Goal: Task Accomplishment & Management: Use online tool/utility

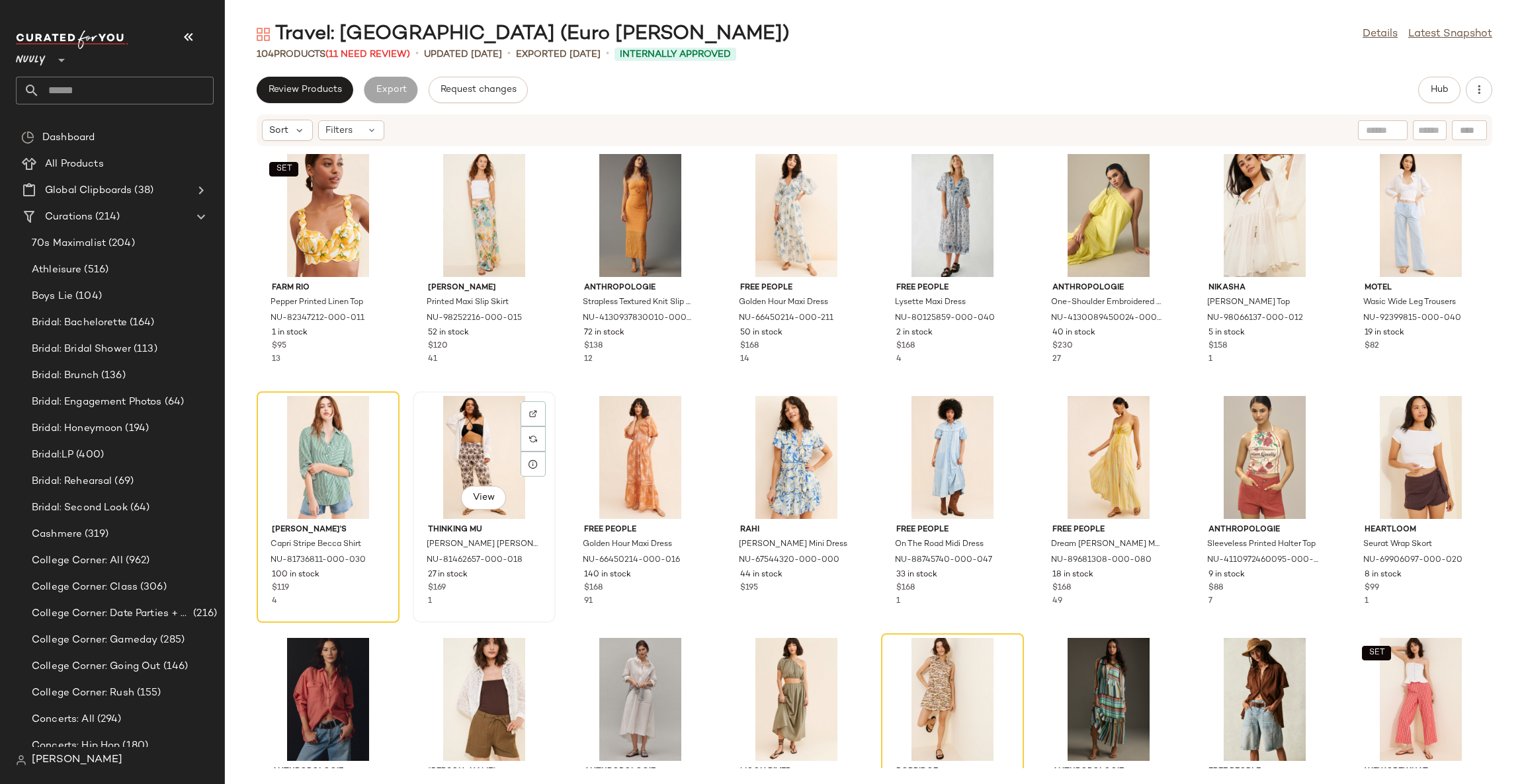
click at [554, 407] on div "View Thinking MU Solet Bambula Mariam Pants NU-81462657-000-018 27 in stock $16…" at bounding box center [483, 507] width 143 height 231
click at [378, 55] on span "(11 Need Review)" at bounding box center [368, 54] width 85 height 10
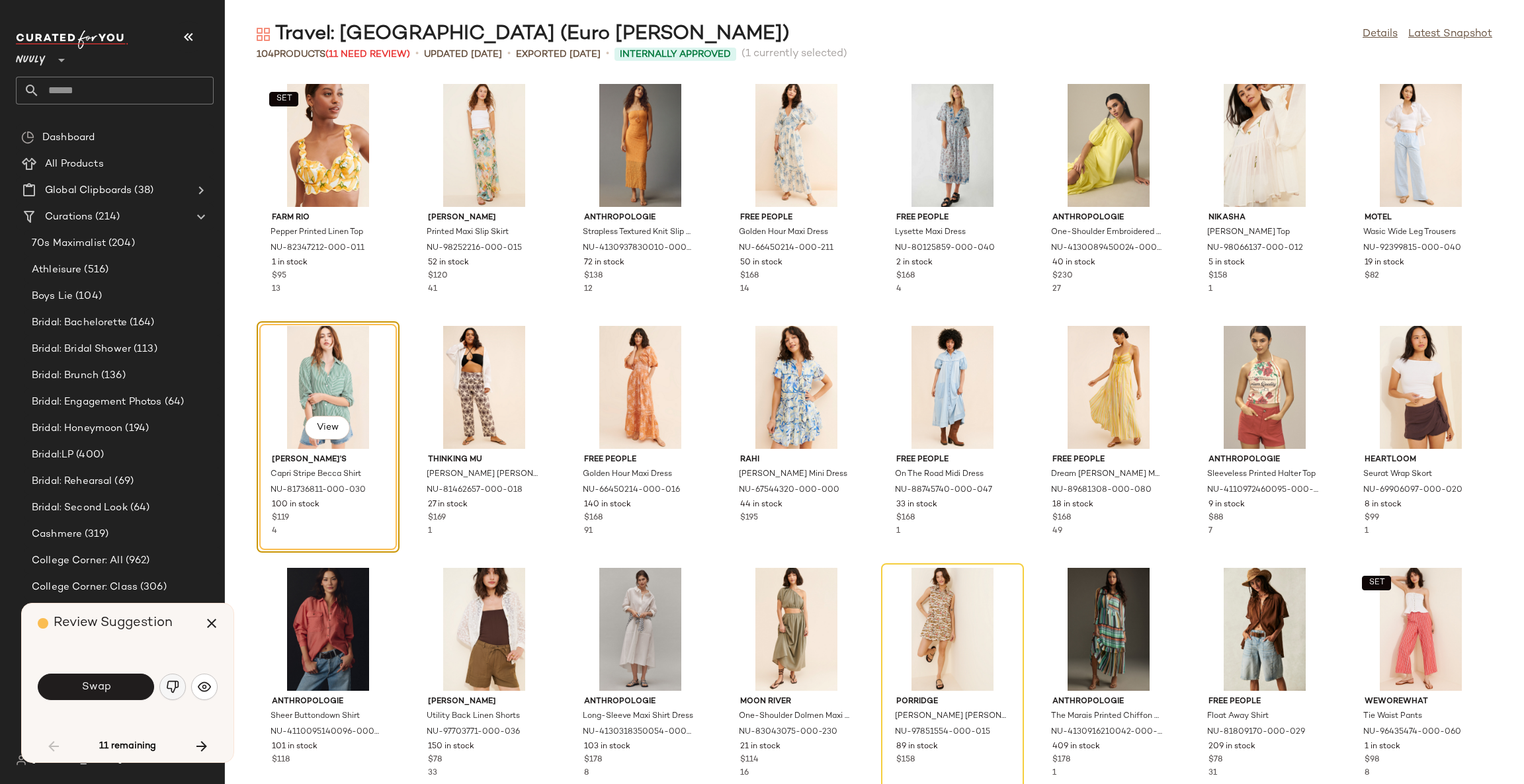
click at [177, 684] on img "button" at bounding box center [172, 687] width 13 height 13
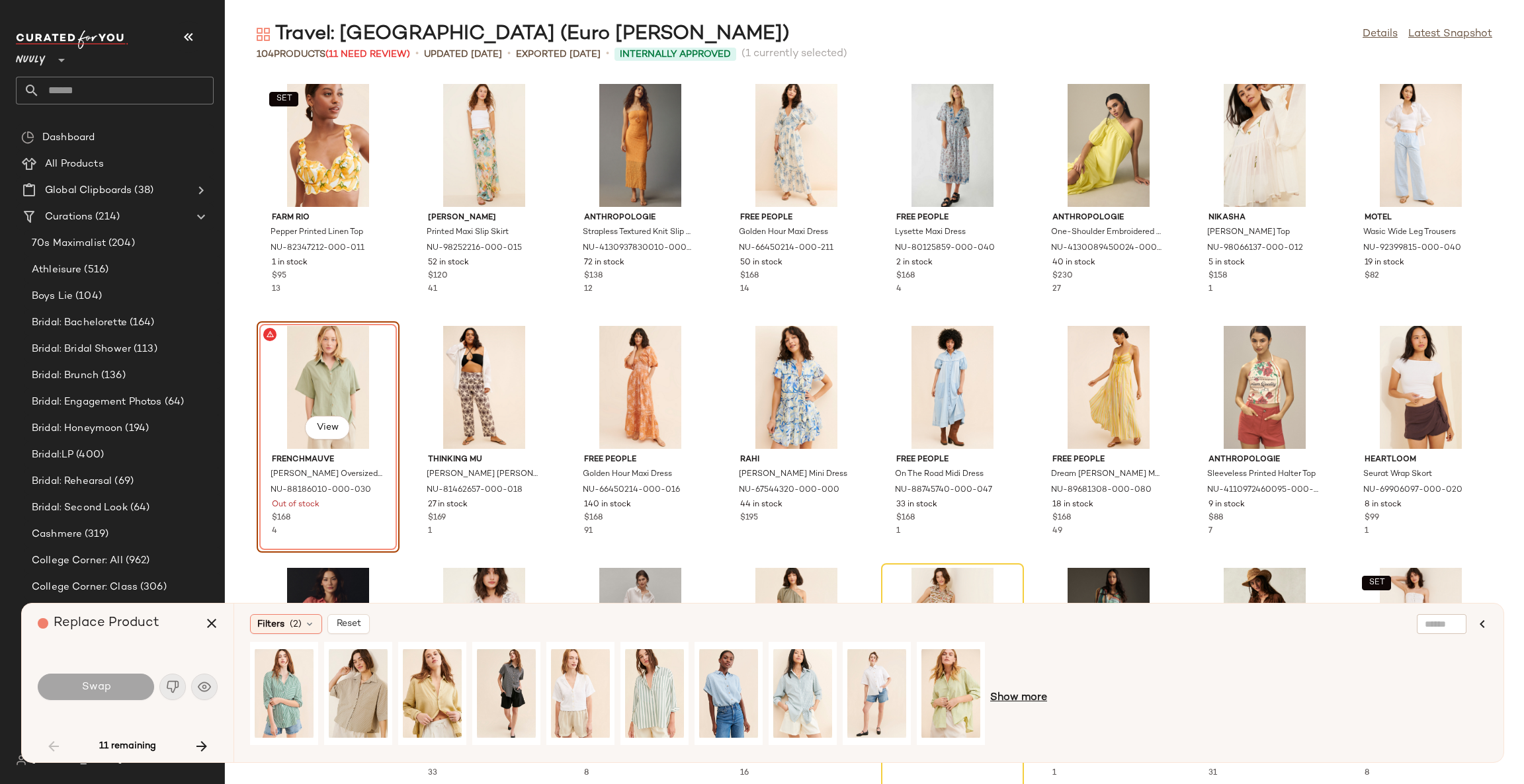
click at [1008, 702] on span "Show more" at bounding box center [1019, 698] width 57 height 16
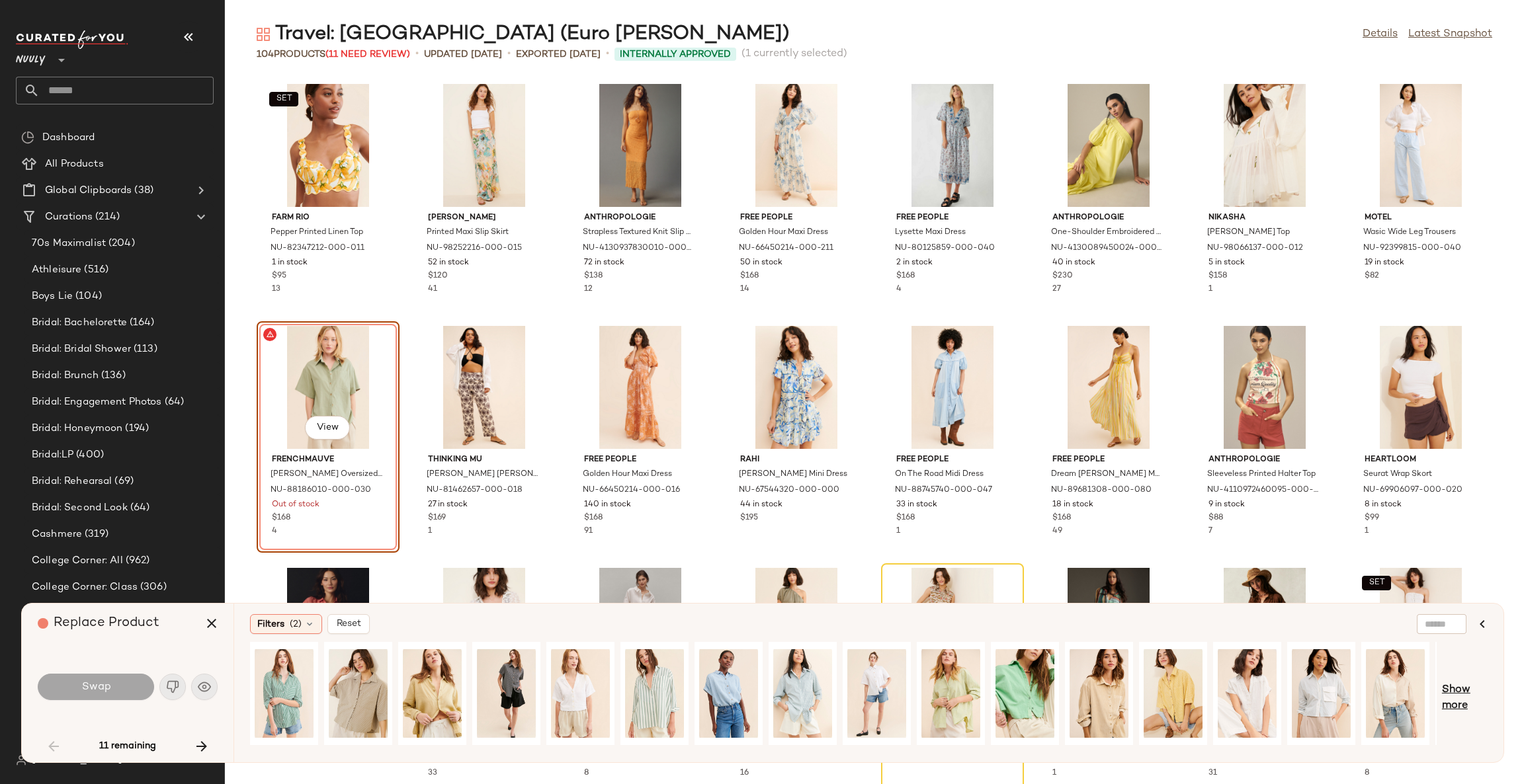
click at [1454, 696] on span "Show more" at bounding box center [1464, 698] width 46 height 32
click at [1469, 701] on span "Show more" at bounding box center [1472, 698] width 31 height 32
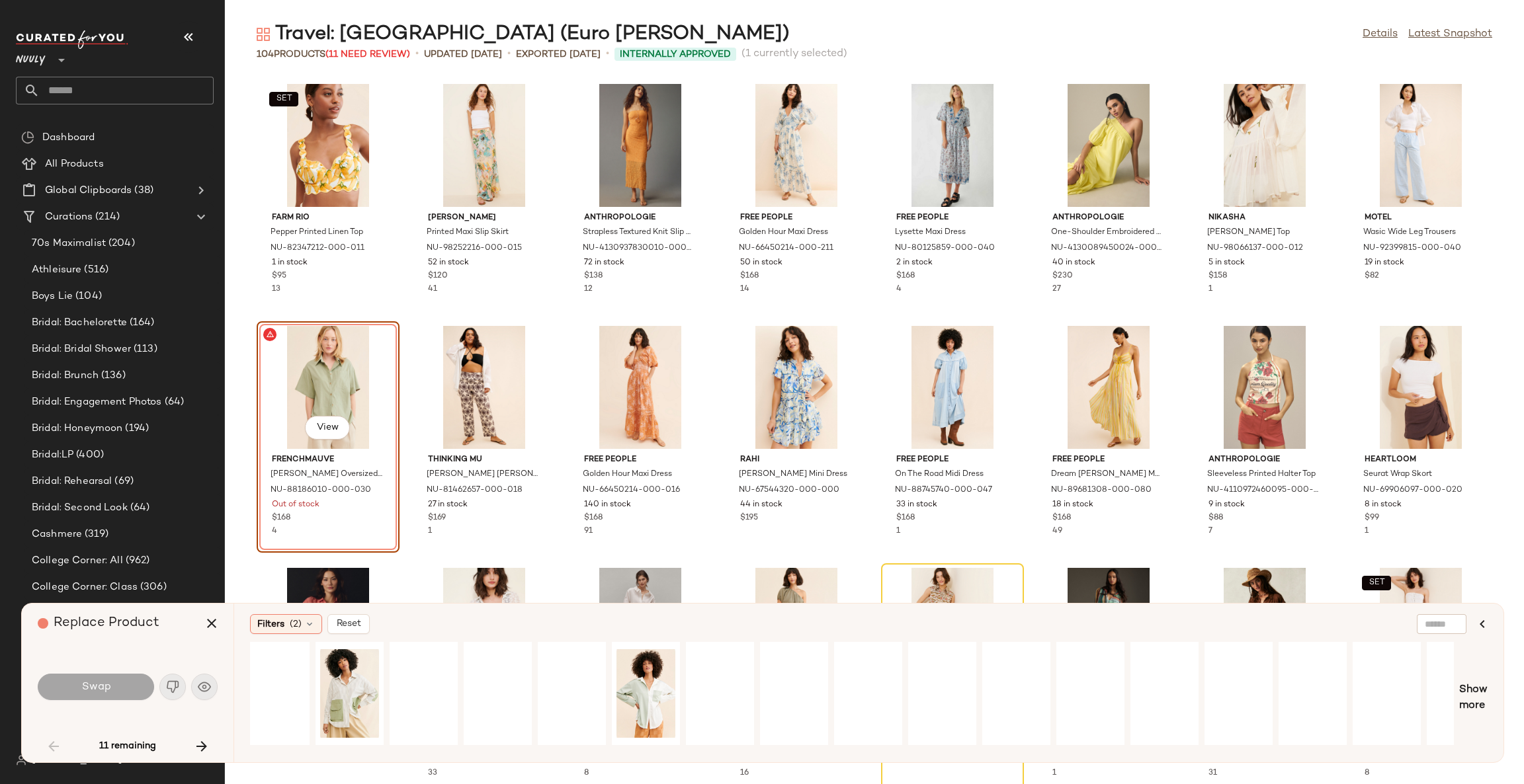
scroll to position [0, 1677]
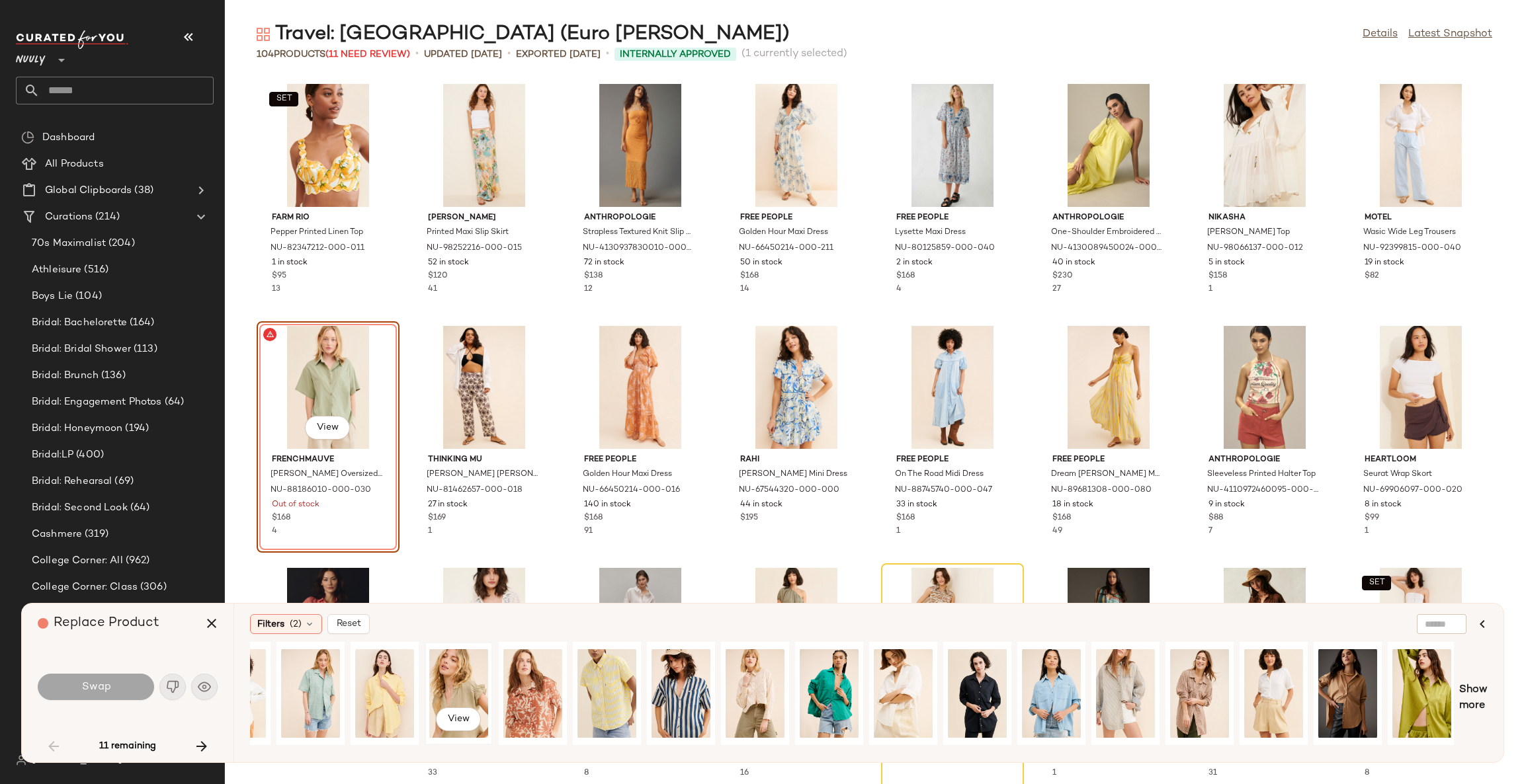
click at [468, 681] on div "View" at bounding box center [458, 694] width 59 height 94
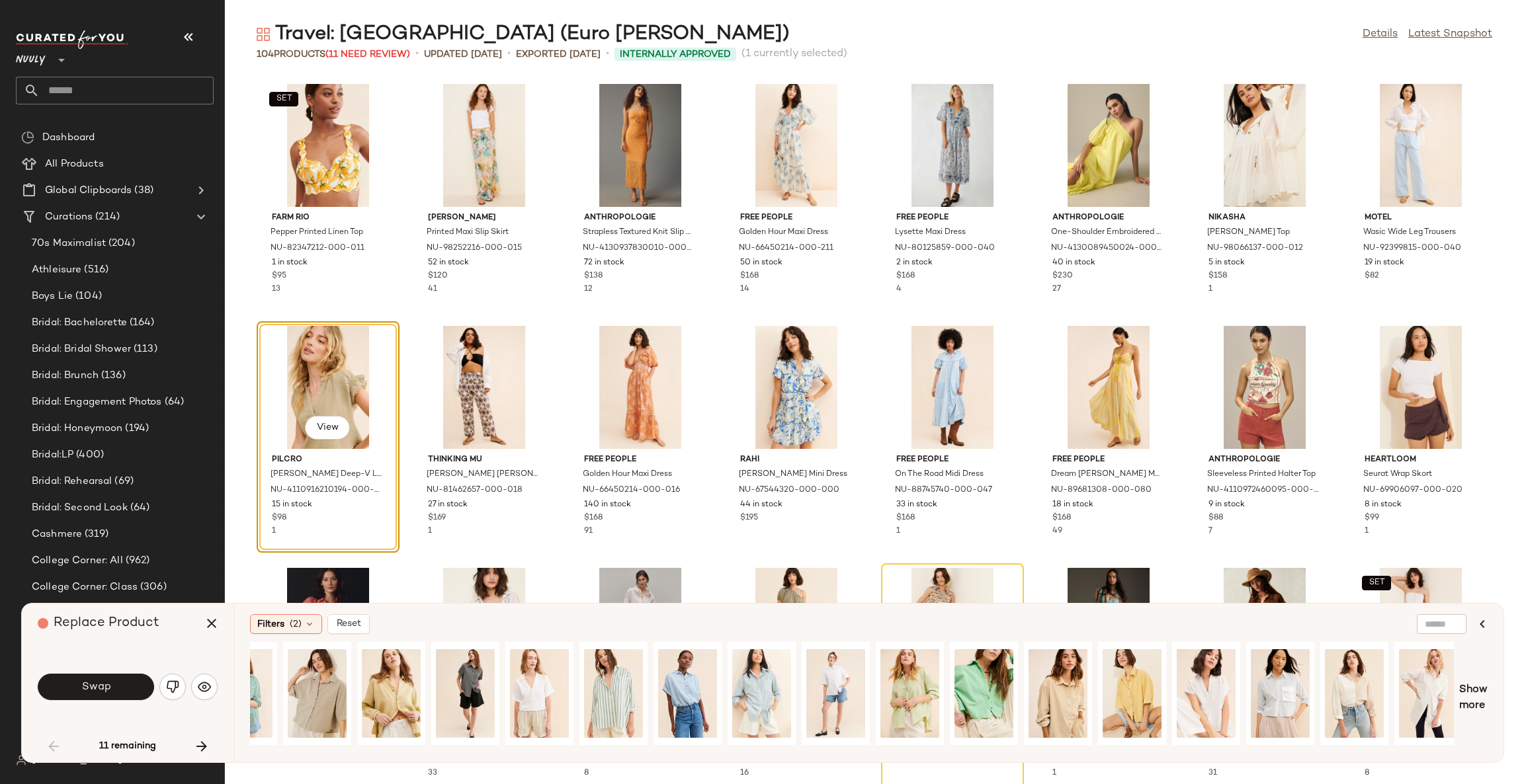
scroll to position [0, 0]
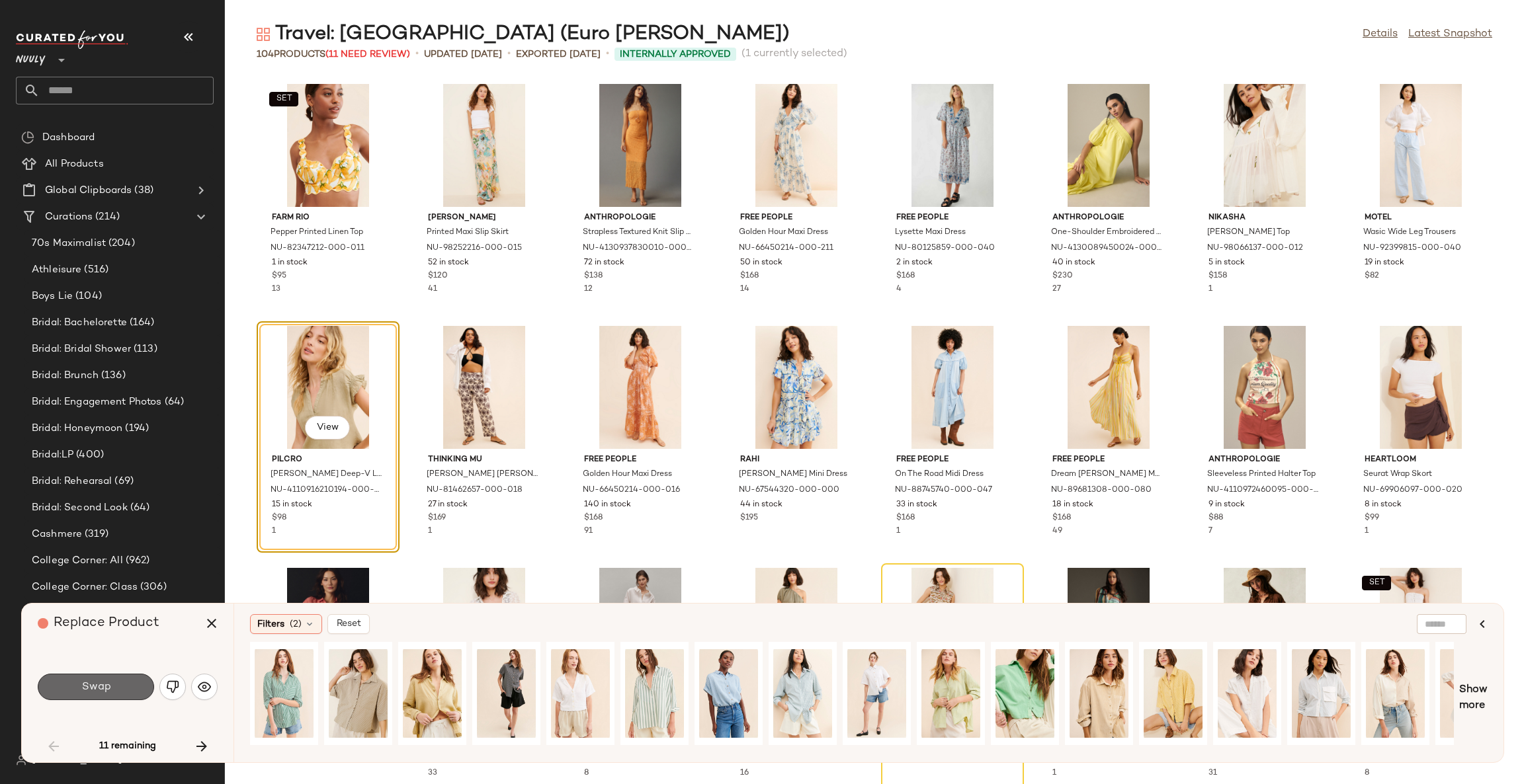
click at [121, 684] on button "Swap" at bounding box center [96, 687] width 116 height 27
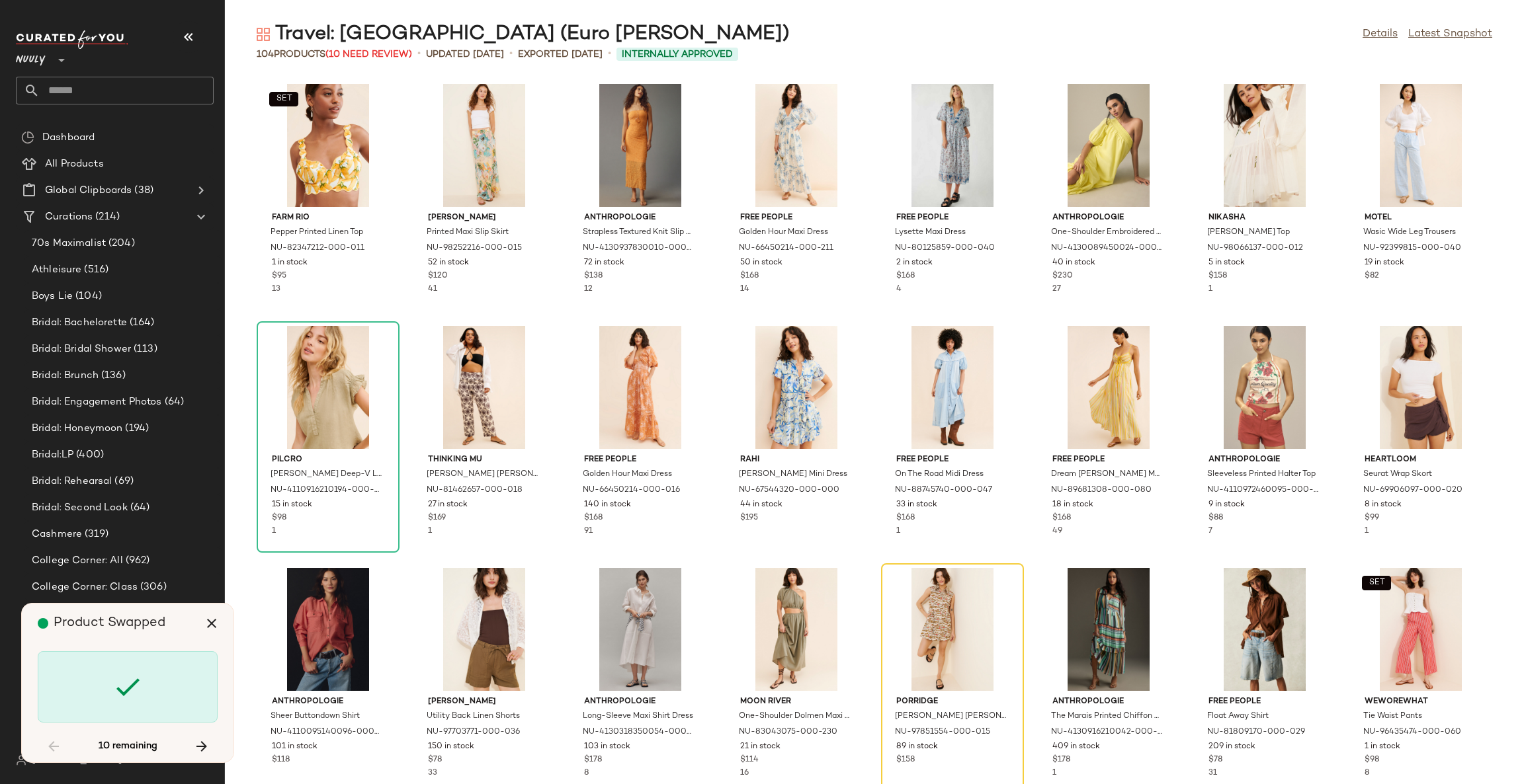
scroll to position [253, 0]
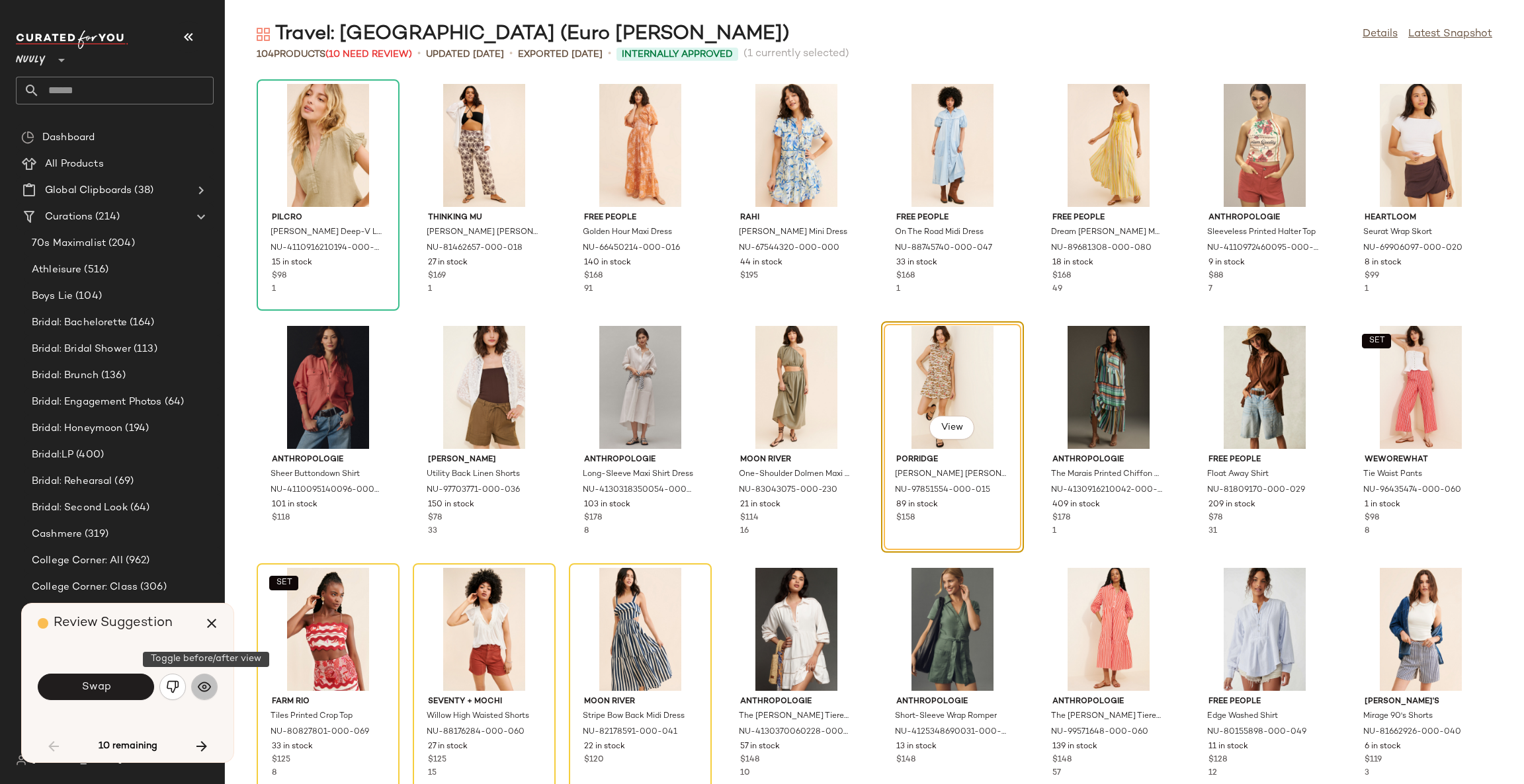
click at [200, 689] on img "button" at bounding box center [204, 687] width 13 height 13
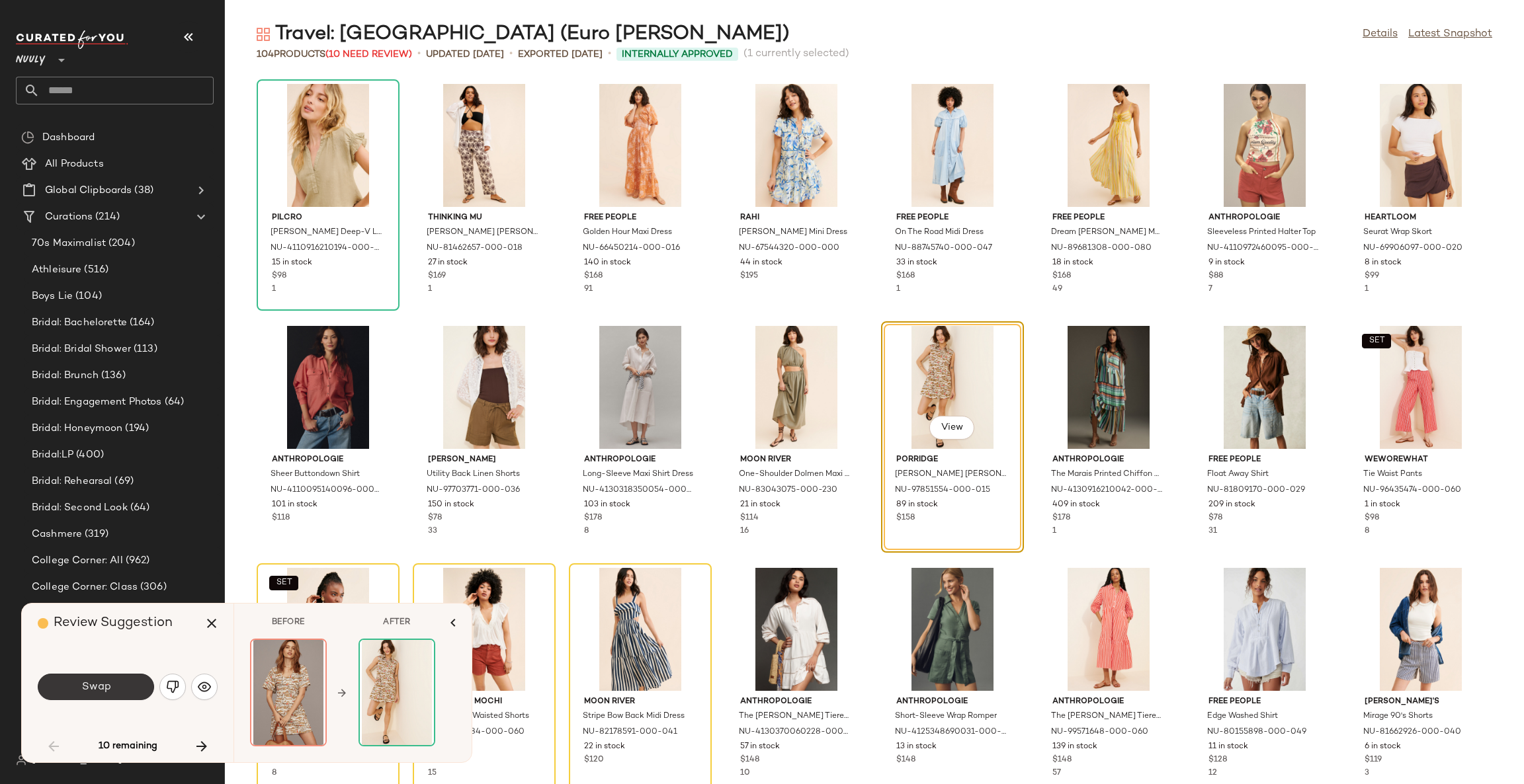
click at [127, 685] on button "Swap" at bounding box center [96, 687] width 116 height 27
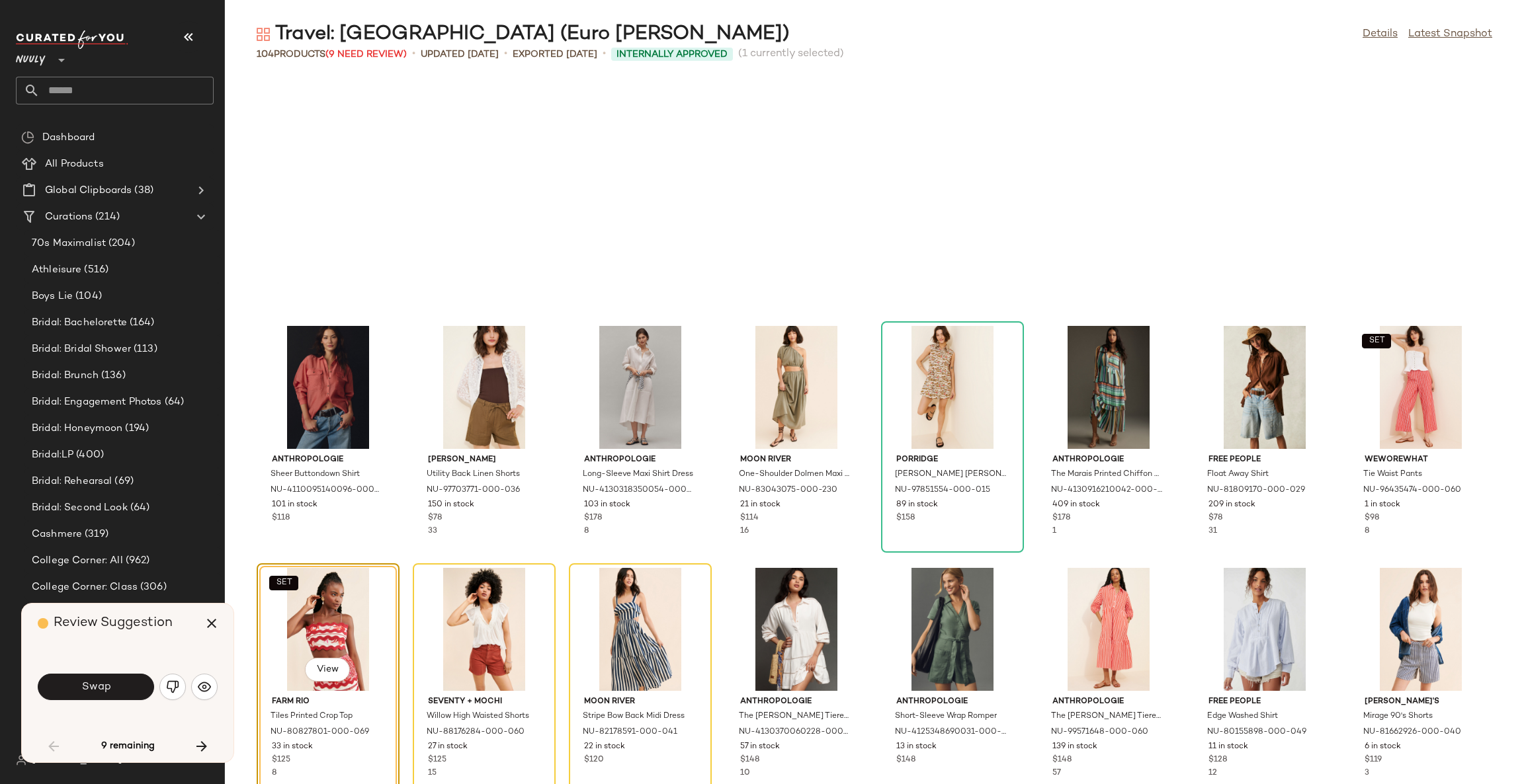
scroll to position [483, 0]
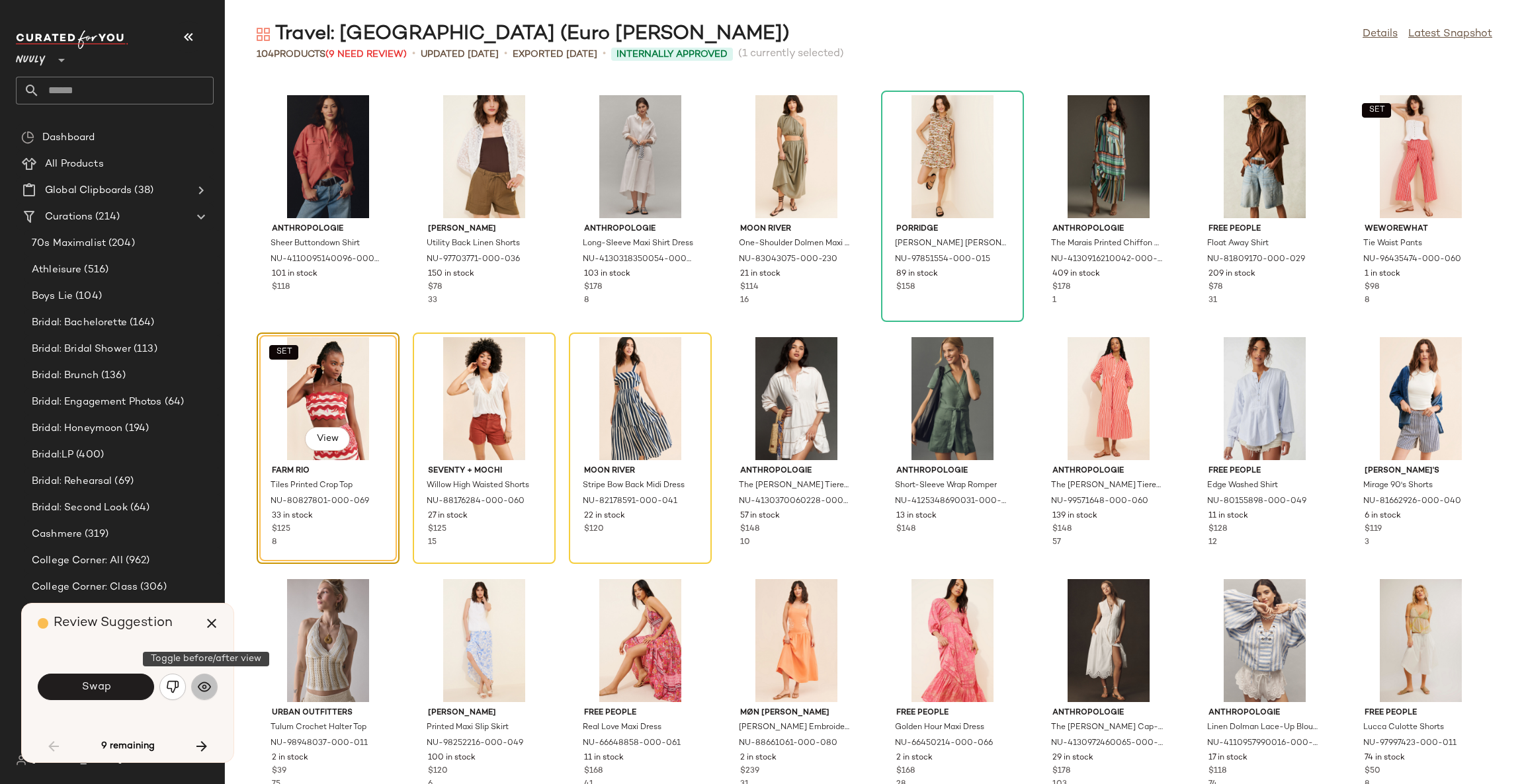
click at [201, 692] on img "button" at bounding box center [204, 687] width 13 height 13
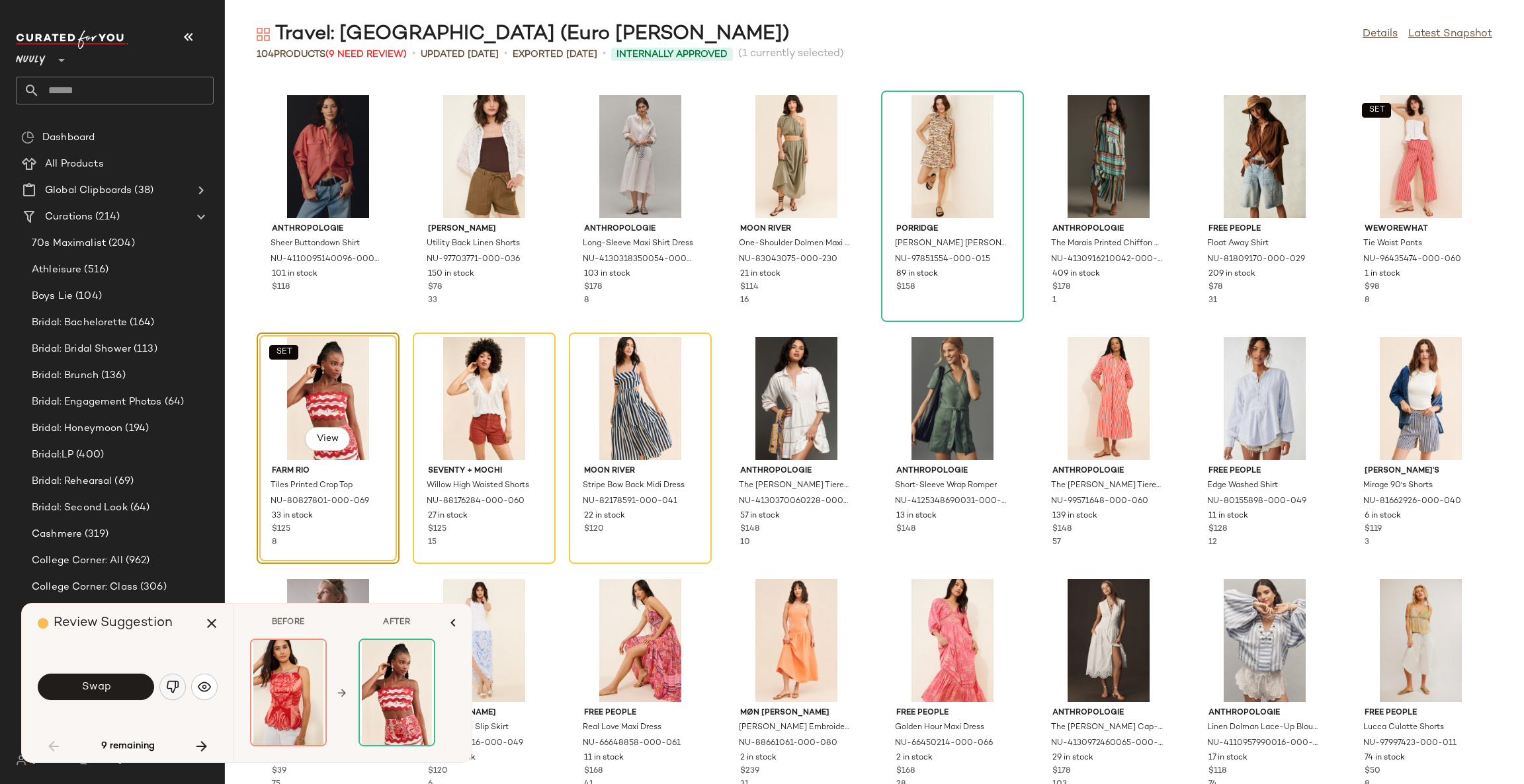
click at [175, 690] on img "button" at bounding box center [172, 687] width 13 height 13
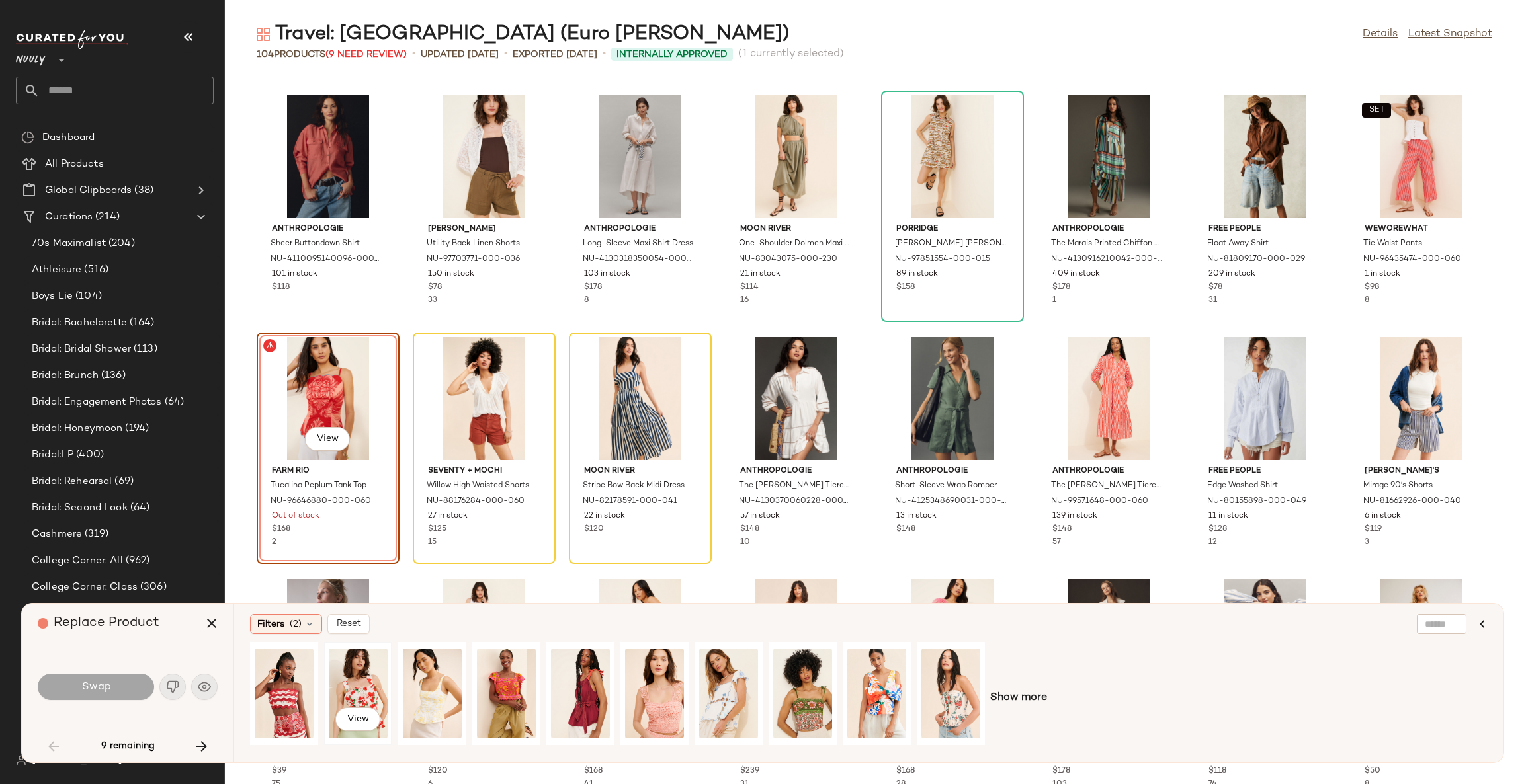
click at [358, 678] on div "View" at bounding box center [358, 694] width 59 height 94
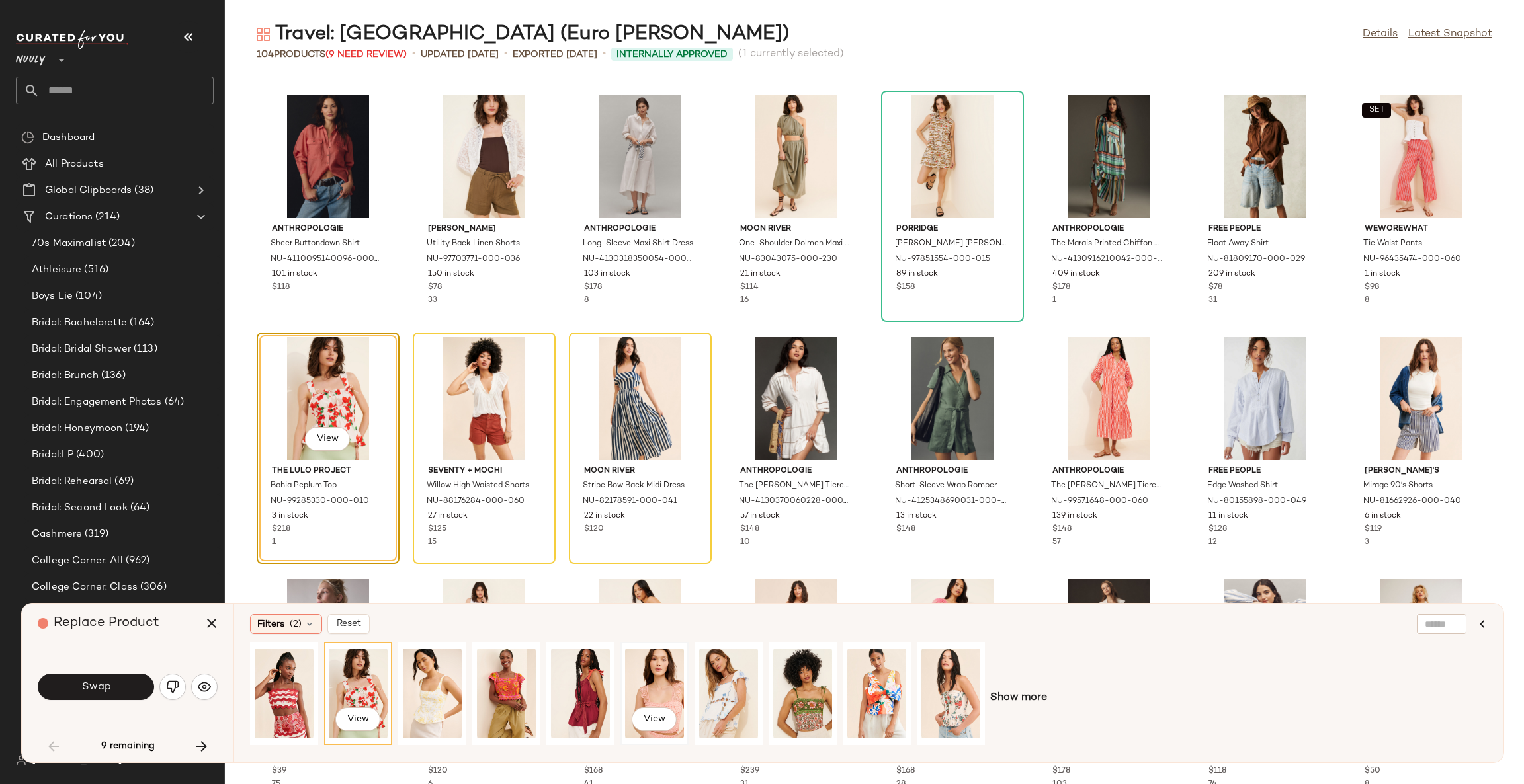
click at [664, 692] on div "View" at bounding box center [654, 694] width 59 height 94
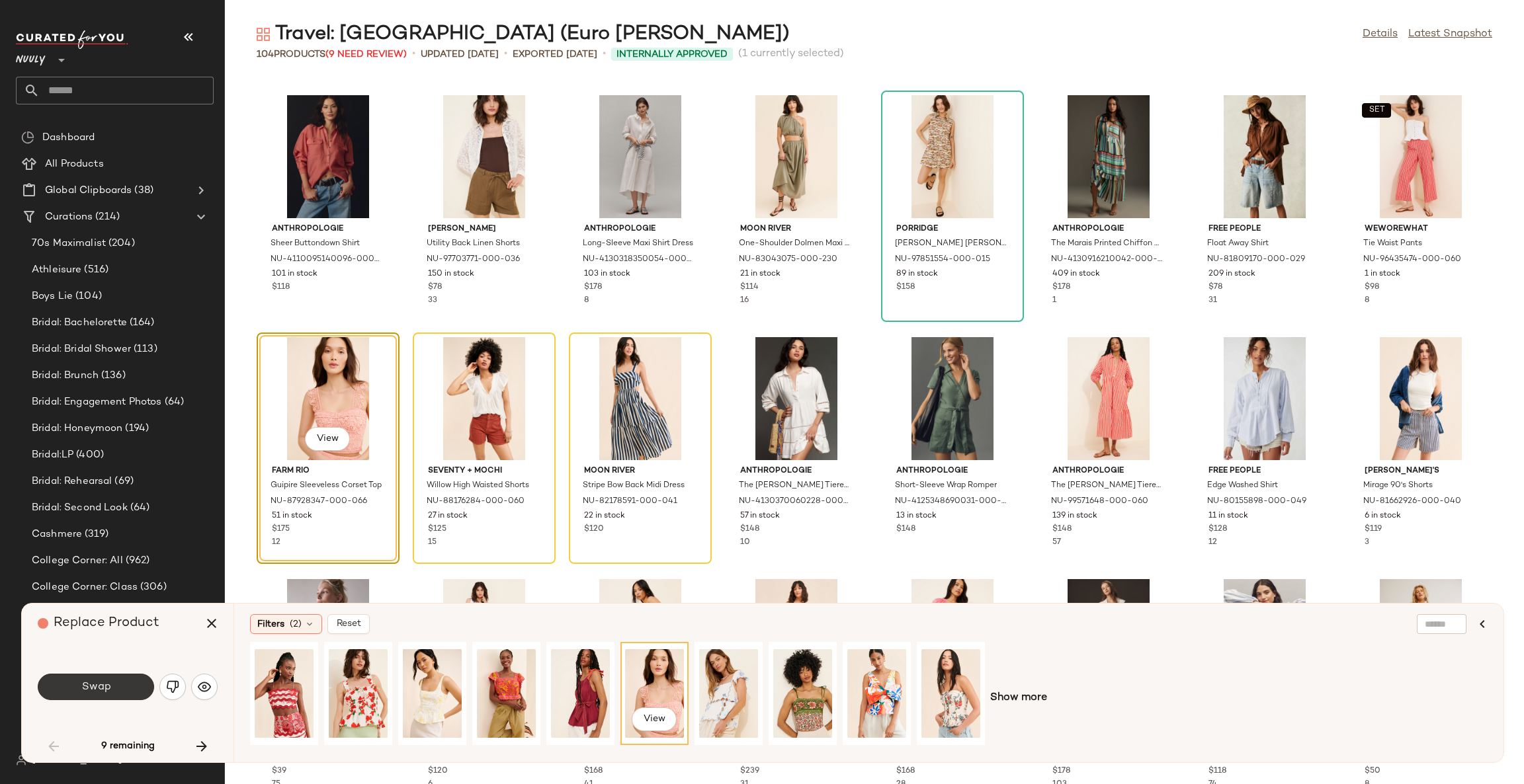
click at [141, 684] on button "Swap" at bounding box center [96, 687] width 116 height 27
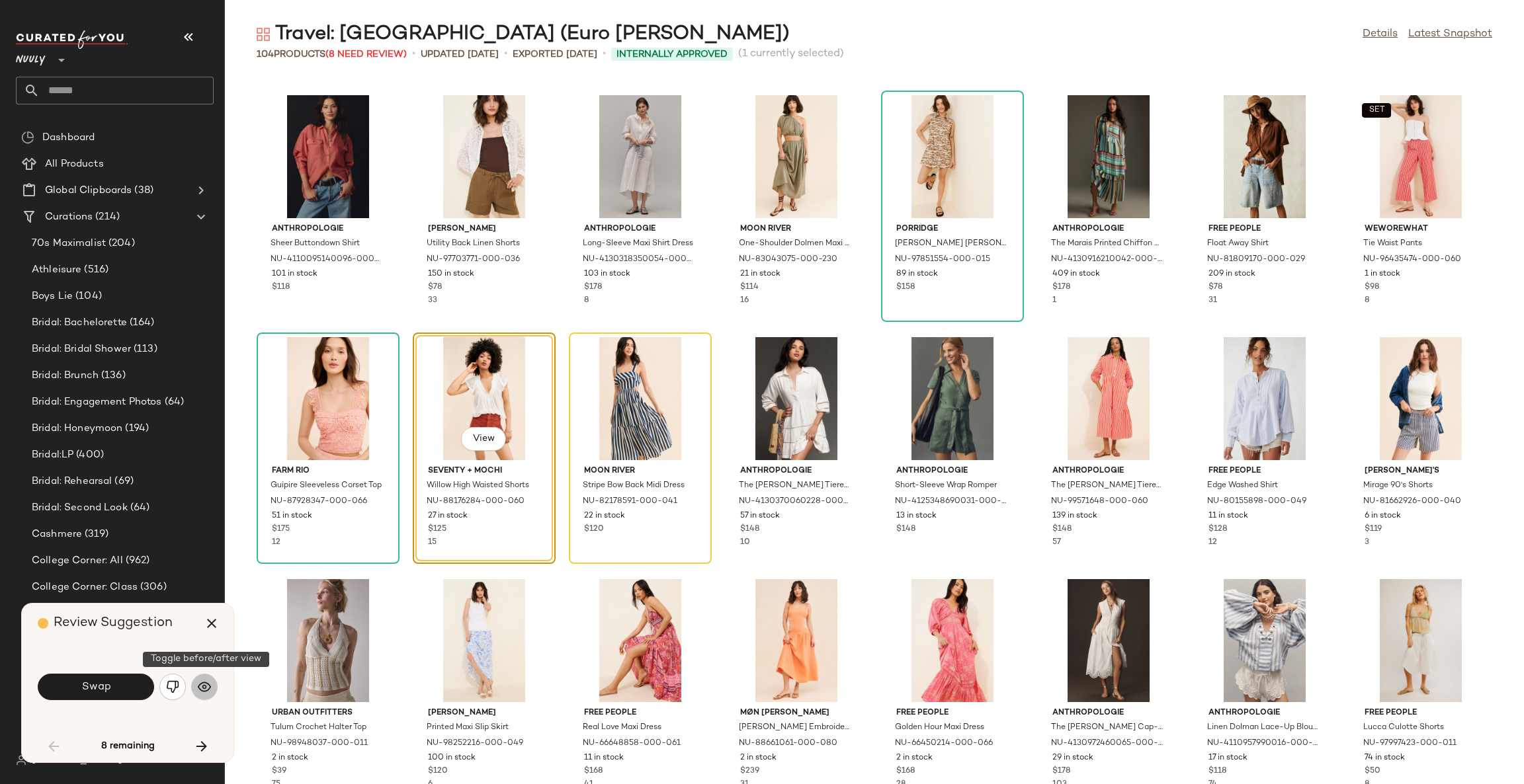
click at [205, 690] on img "button" at bounding box center [204, 687] width 13 height 13
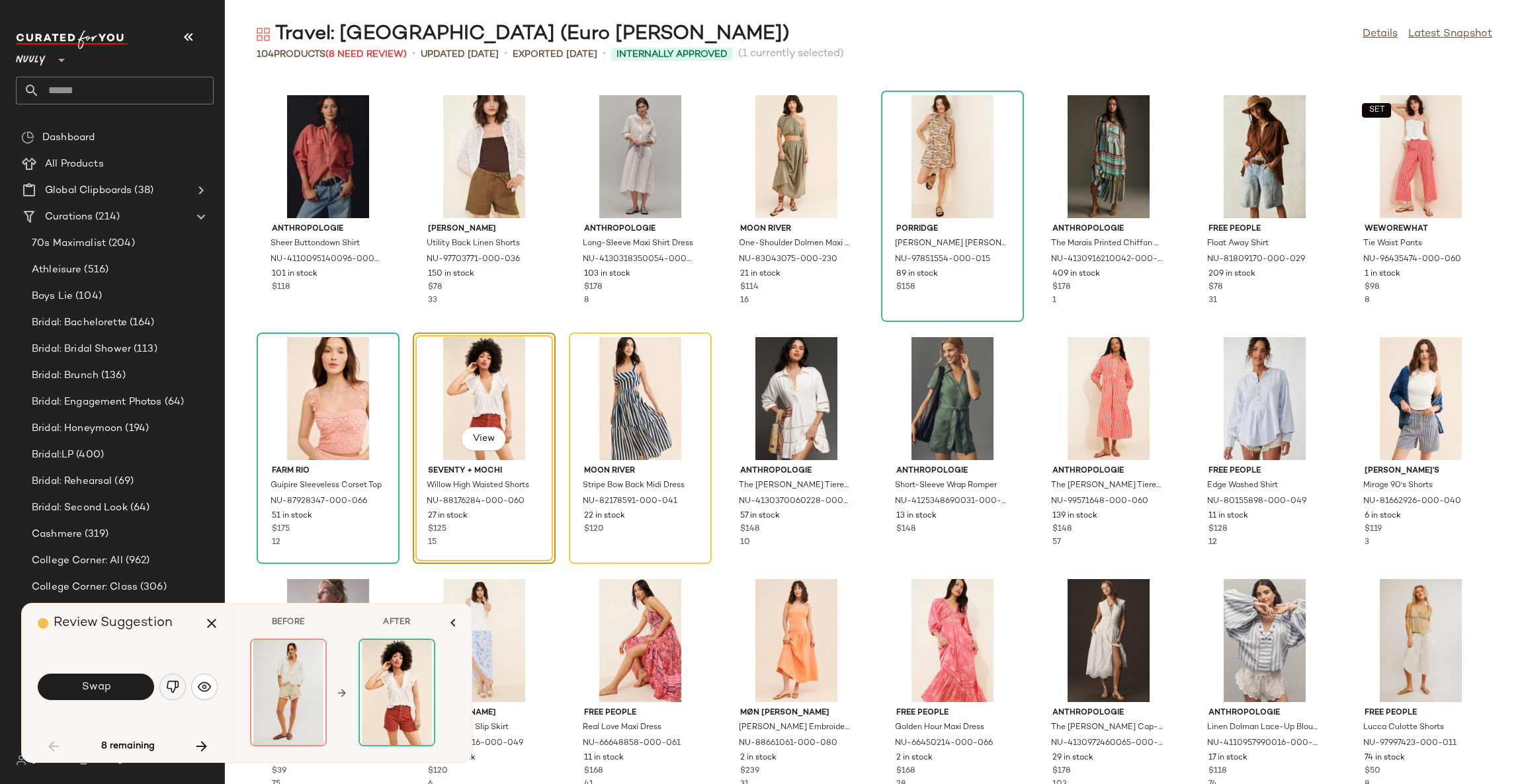
click at [161, 682] on button "button" at bounding box center [172, 687] width 27 height 27
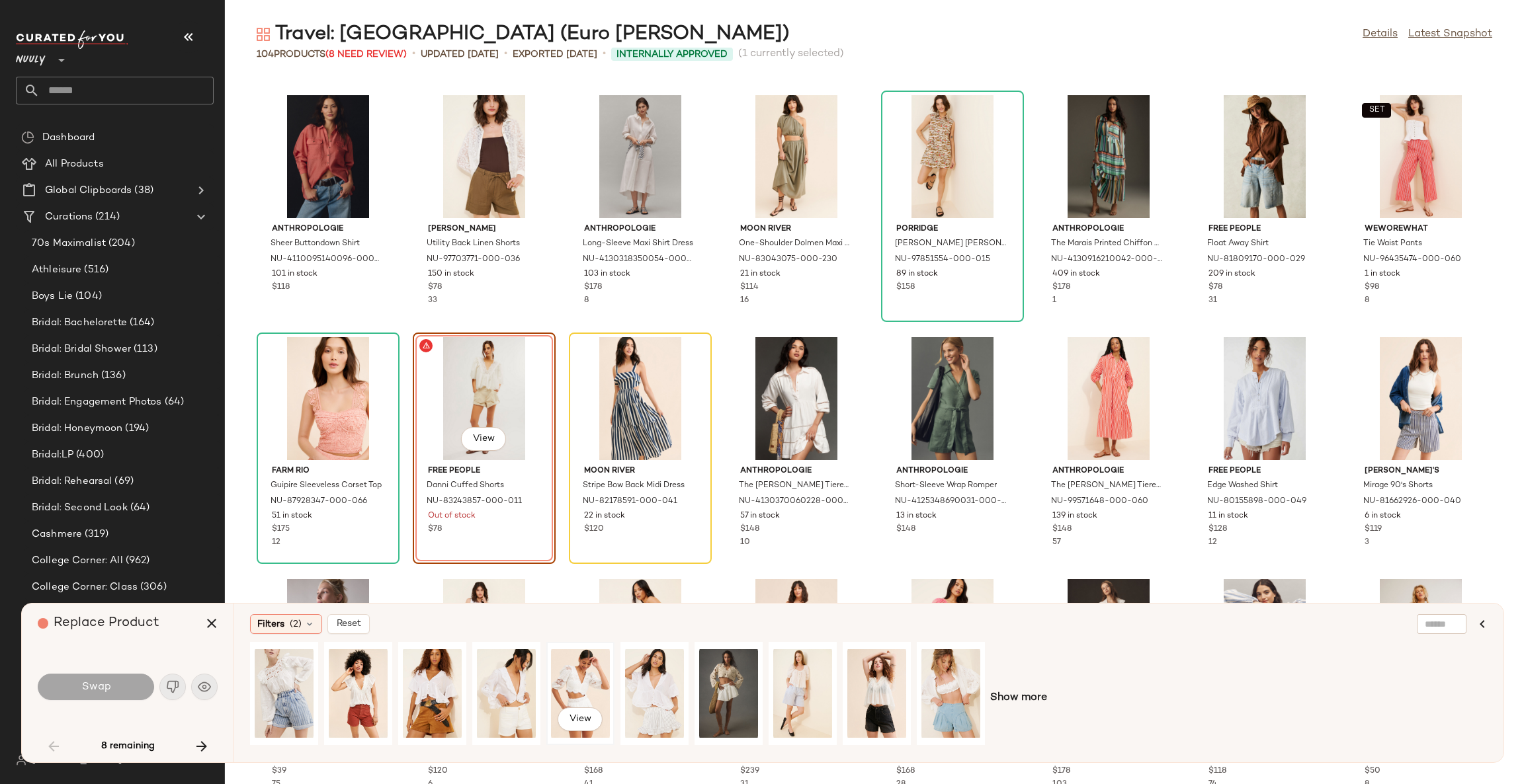
click at [584, 685] on div "View" at bounding box center [580, 694] width 59 height 94
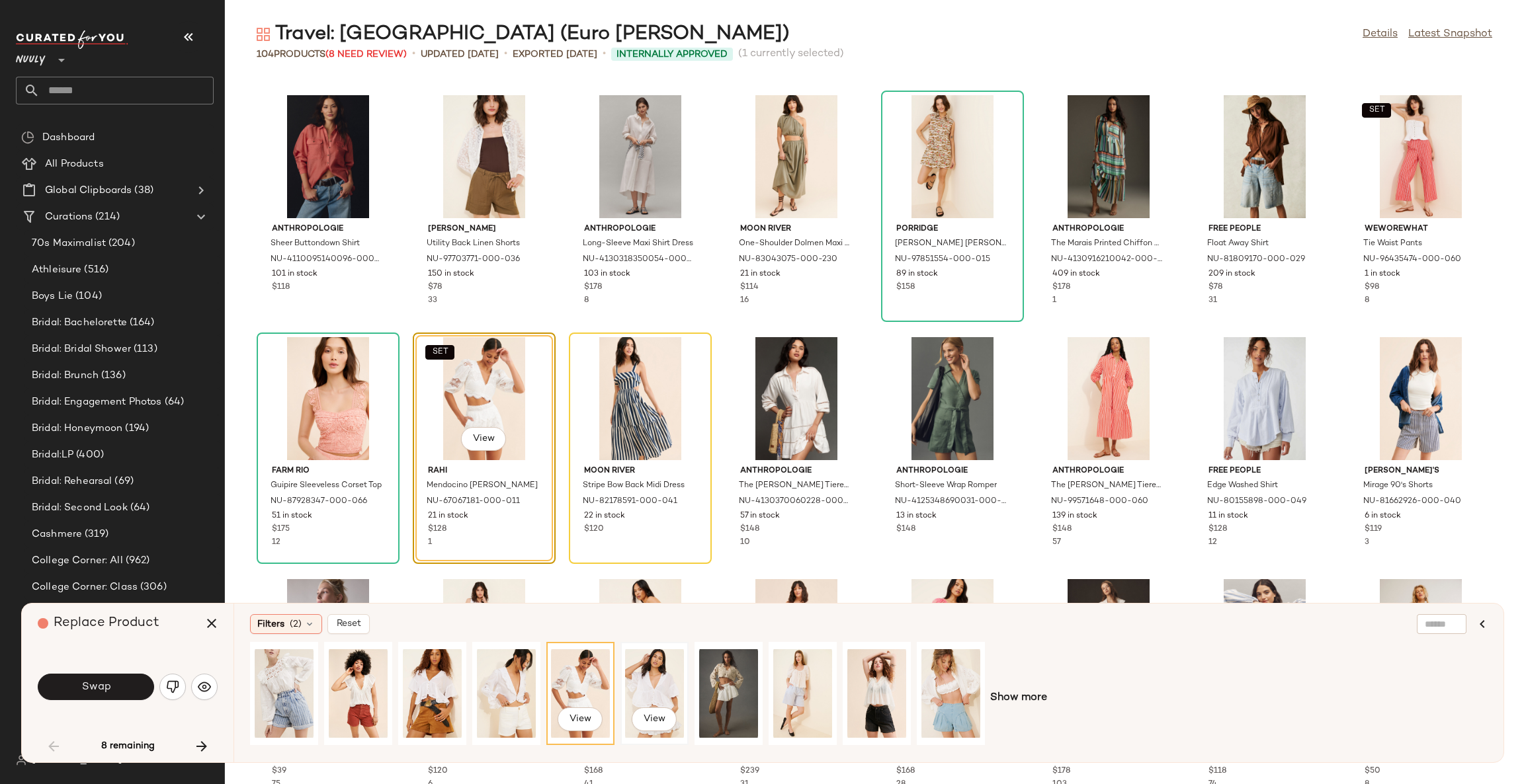
click at [650, 686] on div "View" at bounding box center [654, 694] width 59 height 94
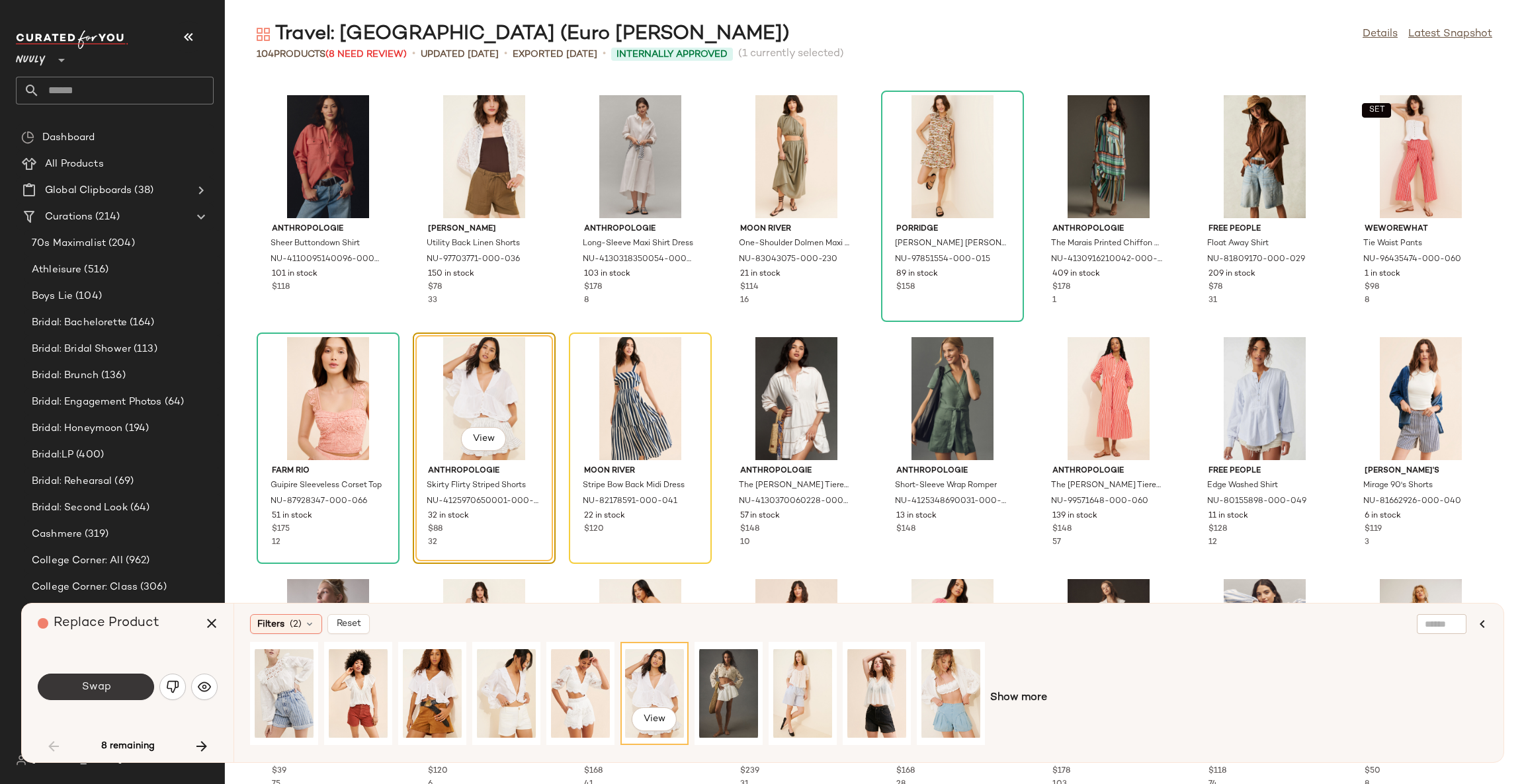
click at [126, 686] on button "Swap" at bounding box center [96, 687] width 116 height 27
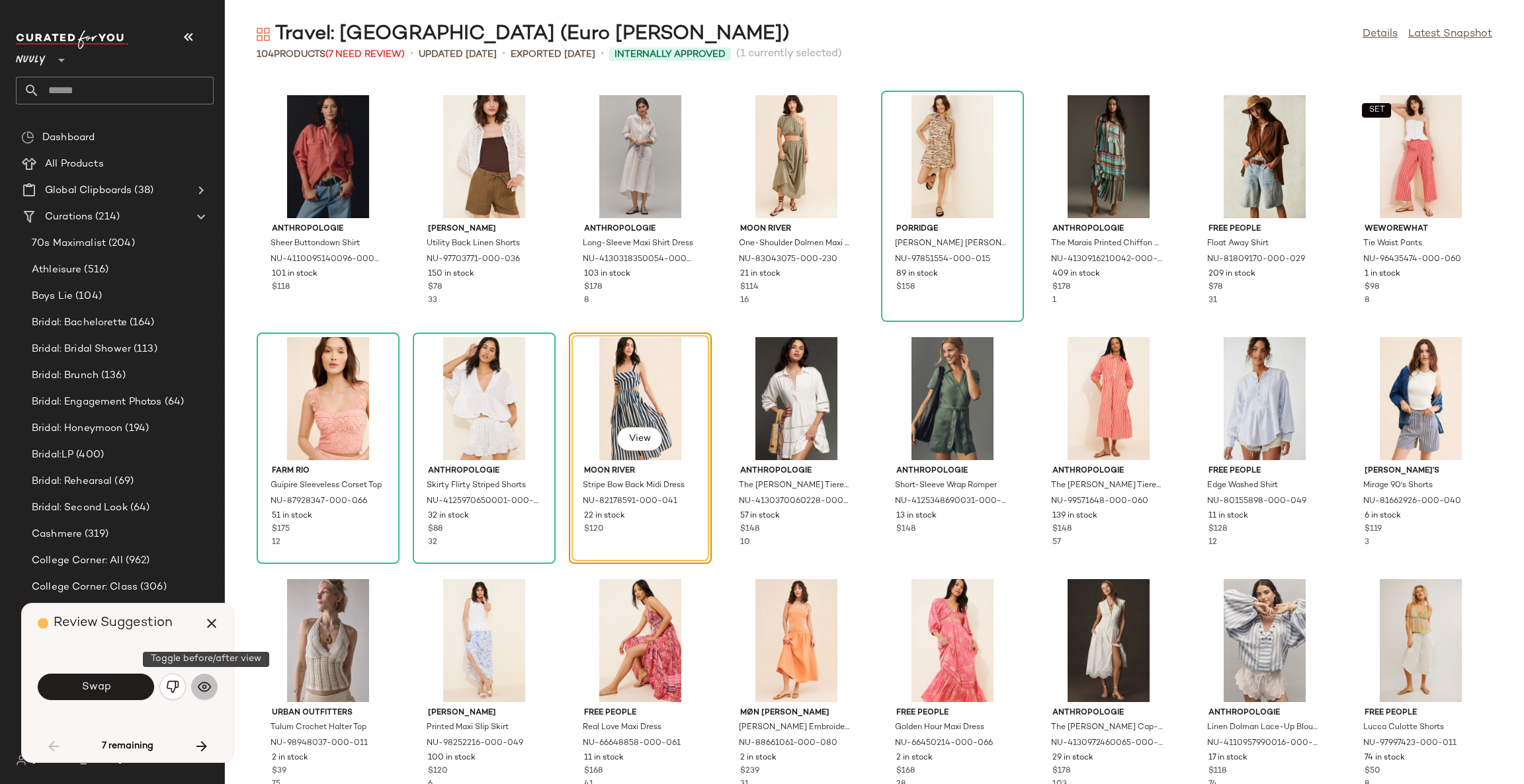
click at [211, 689] on button "button" at bounding box center [204, 687] width 27 height 27
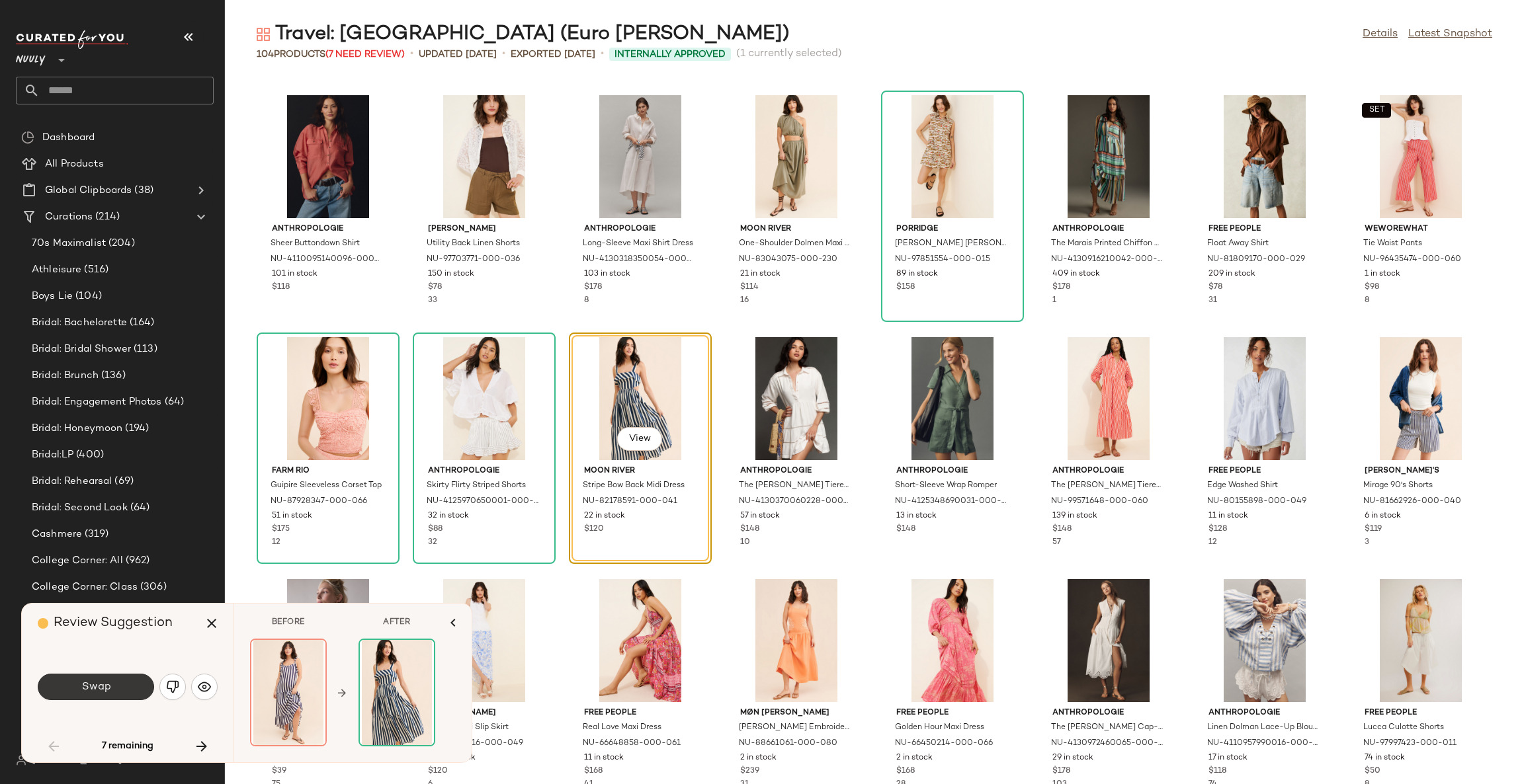
click at [113, 689] on button "Swap" at bounding box center [96, 687] width 116 height 27
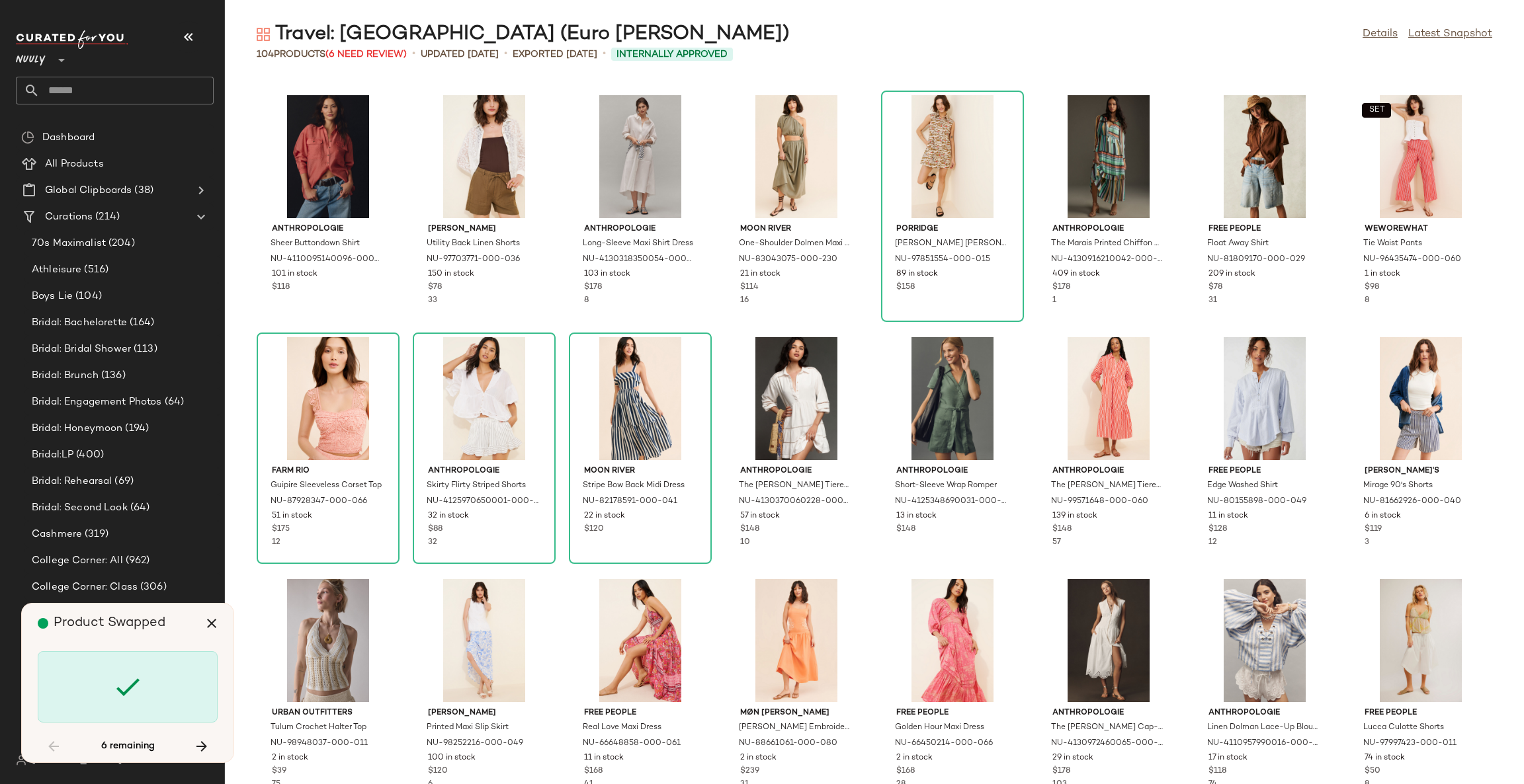
scroll to position [968, 0]
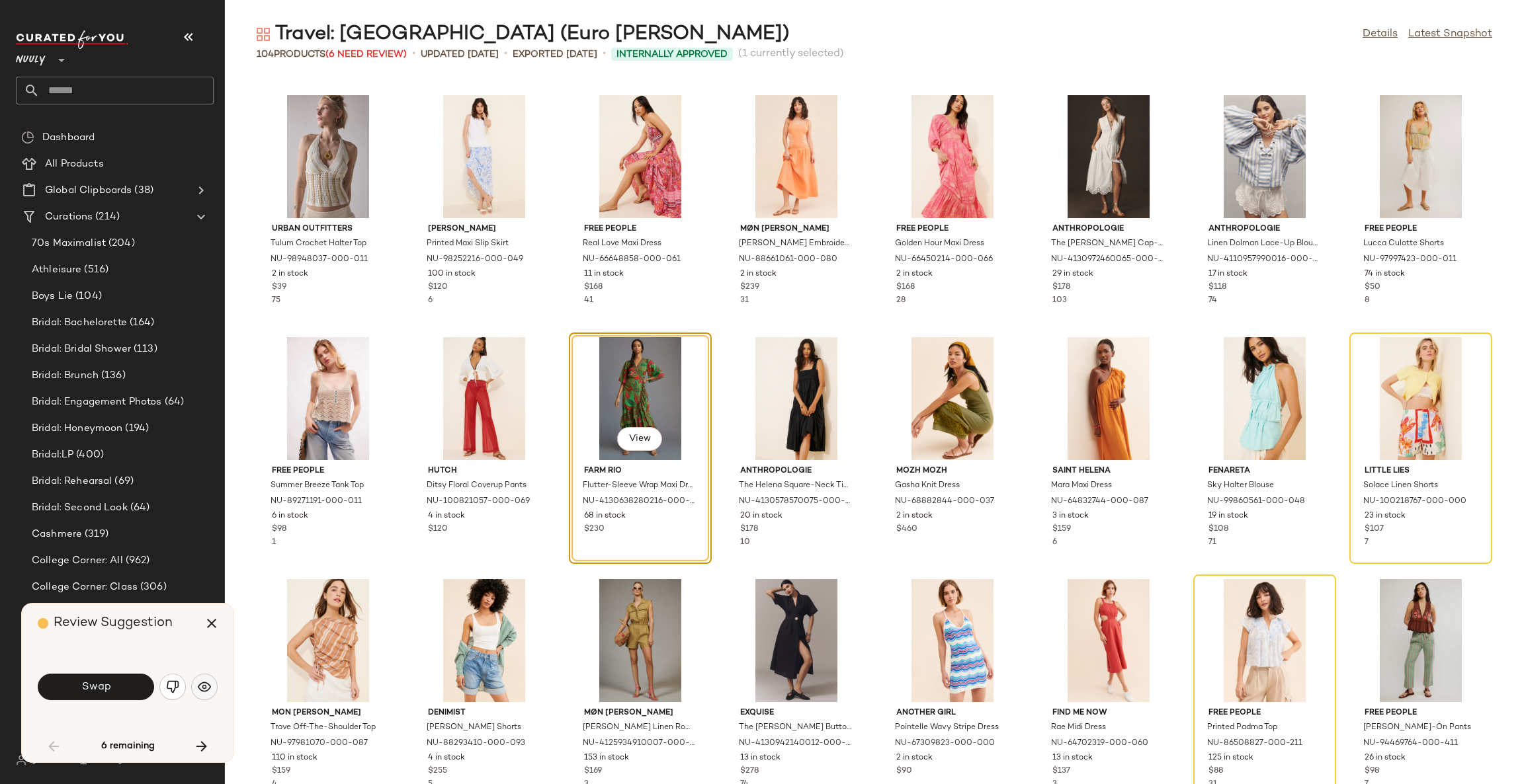
click at [192, 692] on button "button" at bounding box center [204, 687] width 27 height 27
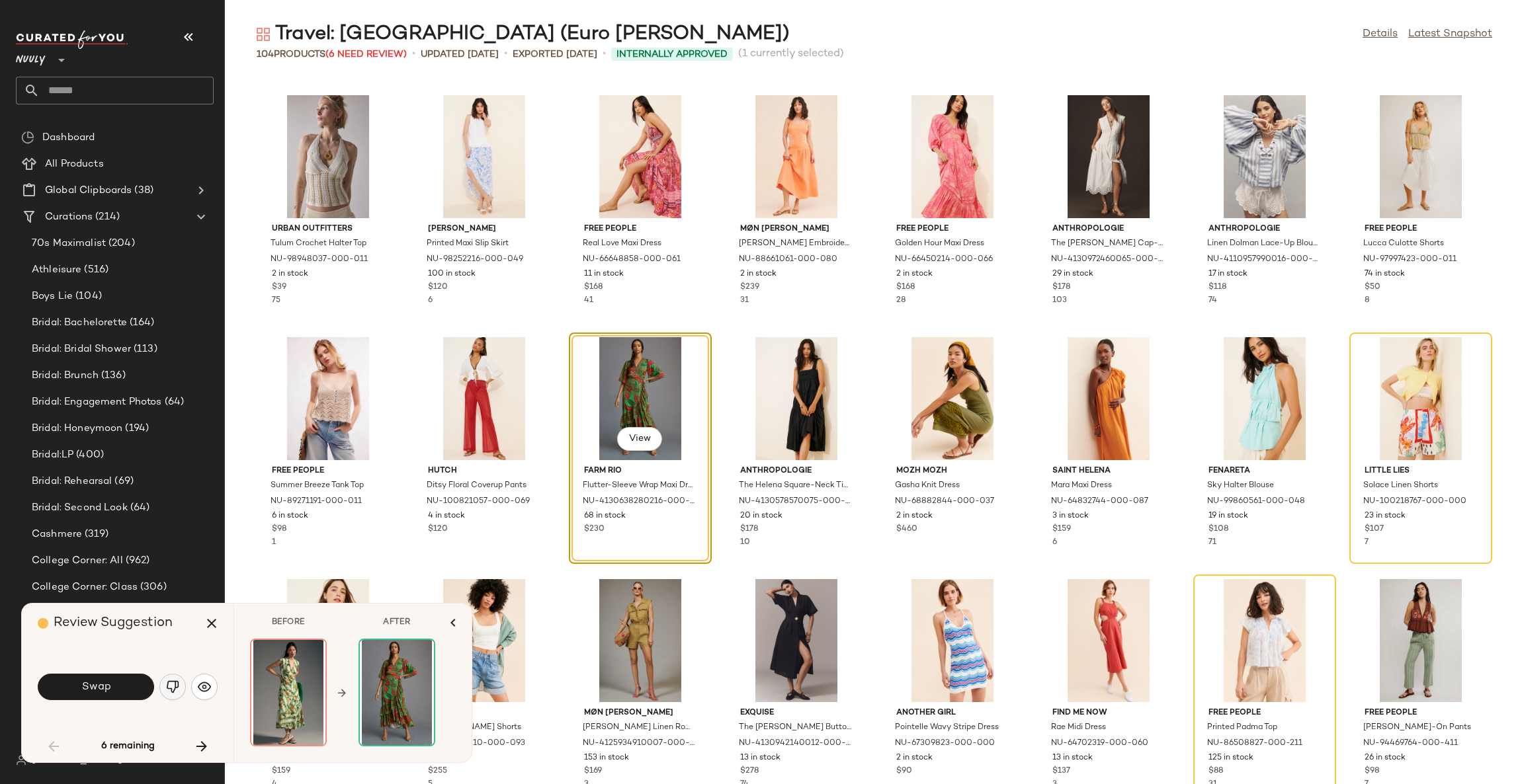
click at [169, 690] on img "button" at bounding box center [172, 687] width 13 height 13
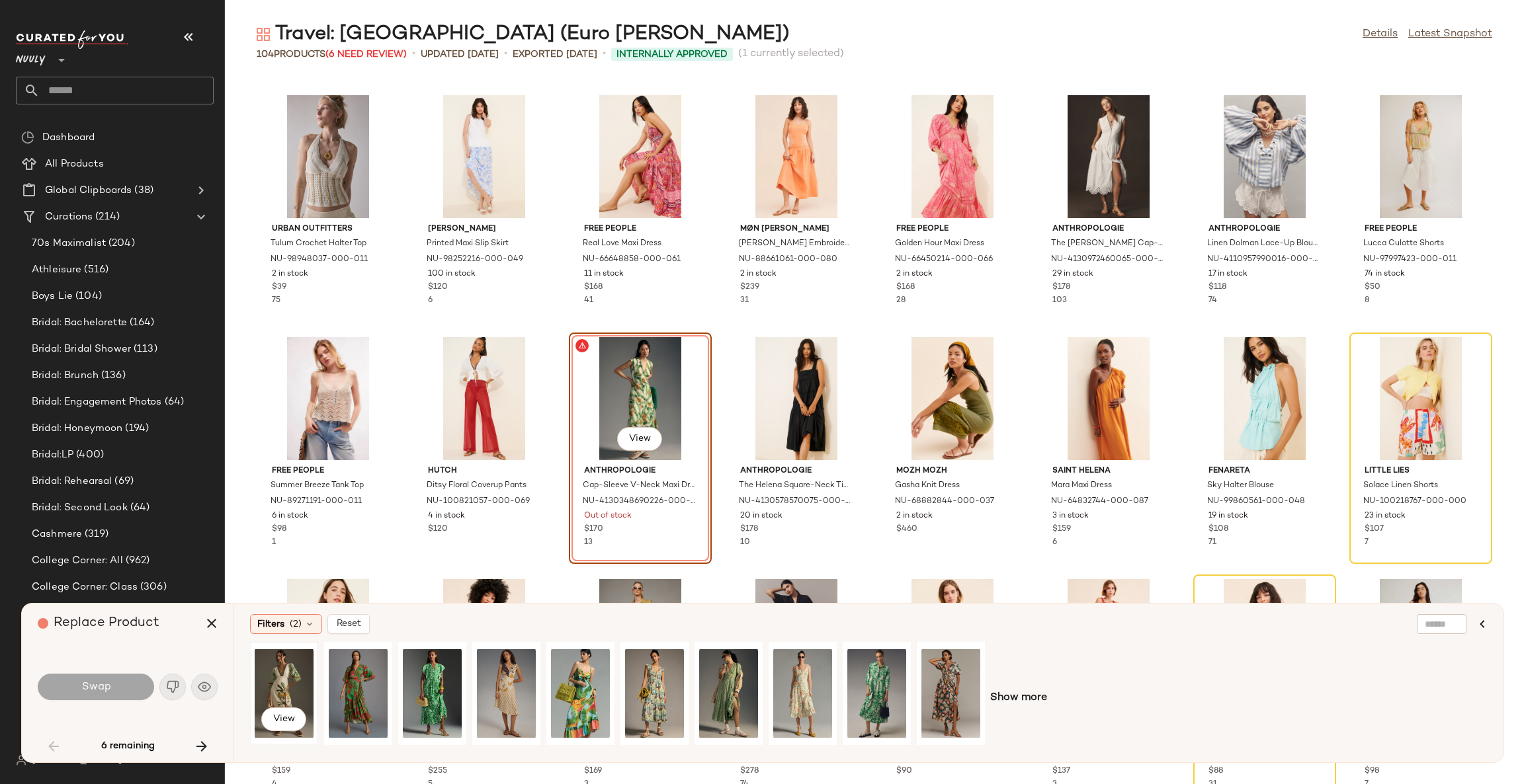
click at [291, 677] on div "View" at bounding box center [284, 694] width 59 height 94
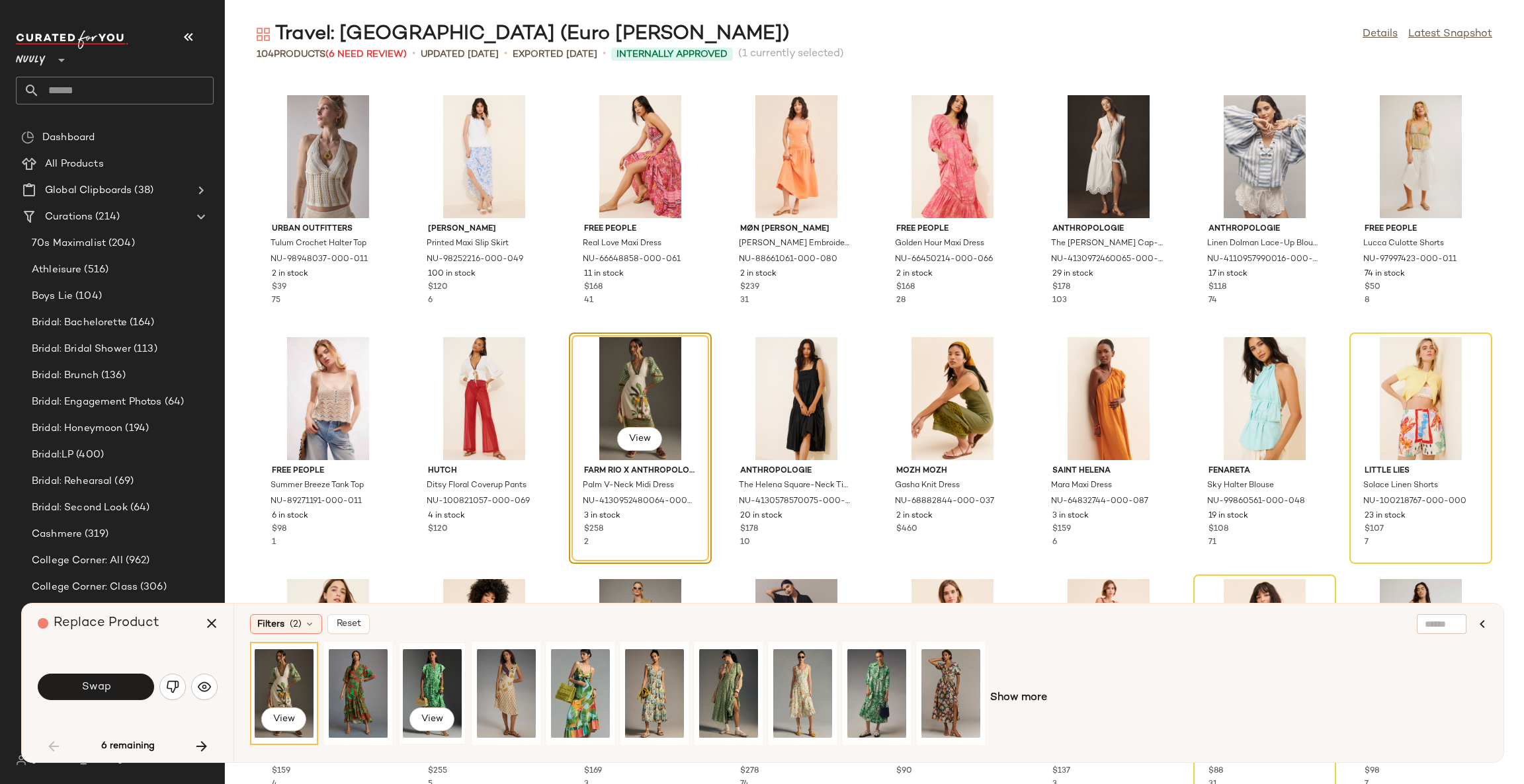
click at [427, 677] on div "View" at bounding box center [432, 694] width 59 height 94
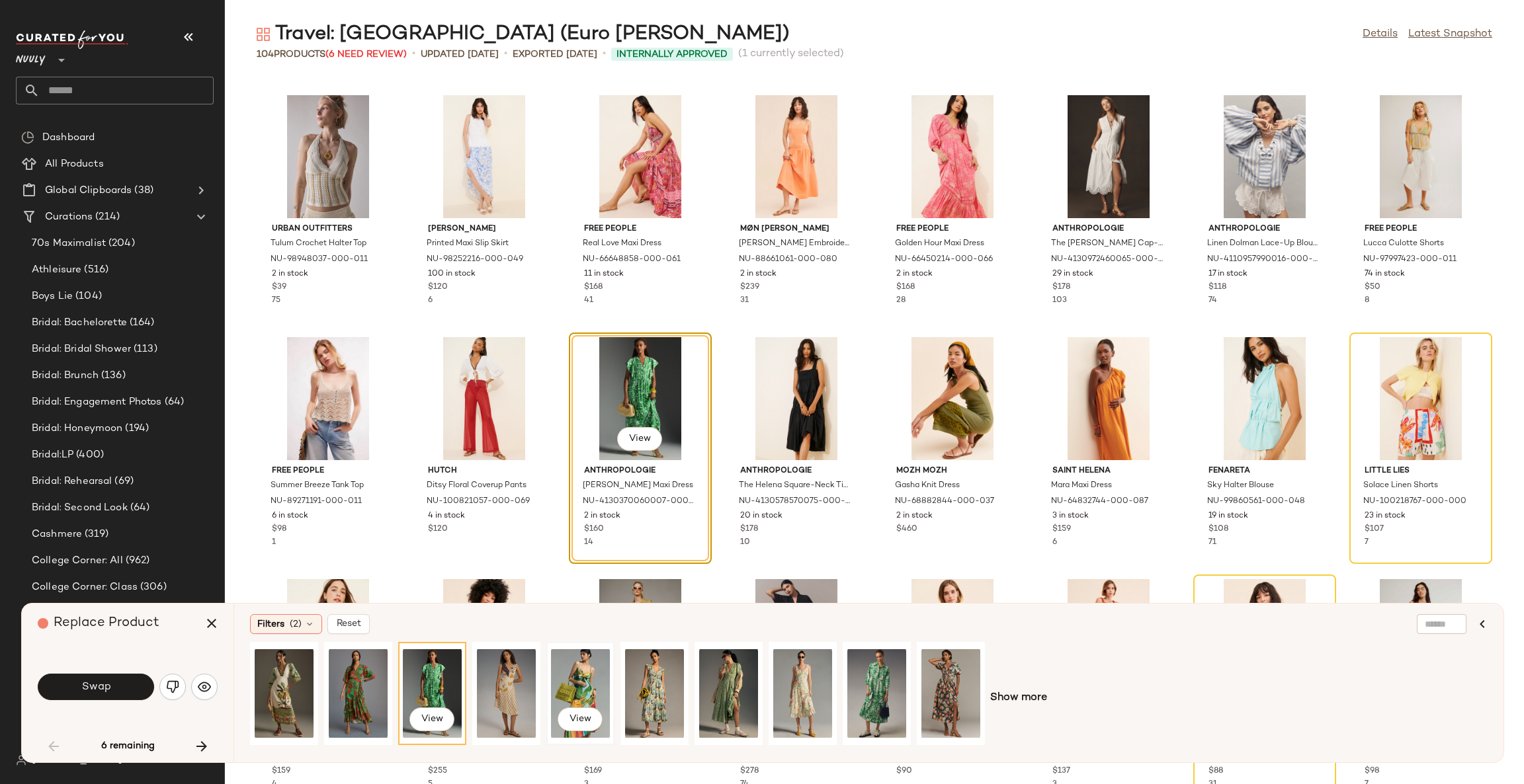
click at [589, 684] on div "View" at bounding box center [580, 694] width 59 height 94
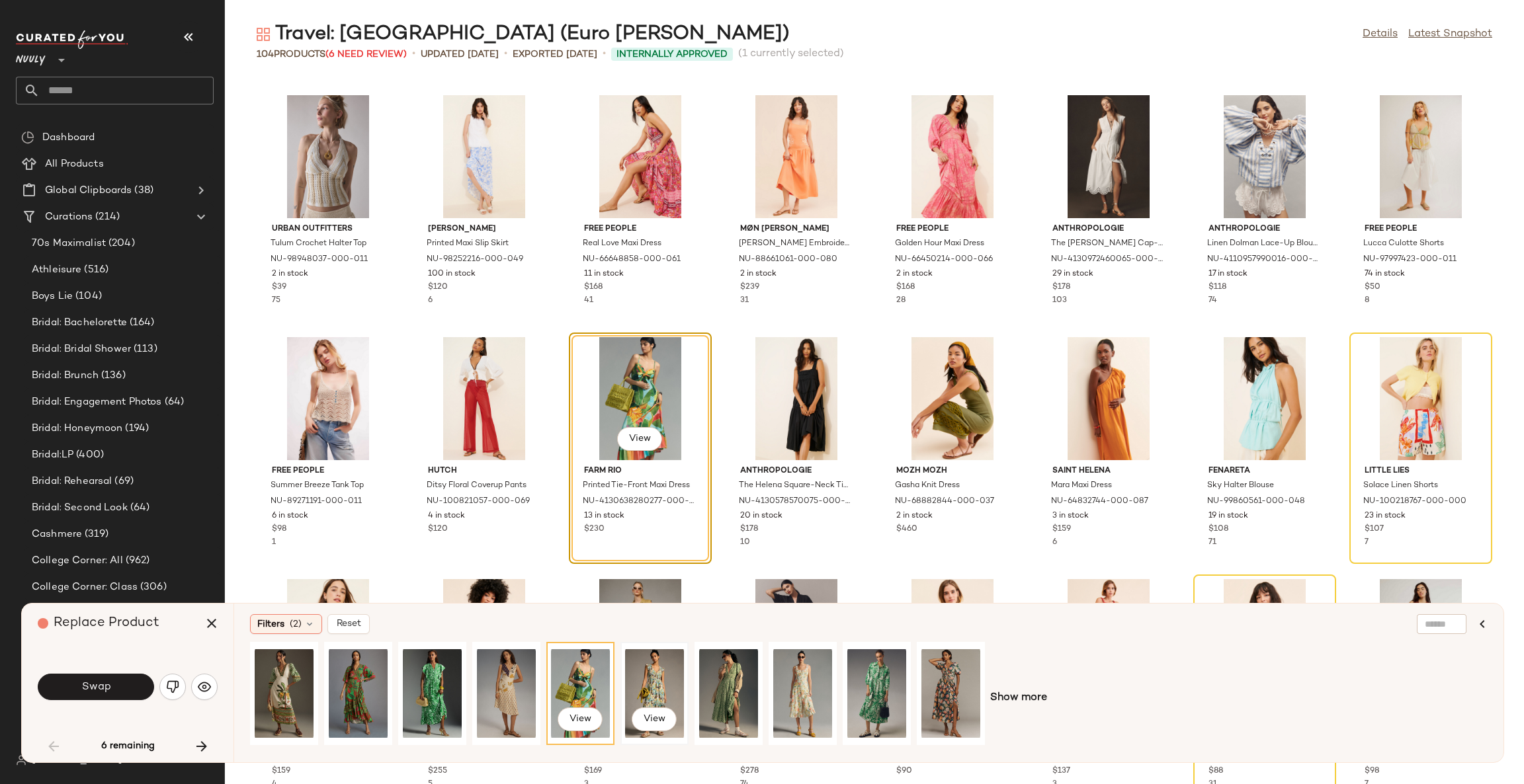
click at [646, 684] on div "View" at bounding box center [654, 694] width 59 height 94
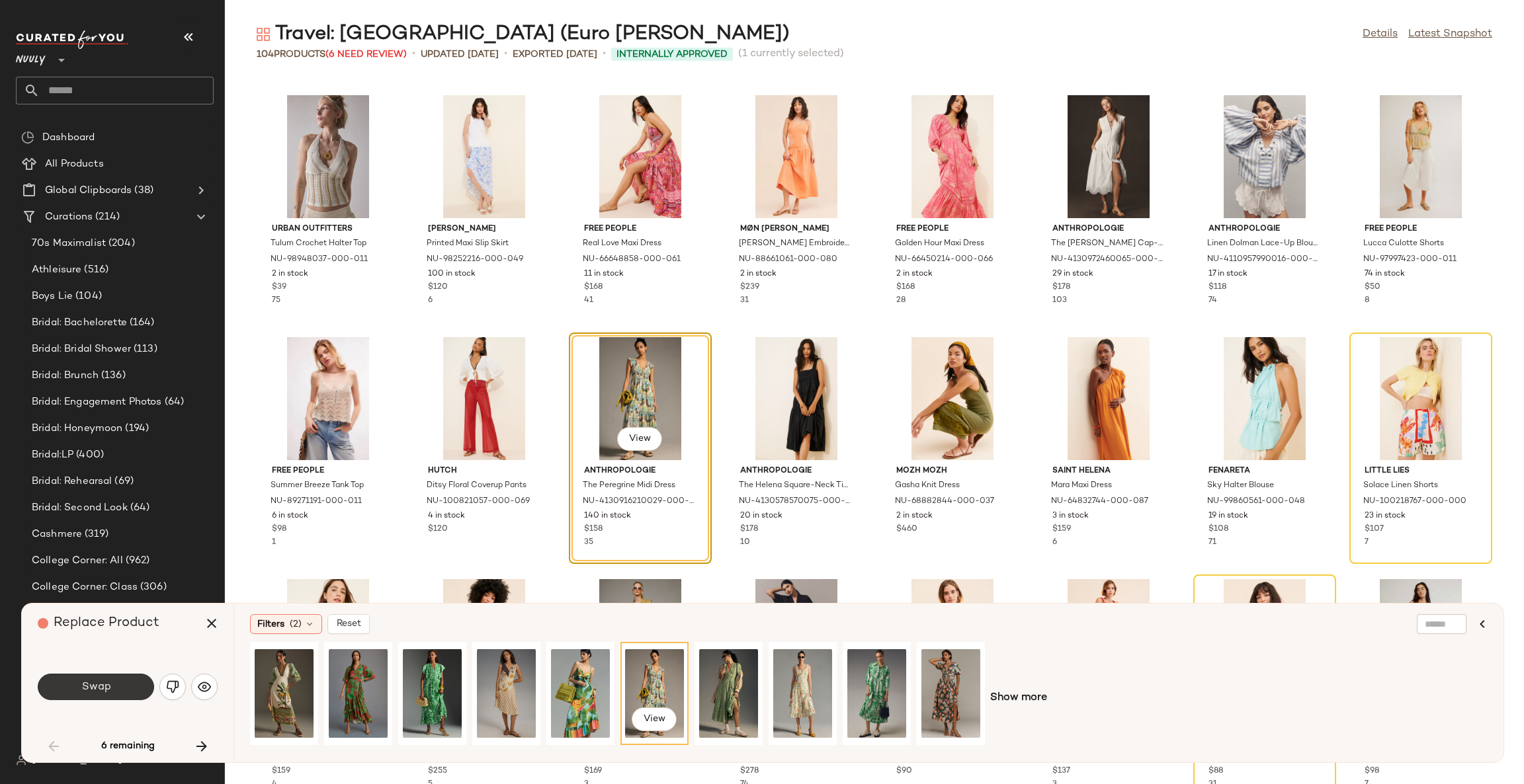
click at [116, 677] on button "Swap" at bounding box center [96, 687] width 116 height 27
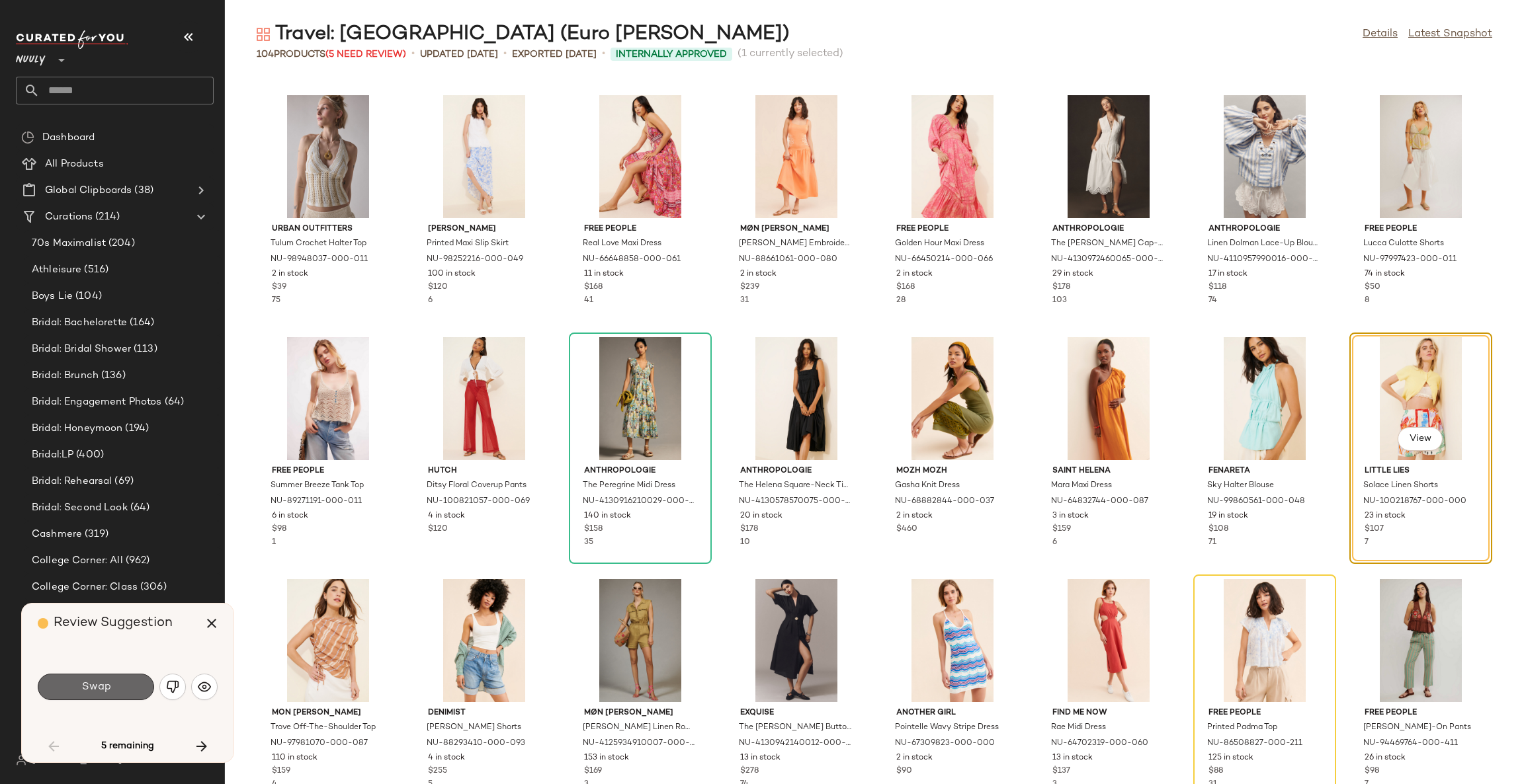
click at [87, 690] on span "Swap" at bounding box center [95, 687] width 29 height 13
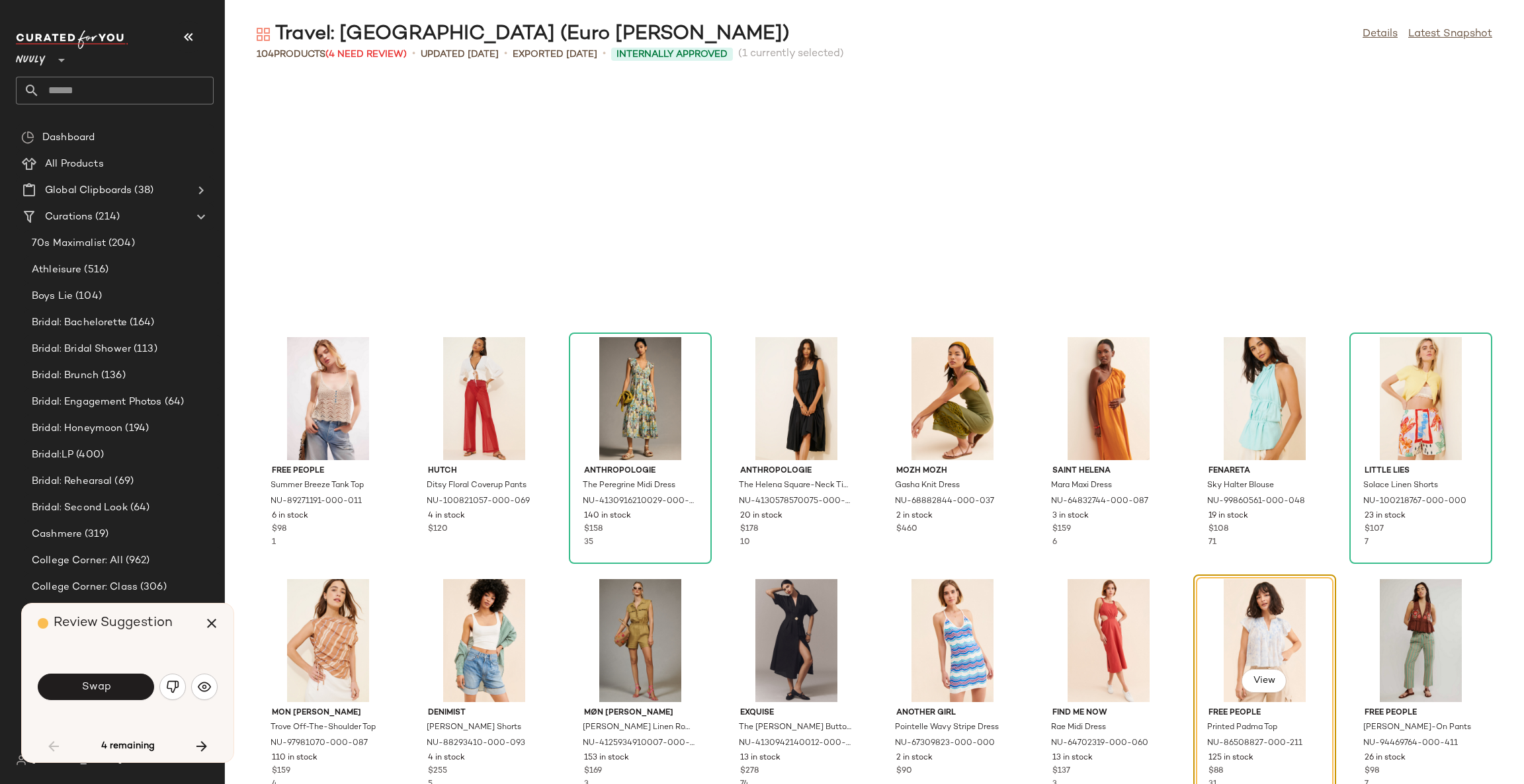
scroll to position [1209, 0]
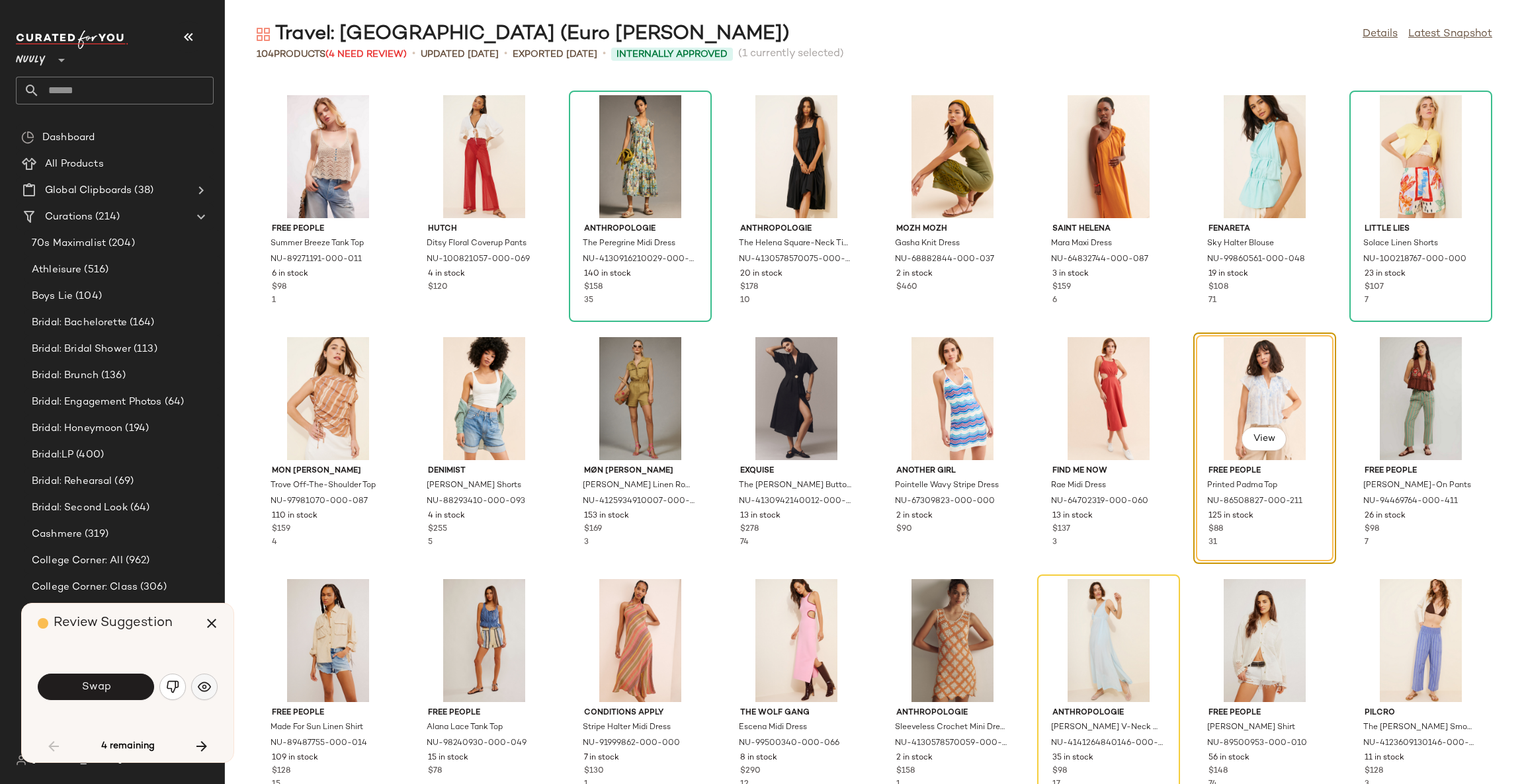
click at [205, 686] on img "button" at bounding box center [204, 687] width 13 height 13
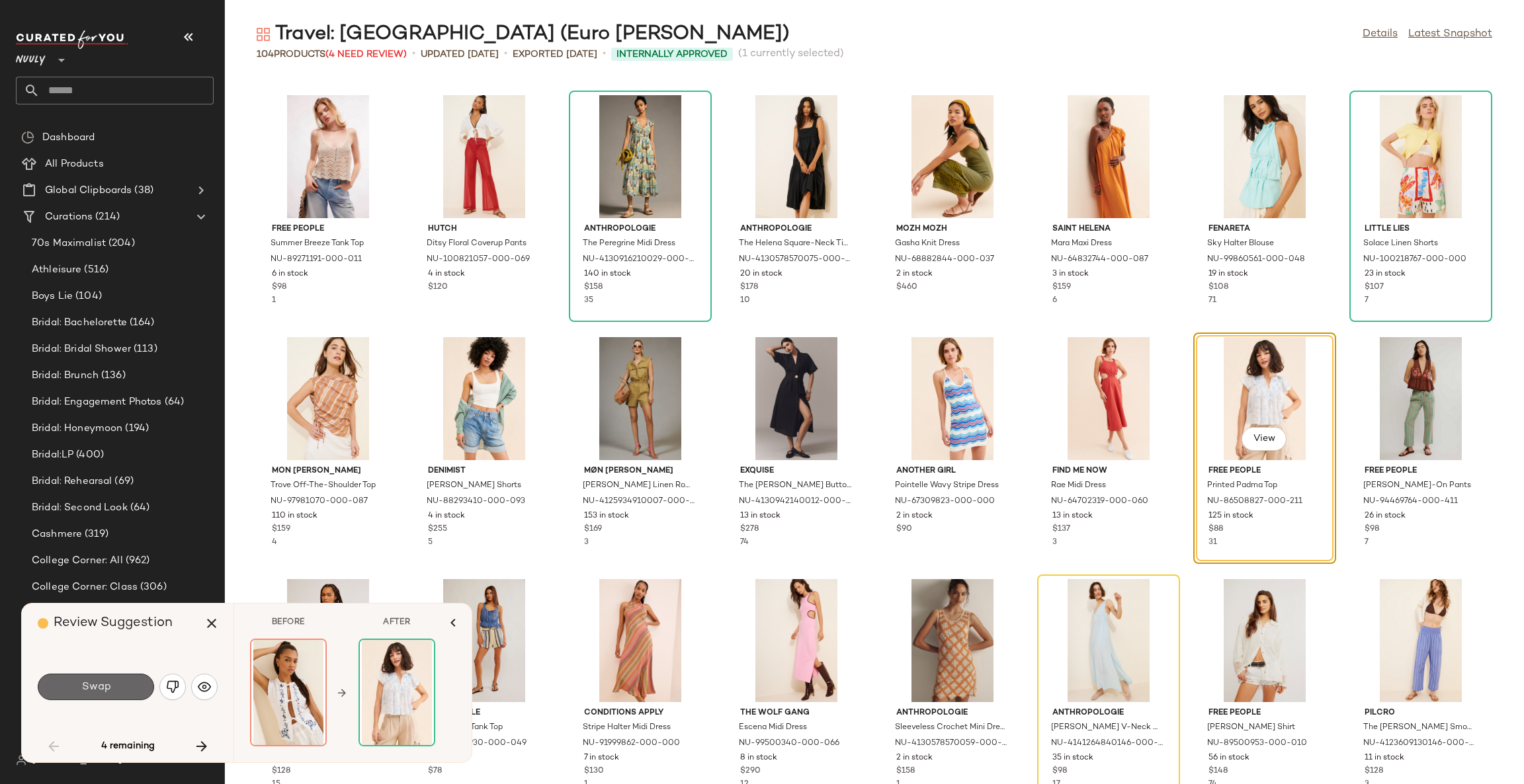
click at [113, 683] on button "Swap" at bounding box center [96, 687] width 116 height 27
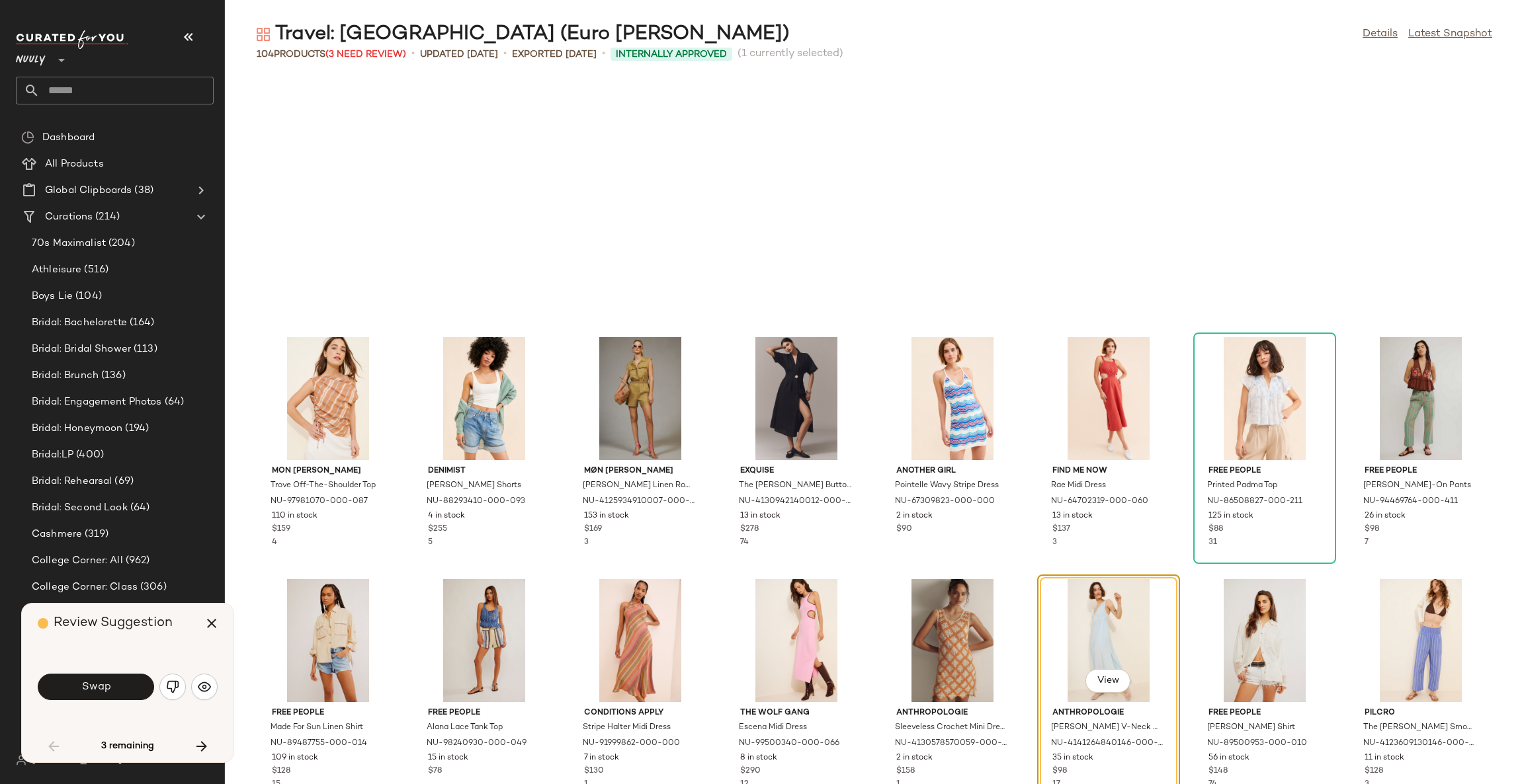
scroll to position [1452, 0]
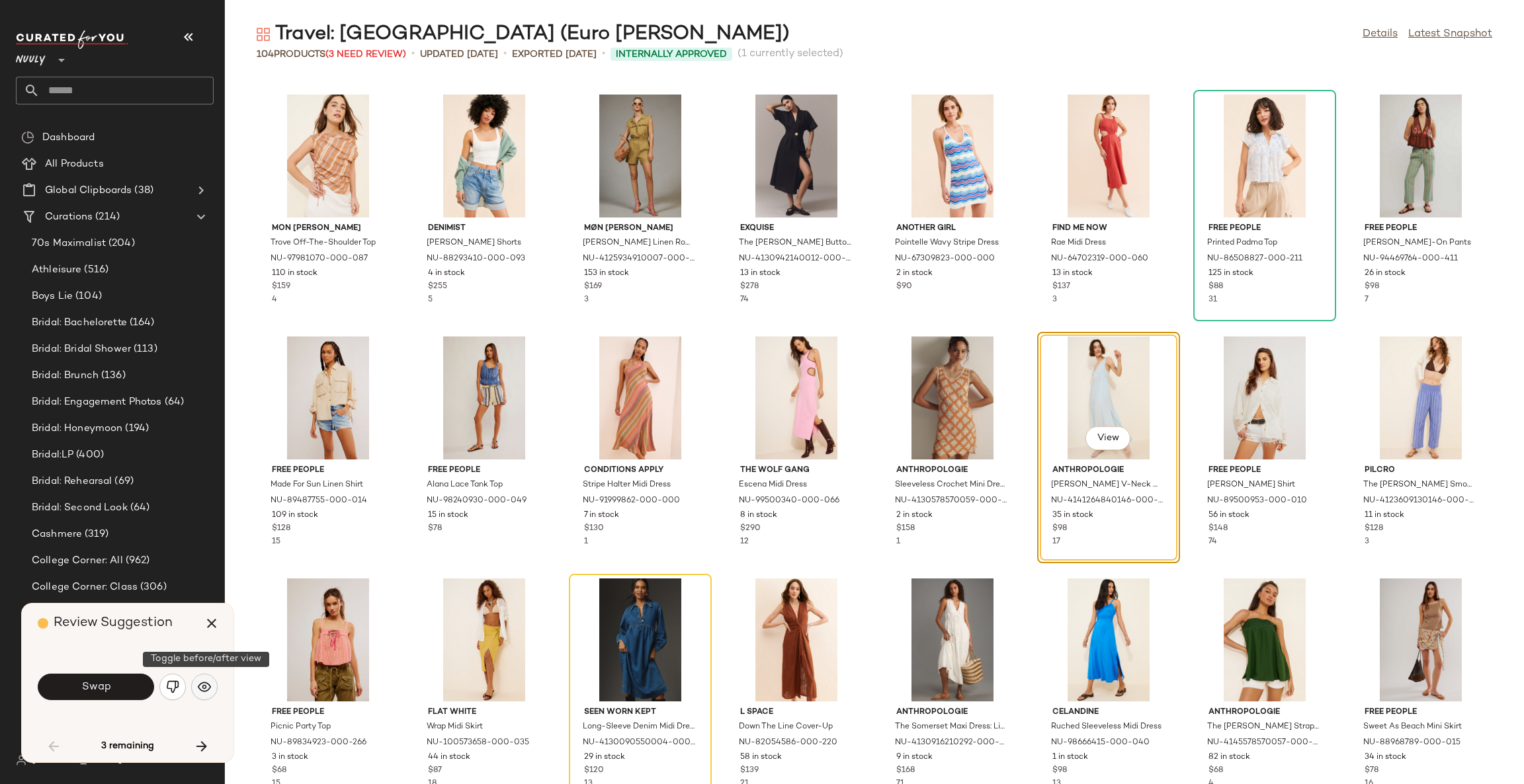
click at [200, 689] on img "button" at bounding box center [204, 687] width 13 height 13
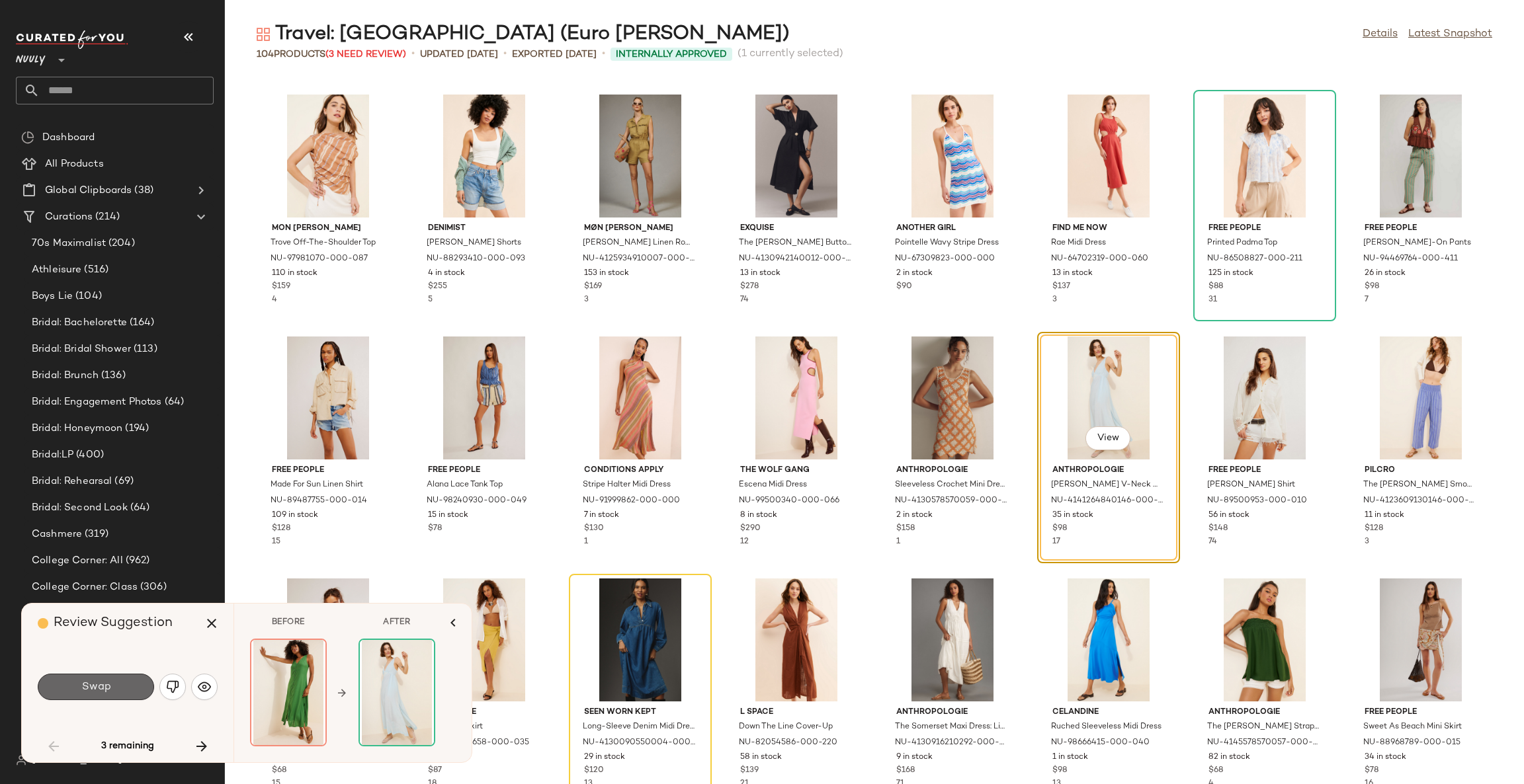
click at [133, 688] on button "Swap" at bounding box center [96, 687] width 116 height 27
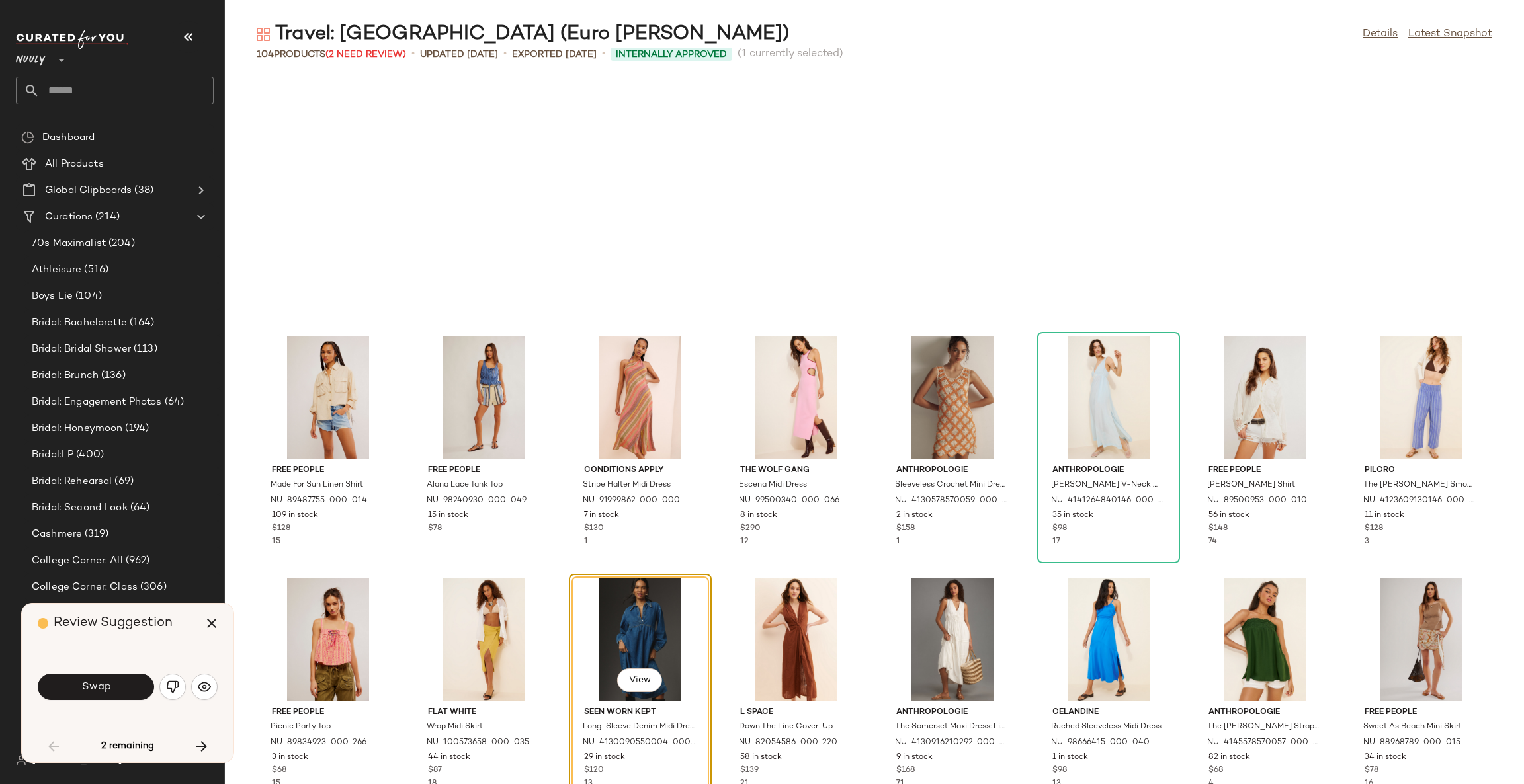
scroll to position [1694, 0]
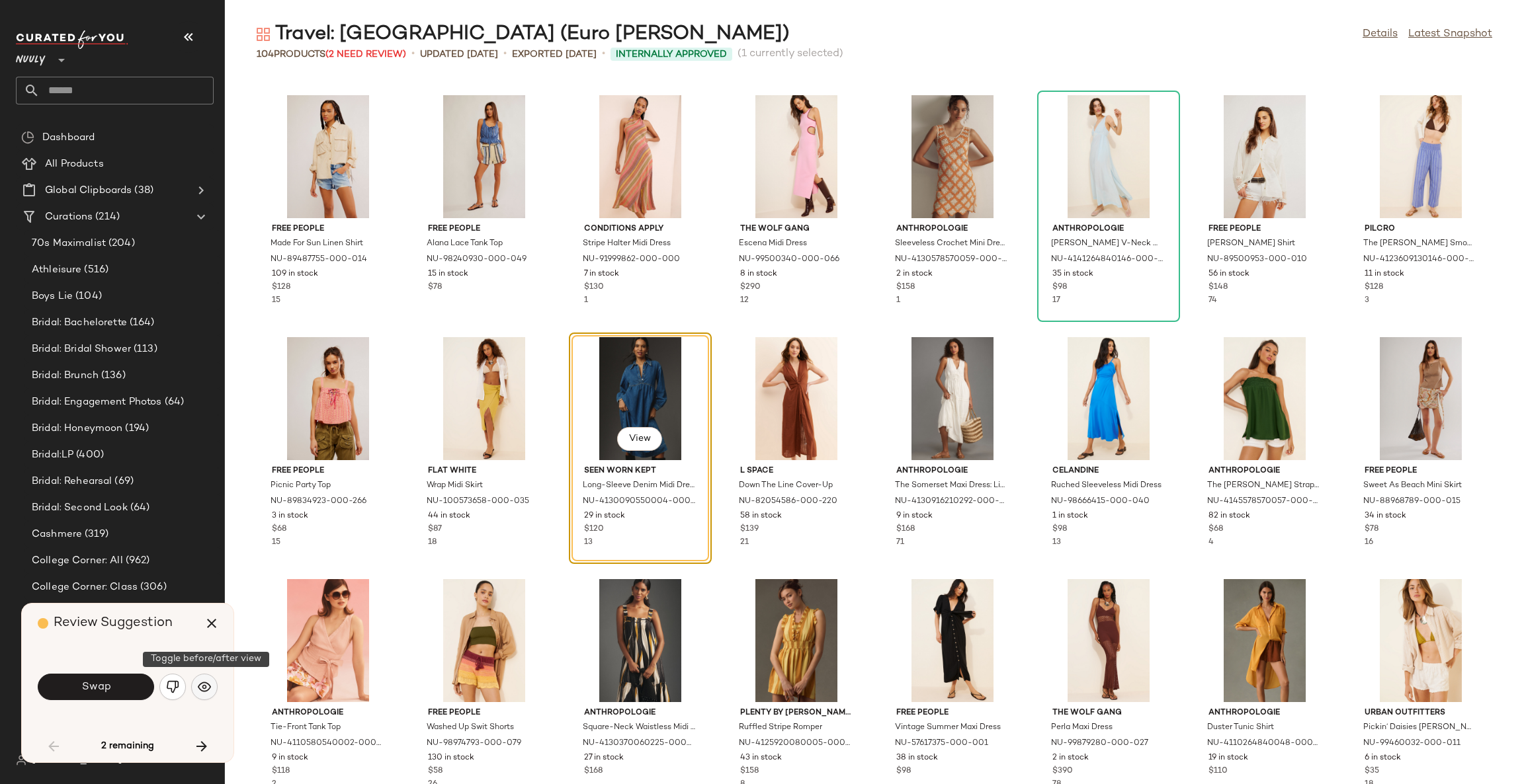
click at [205, 690] on img "button" at bounding box center [204, 687] width 13 height 13
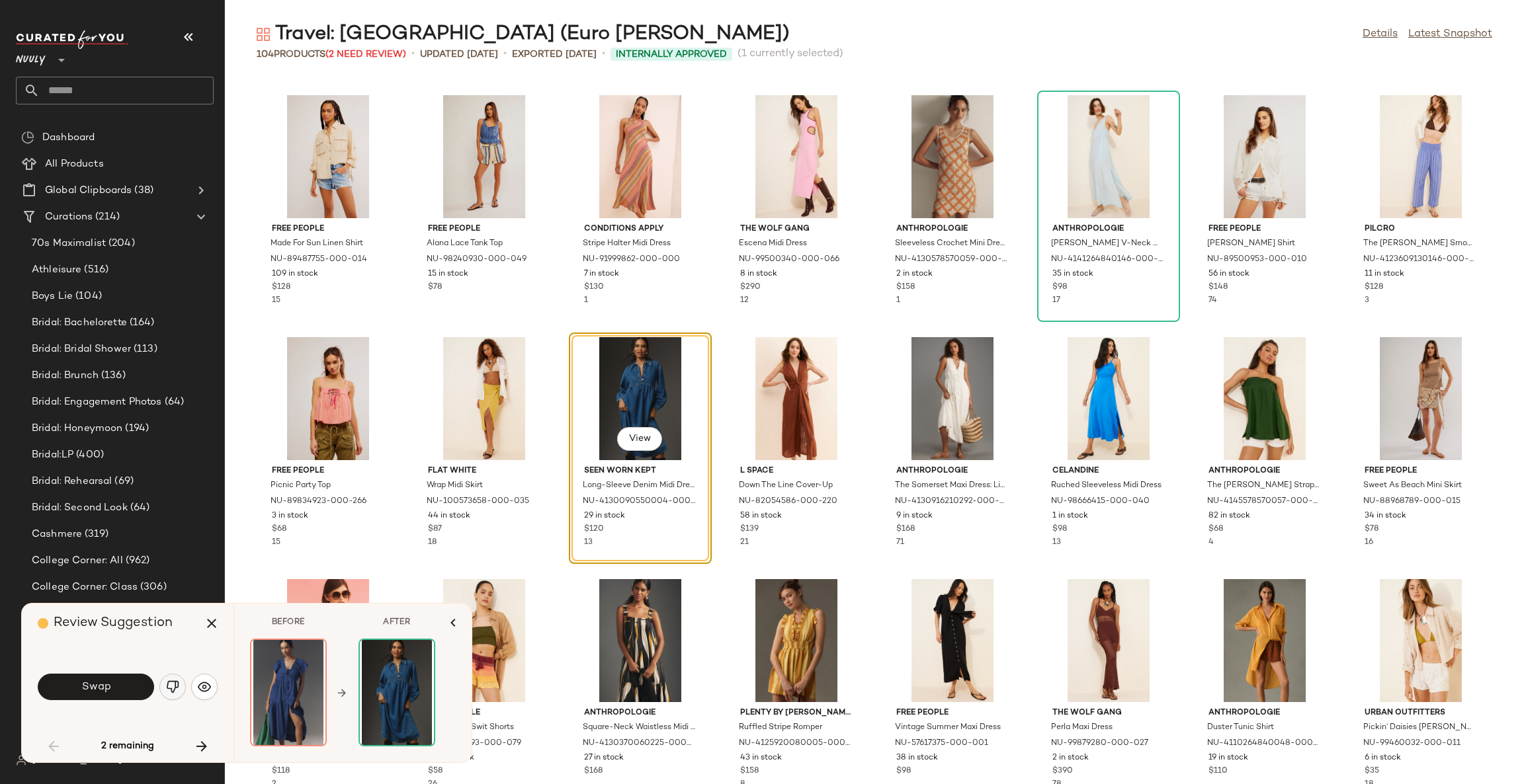
click at [168, 689] on img "button" at bounding box center [172, 687] width 13 height 13
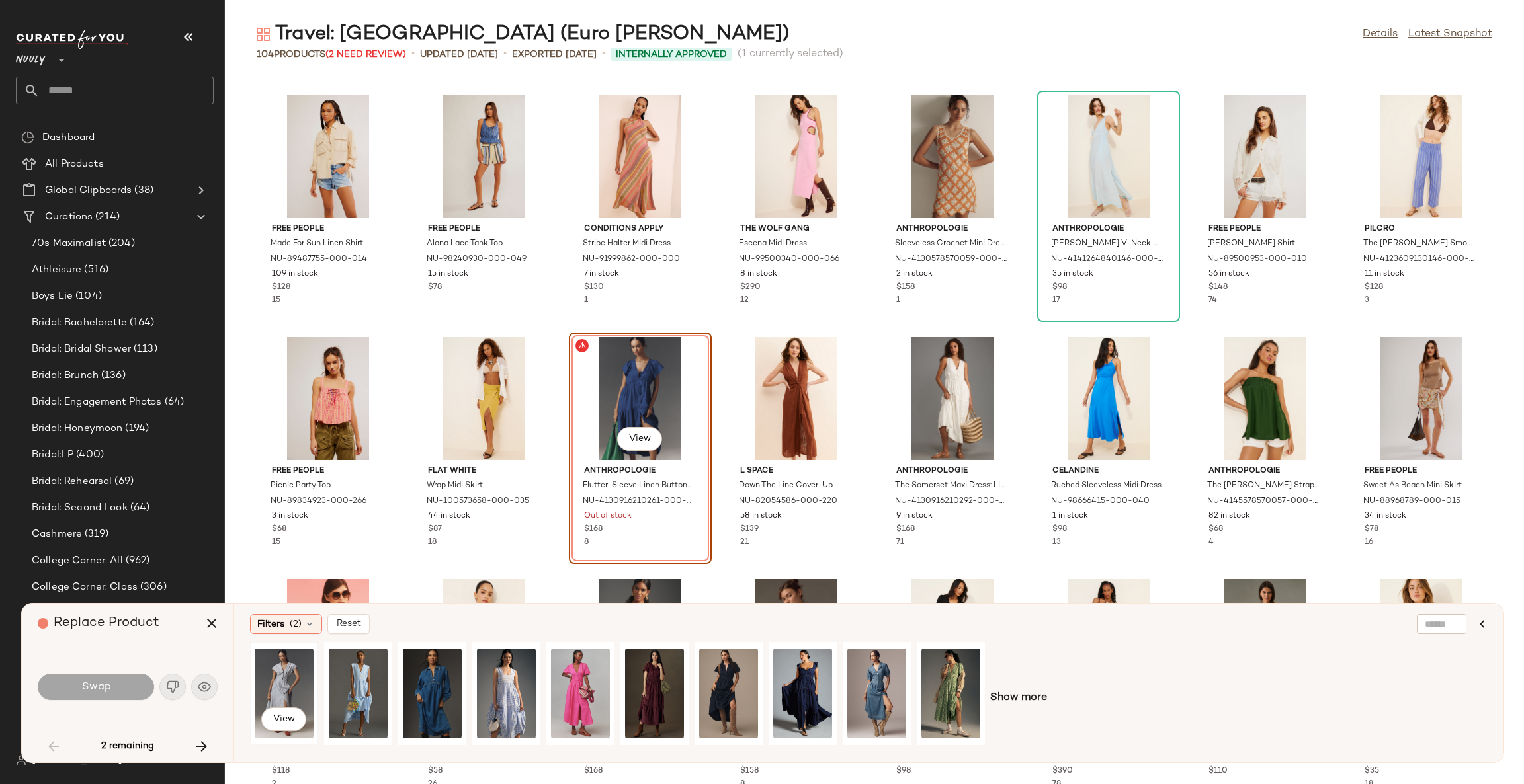
click at [291, 677] on div "View" at bounding box center [284, 694] width 59 height 94
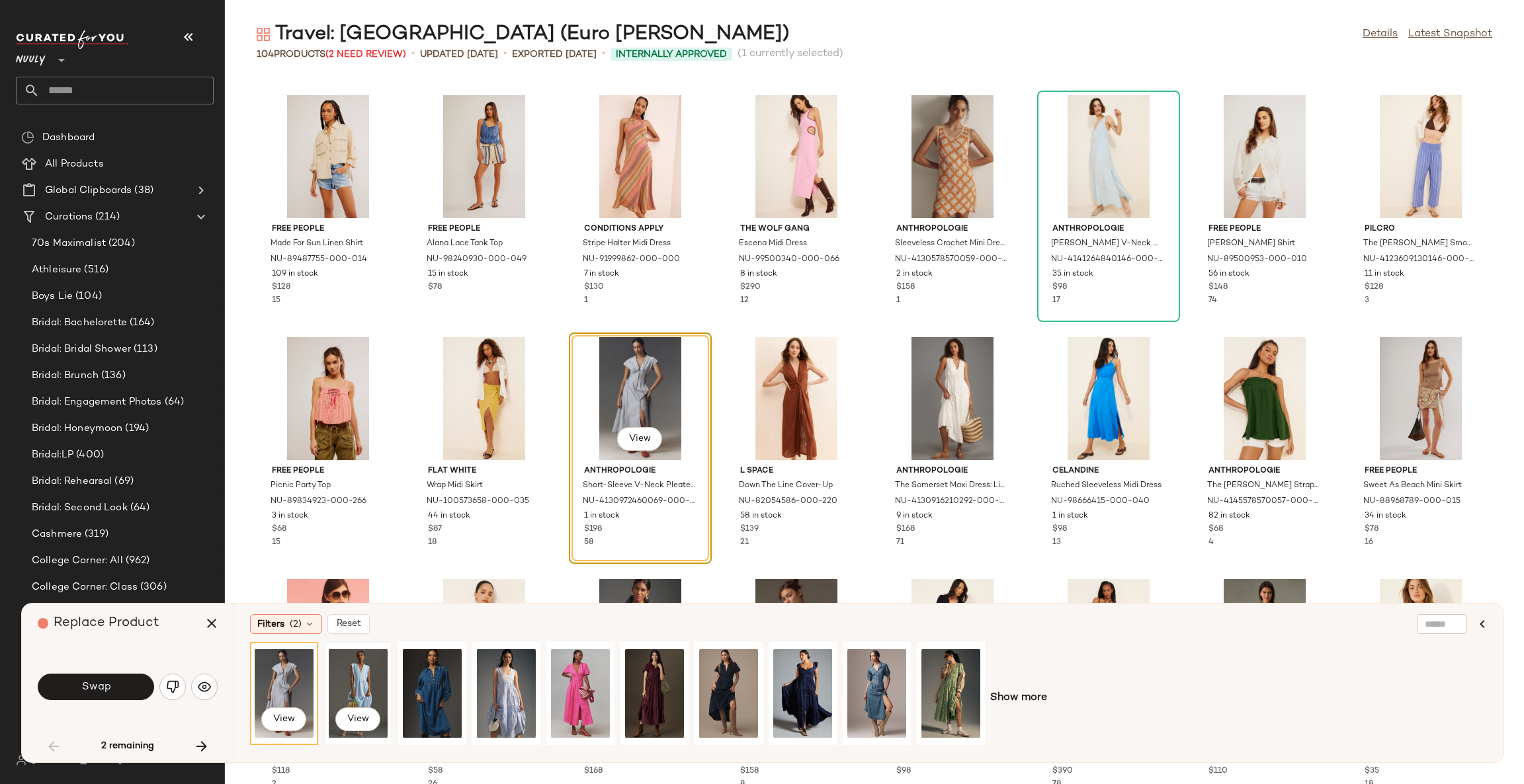
click at [365, 674] on div "View" at bounding box center [358, 694] width 59 height 94
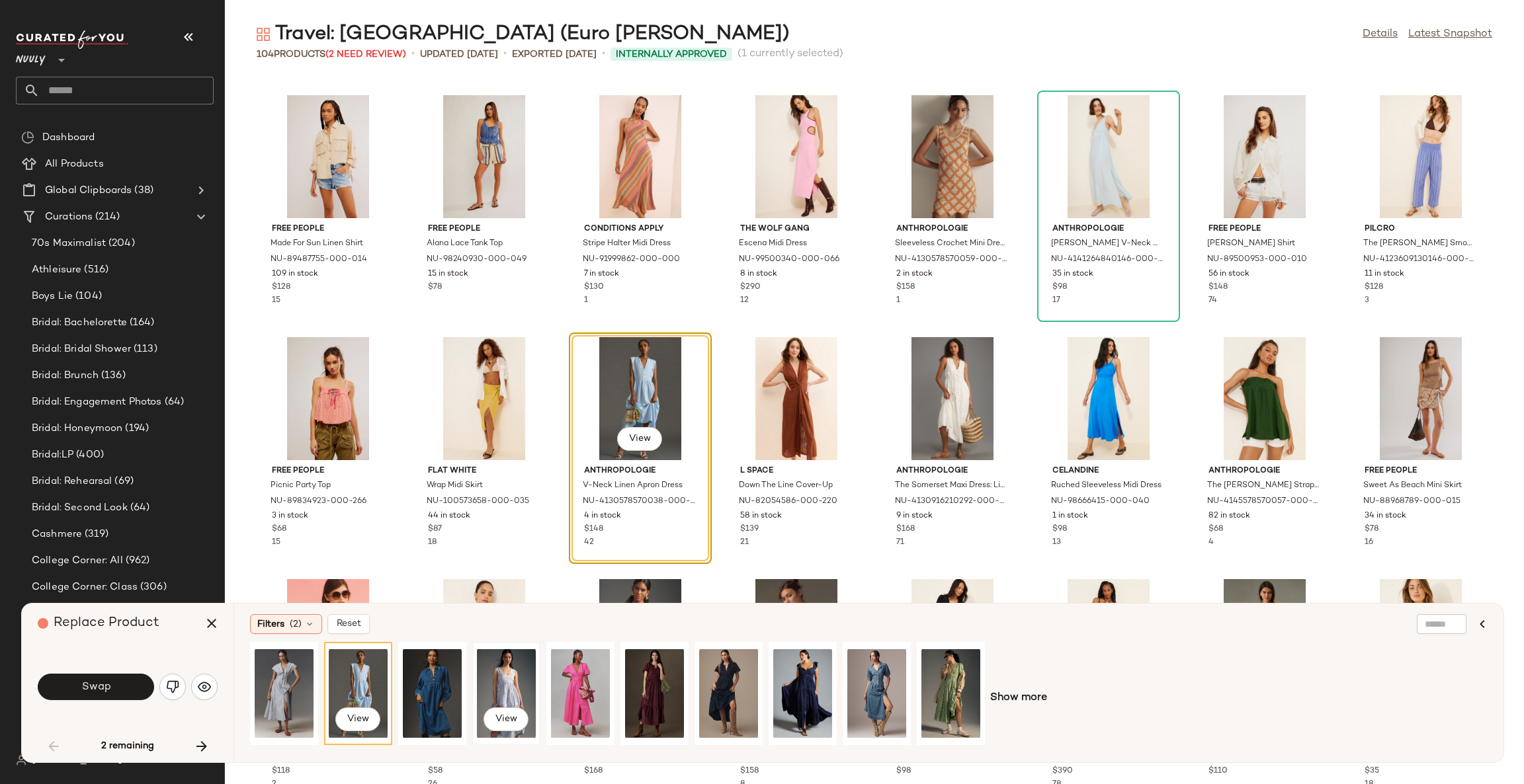
click at [503, 676] on div "View" at bounding box center [506, 694] width 59 height 94
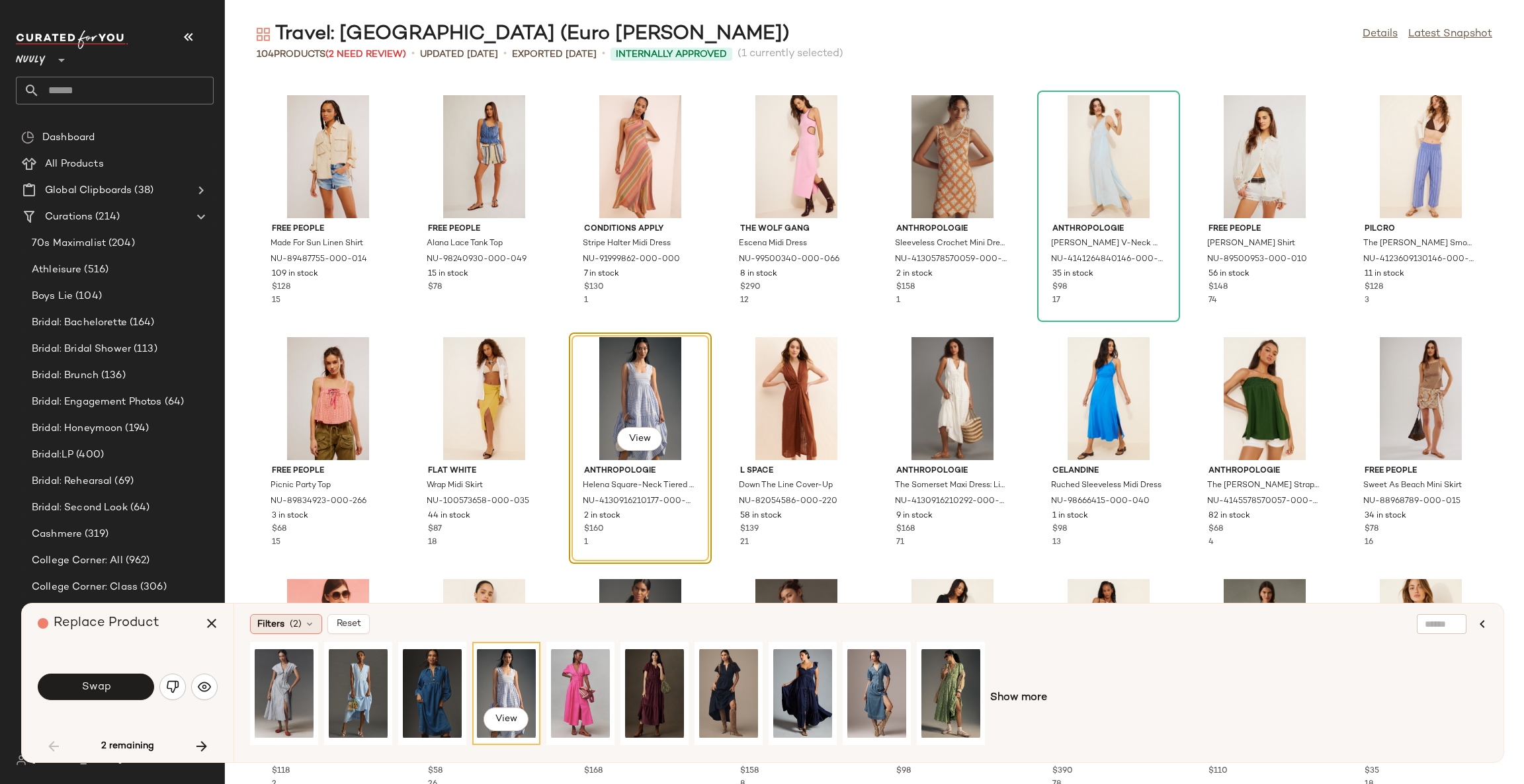
click at [288, 629] on div "Filters (2)" at bounding box center [286, 624] width 72 height 20
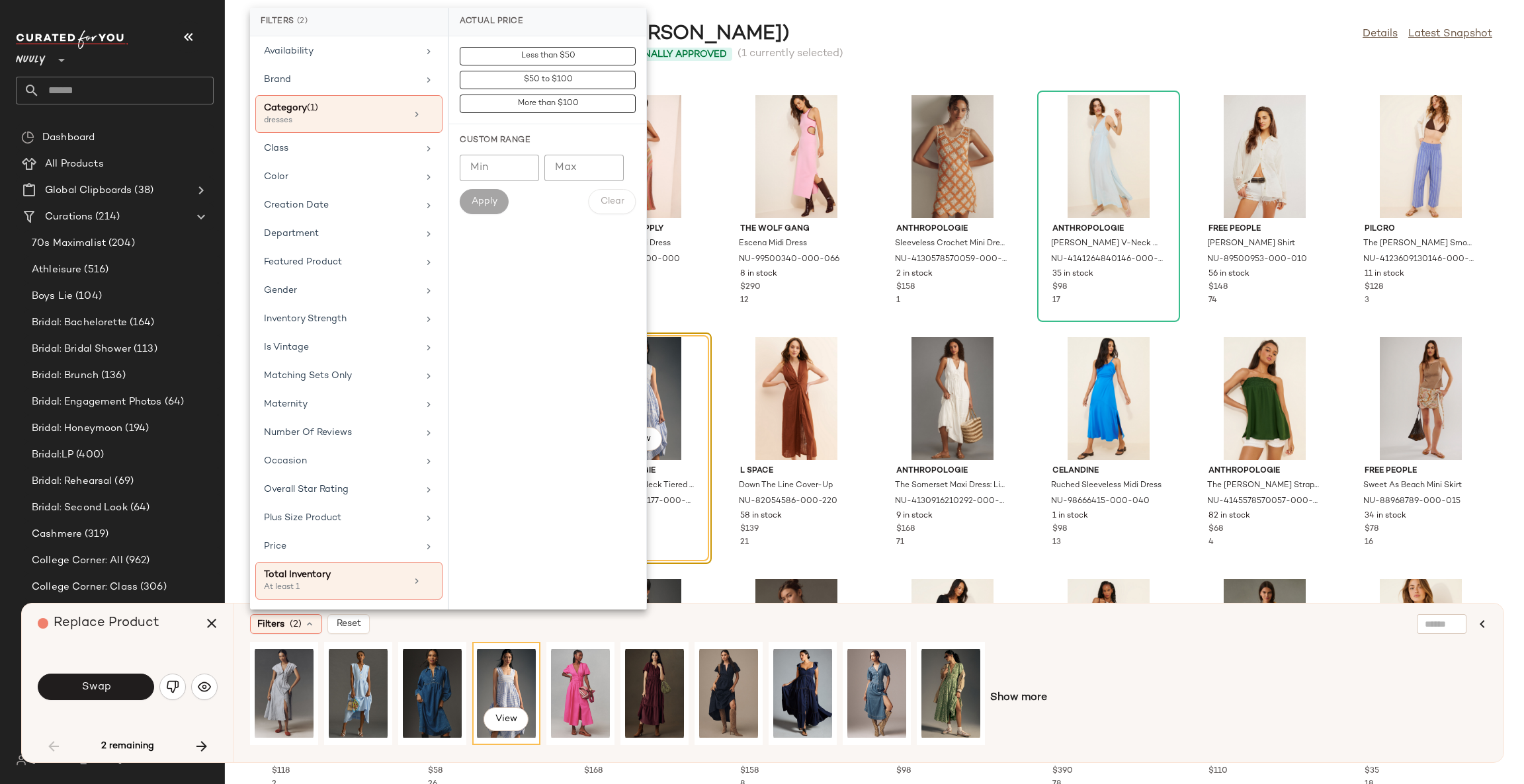
scroll to position [92, 0]
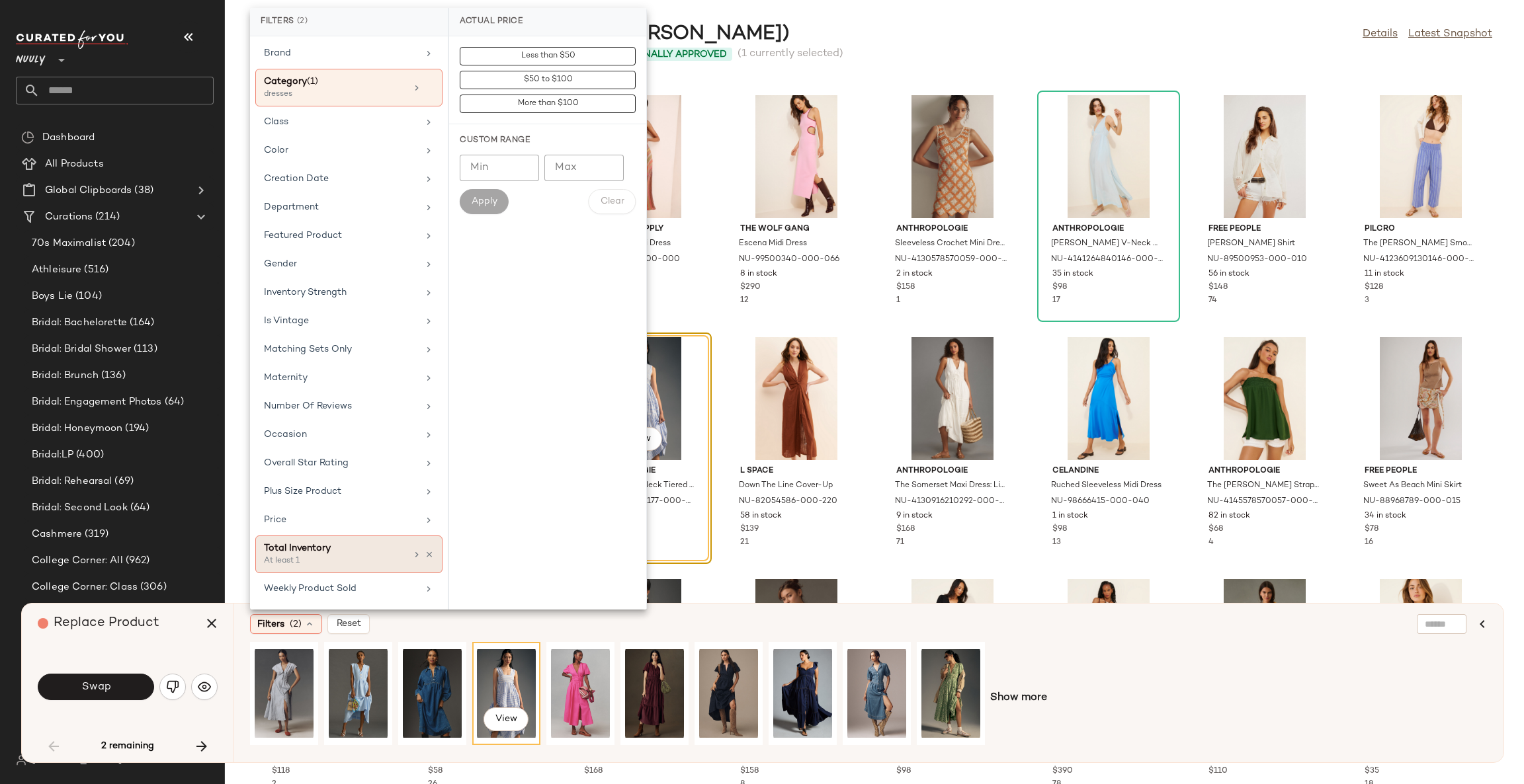
click at [340, 563] on div "At least 1" at bounding box center [330, 561] width 133 height 12
click at [490, 152] on input "Min" at bounding box center [500, 144] width 80 height 27
type input "**"
click at [499, 176] on button "Apply" at bounding box center [484, 178] width 49 height 25
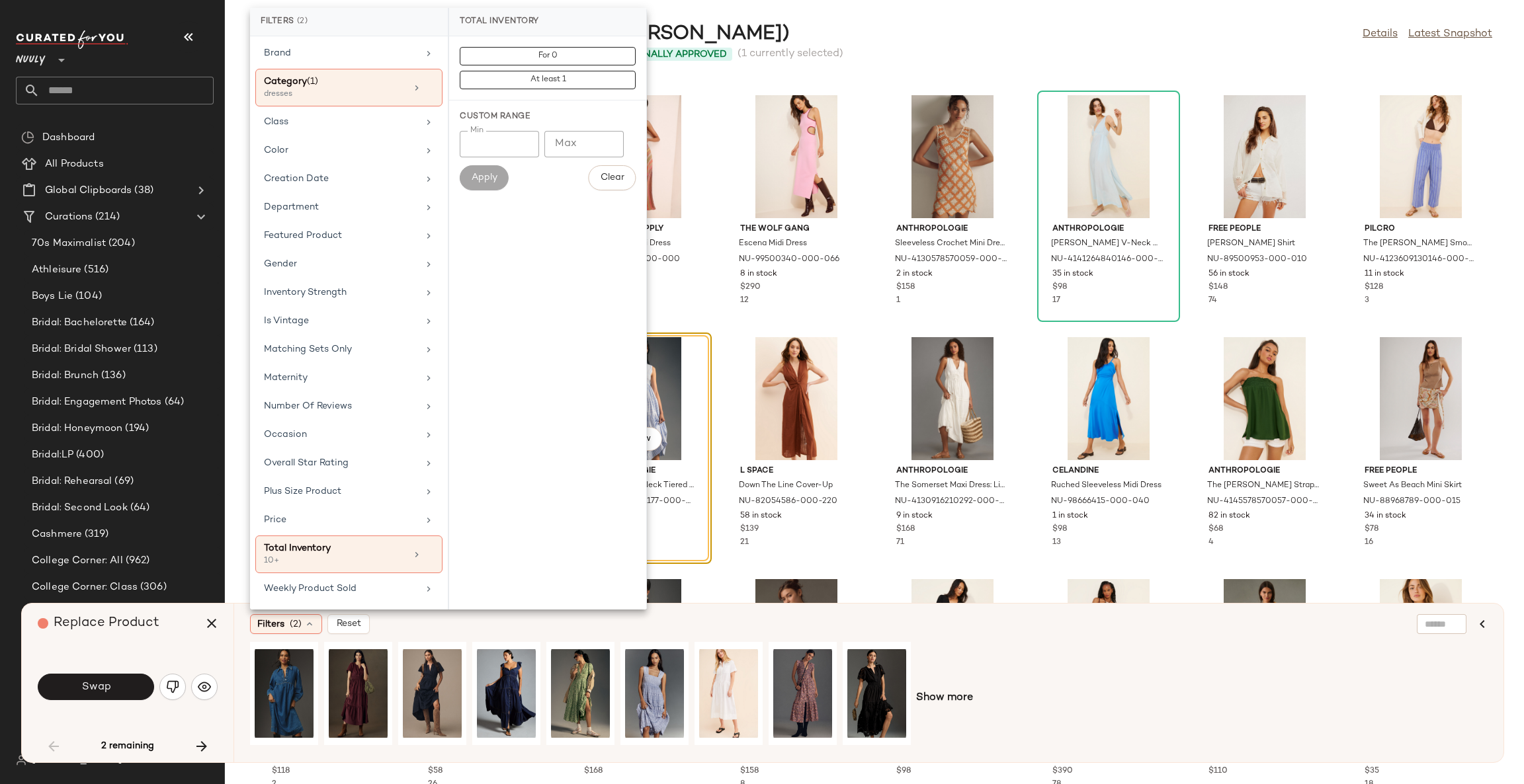
click at [502, 628] on div "Filters (2) Reset" at bounding box center [805, 624] width 1109 height 20
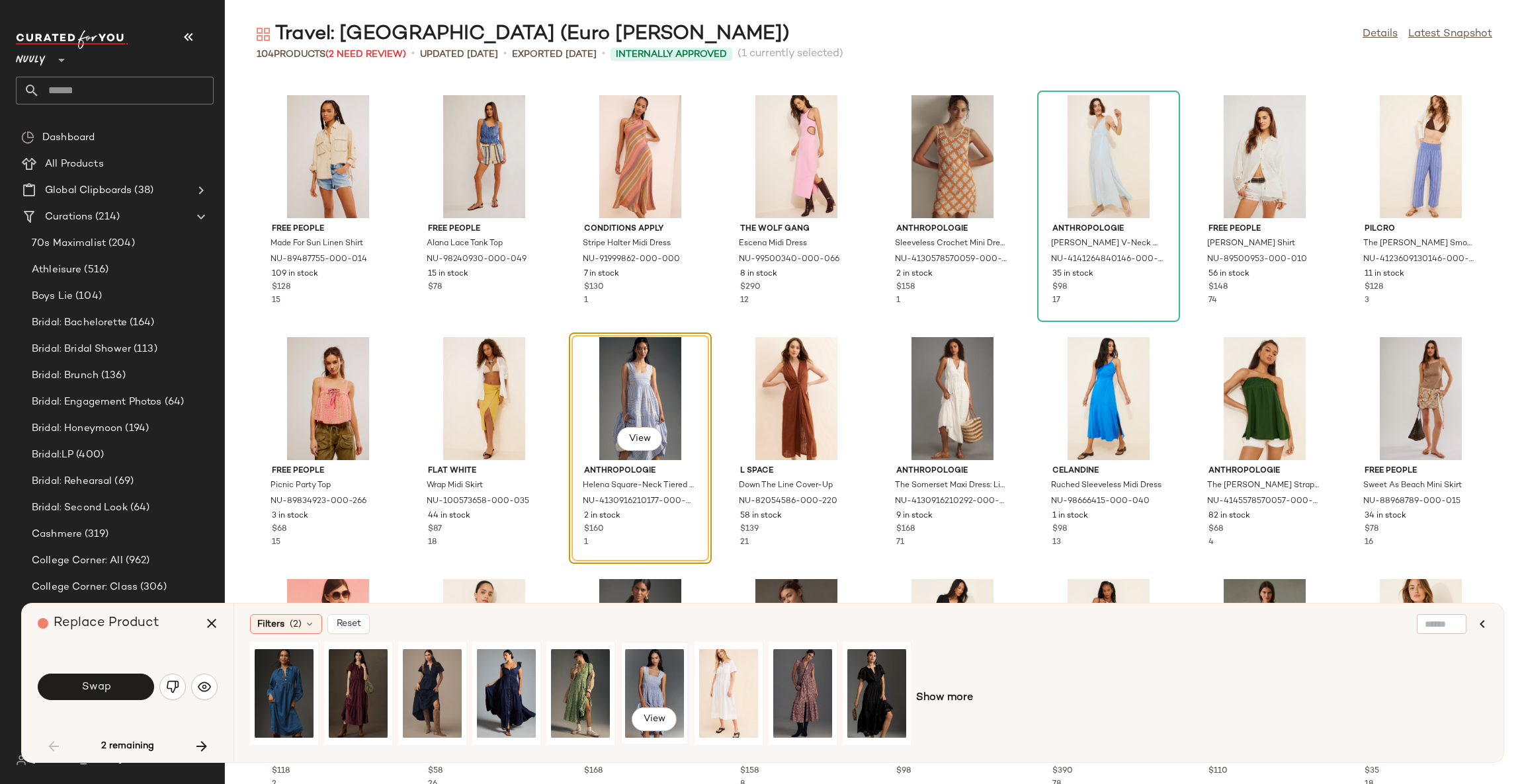
click at [646, 681] on div "View" at bounding box center [654, 694] width 59 height 94
click at [116, 686] on button "Swap" at bounding box center [96, 687] width 116 height 27
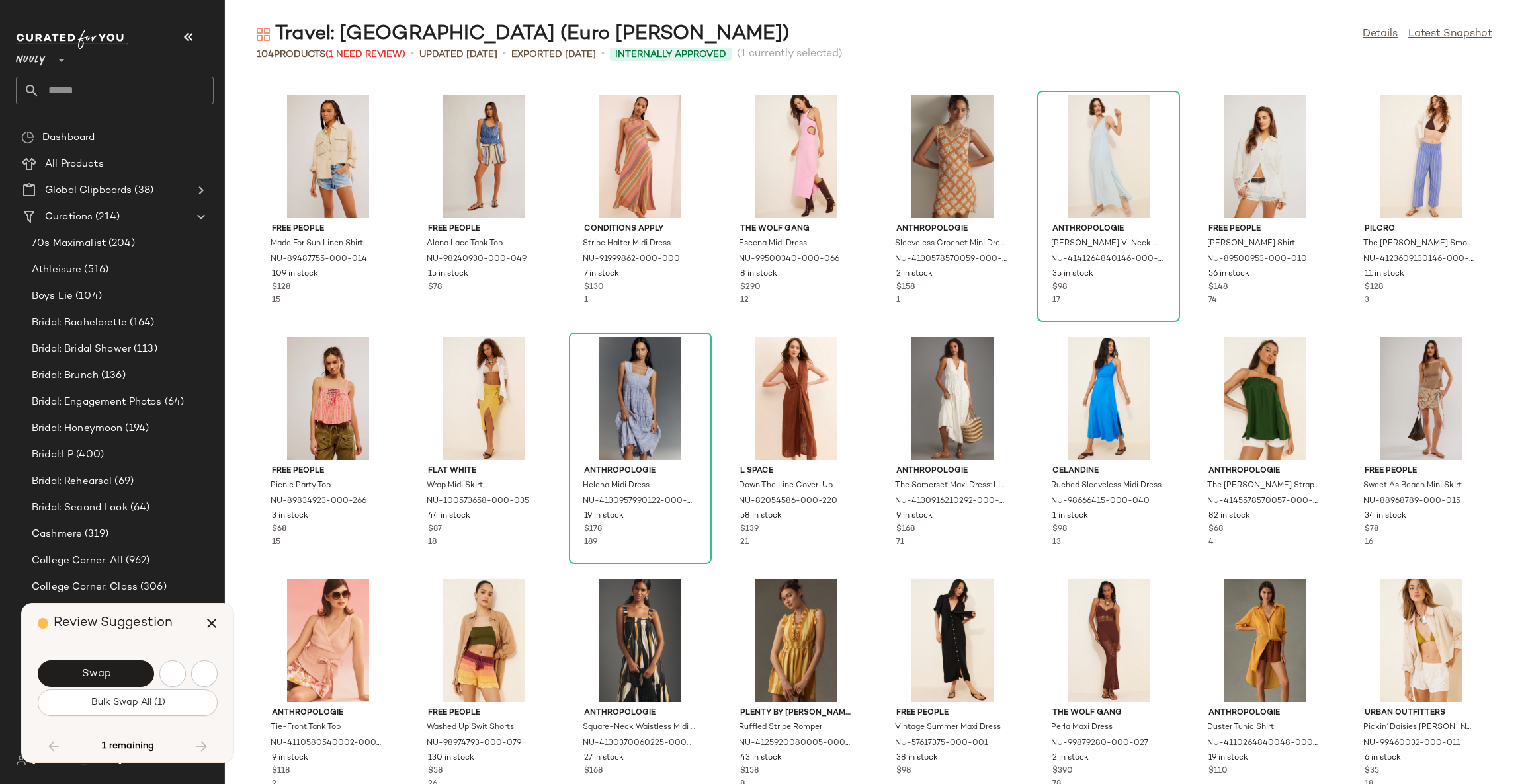
scroll to position [2178, 0]
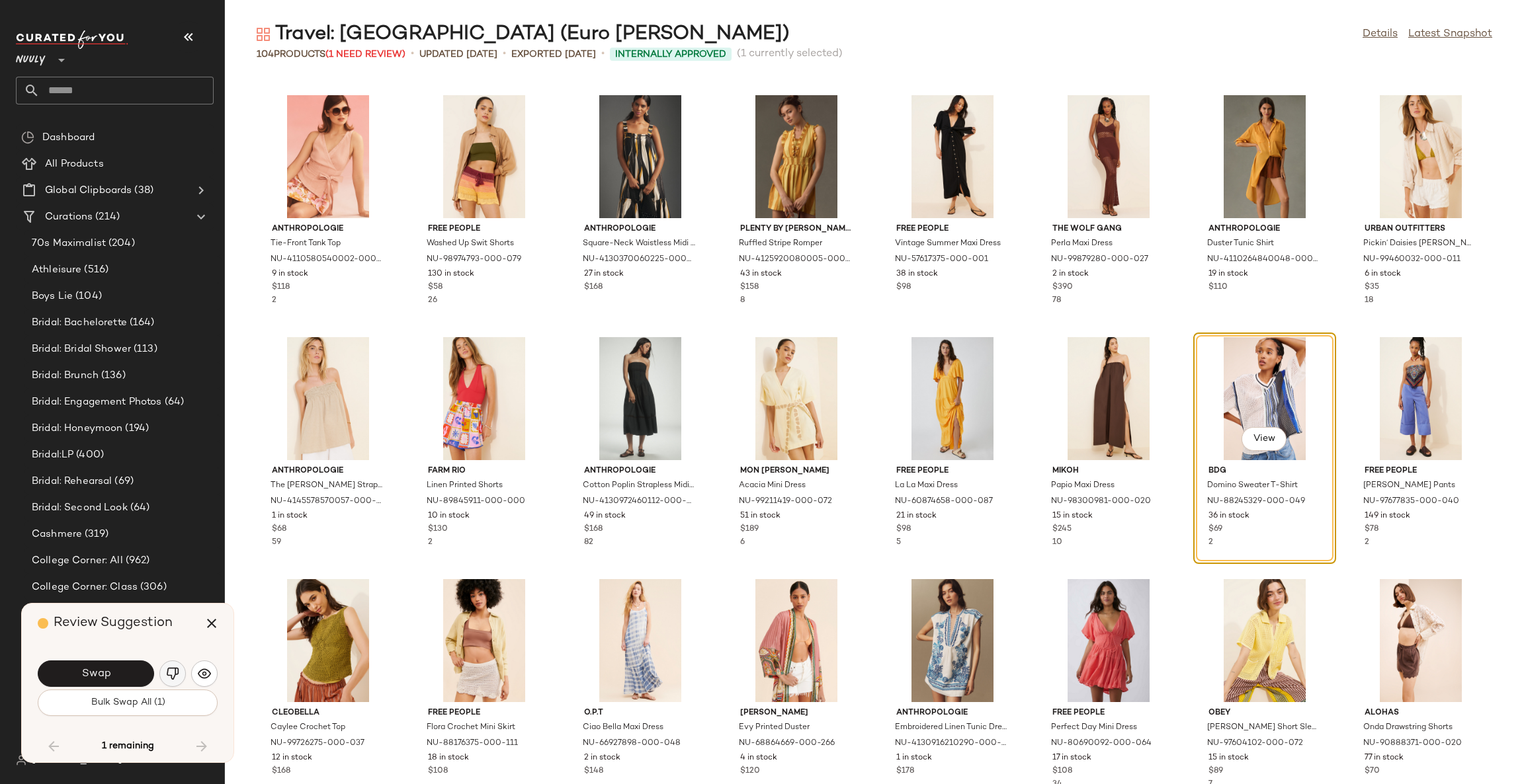
click at [180, 677] on button "button" at bounding box center [172, 674] width 27 height 27
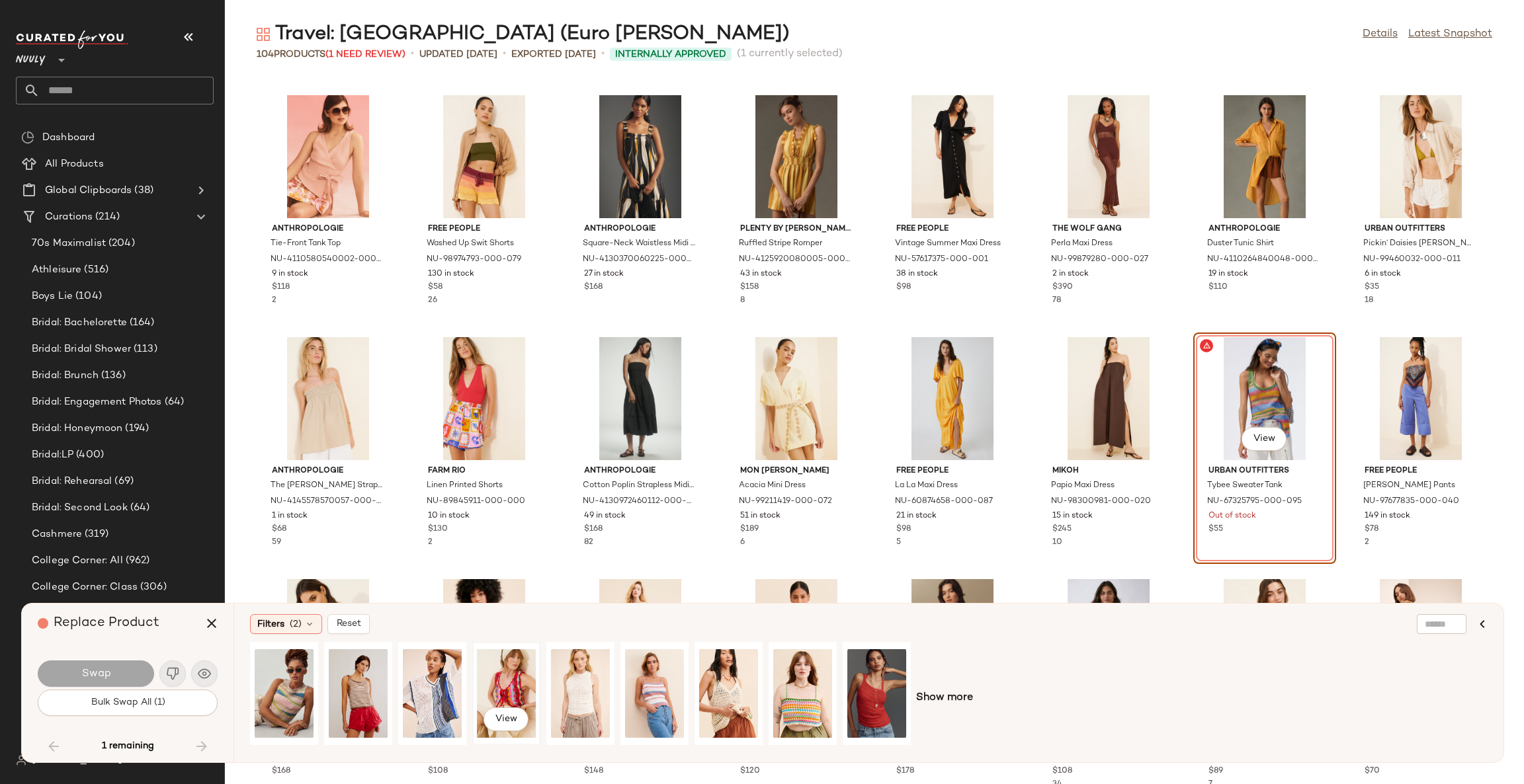
click at [503, 681] on div "View" at bounding box center [506, 694] width 59 height 94
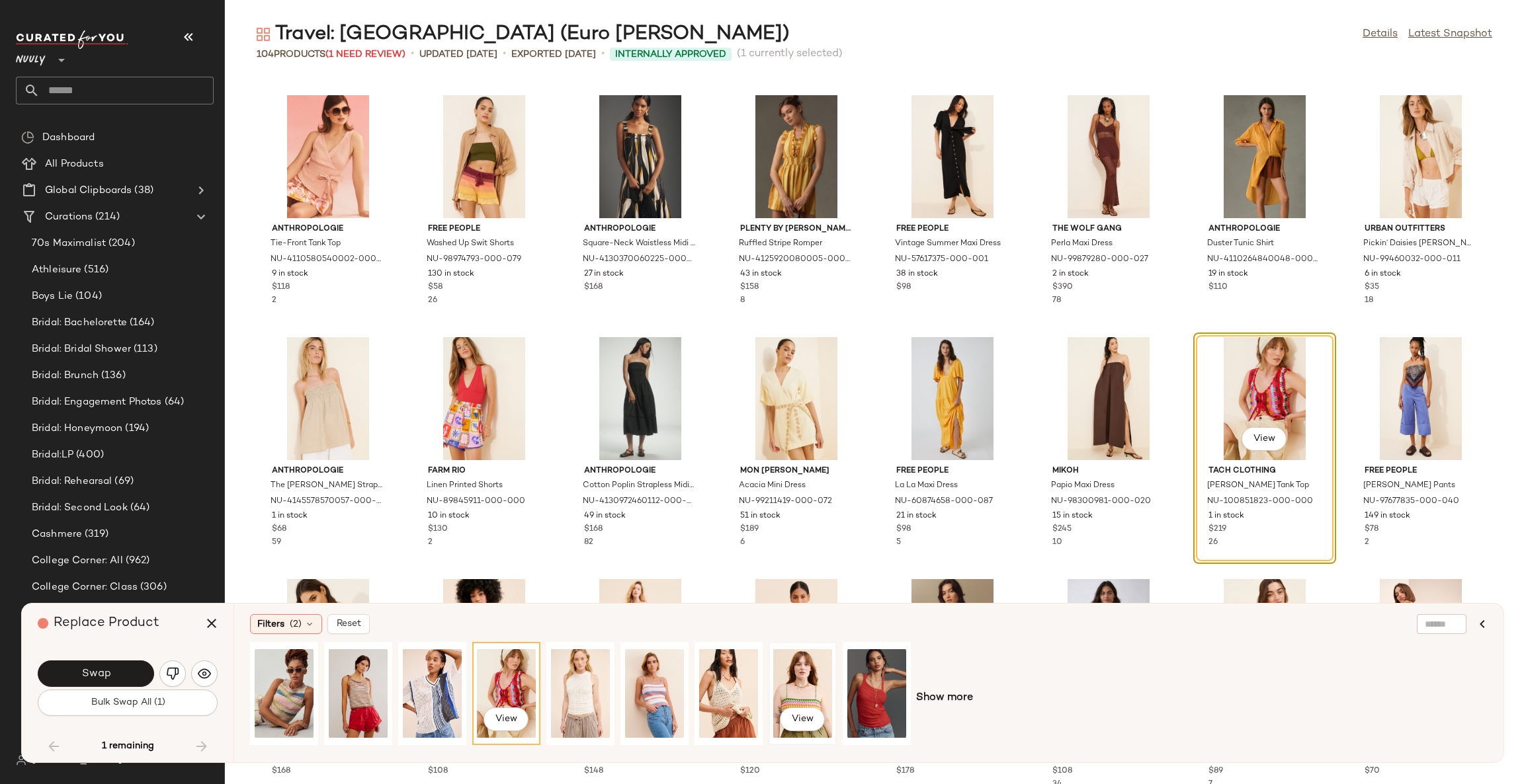
click at [790, 684] on div "View" at bounding box center [802, 694] width 59 height 94
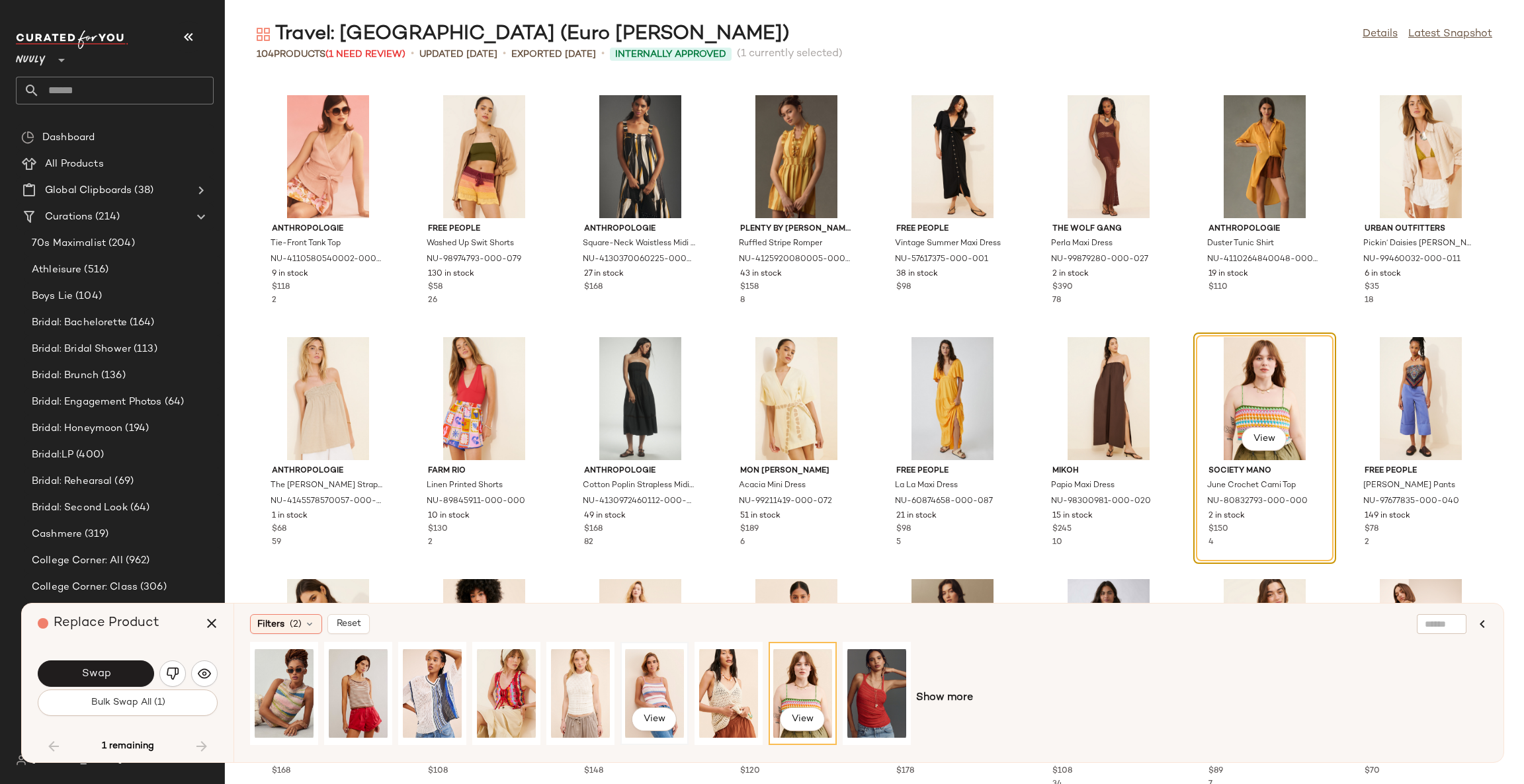
click at [664, 689] on div "View" at bounding box center [654, 694] width 59 height 94
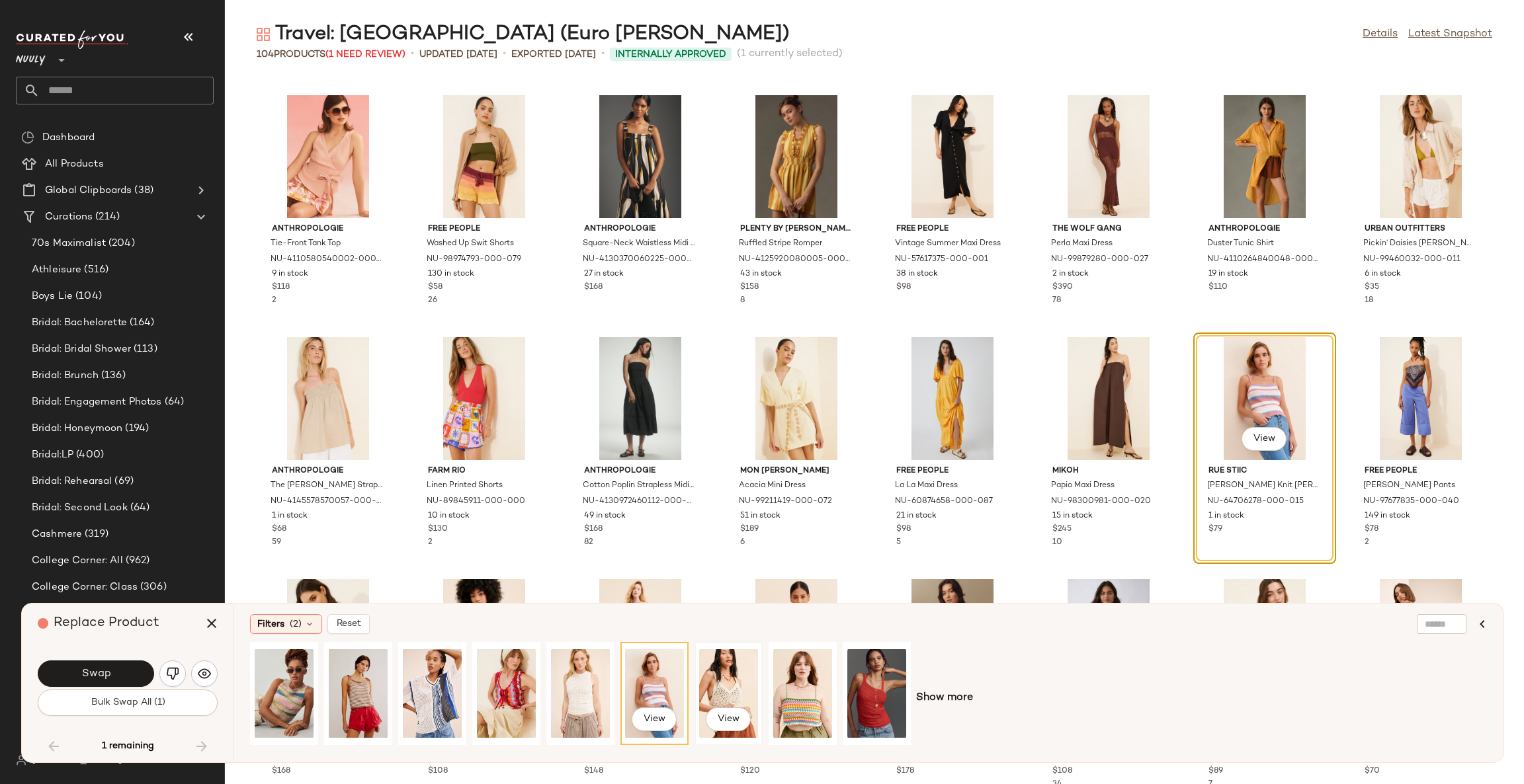
click at [743, 689] on div "View" at bounding box center [729, 694] width 59 height 94
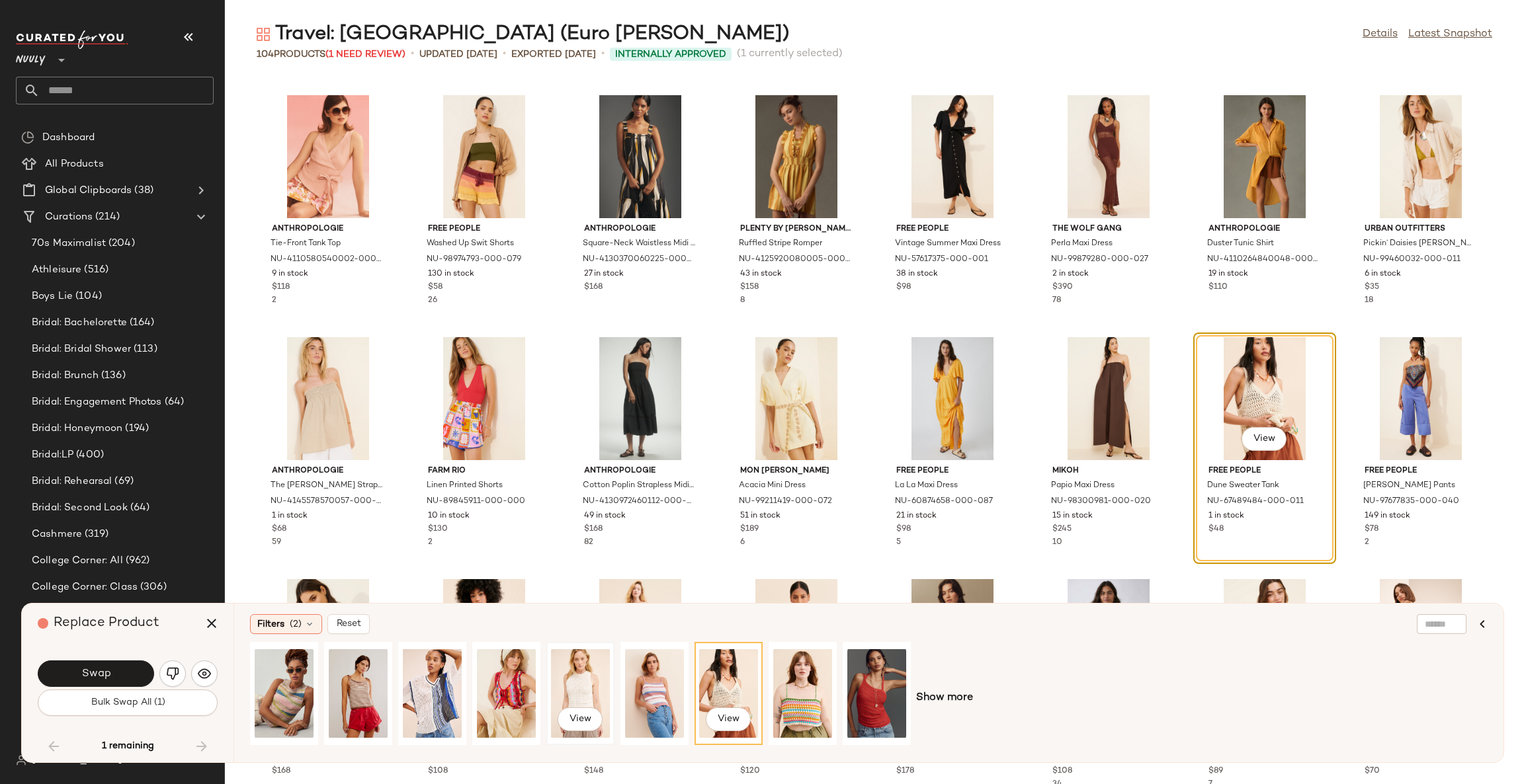
click at [576, 689] on div "View" at bounding box center [580, 694] width 59 height 94
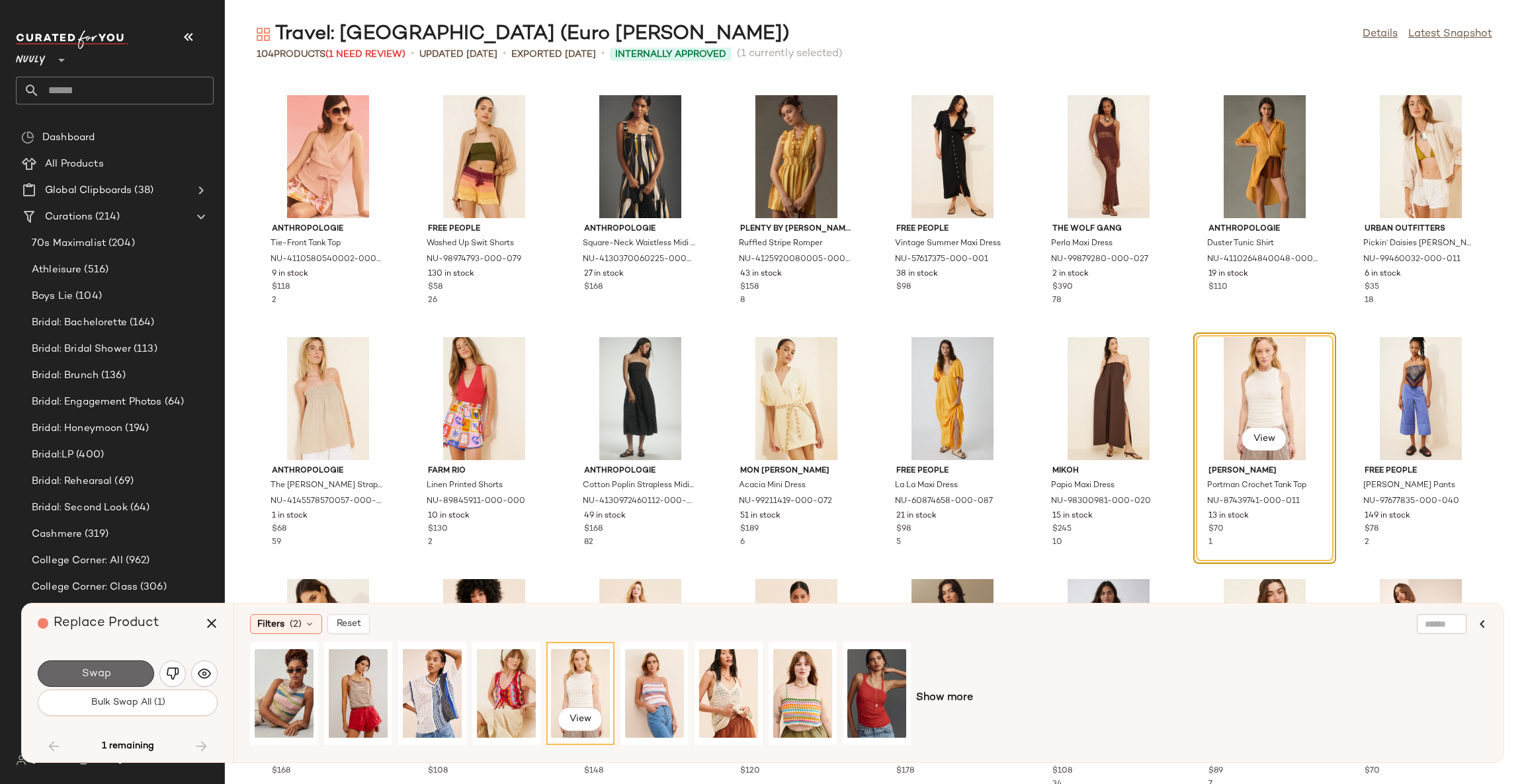
click at [126, 676] on button "Swap" at bounding box center [96, 674] width 116 height 27
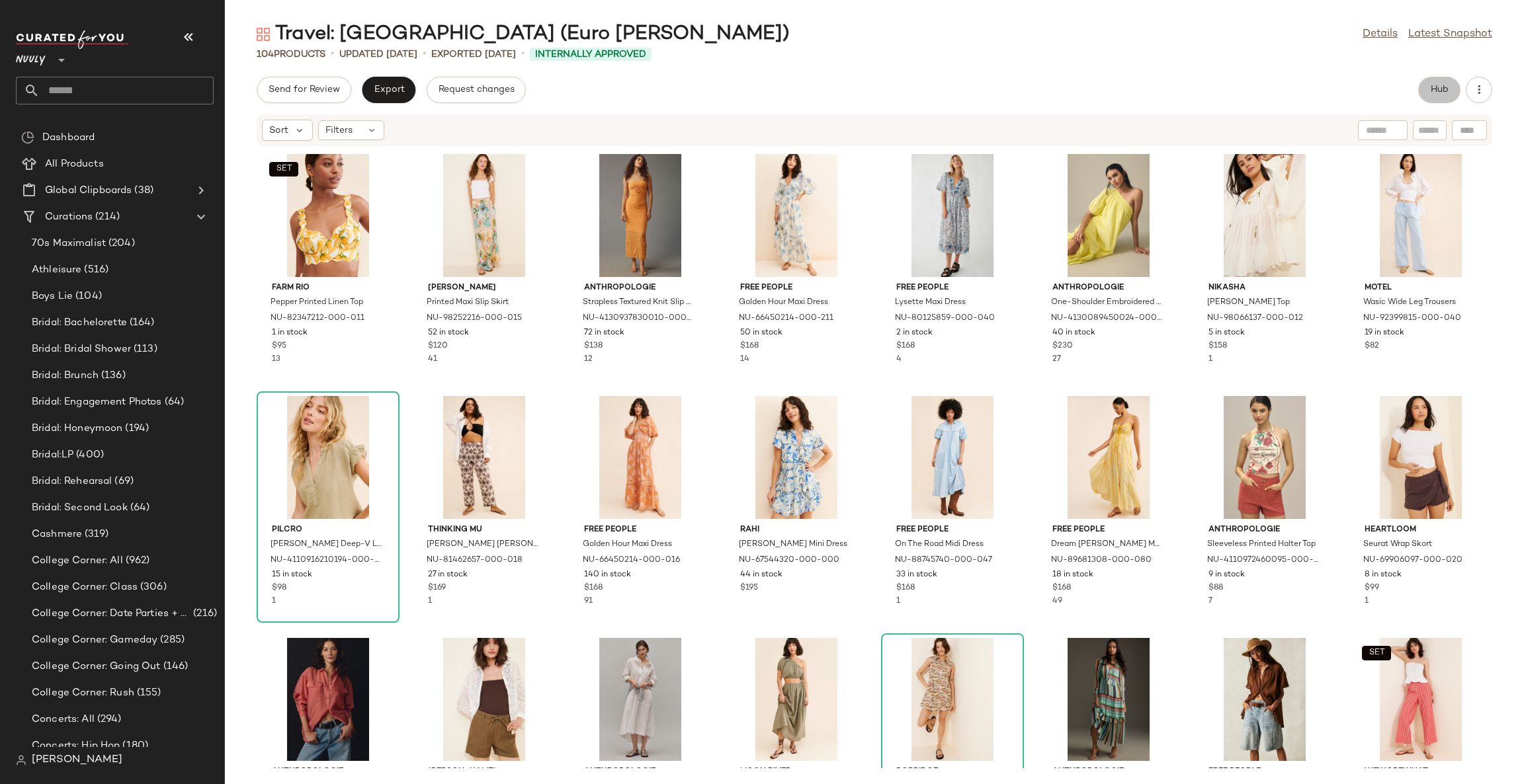
click at [1435, 85] on span "Hub" at bounding box center [1438, 90] width 18 height 10
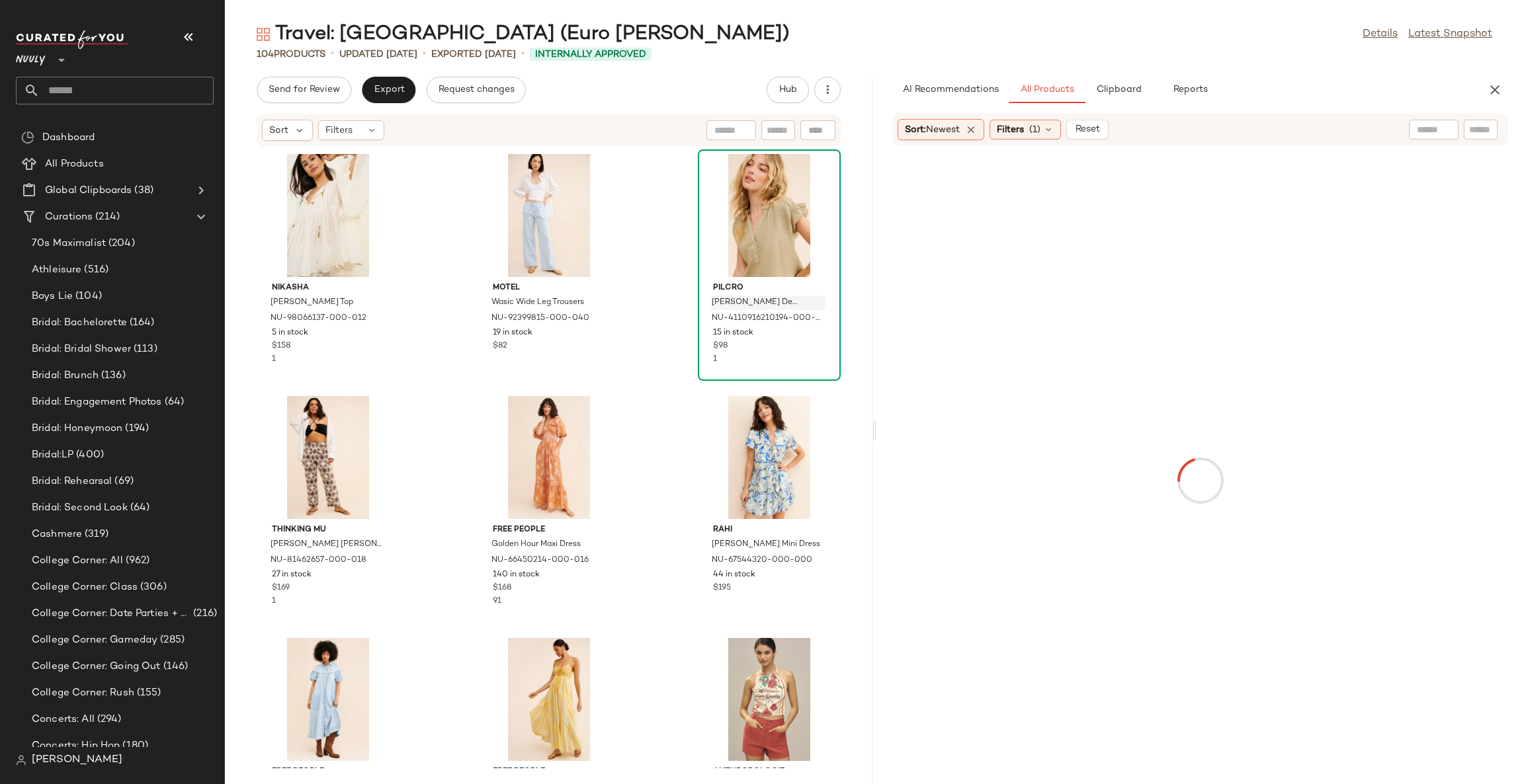
click at [188, 34] on icon "button" at bounding box center [188, 37] width 16 height 16
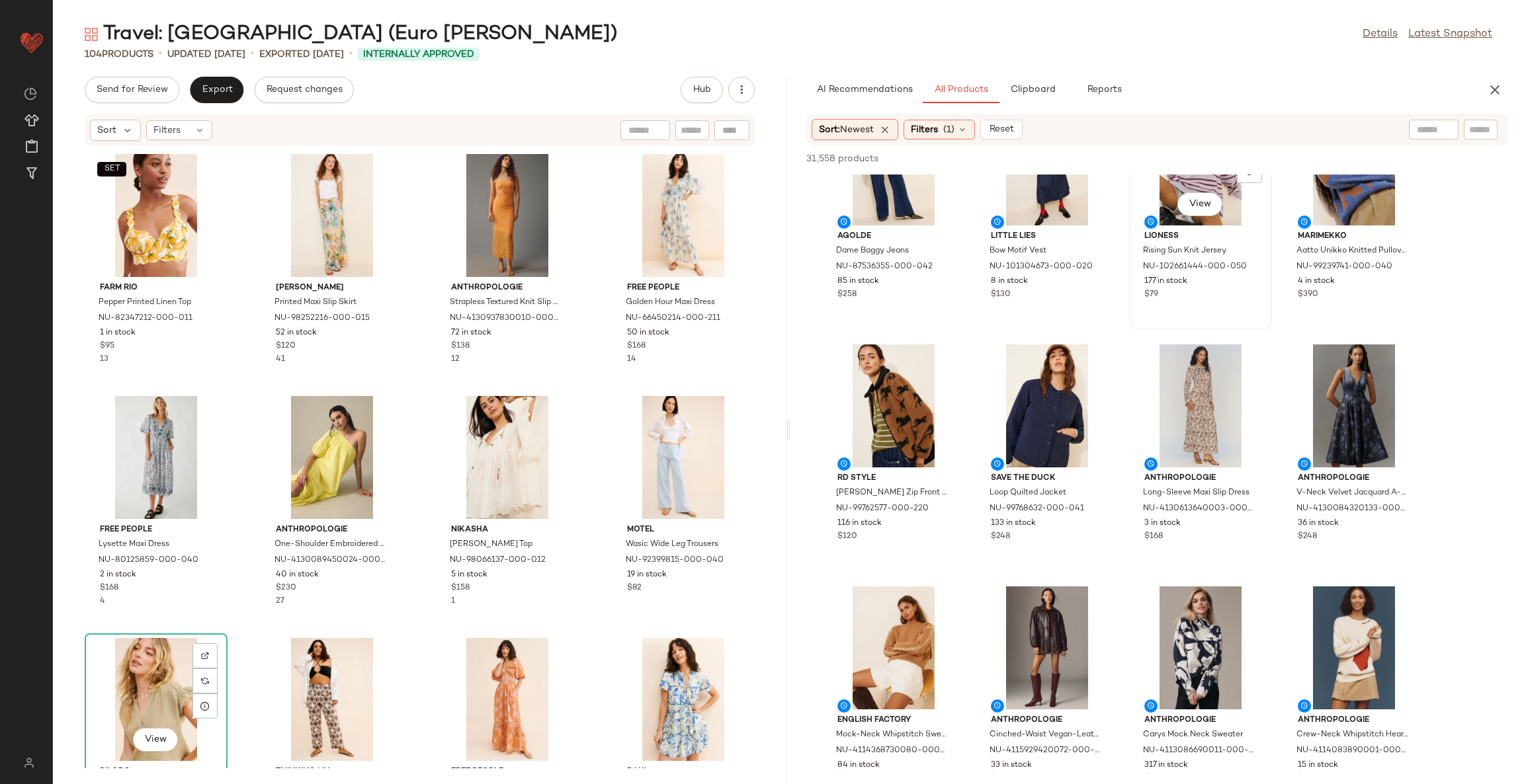
scroll to position [100, 0]
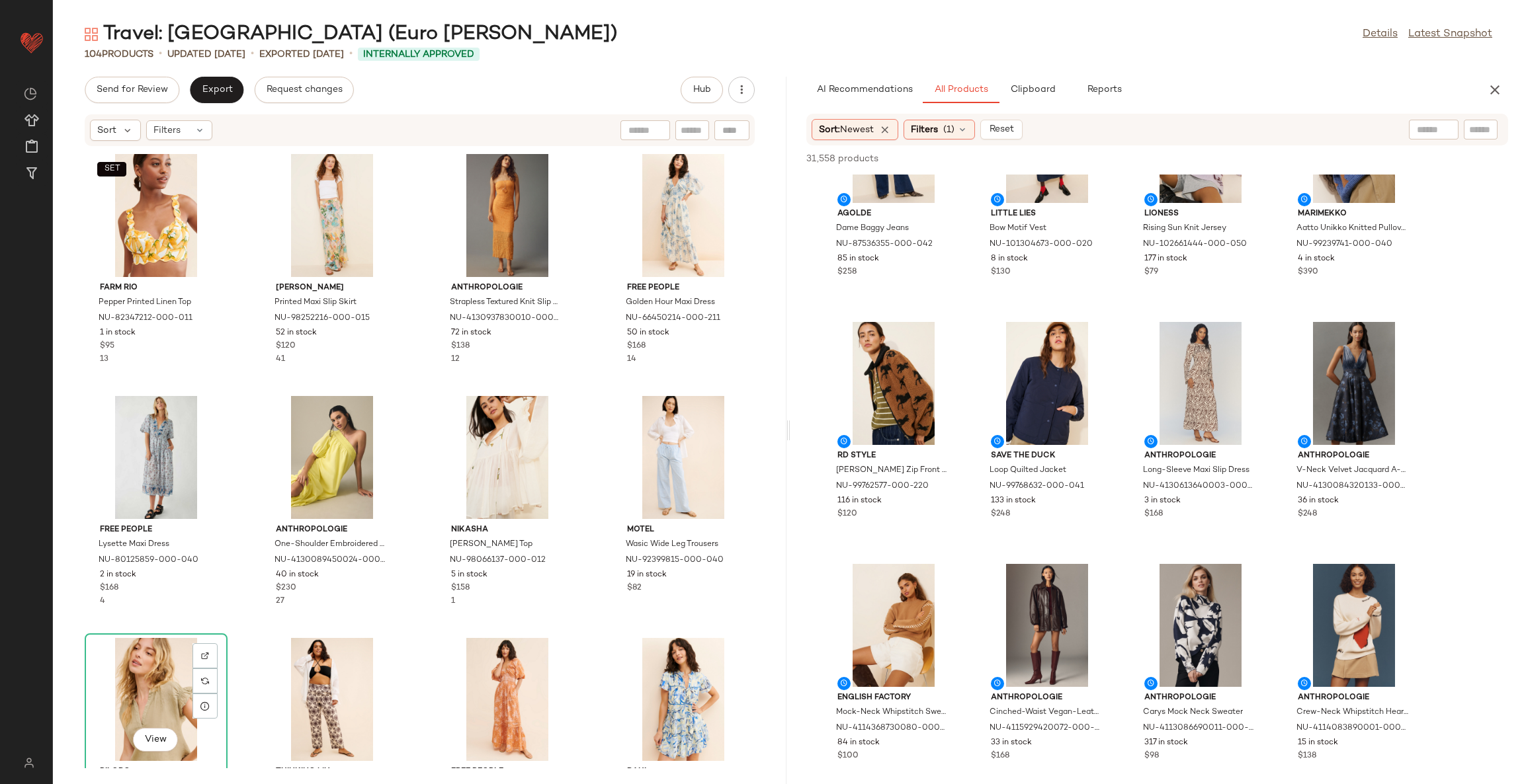
click at [1420, 127] on input "text" at bounding box center [1433, 130] width 34 height 14
type input "**********"
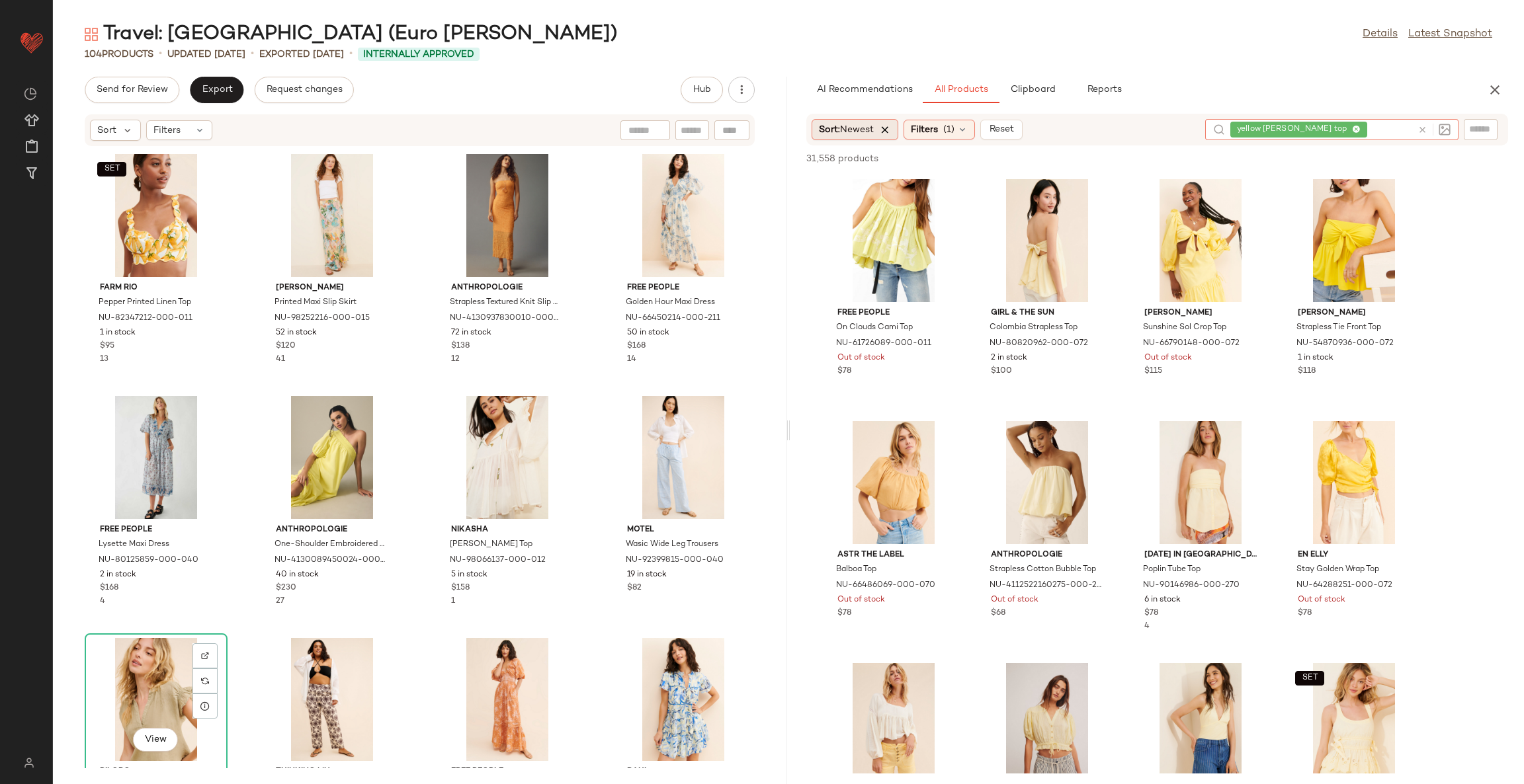
click at [886, 130] on icon at bounding box center [885, 130] width 12 height 12
click at [887, 126] on span "Filters" at bounding box center [888, 130] width 27 height 14
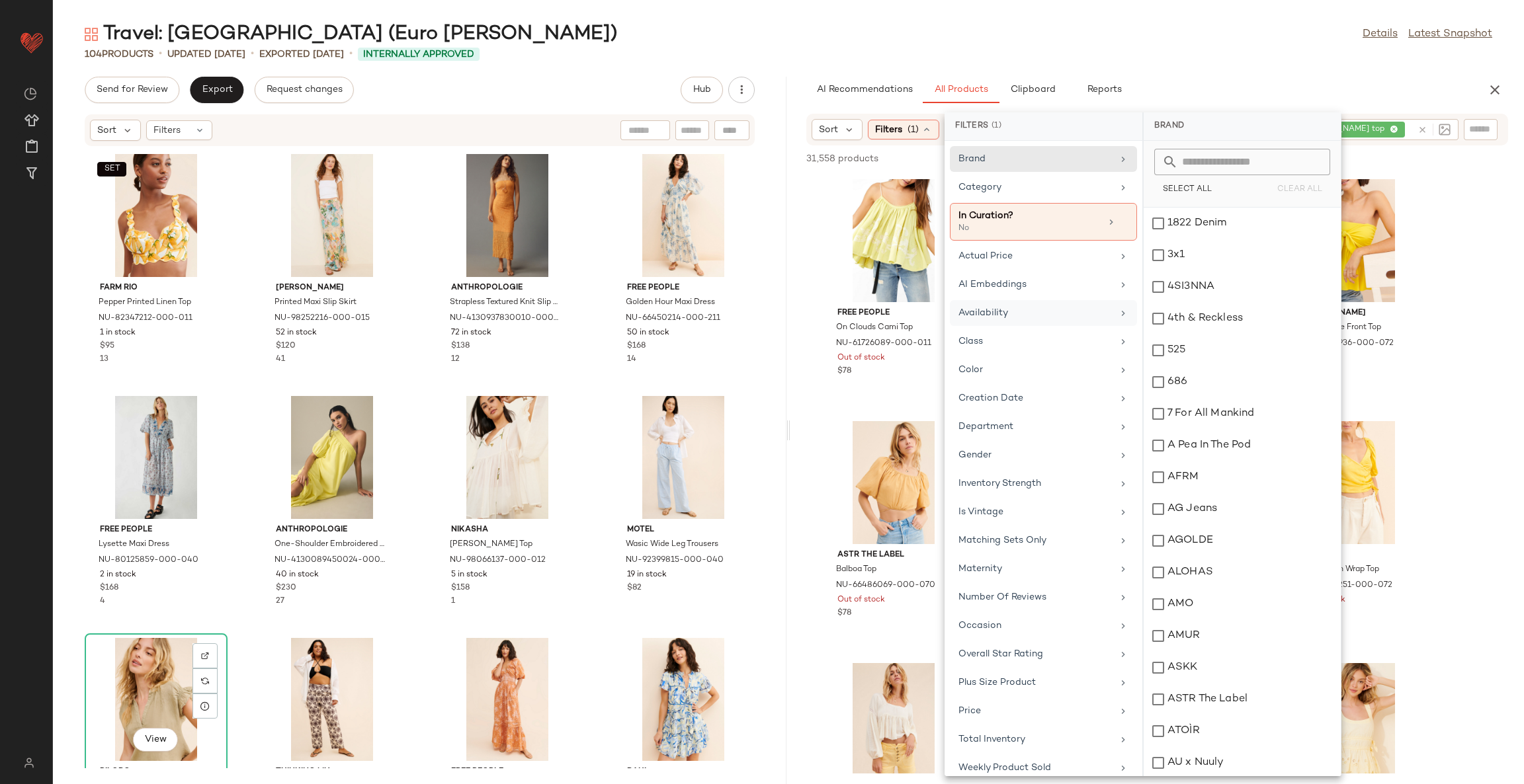
click at [1061, 320] on div "Availability" at bounding box center [1035, 313] width 154 height 14
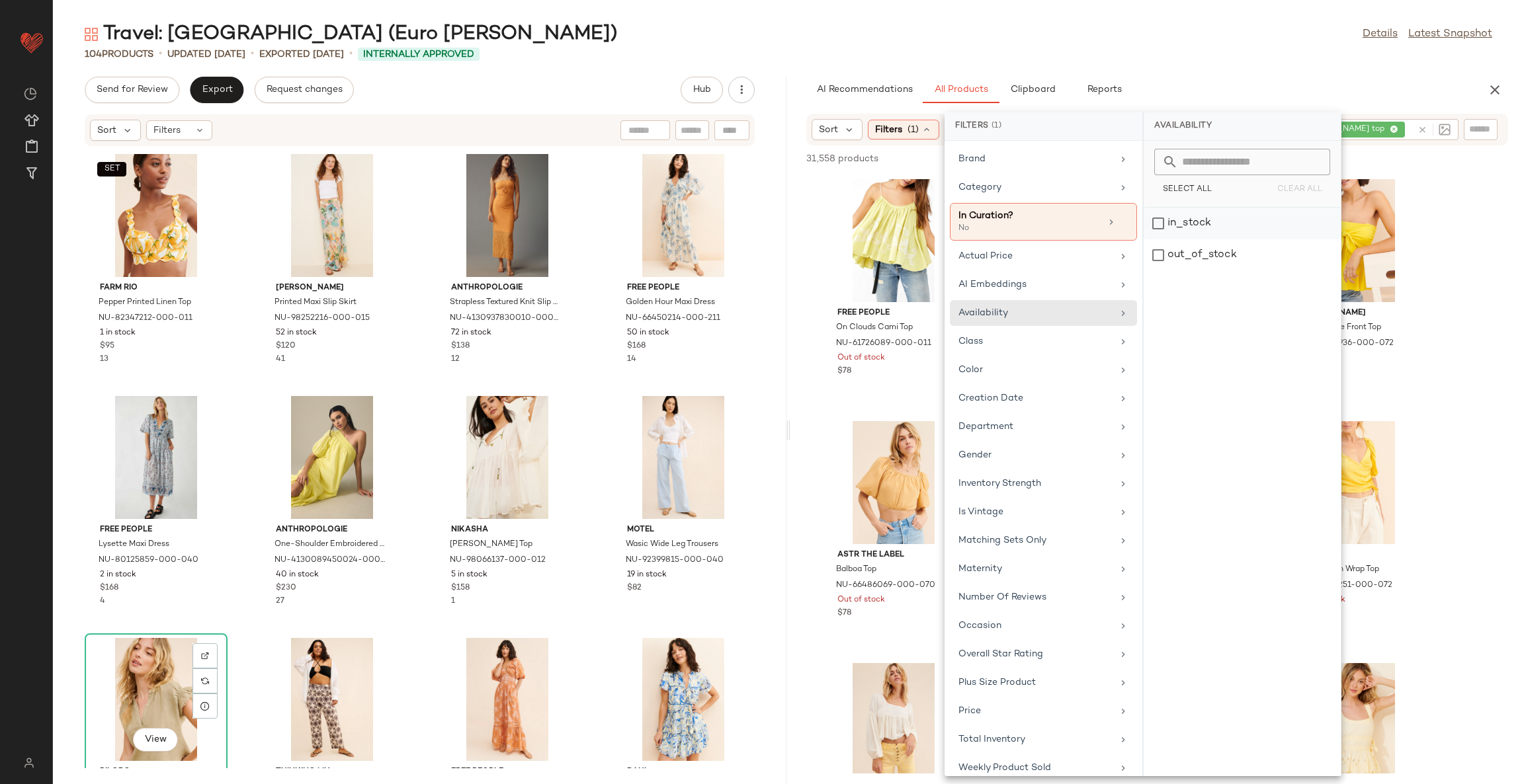
click at [1194, 239] on div "in_stock" at bounding box center [1242, 255] width 197 height 32
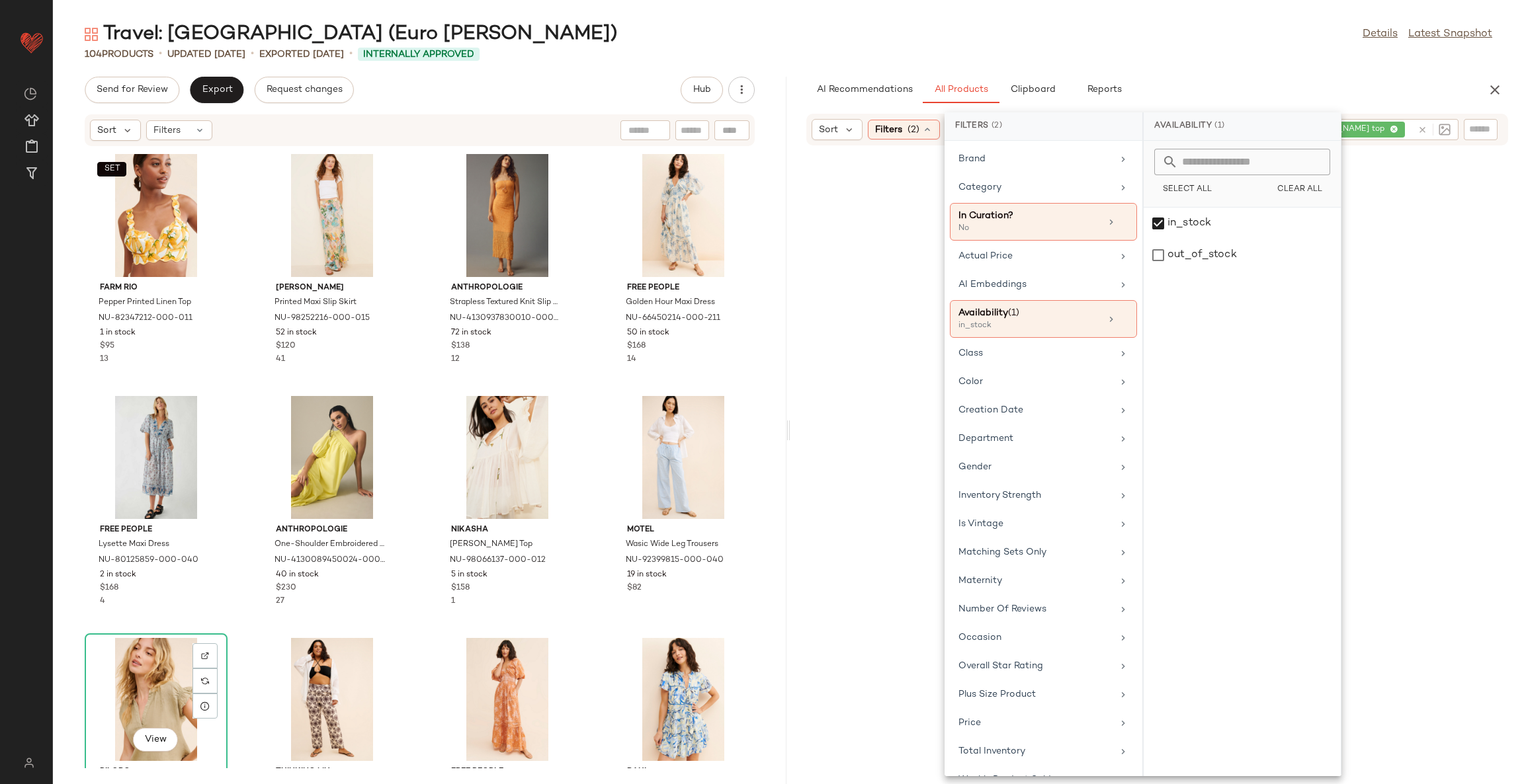
click at [812, 418] on div at bounding box center [1157, 481] width 728 height 665
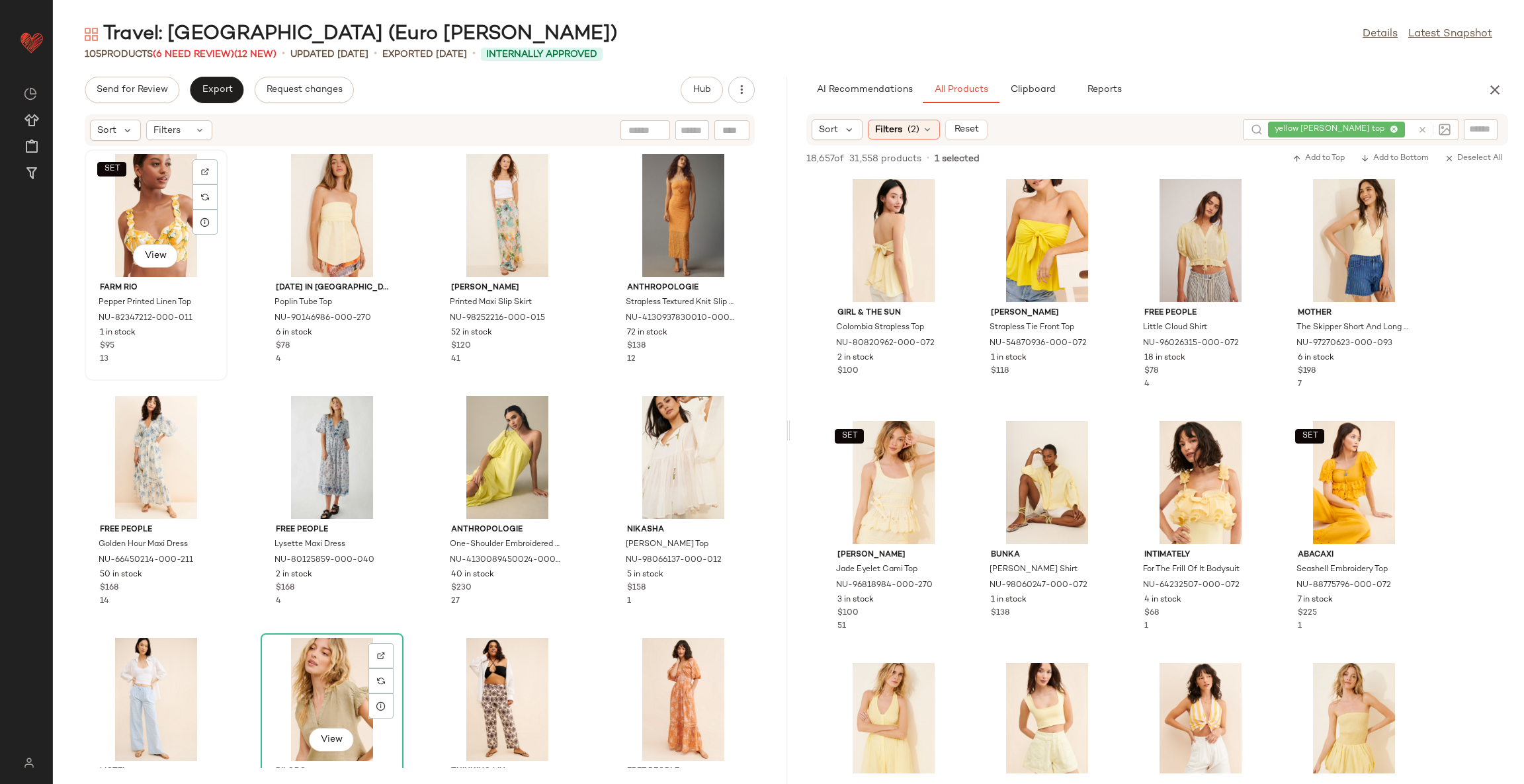
click at [158, 203] on div "SET View" at bounding box center [156, 216] width 133 height 123
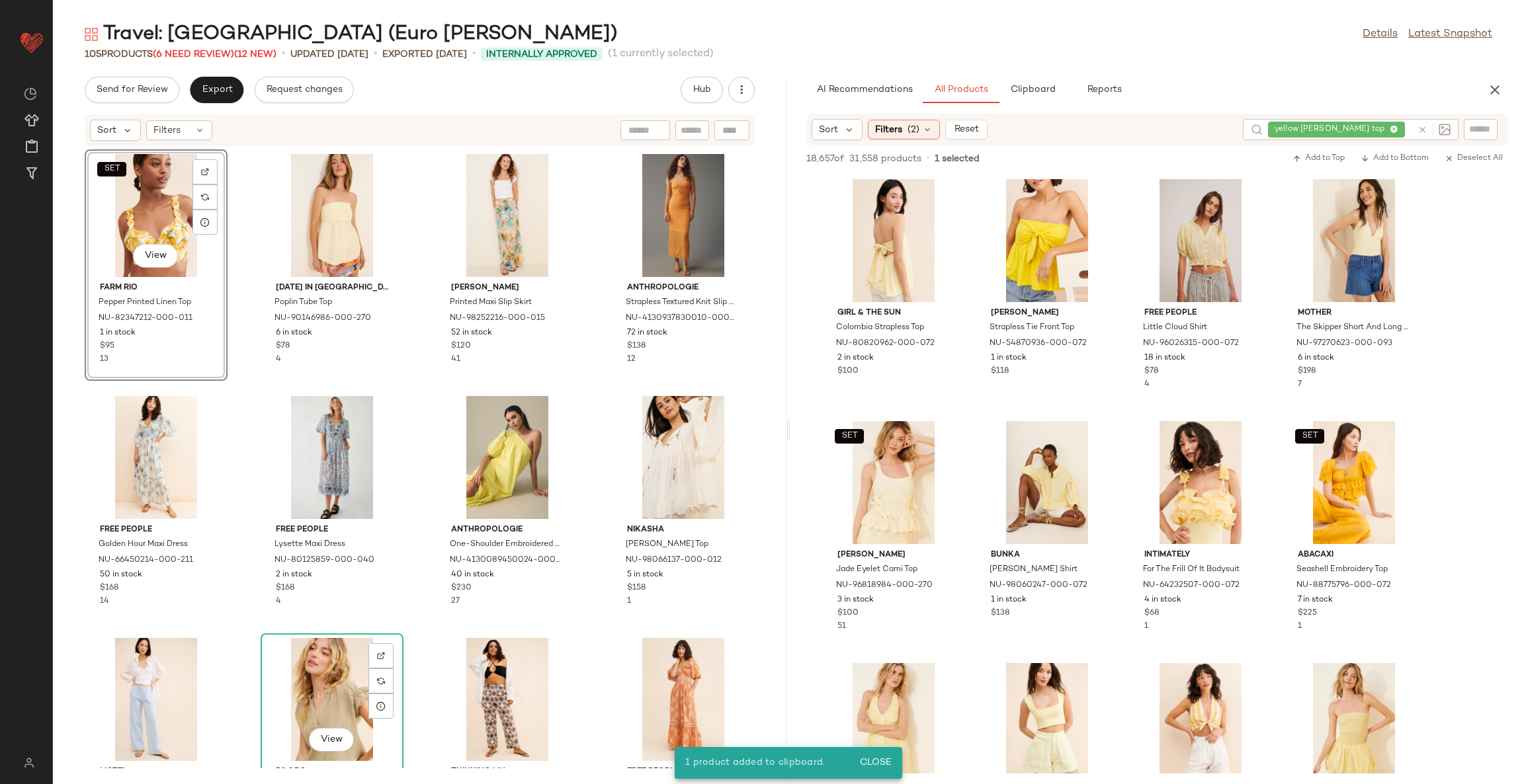
click at [152, 193] on div "SET View" at bounding box center [156, 216] width 133 height 123
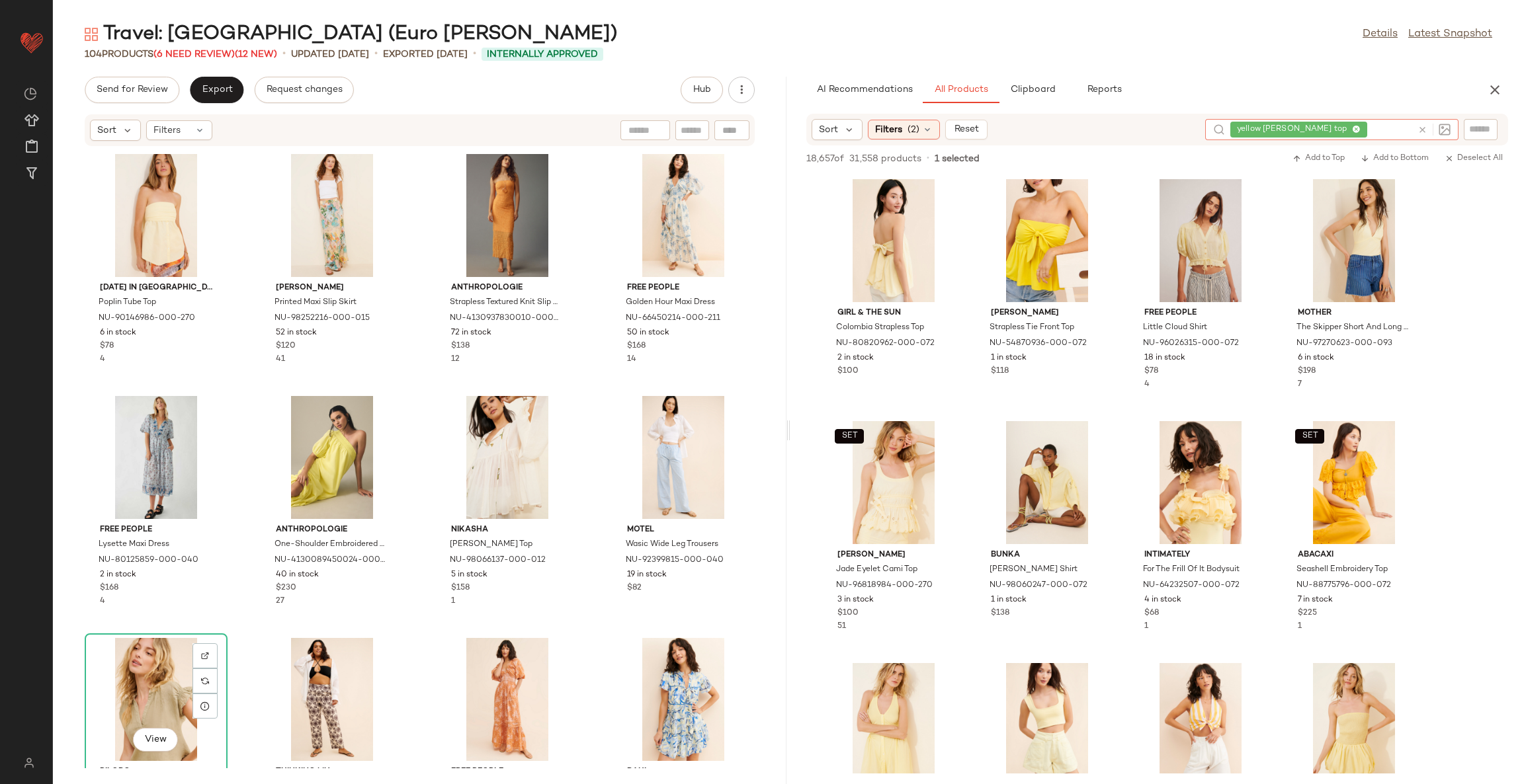
click at [1423, 130] on icon at bounding box center [1422, 129] width 10 height 10
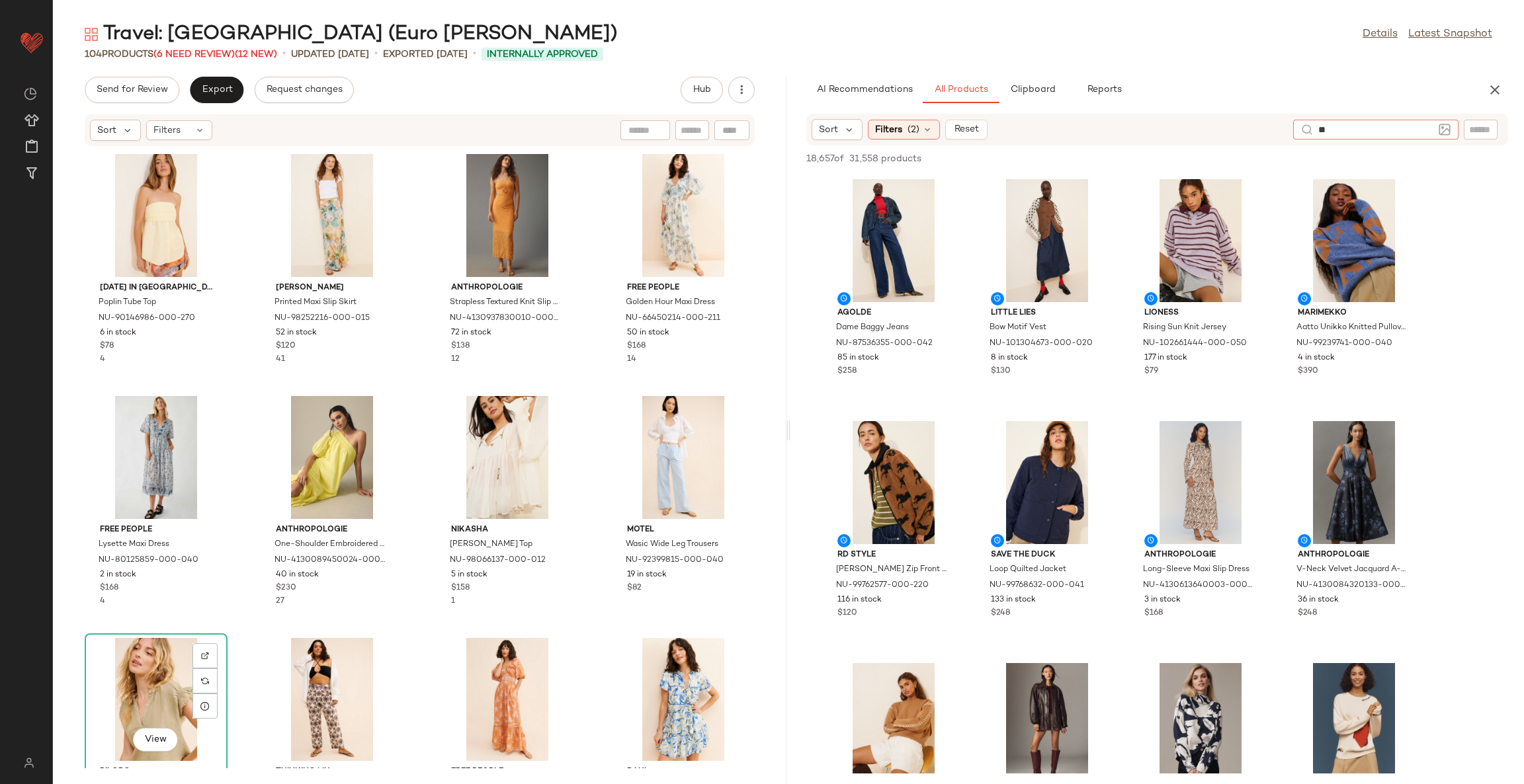
type input "*"
type input "**********"
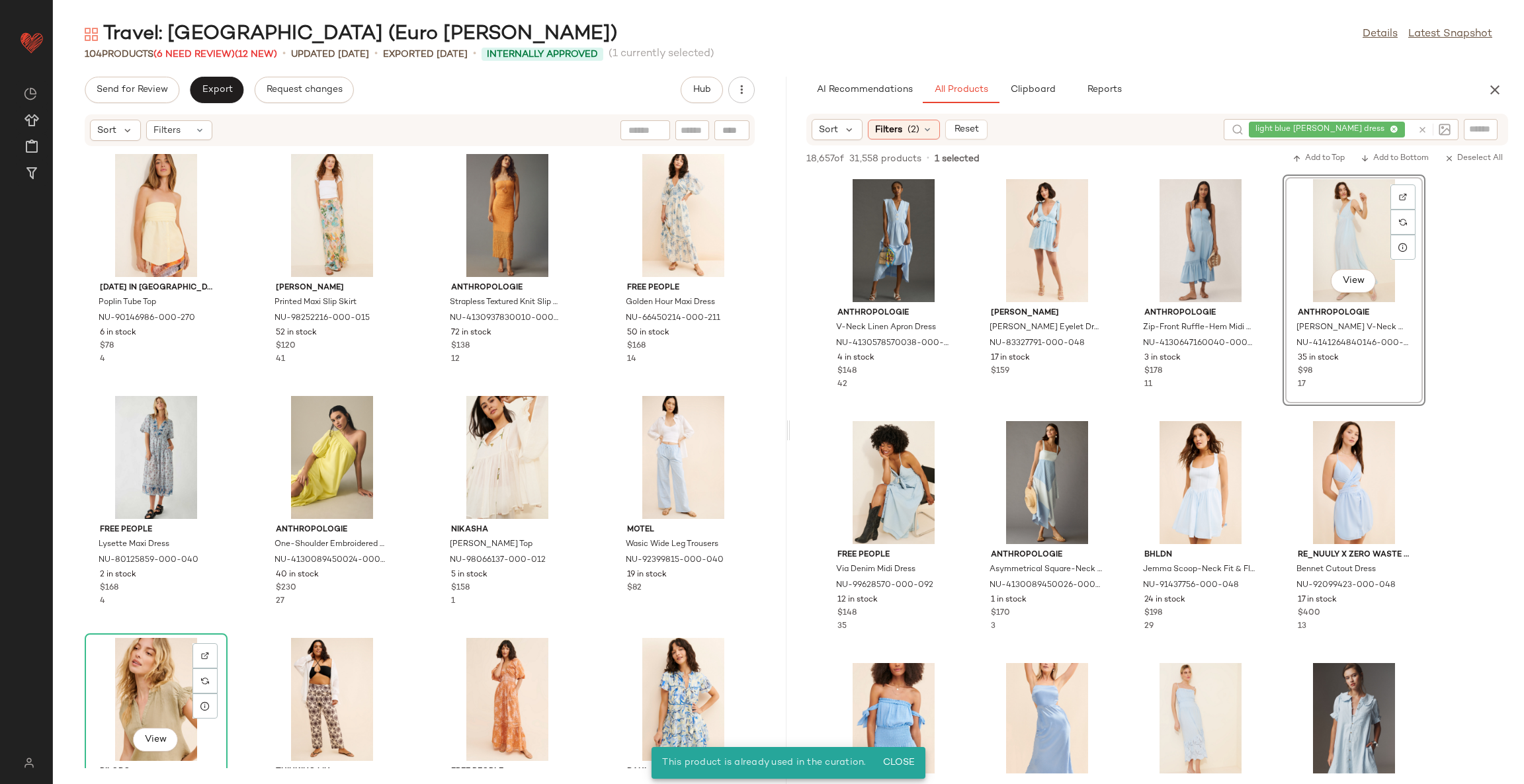
click at [1347, 236] on div "View" at bounding box center [1354, 241] width 133 height 123
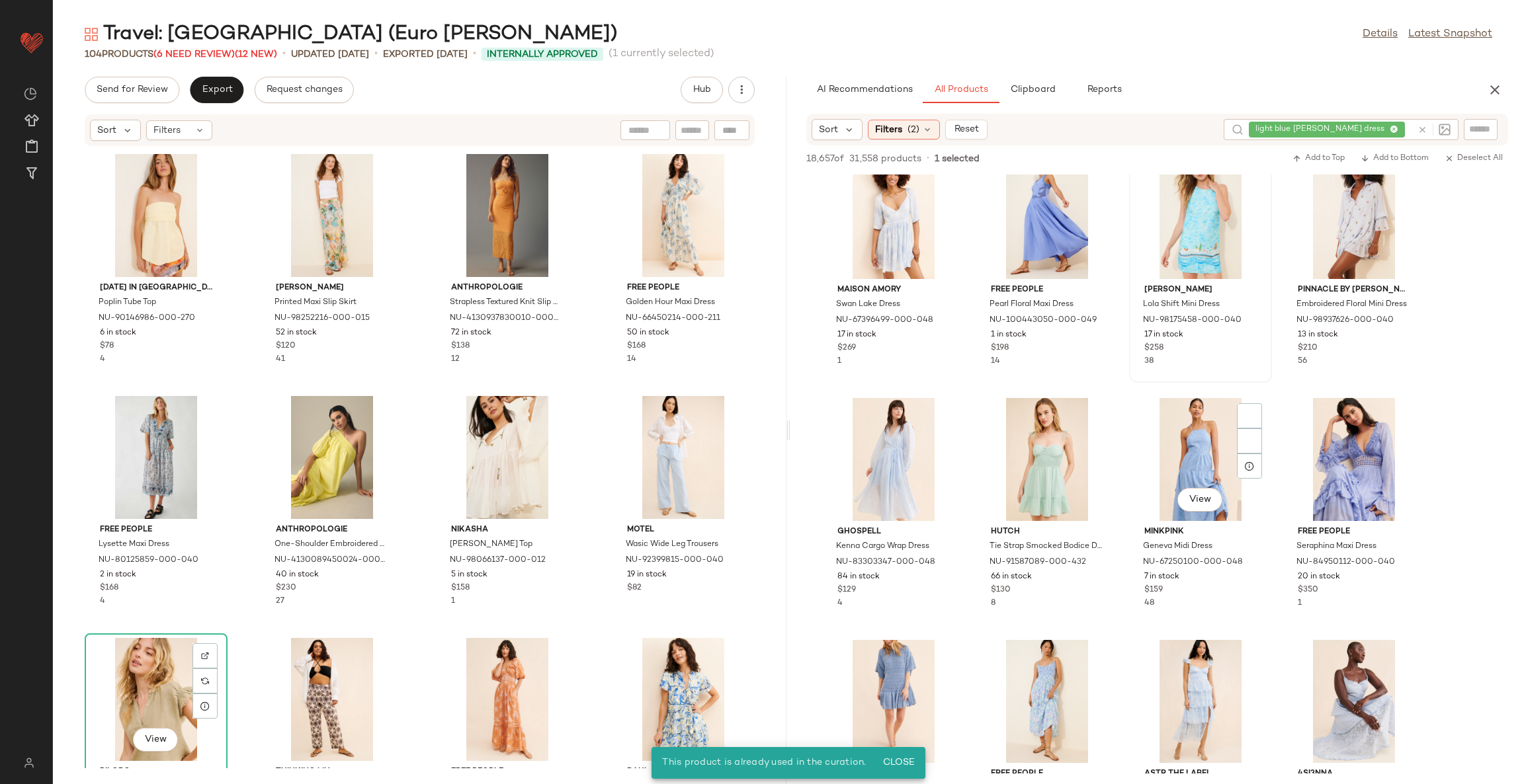
scroll to position [1289, 0]
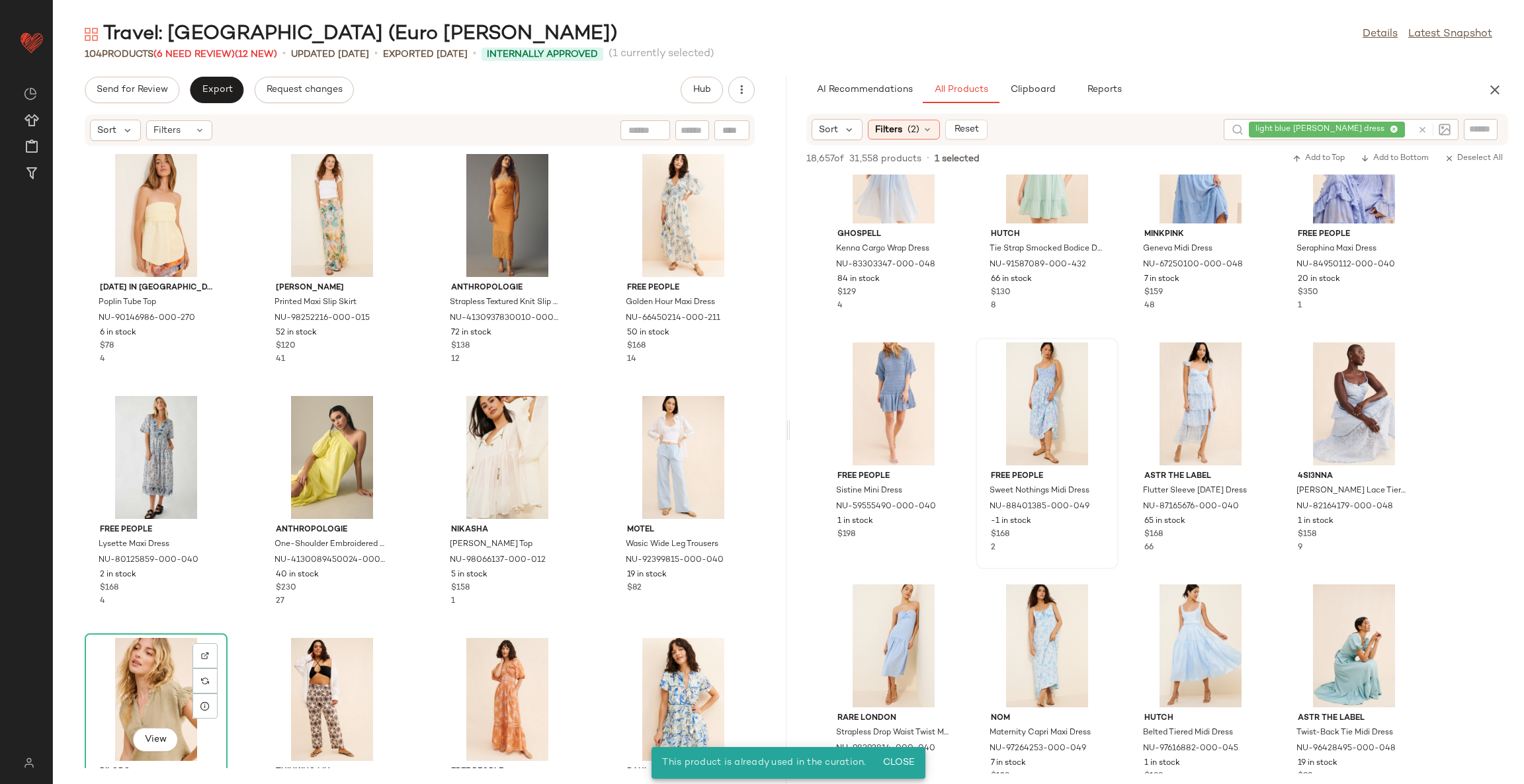
click at [1117, 347] on div "Free People Sweet Nothings Midi Dress NU-88401385-000-049 -1 in stock $168 2" at bounding box center [1047, 454] width 140 height 229
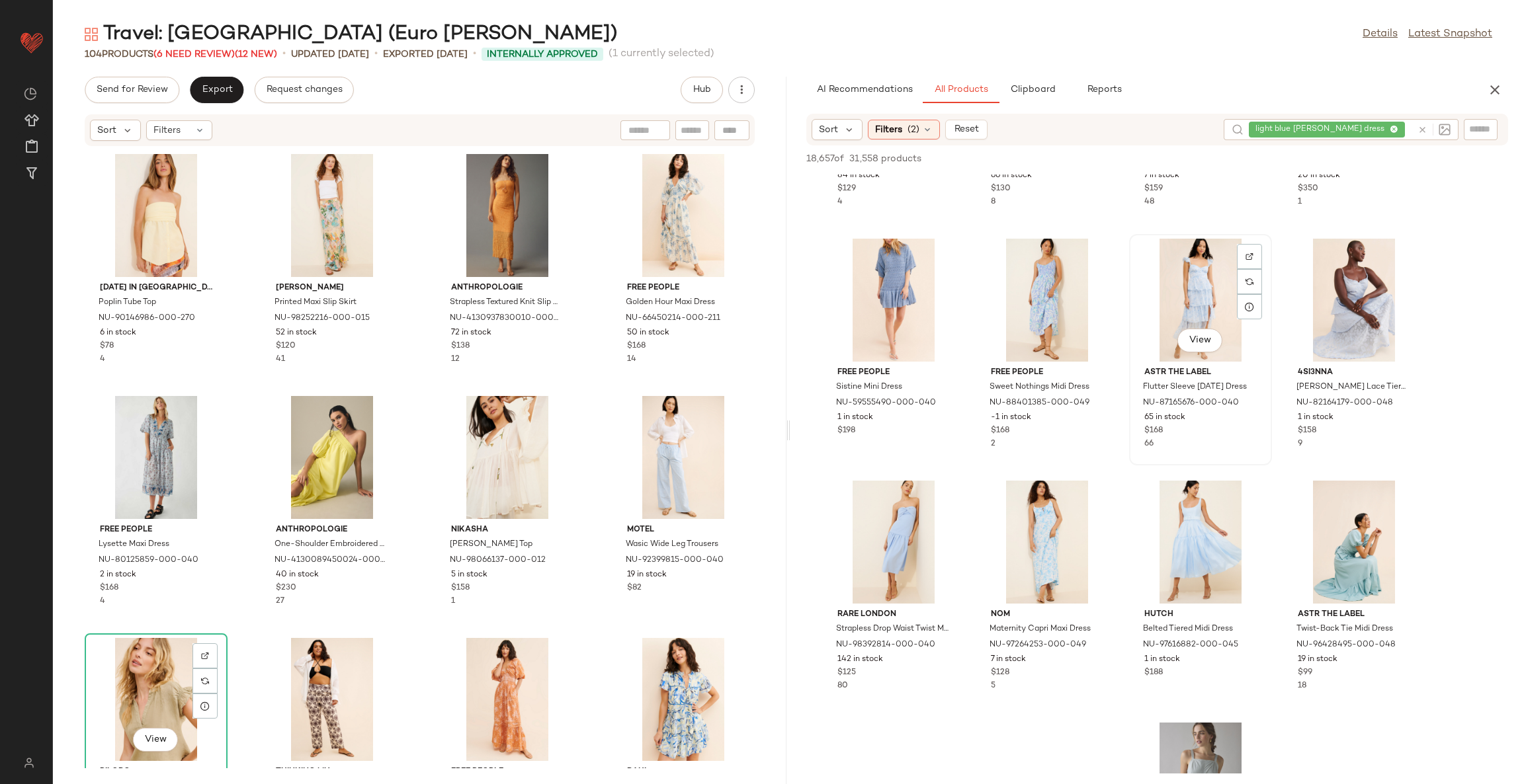
scroll to position [1488, 0]
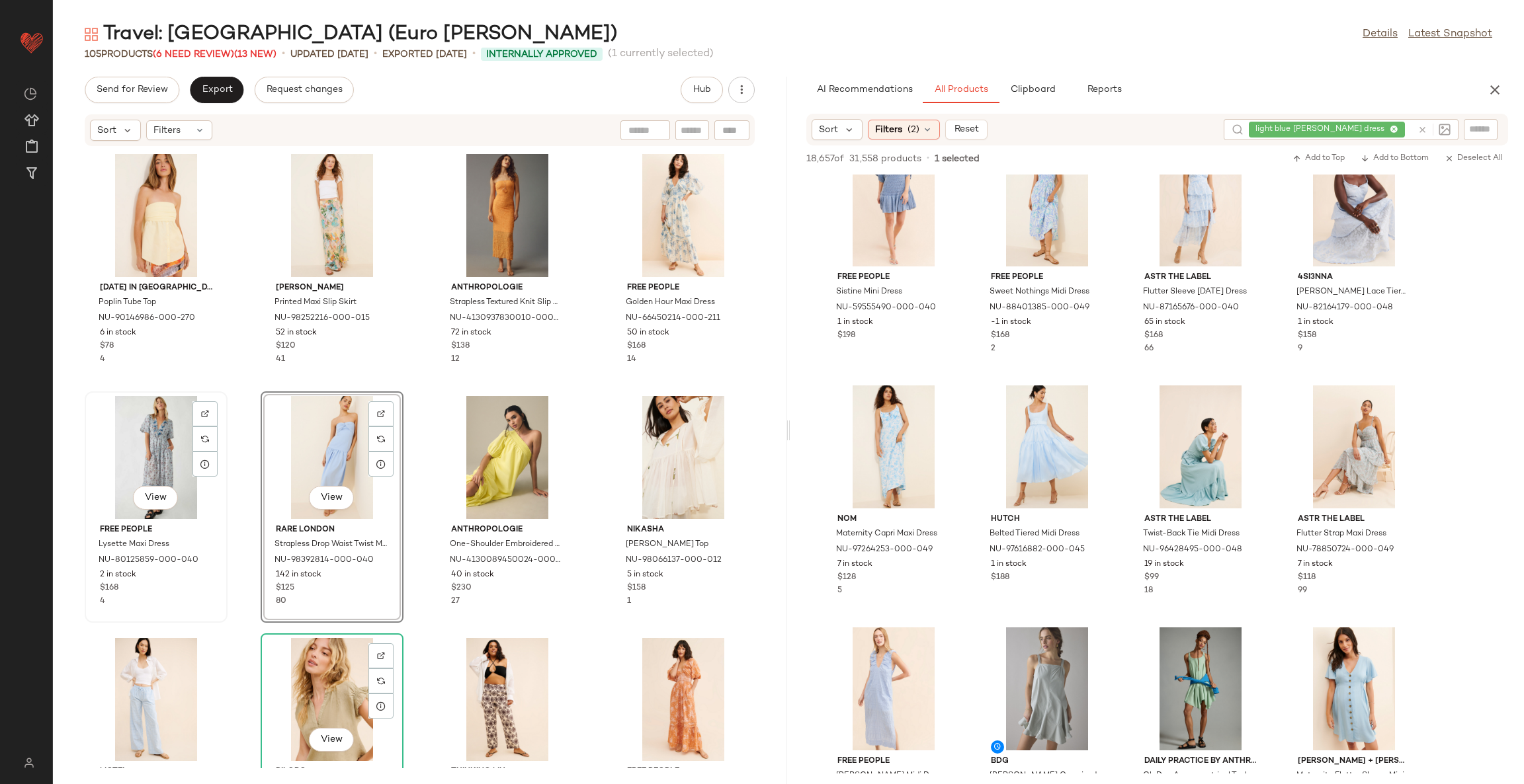
click at [162, 438] on div "View" at bounding box center [156, 457] width 133 height 123
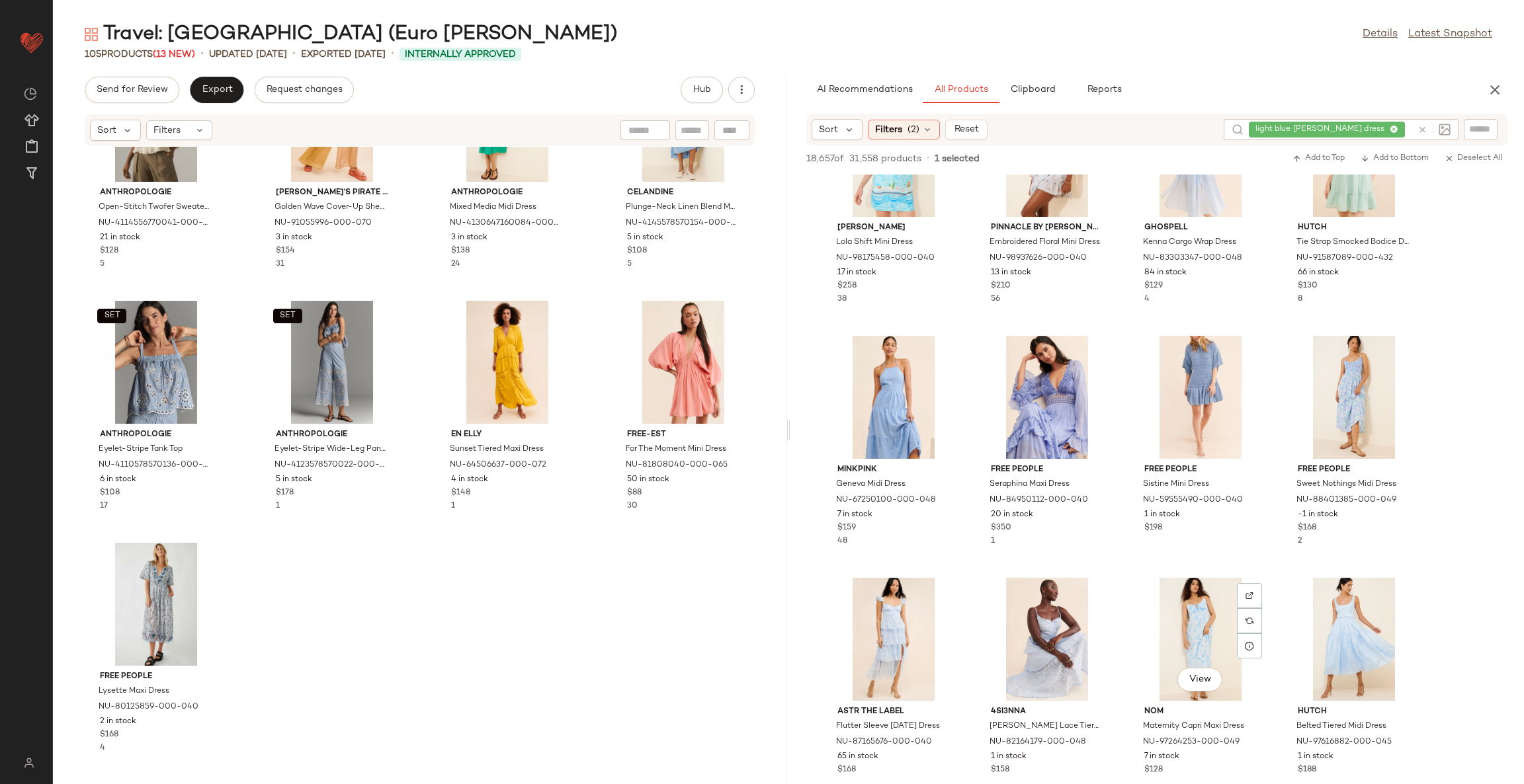
scroll to position [750, 0]
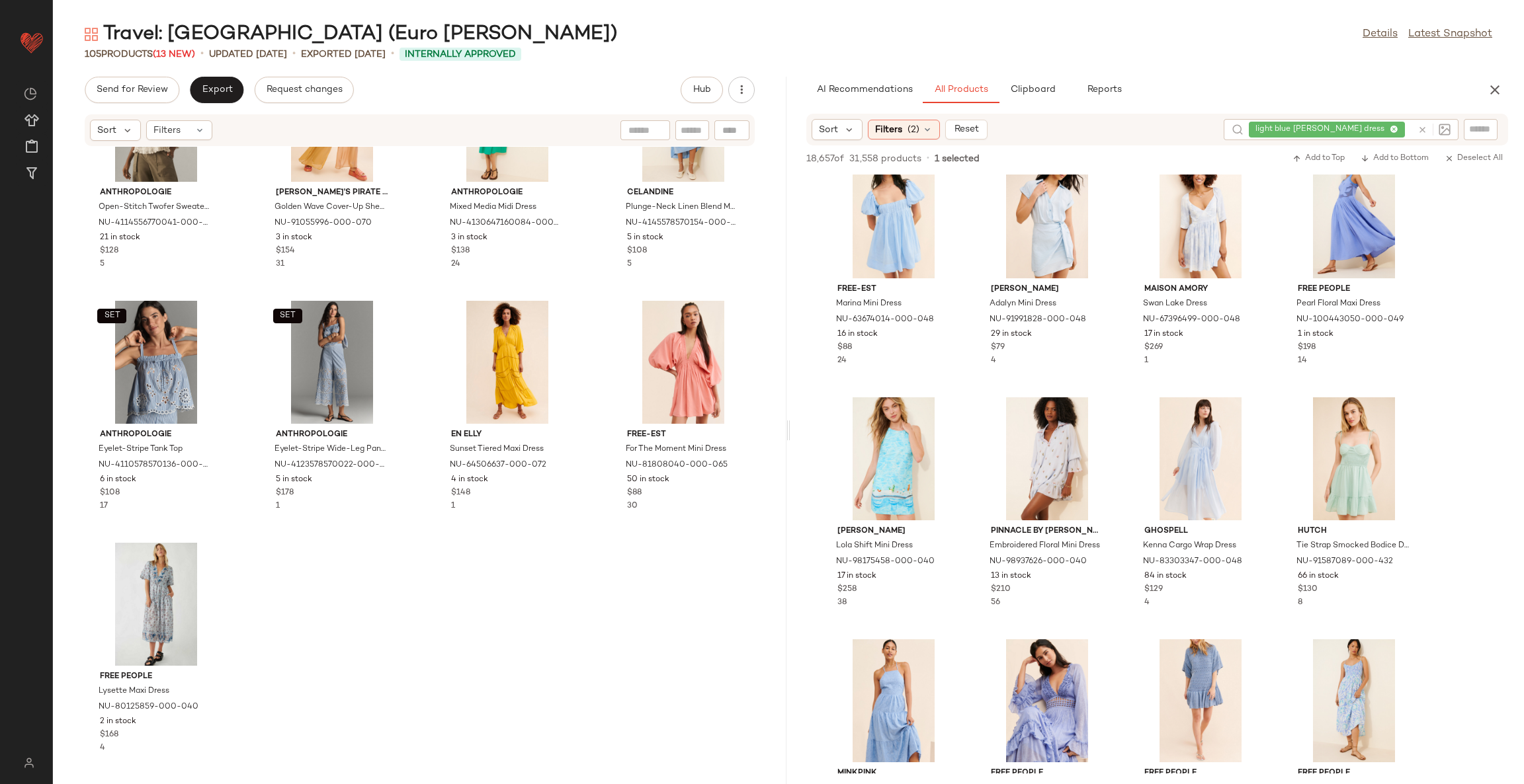
click at [1422, 127] on icon at bounding box center [1422, 129] width 10 height 10
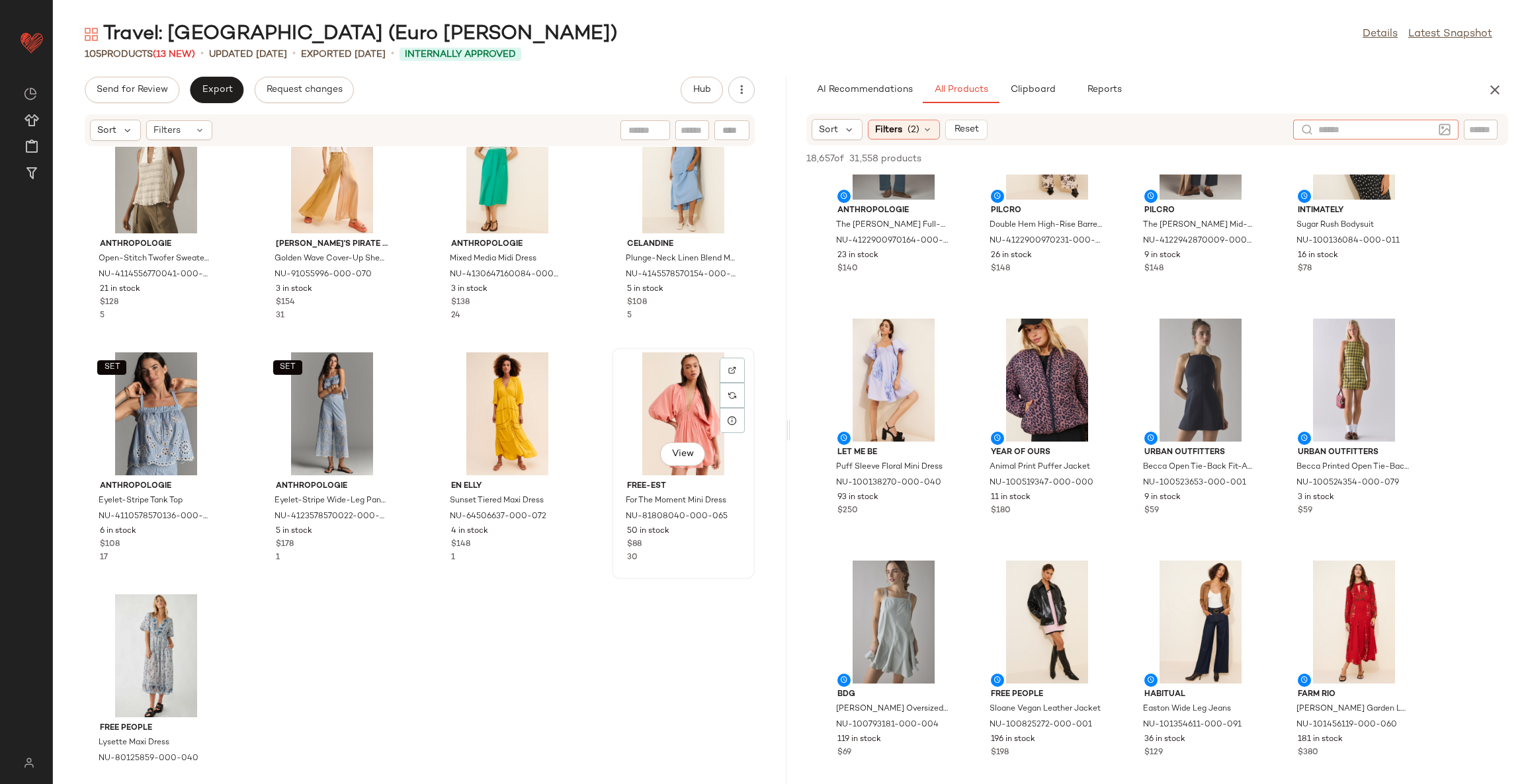
scroll to position [5915, 0]
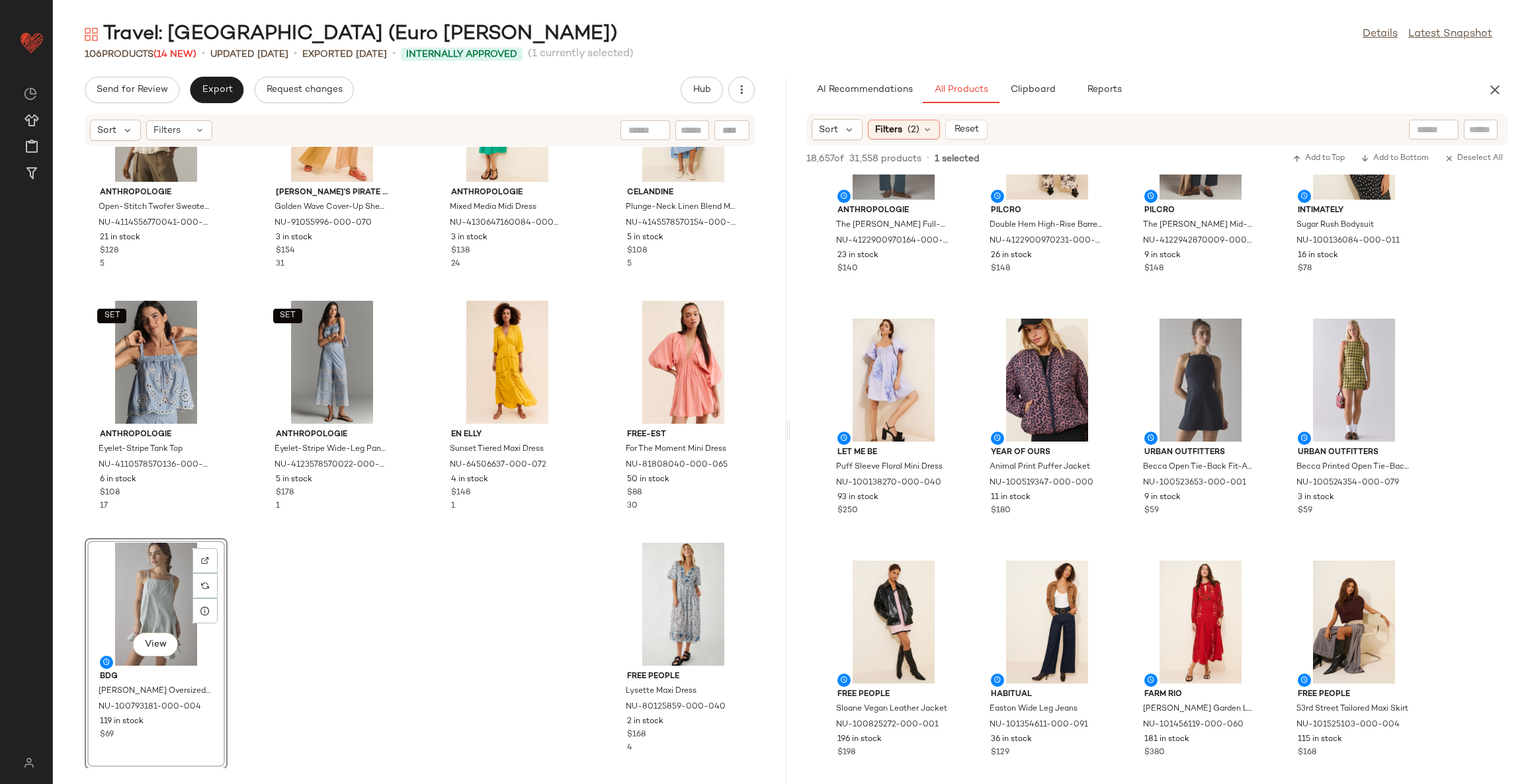
click at [479, 621] on div "Anthropologie Open-Stitch Twofer Sweater Tank NU-4114556770041-000-004 21 in st…" at bounding box center [419, 457] width 734 height 622
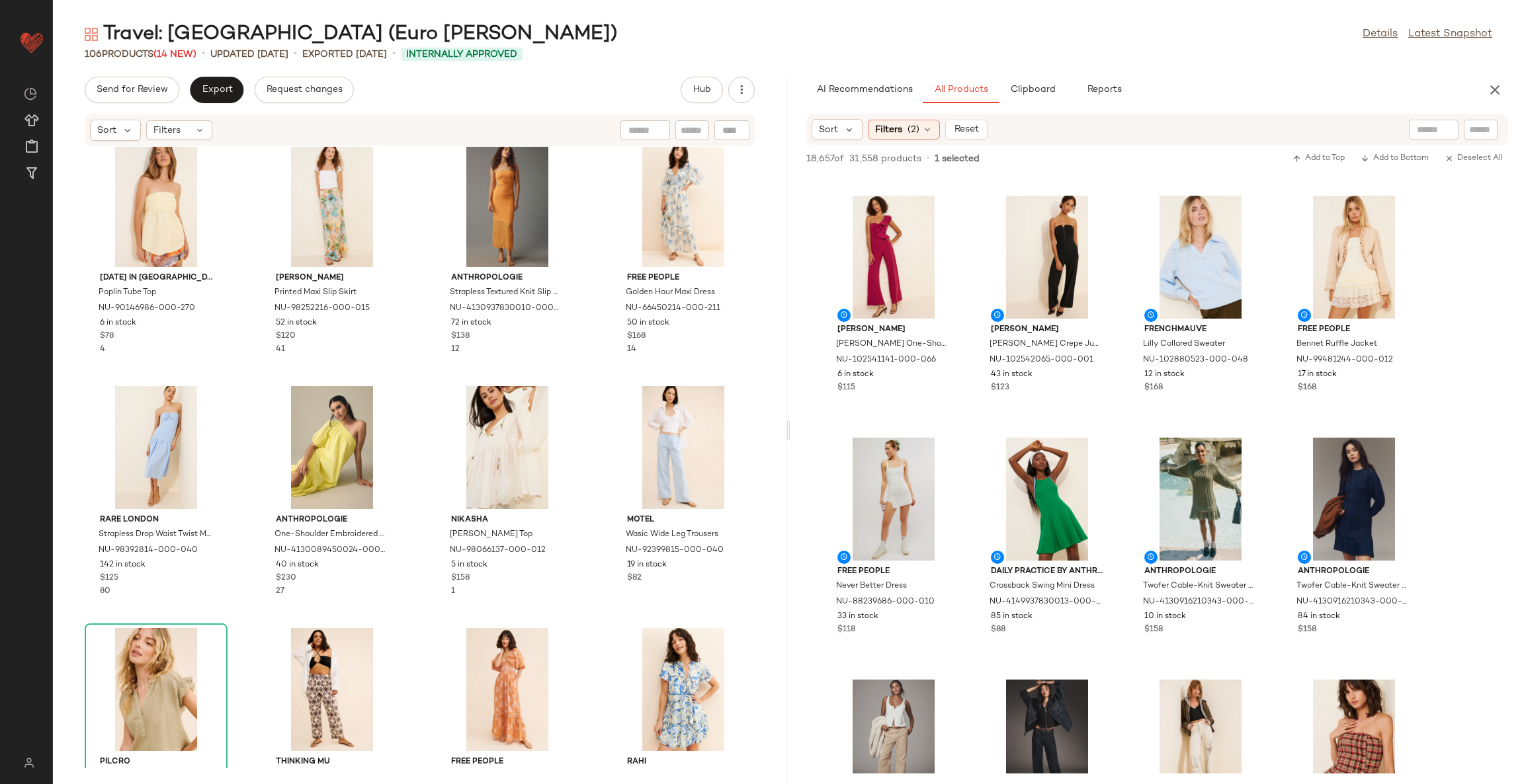
scroll to position [0, 0]
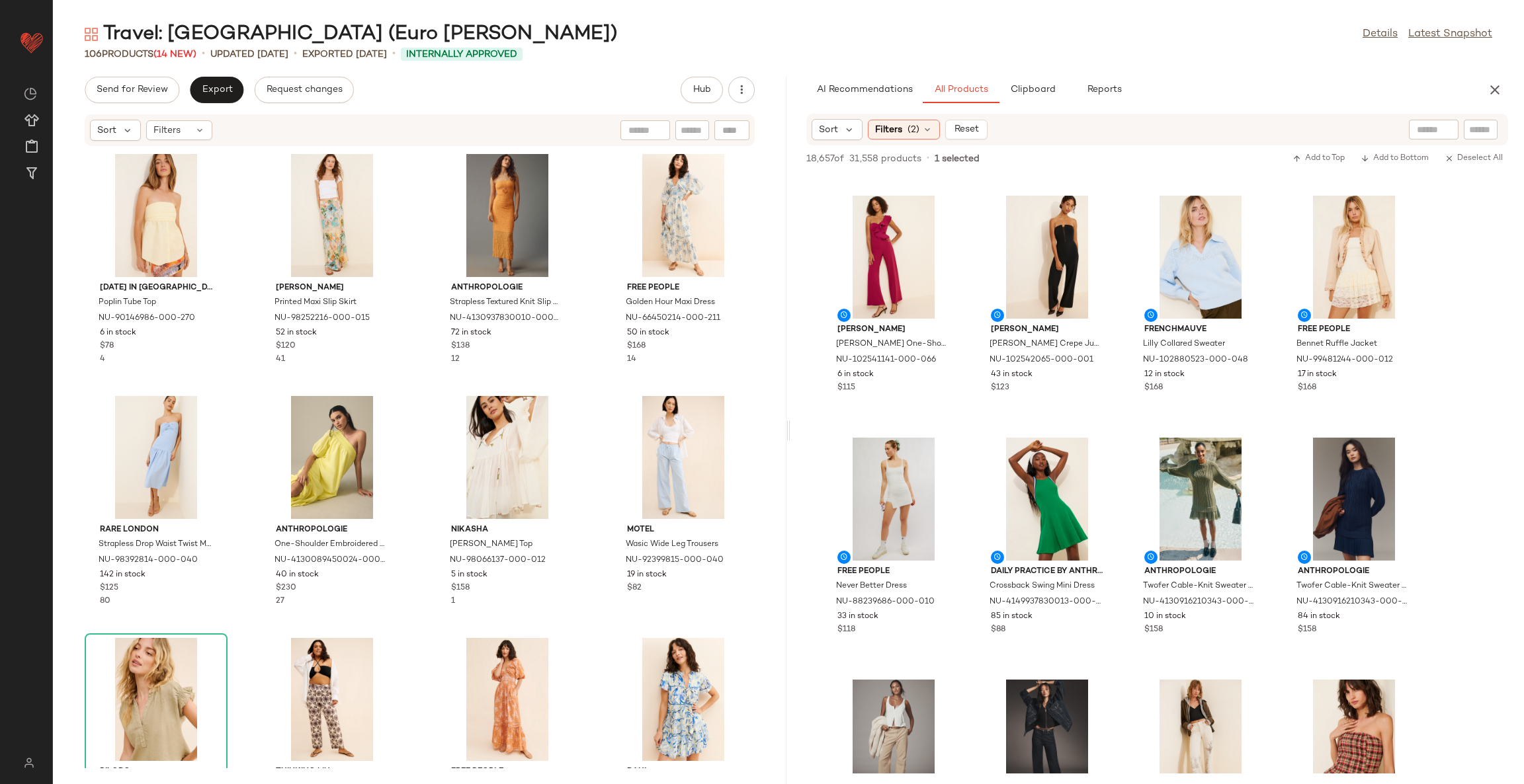
click at [594, 395] on div "Sunday in Brooklyn Poplin Tube Top NU-90146986-000-270 6 in stock $78 4 Kachel …" at bounding box center [419, 457] width 734 height 622
click at [210, 85] on span "Export" at bounding box center [217, 90] width 31 height 10
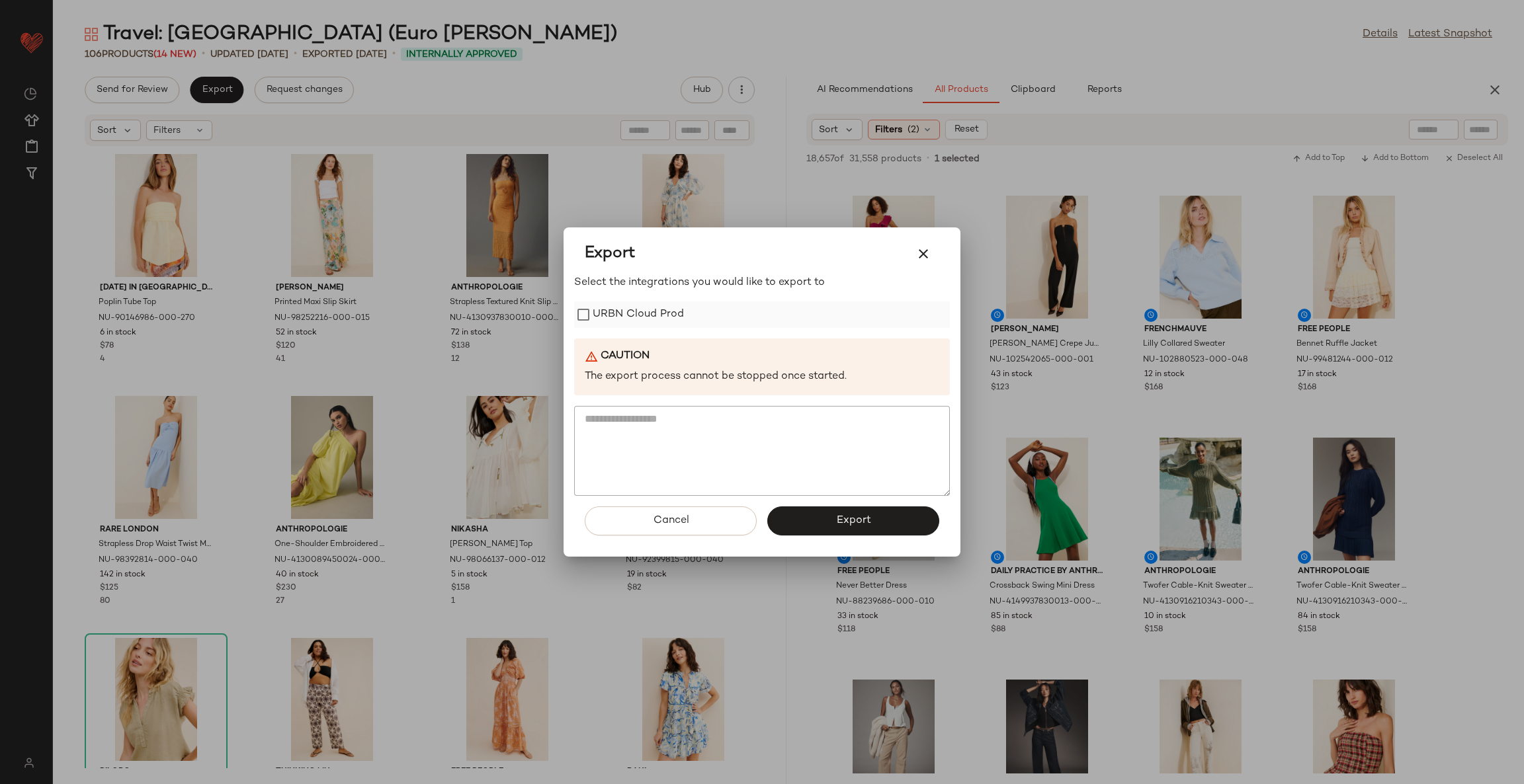
click at [606, 304] on label "URBN Cloud Prod" at bounding box center [638, 314] width 91 height 27
click at [800, 519] on button "Export" at bounding box center [853, 522] width 172 height 29
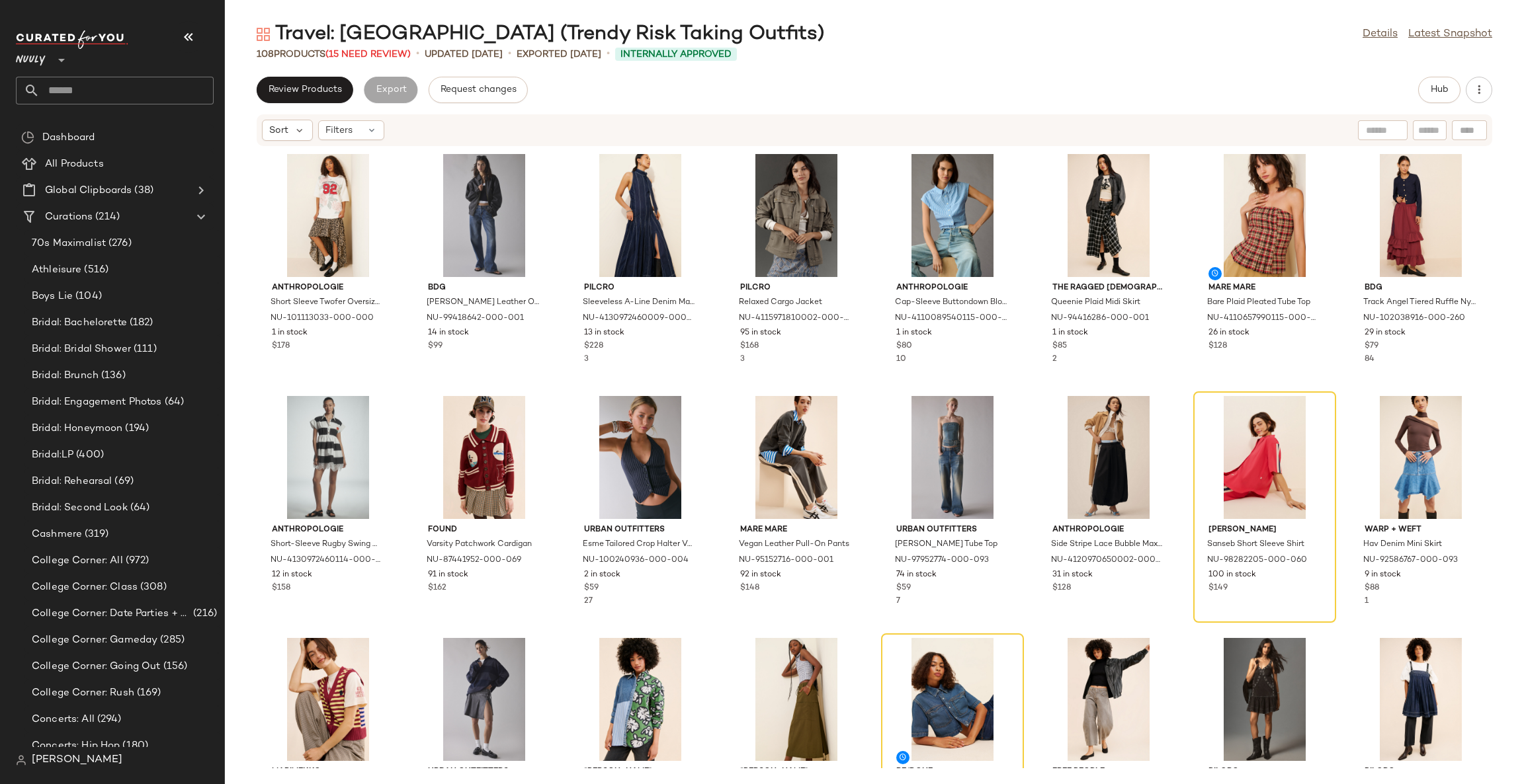
click at [559, 396] on div "Anthropologie Short Sleeve Twofer Oversized T-Shirt Maxi Dress NU-101113033-000…" at bounding box center [874, 457] width 1299 height 622
click at [370, 57] on span "(15 Need Review)" at bounding box center [368, 54] width 85 height 10
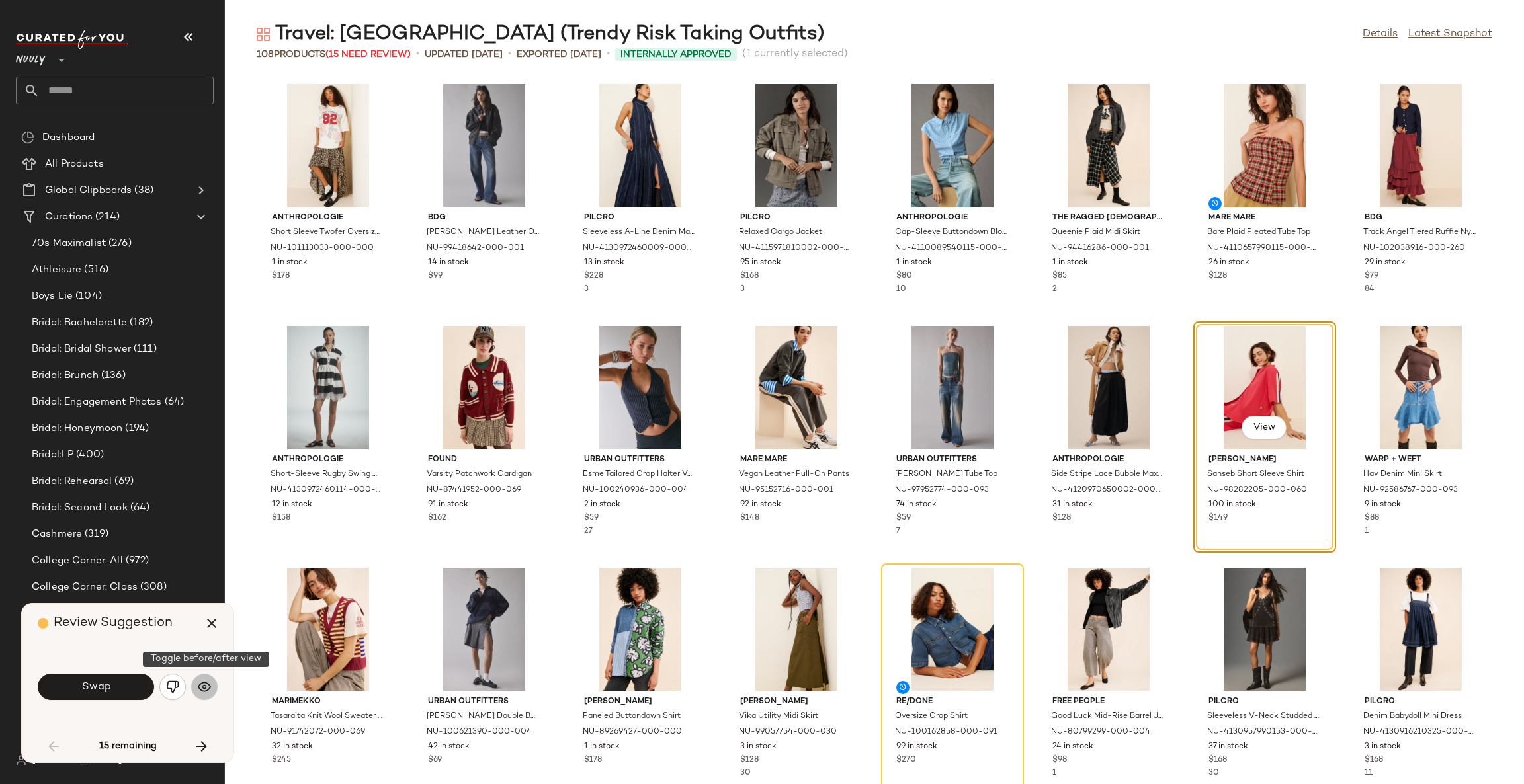
click at [204, 697] on button "button" at bounding box center [204, 687] width 27 height 27
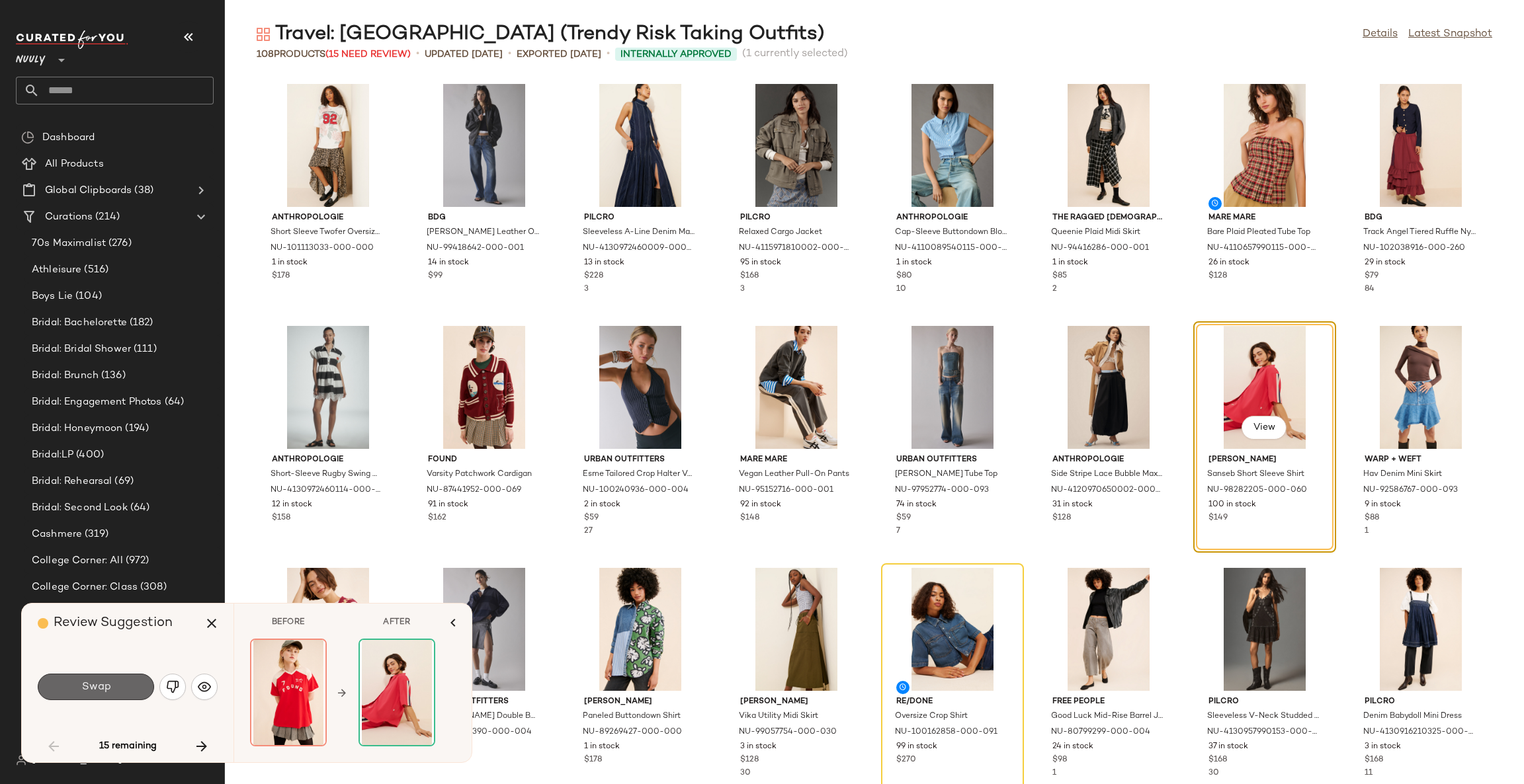
click at [125, 684] on button "Swap" at bounding box center [96, 687] width 116 height 27
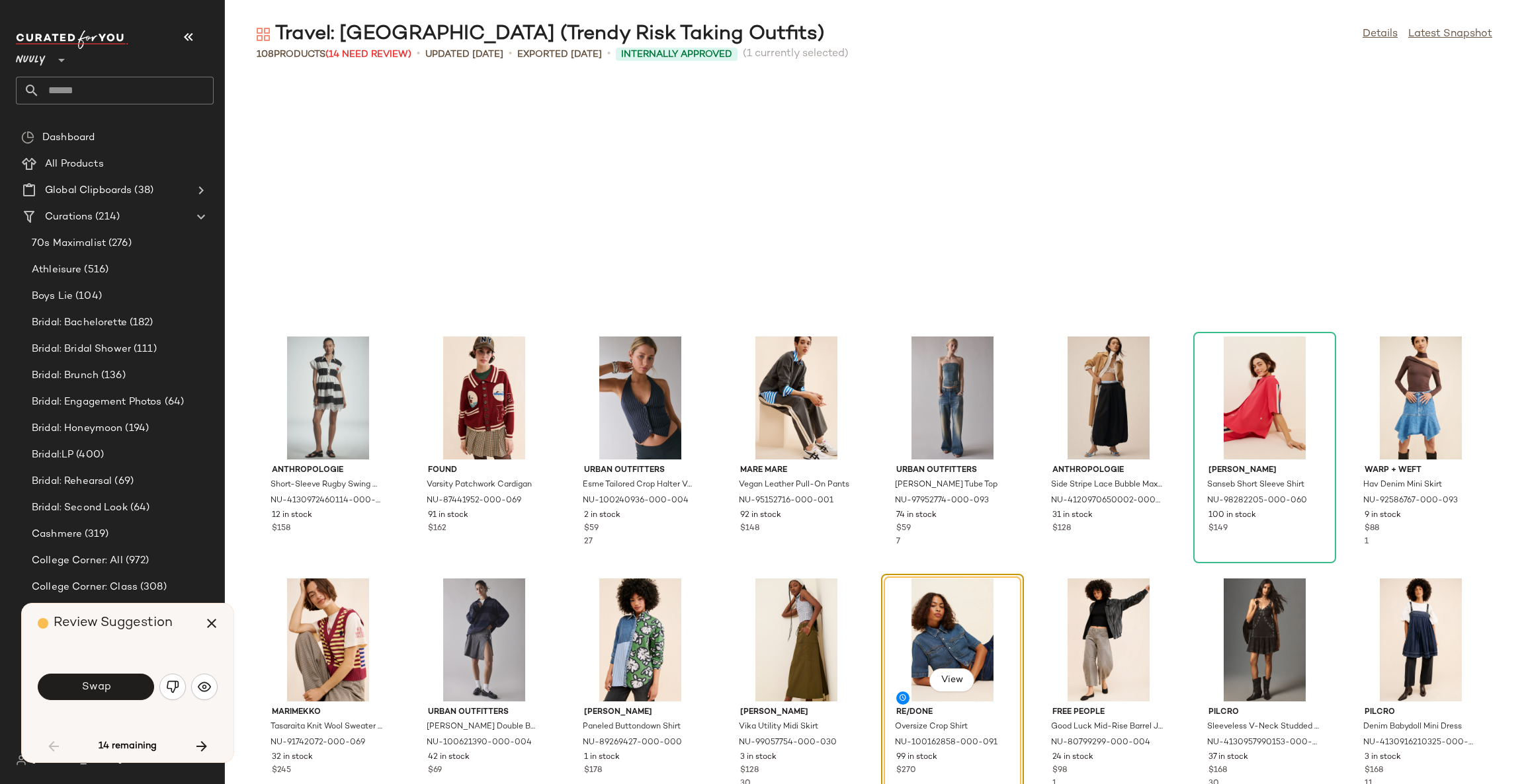
scroll to position [253, 0]
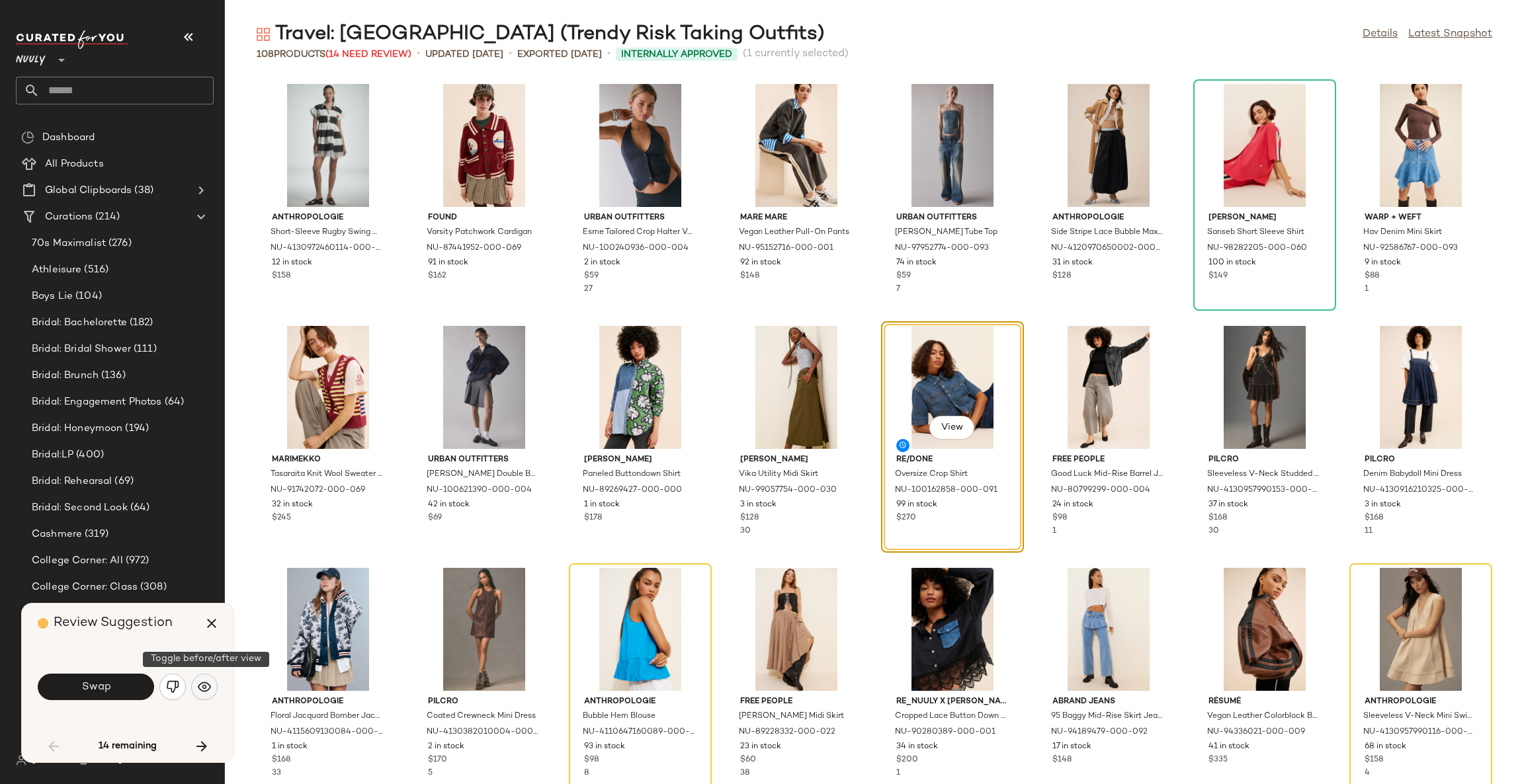
click at [200, 690] on img "button" at bounding box center [204, 687] width 13 height 13
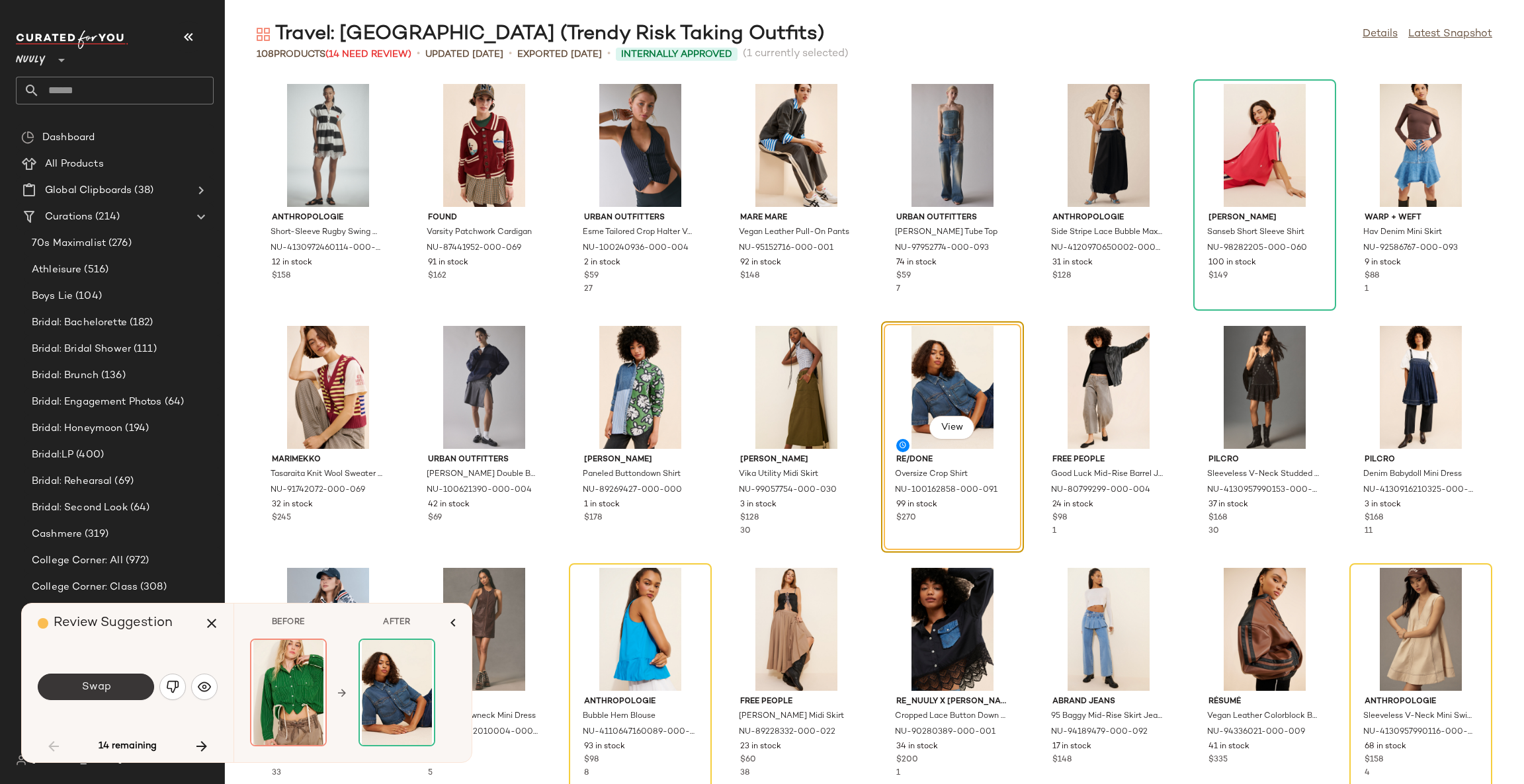
click at [121, 688] on button "Swap" at bounding box center [96, 687] width 116 height 27
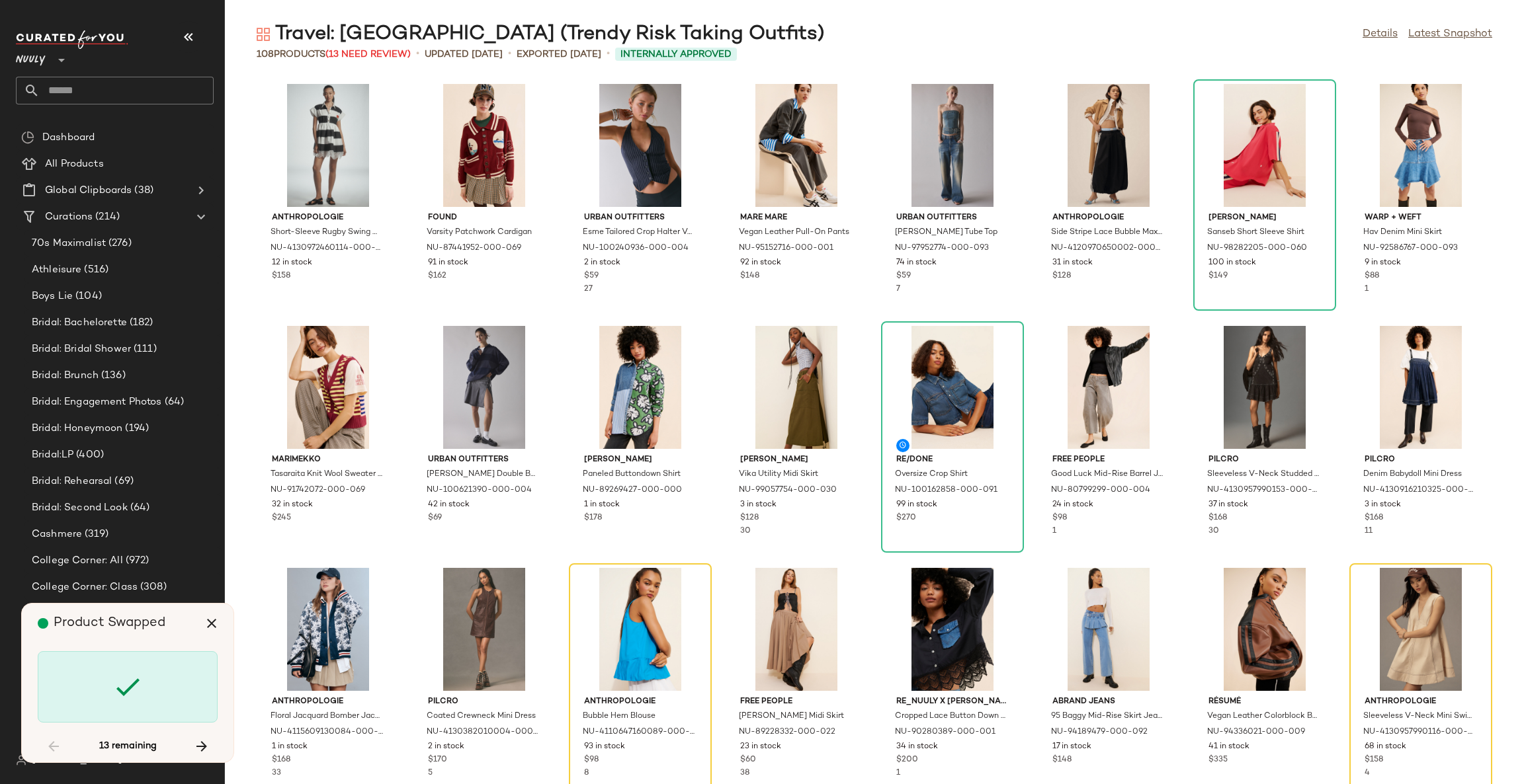
scroll to position [483, 0]
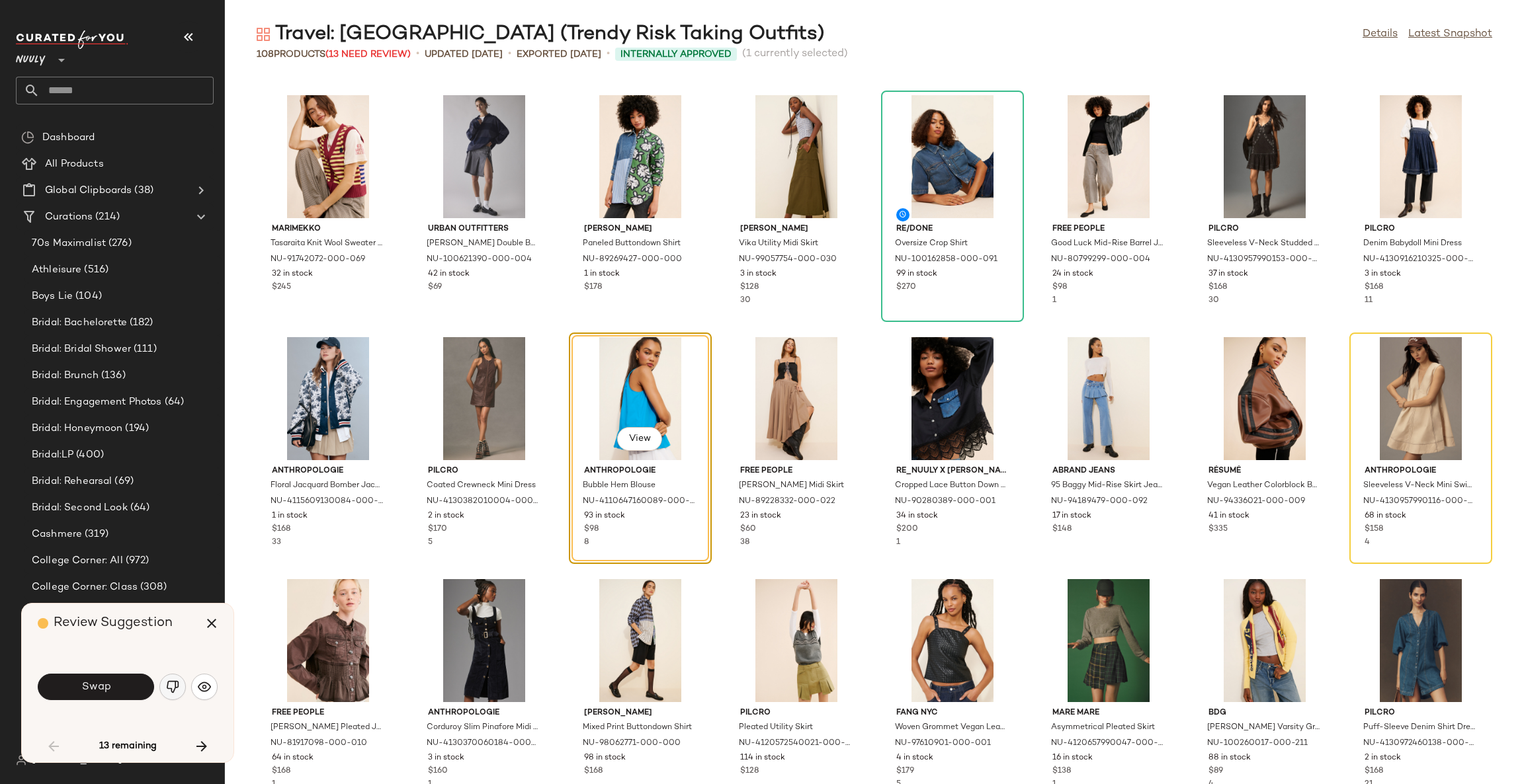
click at [177, 689] on img "button" at bounding box center [172, 687] width 13 height 13
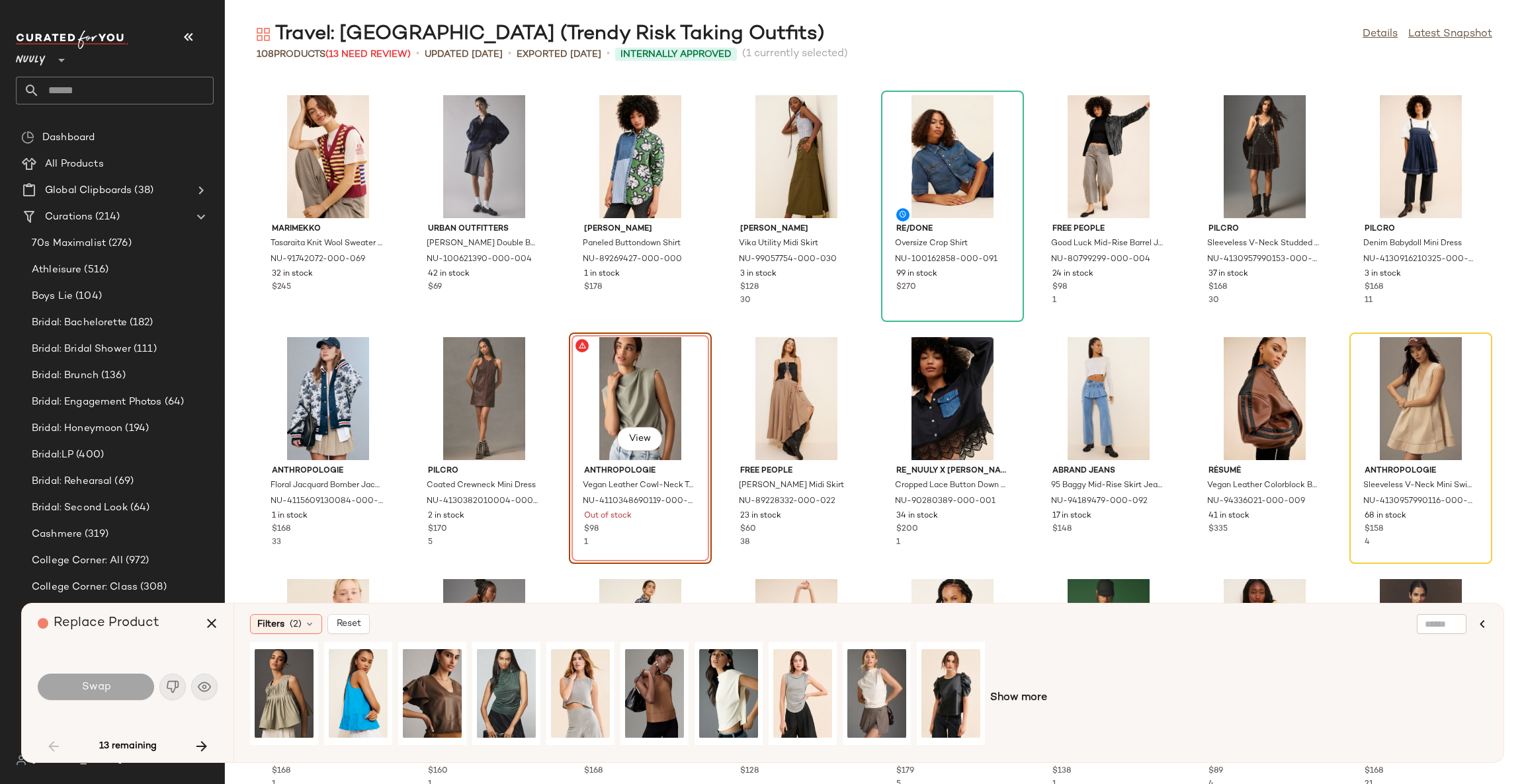
click at [283, 613] on div "Filters (2) Reset Show more" at bounding box center [868, 683] width 1270 height 159
click at [283, 622] on span "Filters" at bounding box center [270, 625] width 27 height 14
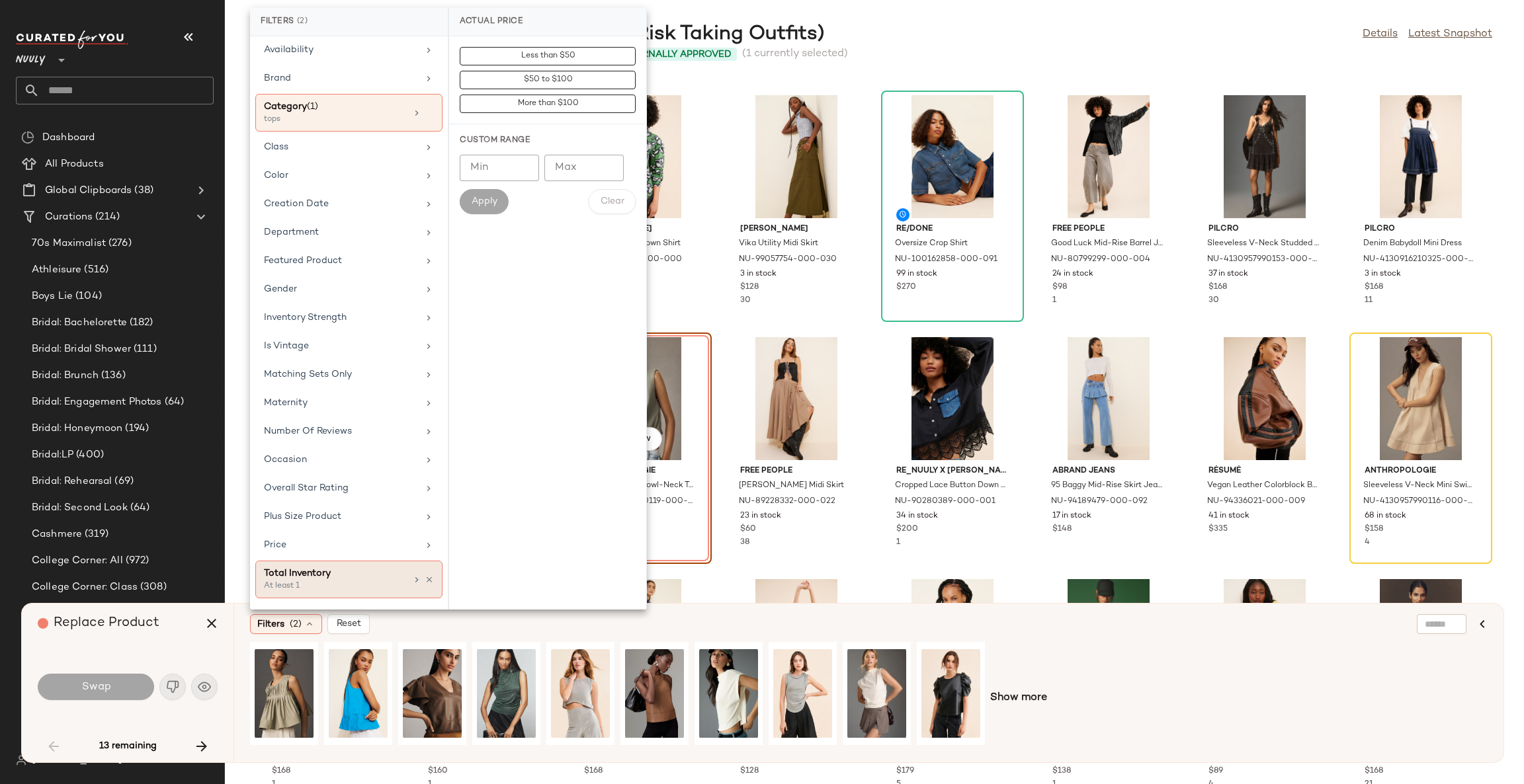
scroll to position [92, 0]
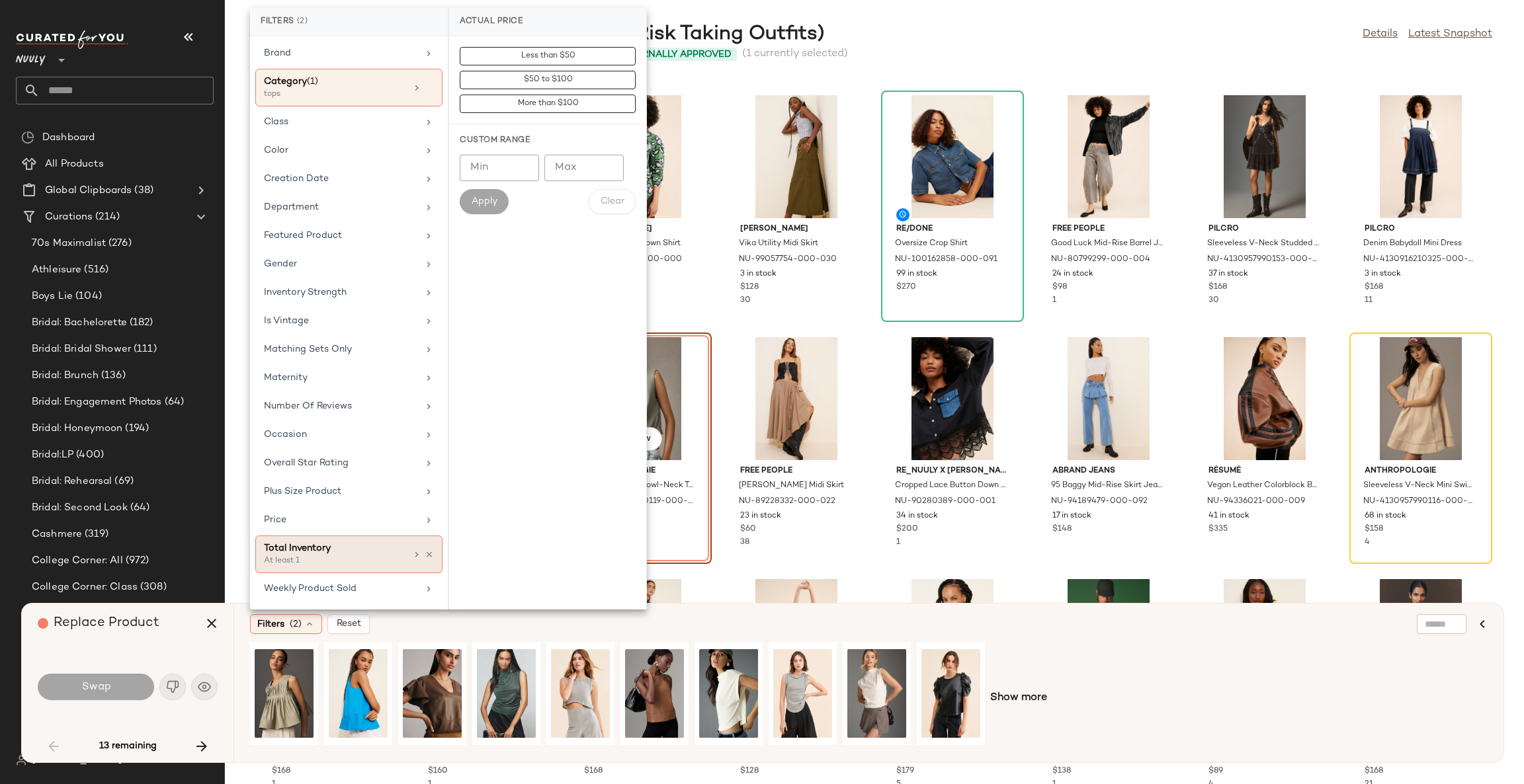
click at [374, 561] on div "At least 1" at bounding box center [330, 561] width 133 height 12
click at [488, 139] on input "Min" at bounding box center [500, 144] width 80 height 27
type input "**"
click at [488, 186] on button "Apply" at bounding box center [484, 178] width 49 height 25
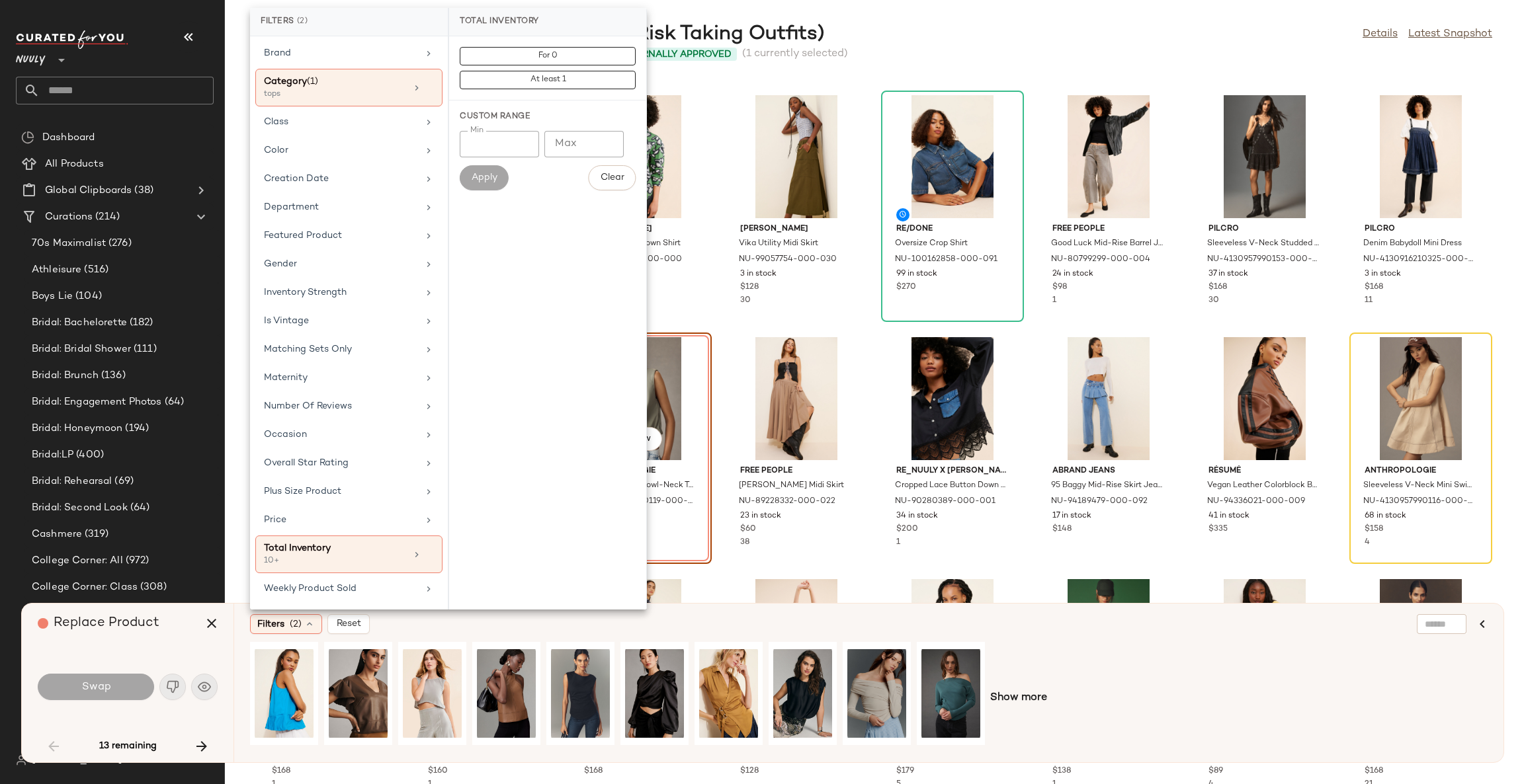
drag, startPoint x: 692, startPoint y: 623, endPoint x: 684, endPoint y: 631, distance: 11.3
click at [692, 625] on div "Filters (2) Reset" at bounding box center [805, 624] width 1109 height 20
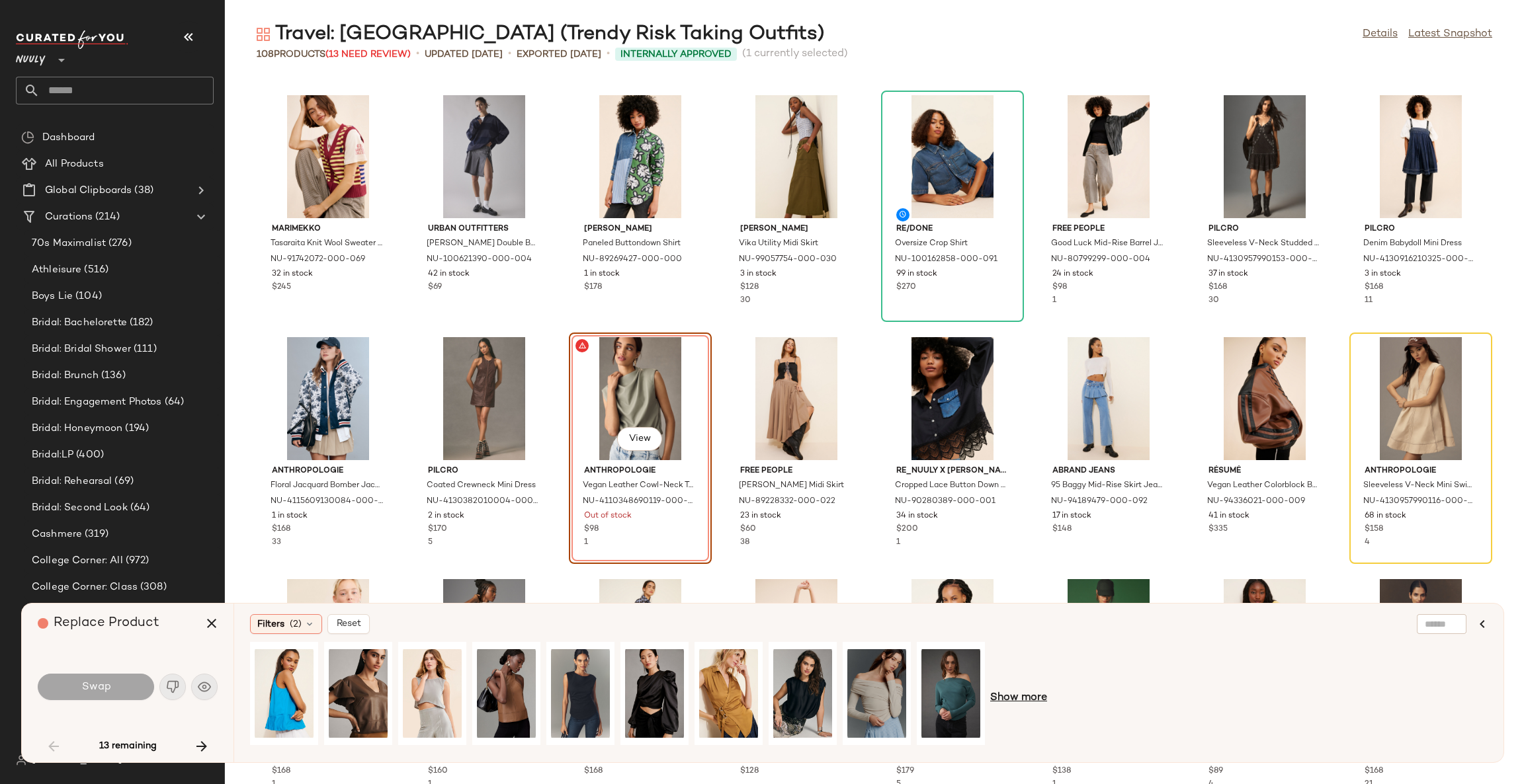
click at [1025, 697] on span "Show more" at bounding box center [1019, 698] width 57 height 16
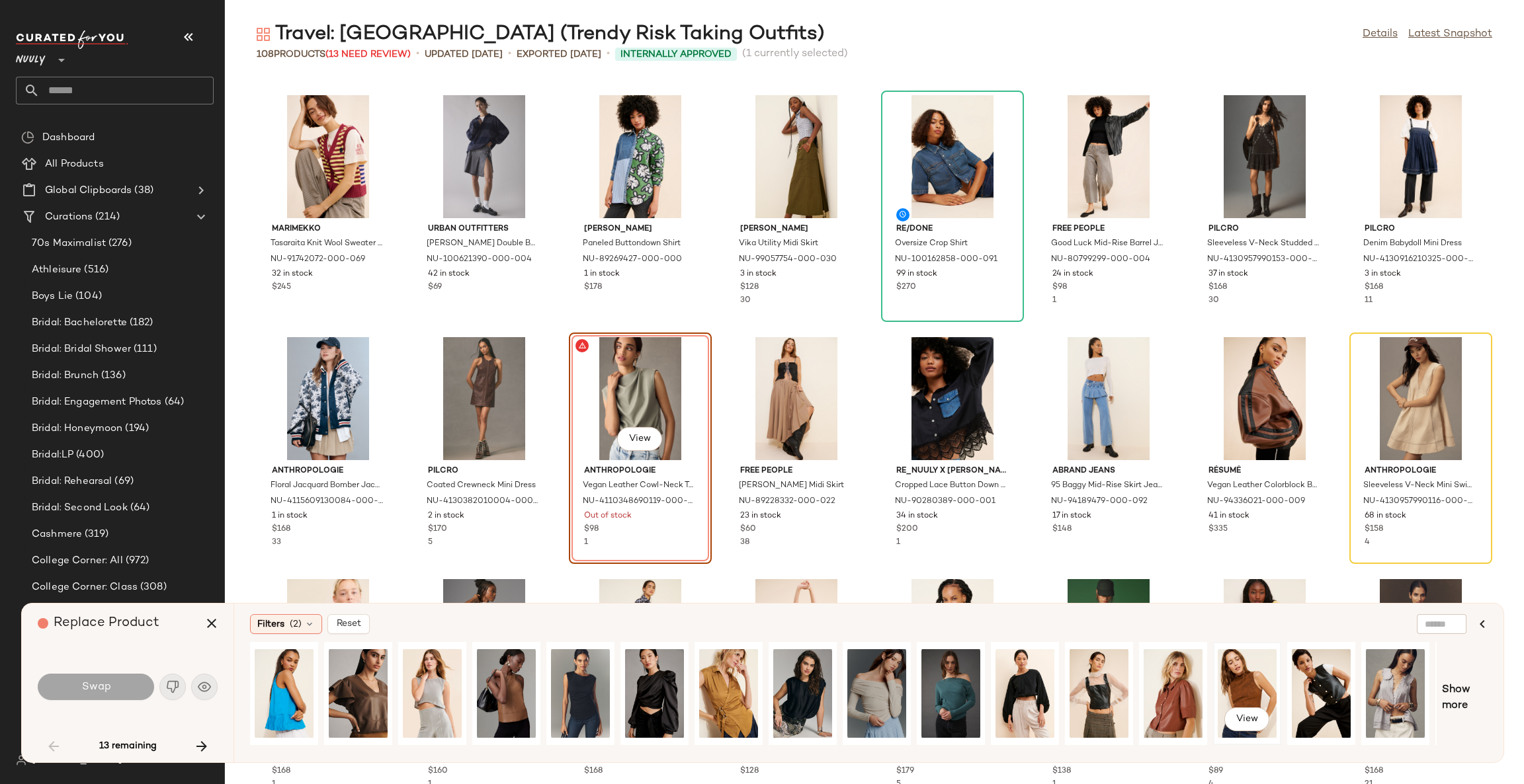
click at [1242, 690] on div "View" at bounding box center [1247, 694] width 59 height 94
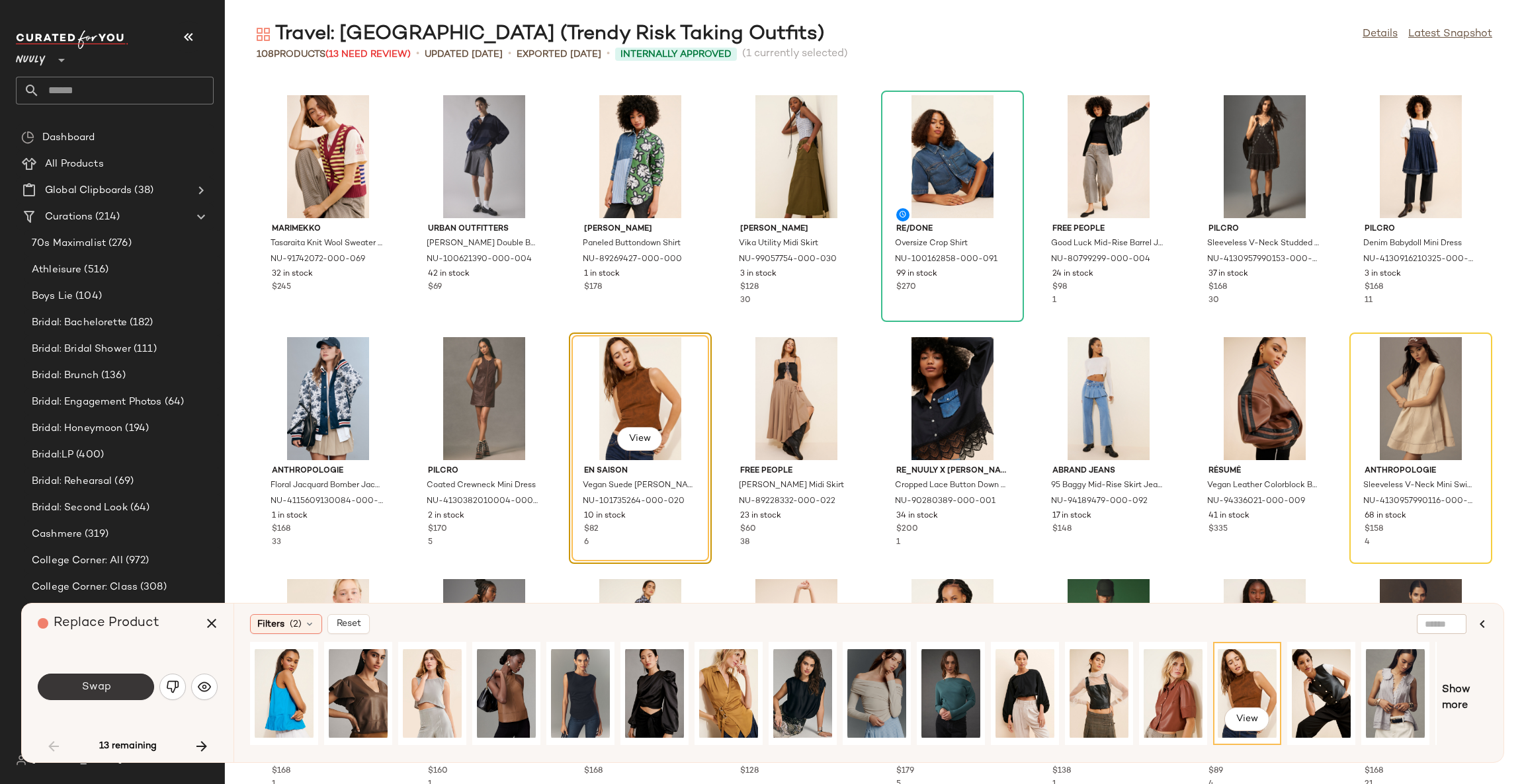
click at [133, 682] on button "Swap" at bounding box center [96, 687] width 116 height 27
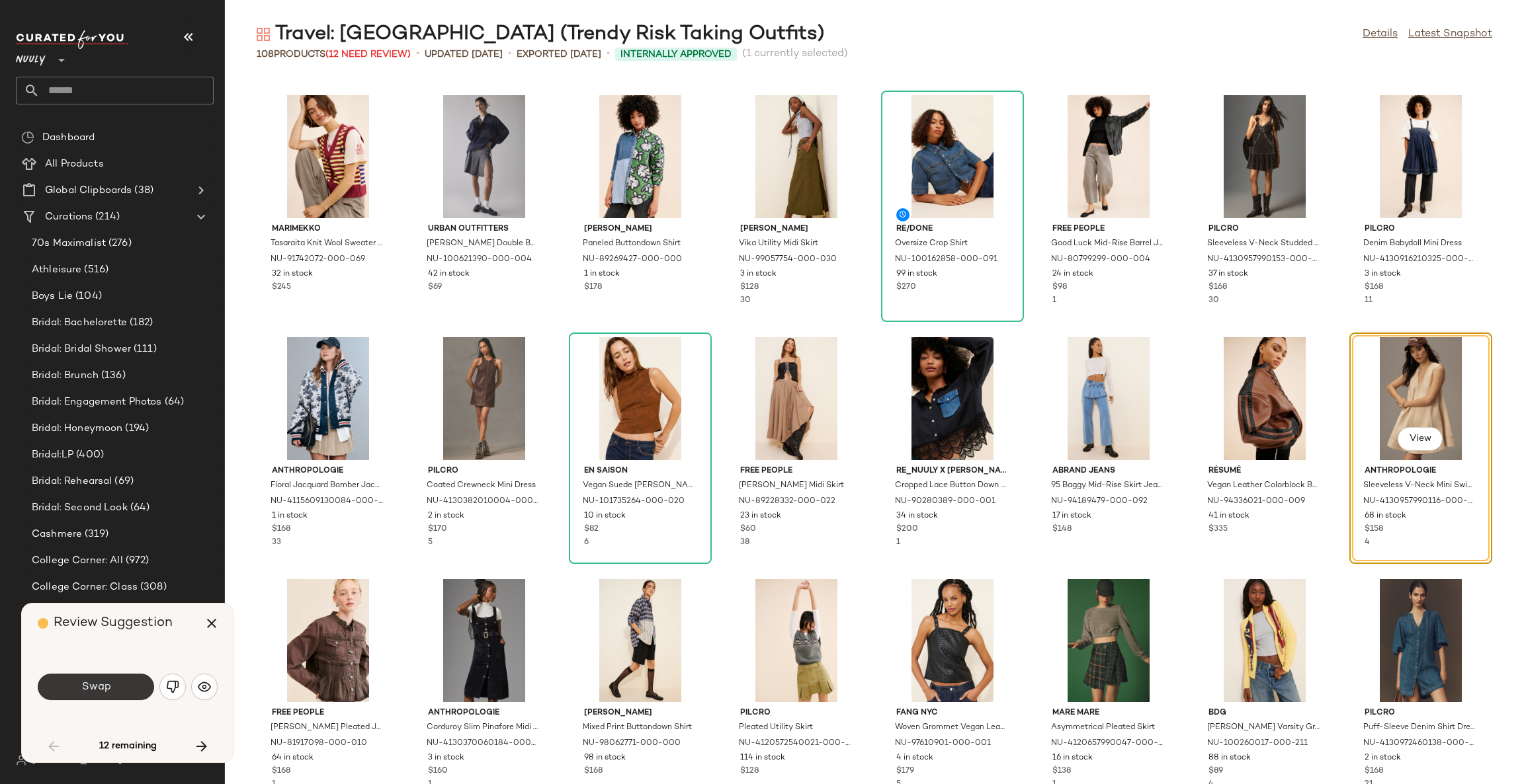
click at [139, 695] on button "Swap" at bounding box center [96, 687] width 116 height 27
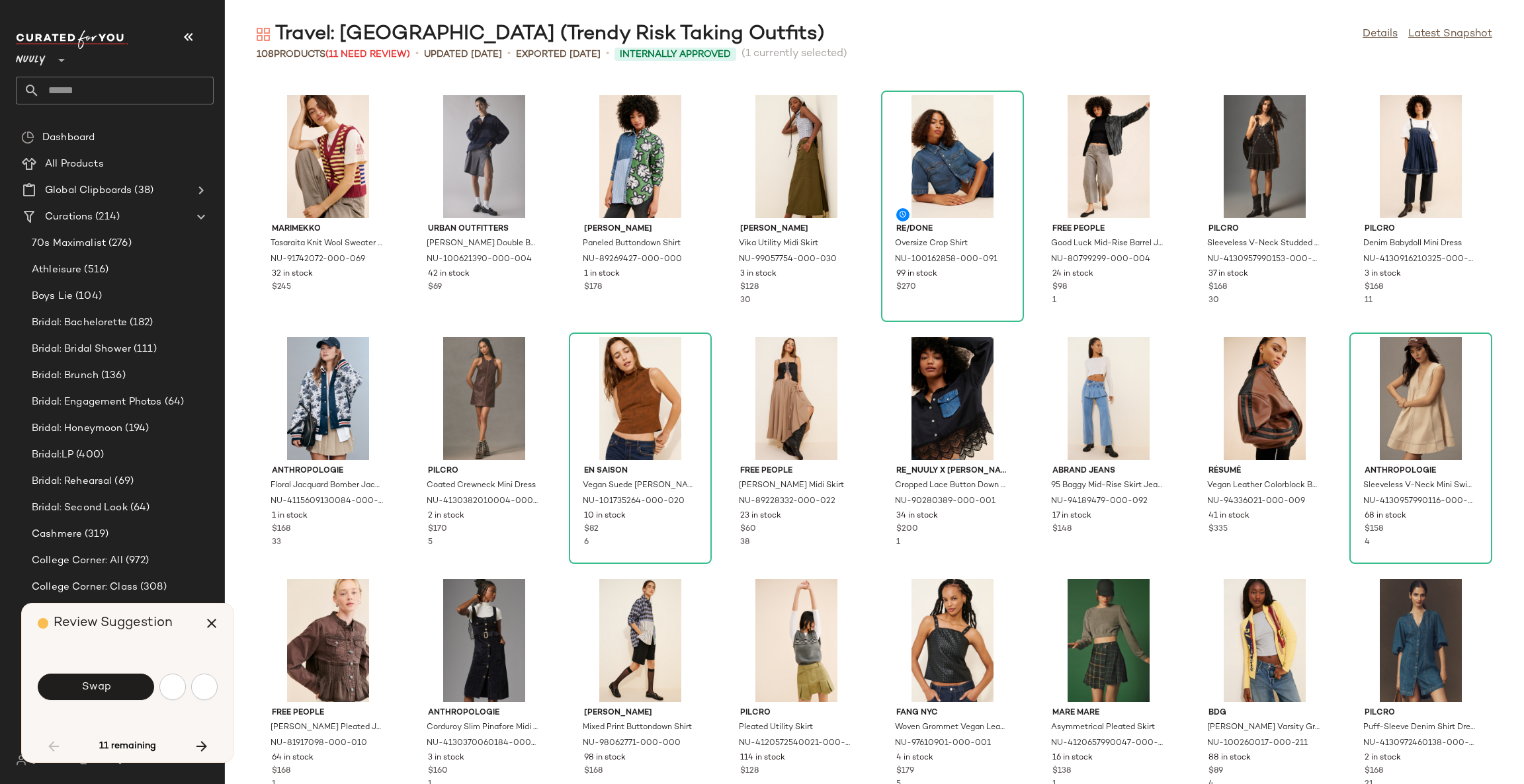
scroll to position [968, 0]
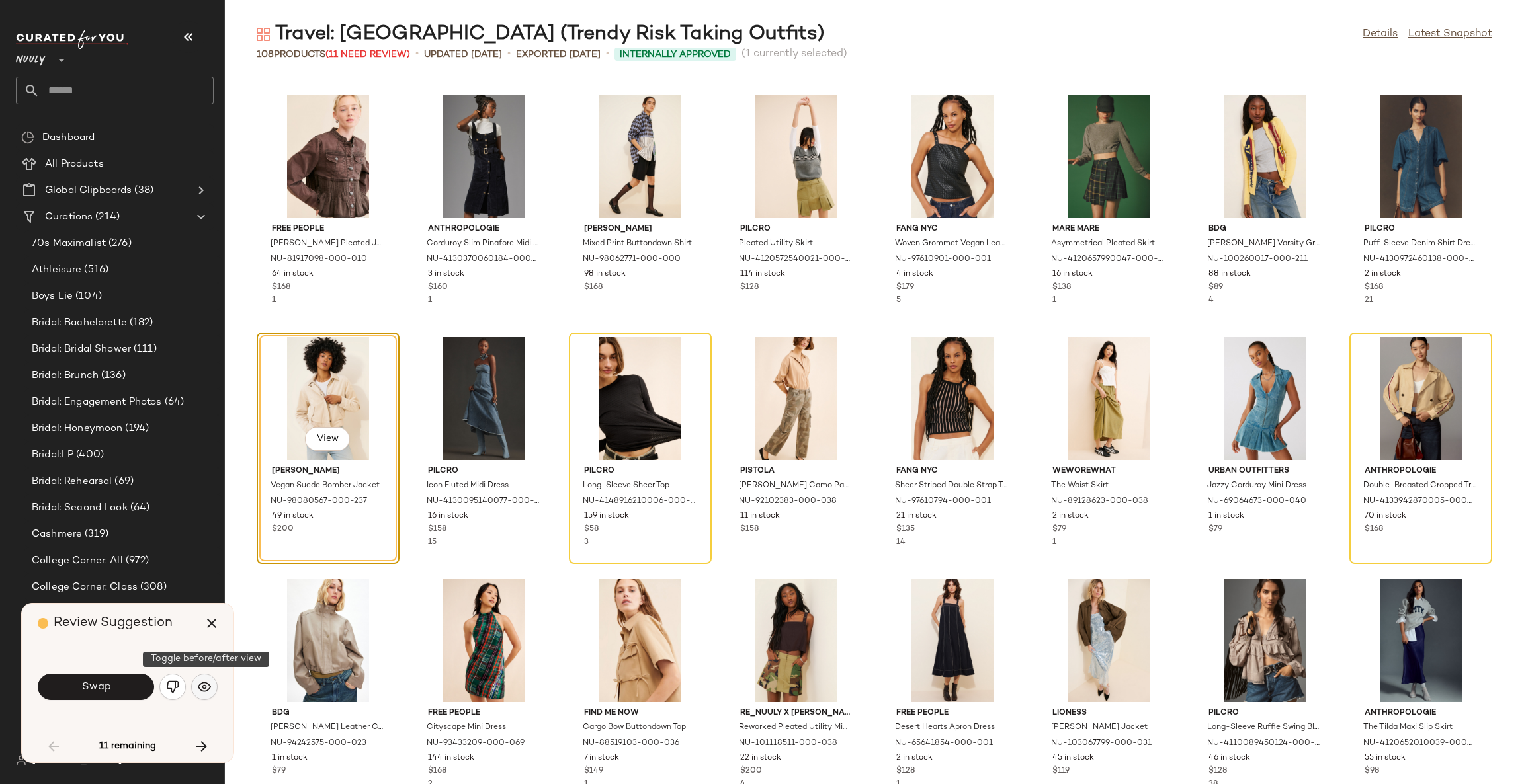
click at [201, 693] on img "button" at bounding box center [204, 687] width 13 height 13
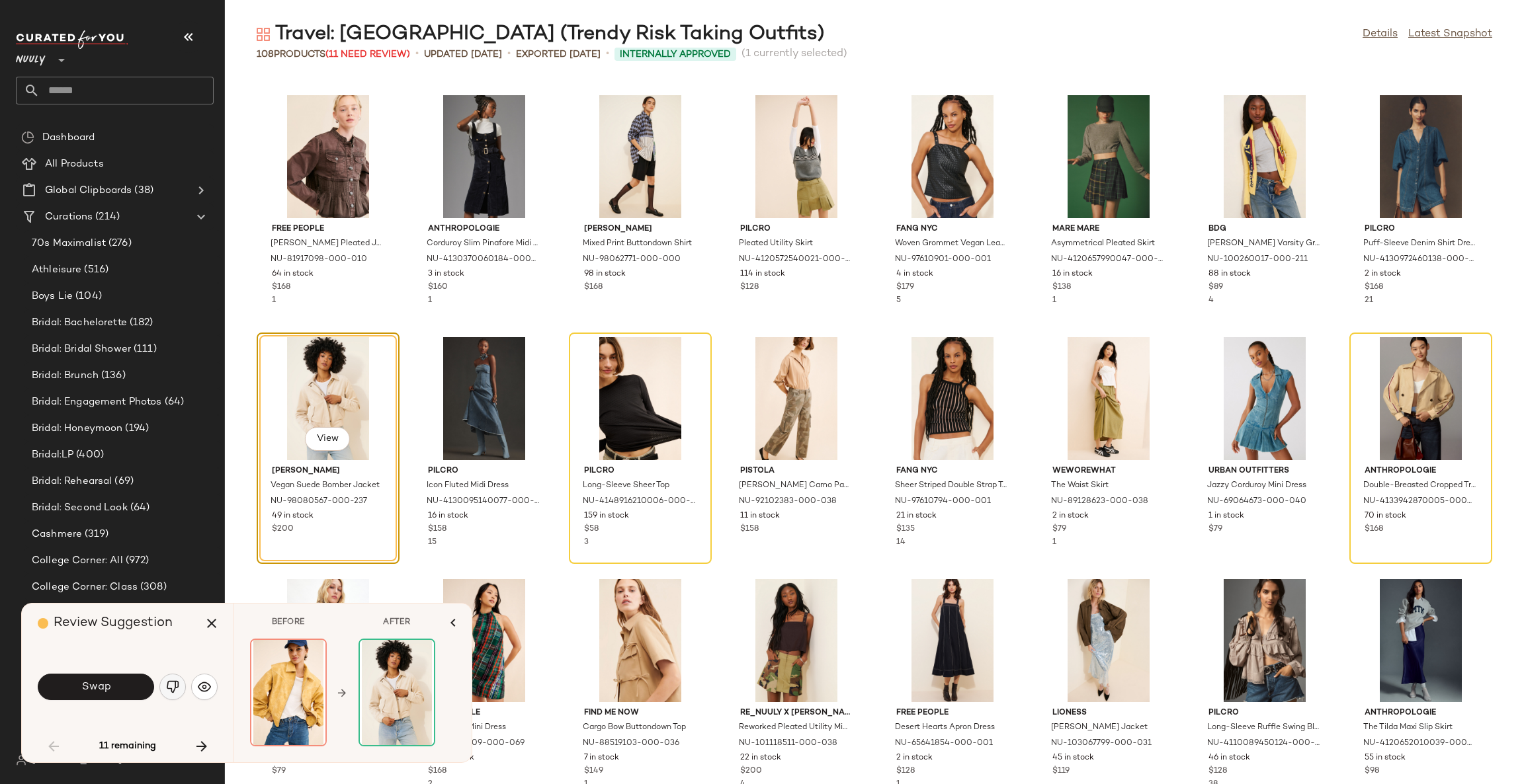
click at [169, 686] on img "button" at bounding box center [172, 687] width 13 height 13
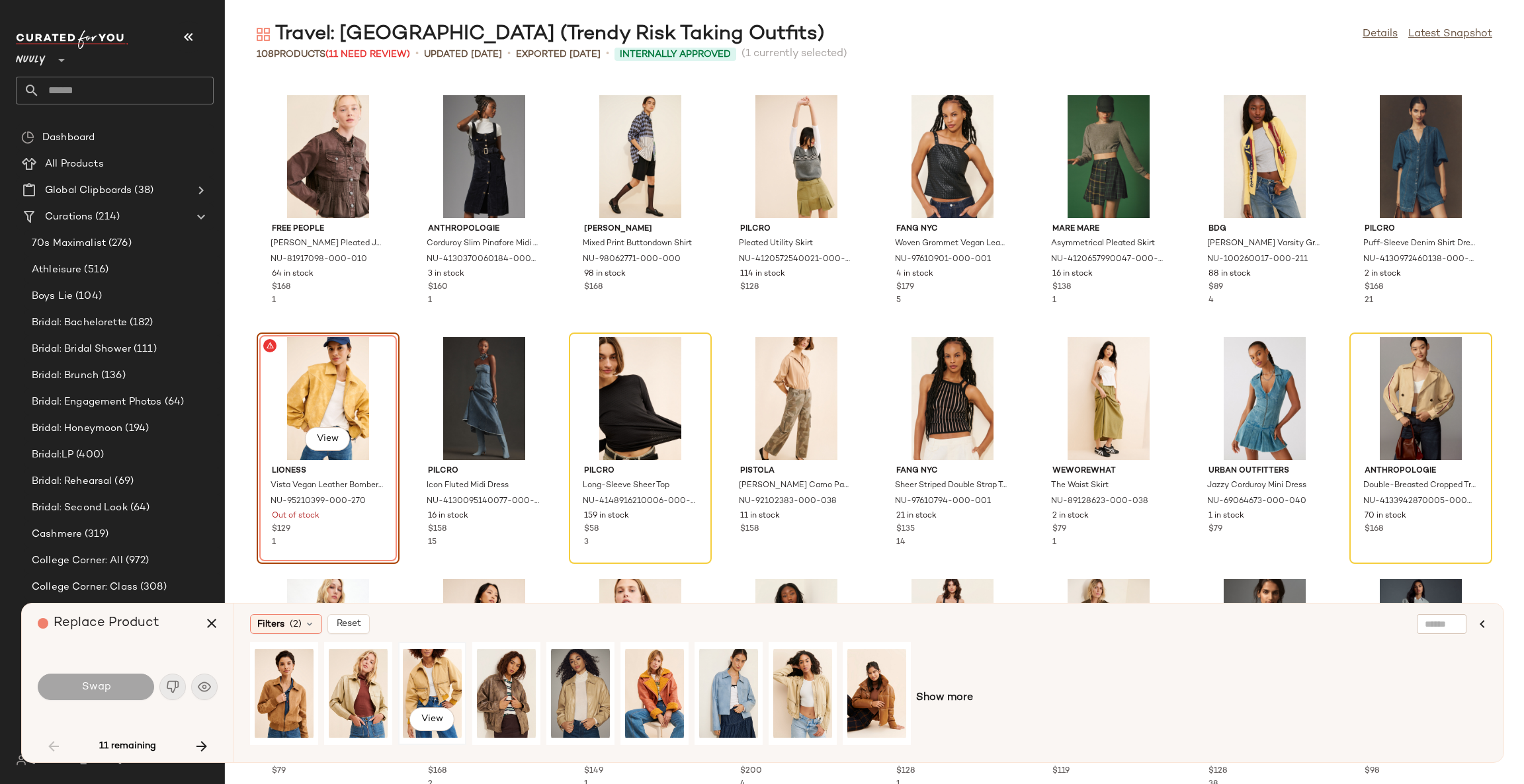
click at [443, 676] on div "View" at bounding box center [432, 694] width 59 height 94
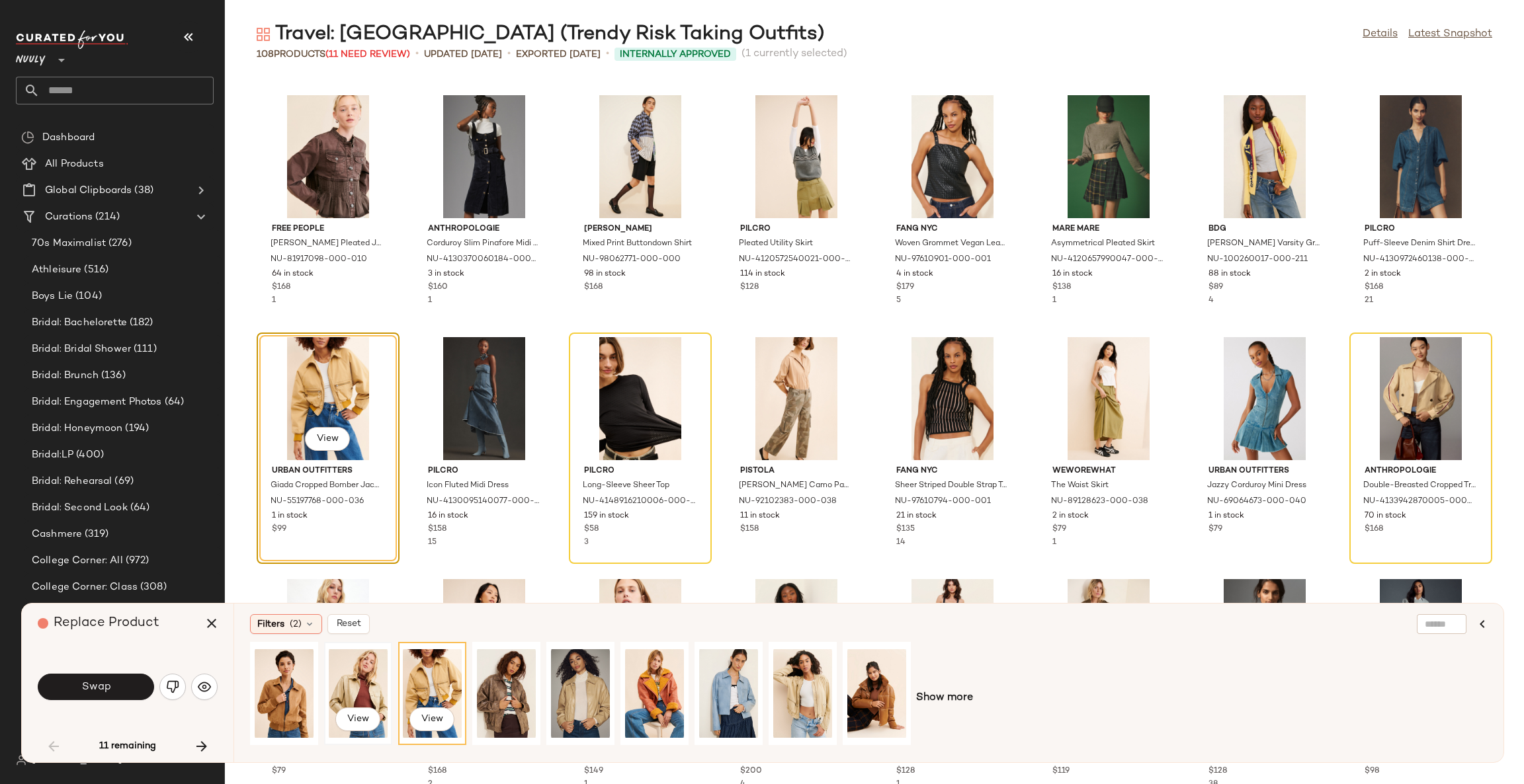
click at [373, 680] on div "View" at bounding box center [358, 694] width 59 height 94
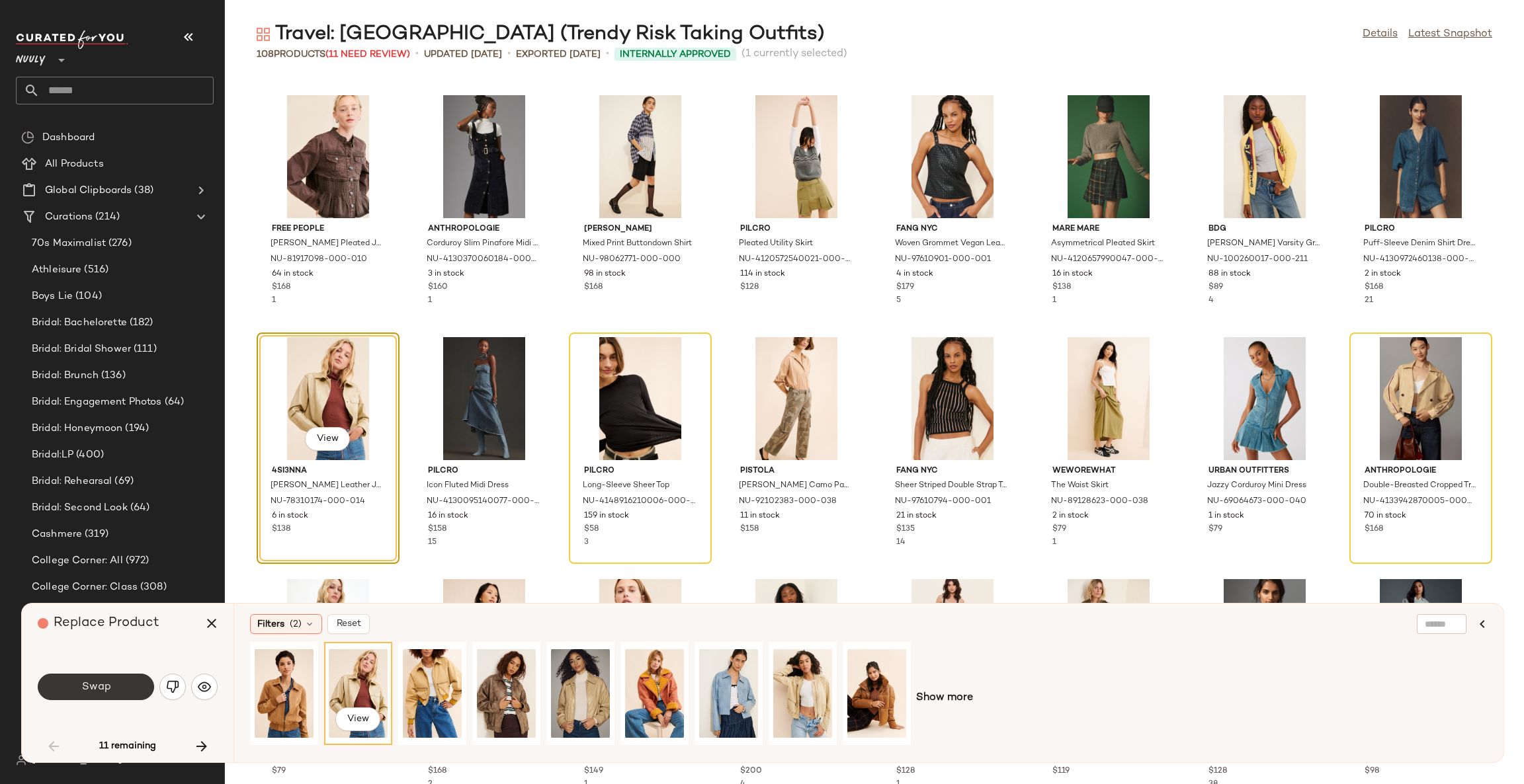
click at [138, 686] on button "Swap" at bounding box center [96, 687] width 116 height 27
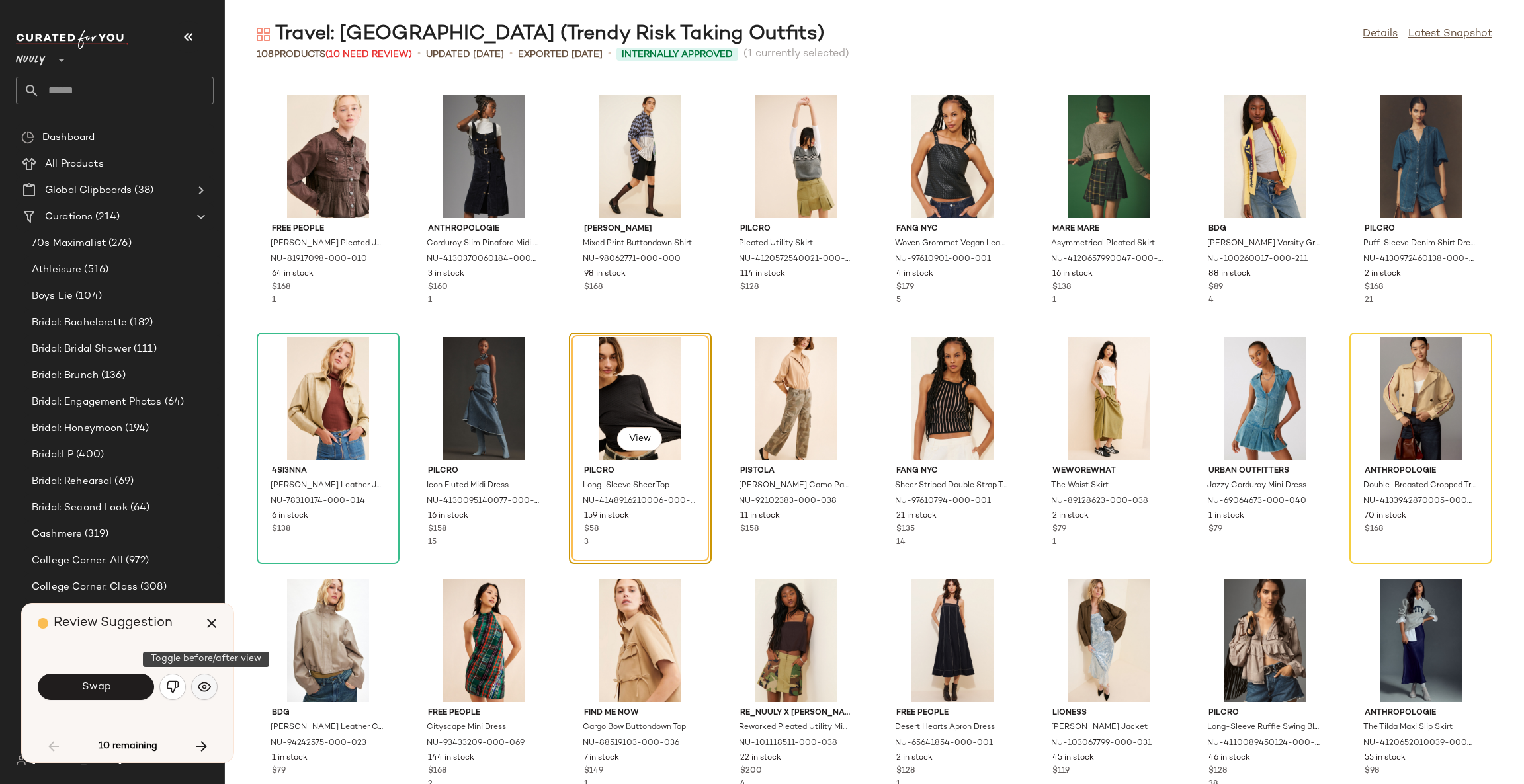
click at [205, 685] on img "button" at bounding box center [204, 687] width 13 height 13
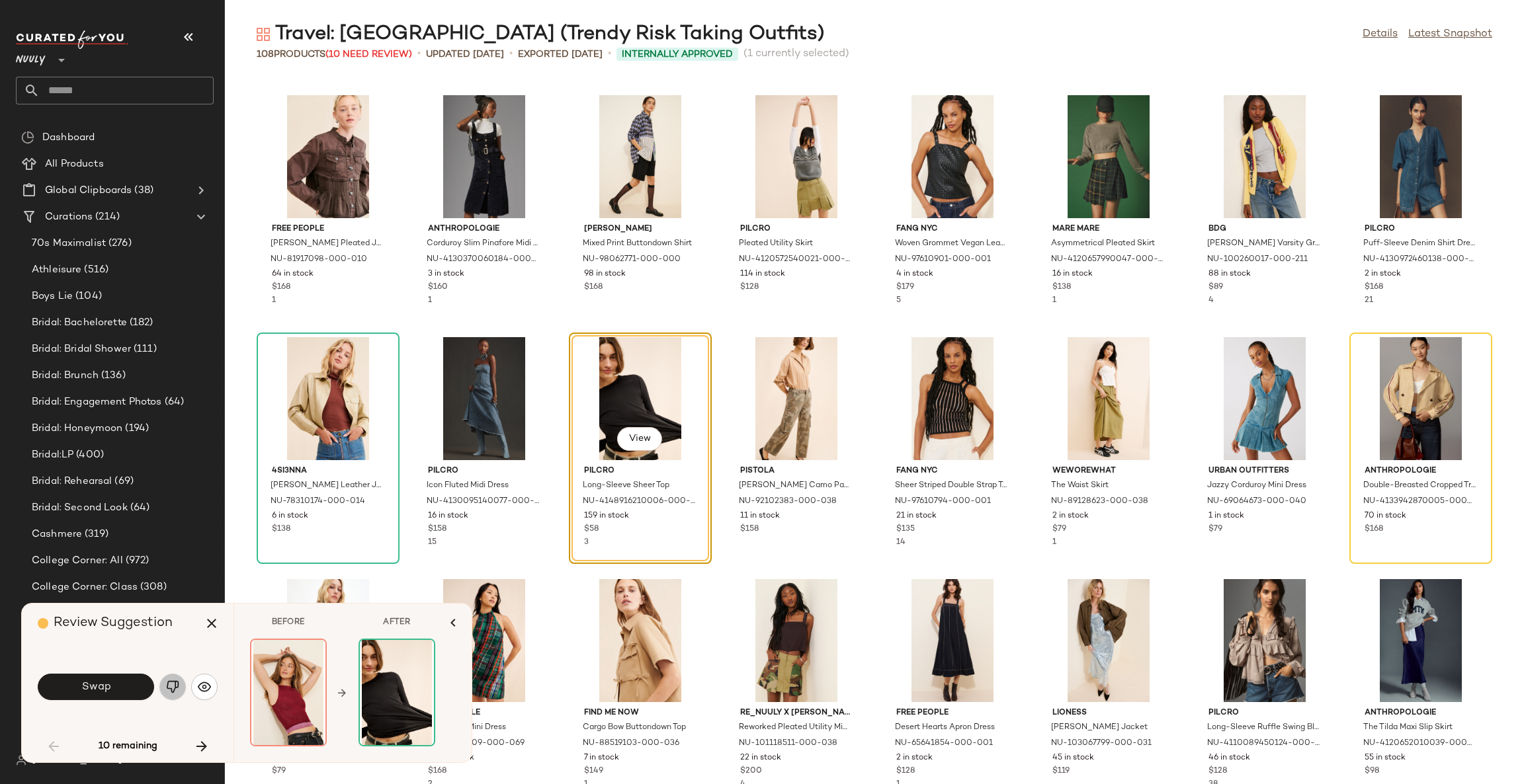
click at [177, 692] on img "button" at bounding box center [172, 687] width 13 height 13
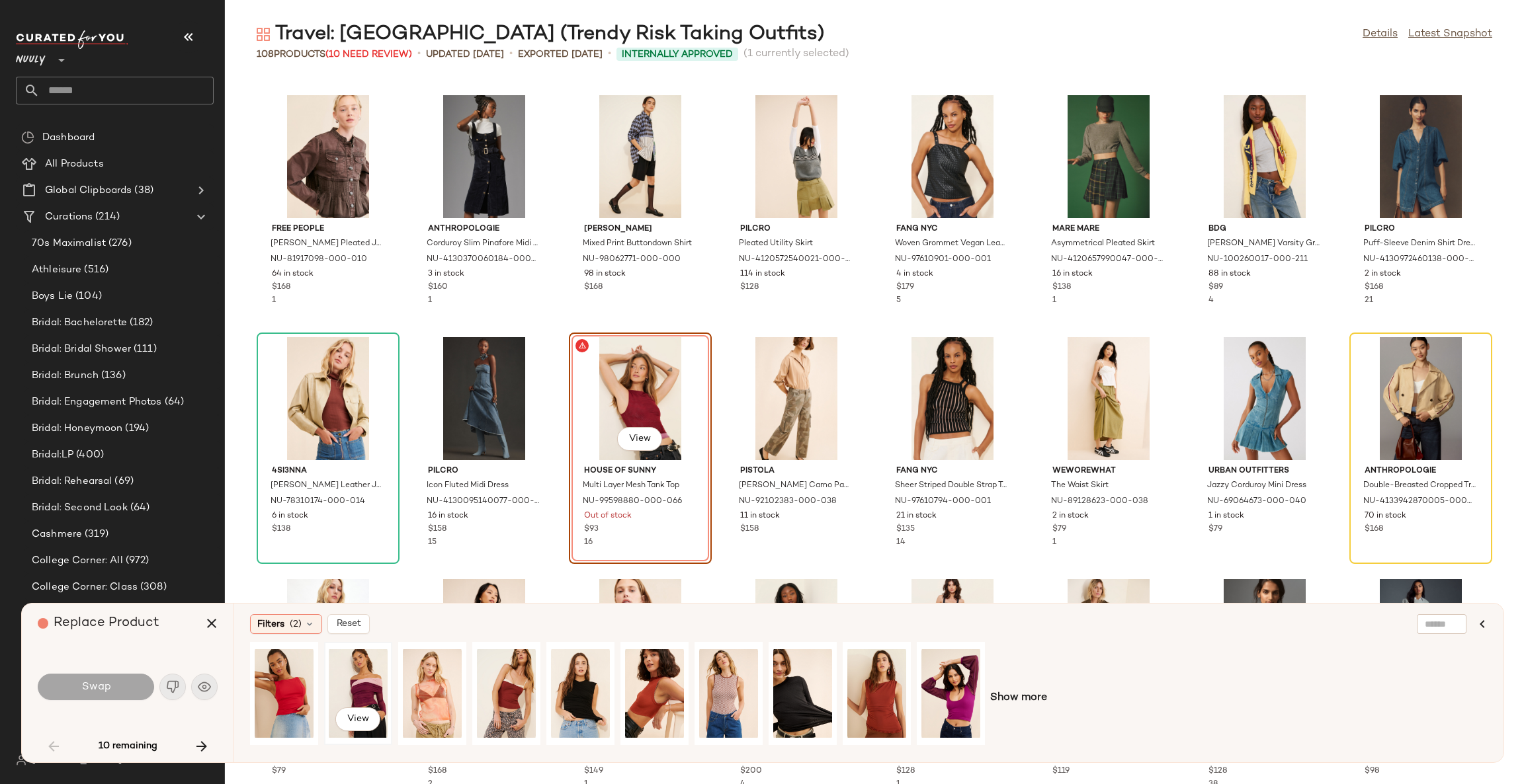
click at [366, 683] on div "View" at bounding box center [358, 694] width 59 height 94
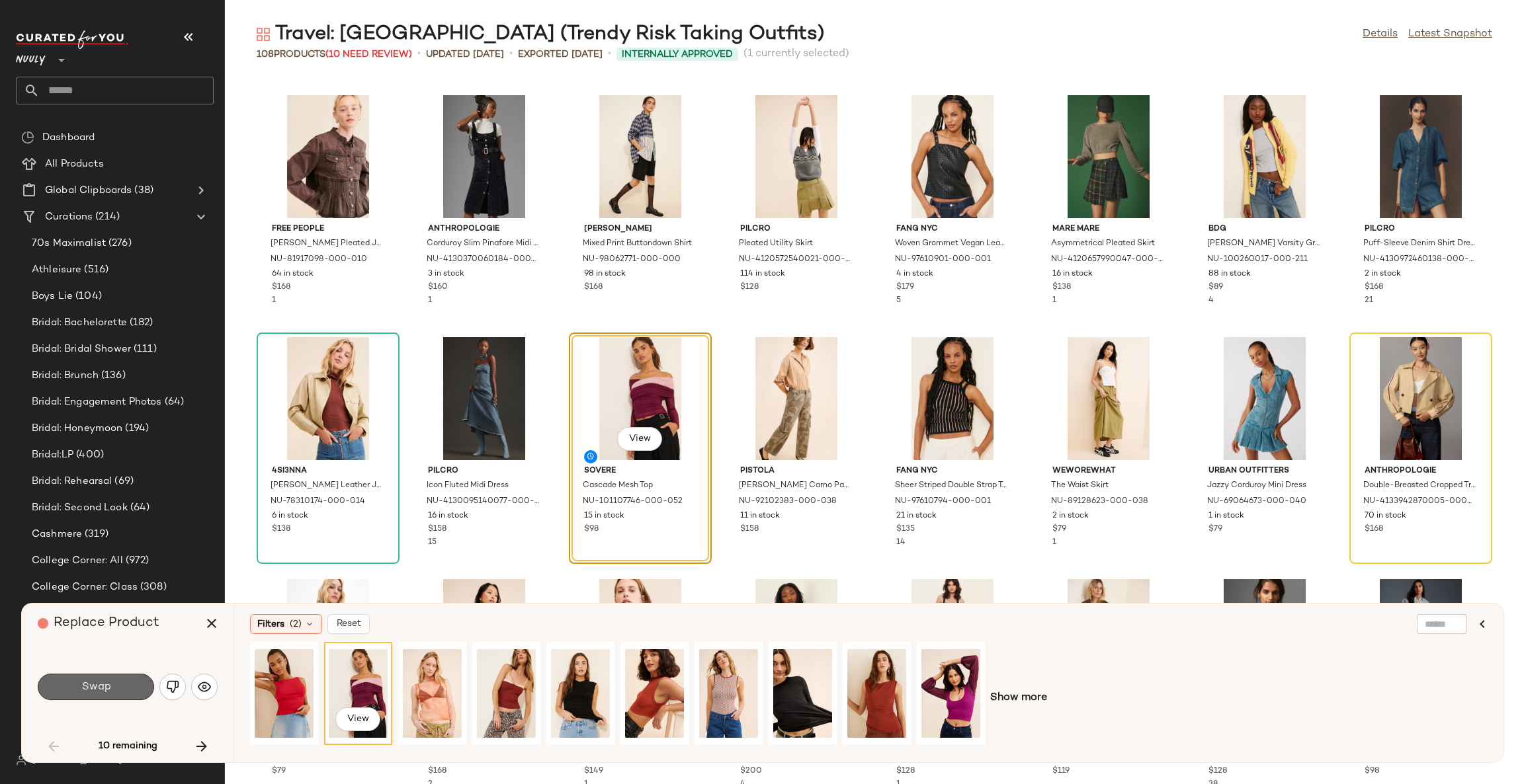
click at [105, 689] on span "Swap" at bounding box center [95, 687] width 29 height 13
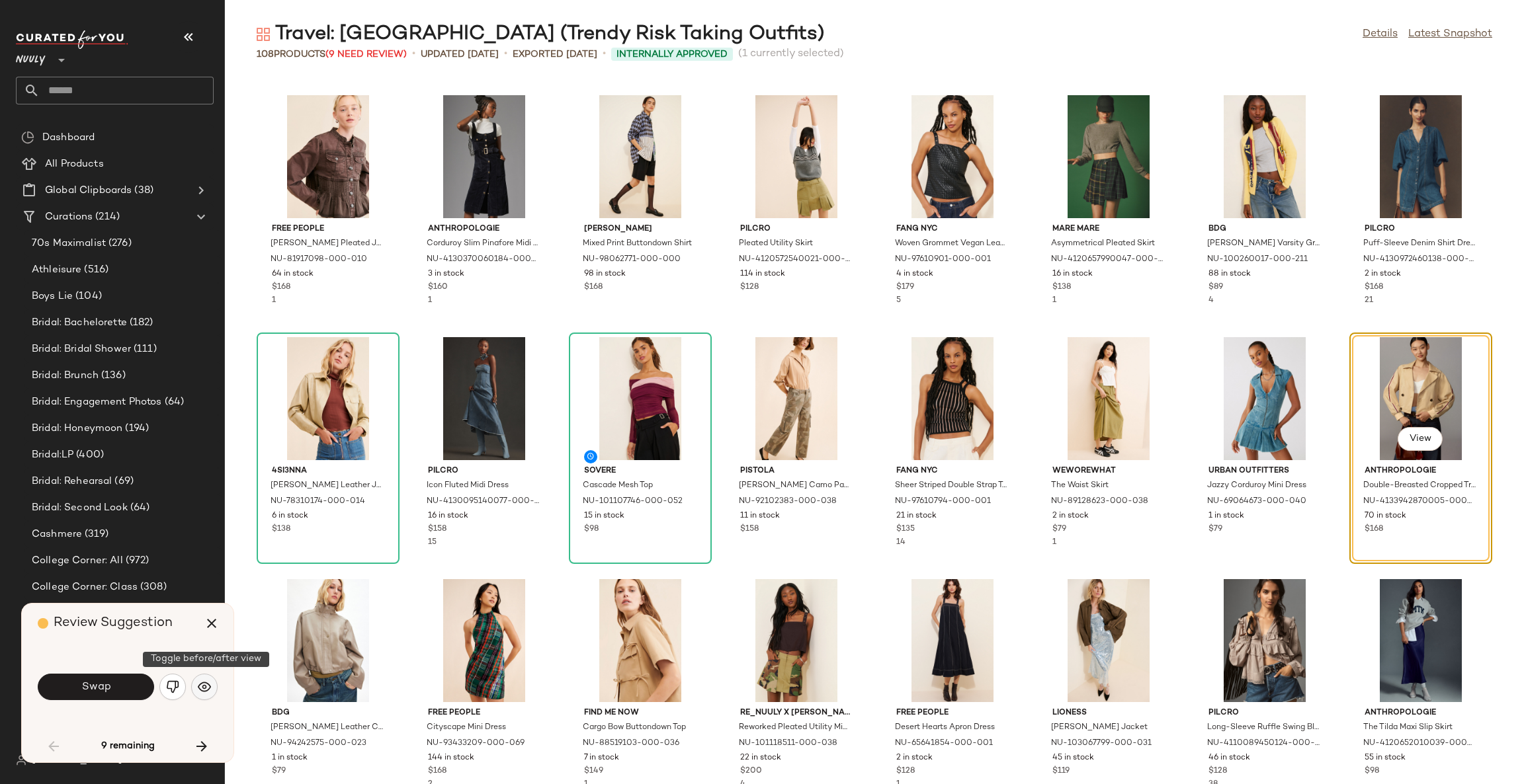
click at [205, 686] on img "button" at bounding box center [204, 687] width 13 height 13
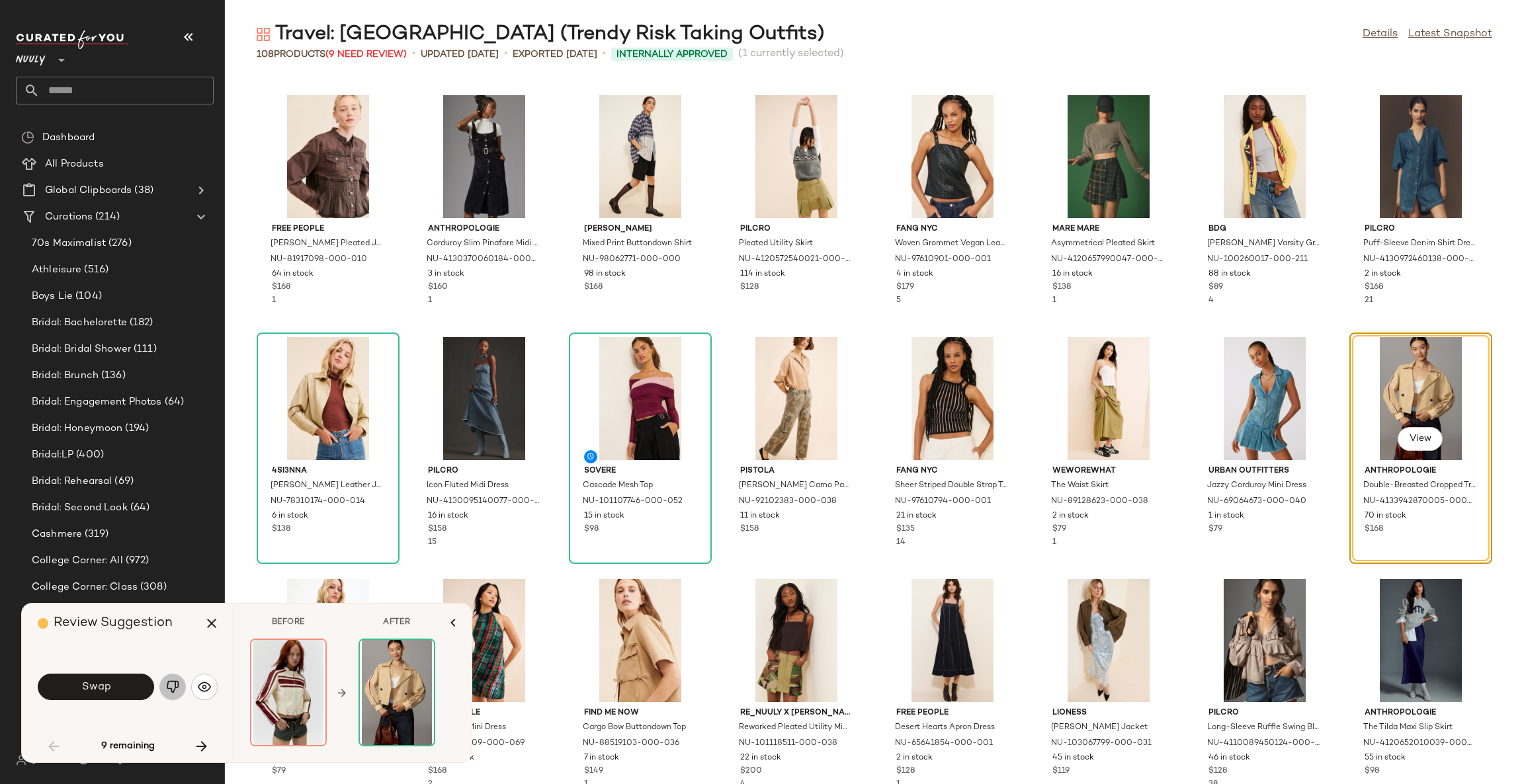
click at [169, 692] on img "button" at bounding box center [172, 687] width 13 height 13
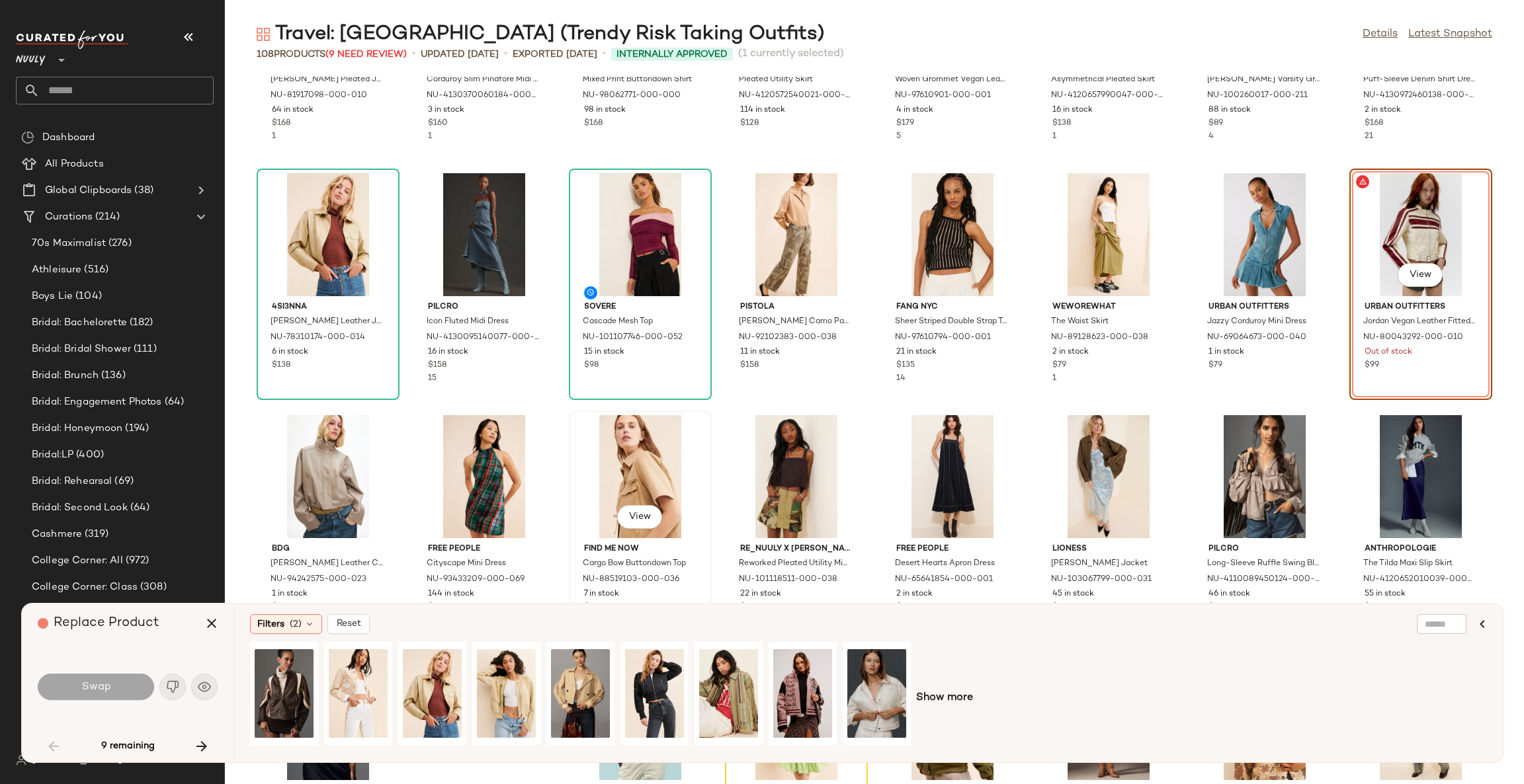
scroll to position [1166, 0]
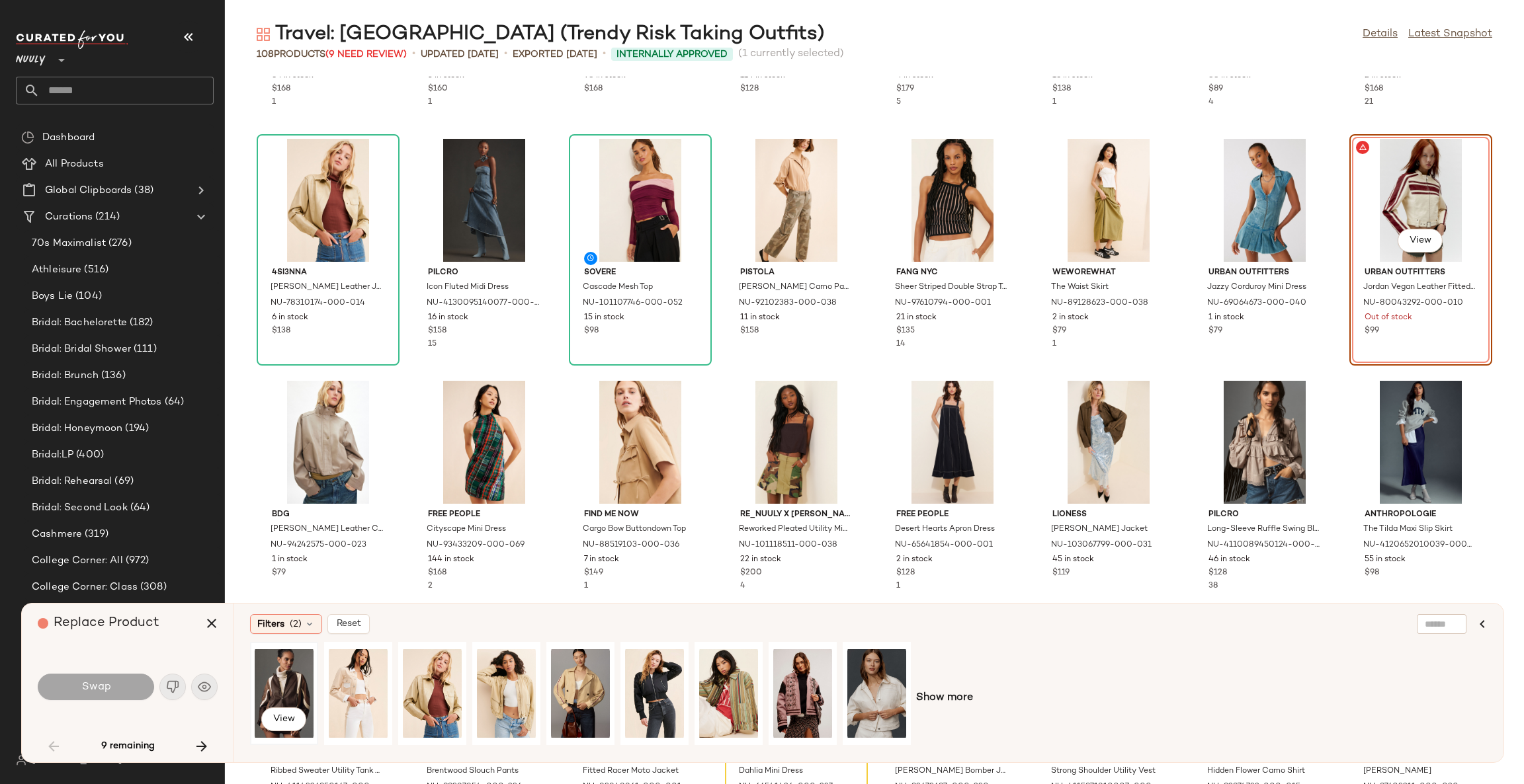
click at [288, 682] on div "View" at bounding box center [284, 694] width 59 height 94
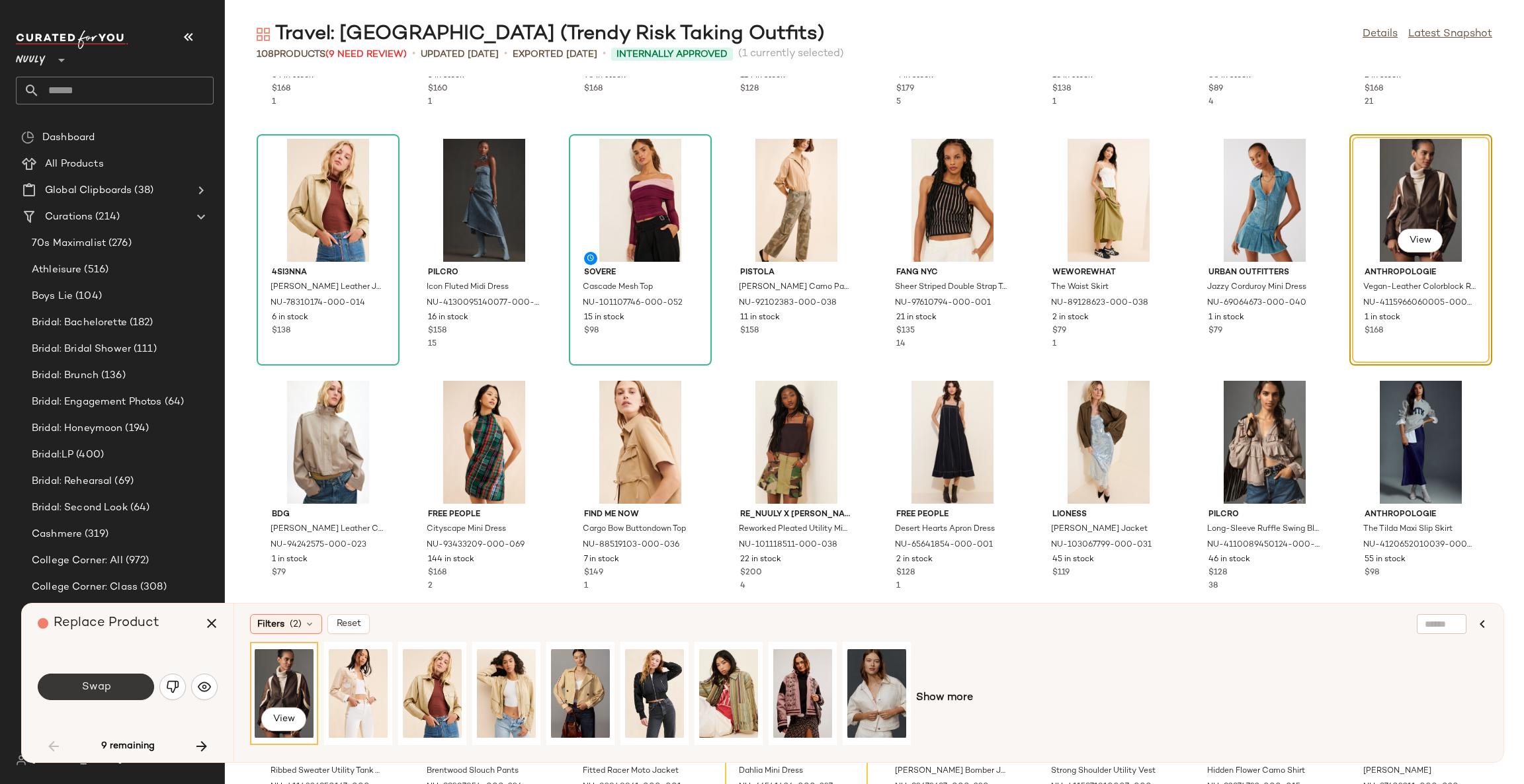
click at [130, 686] on button "Swap" at bounding box center [96, 687] width 116 height 27
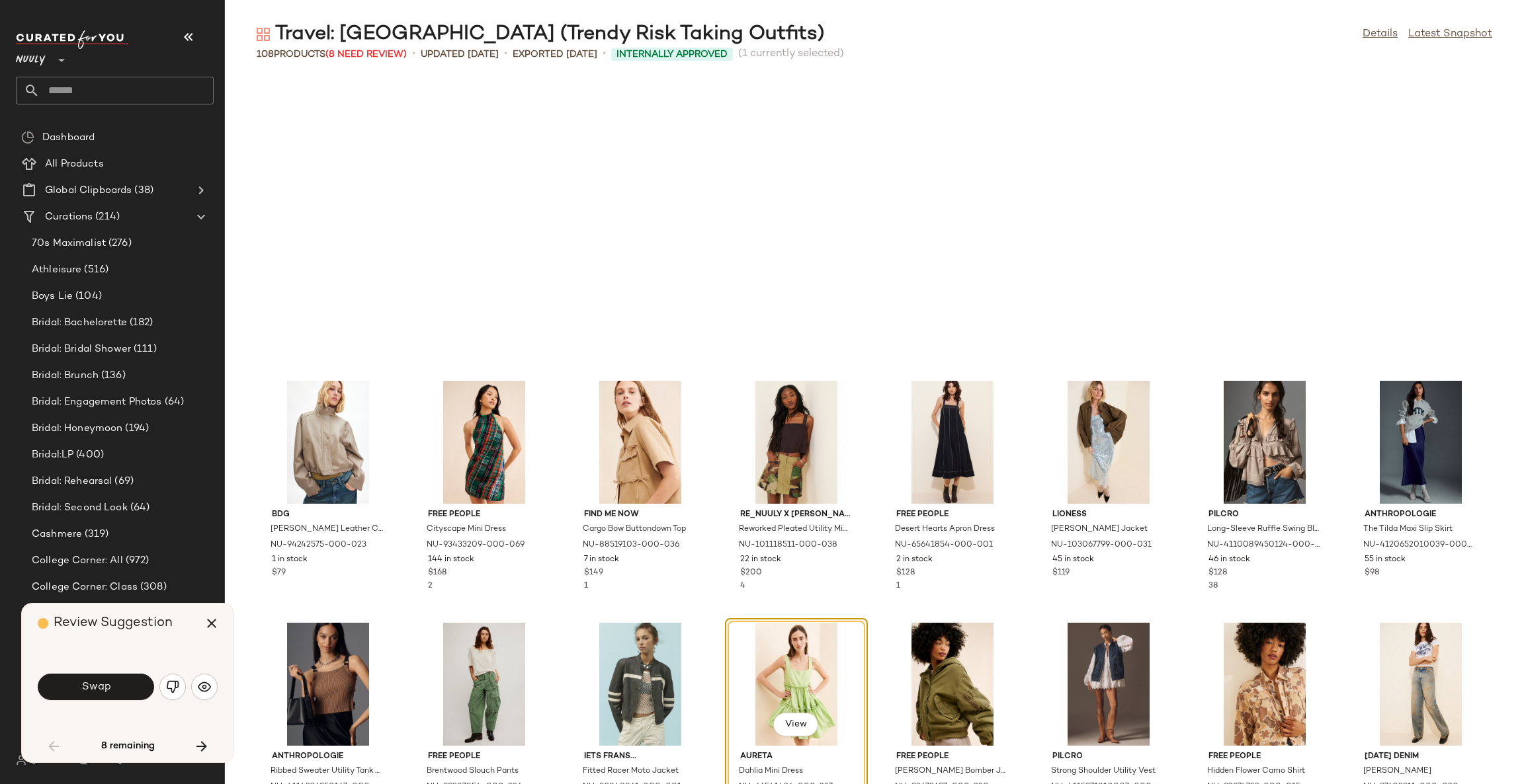
scroll to position [1452, 0]
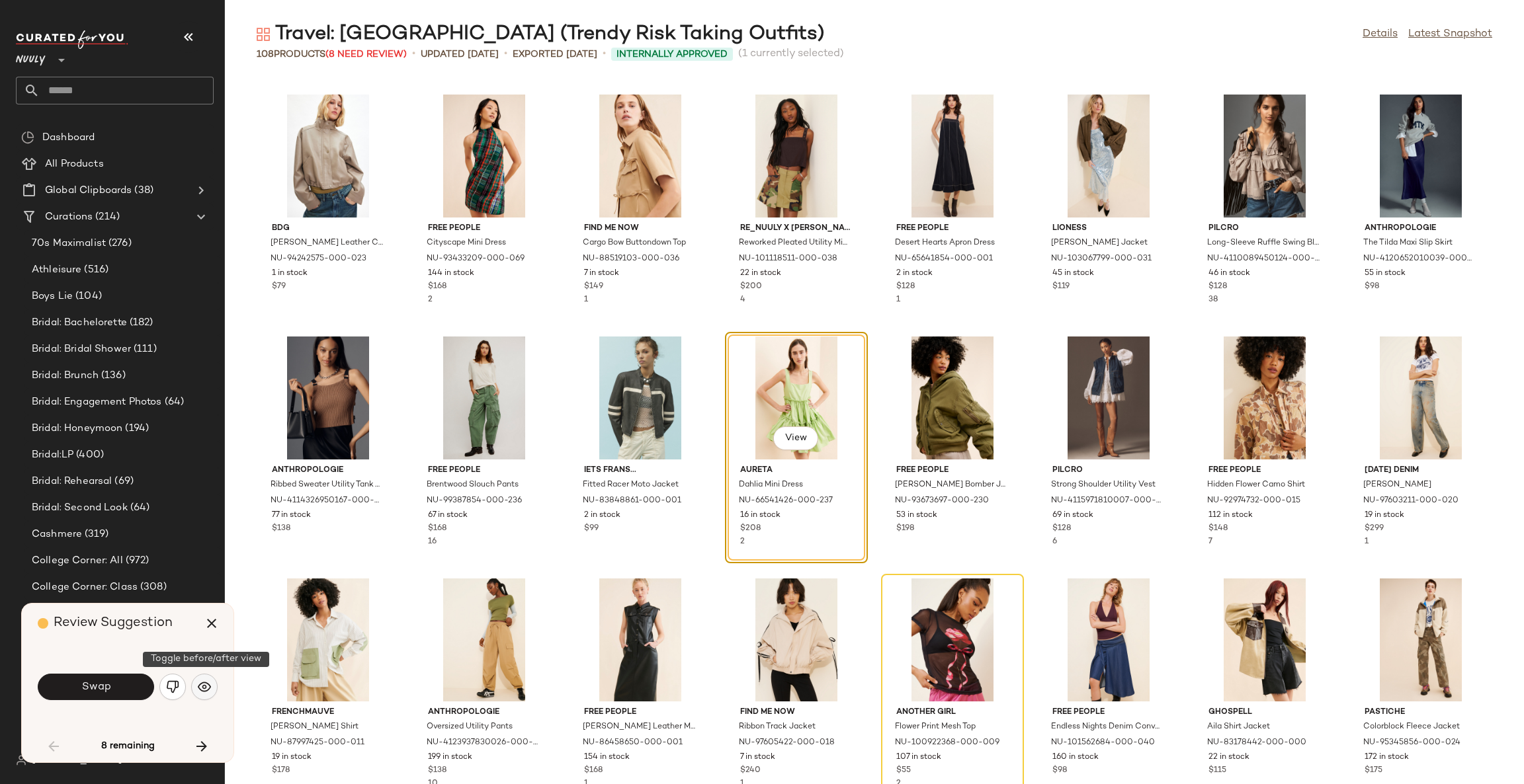
click at [211, 682] on button "button" at bounding box center [204, 687] width 27 height 27
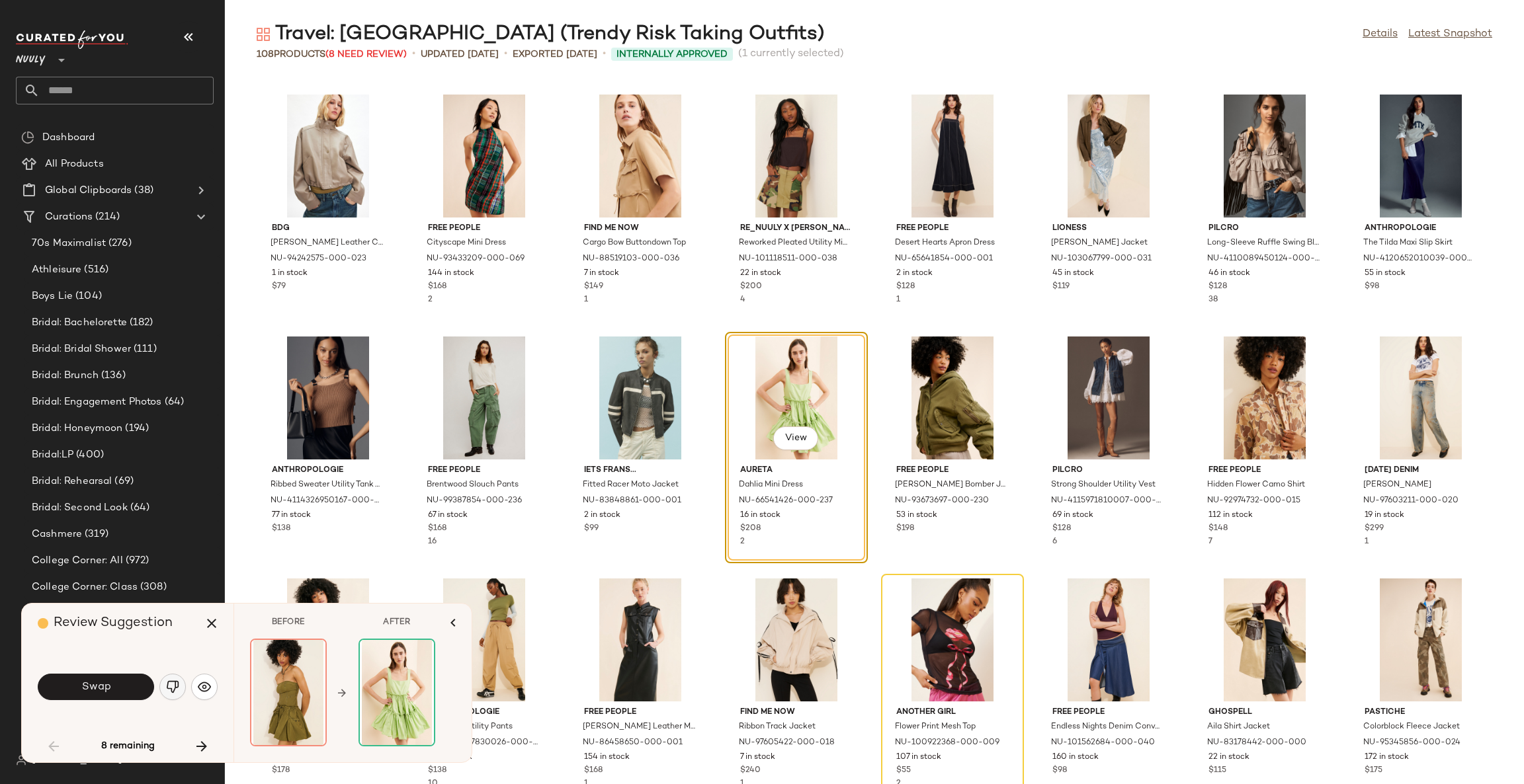
click at [167, 689] on img "button" at bounding box center [172, 687] width 13 height 13
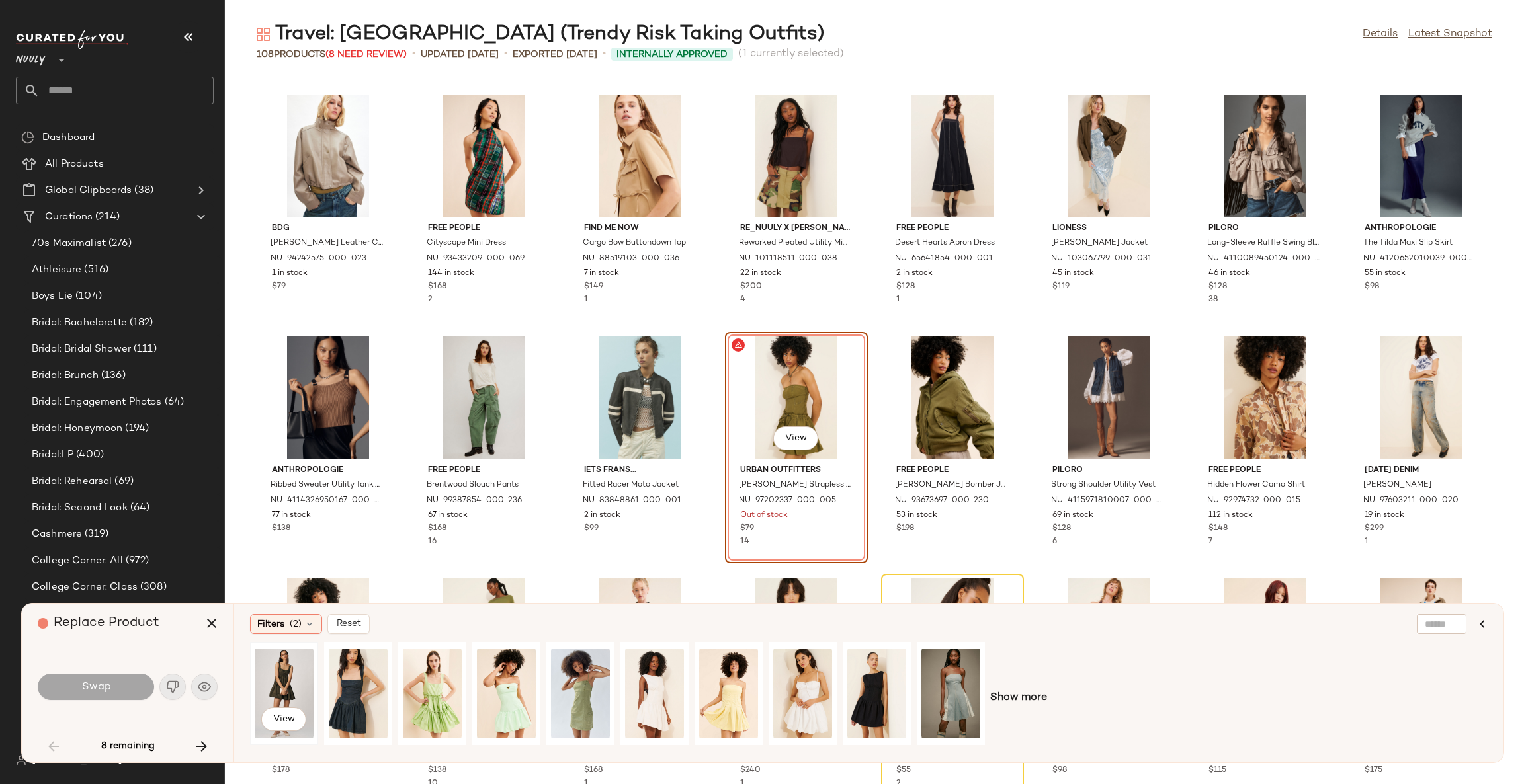
click at [281, 684] on div "View" at bounding box center [284, 694] width 59 height 94
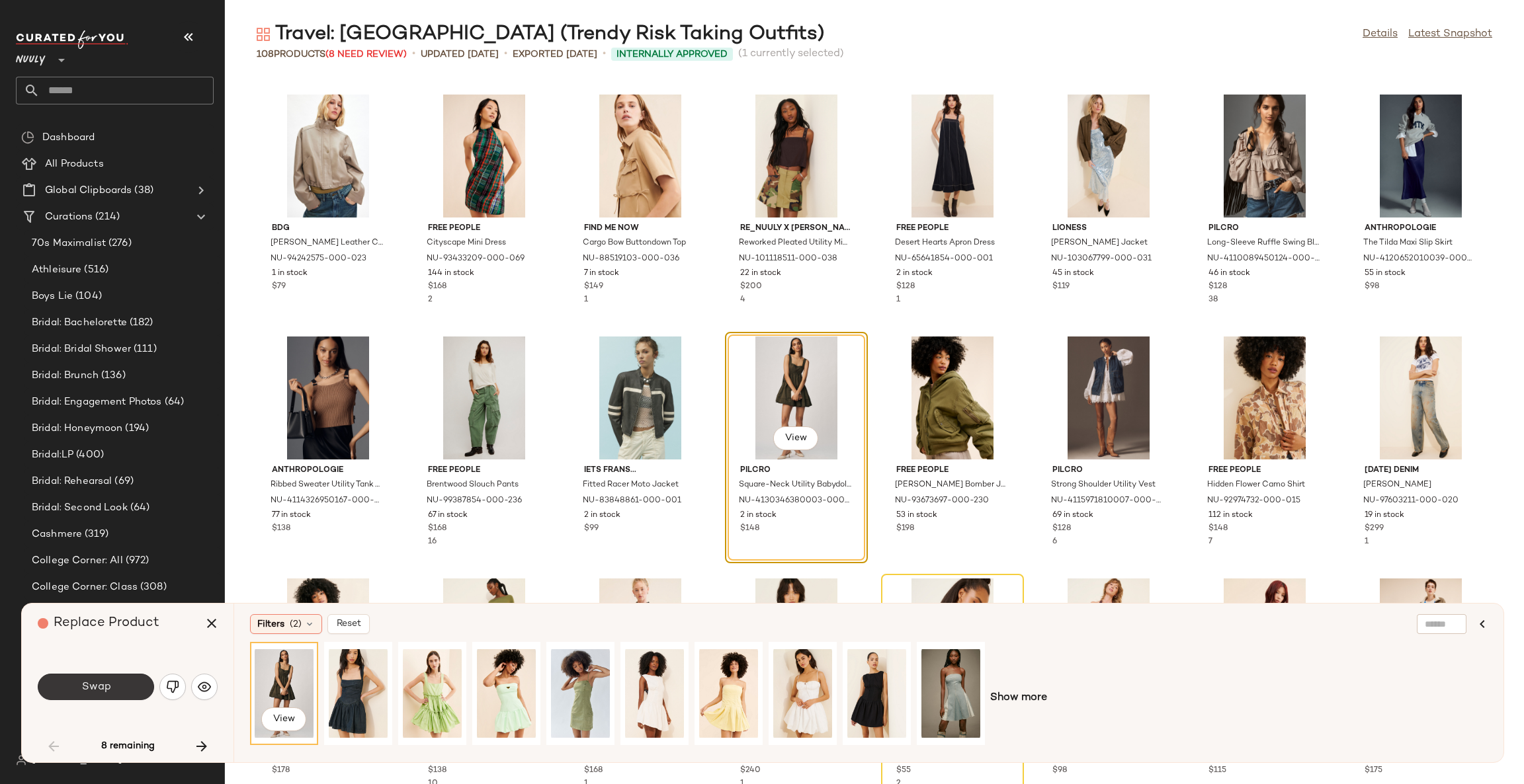
click at [128, 688] on button "Swap" at bounding box center [96, 687] width 116 height 27
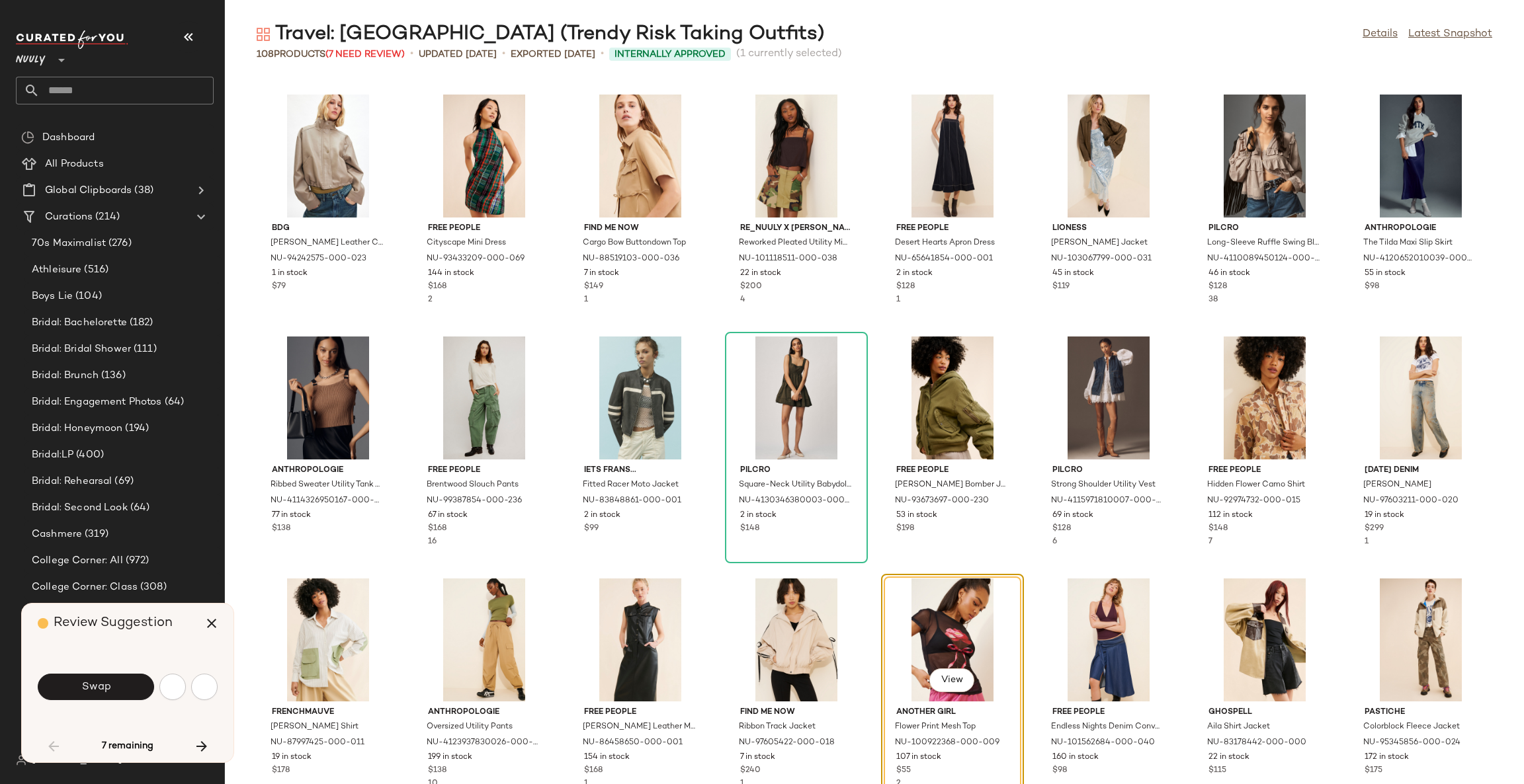
scroll to position [1694, 0]
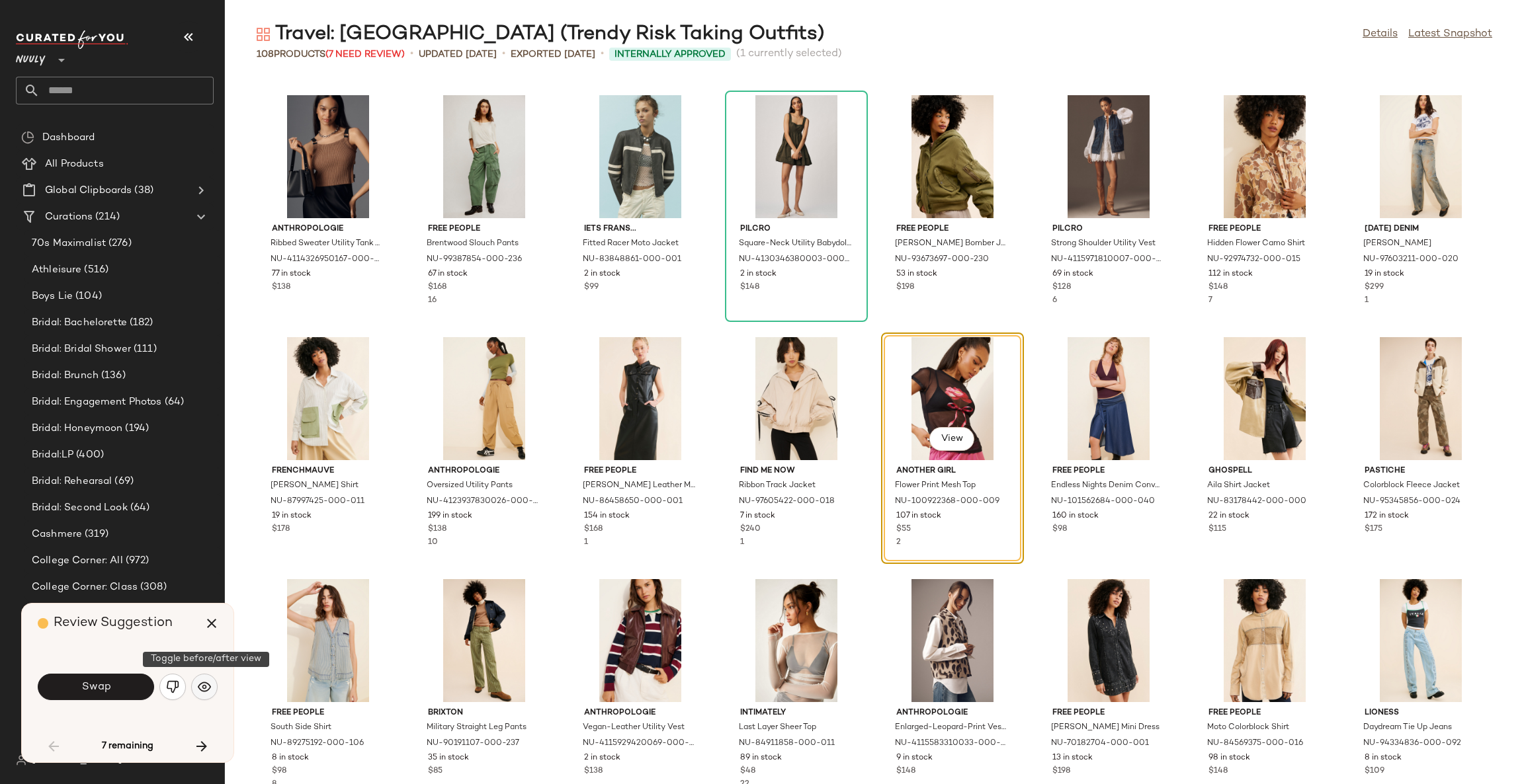
click at [211, 688] on button "button" at bounding box center [204, 687] width 27 height 27
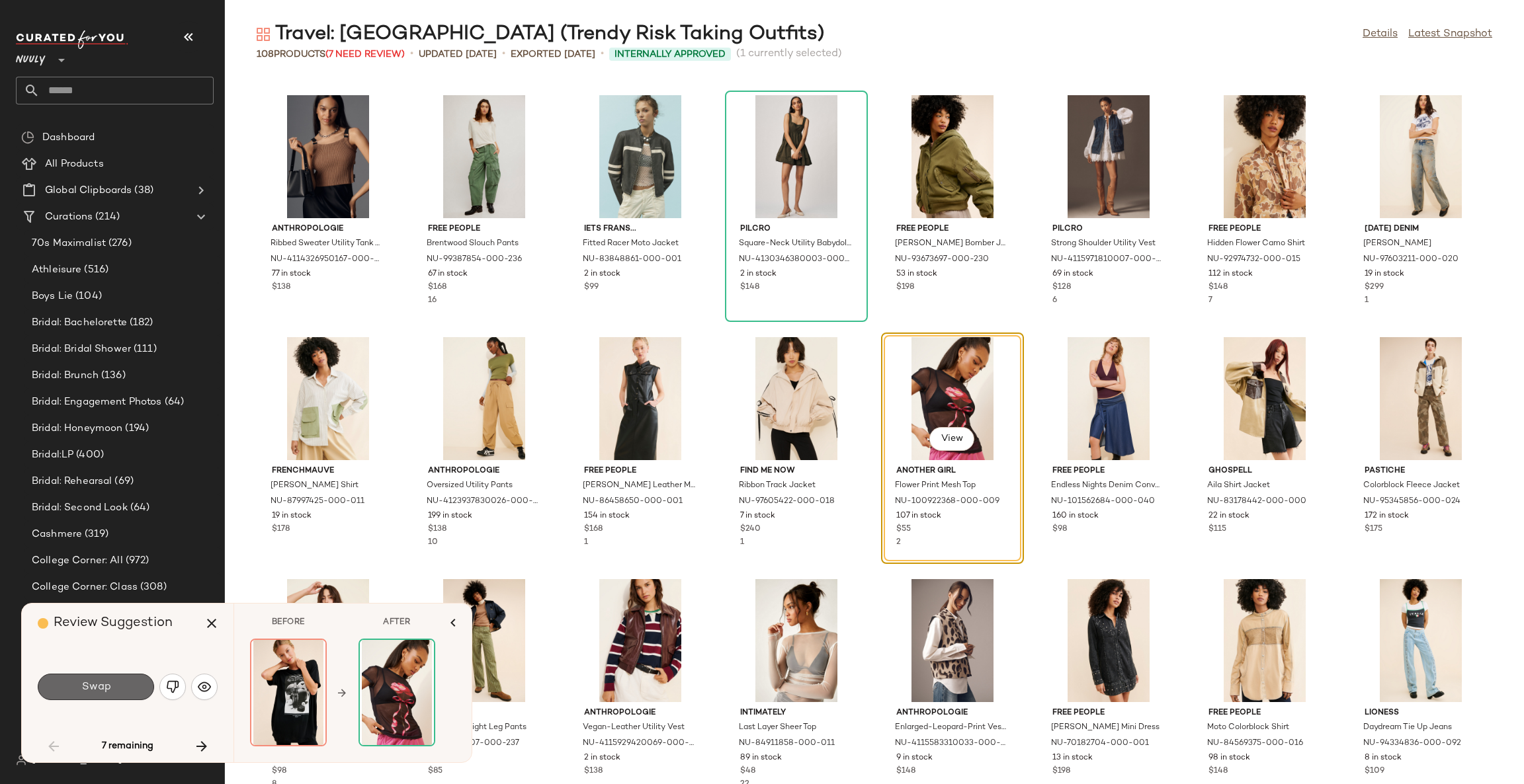
click at [121, 686] on button "Swap" at bounding box center [96, 687] width 116 height 27
click at [121, 686] on div "Swap" at bounding box center [96, 687] width 116 height 27
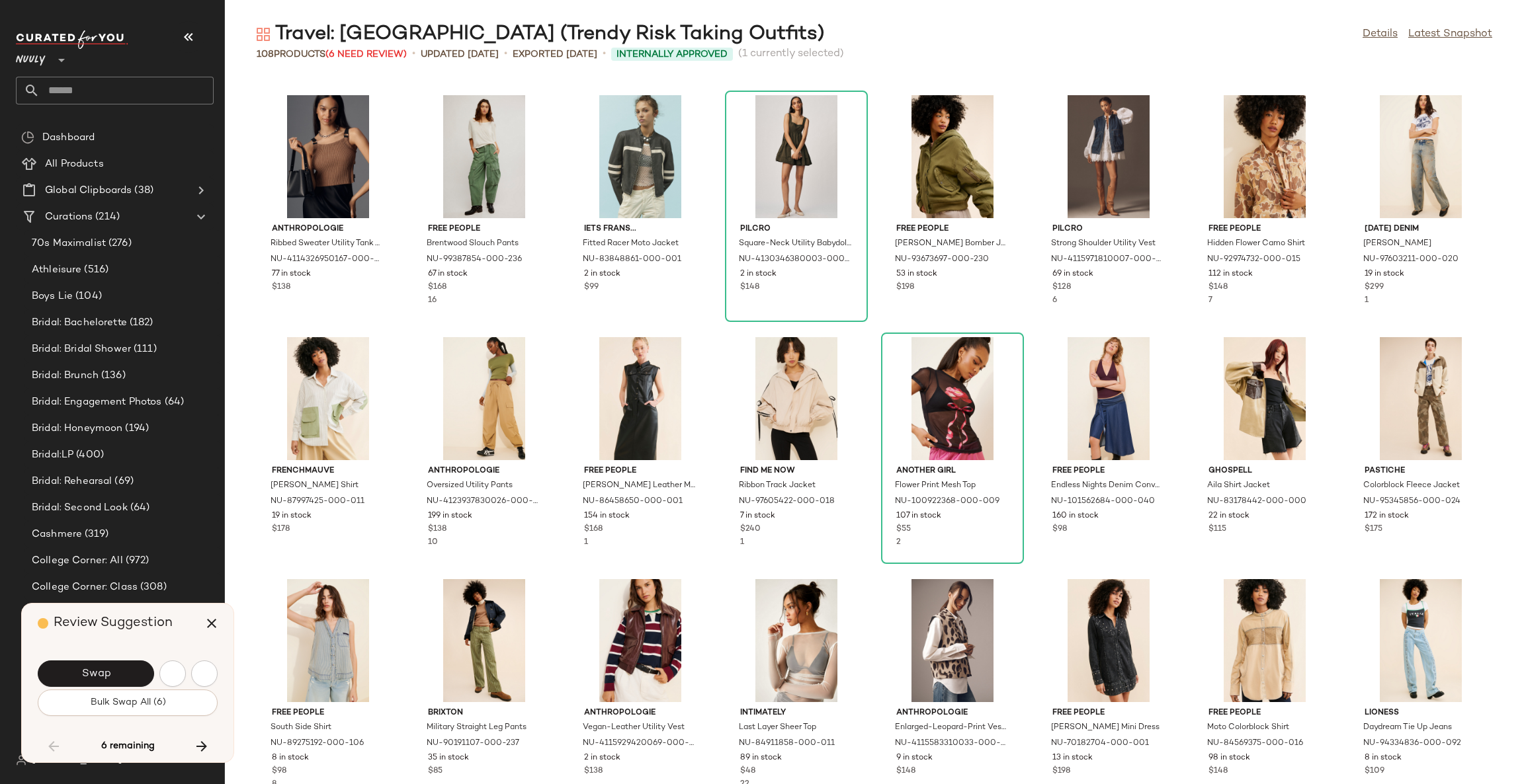
scroll to position [2178, 0]
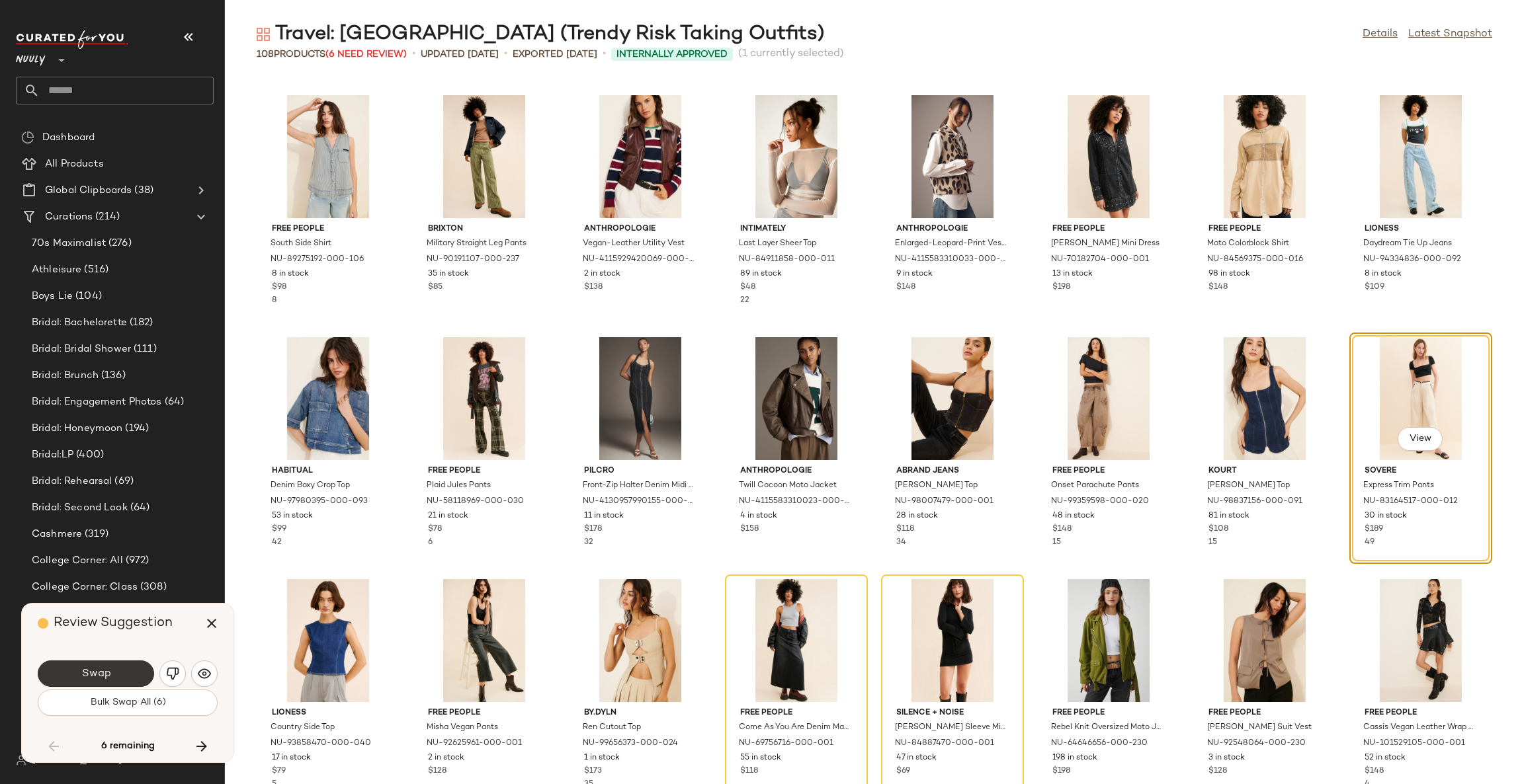
click at [113, 681] on button "Swap" at bounding box center [96, 674] width 116 height 27
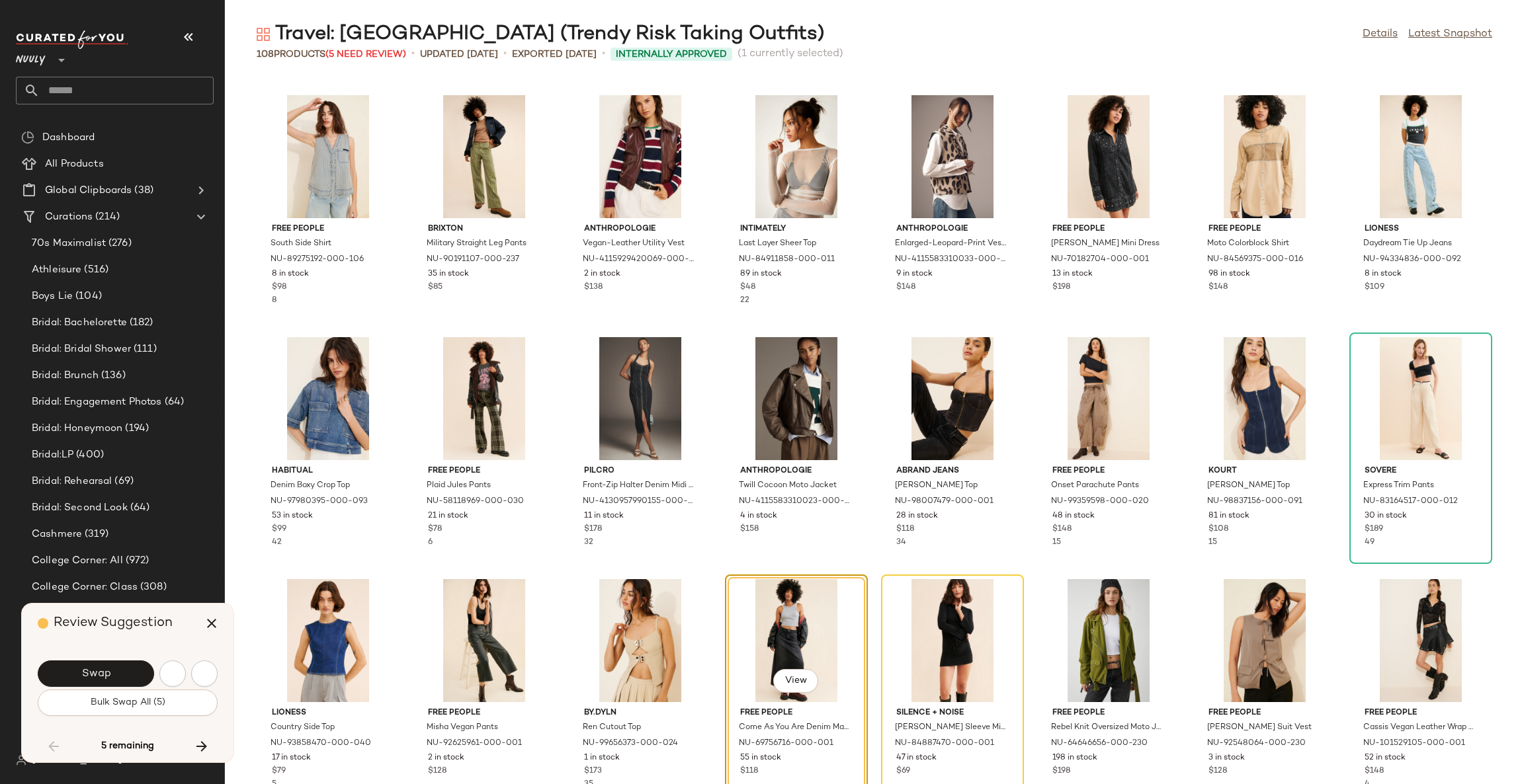
scroll to position [2420, 0]
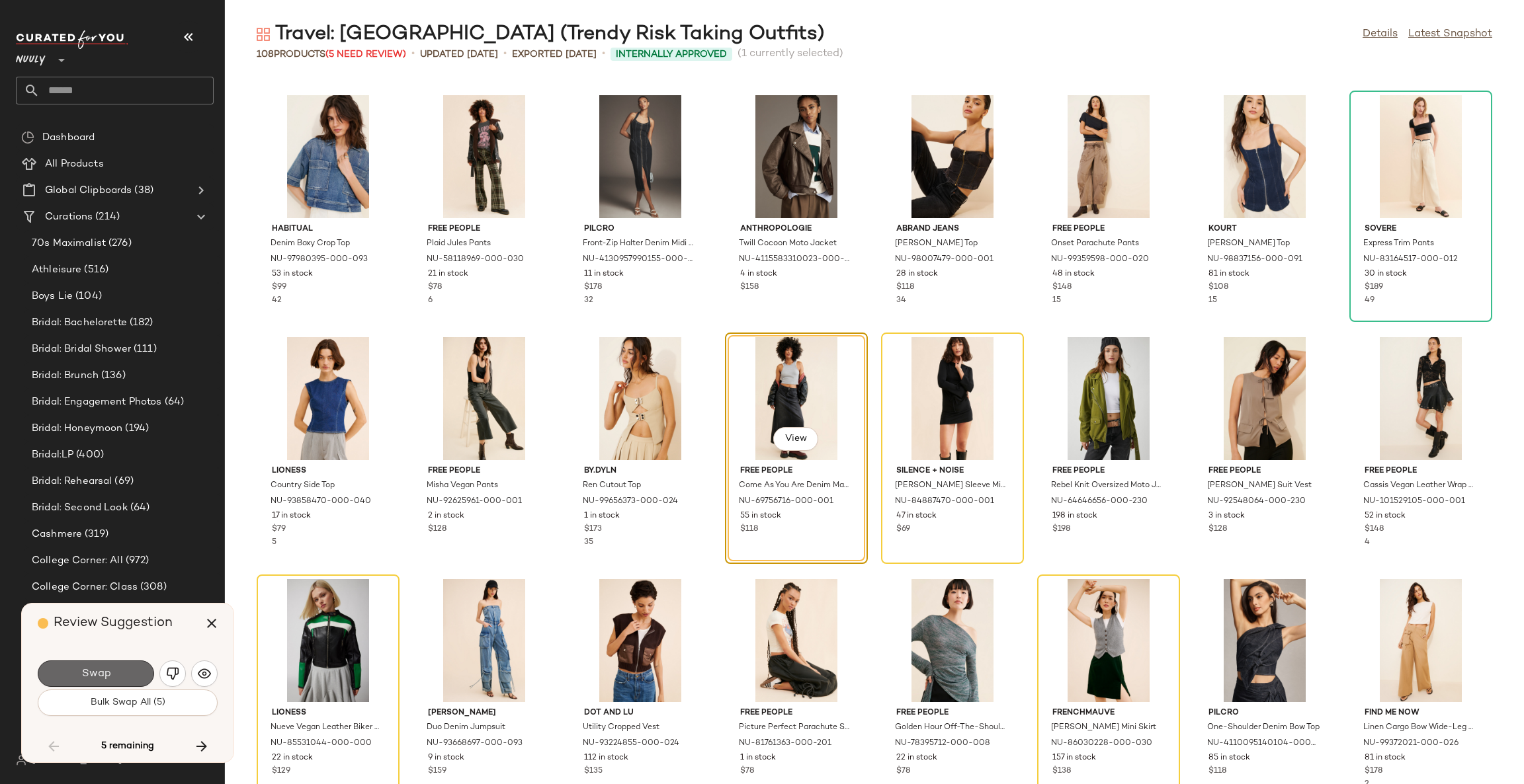
click at [110, 677] on span "Swap" at bounding box center [95, 674] width 29 height 13
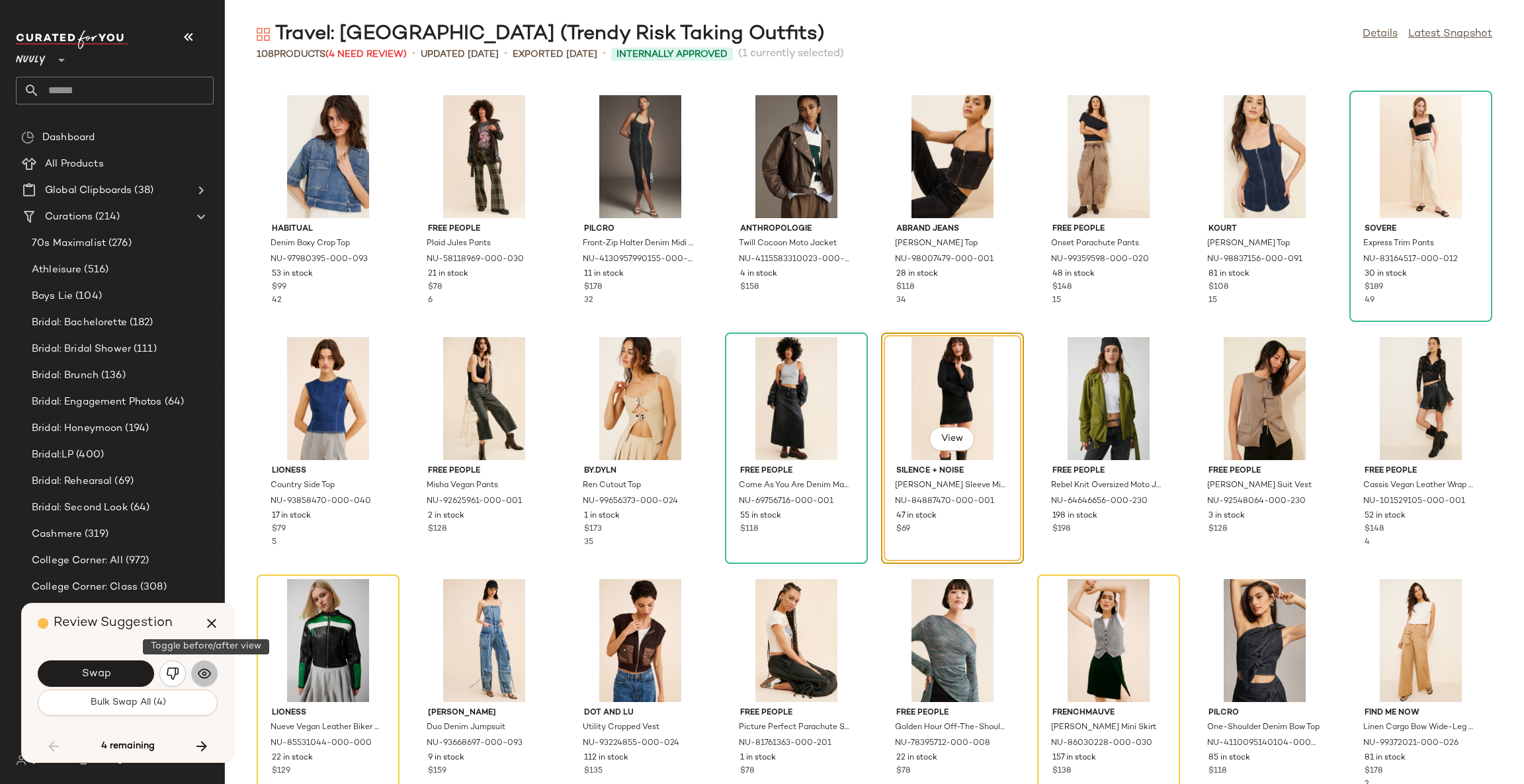
click at [204, 677] on img "button" at bounding box center [204, 673] width 13 height 13
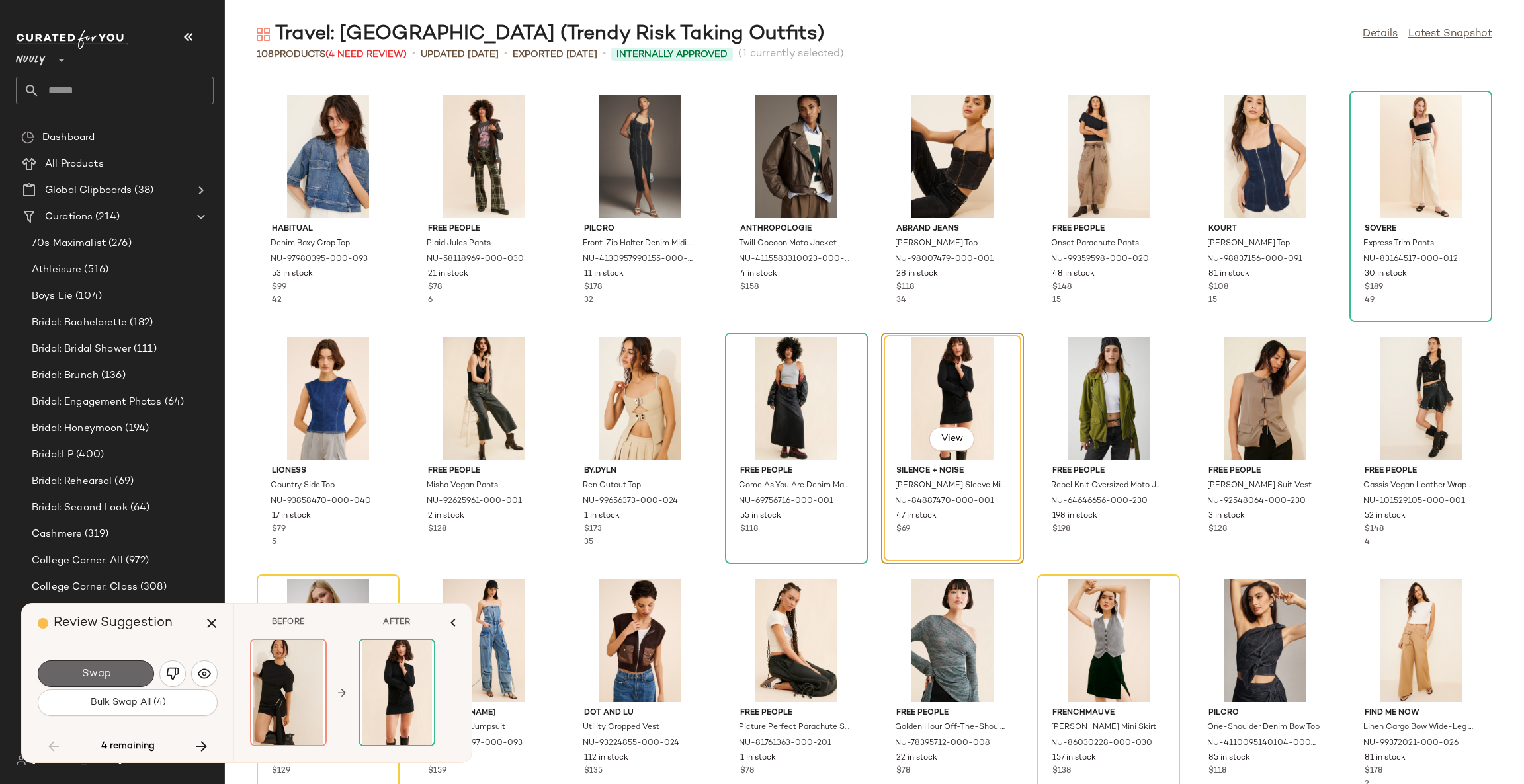
click at [130, 674] on button "Swap" at bounding box center [96, 674] width 116 height 27
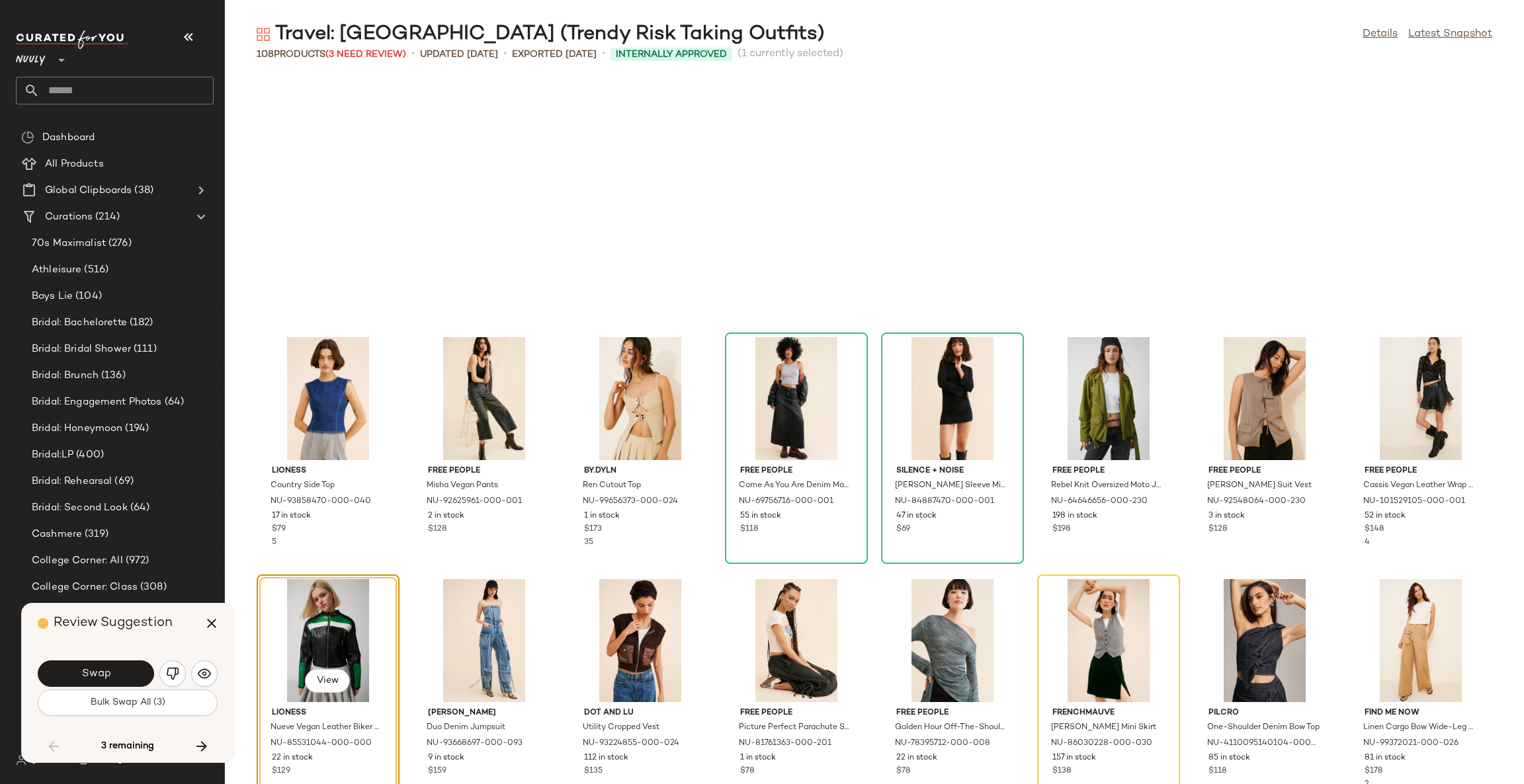
scroll to position [2662, 0]
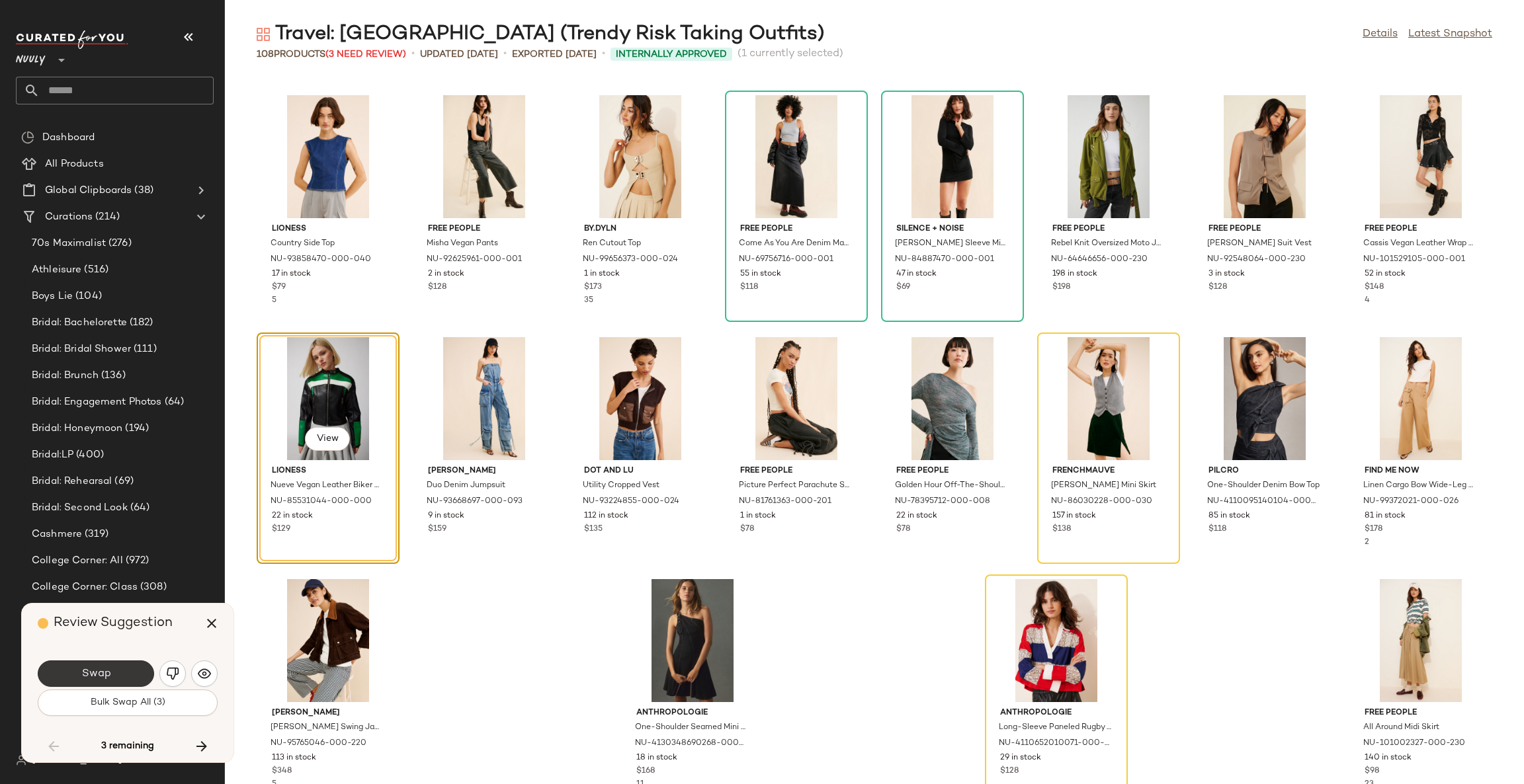
click at [133, 671] on button "Swap" at bounding box center [96, 674] width 116 height 27
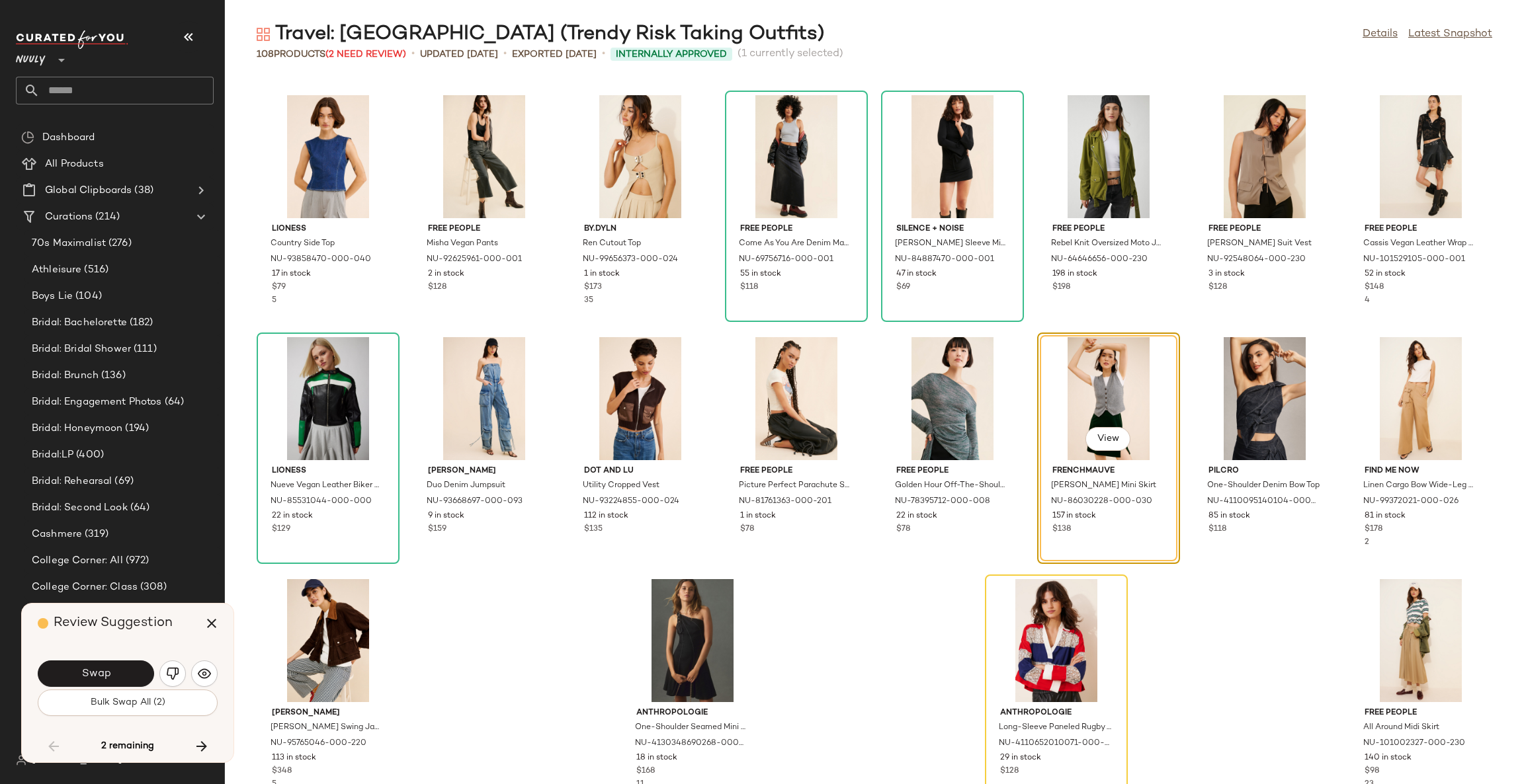
click at [133, 671] on button "Swap" at bounding box center [96, 674] width 116 height 27
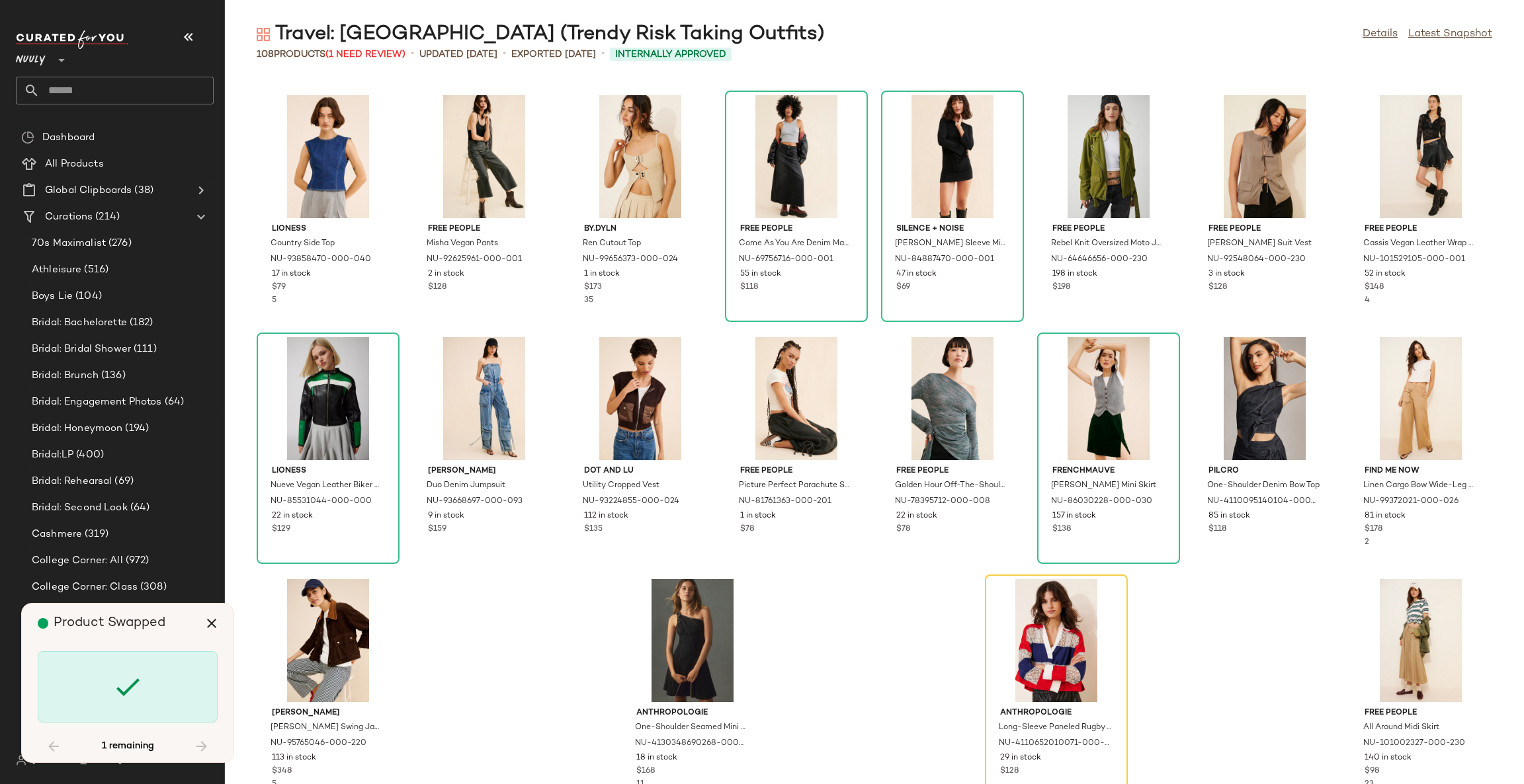
scroll to position [2683, 0]
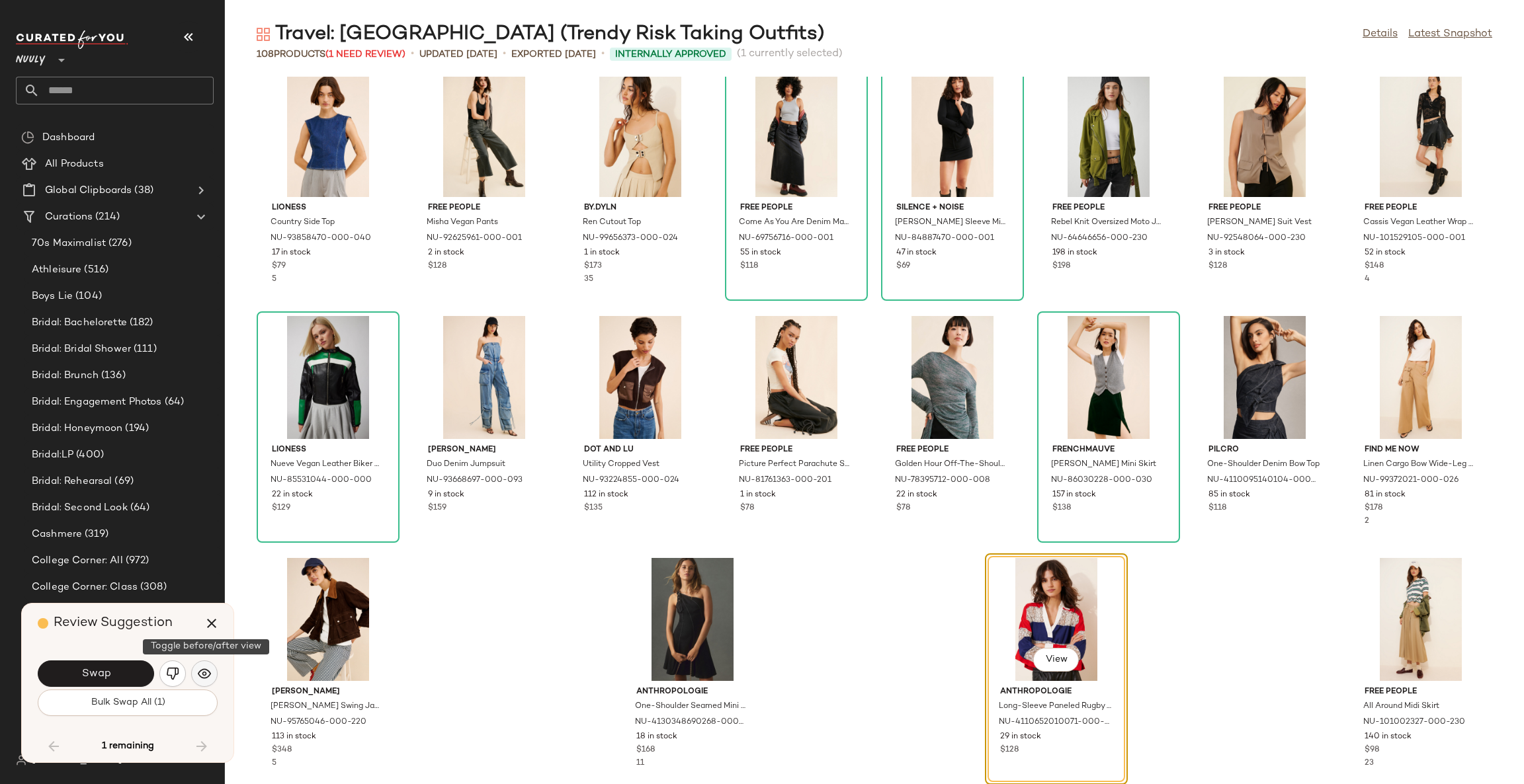
click at [200, 677] on img "button" at bounding box center [204, 673] width 13 height 13
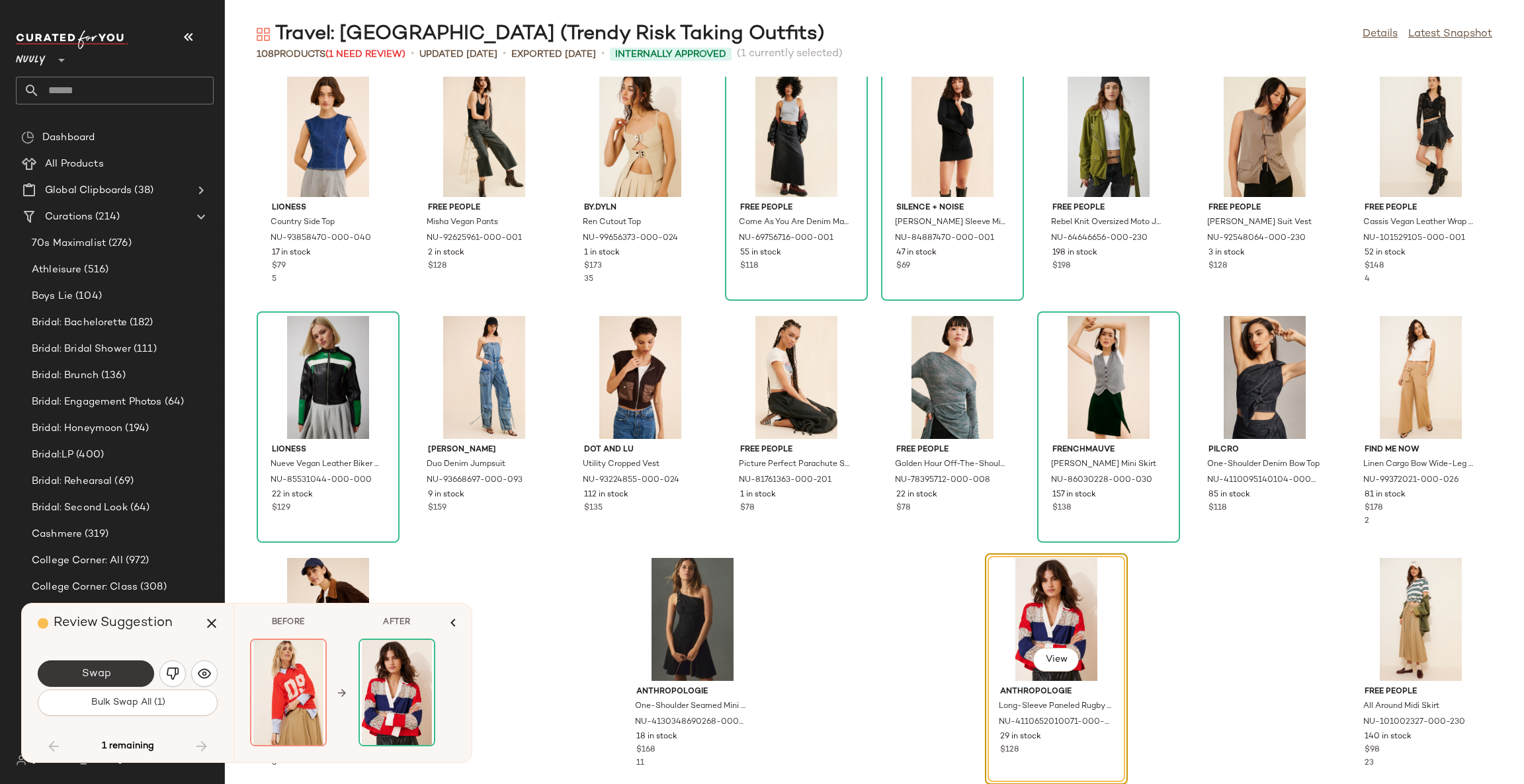
click at [135, 677] on button "Swap" at bounding box center [96, 674] width 116 height 27
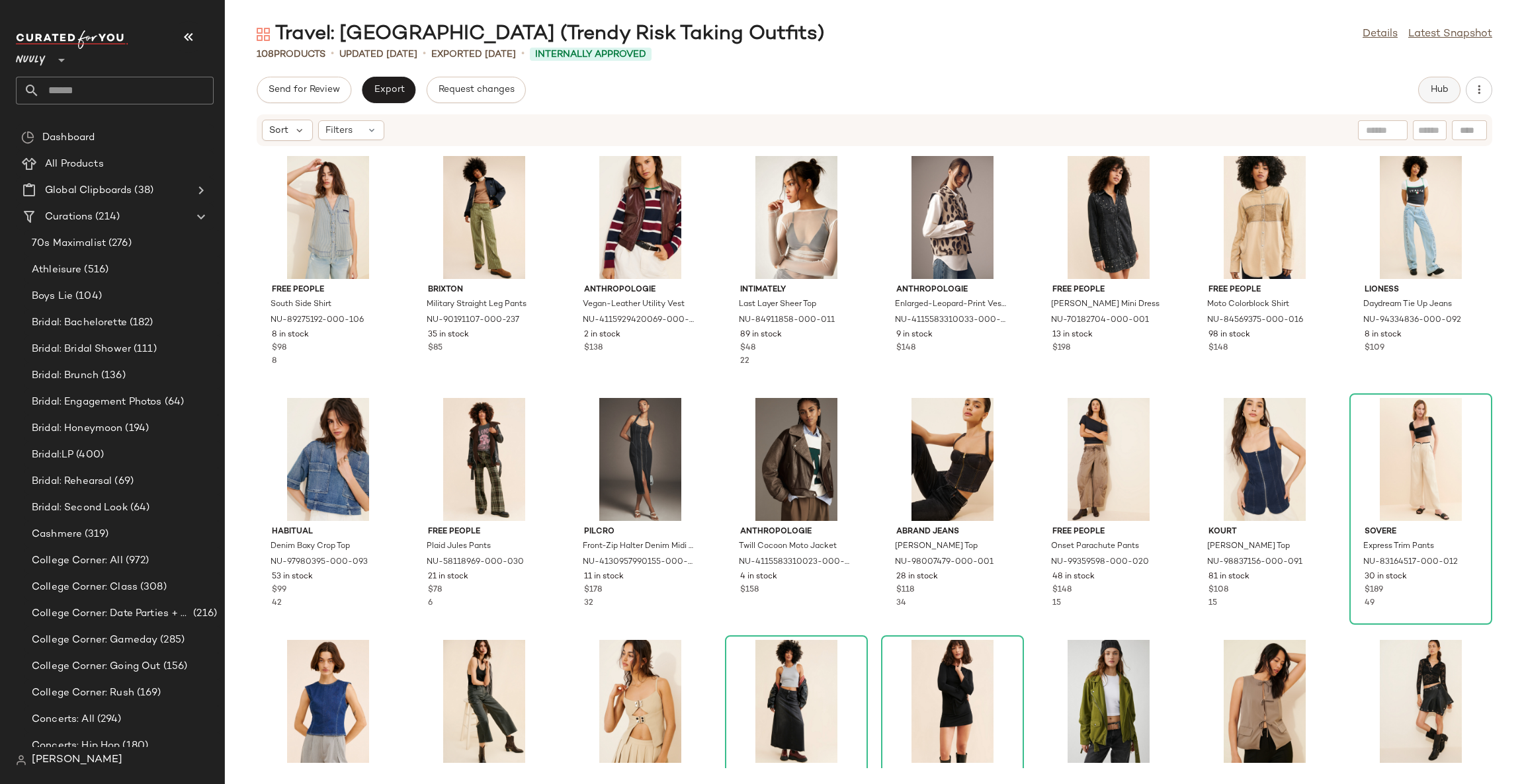
click at [1449, 88] on button "Hub" at bounding box center [1439, 90] width 42 height 27
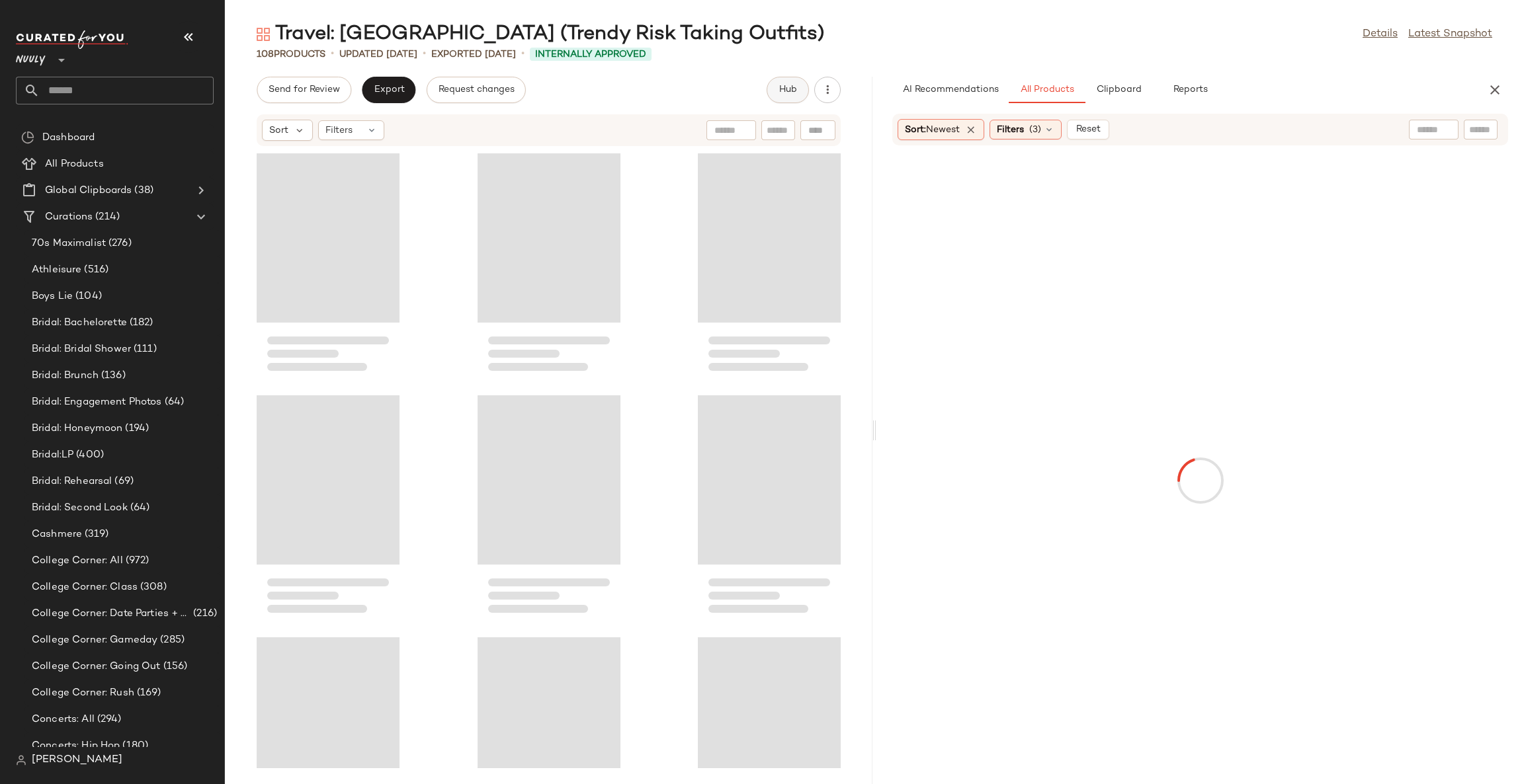
scroll to position [5567, 0]
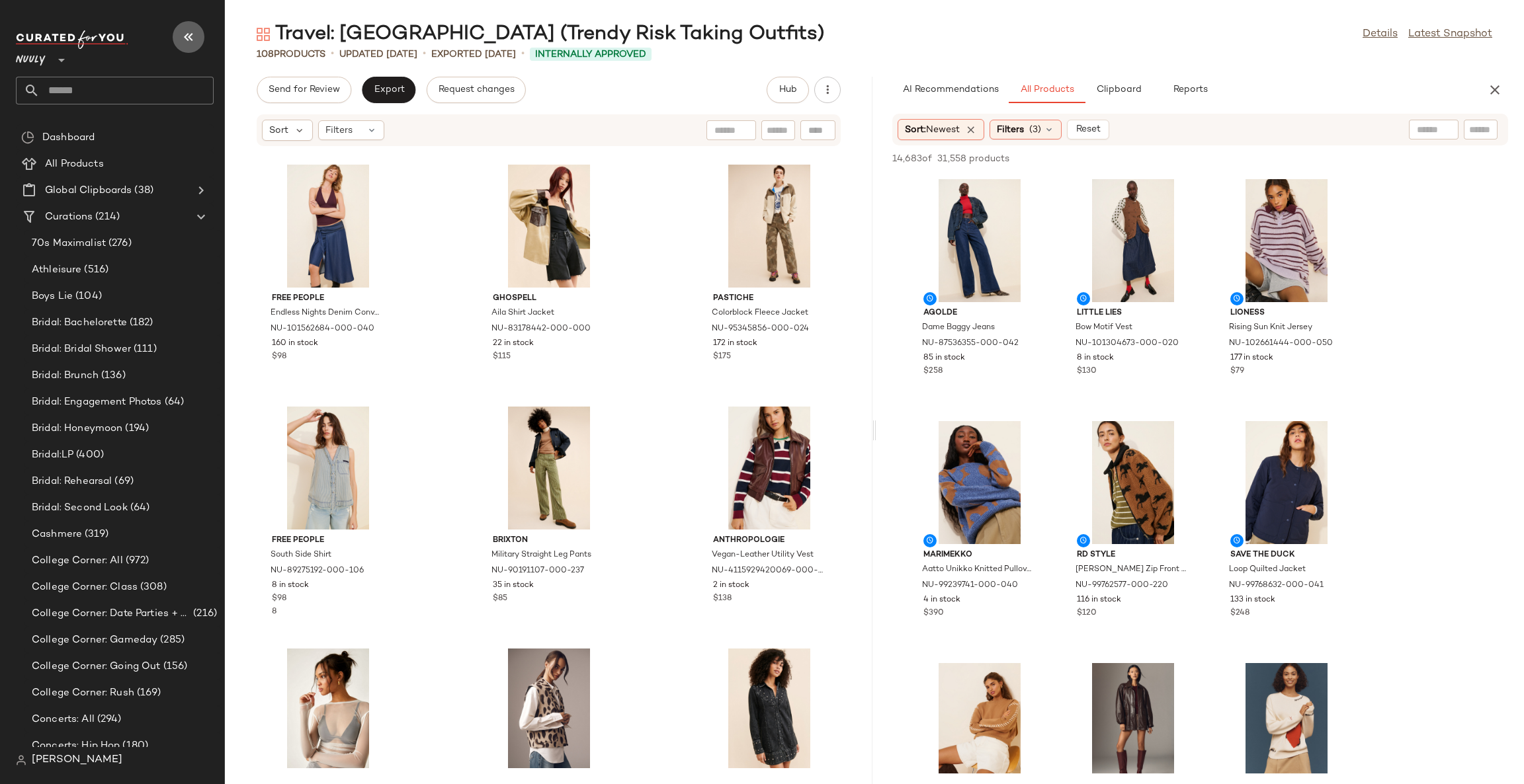
click at [195, 29] on icon "button" at bounding box center [188, 37] width 16 height 16
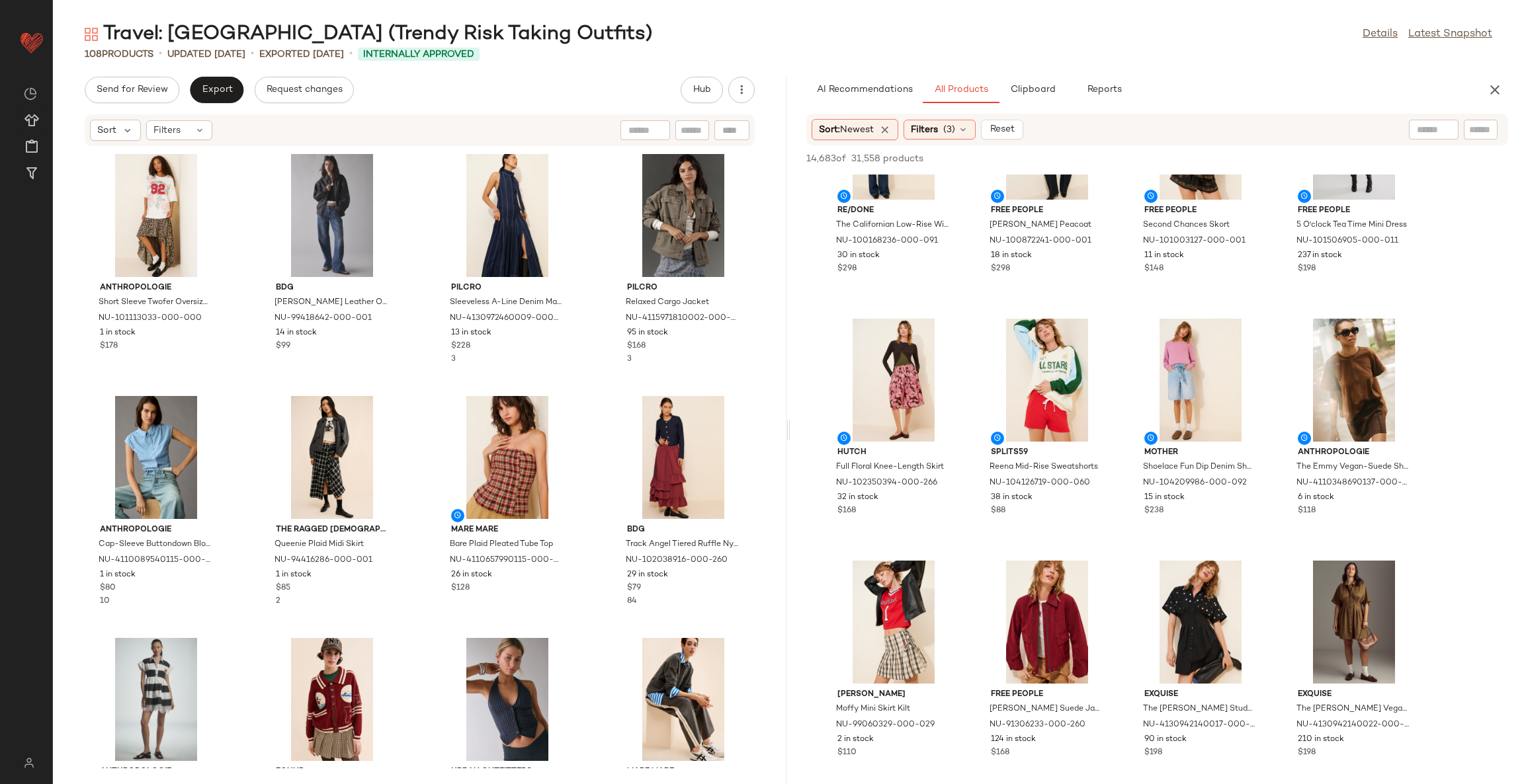
scroll to position [8630, 0]
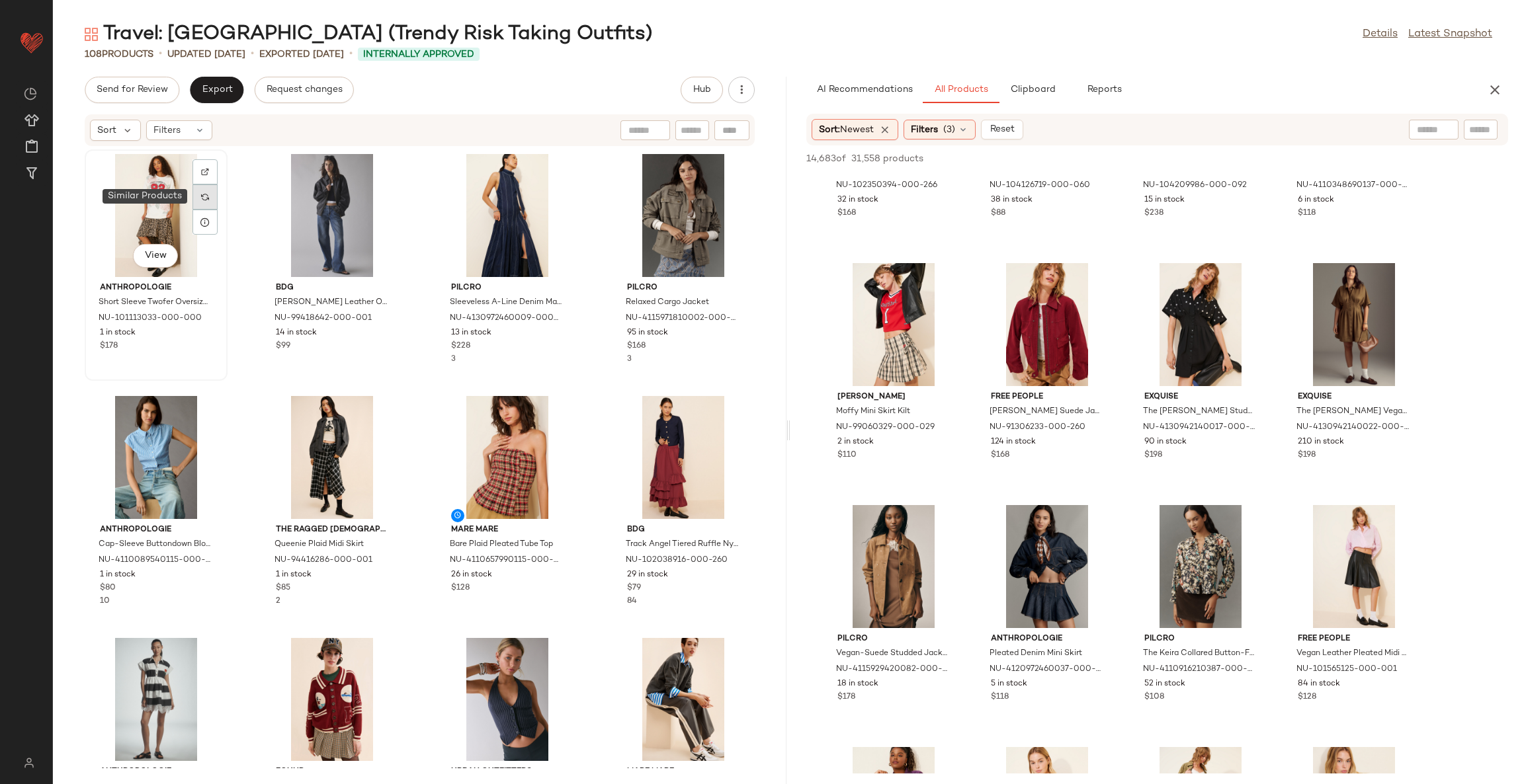
click at [207, 201] on div at bounding box center [204, 197] width 25 height 25
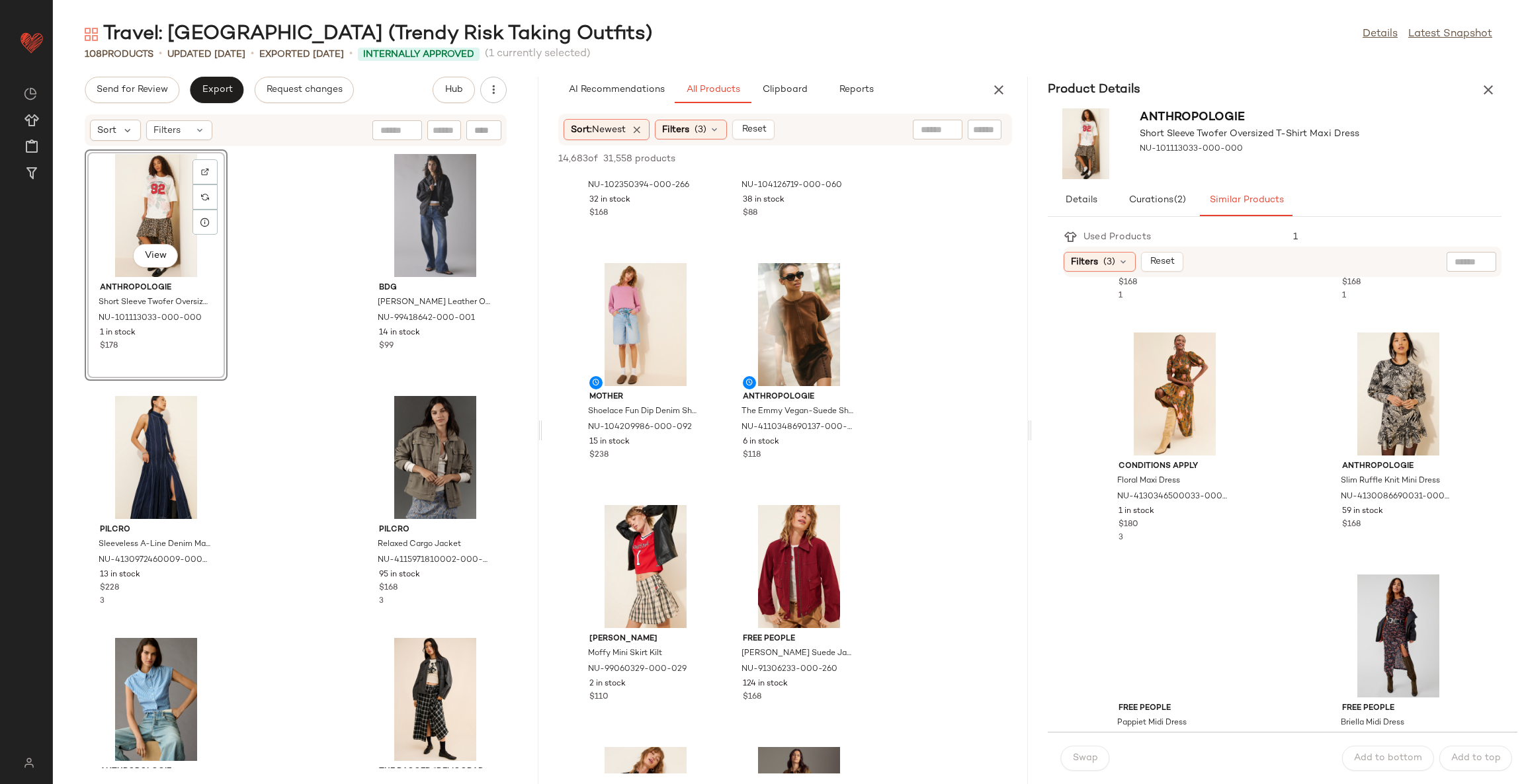
scroll to position [2449, 0]
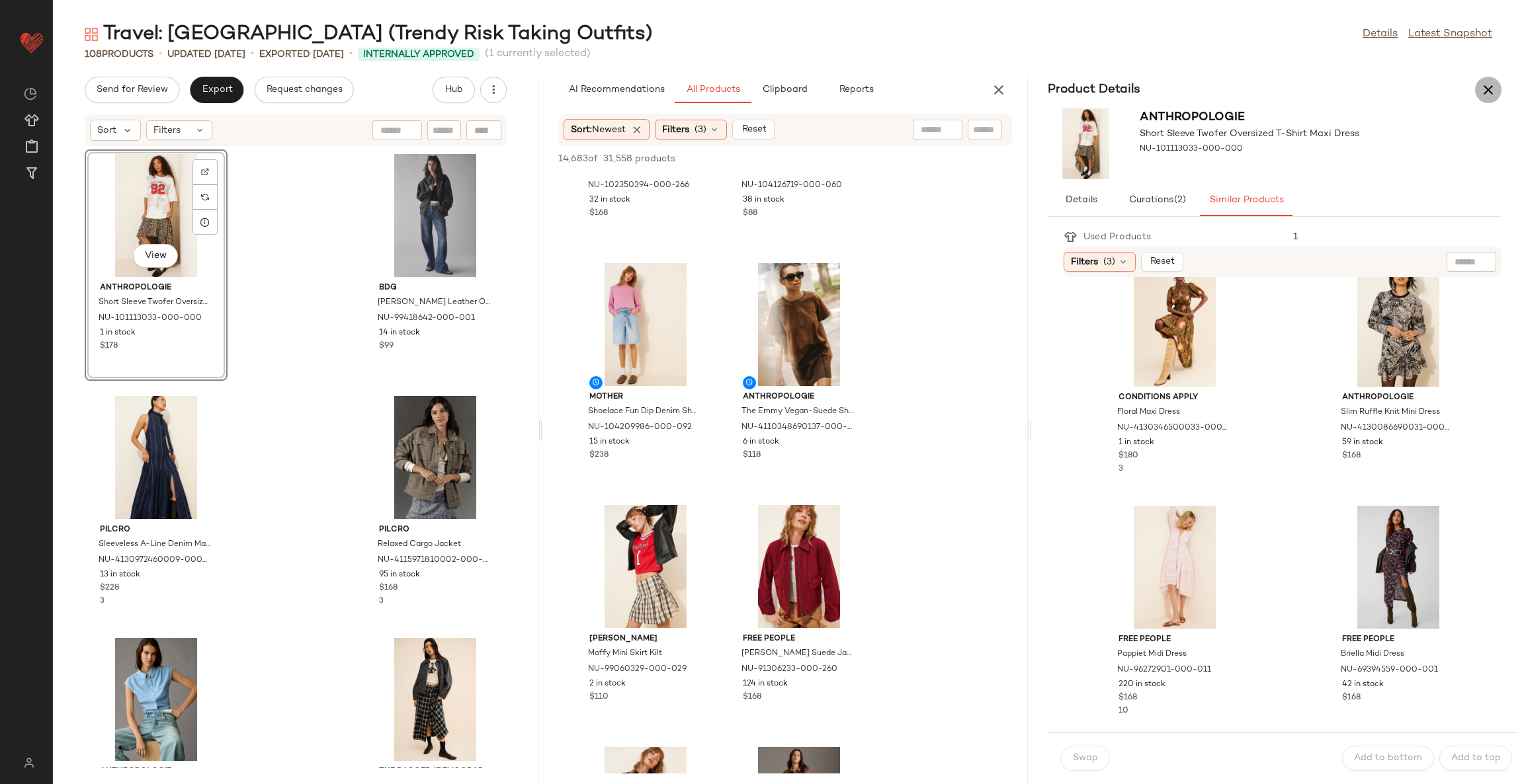
click at [1491, 87] on icon "button" at bounding box center [1488, 90] width 16 height 16
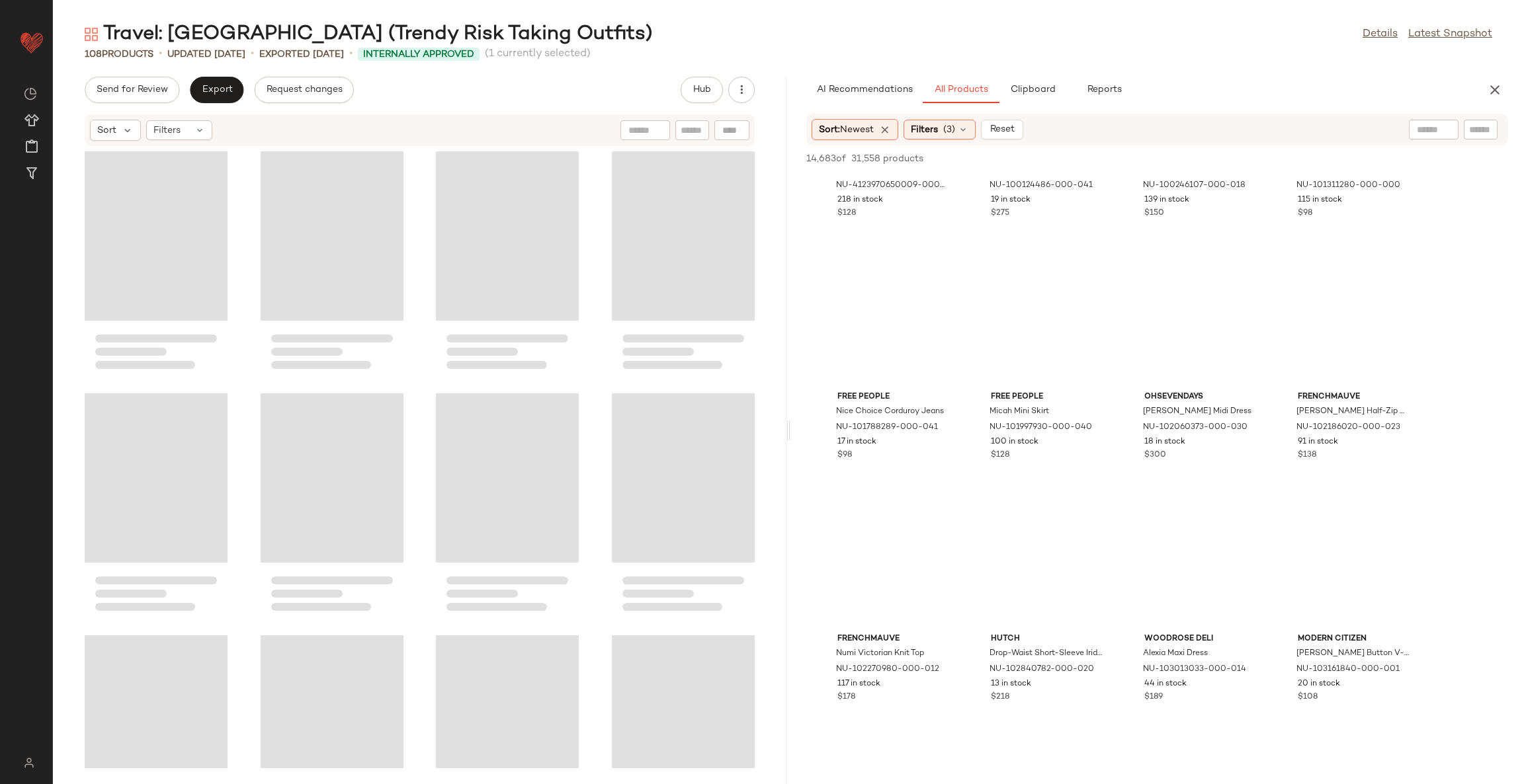
scroll to position [8630, 0]
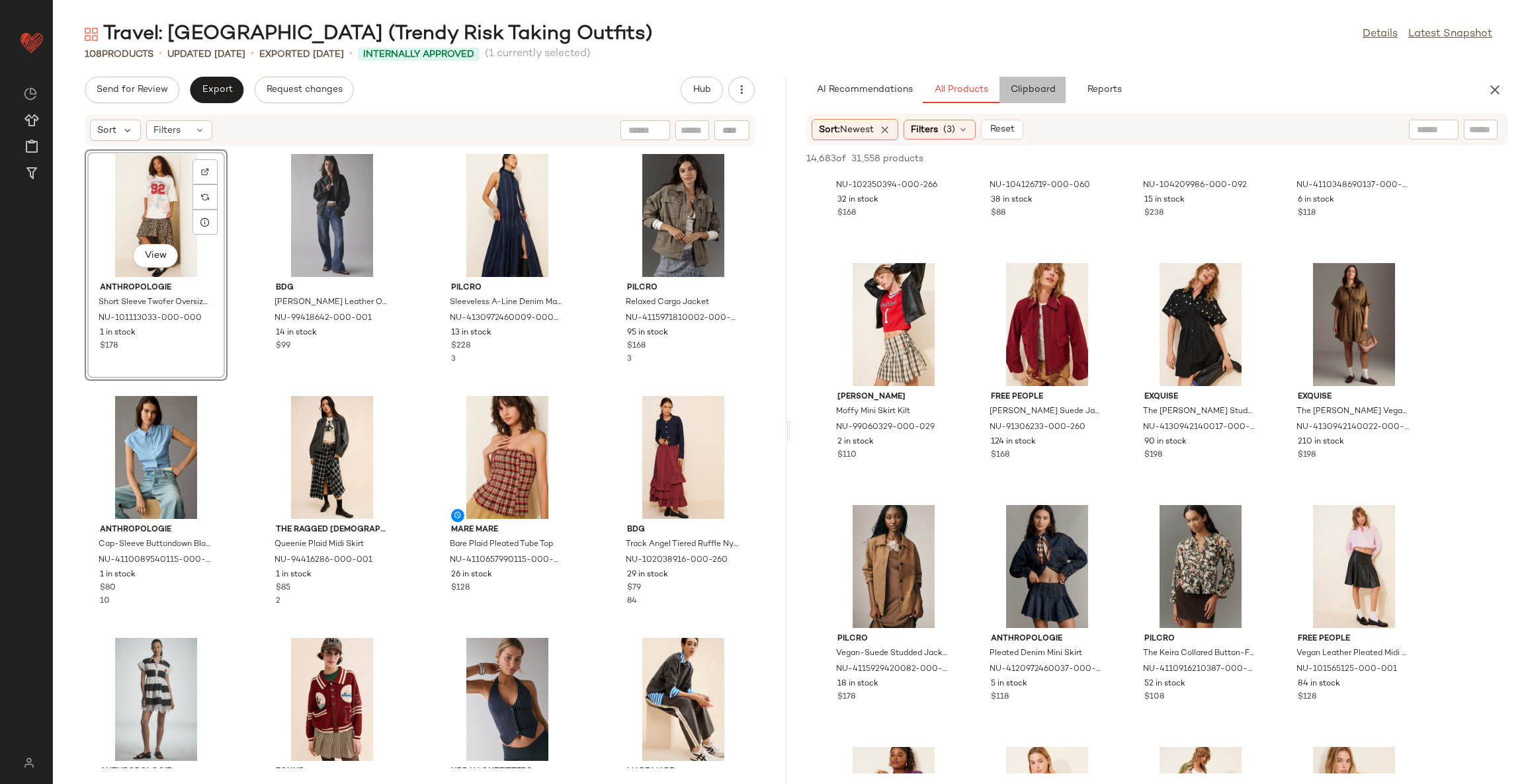
click at [1028, 82] on button "Clipboard" at bounding box center [1032, 90] width 66 height 27
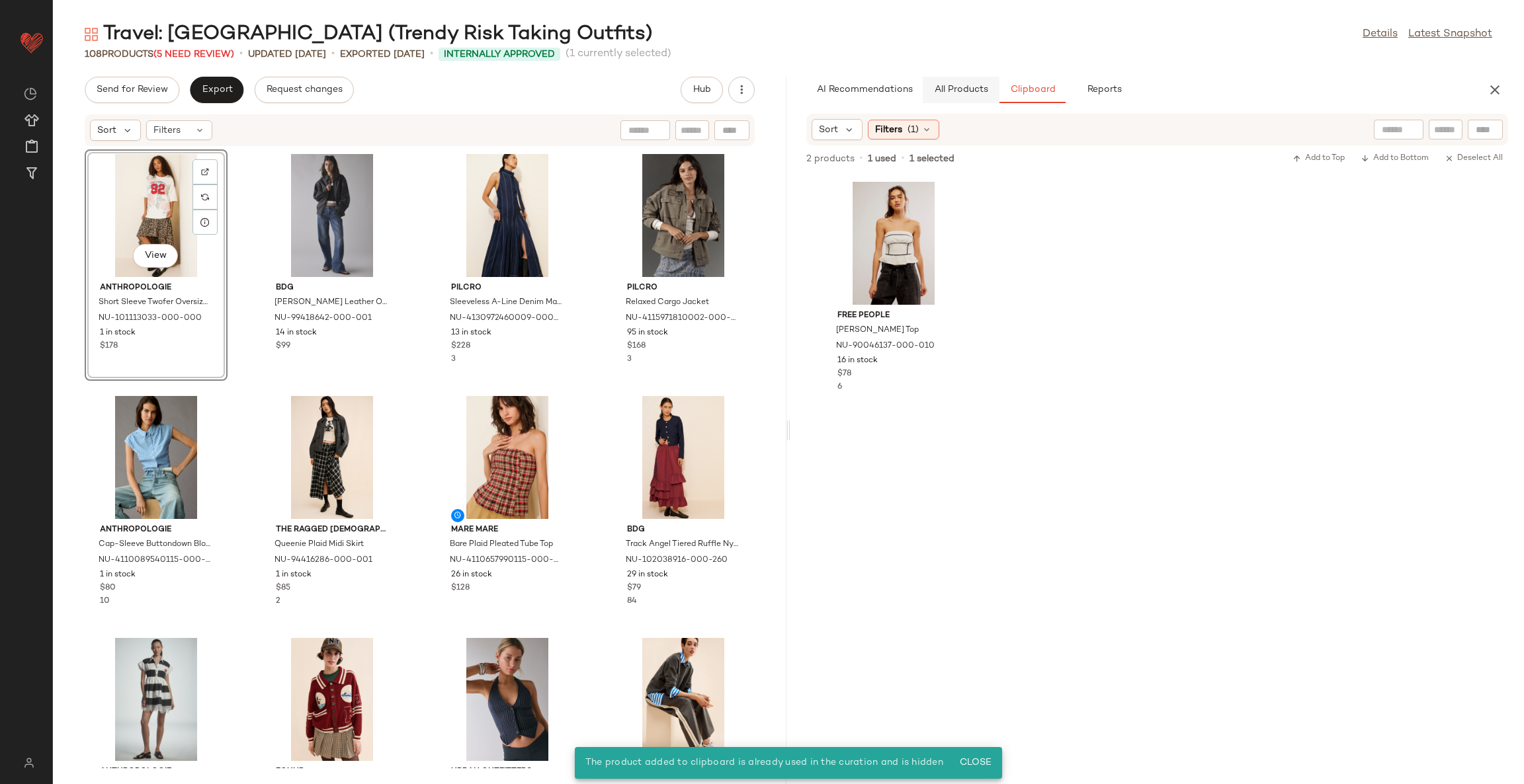
click at [967, 97] on button "All Products" at bounding box center [961, 90] width 77 height 27
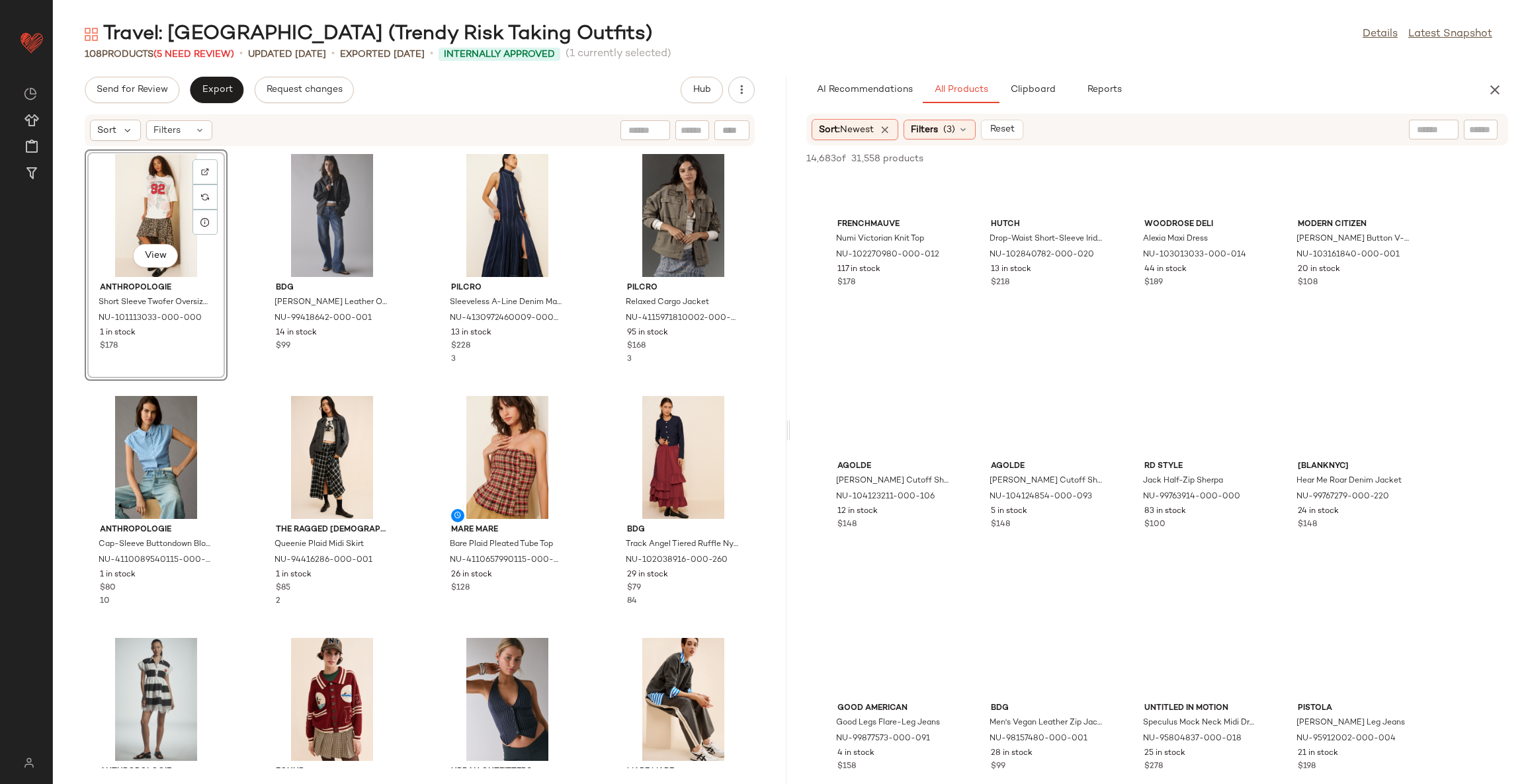
scroll to position [16219, 0]
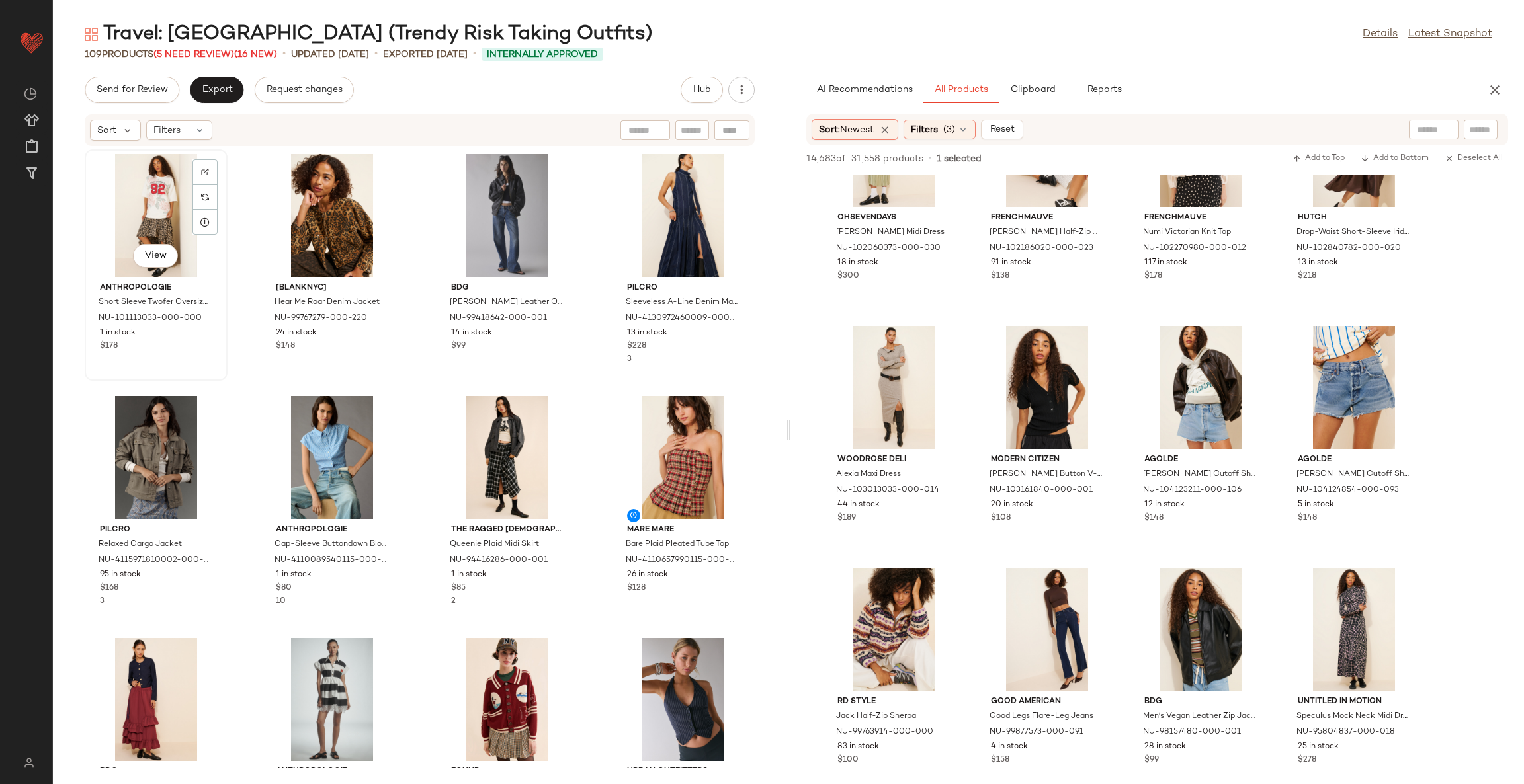
click at [164, 204] on div "View" at bounding box center [156, 216] width 133 height 123
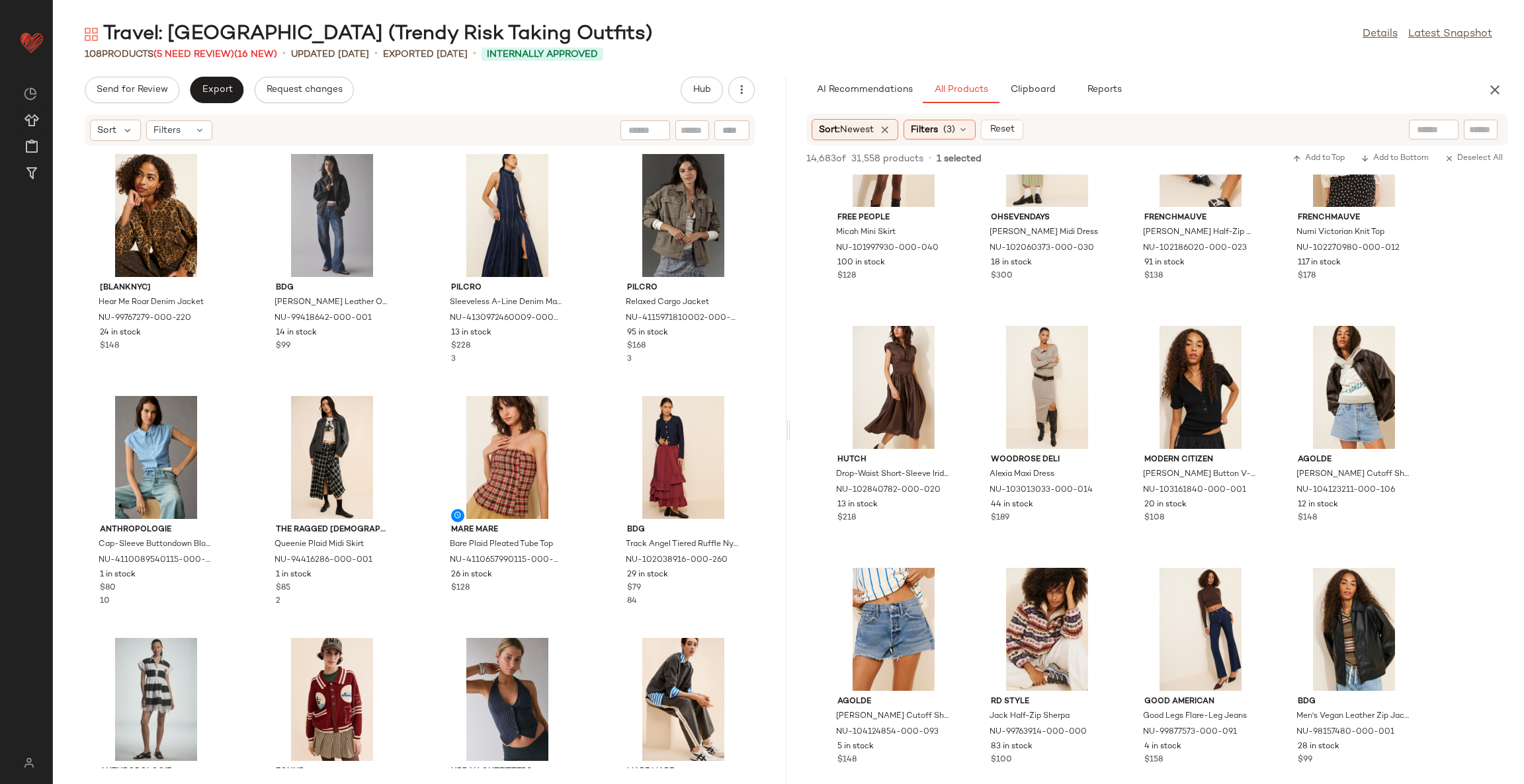
click at [596, 391] on div "[BLANKNYC] Hear Me Roar Denim Jacket NU-99767279-000-220 24 in stock $148 BDG B…" at bounding box center [419, 457] width 734 height 622
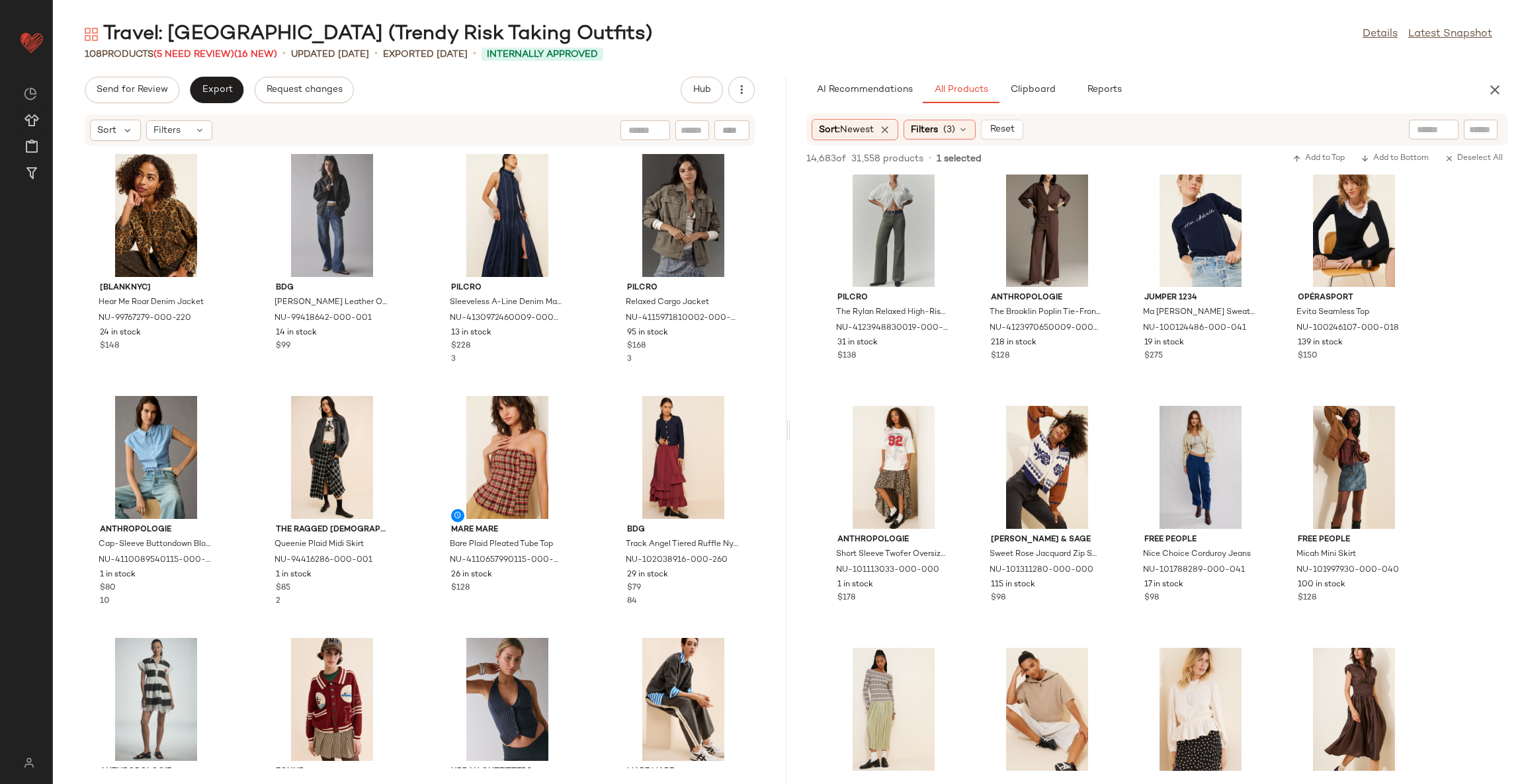
scroll to position [15086, 0]
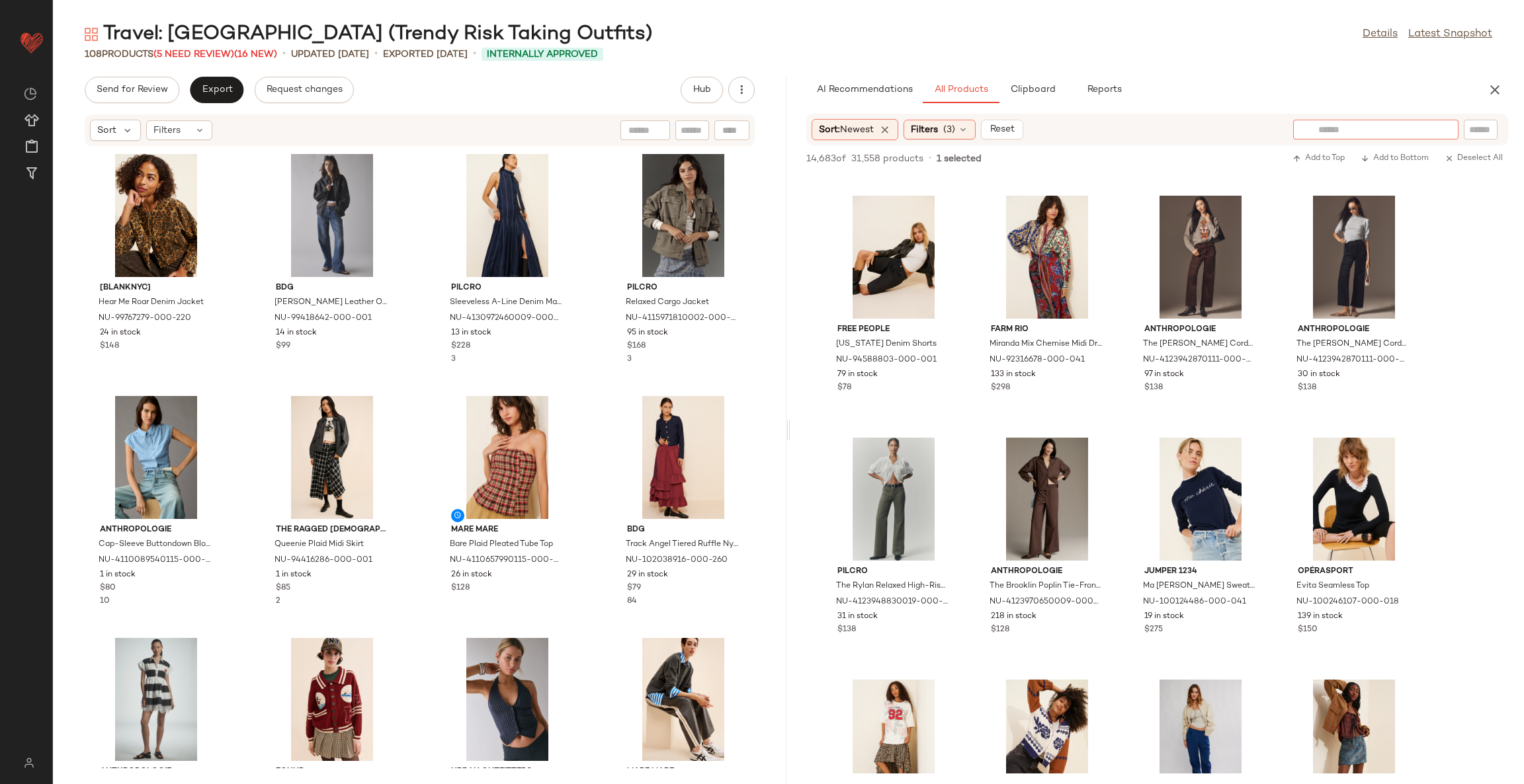
click at [1423, 123] on input "text" at bounding box center [1375, 130] width 115 height 14
type input "**********"
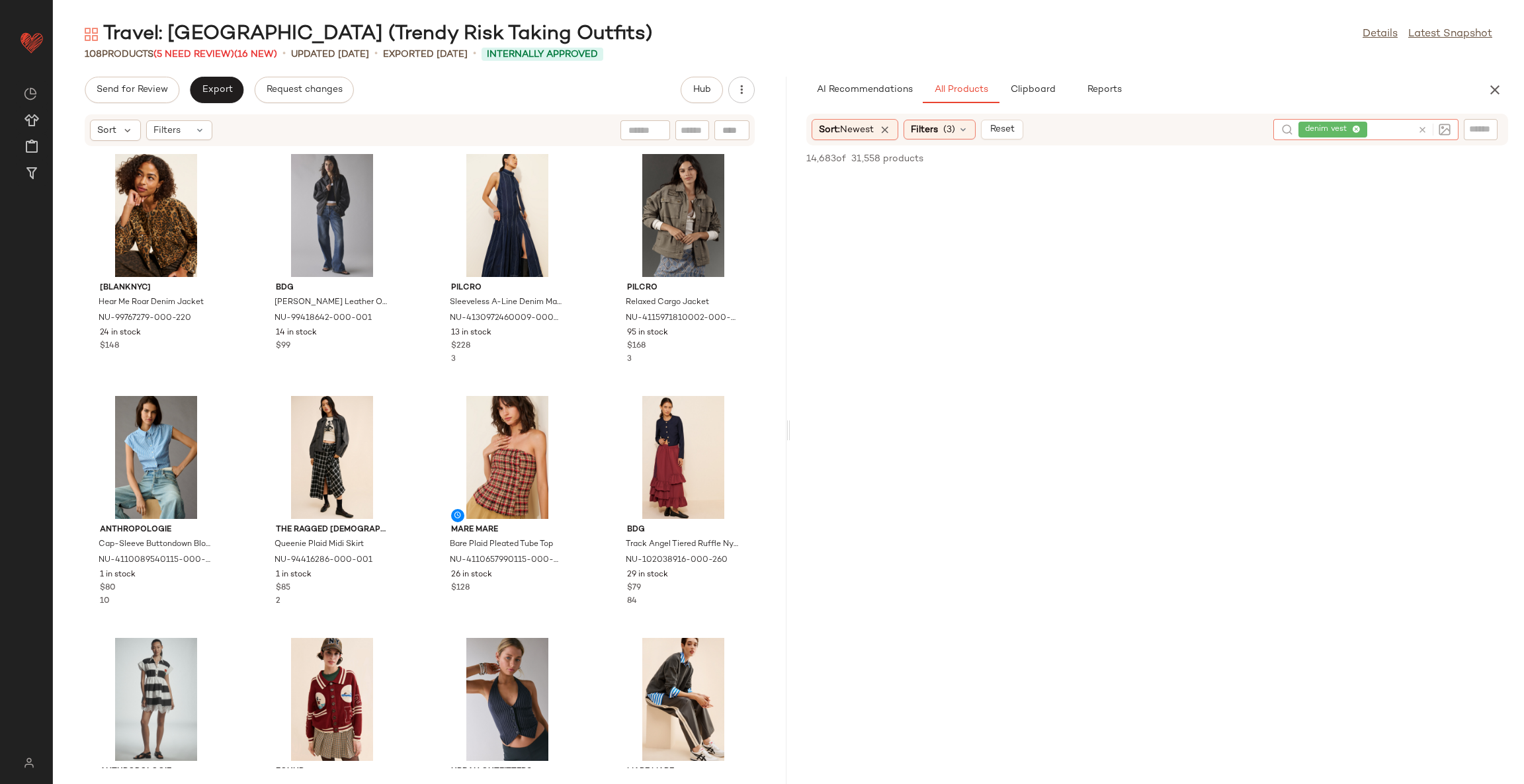
click at [1419, 130] on icon at bounding box center [1422, 129] width 10 height 10
type input "**********"
click at [1422, 127] on icon at bounding box center [1422, 129] width 10 height 10
click at [1488, 94] on icon "button" at bounding box center [1495, 90] width 16 height 16
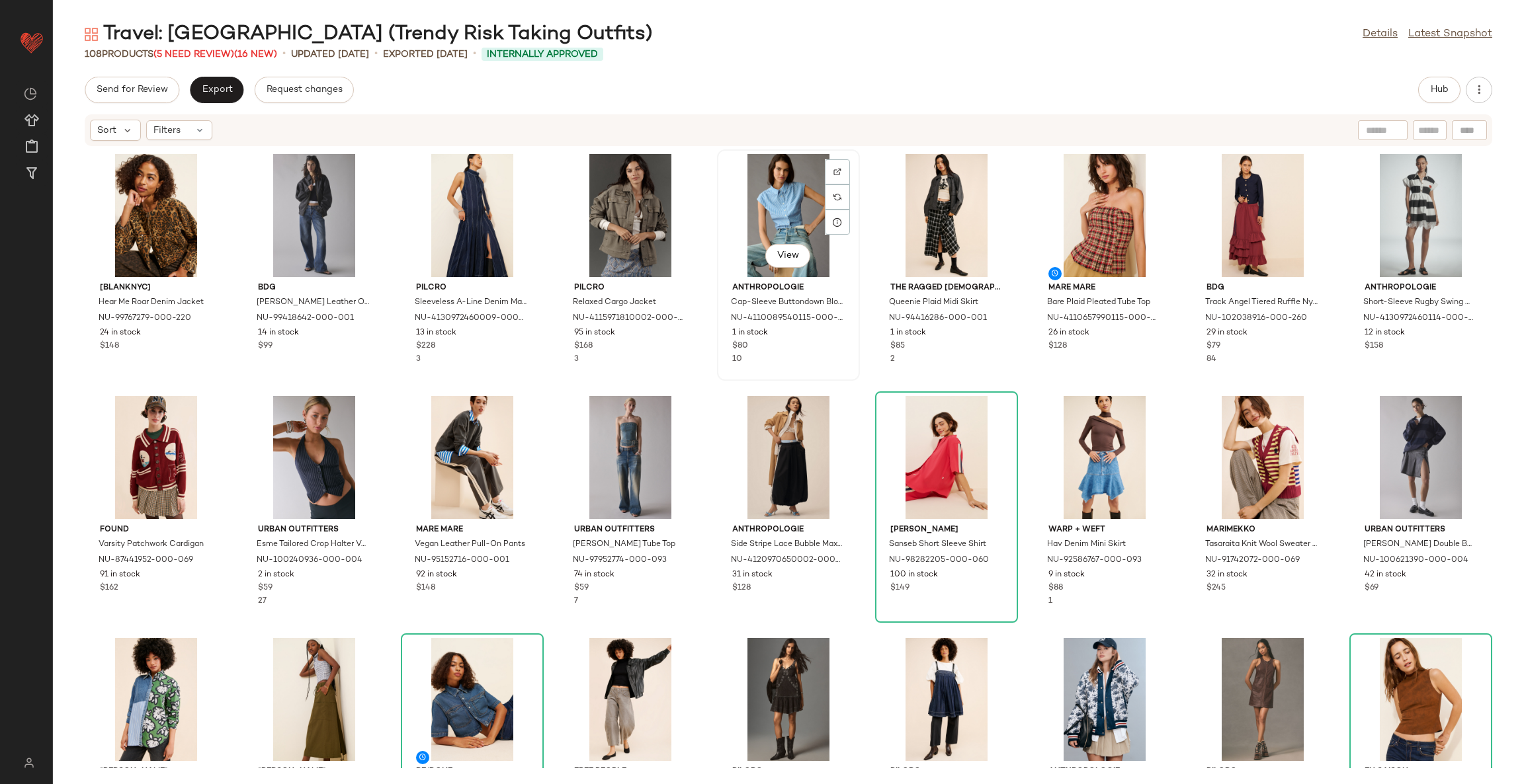
click at [768, 206] on div "View" at bounding box center [788, 216] width 133 height 123
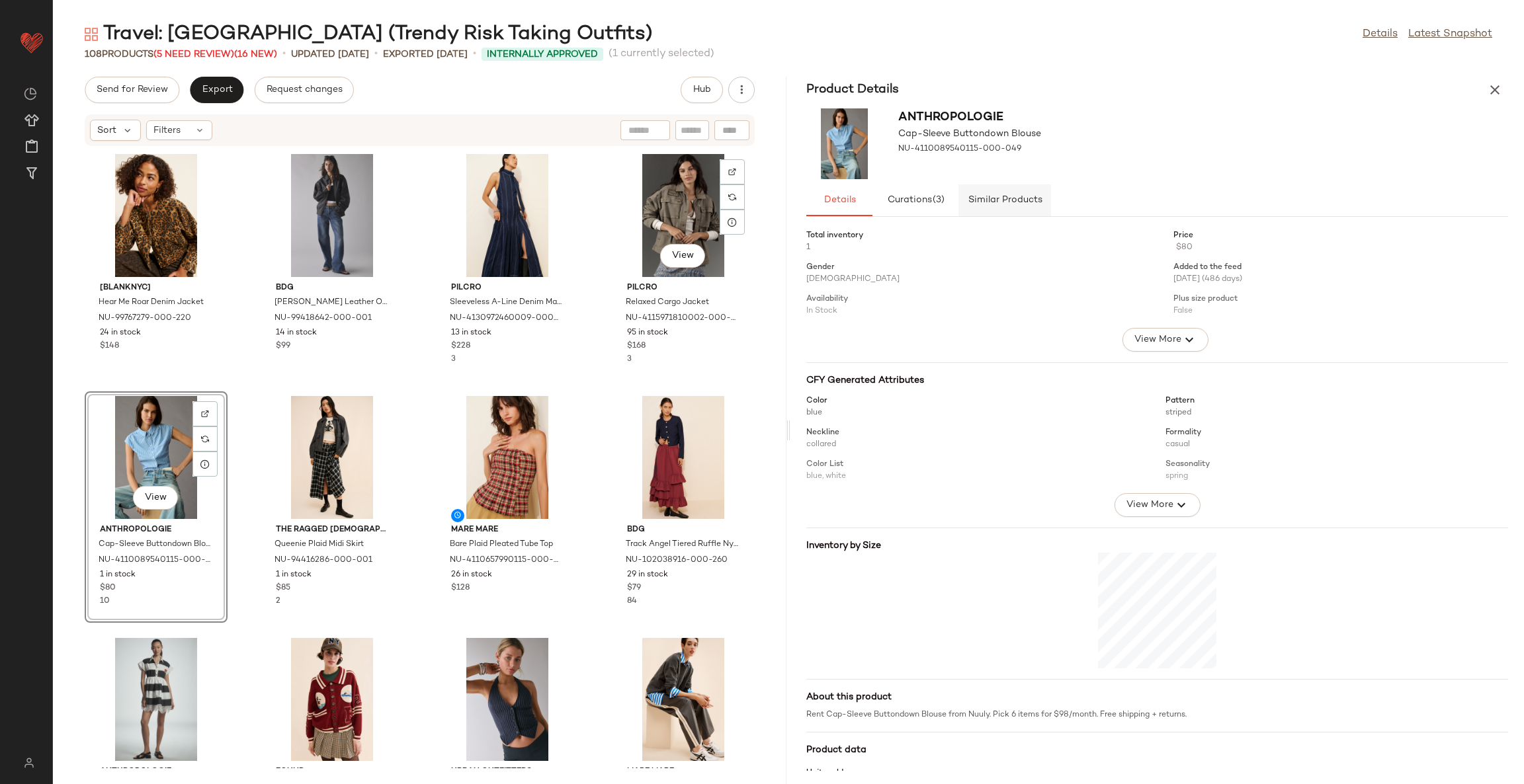
click at [1010, 204] on span "Similar Products" at bounding box center [1004, 200] width 75 height 10
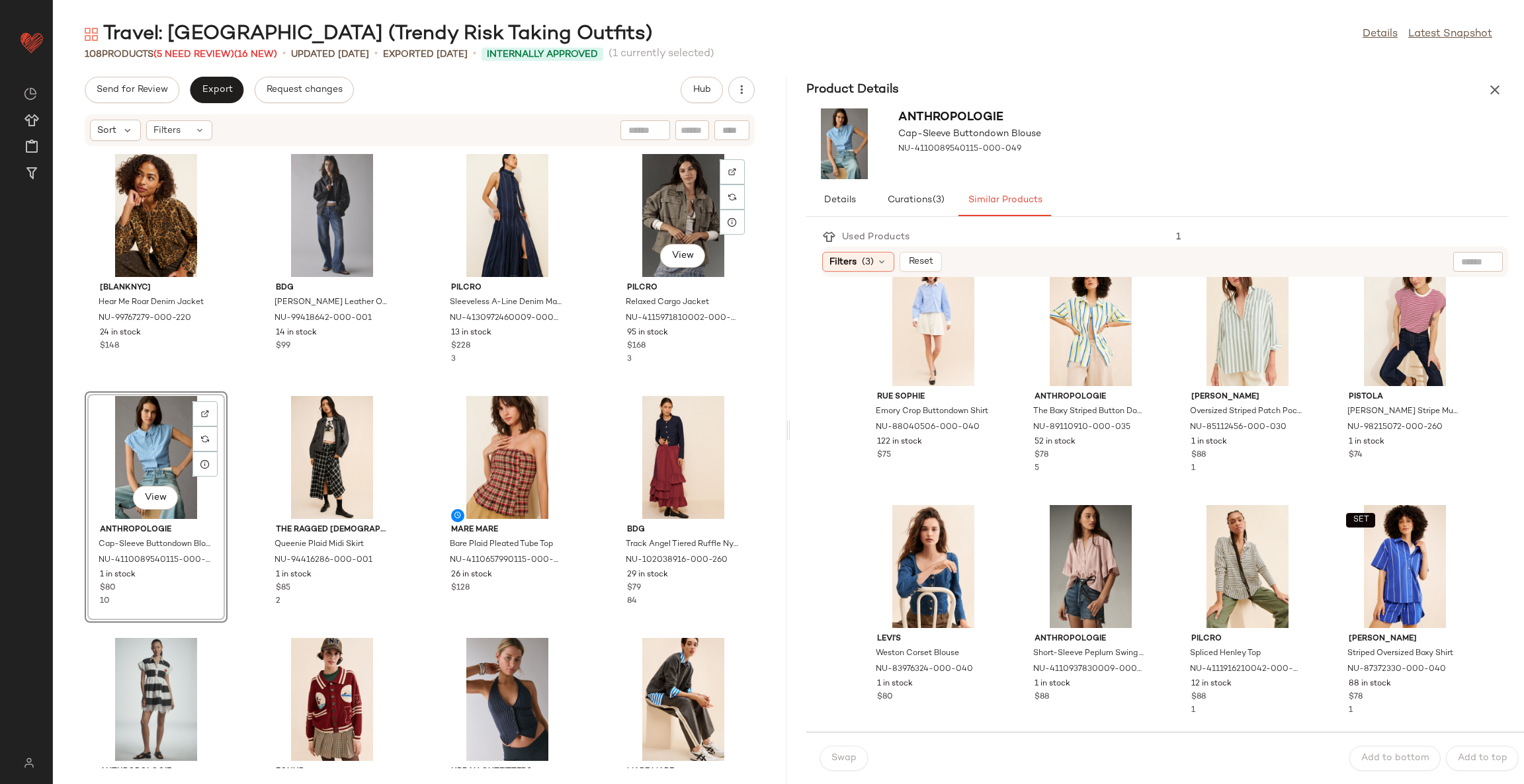
scroll to position [1481, 0]
click at [1489, 100] on button "button" at bounding box center [1495, 90] width 27 height 27
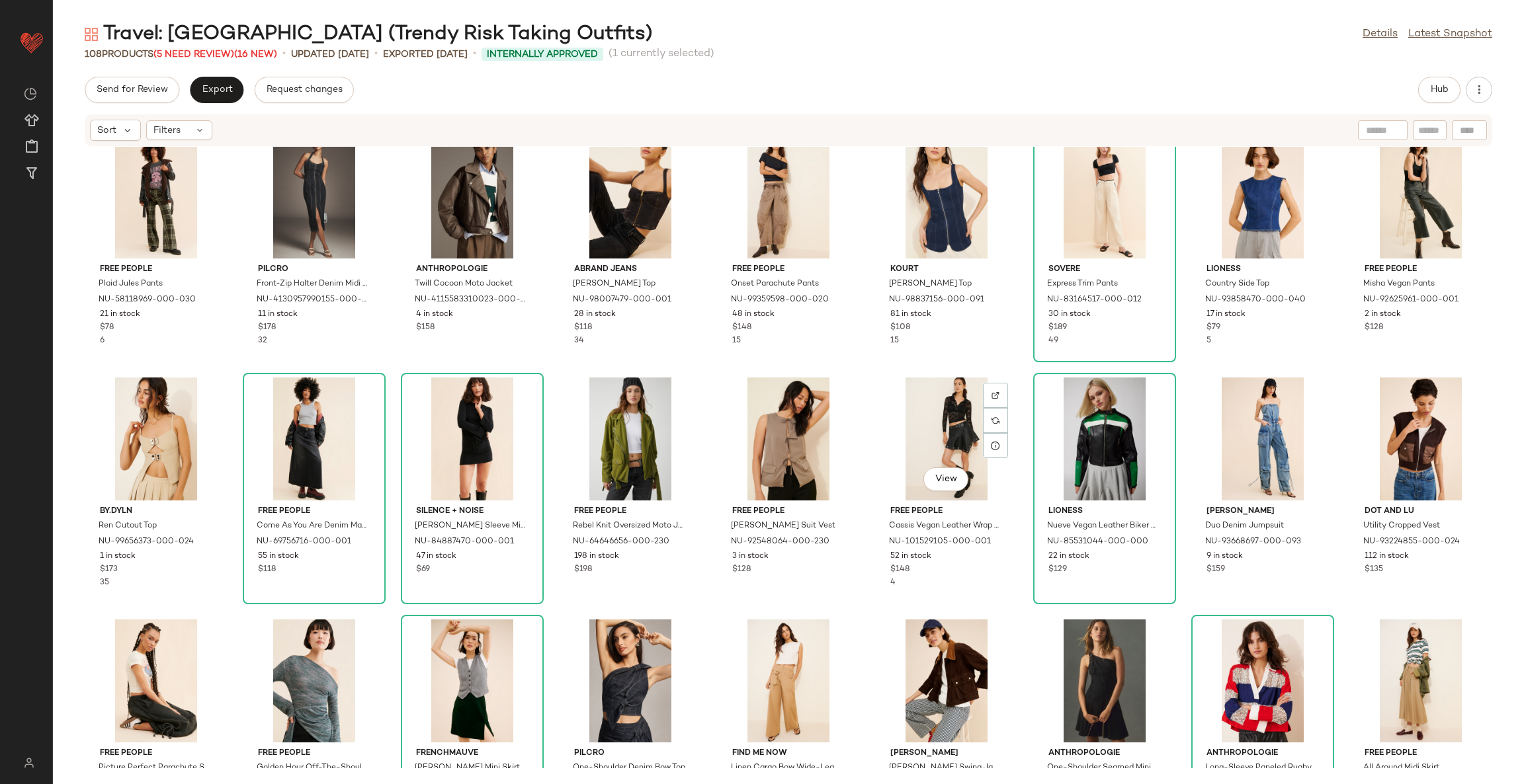
scroll to position [2284, 0]
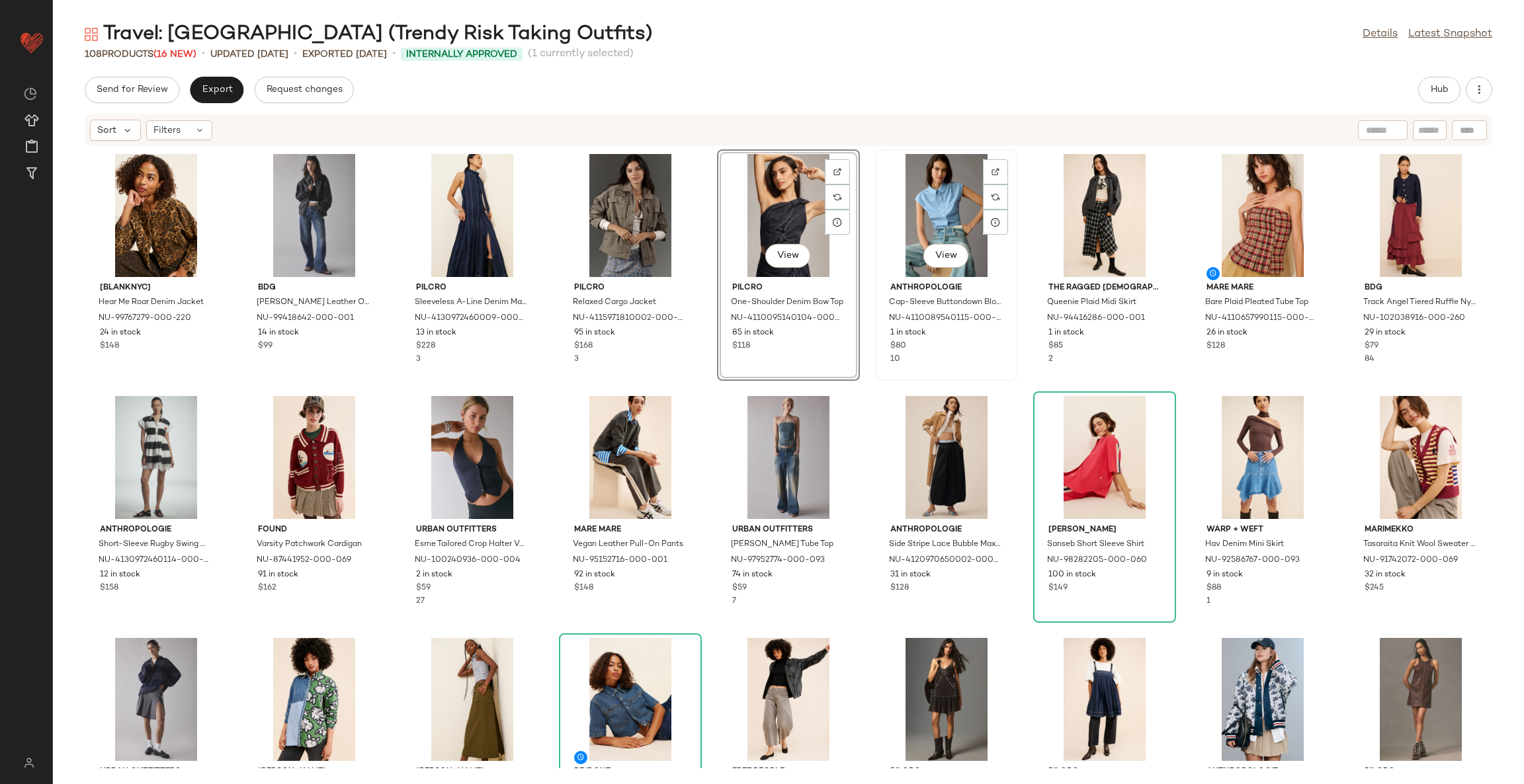
click at [946, 197] on div "View" at bounding box center [946, 216] width 133 height 123
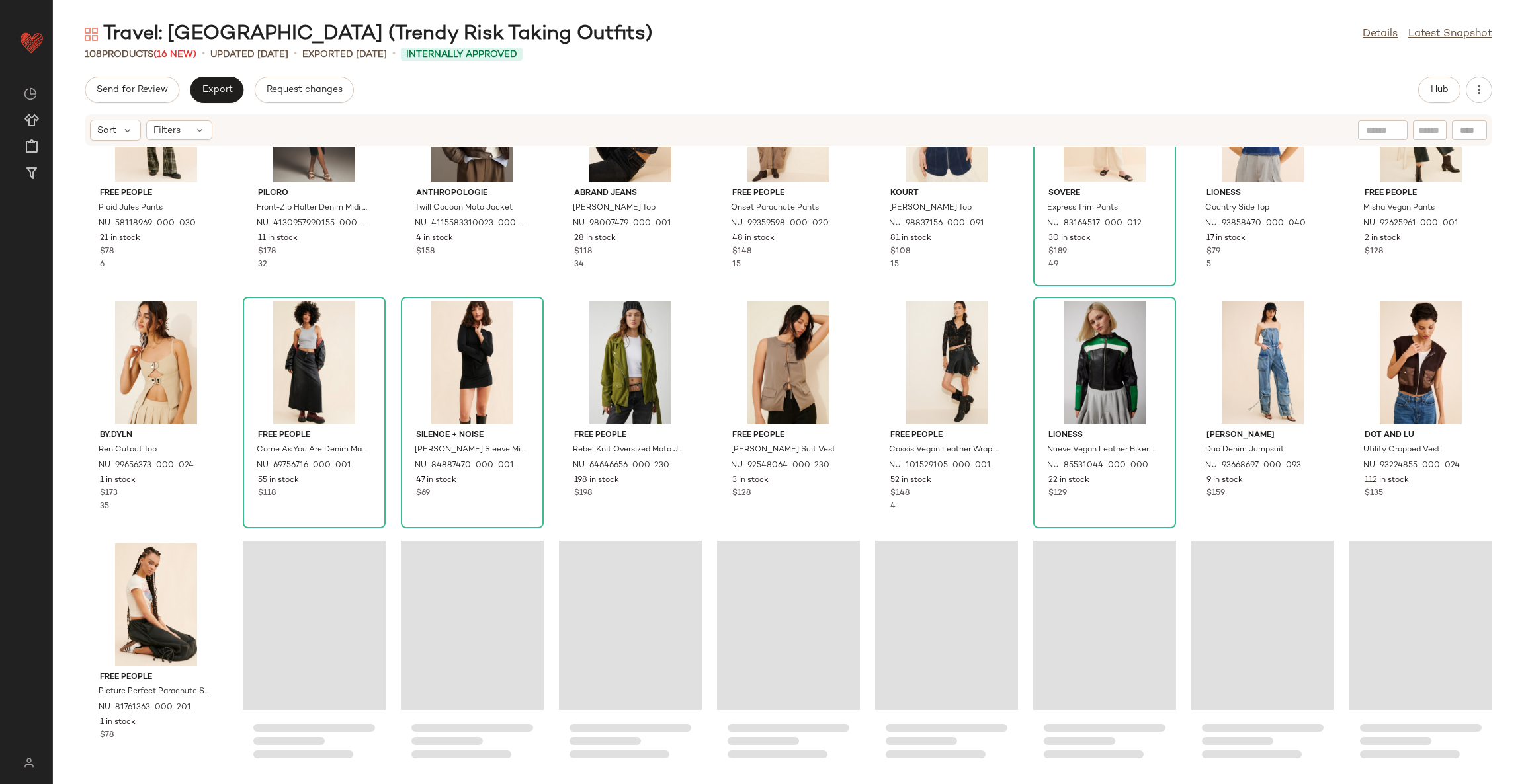
scroll to position [2284, 0]
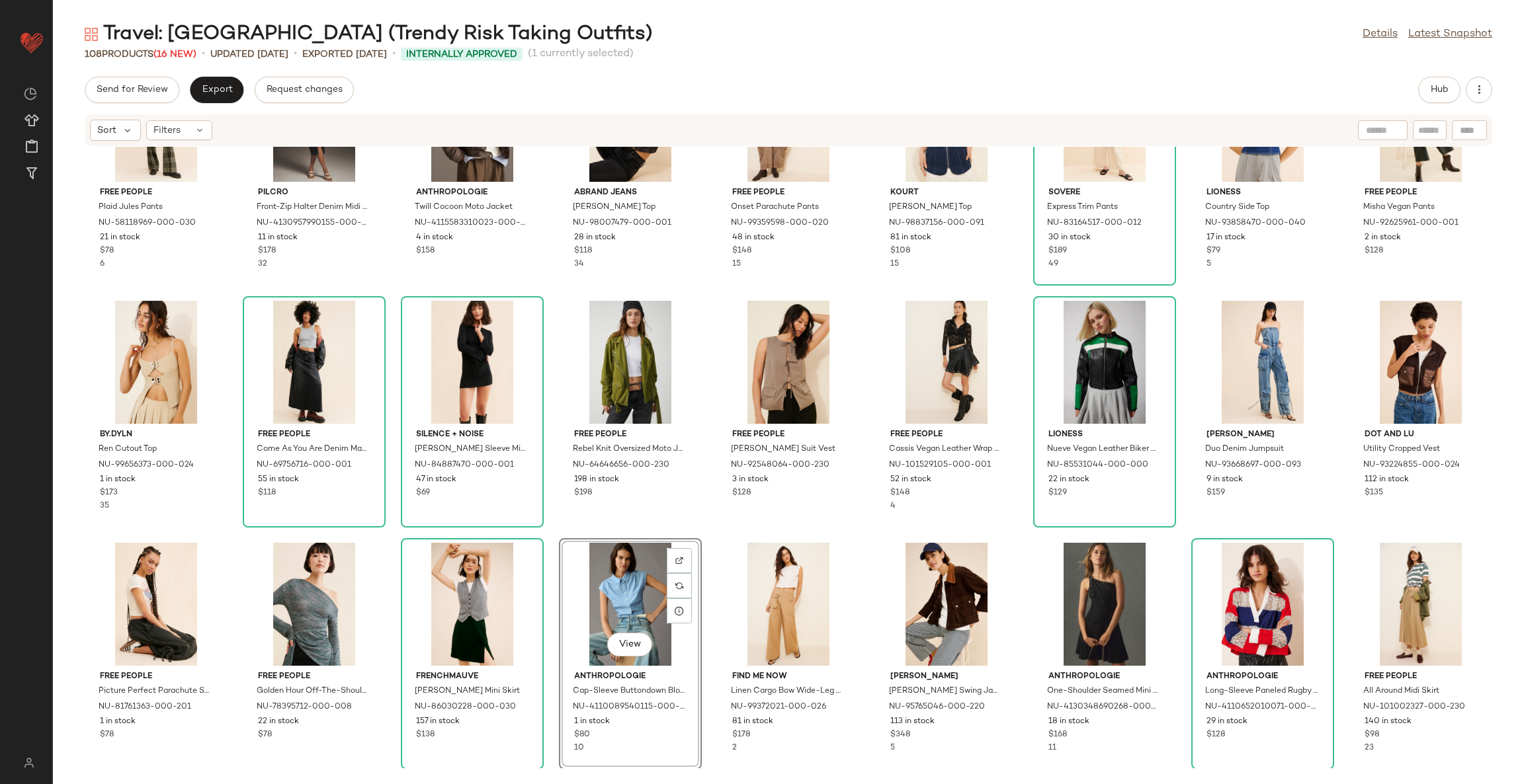
click at [705, 538] on div "Free People Plaid Jules Pants NU-58118969-000-030 21 in stock $78 6 Pilcro Fron…" at bounding box center [788, 457] width 1471 height 622
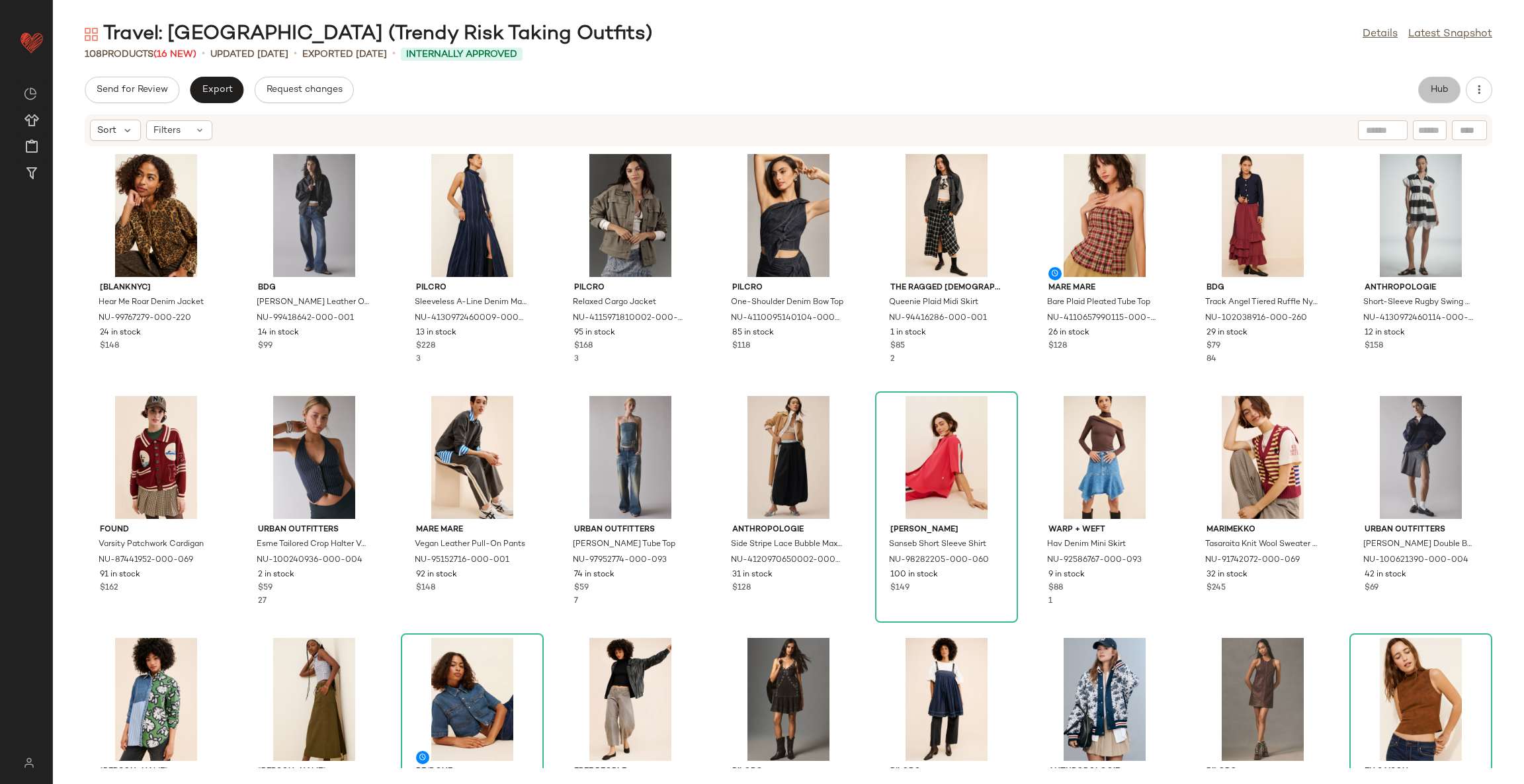
click at [1440, 86] on span "Hub" at bounding box center [1438, 90] width 18 height 10
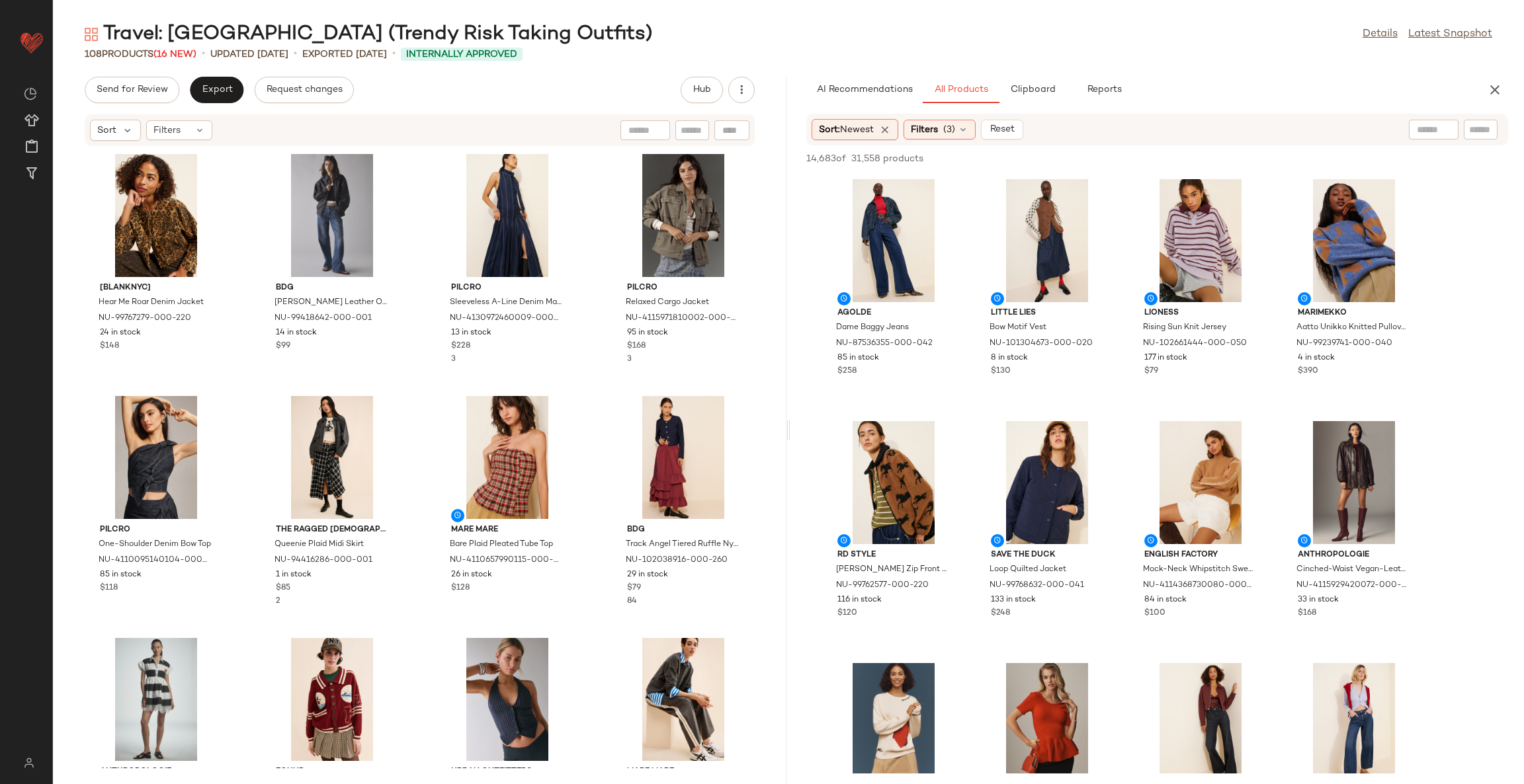
click at [585, 615] on div "[BLANKNYC] Hear Me Roar Denim Jacket NU-99767279-000-220 24 in stock $148 BDG B…" at bounding box center [419, 457] width 734 height 622
click at [1427, 125] on input "text" at bounding box center [1375, 130] width 115 height 14
type input "**********"
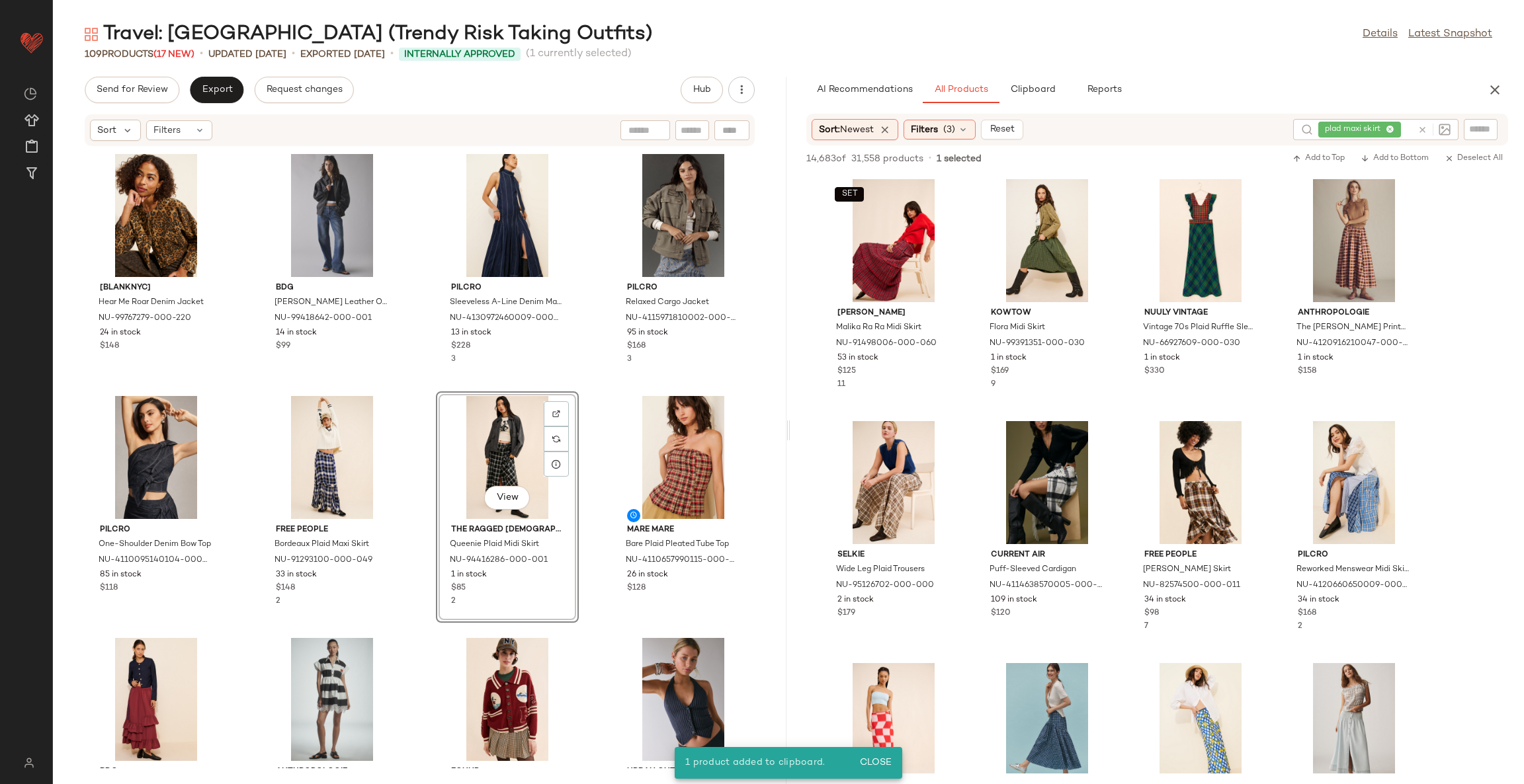
click at [487, 442] on div "View" at bounding box center [507, 457] width 133 height 123
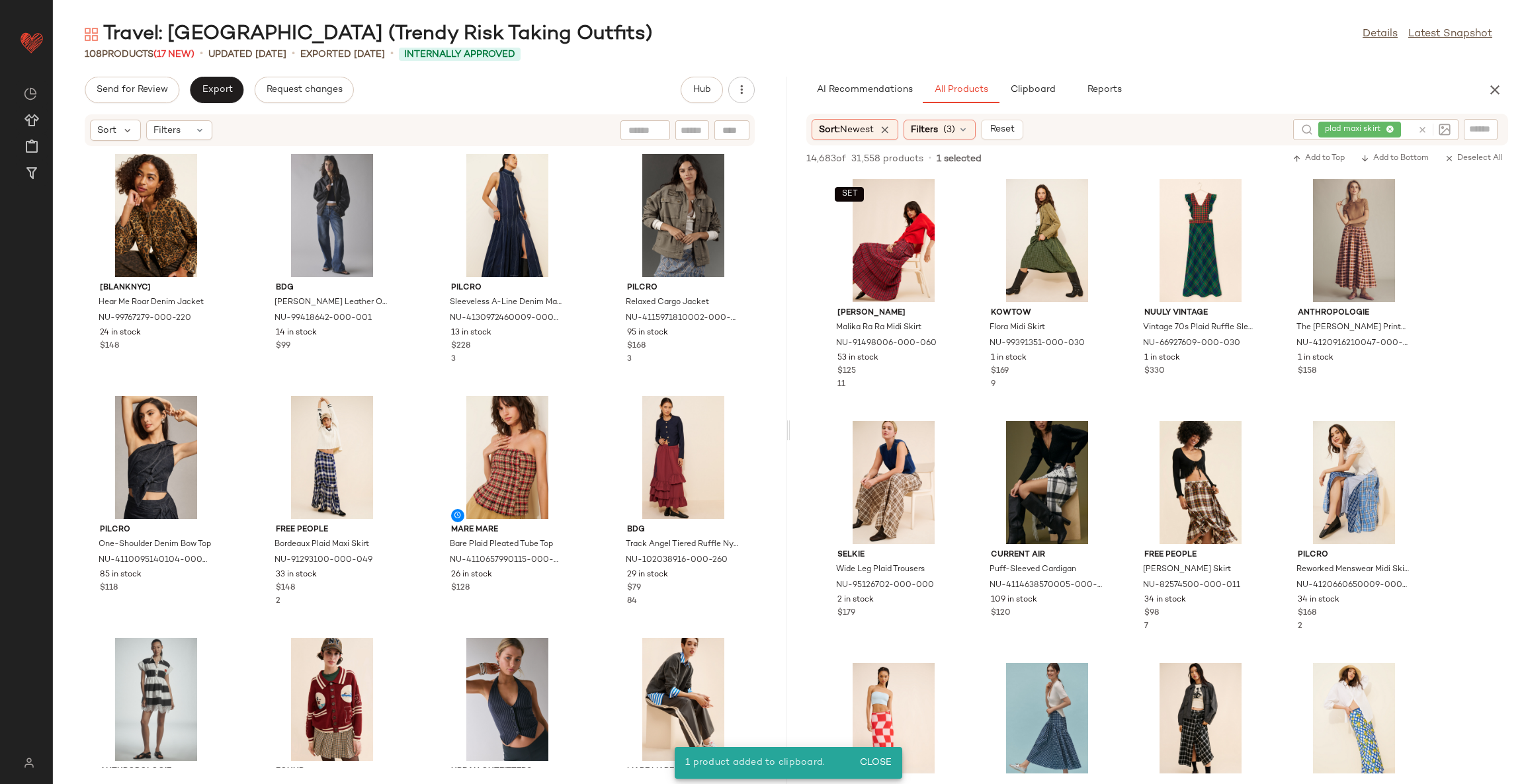
click at [584, 398] on div "[BLANKNYC] Hear Me Roar Denim Jacket NU-99767279-000-220 24 in stock $148 BDG B…" at bounding box center [419, 457] width 734 height 622
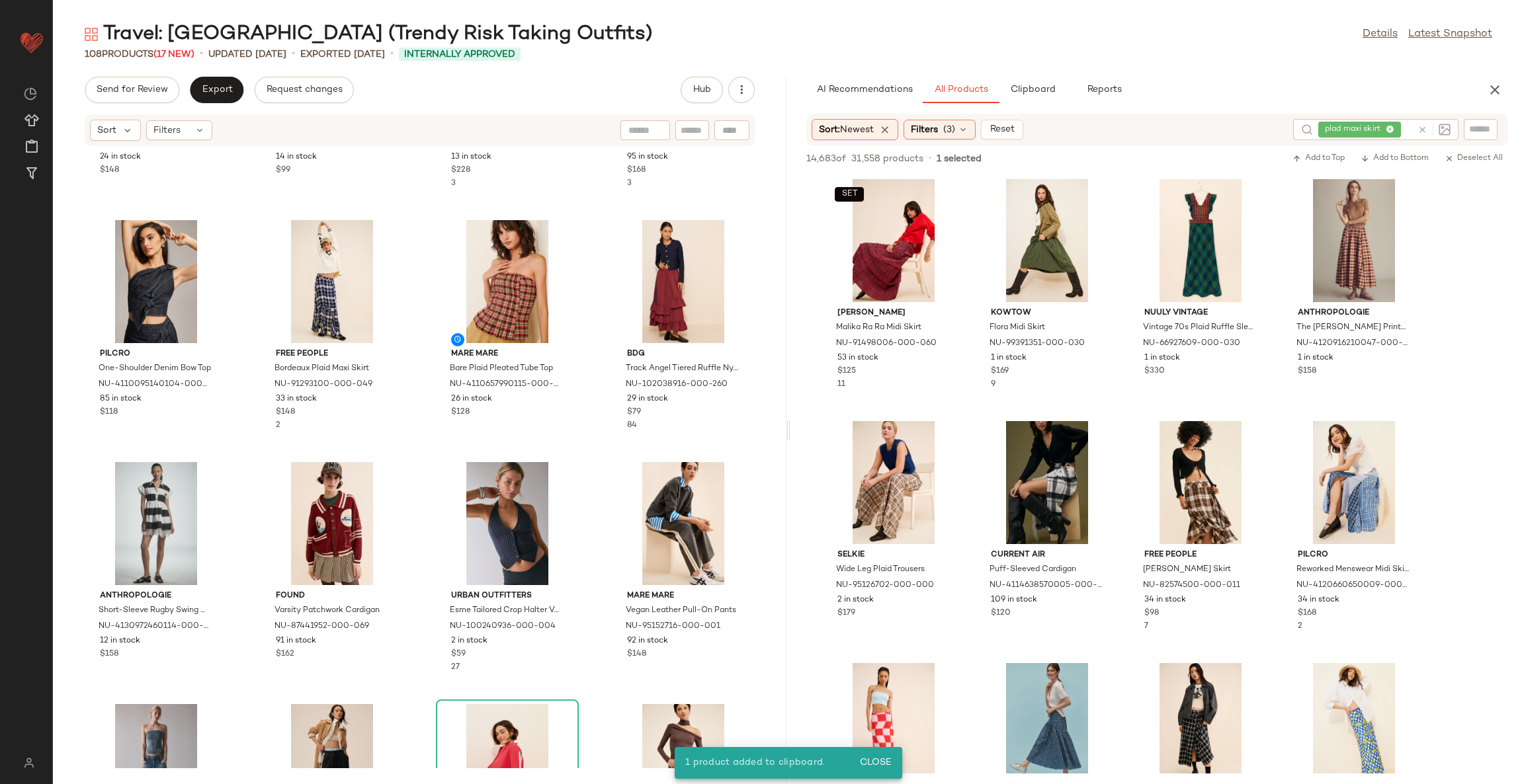
scroll to position [198, 0]
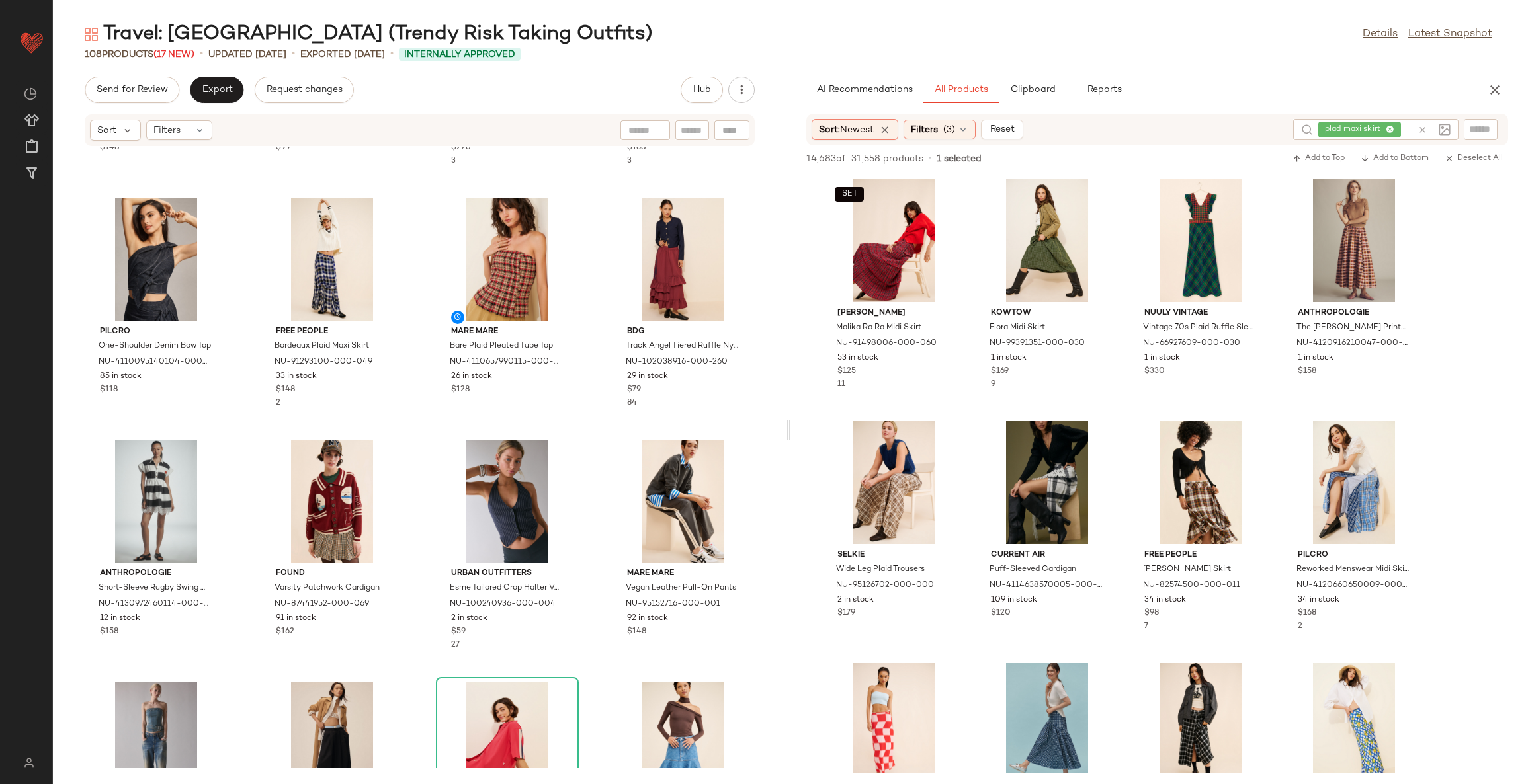
click at [1417, 130] on icon at bounding box center [1422, 129] width 10 height 10
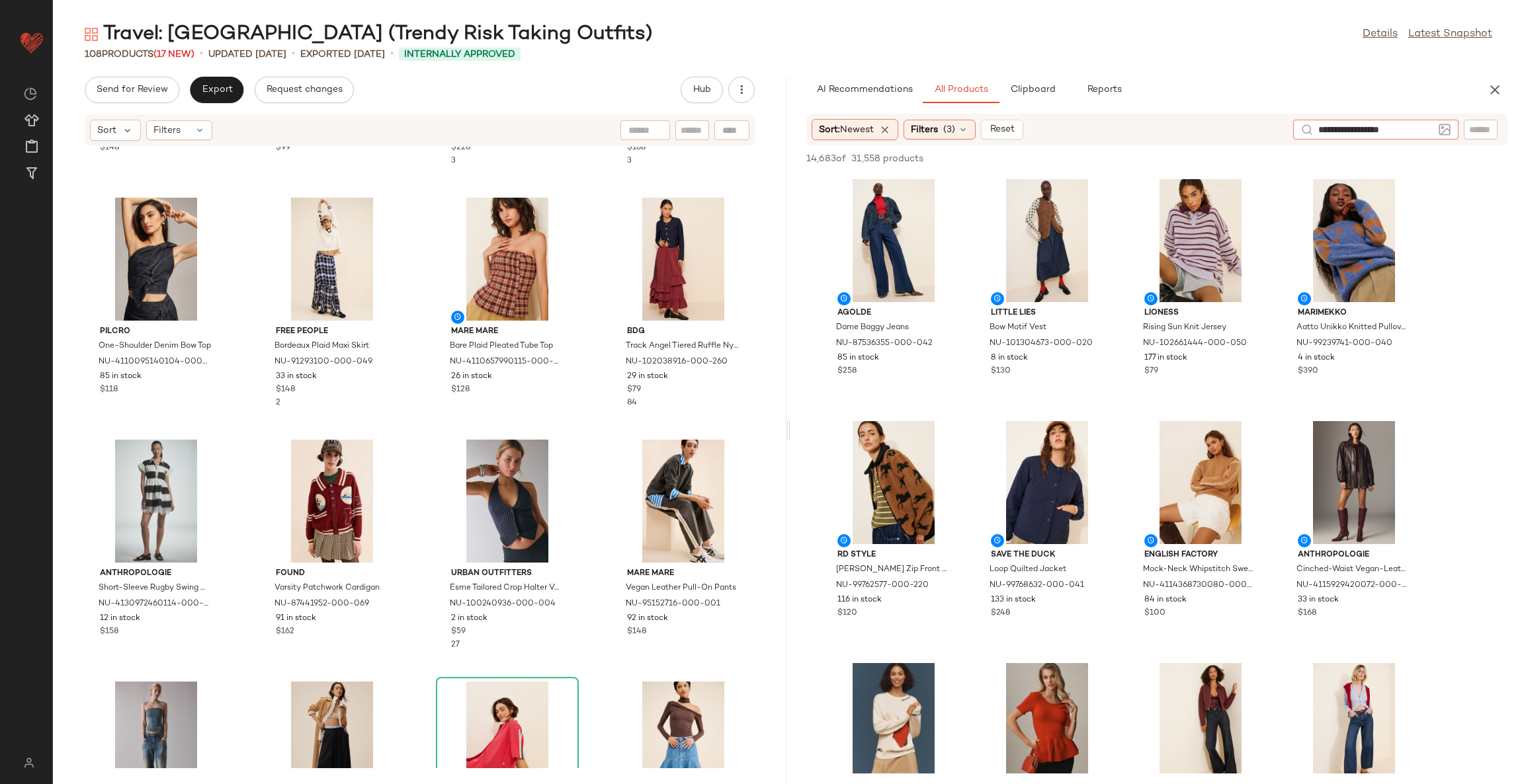
type input "**********"
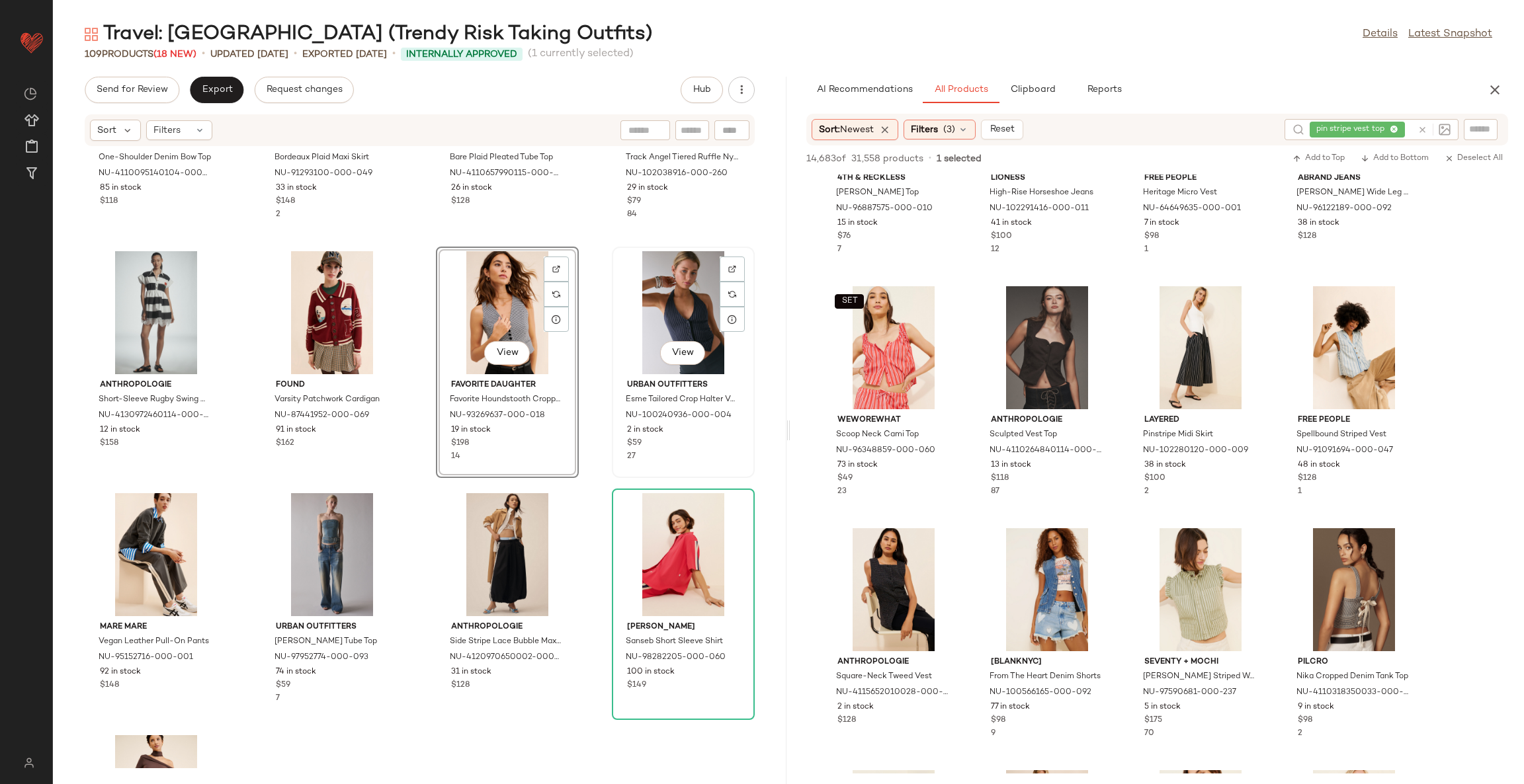
scroll to position [407, 0]
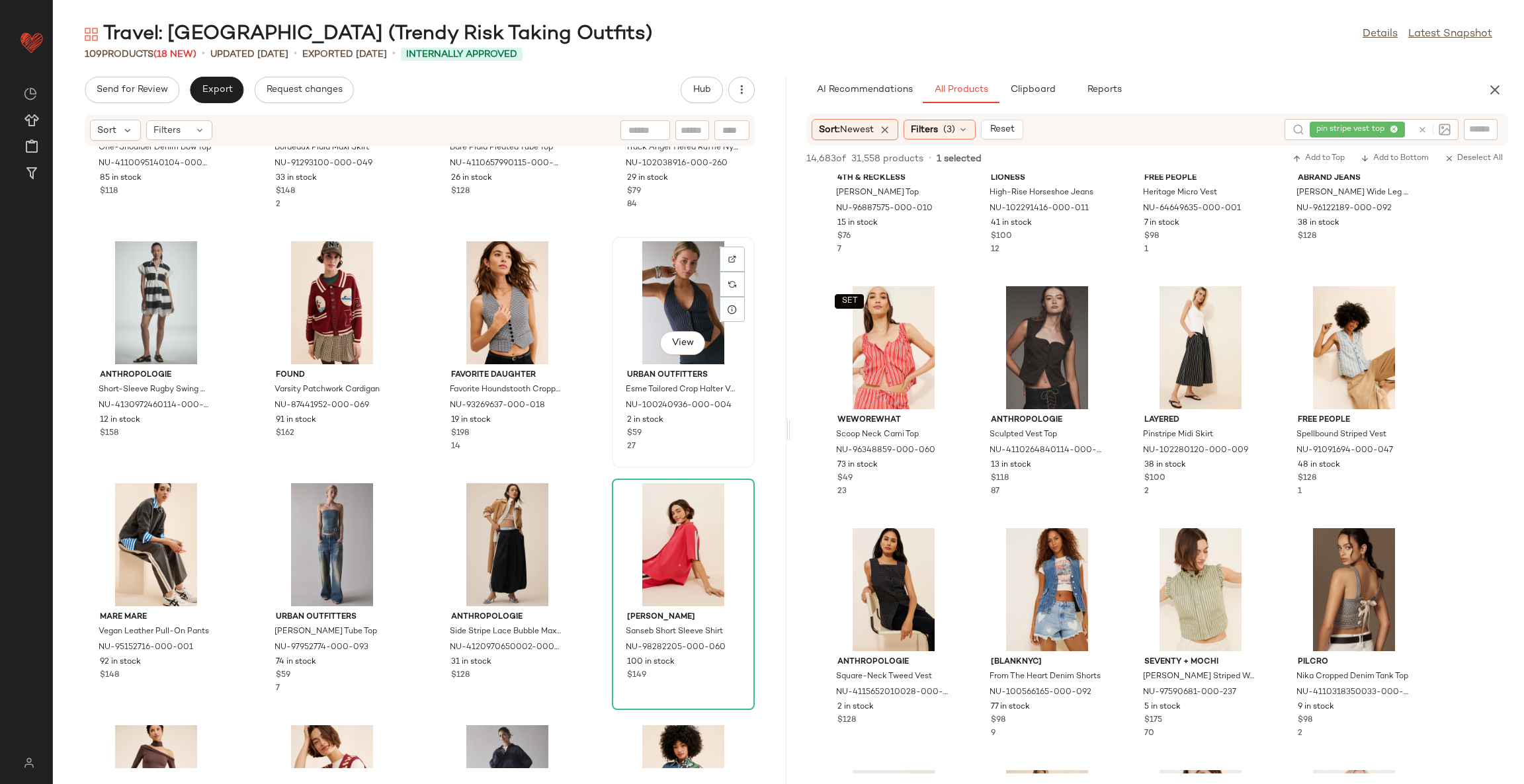
click at [670, 285] on div "View" at bounding box center [683, 303] width 133 height 123
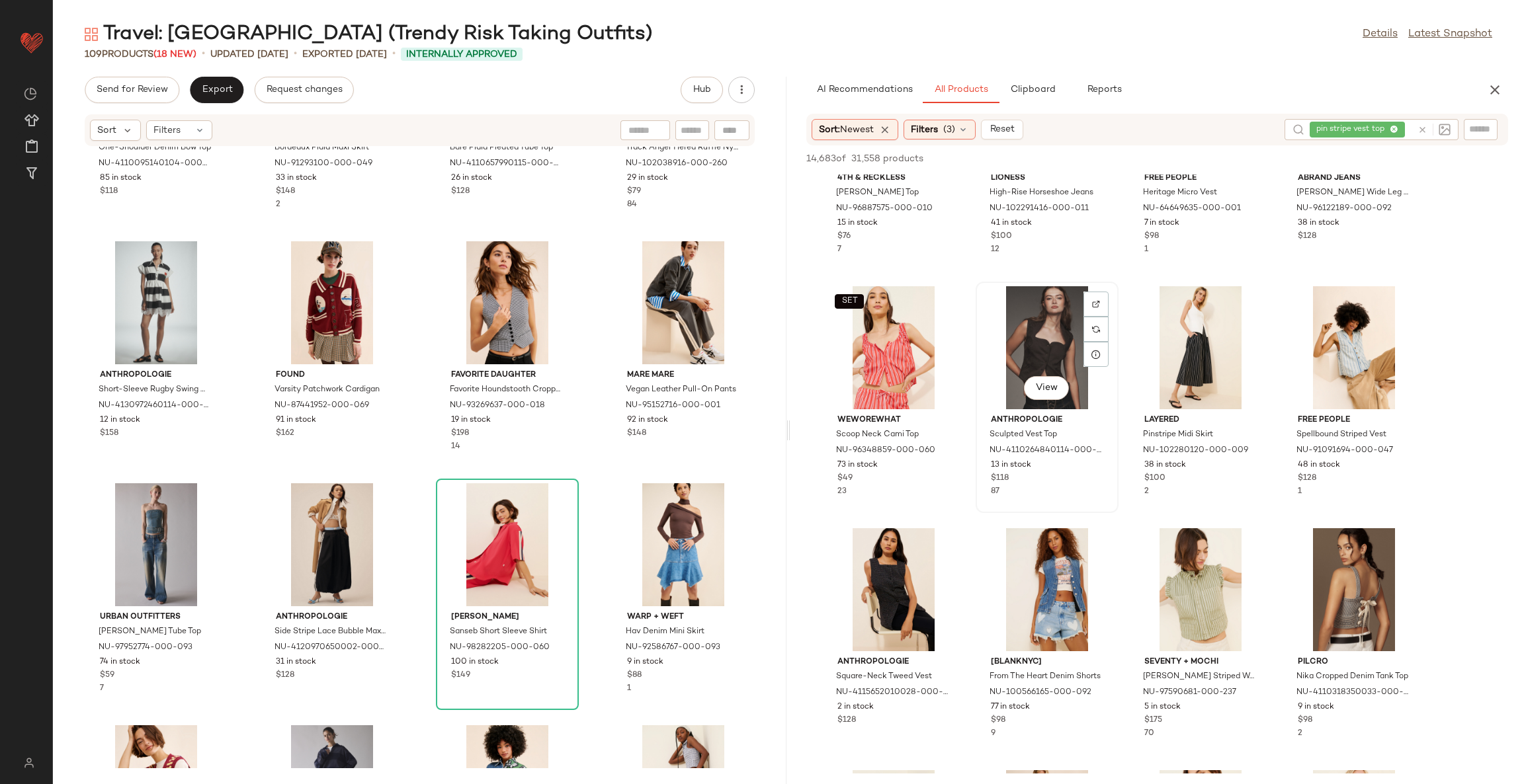
click at [1051, 345] on div "View" at bounding box center [1047, 348] width 133 height 123
click at [579, 475] on div "Pilcro One-Shoulder Denim Bow Top NU-4110095140104-000-091 85 in stock $118 Fre…" at bounding box center [419, 457] width 734 height 622
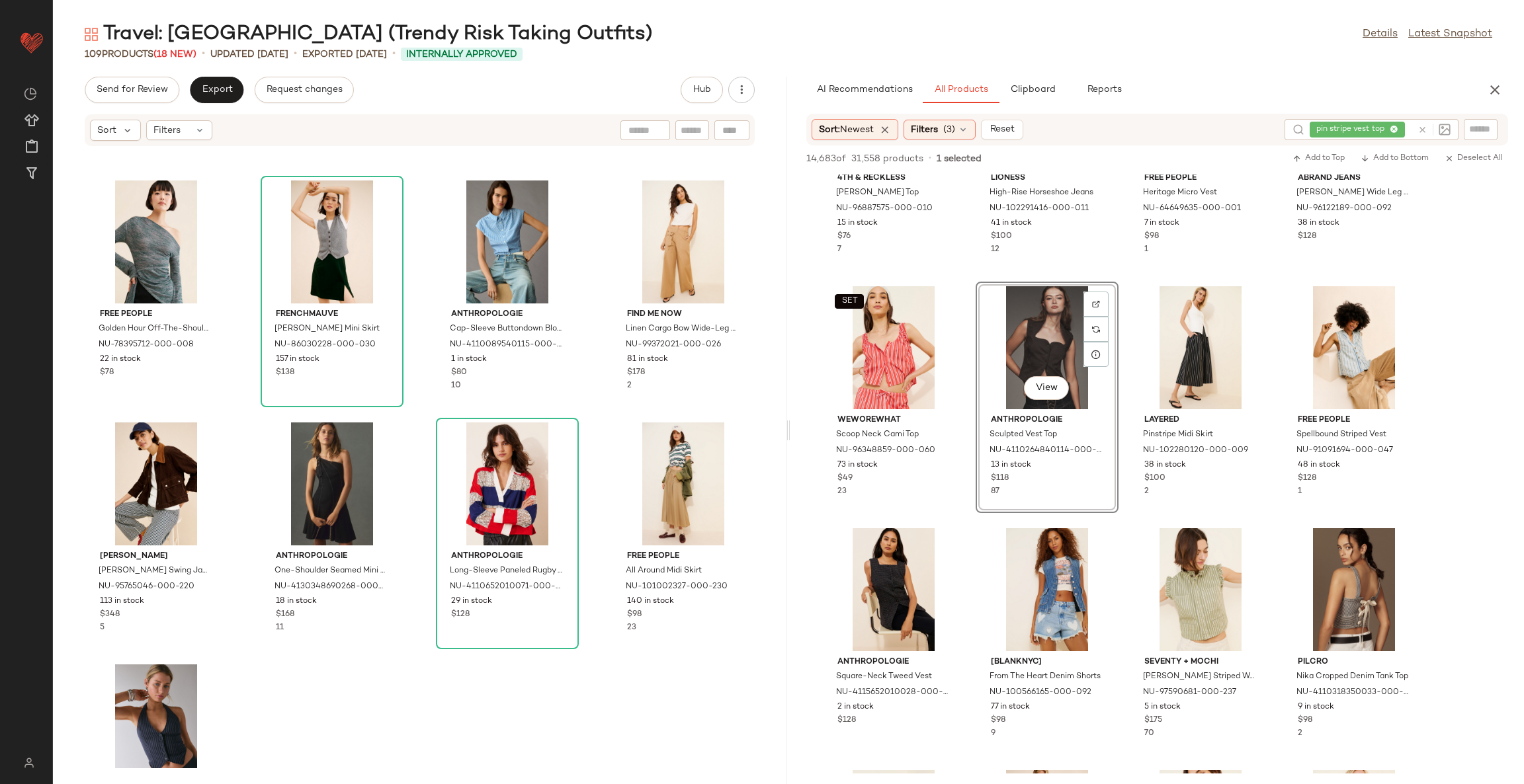
scroll to position [6157, 0]
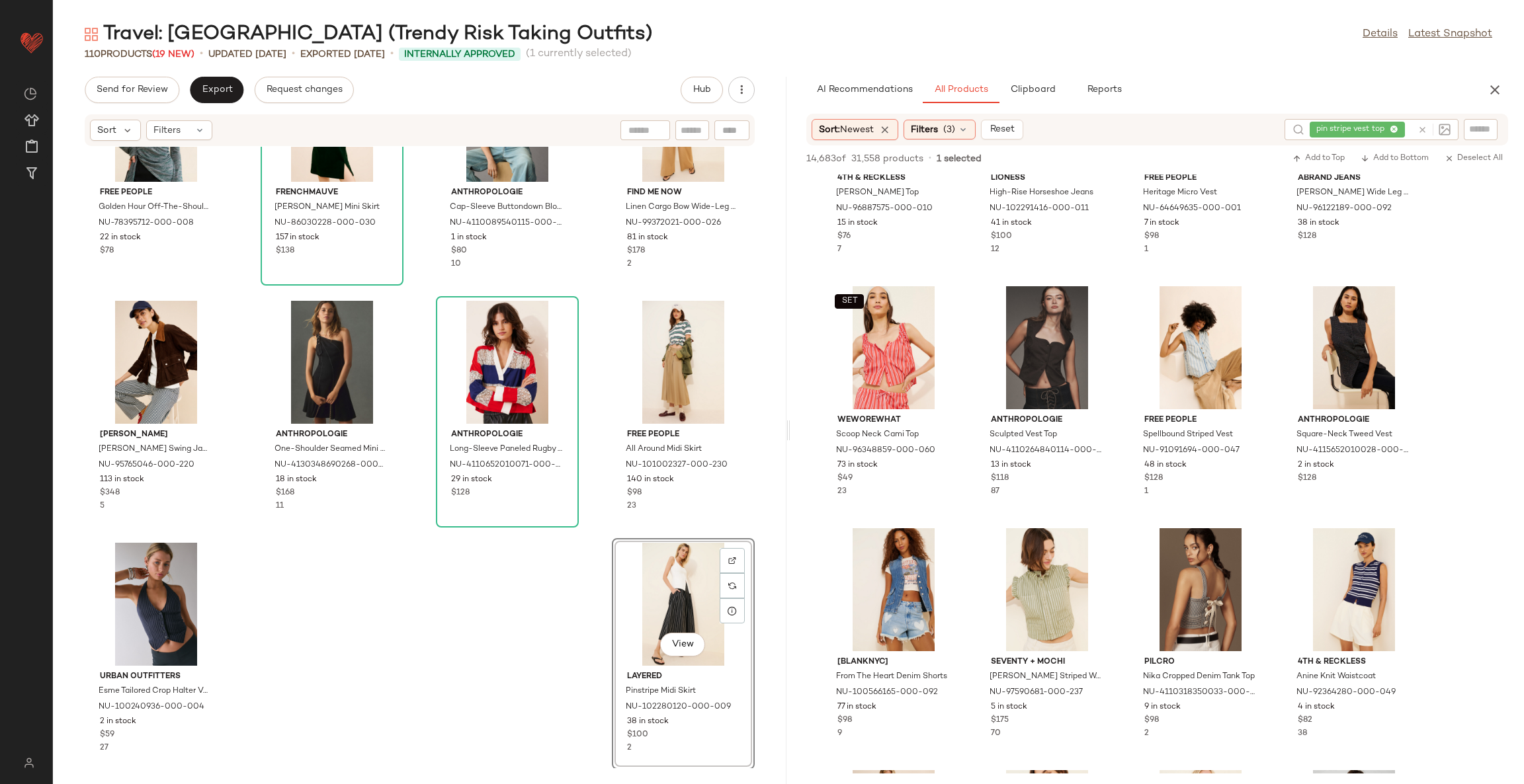
click at [516, 653] on div "Free People Golden Hour Off-The-Shoulder Top NU-78395712-000-008 22 in stock $7…" at bounding box center [419, 457] width 734 height 622
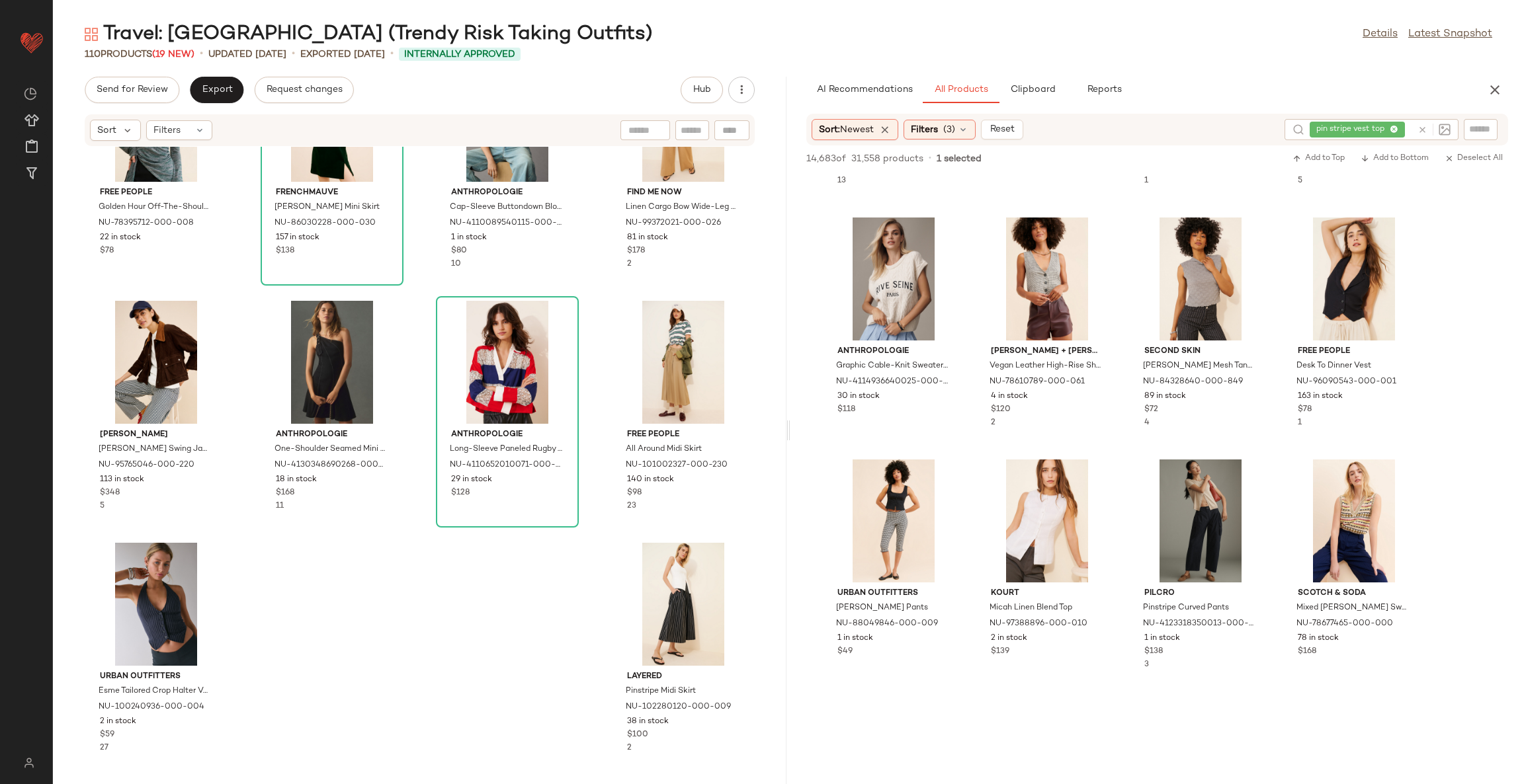
scroll to position [2877, 0]
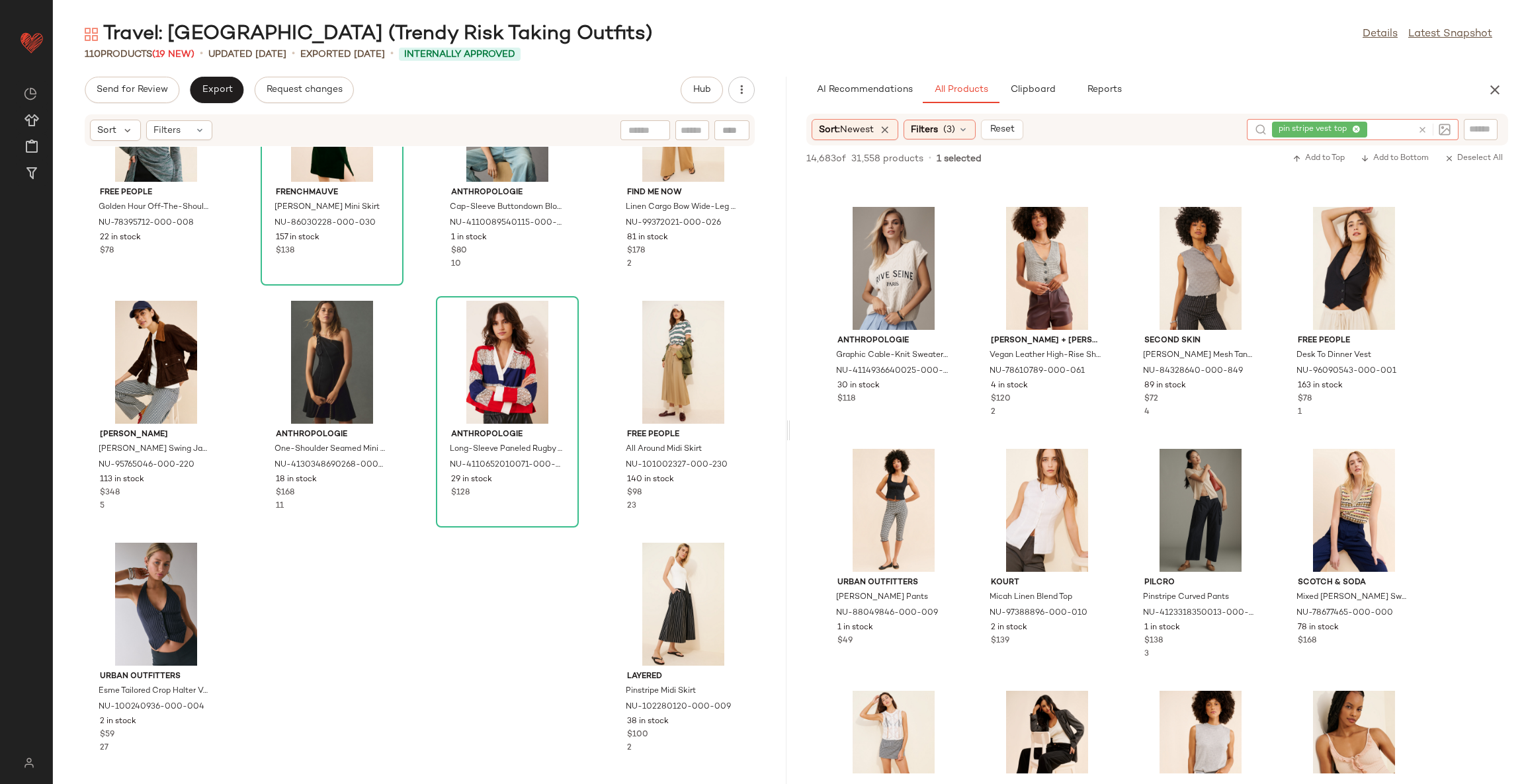
click at [1422, 126] on icon at bounding box center [1422, 129] width 10 height 10
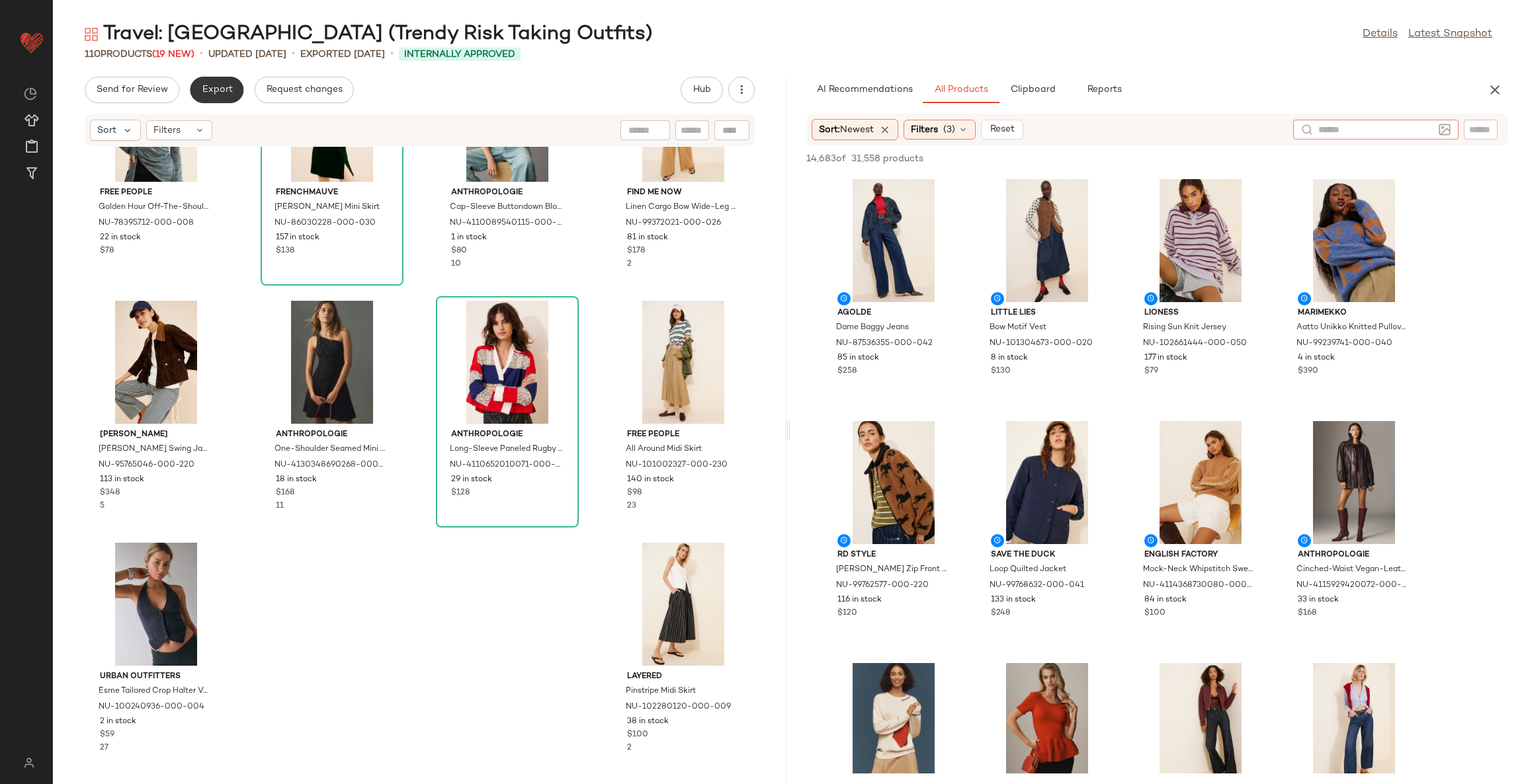
click at [217, 95] on button "Export" at bounding box center [217, 90] width 54 height 27
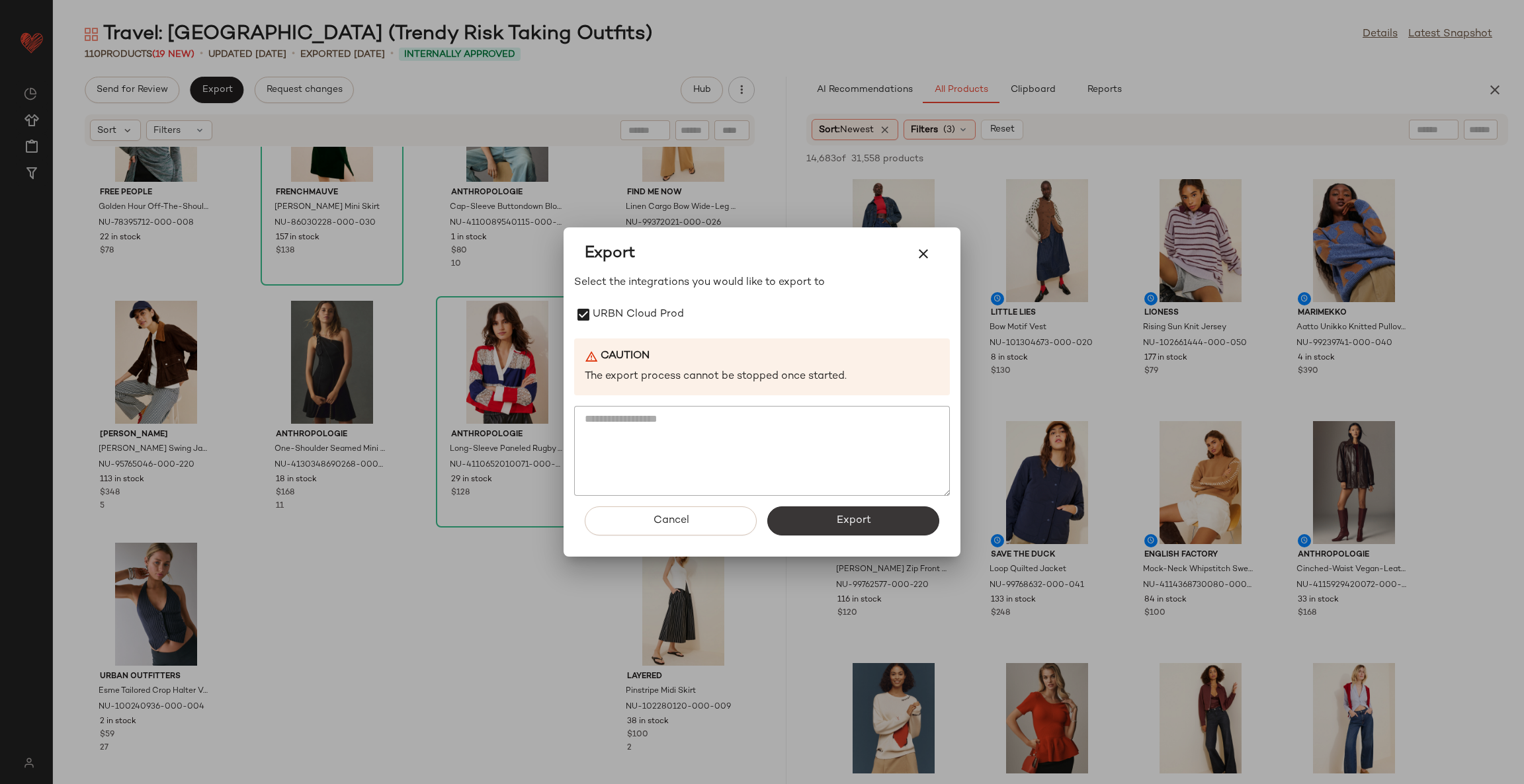
click at [812, 527] on button "Export" at bounding box center [853, 522] width 172 height 29
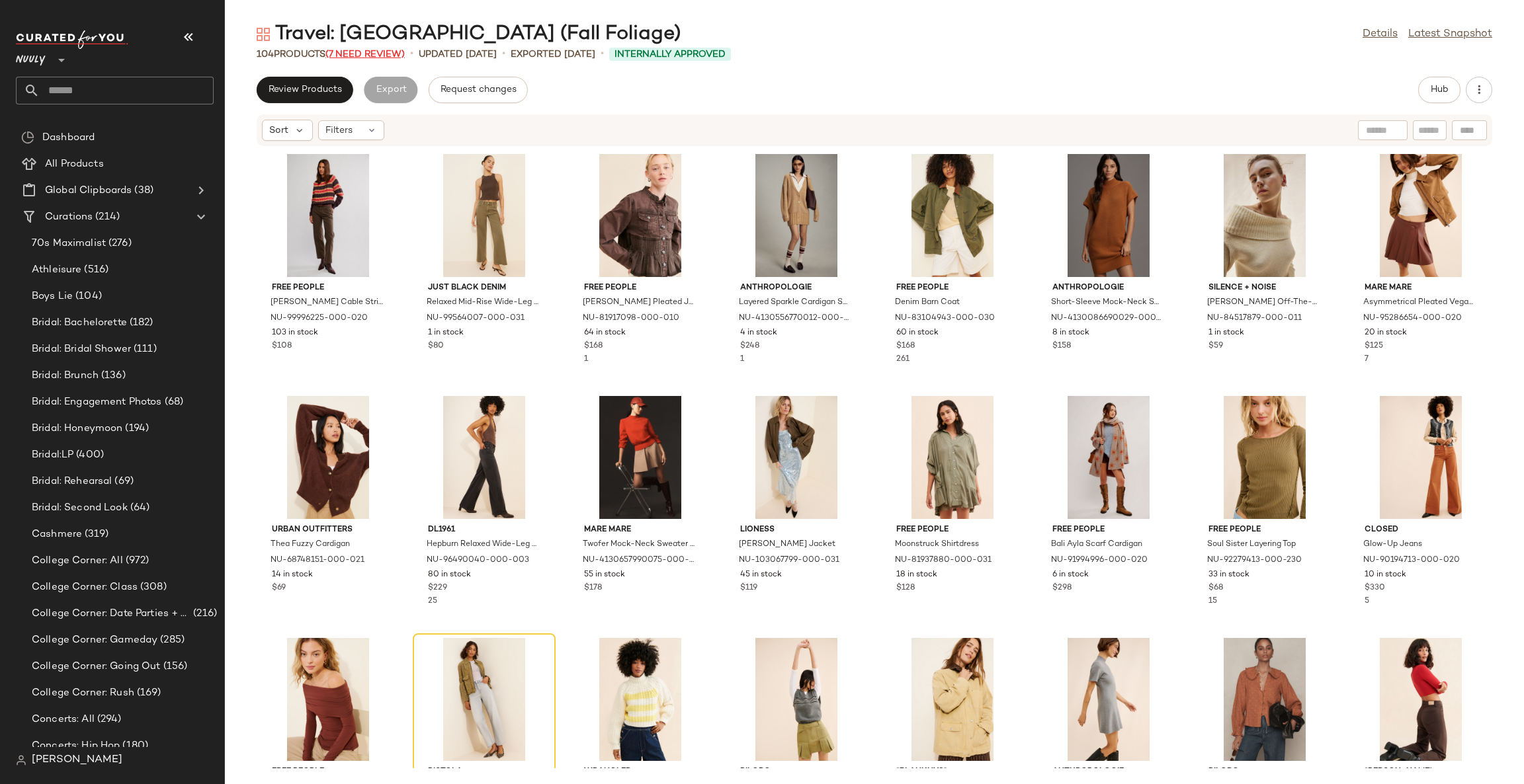
click at [354, 55] on span "(7 Need Review)" at bounding box center [366, 54] width 80 height 10
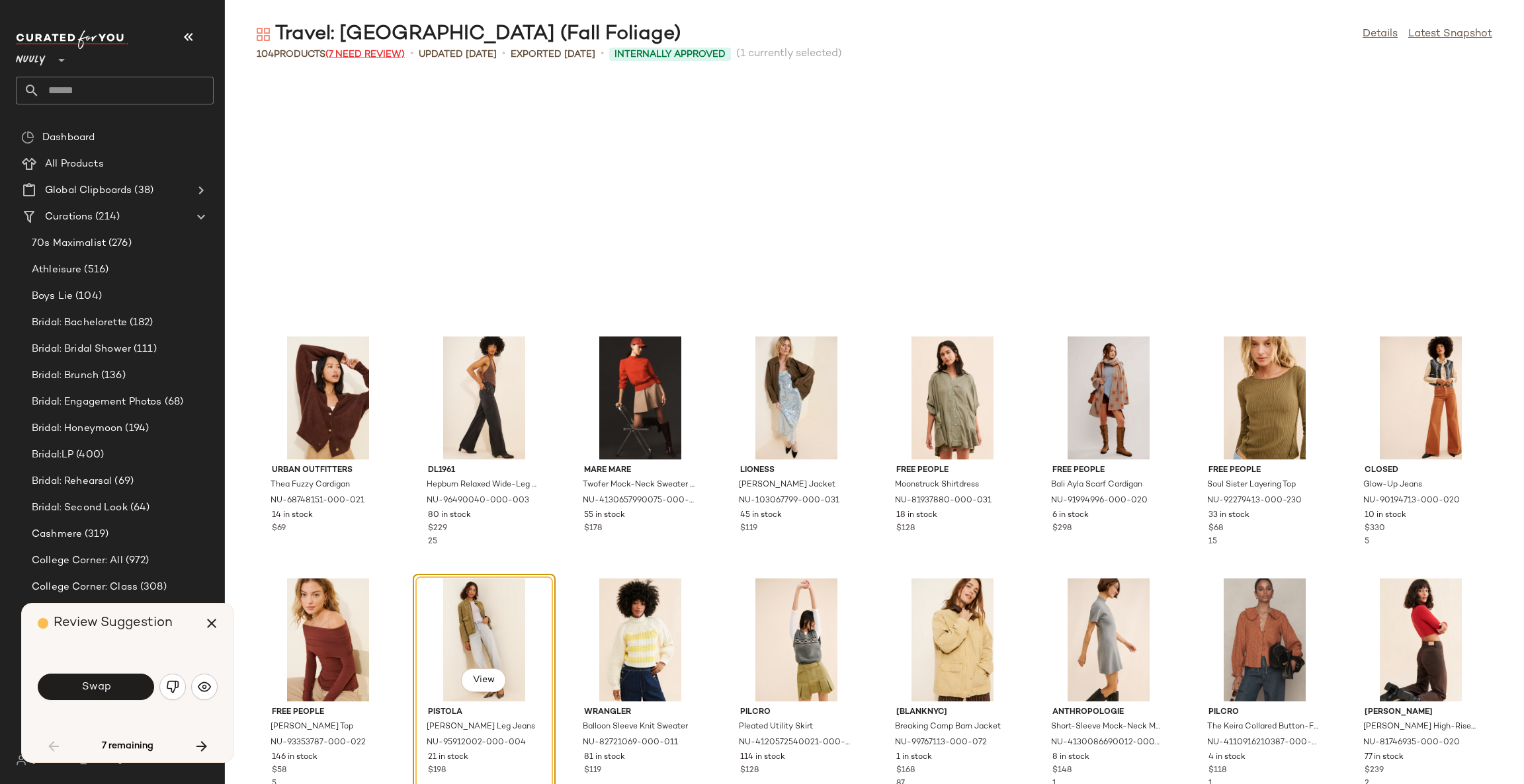
scroll to position [253, 0]
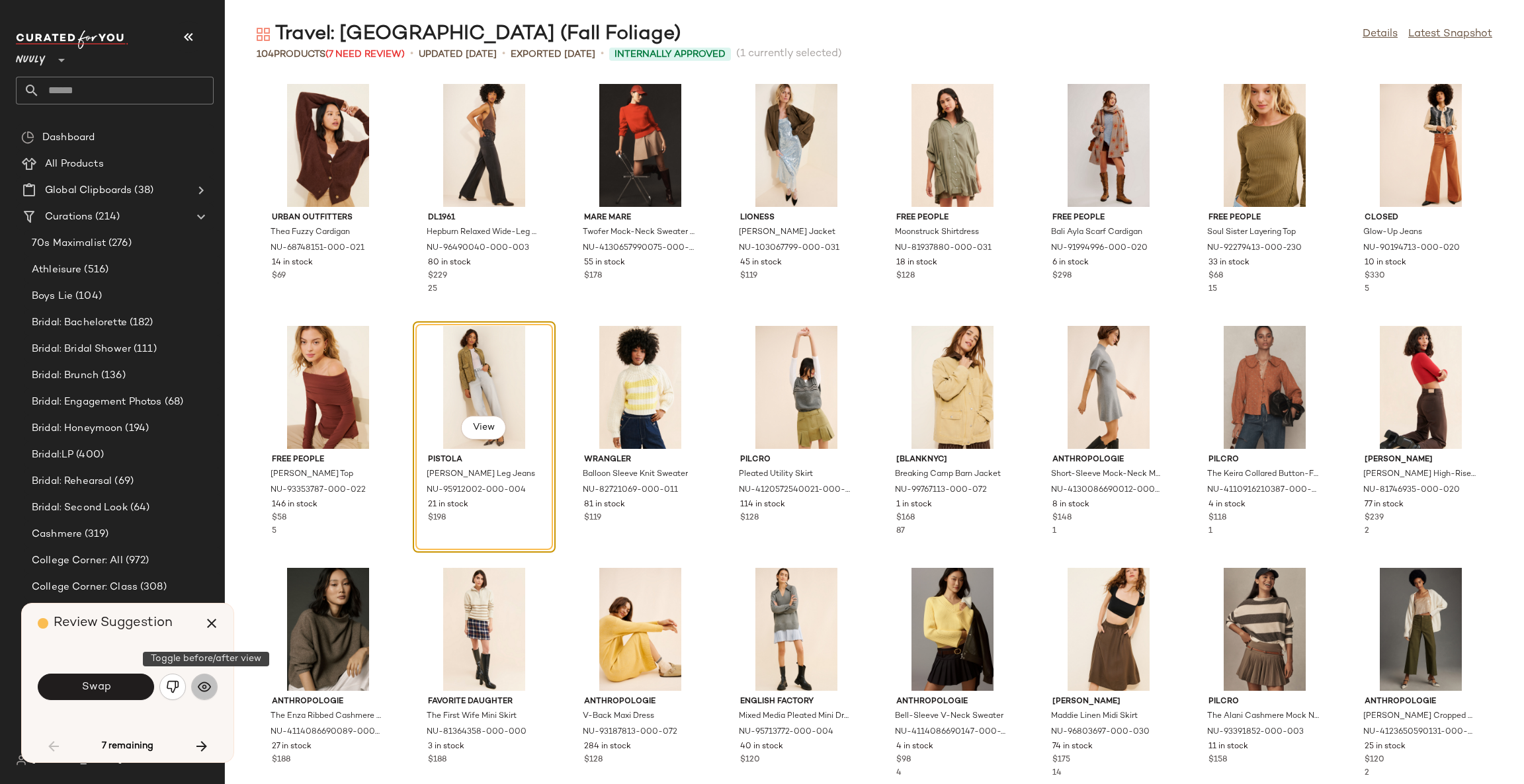
click at [199, 692] on img "button" at bounding box center [204, 687] width 13 height 13
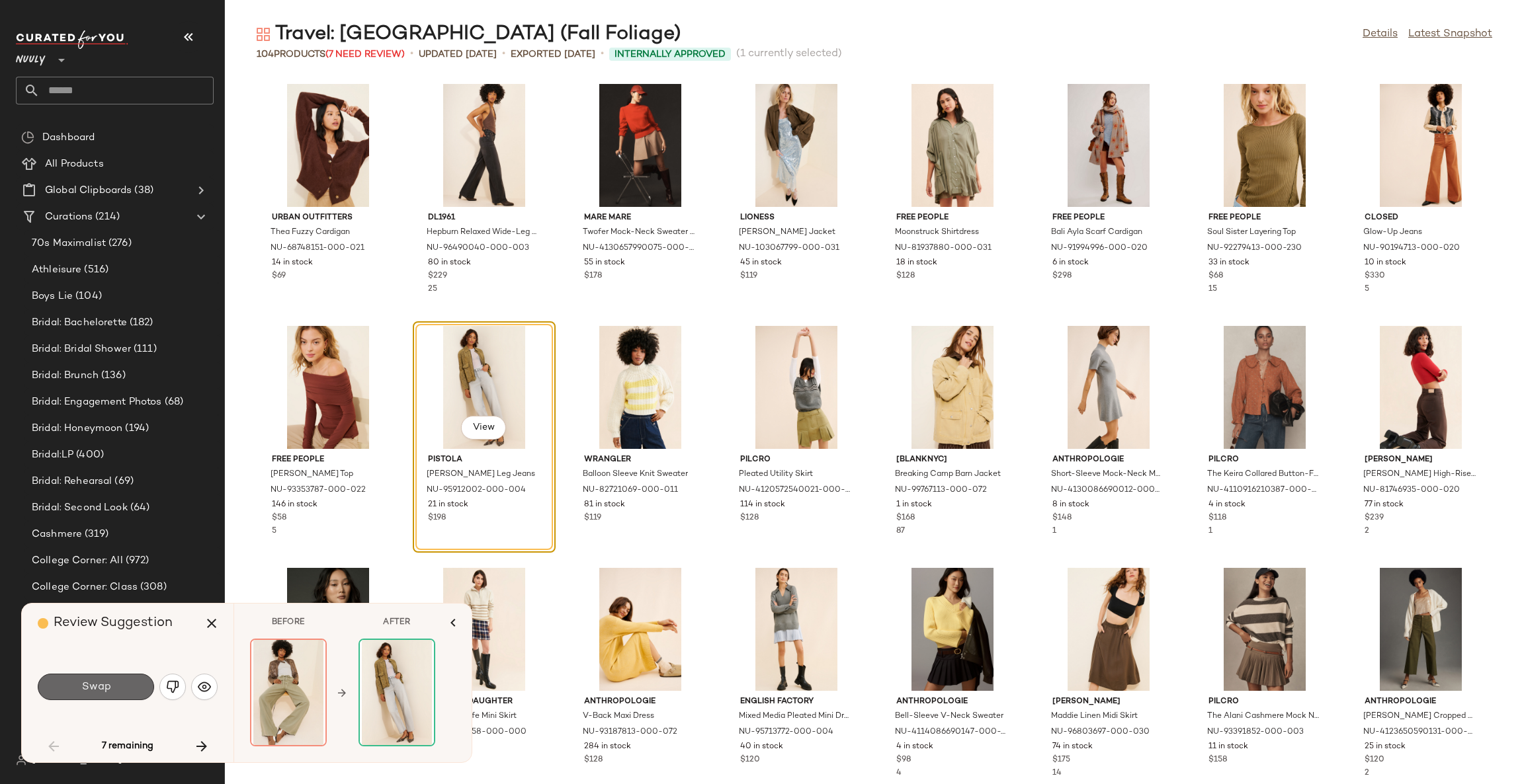
click at [117, 684] on button "Swap" at bounding box center [96, 687] width 116 height 27
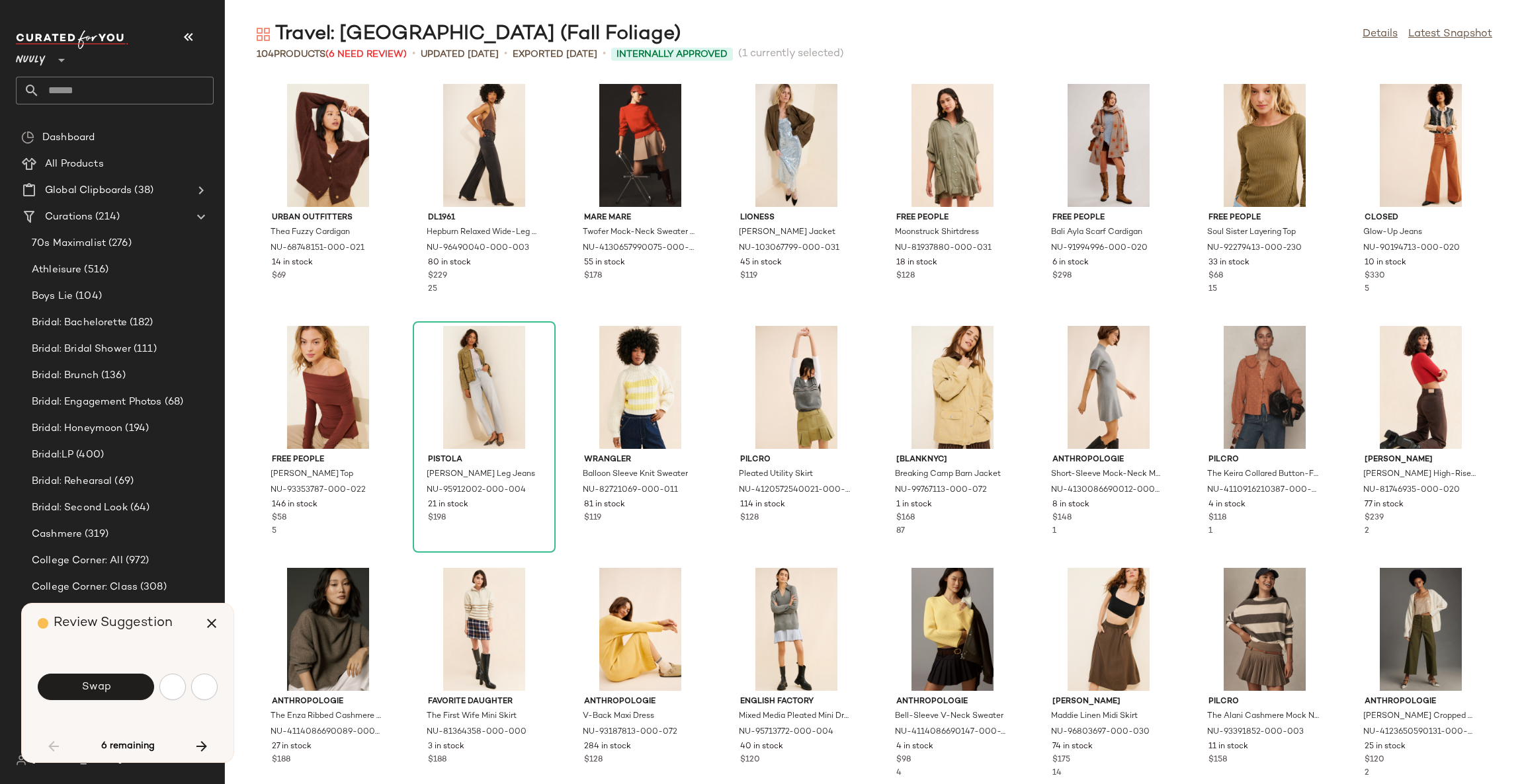
scroll to position [726, 0]
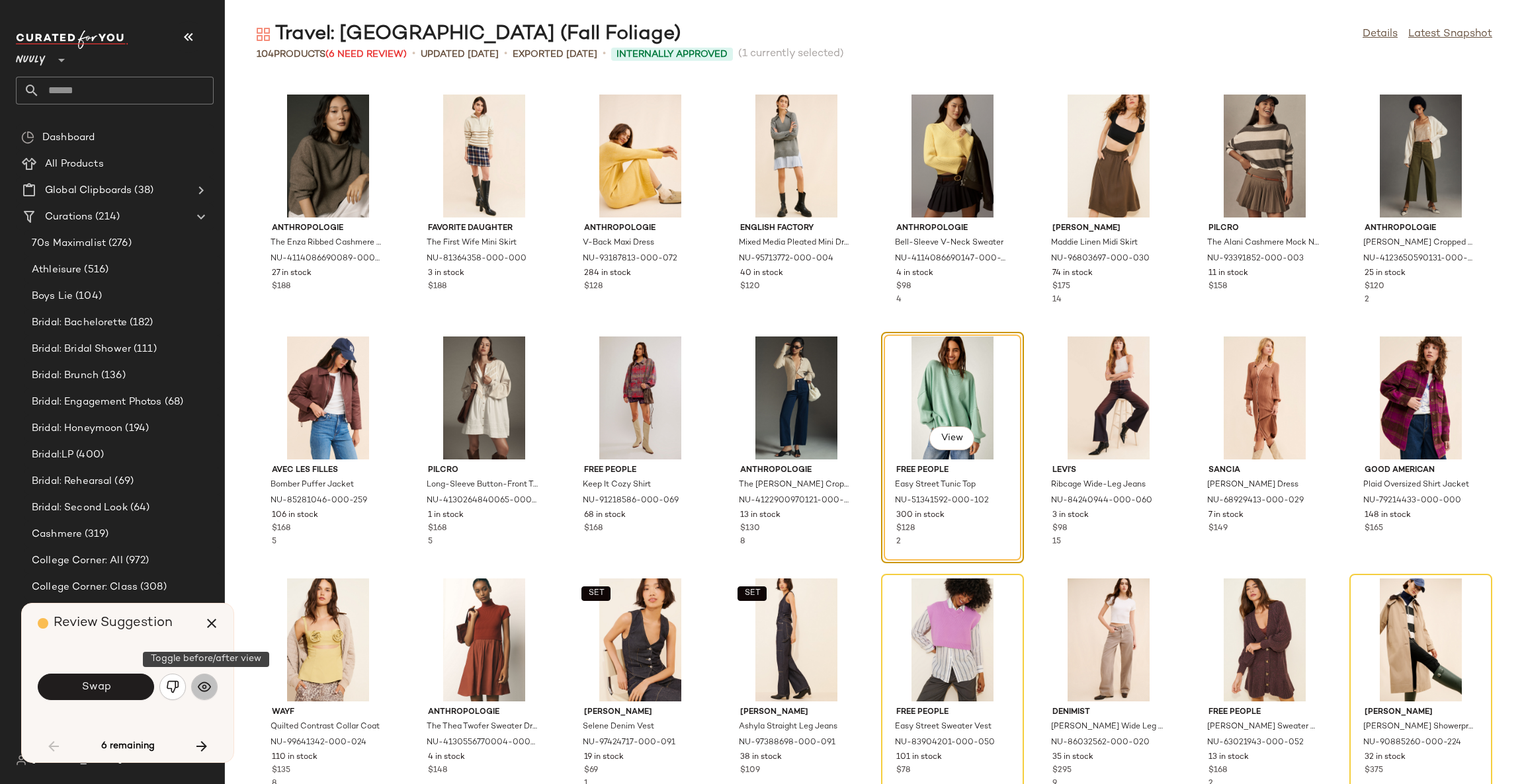
click at [205, 690] on img "button" at bounding box center [204, 687] width 13 height 13
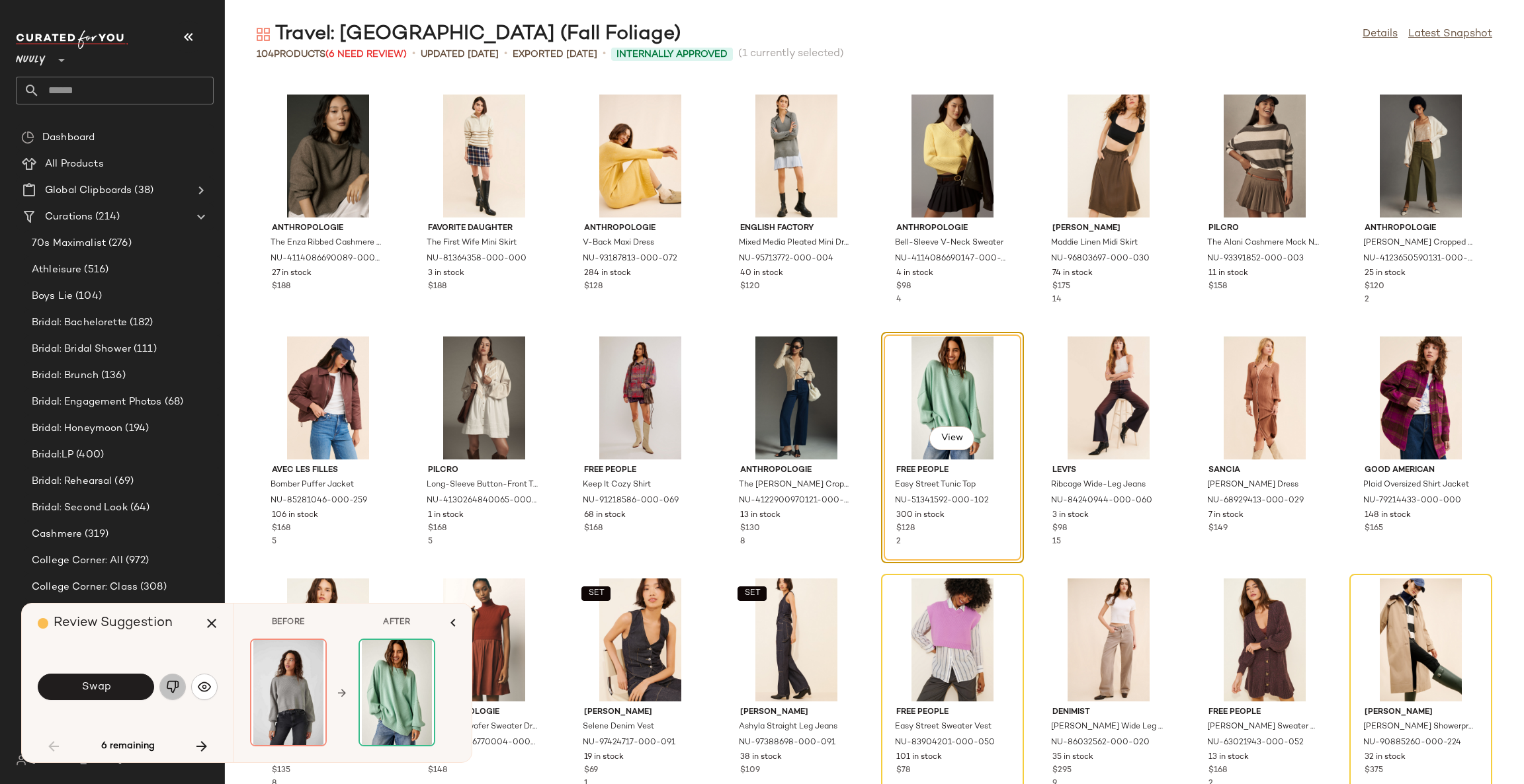
click at [176, 690] on img "button" at bounding box center [172, 687] width 13 height 13
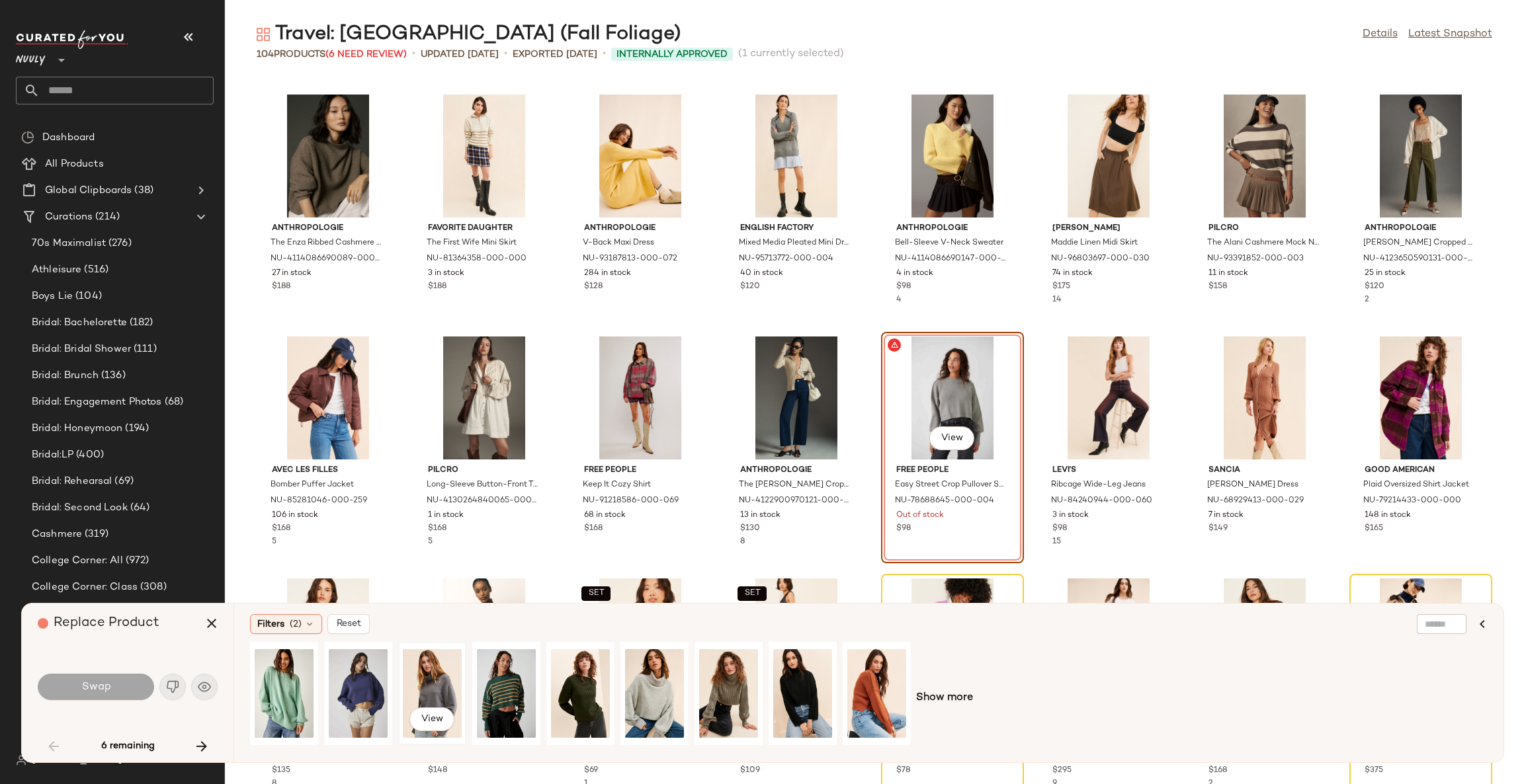
click at [421, 692] on div "View" at bounding box center [432, 694] width 59 height 94
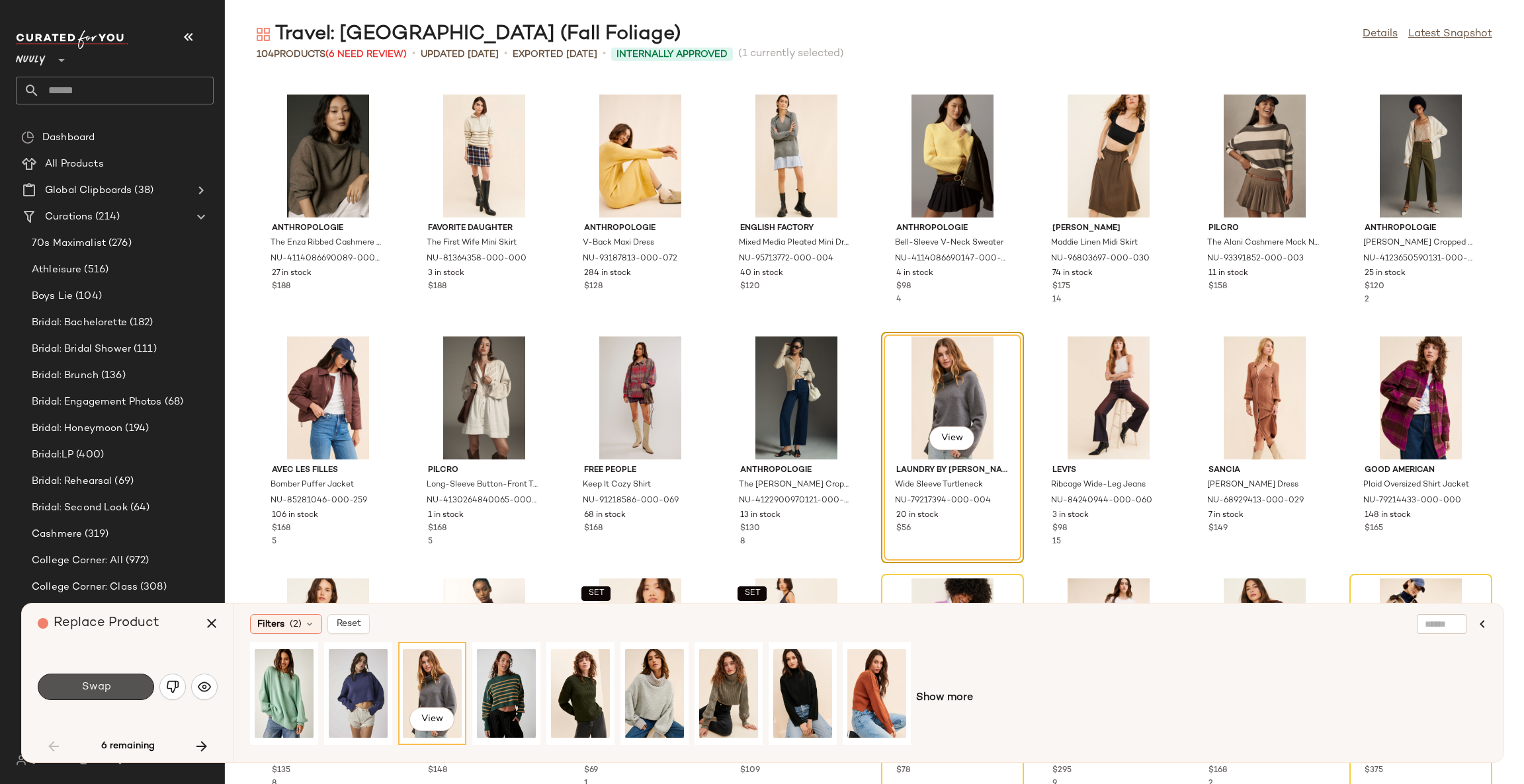
click at [84, 692] on span "Swap" at bounding box center [95, 687] width 29 height 13
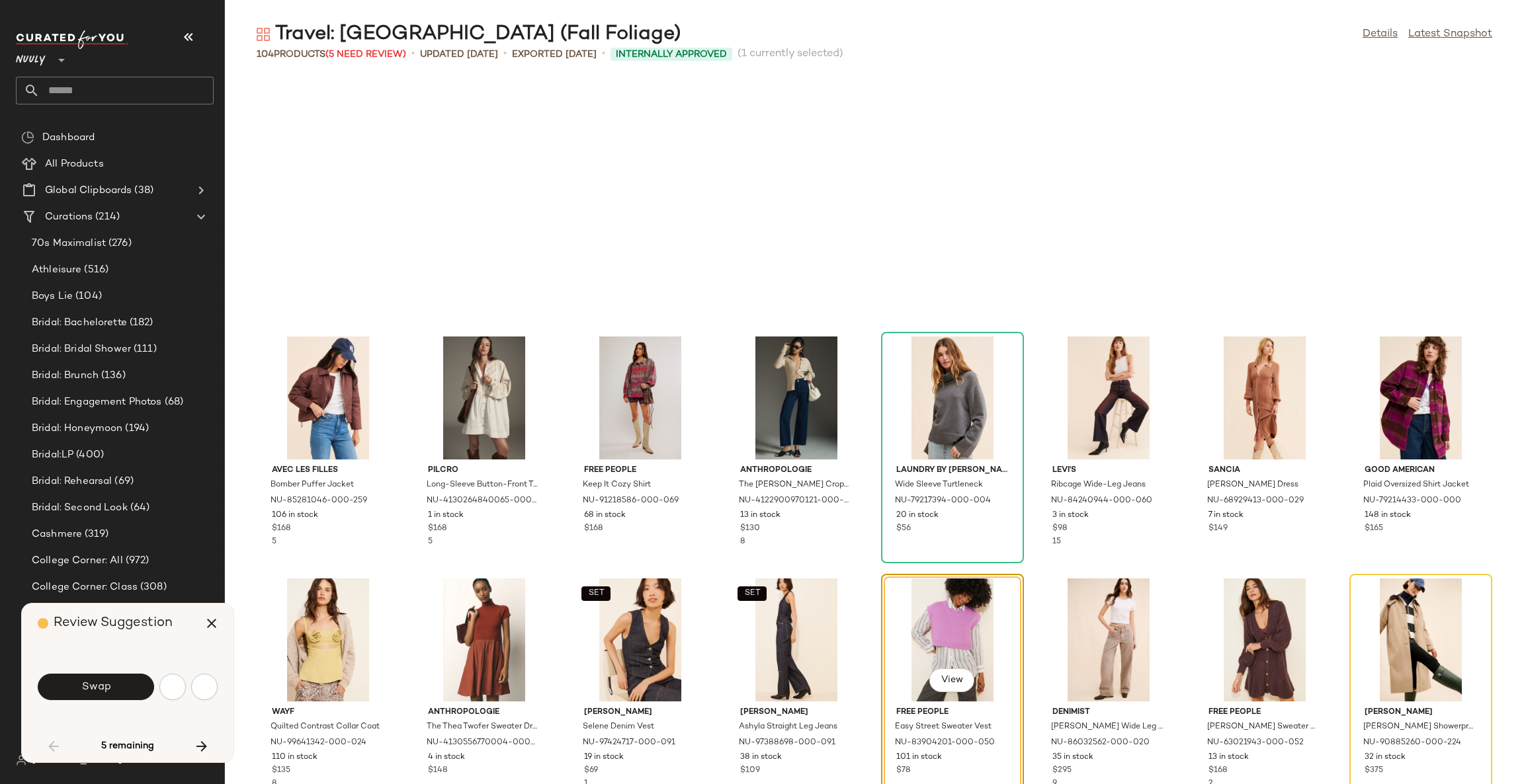
scroll to position [968, 0]
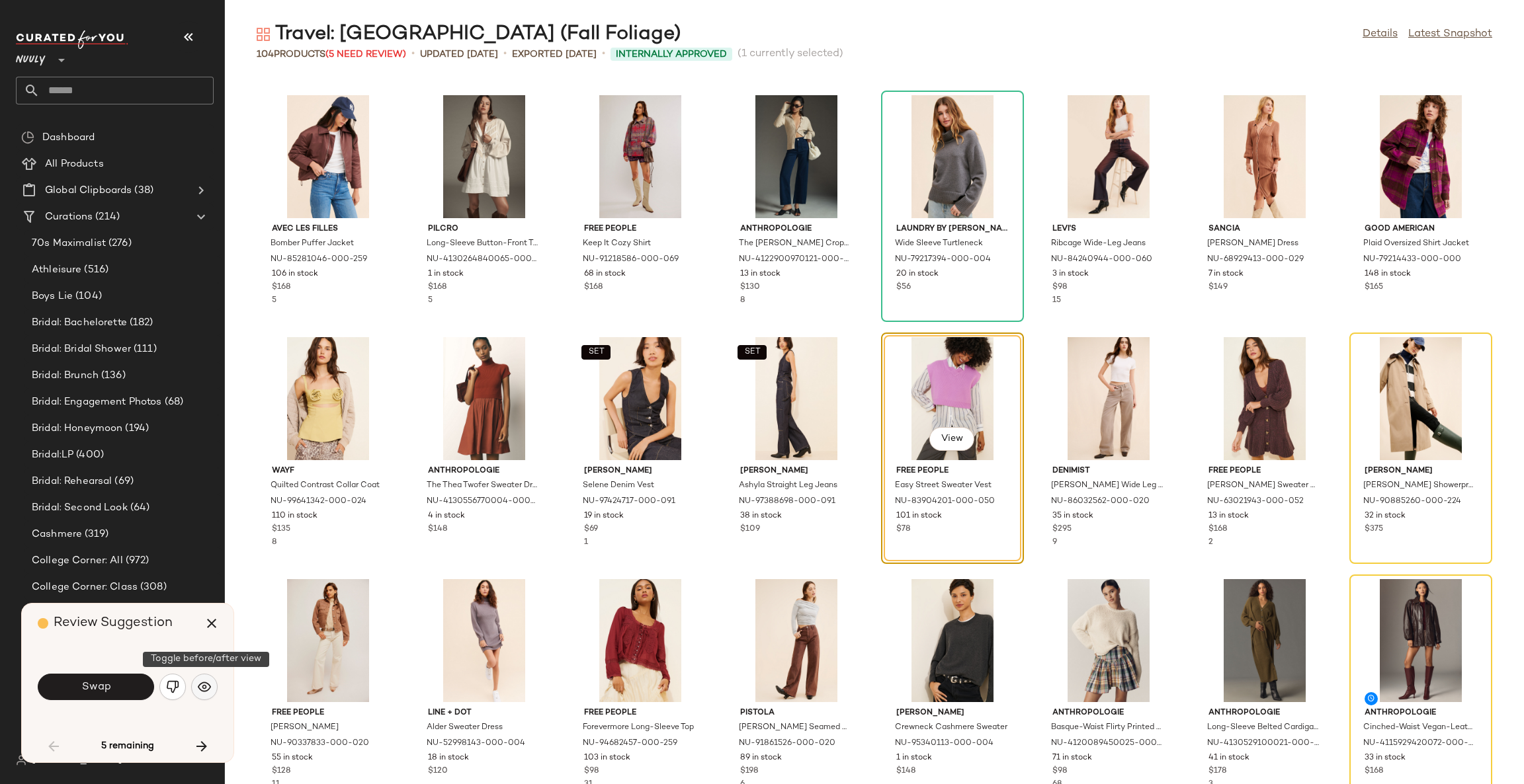
drag, startPoint x: 216, startPoint y: 689, endPoint x: 208, endPoint y: 689, distance: 8.0
click at [210, 689] on button "button" at bounding box center [204, 687] width 27 height 27
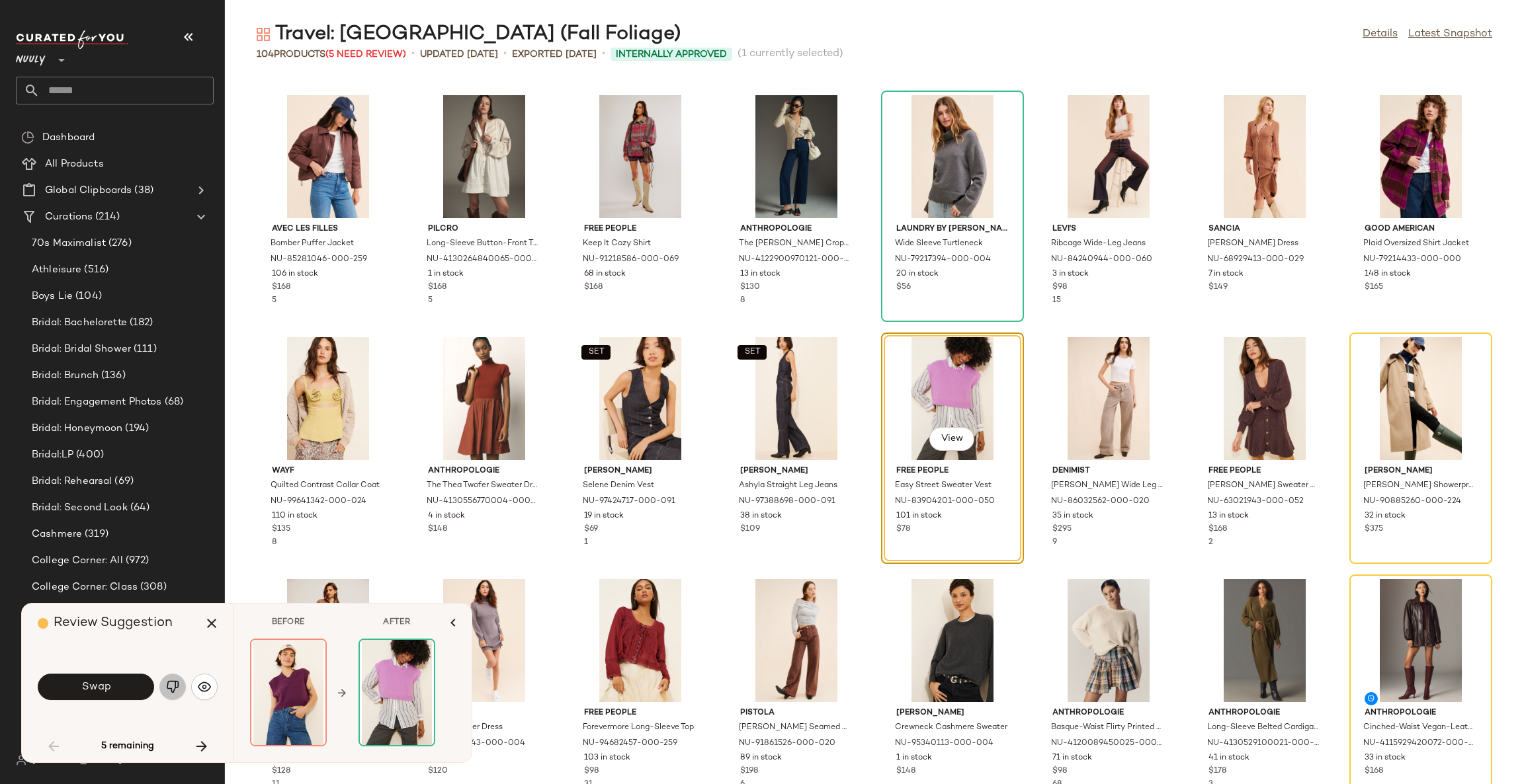
click at [178, 689] on img "button" at bounding box center [172, 687] width 13 height 13
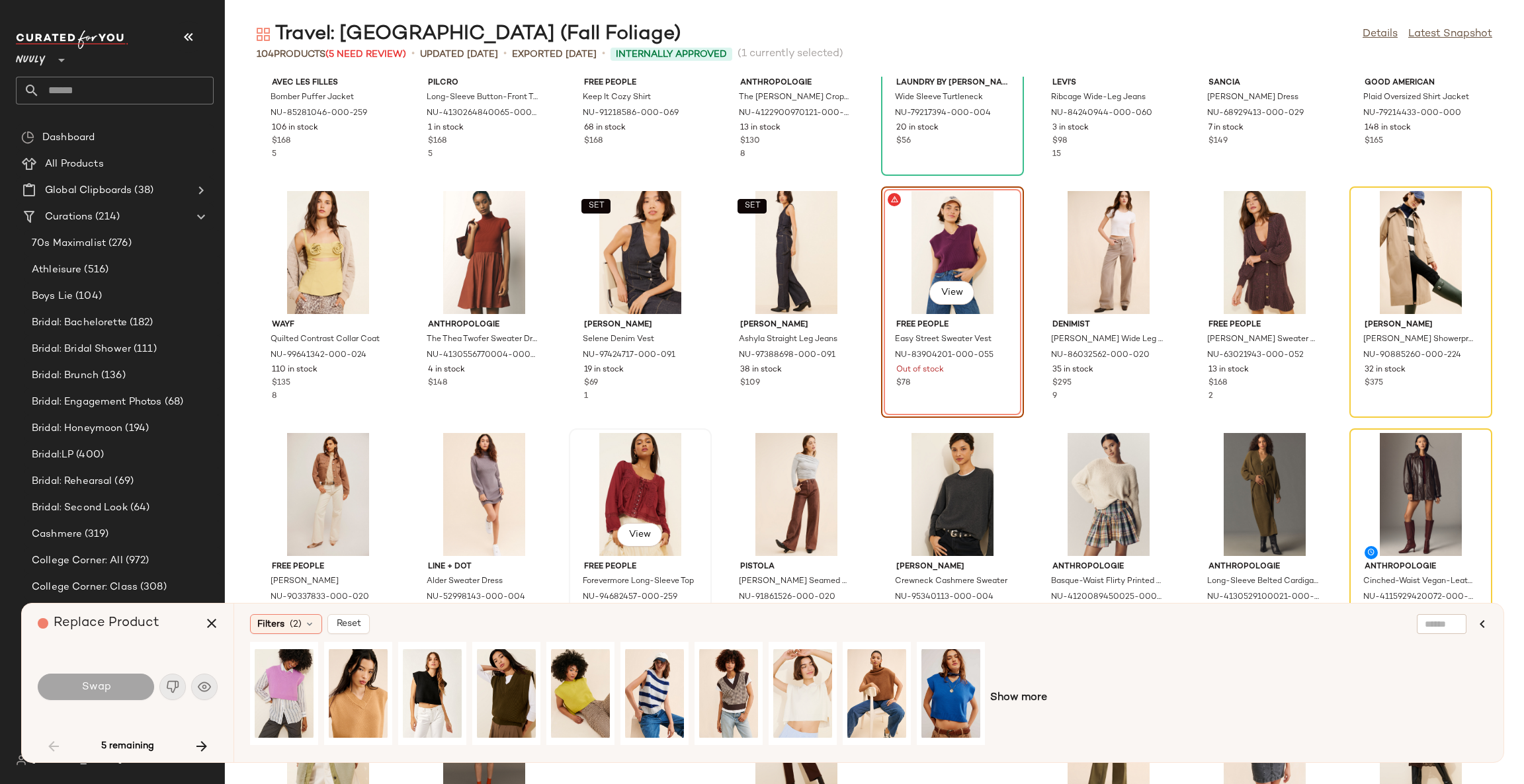
scroll to position [1166, 0]
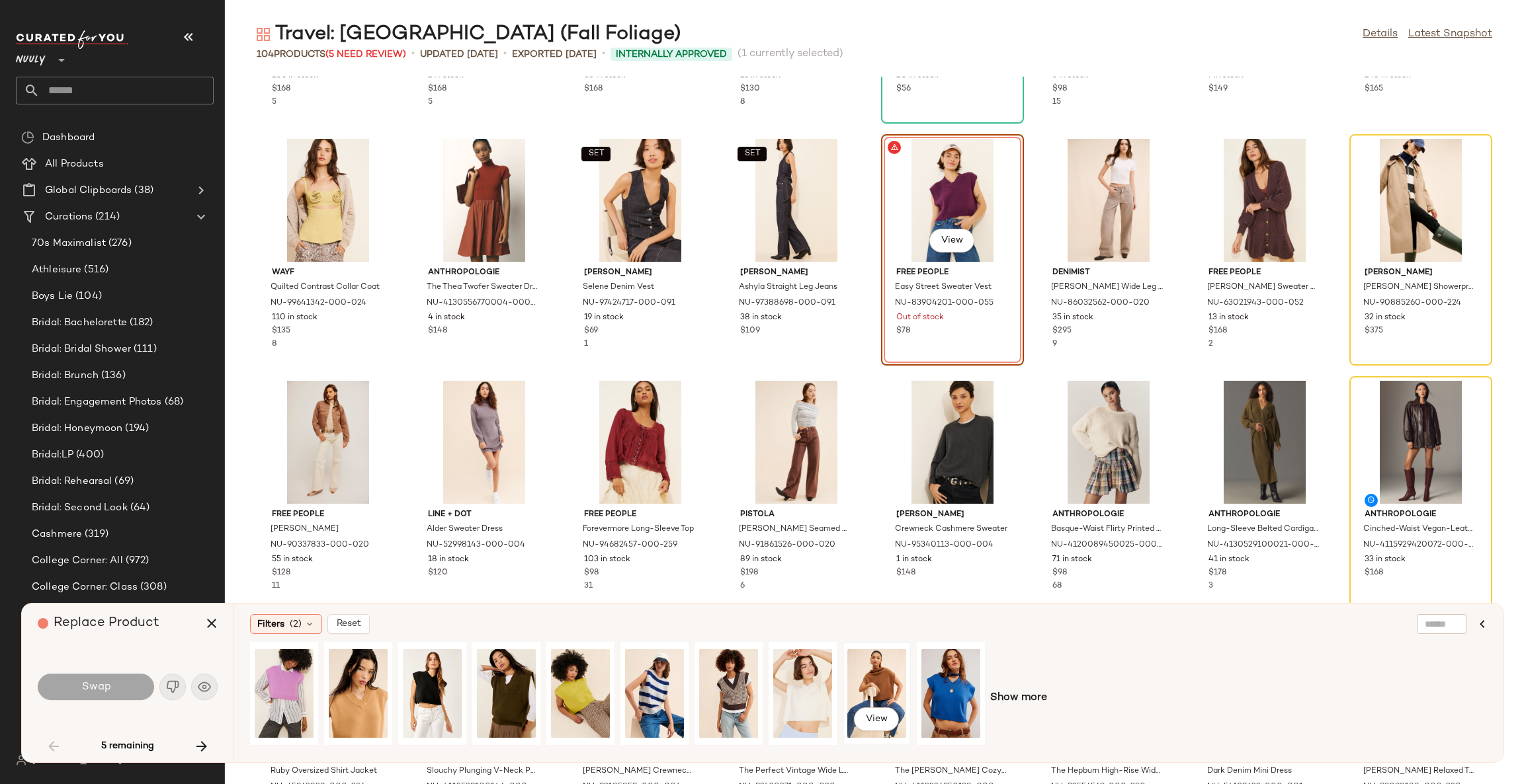
click at [884, 681] on div "View" at bounding box center [877, 694] width 59 height 94
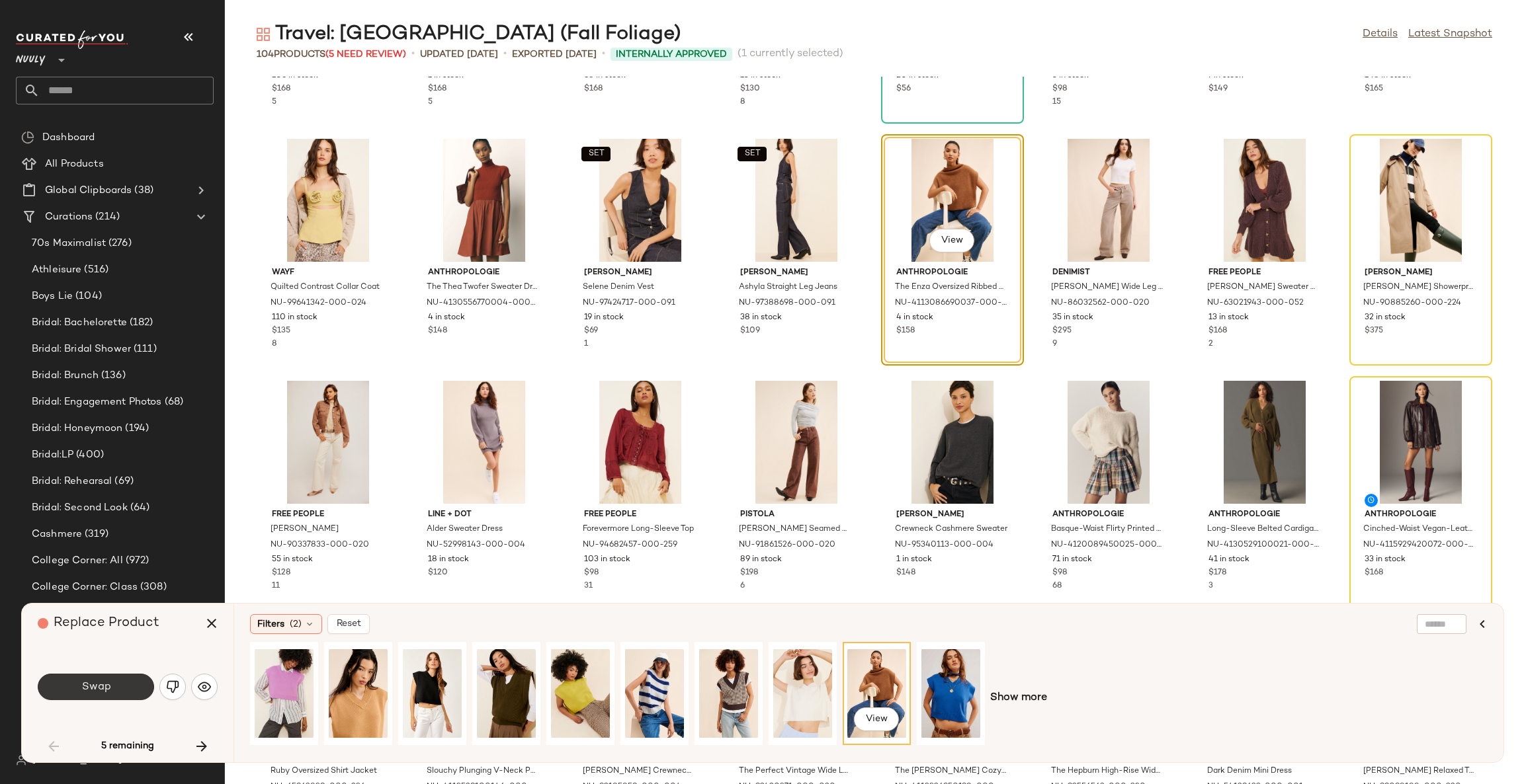
click at [121, 688] on button "Swap" at bounding box center [96, 687] width 116 height 27
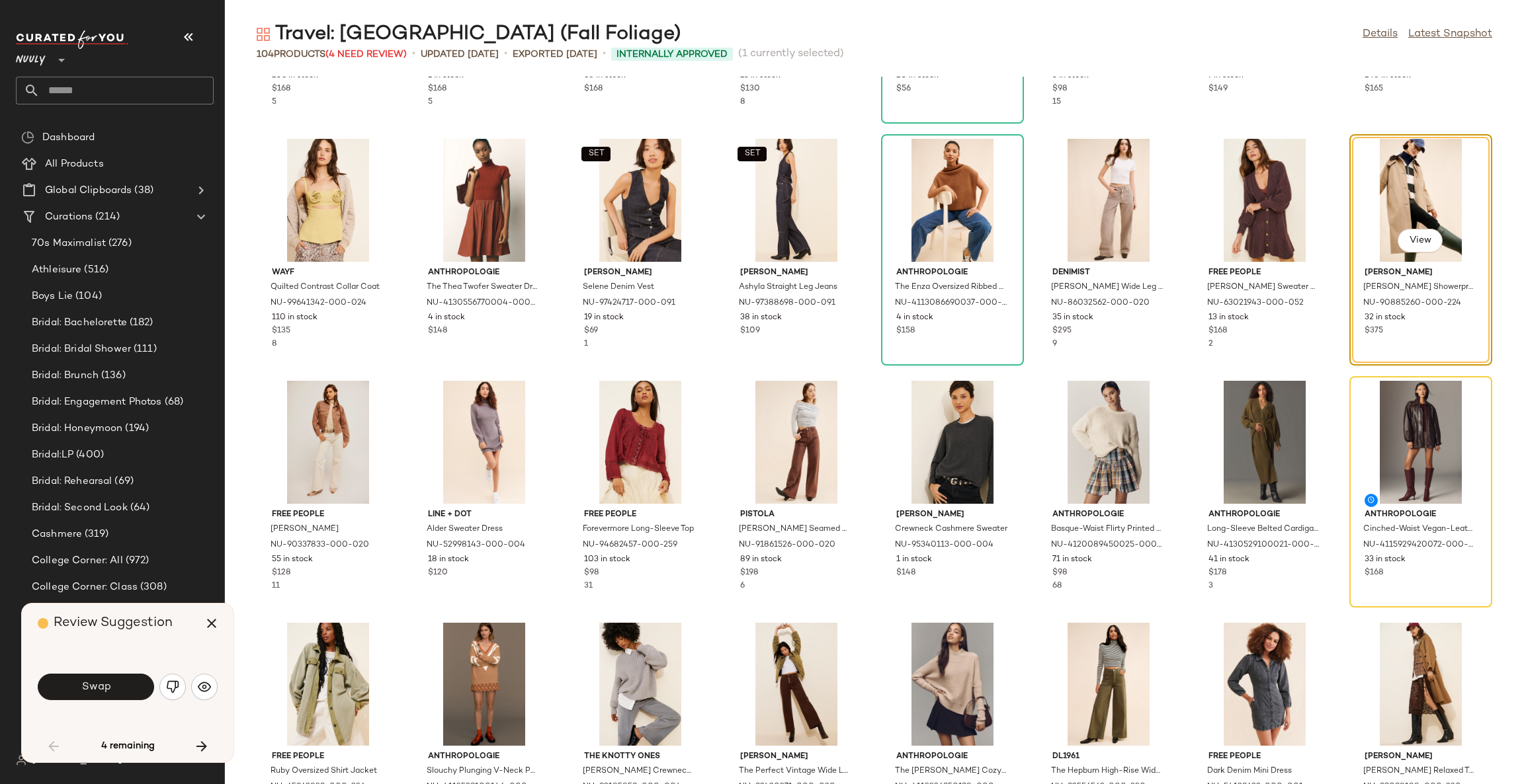
scroll to position [968, 0]
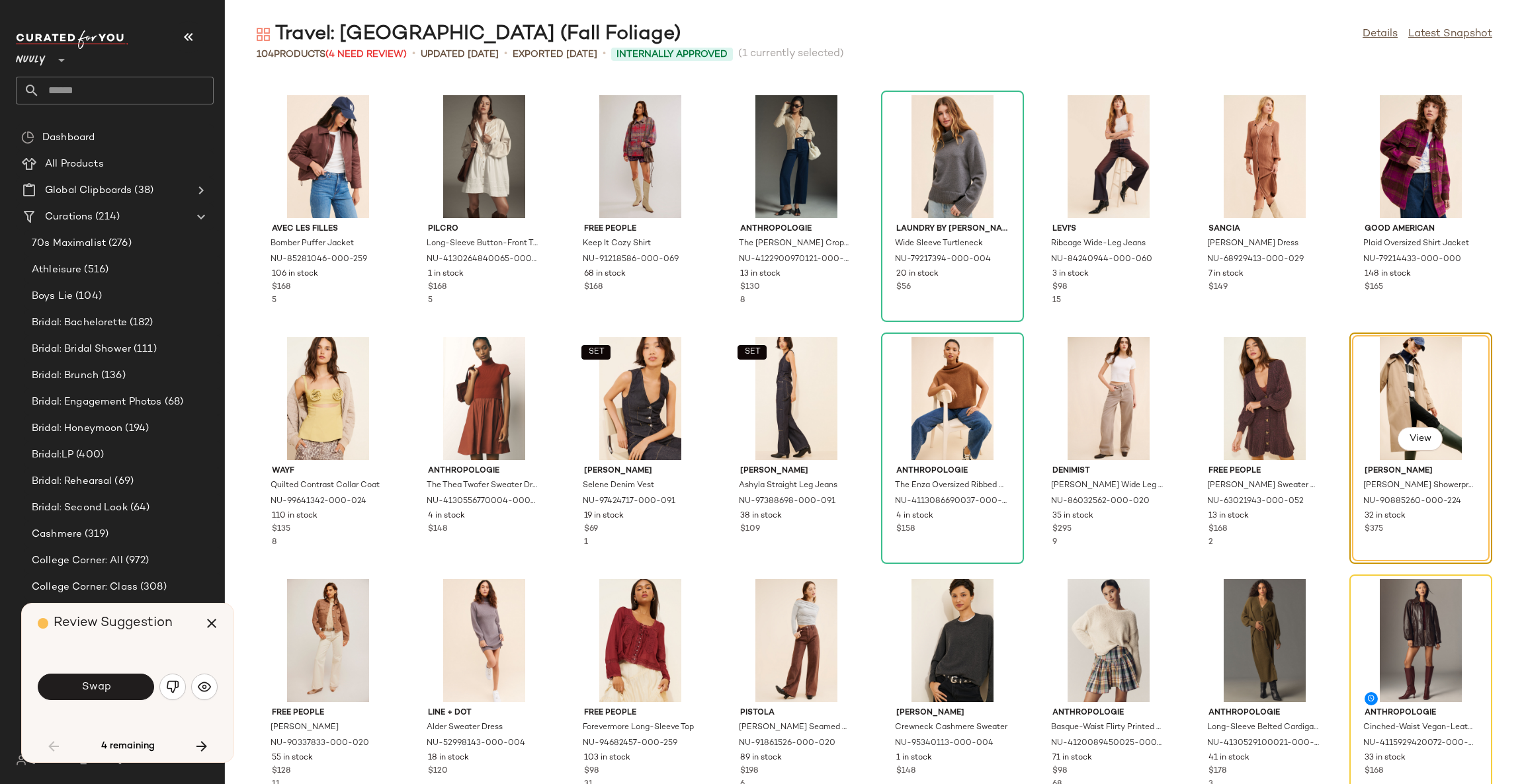
click at [121, 688] on button "Swap" at bounding box center [96, 687] width 116 height 27
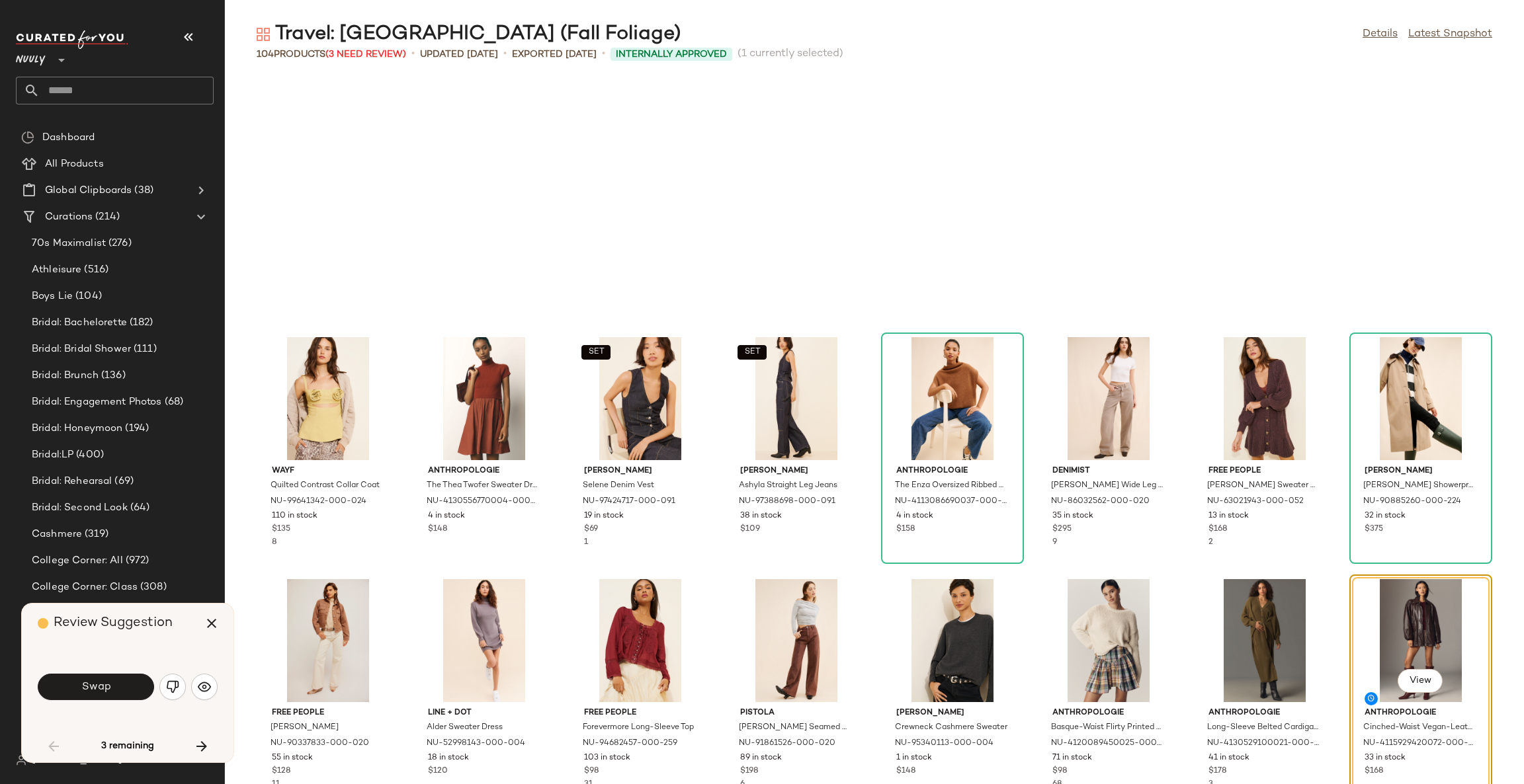
scroll to position [1209, 0]
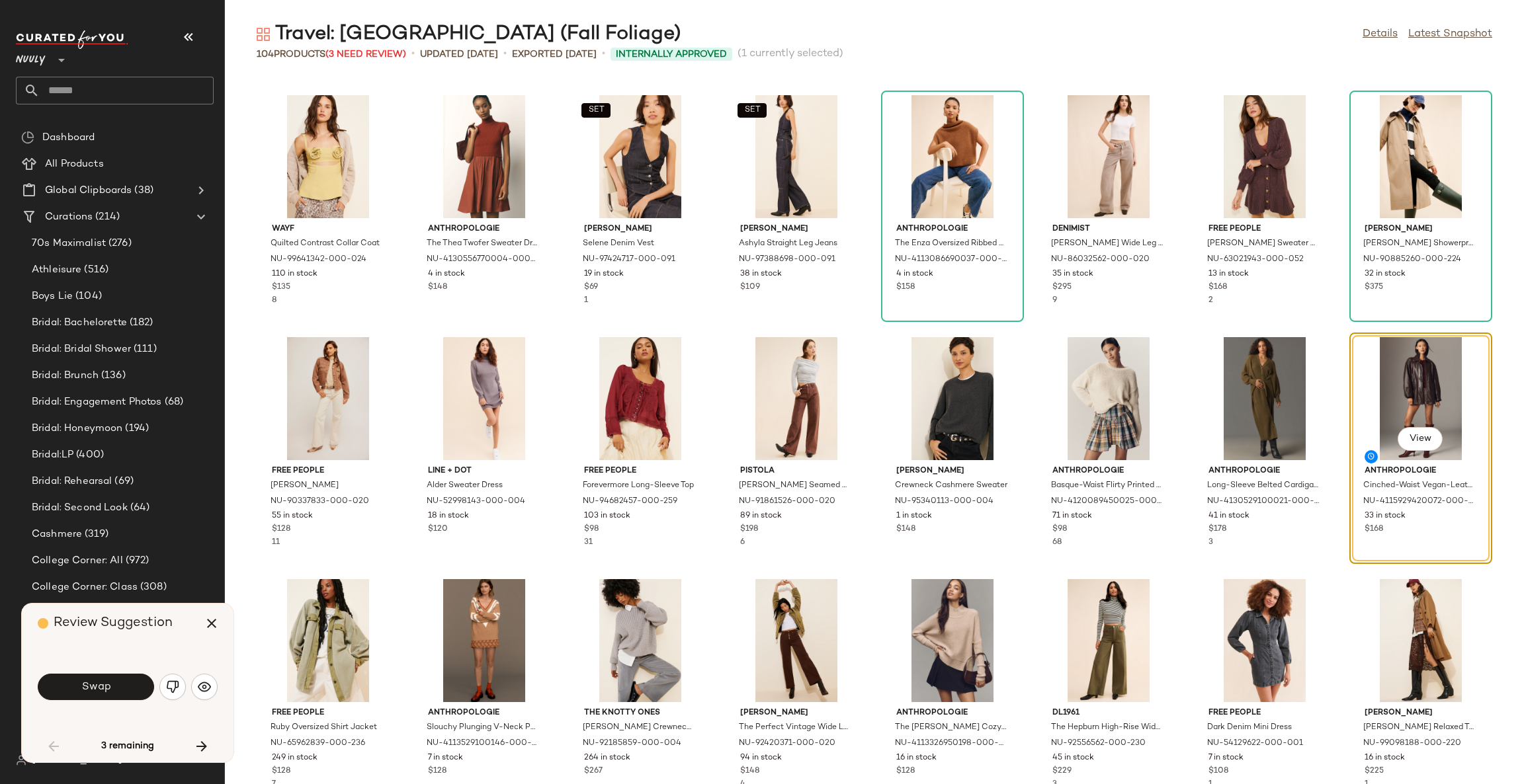
click at [121, 688] on button "Swap" at bounding box center [96, 687] width 116 height 27
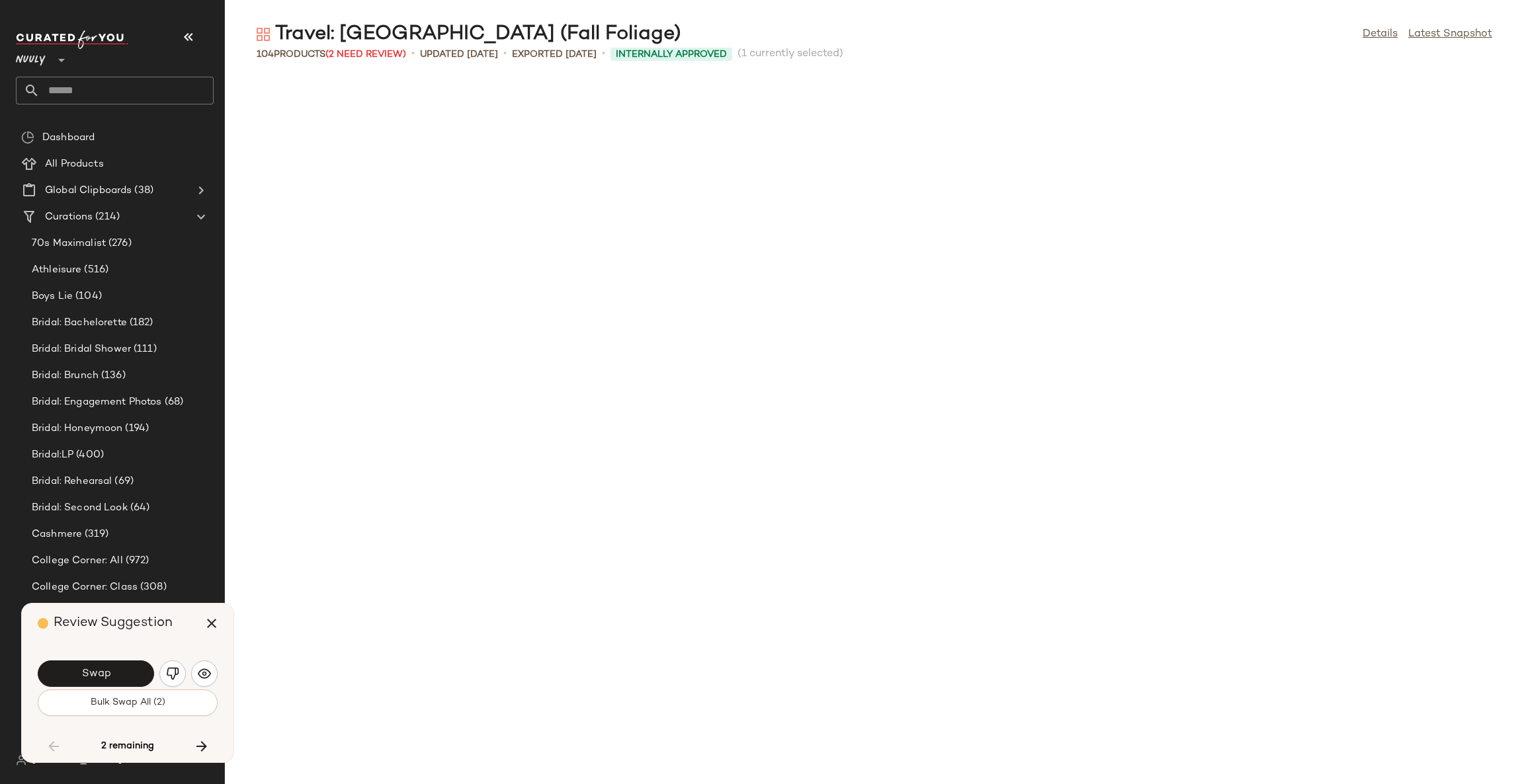
scroll to position [1935, 0]
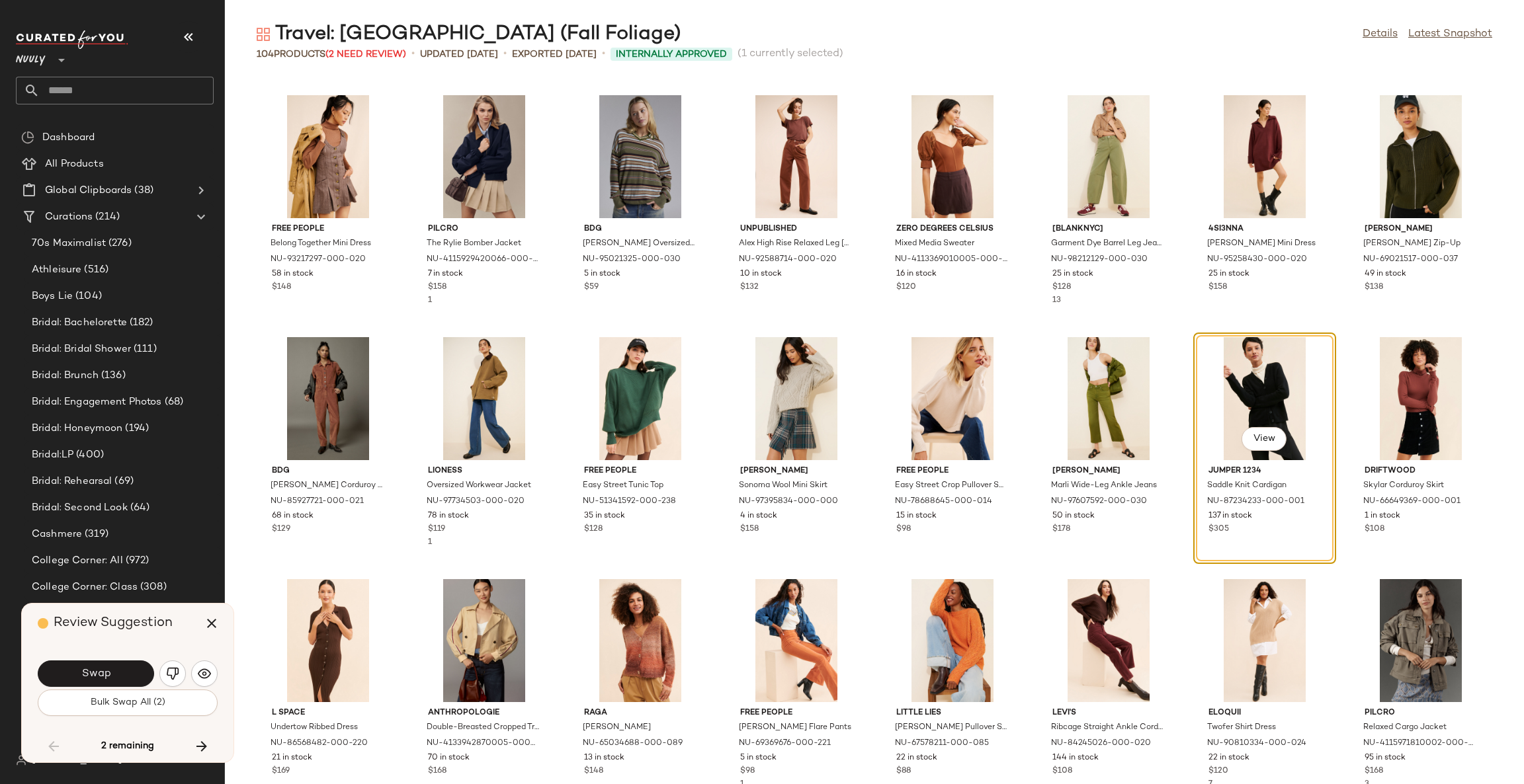
click at [121, 688] on div "Swap" at bounding box center [128, 674] width 180 height 32
click at [113, 681] on button "Swap" at bounding box center [96, 674] width 116 height 27
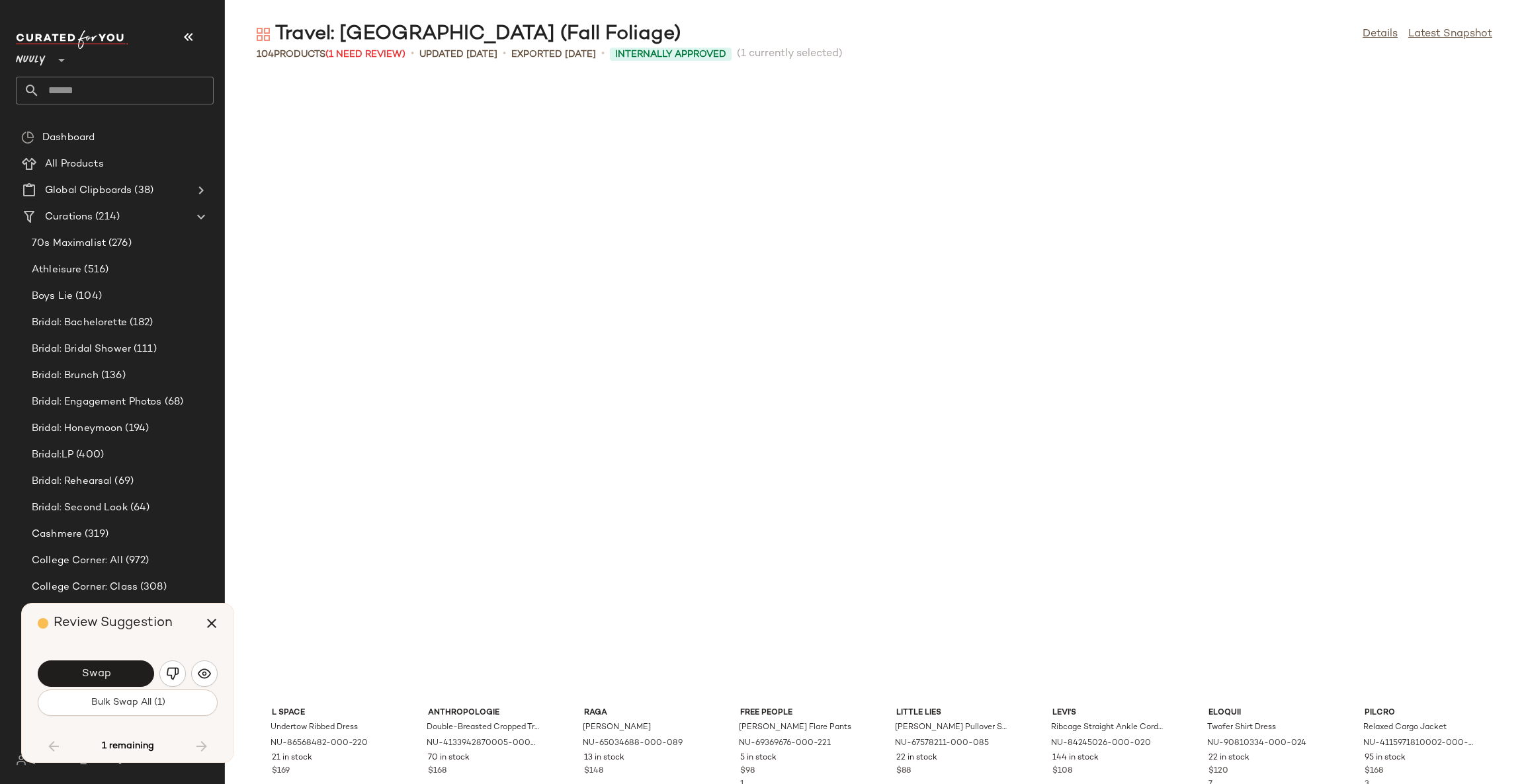
scroll to position [2441, 0]
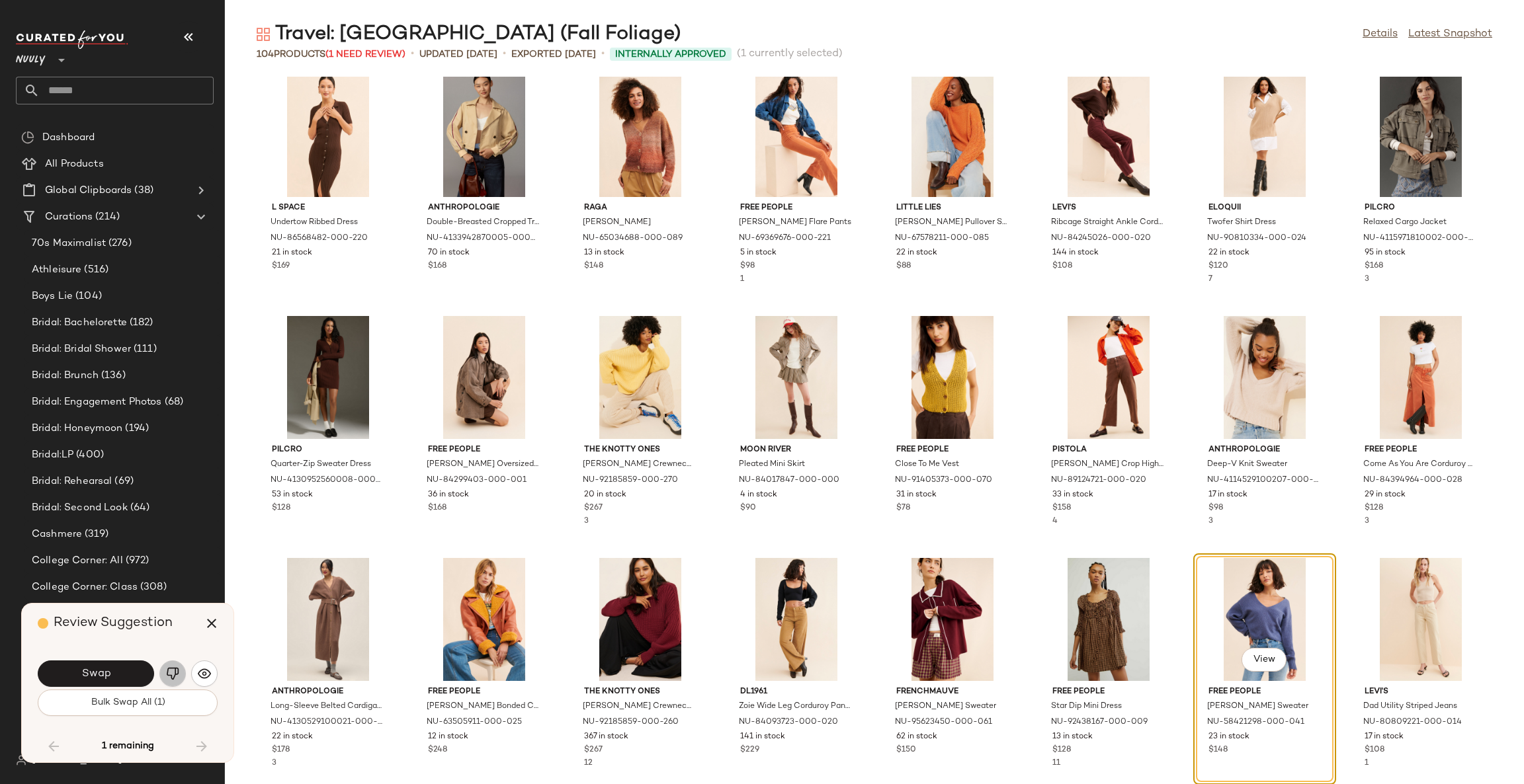
click at [176, 671] on img "button" at bounding box center [172, 673] width 13 height 13
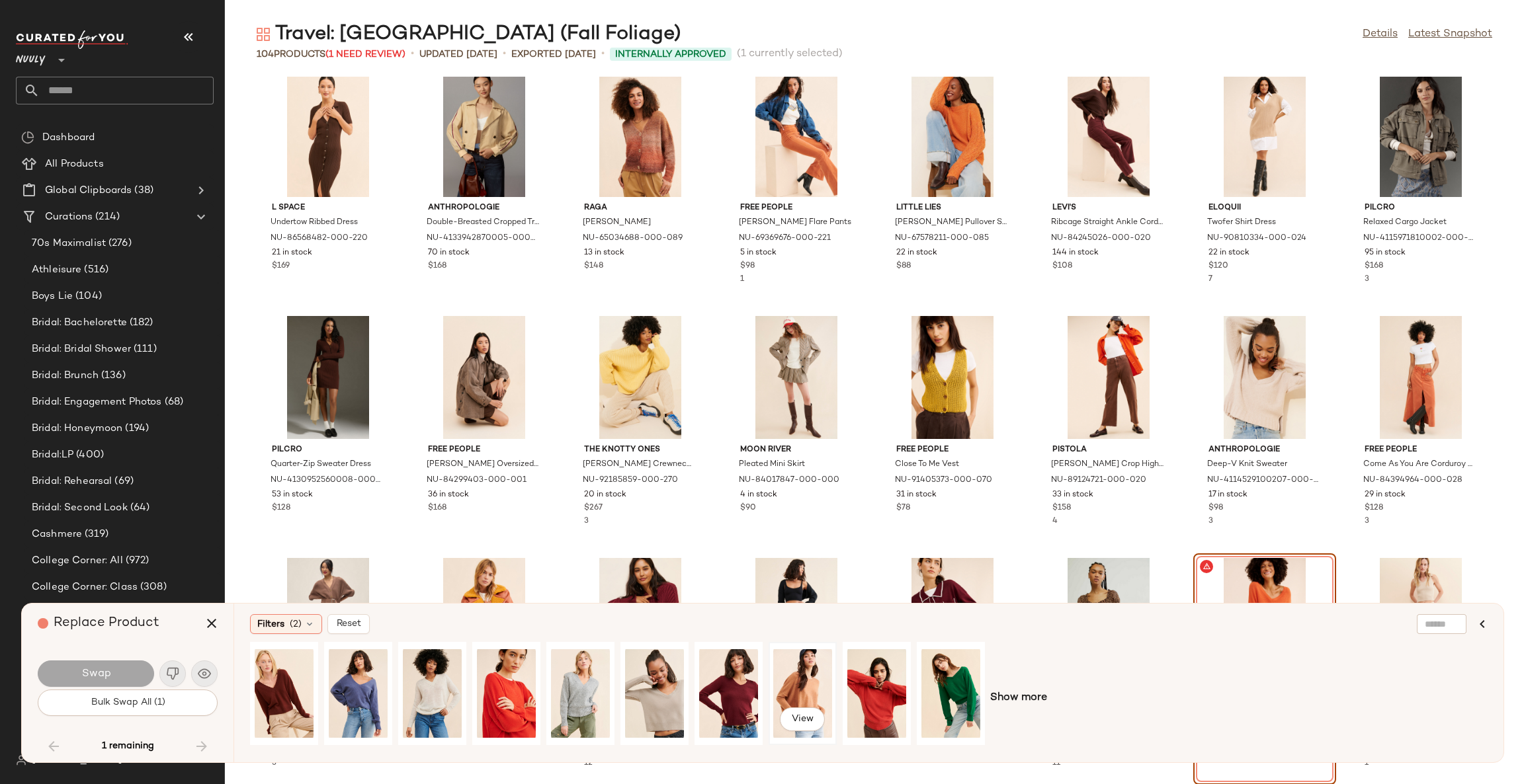
click at [812, 686] on div "View" at bounding box center [802, 694] width 59 height 94
click at [133, 667] on button "Swap" at bounding box center [96, 674] width 116 height 27
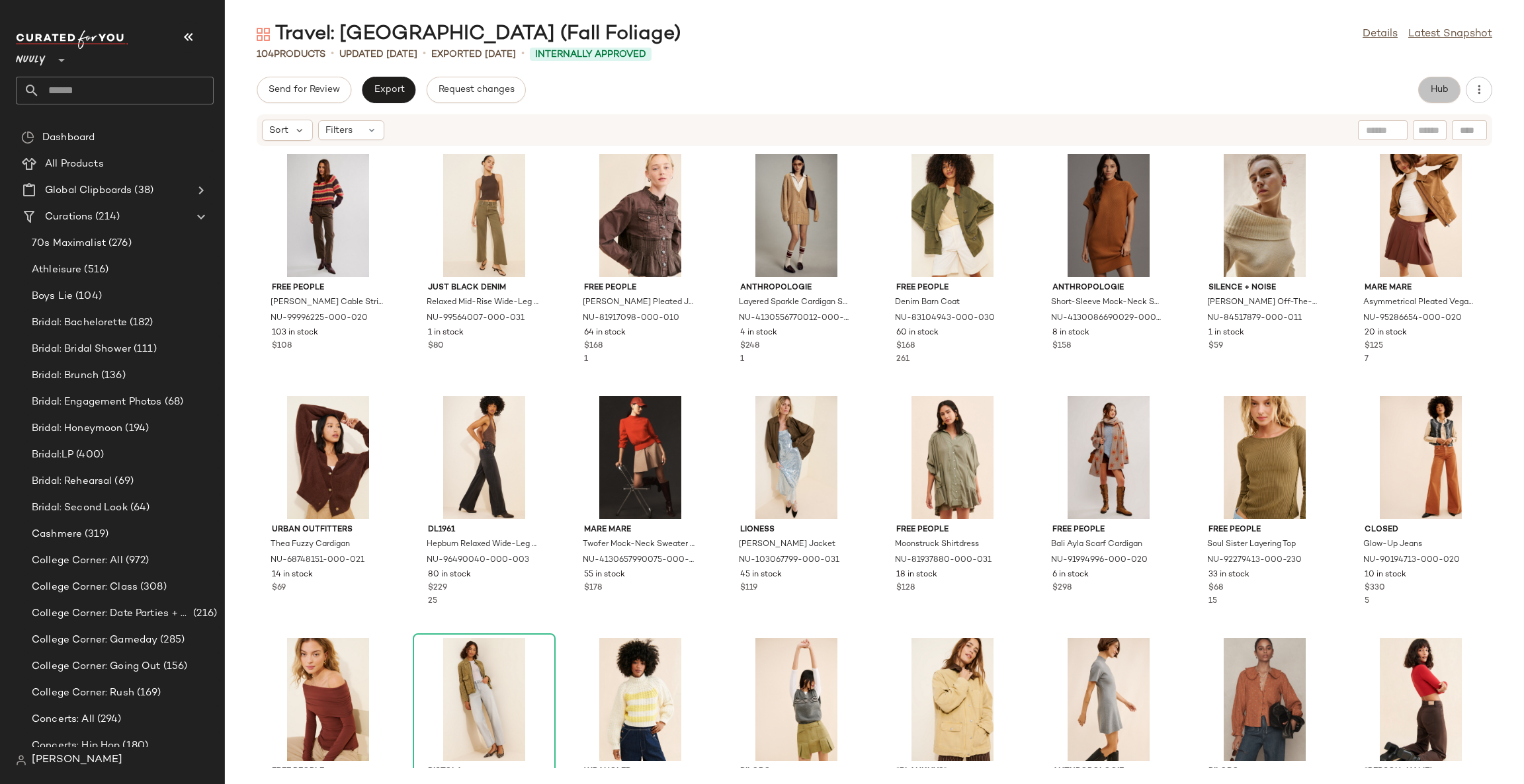
click at [1433, 85] on span "Hub" at bounding box center [1438, 90] width 18 height 10
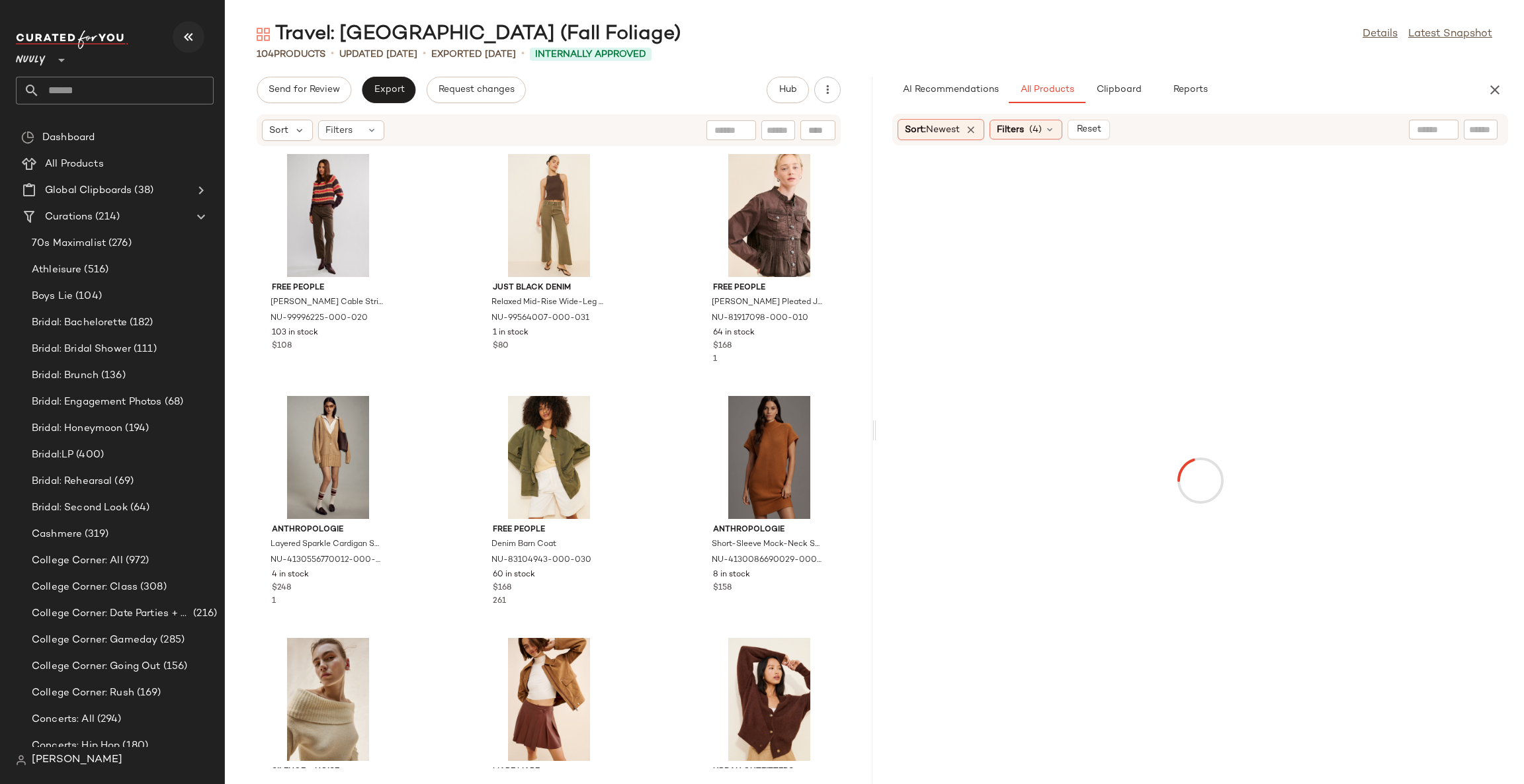
click at [188, 38] on icon "button" at bounding box center [188, 37] width 16 height 16
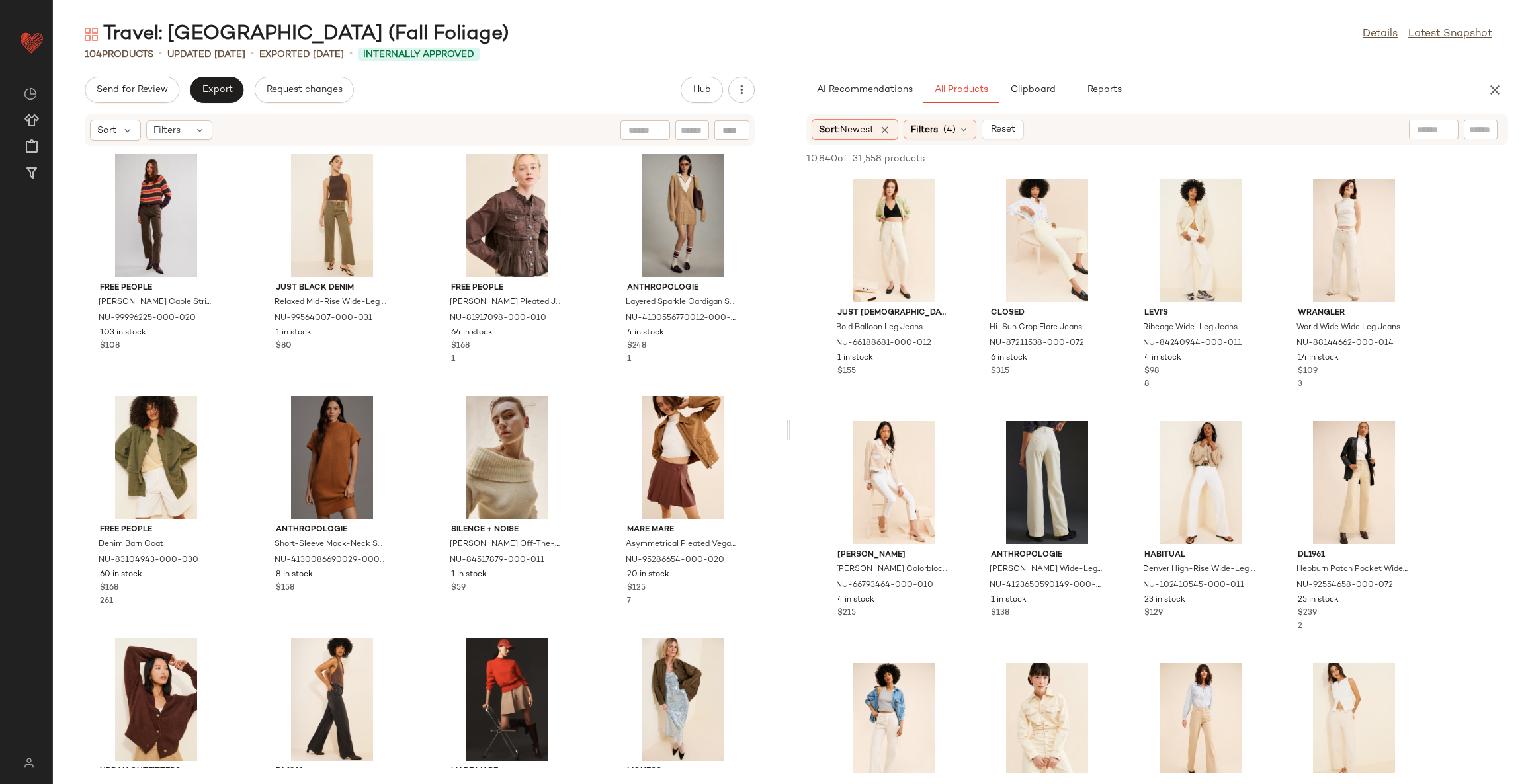
click at [1426, 134] on input "text" at bounding box center [1433, 130] width 34 height 14
type input "**********"
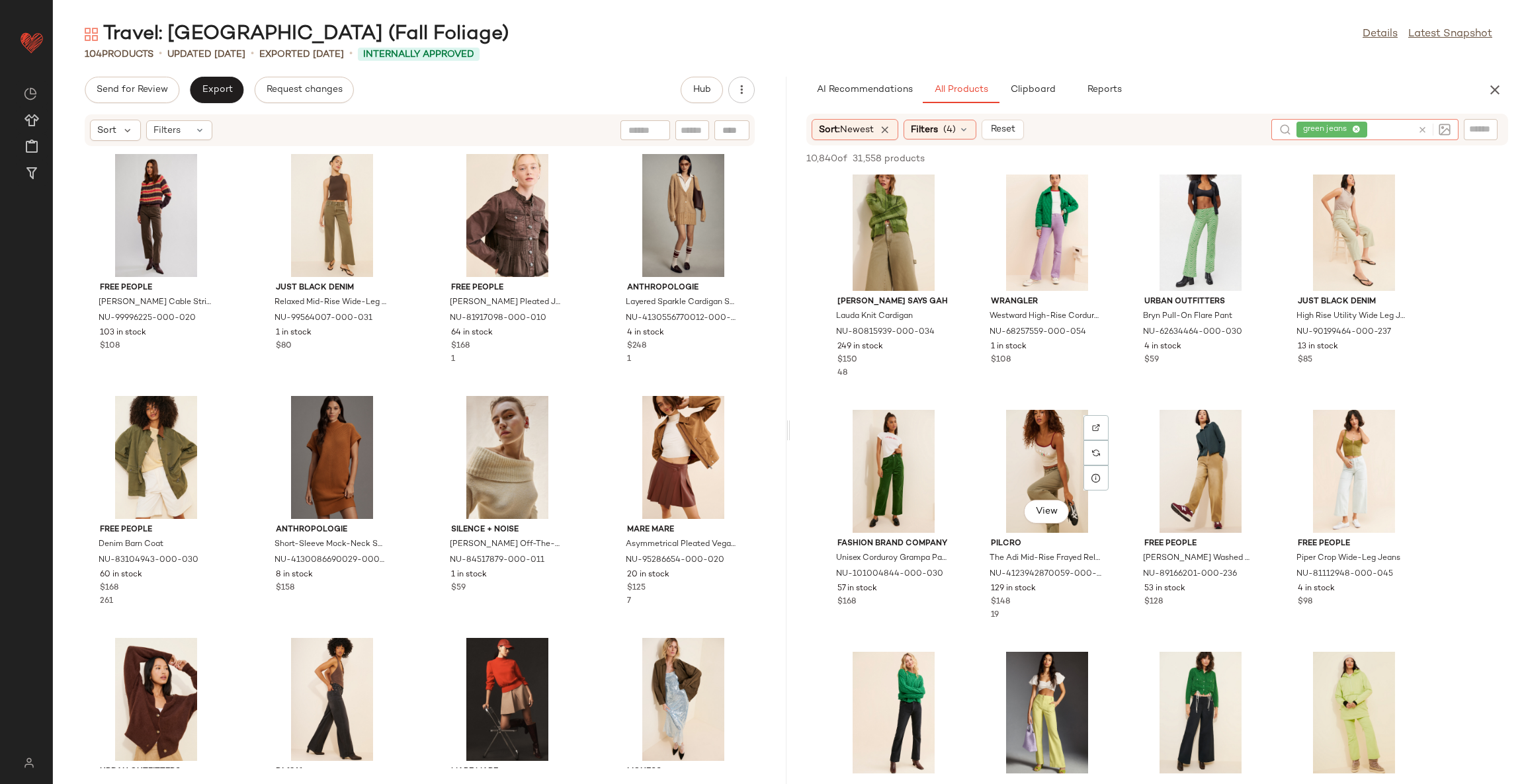
scroll to position [594, 0]
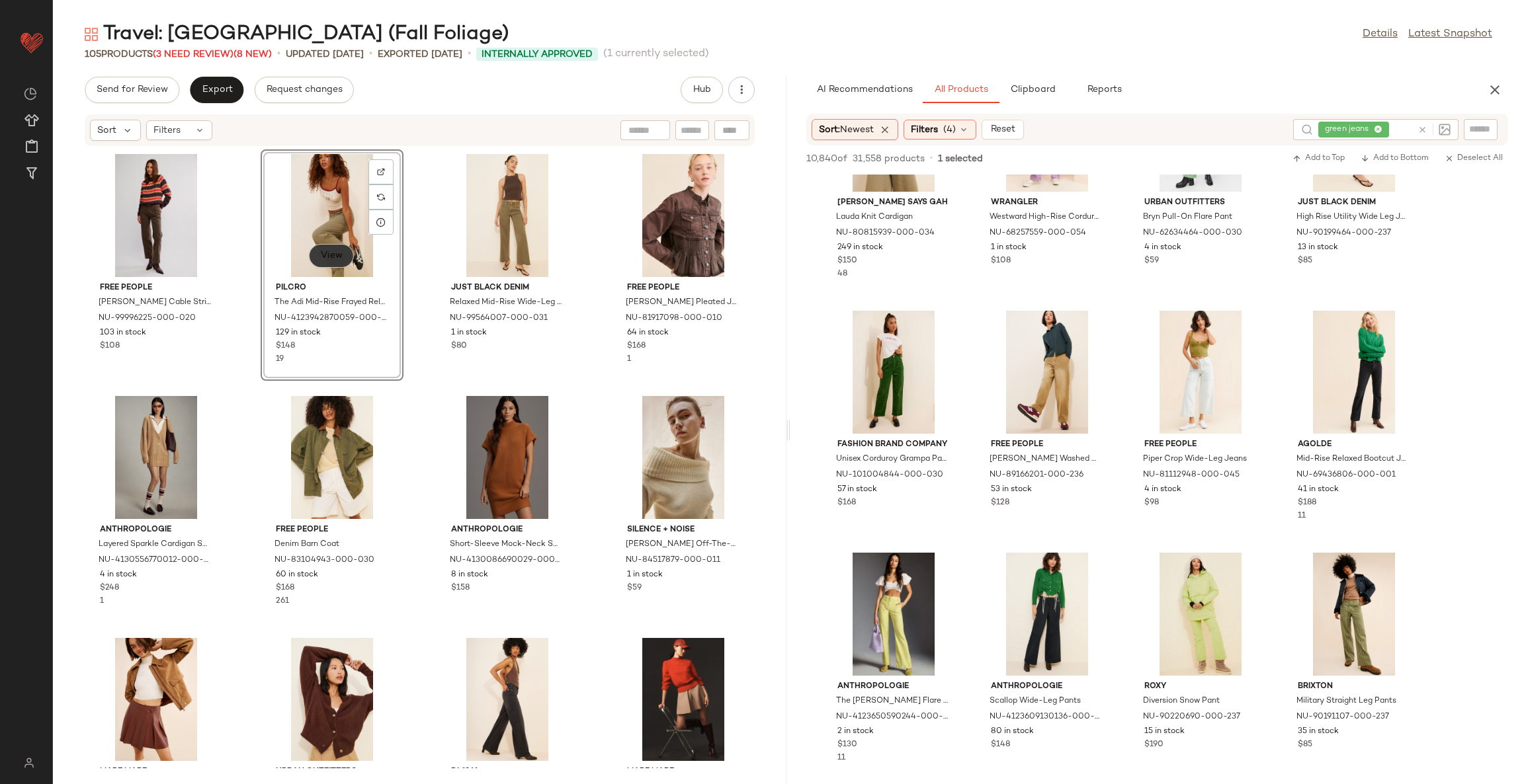
click at [336, 262] on button "View" at bounding box center [332, 256] width 45 height 23
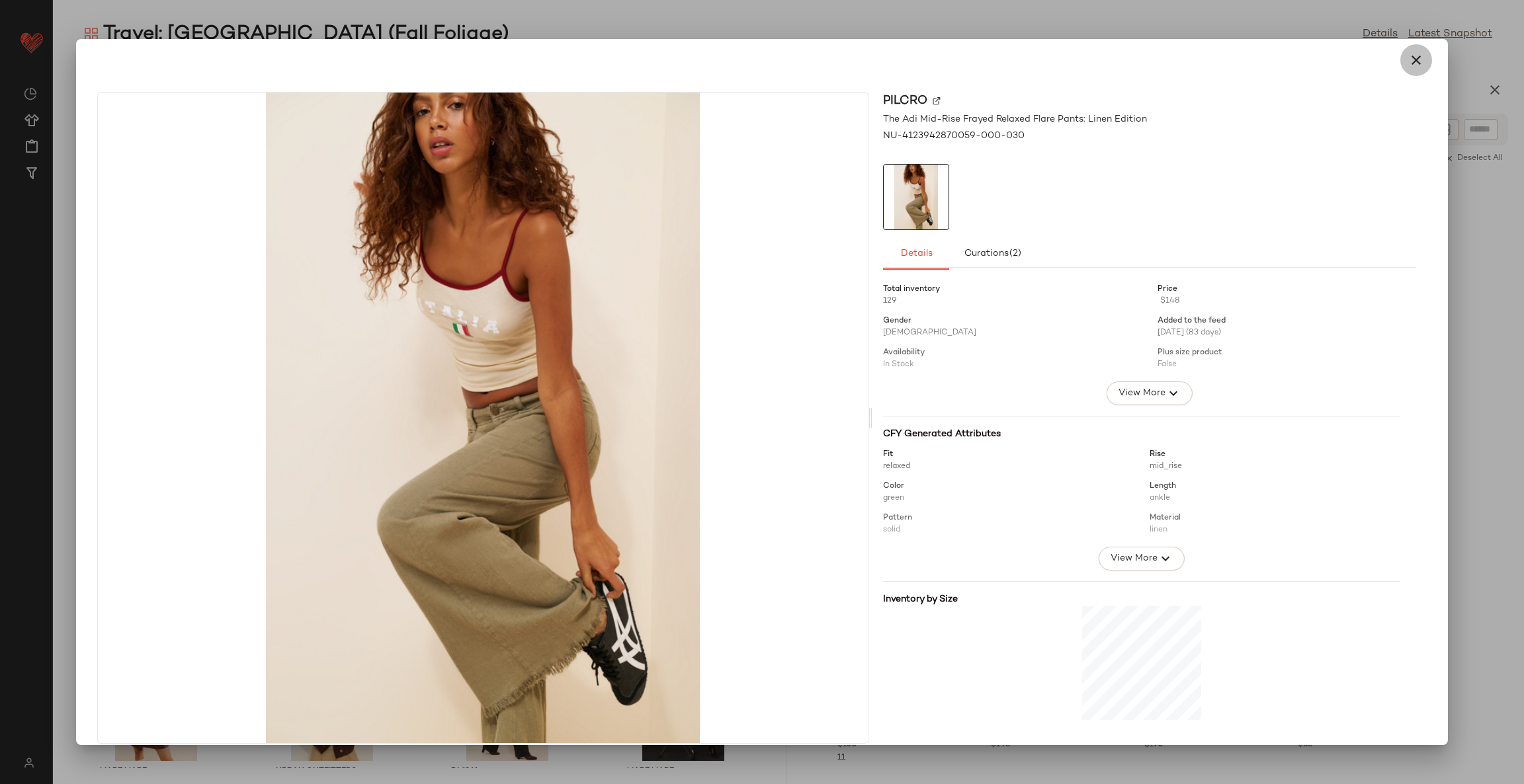
click at [1411, 59] on icon "button" at bounding box center [1416, 60] width 16 height 16
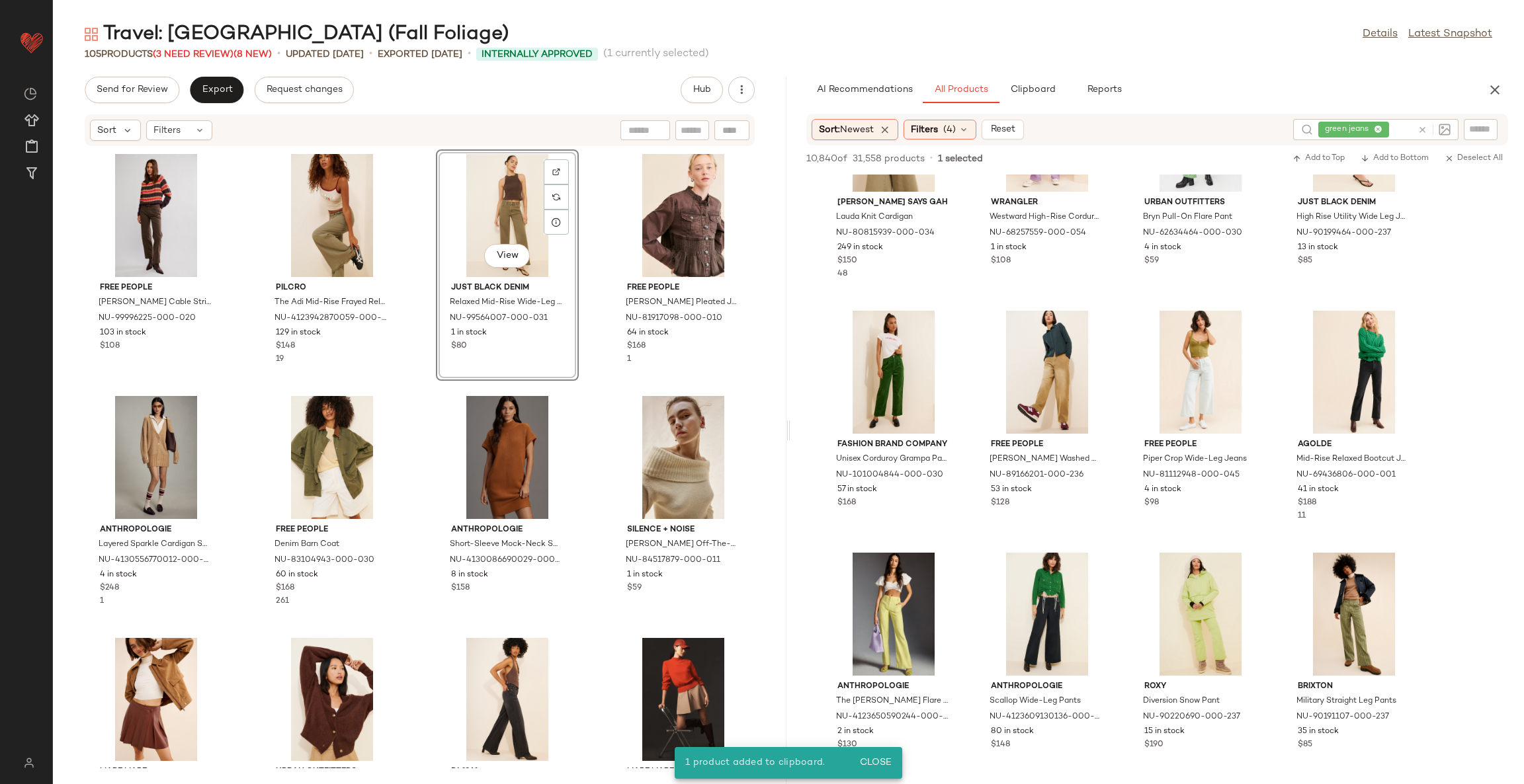
click at [513, 197] on div "View" at bounding box center [507, 216] width 133 height 123
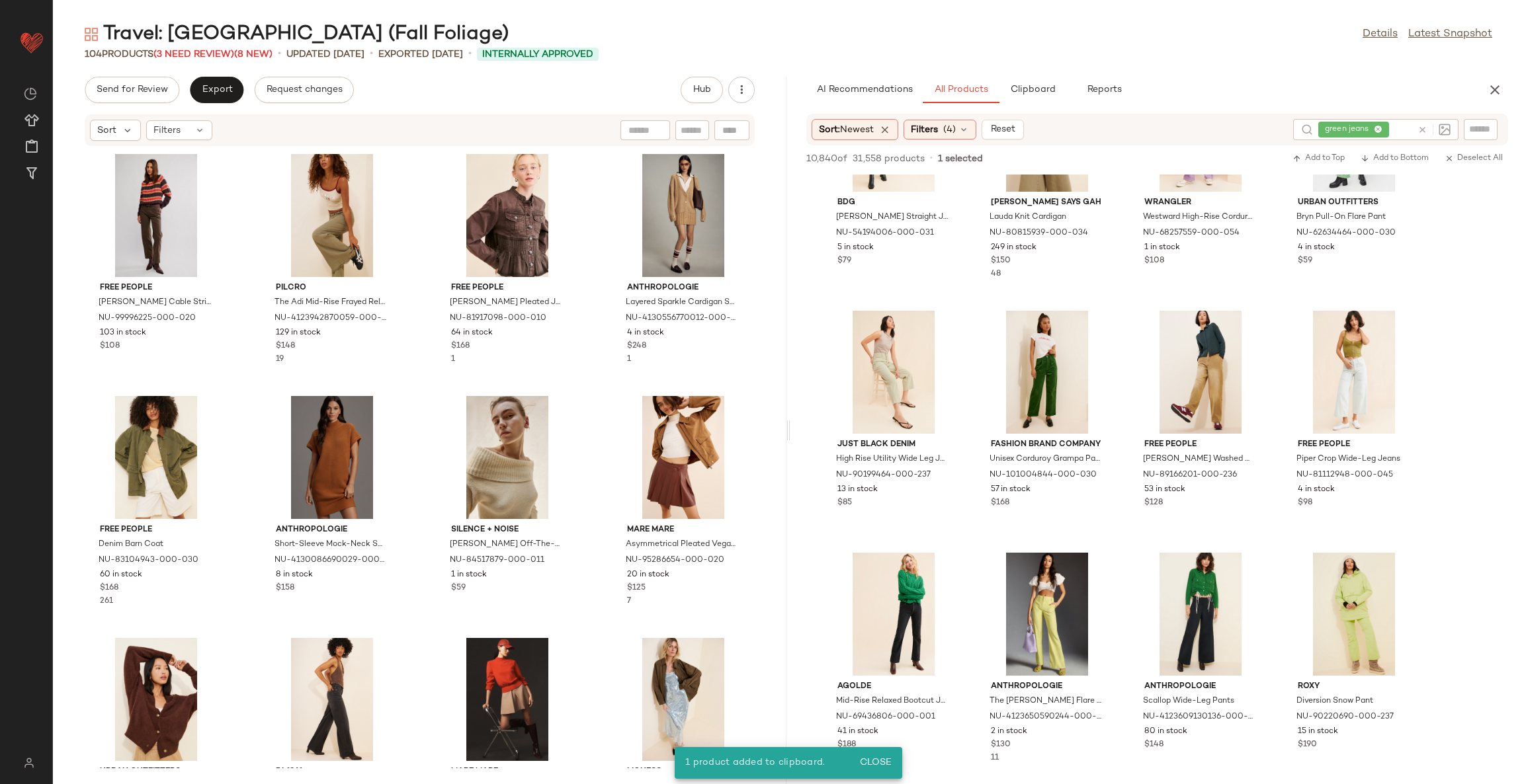
click at [593, 401] on div "Free People Frankie Cable Striped Pullover Sweater NU-99996225-000-020 103 in s…" at bounding box center [419, 457] width 734 height 622
click at [1422, 133] on icon at bounding box center [1422, 129] width 10 height 10
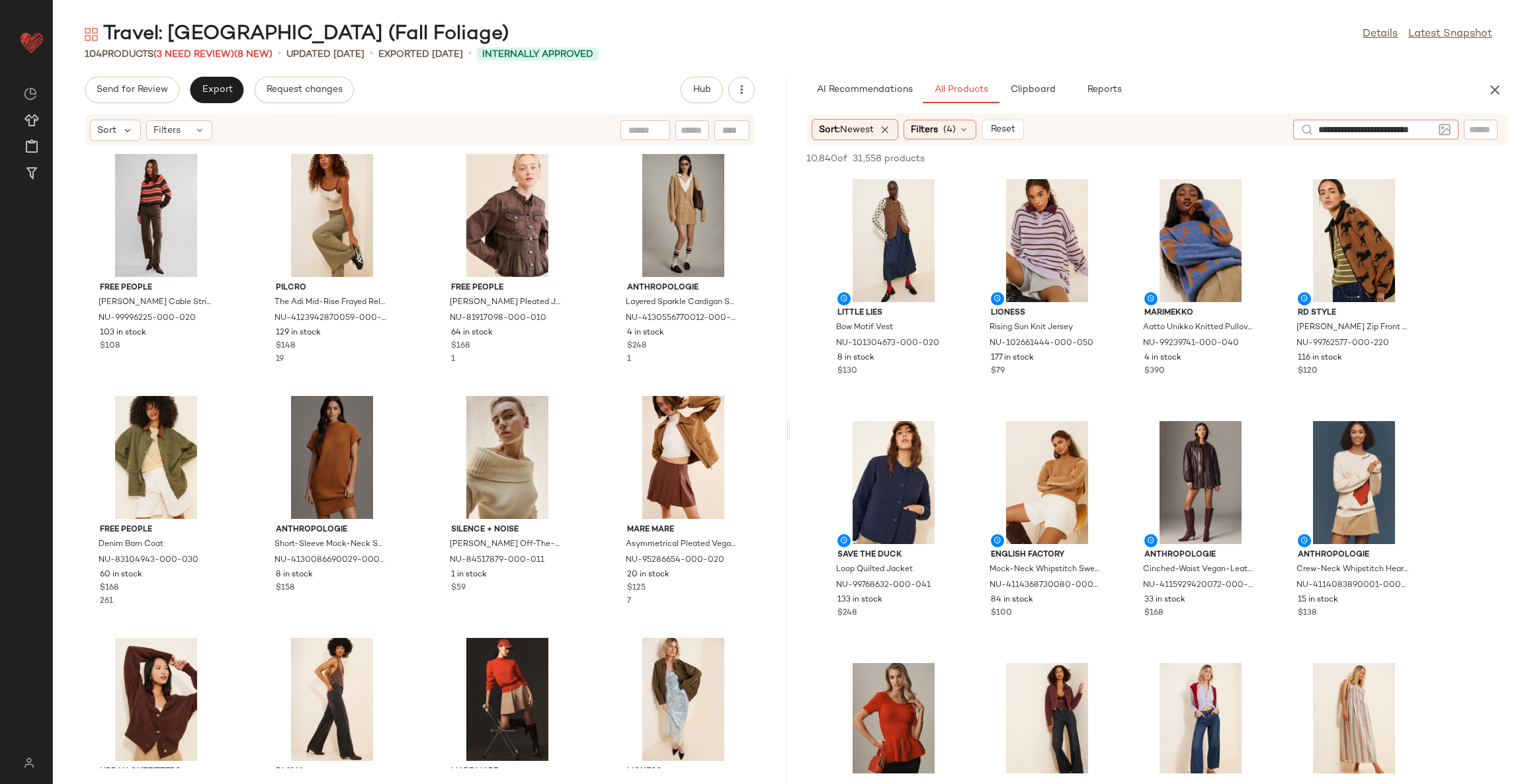
type input "**********"
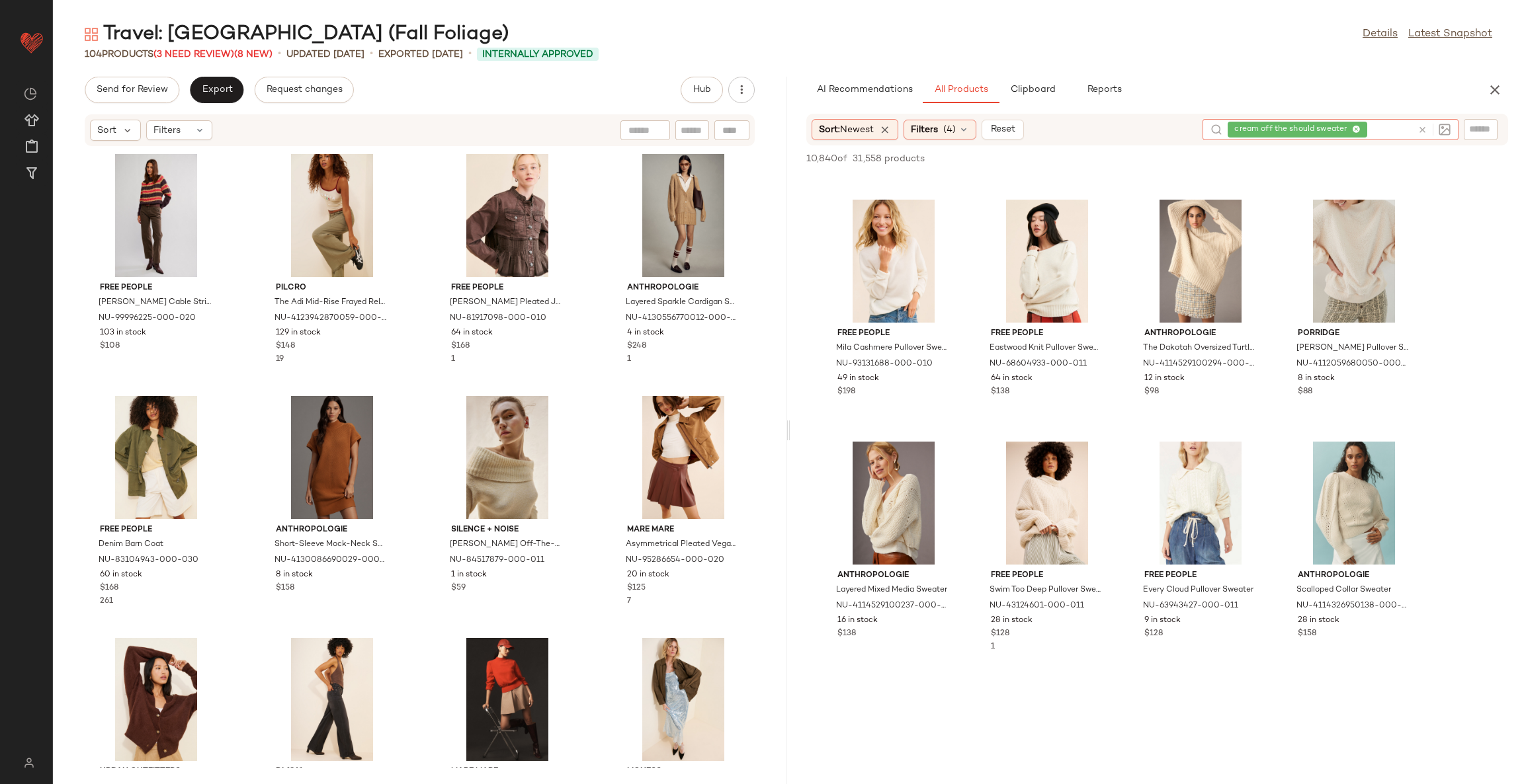
scroll to position [991, 0]
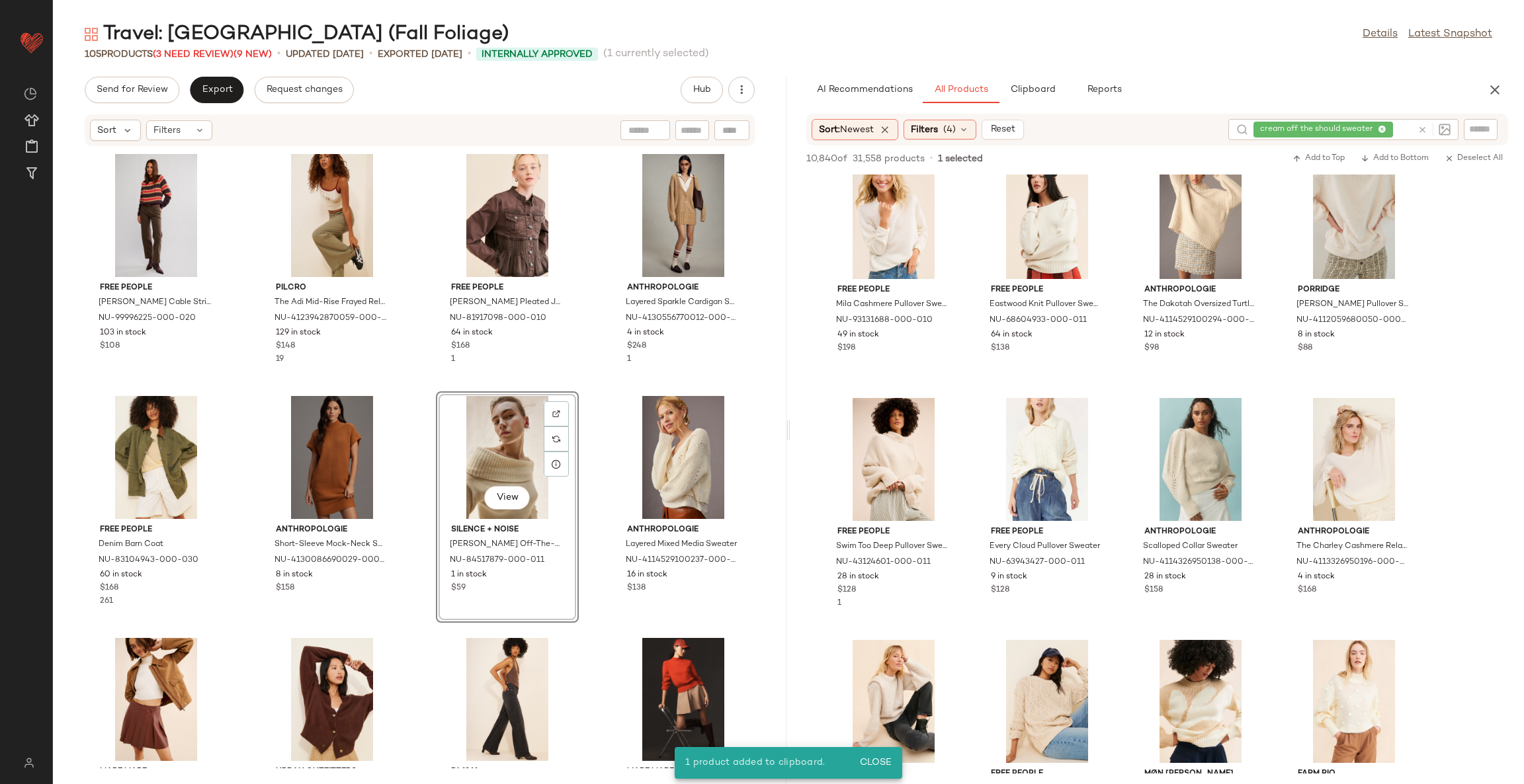
click at [502, 429] on div "View" at bounding box center [507, 457] width 133 height 123
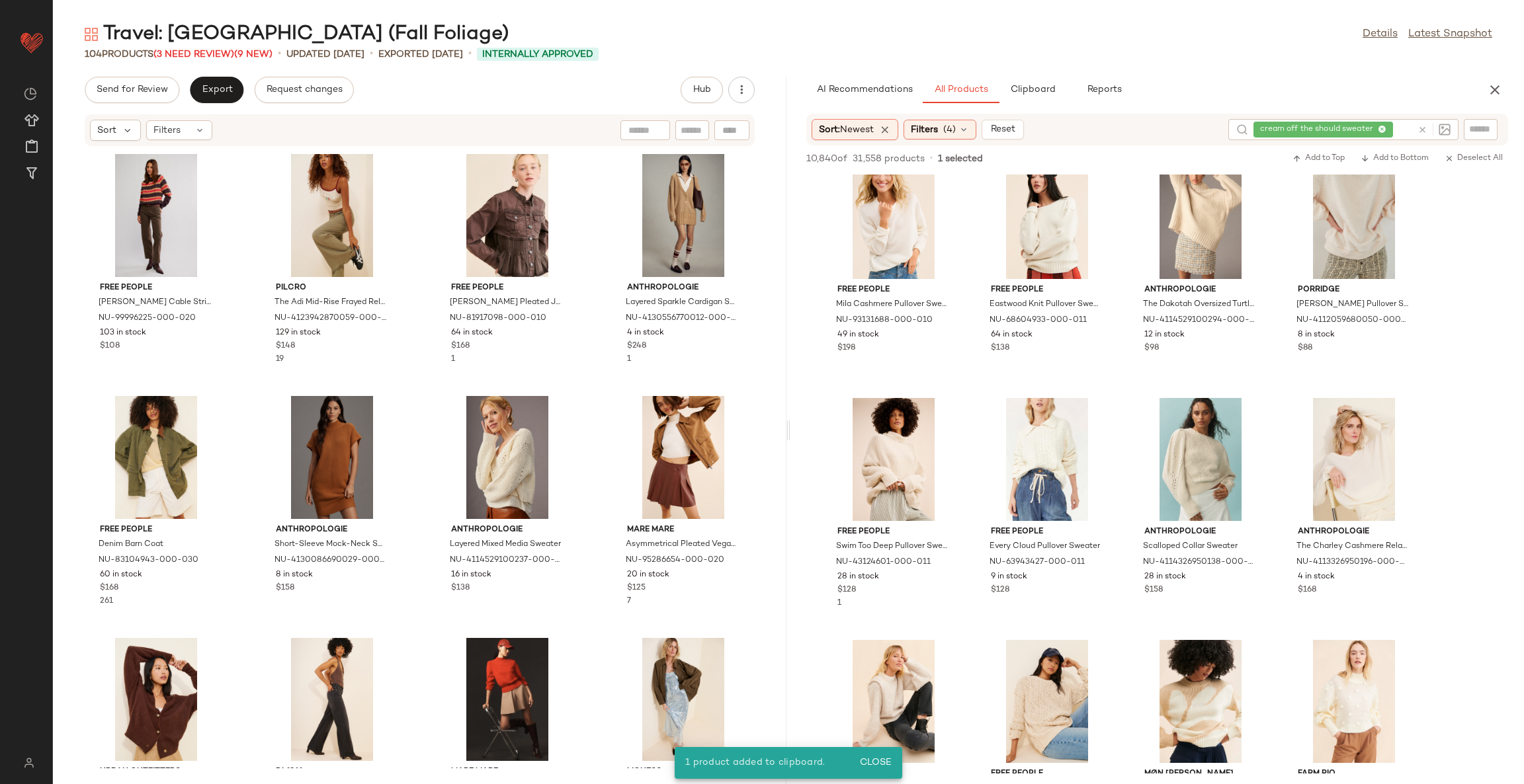
click at [593, 412] on div "Free People Frankie Cable Striped Pullover Sweater NU-99996225-000-020 103 in s…" at bounding box center [419, 457] width 734 height 622
click at [208, 55] on span "(3 Need Review)" at bounding box center [193, 54] width 81 height 10
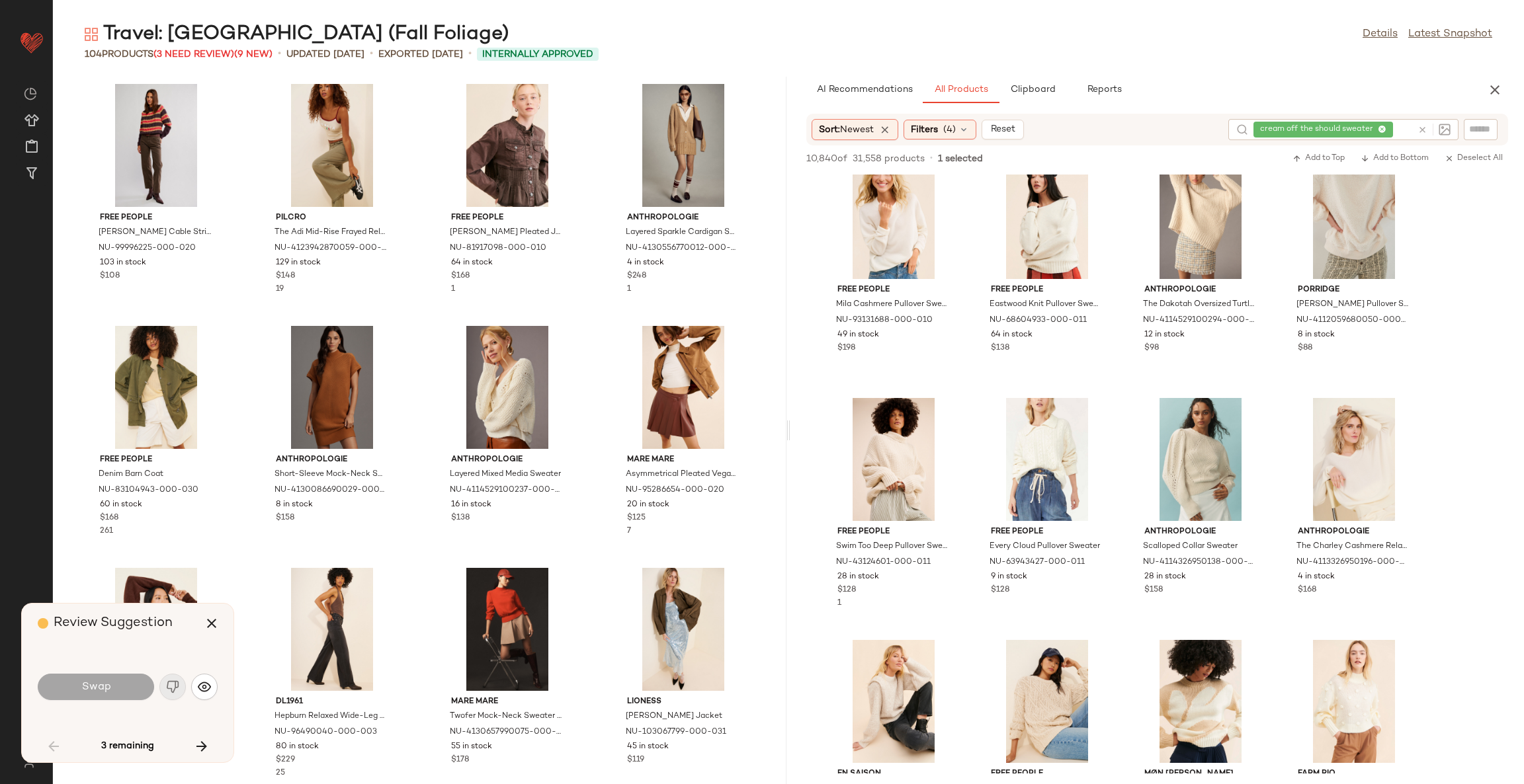
click at [1503, 85] on button "button" at bounding box center [1495, 90] width 27 height 27
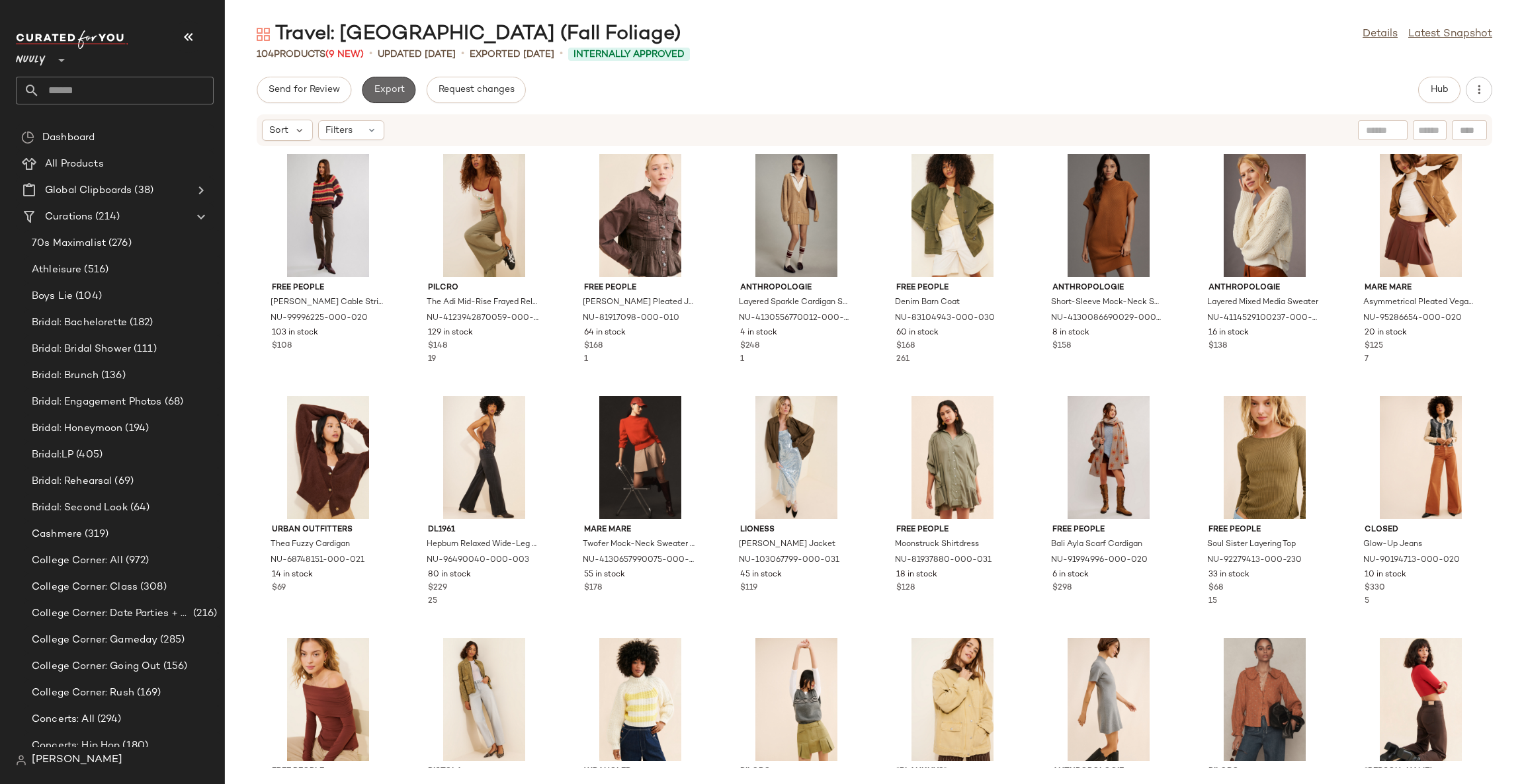
click at [398, 85] on span "Export" at bounding box center [389, 90] width 31 height 10
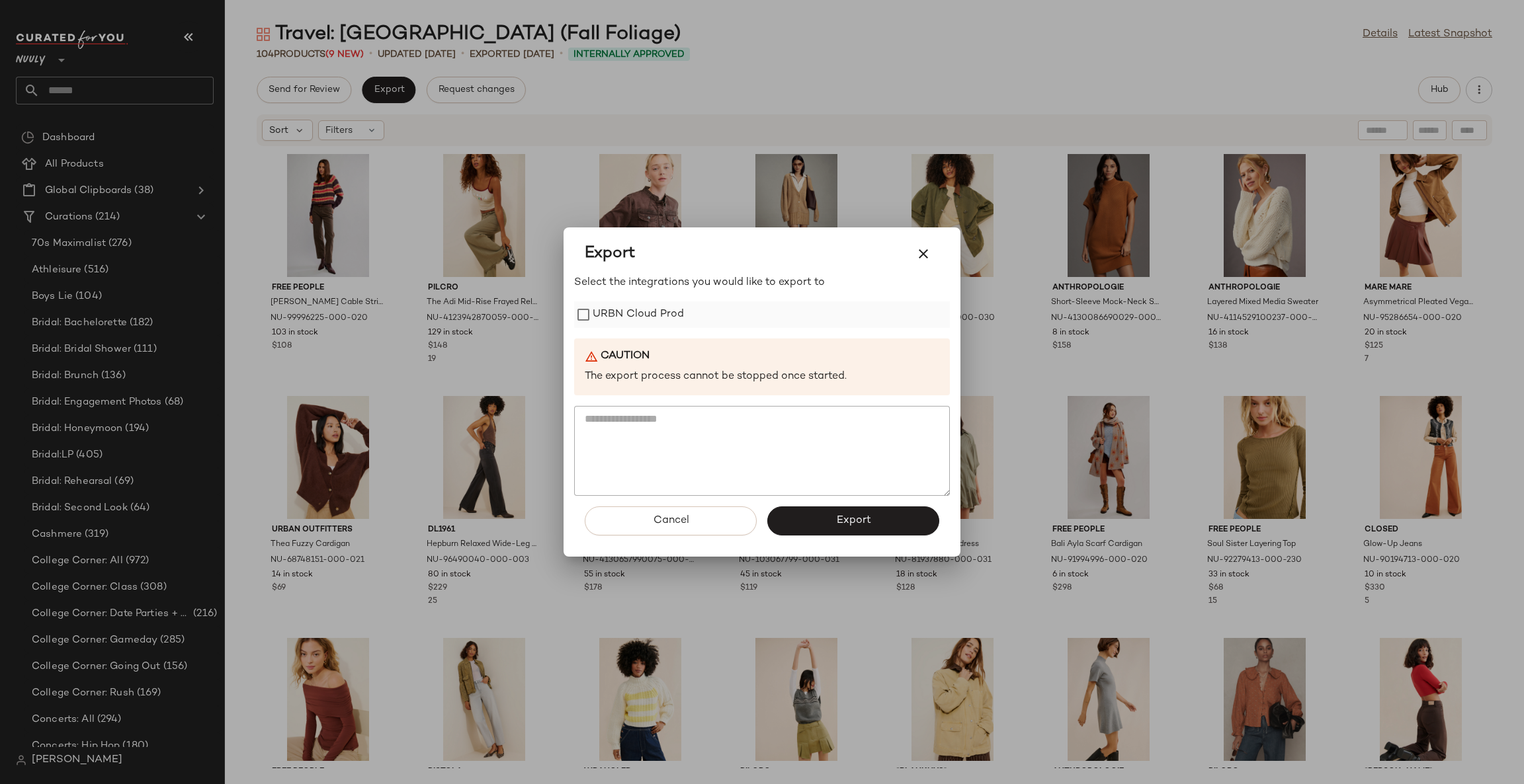
click at [622, 324] on label "URBN Cloud Prod" at bounding box center [638, 314] width 91 height 27
click at [898, 522] on button "Export" at bounding box center [853, 522] width 172 height 29
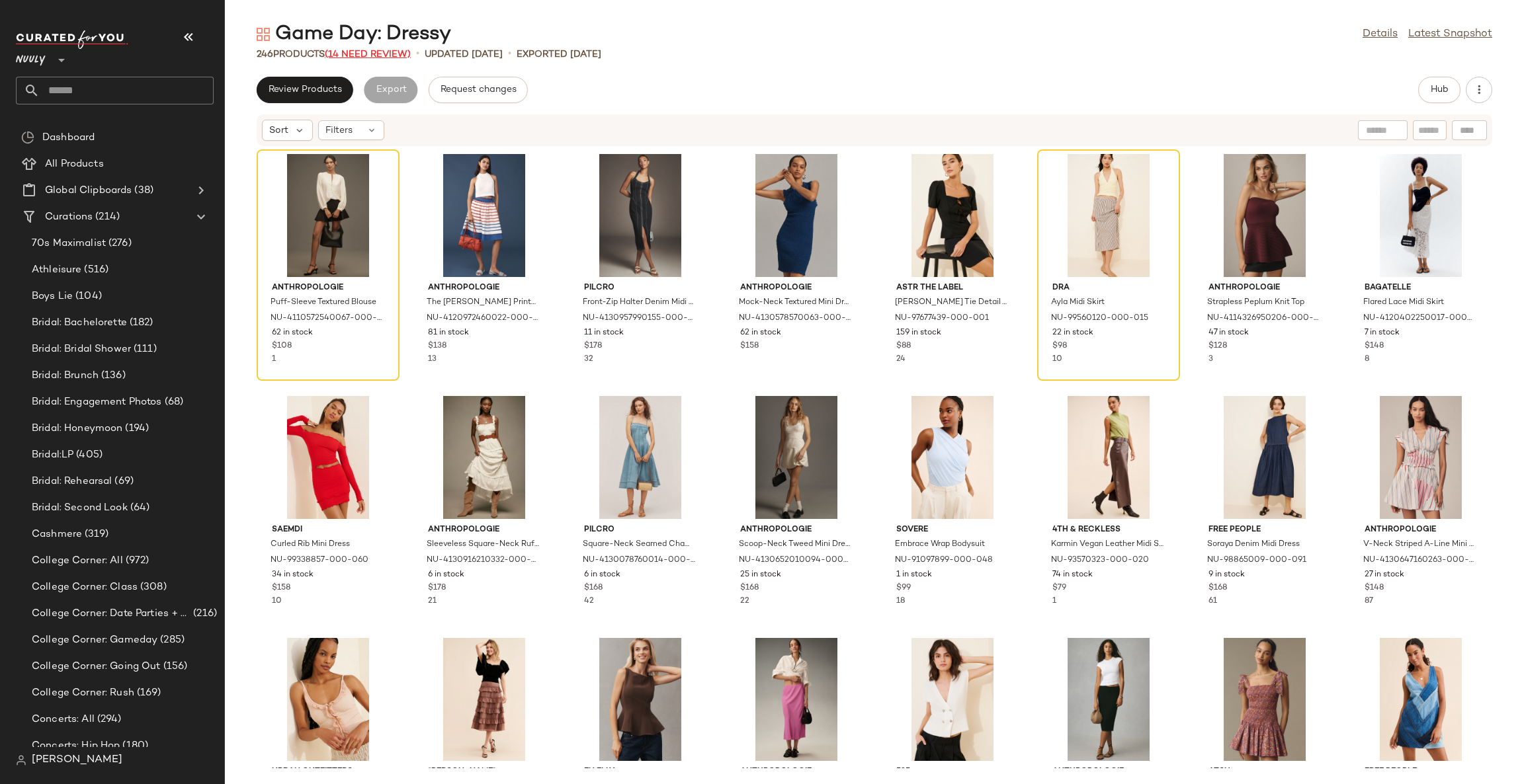
click at [360, 57] on span "(14 Need Review)" at bounding box center [367, 54] width 86 height 10
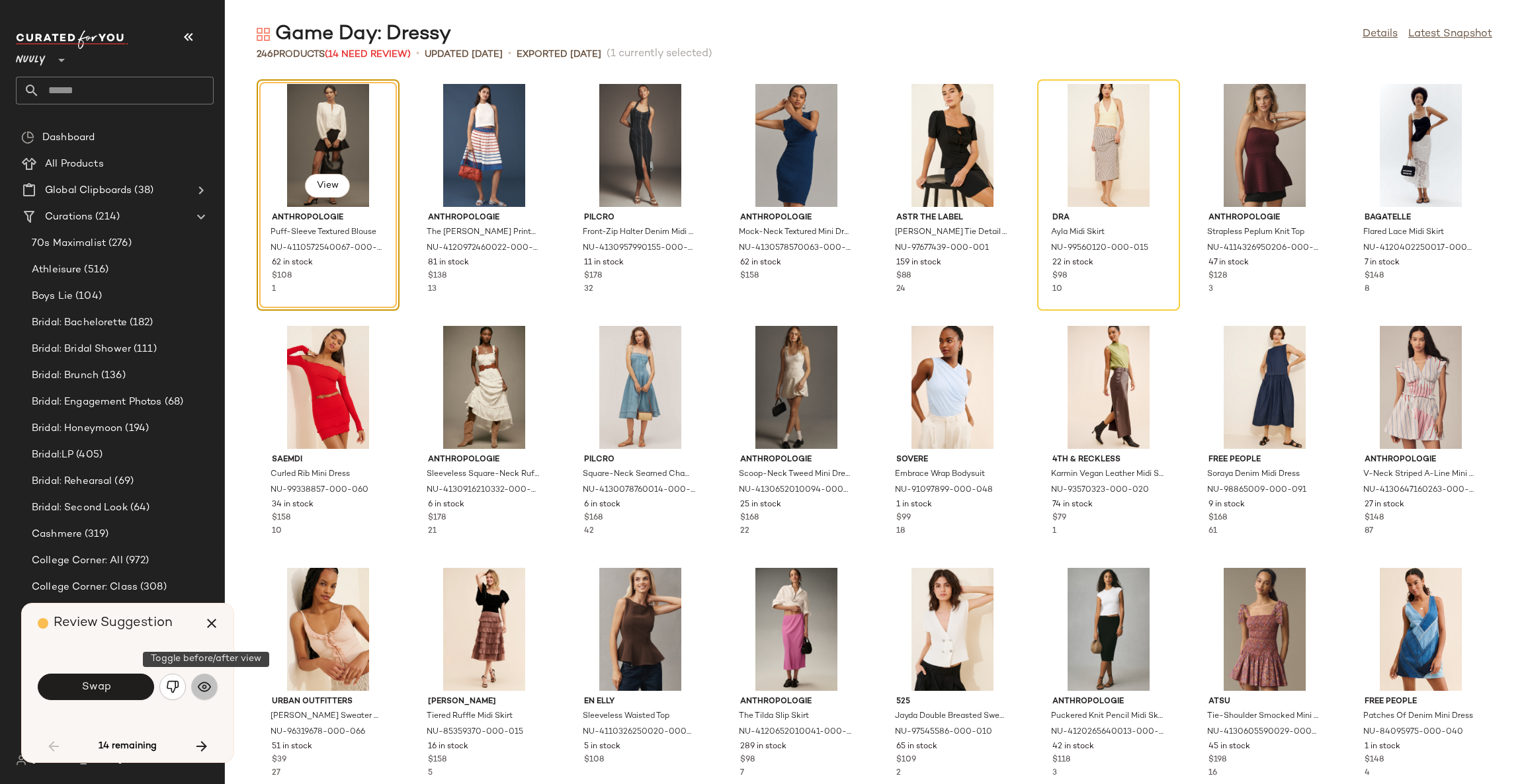
click at [199, 697] on button "button" at bounding box center [204, 687] width 27 height 27
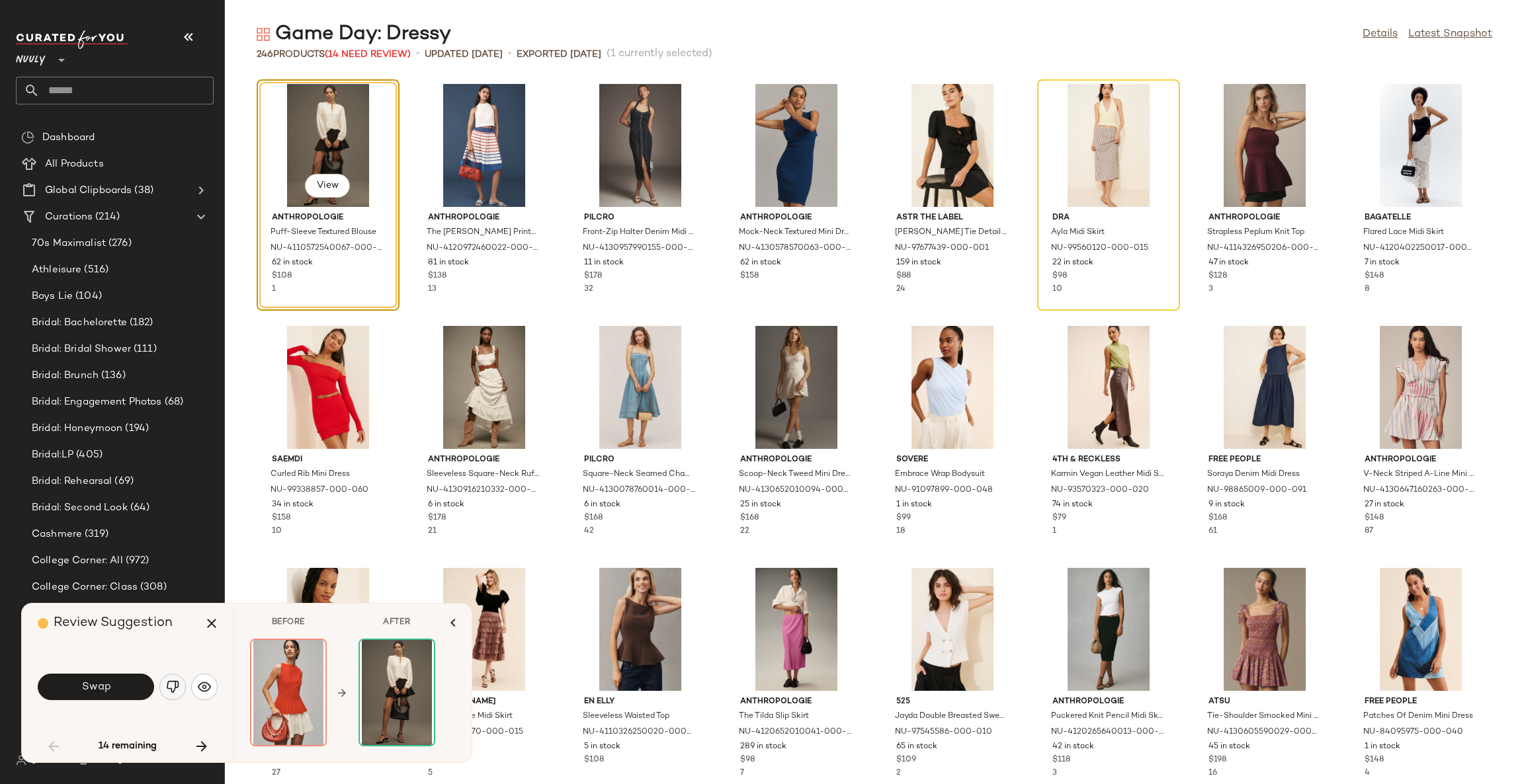
click at [172, 682] on img "button" at bounding box center [172, 687] width 13 height 13
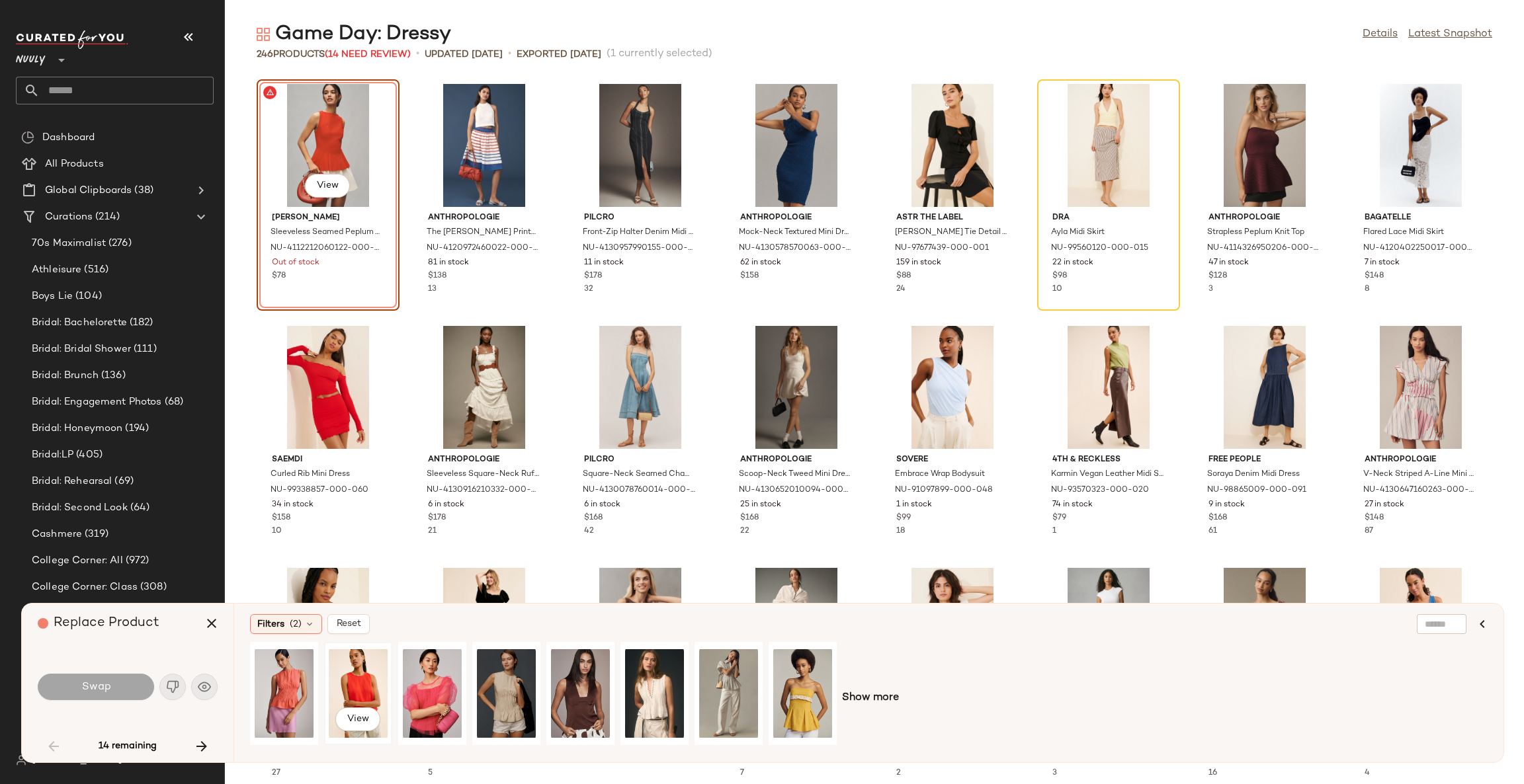
click at [372, 669] on div "View" at bounding box center [358, 694] width 59 height 94
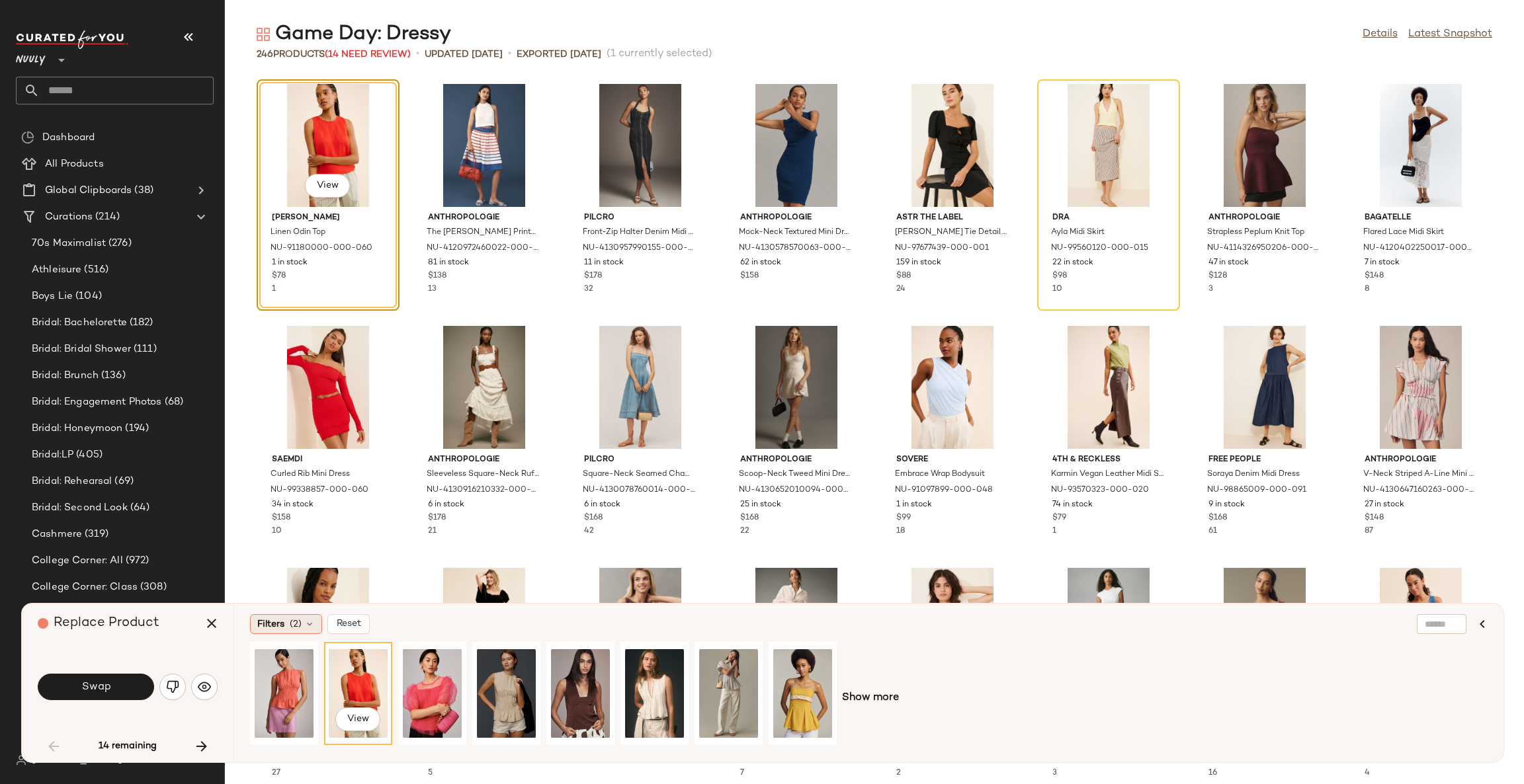
click at [284, 622] on div "Filters (2)" at bounding box center [286, 624] width 72 height 20
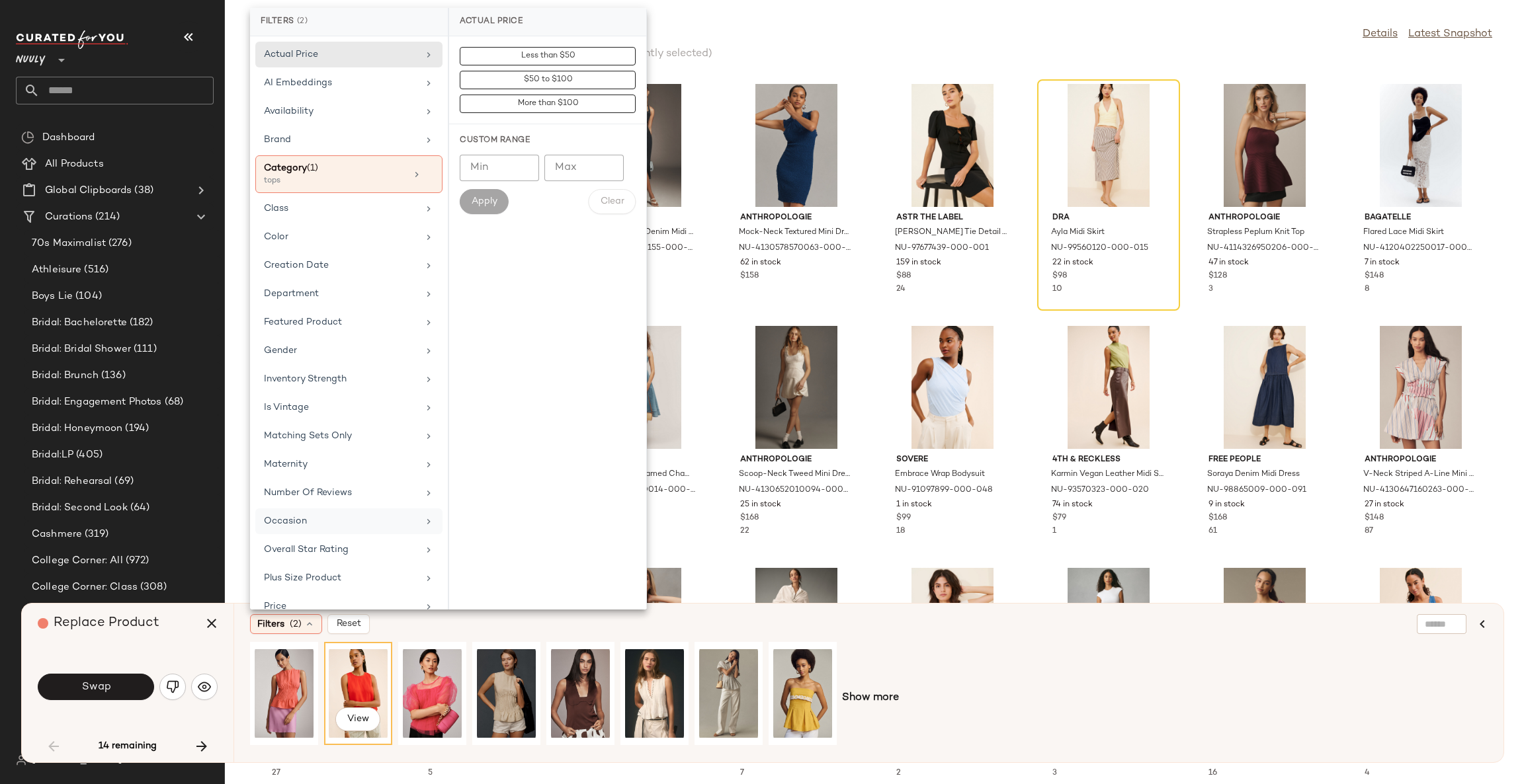
scroll to position [92, 0]
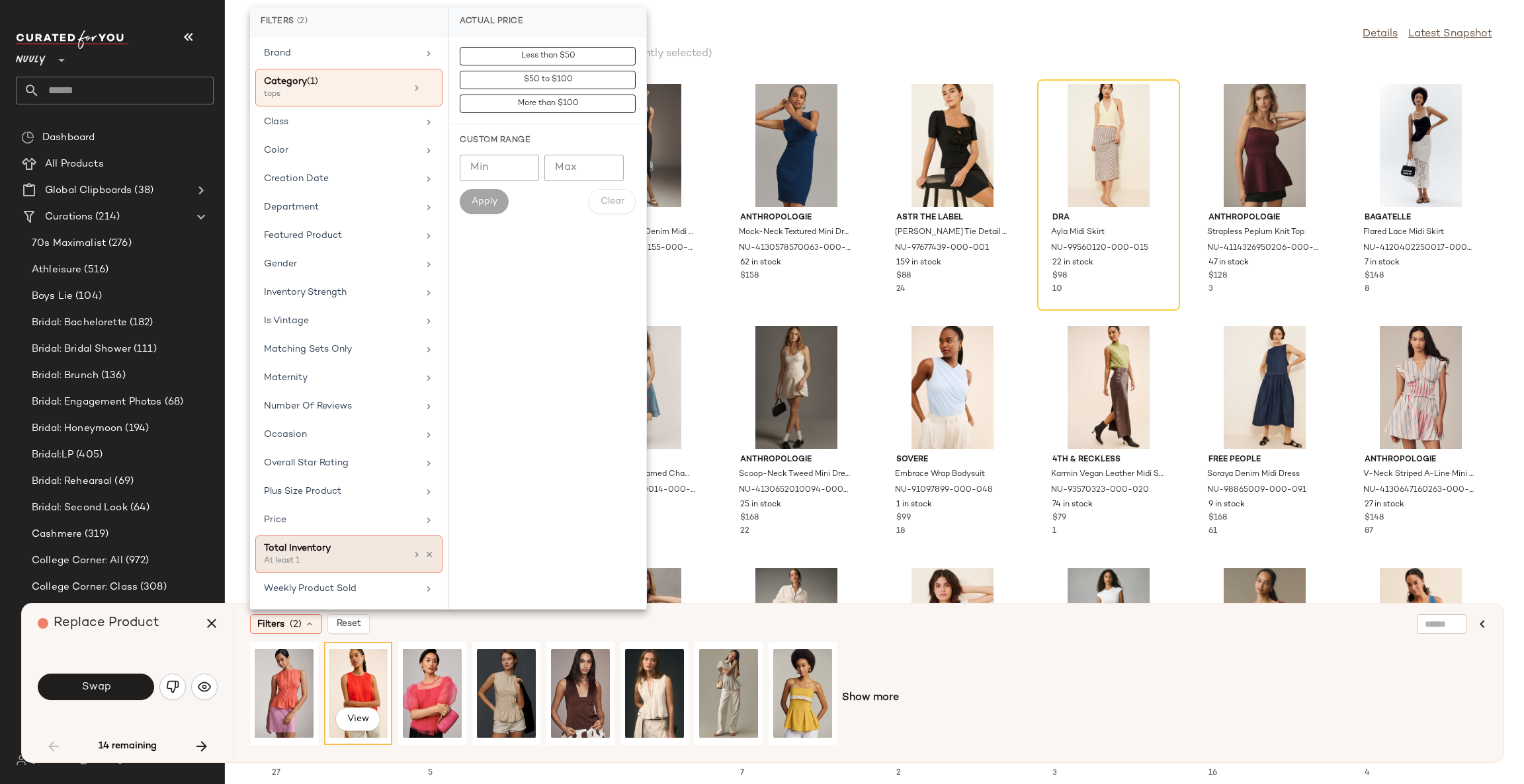
click at [343, 538] on div "Total Inventory At least 1" at bounding box center [349, 554] width 187 height 38
click at [499, 145] on input "Min" at bounding box center [500, 144] width 80 height 27
type input "**"
click at [490, 178] on span "Apply" at bounding box center [484, 178] width 27 height 10
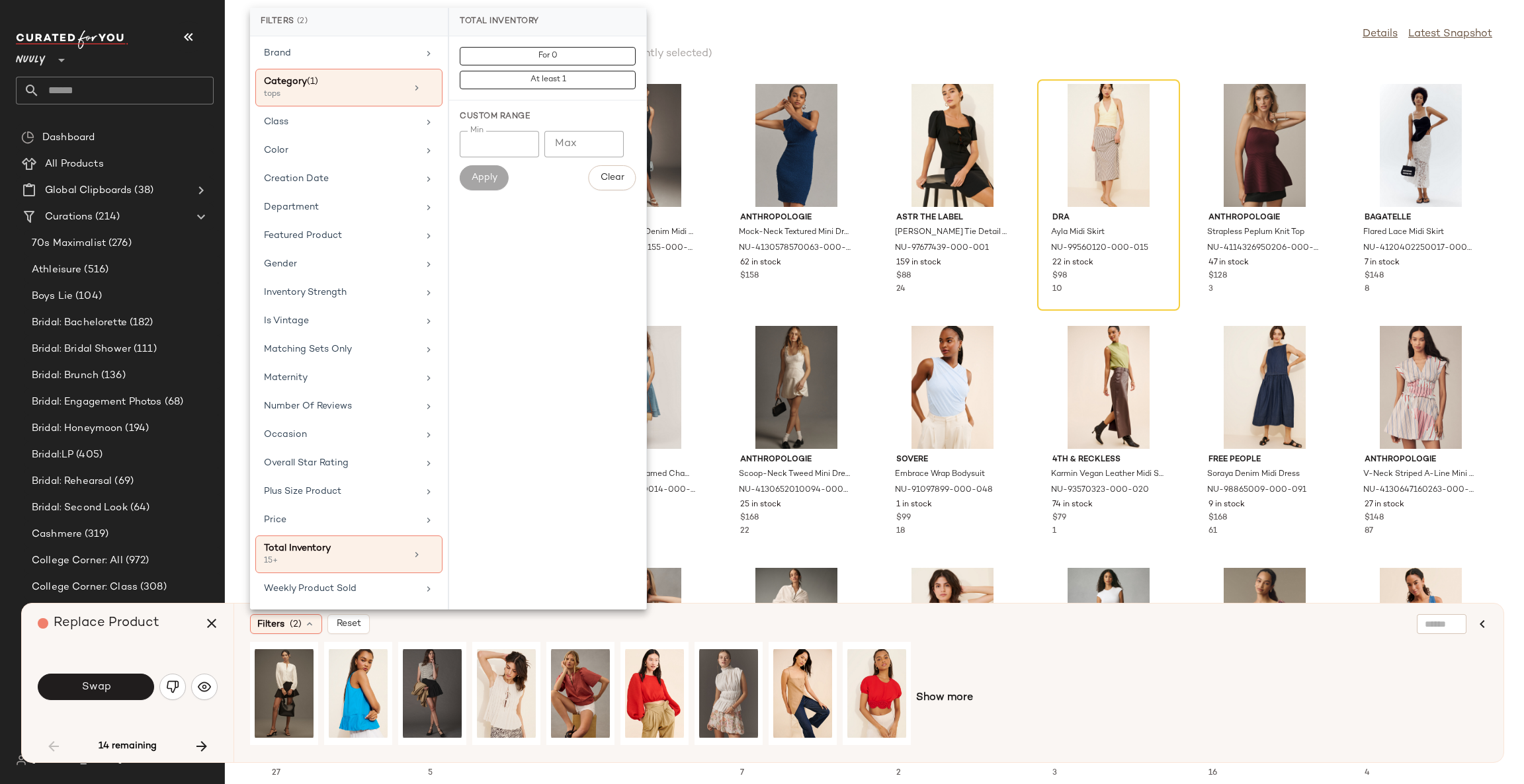
click at [667, 622] on div "Filters (2) Reset" at bounding box center [805, 624] width 1109 height 20
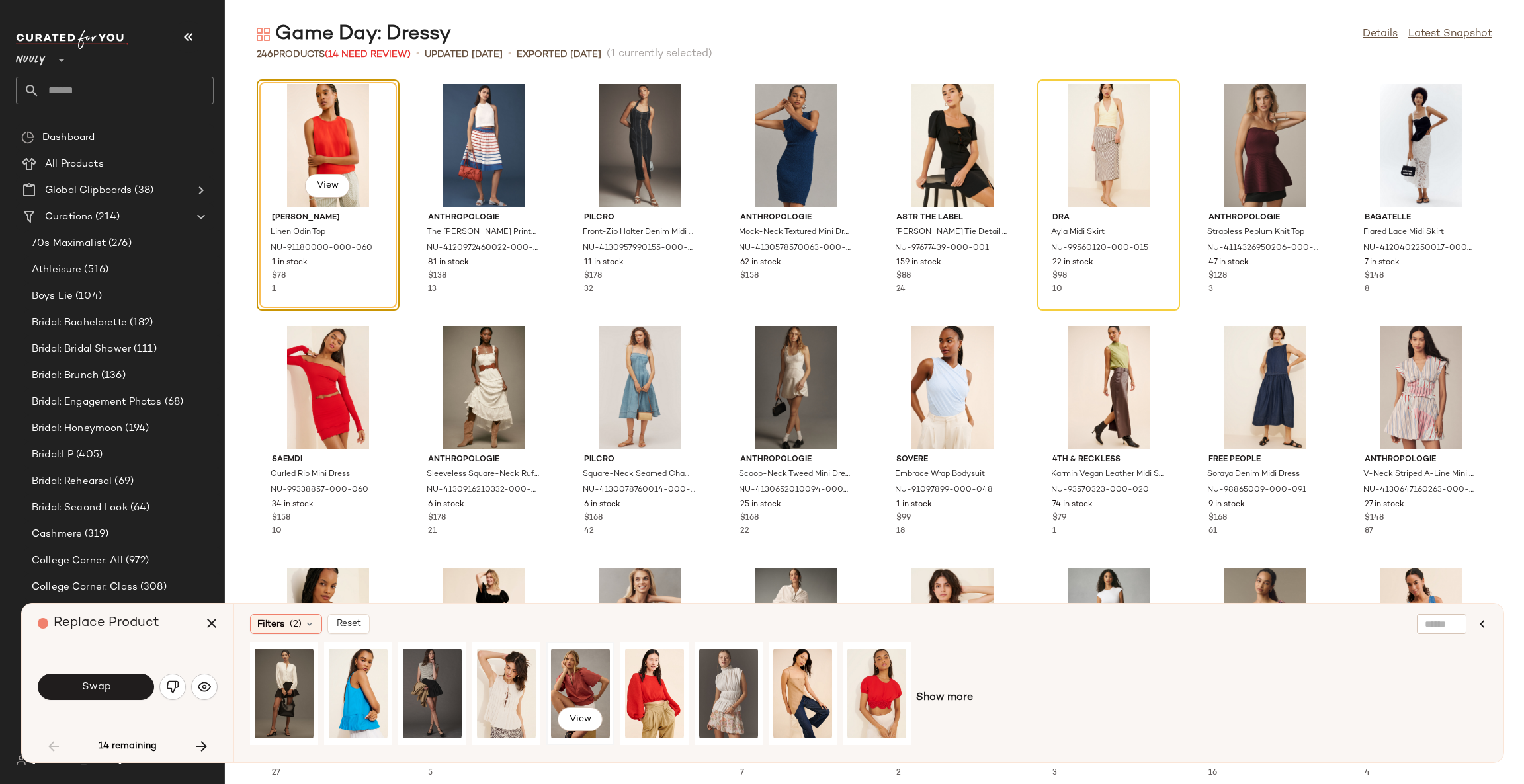
click at [579, 681] on div "View" at bounding box center [580, 694] width 59 height 94
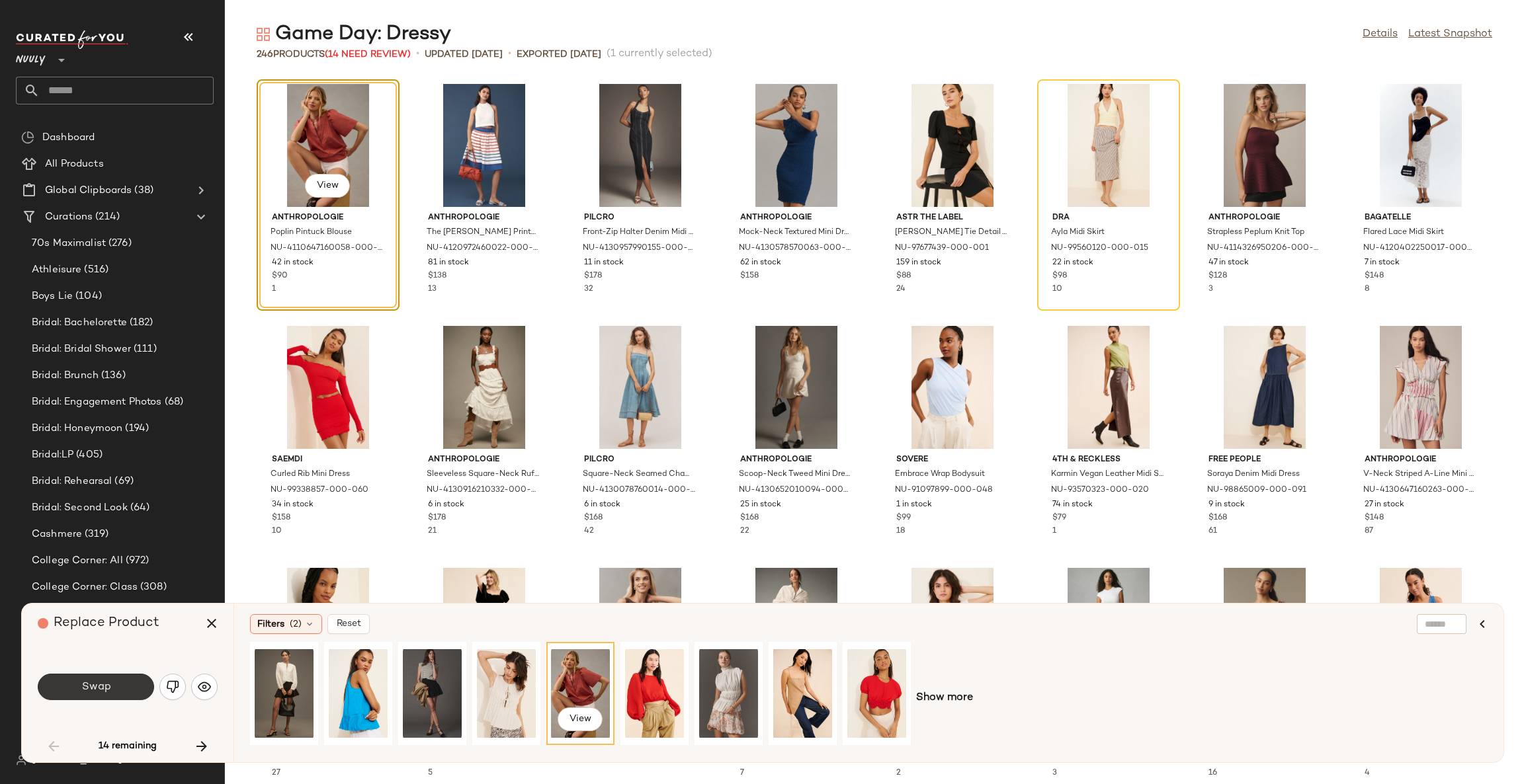
click at [126, 684] on button "Swap" at bounding box center [96, 687] width 116 height 27
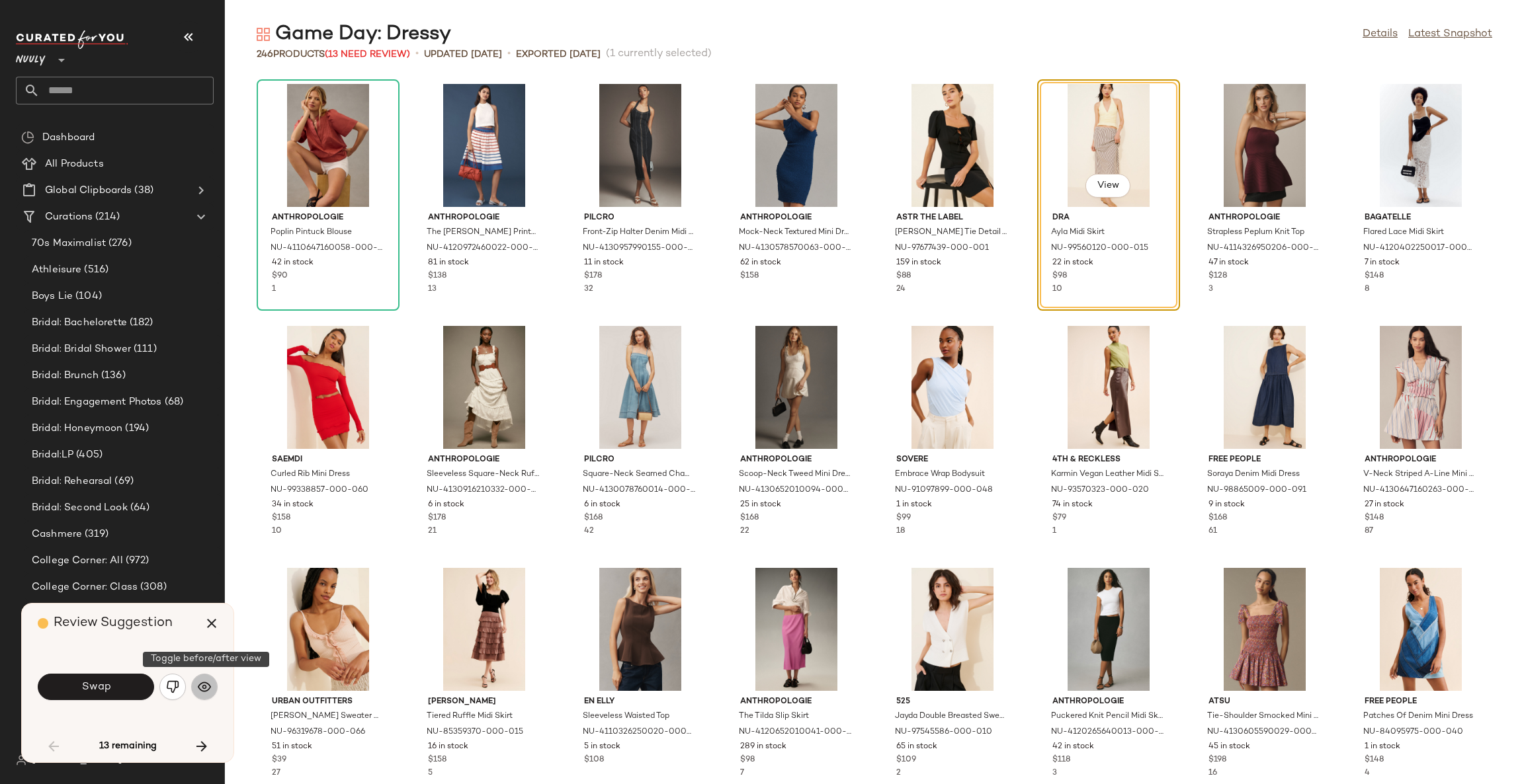
click at [205, 684] on img "button" at bounding box center [204, 687] width 13 height 13
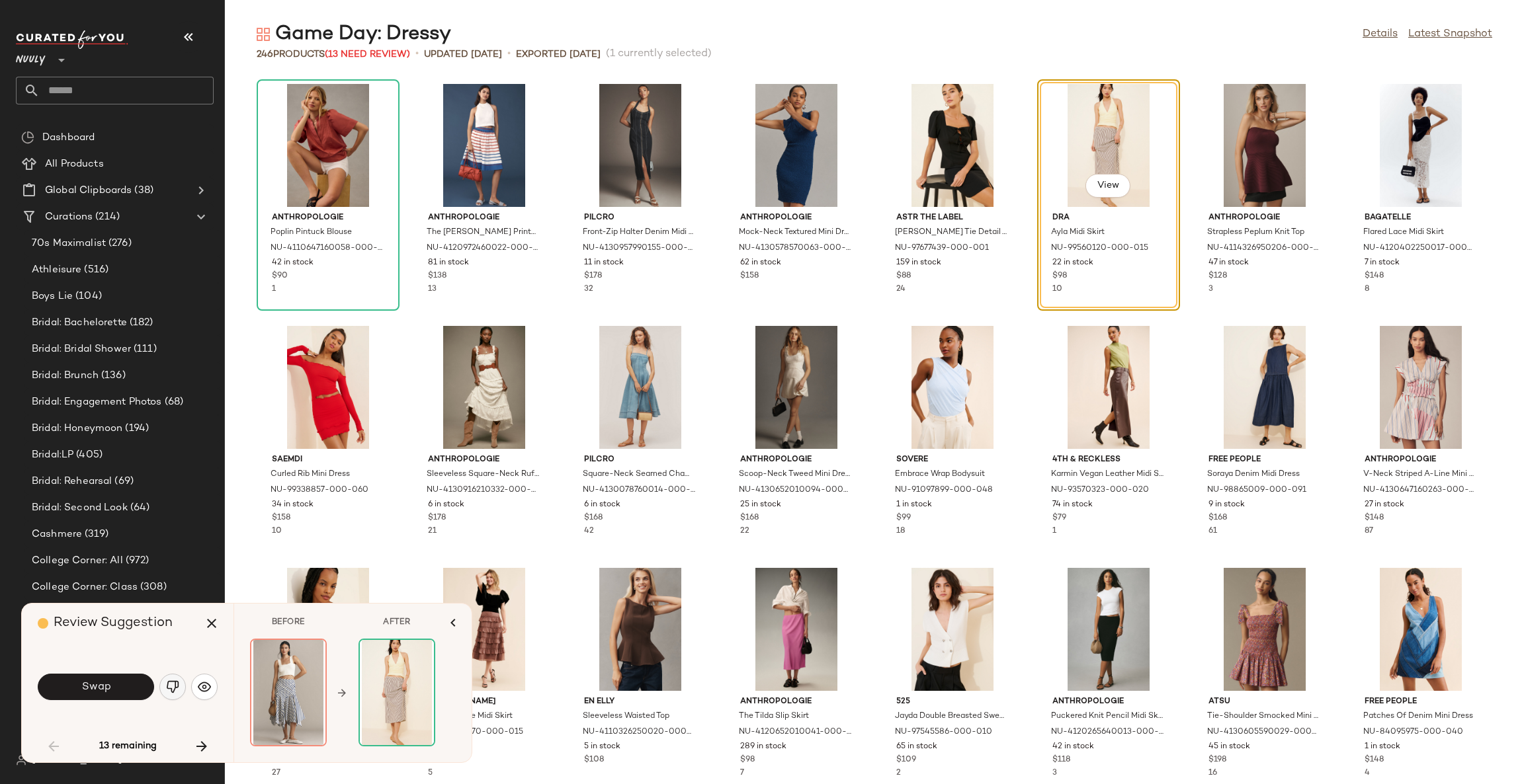
click at [172, 690] on img "button" at bounding box center [172, 687] width 13 height 13
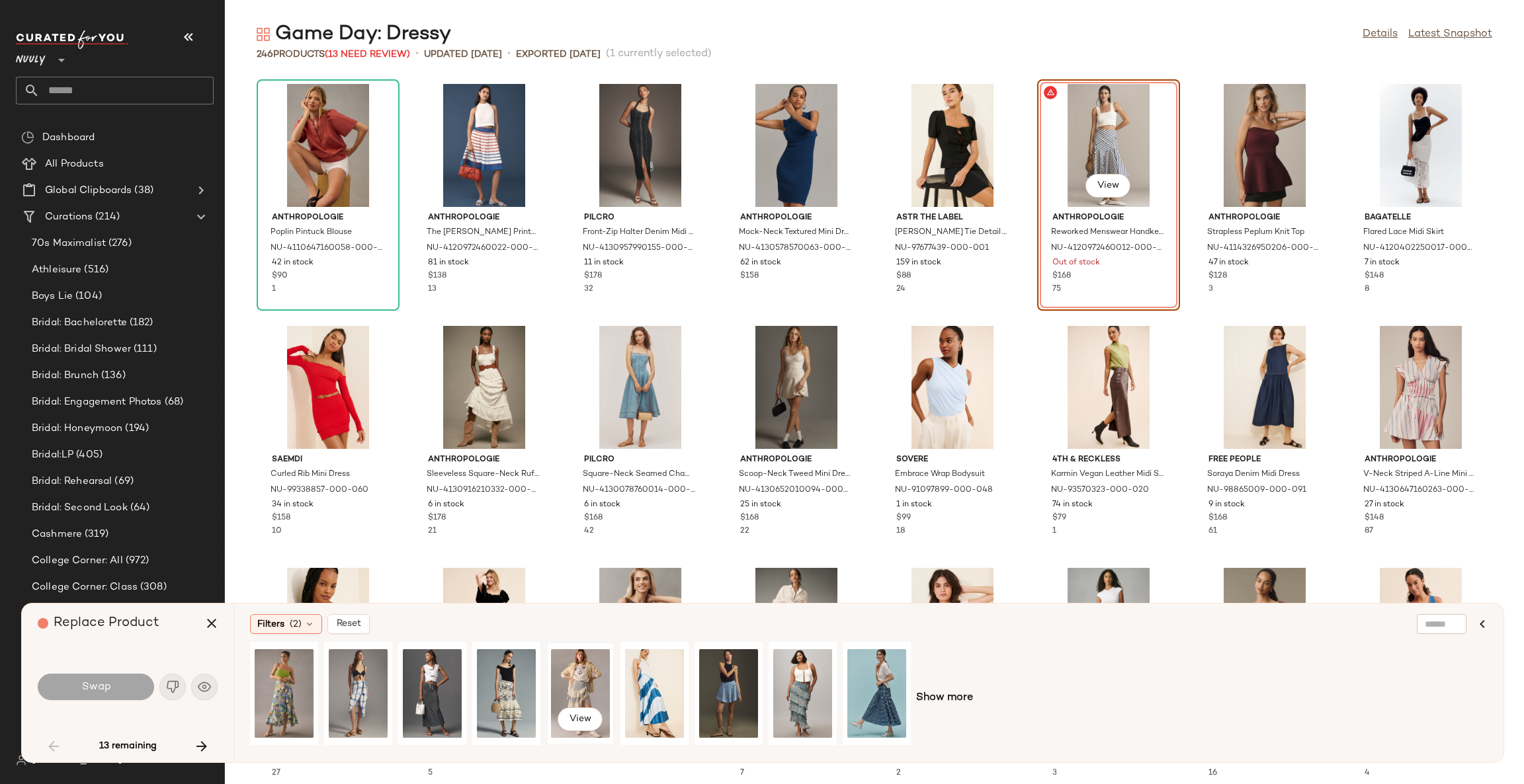
click at [589, 693] on div "View" at bounding box center [580, 694] width 59 height 94
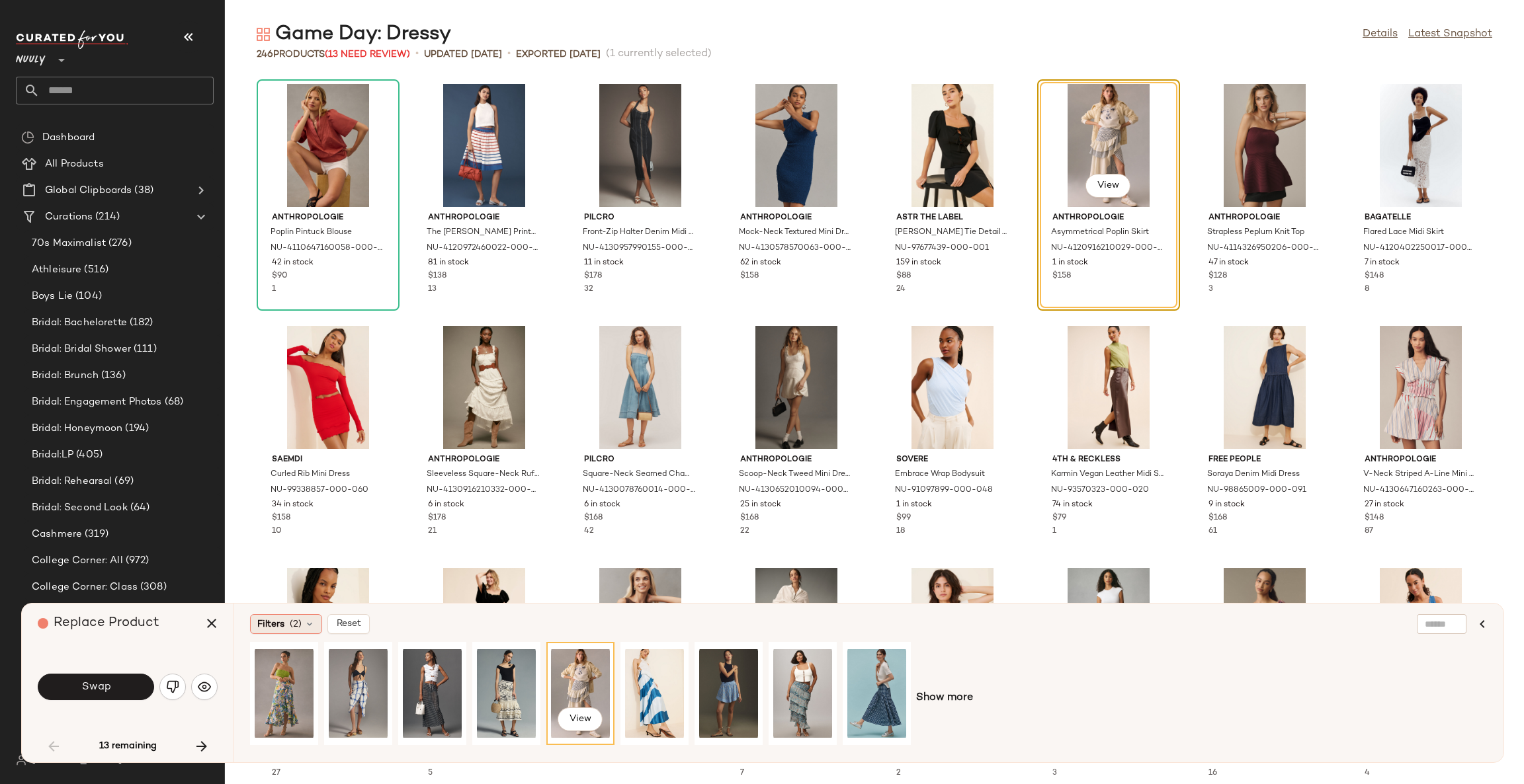
click at [287, 625] on div "Filters (2)" at bounding box center [286, 624] width 72 height 20
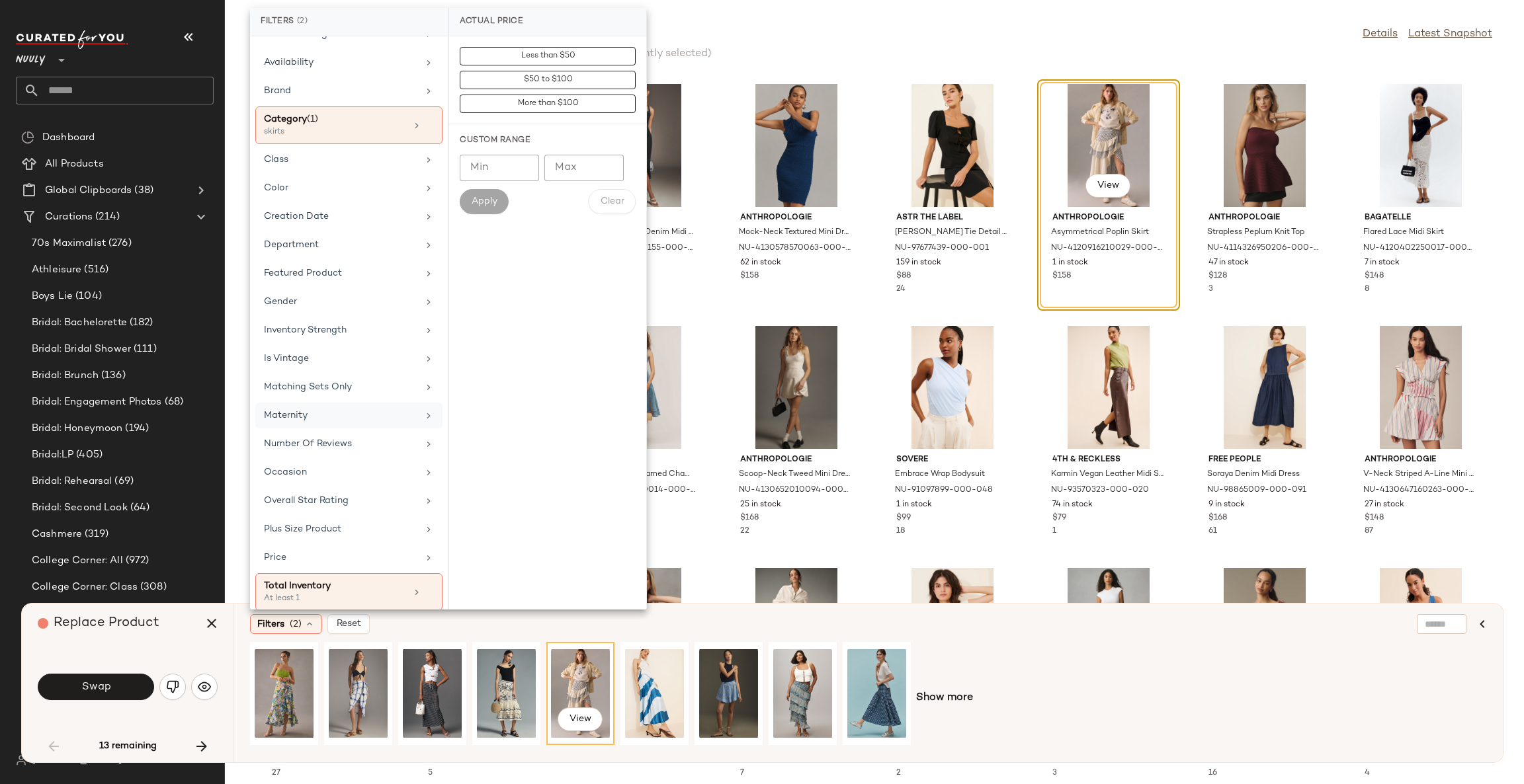
scroll to position [92, 0]
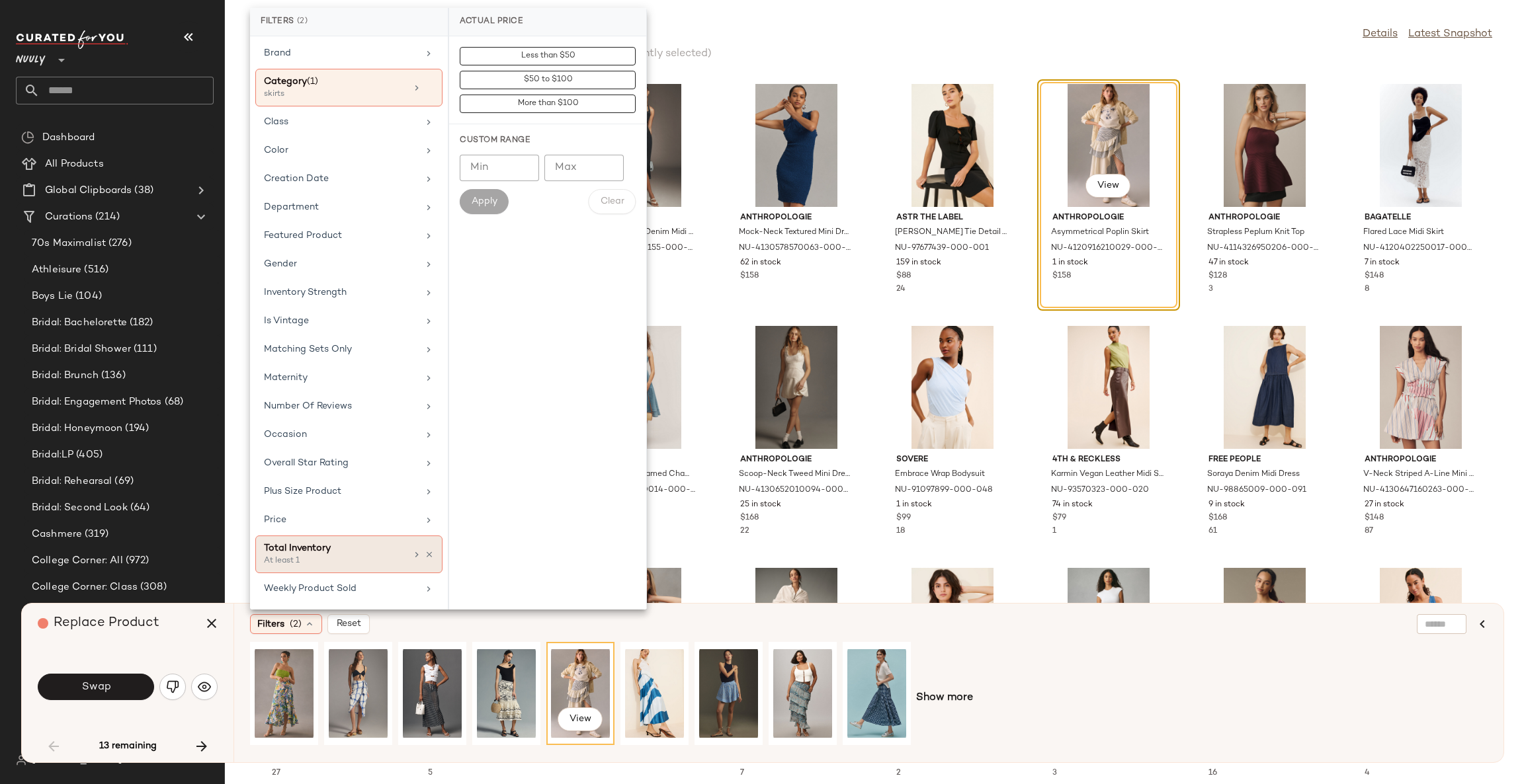
click at [365, 547] on div "Total Inventory" at bounding box center [335, 548] width 142 height 14
click at [503, 137] on input "Min" at bounding box center [500, 144] width 80 height 27
type input "**"
click at [485, 176] on span "Apply" at bounding box center [484, 178] width 27 height 10
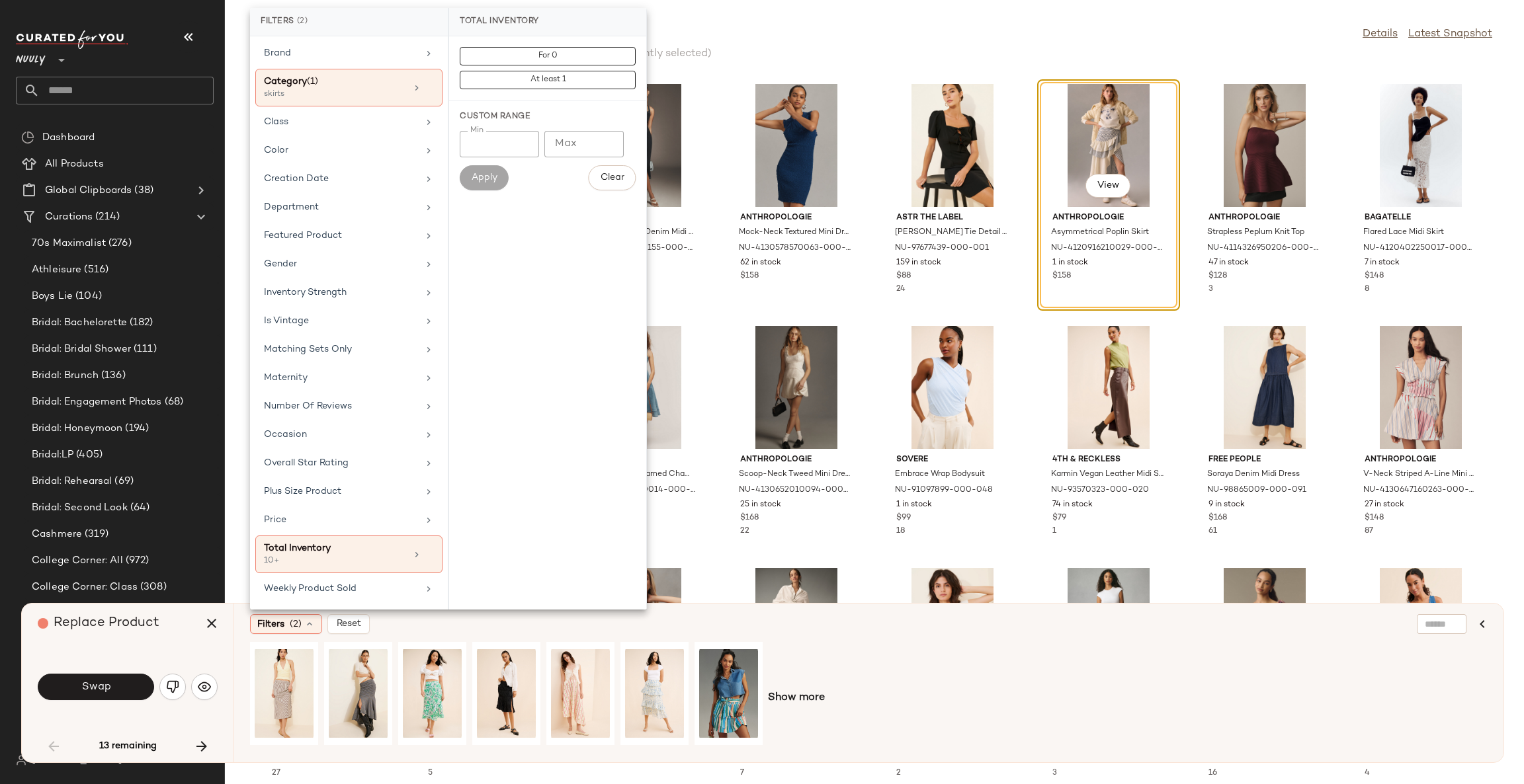
click at [641, 632] on div "Filters (2) Reset" at bounding box center [805, 624] width 1109 height 20
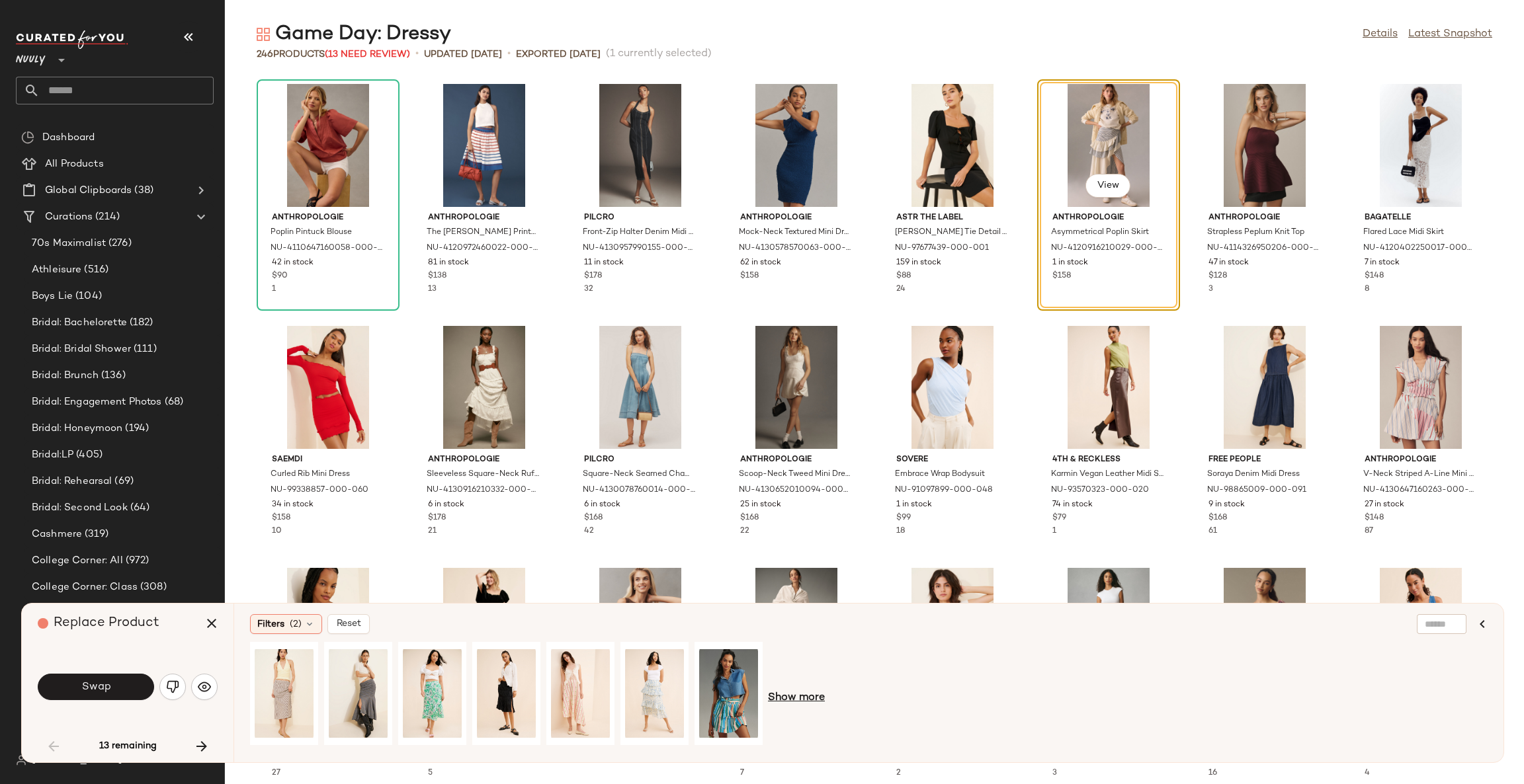
click at [802, 700] on span "Show more" at bounding box center [796, 698] width 57 height 16
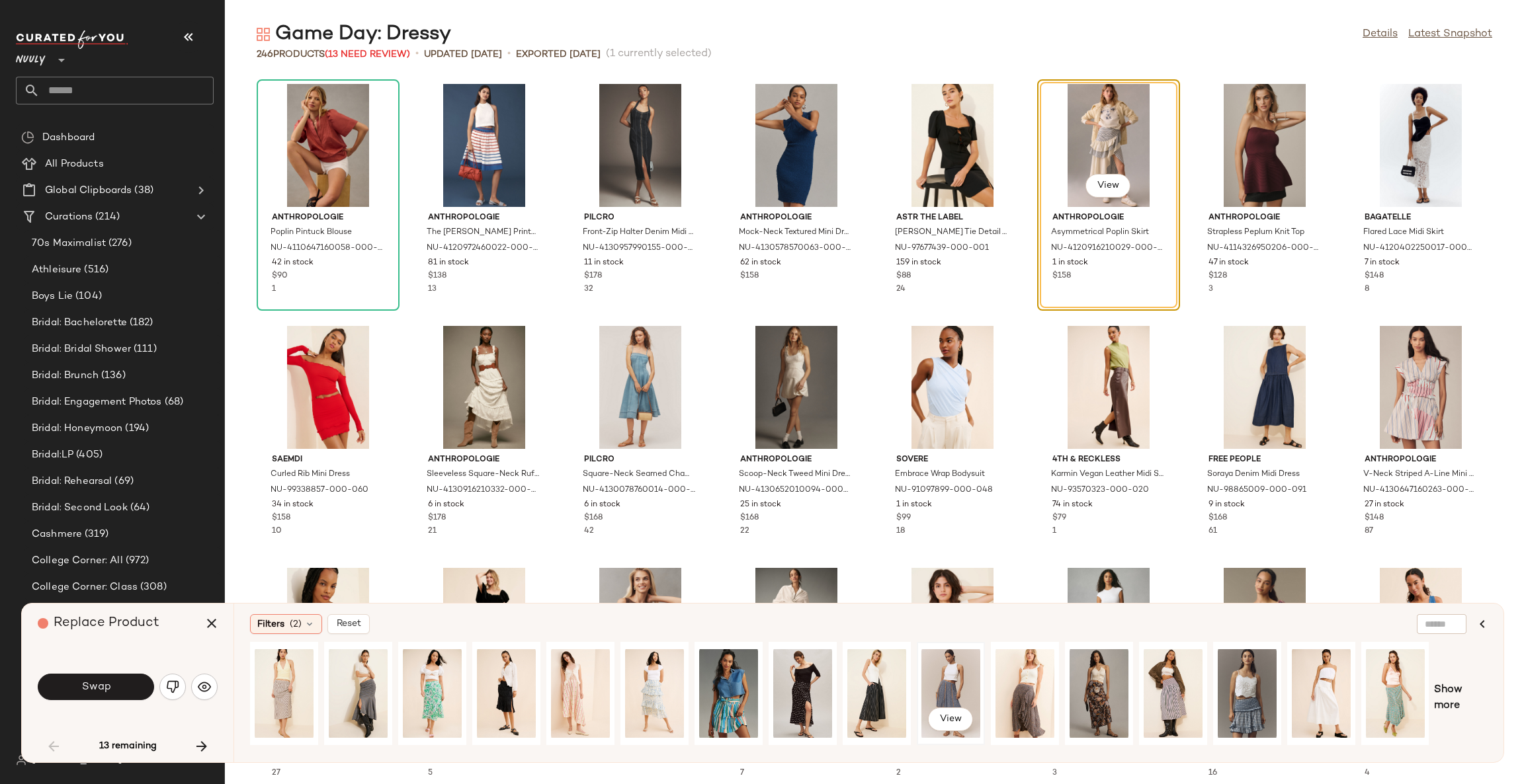
click at [955, 681] on div "View" at bounding box center [950, 694] width 59 height 94
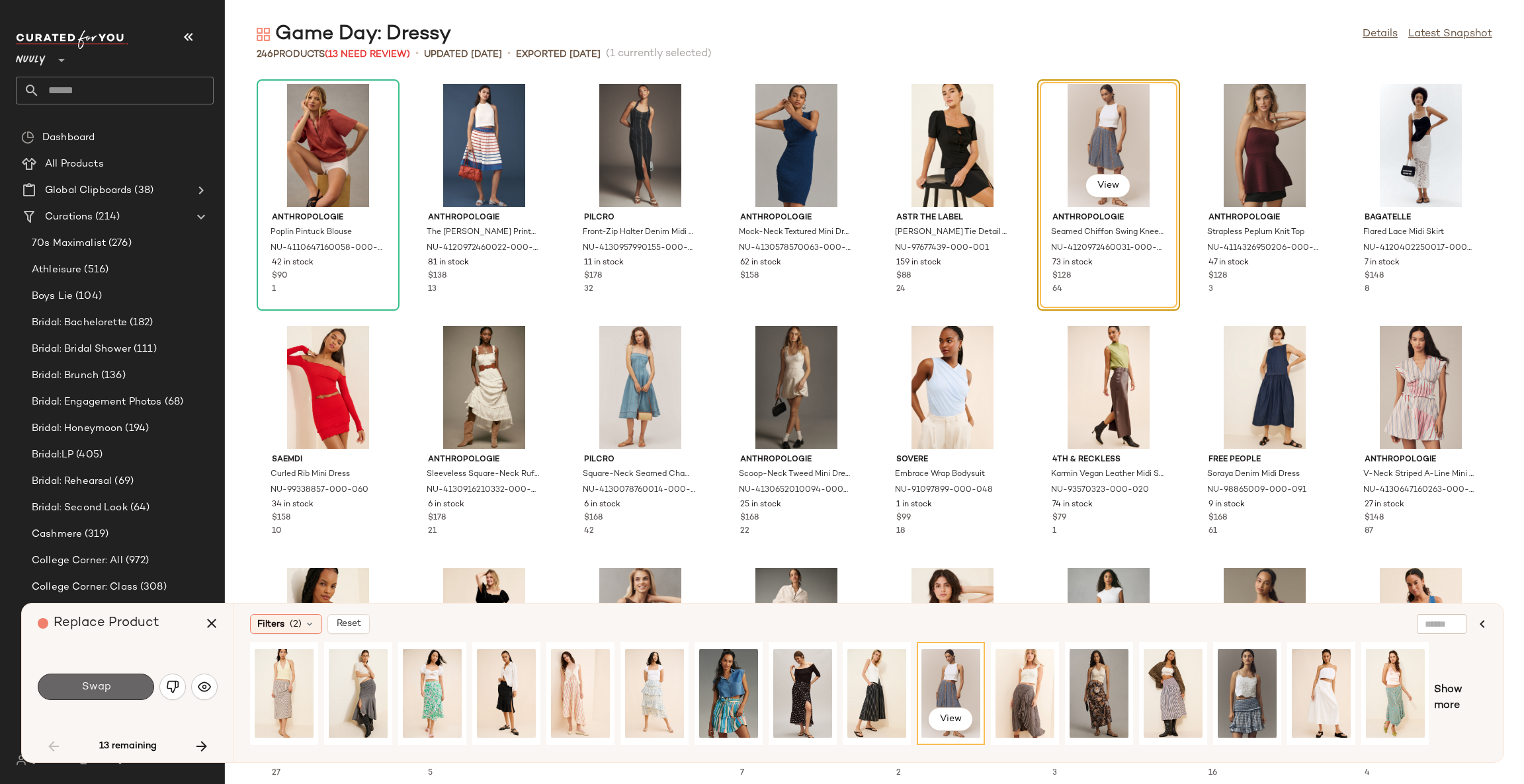
click at [140, 686] on button "Swap" at bounding box center [96, 687] width 116 height 27
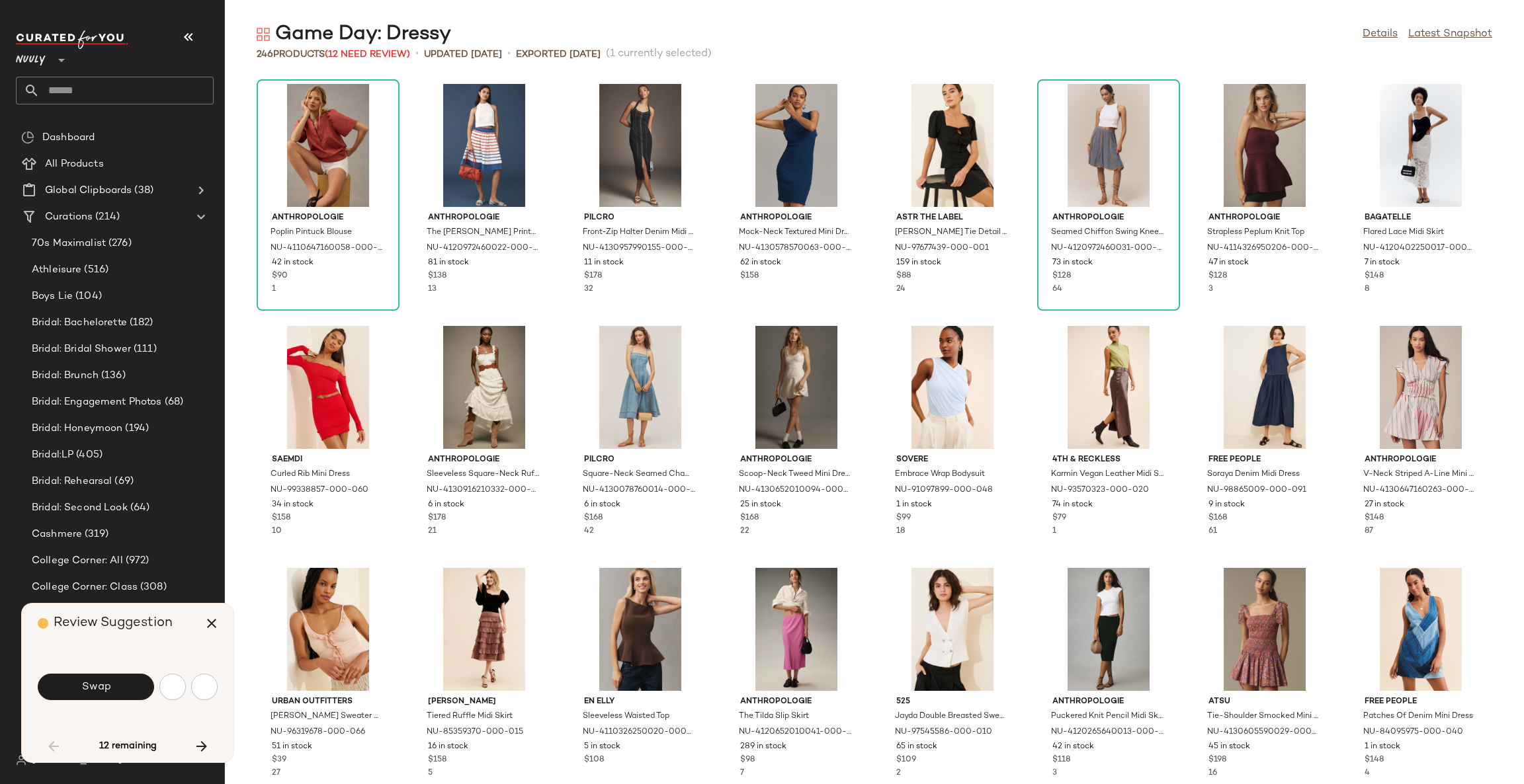
scroll to position [736, 0]
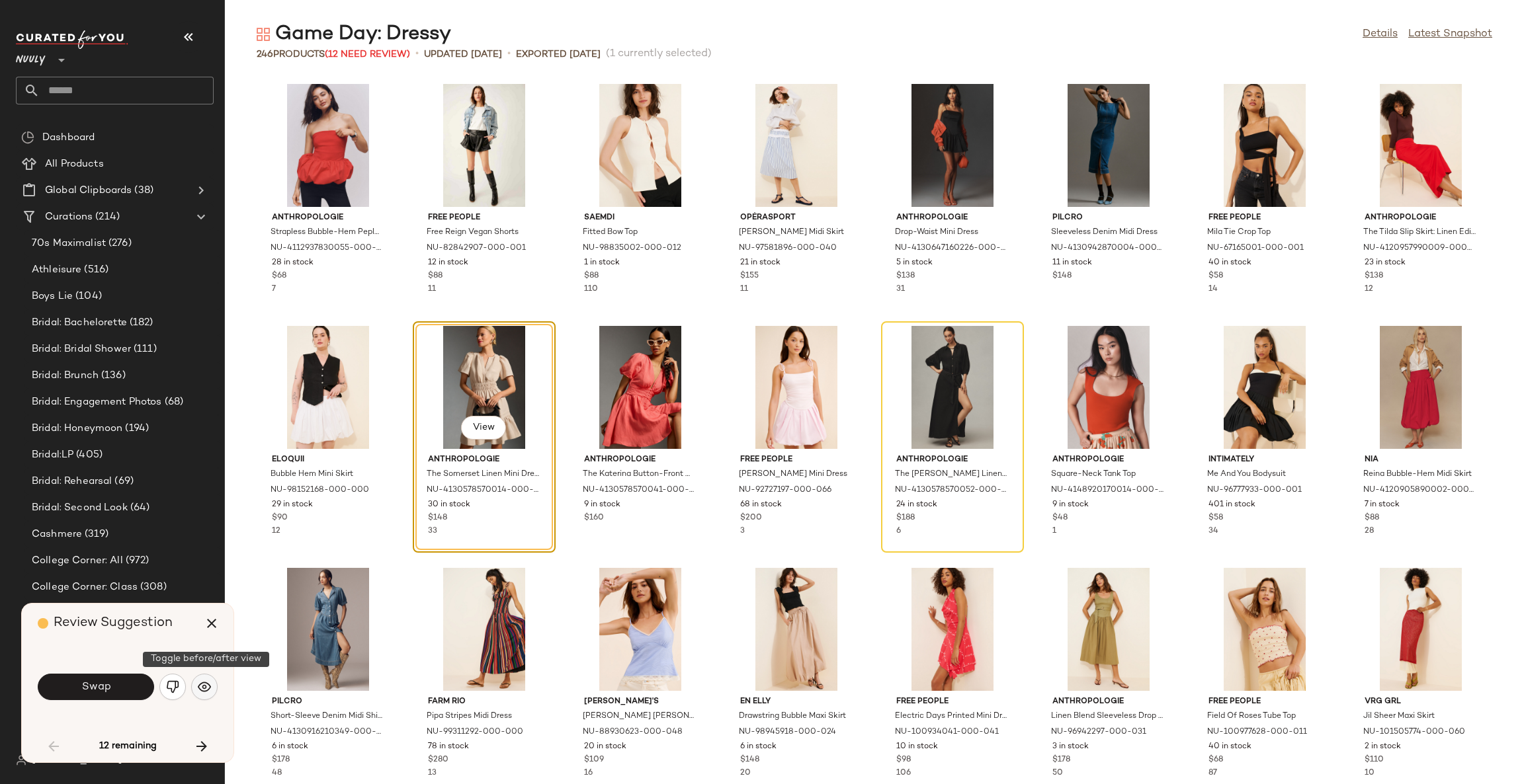
click at [208, 686] on img "button" at bounding box center [204, 687] width 13 height 13
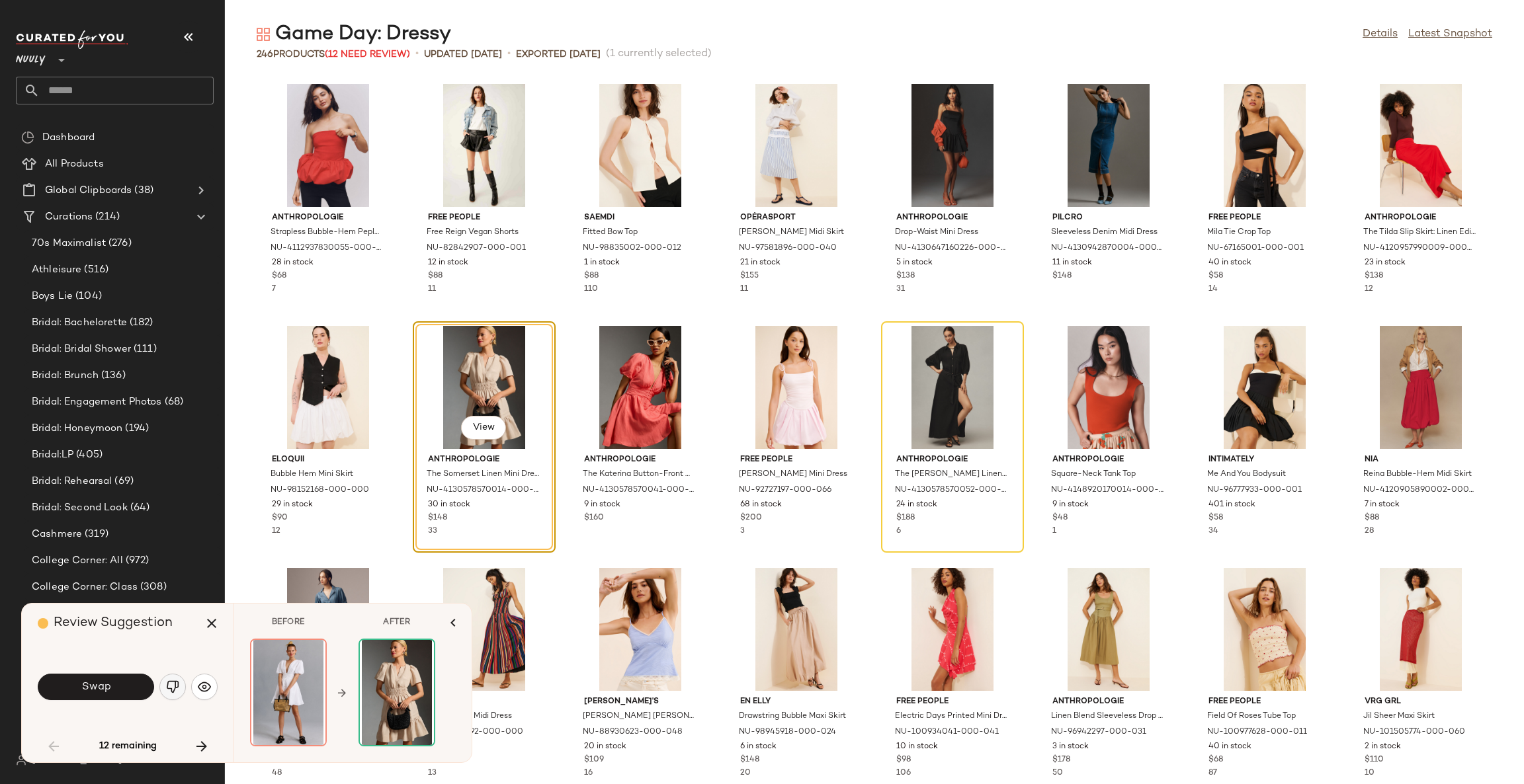
click at [174, 689] on img "button" at bounding box center [172, 687] width 13 height 13
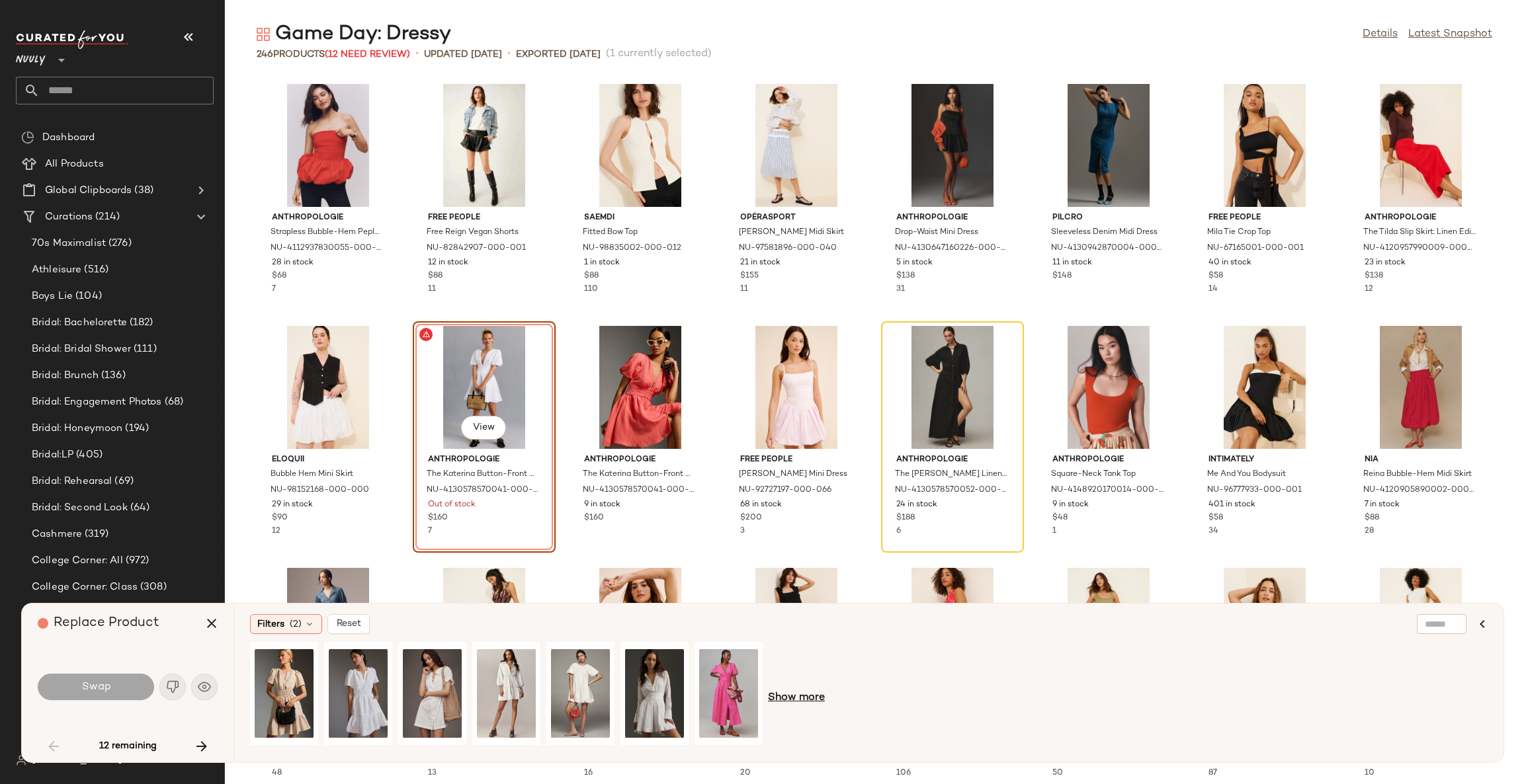
click at [807, 697] on span "Show more" at bounding box center [796, 698] width 57 height 16
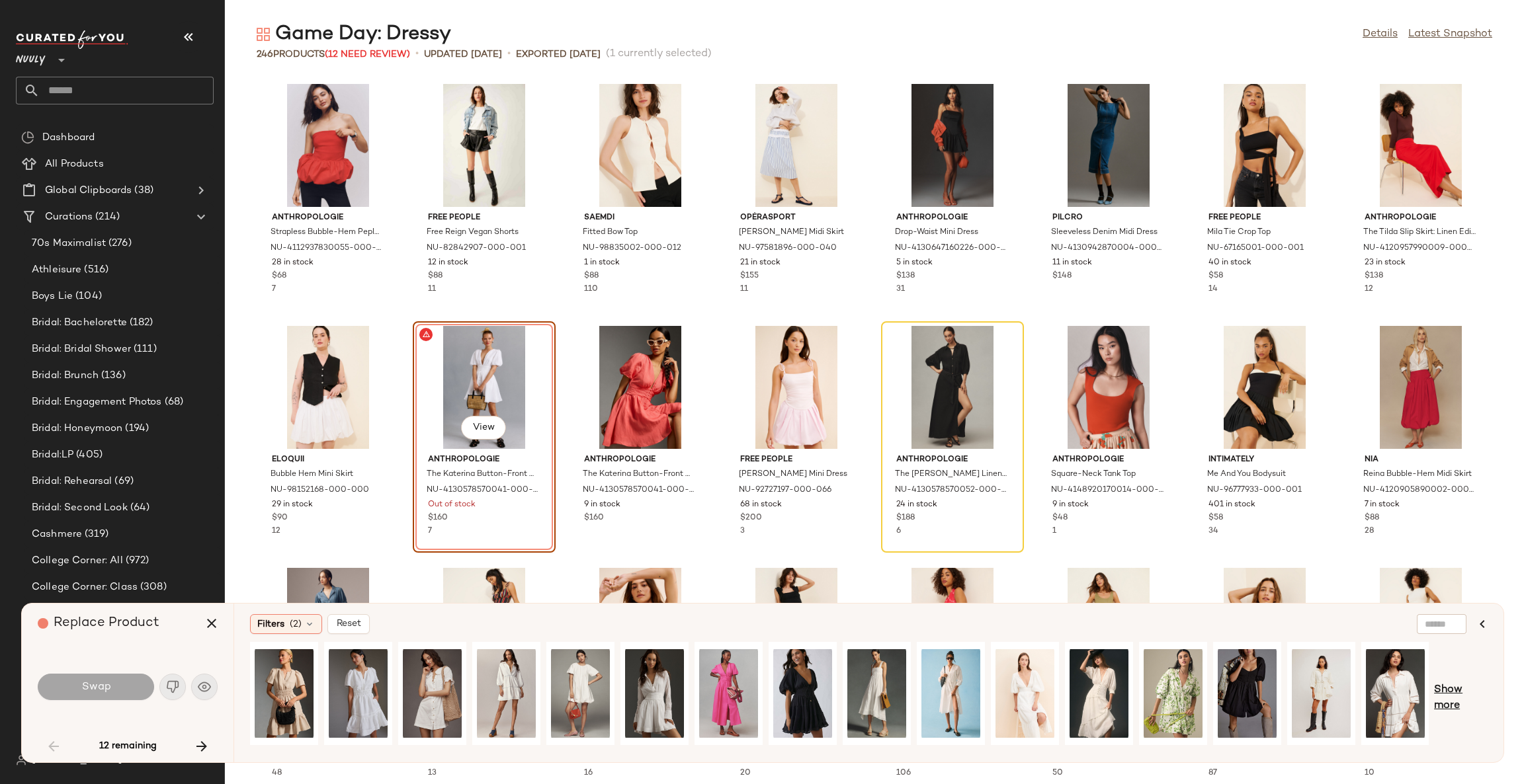
click at [1451, 689] on span "Show more" at bounding box center [1461, 698] width 54 height 32
click at [585, 681] on div "View" at bounding box center [580, 694] width 59 height 94
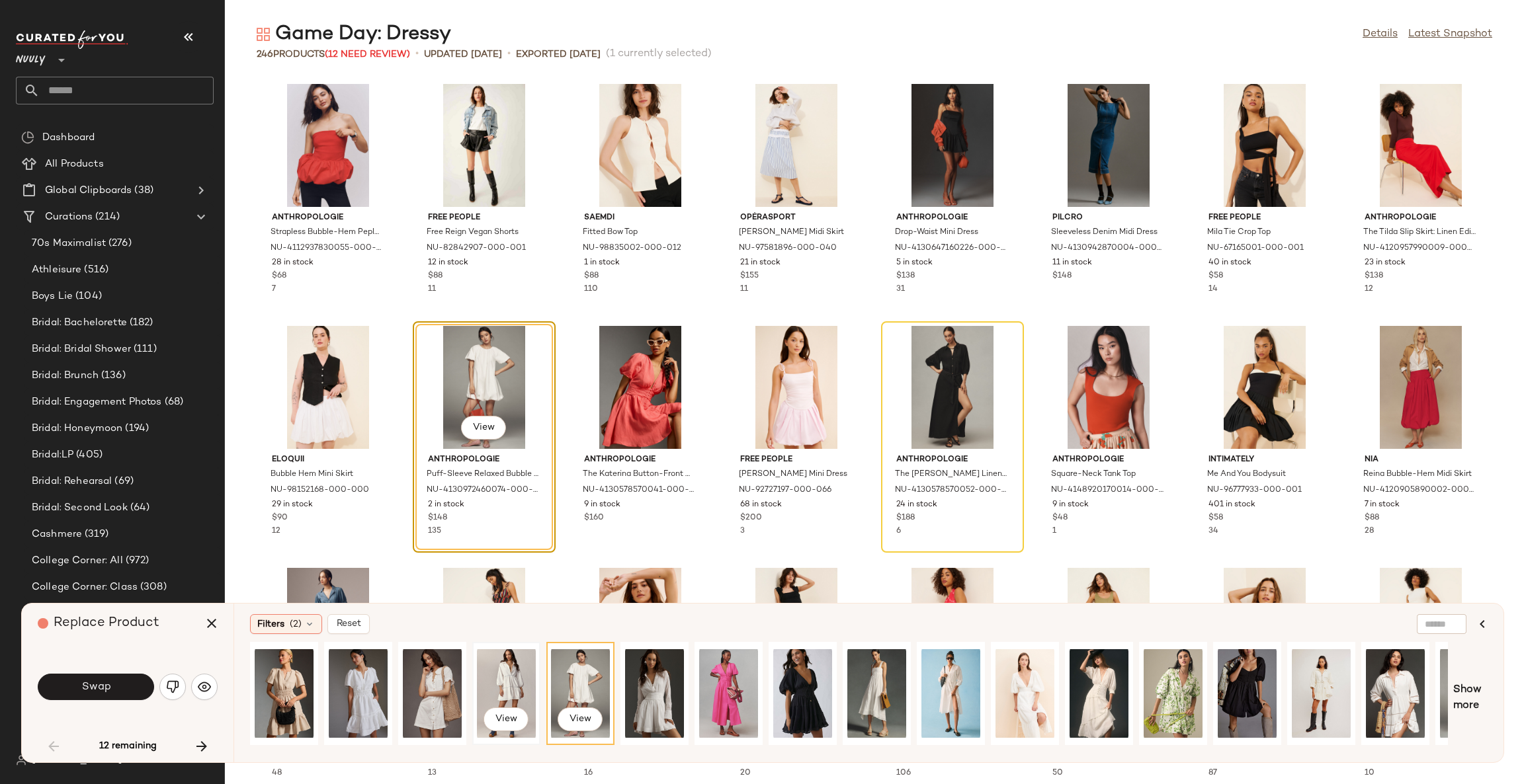
click at [510, 673] on div "View" at bounding box center [506, 694] width 59 height 94
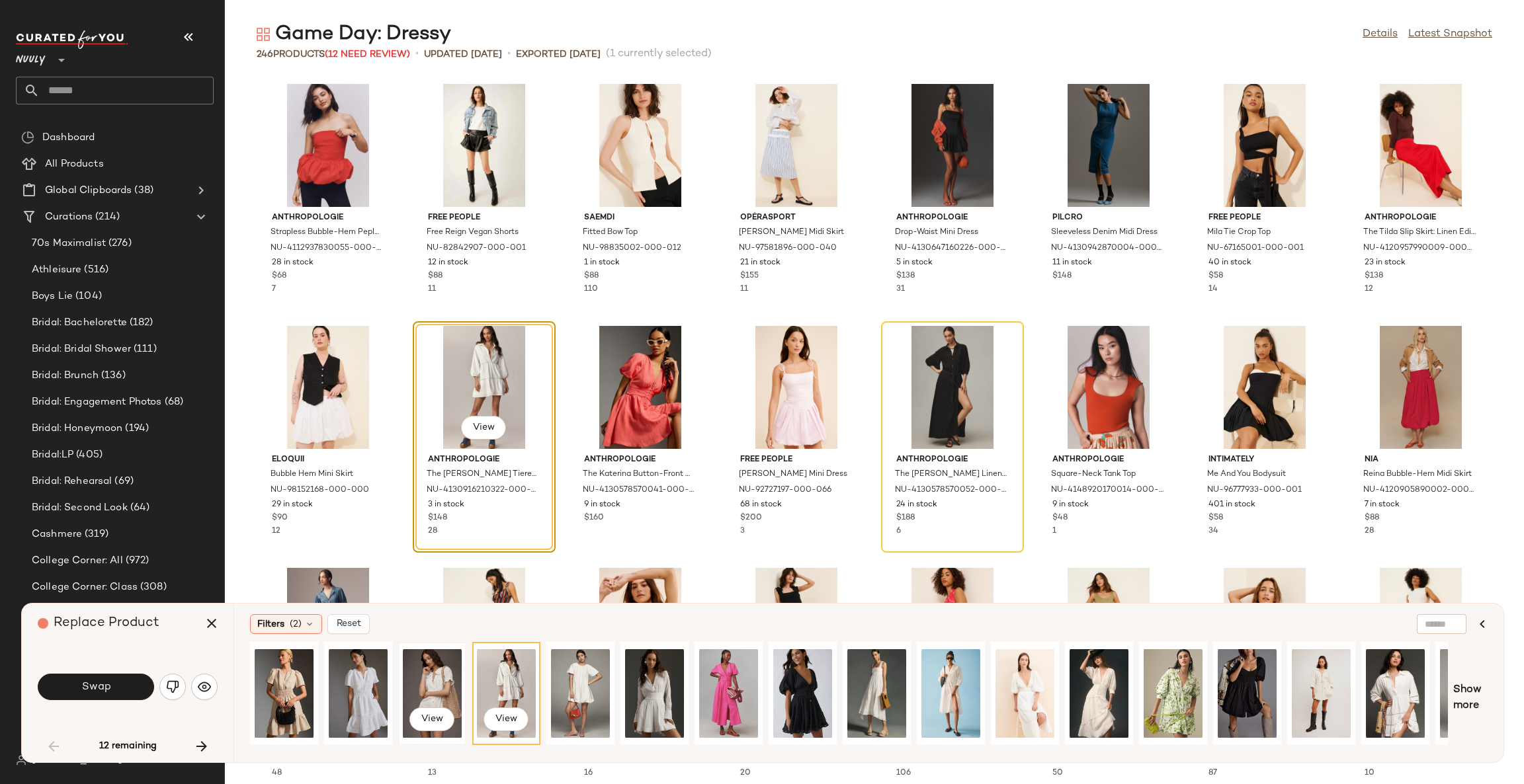
click at [424, 672] on div "View" at bounding box center [432, 694] width 59 height 94
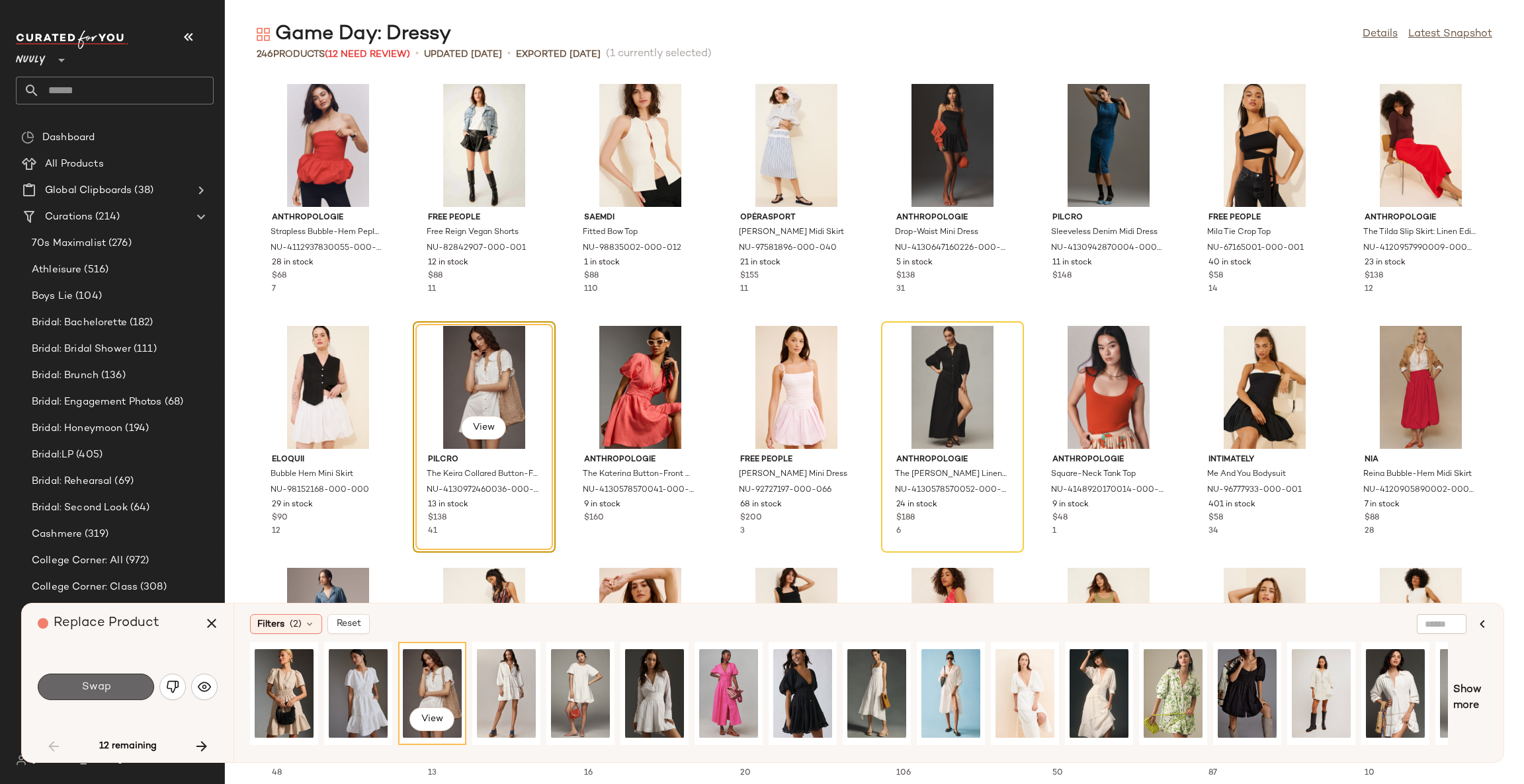
click at [120, 695] on button "Swap" at bounding box center [96, 687] width 116 height 27
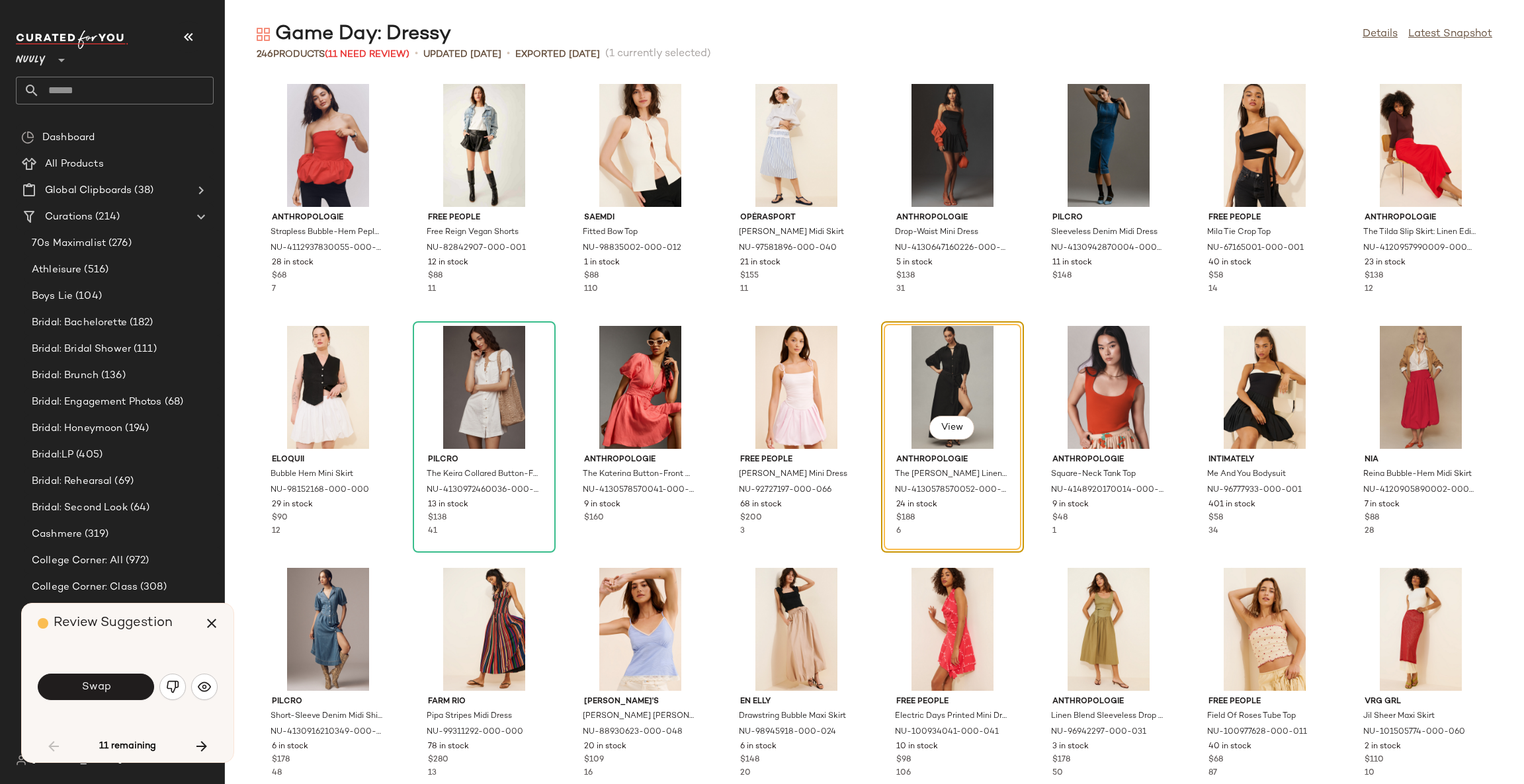
scroll to position [726, 0]
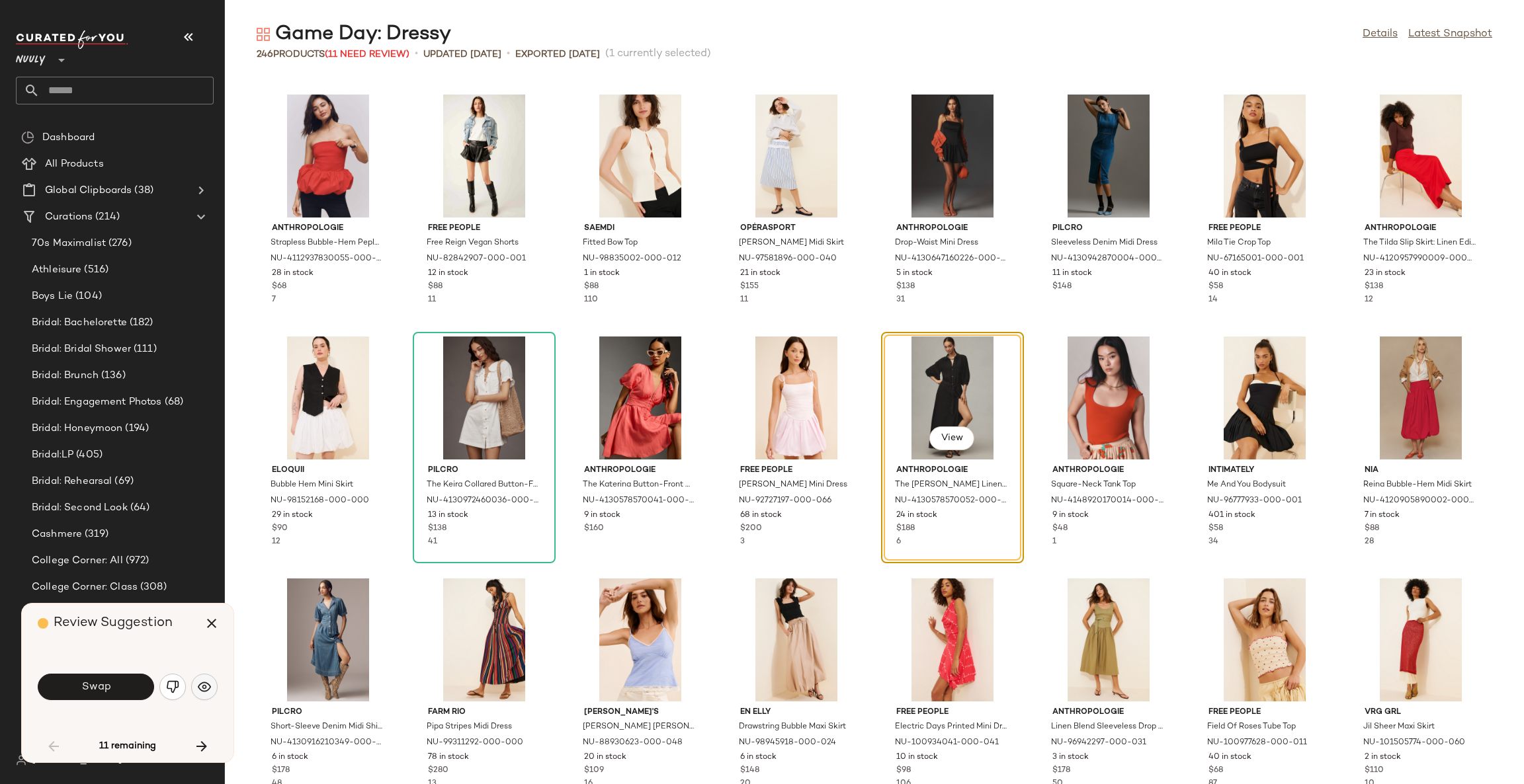
click at [208, 686] on img "button" at bounding box center [204, 687] width 13 height 13
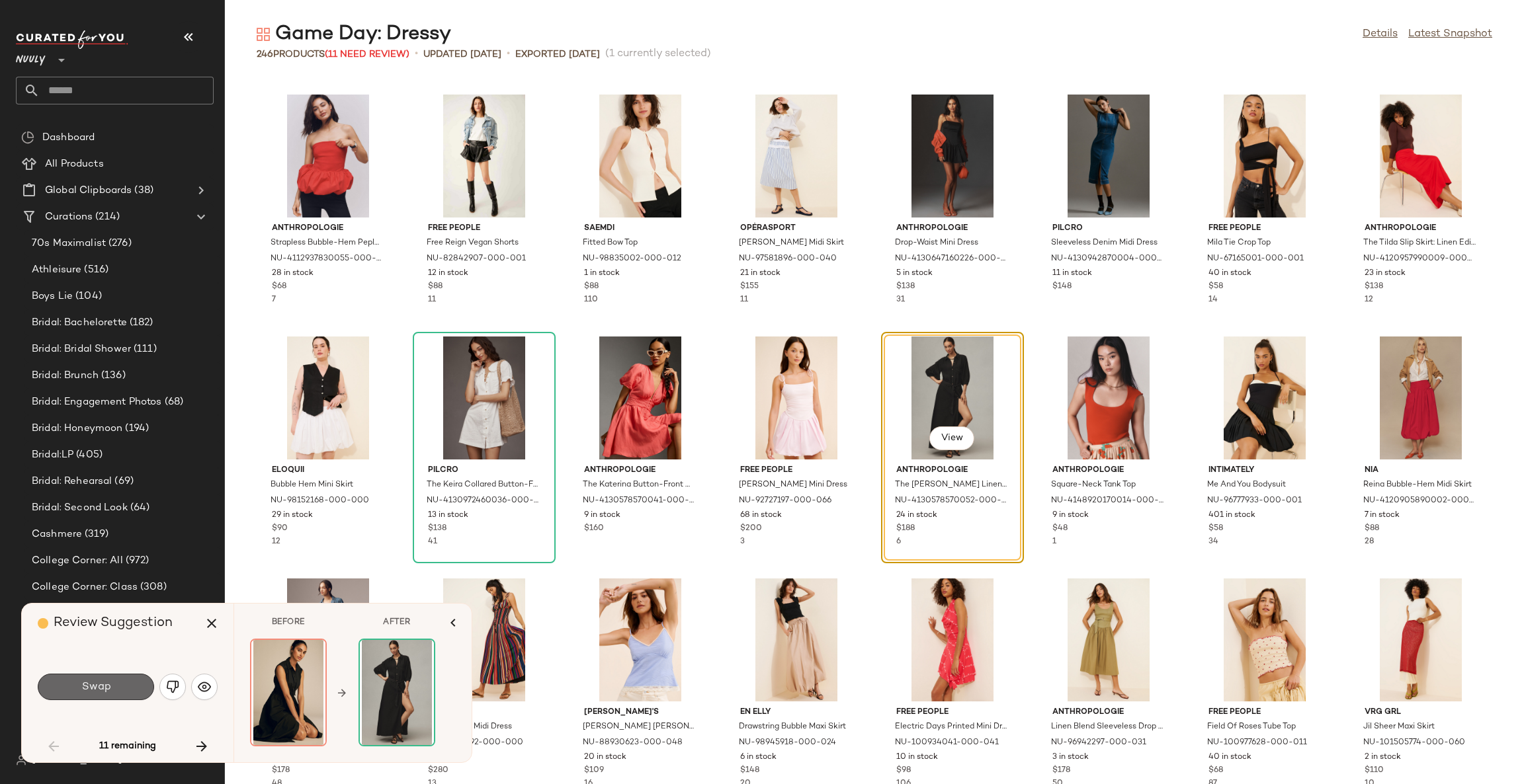
click at [110, 688] on button "Swap" at bounding box center [96, 687] width 116 height 27
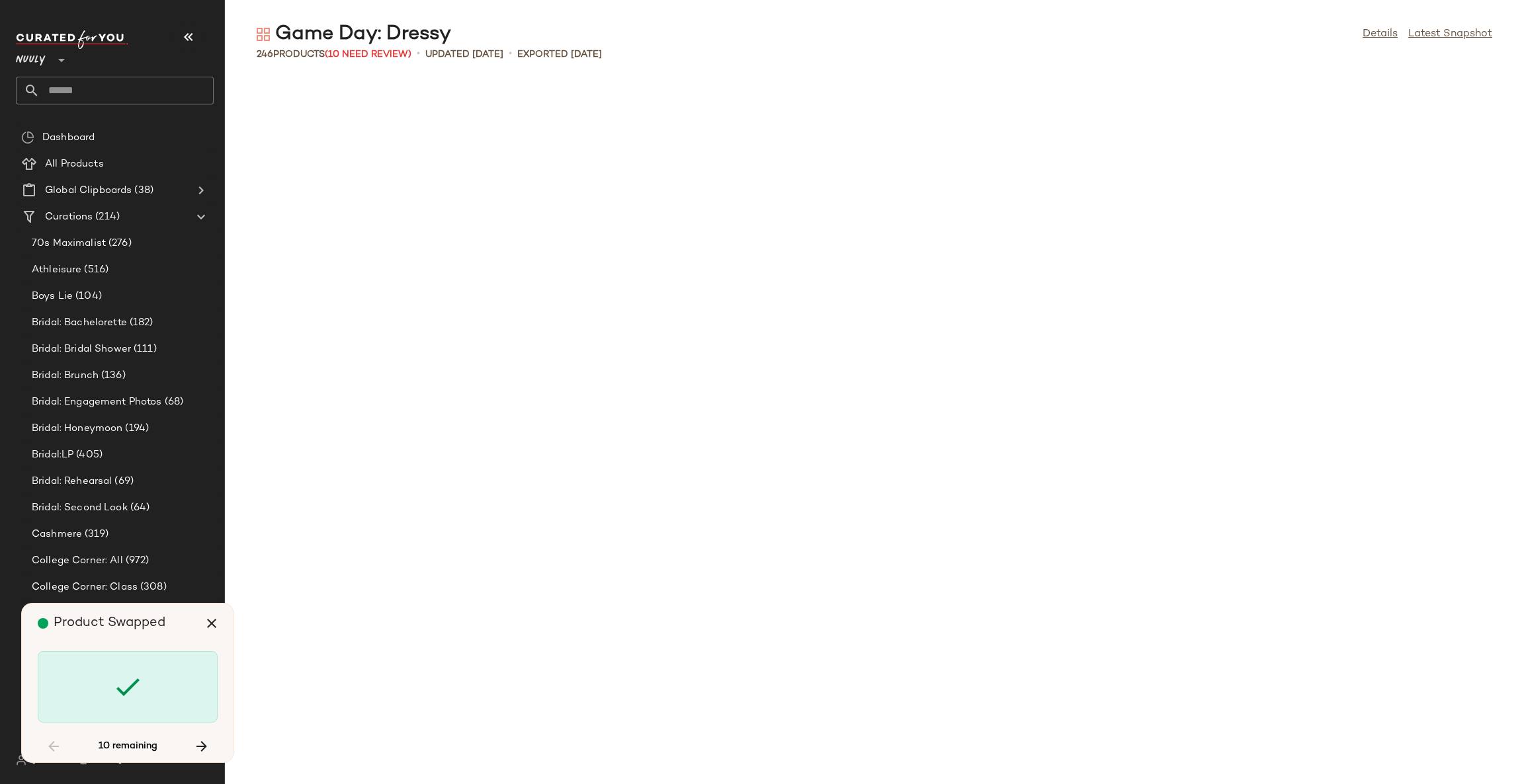
scroll to position [2662, 0]
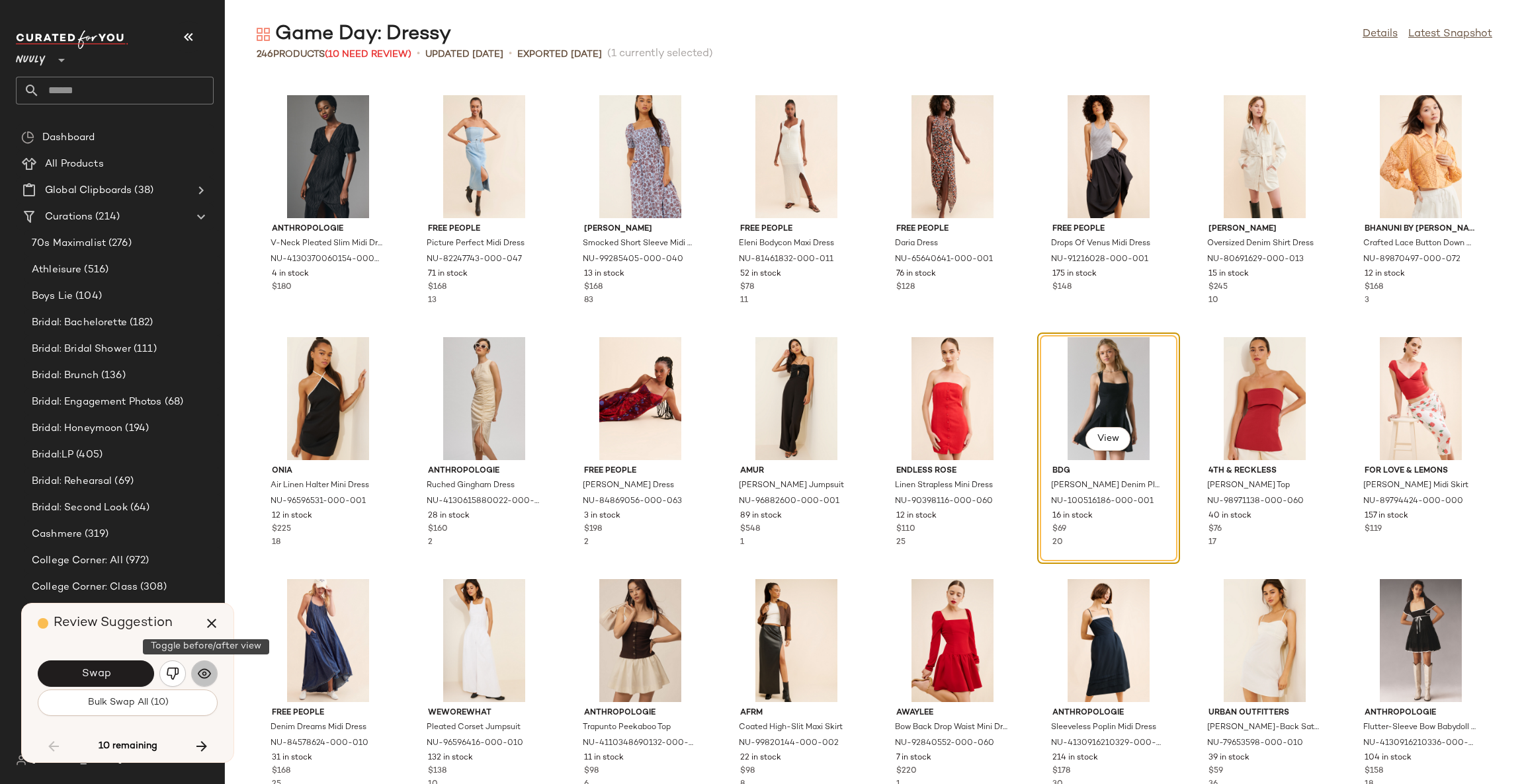
click at [198, 671] on img "button" at bounding box center [204, 673] width 13 height 13
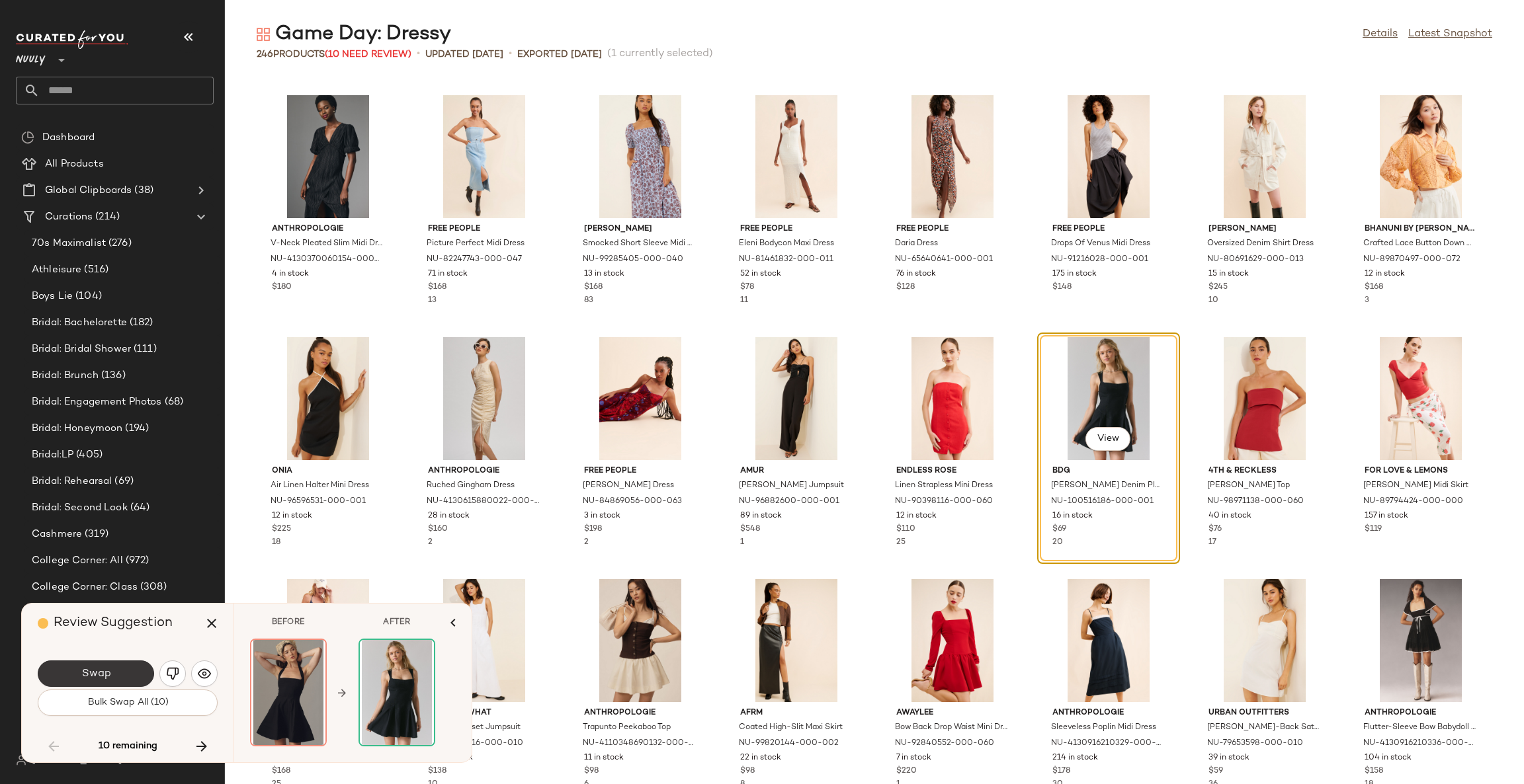
click at [135, 674] on button "Swap" at bounding box center [96, 674] width 116 height 27
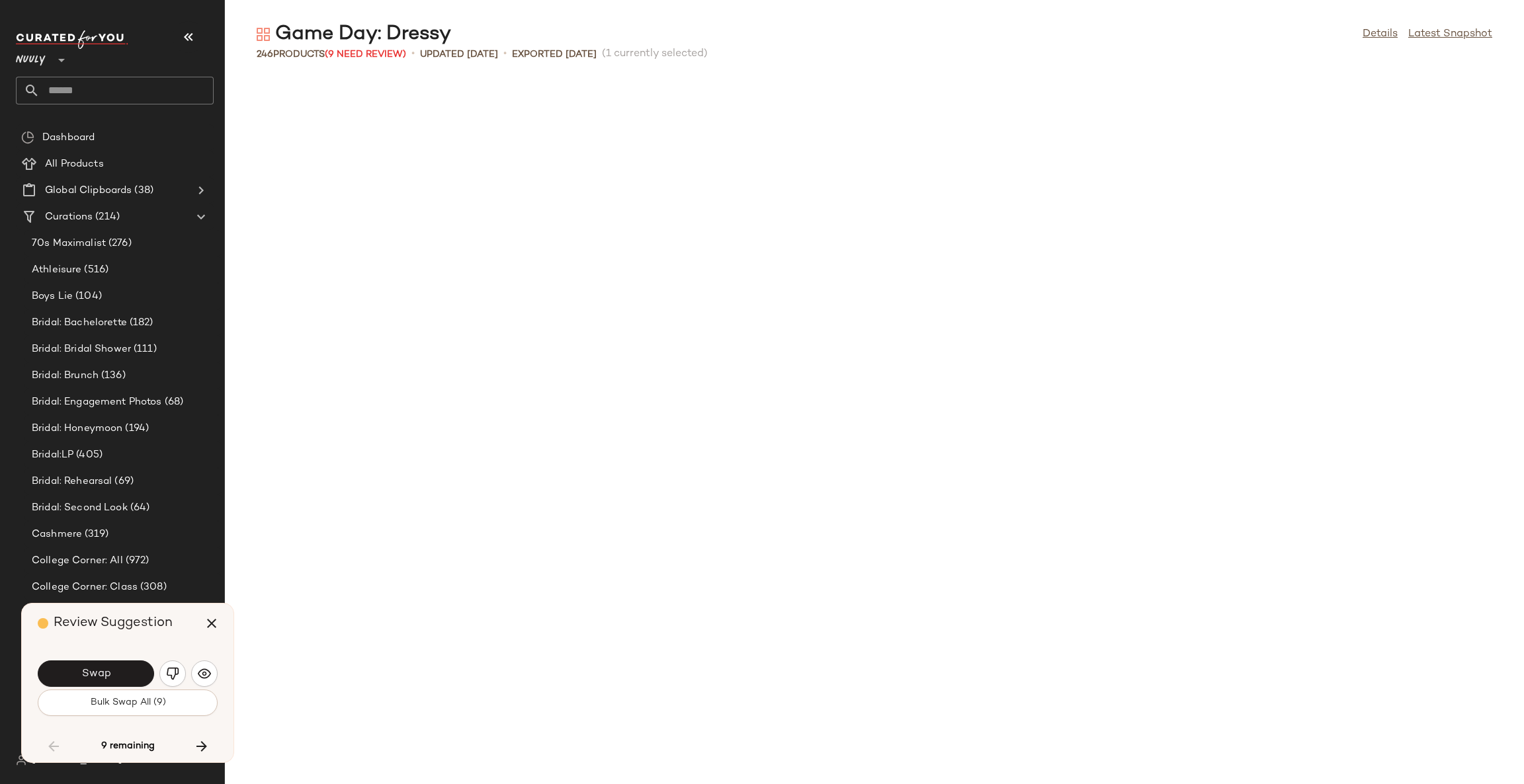
scroll to position [3388, 0]
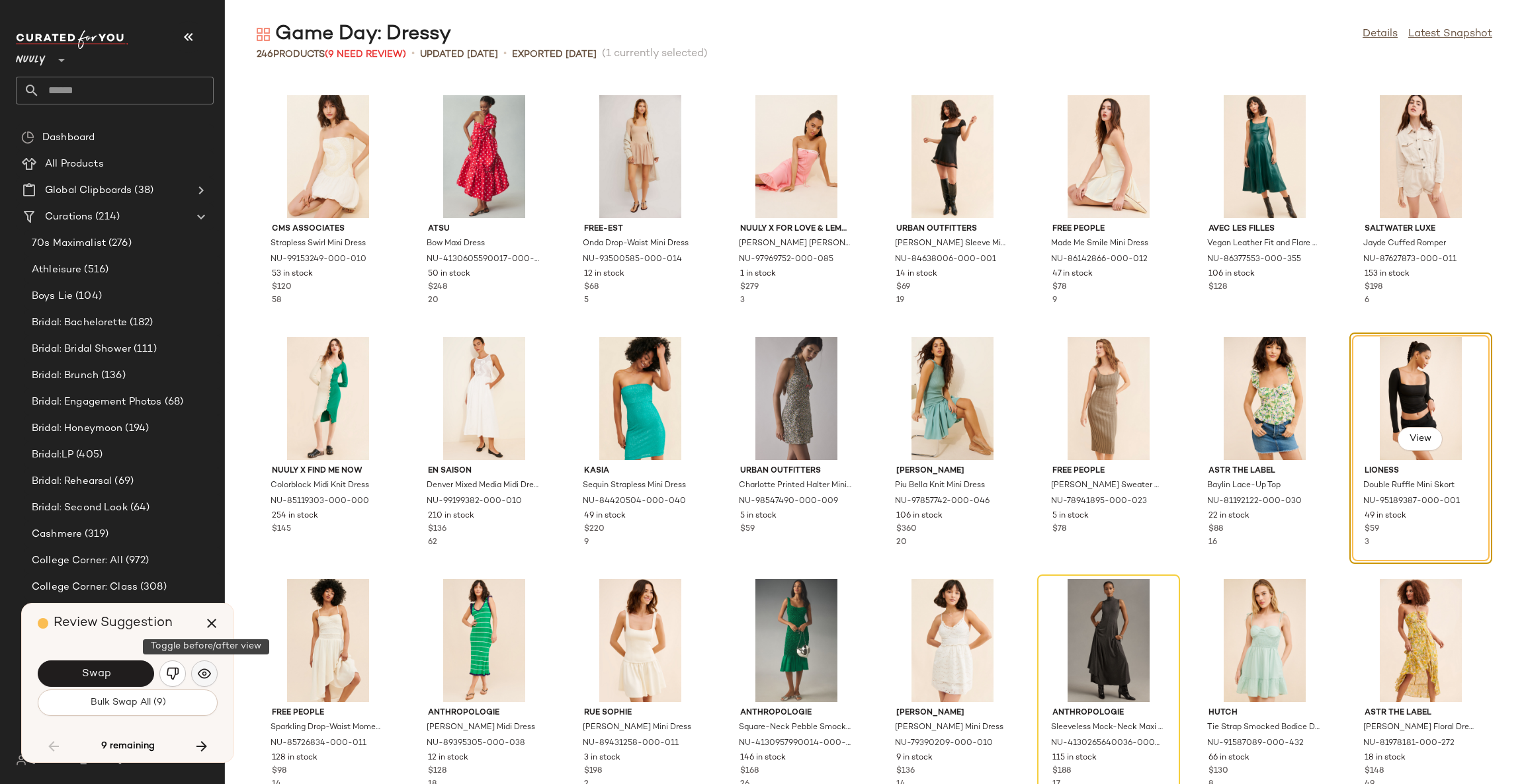
click at [203, 681] on img "button" at bounding box center [204, 673] width 13 height 13
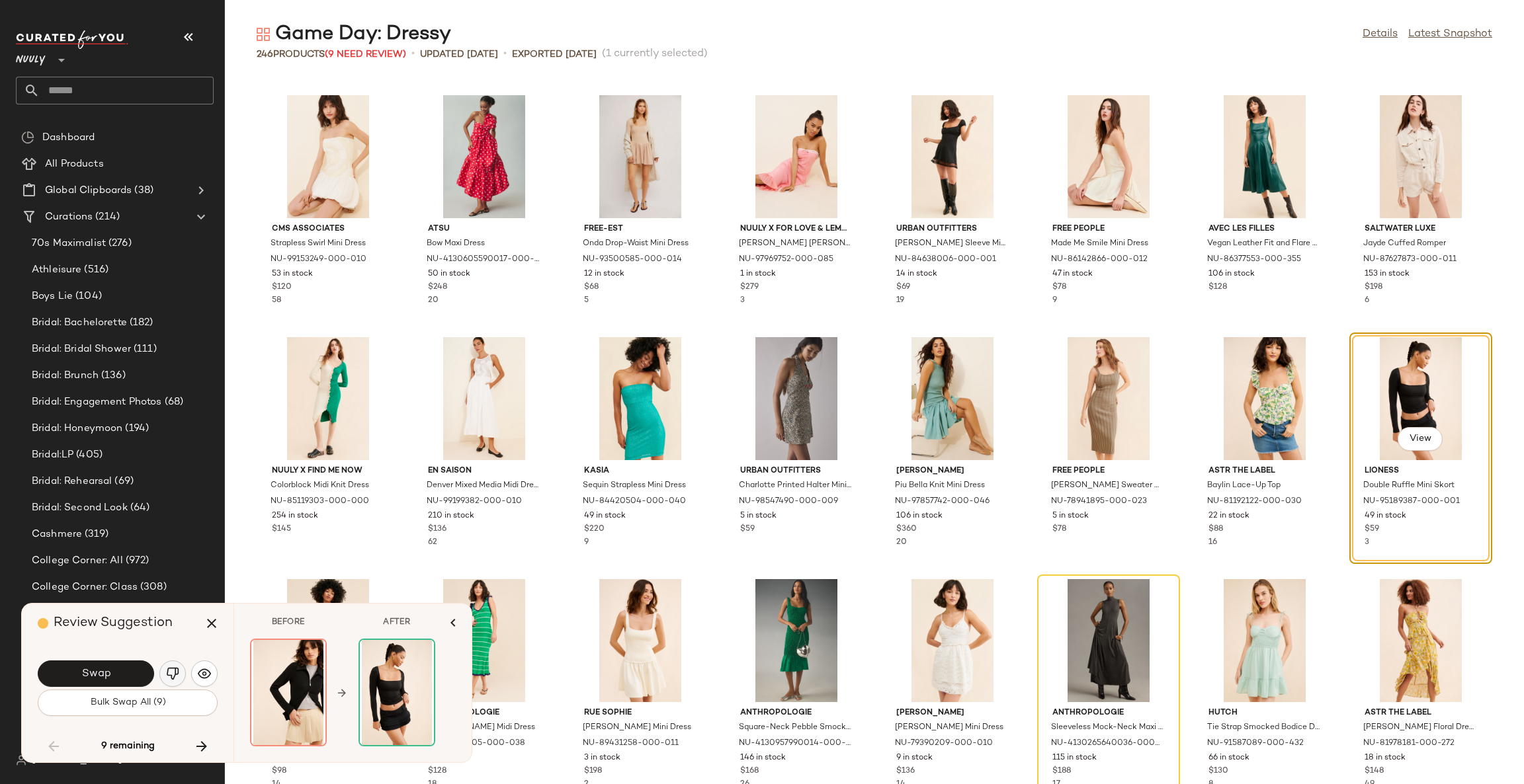
click at [169, 672] on img "button" at bounding box center [172, 673] width 13 height 13
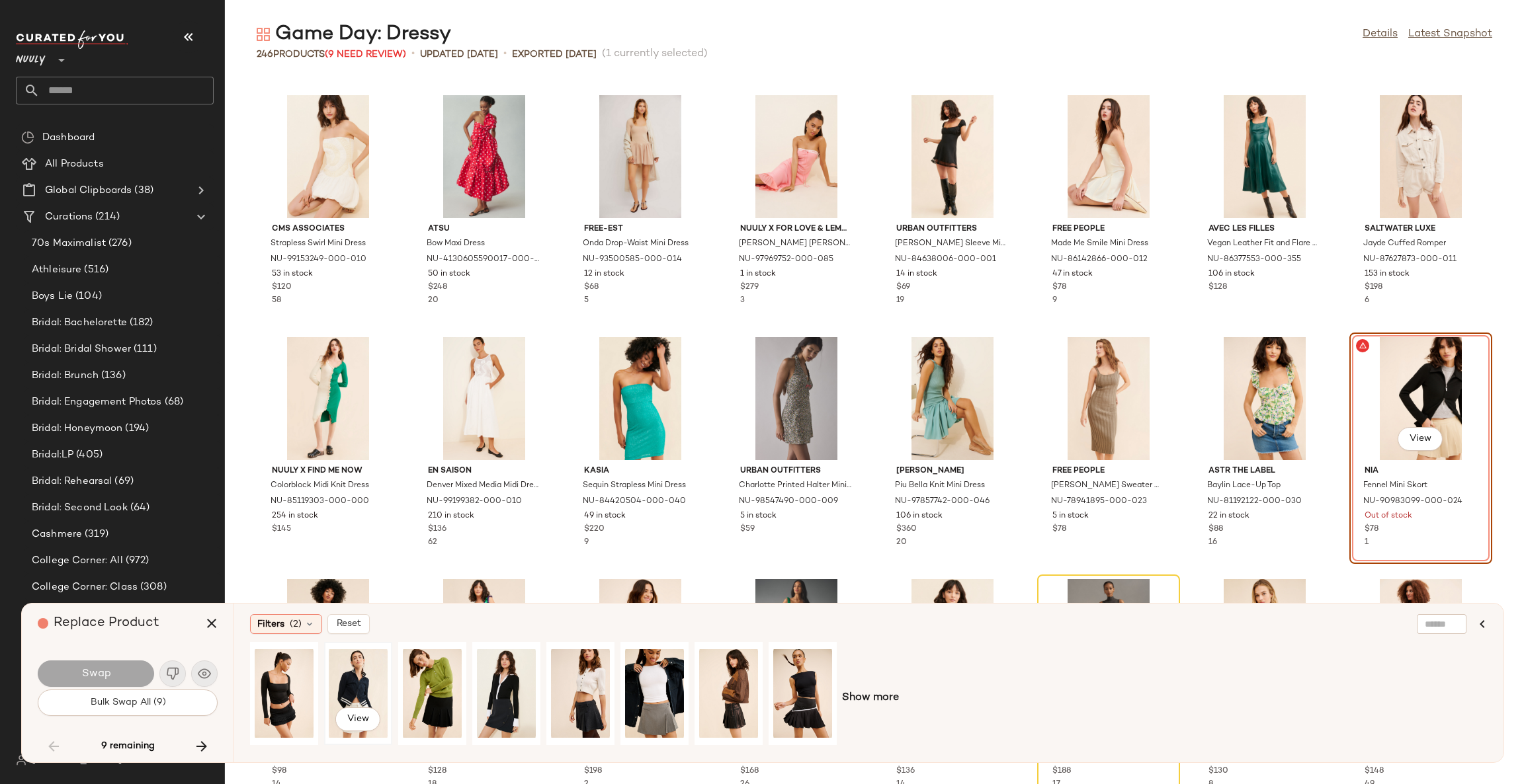
click at [346, 684] on div "View" at bounding box center [358, 694] width 59 height 94
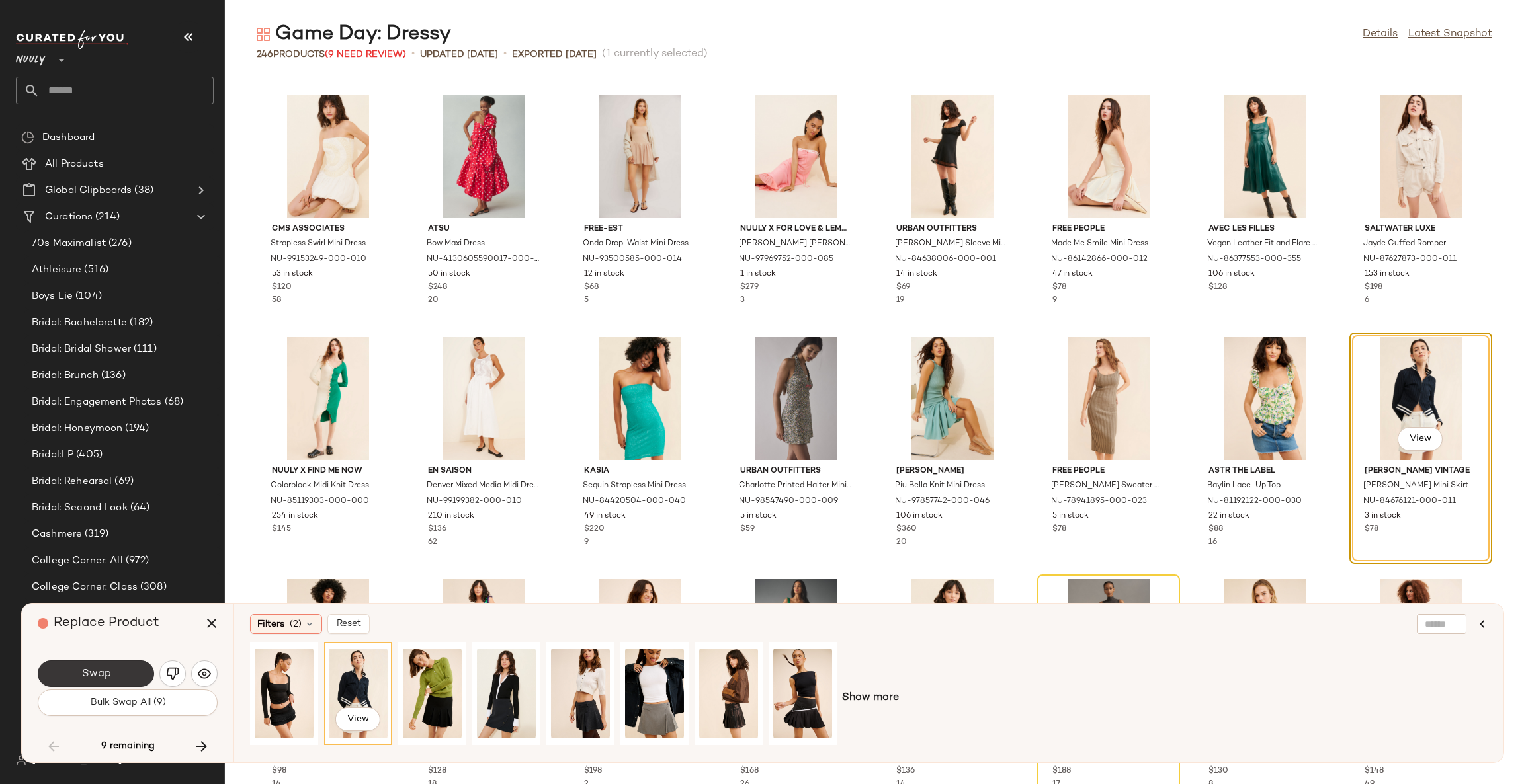
click at [109, 672] on span "Swap" at bounding box center [95, 674] width 29 height 13
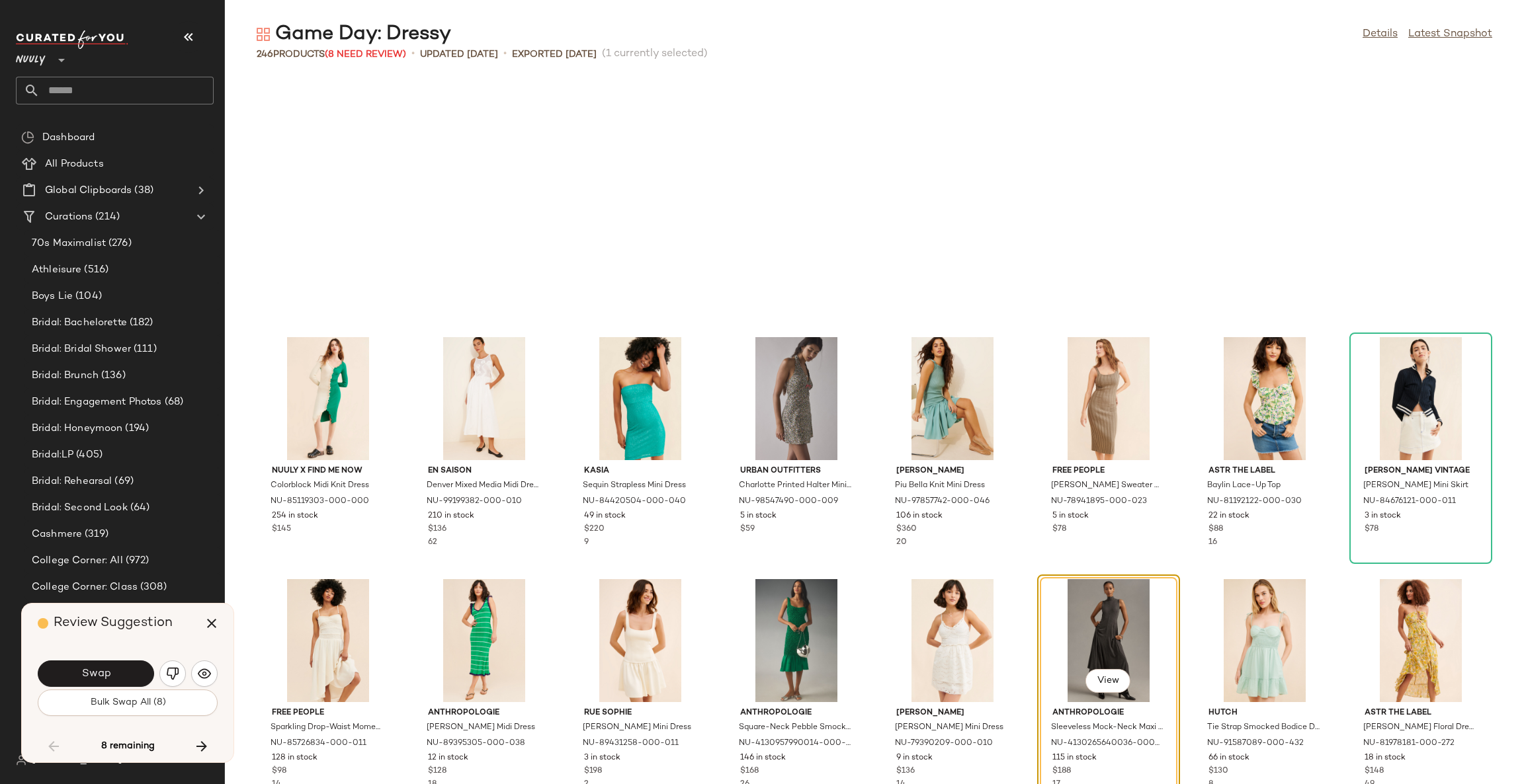
scroll to position [3630, 0]
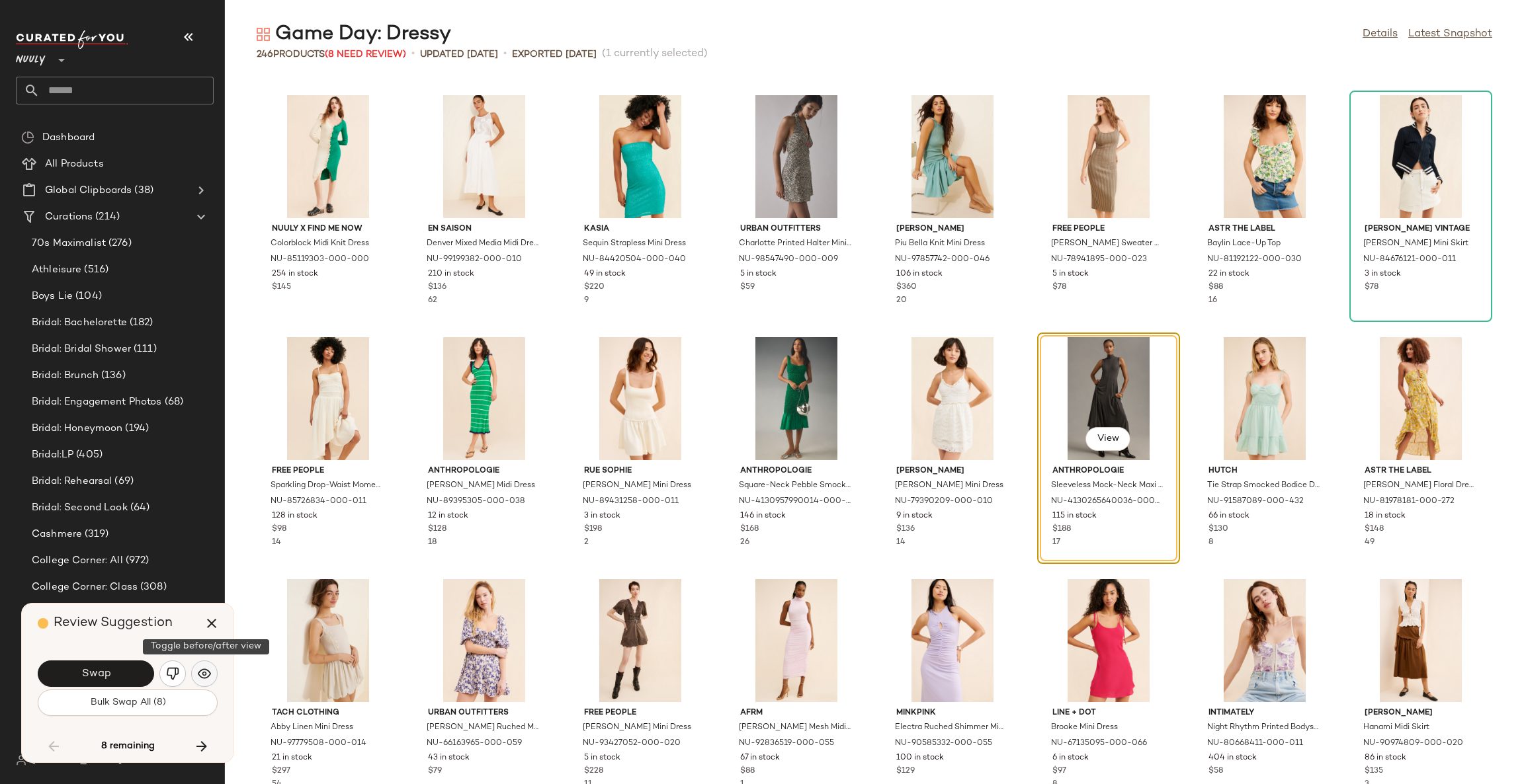
click at [196, 680] on button "button" at bounding box center [204, 674] width 27 height 27
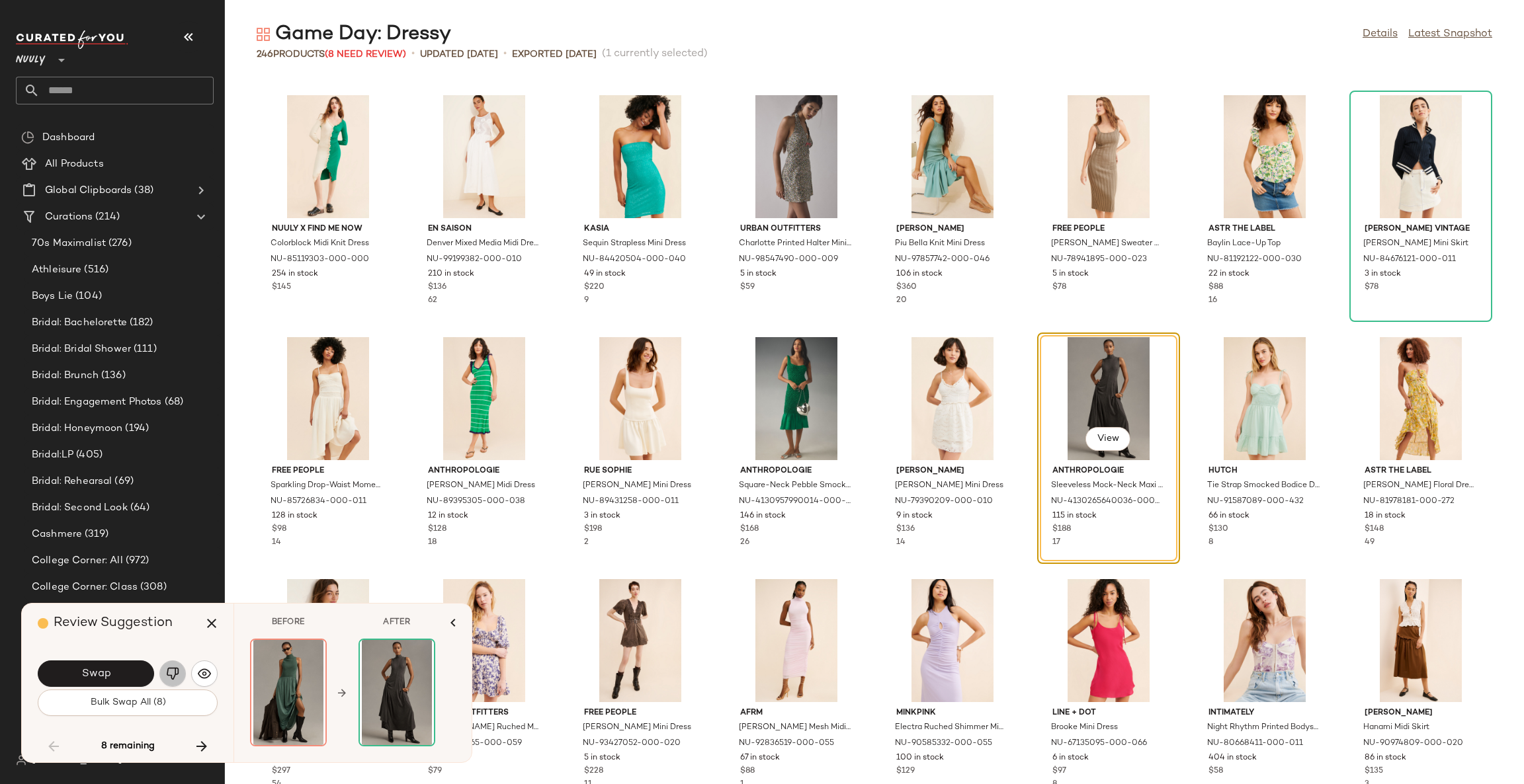
click at [172, 673] on img "button" at bounding box center [172, 673] width 13 height 13
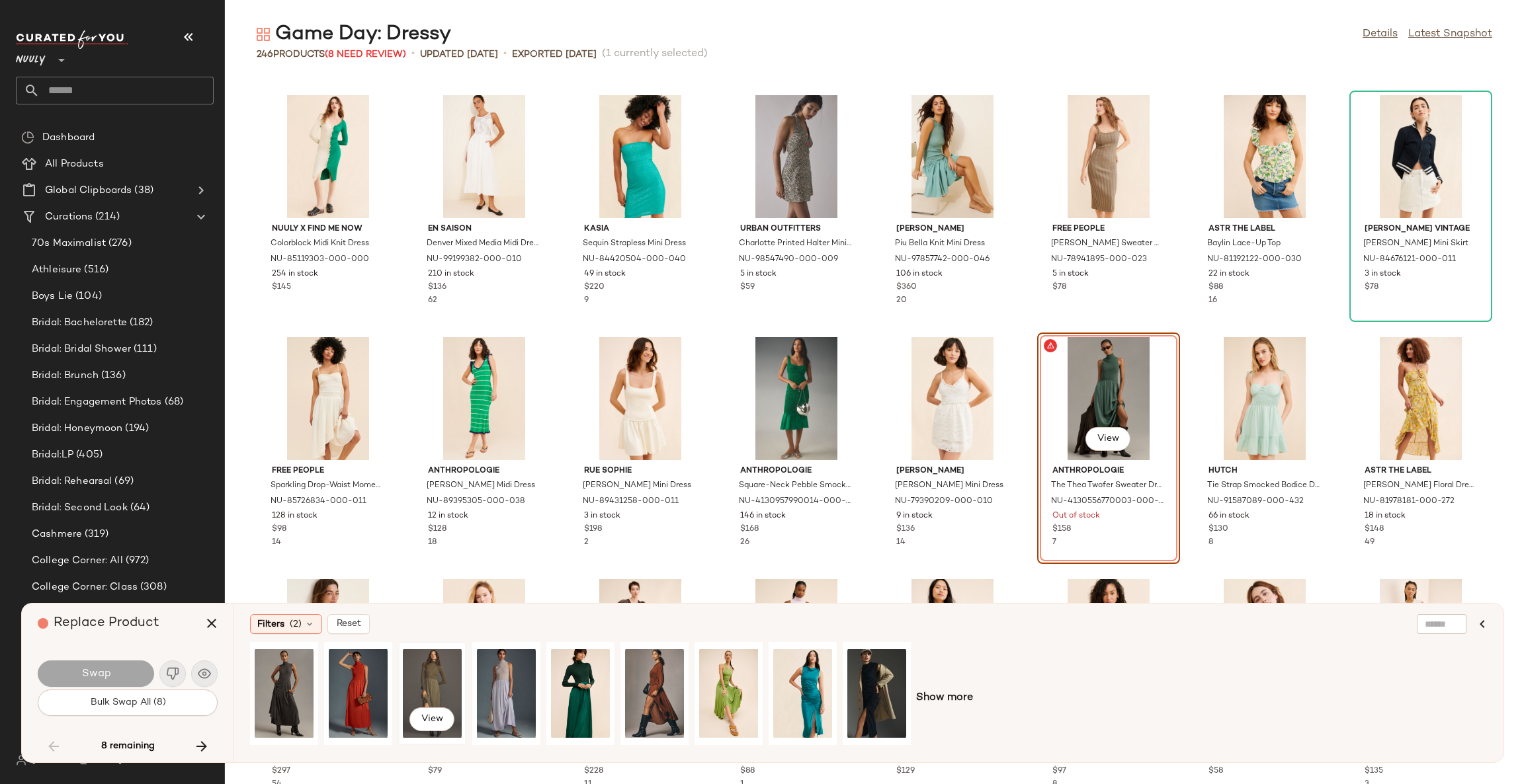
click at [427, 677] on div "View" at bounding box center [432, 694] width 59 height 94
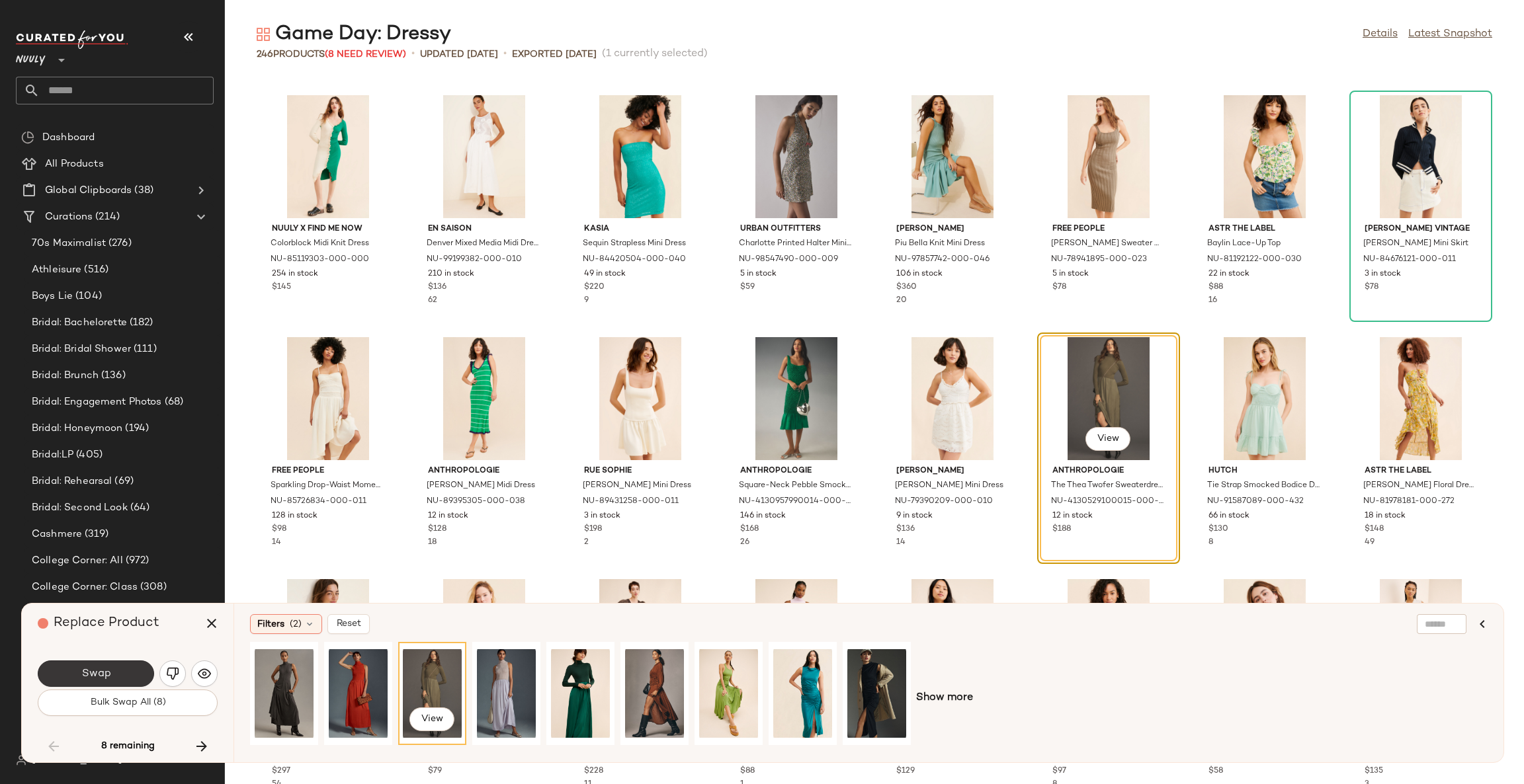
click at [121, 672] on button "Swap" at bounding box center [96, 674] width 116 height 27
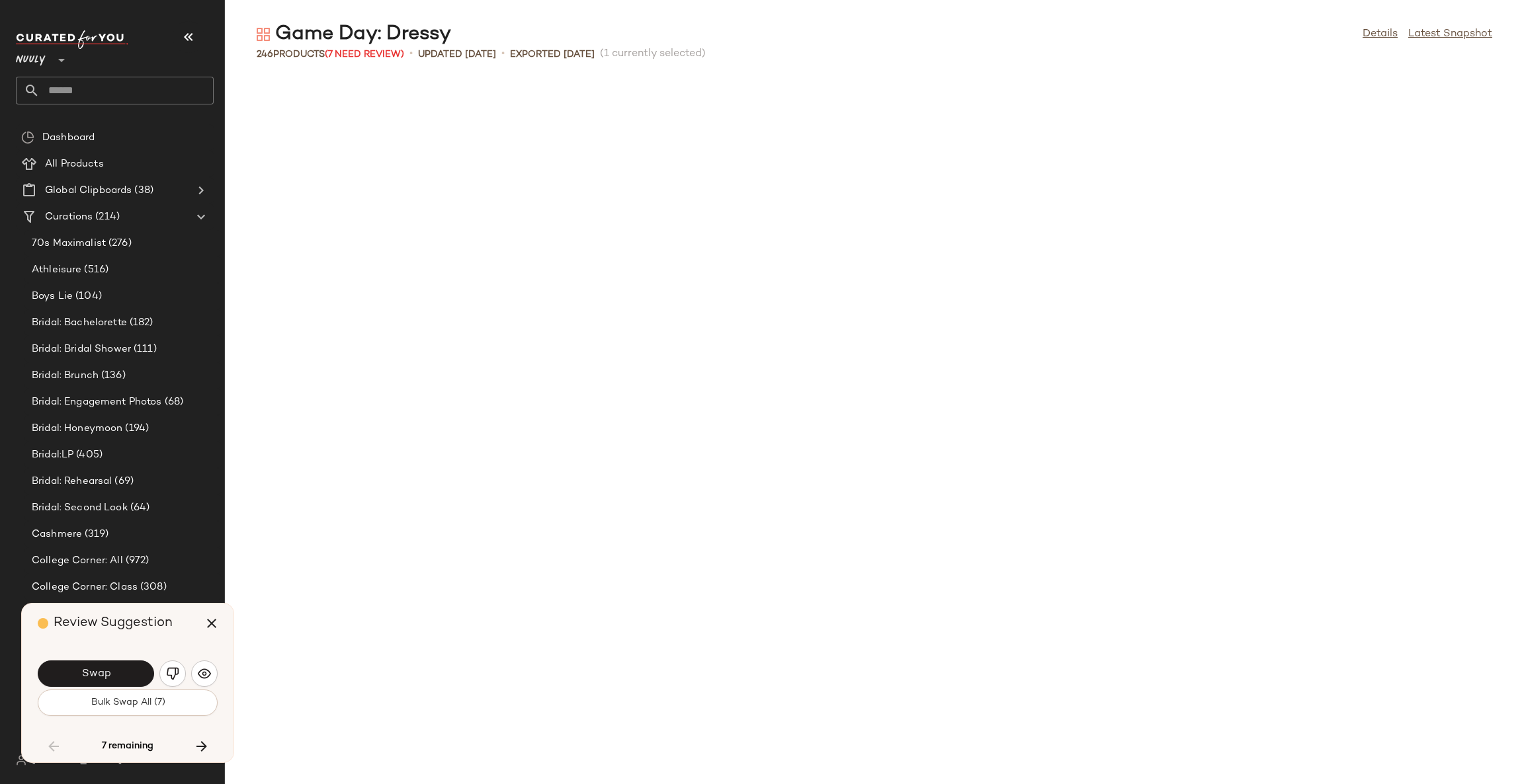
scroll to position [4356, 0]
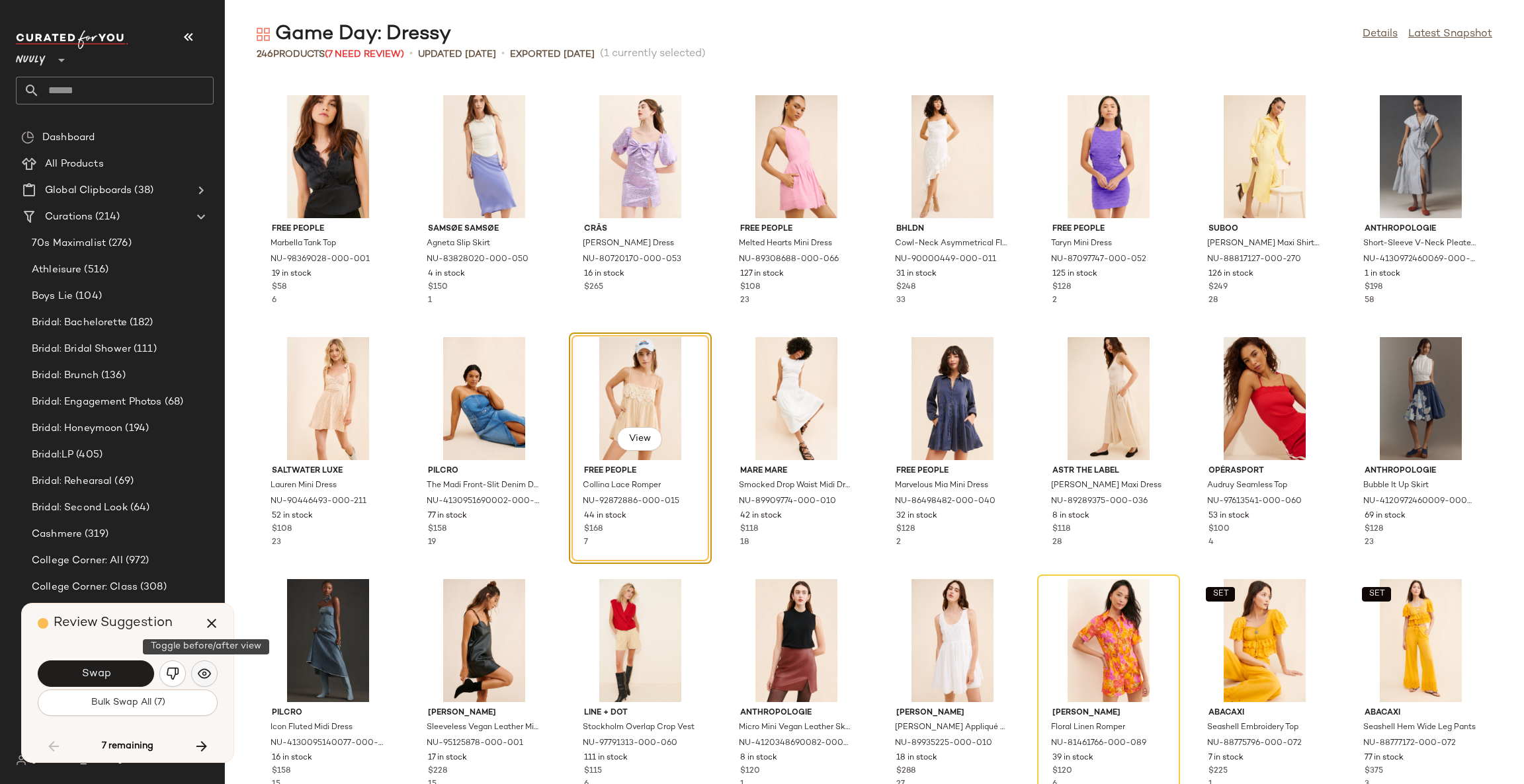
click at [205, 674] on img "button" at bounding box center [204, 673] width 13 height 13
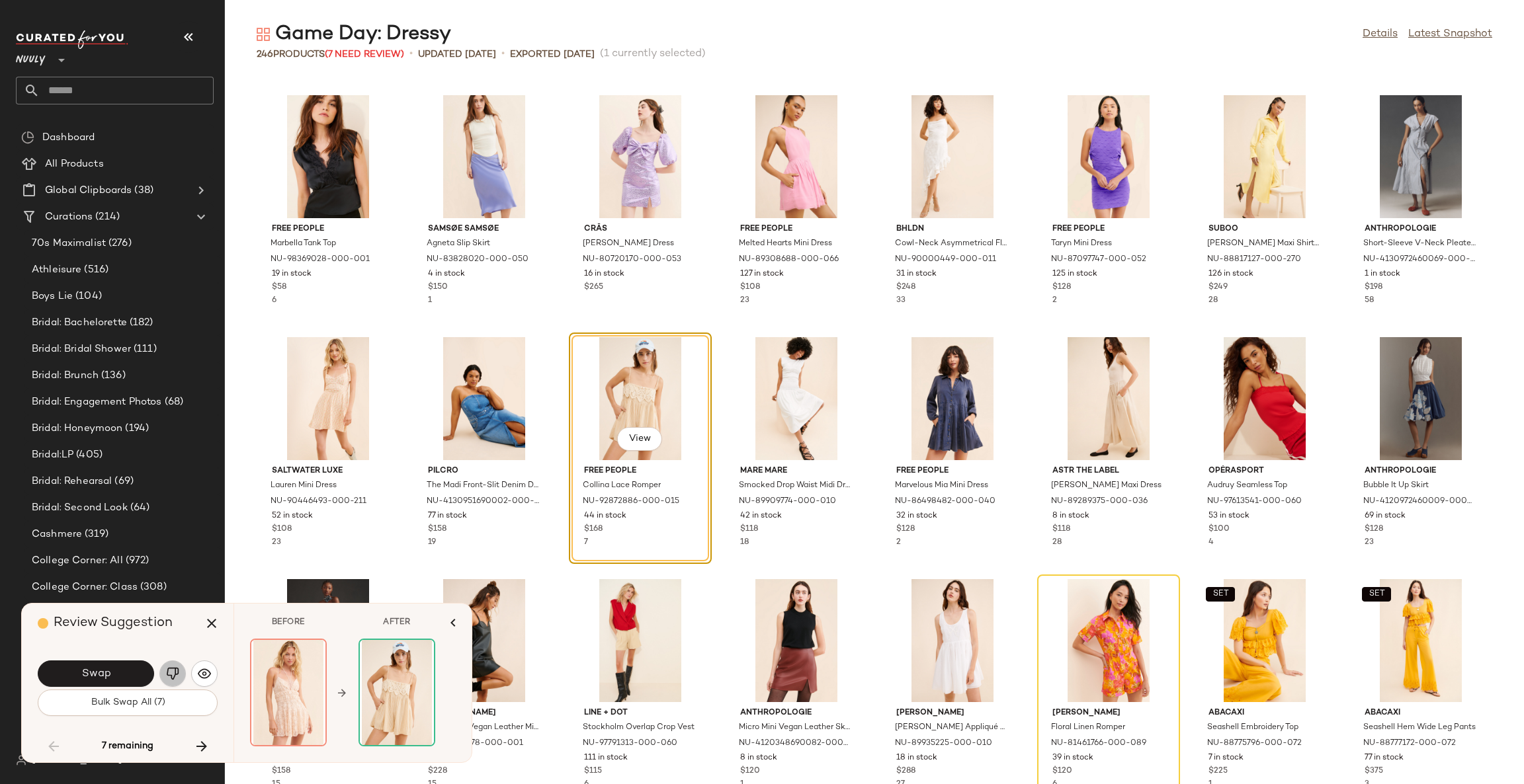
click at [169, 673] on img "button" at bounding box center [172, 673] width 13 height 13
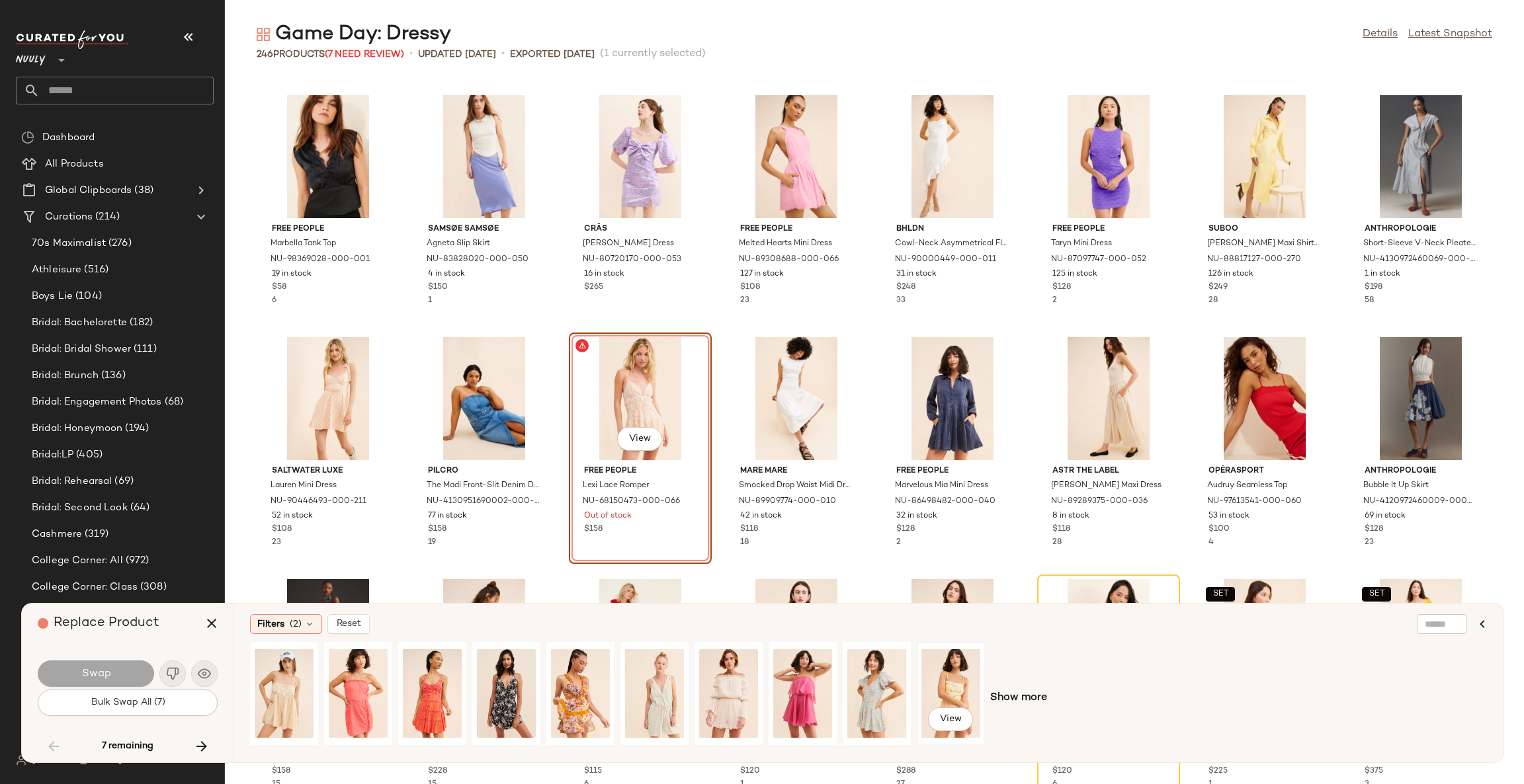
click at [943, 683] on div "View" at bounding box center [950, 694] width 59 height 94
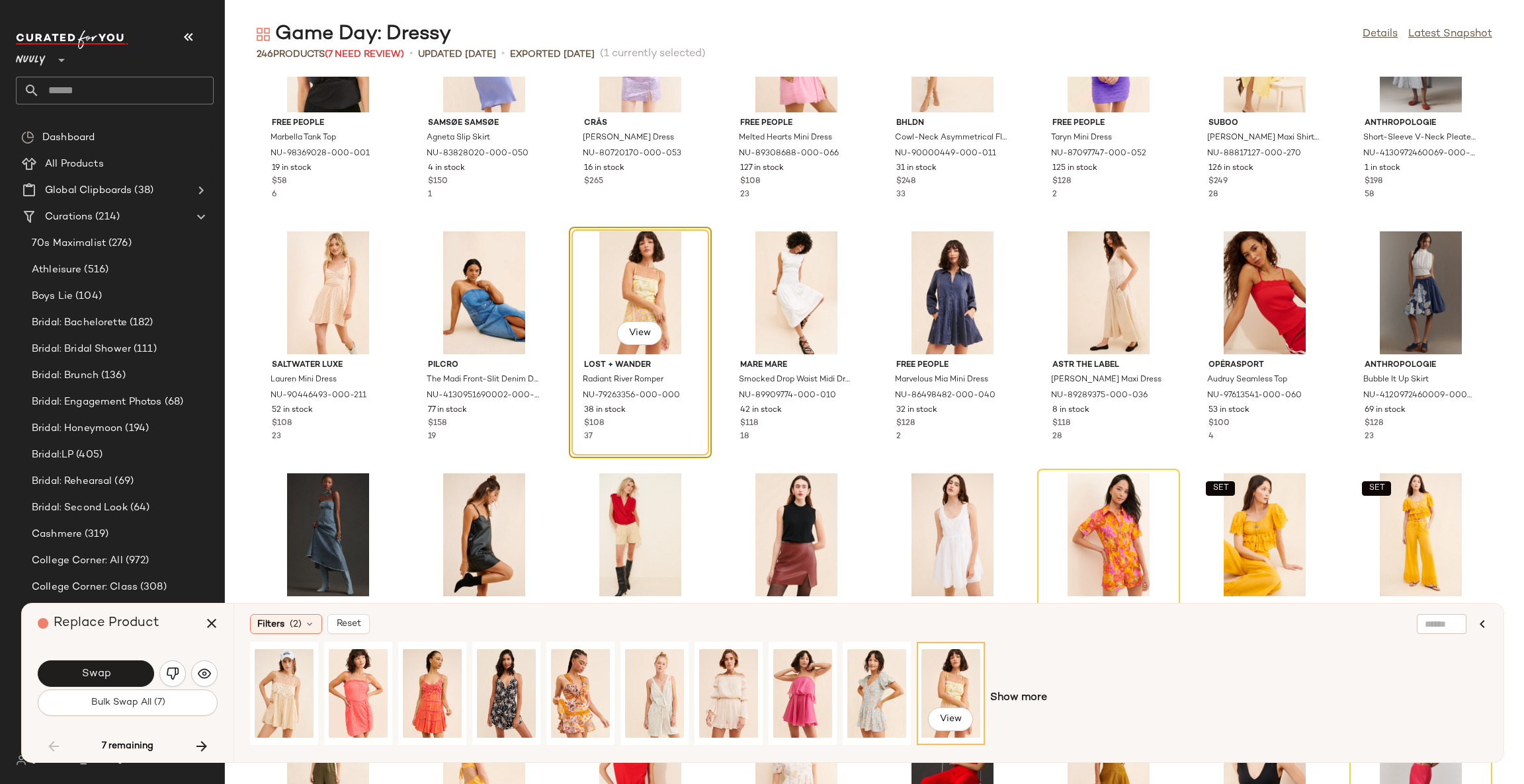
scroll to position [4555, 0]
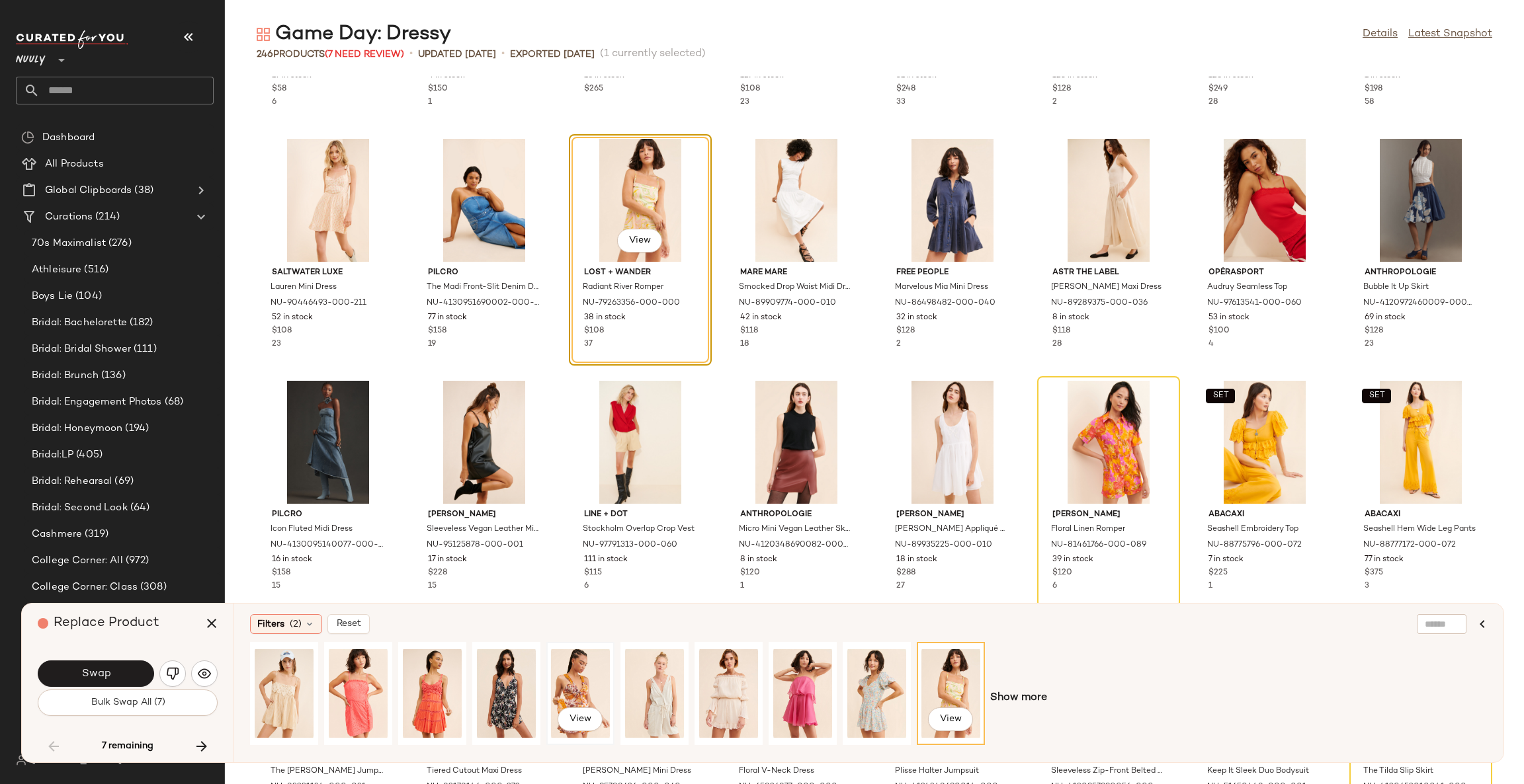
click at [577, 692] on div "View" at bounding box center [580, 694] width 59 height 94
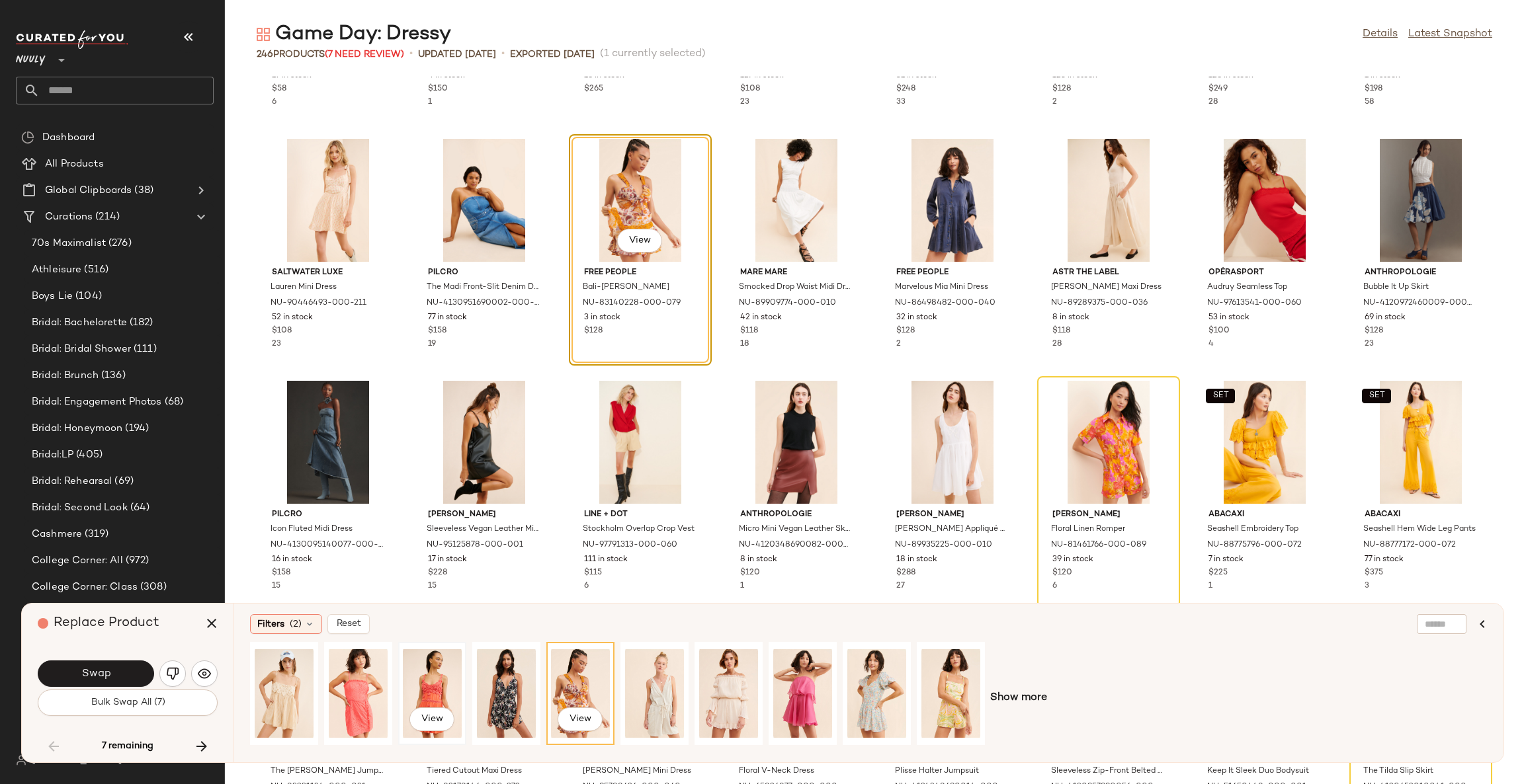
click at [418, 683] on div "View" at bounding box center [432, 694] width 59 height 94
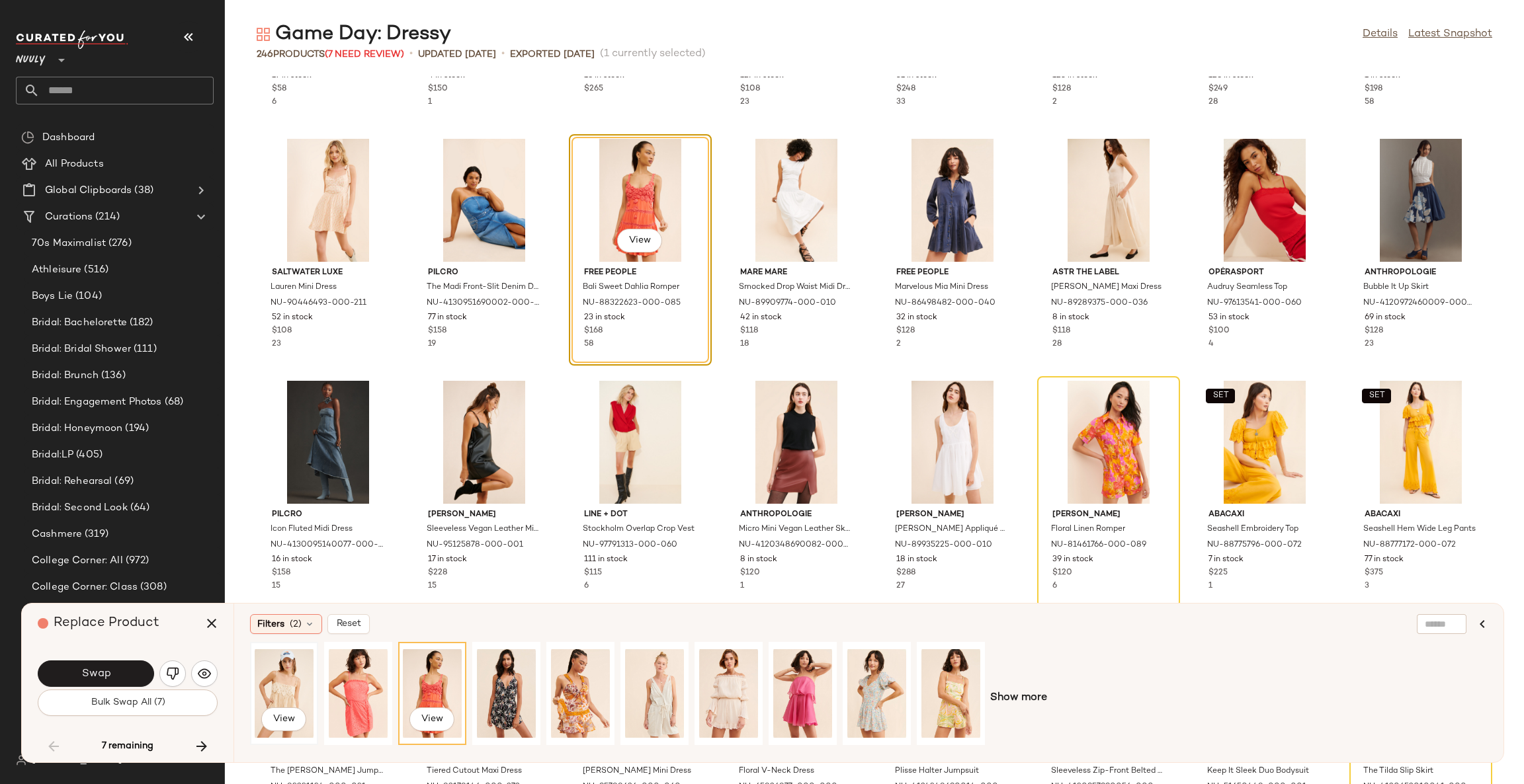
click at [283, 677] on div "View" at bounding box center [284, 694] width 59 height 94
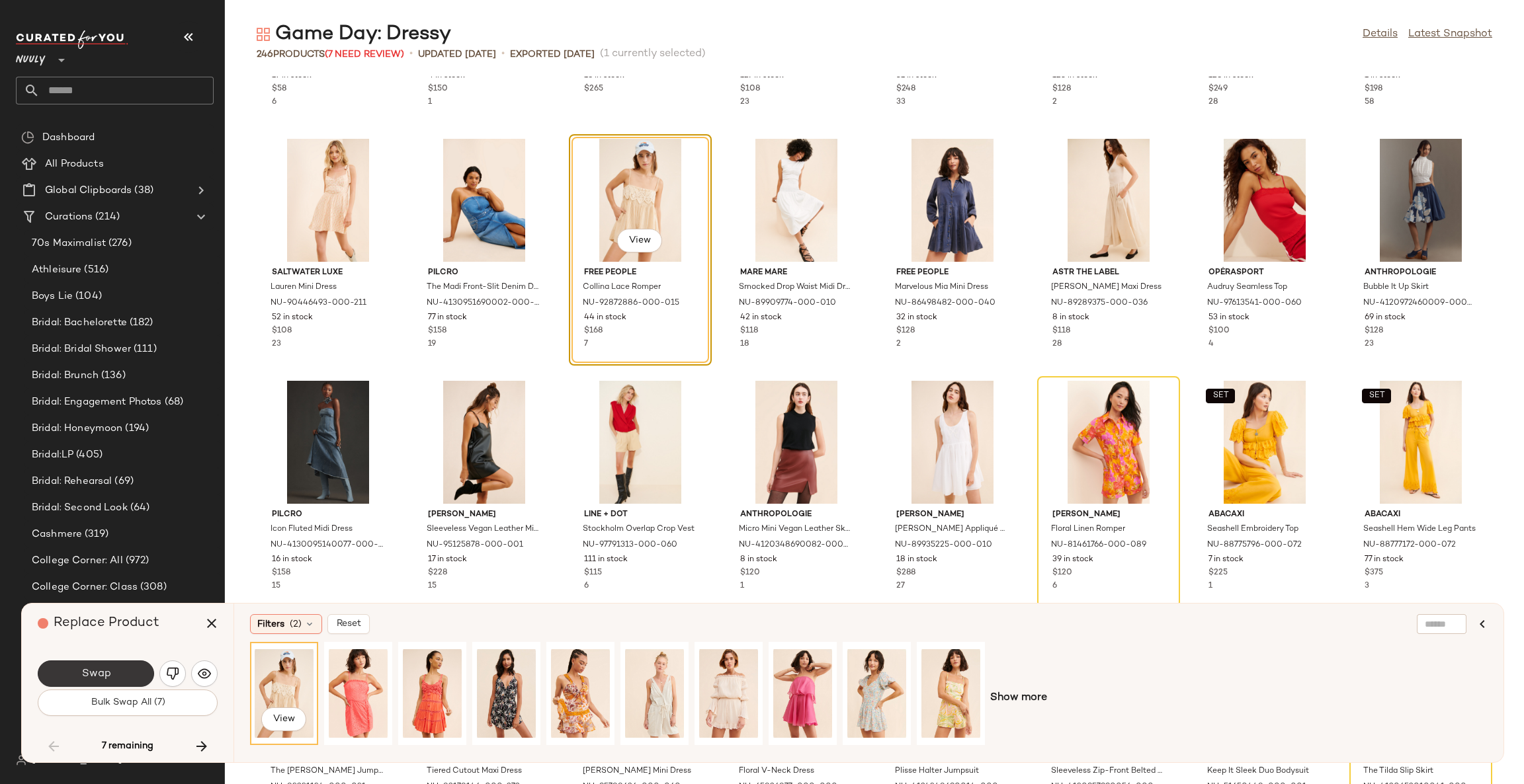
click at [137, 673] on button "Swap" at bounding box center [96, 674] width 116 height 27
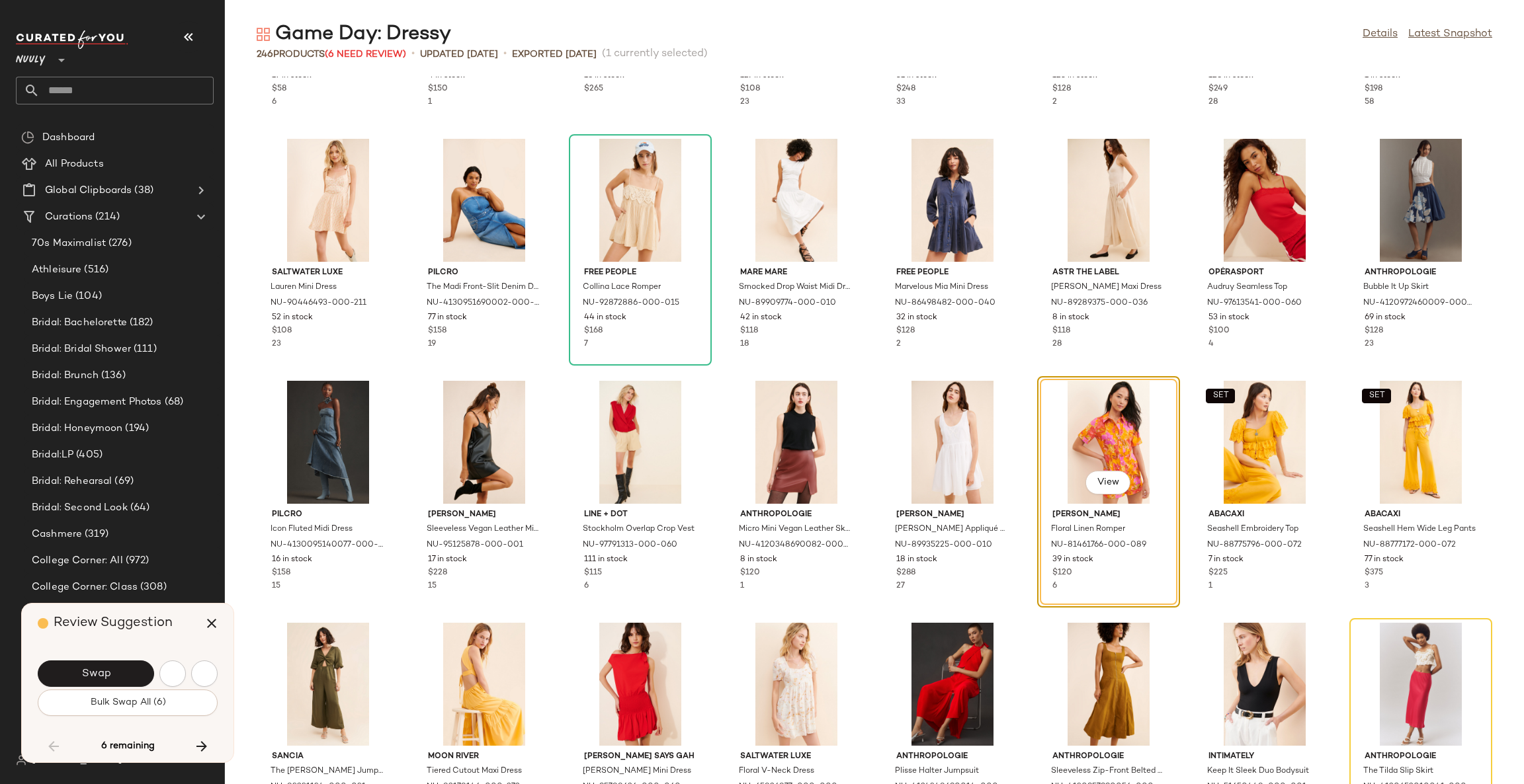
scroll to position [4598, 0]
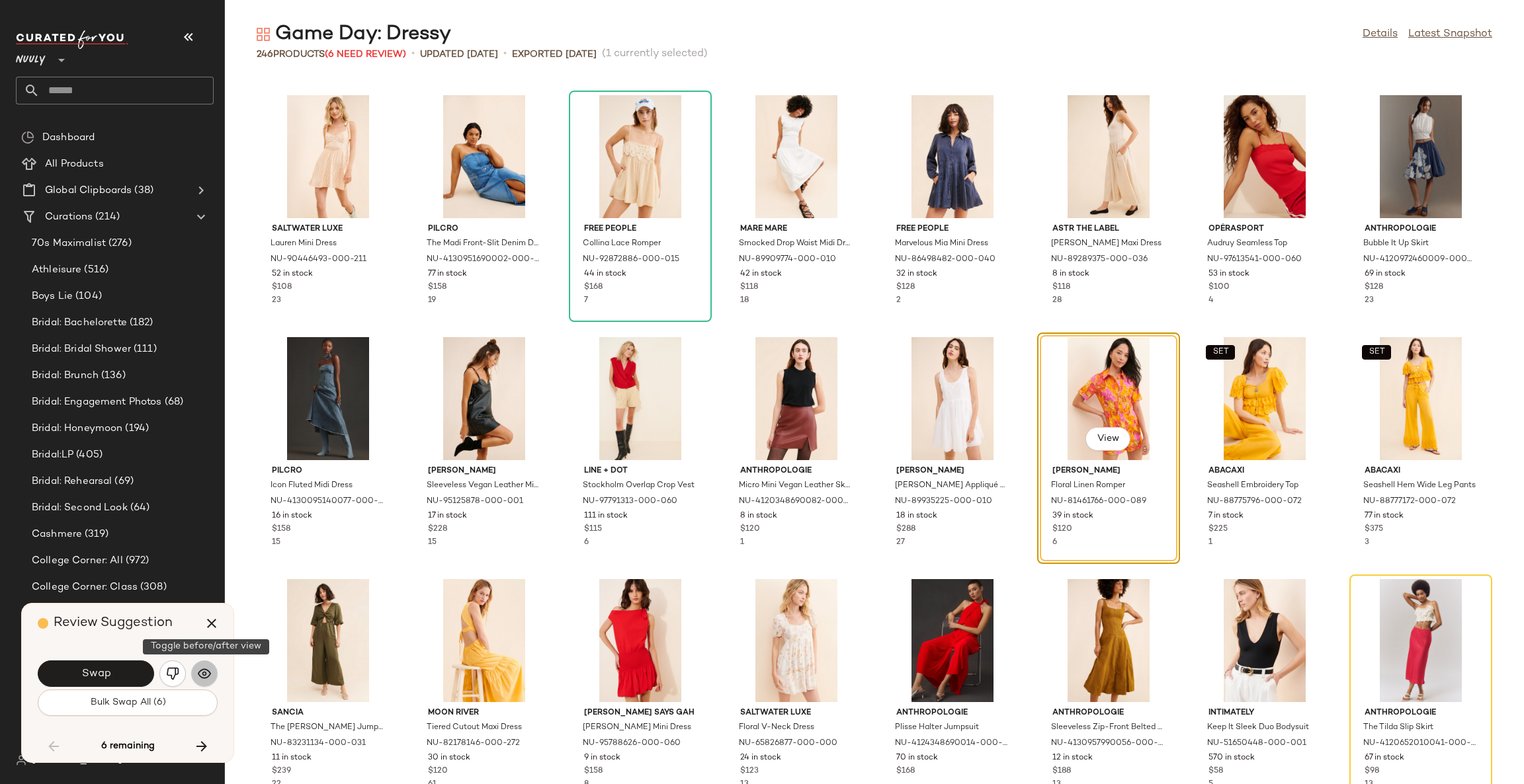
click at [204, 677] on img "button" at bounding box center [204, 673] width 13 height 13
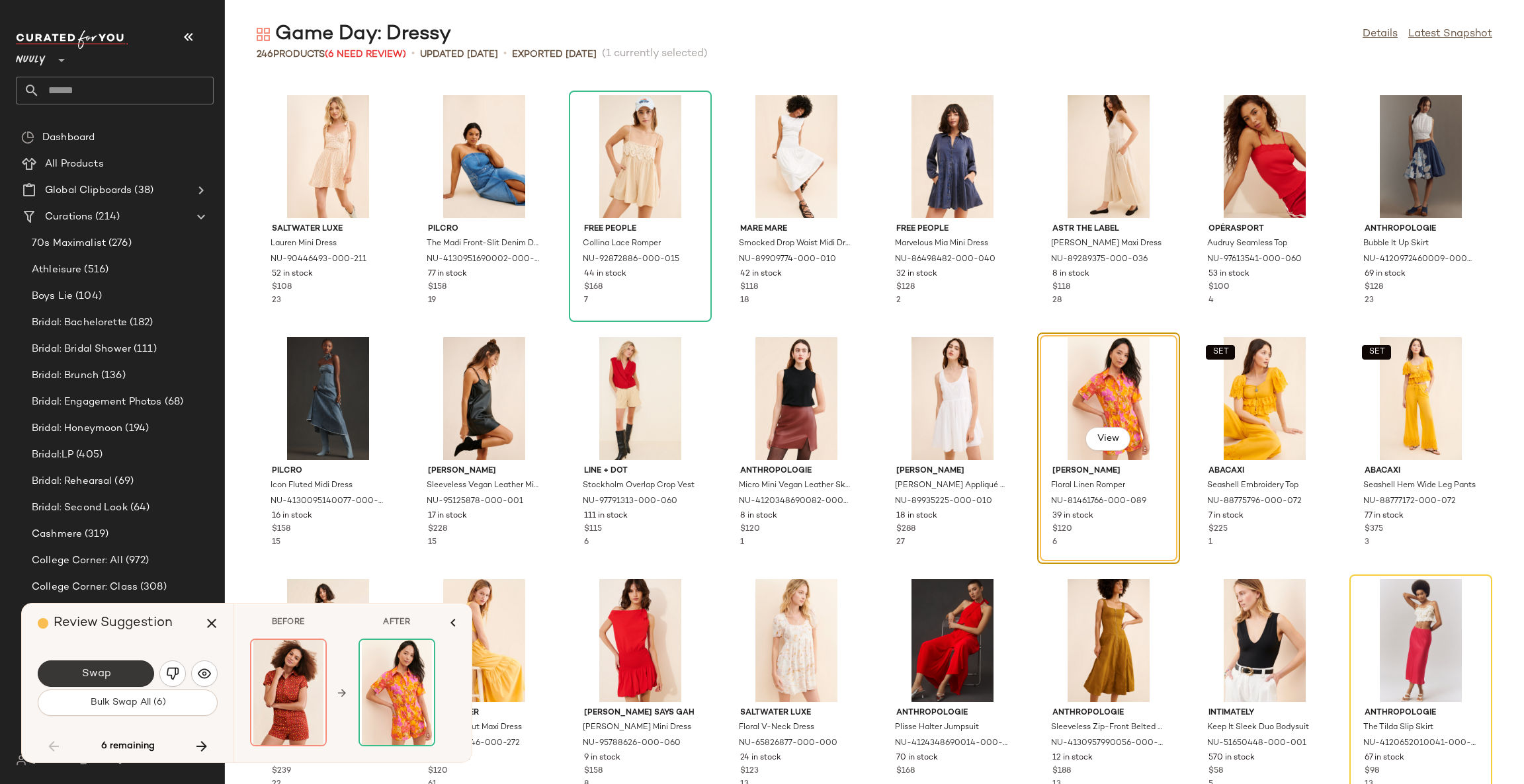
click at [125, 677] on button "Swap" at bounding box center [96, 674] width 116 height 27
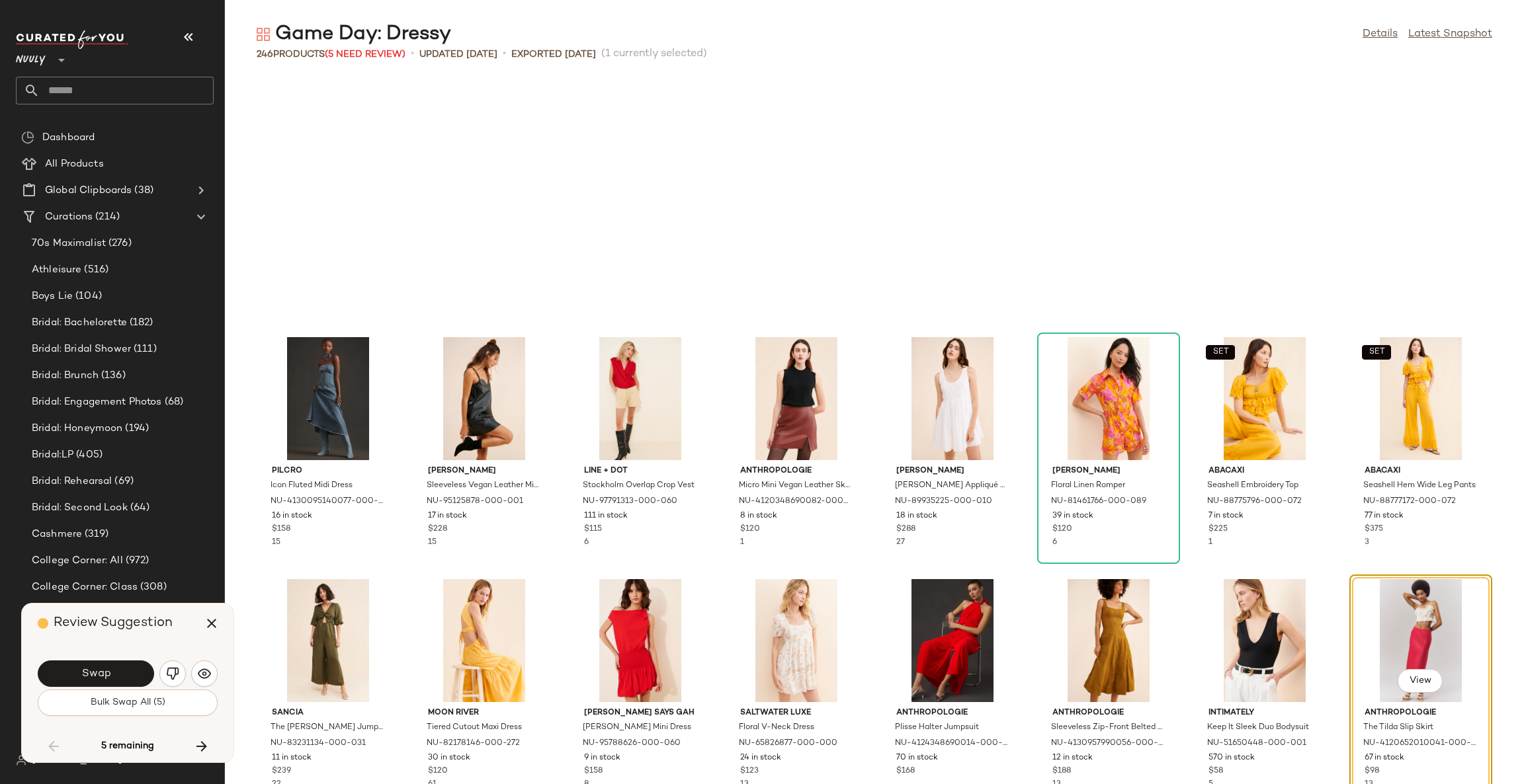
scroll to position [4840, 0]
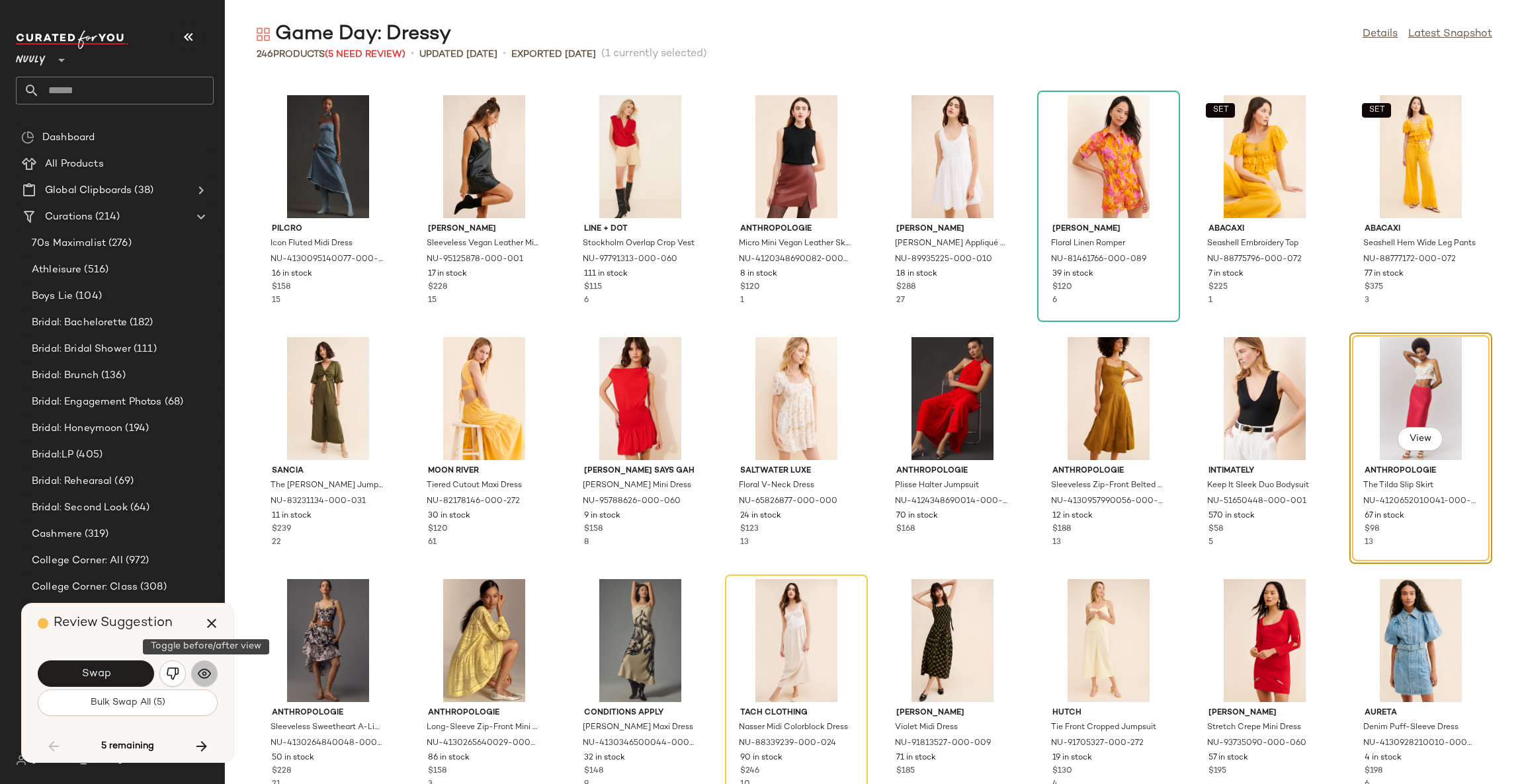
click at [204, 674] on img "button" at bounding box center [204, 673] width 13 height 13
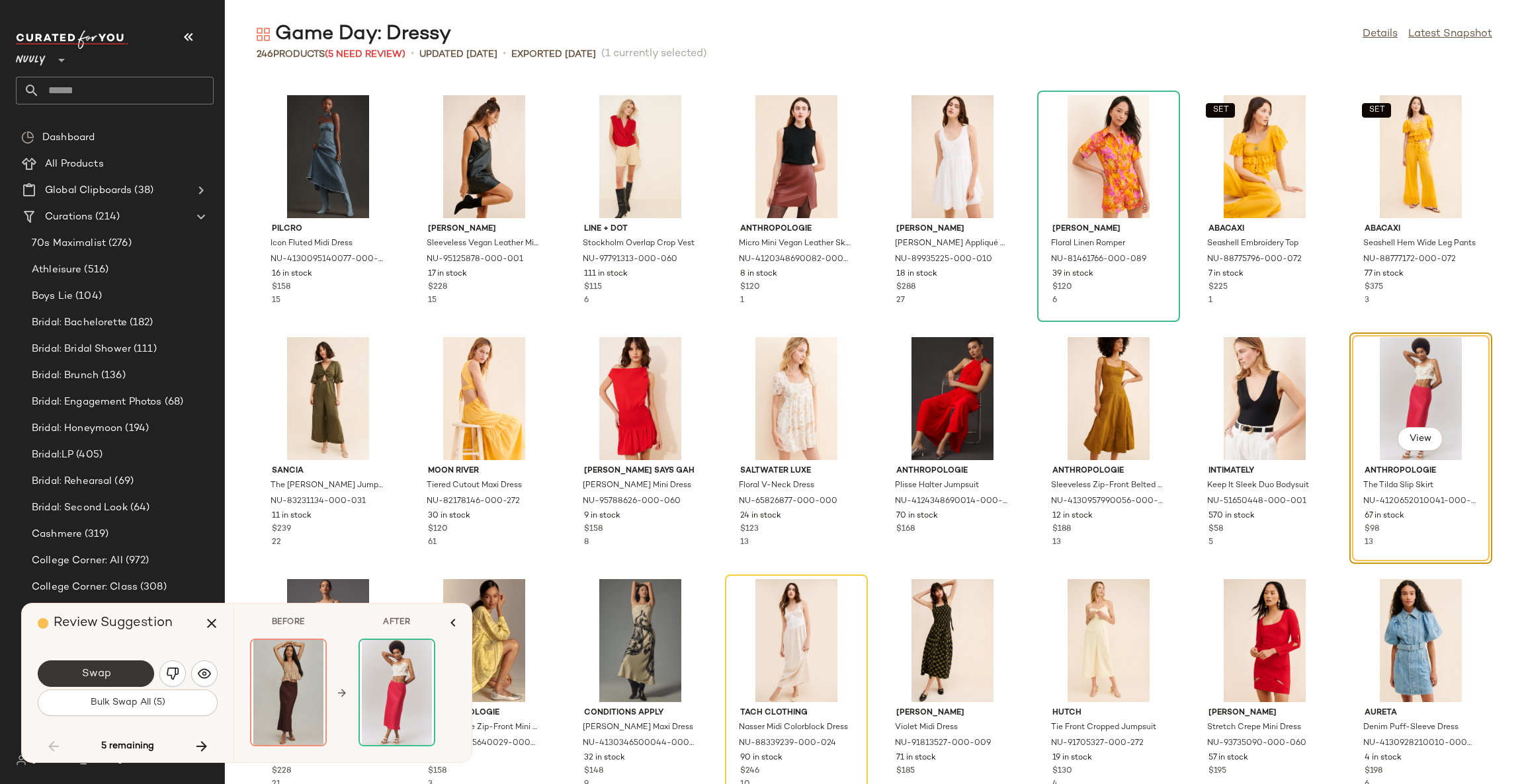
click at [78, 669] on button "Swap" at bounding box center [96, 674] width 116 height 27
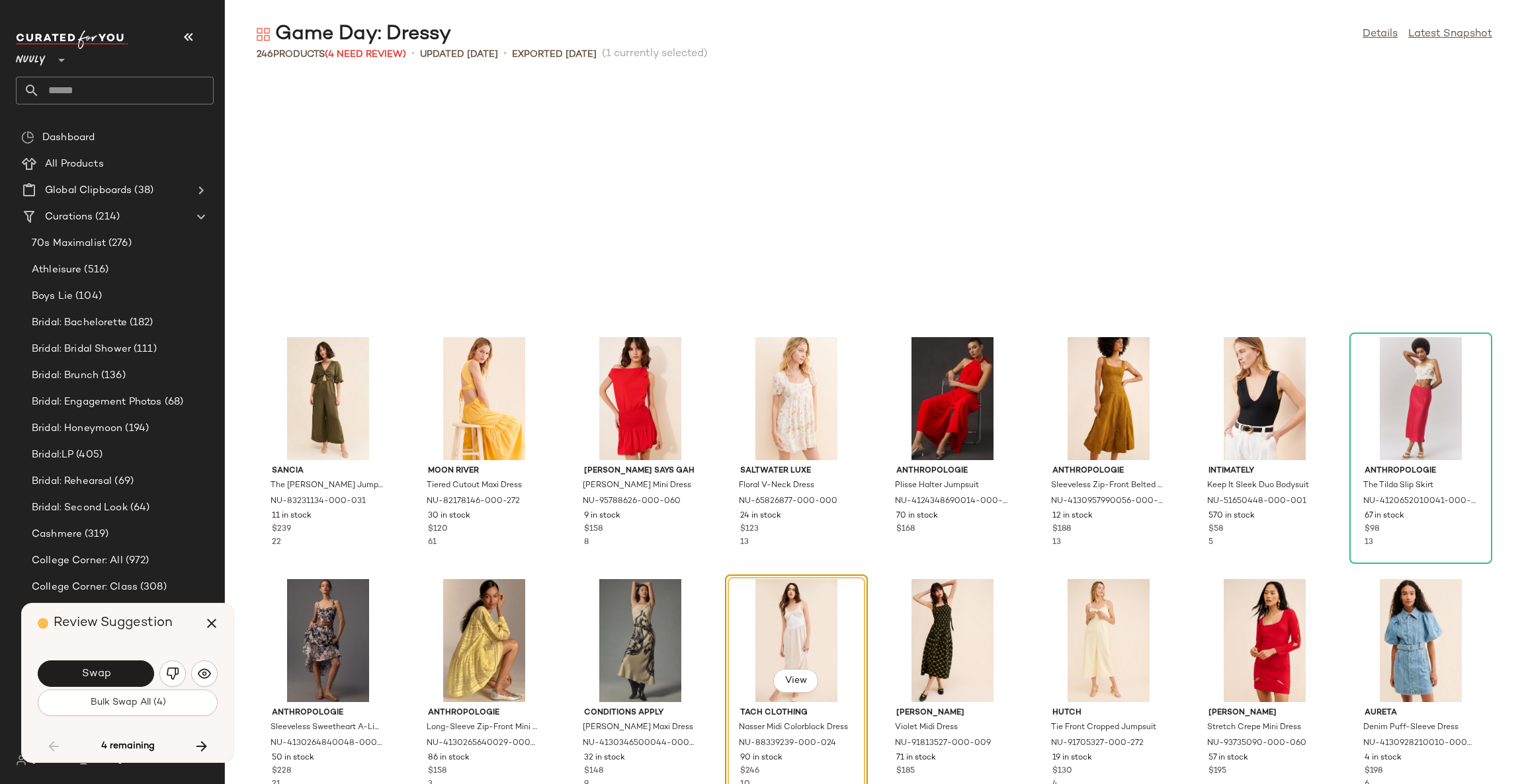
scroll to position [5083, 0]
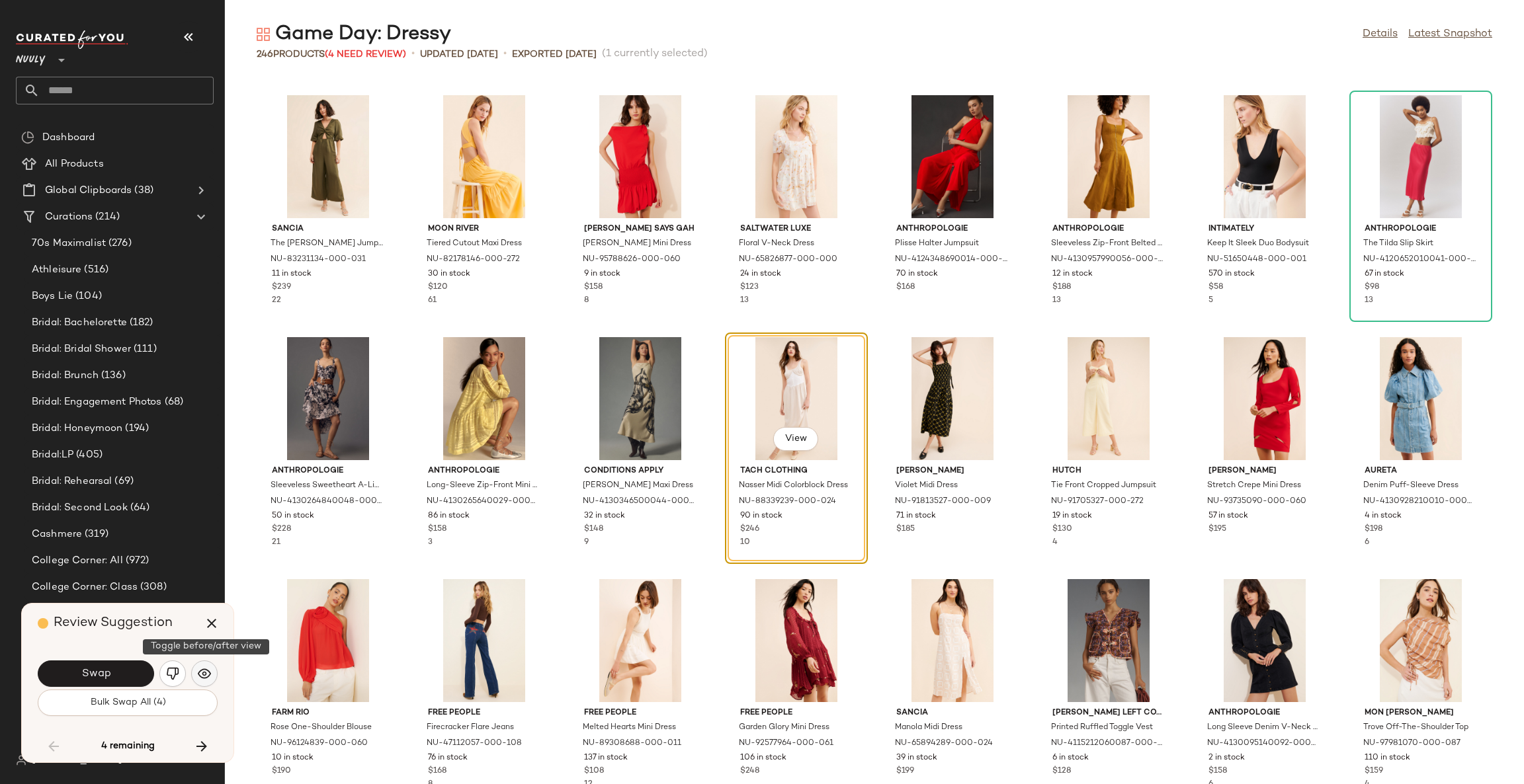
click at [204, 673] on img "button" at bounding box center [204, 673] width 13 height 13
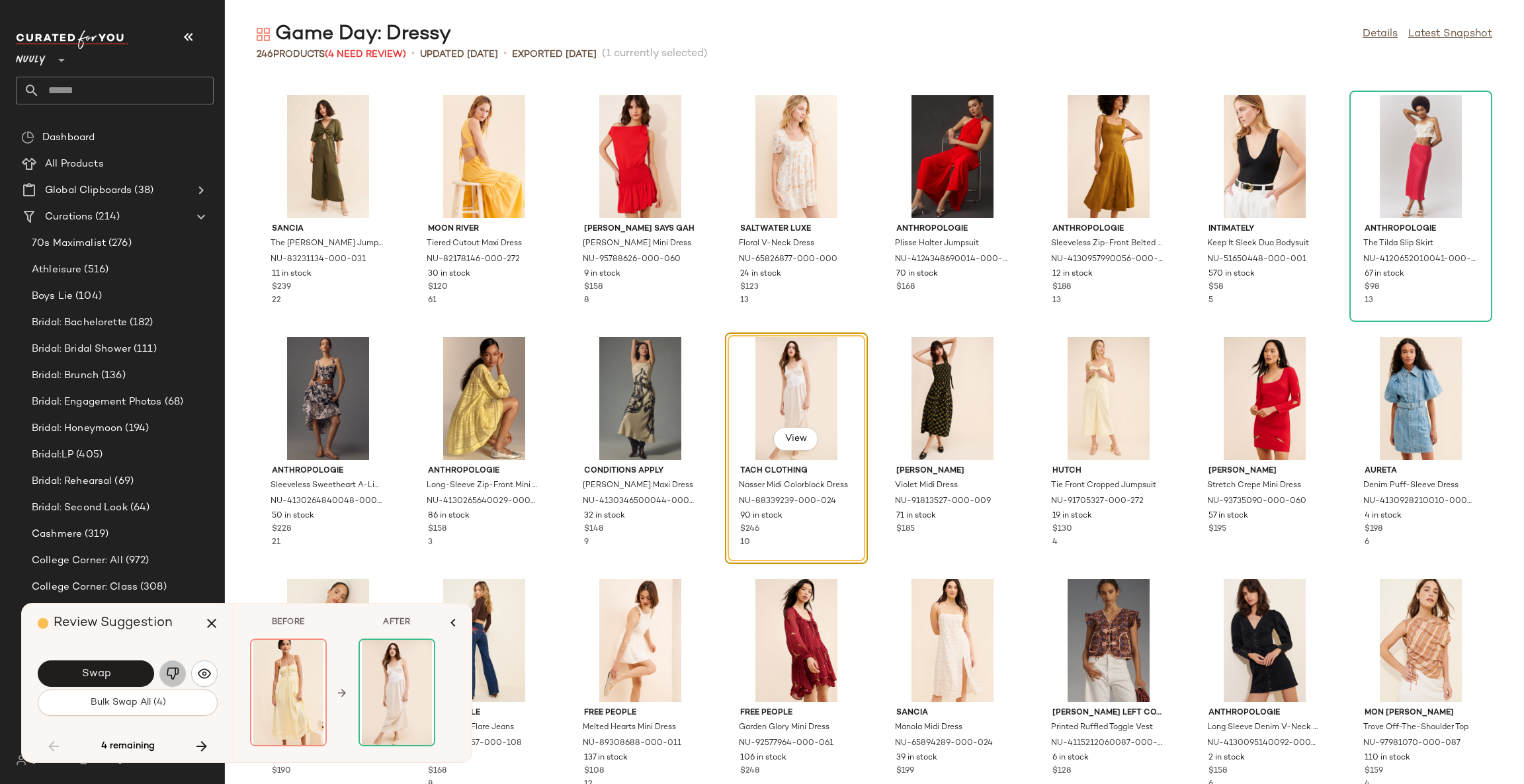
click at [166, 668] on img "button" at bounding box center [172, 673] width 13 height 13
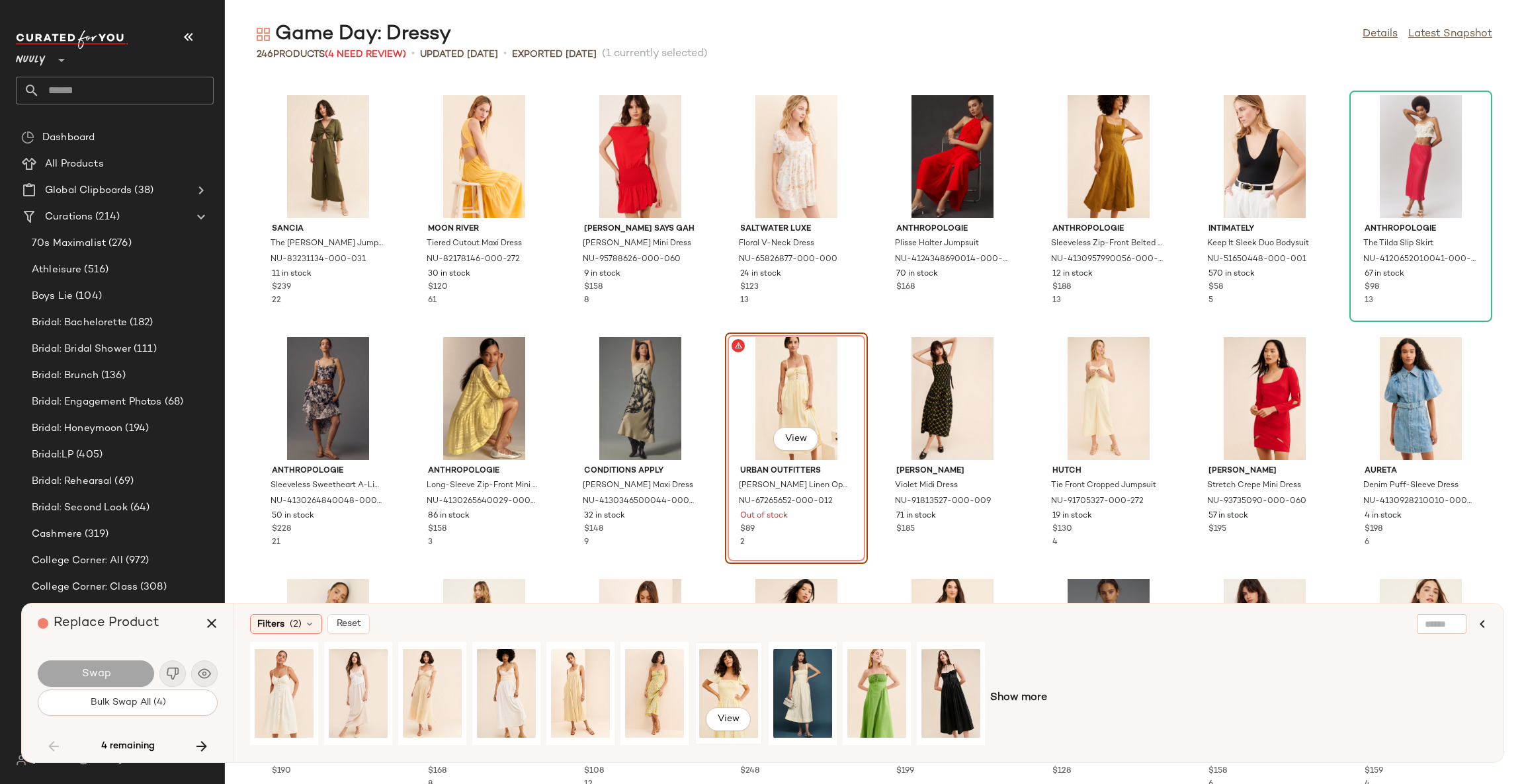
click at [739, 684] on div "View" at bounding box center [729, 694] width 59 height 94
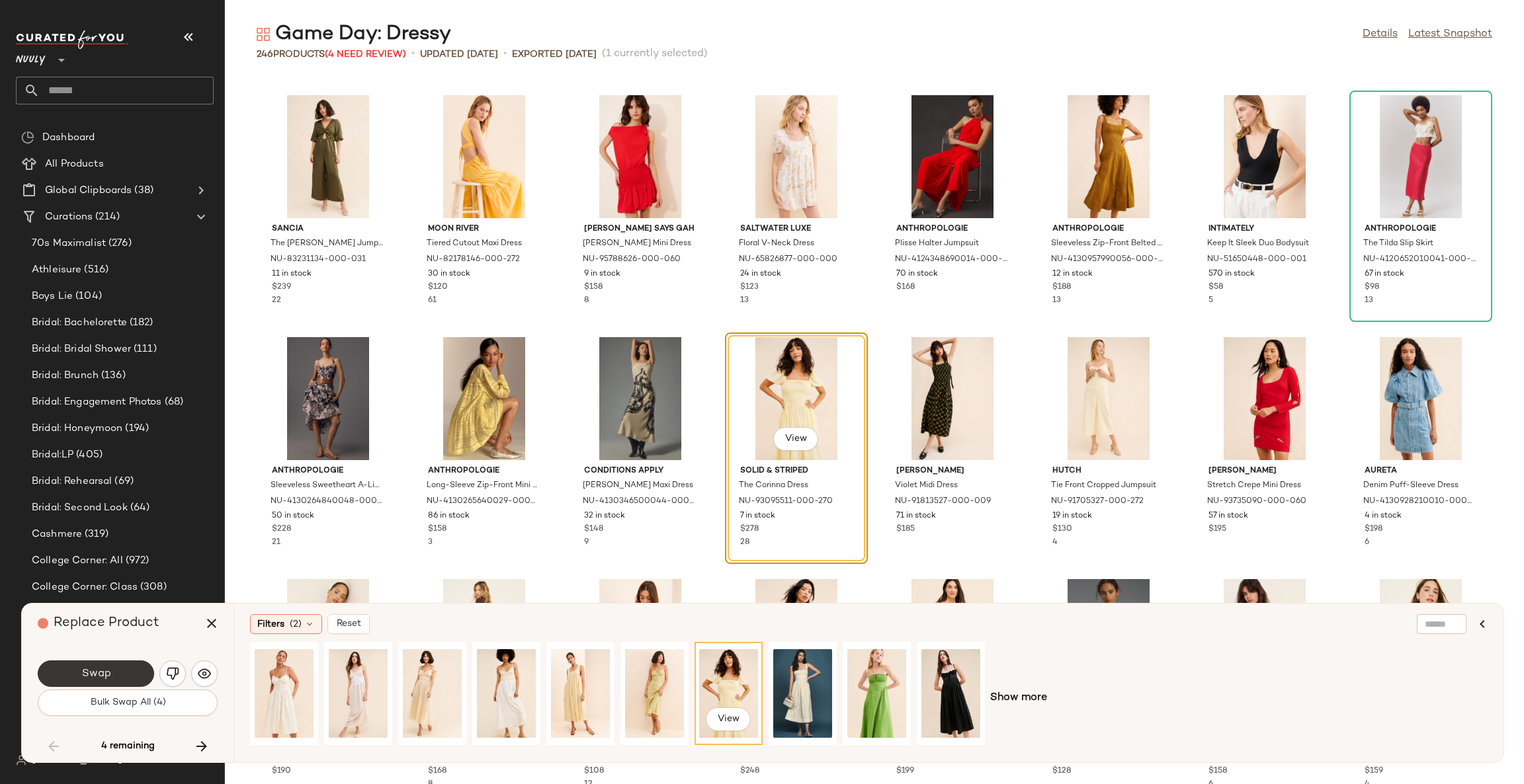
click at [116, 672] on button "Swap" at bounding box center [96, 674] width 116 height 27
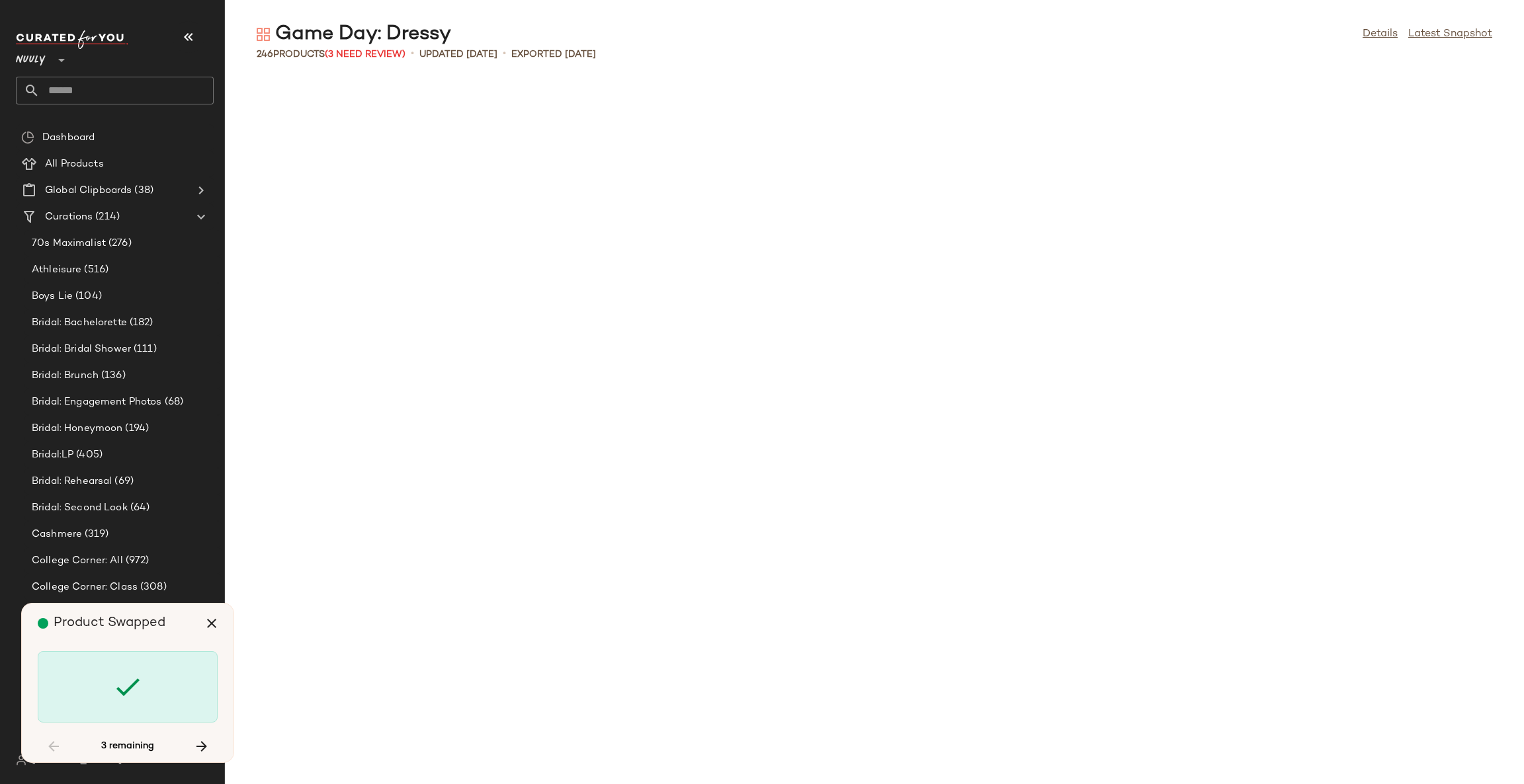
scroll to position [6051, 0]
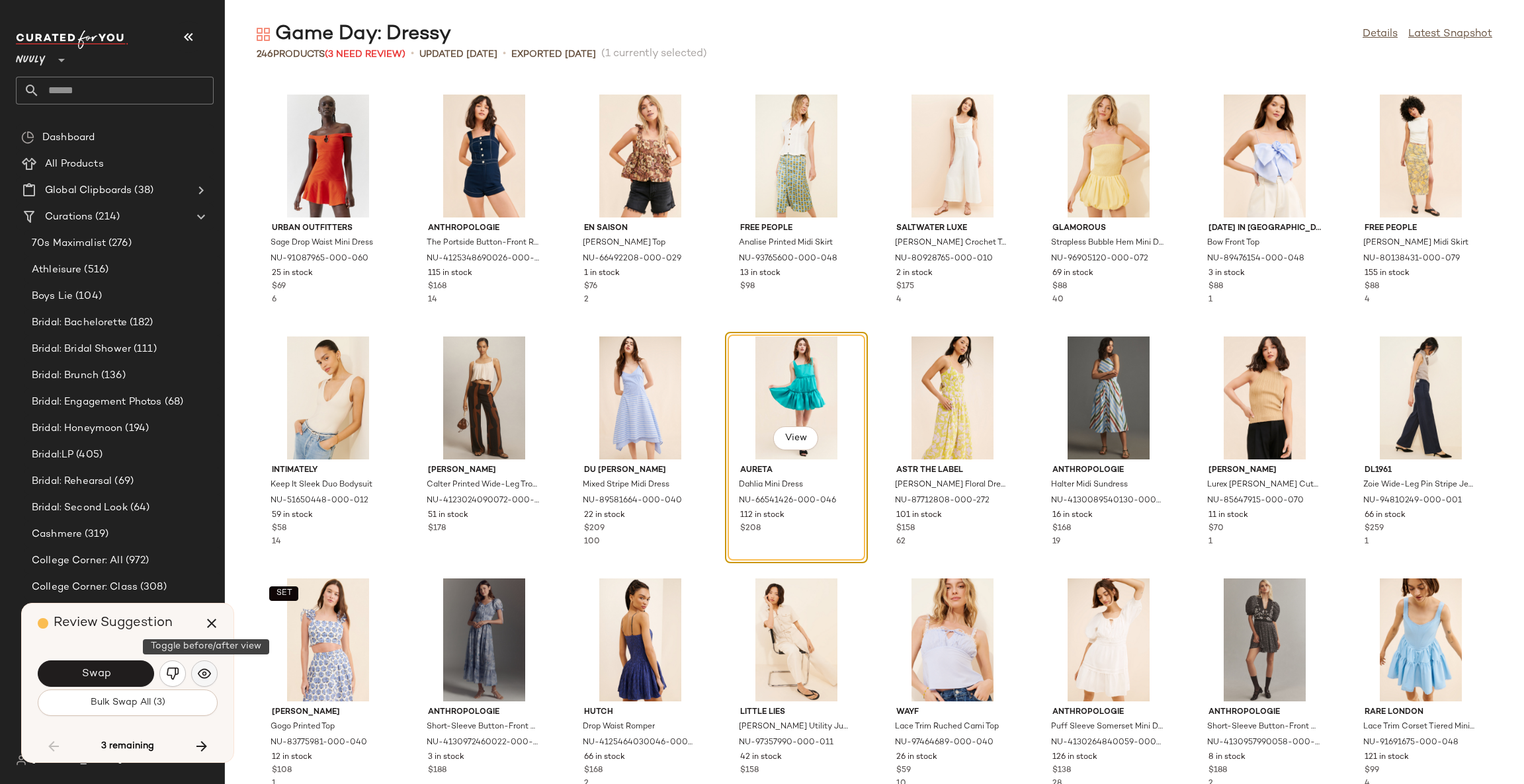
click at [210, 670] on img "button" at bounding box center [204, 673] width 13 height 13
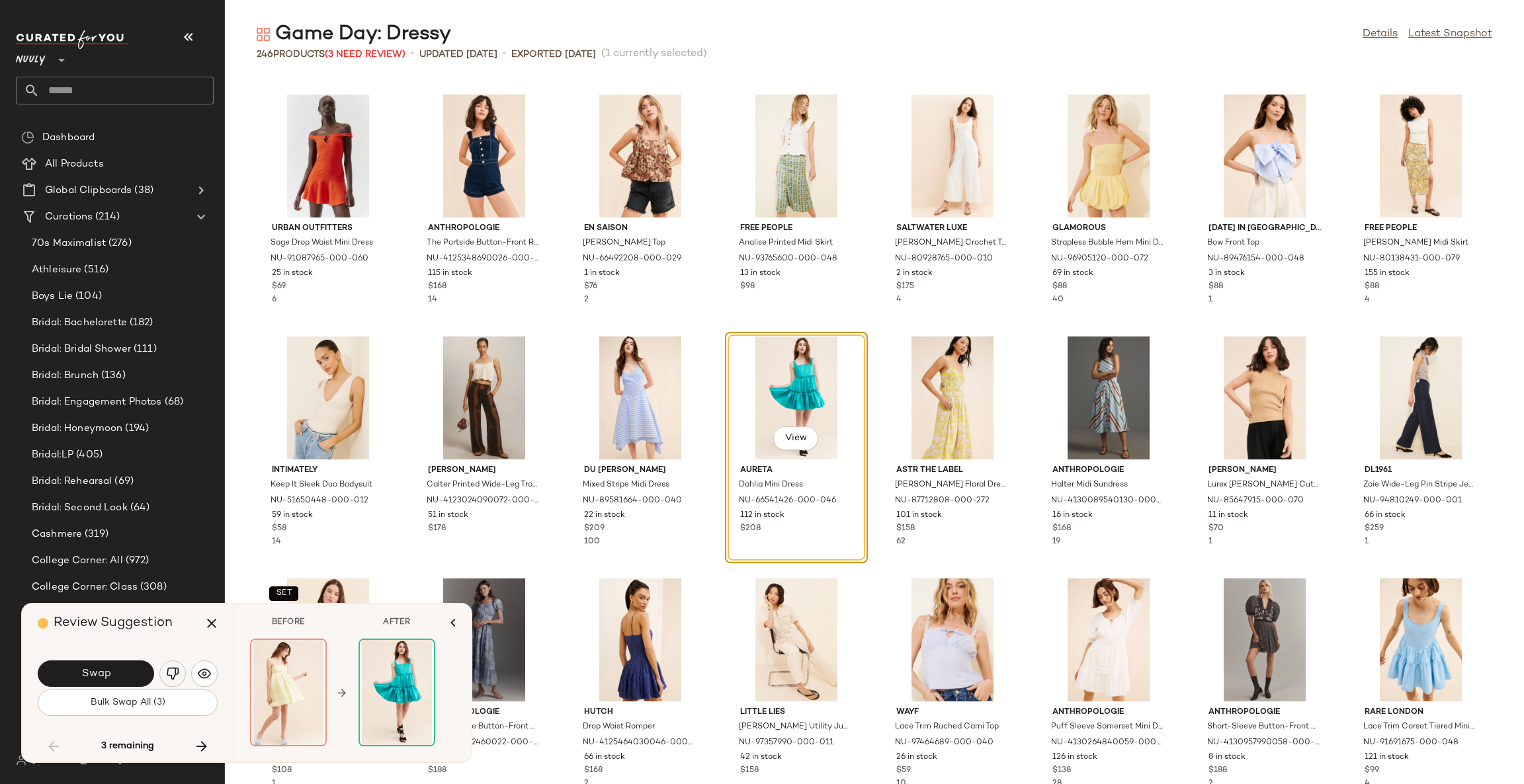
click at [172, 670] on img "button" at bounding box center [172, 673] width 13 height 13
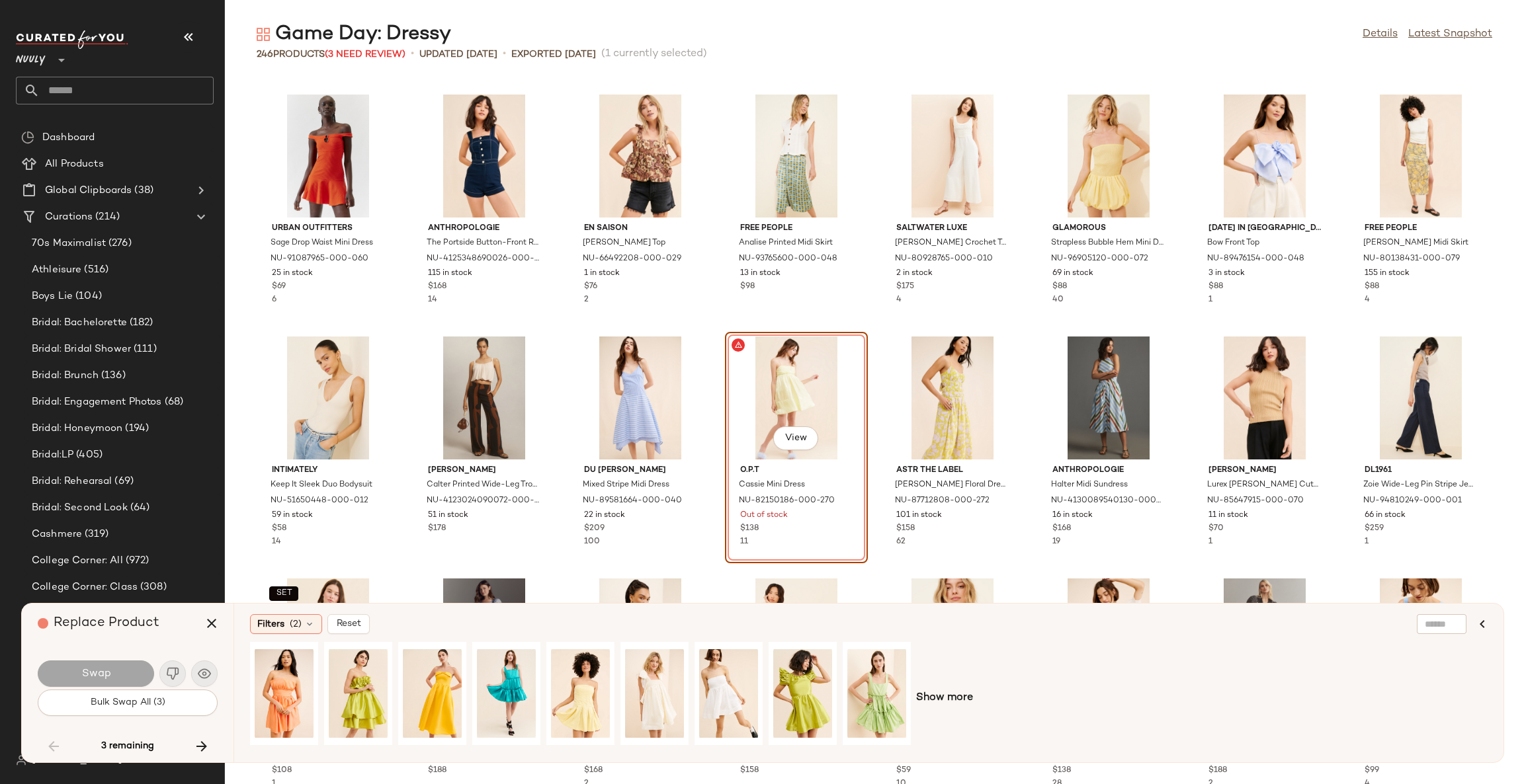
drag, startPoint x: 172, startPoint y: 670, endPoint x: 566, endPoint y: 625, distance: 396.6
click at [566, 625] on div "Filters (2) Reset" at bounding box center [805, 624] width 1109 height 20
click at [586, 671] on div "View" at bounding box center [580, 694] width 59 height 94
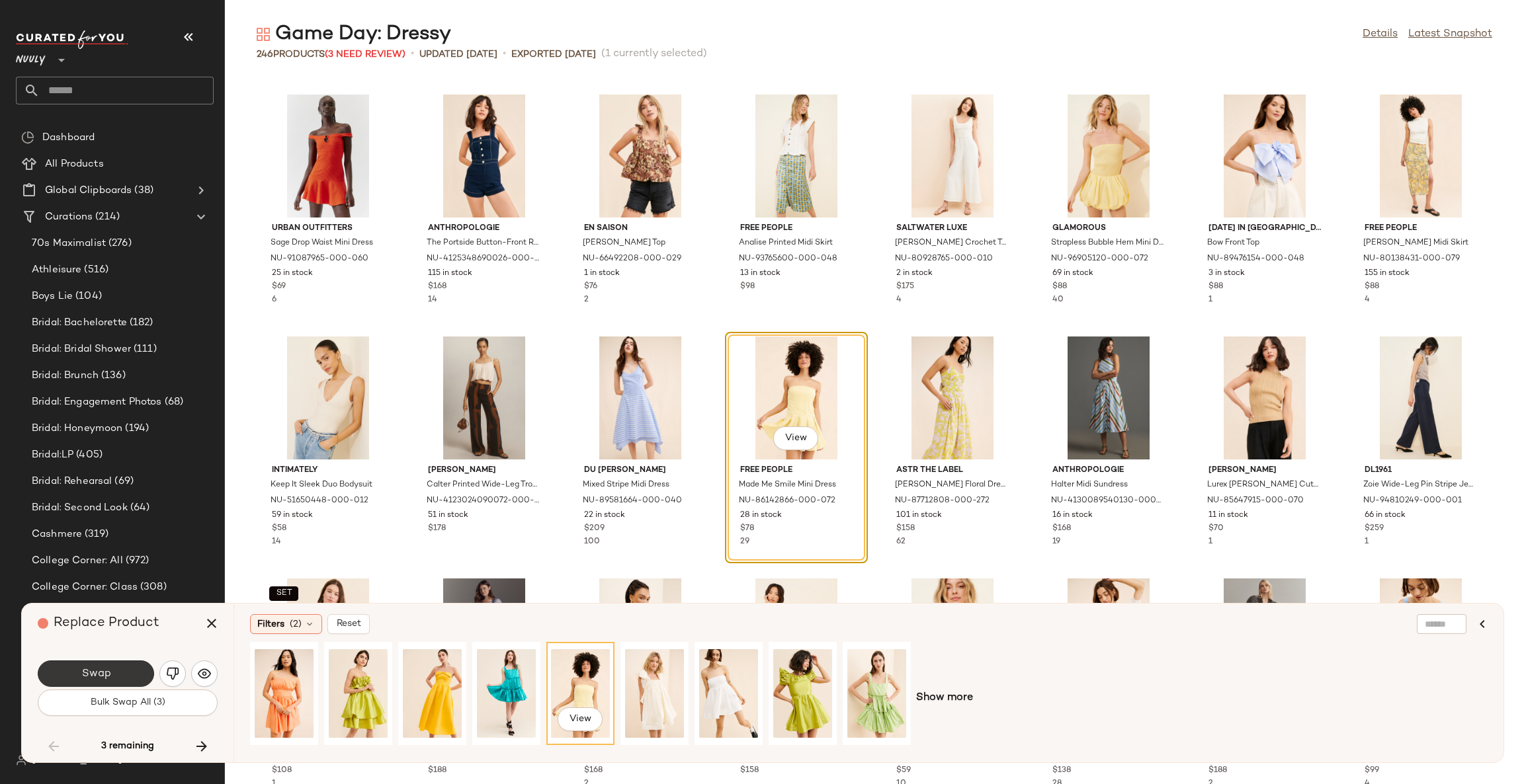
click at [120, 674] on button "Swap" at bounding box center [96, 674] width 116 height 27
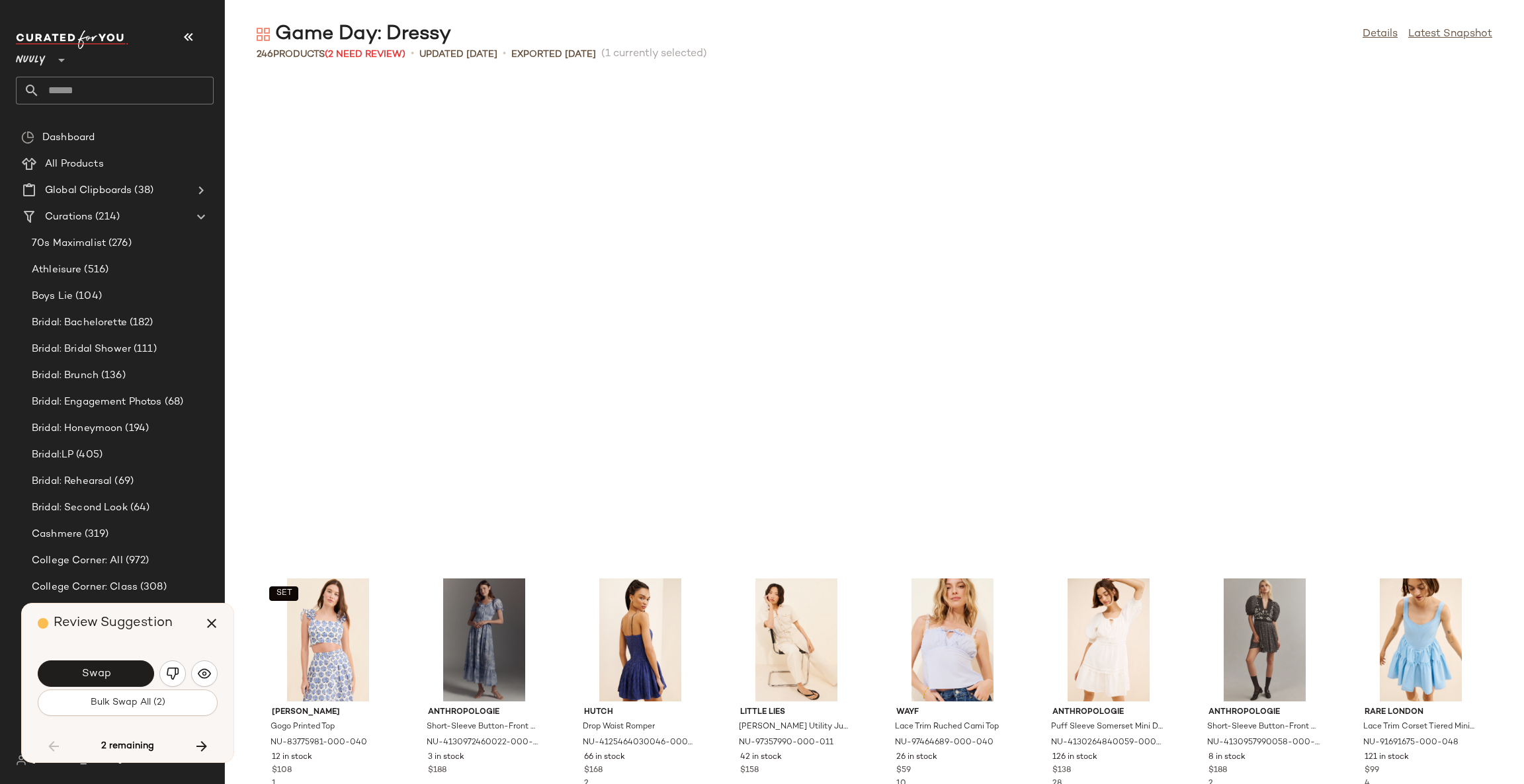
scroll to position [6535, 0]
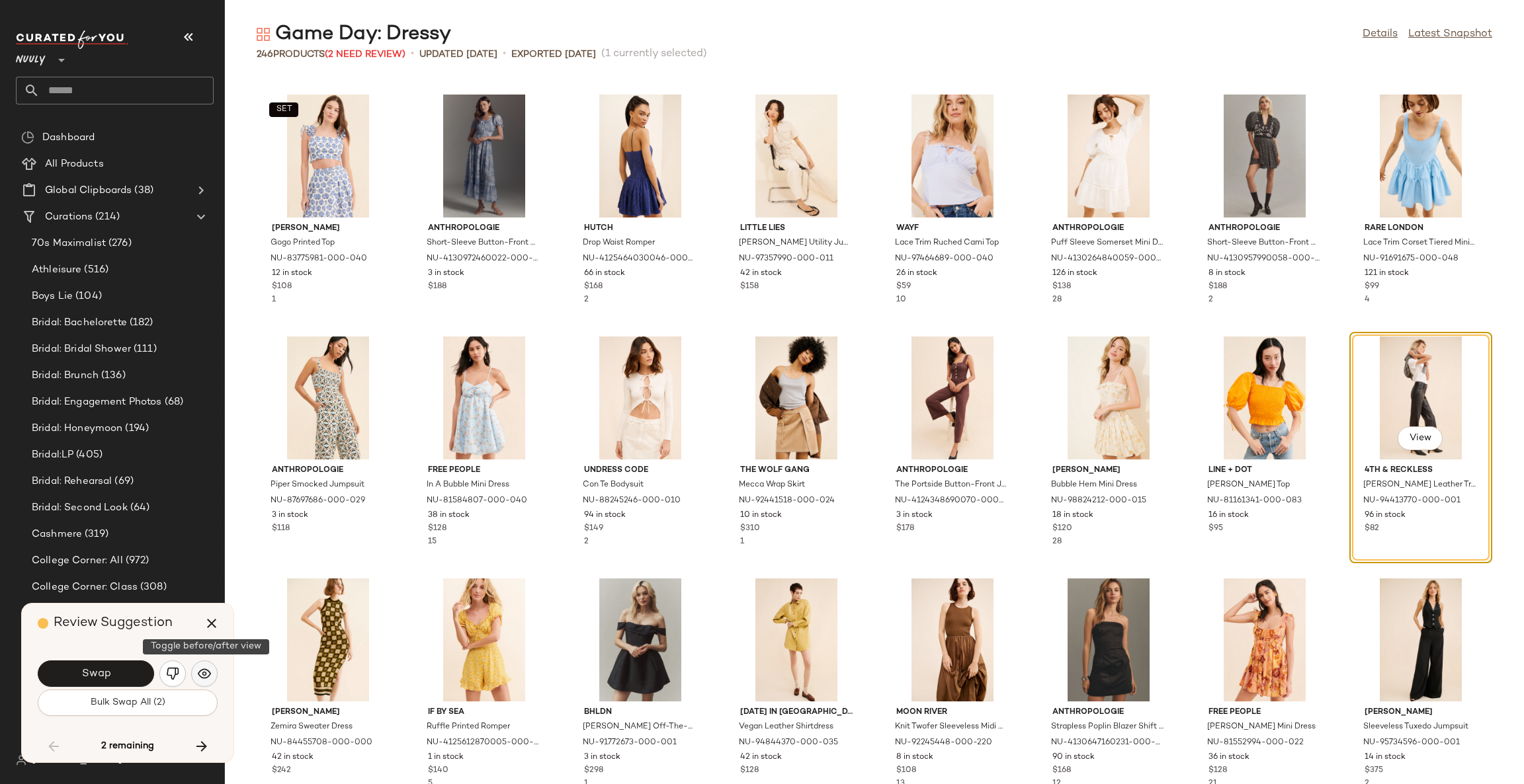
click at [198, 677] on img "button" at bounding box center [204, 673] width 13 height 13
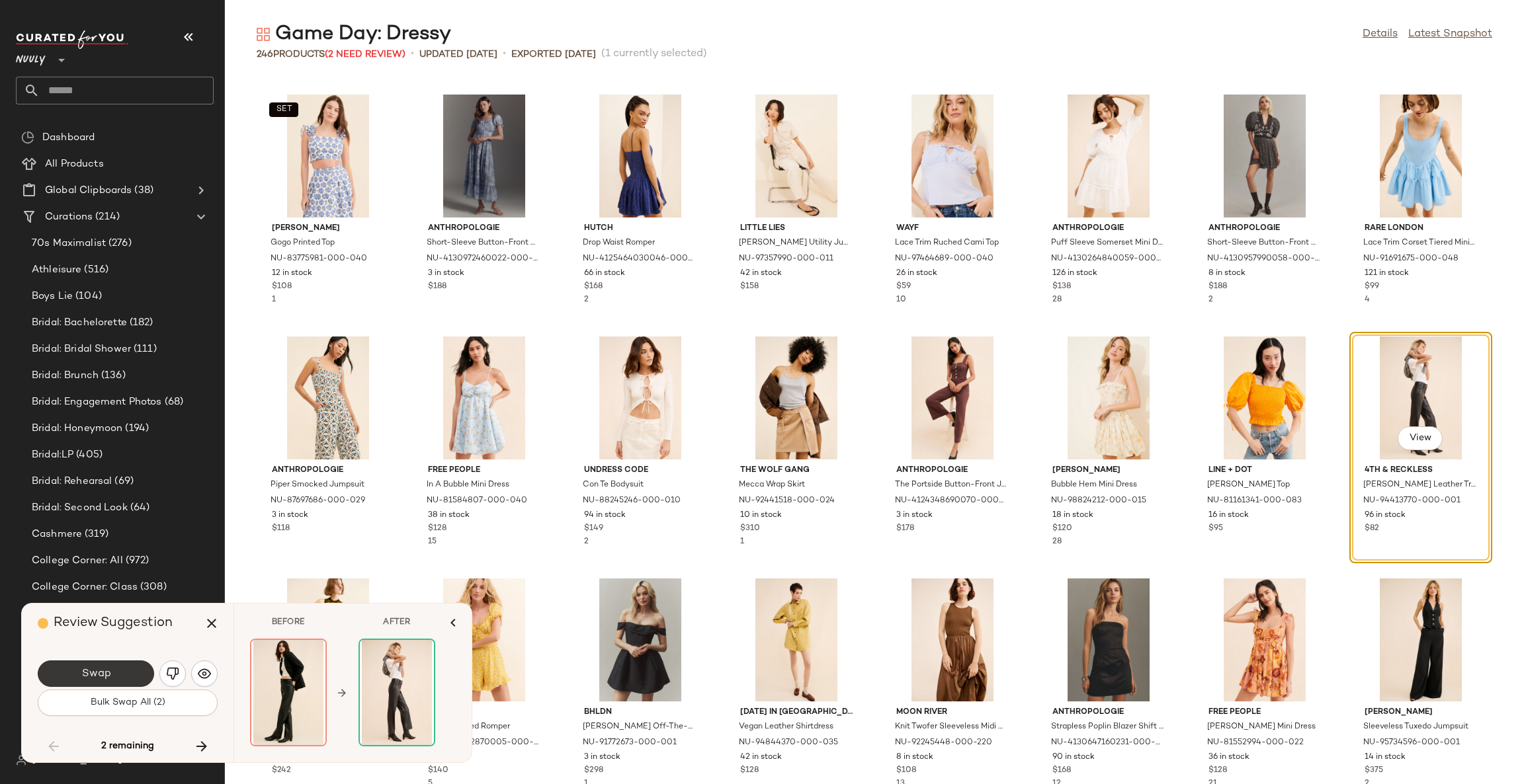
click at [129, 672] on button "Swap" at bounding box center [96, 674] width 116 height 27
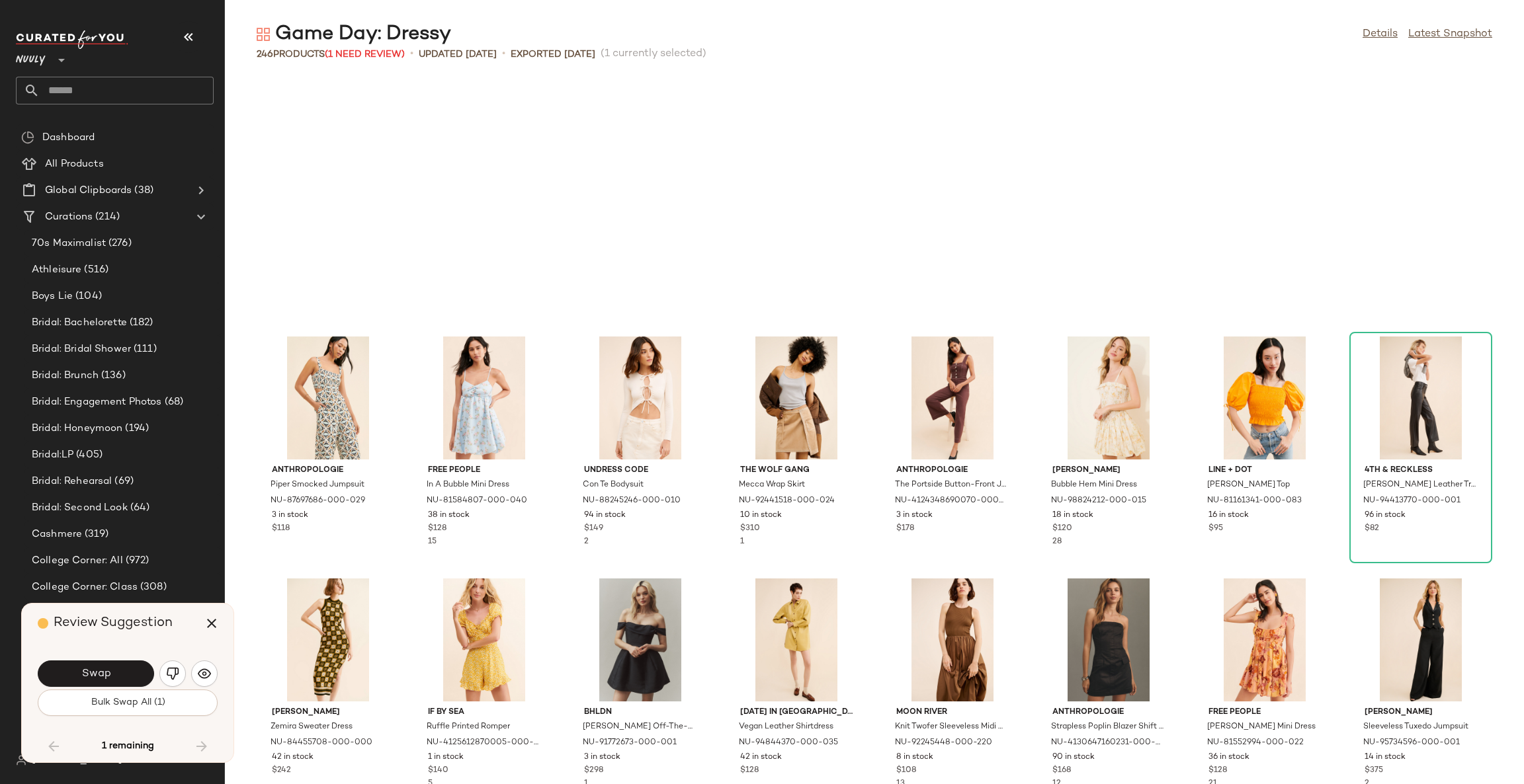
scroll to position [6798, 0]
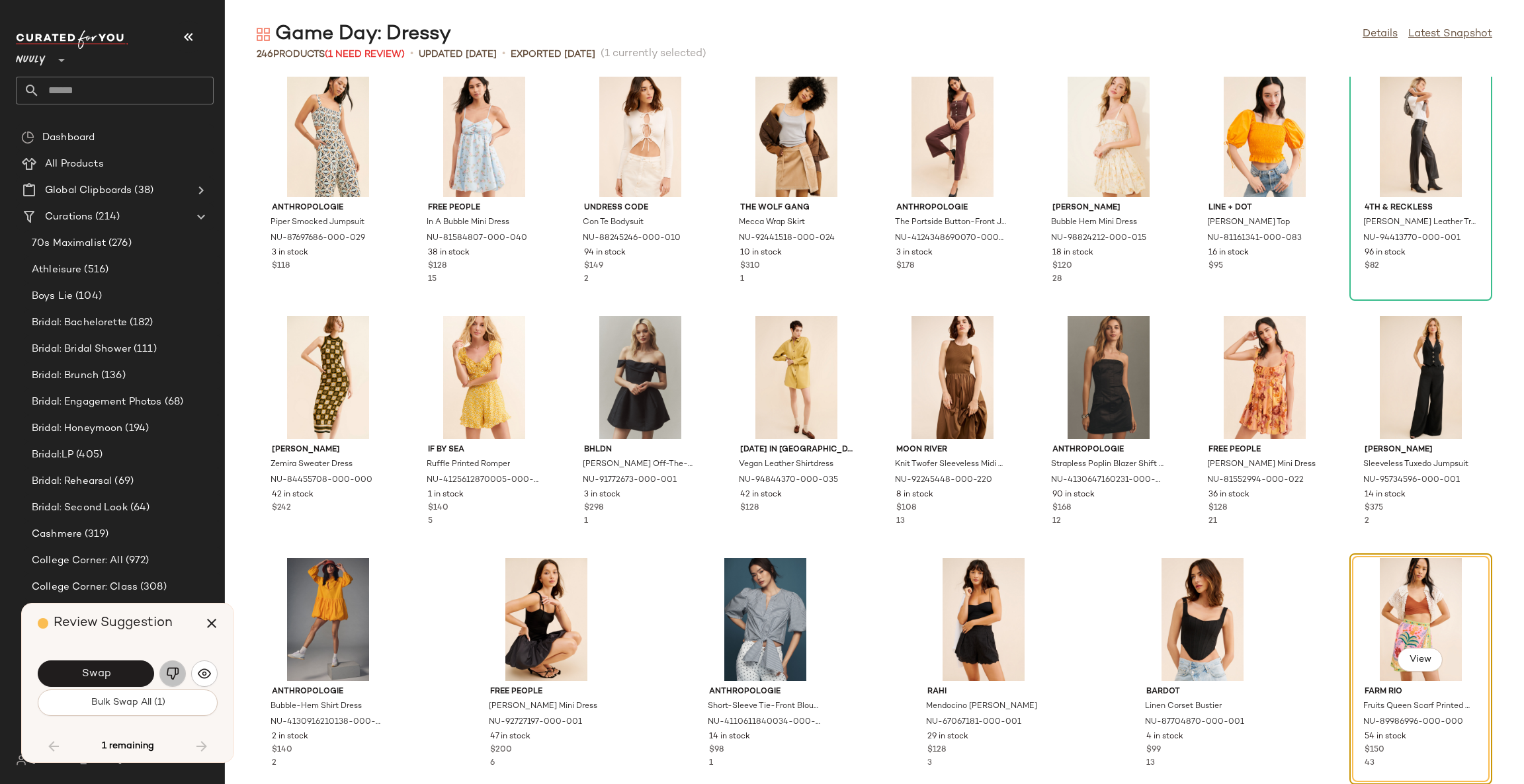
click at [168, 677] on img "button" at bounding box center [172, 673] width 13 height 13
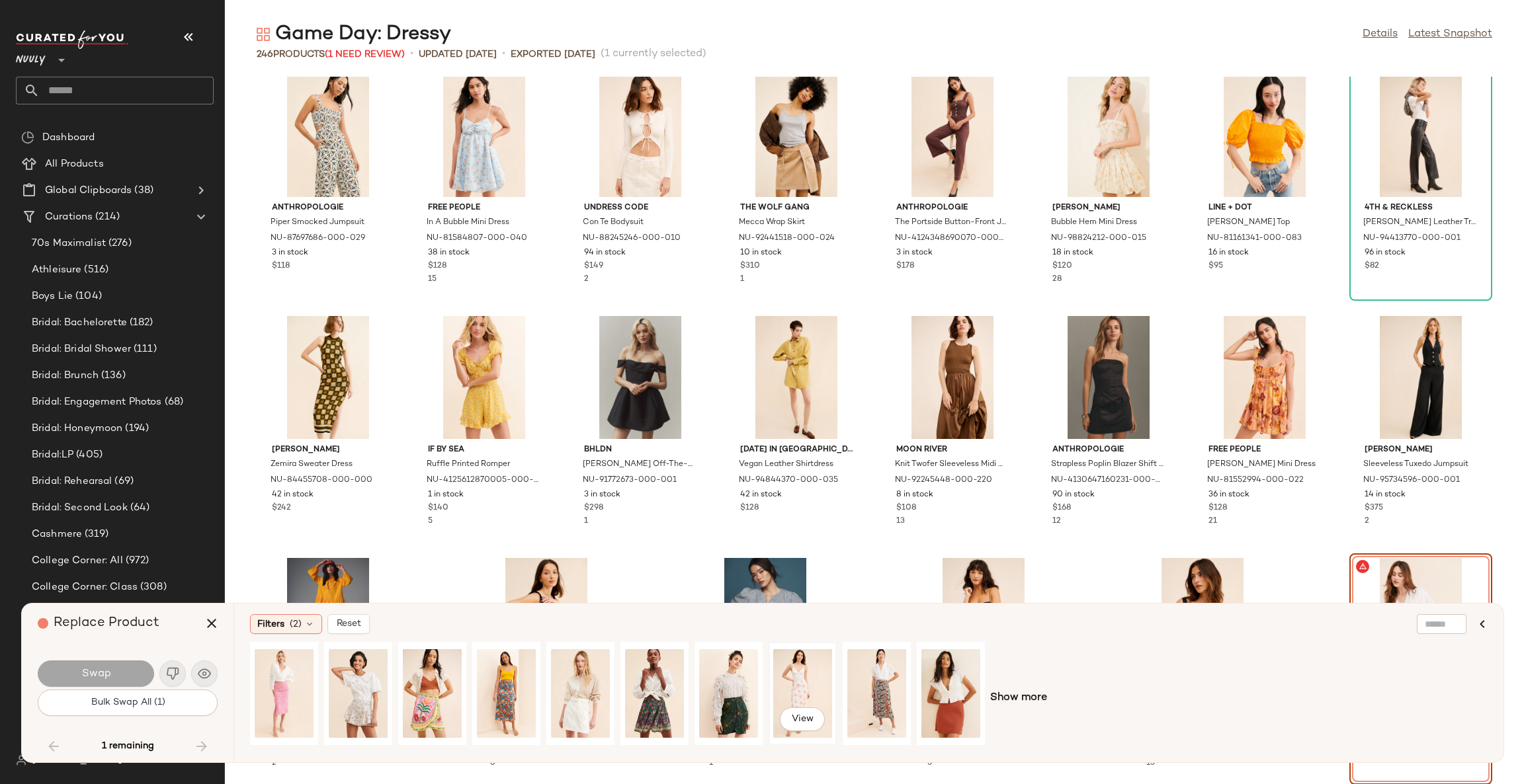
click at [801, 671] on div "View" at bounding box center [802, 694] width 59 height 94
click at [138, 672] on button "Swap" at bounding box center [96, 674] width 116 height 27
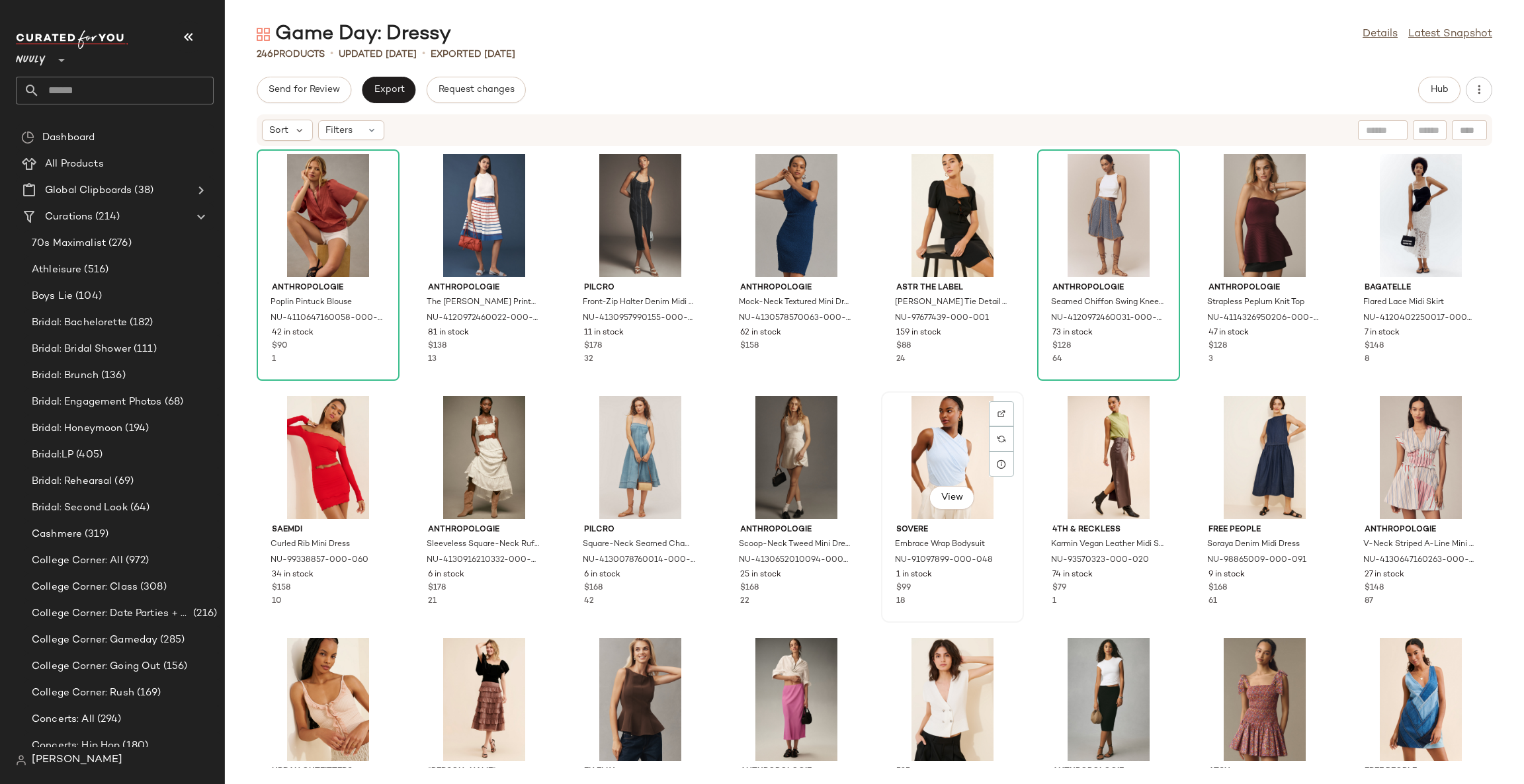
click at [931, 437] on div "View" at bounding box center [952, 457] width 133 height 123
click at [996, 432] on div at bounding box center [1001, 438] width 25 height 25
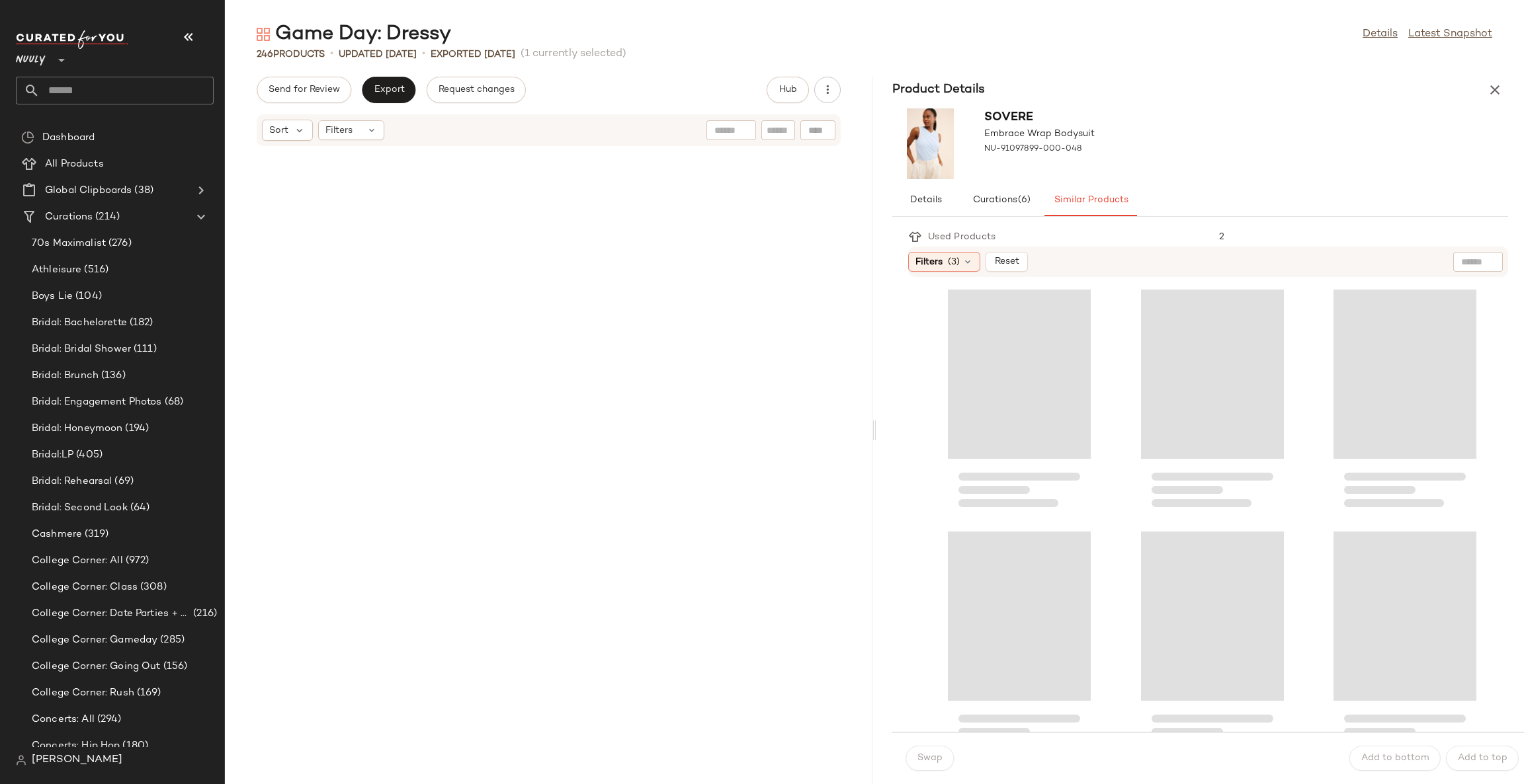
scroll to position [736, 0]
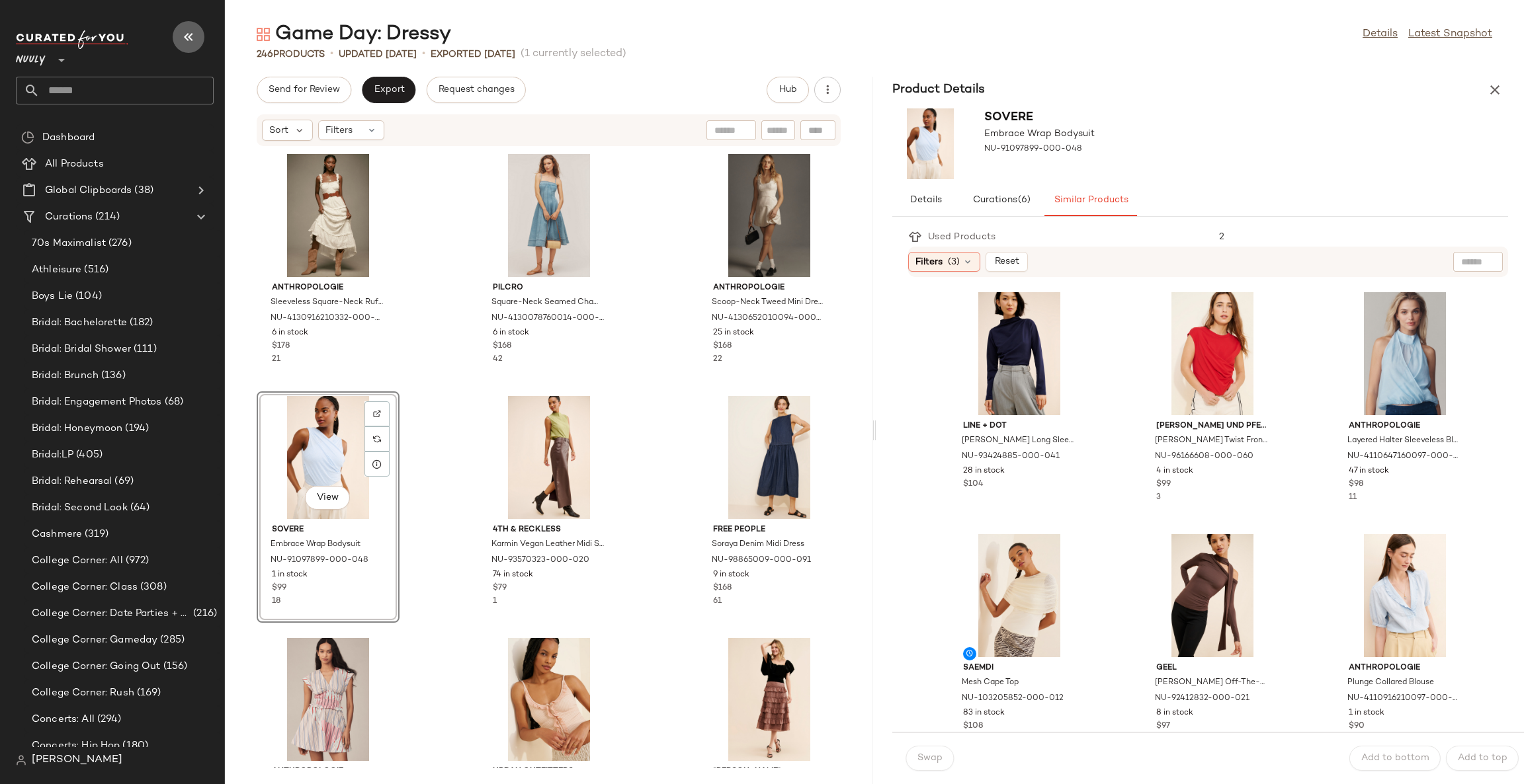
click at [190, 35] on icon "button" at bounding box center [188, 37] width 16 height 16
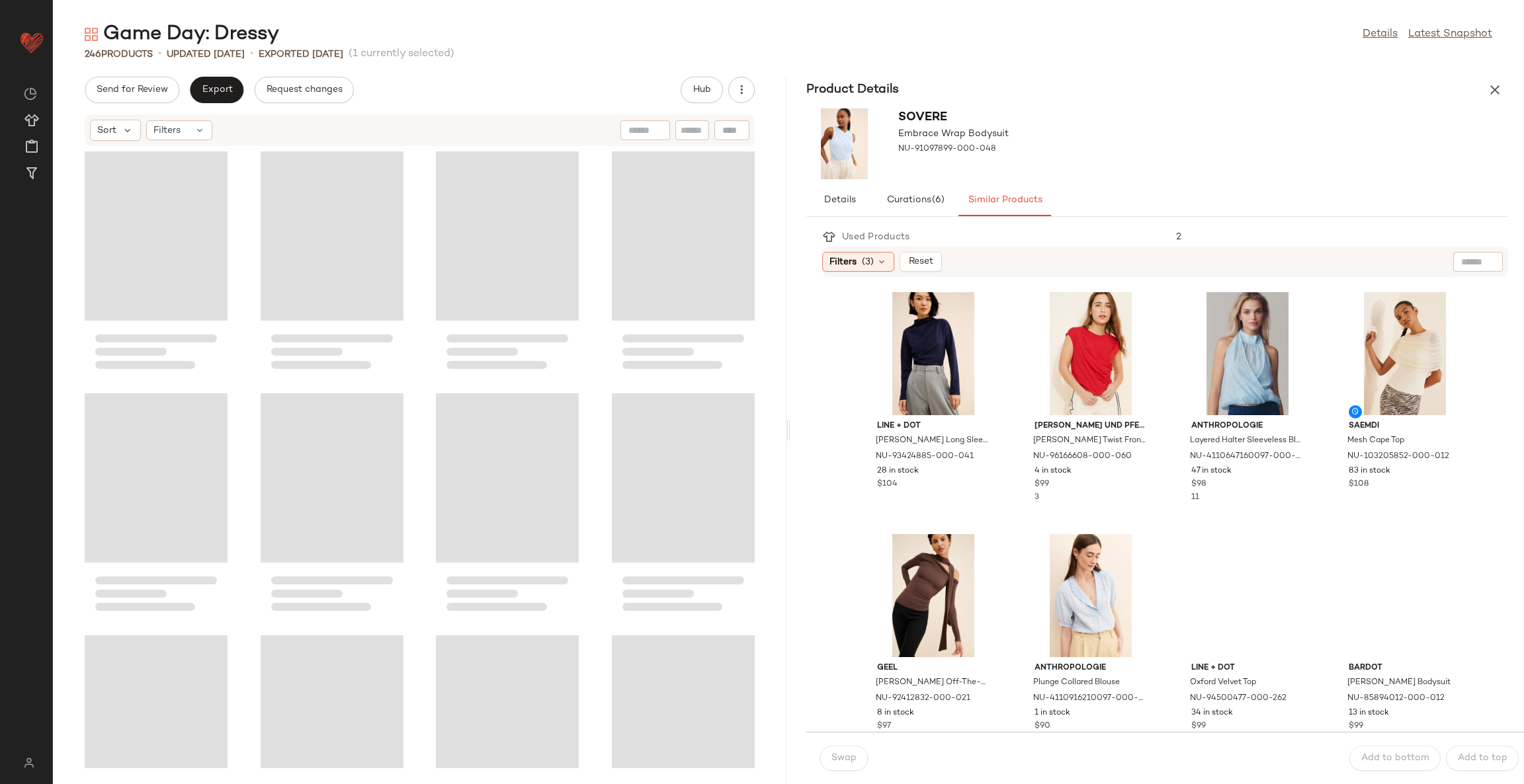
scroll to position [483, 0]
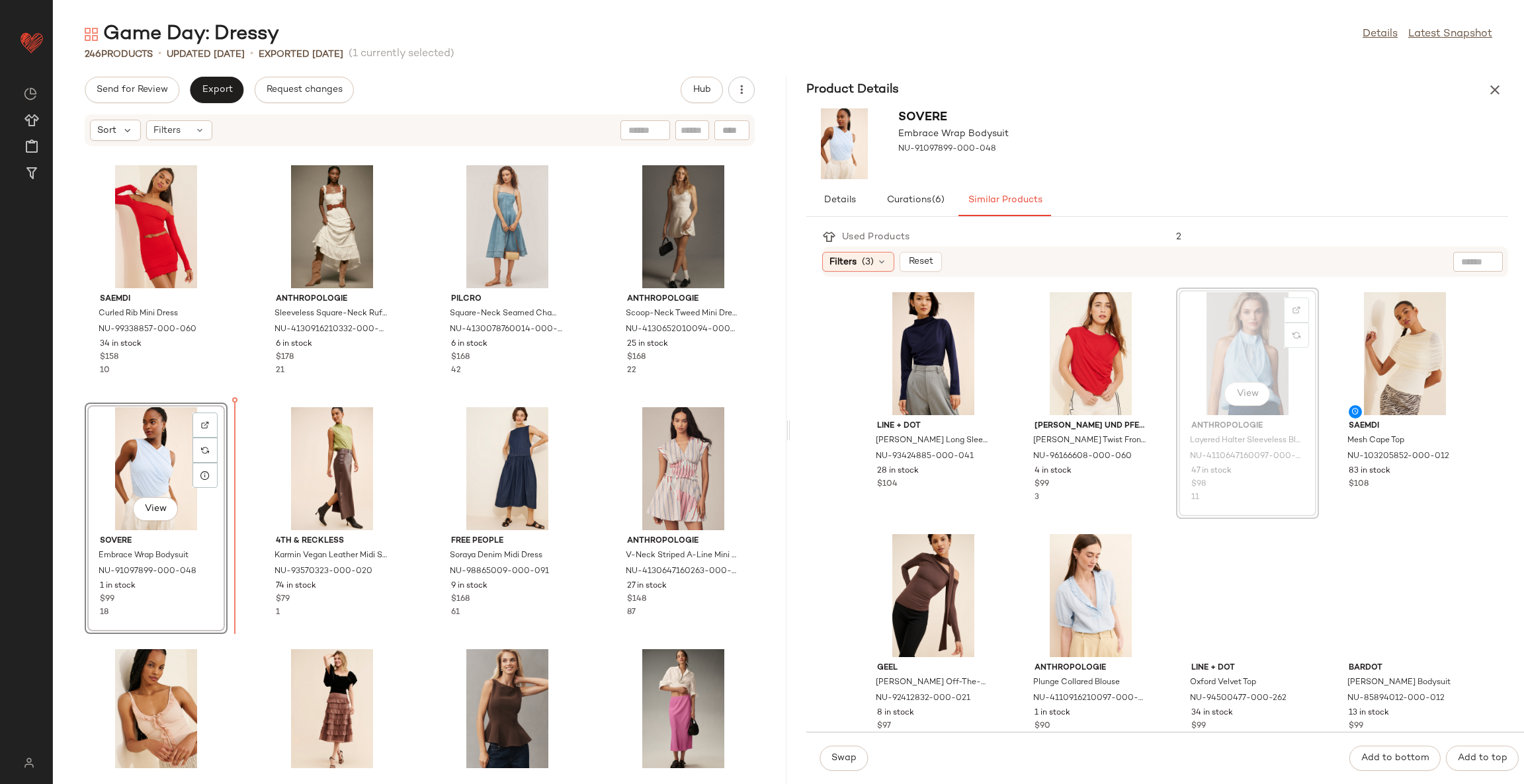
click at [187, 525] on div "View" at bounding box center [156, 469] width 133 height 123
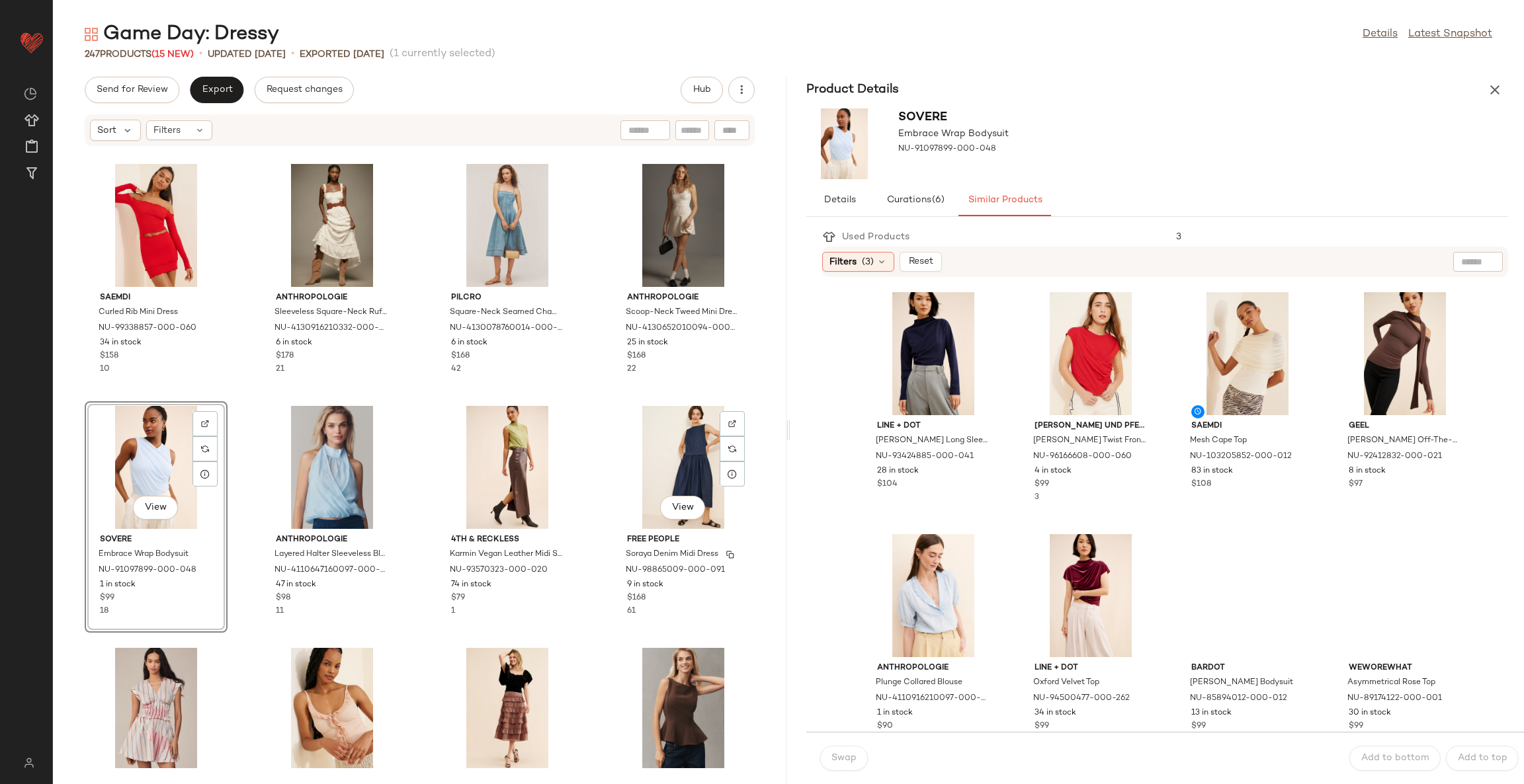
scroll to position [483, 0]
click at [1501, 87] on icon "button" at bounding box center [1495, 90] width 16 height 16
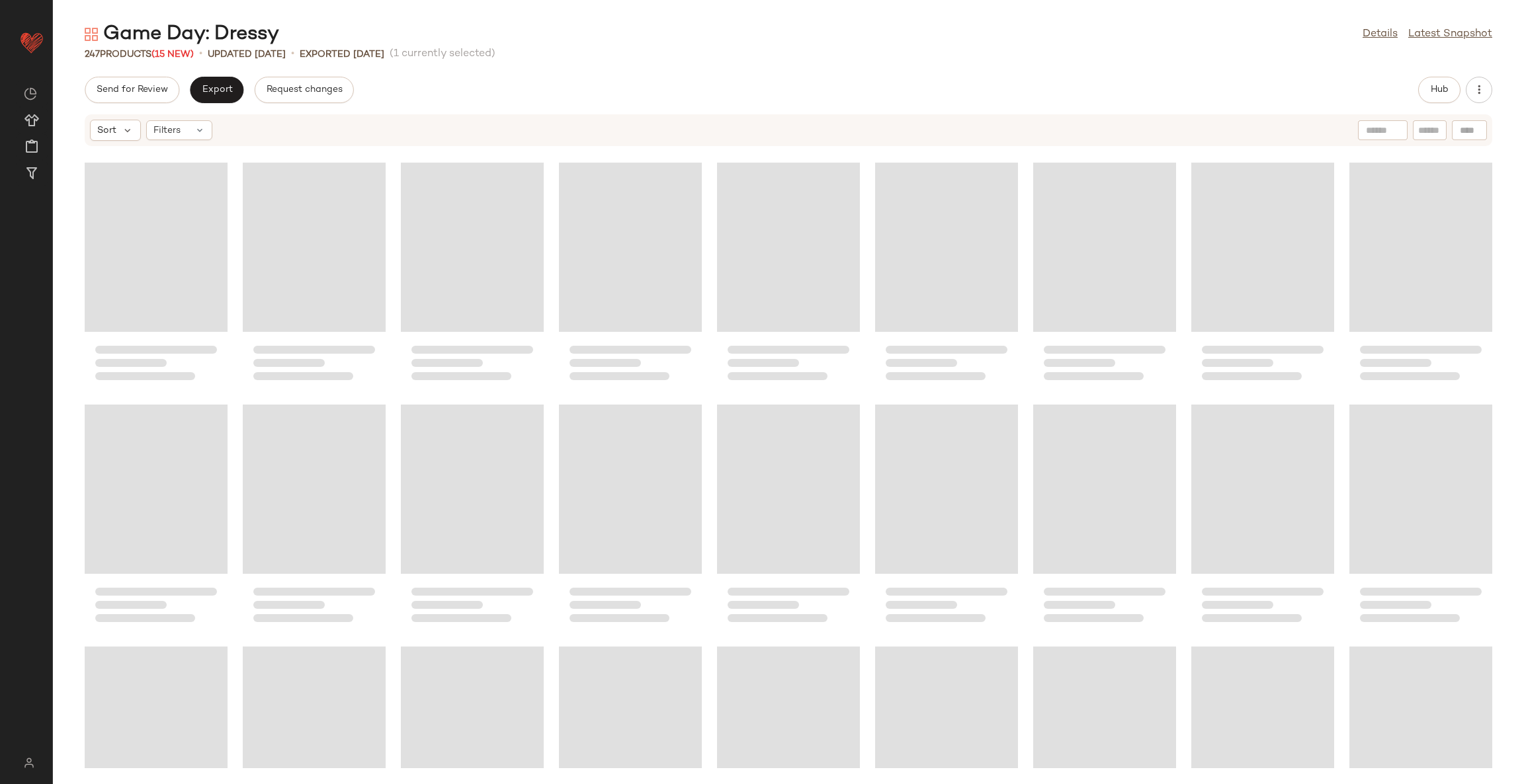
scroll to position [0, 0]
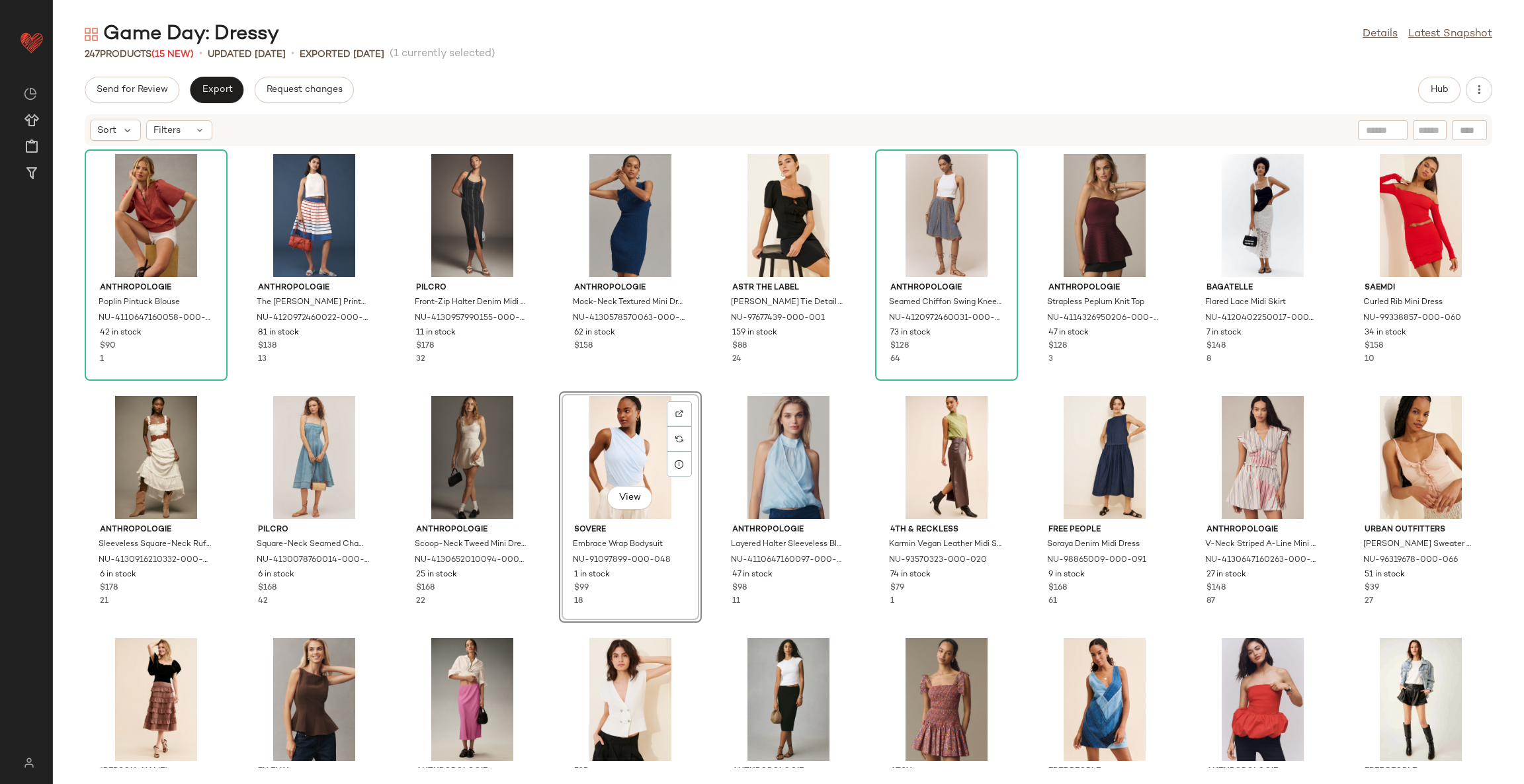
click at [616, 452] on div "View" at bounding box center [630, 457] width 133 height 123
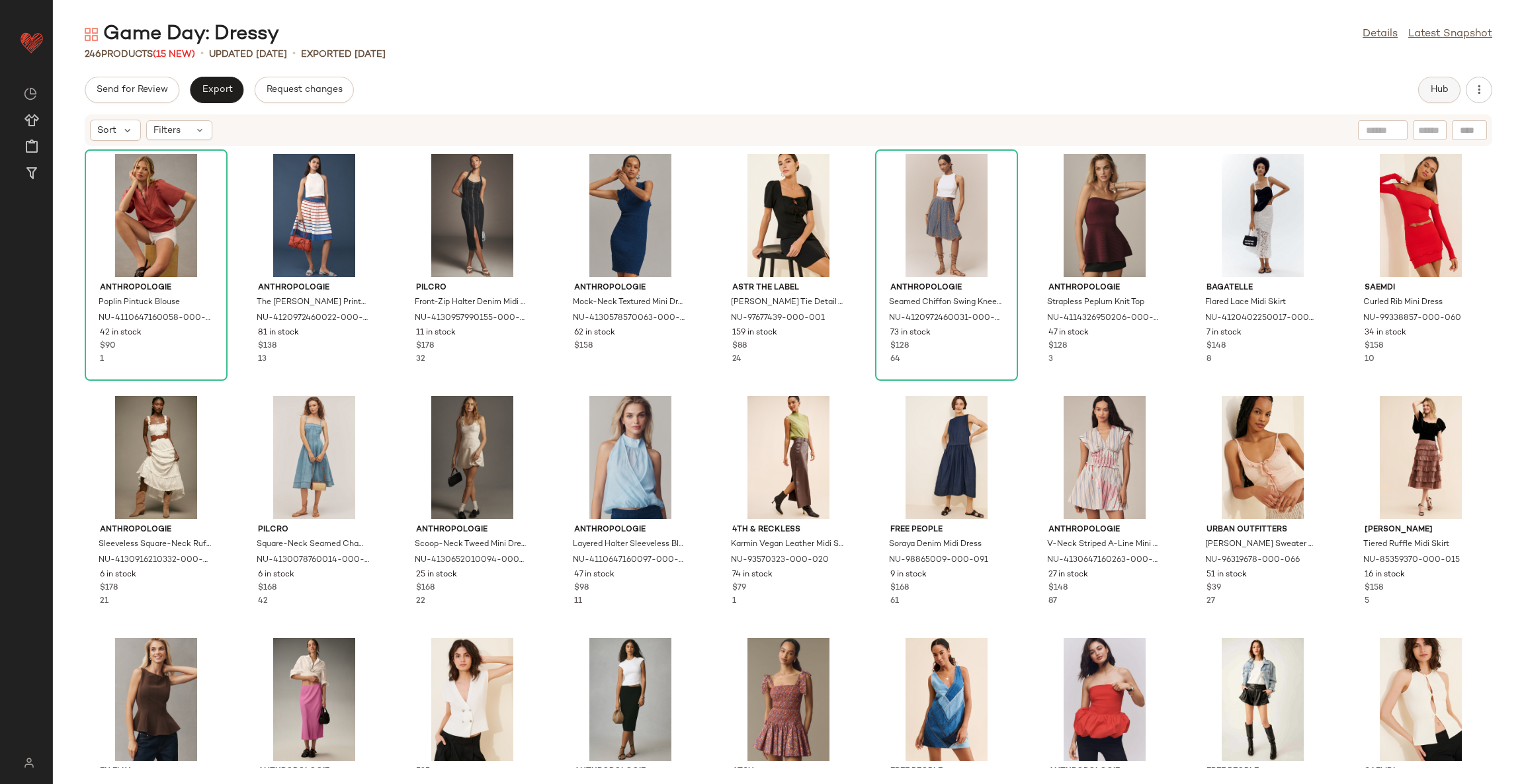
click at [1434, 93] on span "Hub" at bounding box center [1438, 90] width 18 height 10
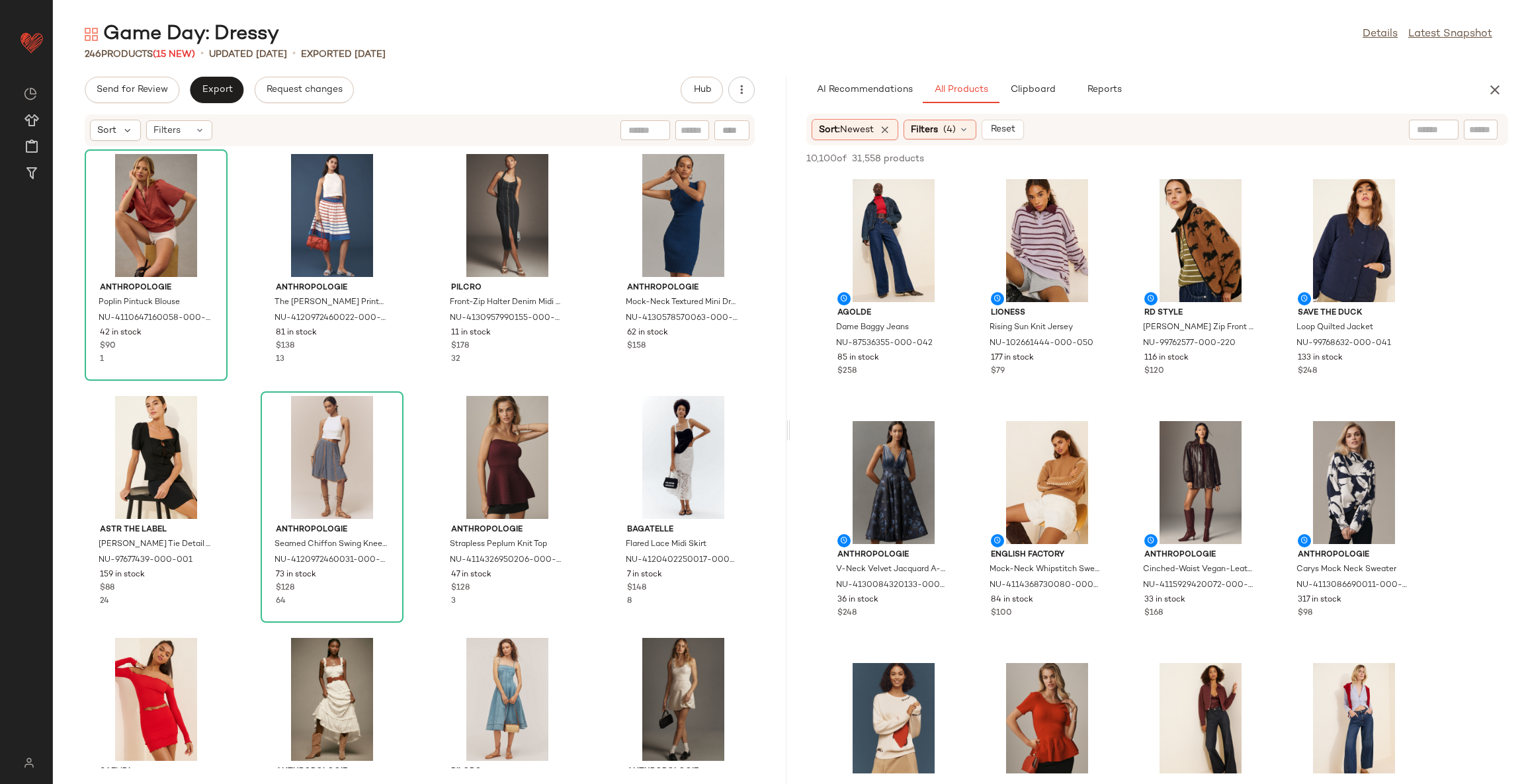
click at [604, 390] on div "Anthropologie Poplin Pintuck Blouse NU-4110647160058-000-065 42 in stock $90 1 …" at bounding box center [419, 457] width 734 height 622
click at [225, 102] on button "Export" at bounding box center [217, 90] width 54 height 27
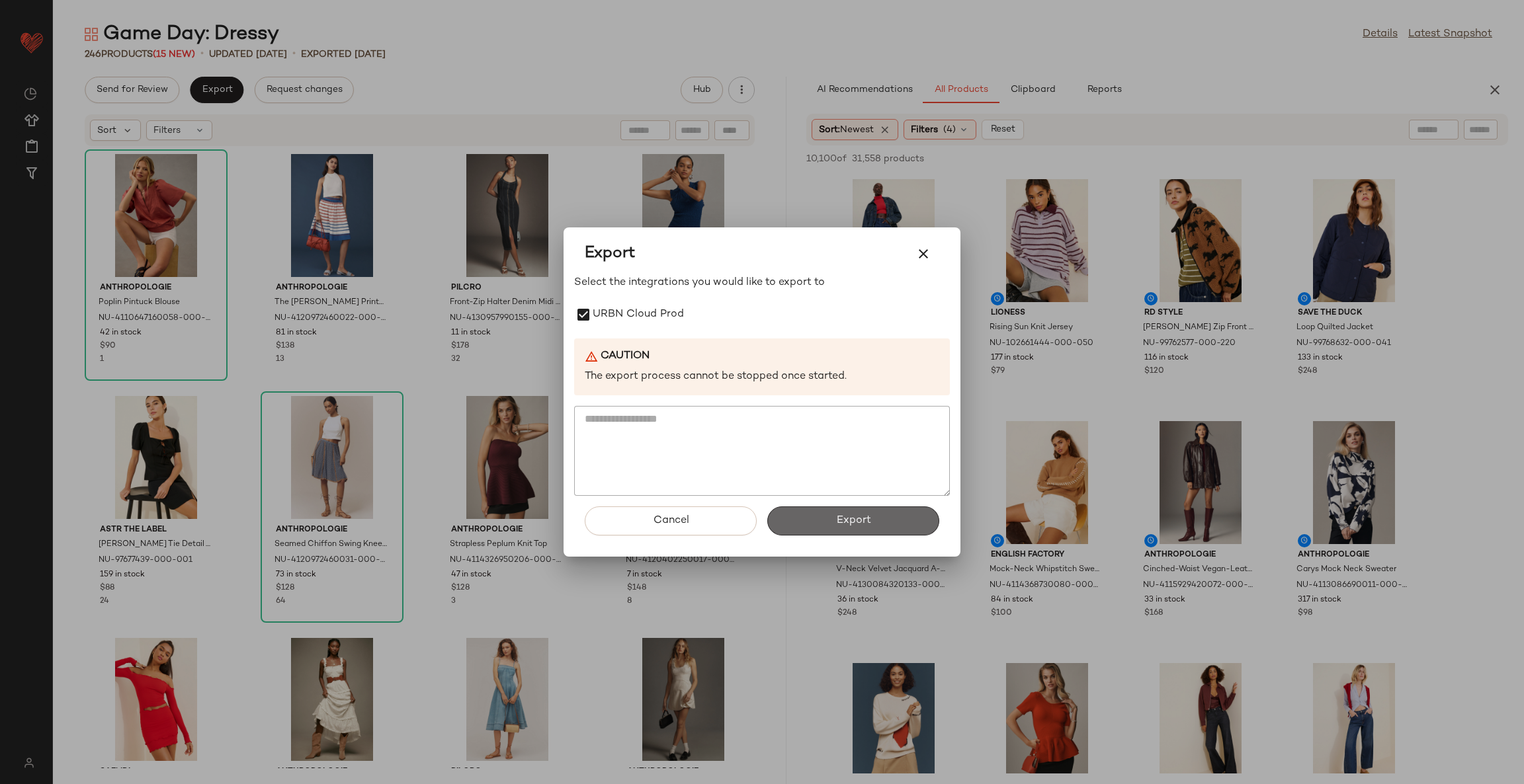
click at [823, 525] on button "Export" at bounding box center [853, 522] width 172 height 29
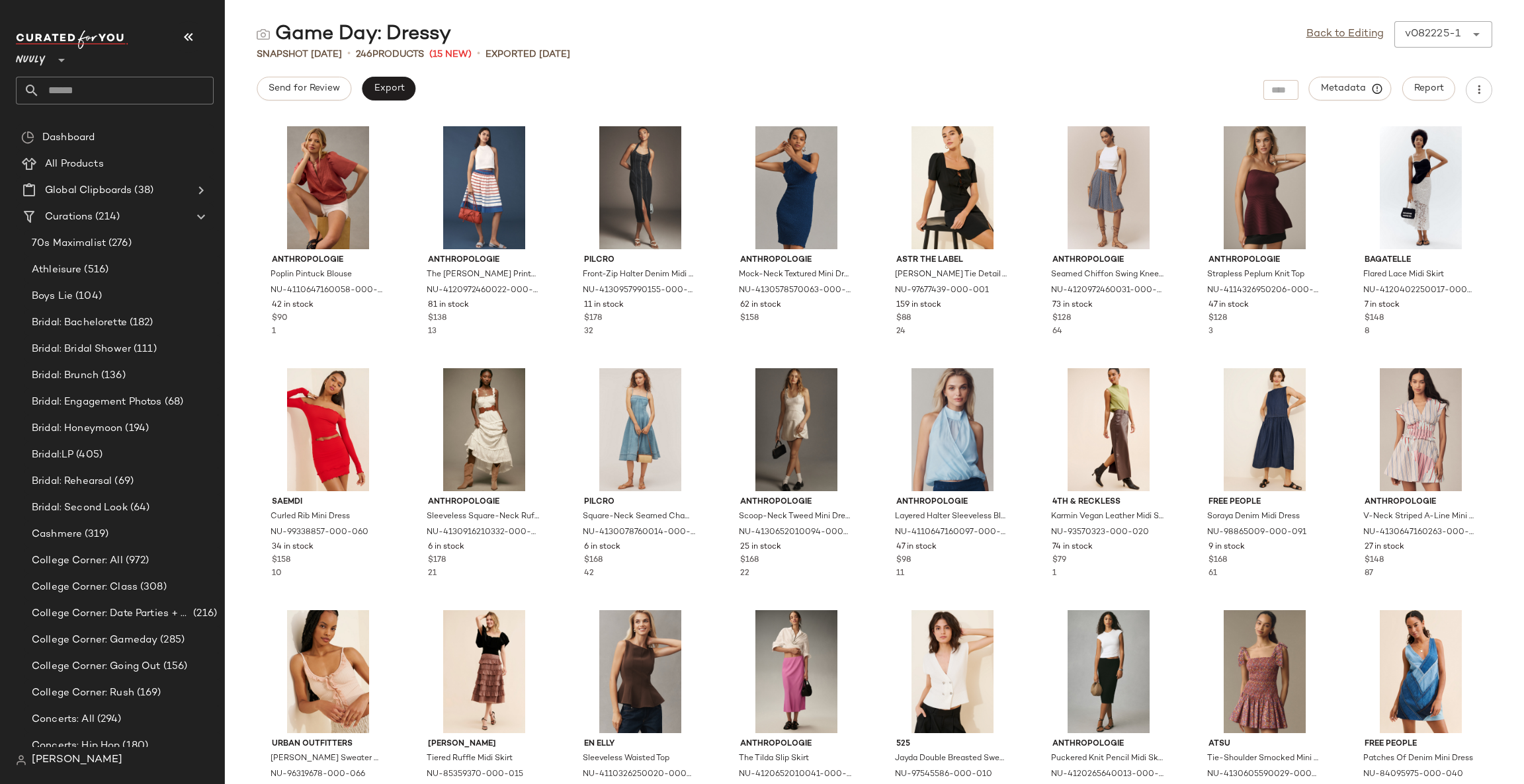
click at [481, 73] on div "Game Day: Dressy Back to Editing v082225-1 ****** Snapshot [DATE] • 246 Product…" at bounding box center [874, 402] width 1299 height 763
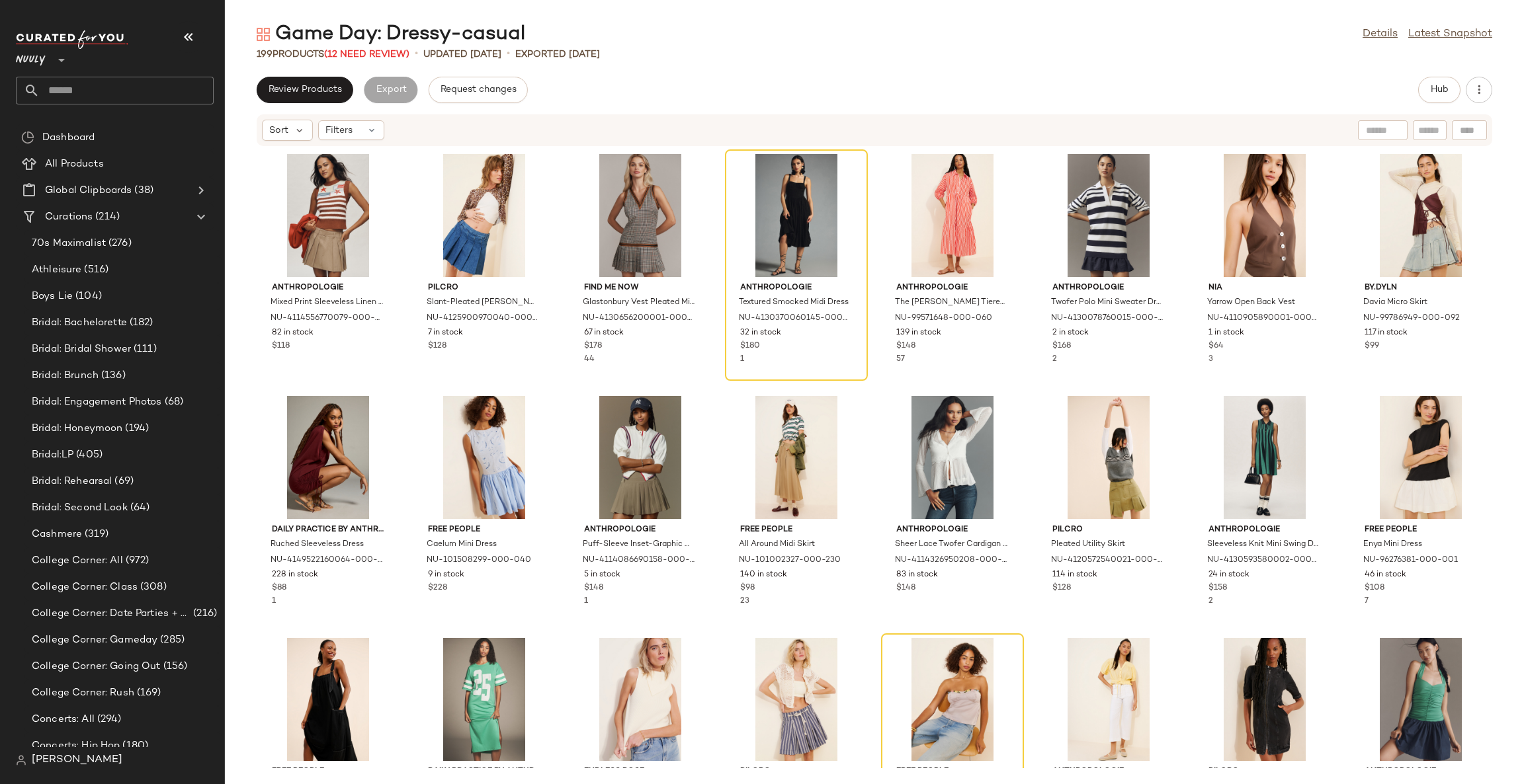
click at [563, 394] on div "Anthropologie Mixed Print Sleeveless Linen Blend Sweater NU-4114556770079-000-0…" at bounding box center [874, 457] width 1299 height 622
click at [362, 49] on span "(12 Need Review)" at bounding box center [366, 54] width 85 height 10
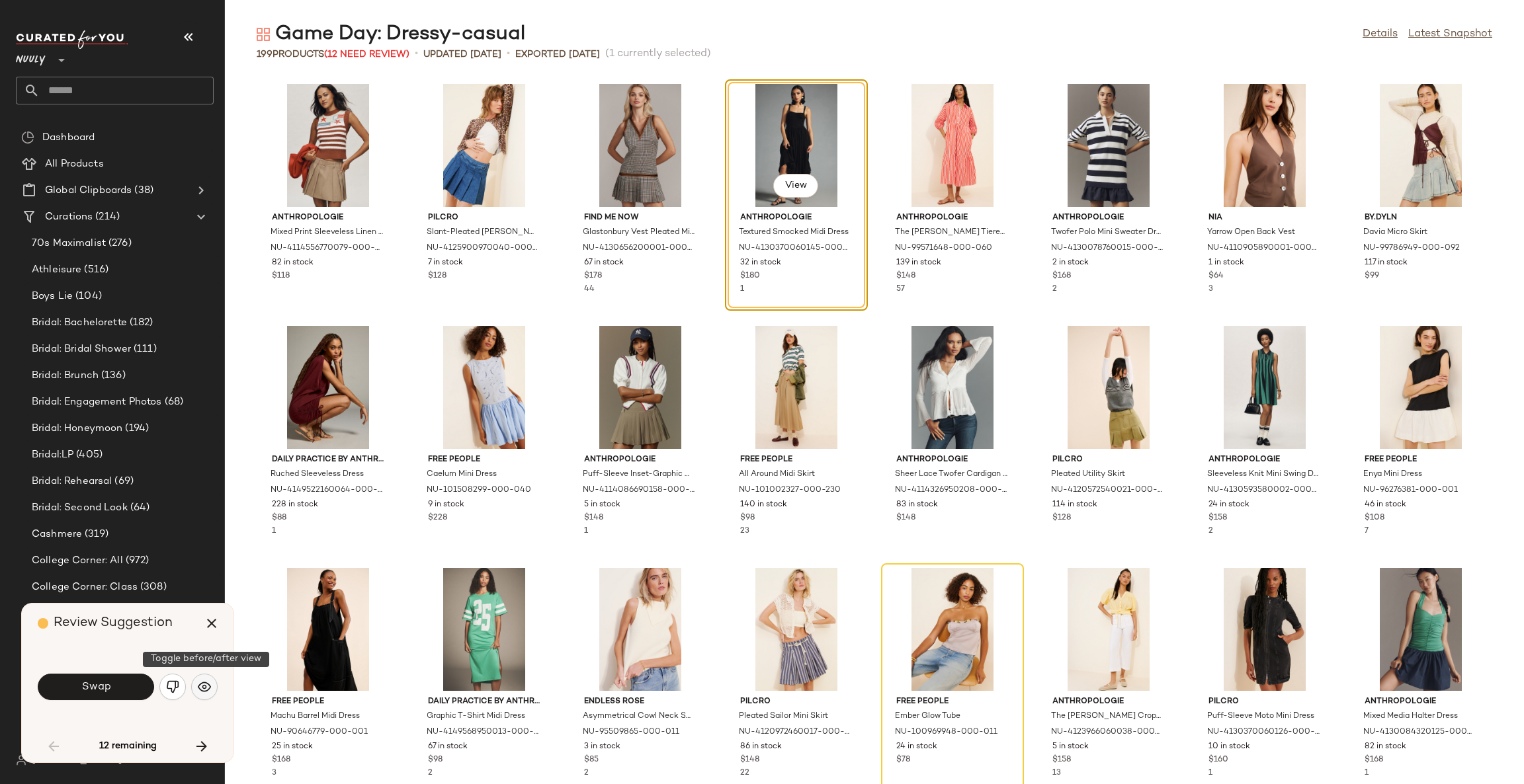
click at [205, 686] on img "button" at bounding box center [204, 687] width 13 height 13
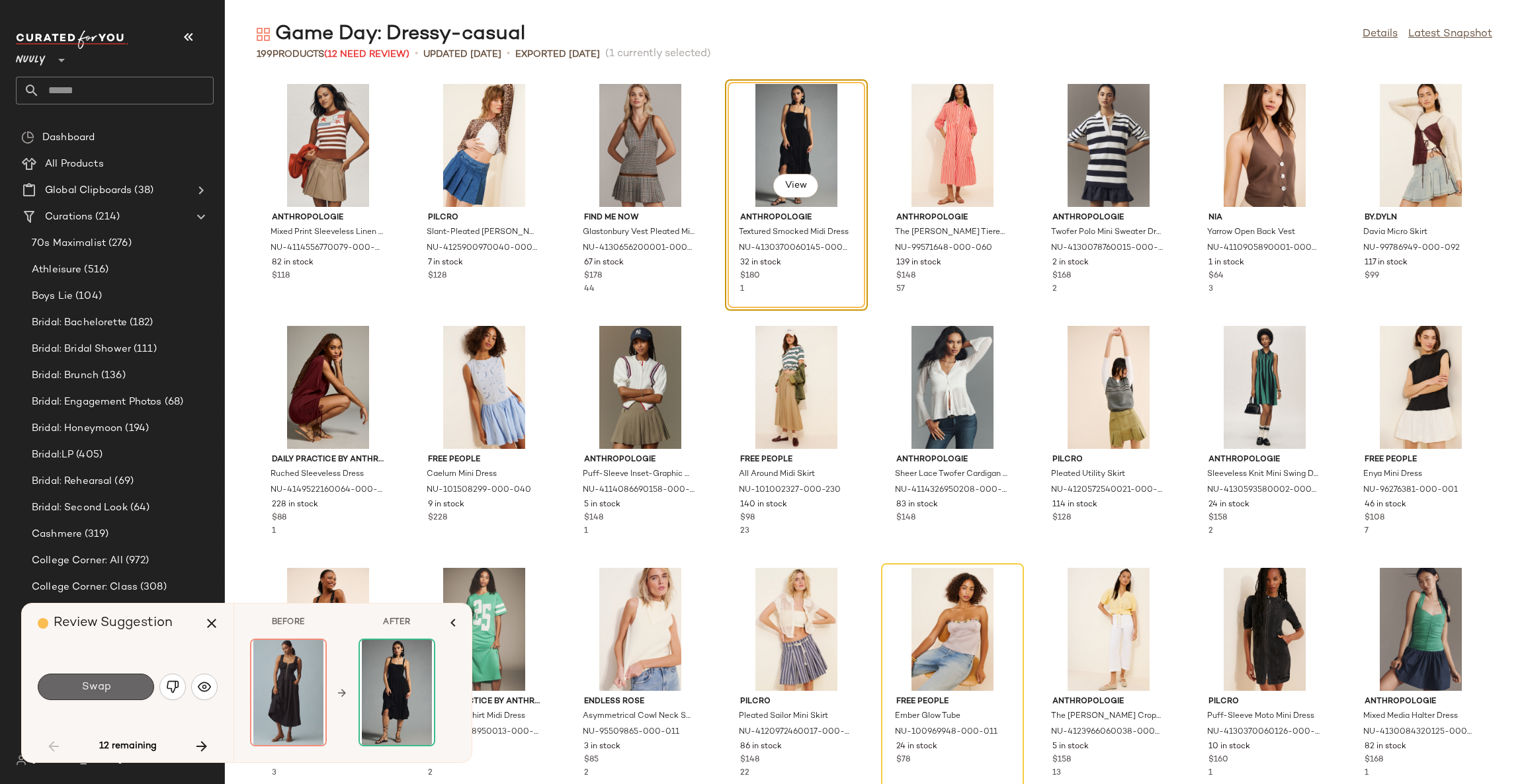
click at [116, 686] on button "Swap" at bounding box center [96, 687] width 116 height 27
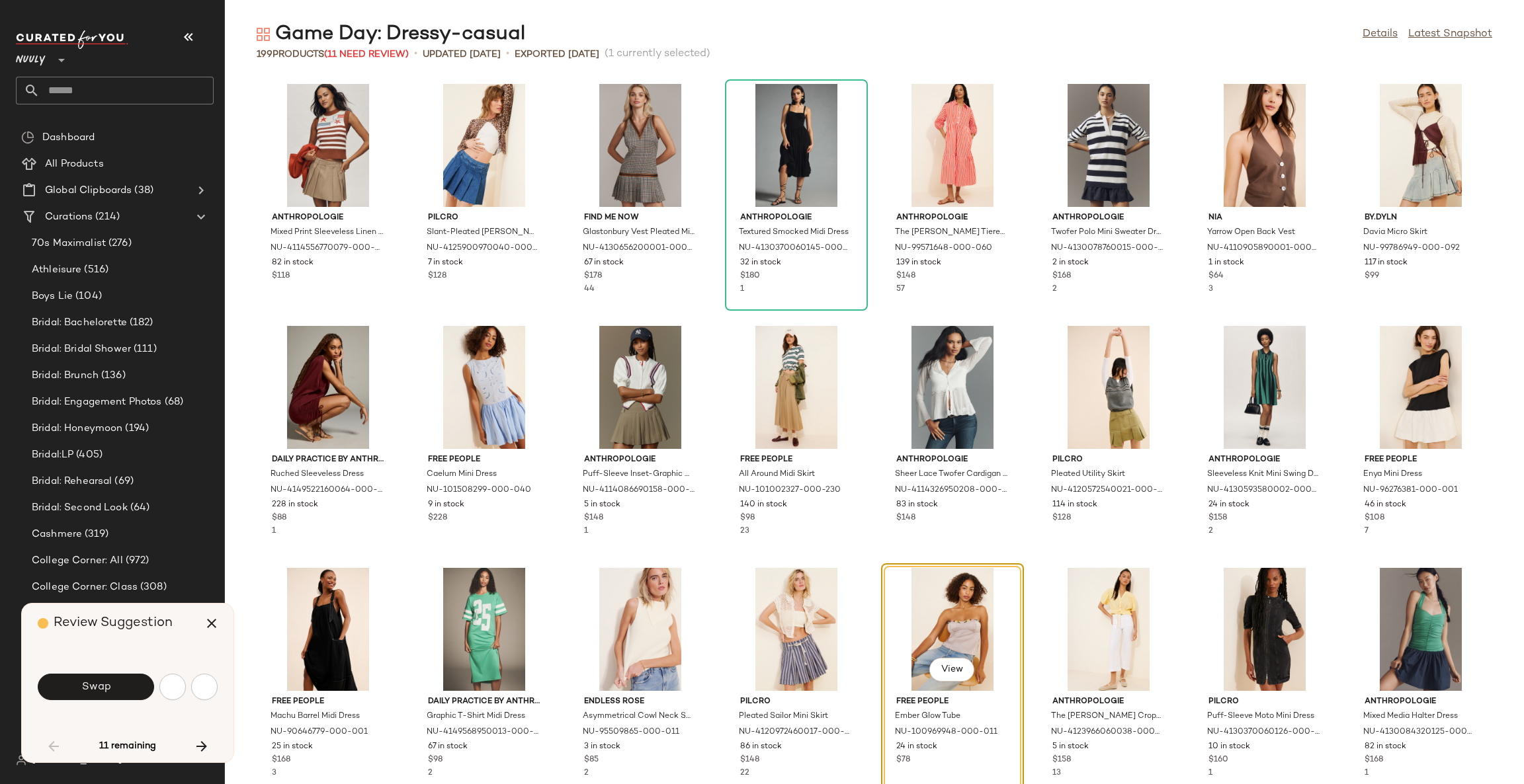
scroll to position [253, 0]
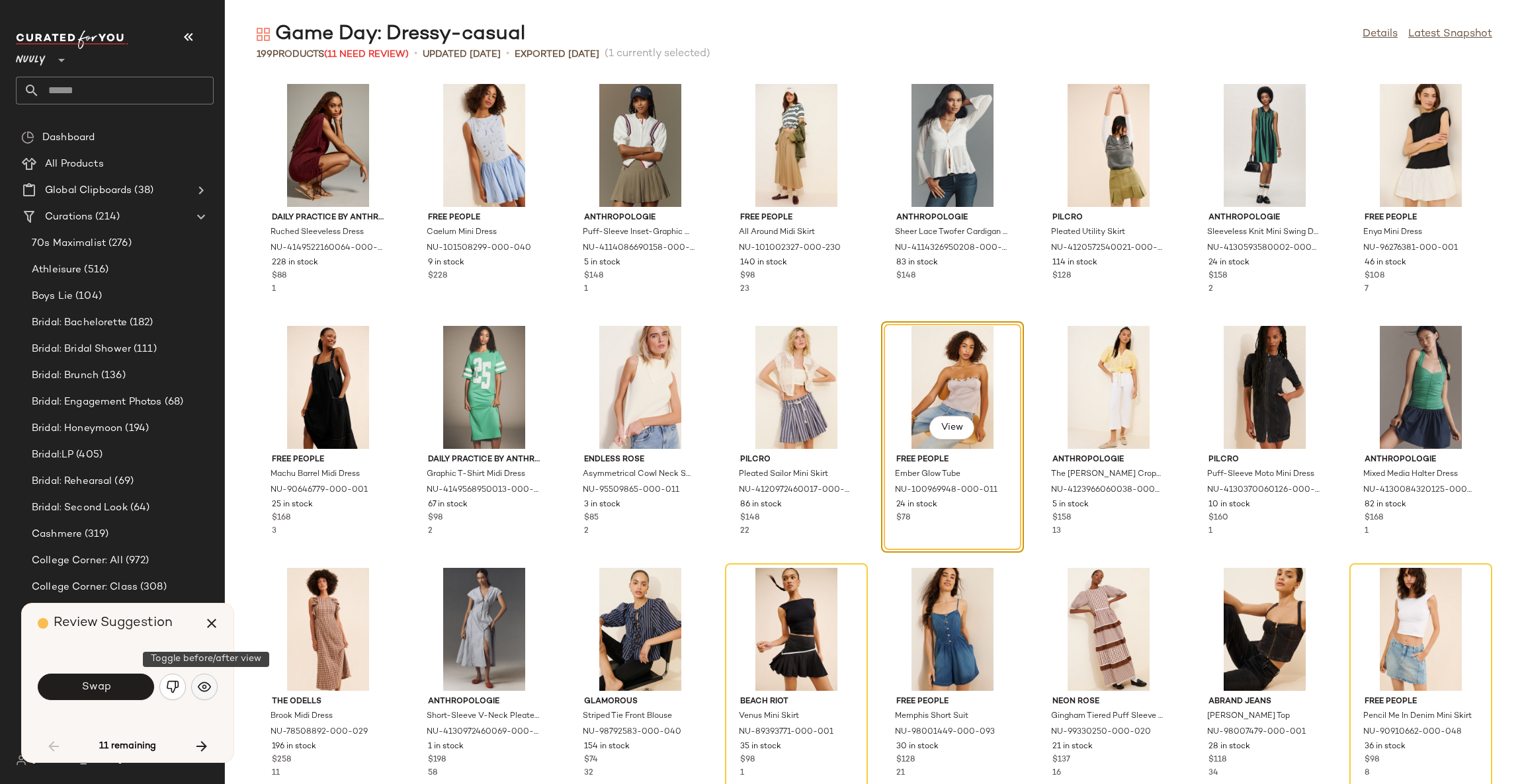
click at [205, 689] on img "button" at bounding box center [204, 687] width 13 height 13
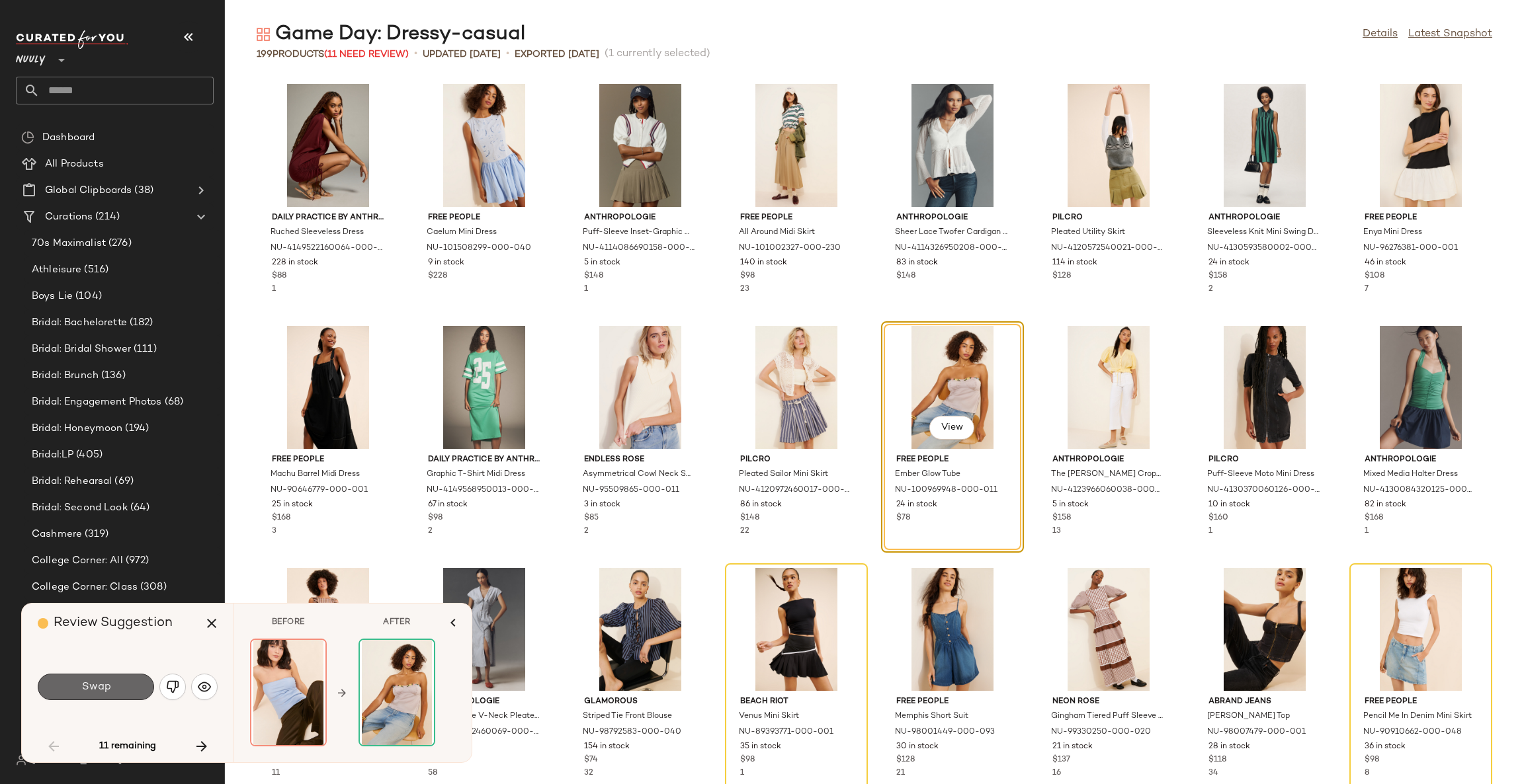
click at [113, 688] on button "Swap" at bounding box center [96, 687] width 116 height 27
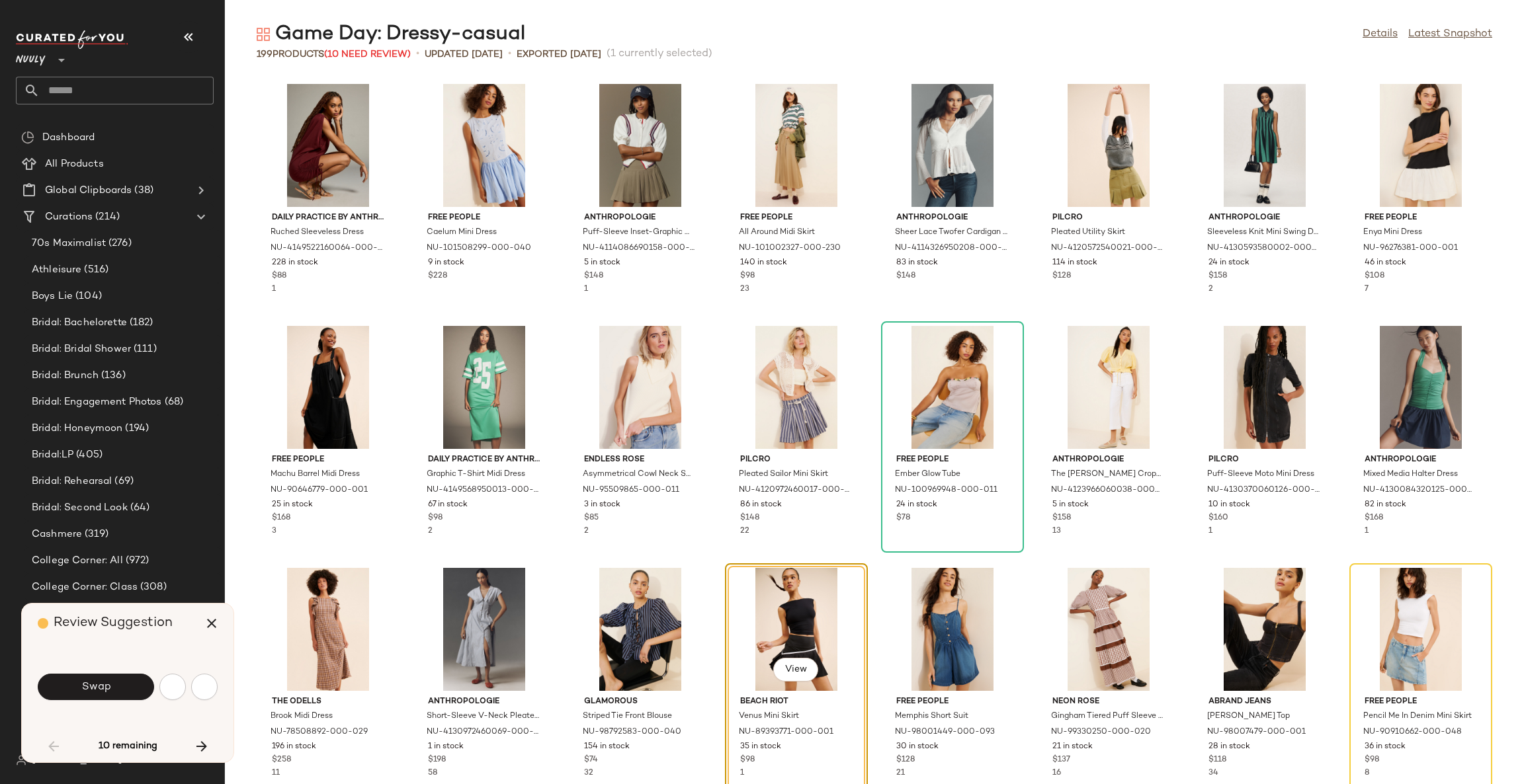
scroll to position [483, 0]
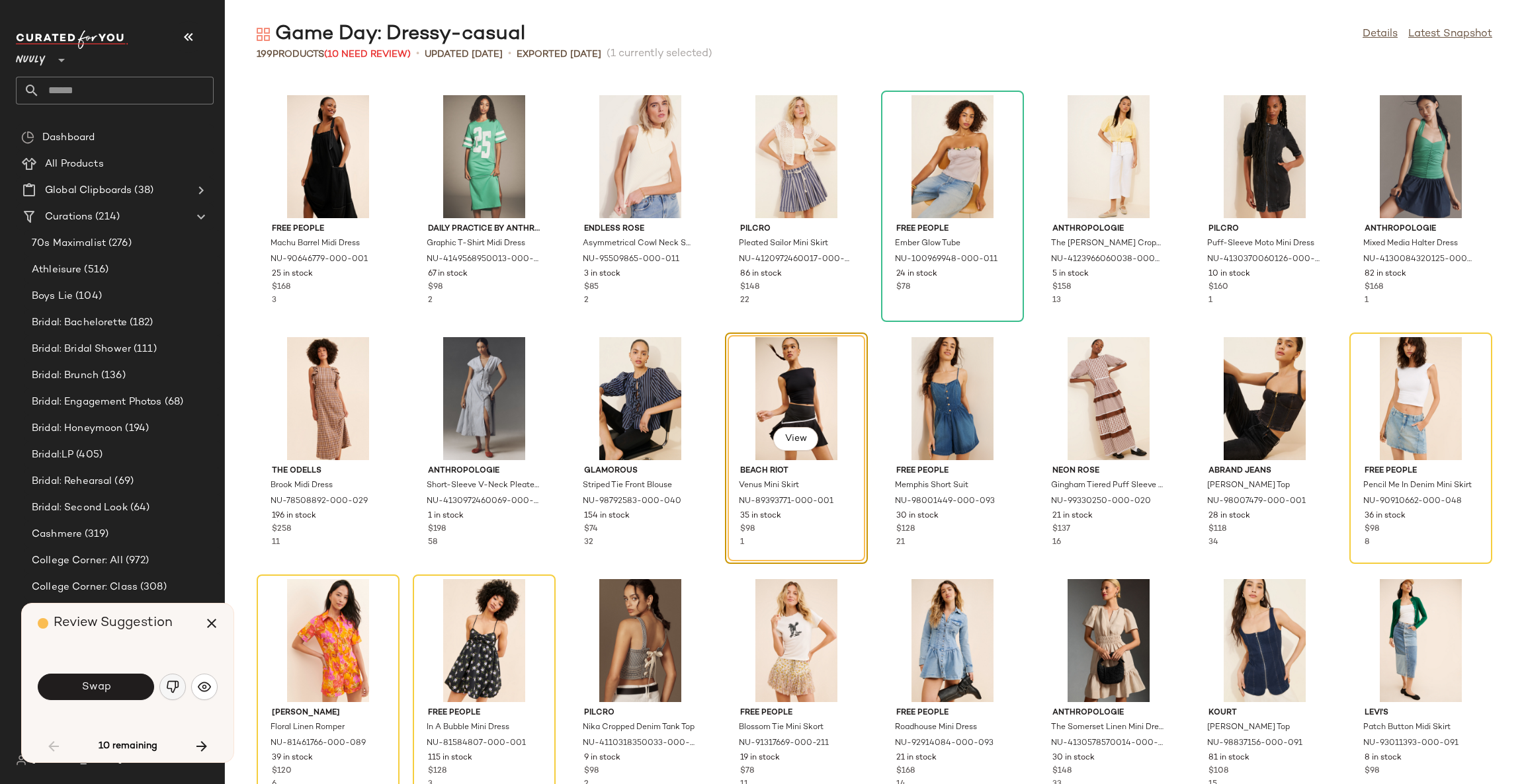
click at [176, 686] on img "button" at bounding box center [172, 687] width 13 height 13
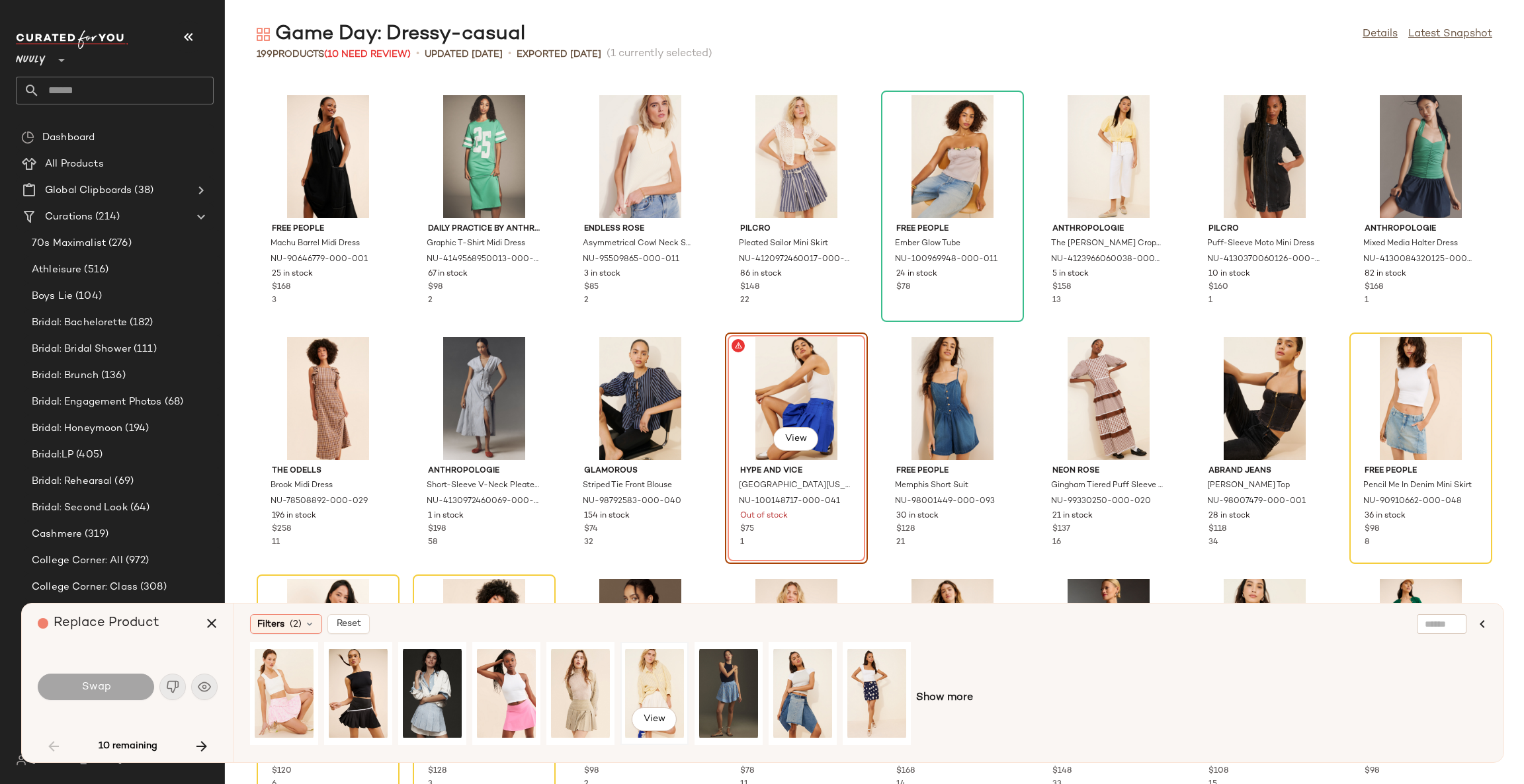
click at [657, 682] on div "View" at bounding box center [654, 694] width 59 height 94
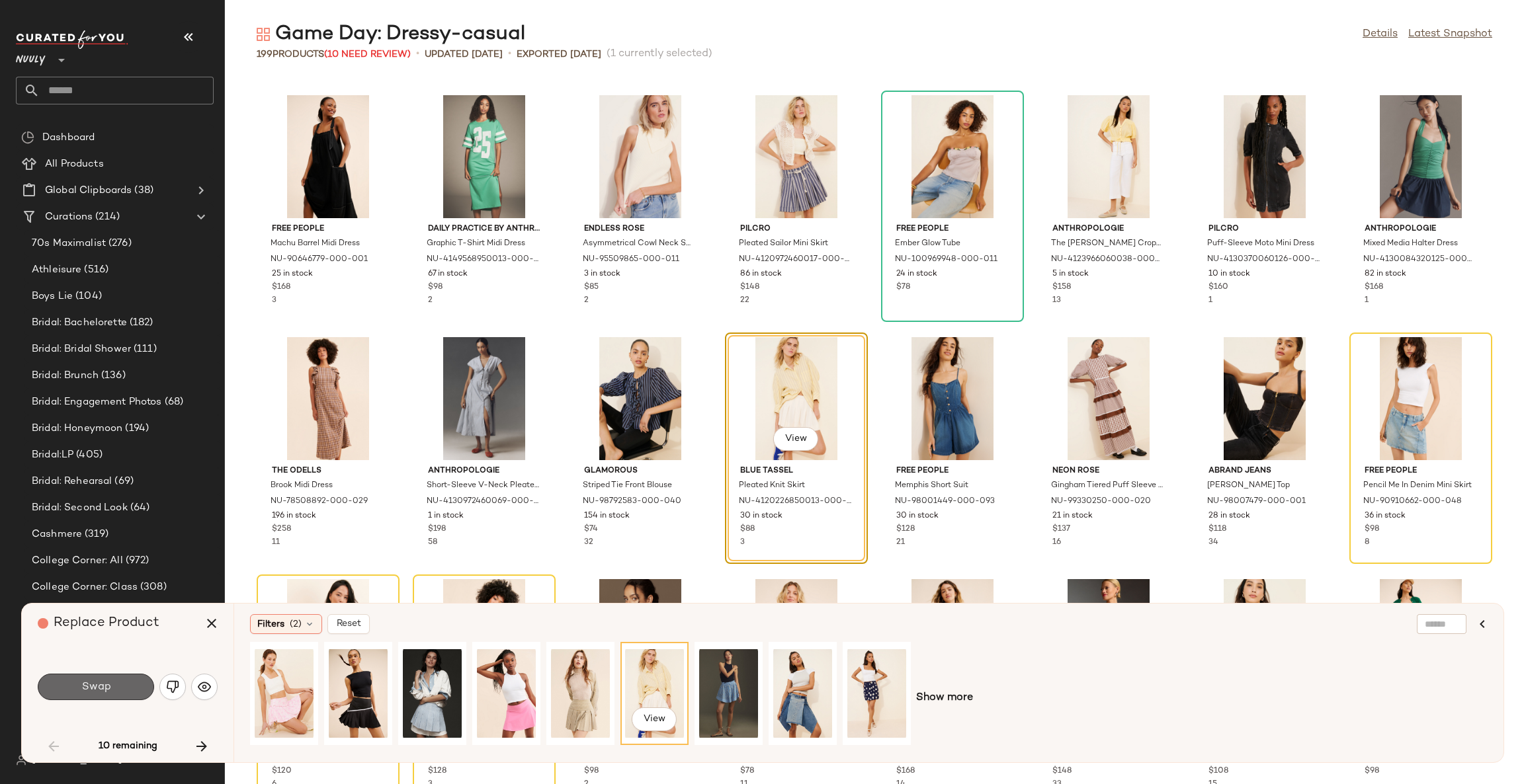
click at [122, 677] on button "Swap" at bounding box center [96, 687] width 116 height 27
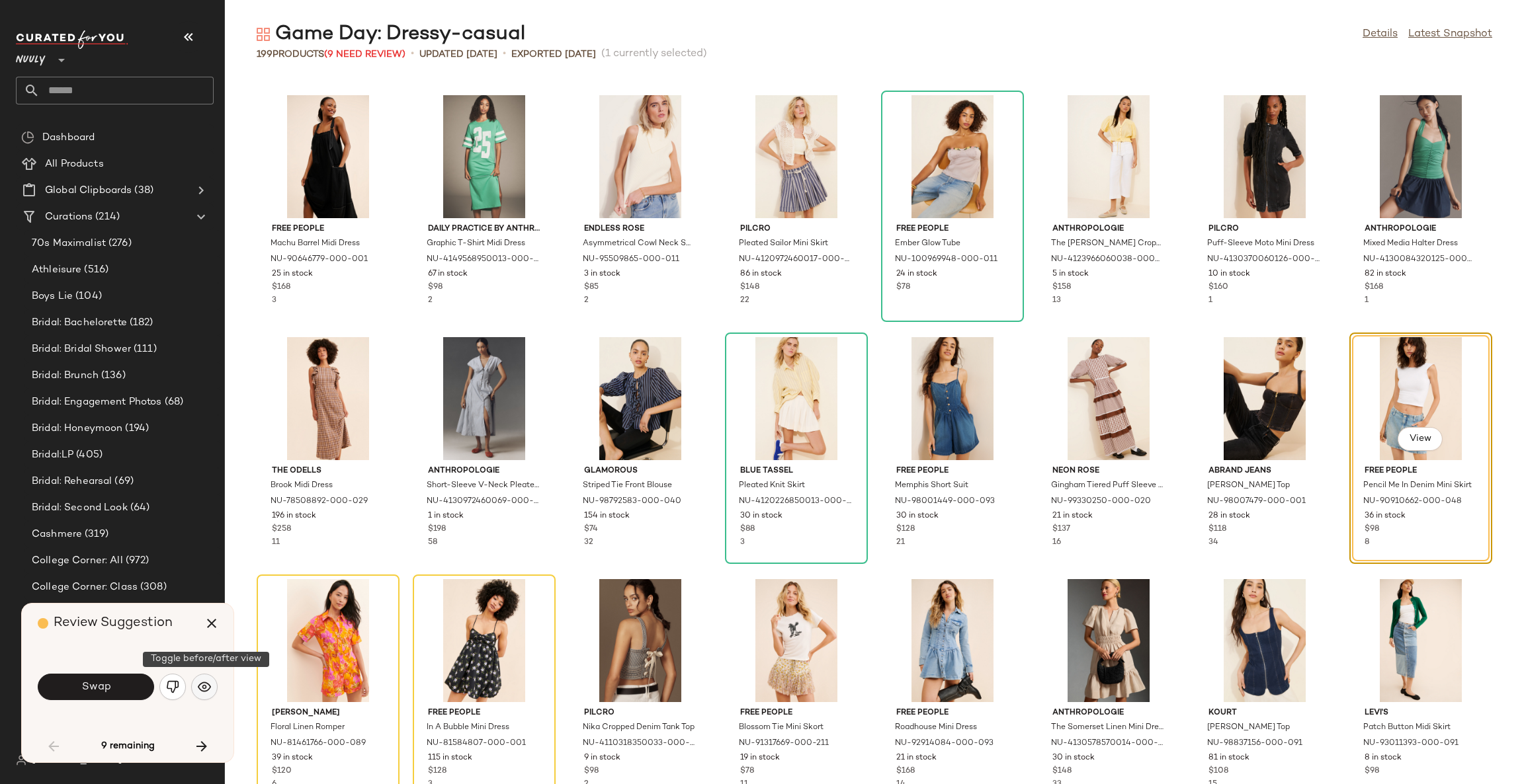
click at [212, 686] on button "button" at bounding box center [204, 687] width 27 height 27
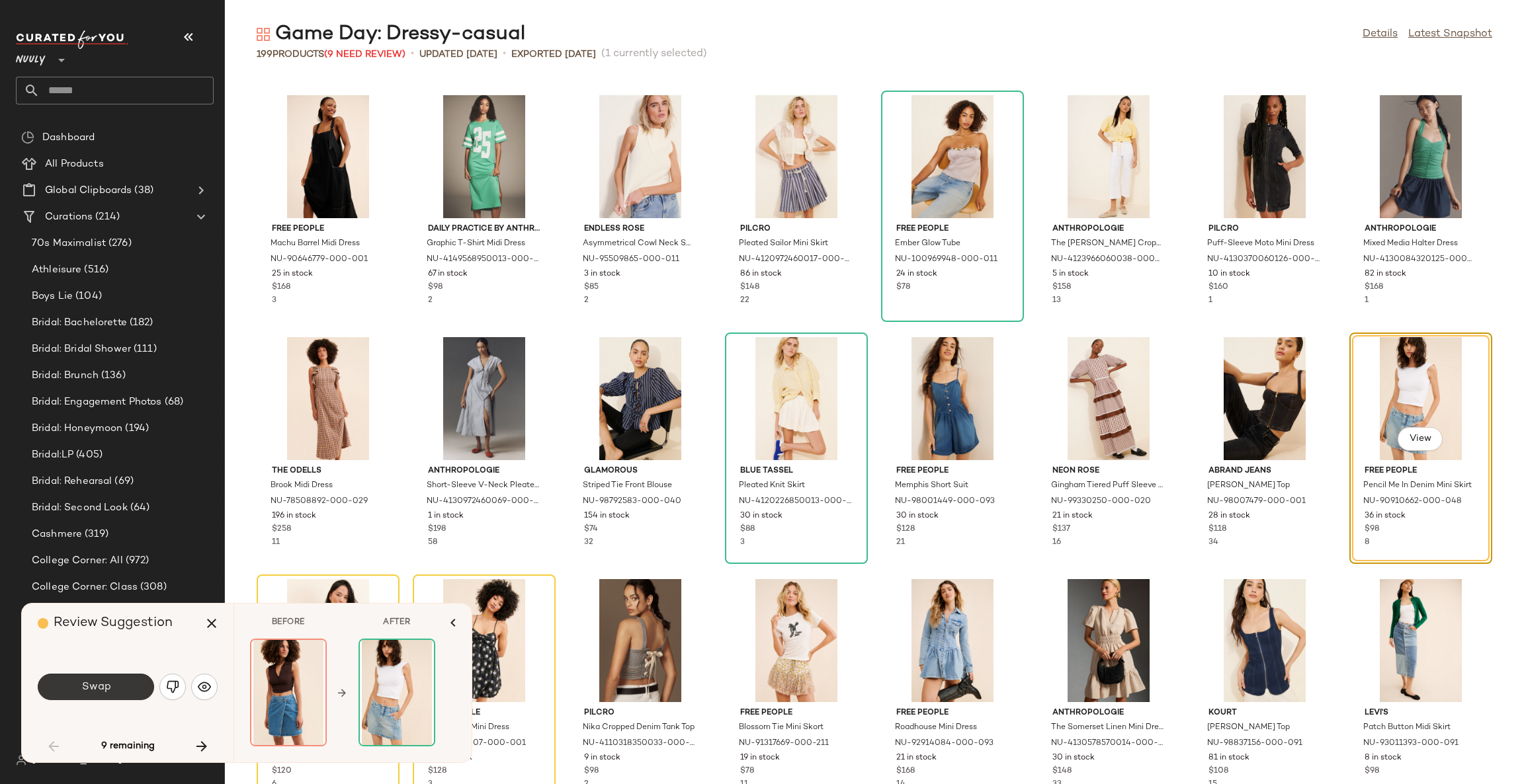
click at [100, 689] on span "Swap" at bounding box center [95, 687] width 29 height 13
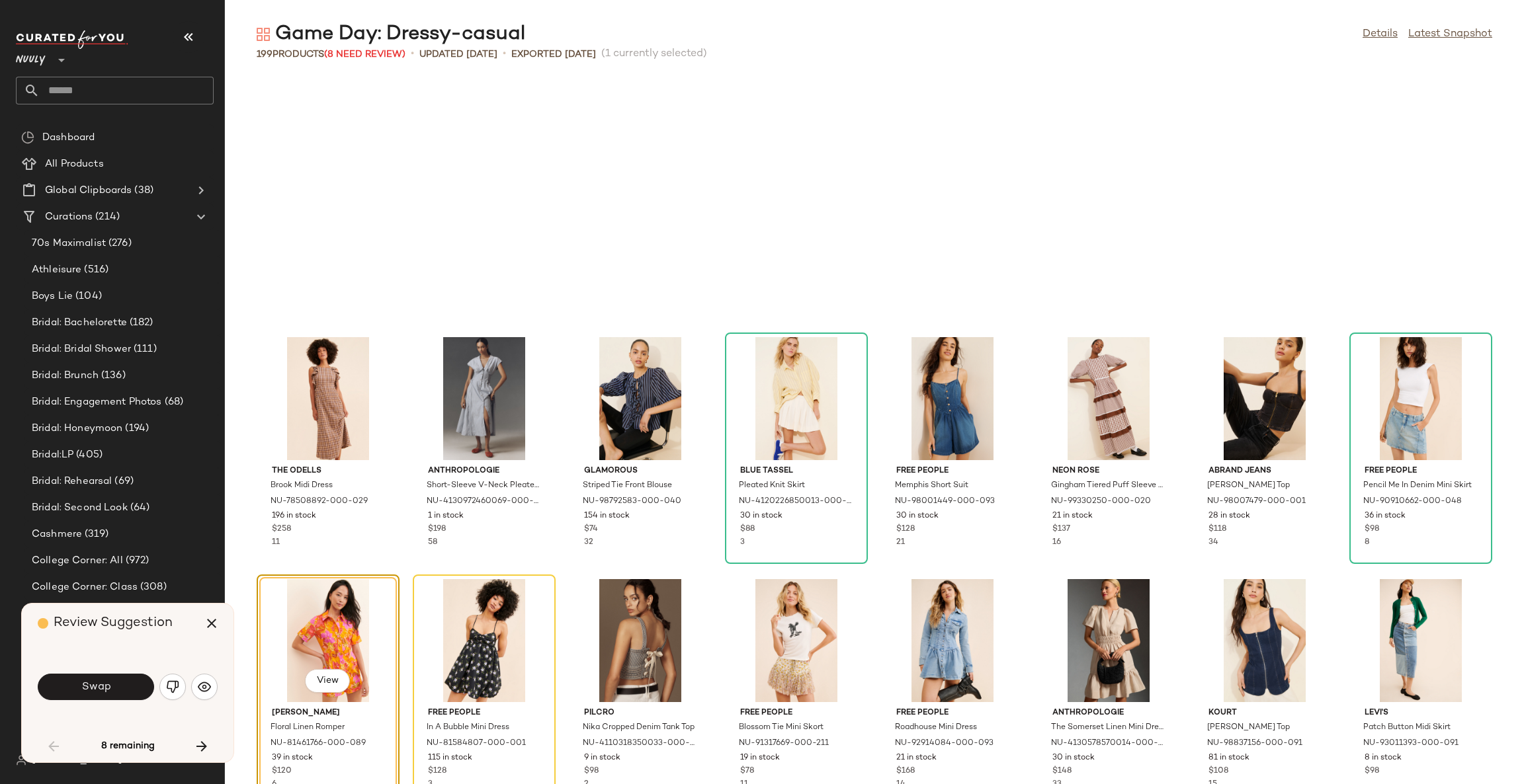
scroll to position [726, 0]
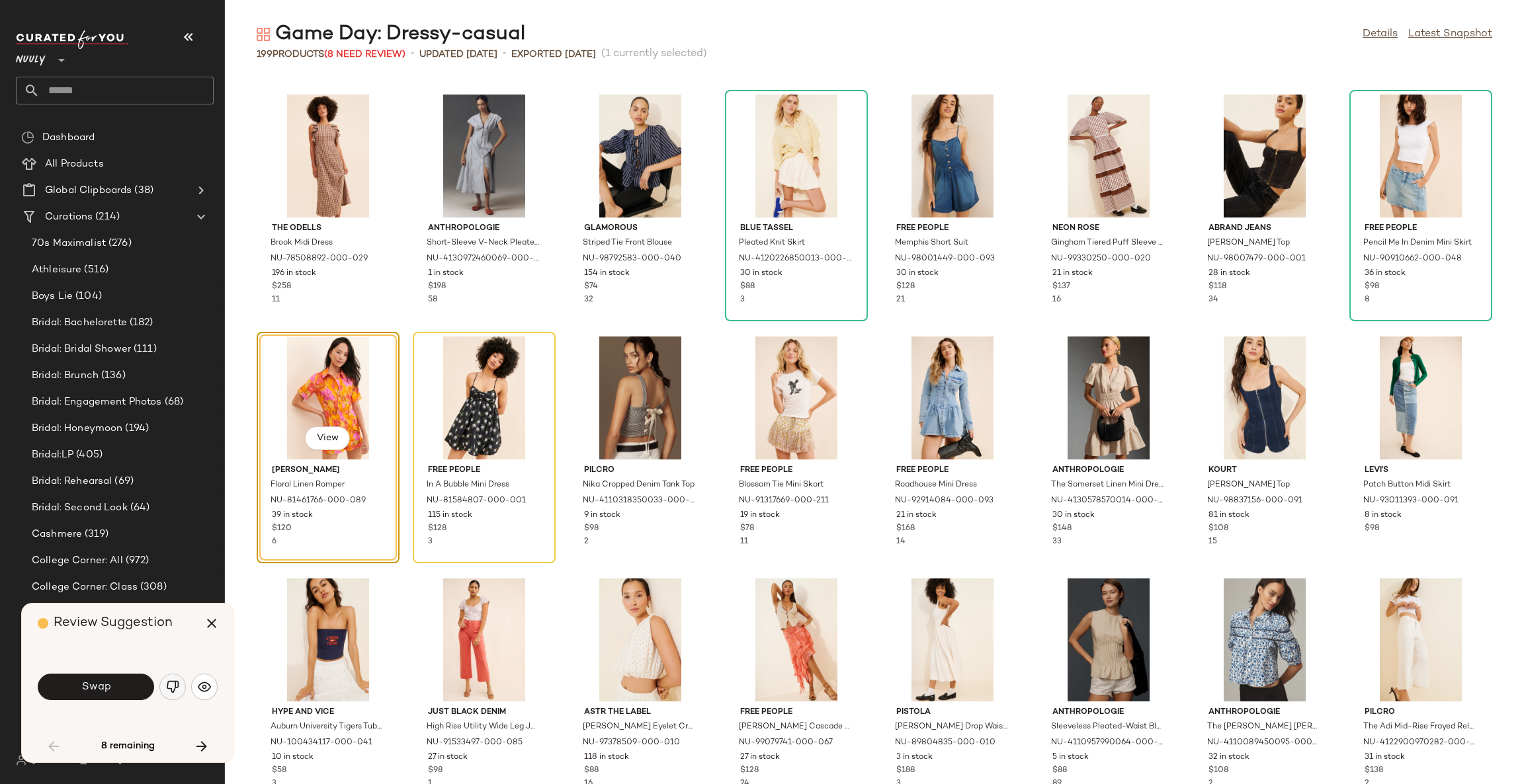
click at [164, 692] on button "button" at bounding box center [172, 687] width 27 height 27
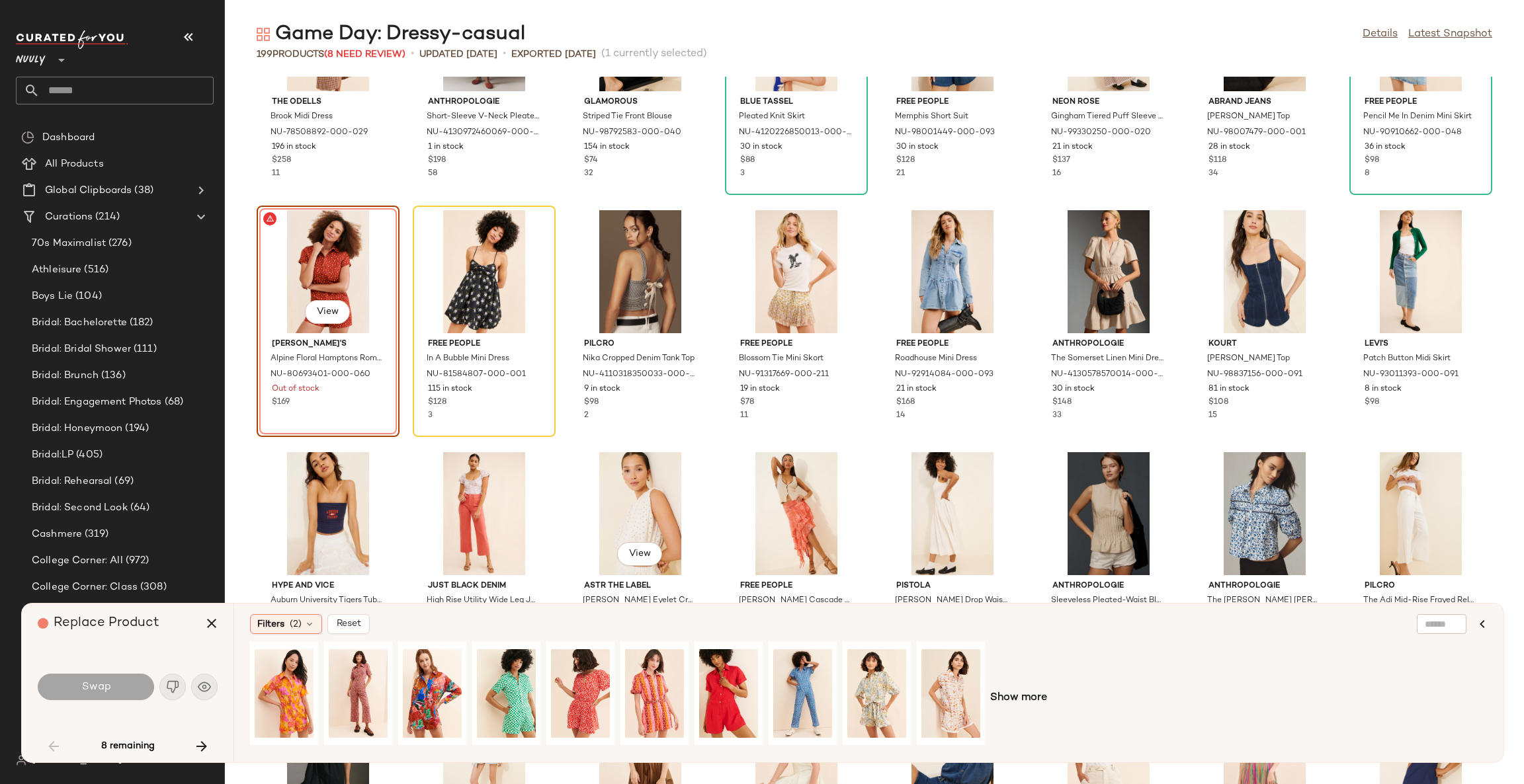
scroll to position [804, 0]
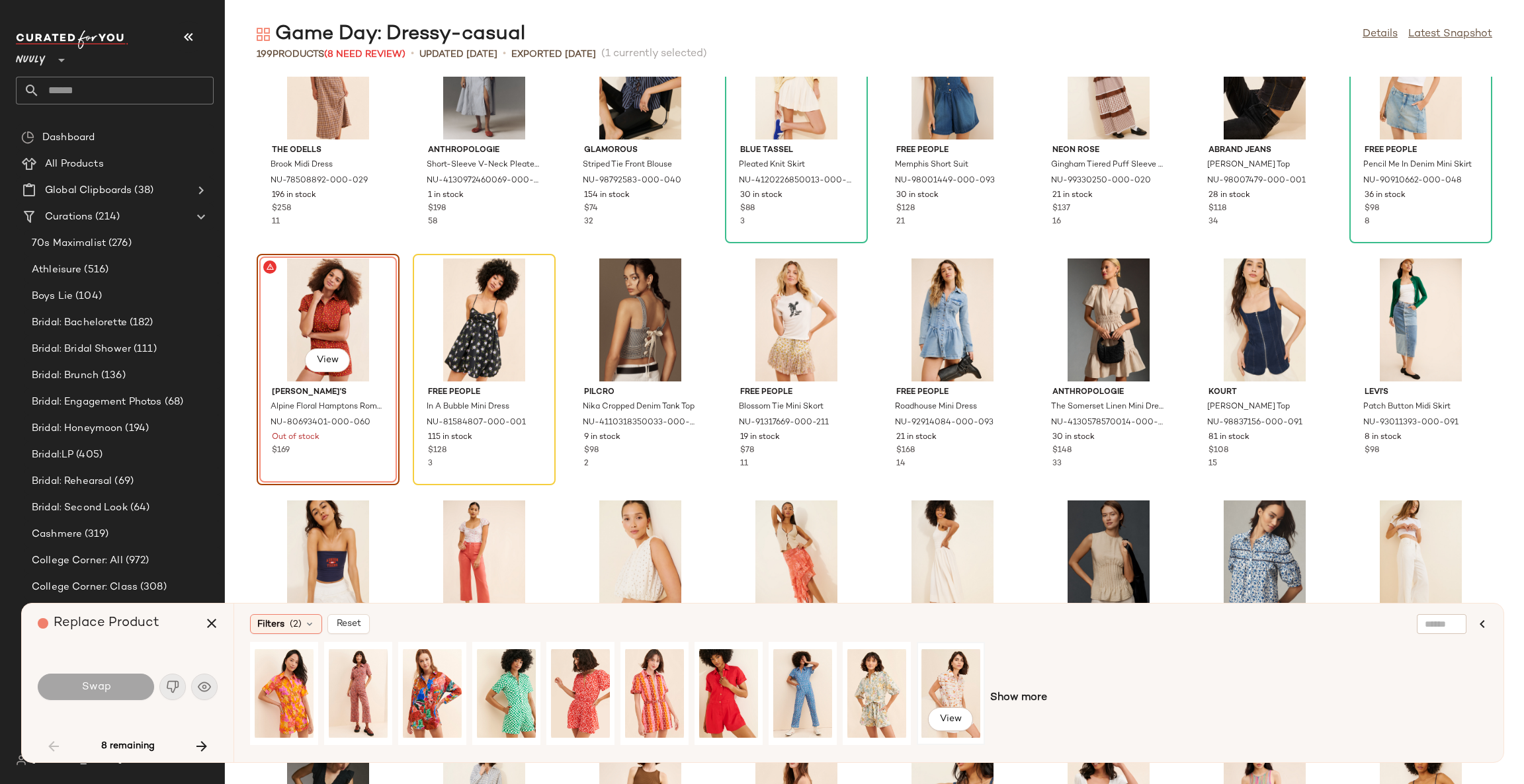
click at [966, 678] on div "View" at bounding box center [950, 694] width 59 height 94
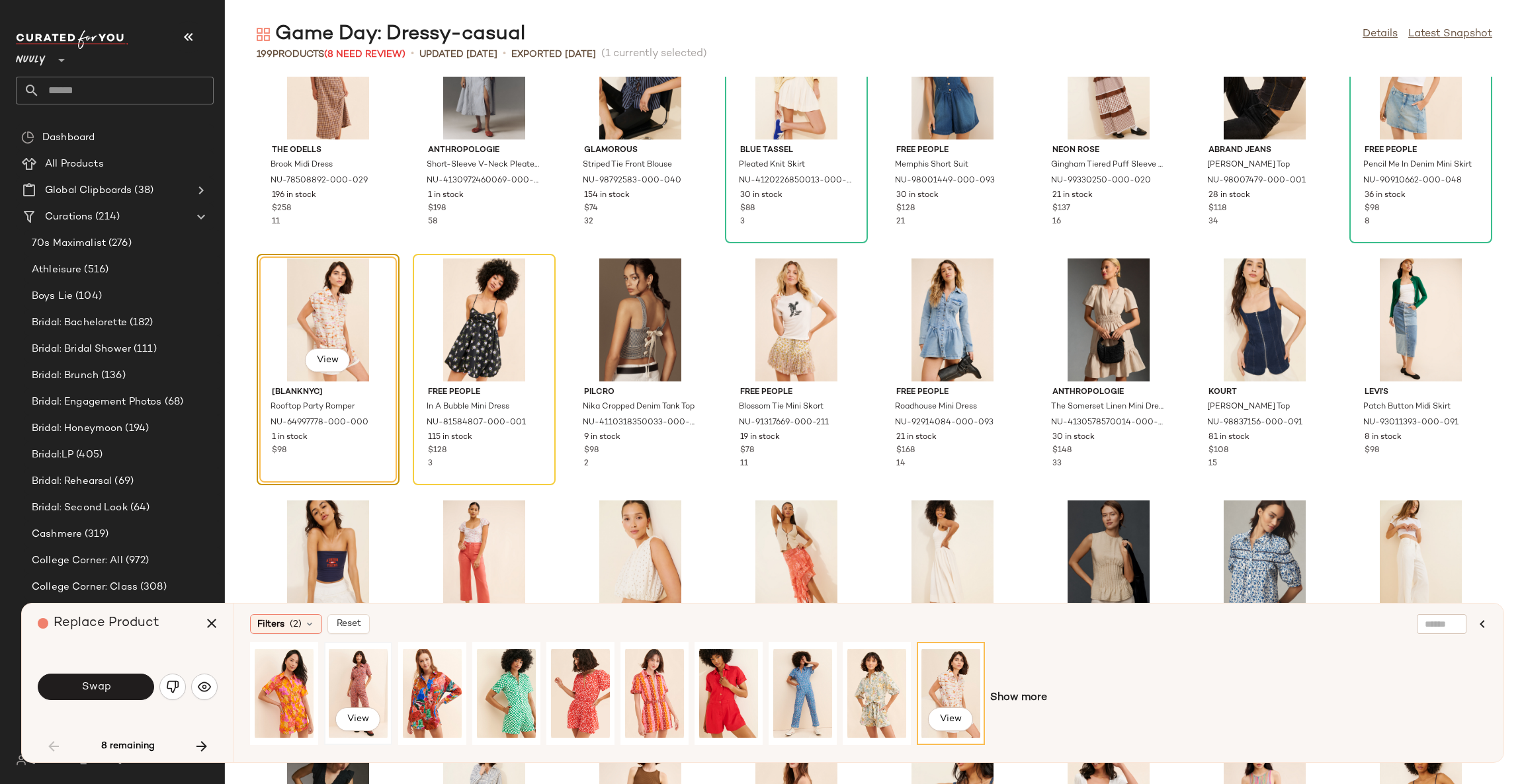
click at [362, 675] on div "View" at bounding box center [358, 694] width 59 height 94
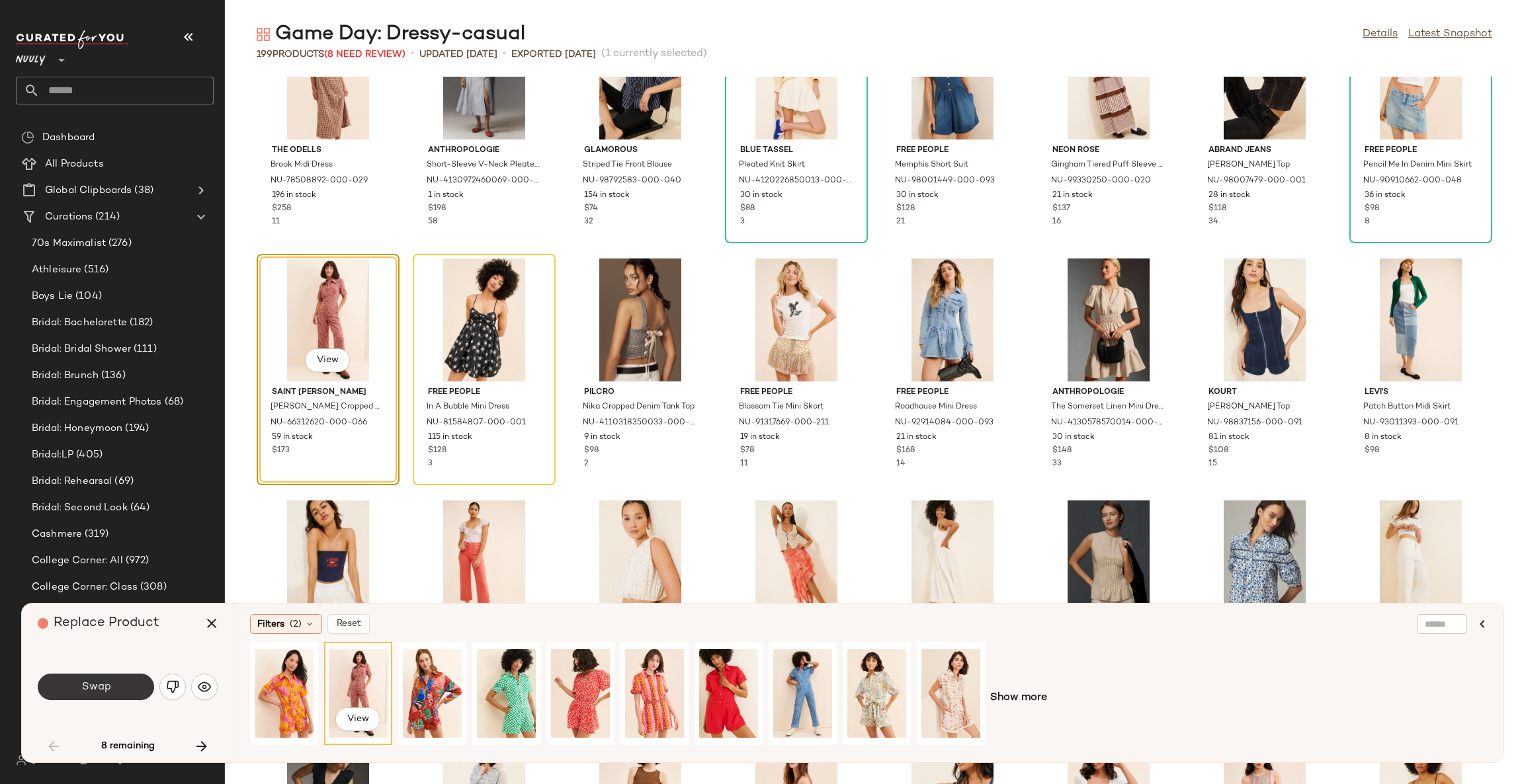
click at [102, 681] on span "Swap" at bounding box center [95, 687] width 29 height 13
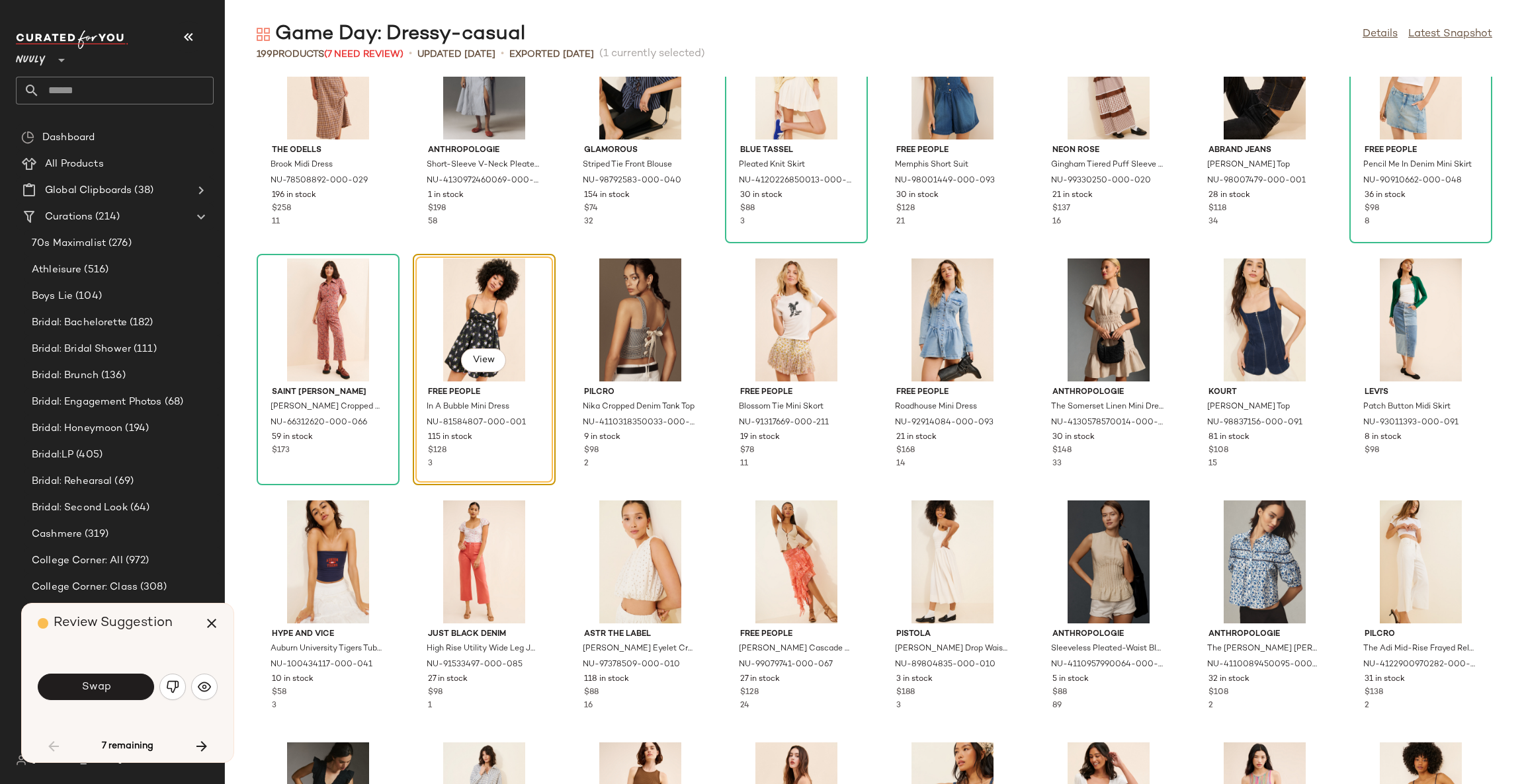
scroll to position [726, 0]
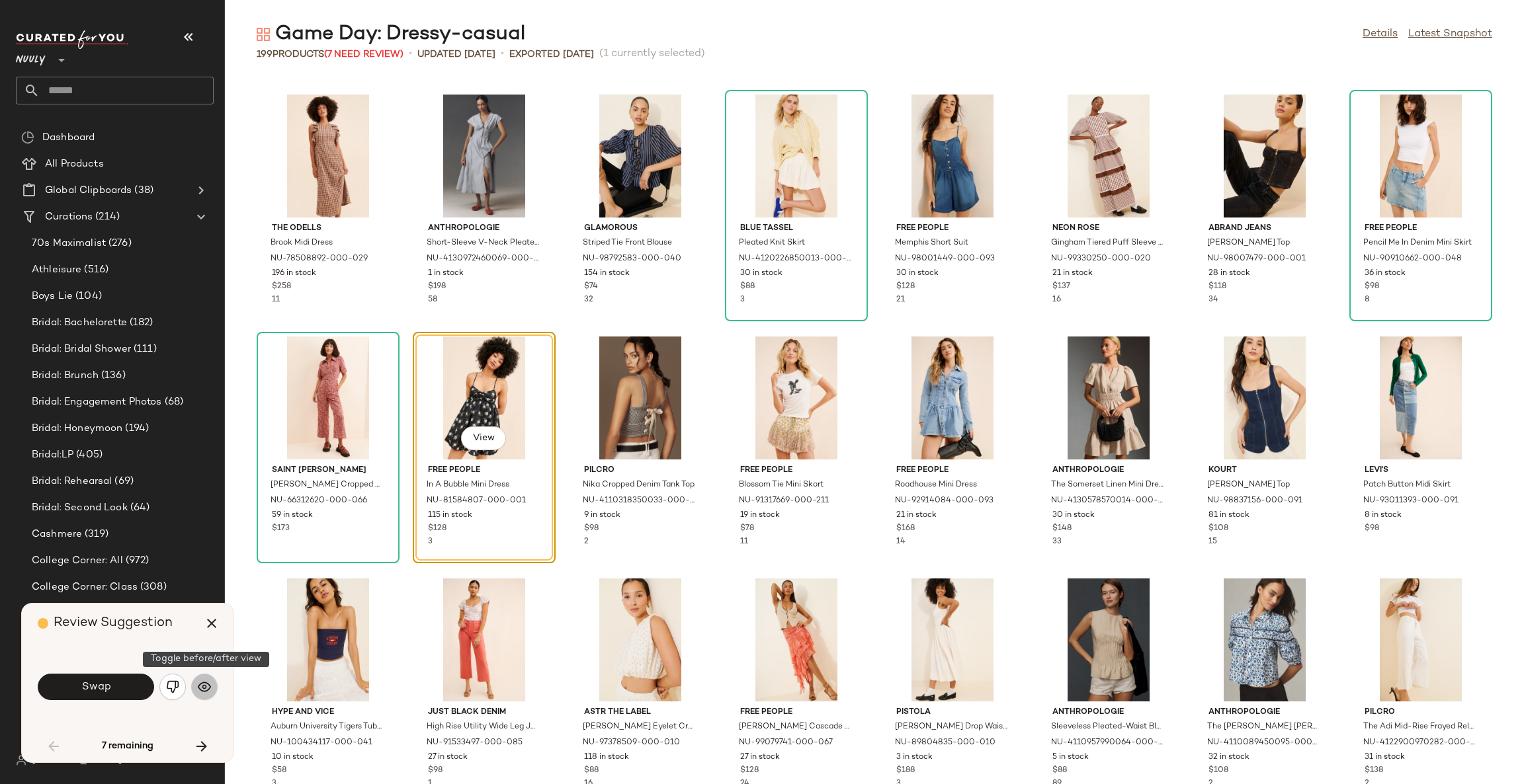
click at [201, 688] on img "button" at bounding box center [204, 687] width 13 height 13
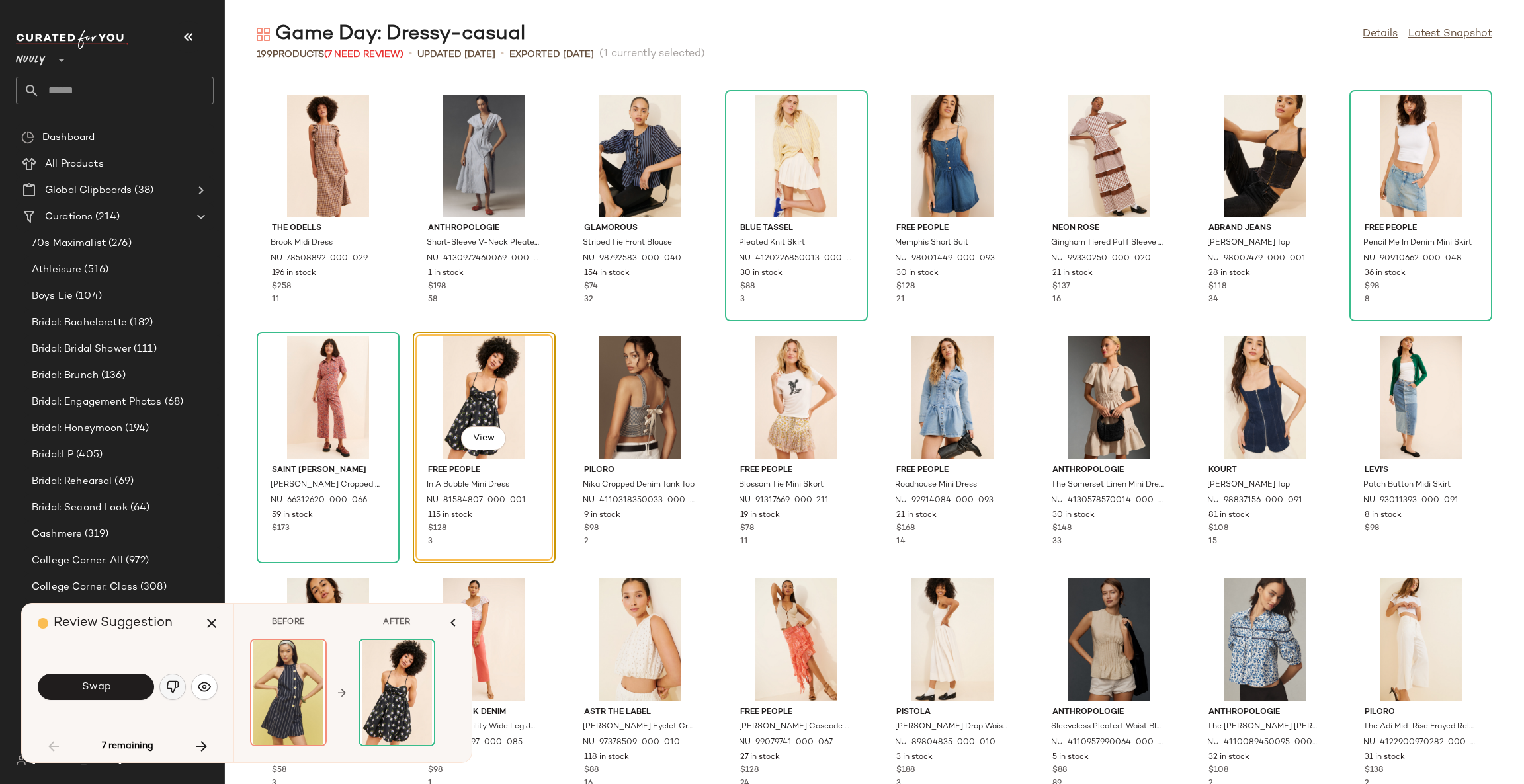
click at [172, 689] on img "button" at bounding box center [172, 687] width 13 height 13
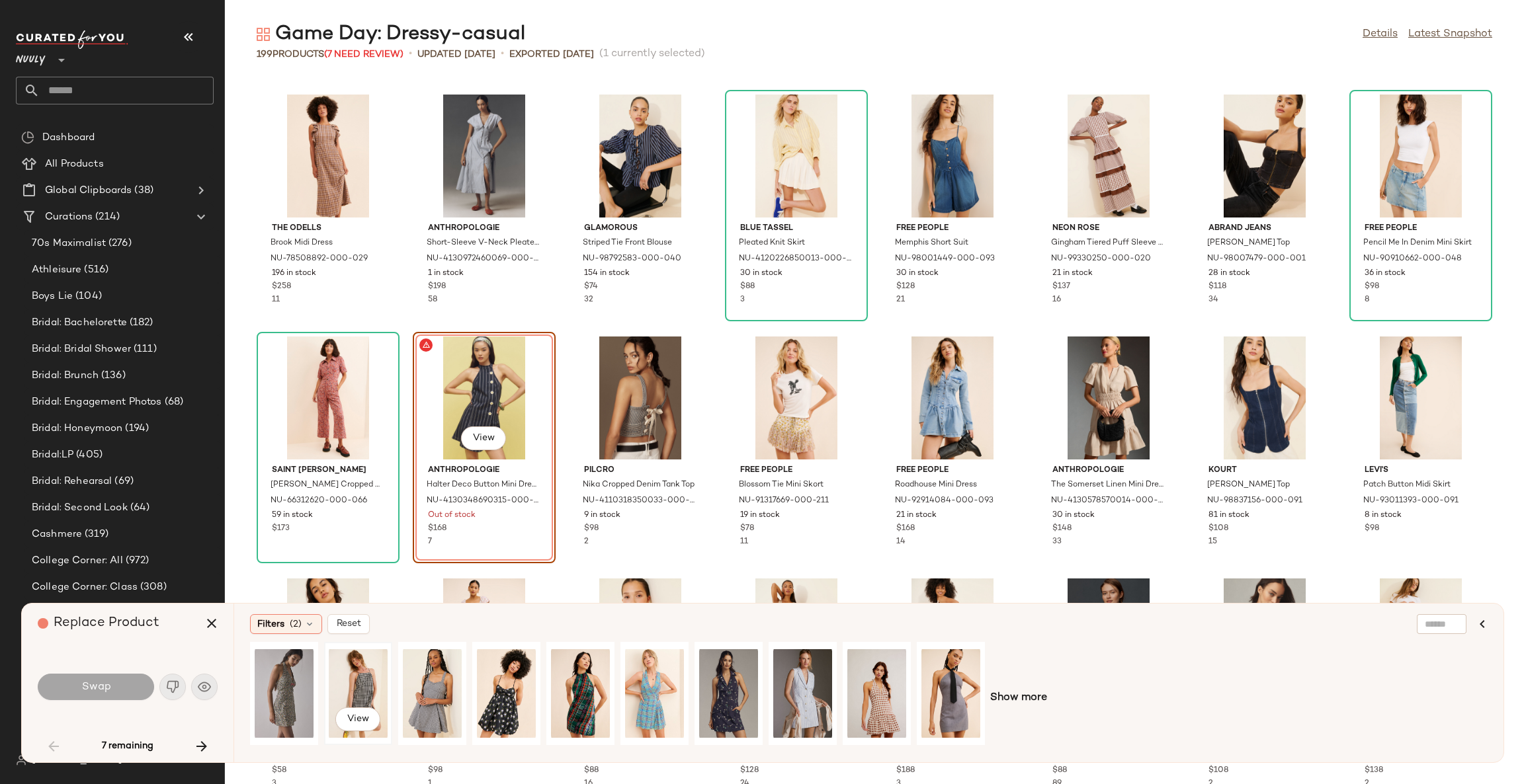
click at [358, 677] on div "View" at bounding box center [358, 694] width 59 height 94
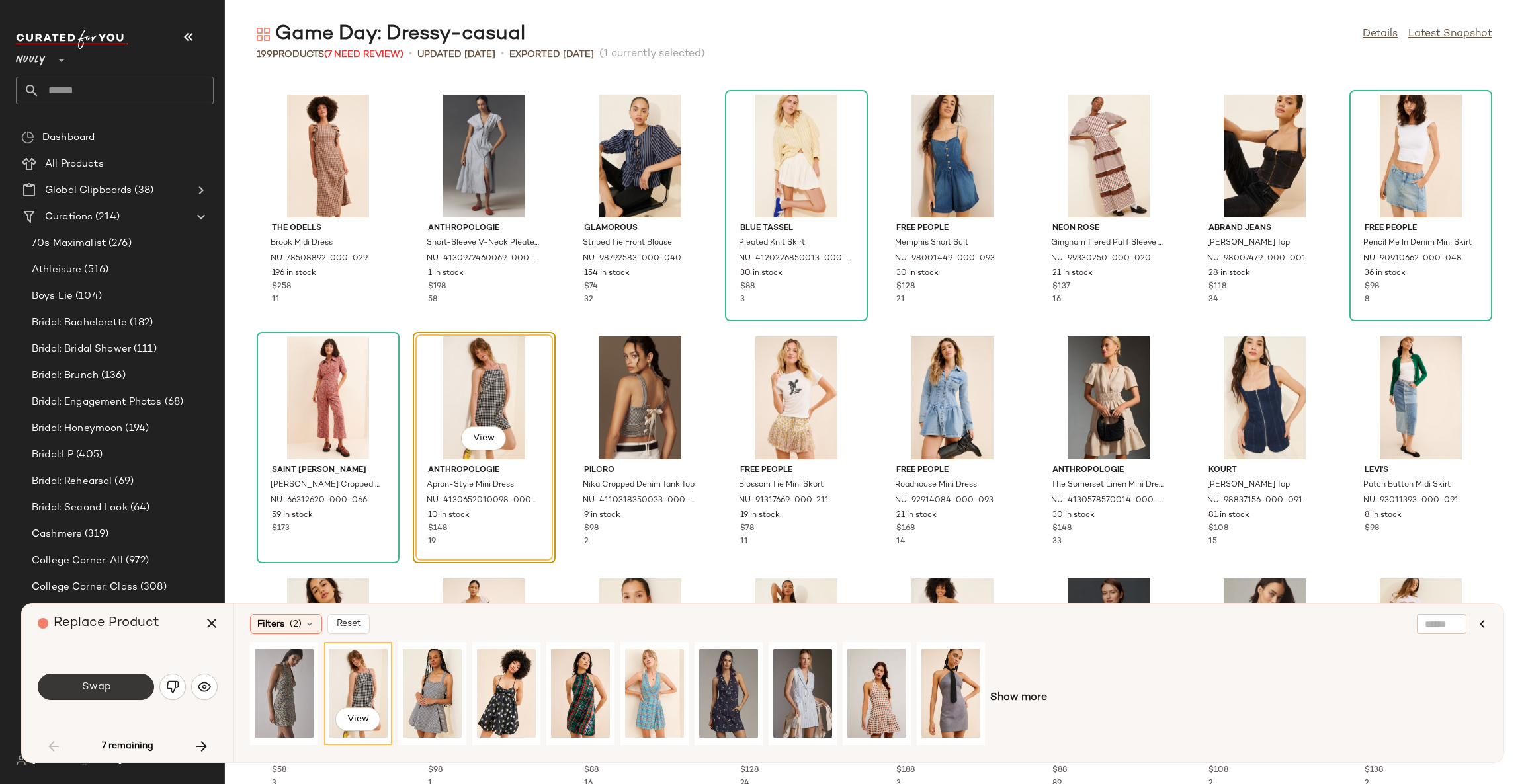
click at [141, 684] on button "Swap" at bounding box center [96, 687] width 116 height 27
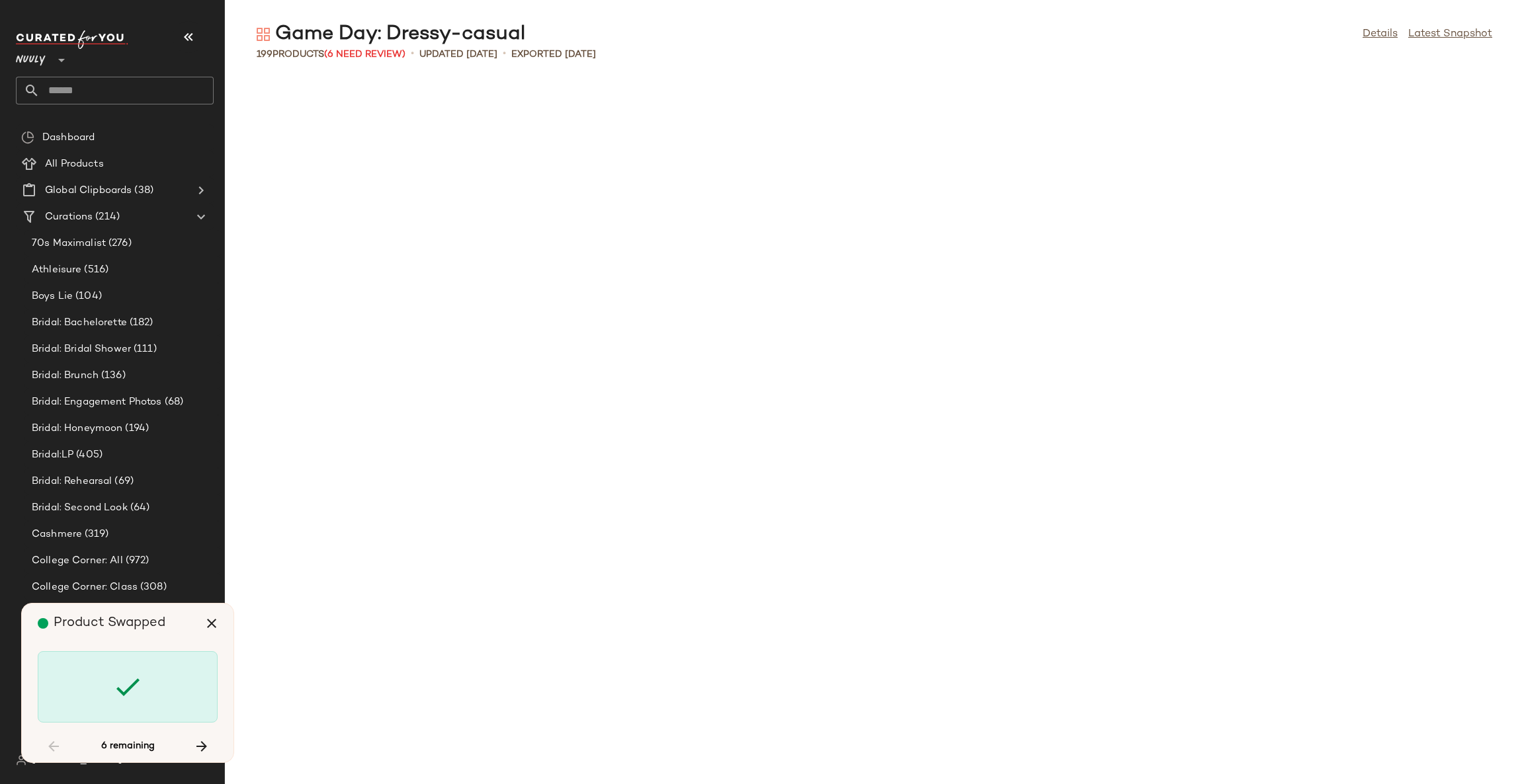
scroll to position [2178, 0]
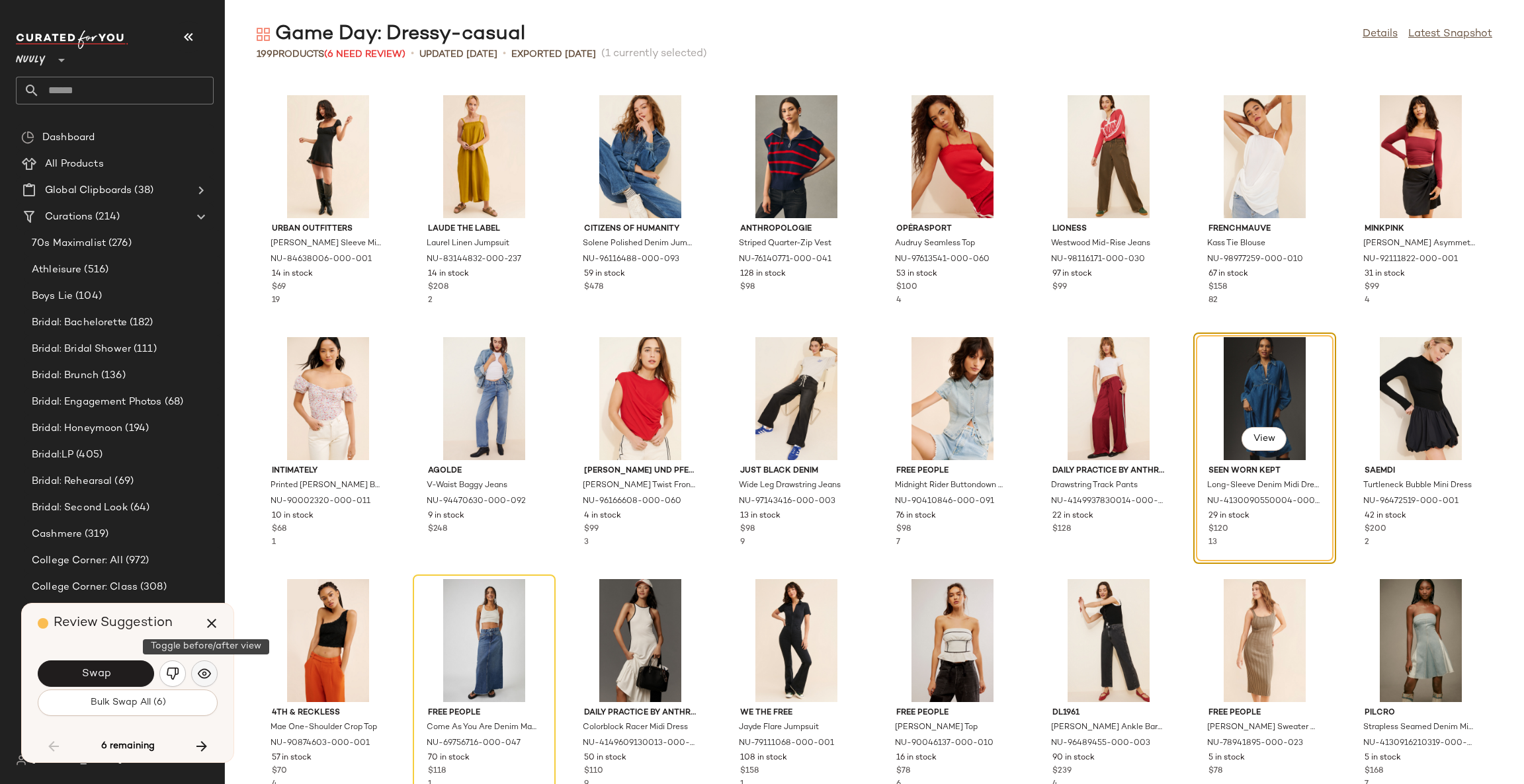
click at [208, 673] on img "button" at bounding box center [204, 673] width 13 height 13
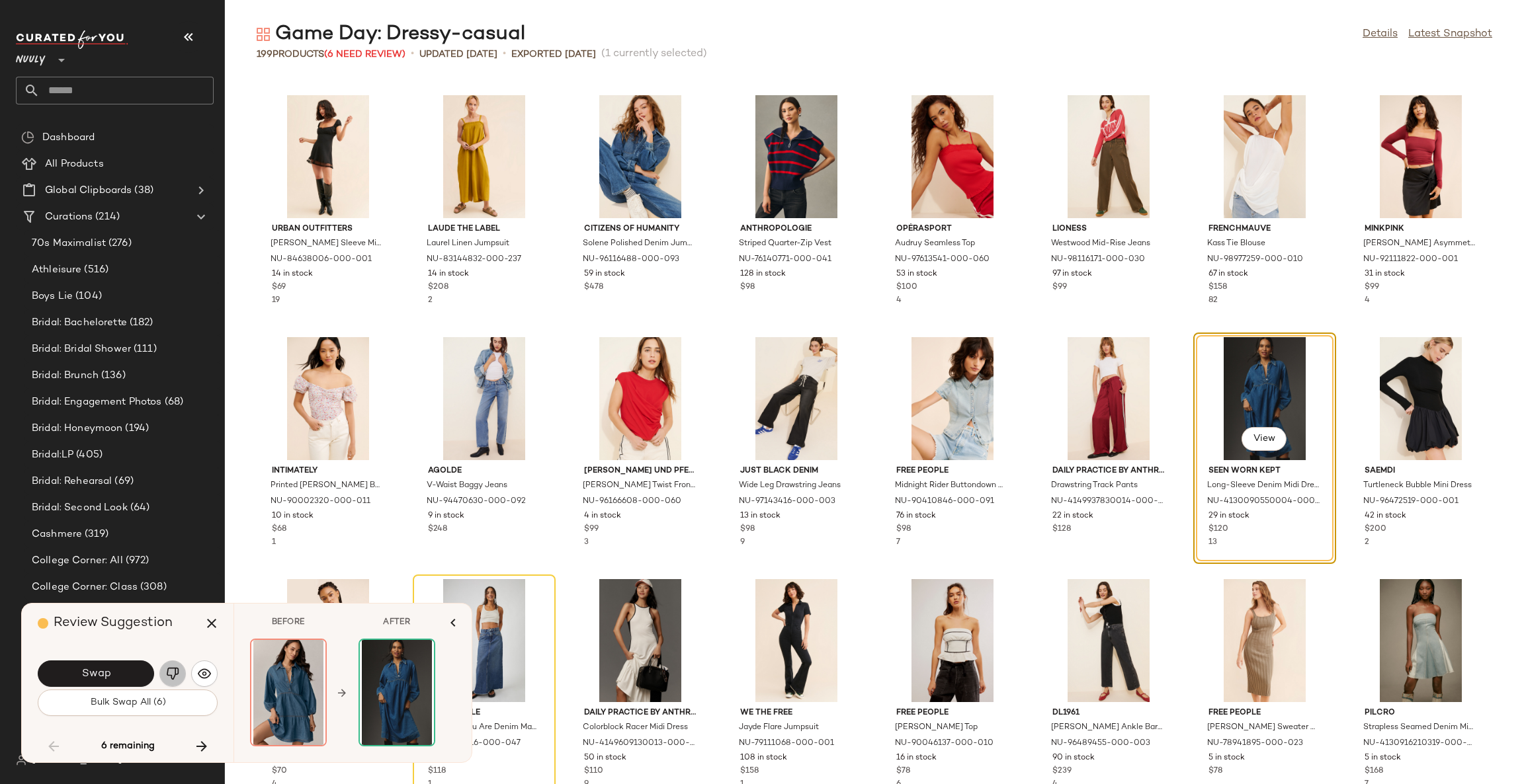
click at [169, 677] on img "button" at bounding box center [172, 673] width 13 height 13
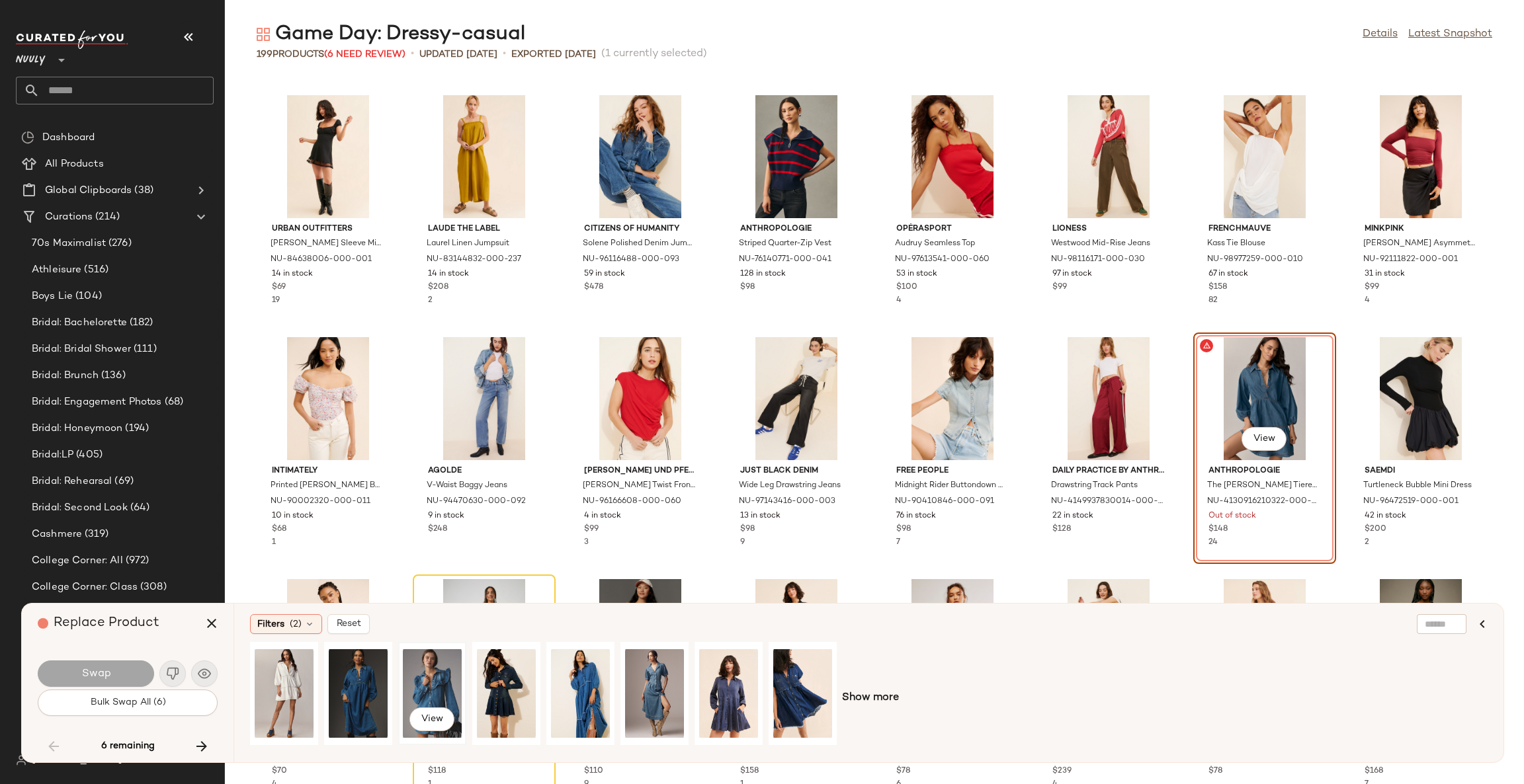
click at [431, 677] on div "View" at bounding box center [432, 694] width 59 height 94
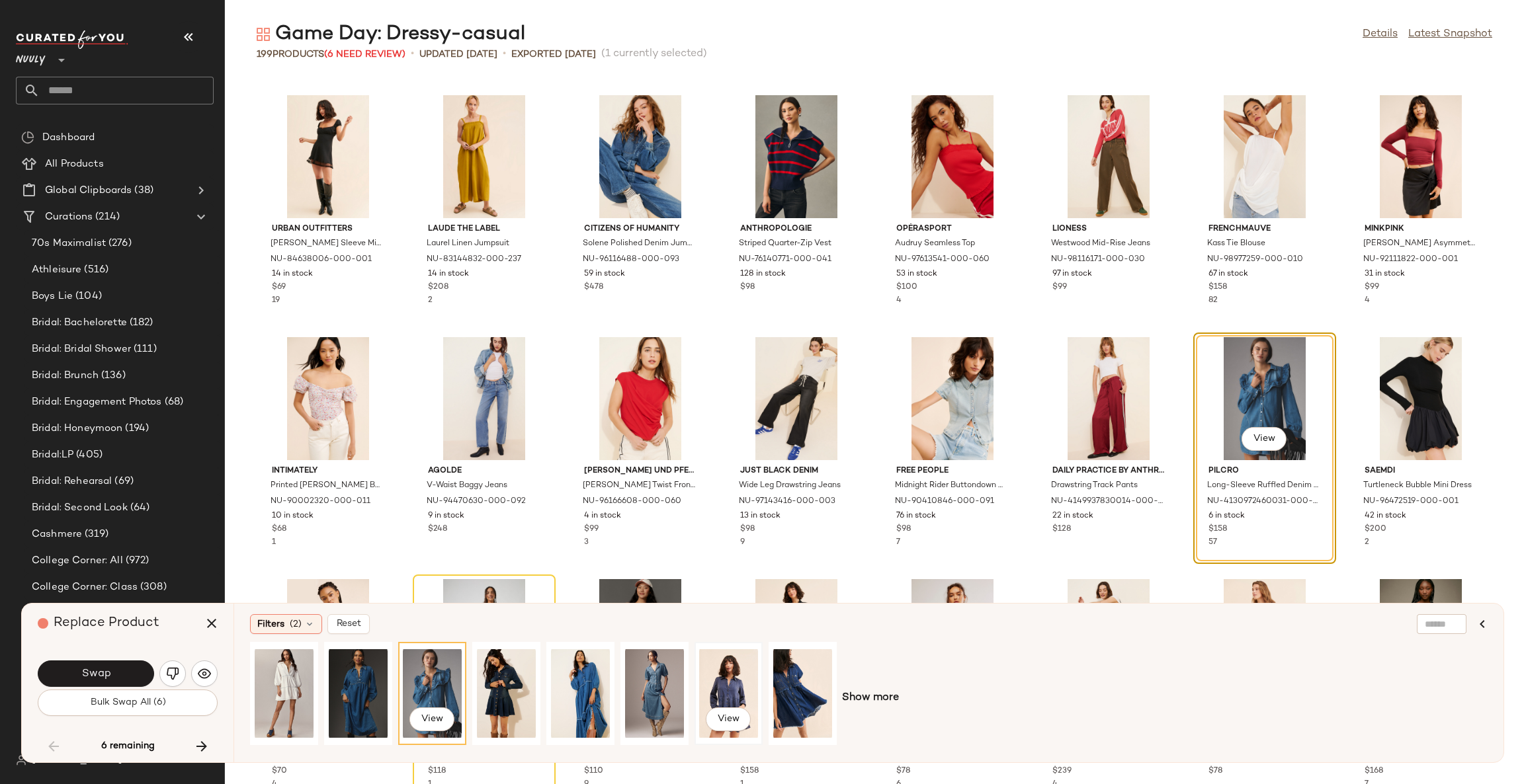
click at [737, 685] on div "View" at bounding box center [729, 694] width 59 height 94
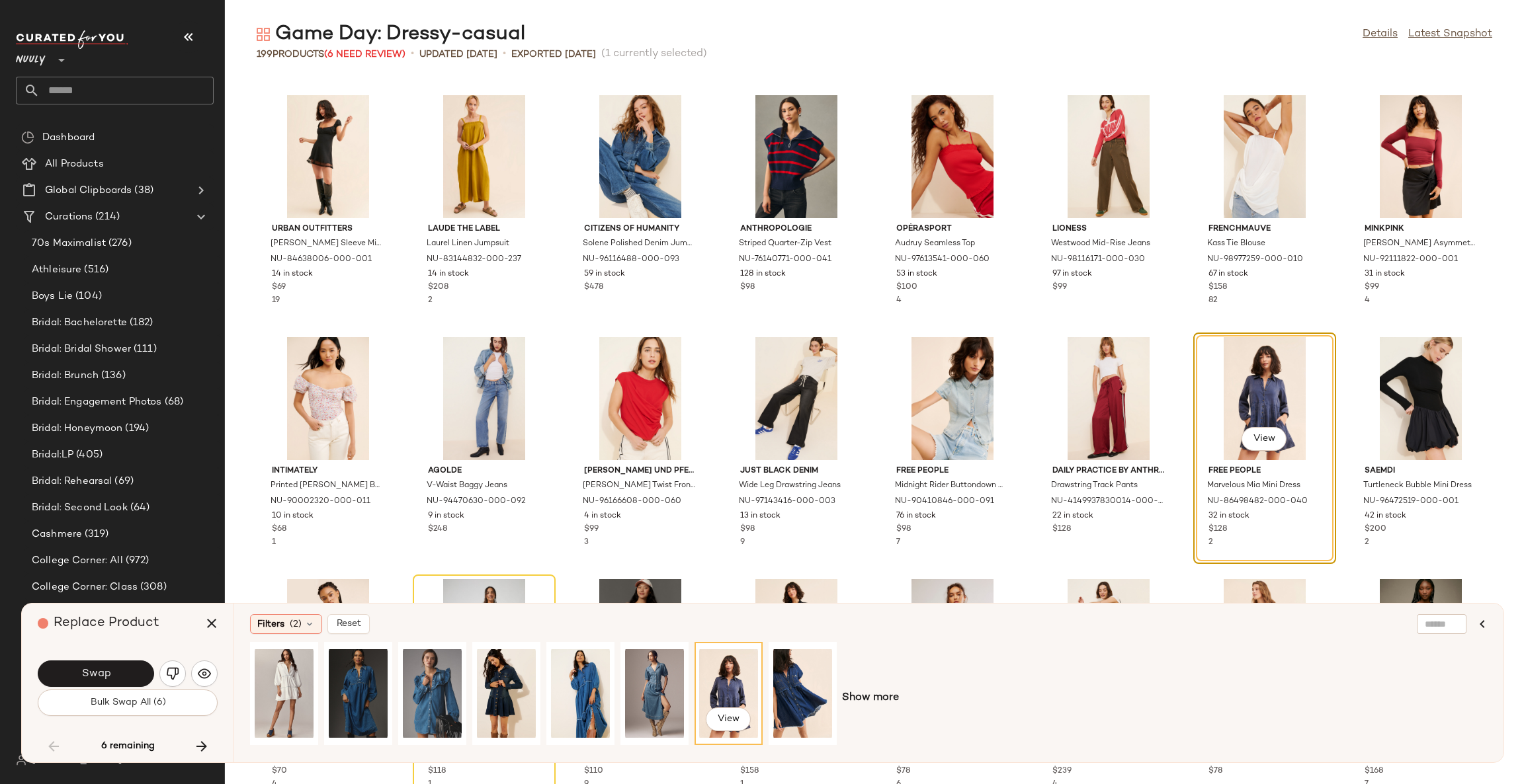
click at [133, 672] on button "Swap" at bounding box center [96, 674] width 116 height 27
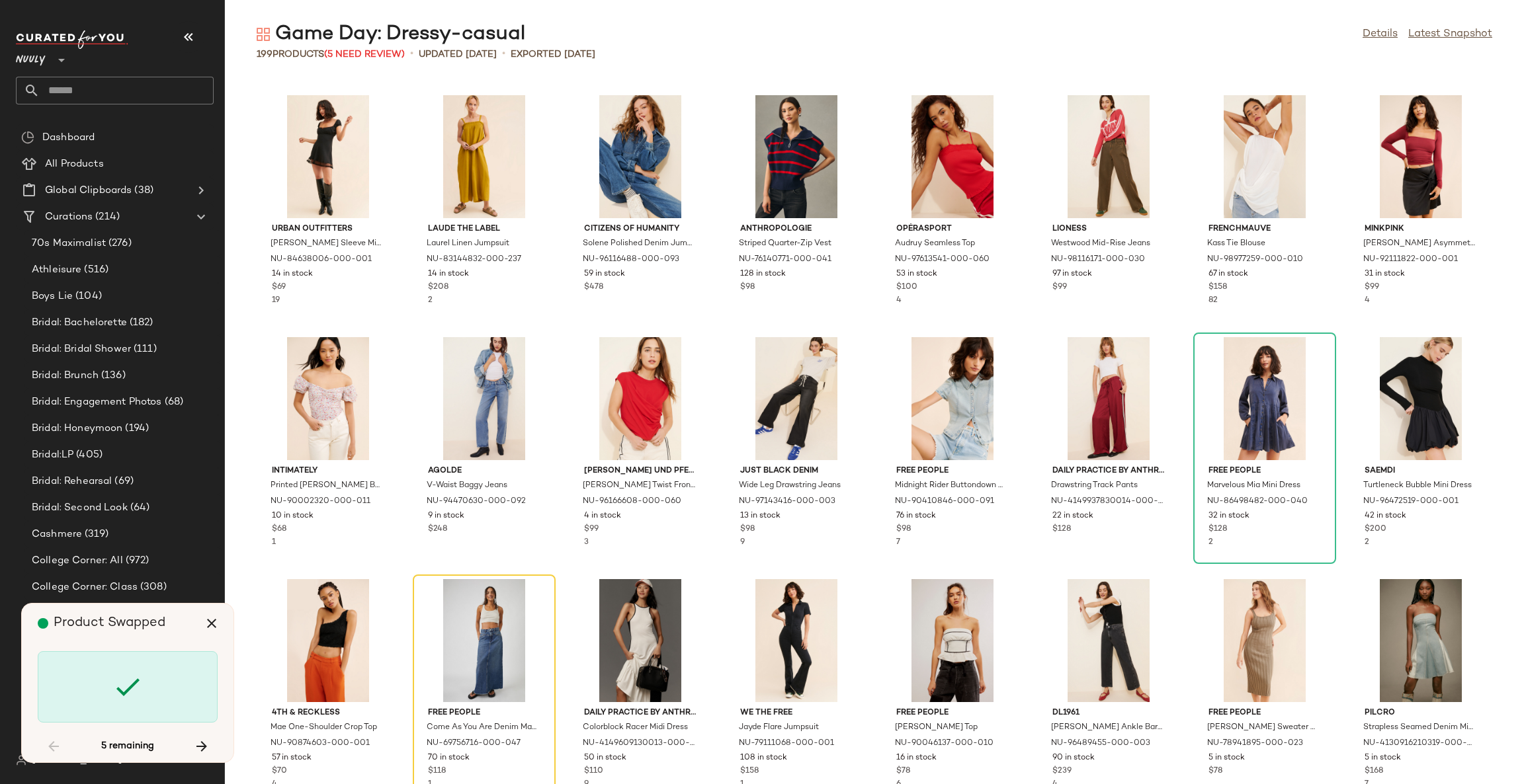
scroll to position [2420, 0]
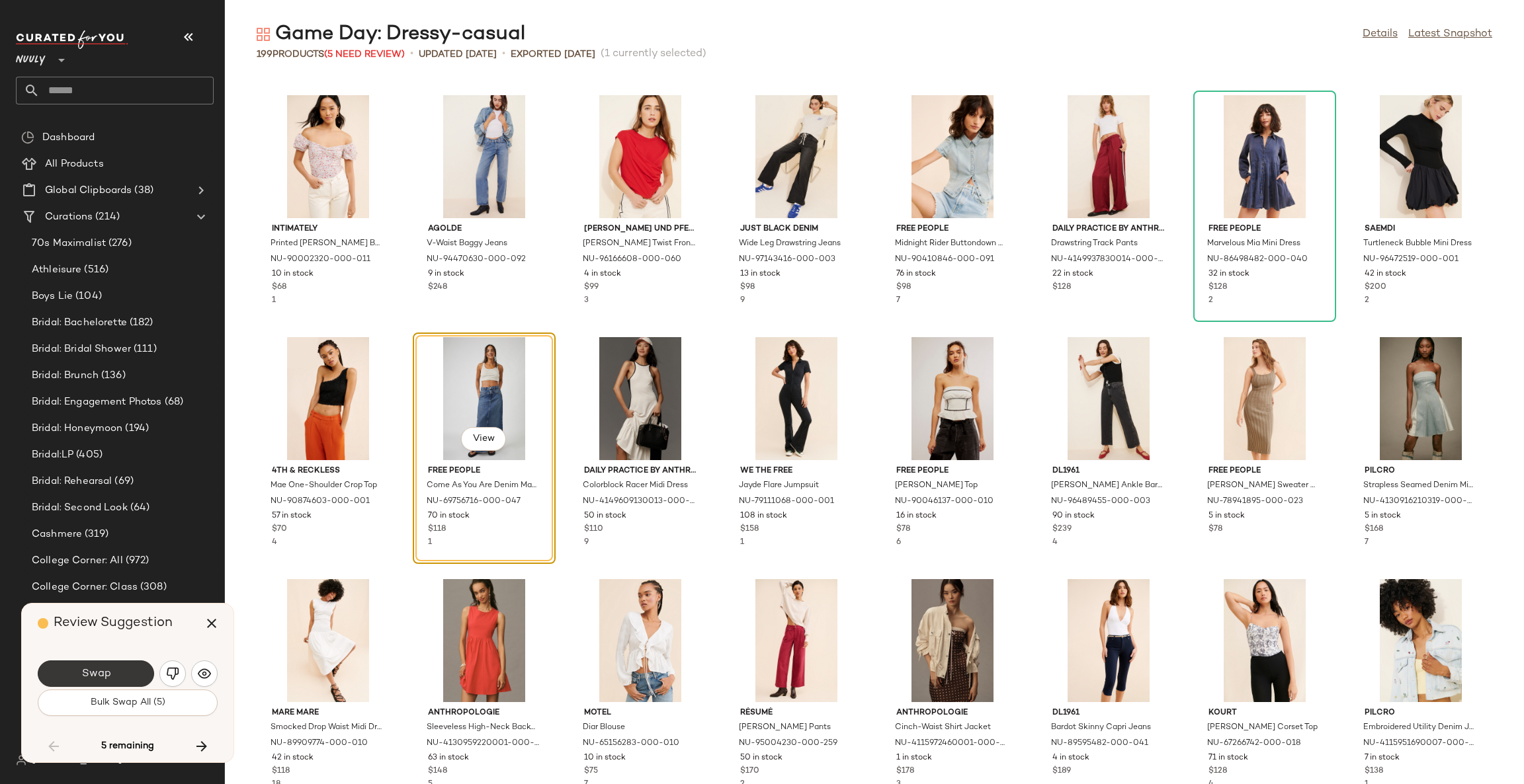
click at [120, 674] on button "Swap" at bounding box center [96, 674] width 116 height 27
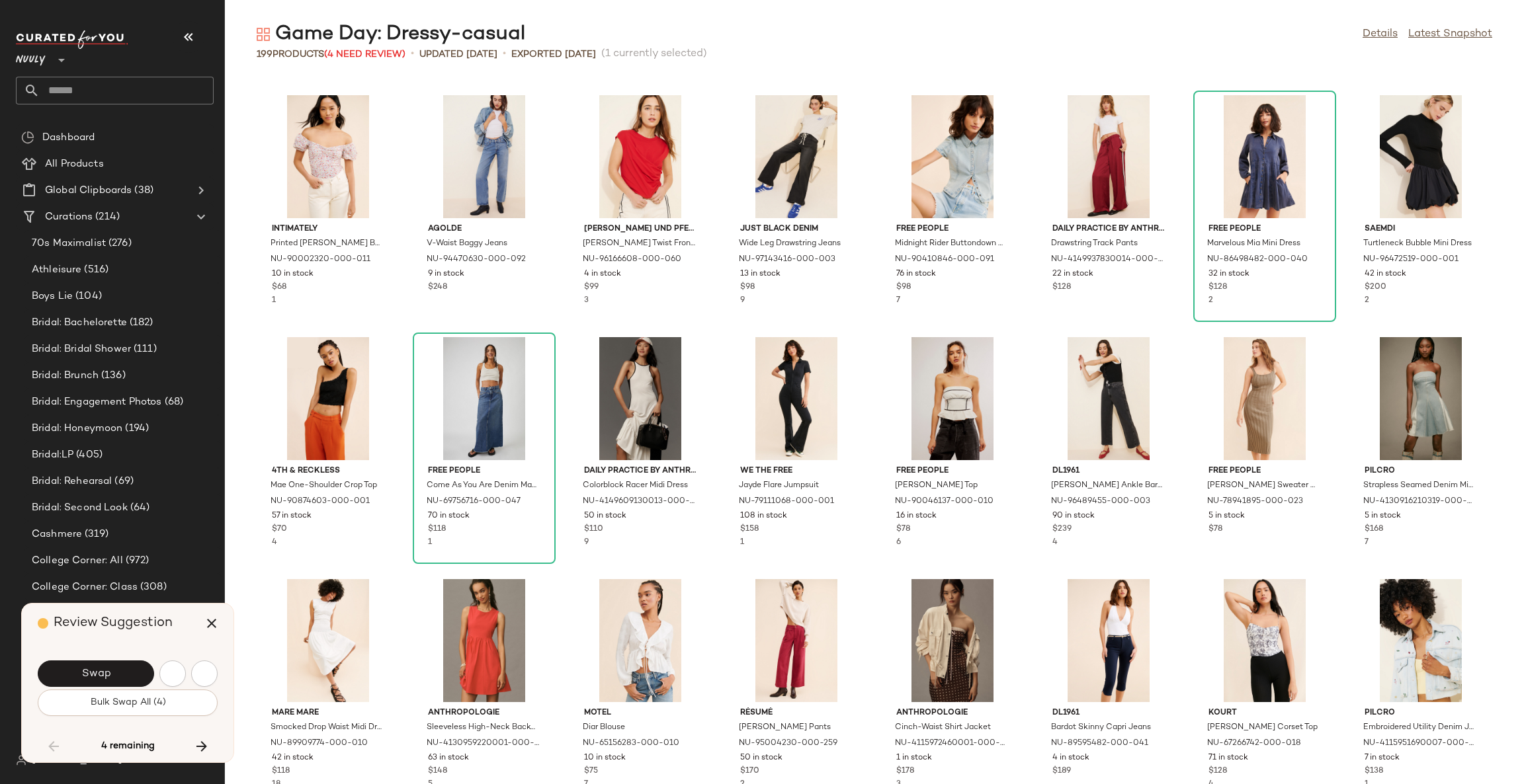
scroll to position [3146, 0]
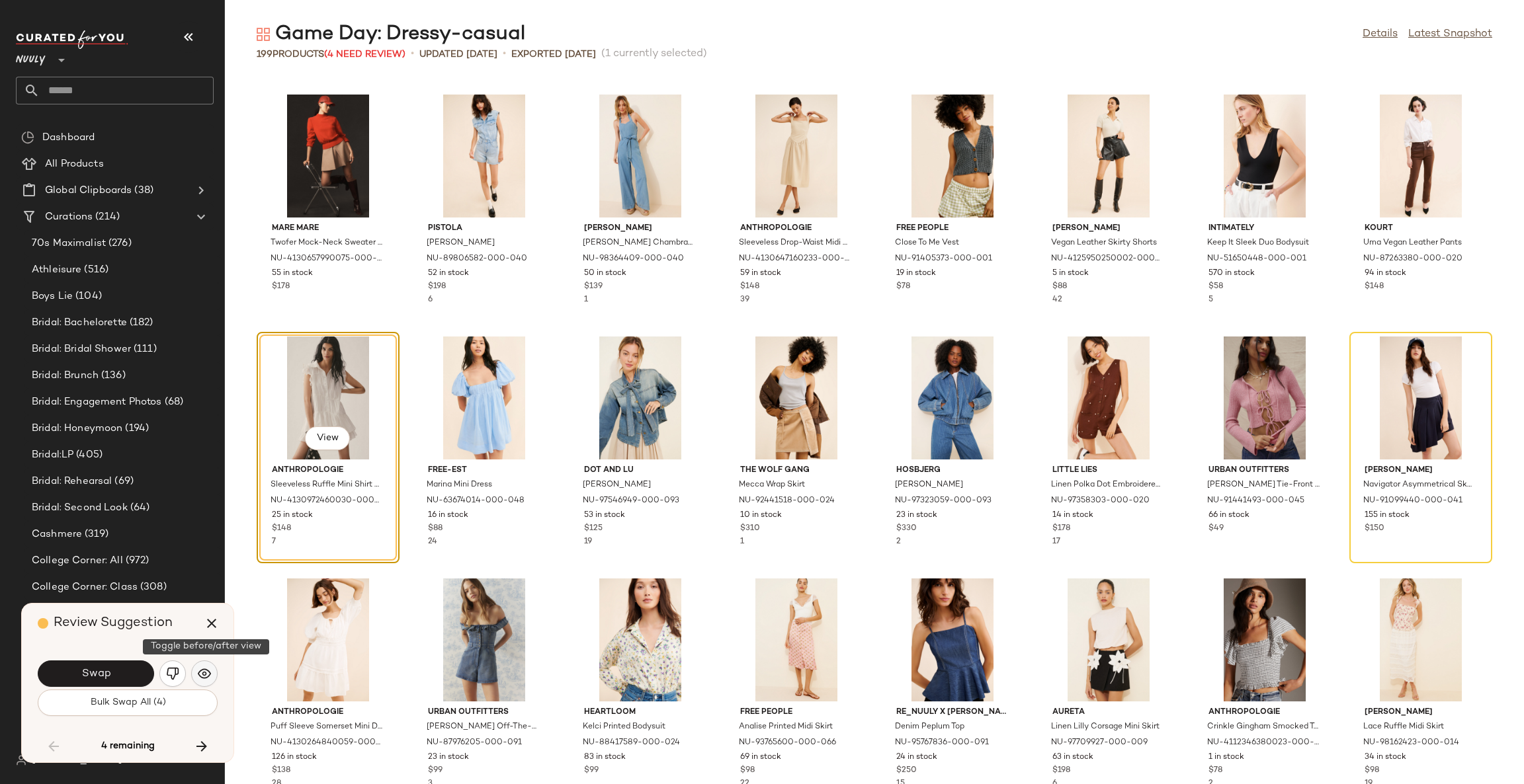
click at [198, 673] on img "button" at bounding box center [204, 673] width 13 height 13
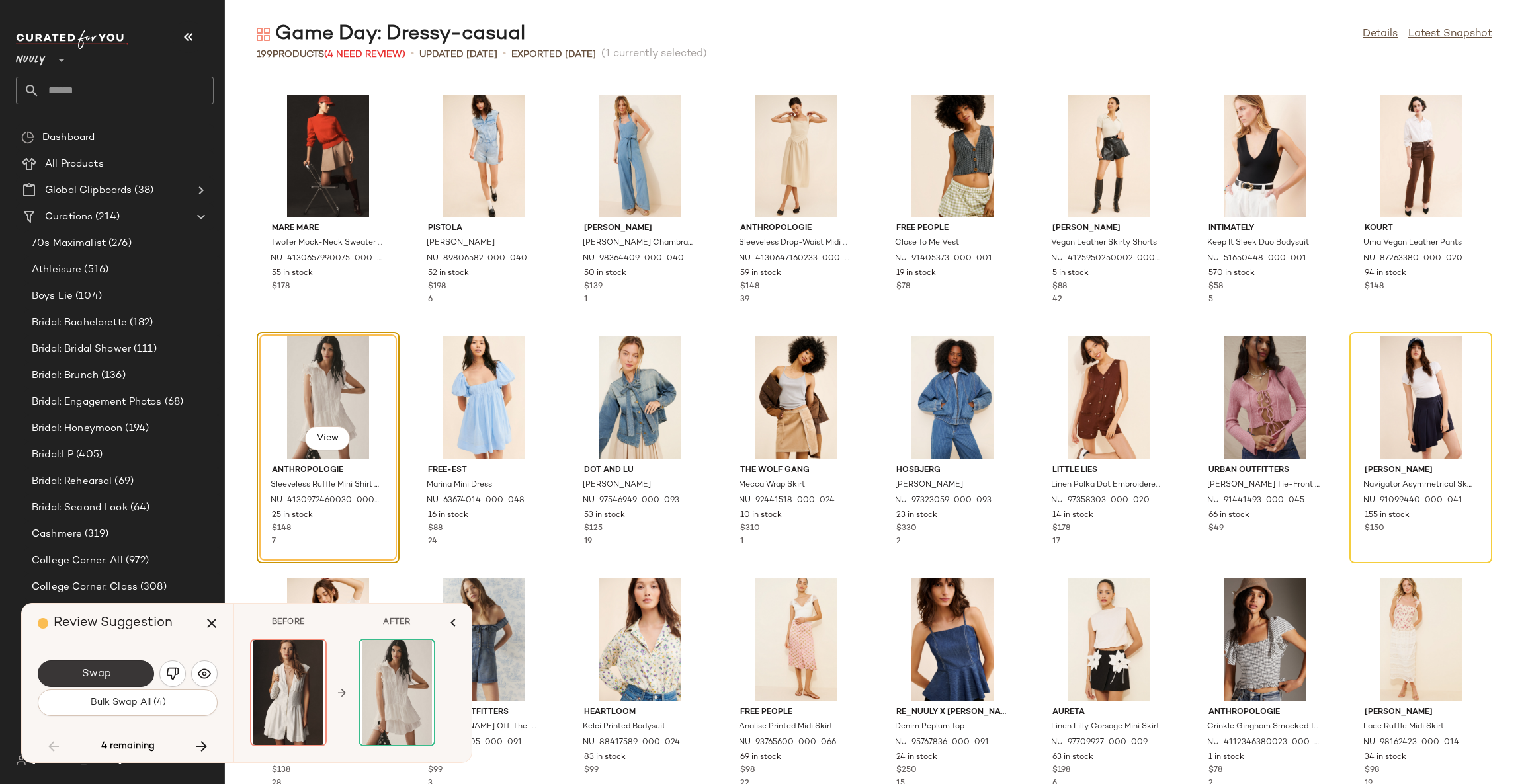
click at [130, 670] on button "Swap" at bounding box center [96, 674] width 116 height 27
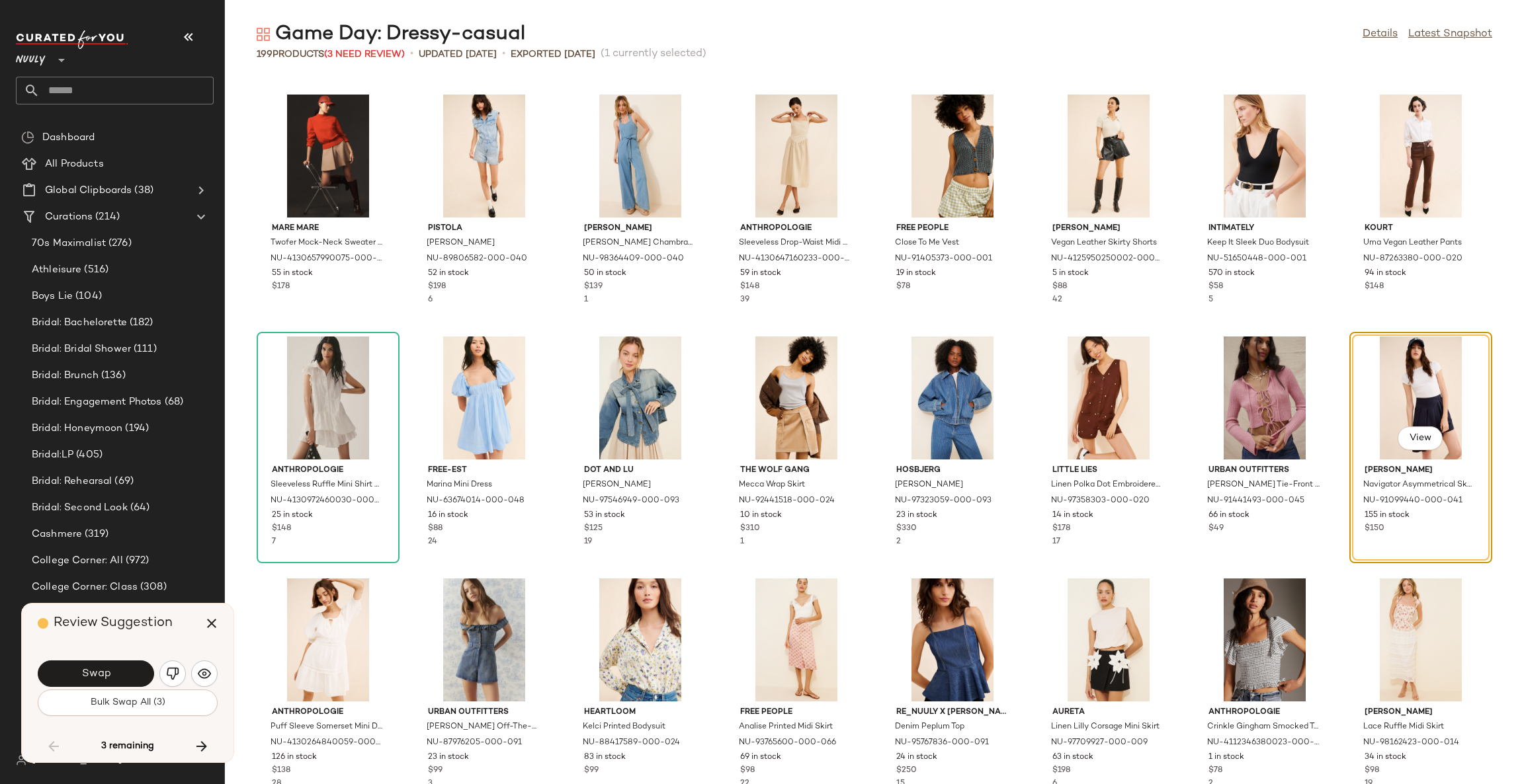
click at [130, 670] on button "Swap" at bounding box center [96, 674] width 116 height 27
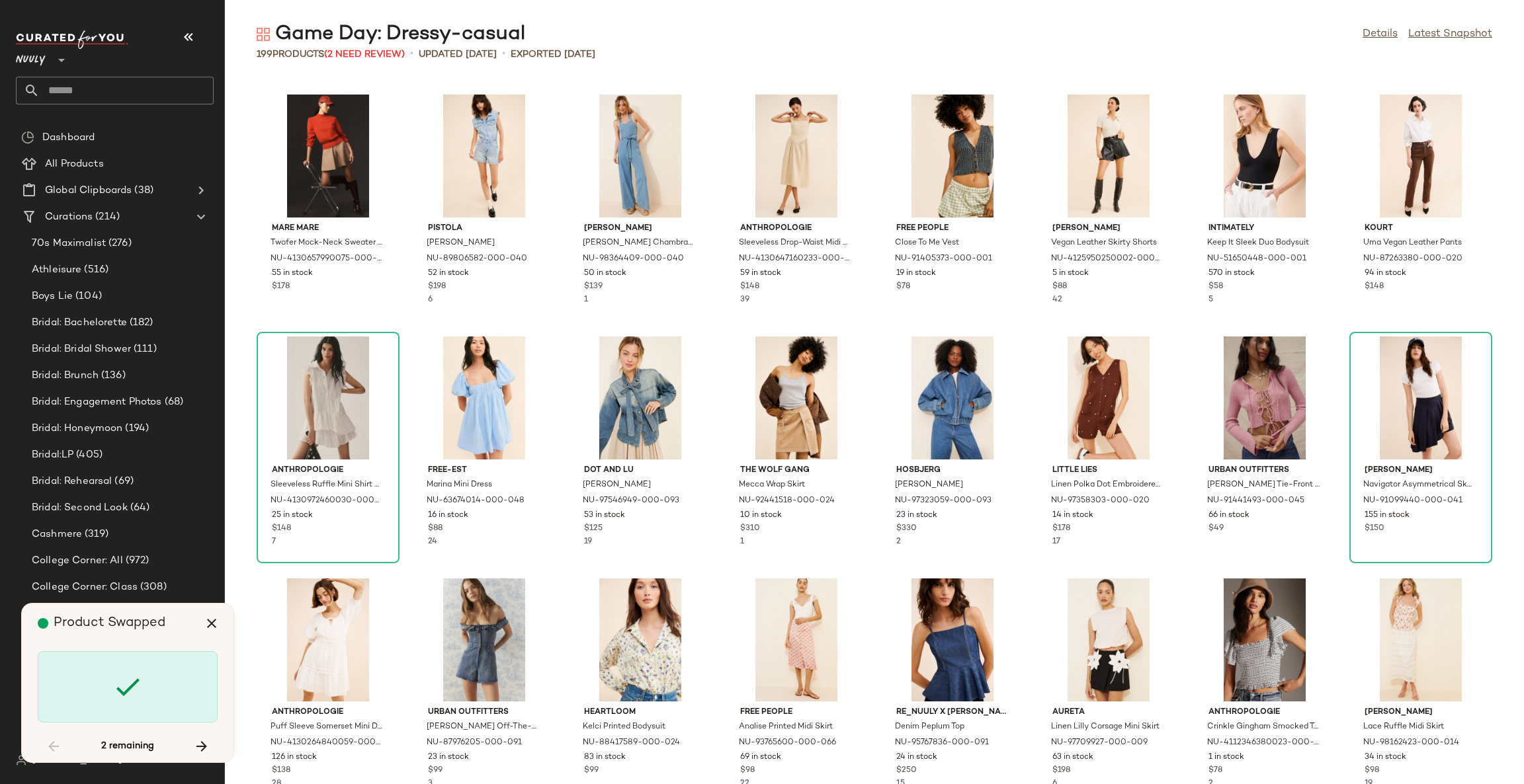
scroll to position [4840, 0]
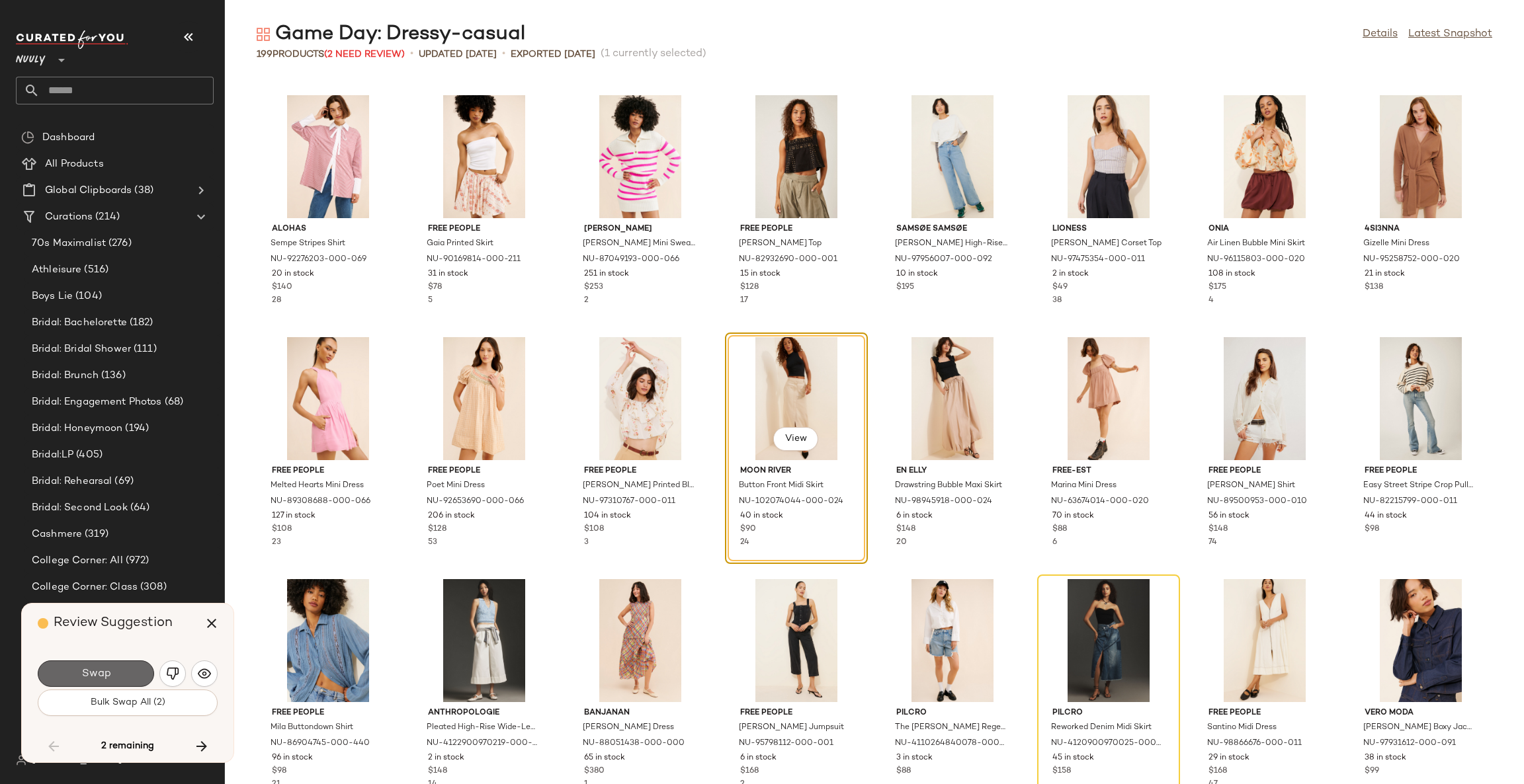
click at [129, 669] on button "Swap" at bounding box center [96, 674] width 116 height 27
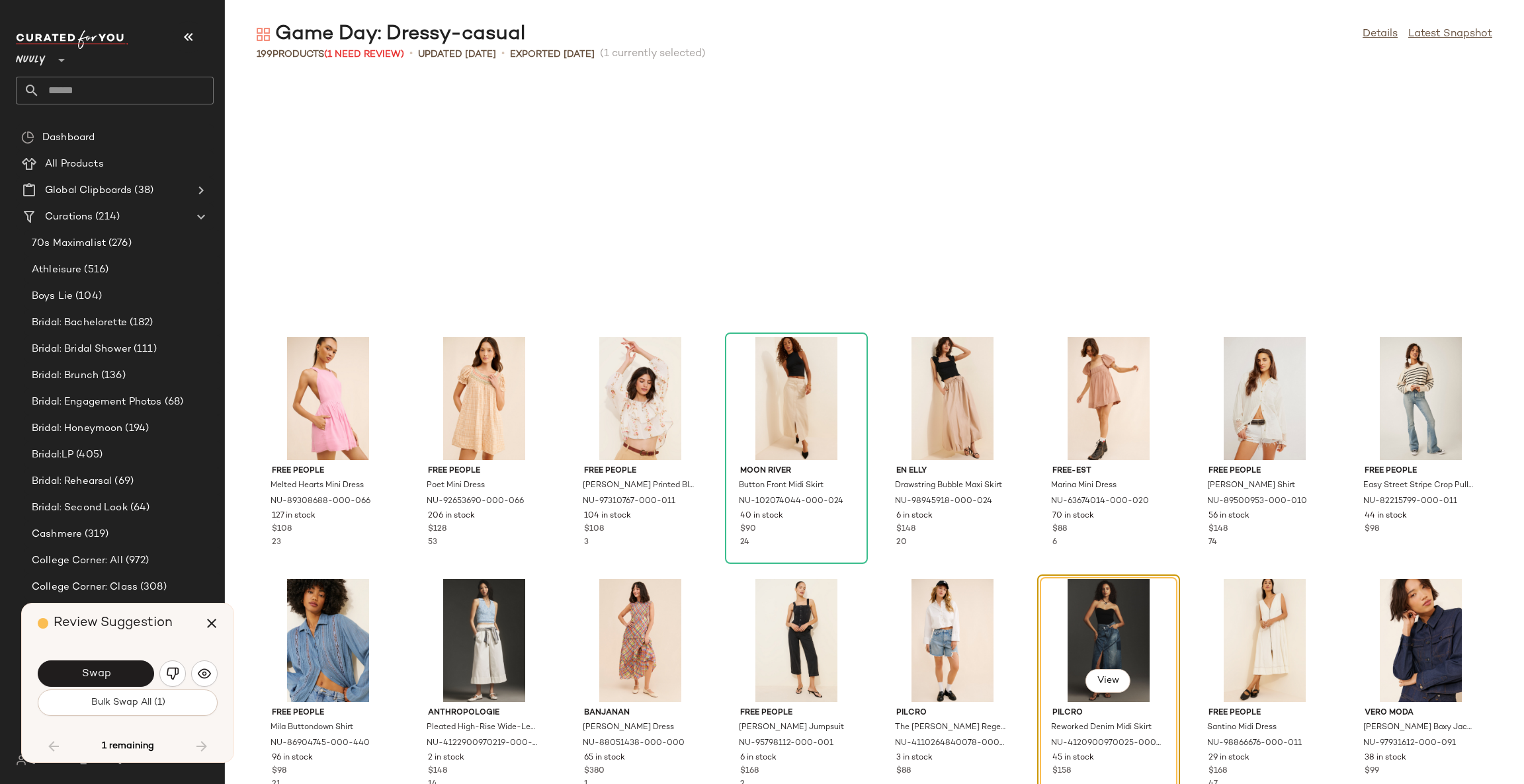
scroll to position [5083, 0]
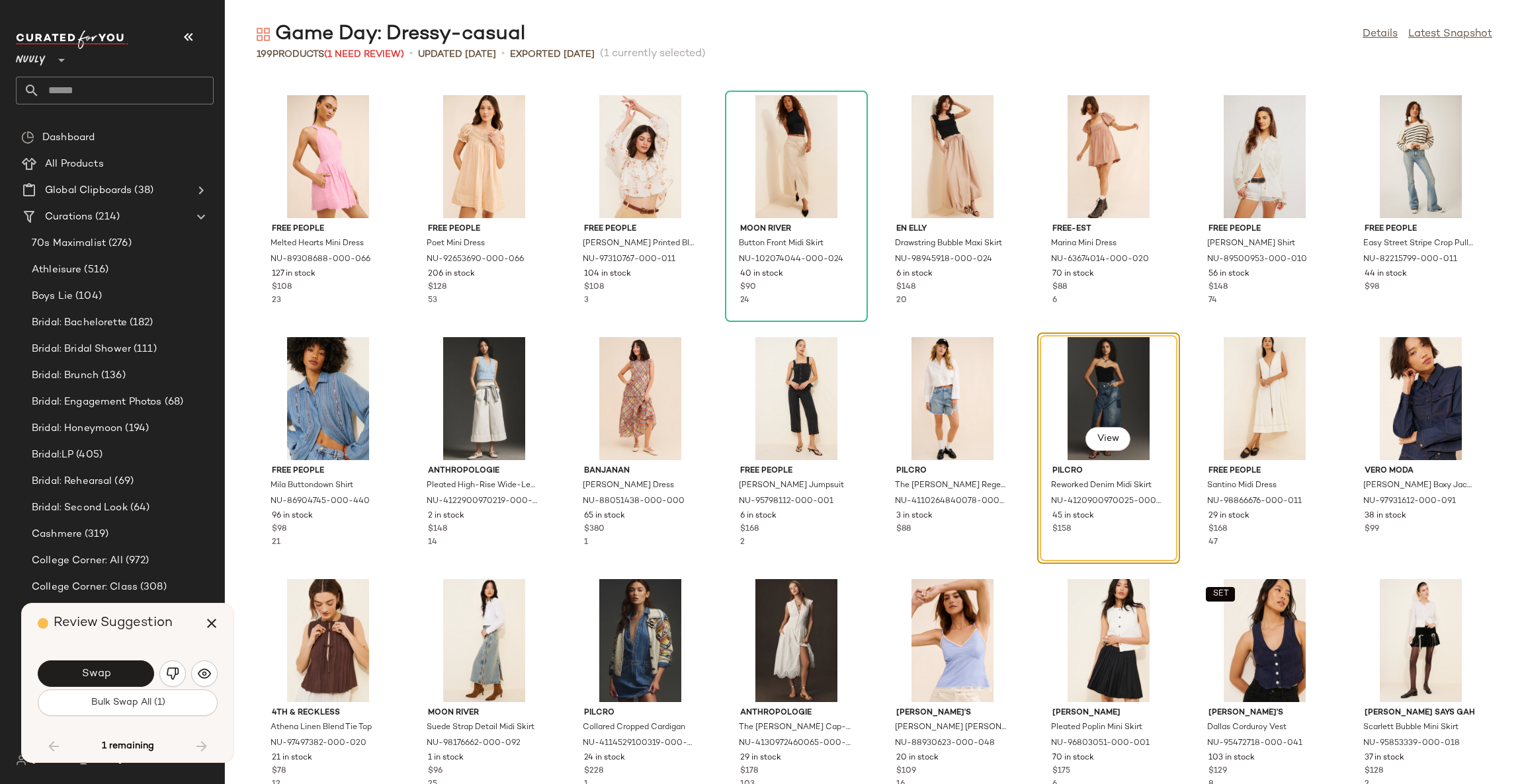
click at [129, 669] on button "Swap" at bounding box center [96, 674] width 116 height 27
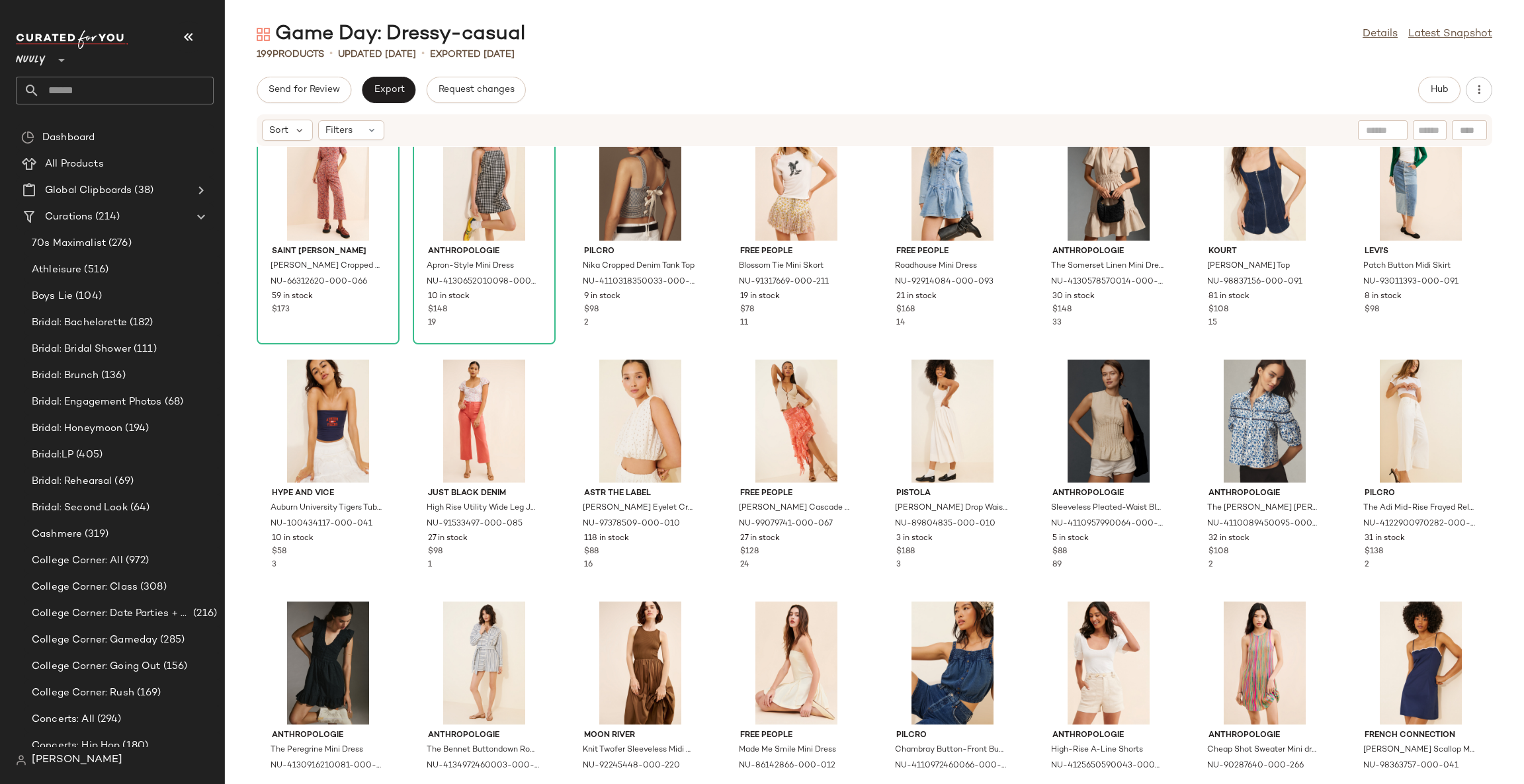
drag, startPoint x: 184, startPoint y: 31, endPoint x: 204, endPoint y: 45, distance: 24.4
click at [183, 30] on icon "button" at bounding box center [188, 37] width 16 height 16
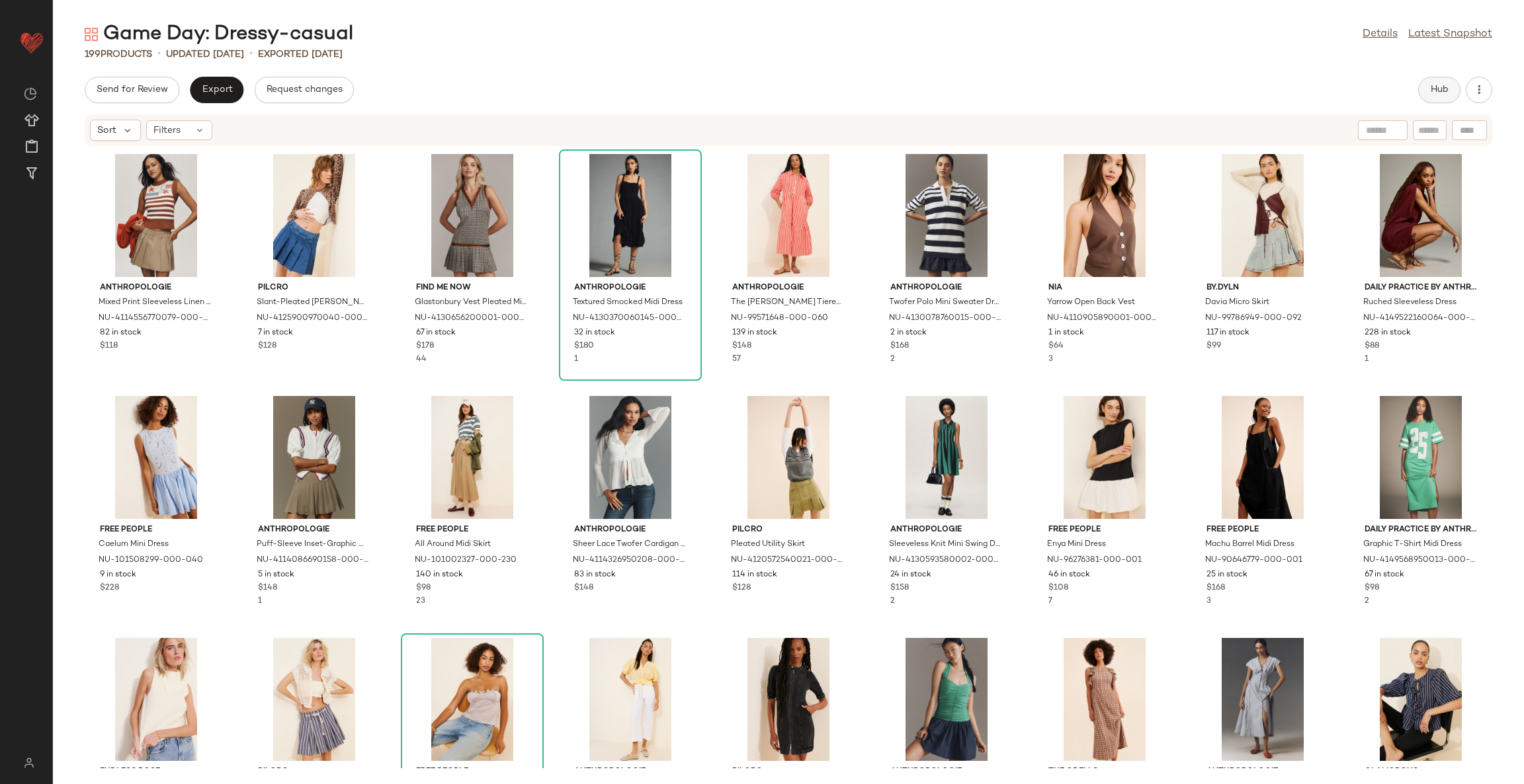
click at [1438, 91] on span "Hub" at bounding box center [1438, 90] width 18 height 10
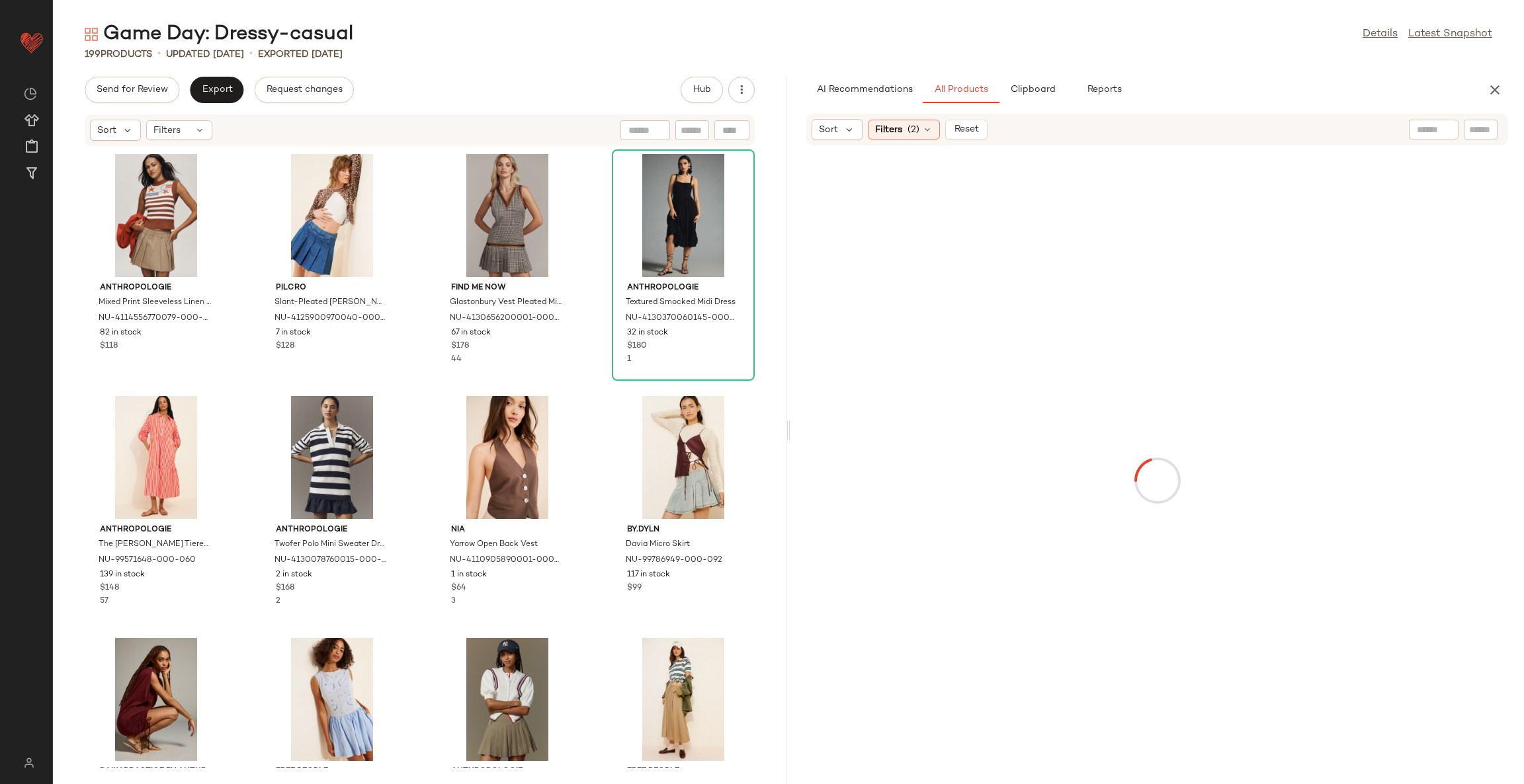
click at [588, 505] on div "Anthropologie Mixed Print Sleeveless Linen Blend Sweater NU-4114556770079-000-0…" at bounding box center [419, 457] width 734 height 622
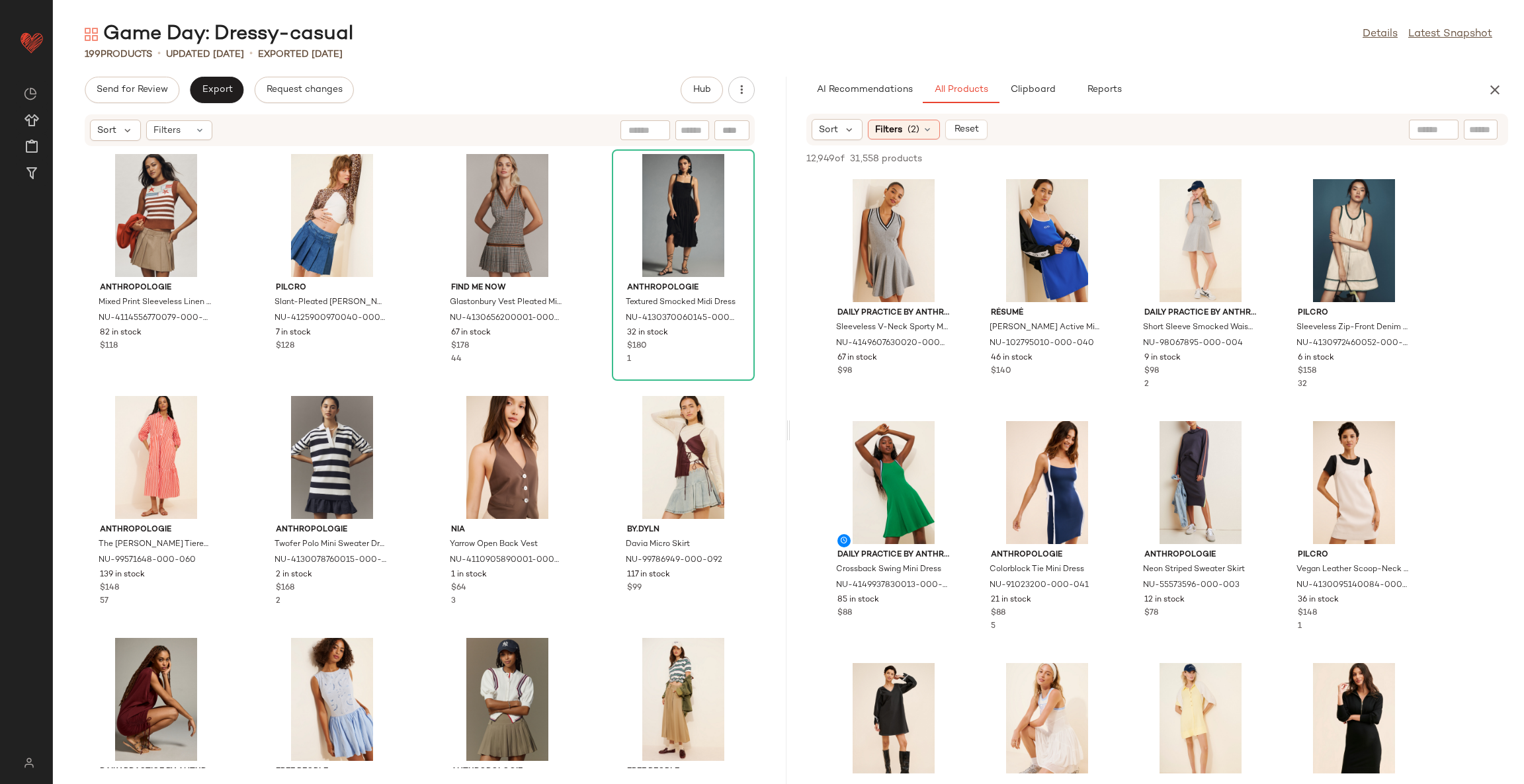
click at [1435, 133] on div at bounding box center [1433, 129] width 49 height 20
type input "***"
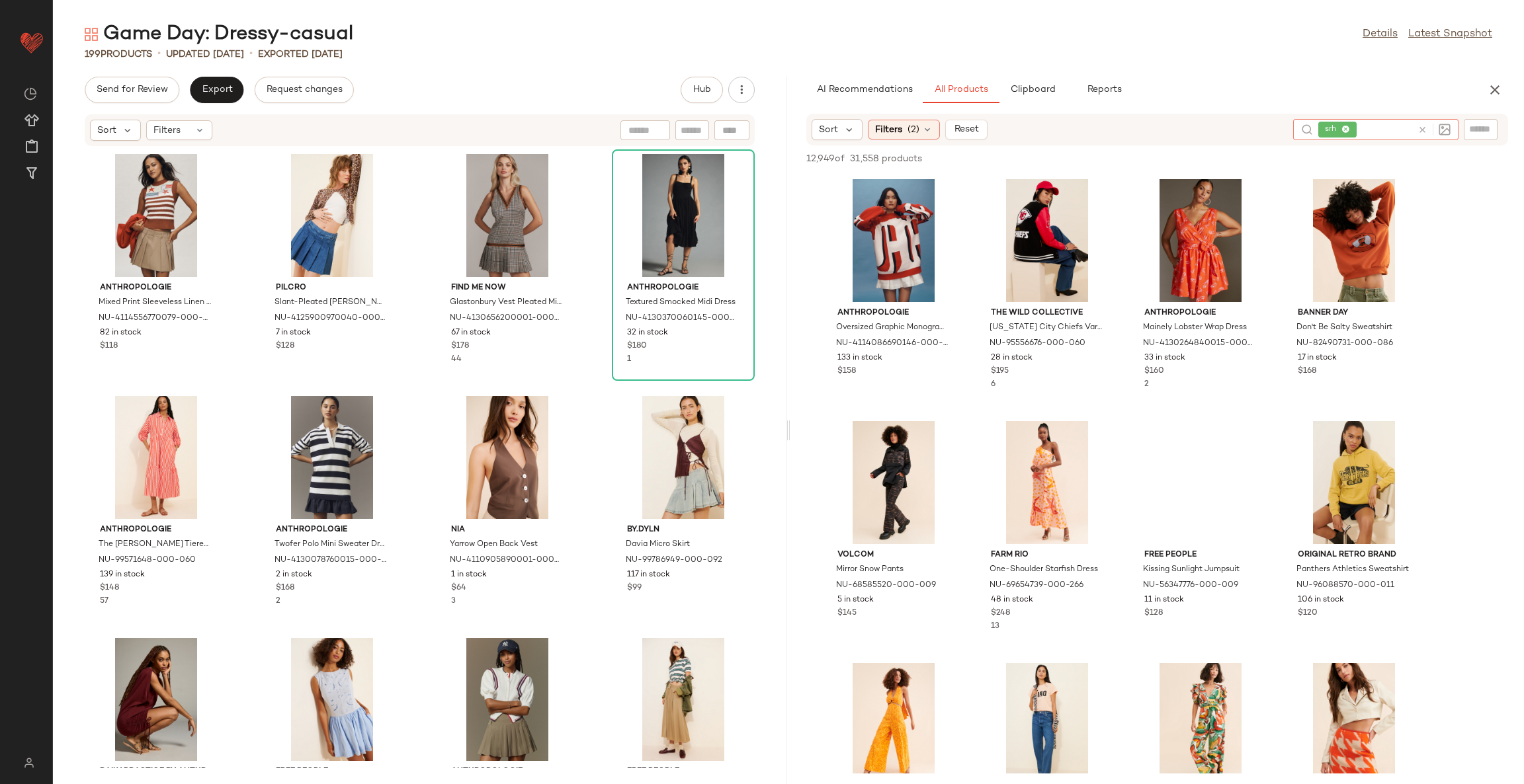
click at [1420, 127] on icon at bounding box center [1422, 129] width 10 height 10
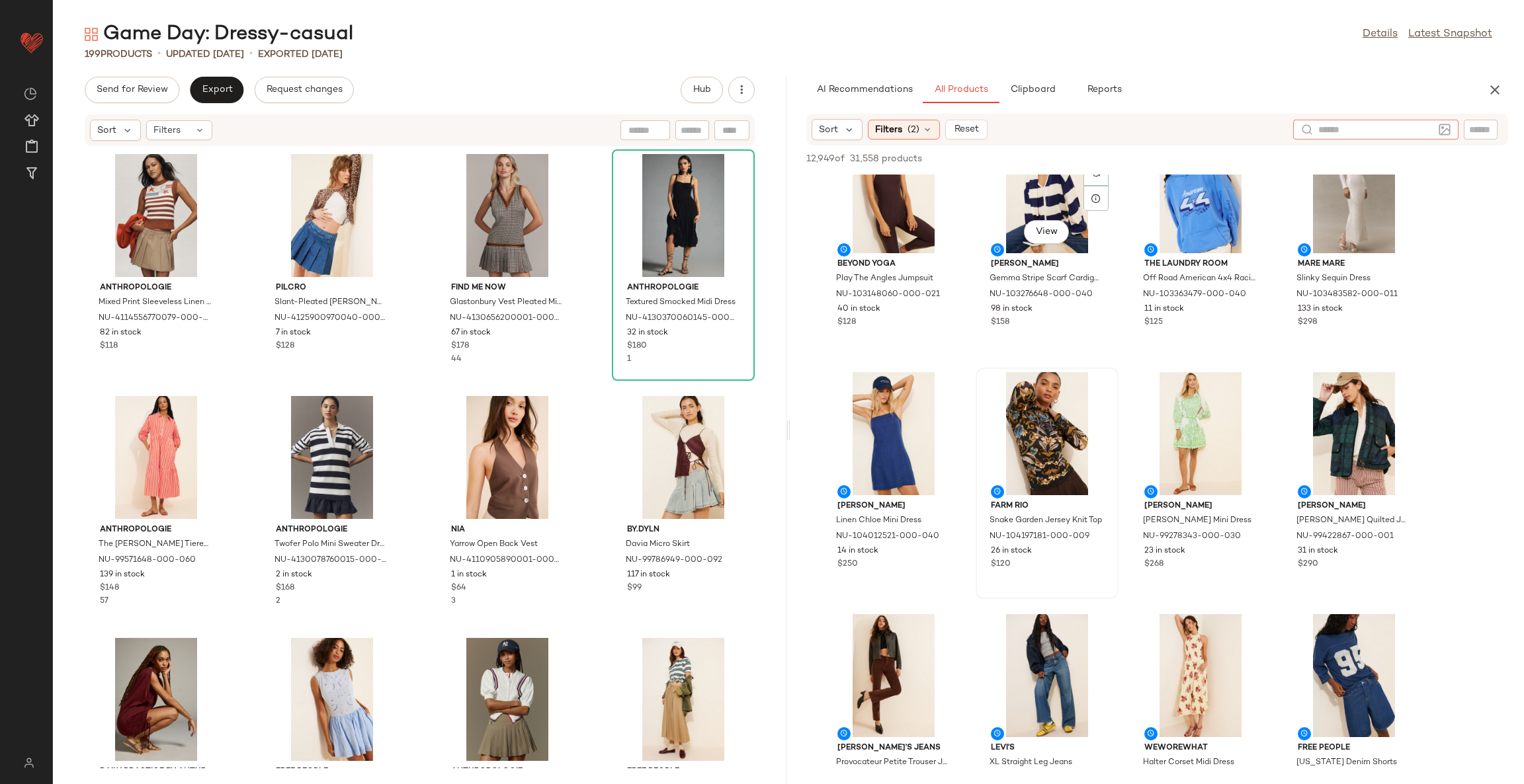
scroll to position [2281, 0]
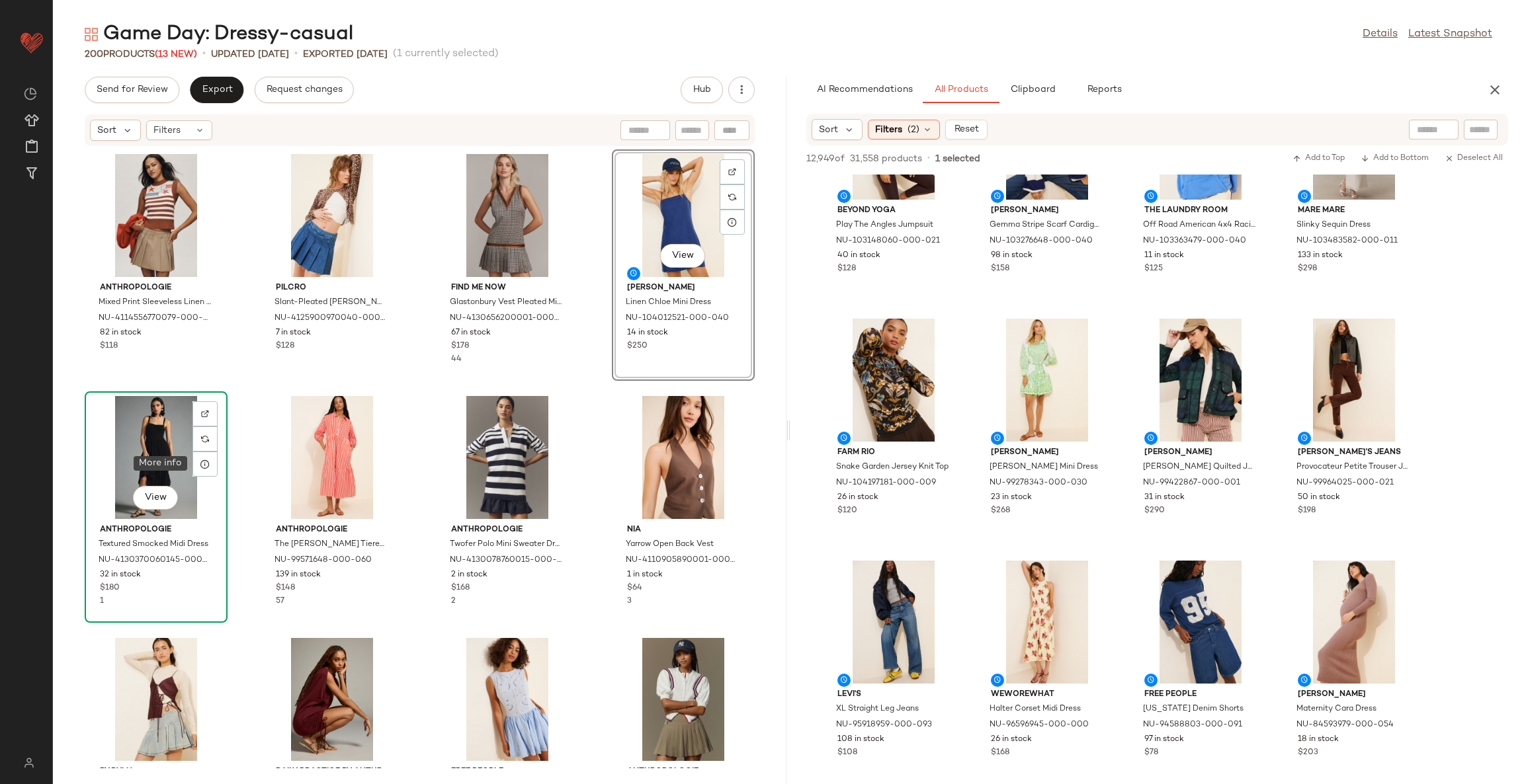
click at [174, 459] on div "View" at bounding box center [156, 457] width 133 height 123
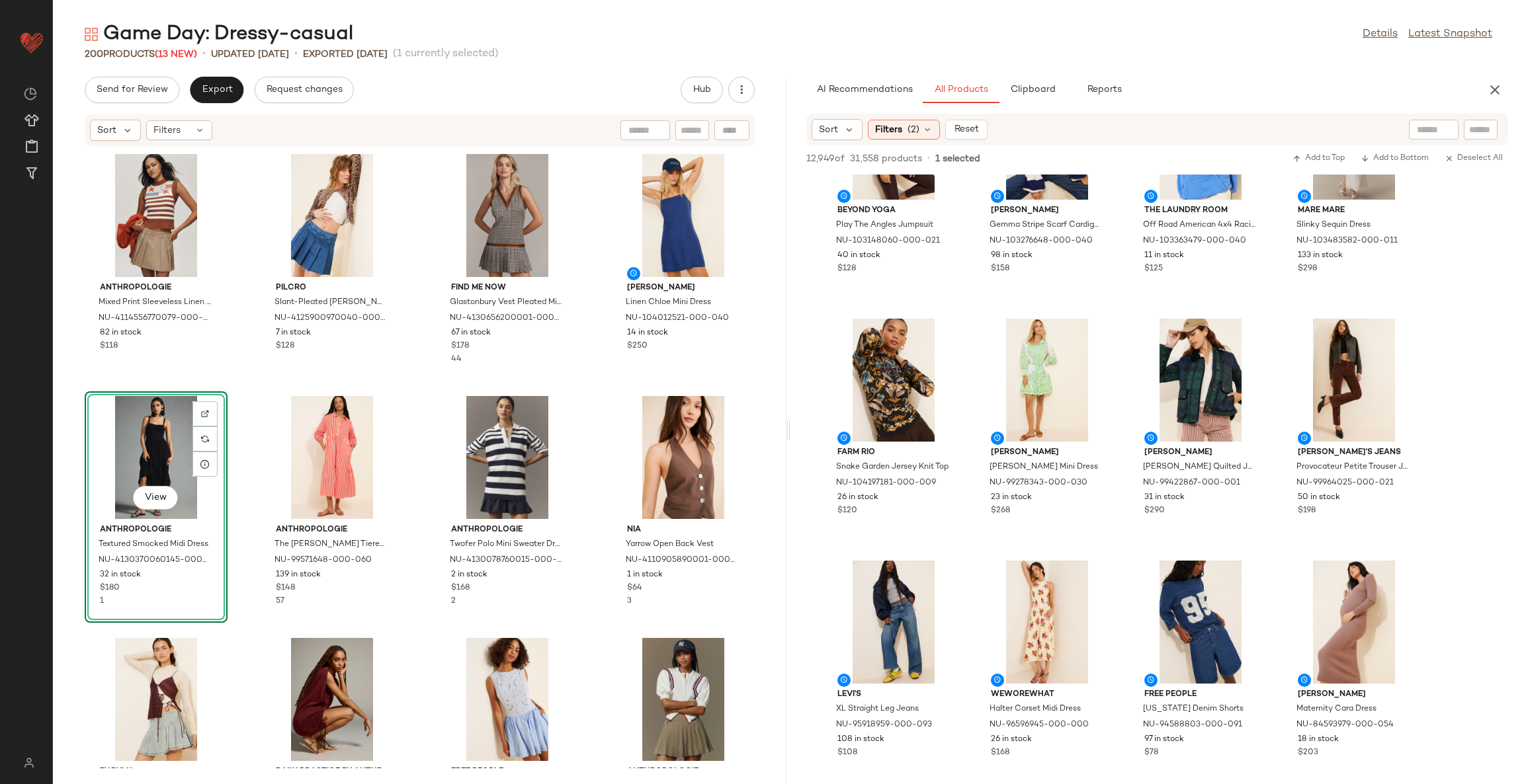
click at [174, 459] on div "View" at bounding box center [156, 457] width 133 height 123
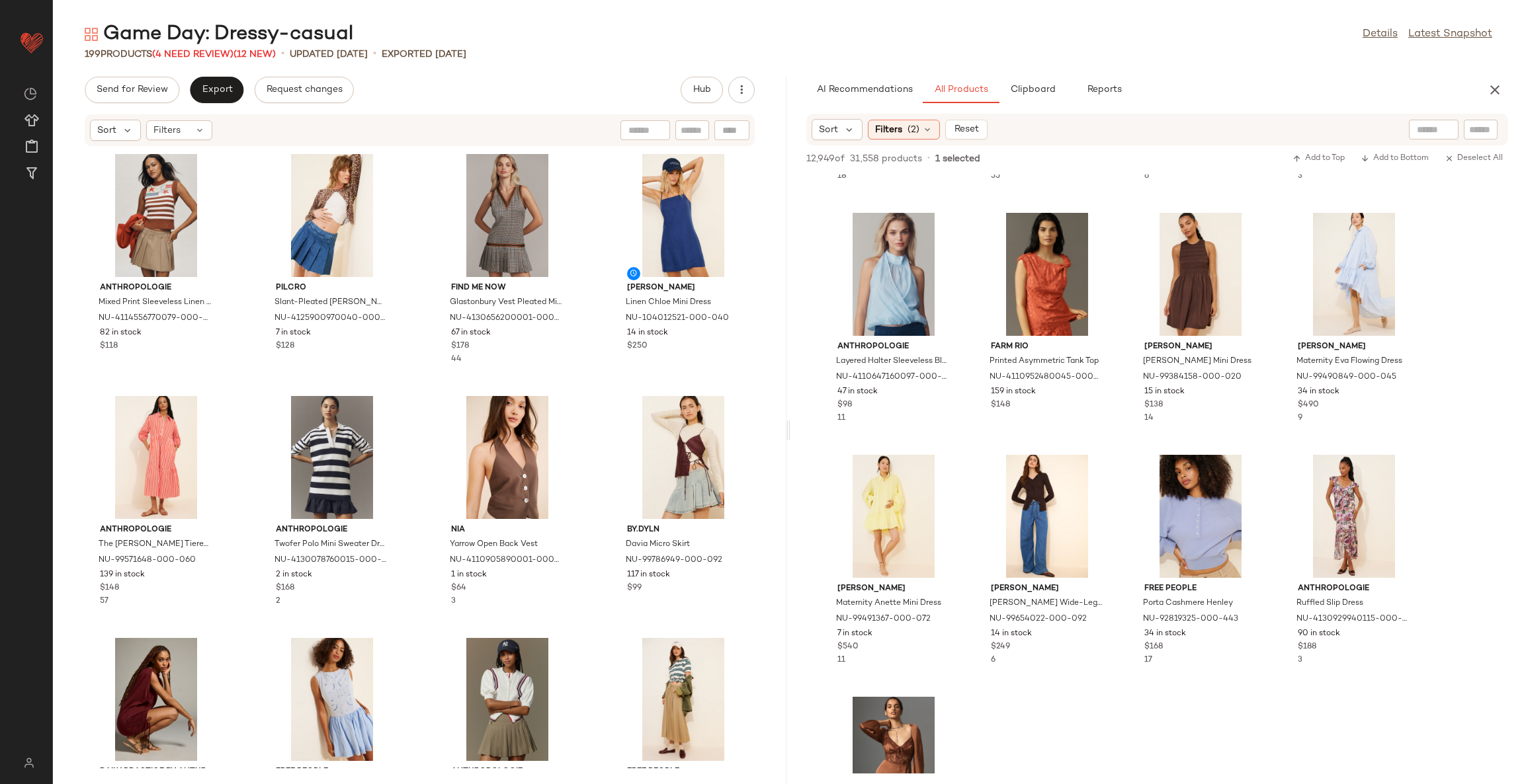
scroll to position [35785, 0]
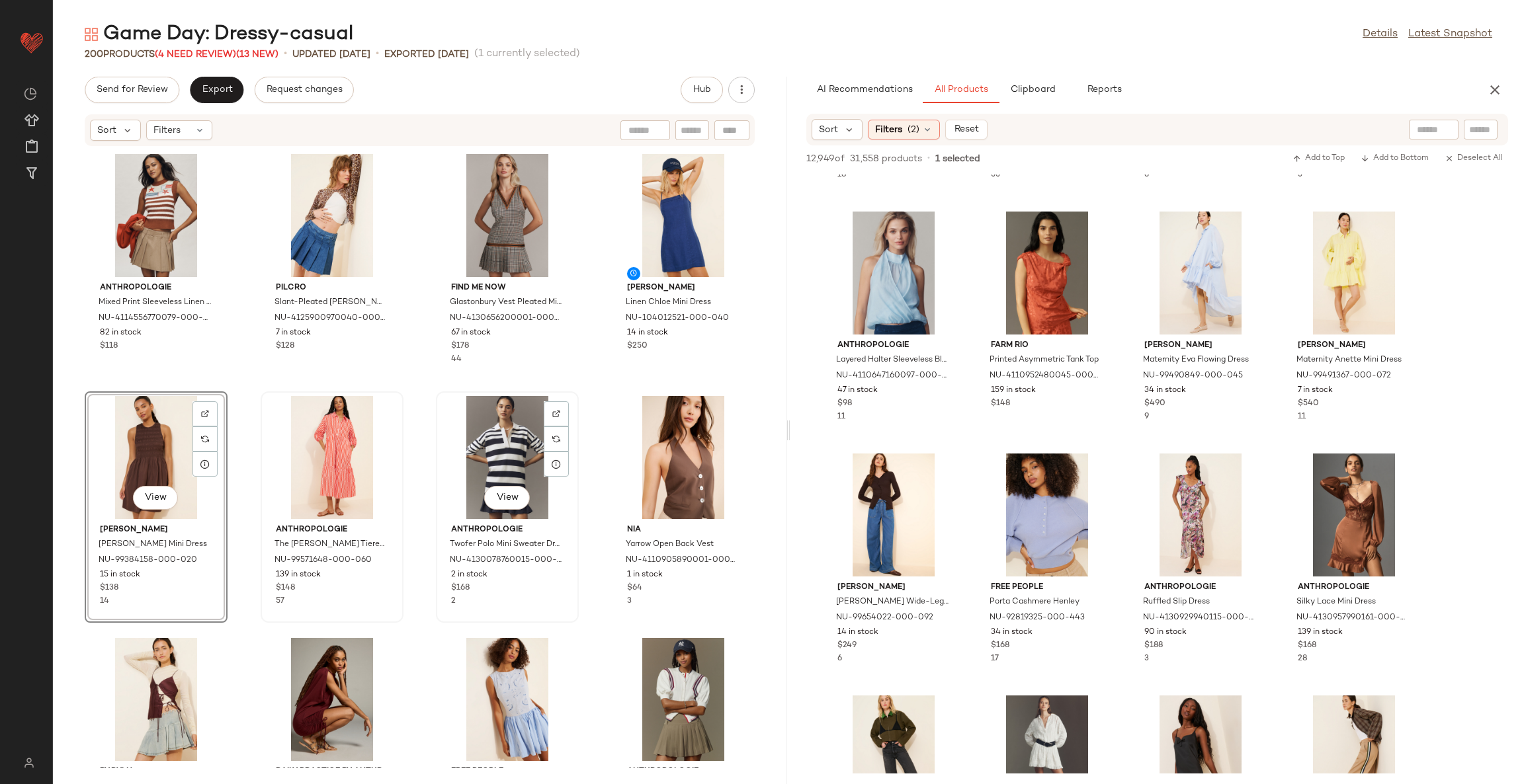
click at [506, 431] on div "View" at bounding box center [507, 457] width 133 height 123
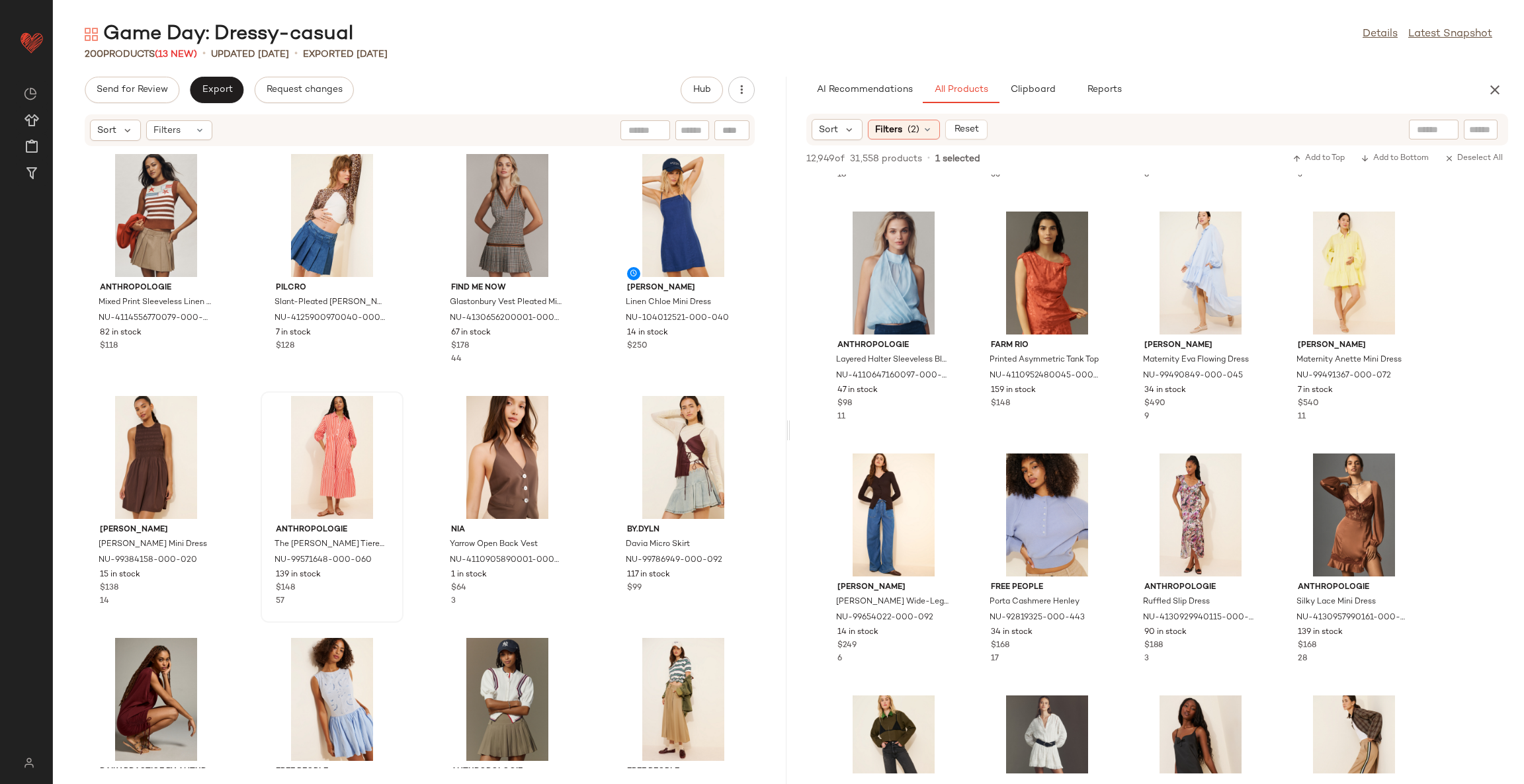
click at [1417, 133] on input "text" at bounding box center [1433, 130] width 34 height 14
type input "**********"
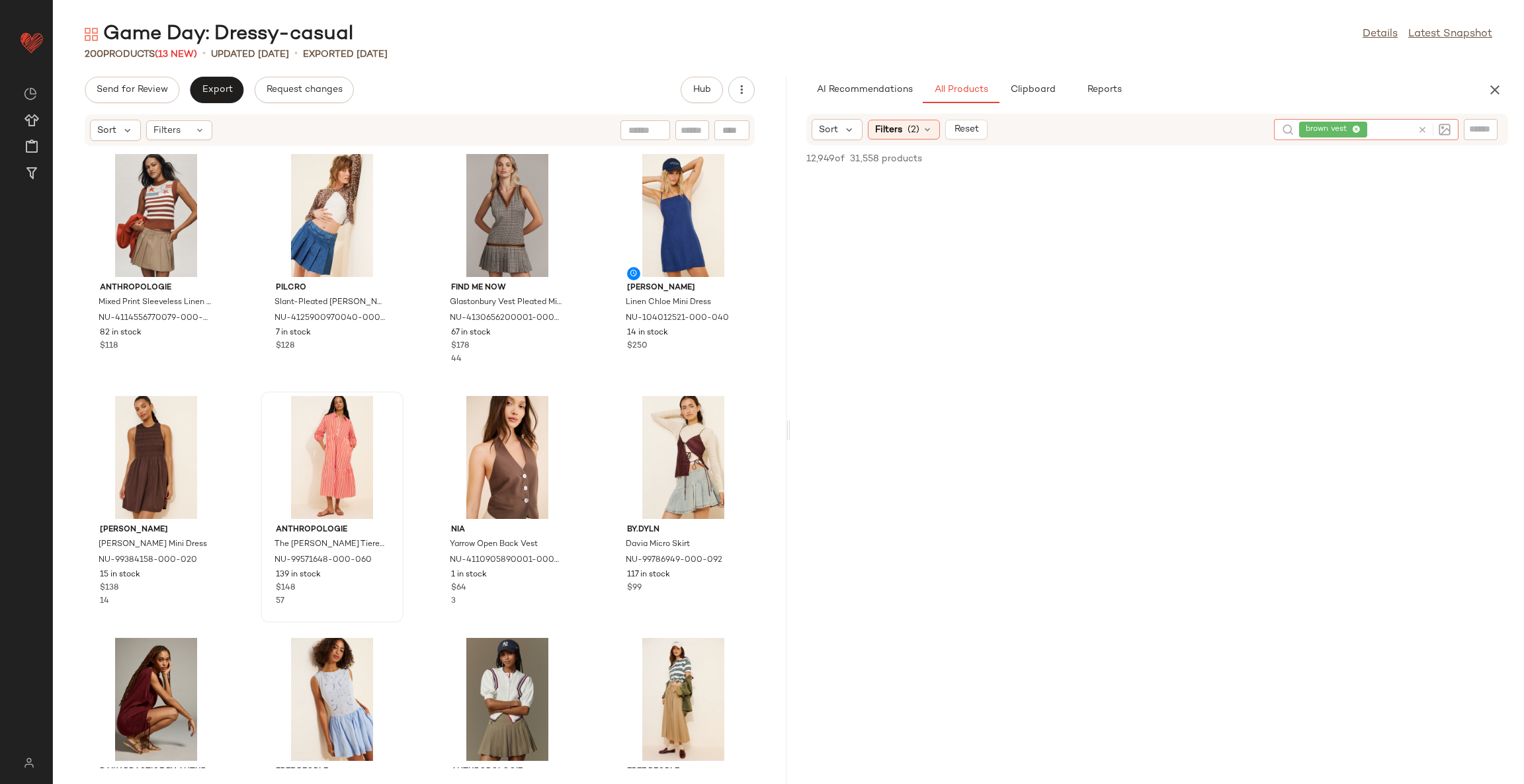
click at [1418, 129] on icon at bounding box center [1422, 129] width 10 height 10
type input "**********"
click at [1424, 127] on icon at bounding box center [1422, 129] width 10 height 10
click at [927, 129] on icon at bounding box center [927, 130] width 10 height 10
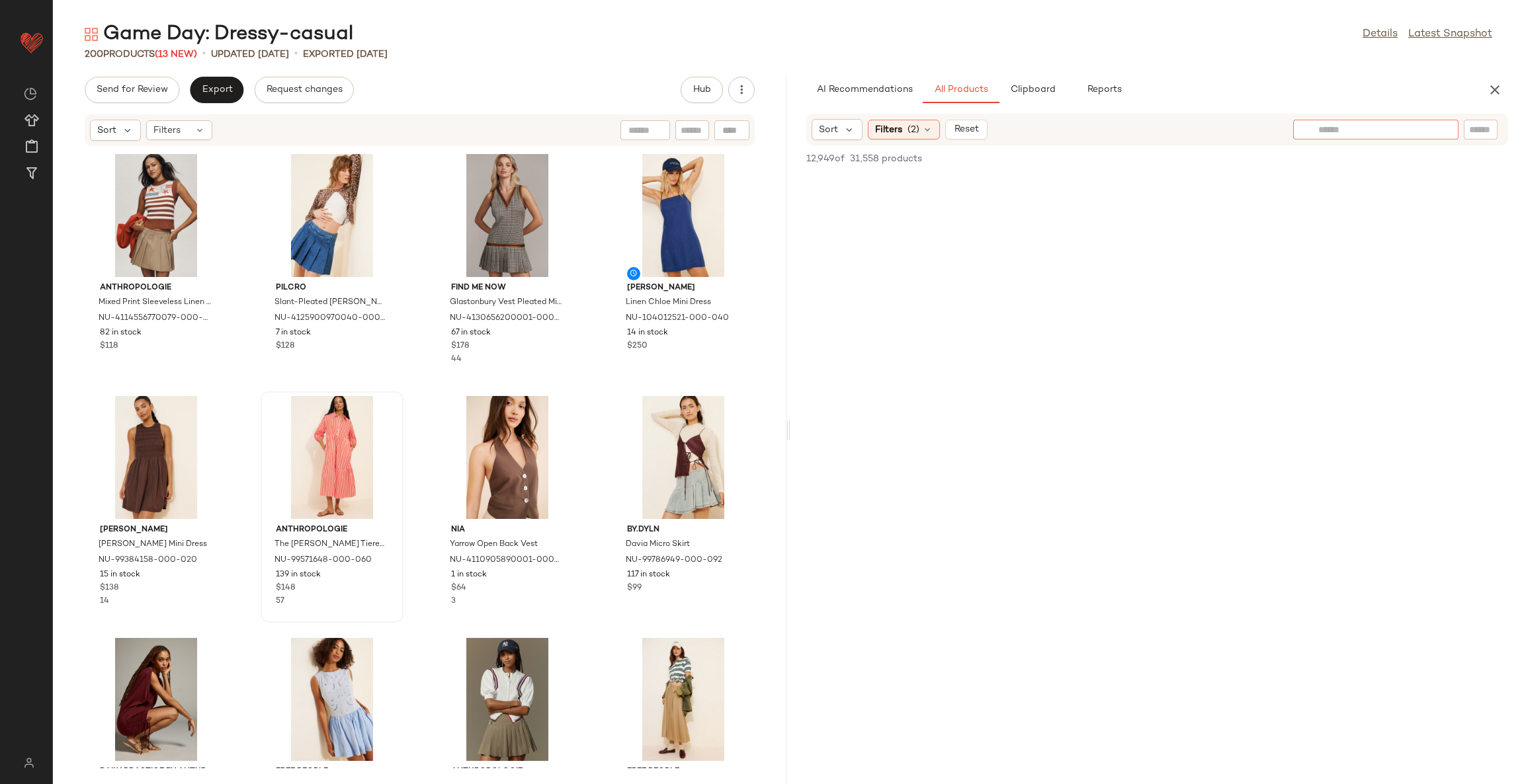
click at [1448, 129] on div at bounding box center [1375, 129] width 165 height 20
type input "*"
click at [1423, 129] on icon at bounding box center [1422, 129] width 10 height 10
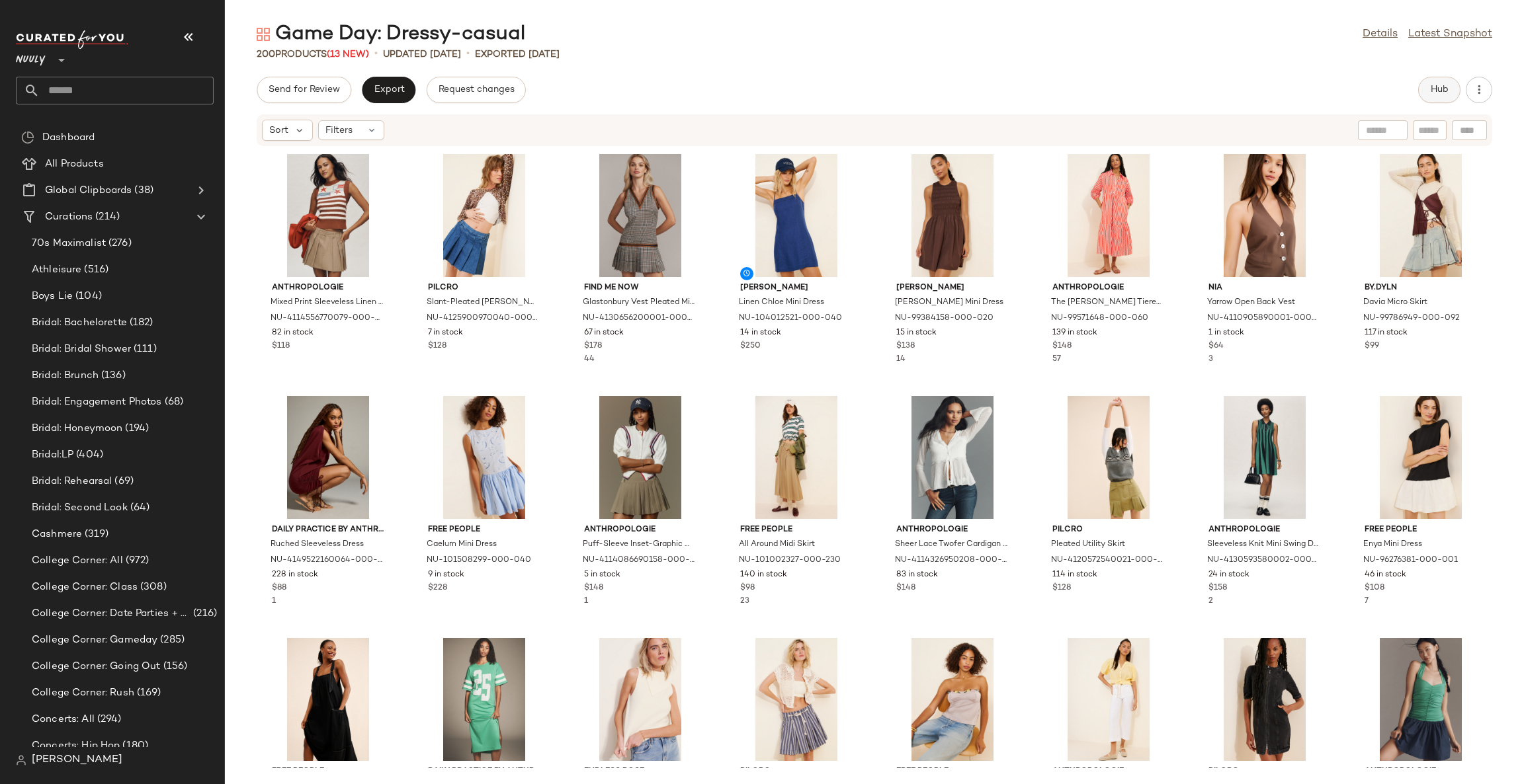
click at [1424, 88] on button "Hub" at bounding box center [1439, 90] width 42 height 27
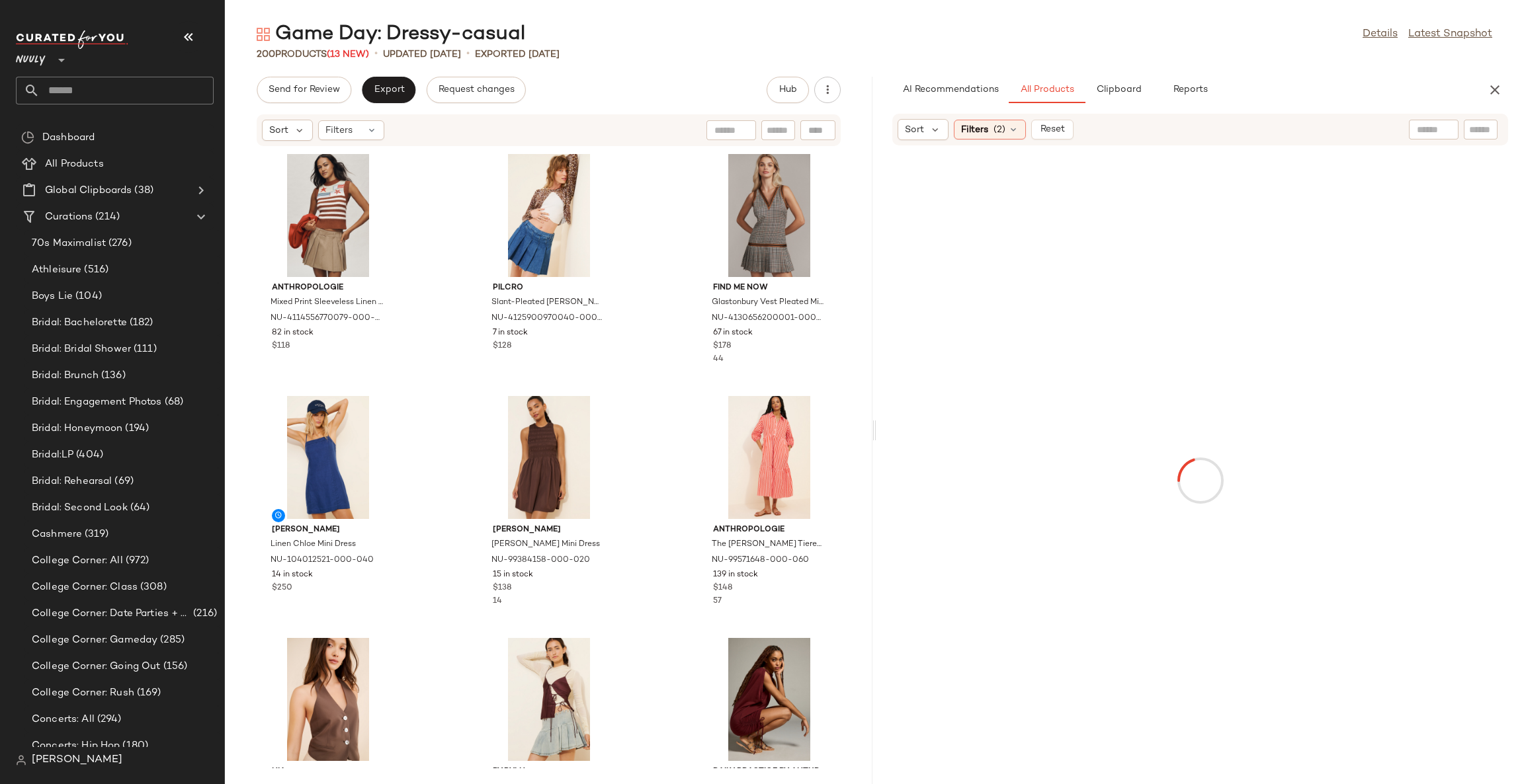
click at [1427, 129] on input "text" at bounding box center [1433, 130] width 34 height 14
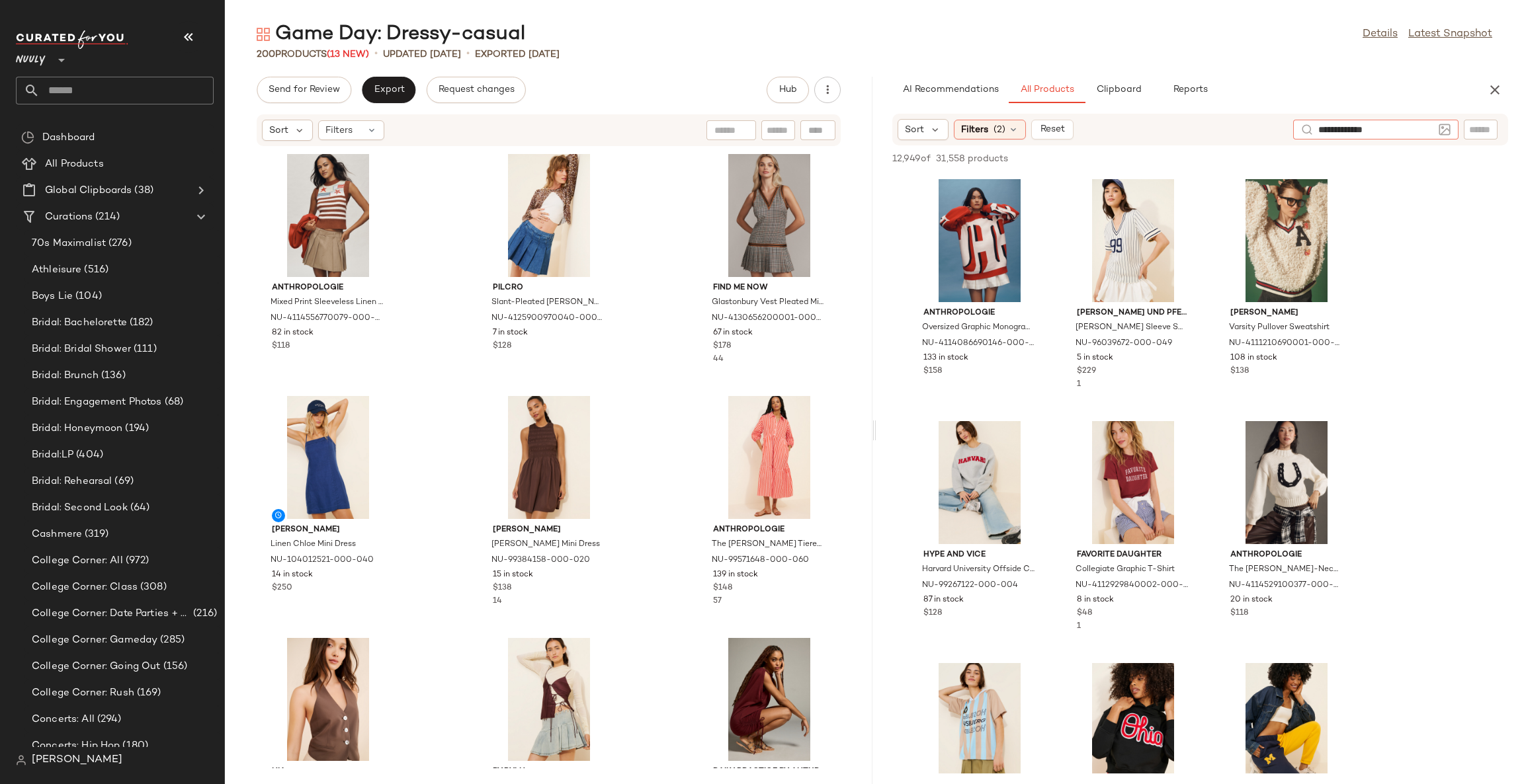
type input "**********"
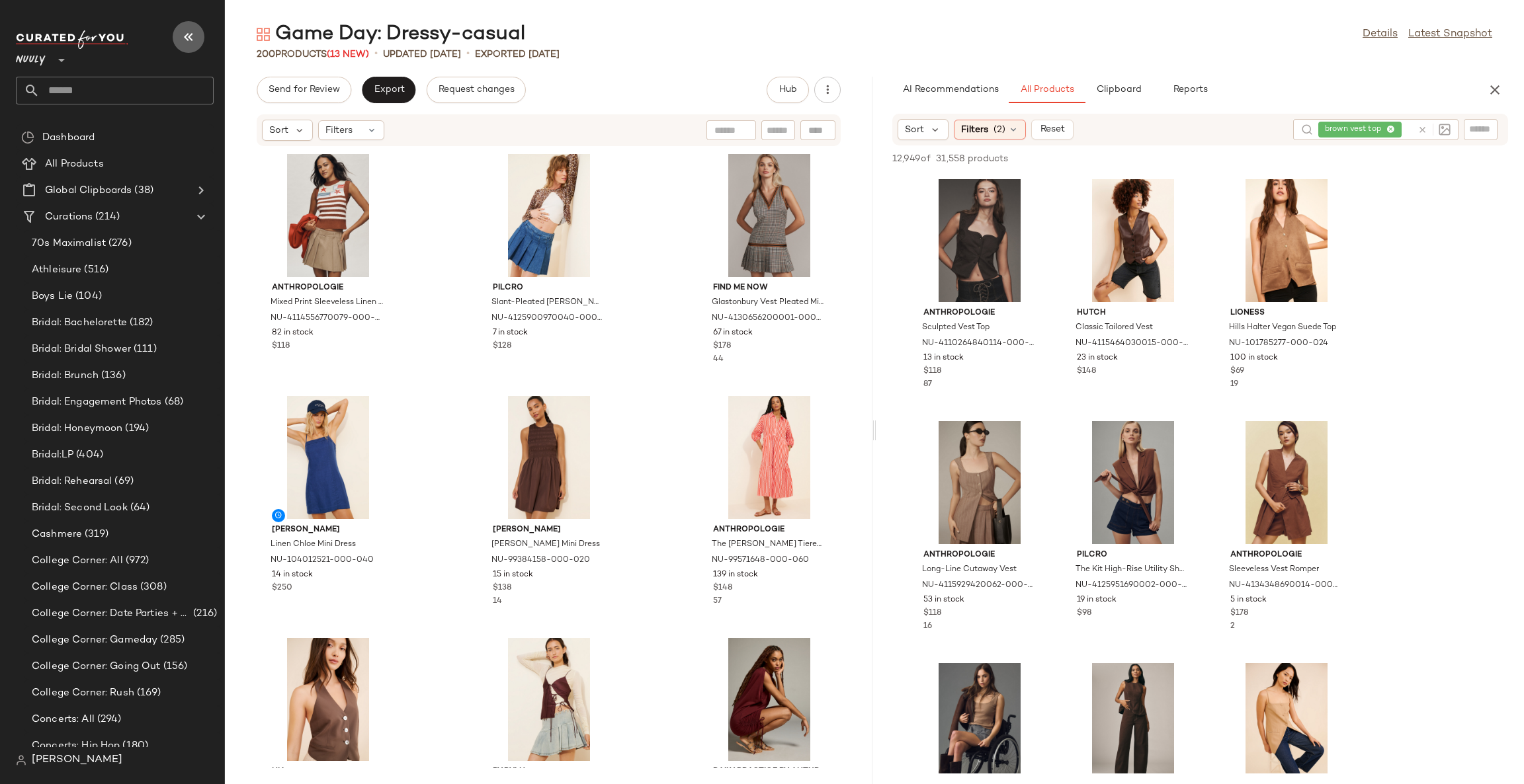
click at [190, 41] on icon "button" at bounding box center [188, 37] width 16 height 16
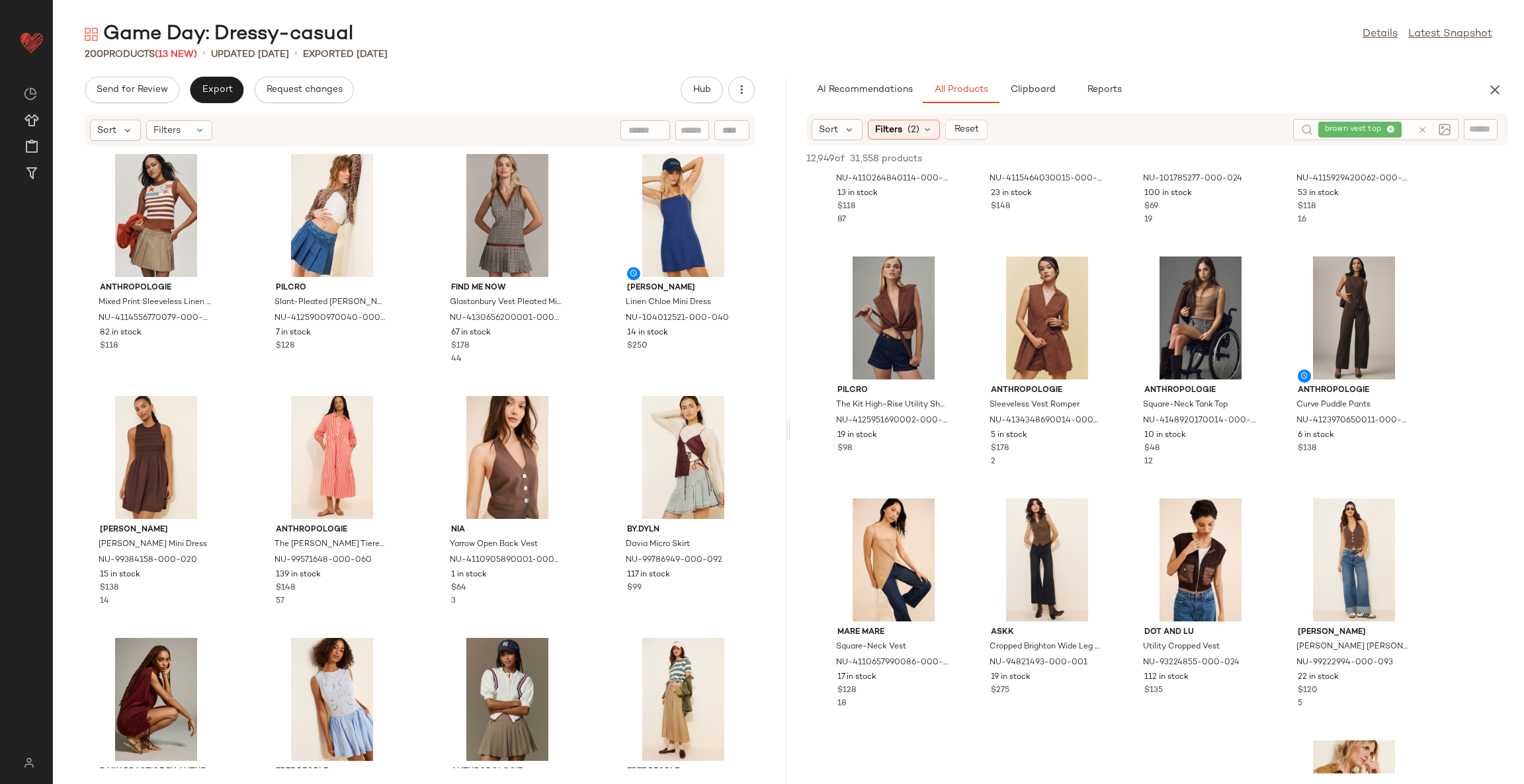
scroll to position [198, 0]
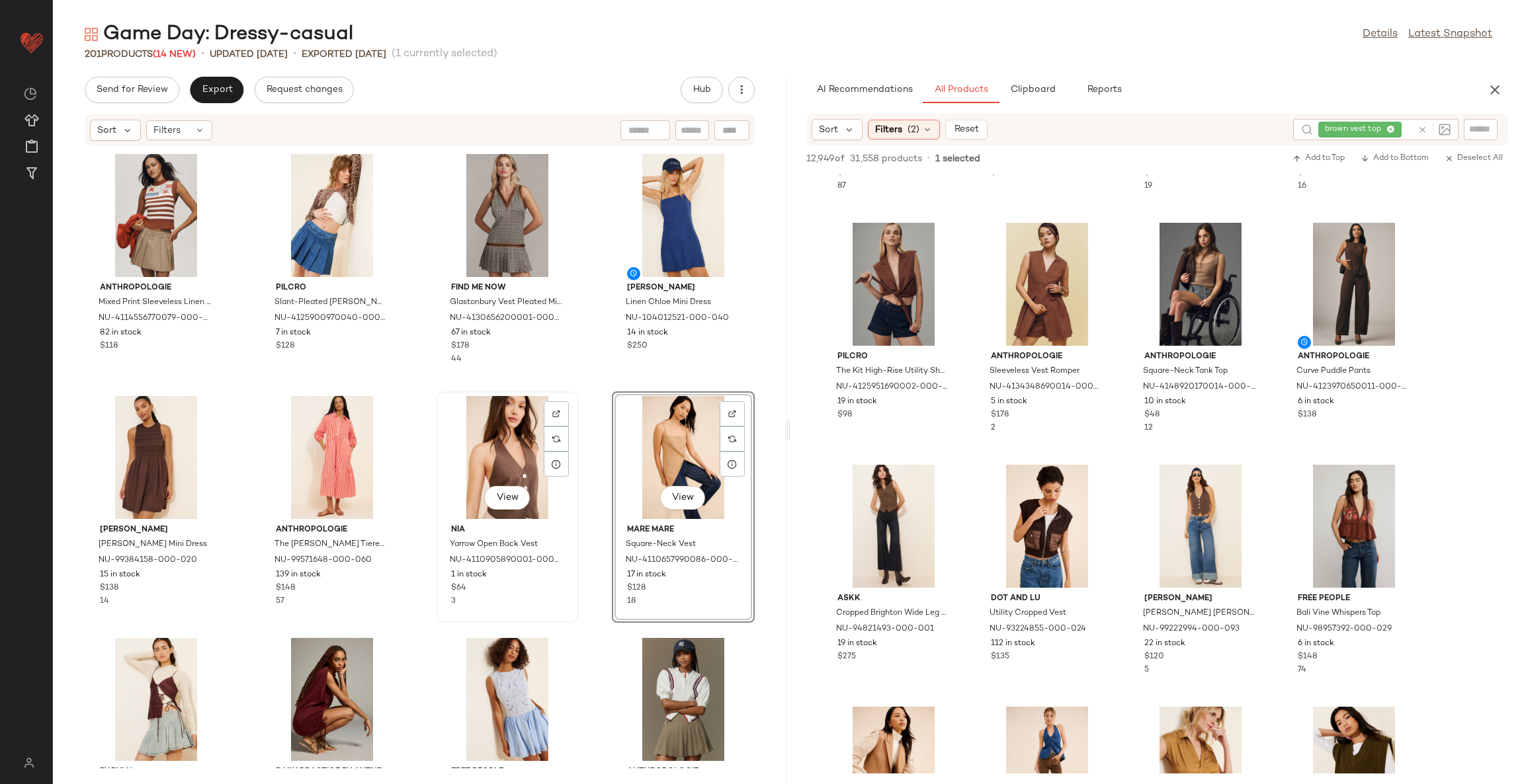
click at [510, 450] on div "View" at bounding box center [507, 457] width 133 height 123
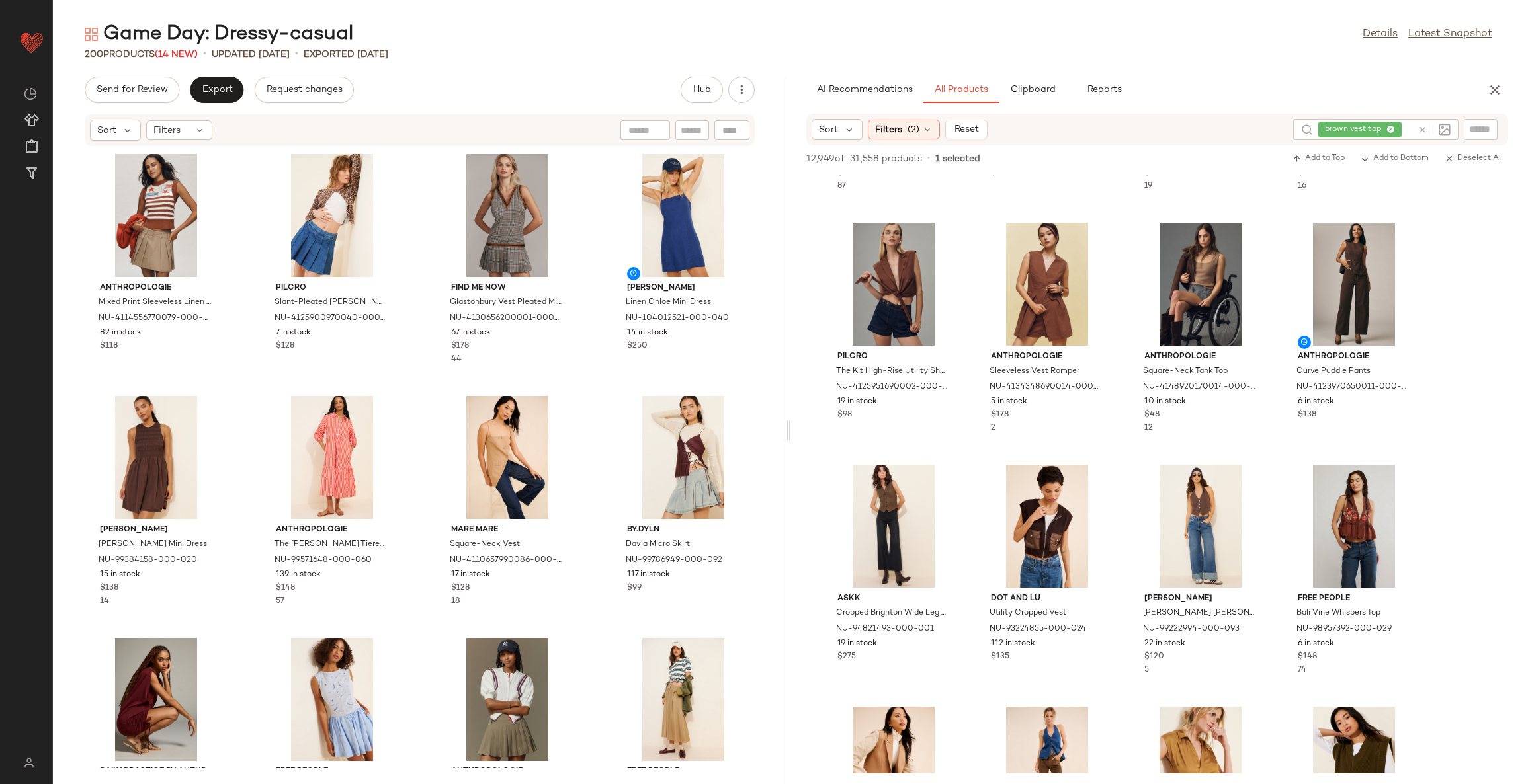
click at [580, 436] on div "Anthropologie Mixed Print Sleeveless Linen Blend Sweater NU-4114556770079-000-0…" at bounding box center [419, 457] width 734 height 622
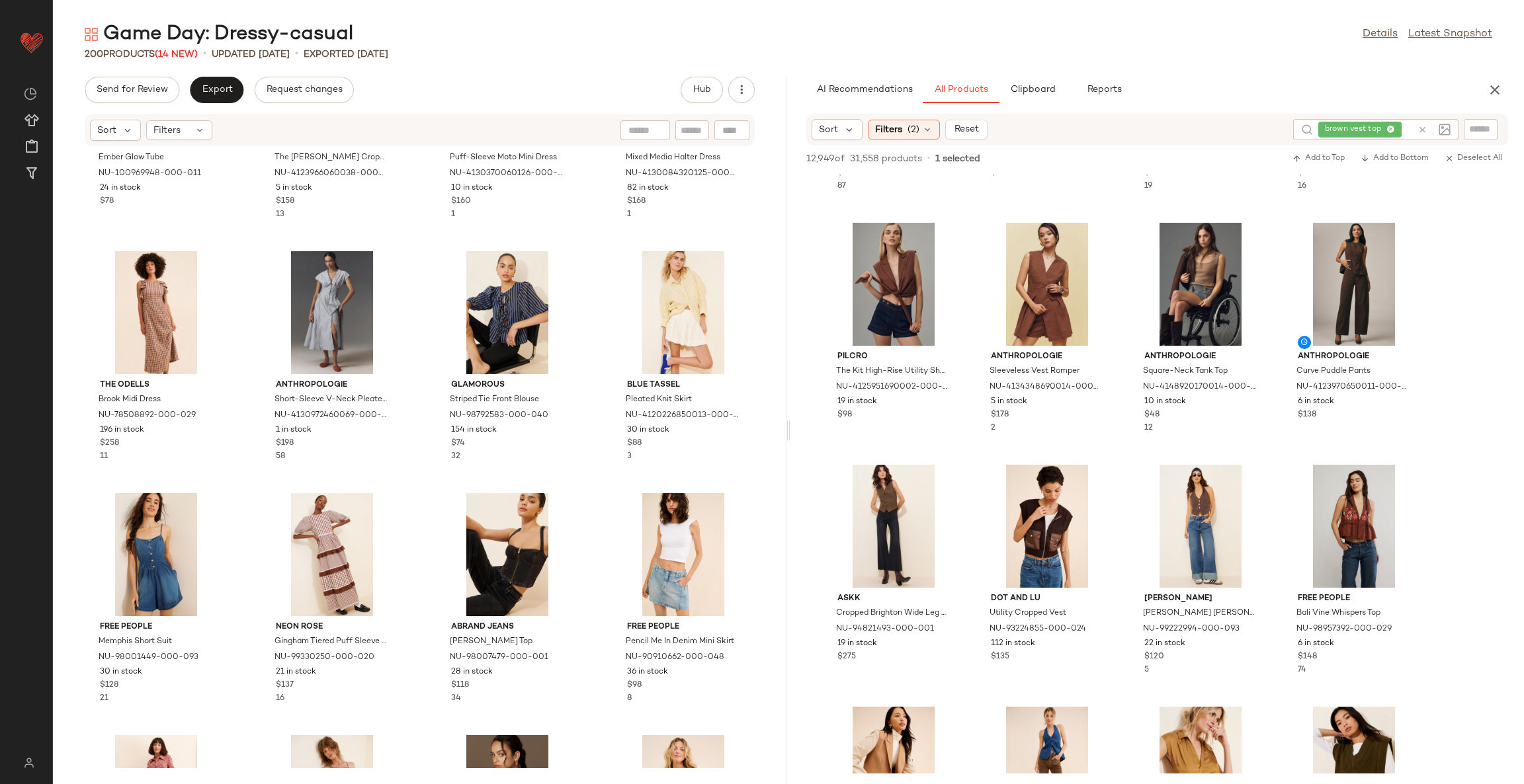
scroll to position [1399, 0]
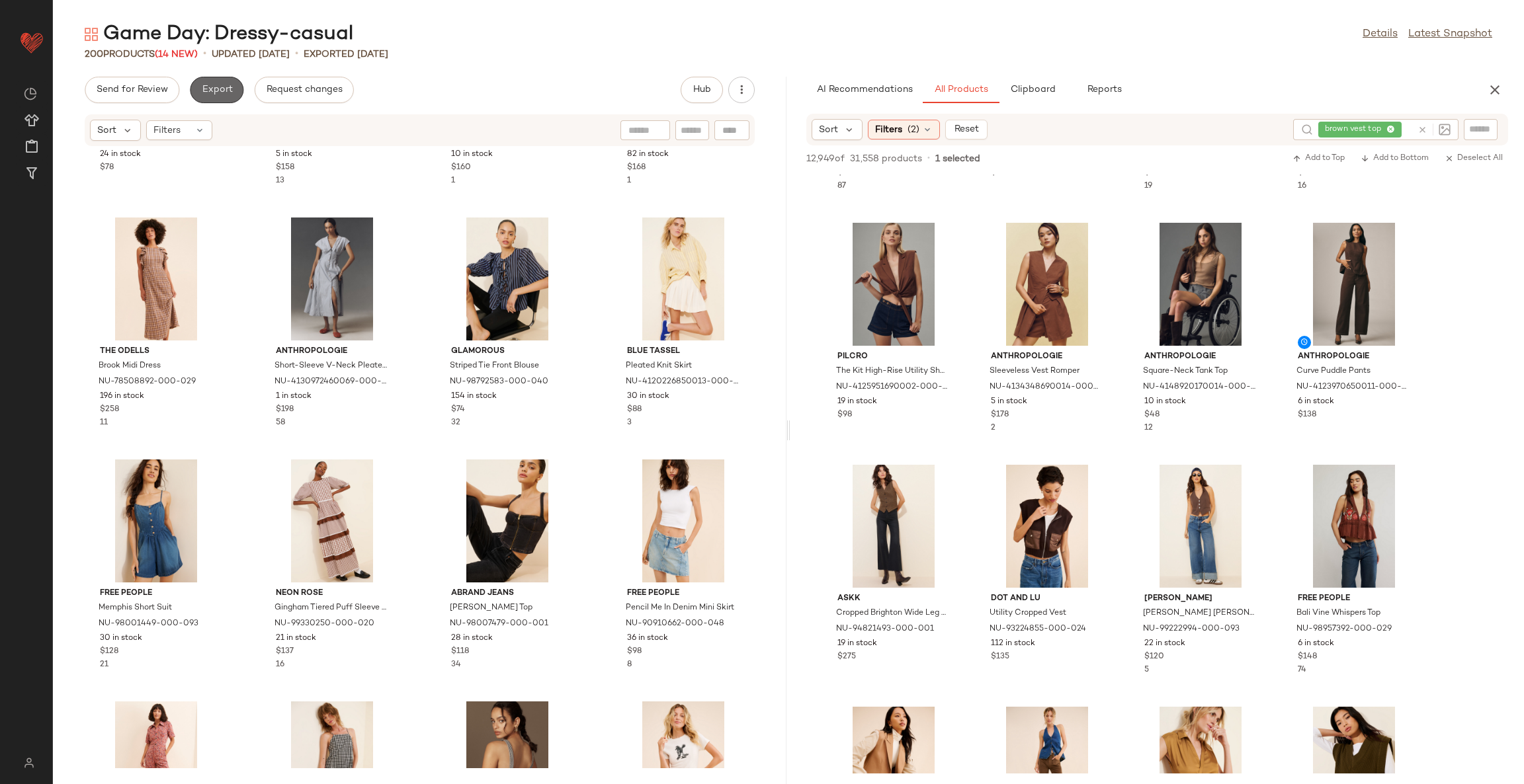
click at [225, 88] on span "Export" at bounding box center [217, 90] width 31 height 10
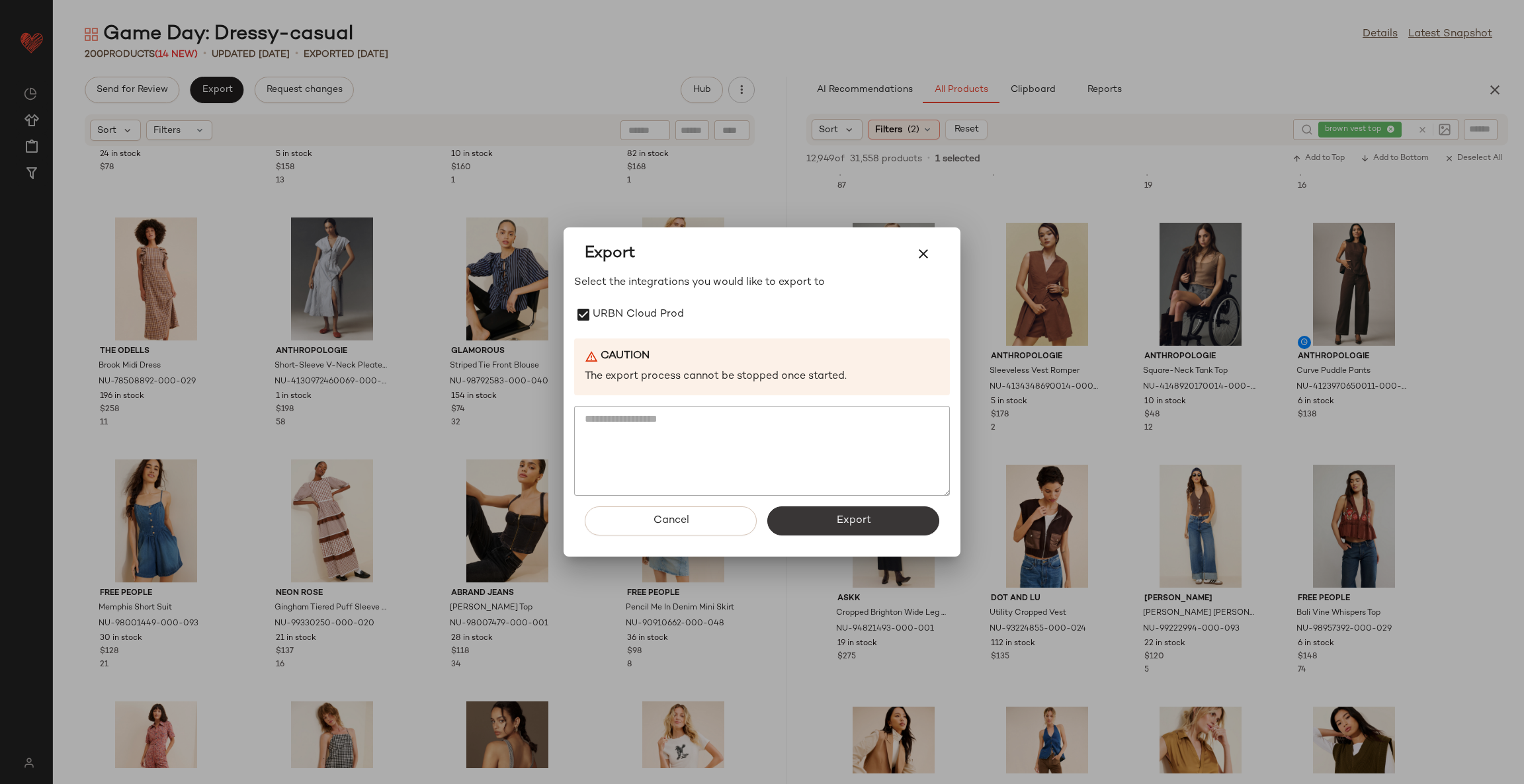
click at [834, 514] on button "Export" at bounding box center [853, 522] width 172 height 29
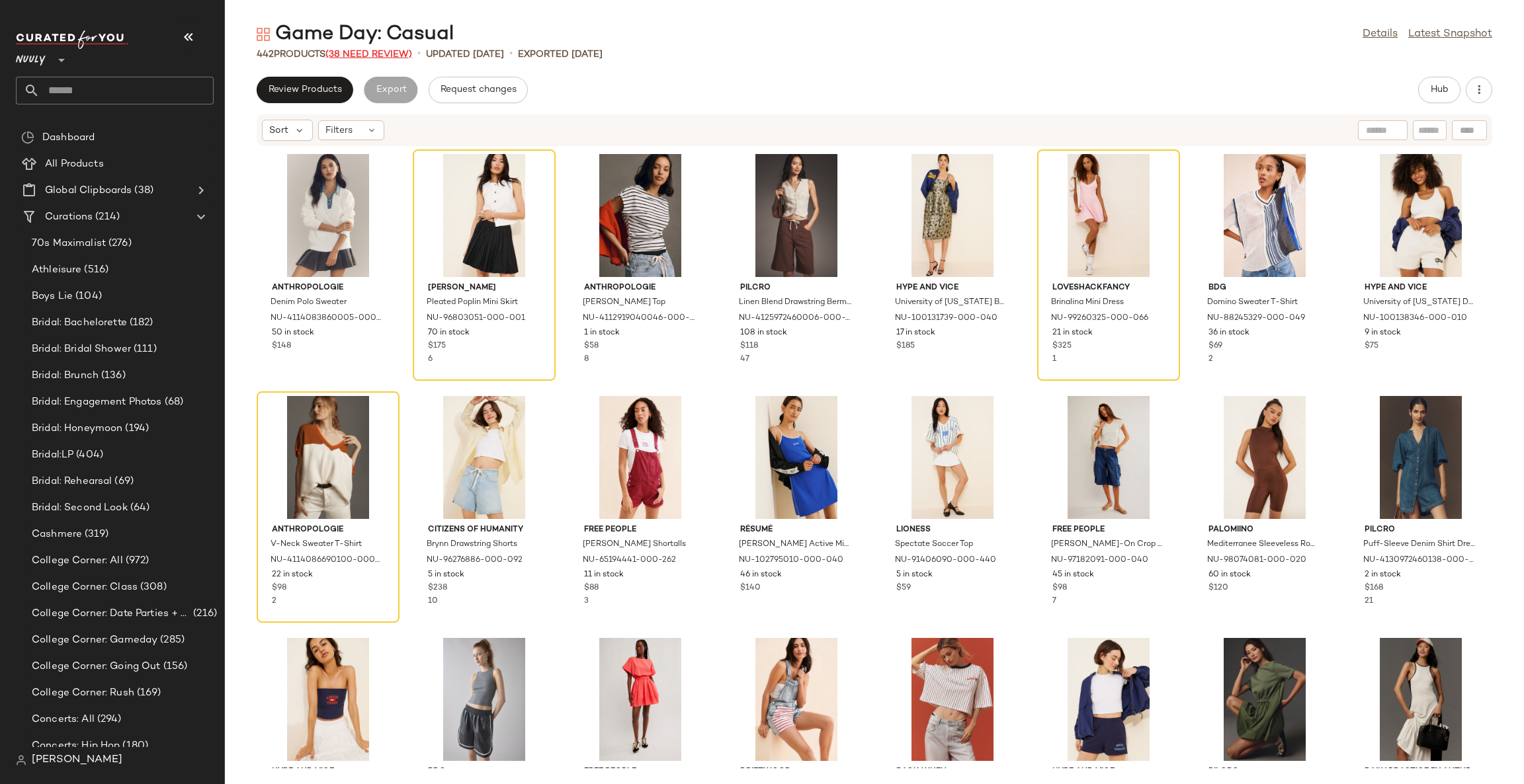
click at [356, 55] on span "(38 Need Review)" at bounding box center [369, 54] width 87 height 10
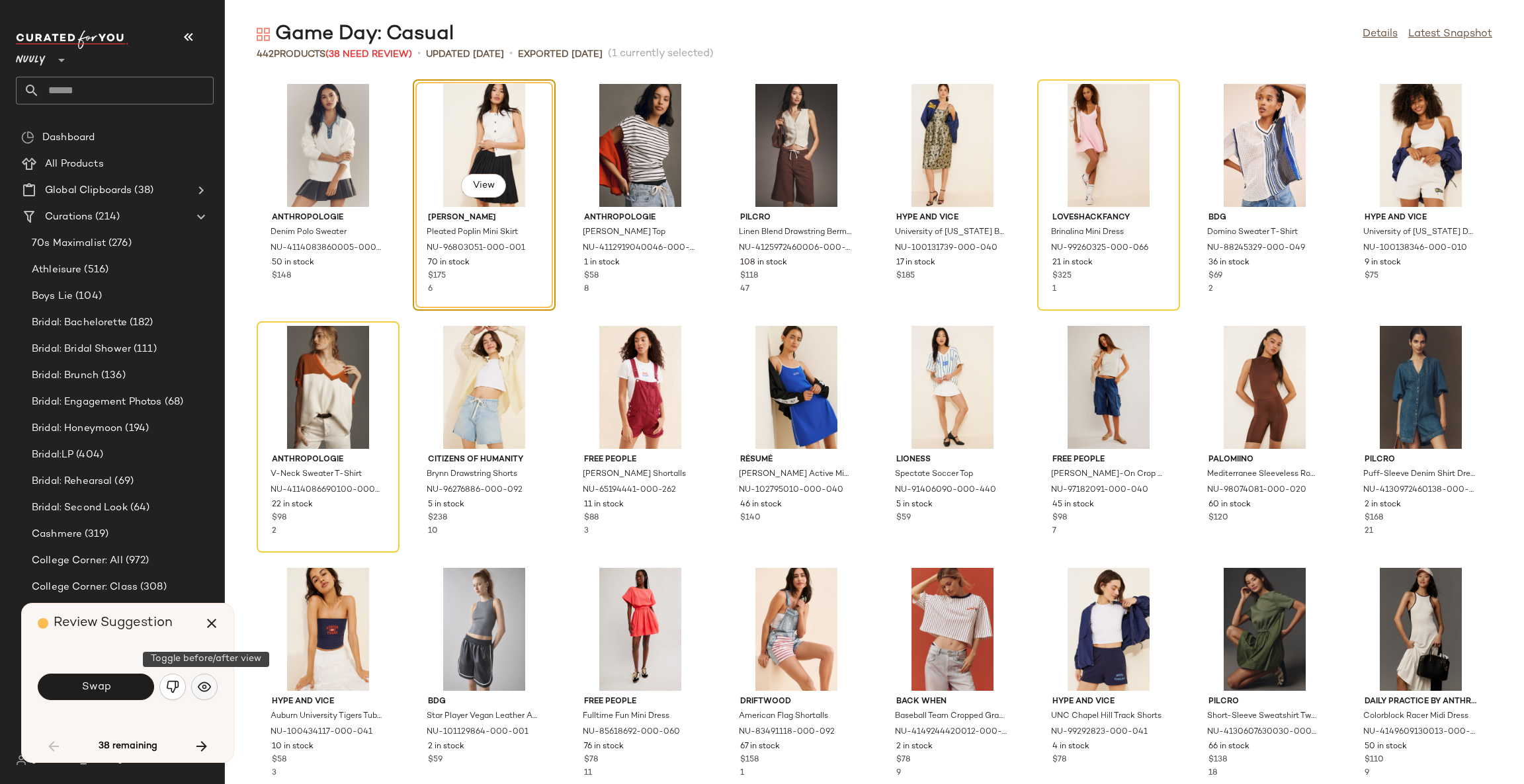
click at [204, 689] on img "button" at bounding box center [204, 687] width 13 height 13
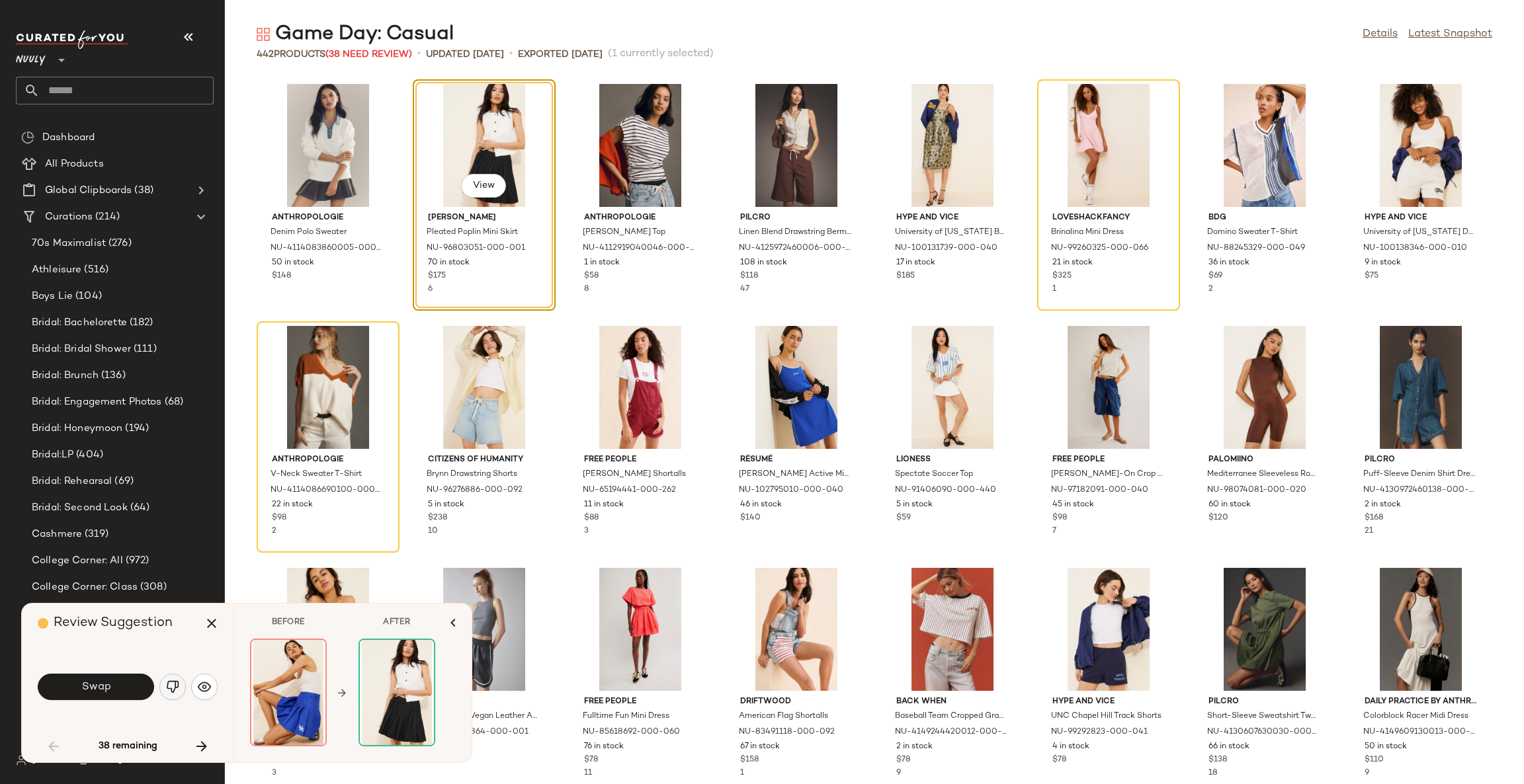
click at [181, 686] on button "button" at bounding box center [172, 687] width 27 height 27
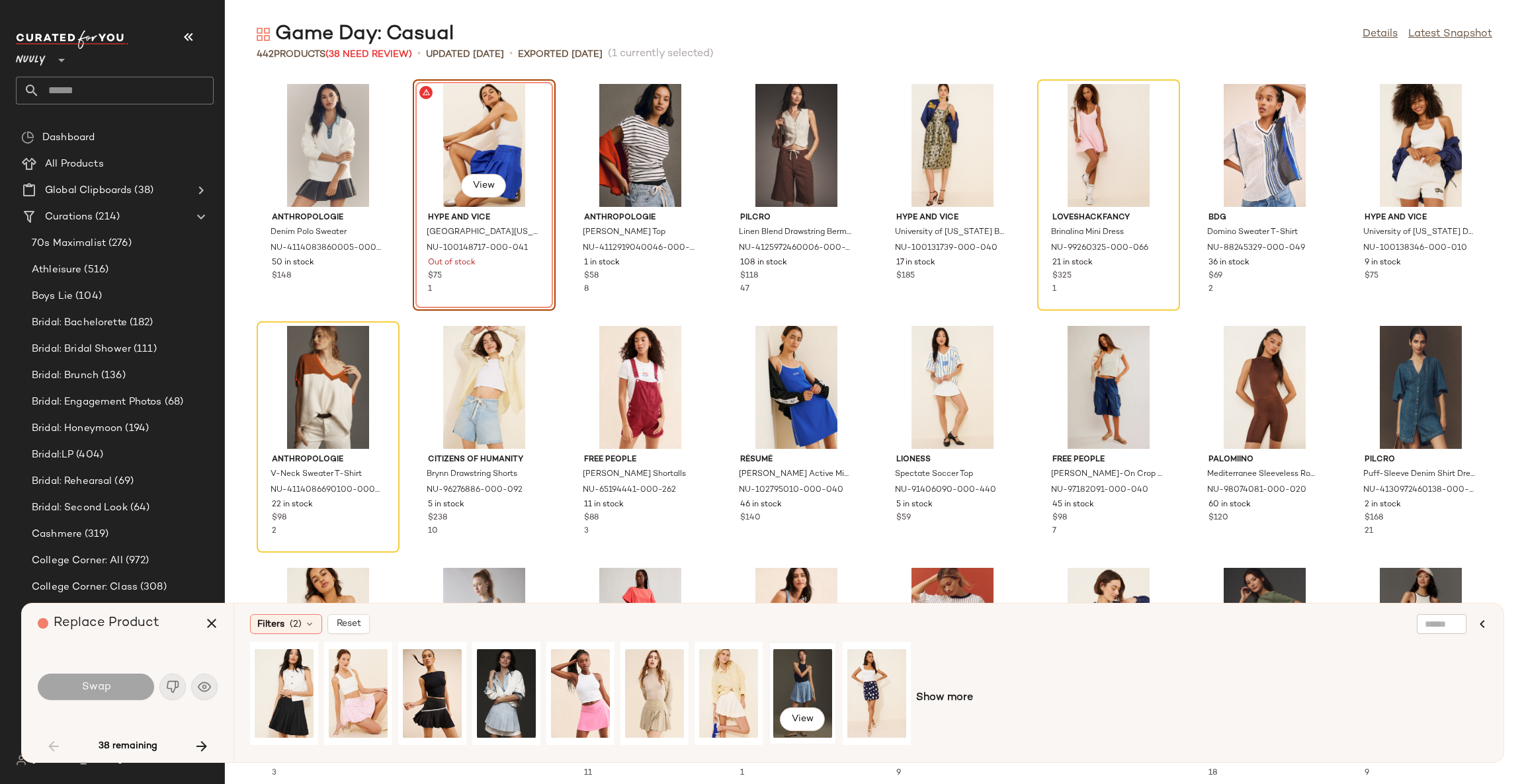
click at [822, 681] on div "View" at bounding box center [802, 694] width 59 height 94
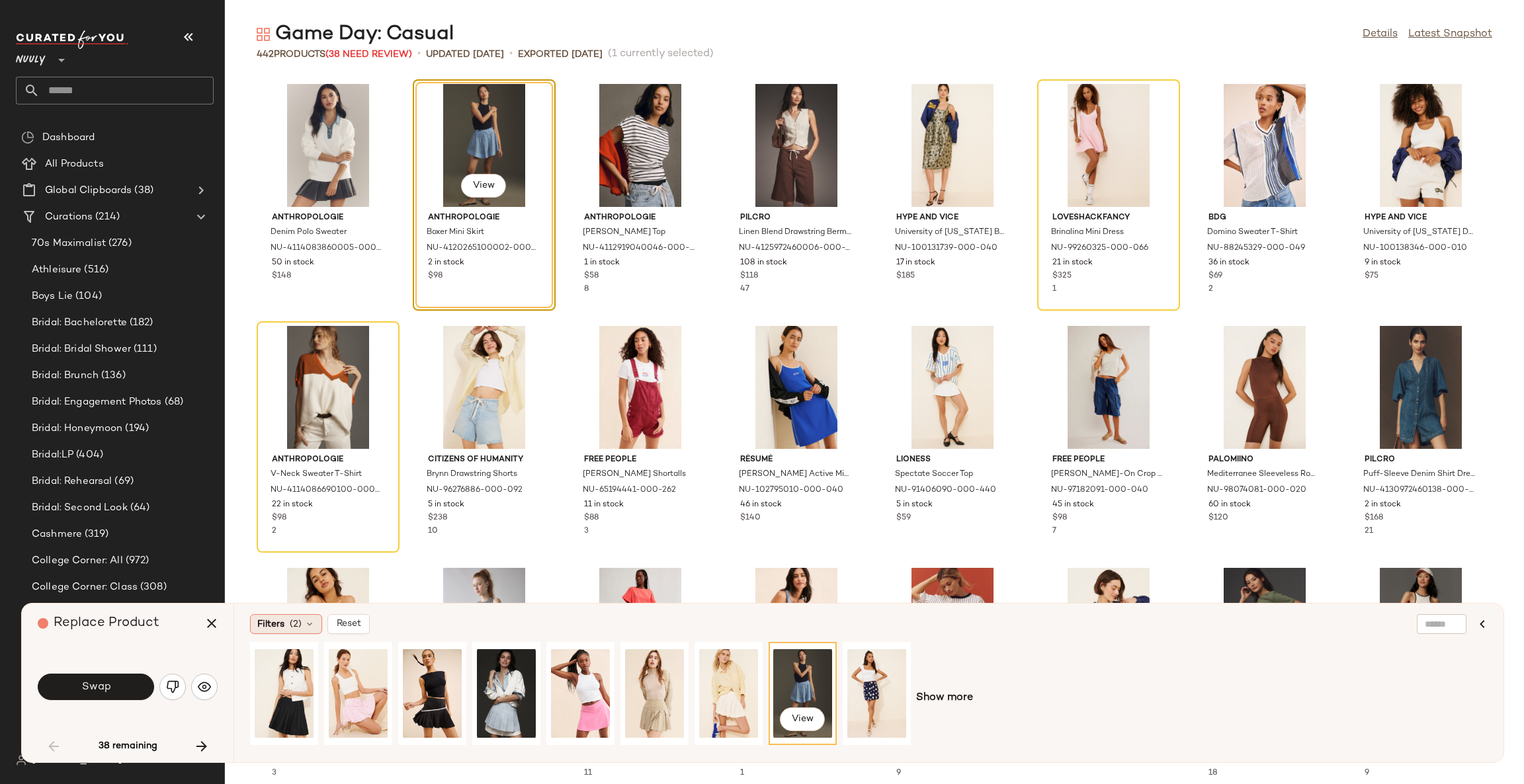
click at [275, 623] on span "Filters" at bounding box center [270, 625] width 27 height 14
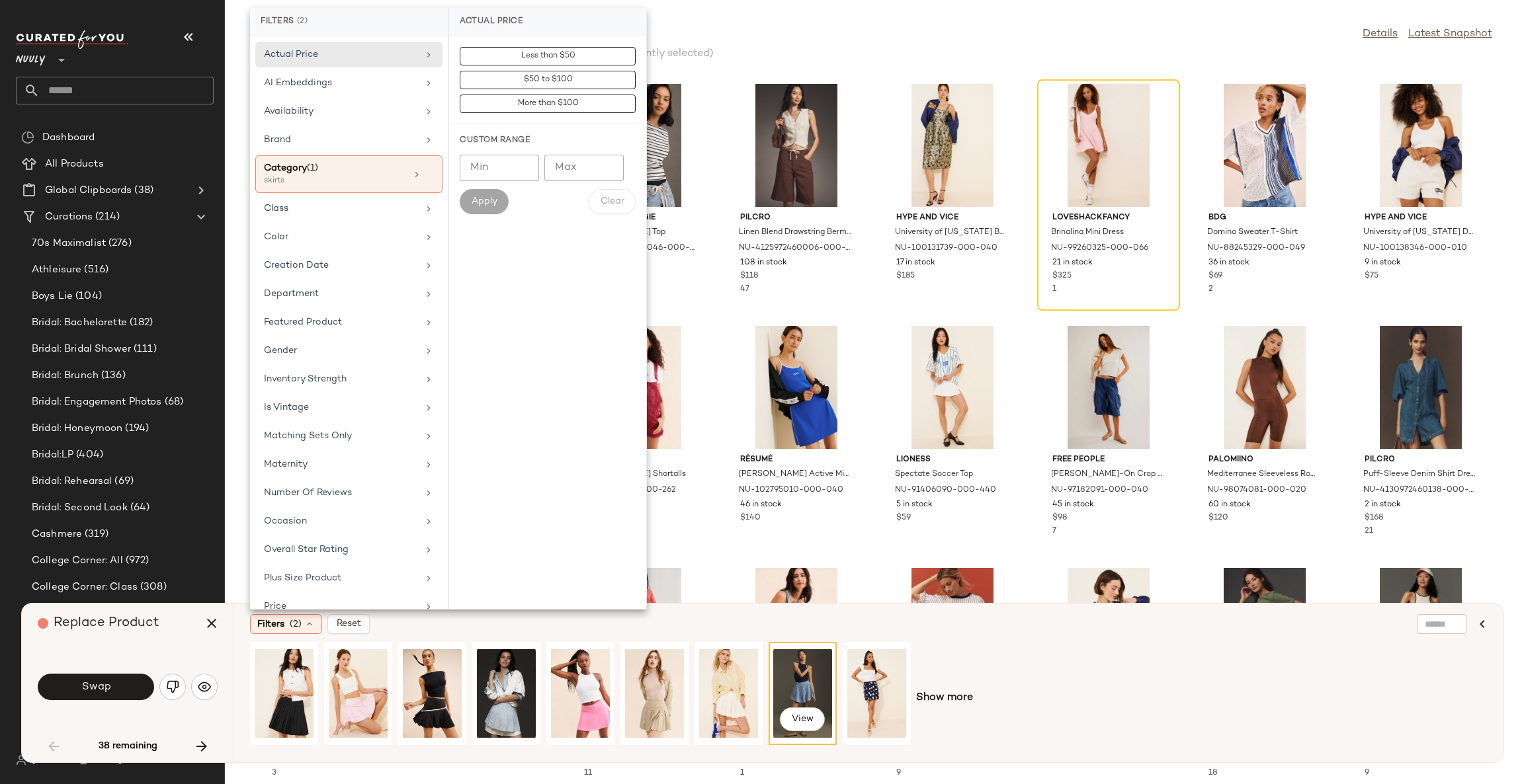
scroll to position [92, 0]
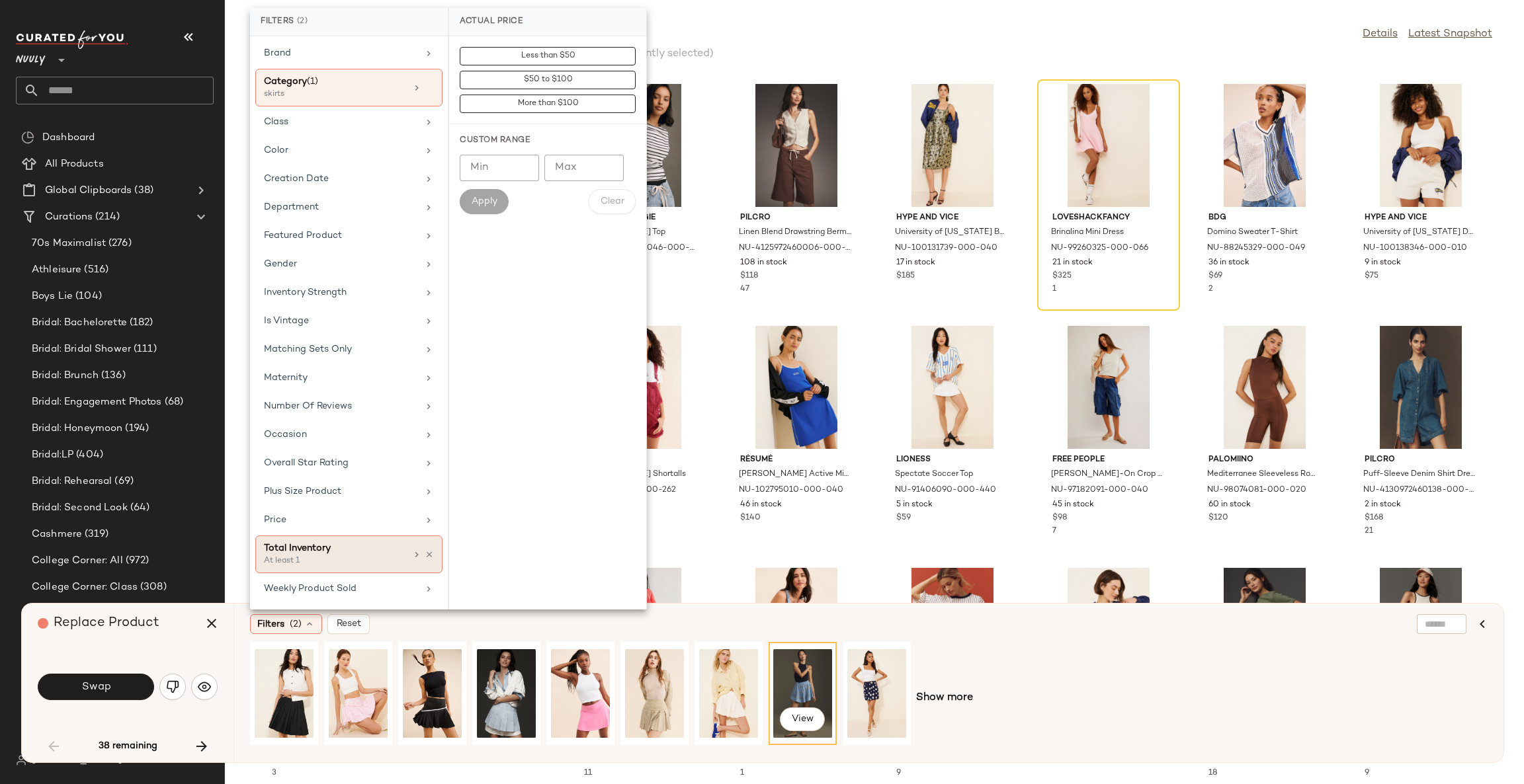
click at [356, 548] on div "Total Inventory" at bounding box center [335, 548] width 142 height 14
click at [490, 140] on input "Min" at bounding box center [500, 144] width 80 height 27
type input "**"
click at [494, 180] on span "Apply" at bounding box center [484, 178] width 27 height 10
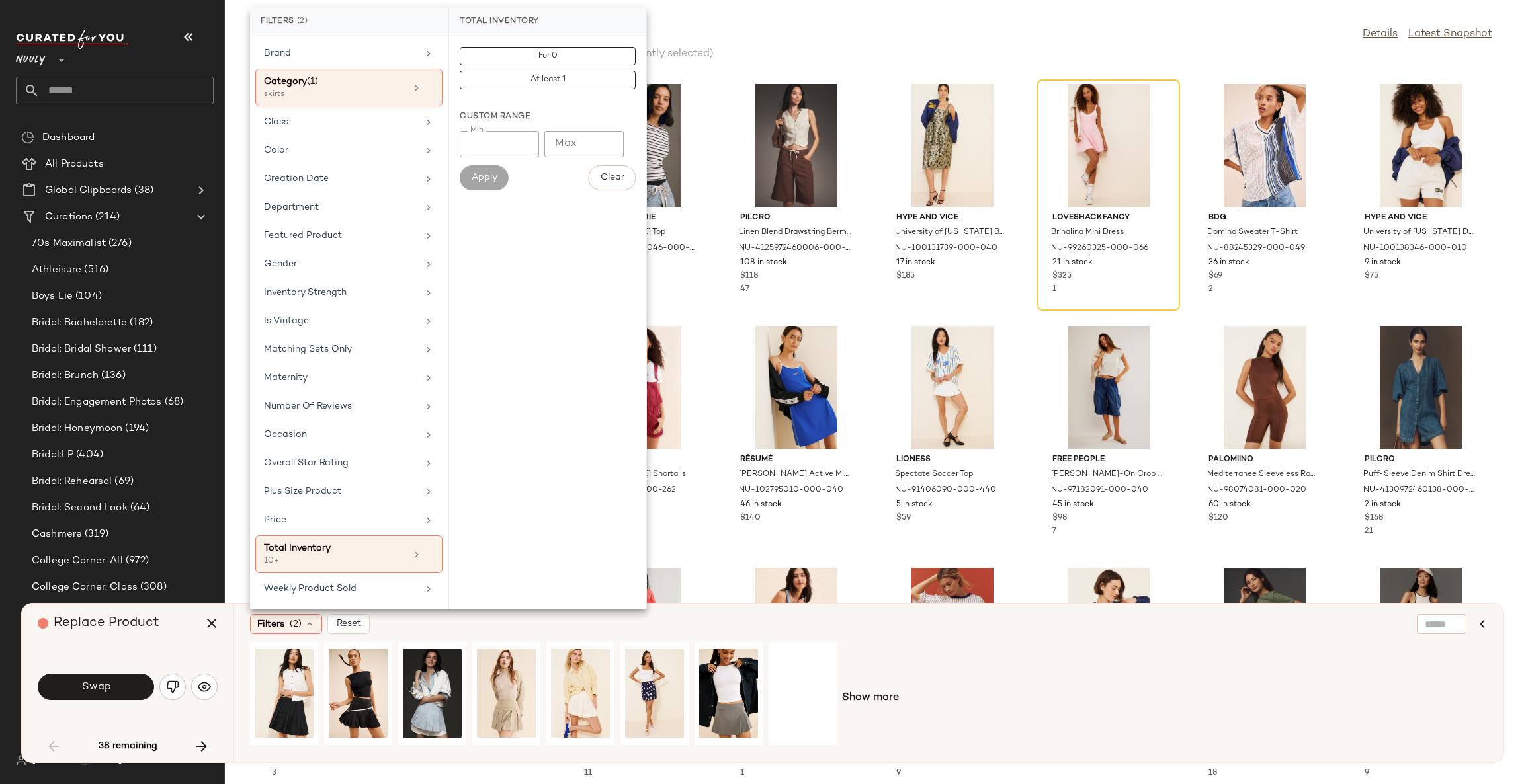
click at [439, 625] on div "Filters (2) Reset" at bounding box center [805, 624] width 1109 height 20
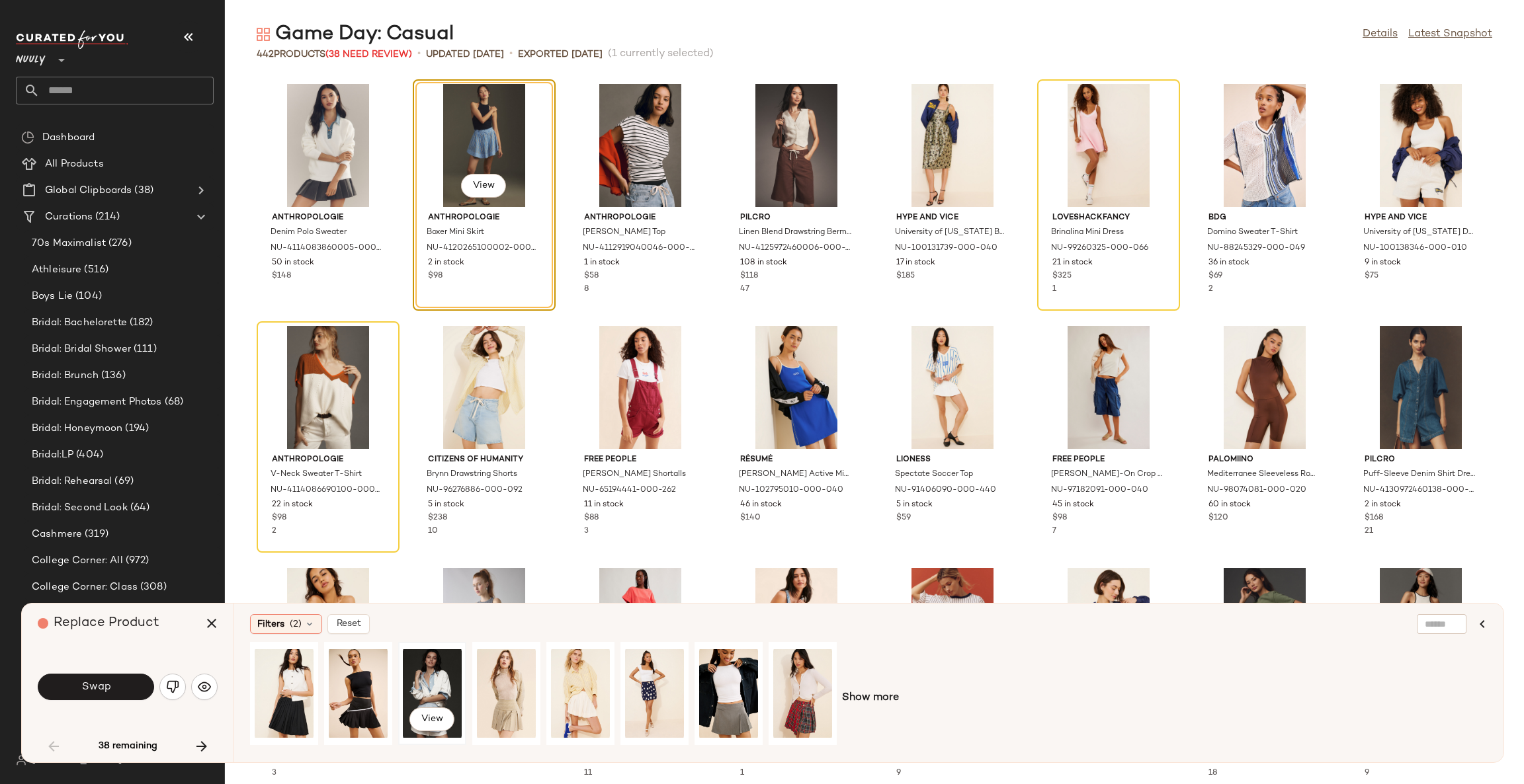
click at [435, 682] on div "View" at bounding box center [432, 694] width 59 height 94
click at [489, 183] on span "View" at bounding box center [483, 185] width 23 height 10
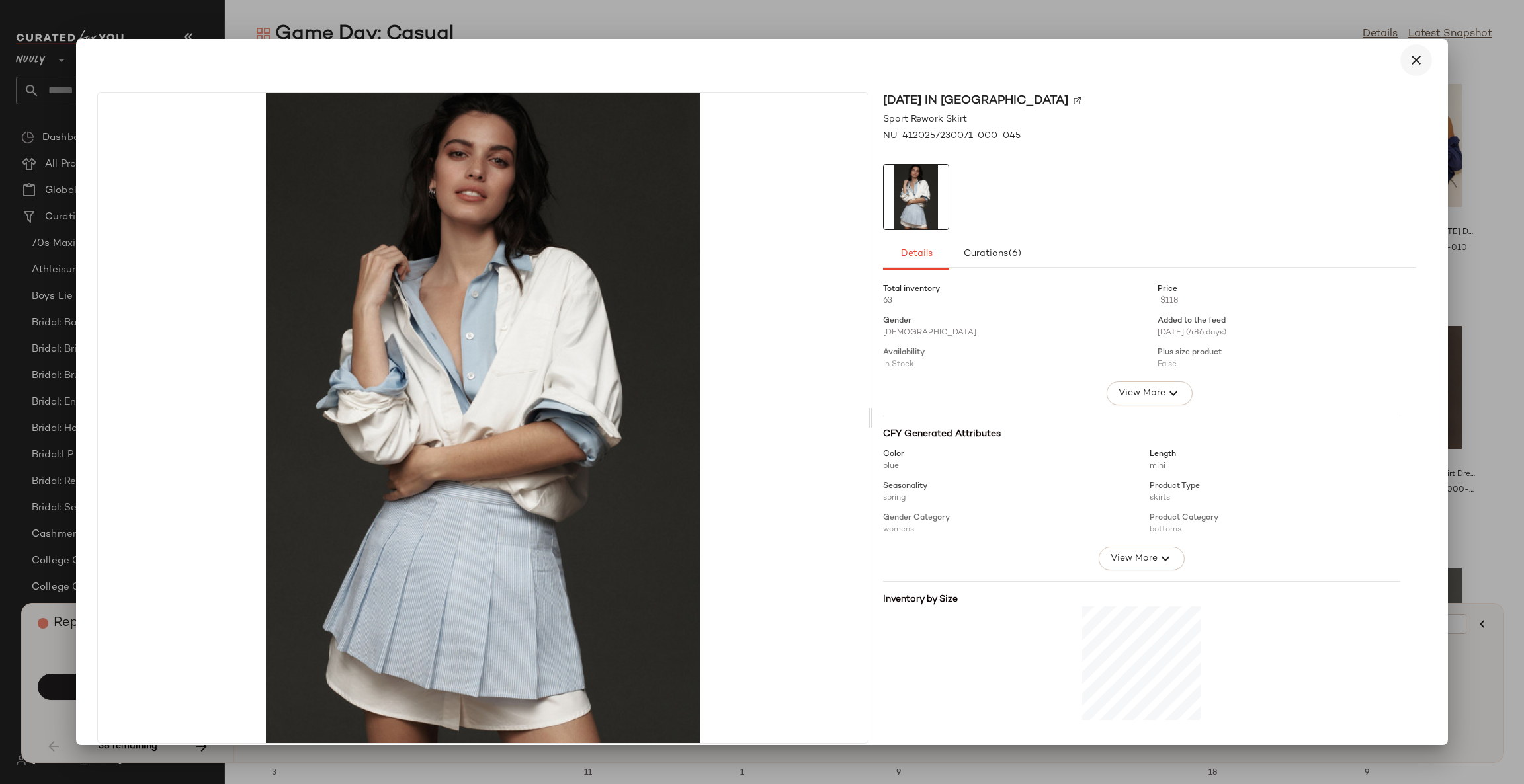
click at [1408, 65] on icon "button" at bounding box center [1416, 60] width 16 height 16
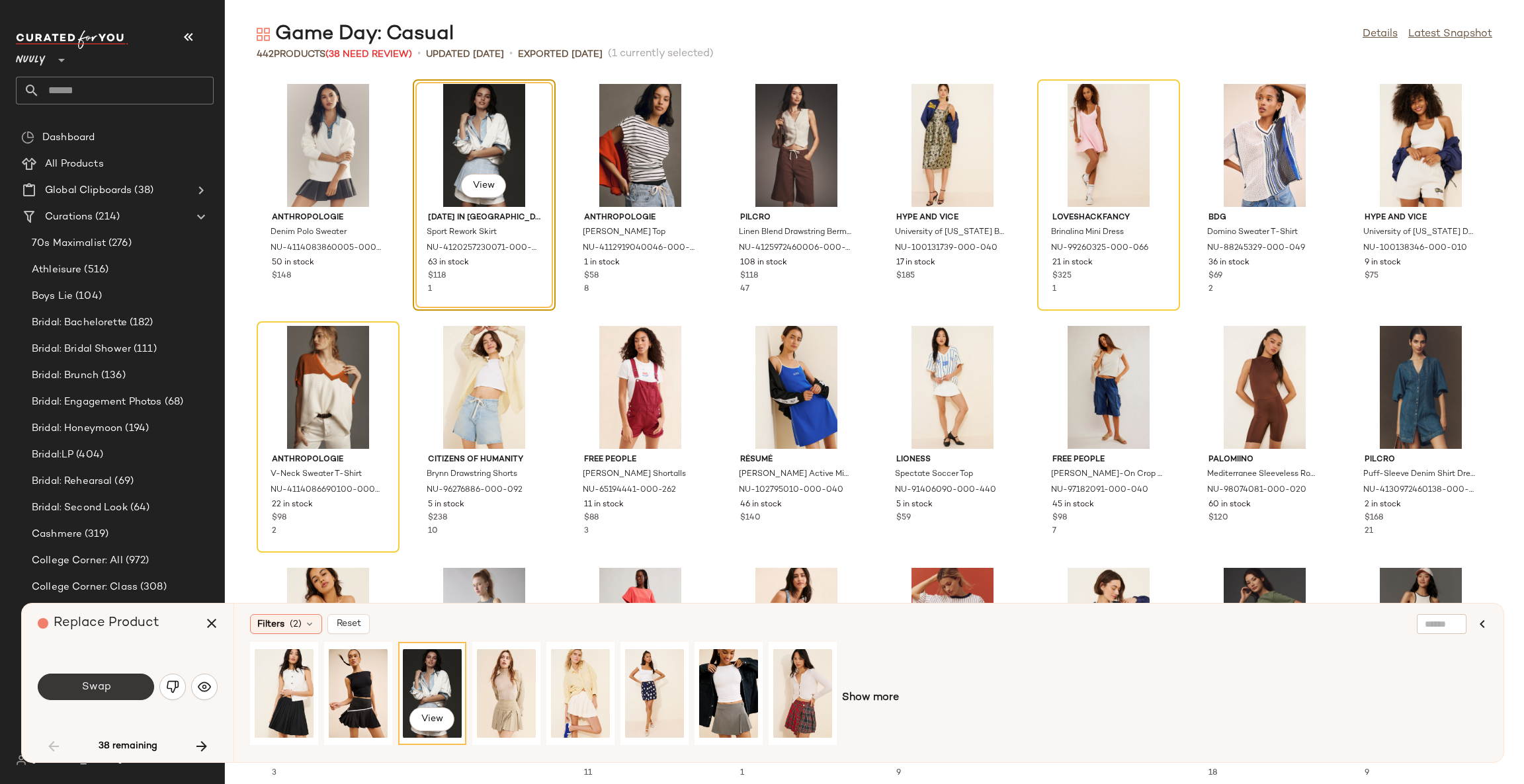
click at [110, 678] on button "Swap" at bounding box center [96, 687] width 116 height 27
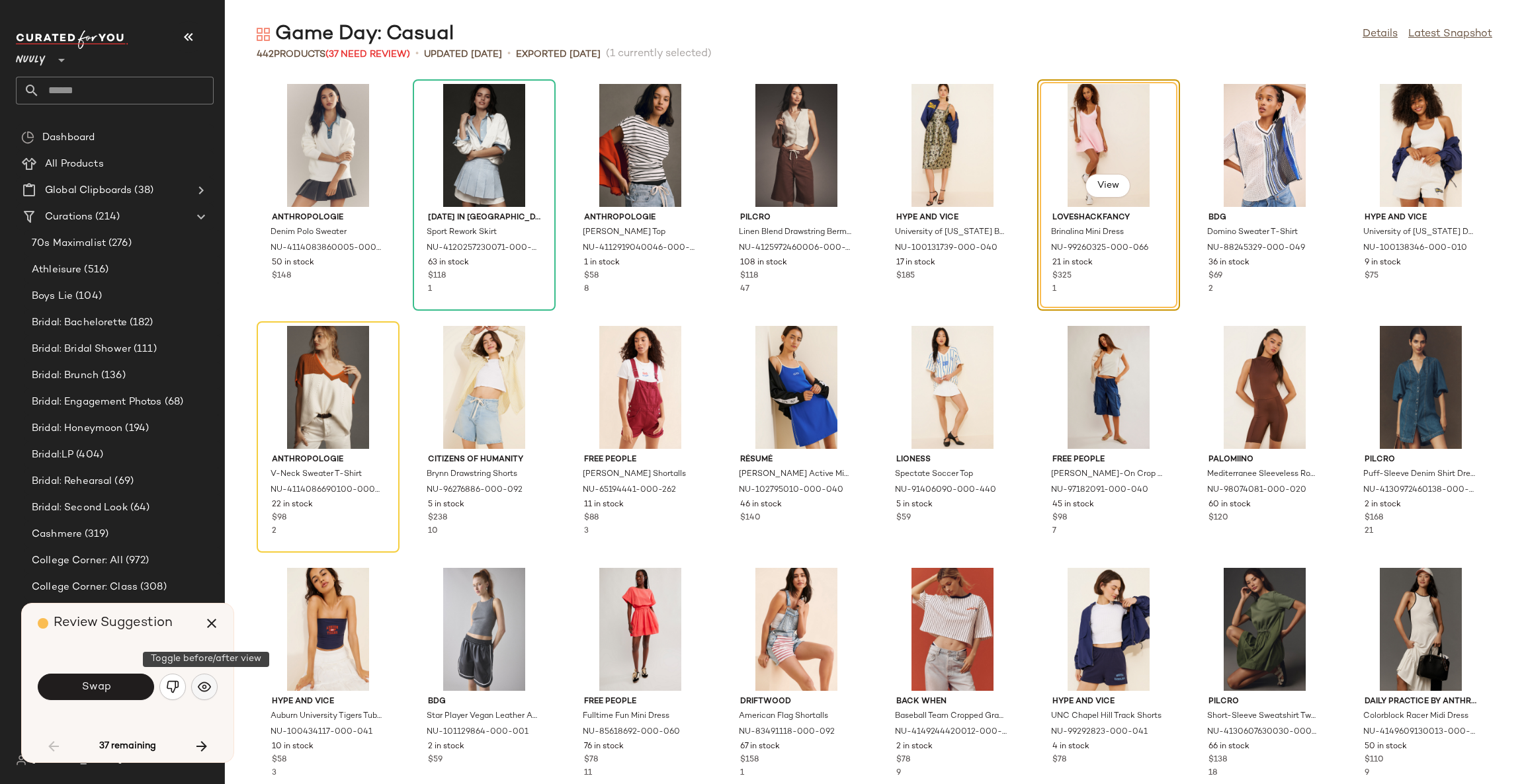
click at [208, 690] on img "button" at bounding box center [204, 687] width 13 height 13
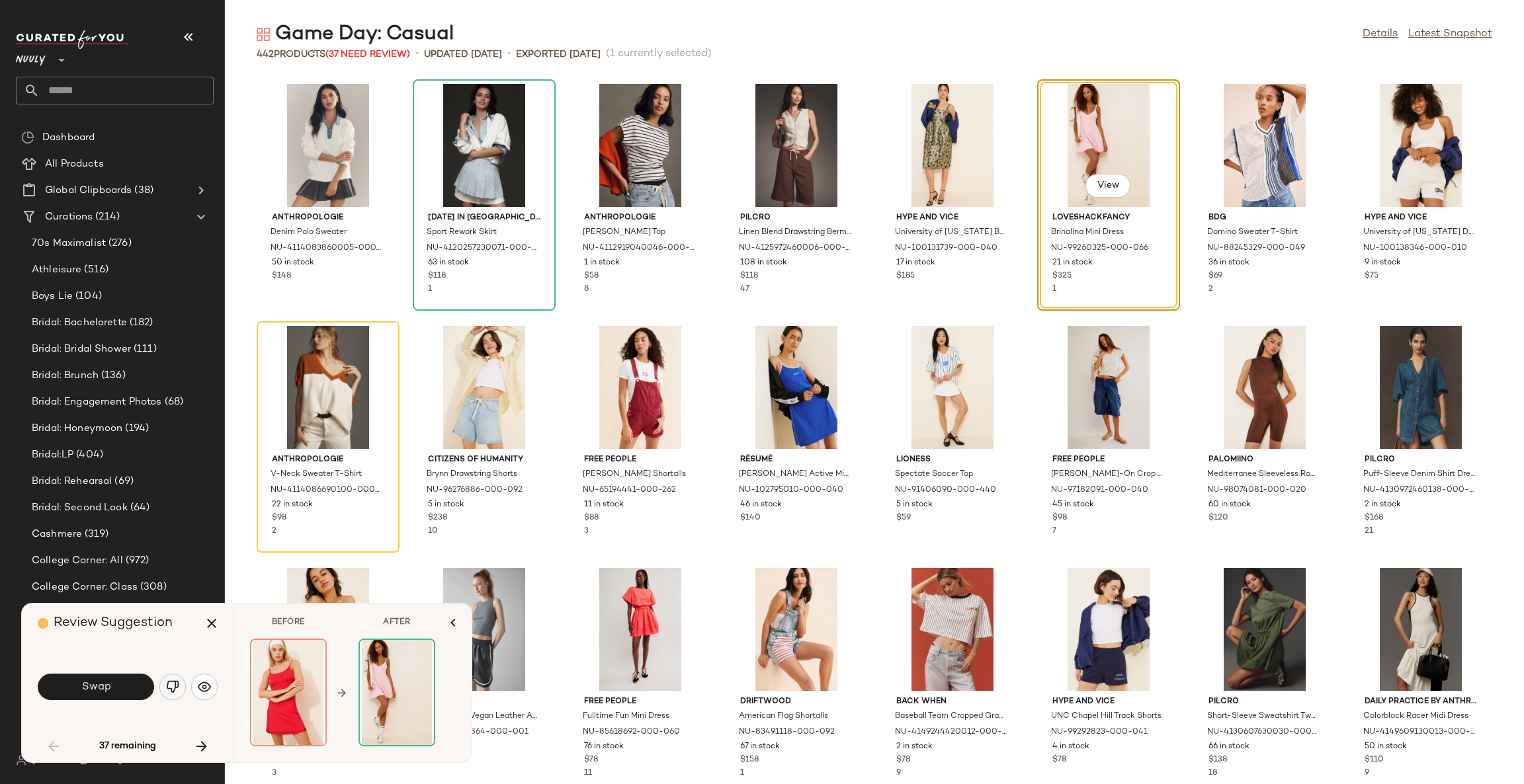
click at [174, 686] on img "button" at bounding box center [172, 687] width 13 height 13
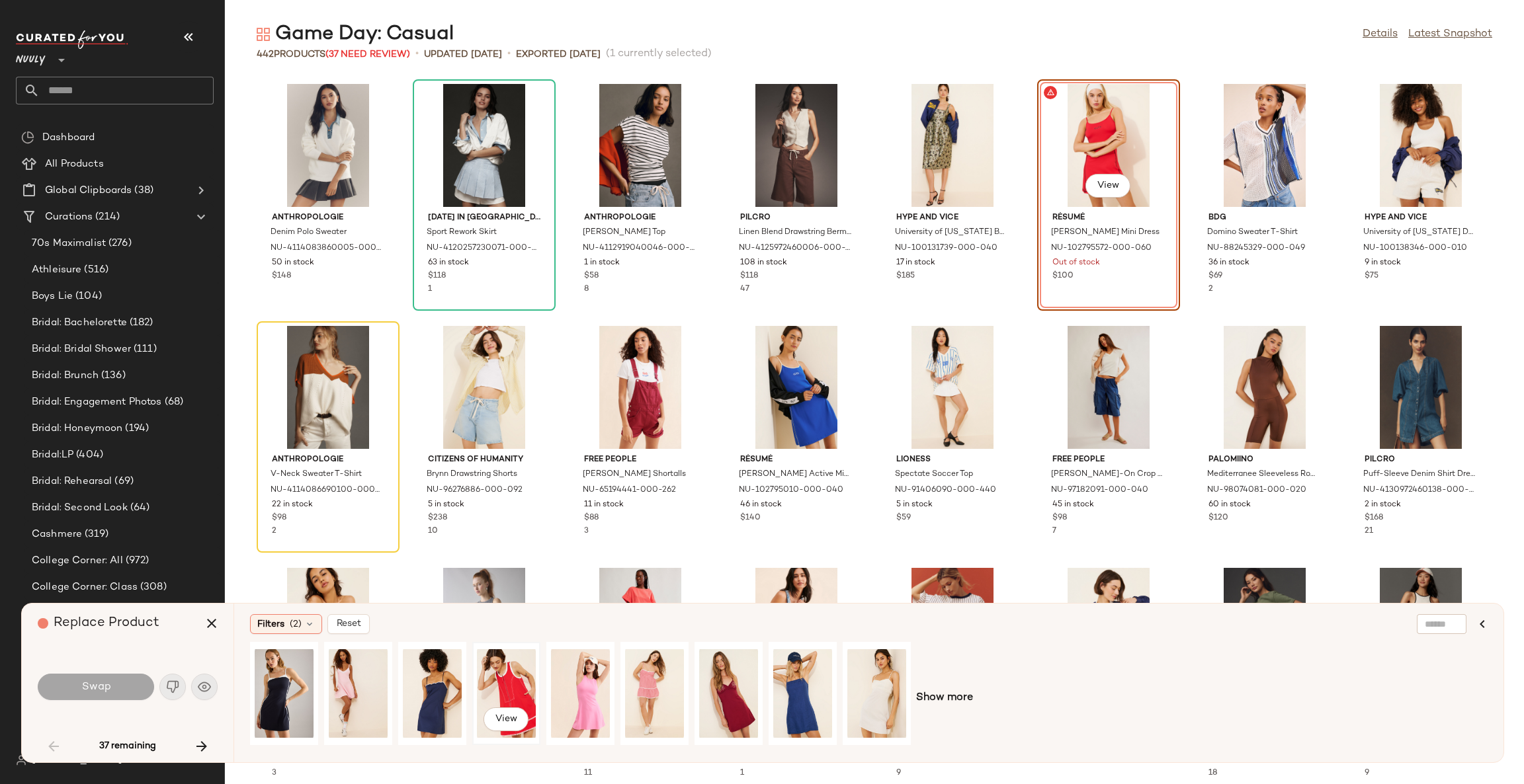
click at [521, 681] on div "View" at bounding box center [506, 694] width 59 height 94
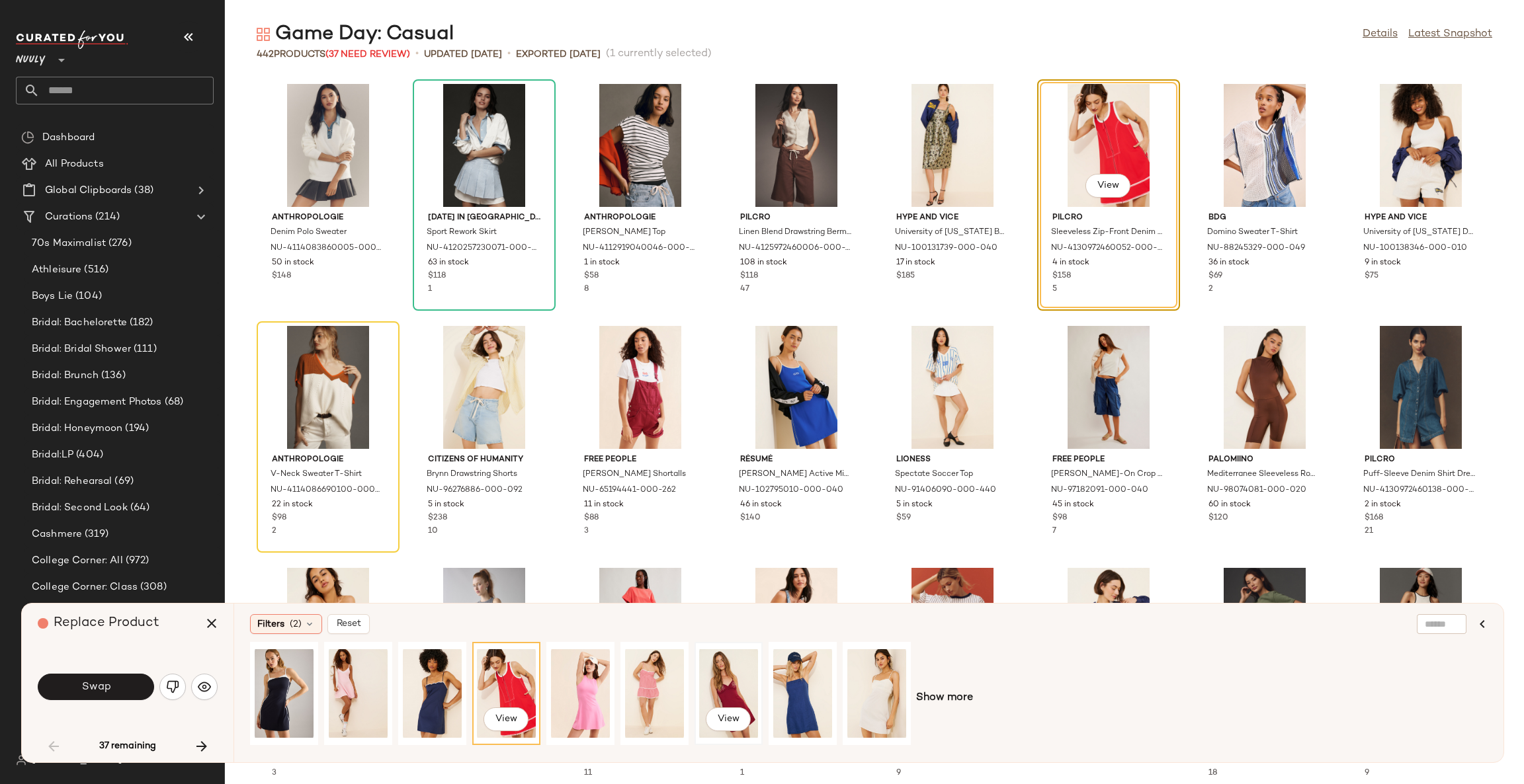
click at [715, 684] on div "View" at bounding box center [729, 694] width 59 height 94
click at [504, 672] on div "View" at bounding box center [506, 694] width 59 height 94
click at [250, 619] on div "Filters (2)" at bounding box center [286, 624] width 72 height 20
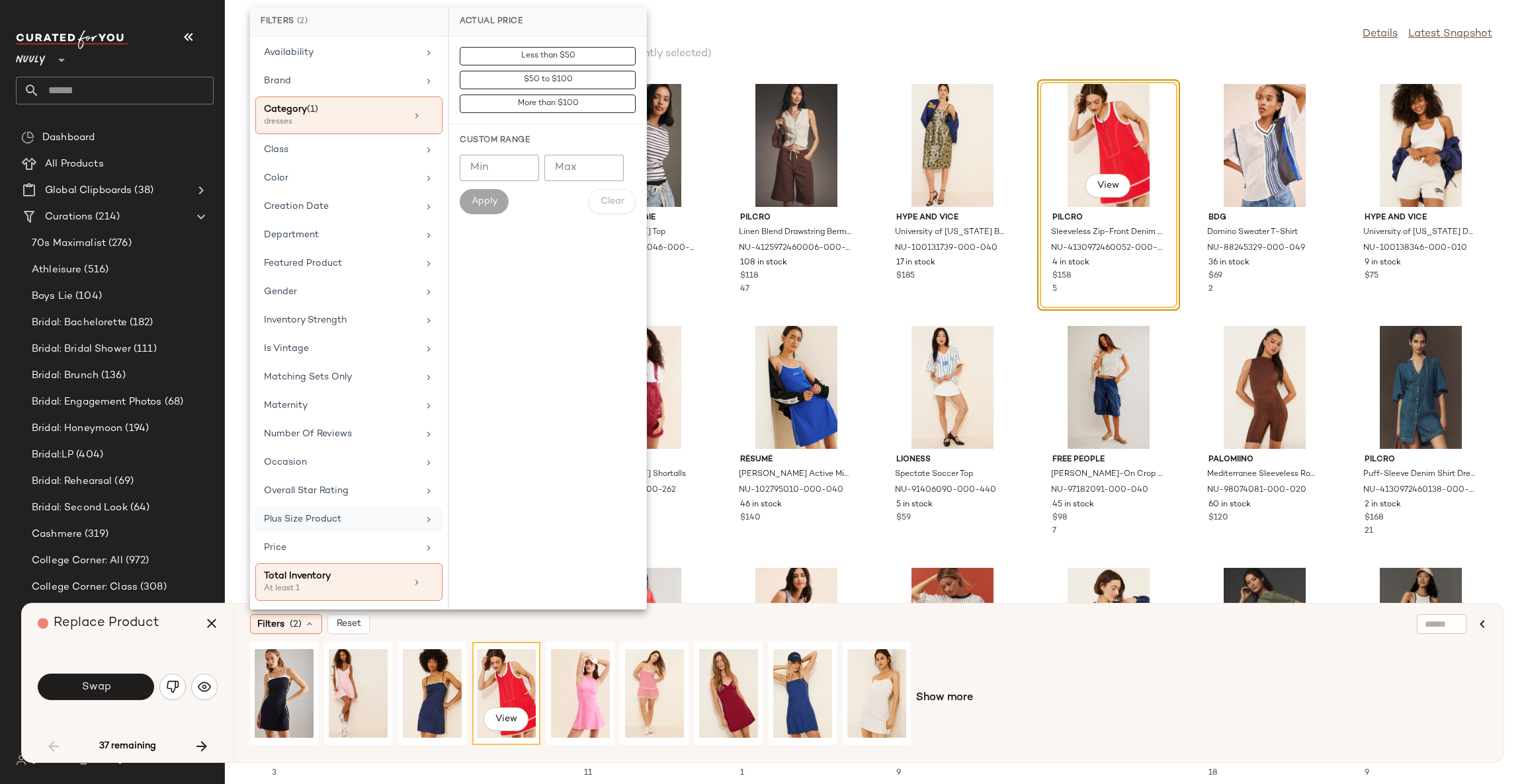
scroll to position [92, 0]
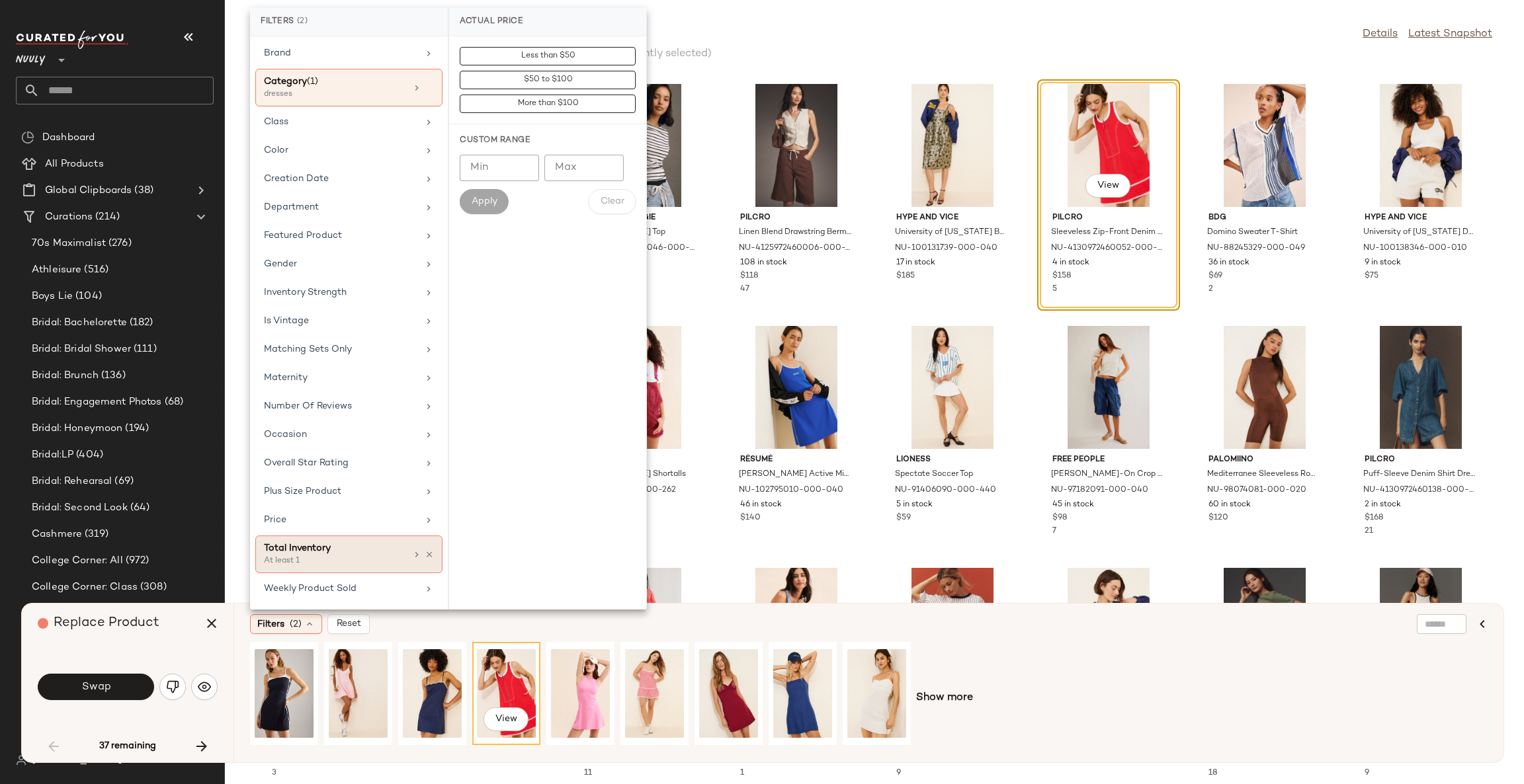
click at [373, 549] on div "Total Inventory" at bounding box center [335, 548] width 142 height 14
click at [494, 145] on input "Min" at bounding box center [500, 144] width 80 height 27
type input "**"
click at [490, 178] on span "Apply" at bounding box center [484, 178] width 27 height 10
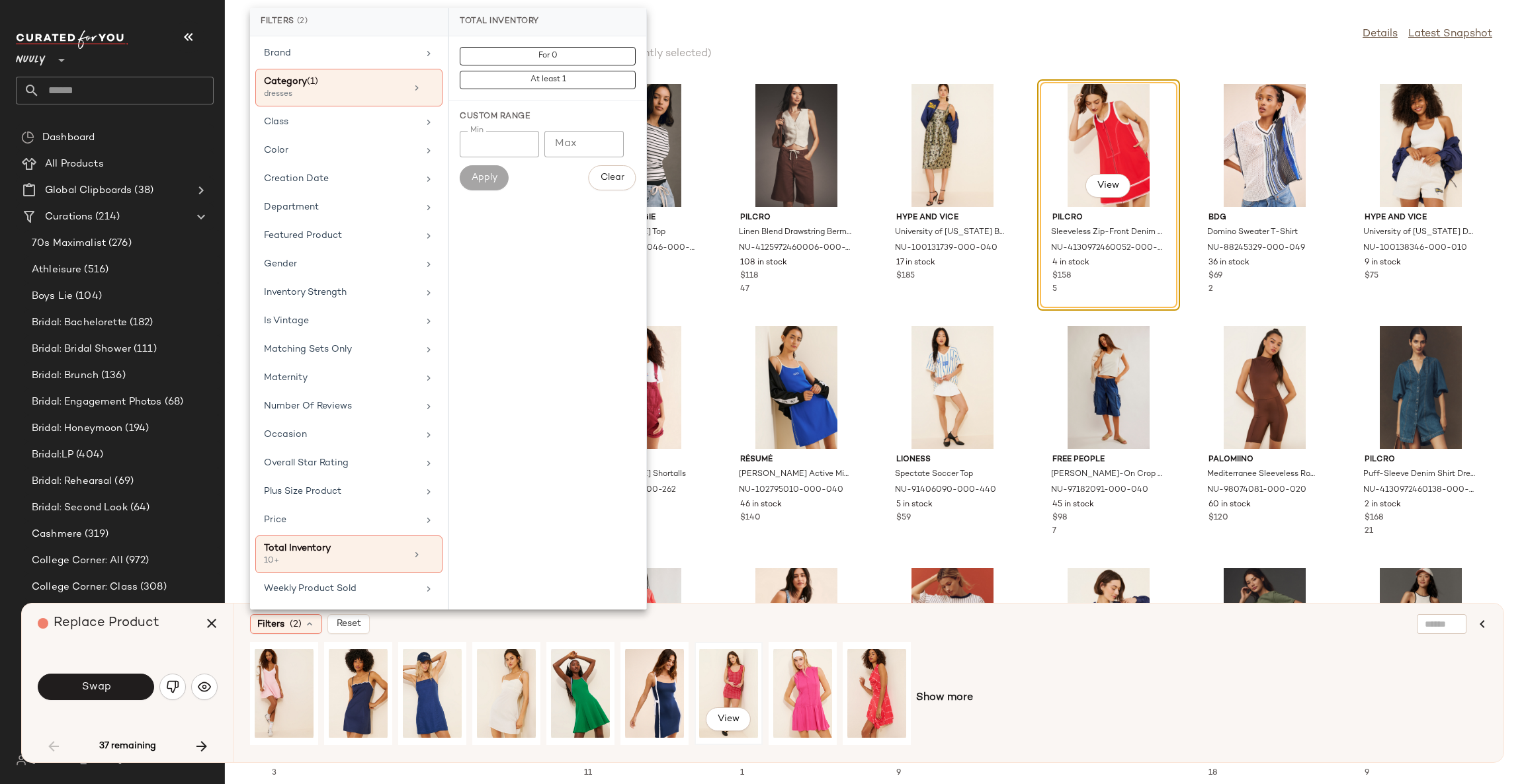
click at [736, 672] on div "View" at bounding box center [729, 694] width 59 height 94
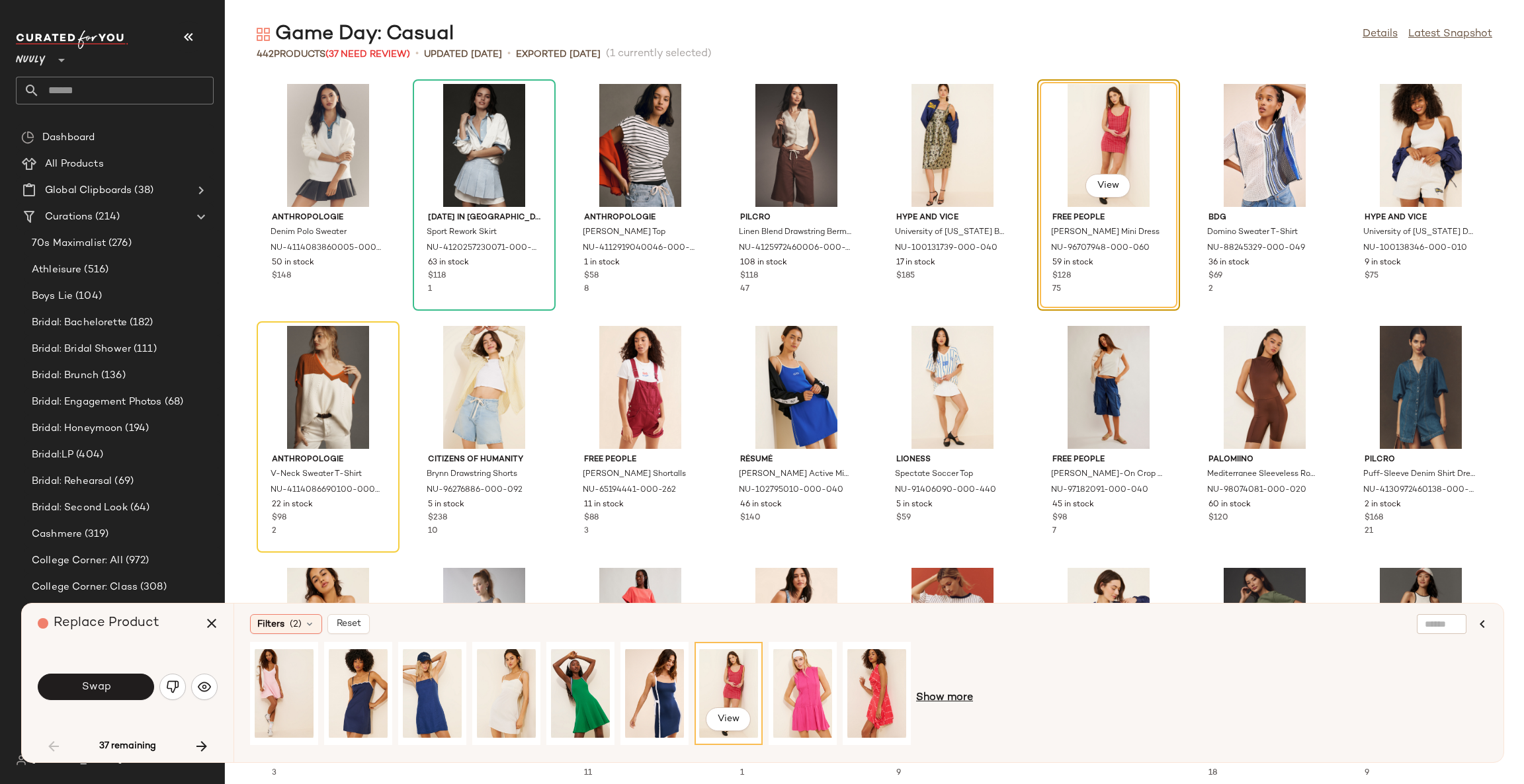
click at [919, 697] on span "Show more" at bounding box center [944, 698] width 57 height 16
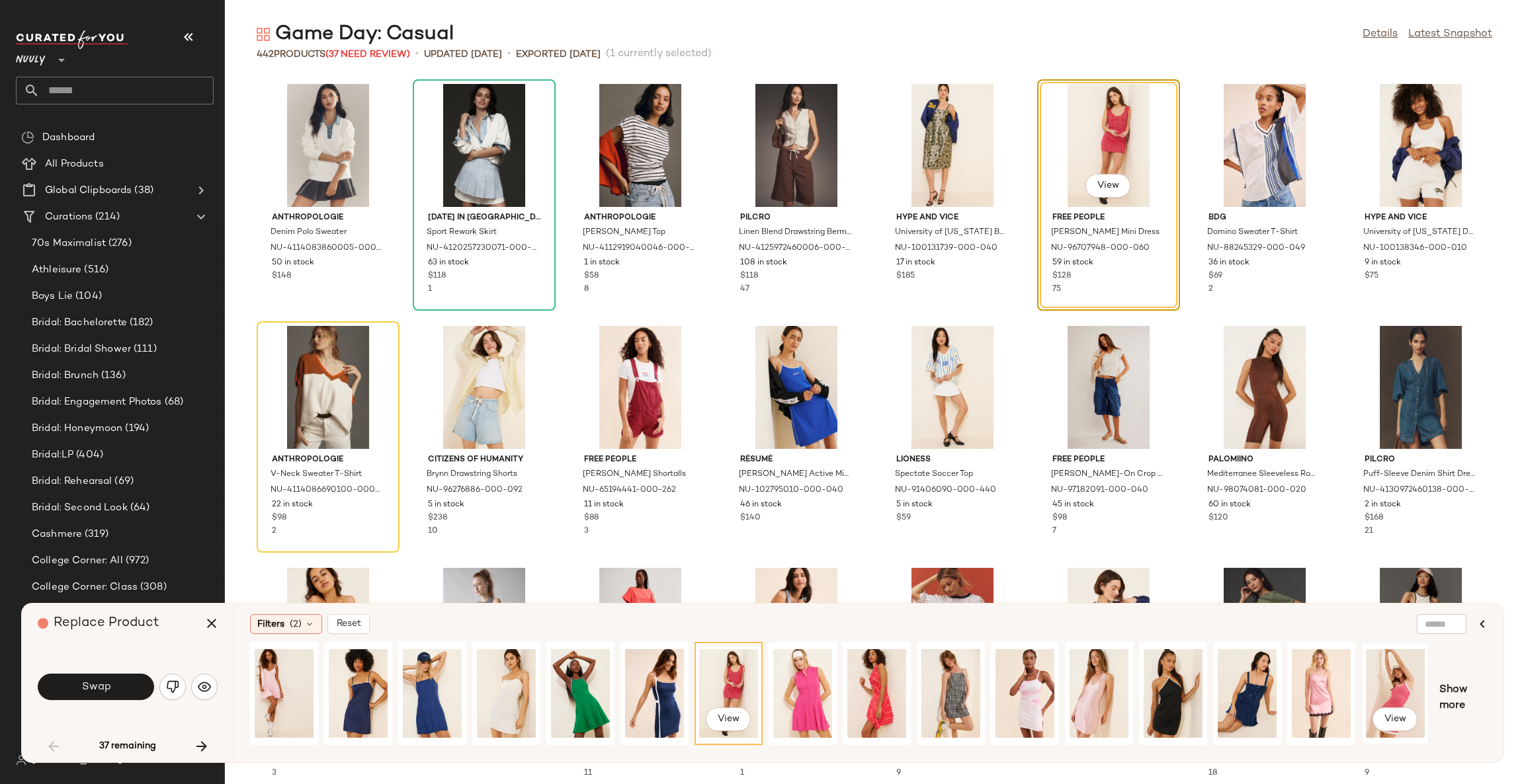
click at [1403, 684] on div "View" at bounding box center [1395, 694] width 59 height 94
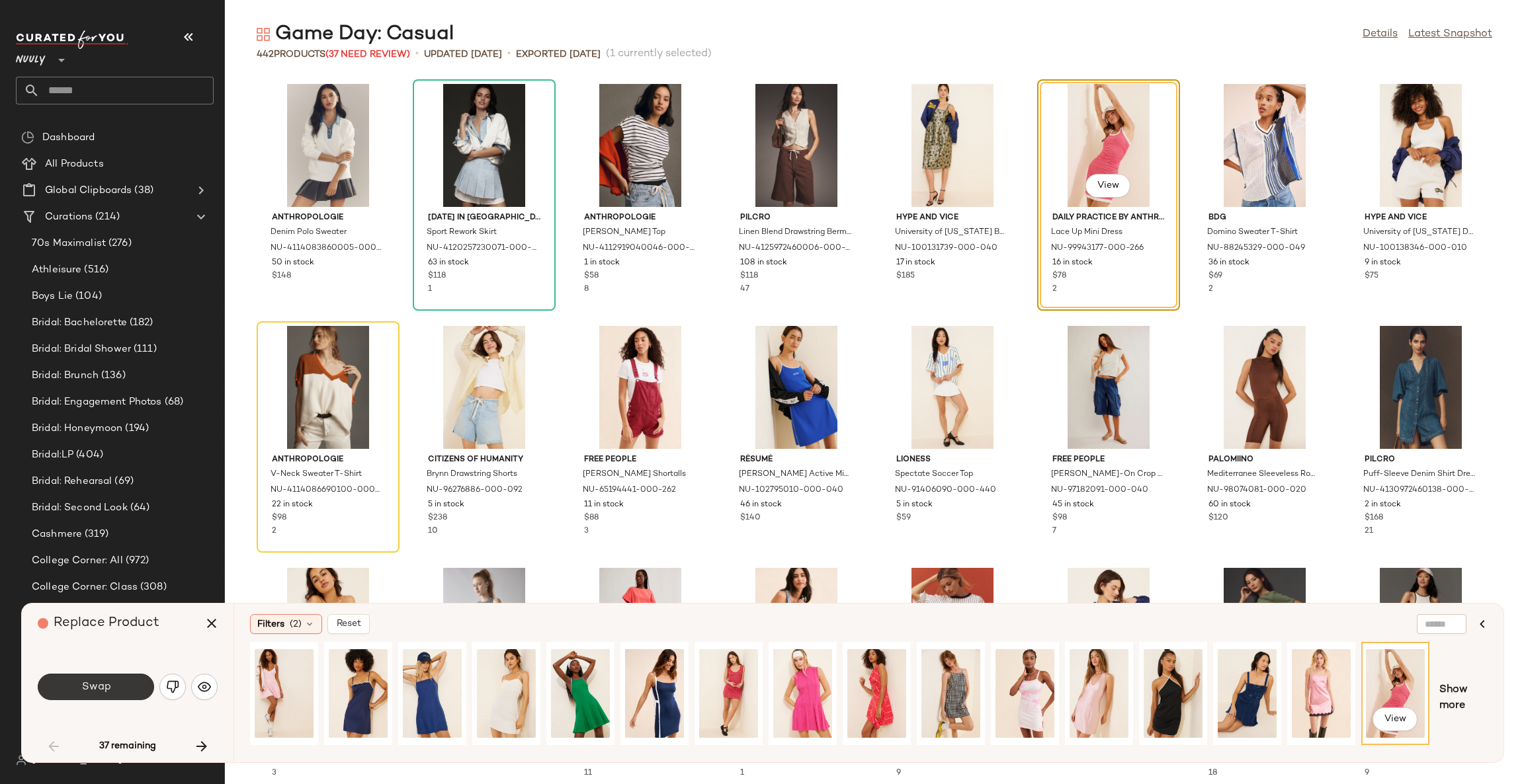
click at [118, 686] on button "Swap" at bounding box center [96, 687] width 116 height 27
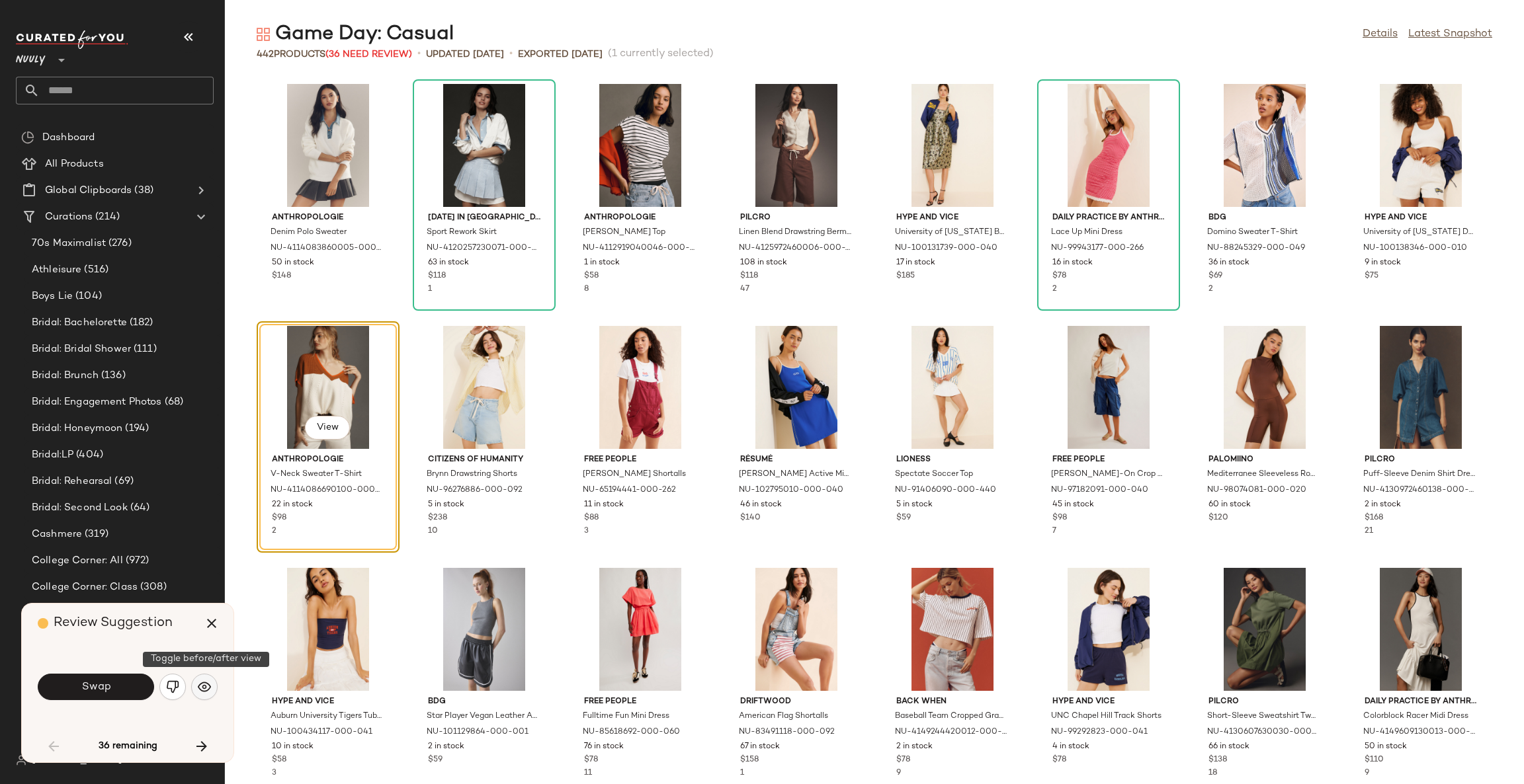
click at [200, 685] on img "button" at bounding box center [204, 687] width 13 height 13
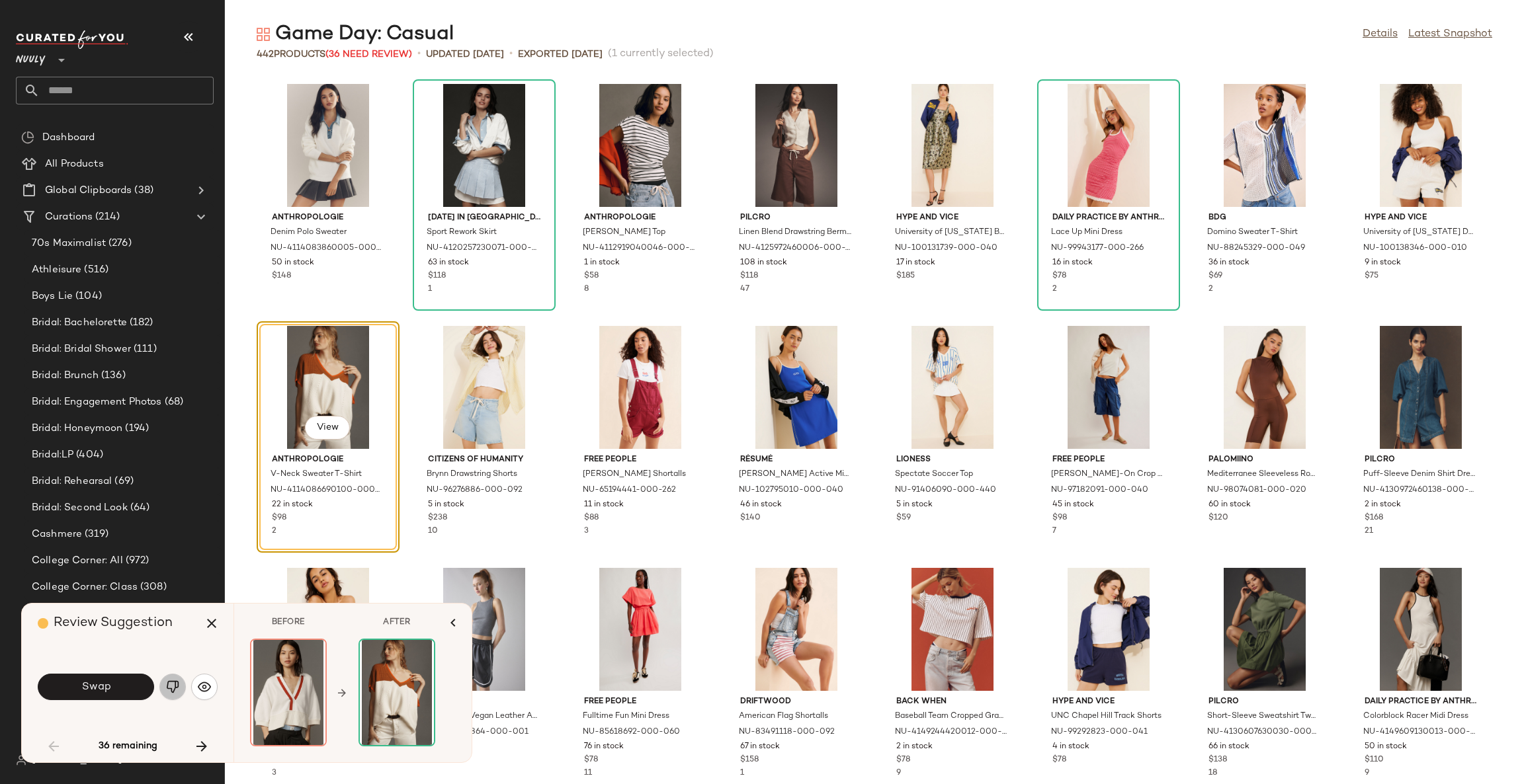
click at [175, 688] on img "button" at bounding box center [172, 687] width 13 height 13
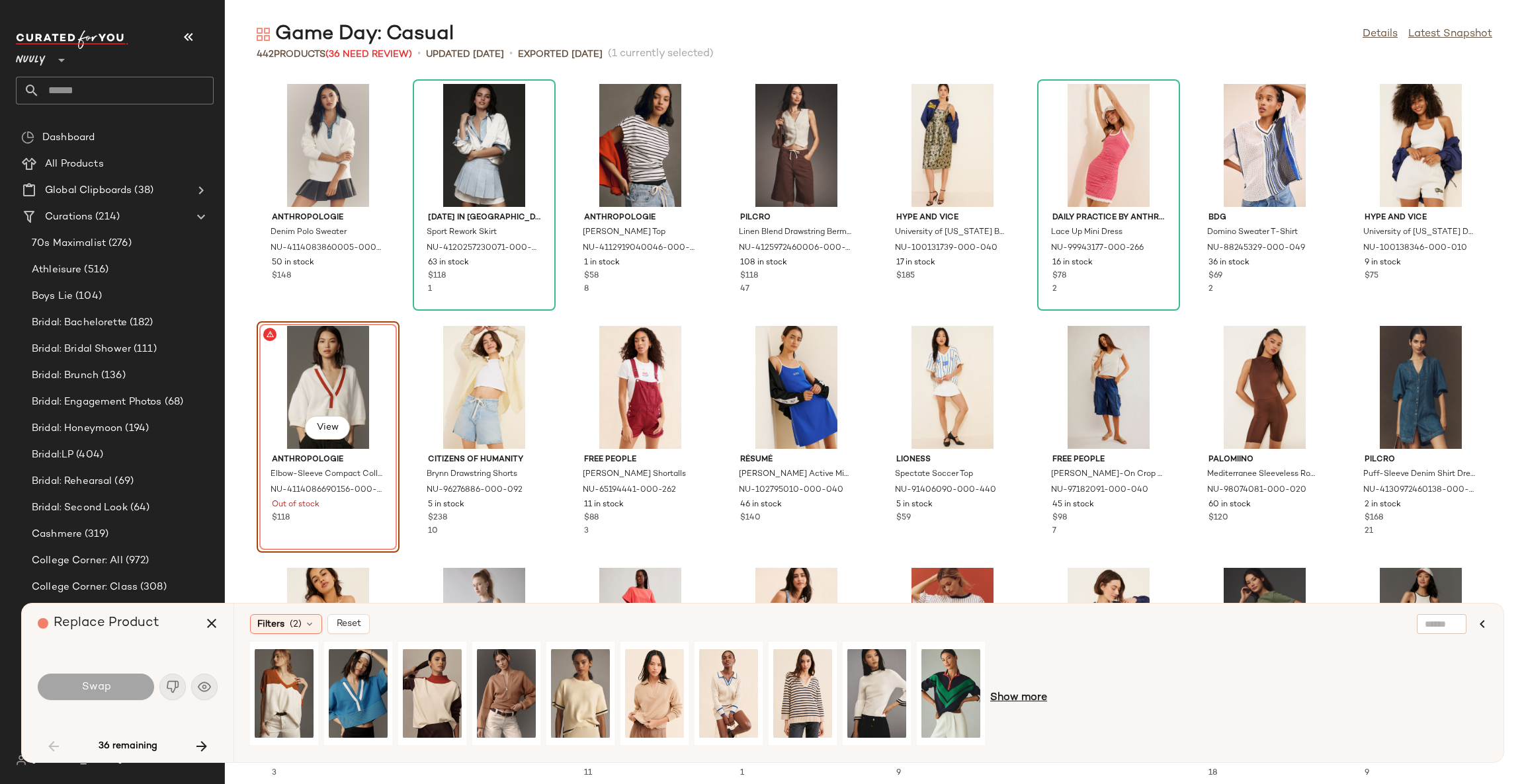
click at [1021, 697] on span "Show more" at bounding box center [1019, 698] width 57 height 16
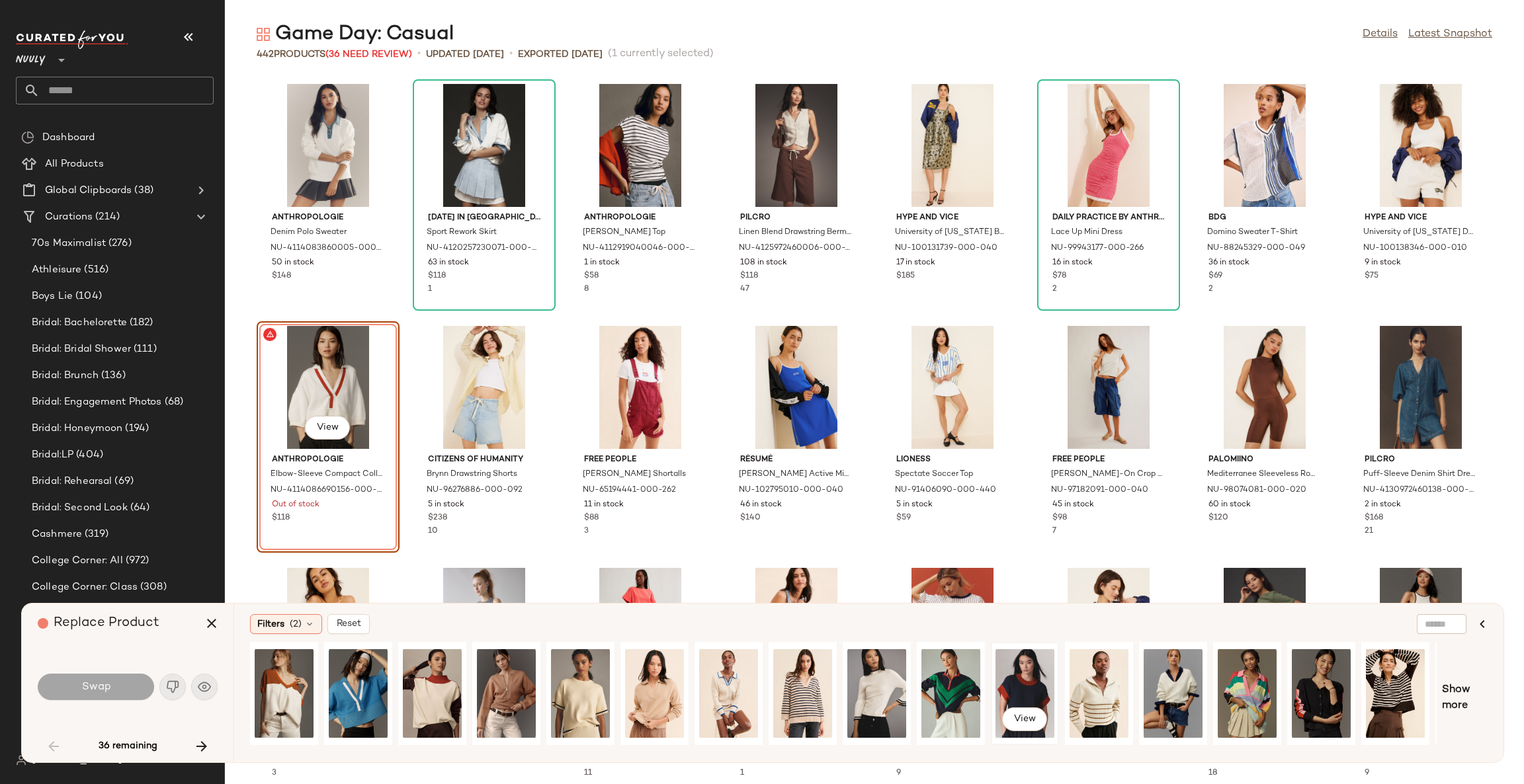
click at [1038, 675] on div "View" at bounding box center [1025, 694] width 59 height 94
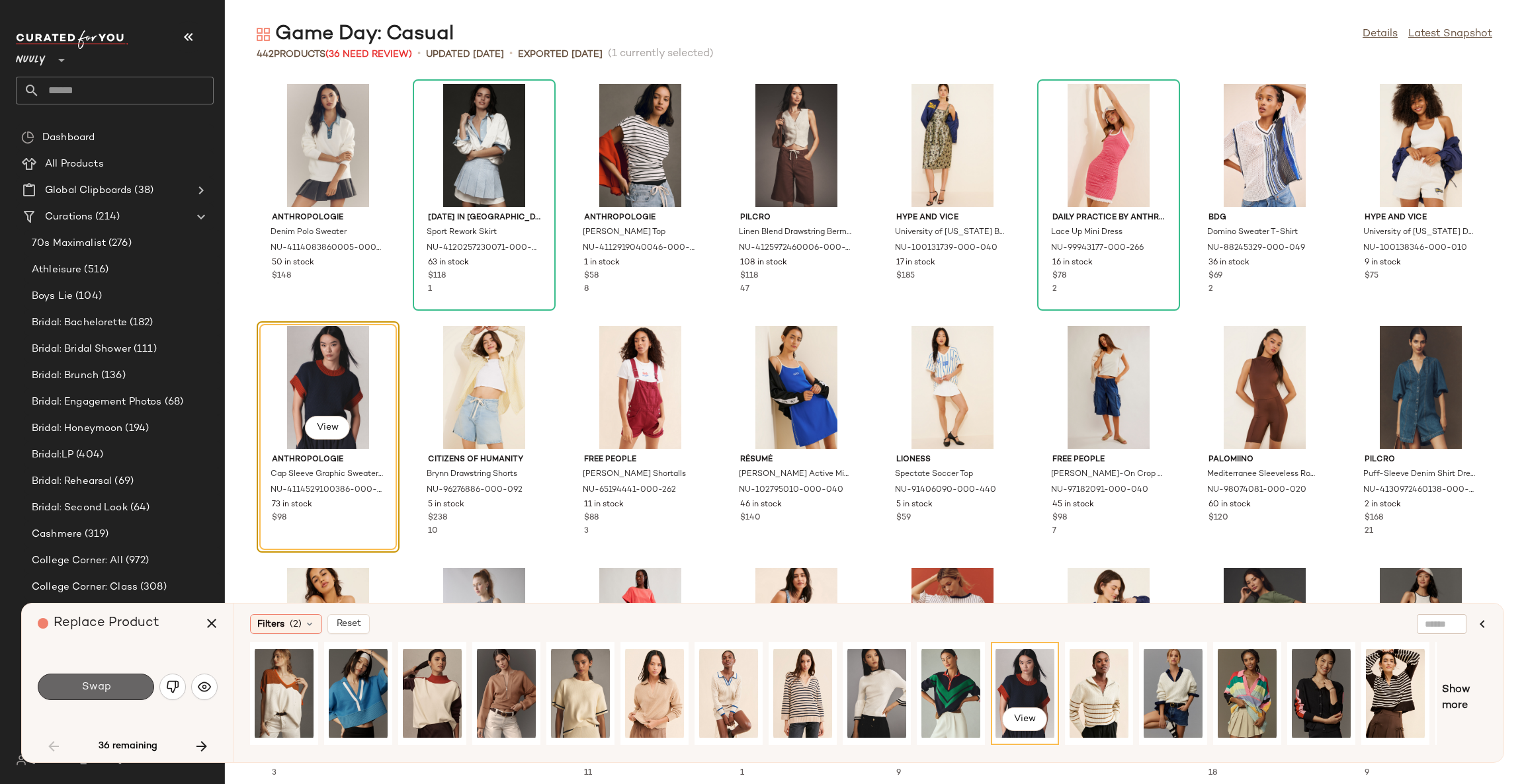
click at [126, 683] on button "Swap" at bounding box center [96, 687] width 116 height 27
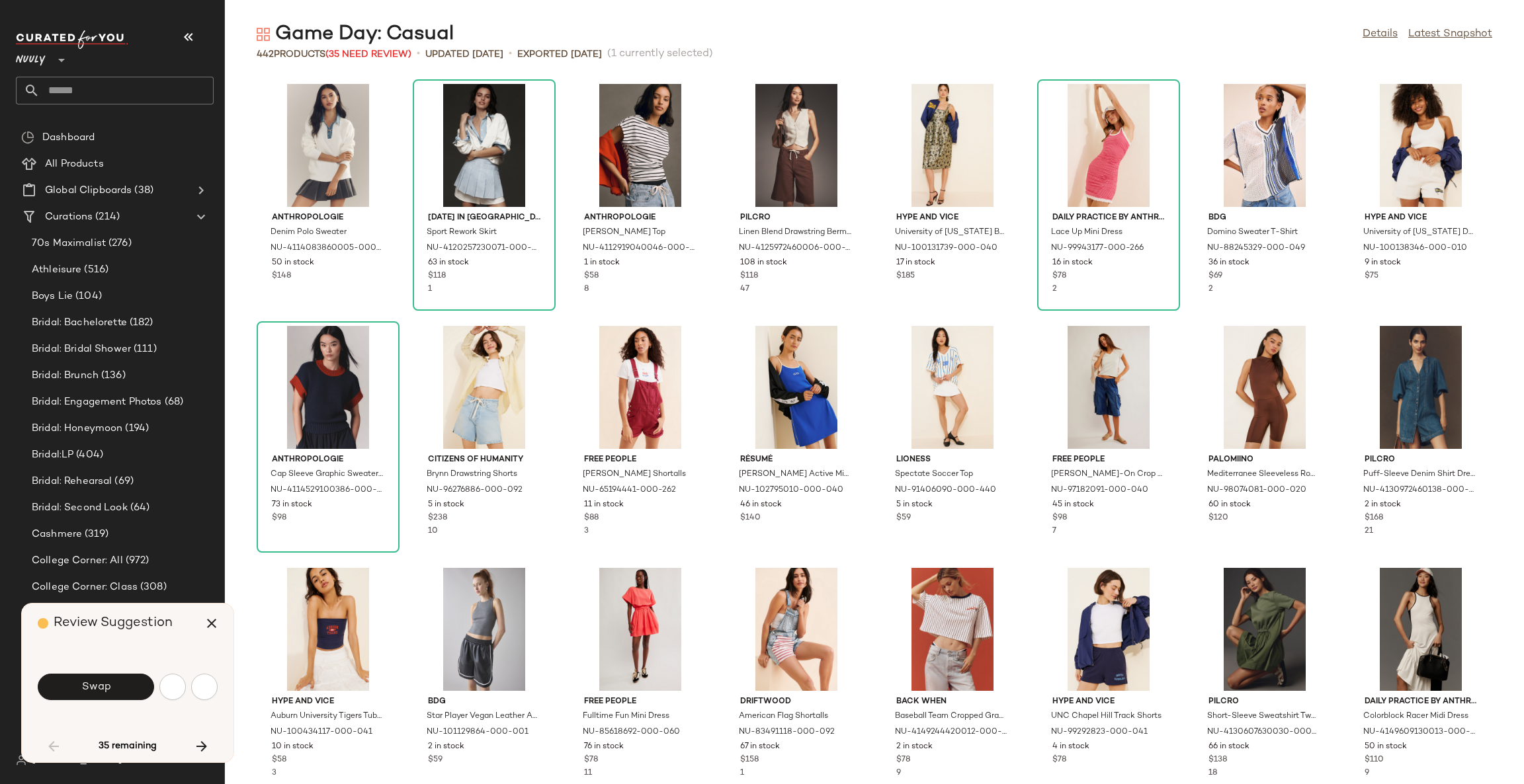
scroll to position [495, 0]
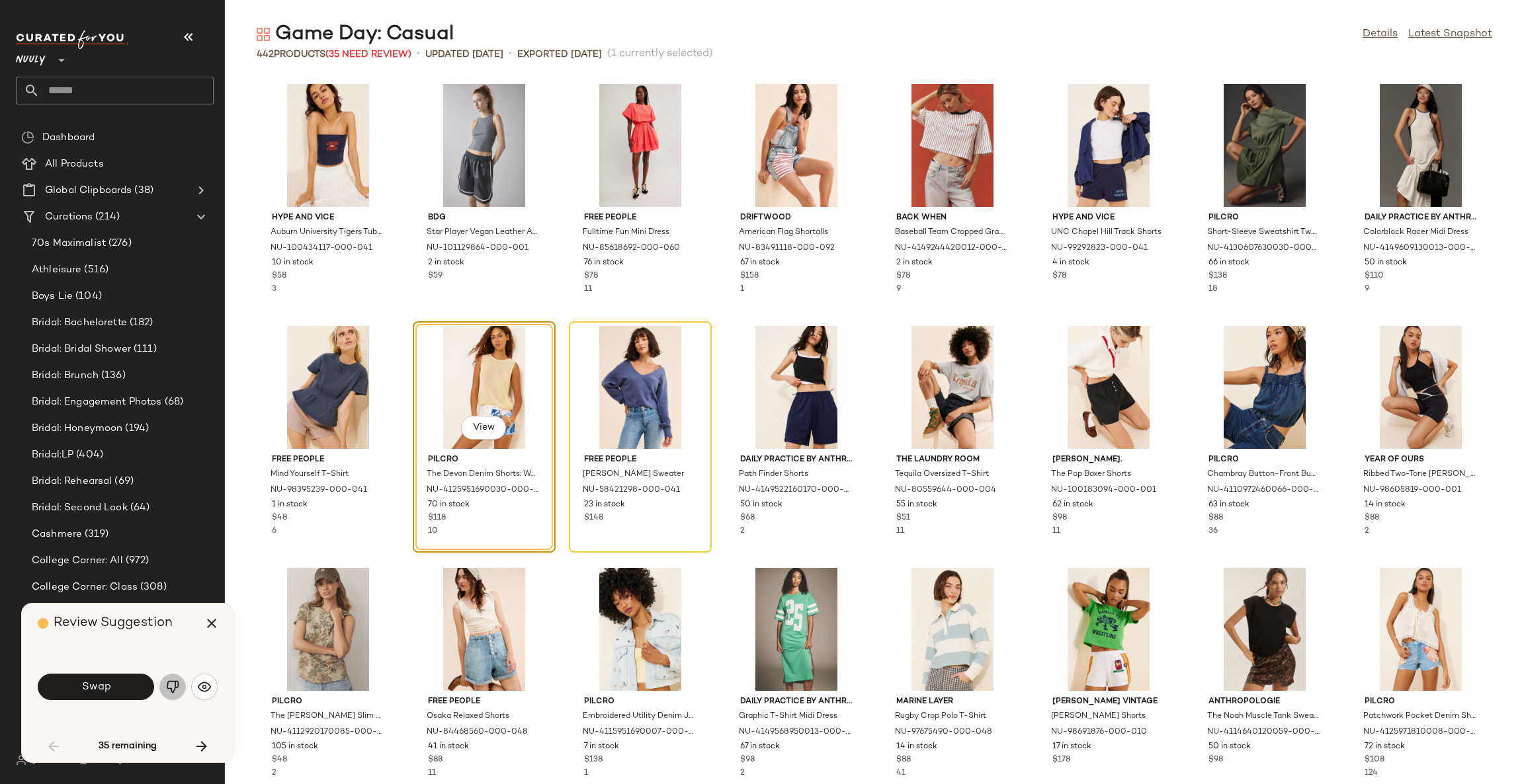
click at [172, 686] on img "button" at bounding box center [172, 687] width 13 height 13
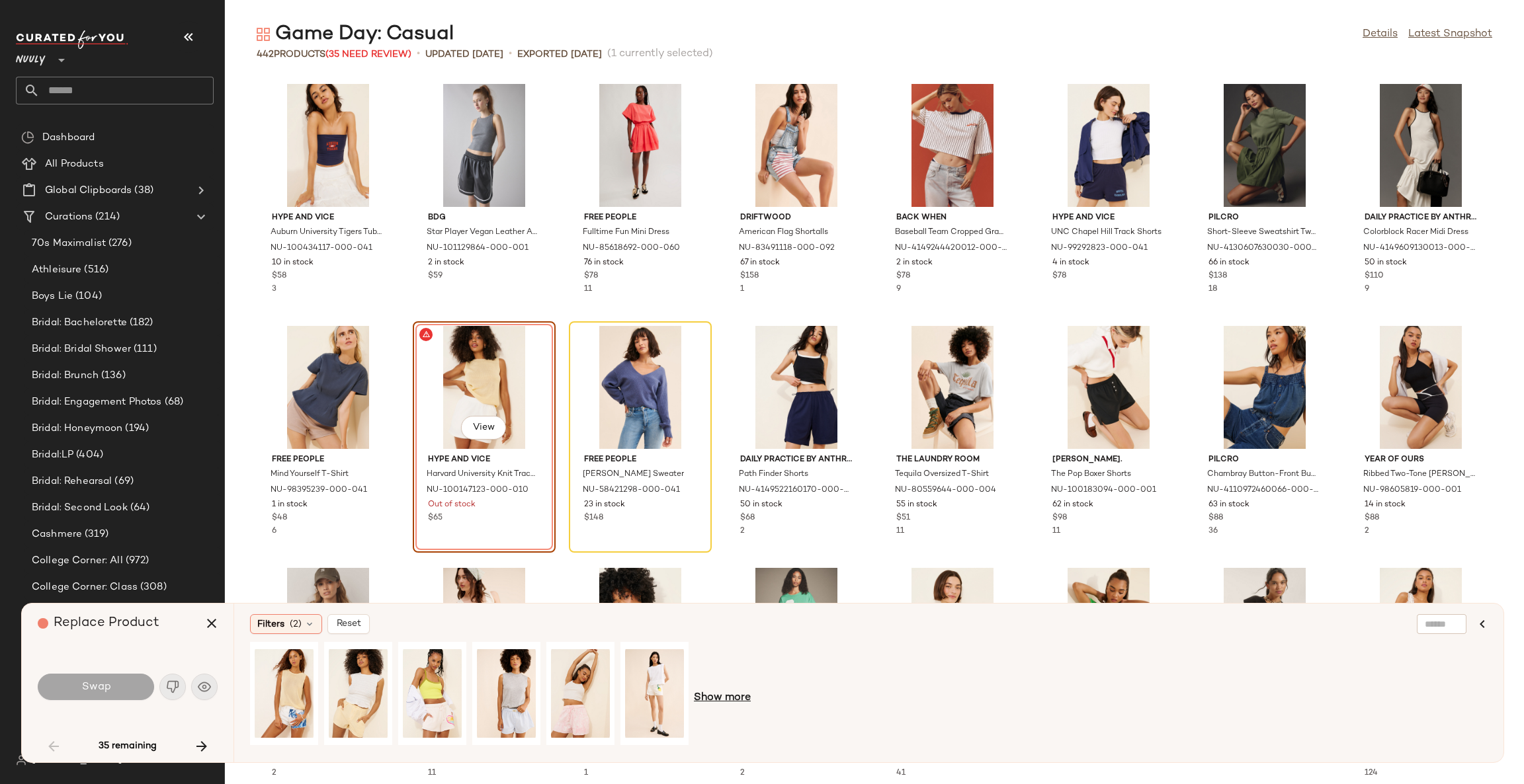
click at [724, 698] on span "Show more" at bounding box center [723, 698] width 57 height 16
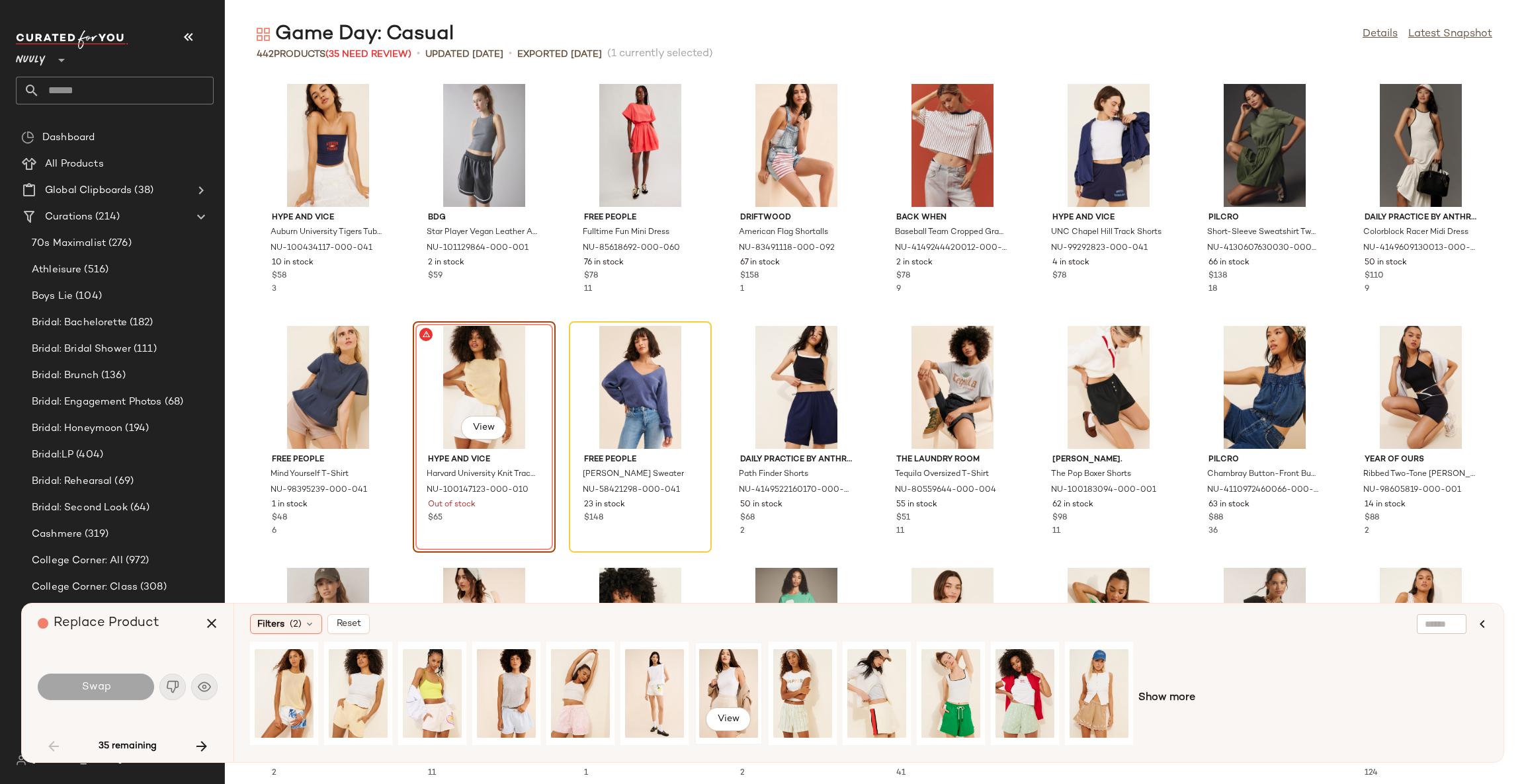
click at [727, 677] on div "View" at bounding box center [729, 694] width 59 height 94
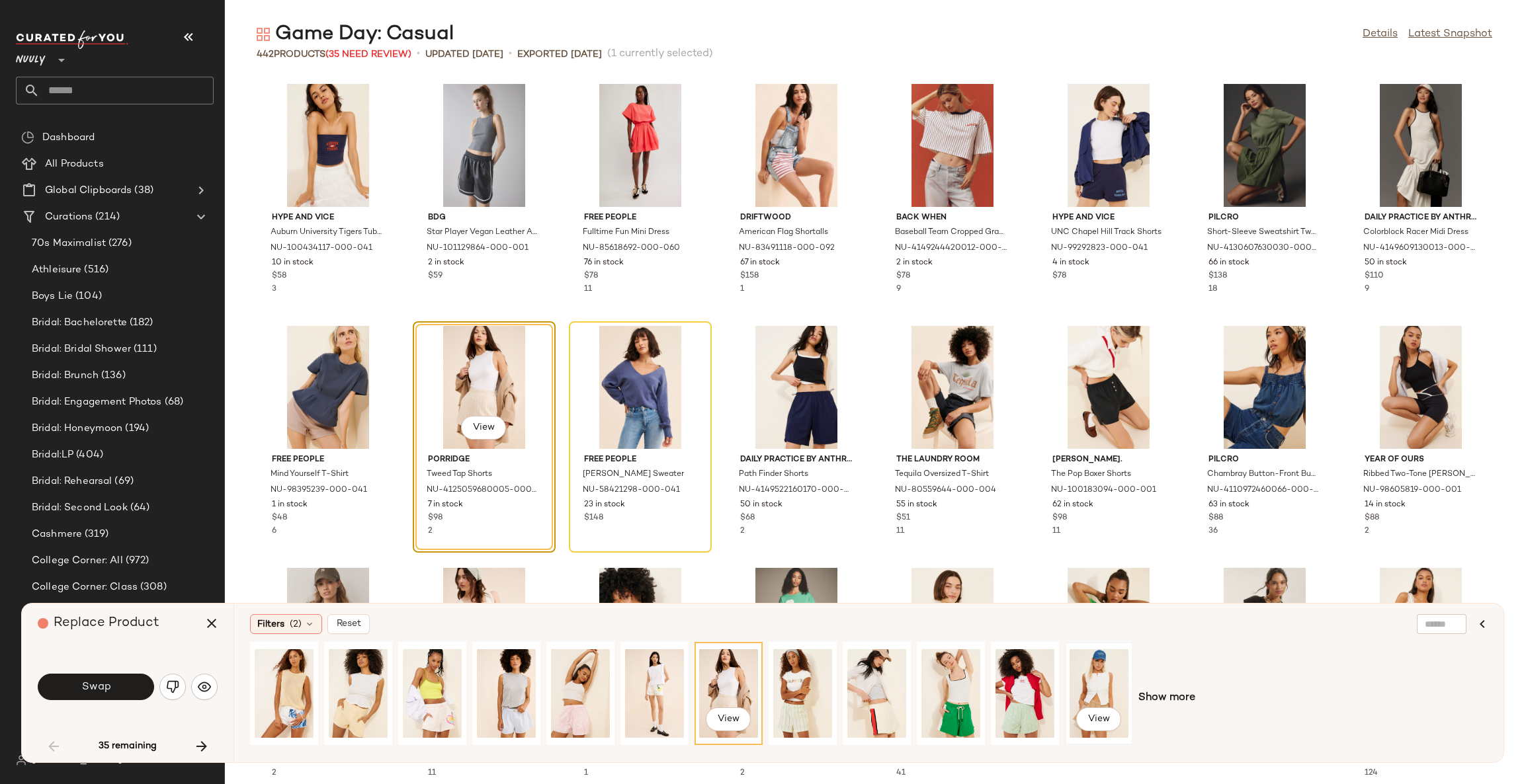
click at [1084, 697] on div "View" at bounding box center [1099, 694] width 59 height 94
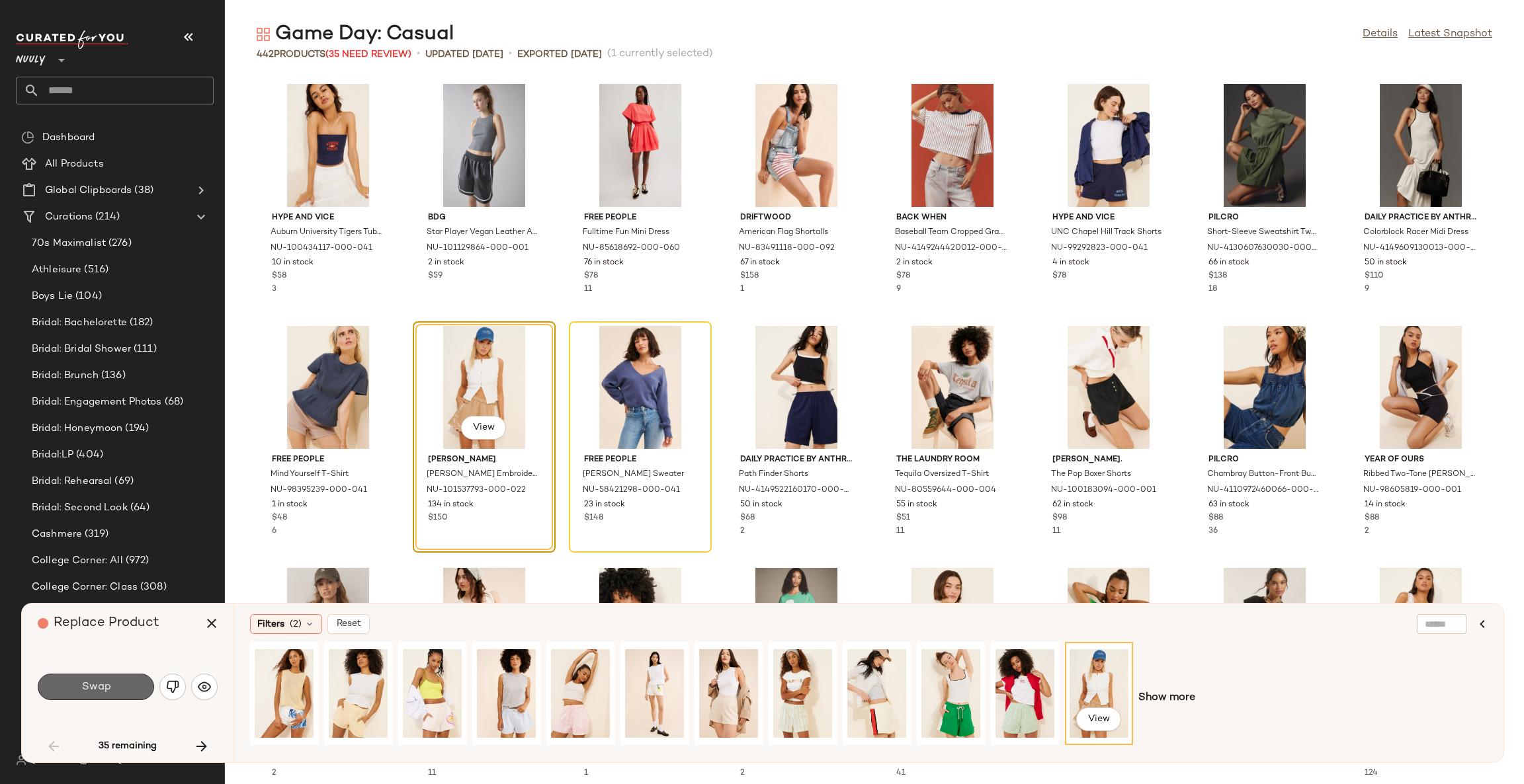
click at [108, 681] on span "Swap" at bounding box center [95, 687] width 29 height 13
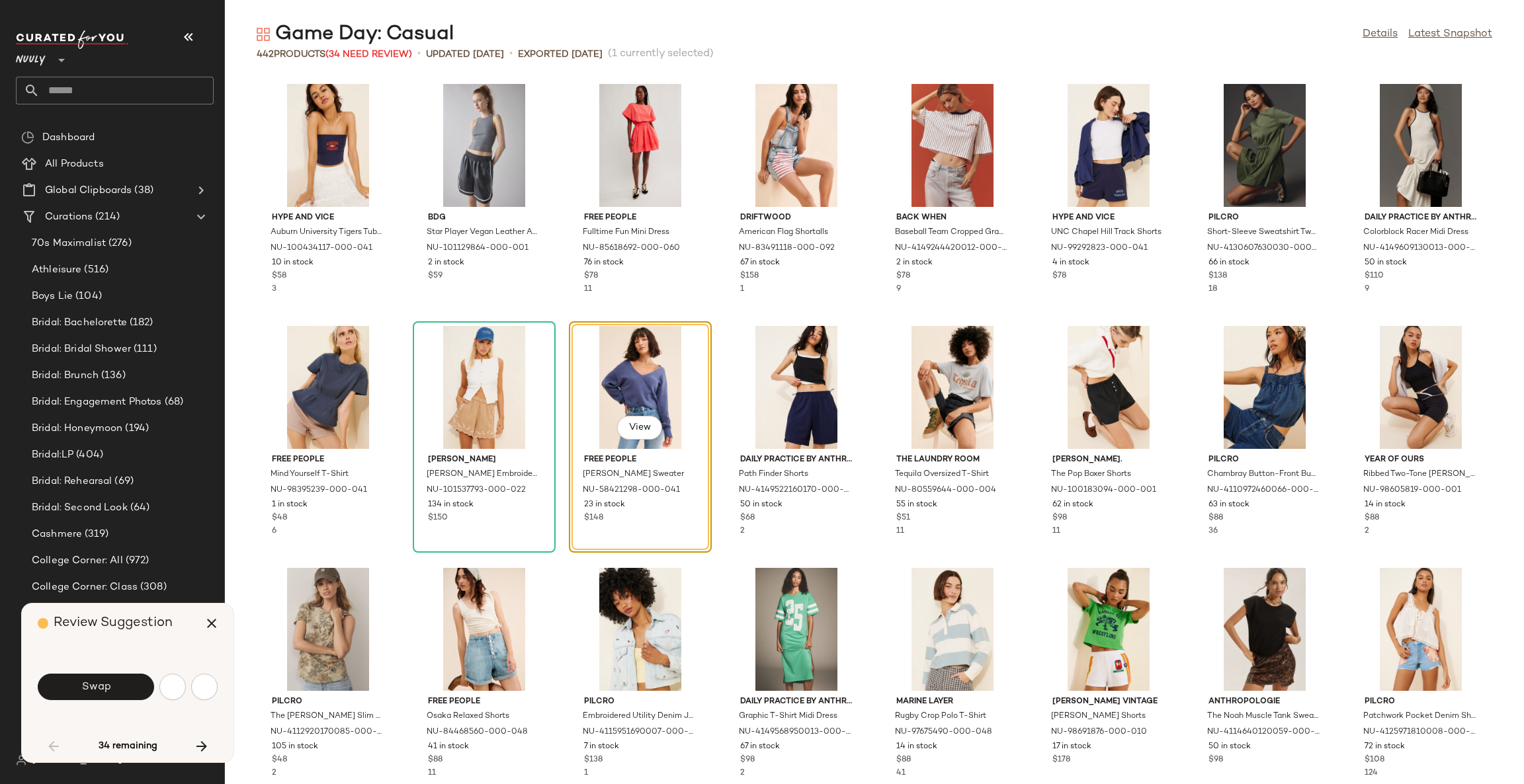
scroll to position [483, 0]
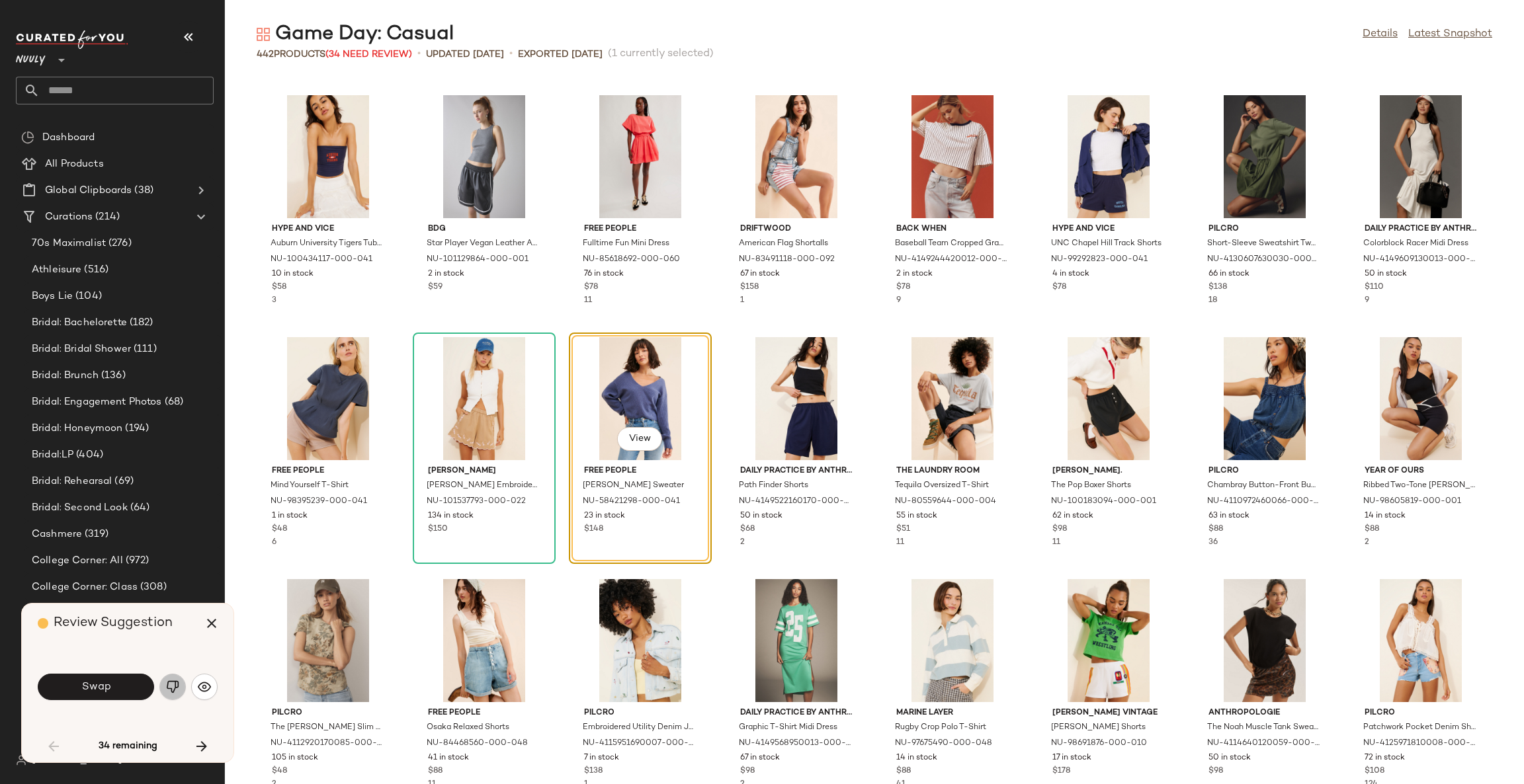
click at [180, 685] on button "button" at bounding box center [172, 687] width 27 height 27
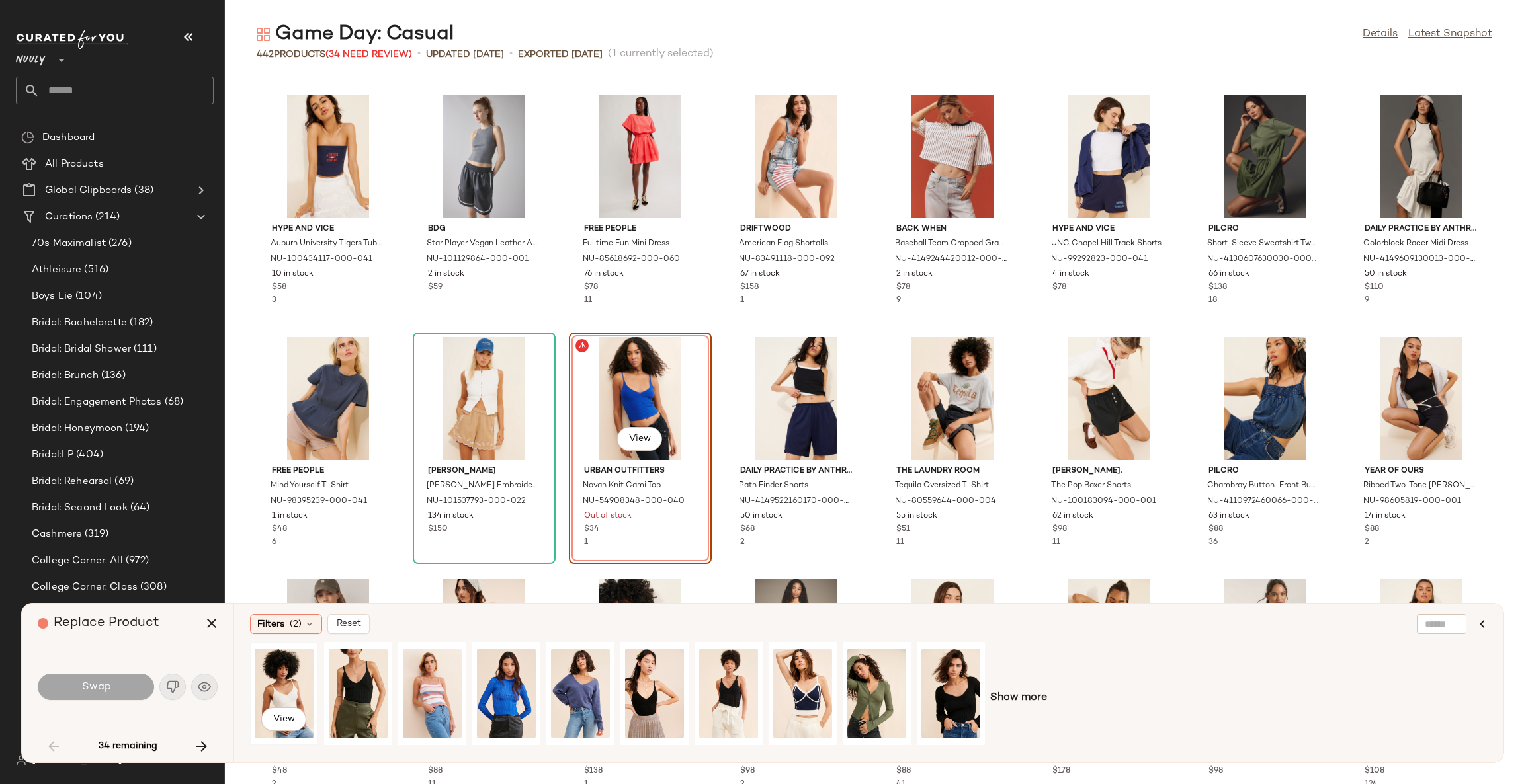
click at [285, 685] on div "View" at bounding box center [284, 694] width 59 height 94
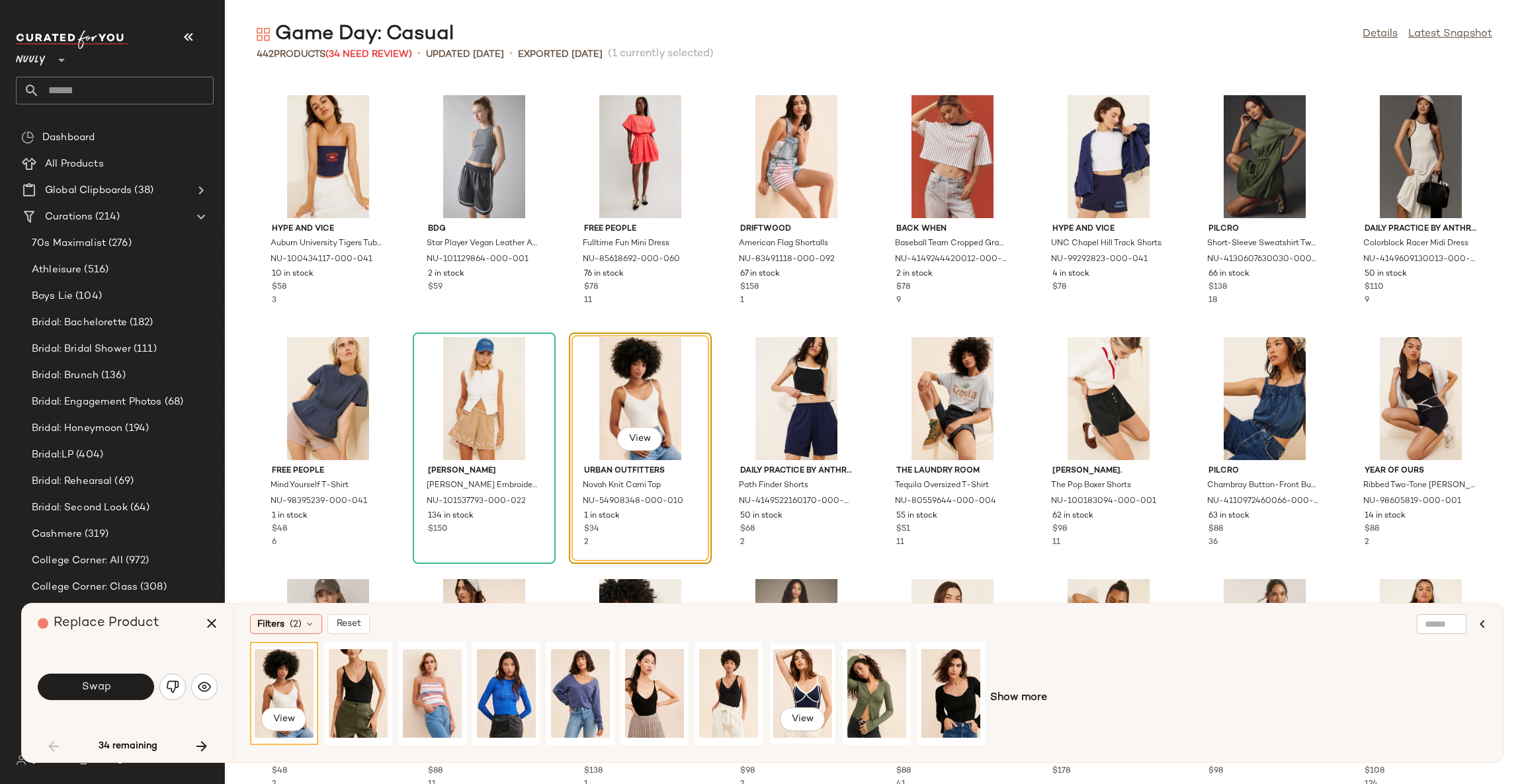
click at [822, 676] on div "View" at bounding box center [802, 694] width 59 height 94
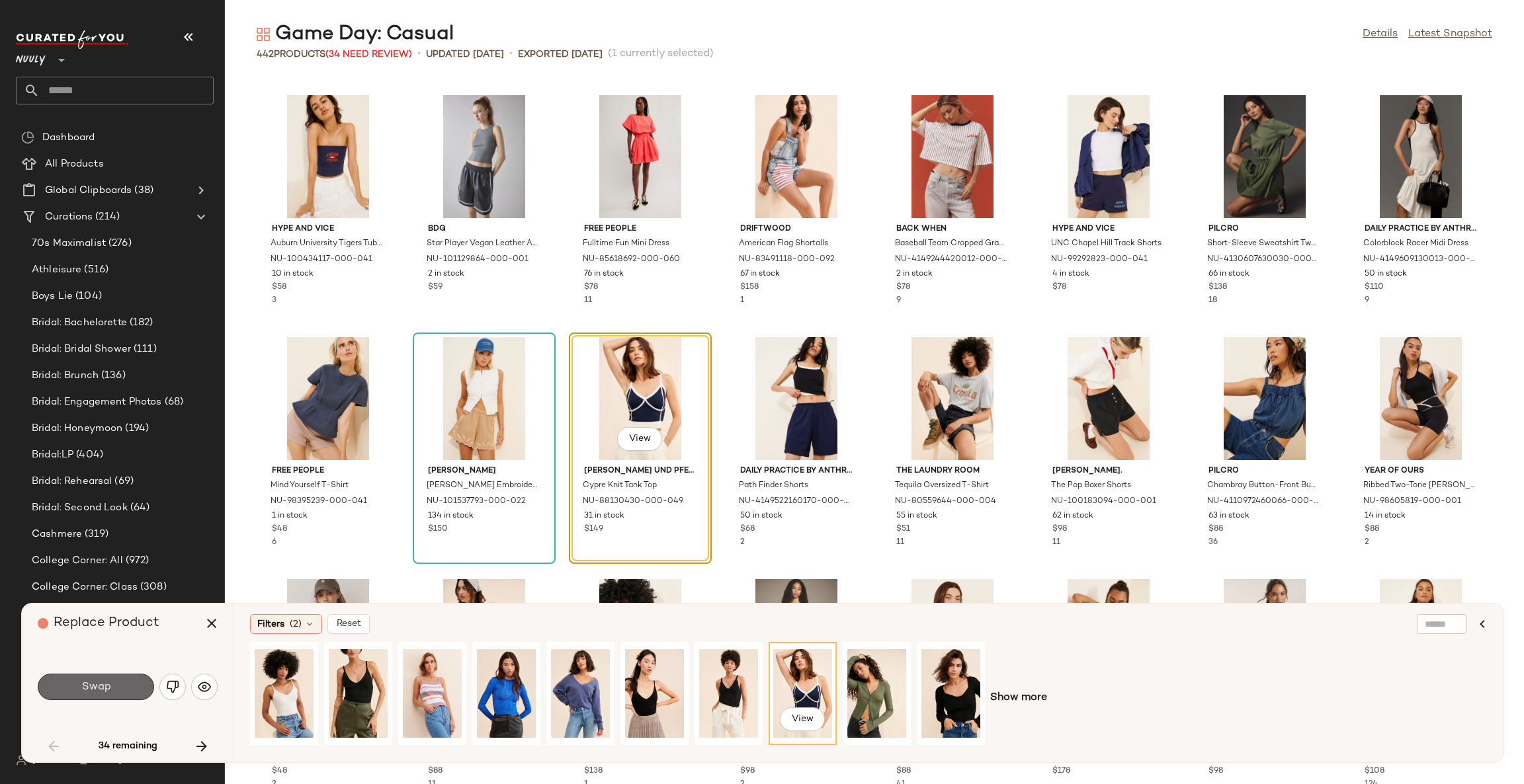
click at [121, 690] on button "Swap" at bounding box center [96, 687] width 116 height 27
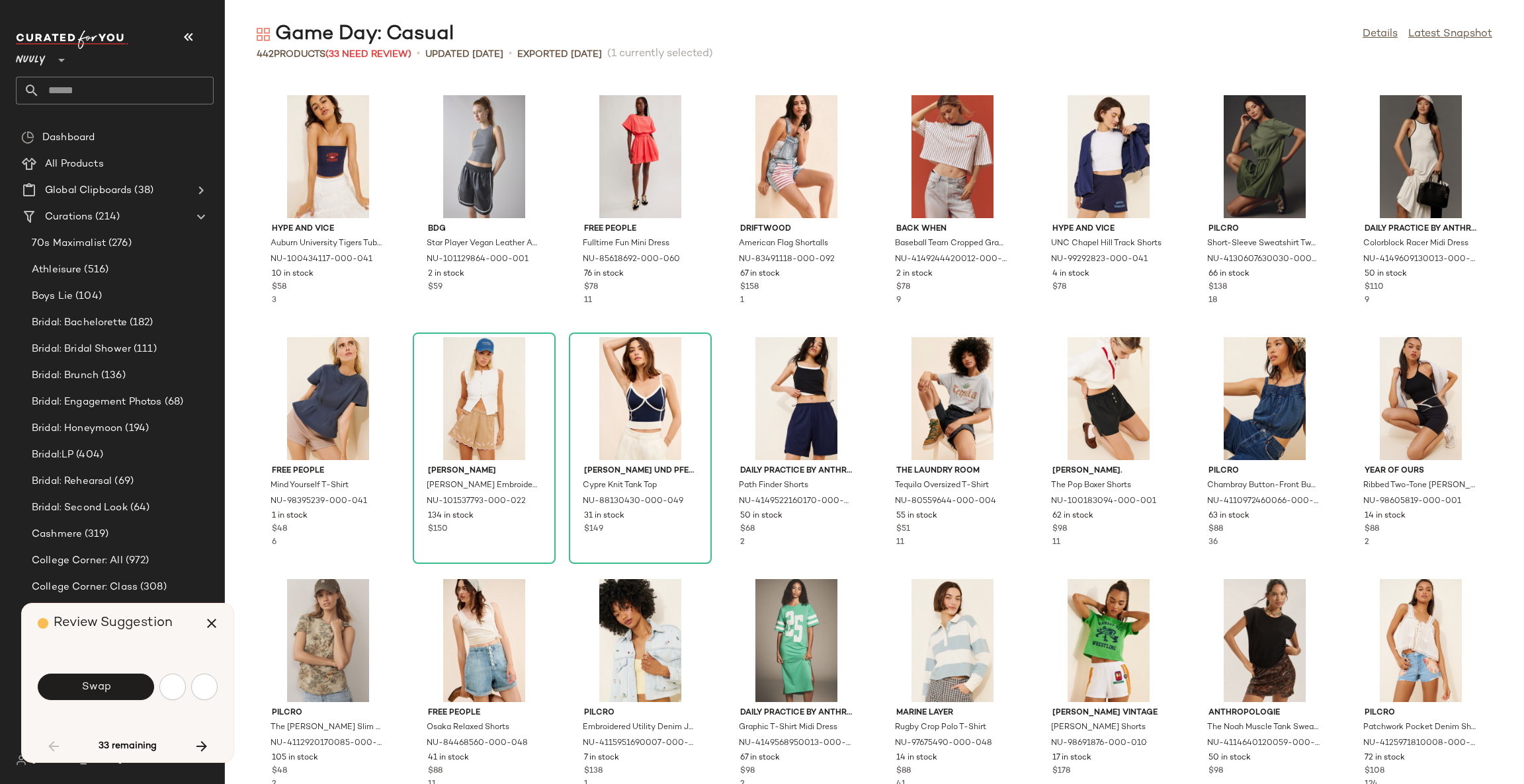
scroll to position [968, 0]
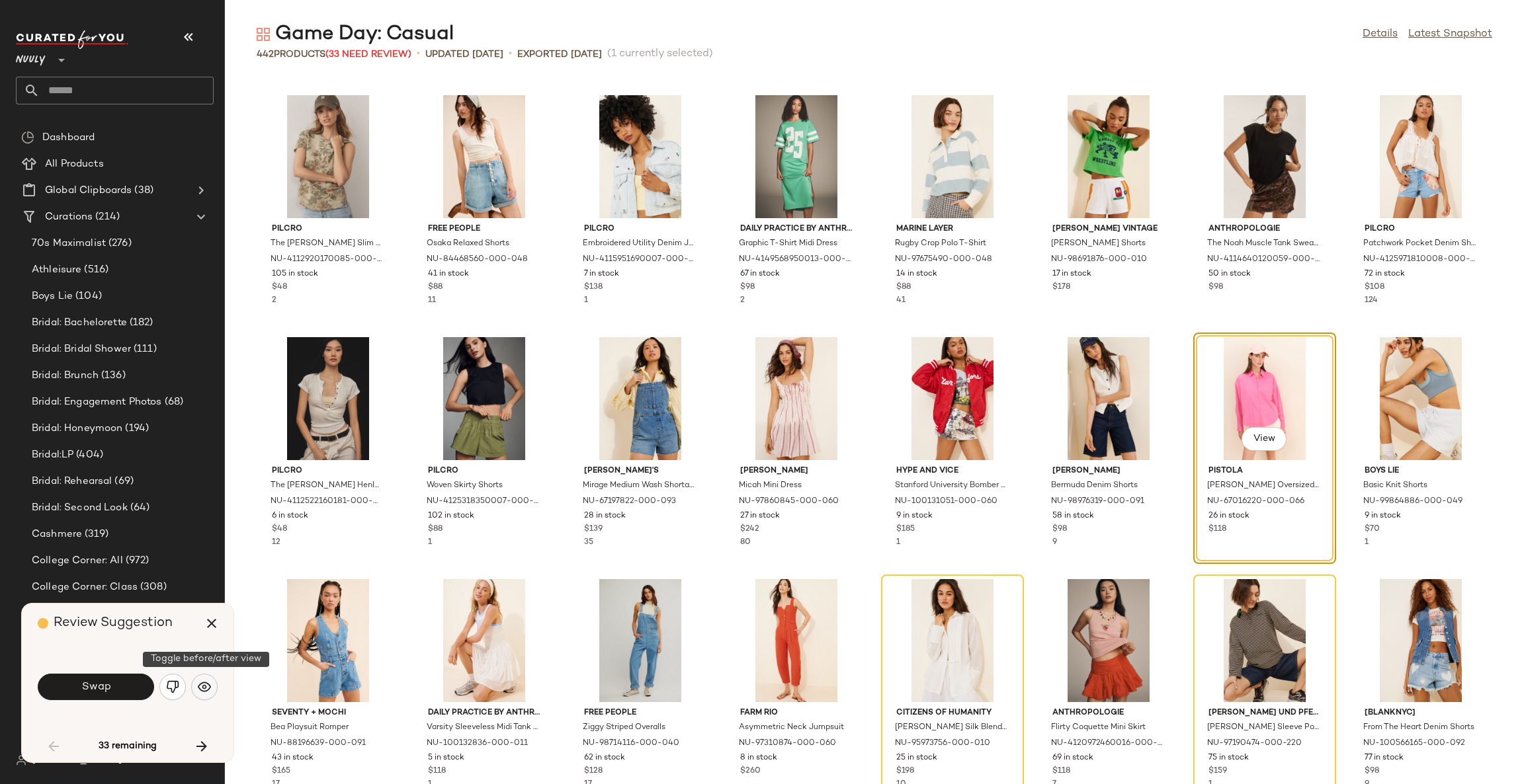
click at [203, 683] on img "button" at bounding box center [204, 687] width 13 height 13
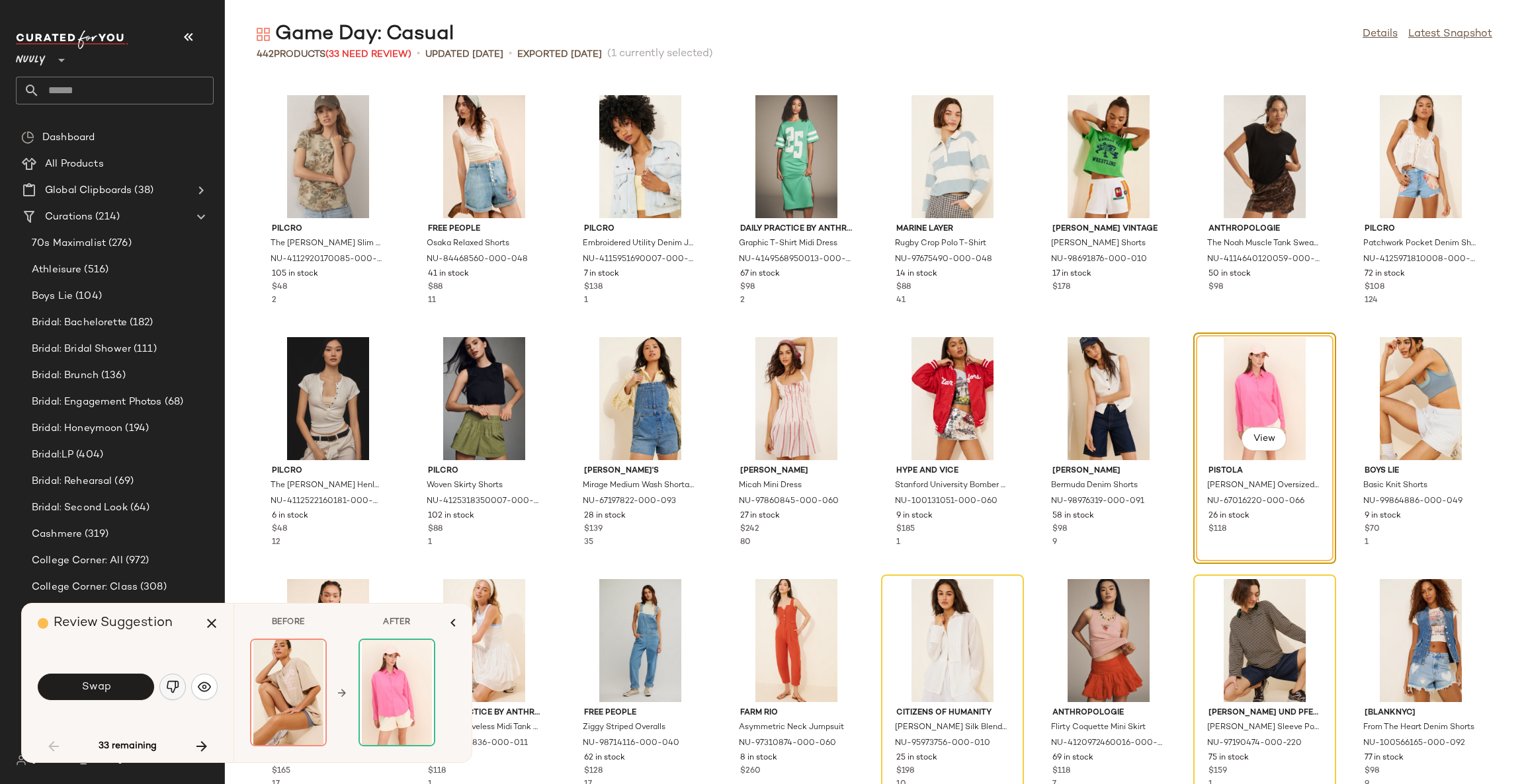
click at [176, 686] on img "button" at bounding box center [172, 687] width 13 height 13
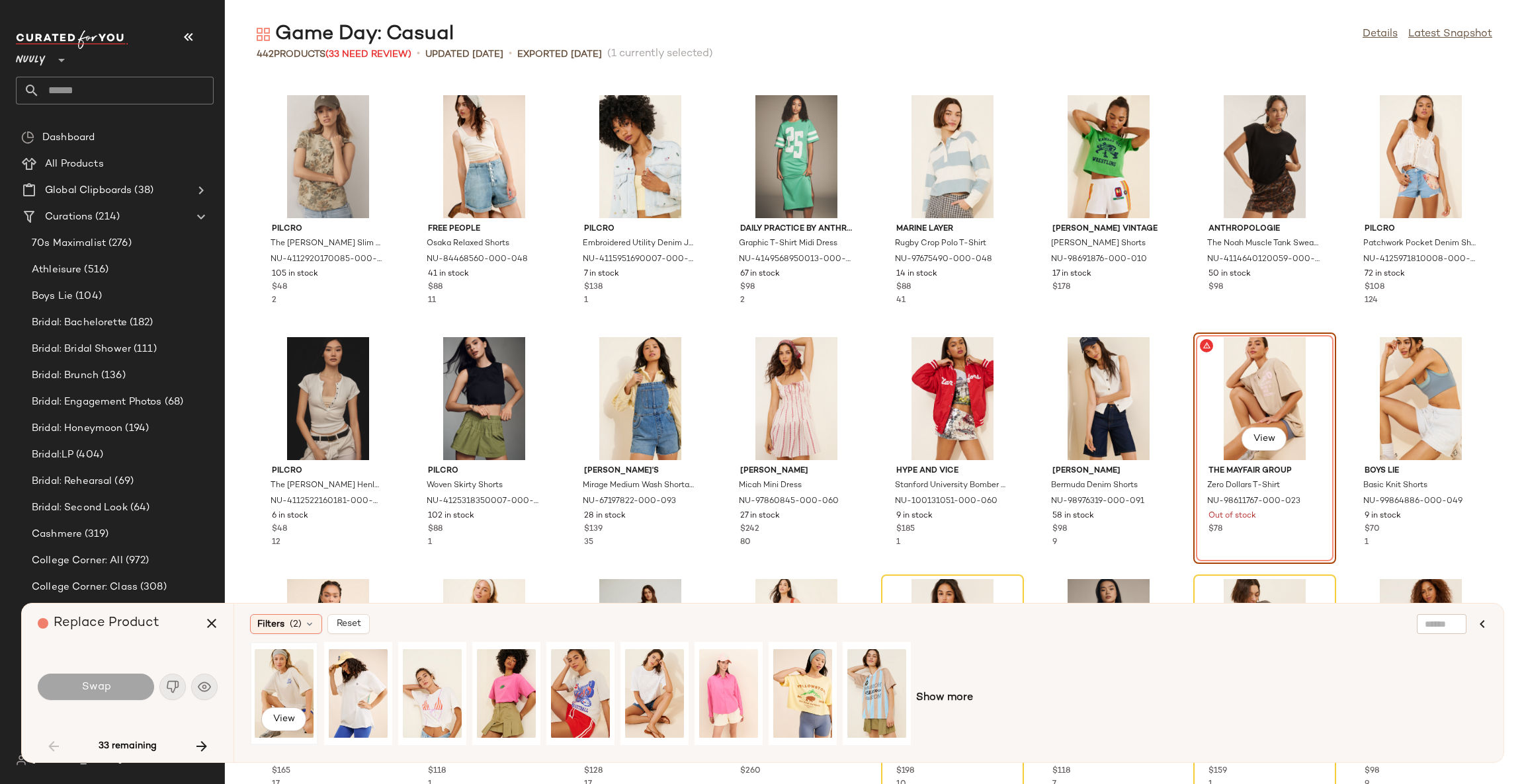
click at [279, 675] on div "View" at bounding box center [284, 694] width 59 height 94
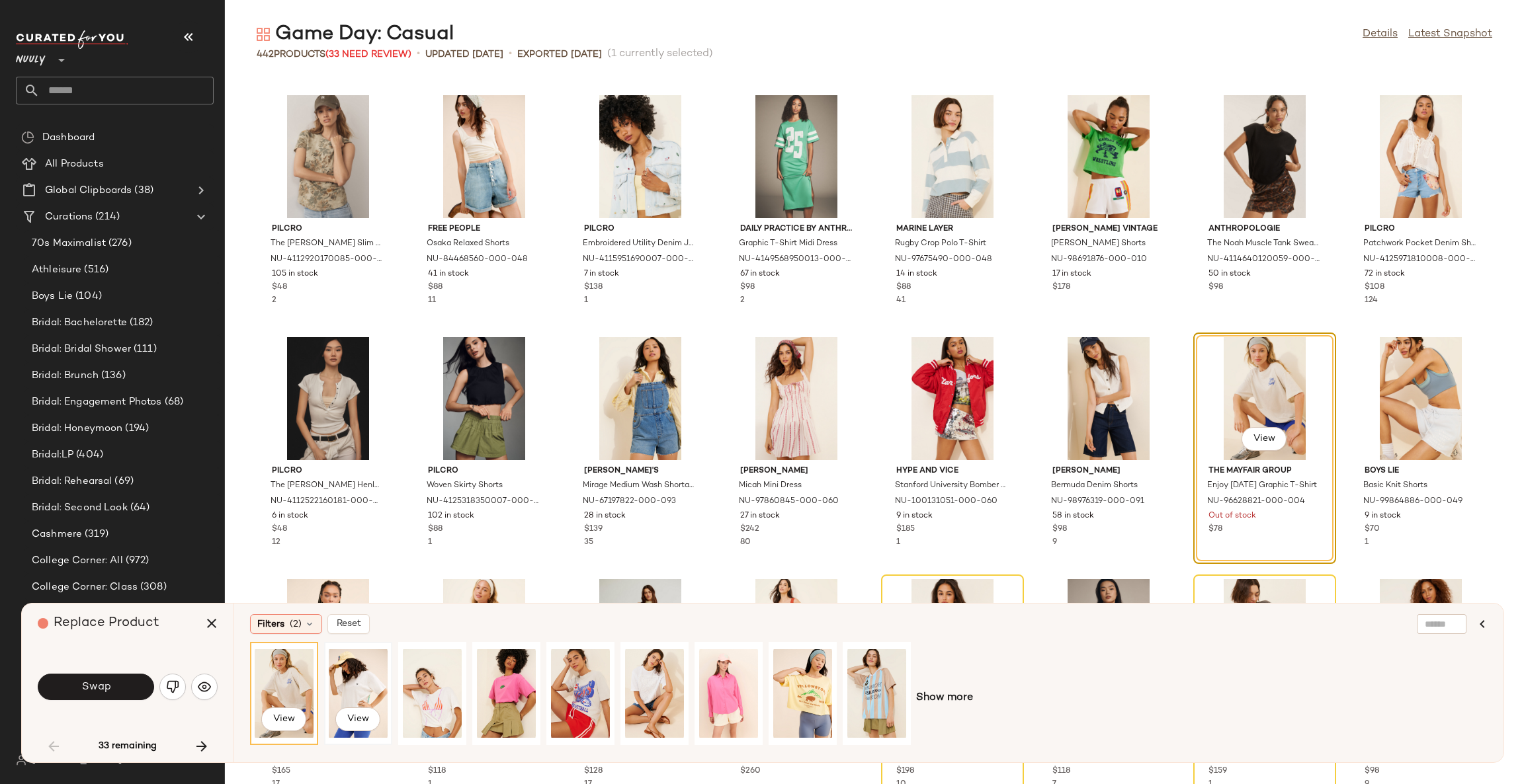
click at [355, 680] on div "View" at bounding box center [358, 694] width 59 height 94
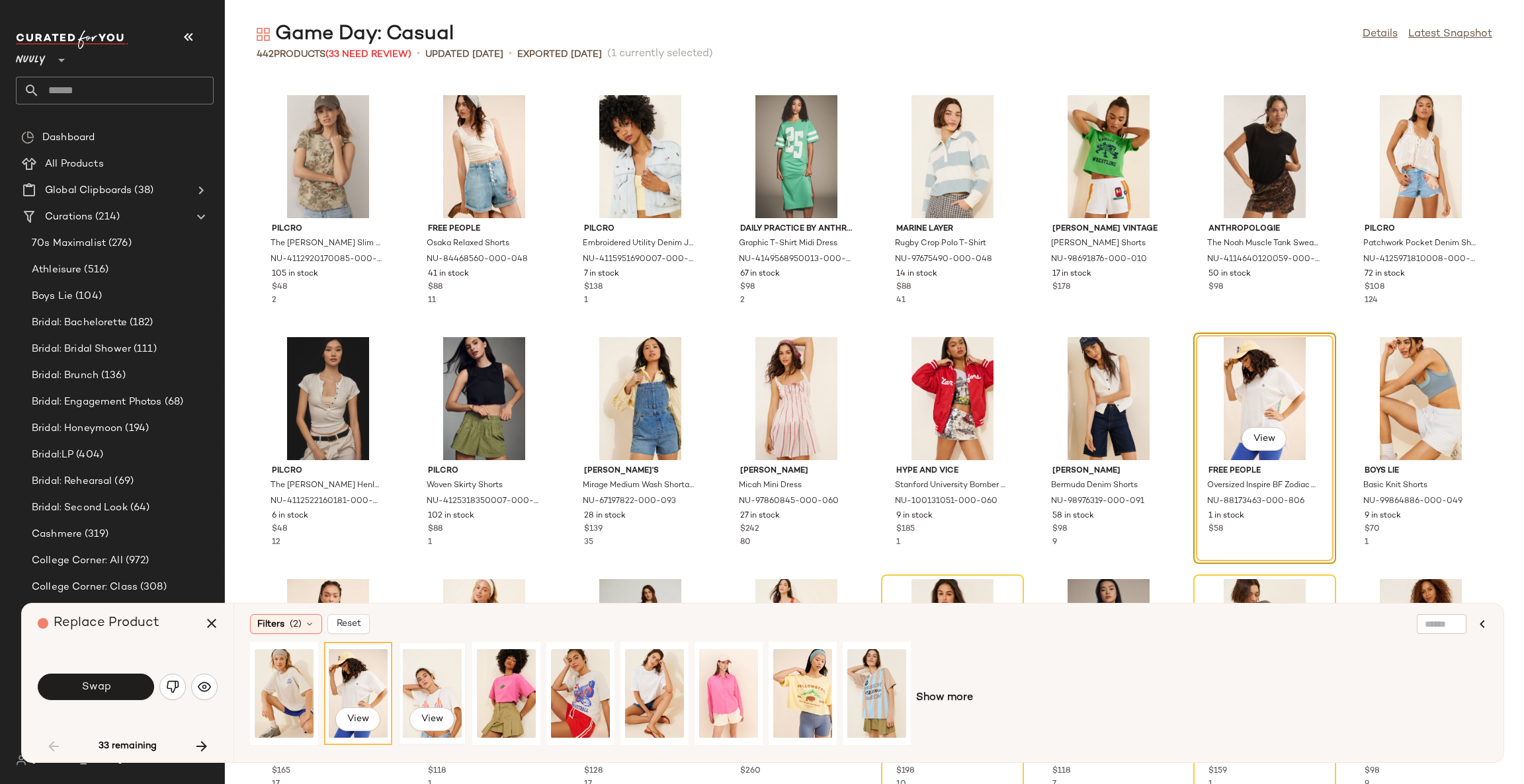
click at [418, 684] on div "View" at bounding box center [432, 694] width 59 height 94
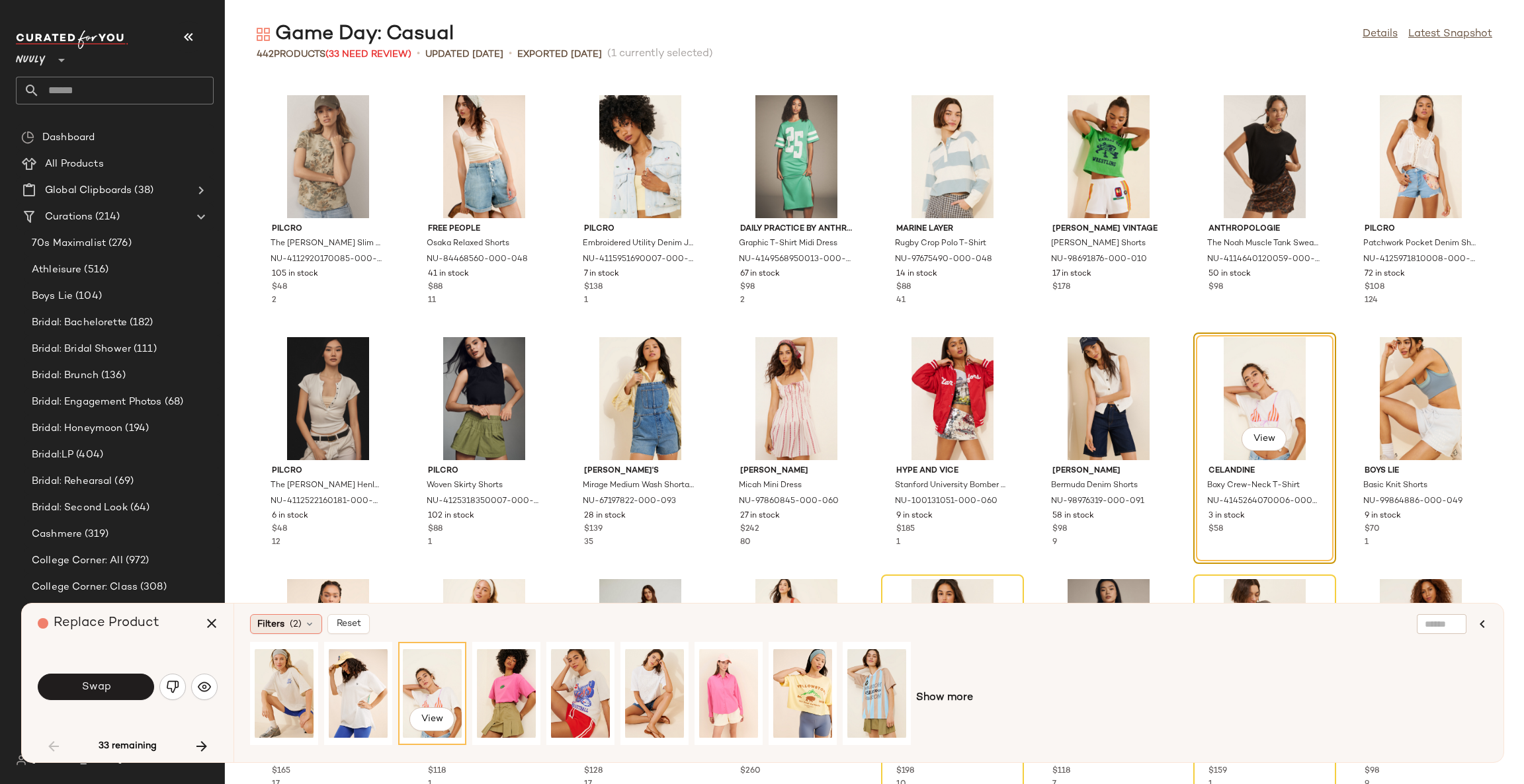
click at [287, 623] on div "Filters (2)" at bounding box center [286, 624] width 72 height 20
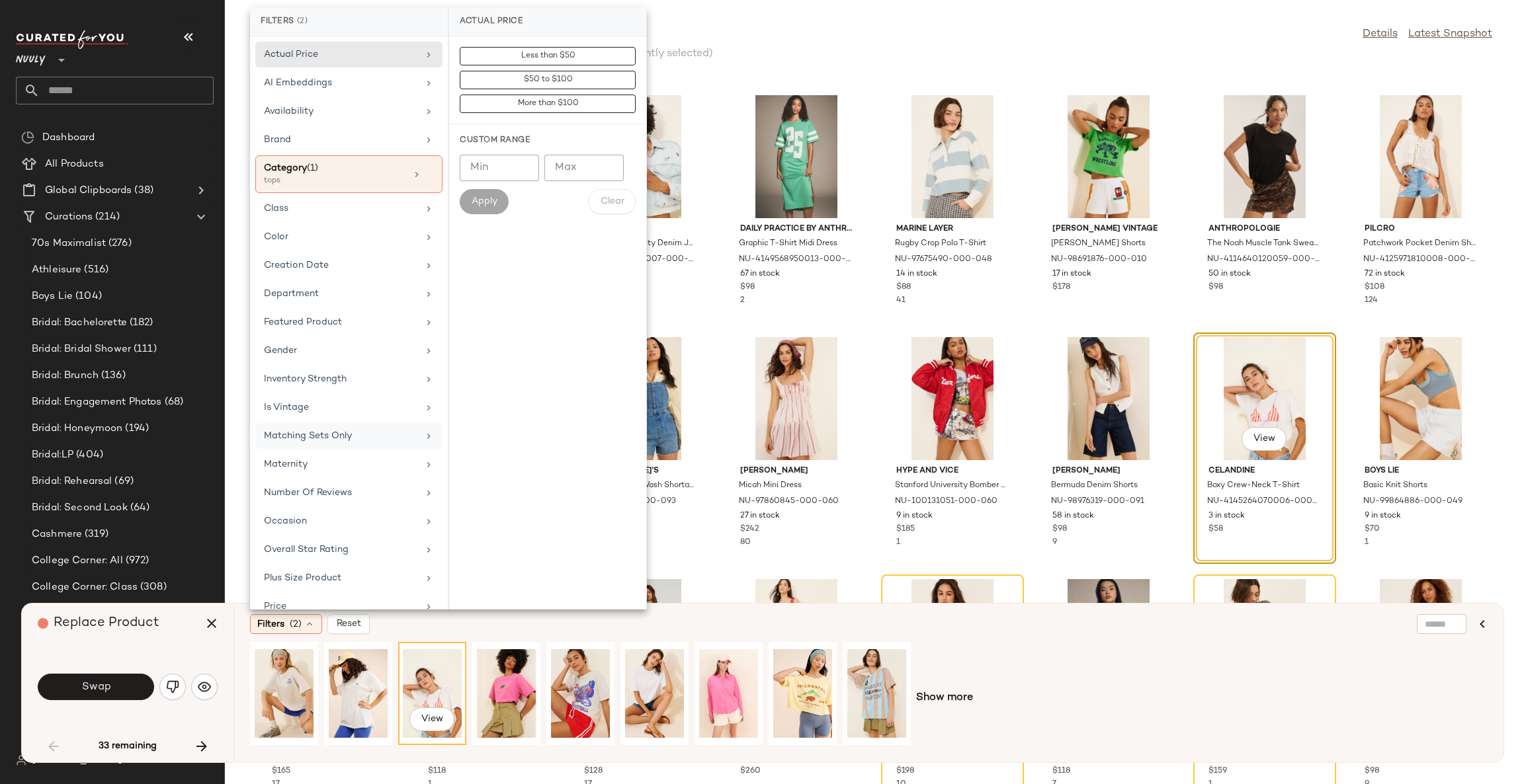
scroll to position [92, 0]
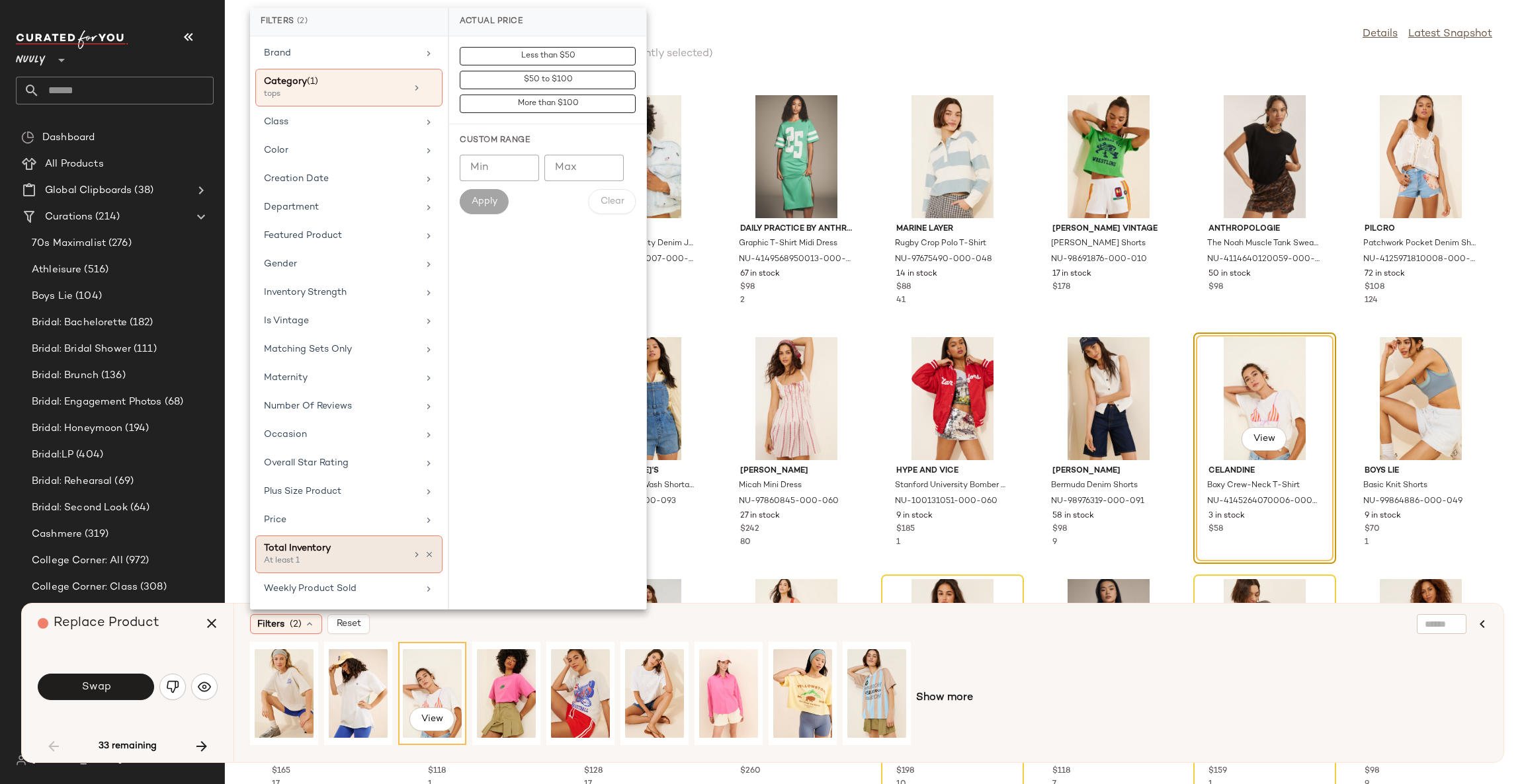
click at [390, 551] on div "Total Inventory" at bounding box center [335, 548] width 142 height 14
click at [483, 150] on input "Min" at bounding box center [500, 144] width 80 height 27
type input "**"
click at [485, 172] on span "Apply" at bounding box center [484, 178] width 27 height 10
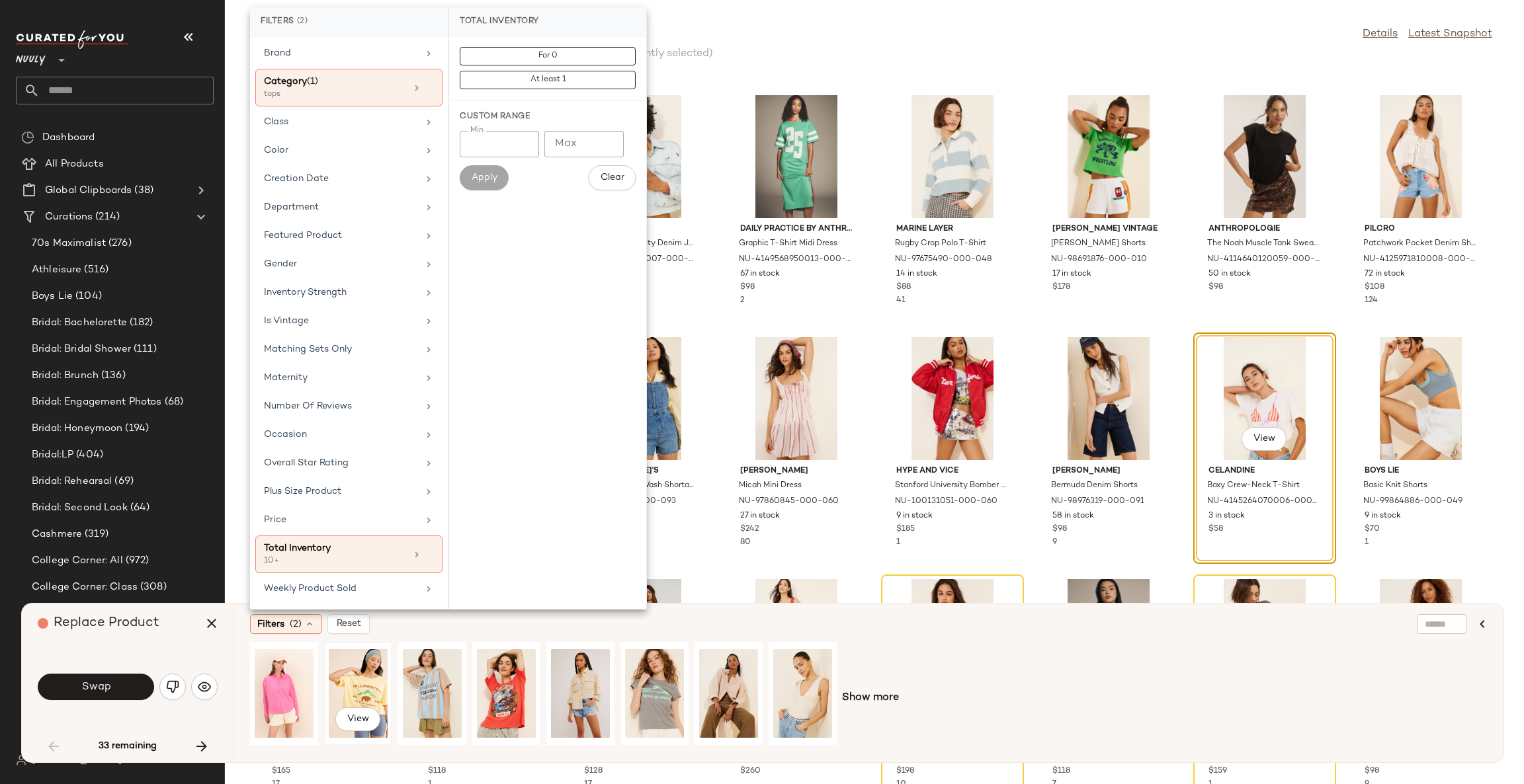
click at [372, 683] on div "View" at bounding box center [358, 694] width 59 height 94
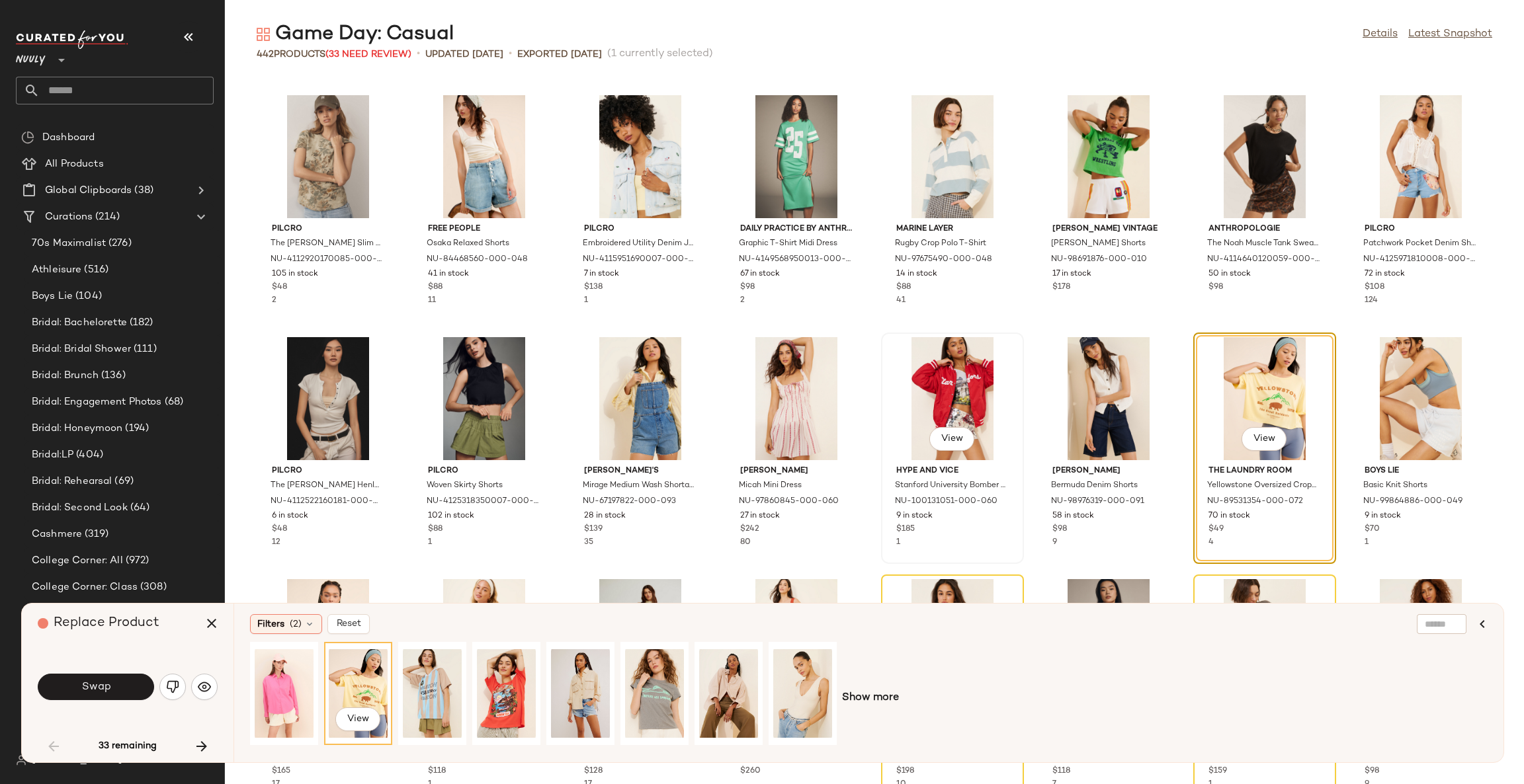
scroll to position [1066, 0]
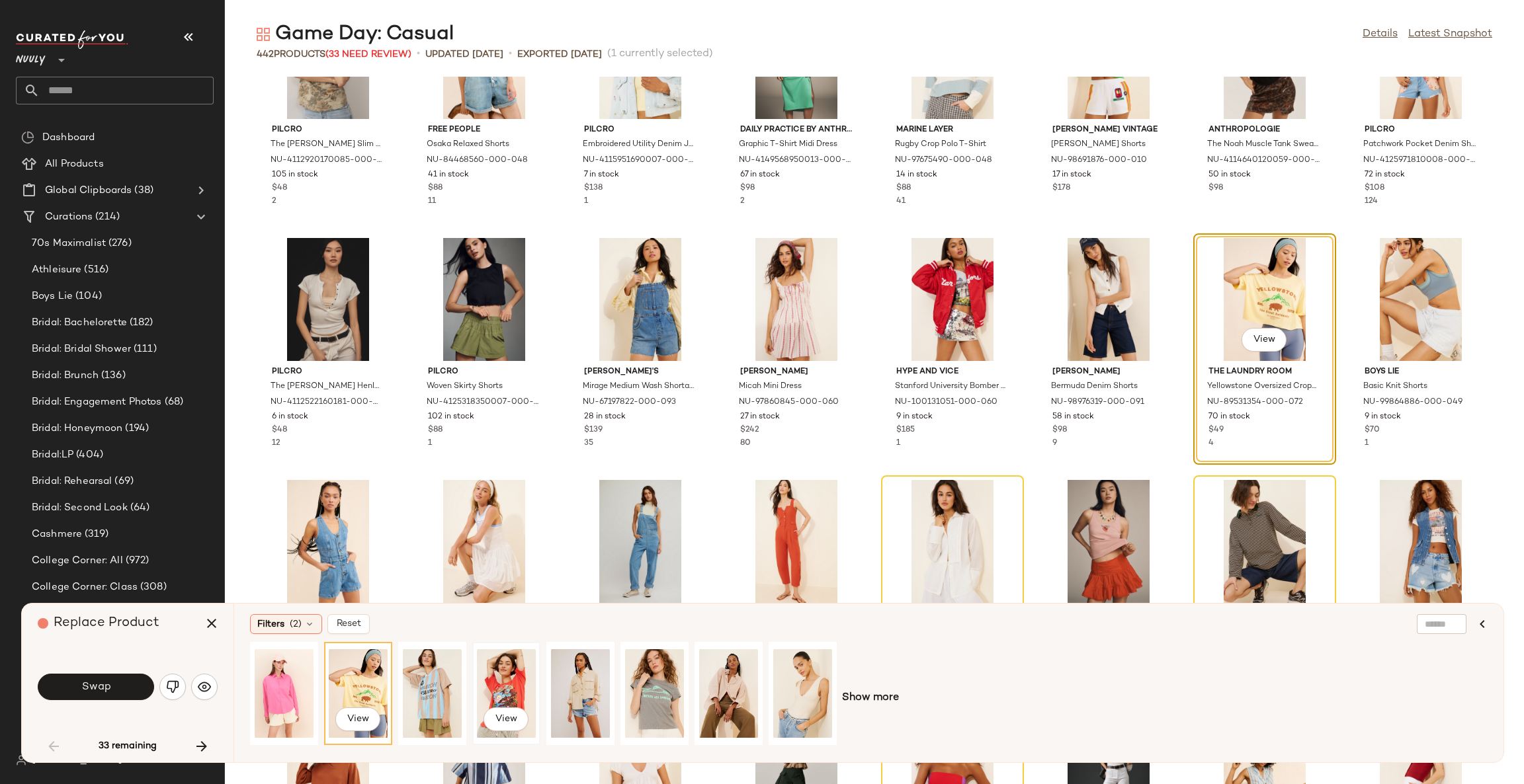
click at [507, 690] on div "View" at bounding box center [506, 694] width 59 height 94
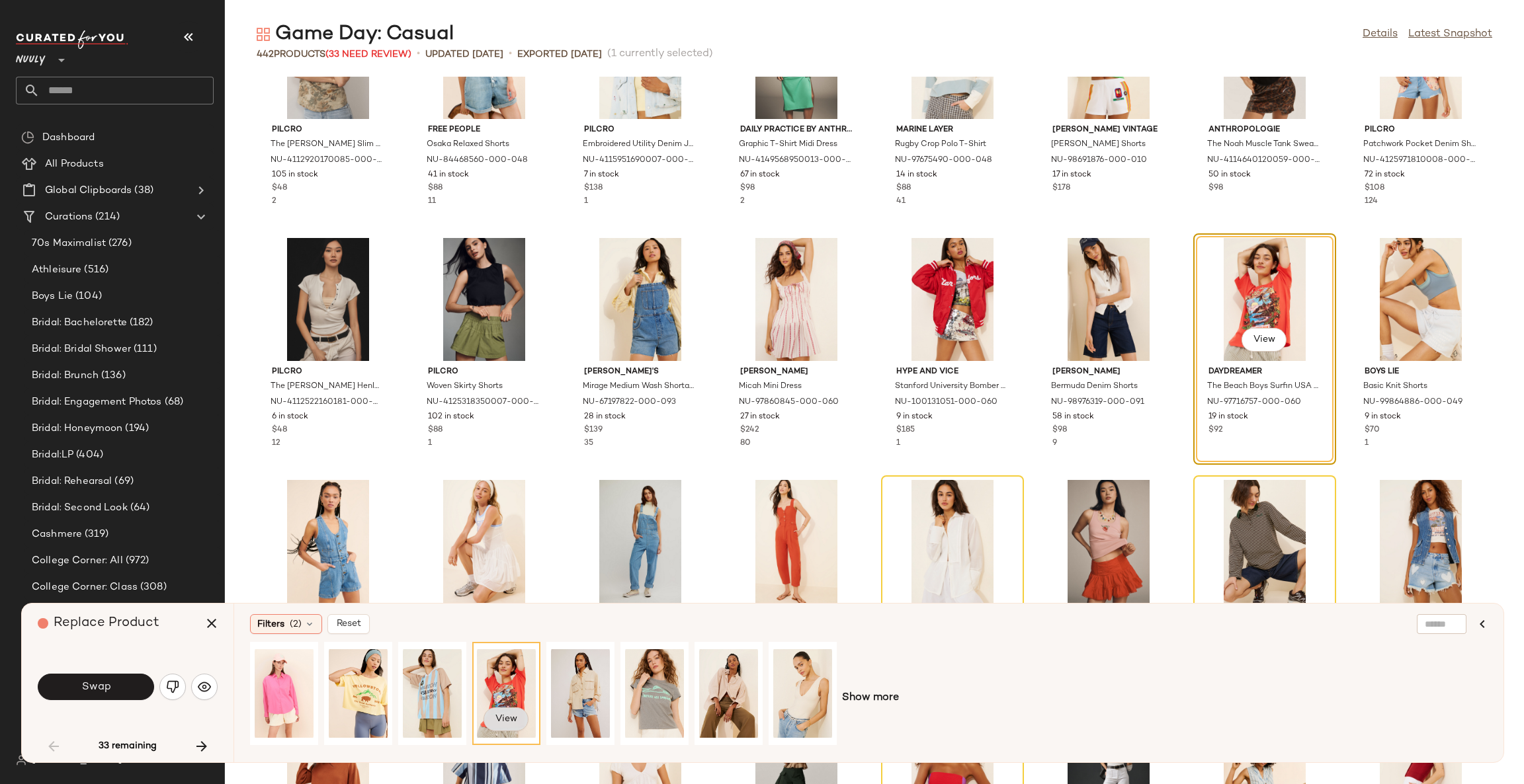
click at [503, 716] on span "View" at bounding box center [506, 719] width 23 height 10
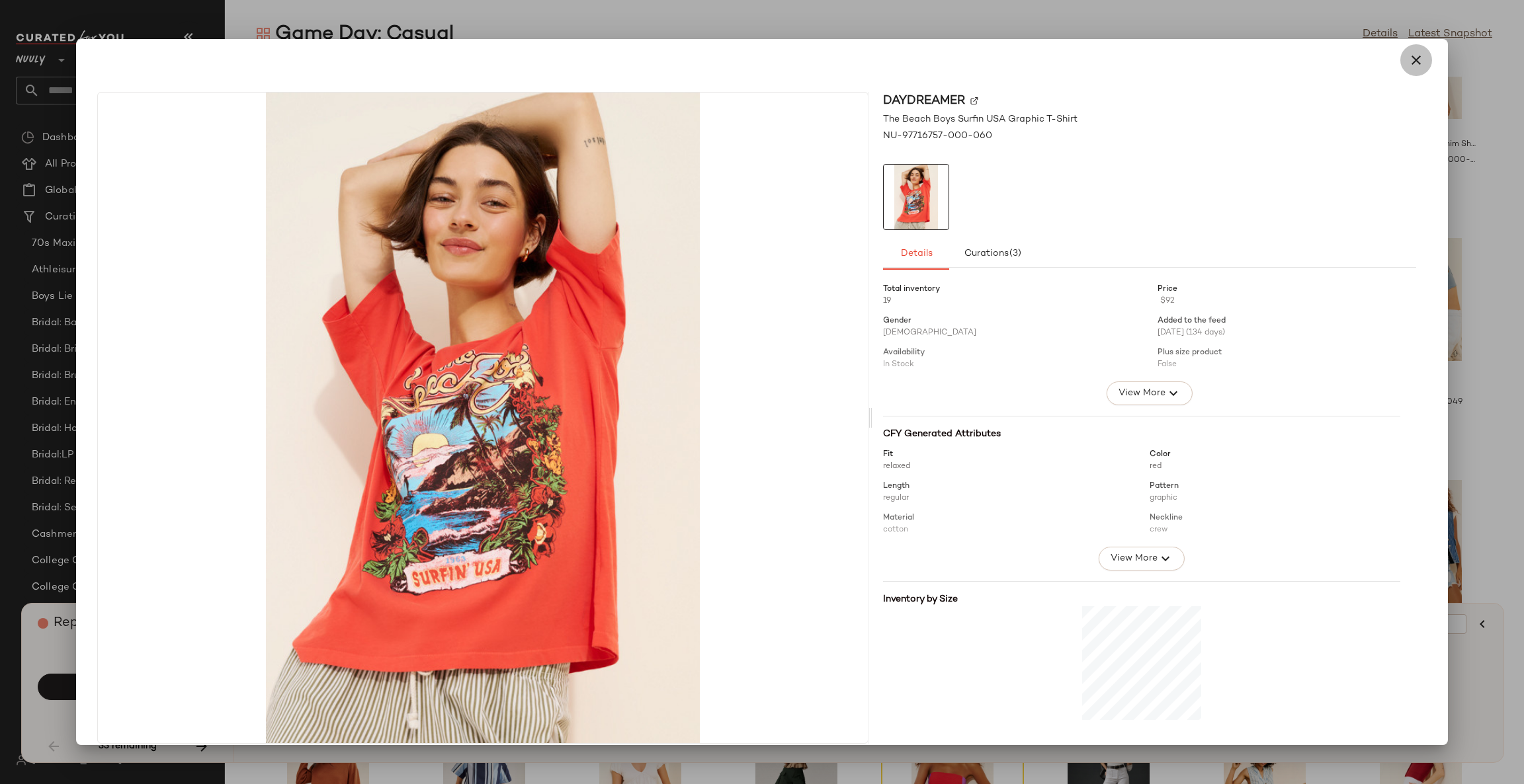
click at [1411, 59] on icon "button" at bounding box center [1416, 60] width 16 height 16
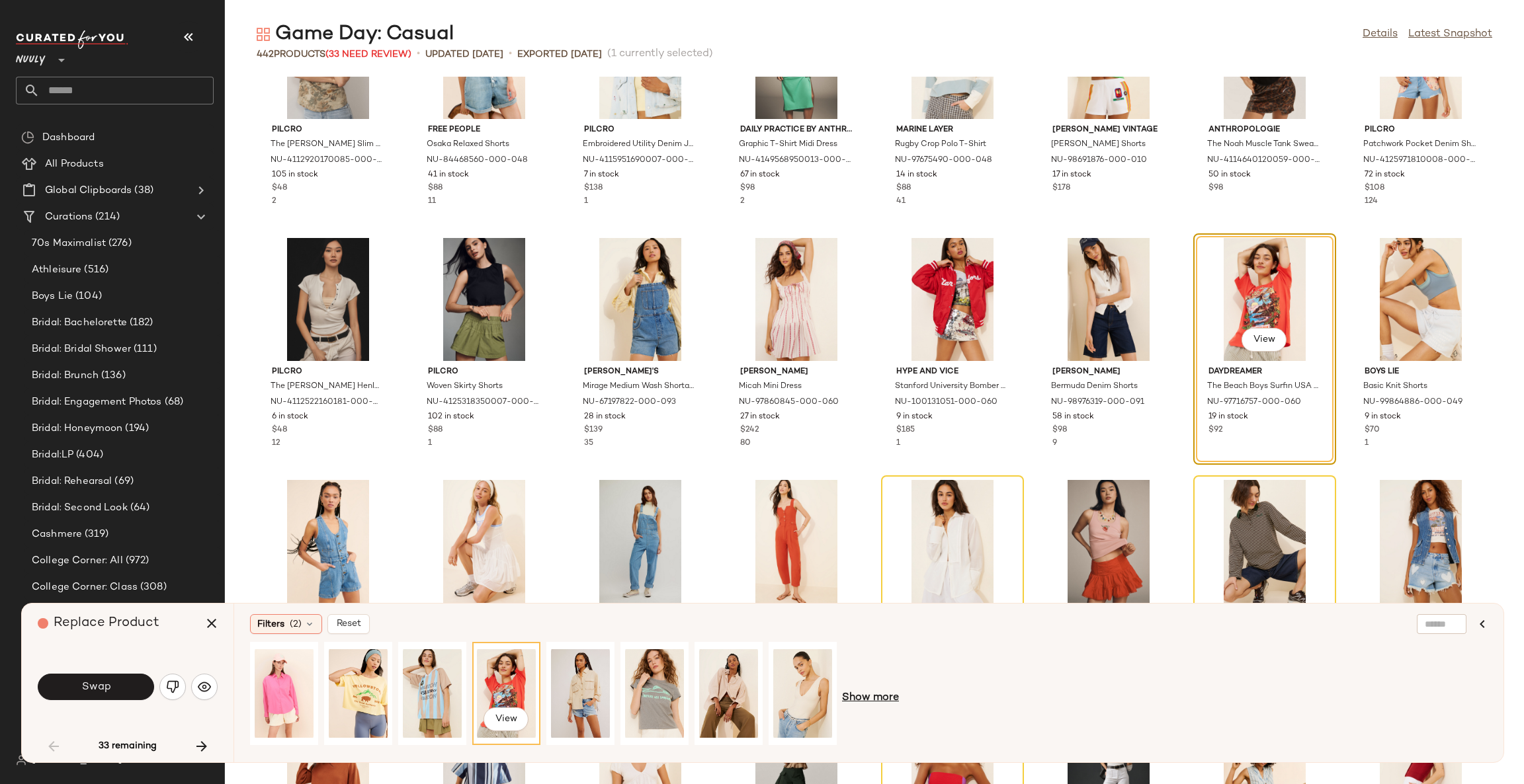
click at [858, 700] on span "Show more" at bounding box center [871, 698] width 57 height 16
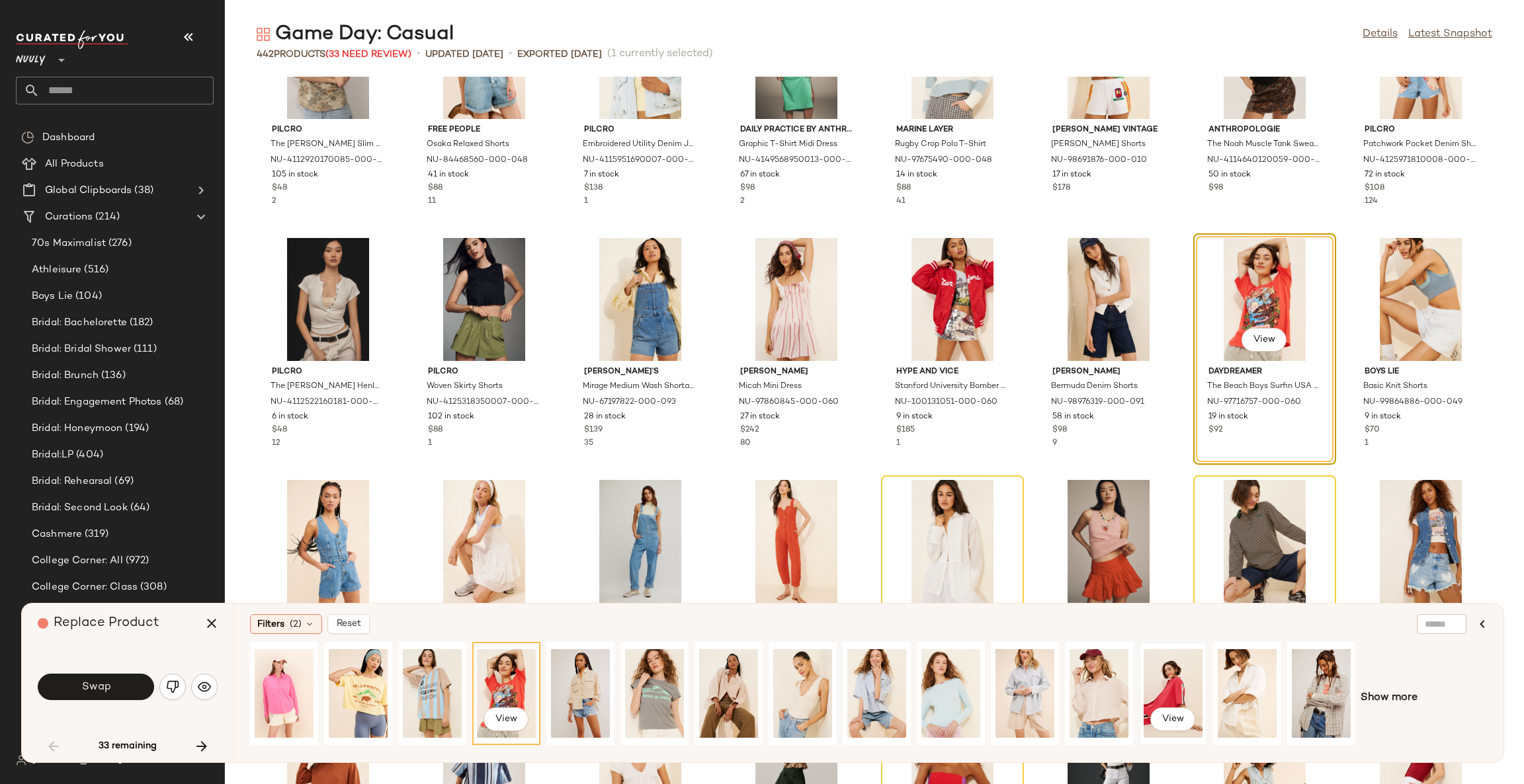
click at [1177, 680] on div "View" at bounding box center [1173, 694] width 59 height 94
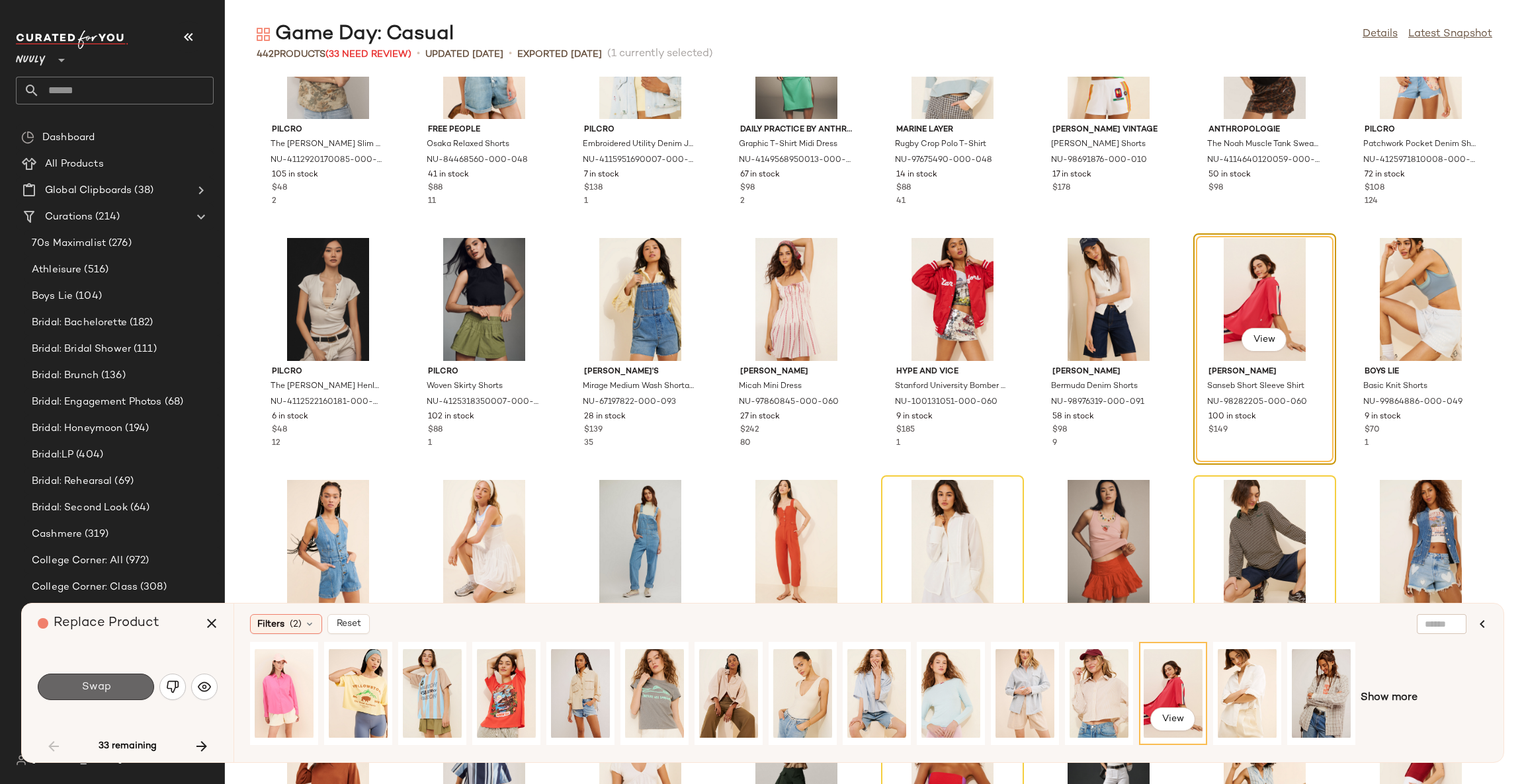
click at [133, 685] on button "Swap" at bounding box center [96, 687] width 116 height 27
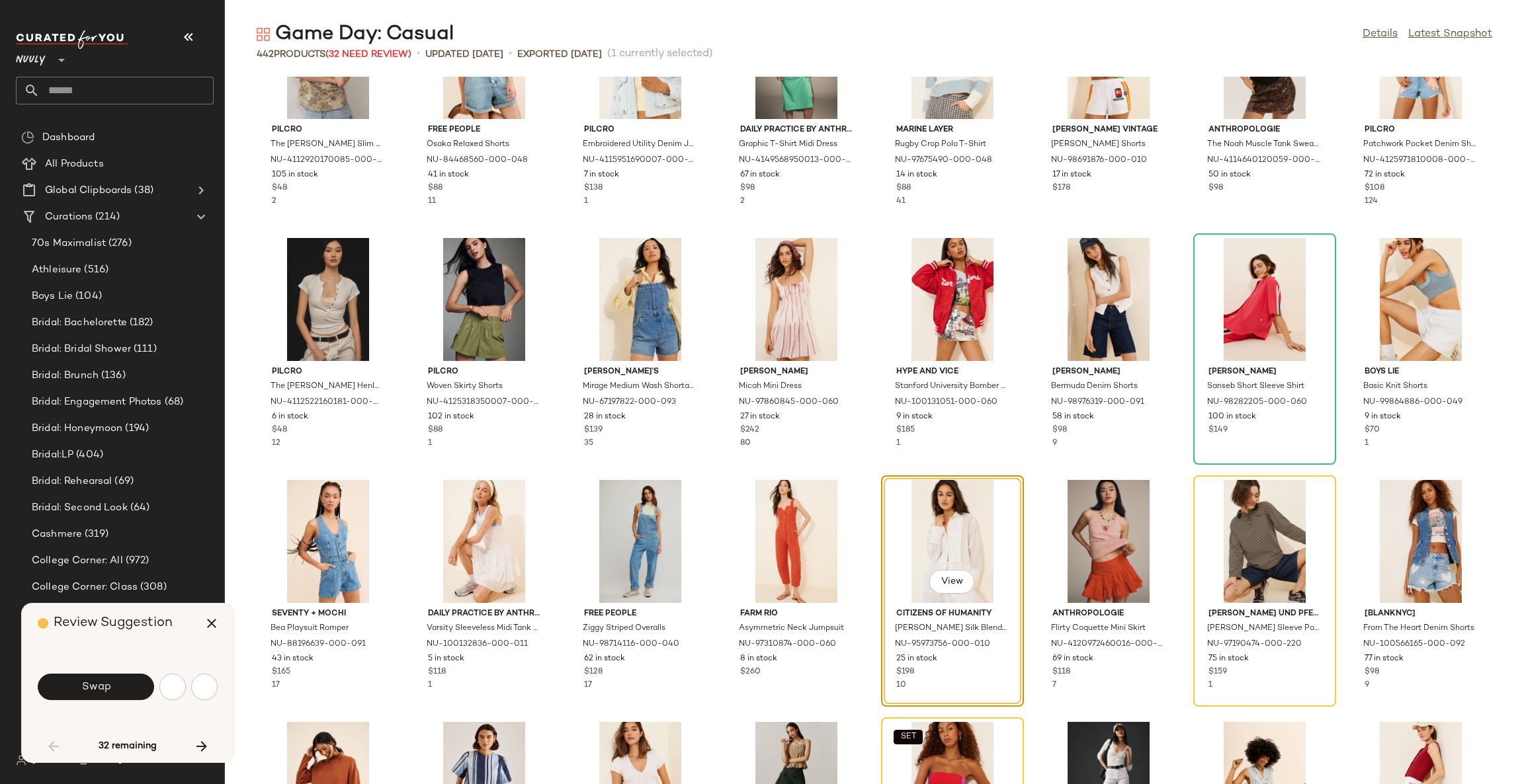
scroll to position [1209, 0]
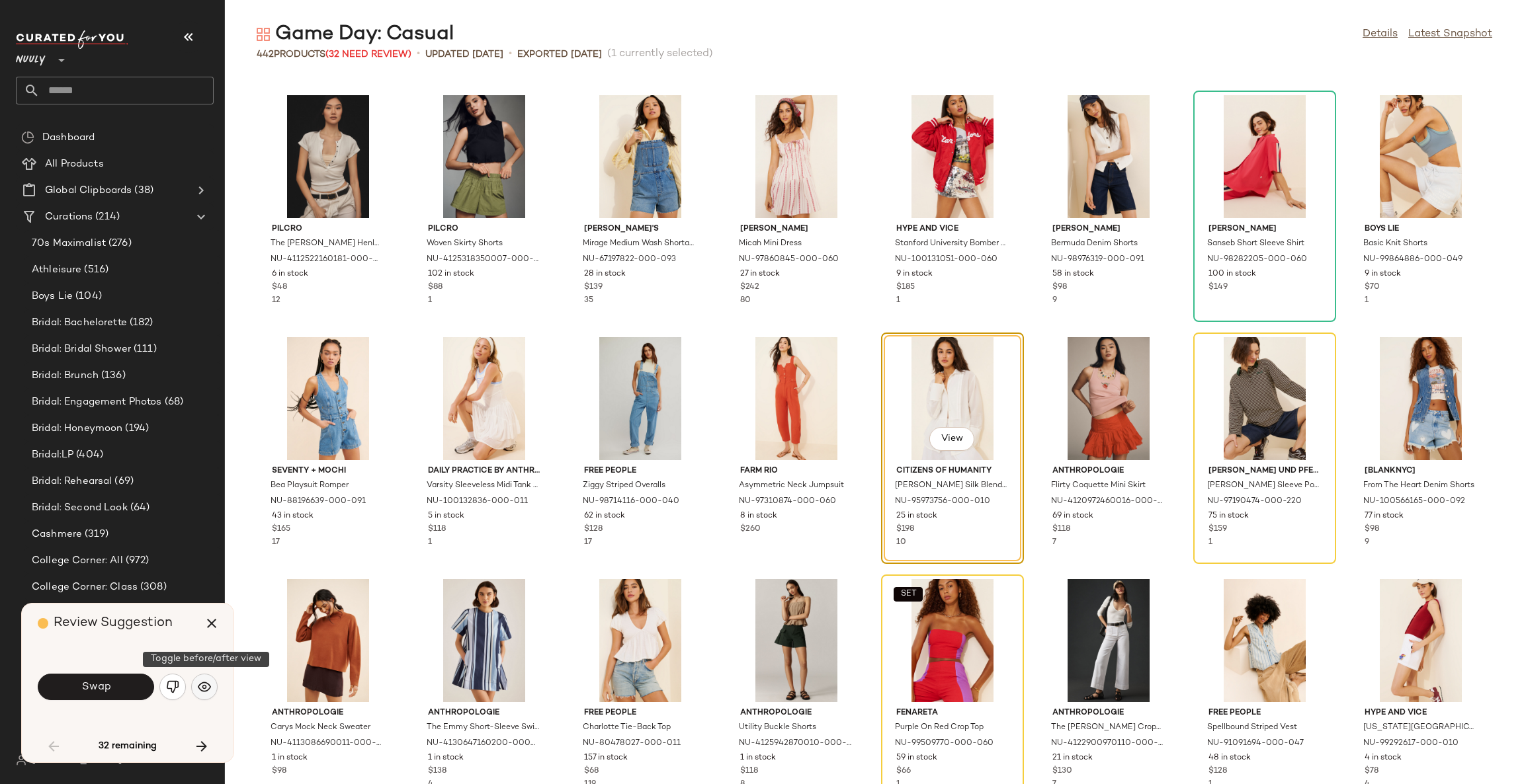
click at [205, 686] on img "button" at bounding box center [204, 687] width 13 height 13
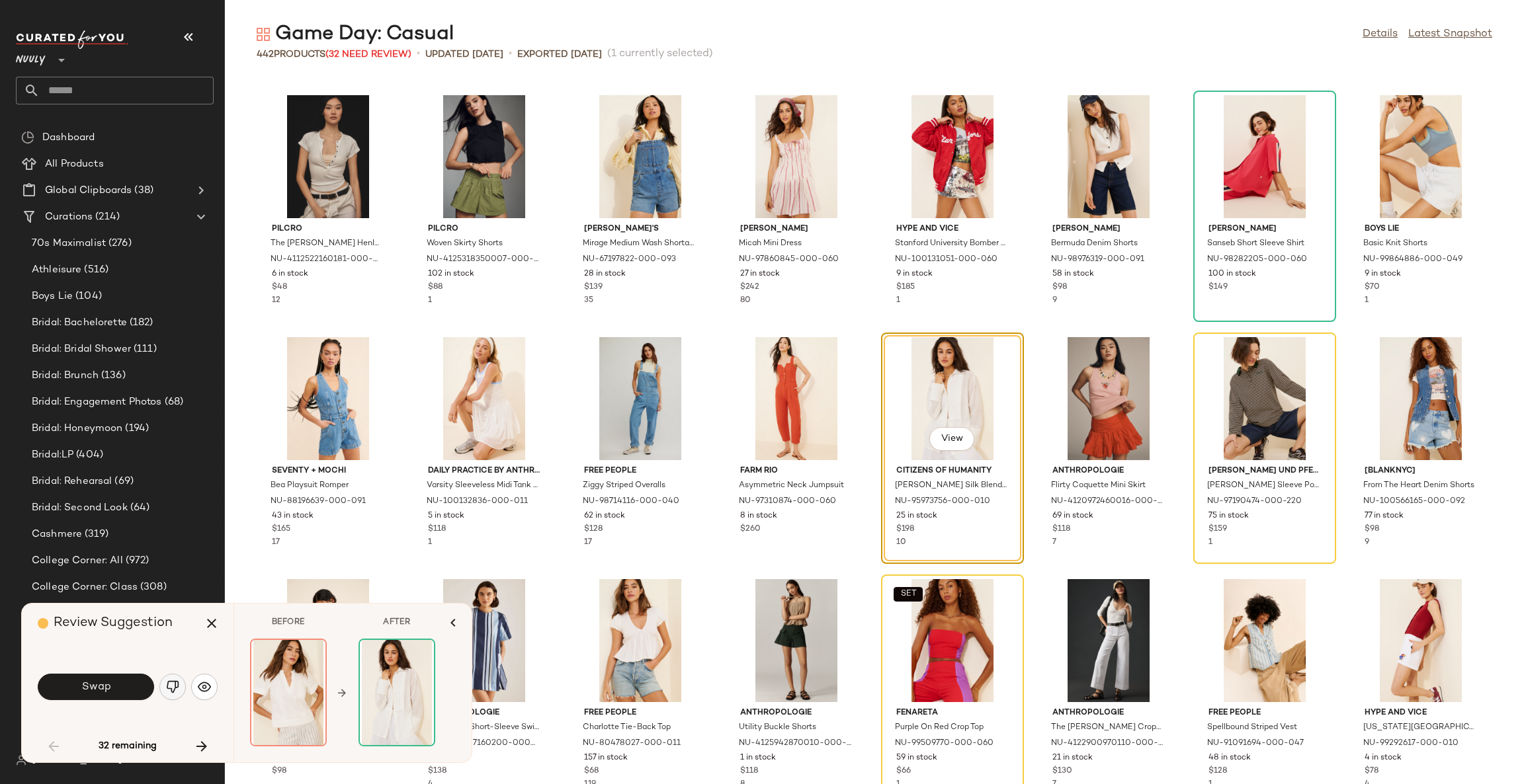
click at [174, 689] on img "button" at bounding box center [172, 687] width 13 height 13
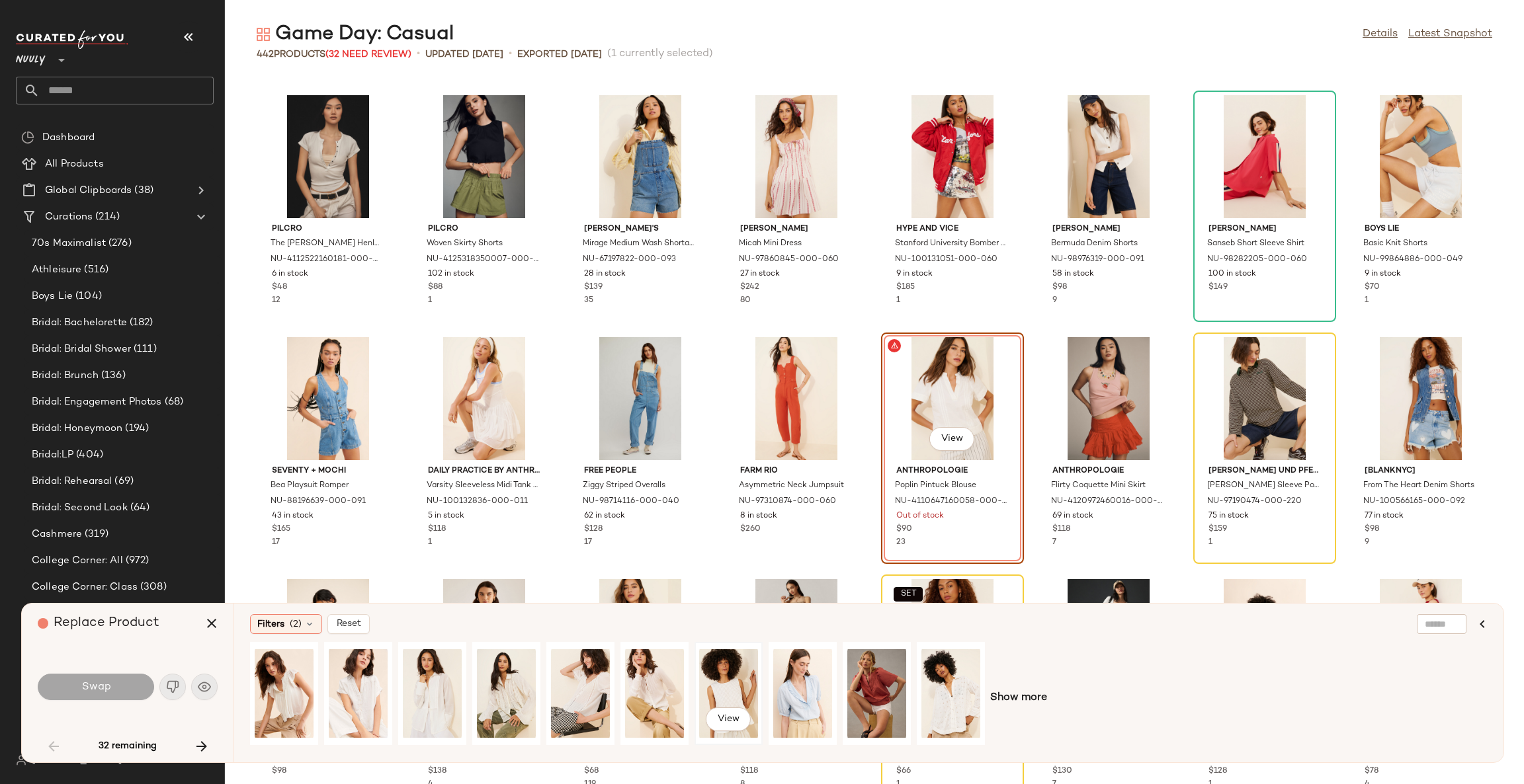
click at [725, 677] on div "View" at bounding box center [729, 694] width 59 height 94
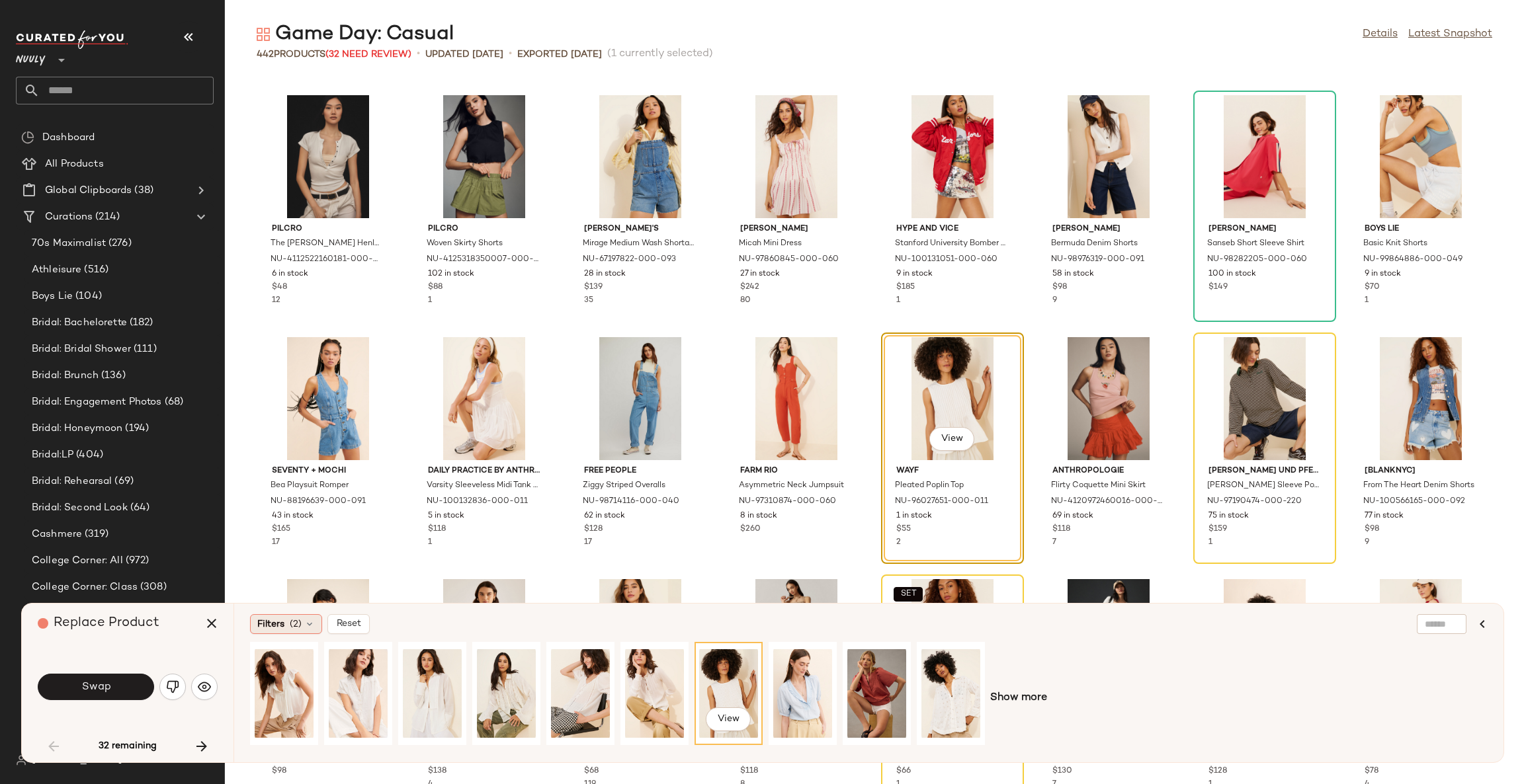
click at [303, 631] on div "Filters (2)" at bounding box center [286, 624] width 72 height 20
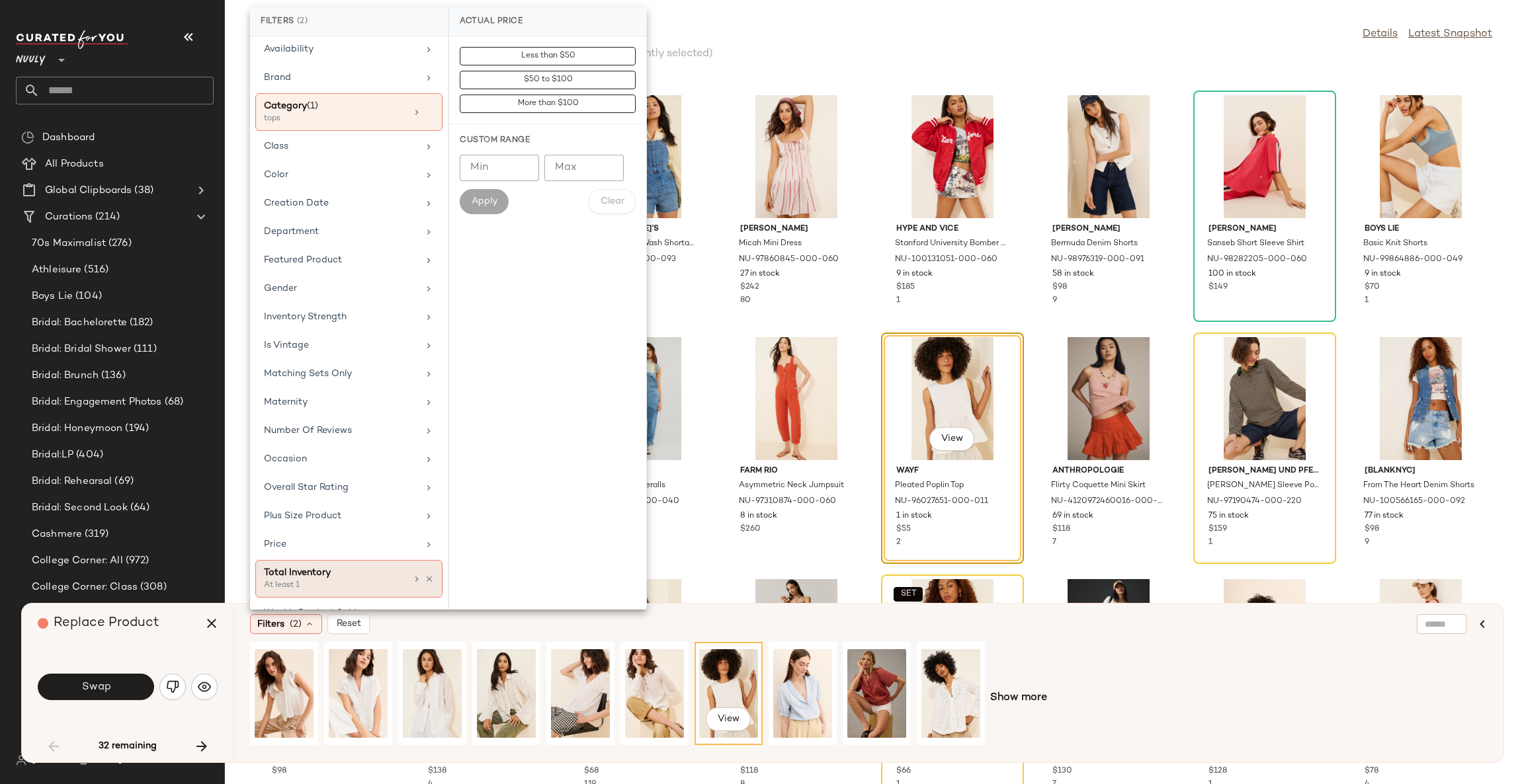
scroll to position [92, 0]
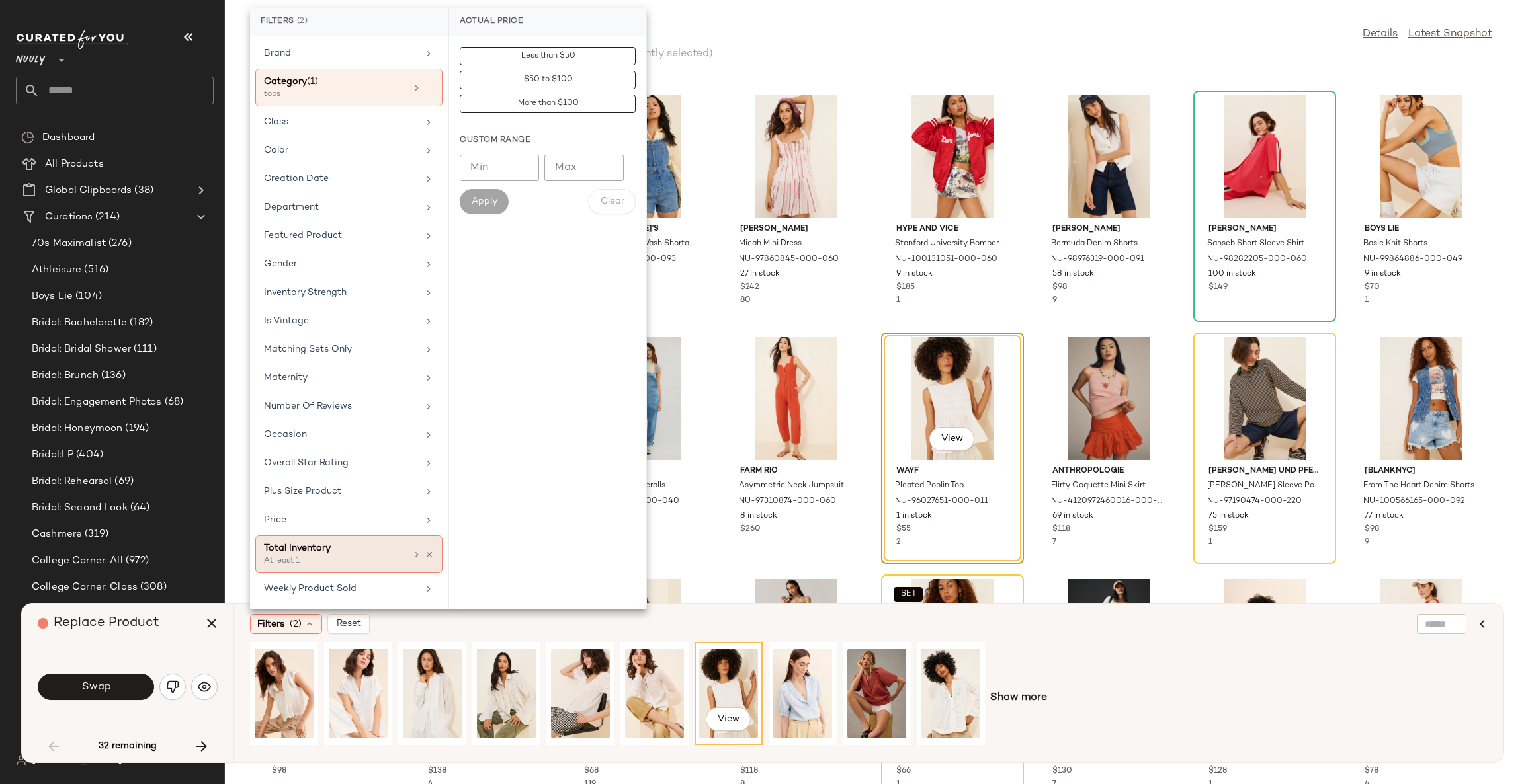
click at [364, 557] on div "At least 1" at bounding box center [330, 561] width 133 height 12
click at [503, 143] on input "Min" at bounding box center [500, 144] width 80 height 27
type input "*"
click at [496, 180] on span "Apply" at bounding box center [484, 178] width 27 height 10
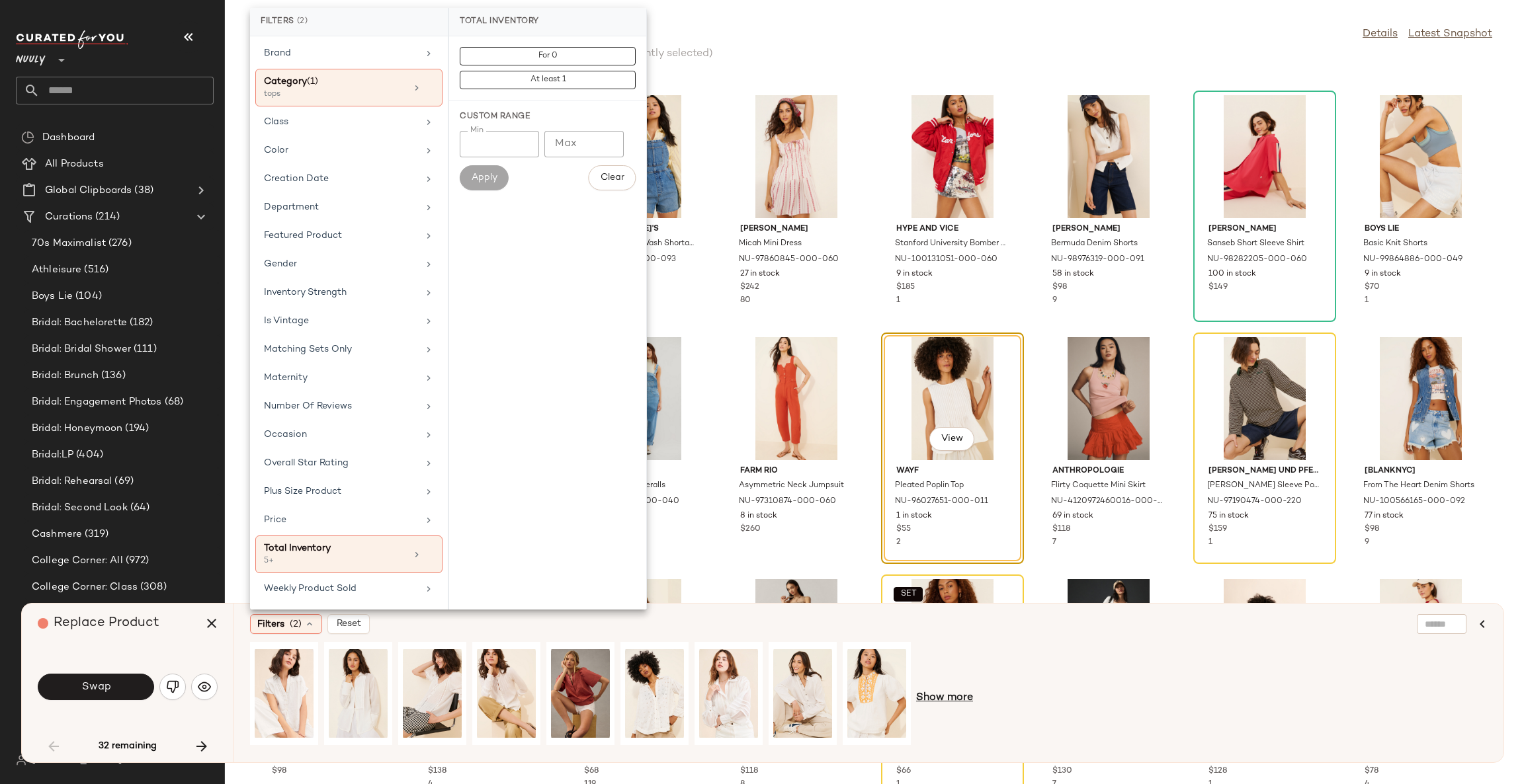
click at [954, 695] on span "Show more" at bounding box center [944, 698] width 57 height 16
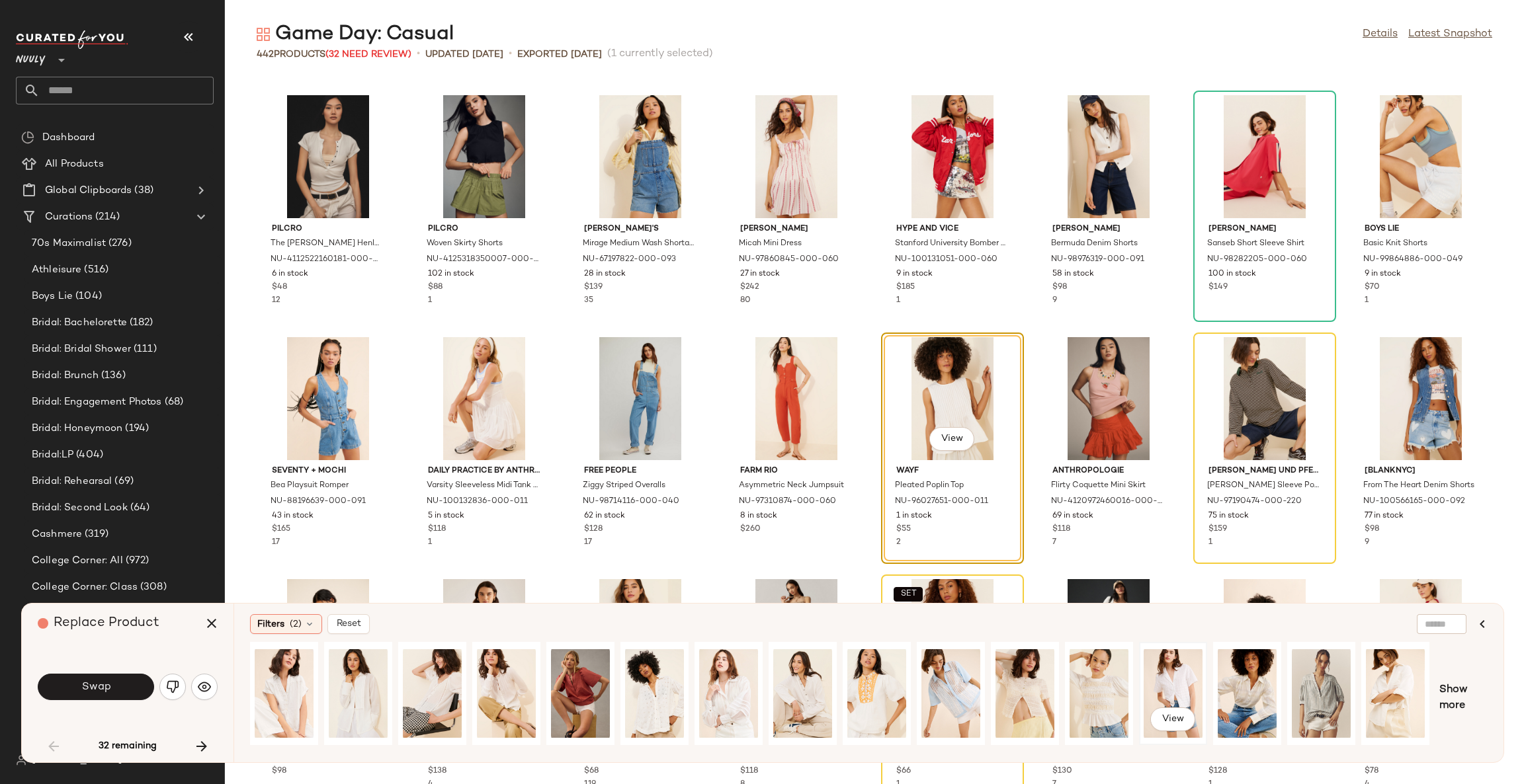
click at [1176, 685] on div "View" at bounding box center [1173, 694] width 59 height 94
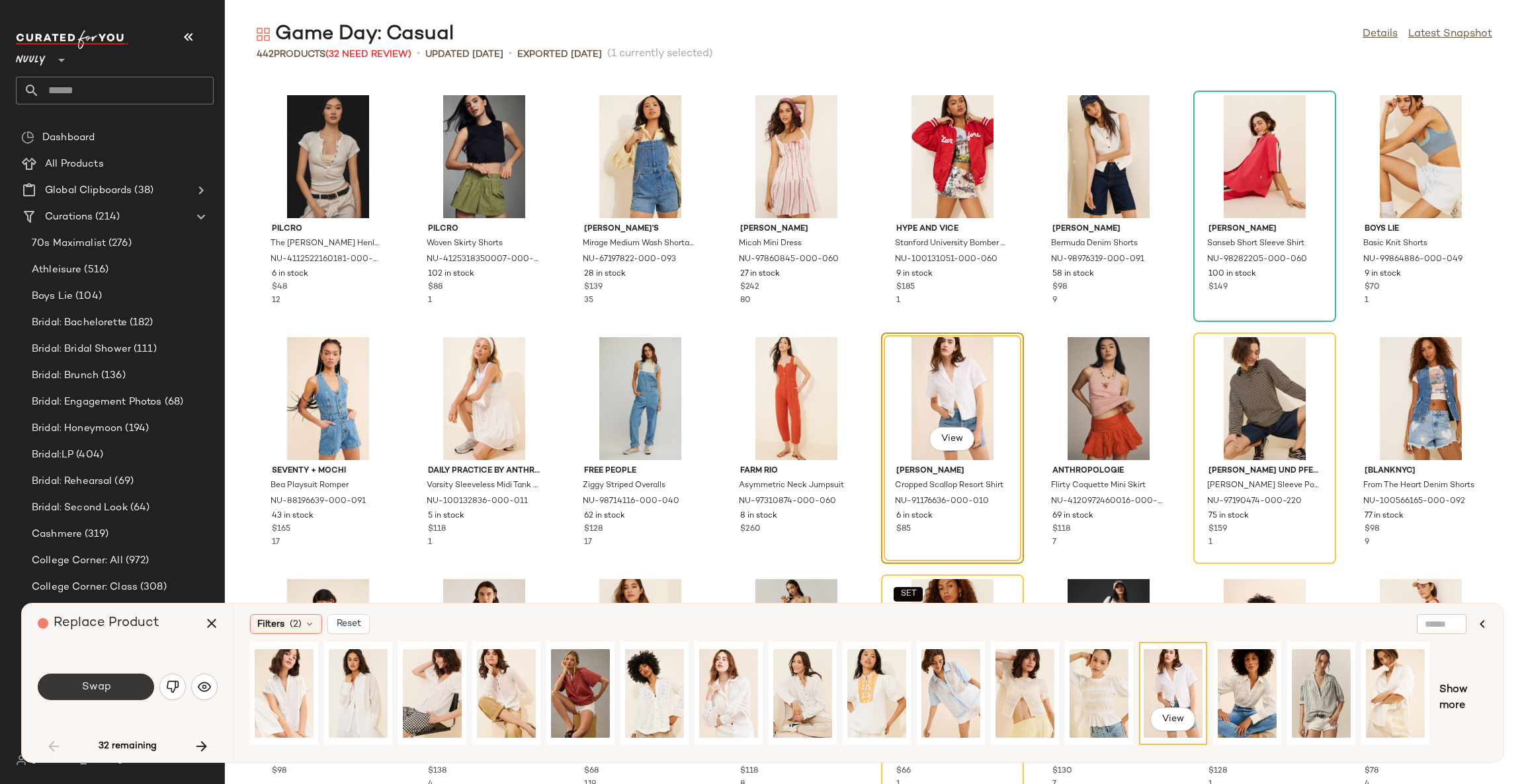
click at [107, 690] on span "Swap" at bounding box center [95, 687] width 29 height 13
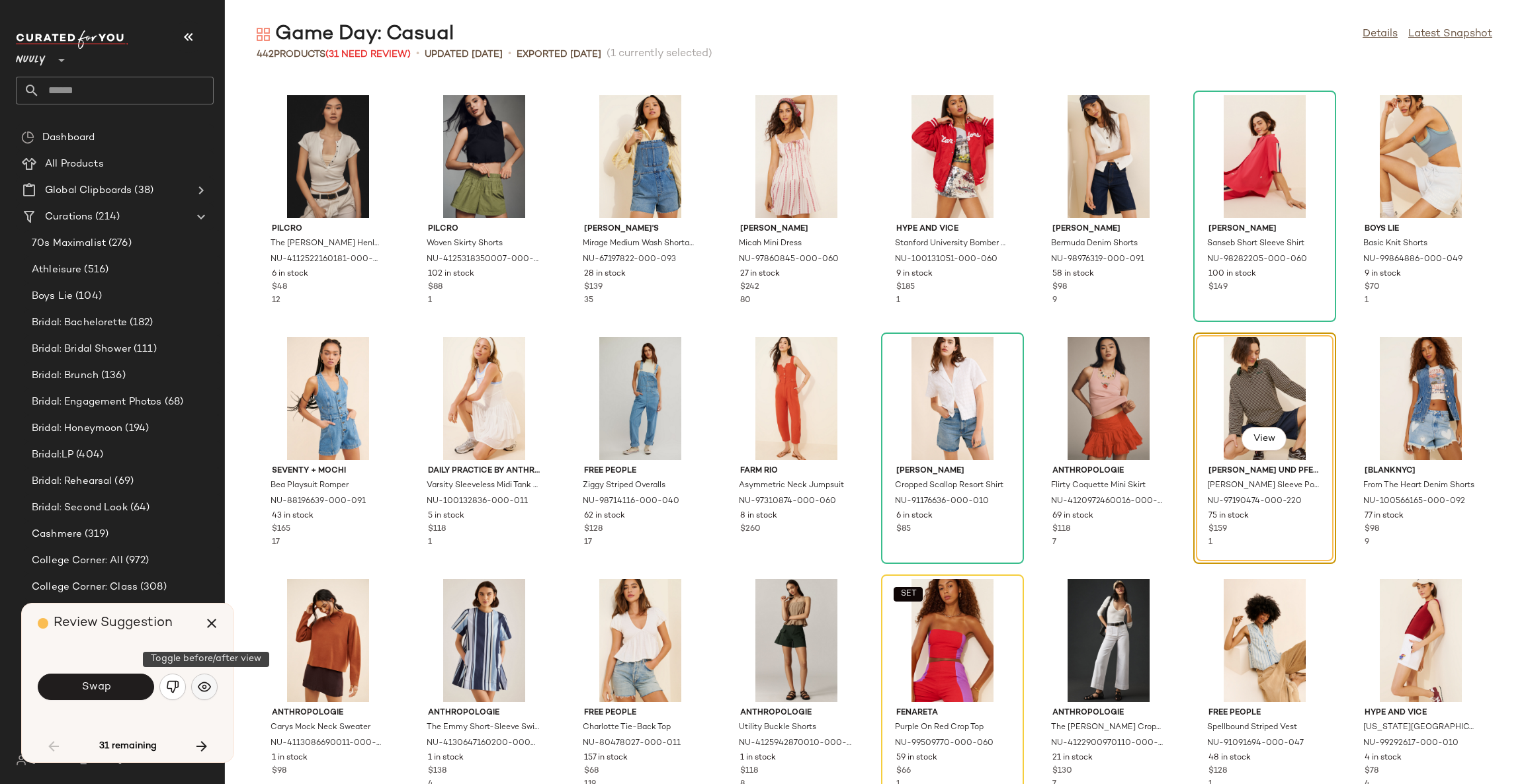
click at [200, 693] on img "button" at bounding box center [204, 687] width 13 height 13
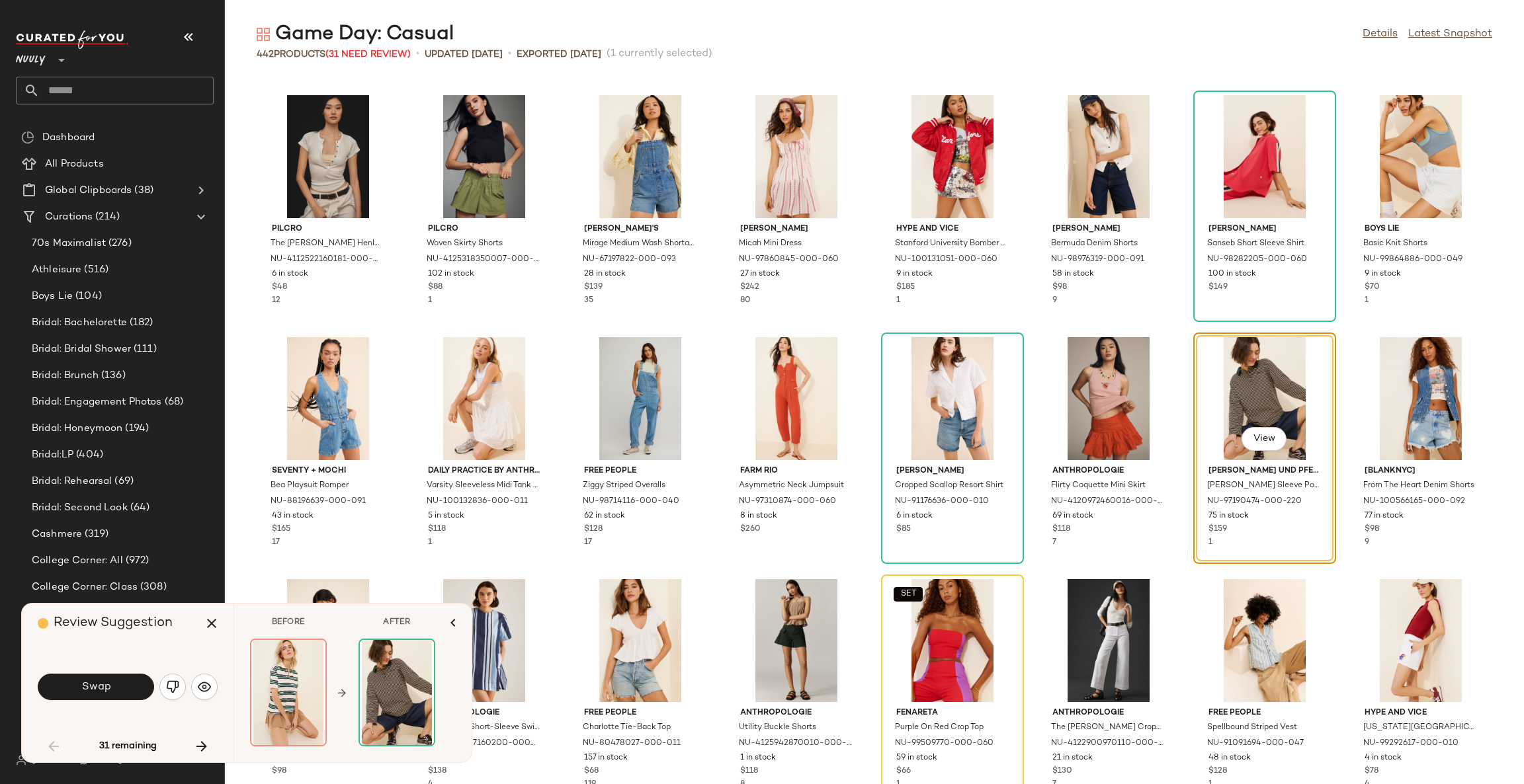
click at [158, 689] on div "Swap" at bounding box center [128, 687] width 180 height 32
click at [165, 689] on button "button" at bounding box center [172, 687] width 27 height 27
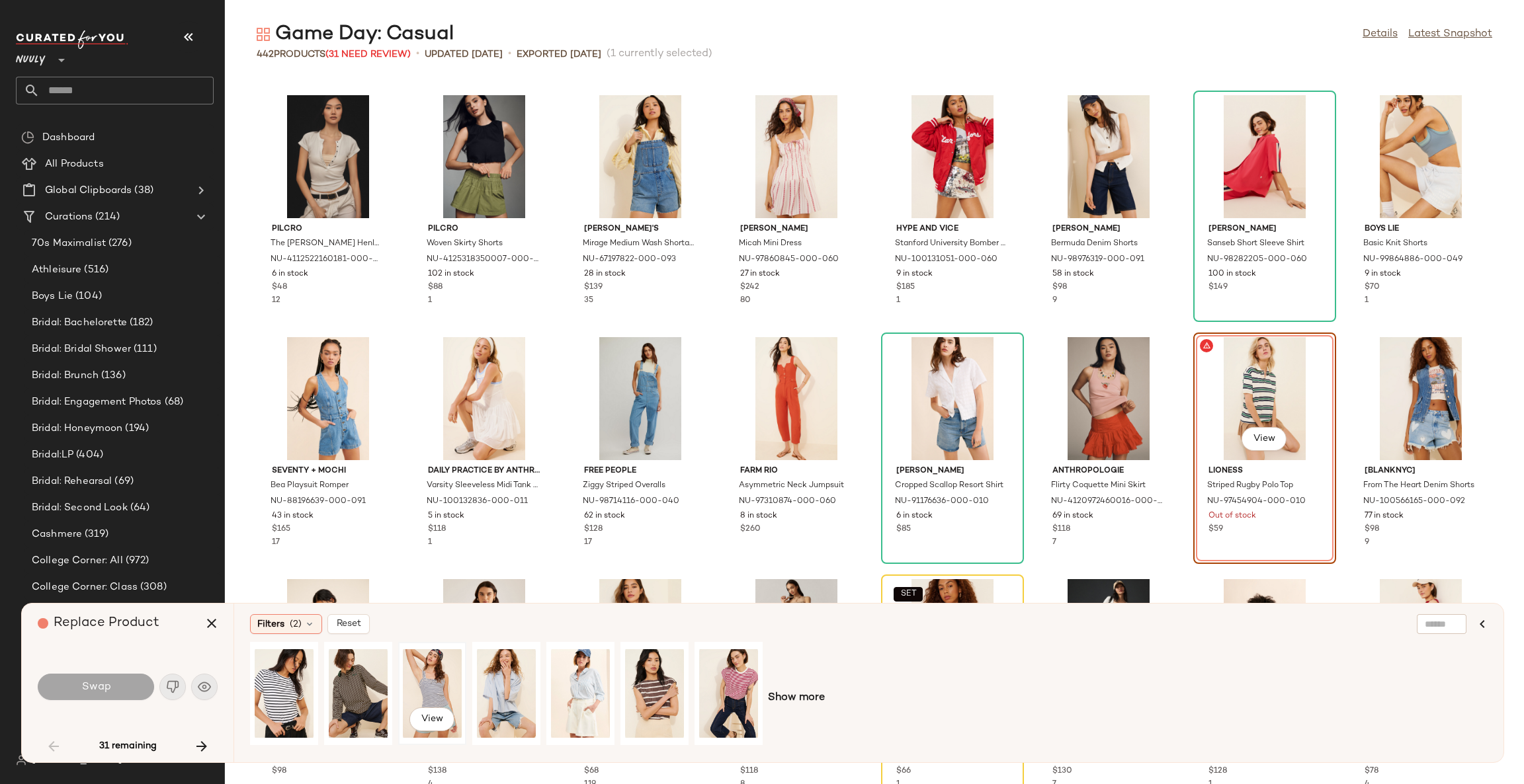
click at [426, 681] on div "View" at bounding box center [432, 694] width 59 height 94
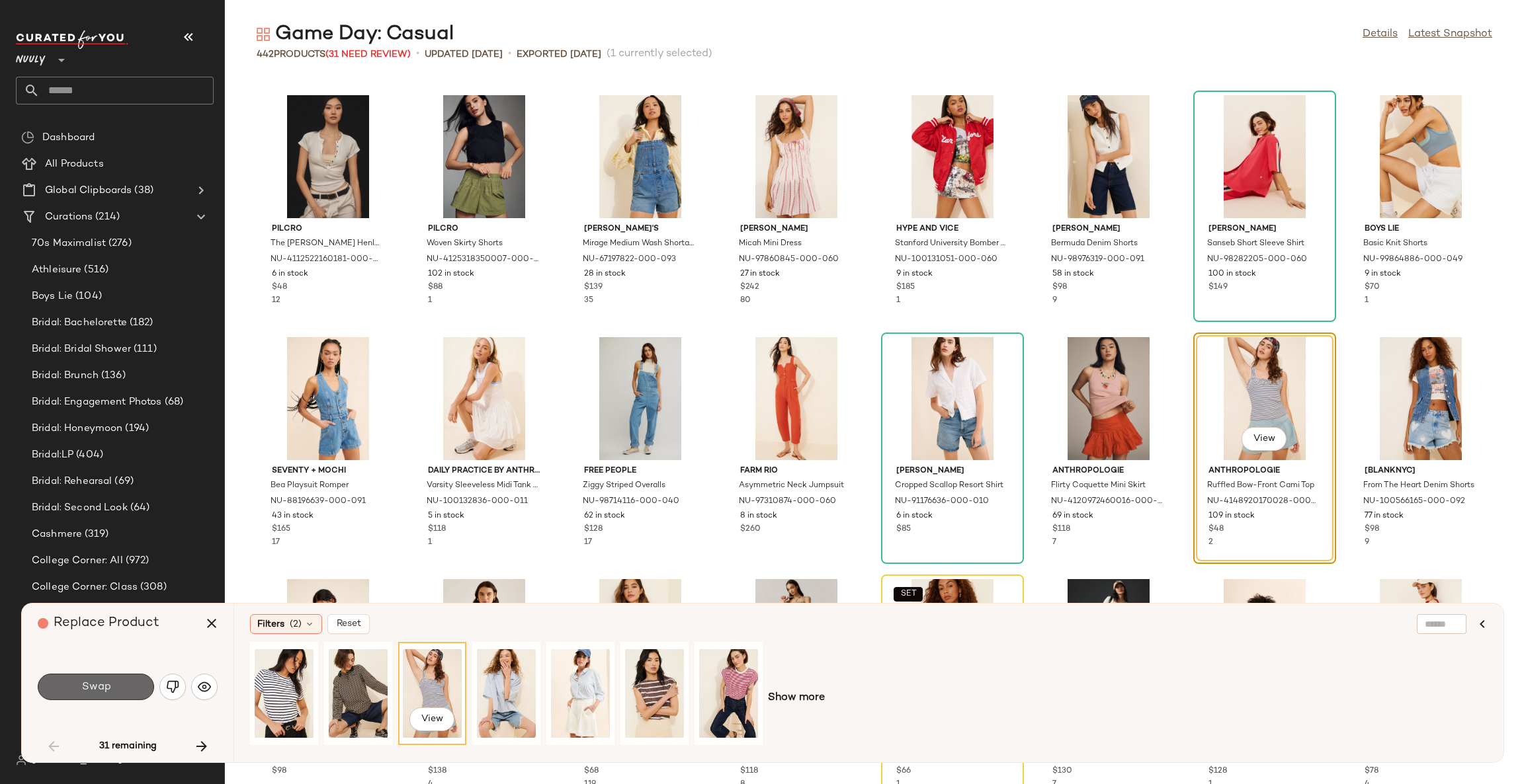
click at [132, 684] on button "Swap" at bounding box center [96, 687] width 116 height 27
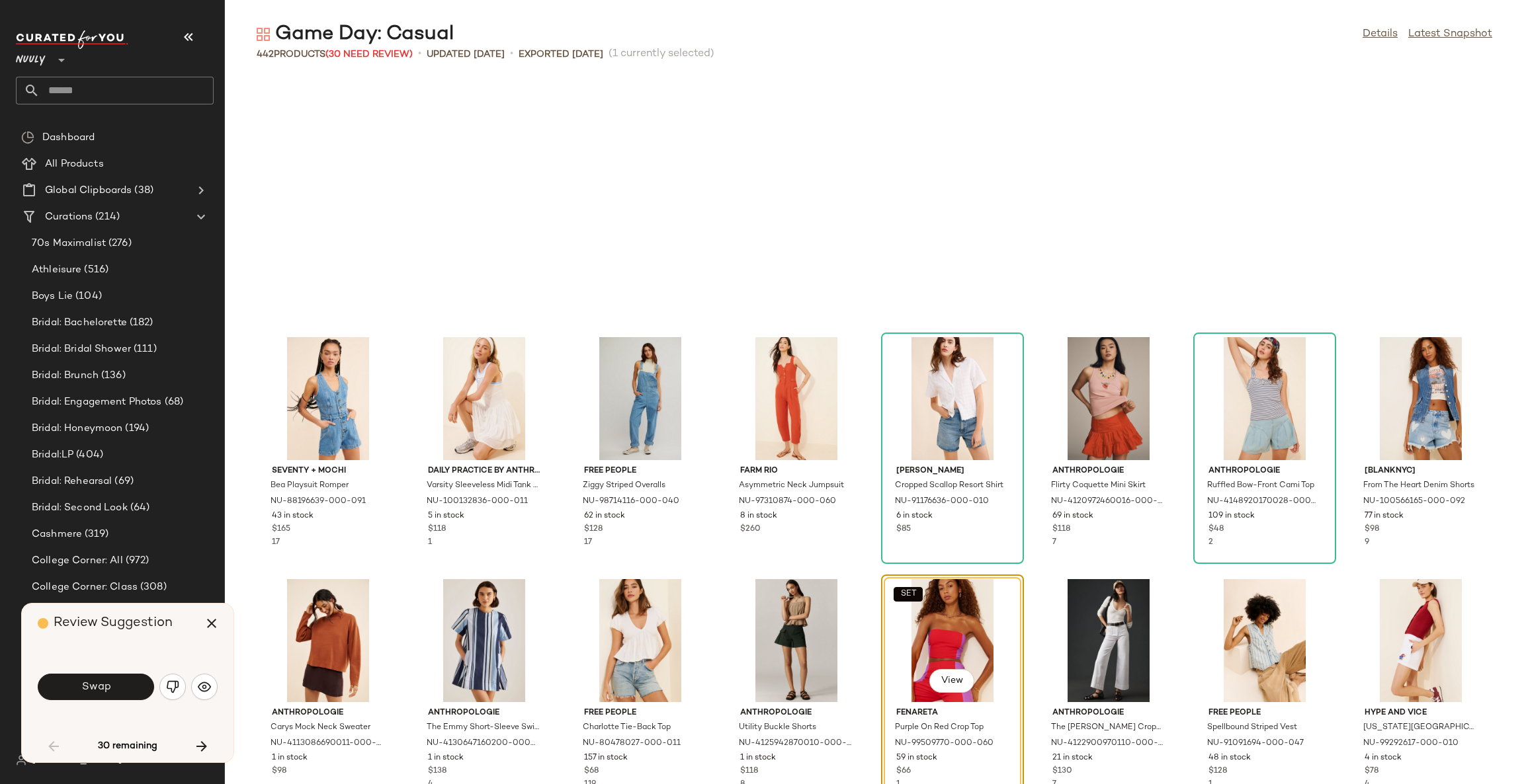
scroll to position [1452, 0]
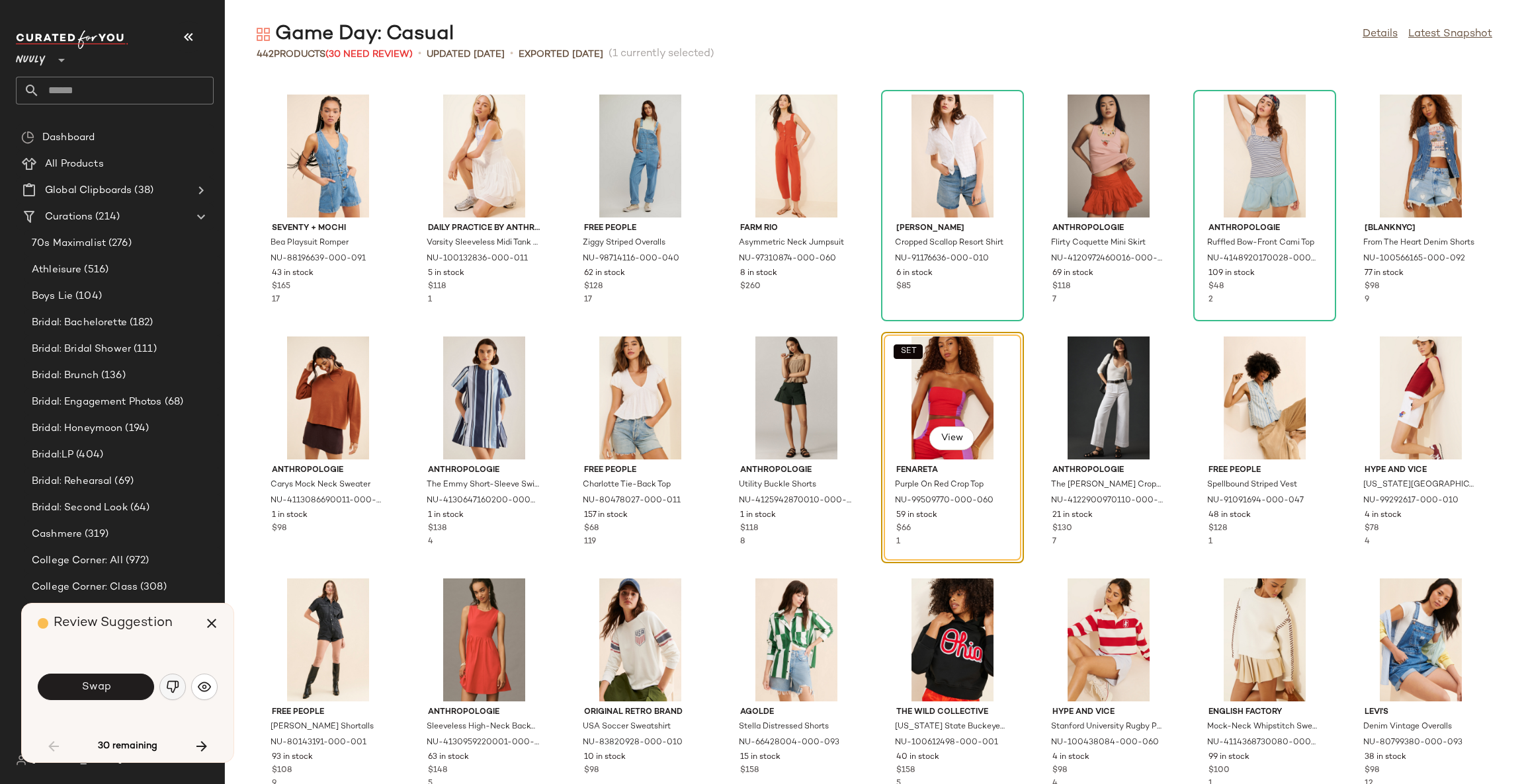
click at [174, 689] on img "button" at bounding box center [172, 687] width 13 height 13
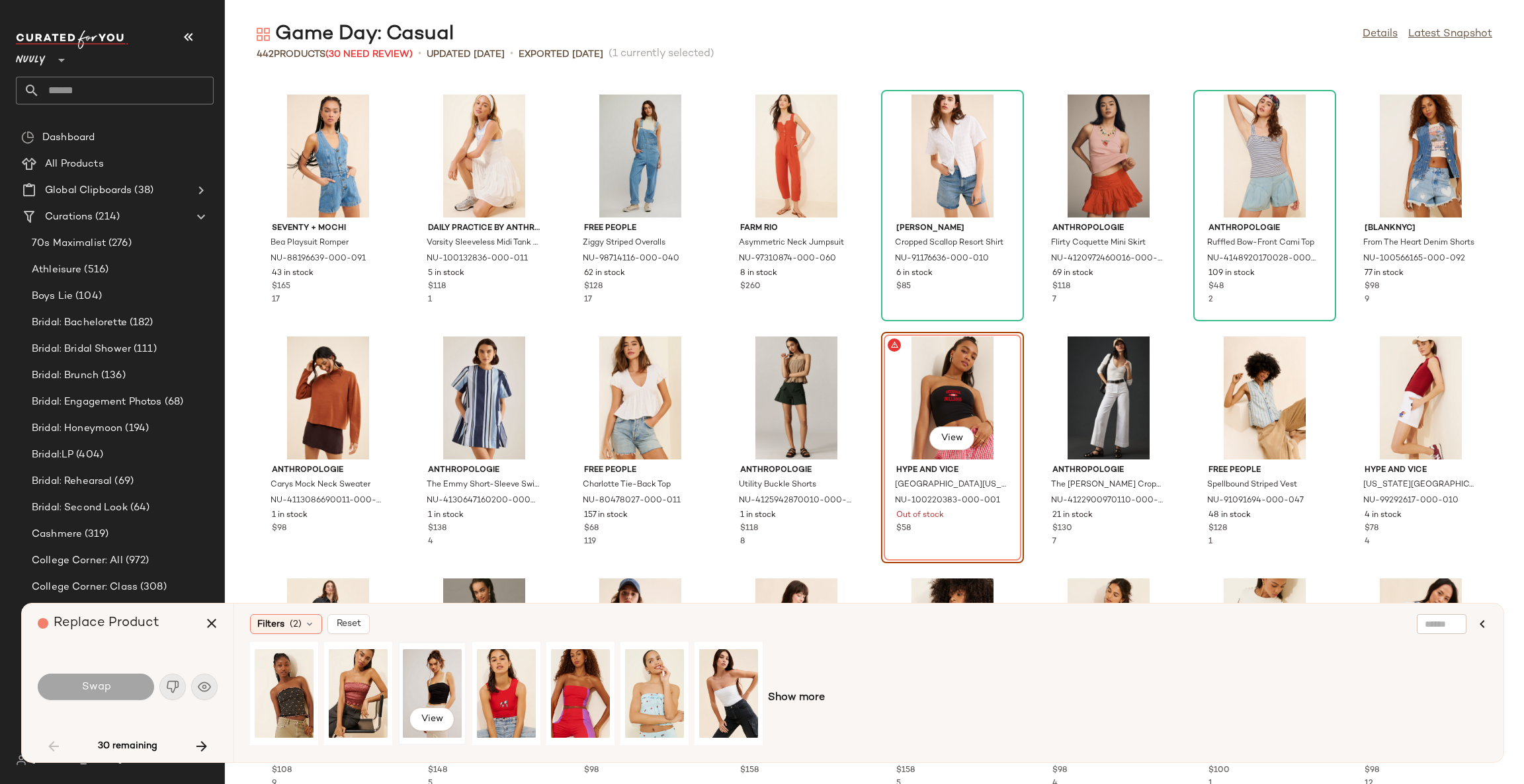
click at [427, 681] on div "View" at bounding box center [432, 694] width 59 height 94
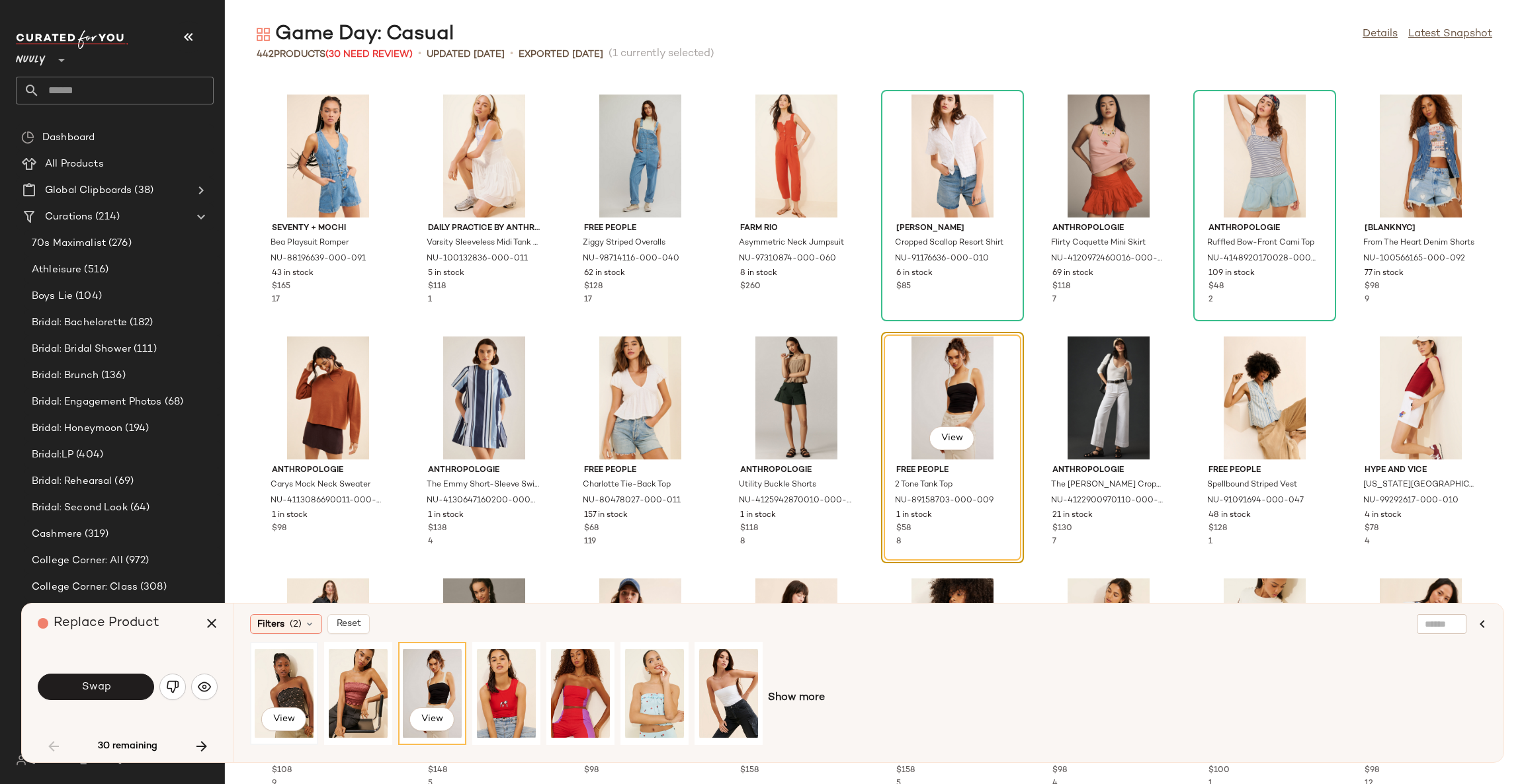
click at [292, 681] on div "View" at bounding box center [284, 694] width 59 height 94
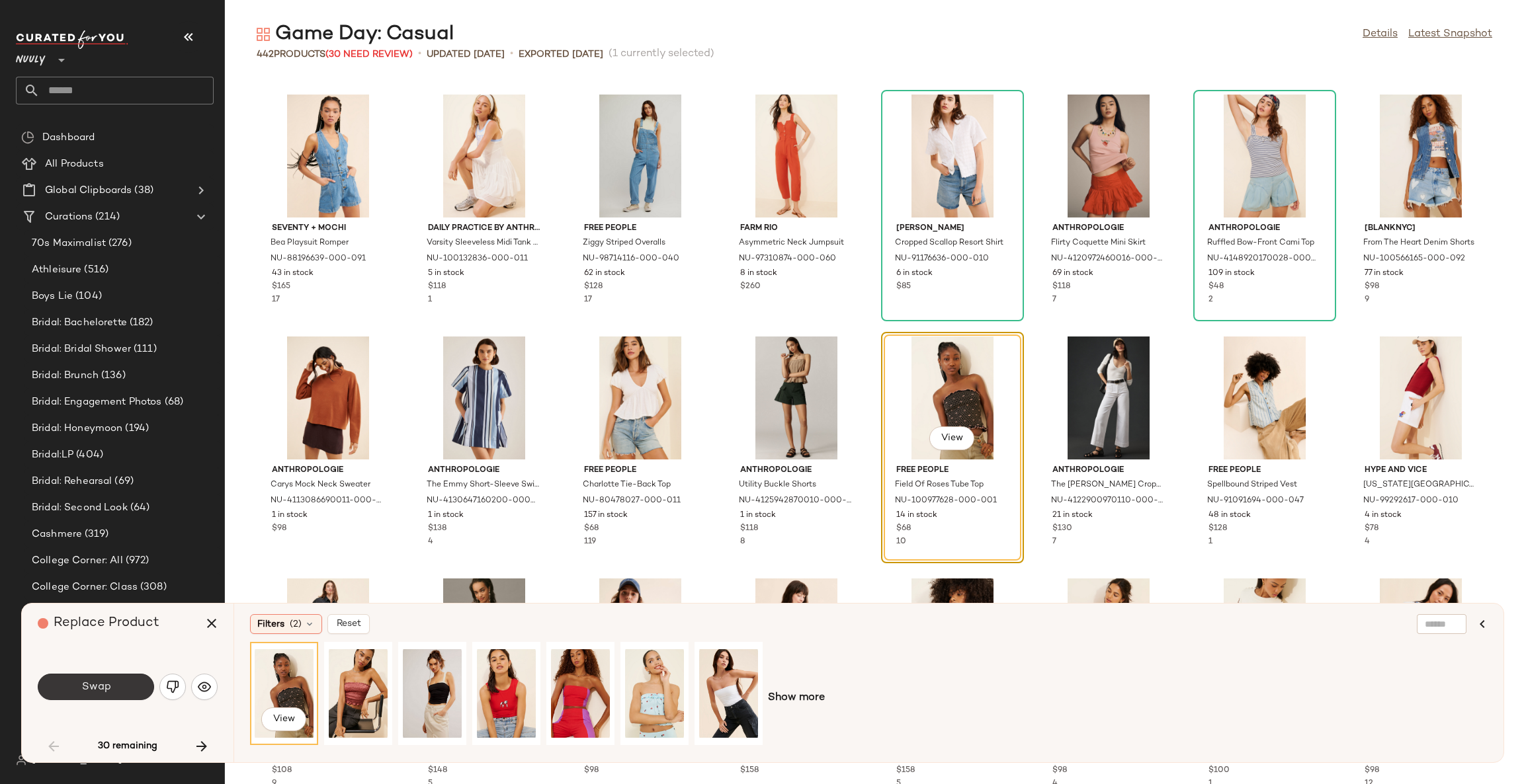
click at [133, 684] on button "Swap" at bounding box center [96, 687] width 116 height 27
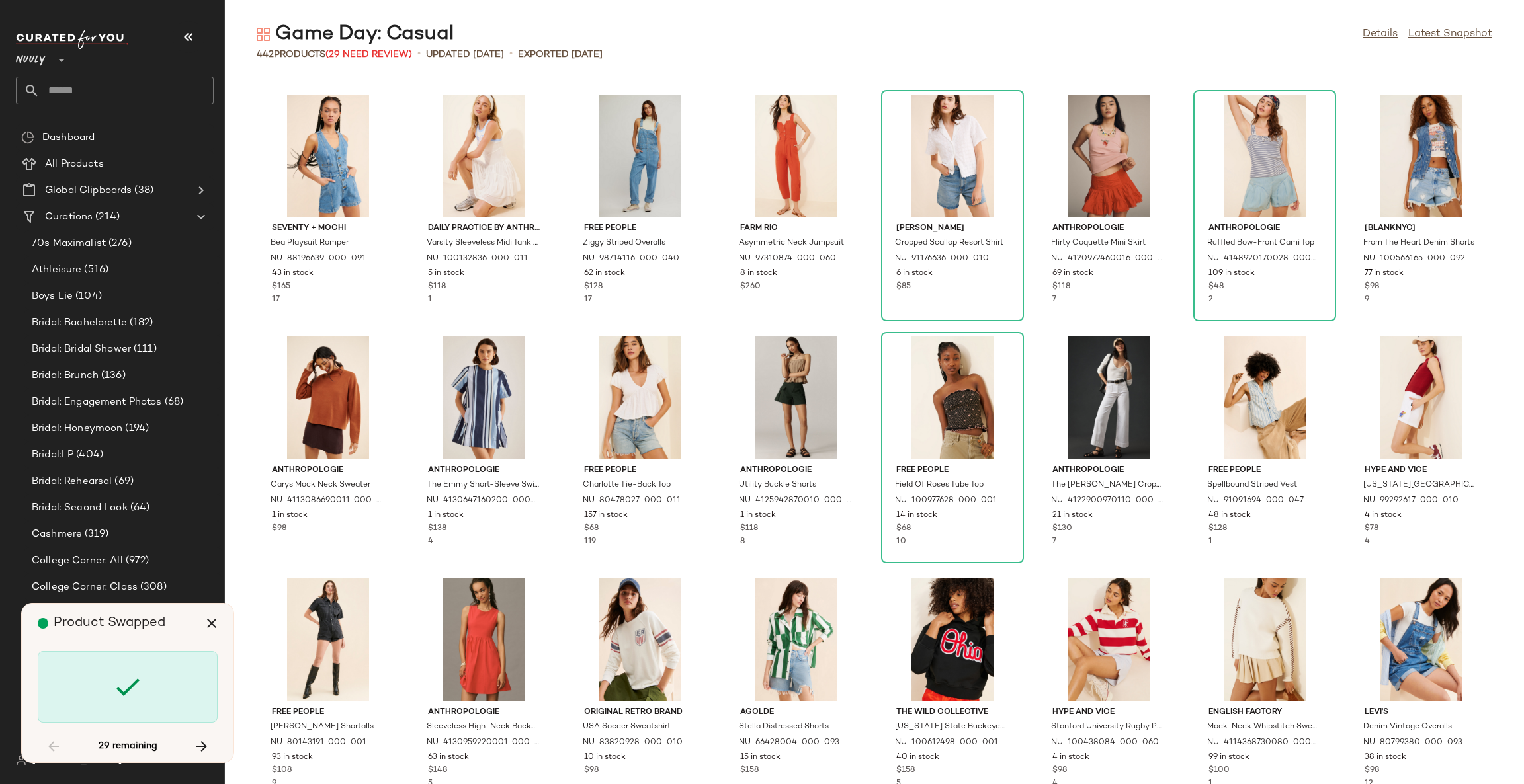
scroll to position [1935, 0]
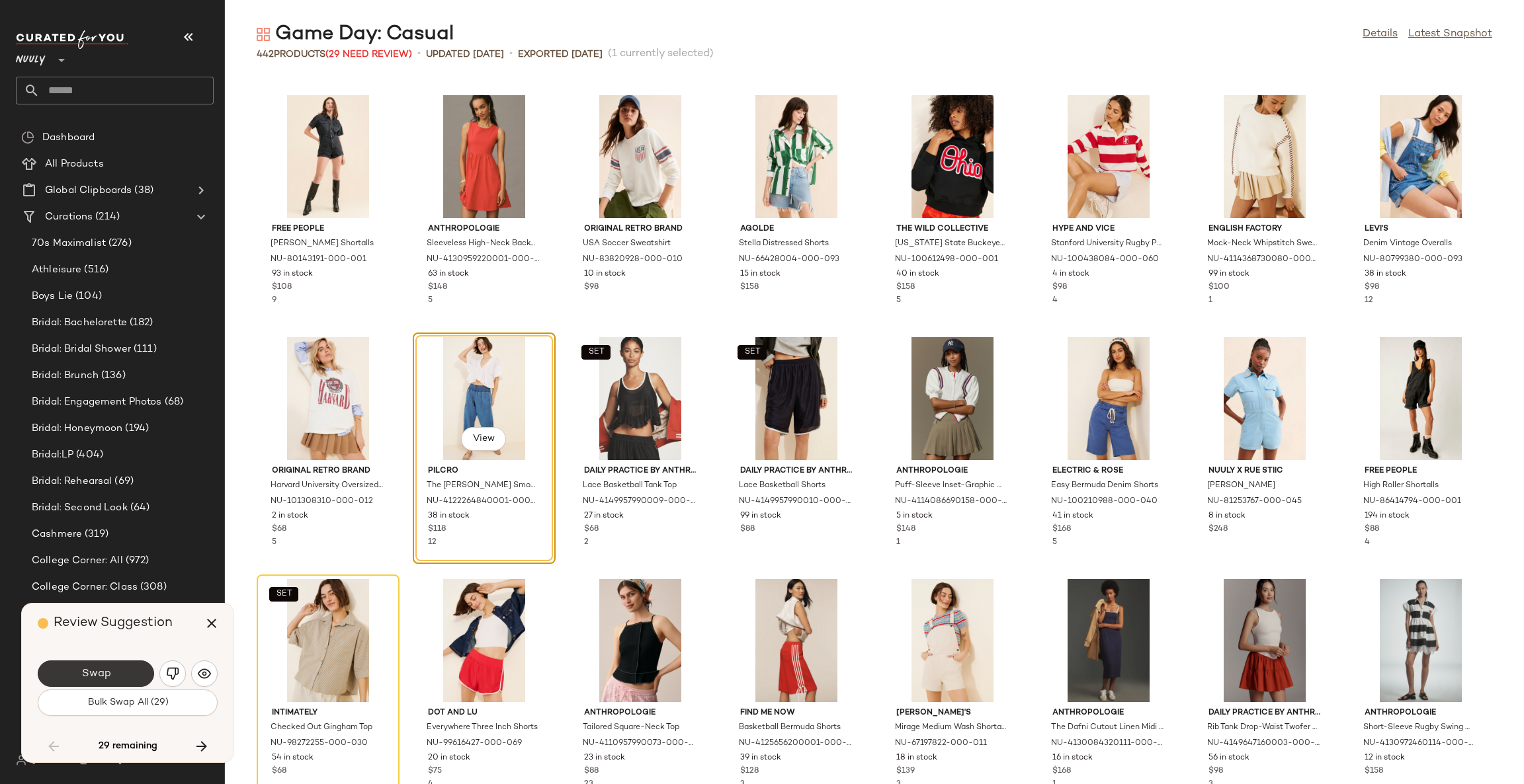
click at [132, 673] on button "Swap" at bounding box center [96, 674] width 116 height 27
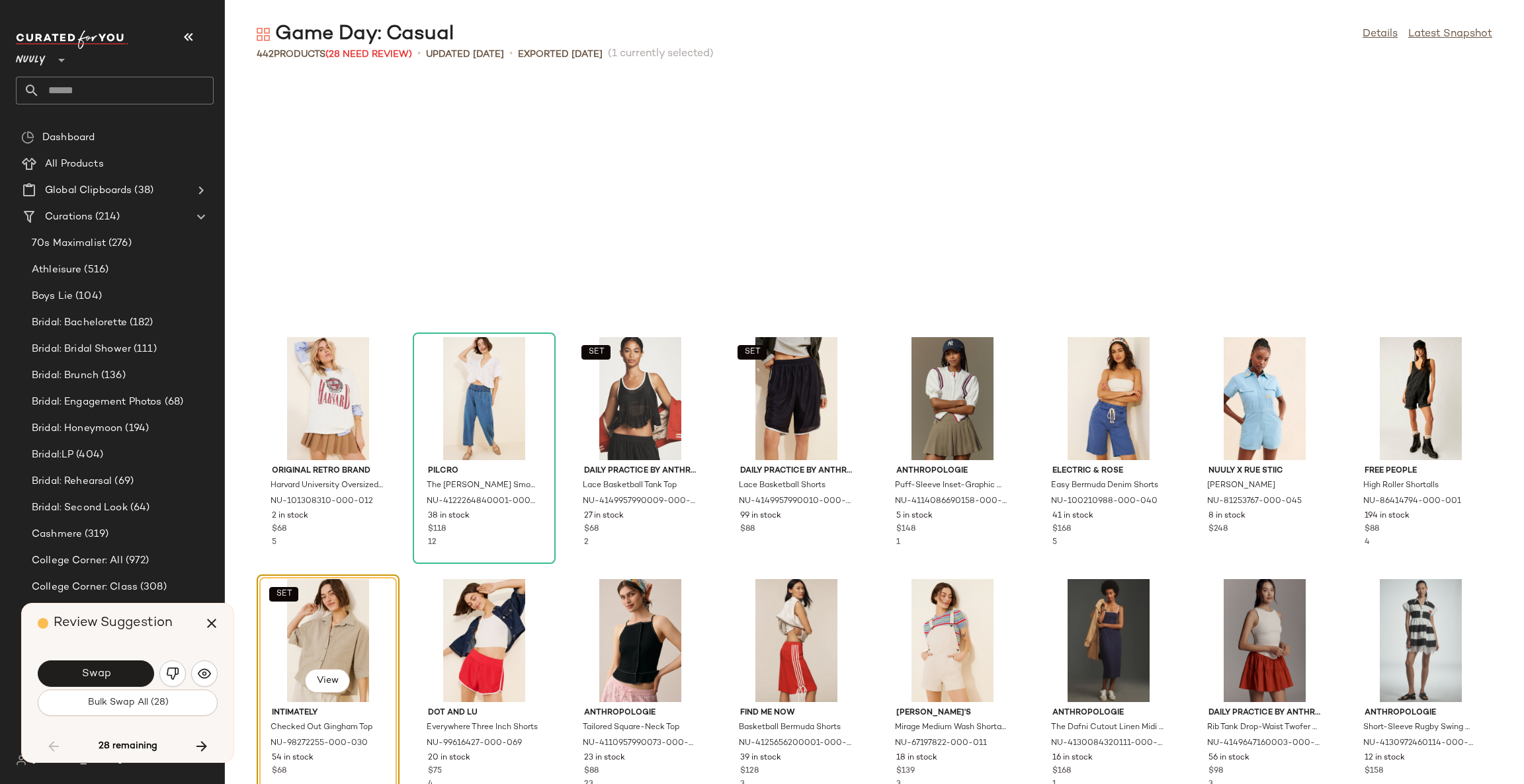
scroll to position [2178, 0]
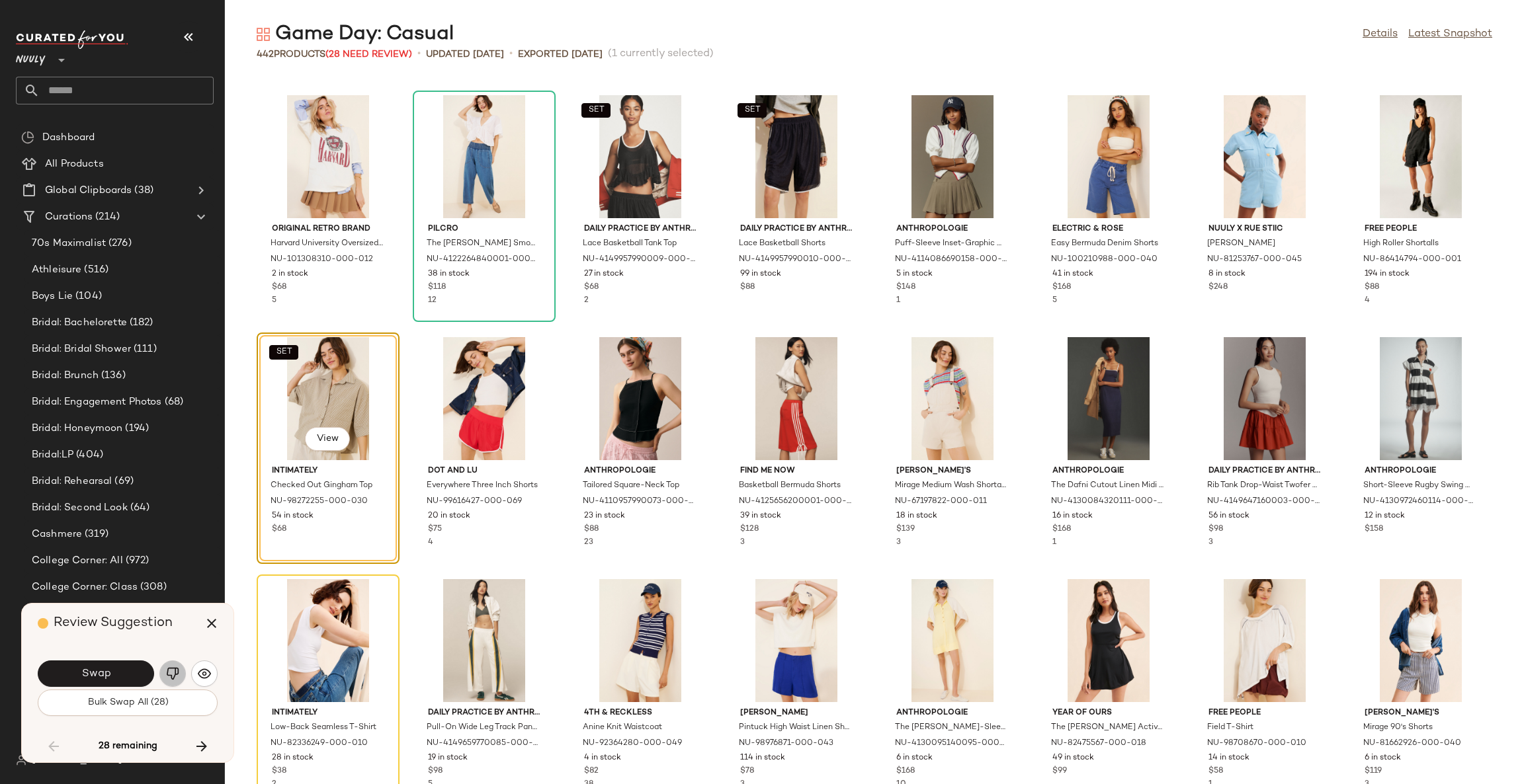
click at [180, 677] on button "button" at bounding box center [172, 674] width 27 height 27
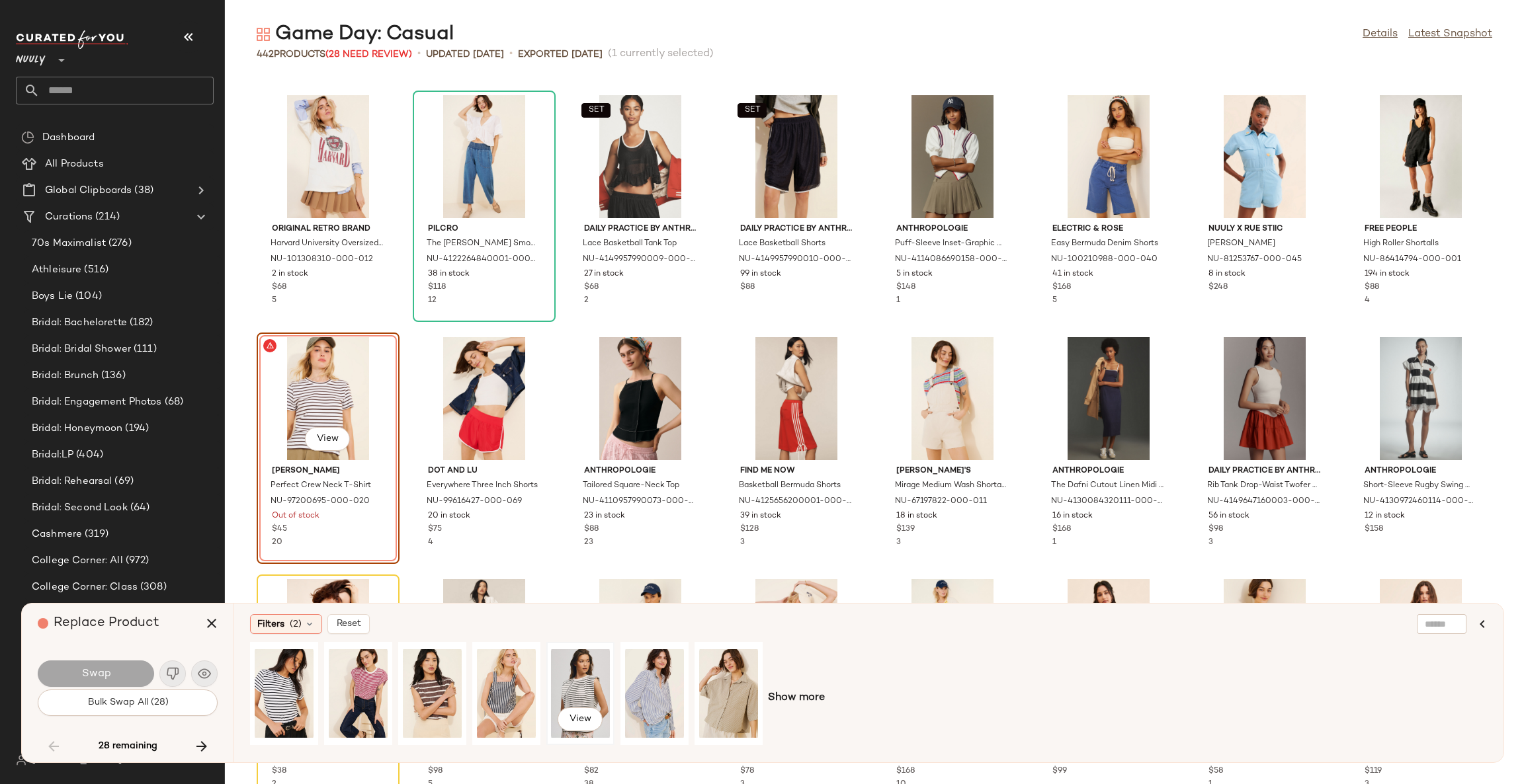
click at [570, 685] on div "View" at bounding box center [580, 694] width 59 height 94
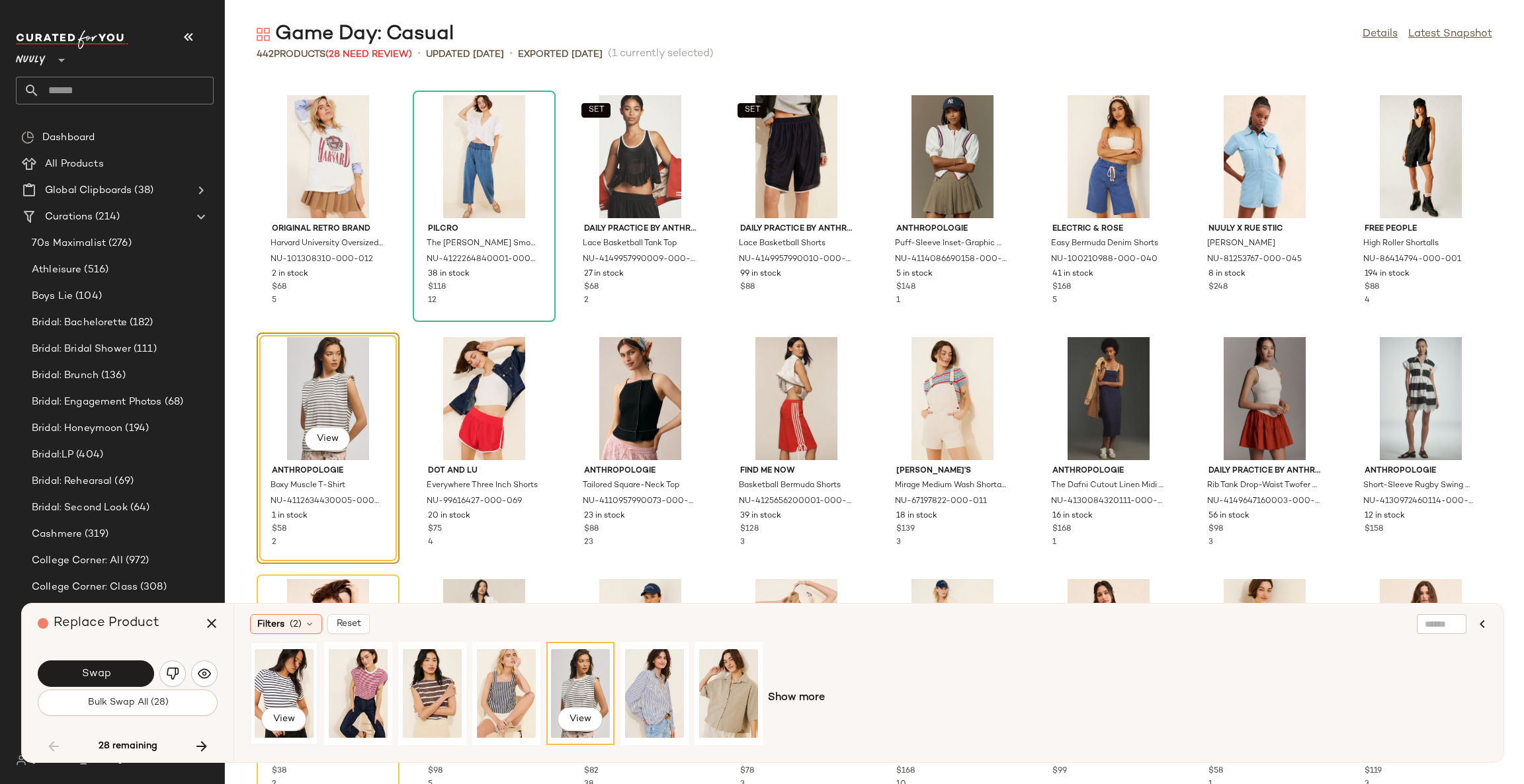
click at [265, 681] on div "View" at bounding box center [284, 694] width 59 height 94
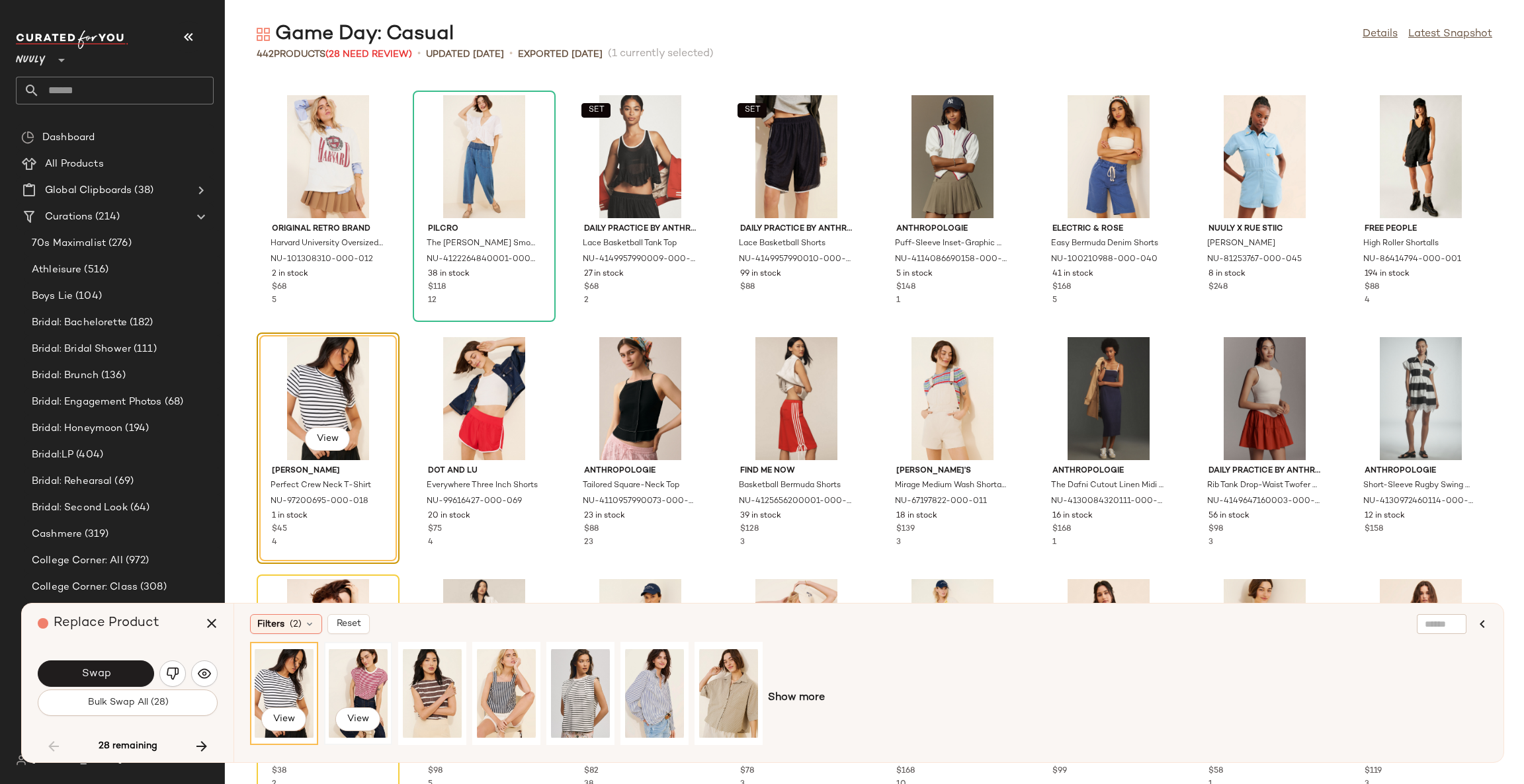
click at [356, 681] on div "View" at bounding box center [358, 694] width 59 height 94
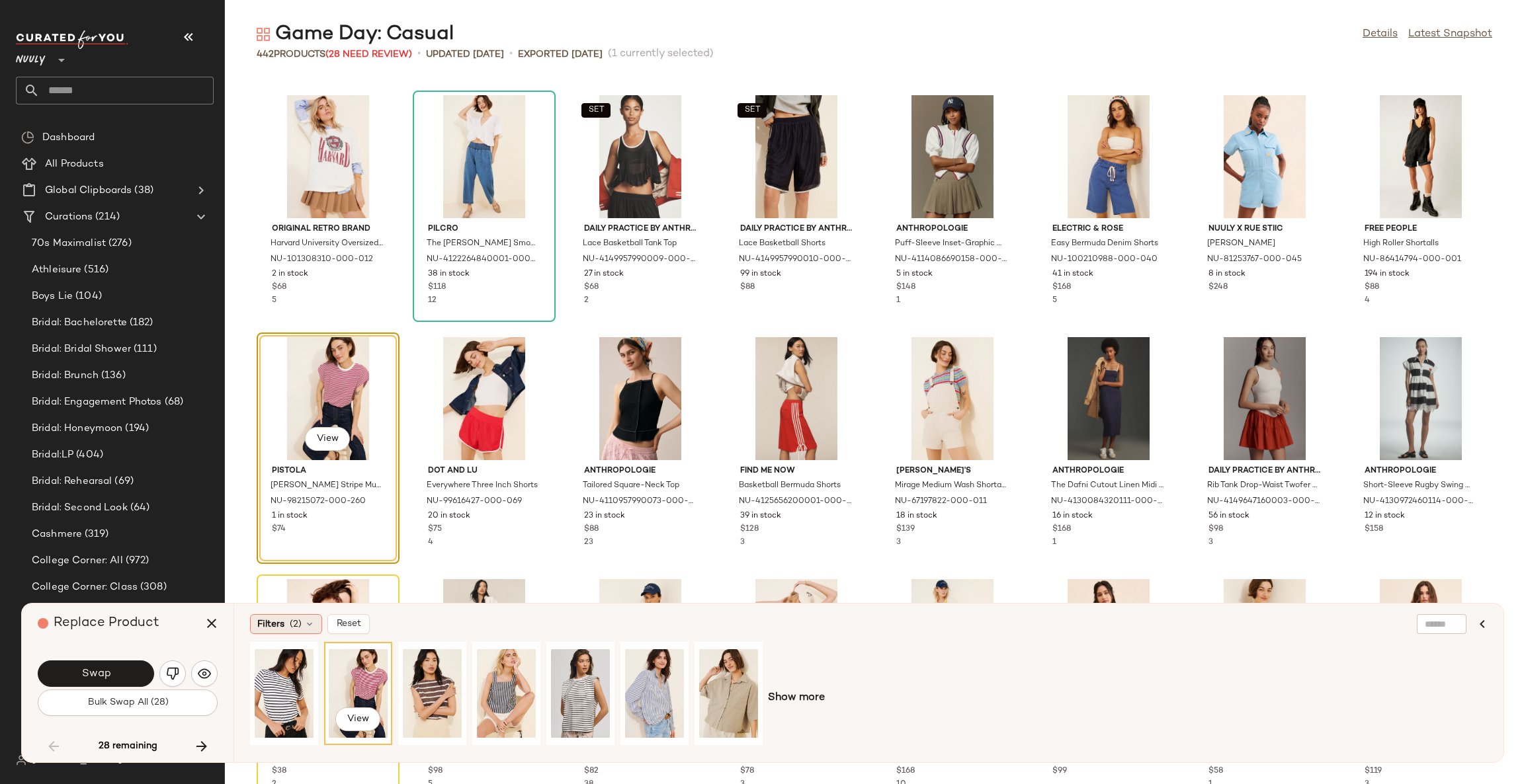
click at [295, 625] on span "(2)" at bounding box center [295, 625] width 12 height 14
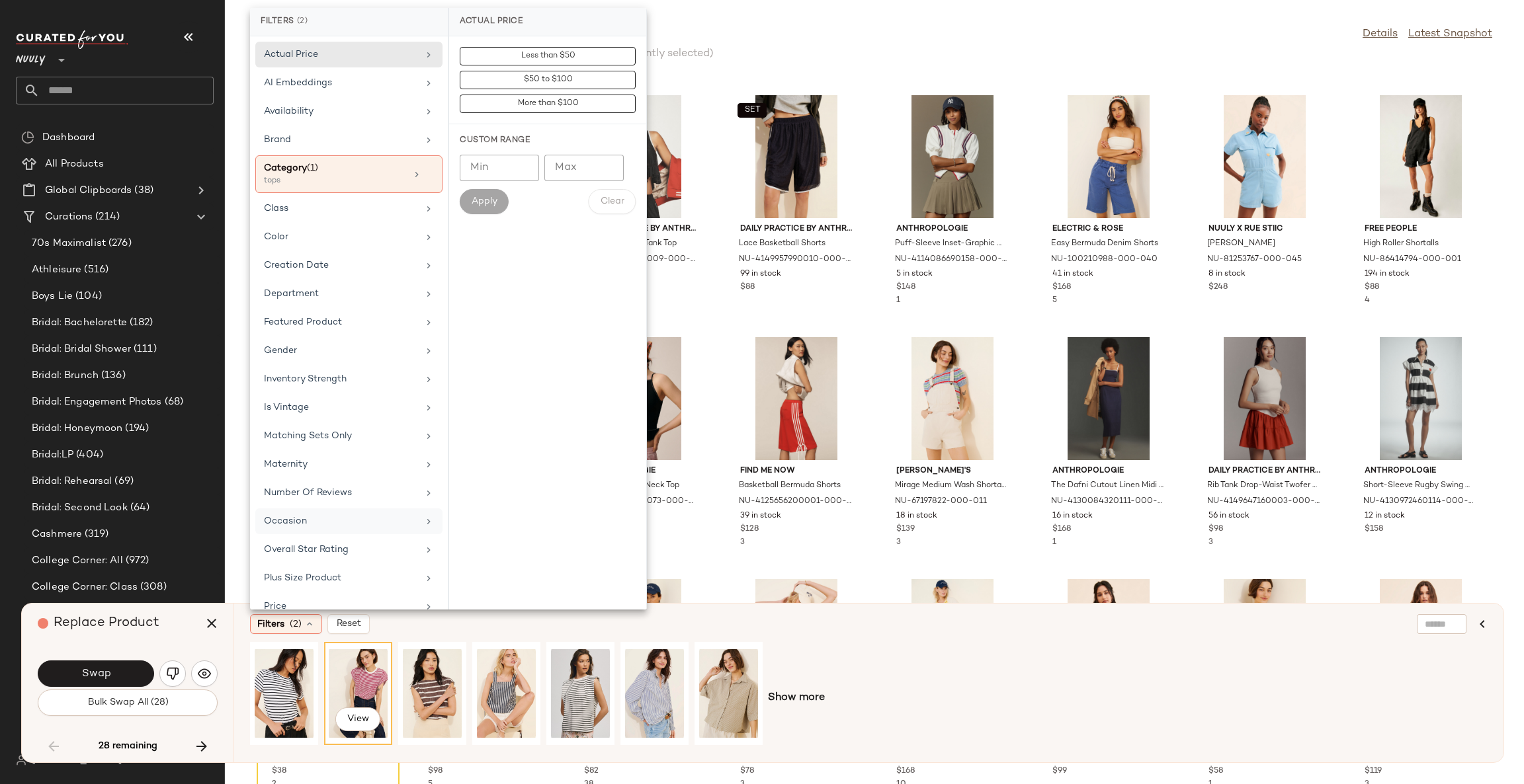
scroll to position [92, 0]
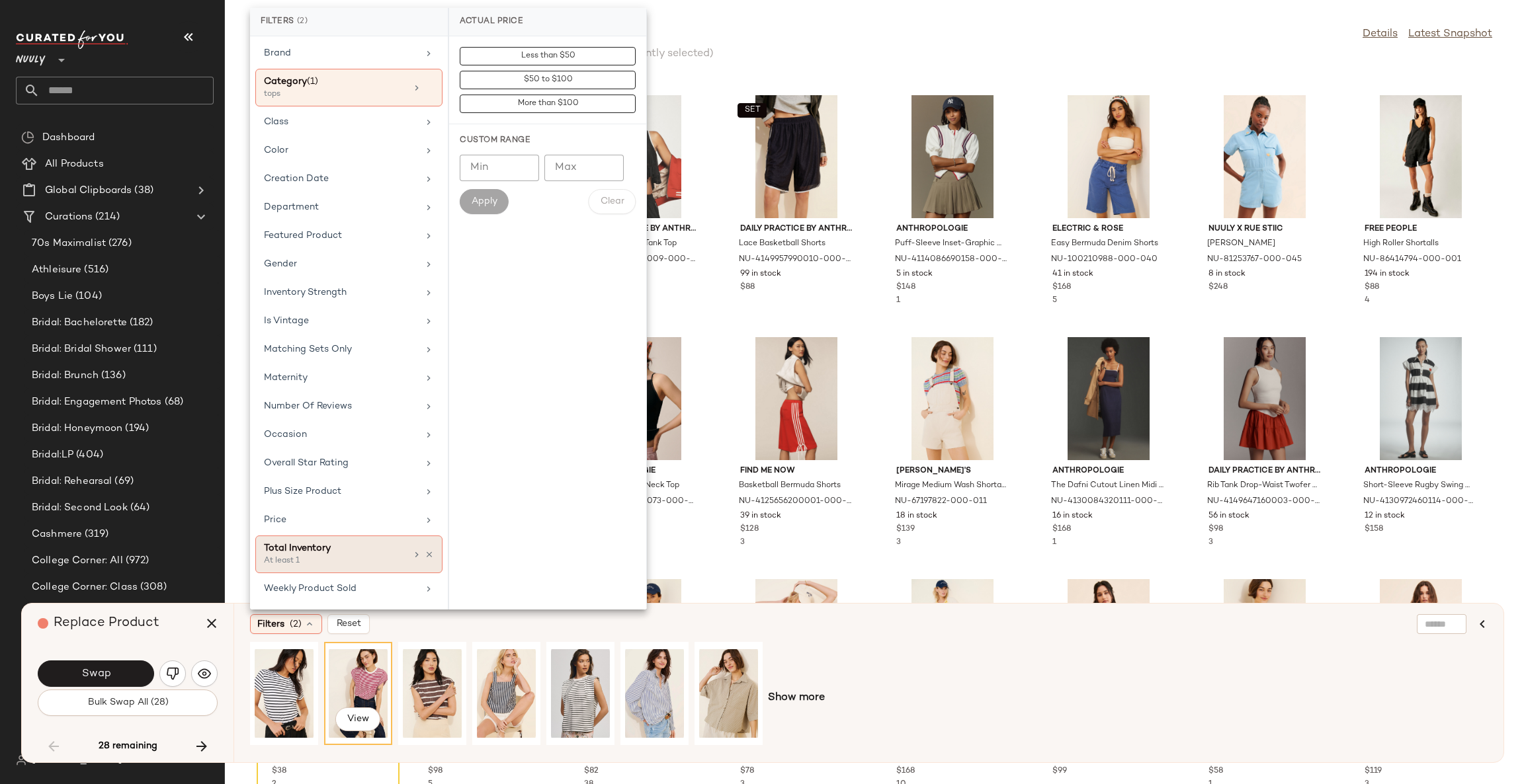
click at [348, 547] on div "Total Inventory" at bounding box center [335, 548] width 142 height 14
click at [519, 145] on input "**" at bounding box center [500, 144] width 80 height 27
type input "**"
click at [493, 148] on input "Min" at bounding box center [500, 144] width 80 height 27
type input "*"
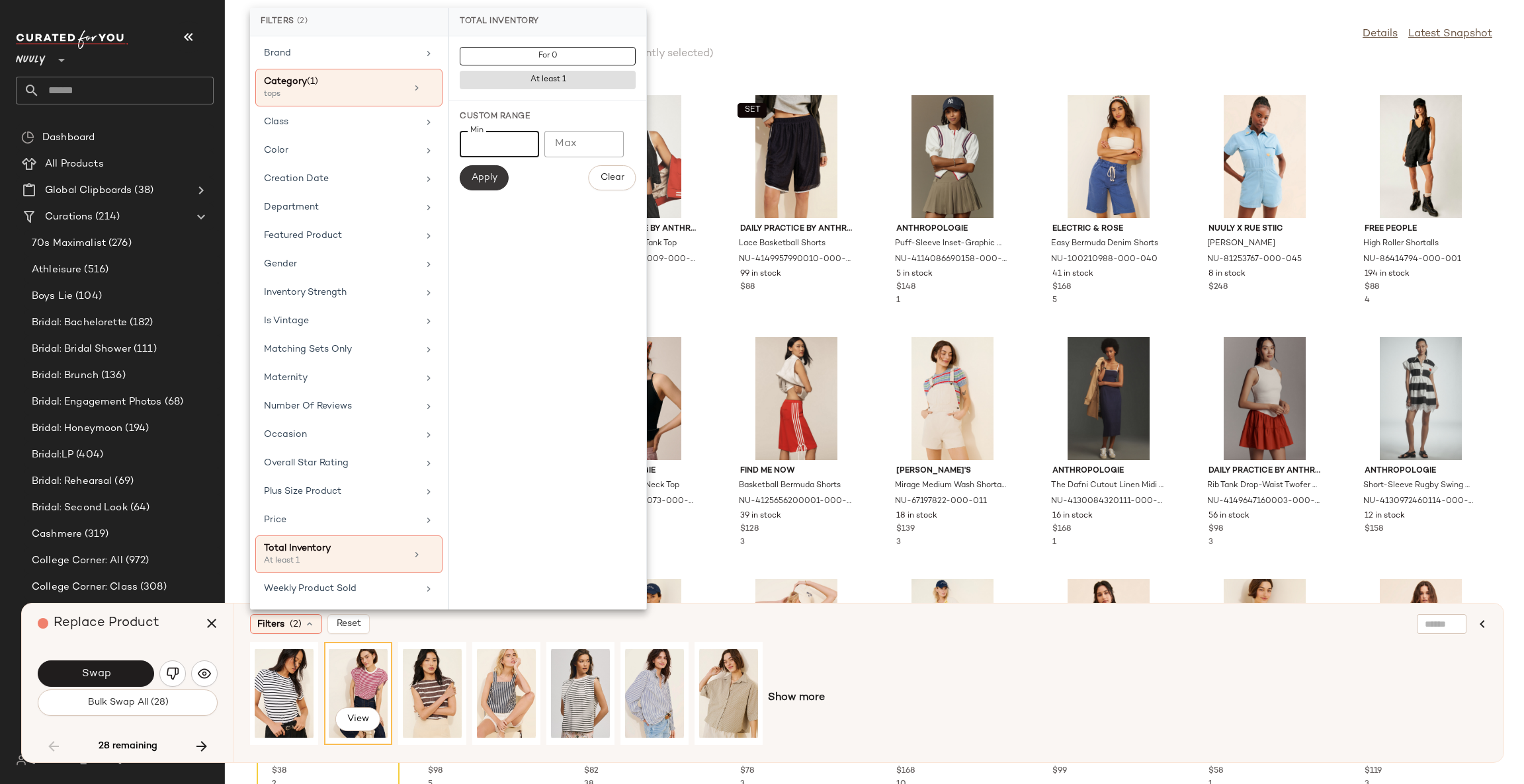
click at [488, 185] on button "Apply" at bounding box center [484, 178] width 49 height 25
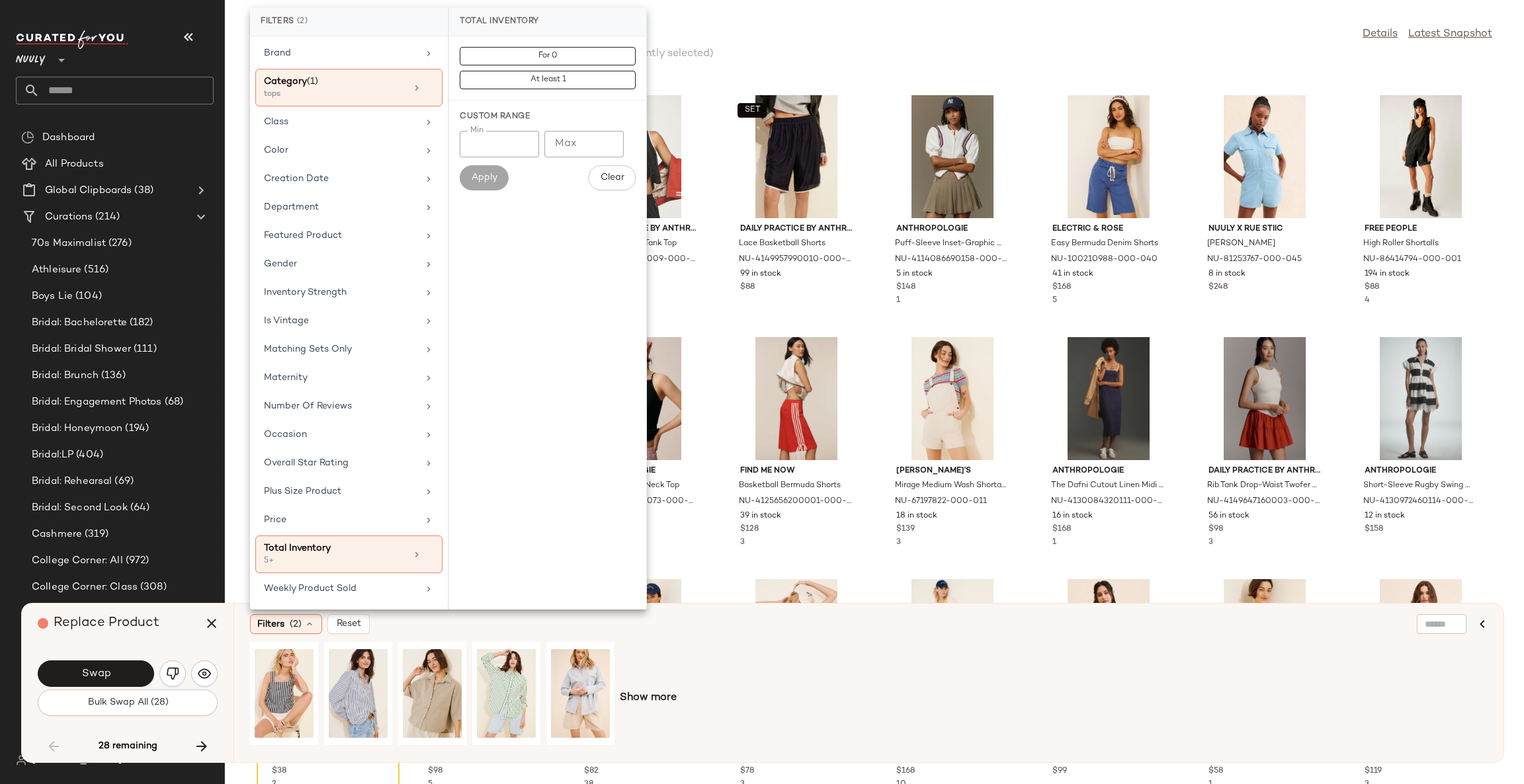
click at [716, 340] on div "Original Retro Brand Harvard University Oversized Graphic T-Shirt NU-101308310-…" at bounding box center [874, 431] width 1299 height 708
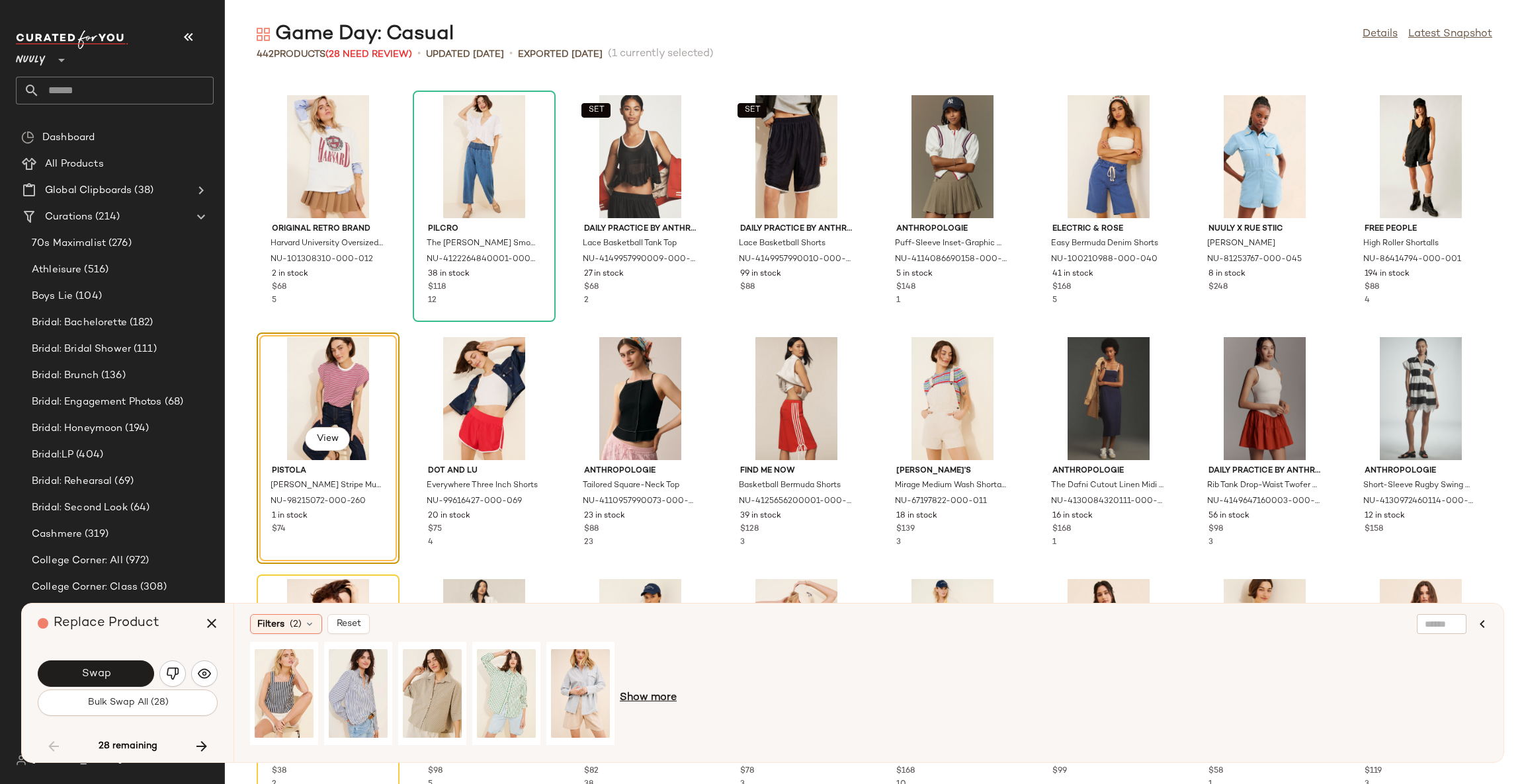
click at [636, 697] on span "Show more" at bounding box center [648, 698] width 57 height 16
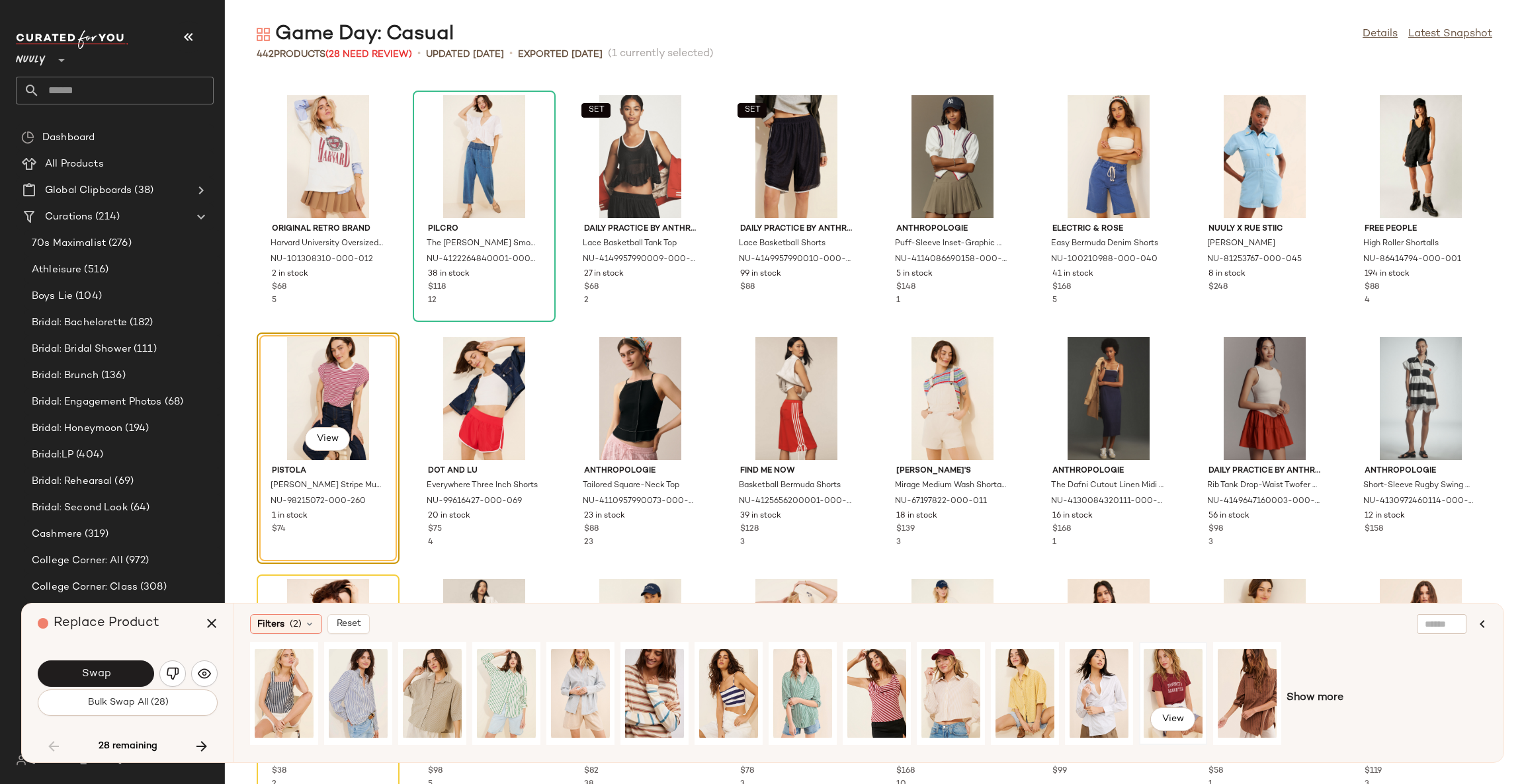
click at [1161, 686] on div "View" at bounding box center [1173, 694] width 59 height 94
click at [135, 672] on button "Swap" at bounding box center [96, 674] width 116 height 27
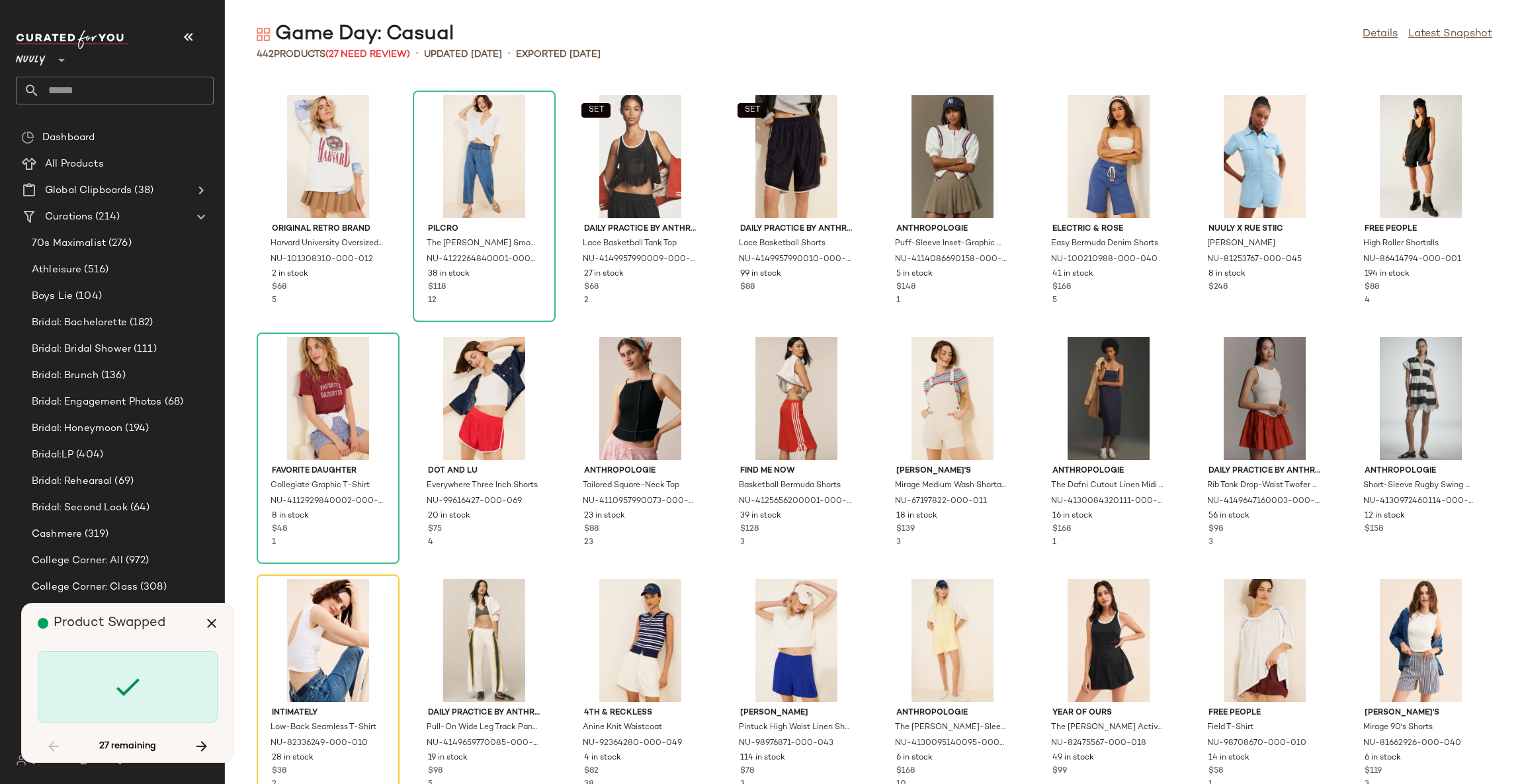
scroll to position [2420, 0]
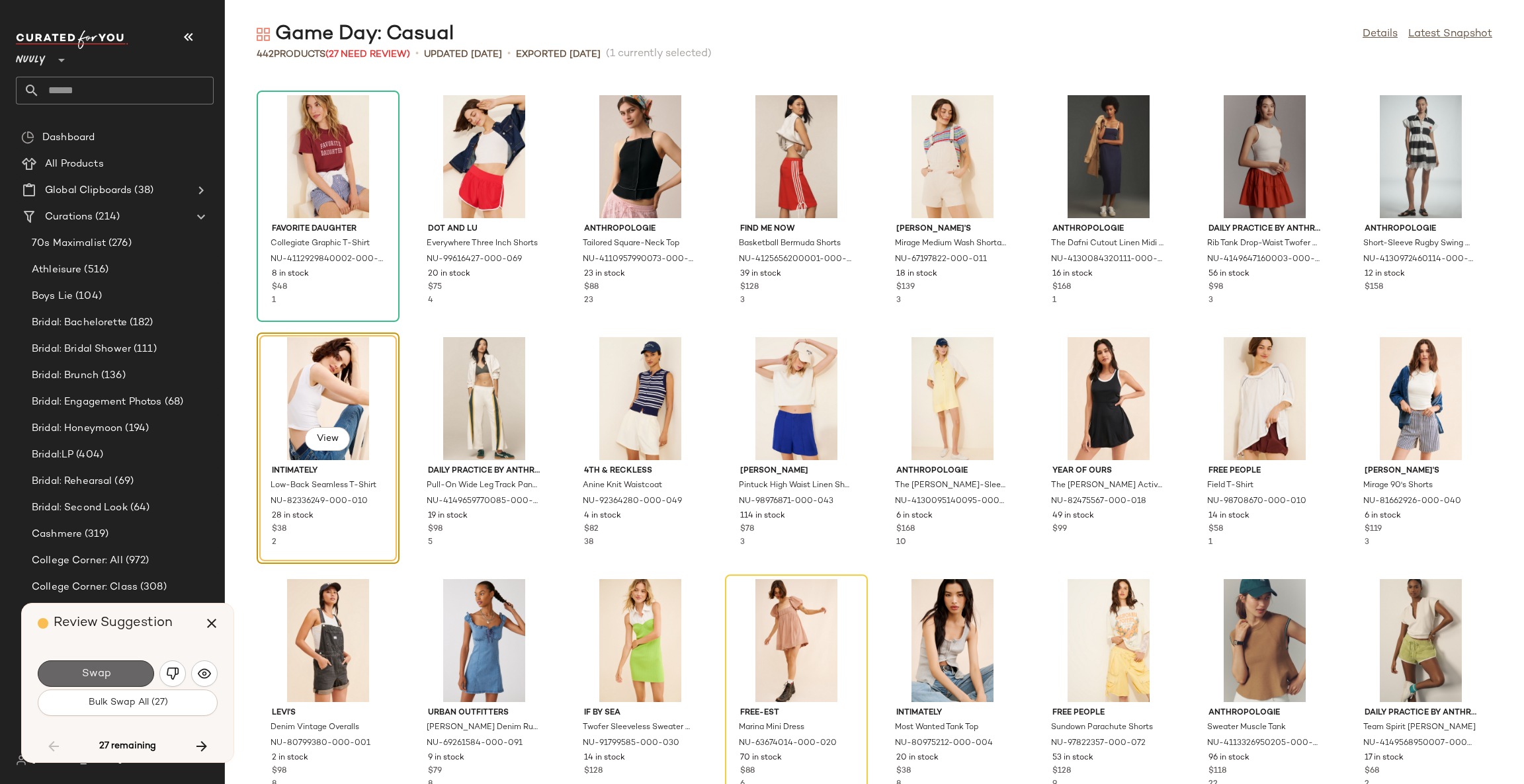
click at [132, 674] on button "Swap" at bounding box center [96, 674] width 116 height 27
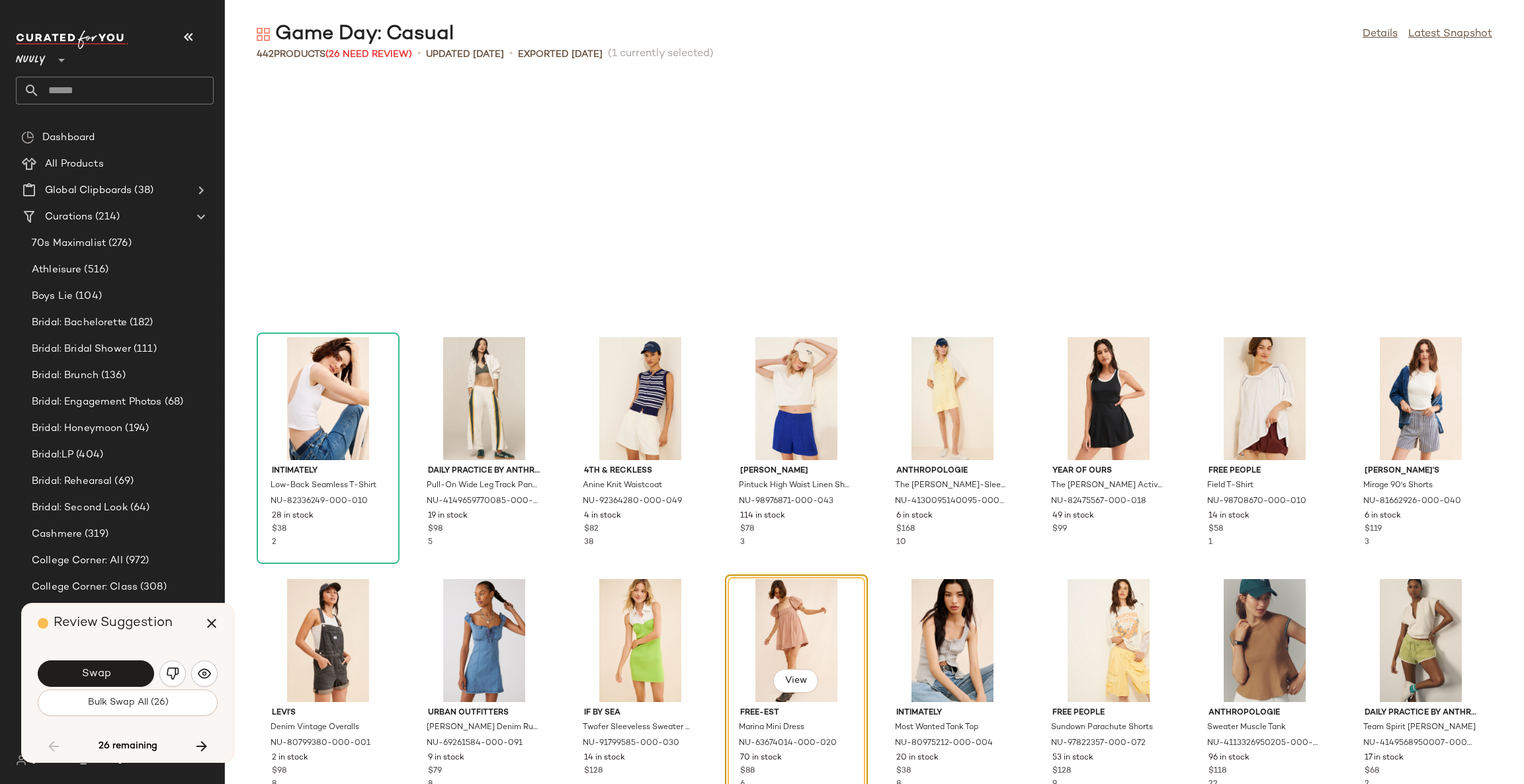
scroll to position [2662, 0]
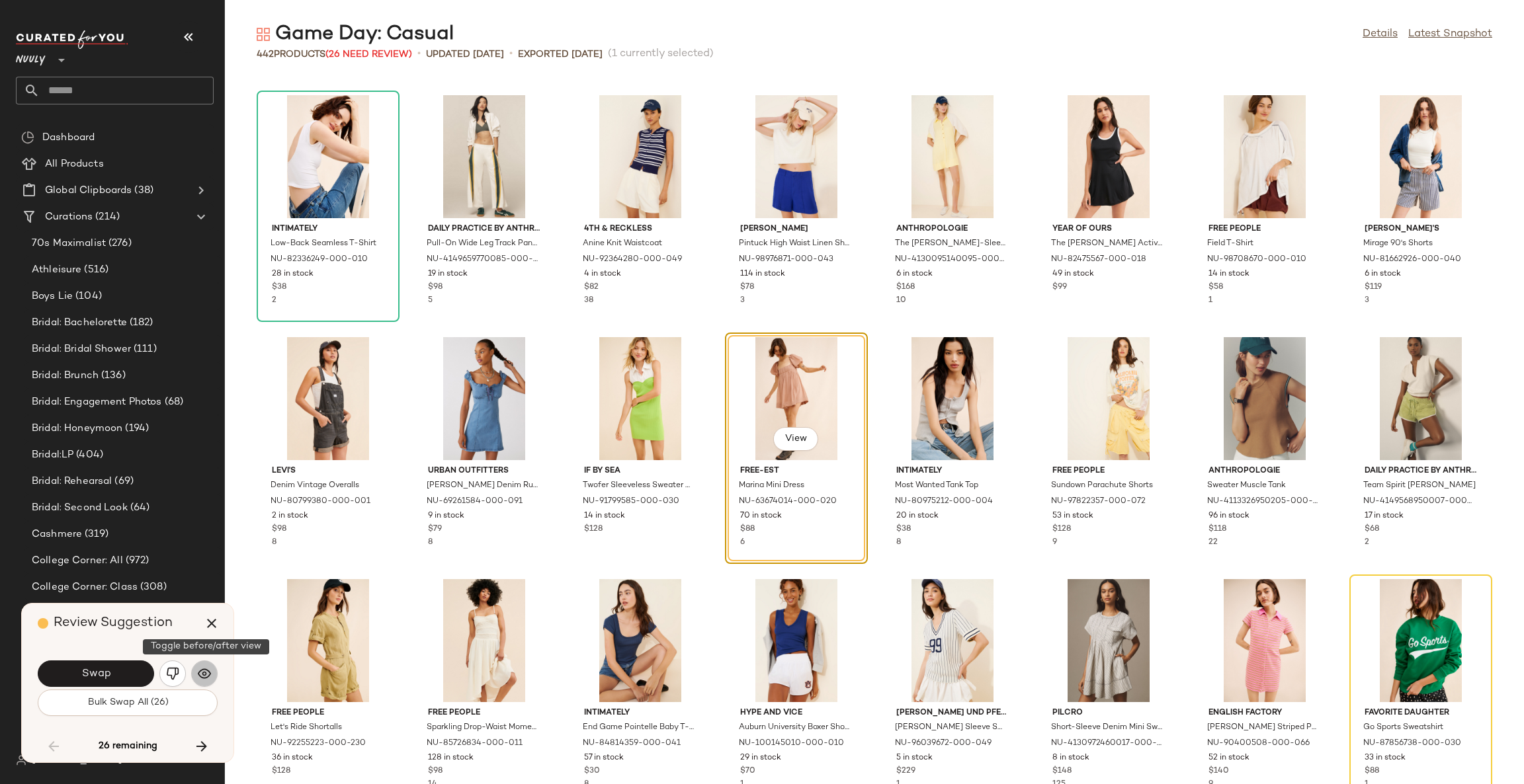
click at [197, 672] on button "button" at bounding box center [204, 674] width 27 height 27
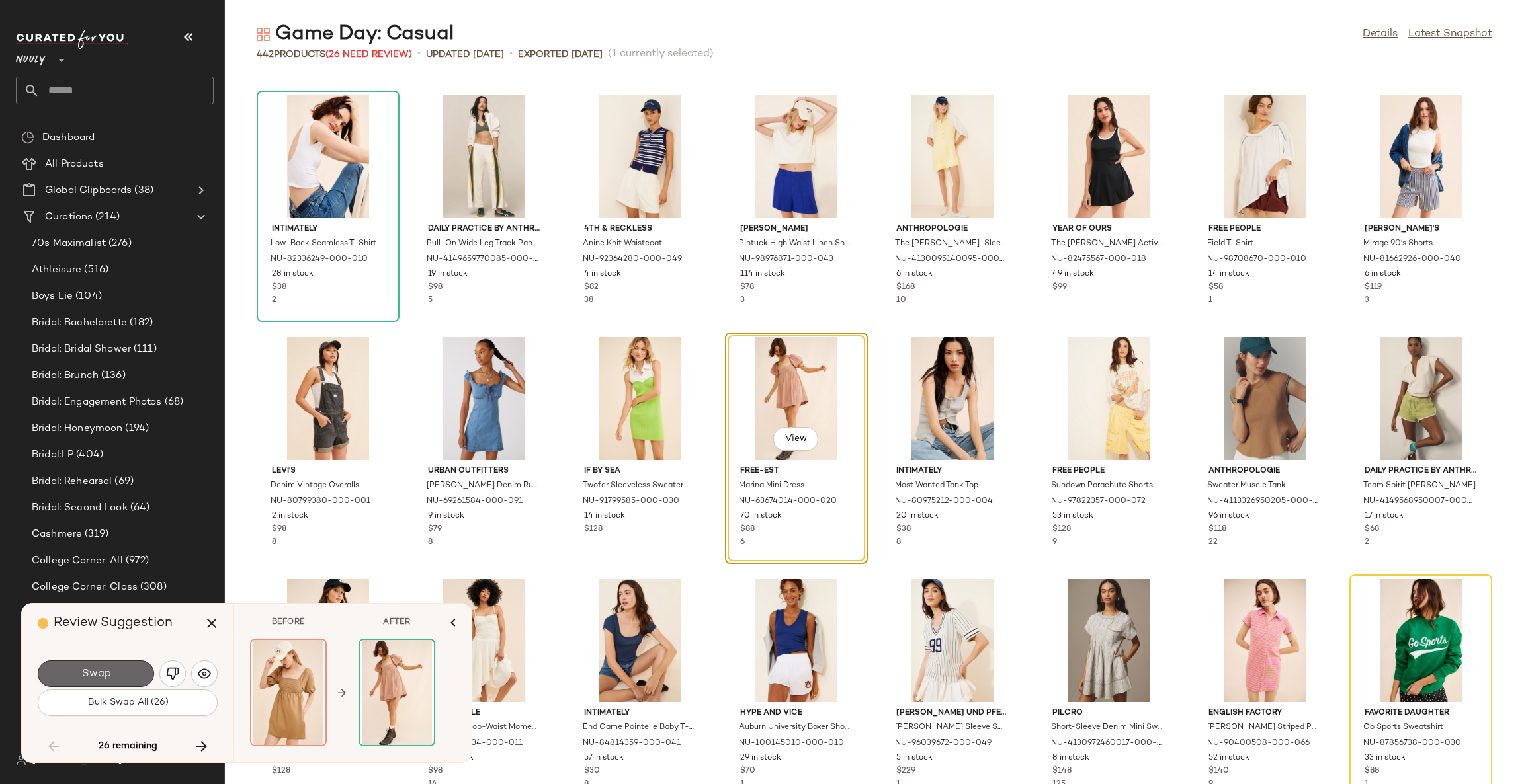
click at [116, 671] on button "Swap" at bounding box center [96, 674] width 116 height 27
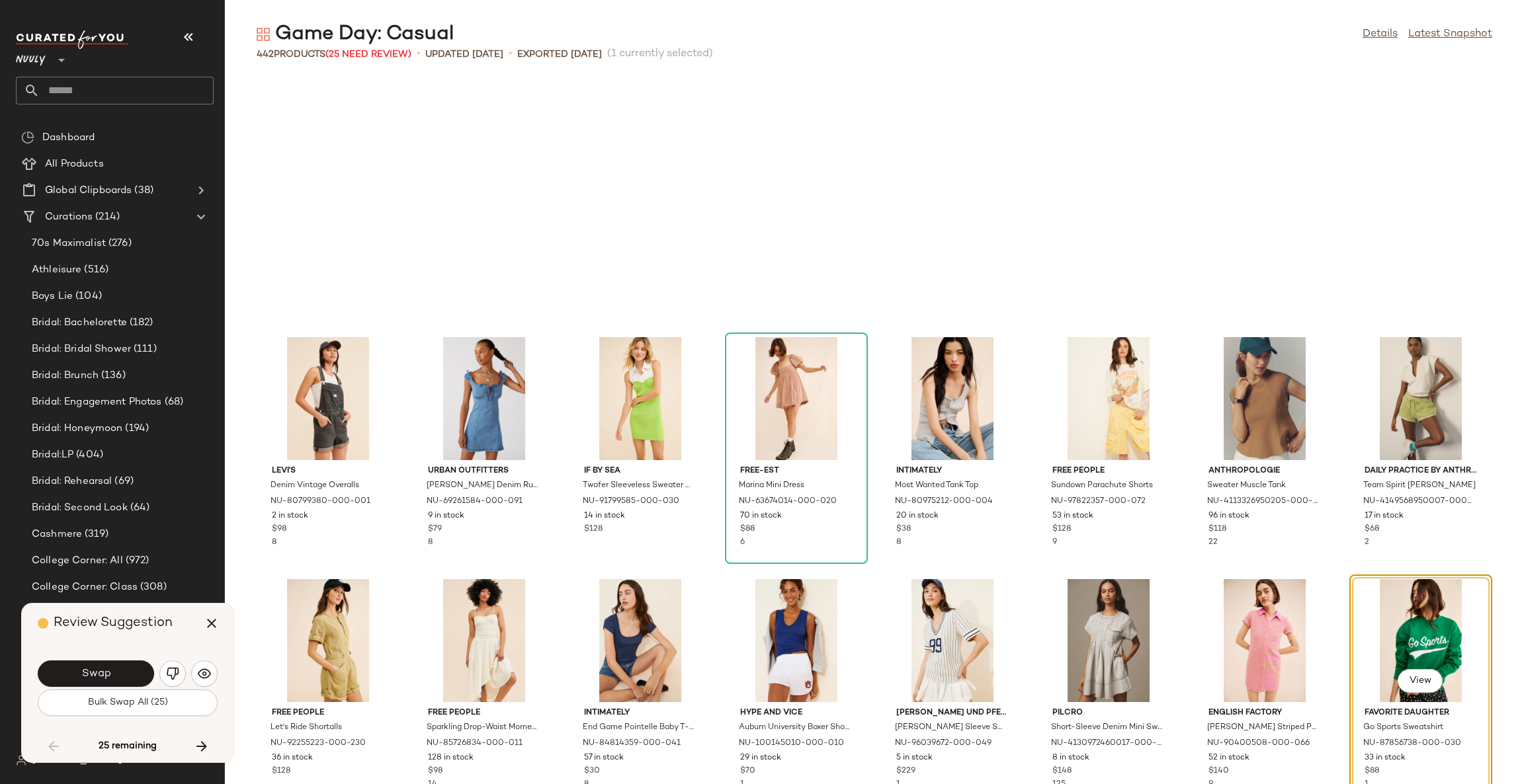
scroll to position [2905, 0]
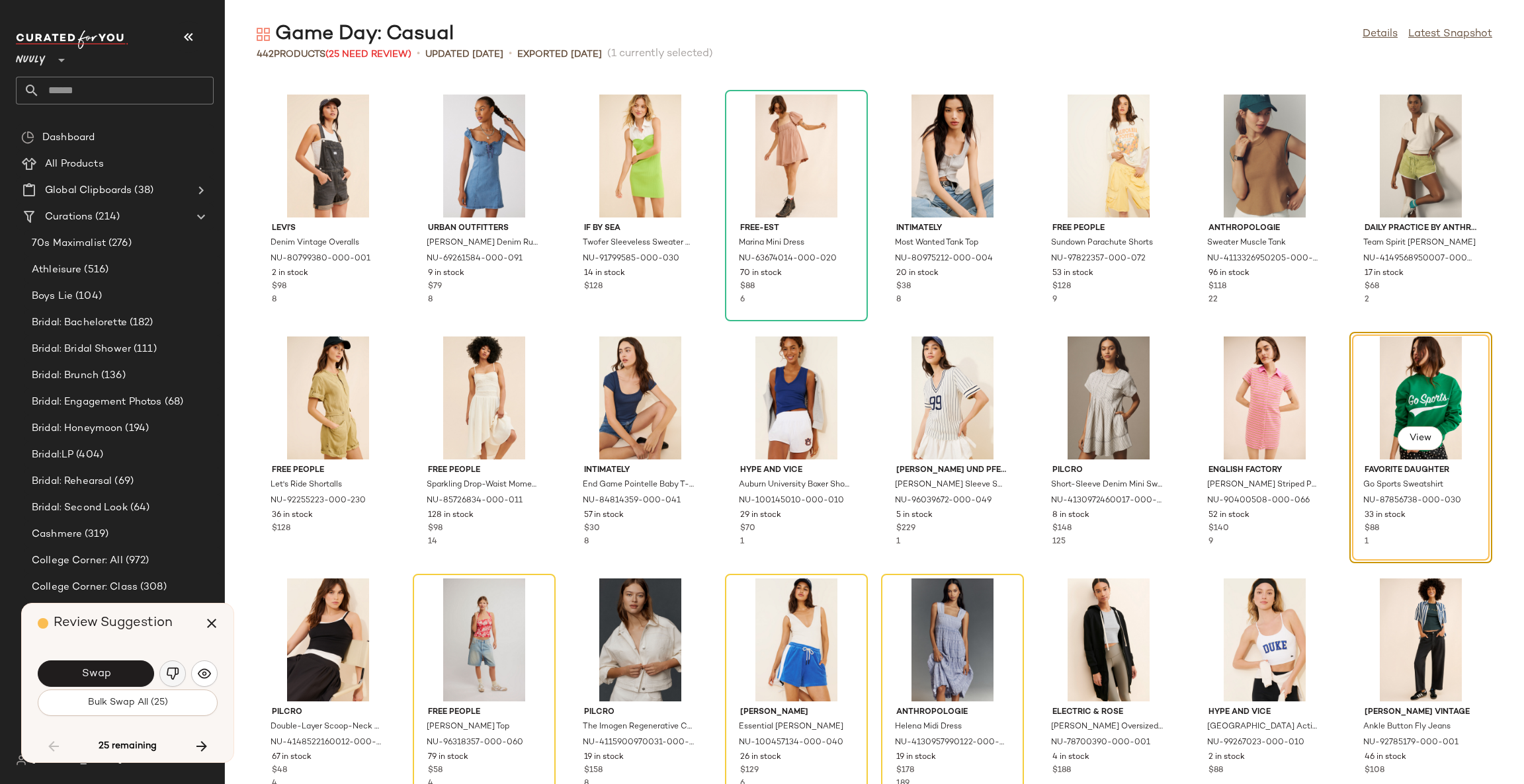
click at [170, 674] on img "button" at bounding box center [172, 673] width 13 height 13
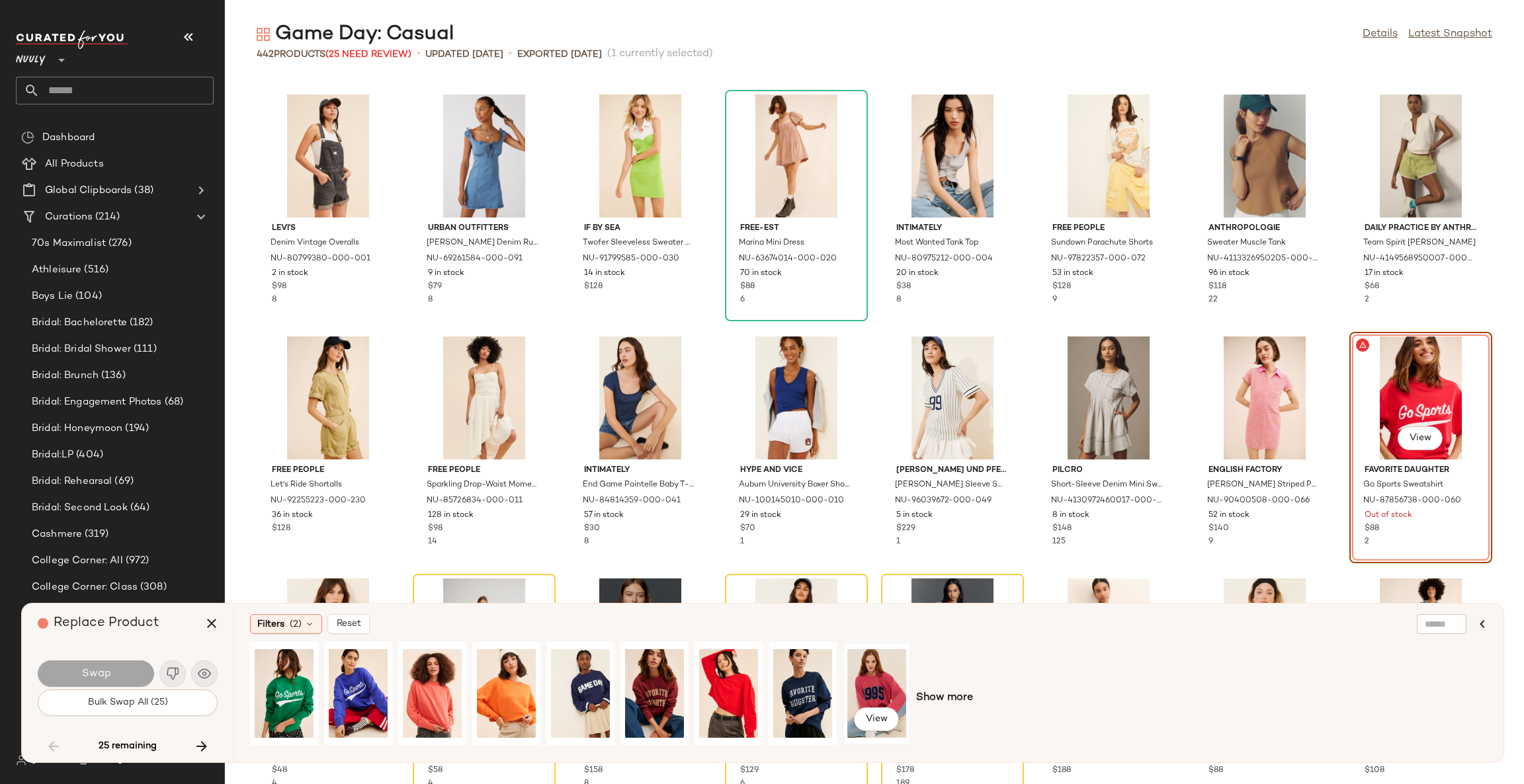
click at [879, 674] on div "View" at bounding box center [877, 694] width 59 height 94
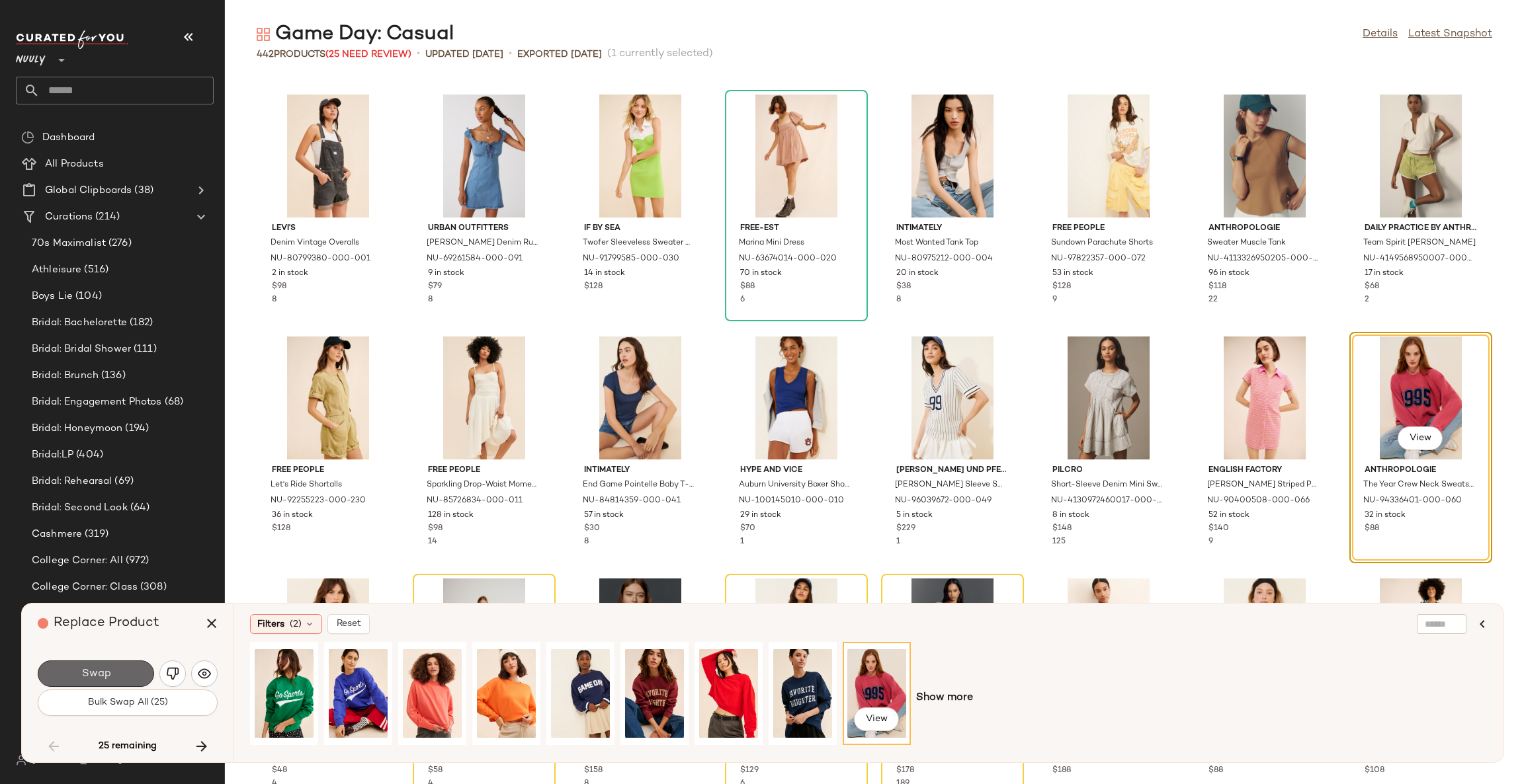
click at [120, 672] on button "Swap" at bounding box center [96, 674] width 116 height 27
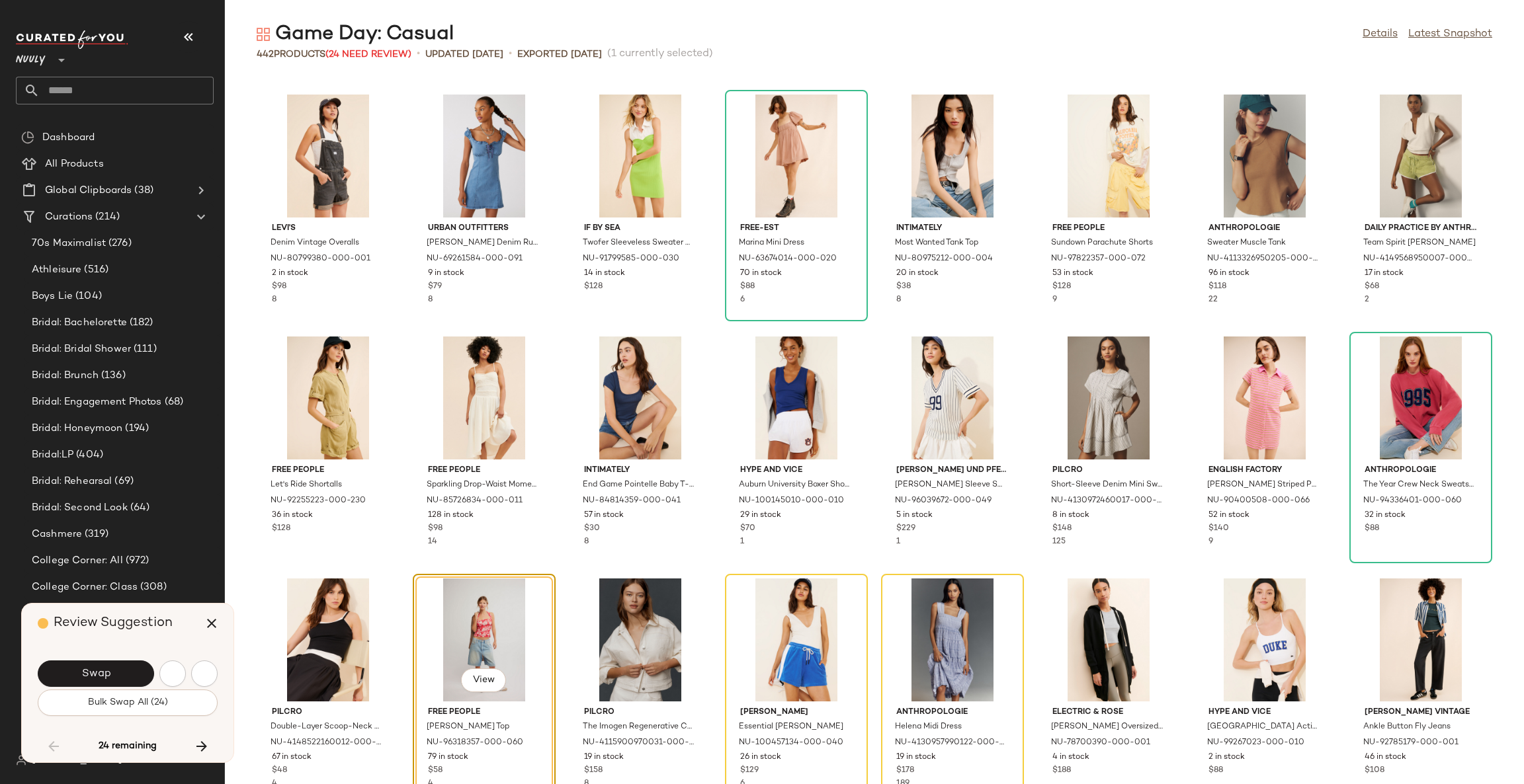
scroll to position [3146, 0]
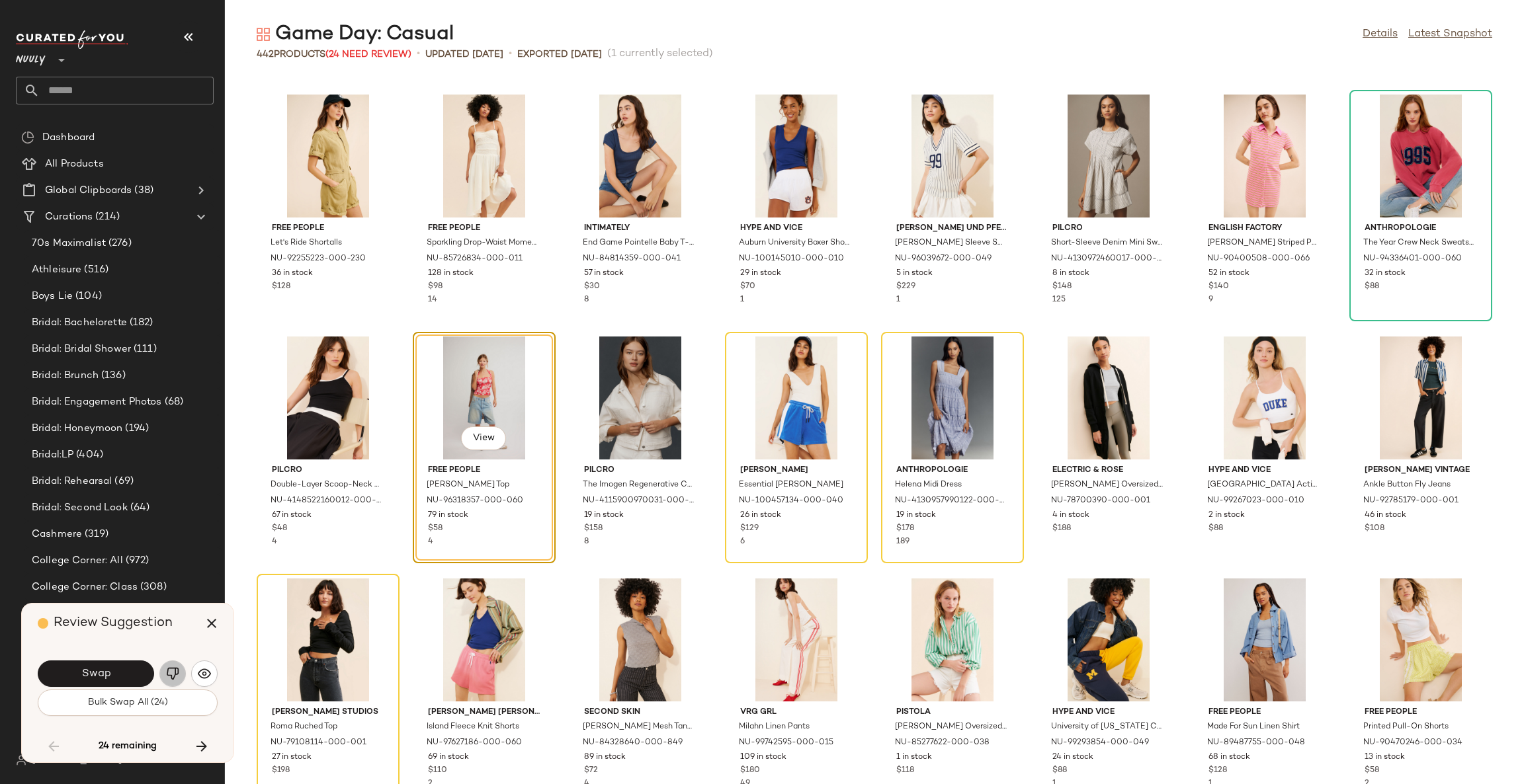
click at [178, 674] on img "button" at bounding box center [172, 673] width 13 height 13
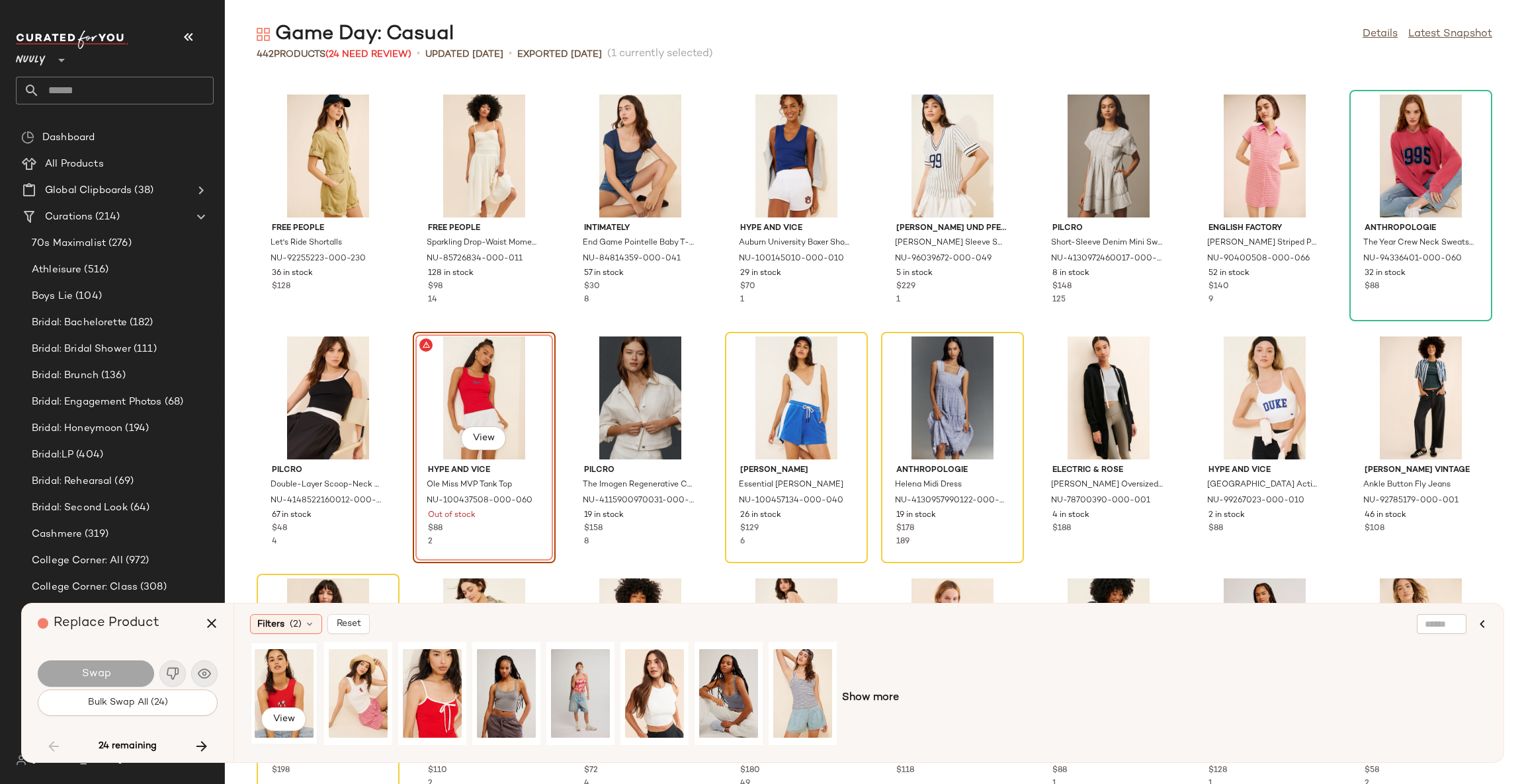
click at [283, 690] on div "View" at bounding box center [284, 694] width 59 height 94
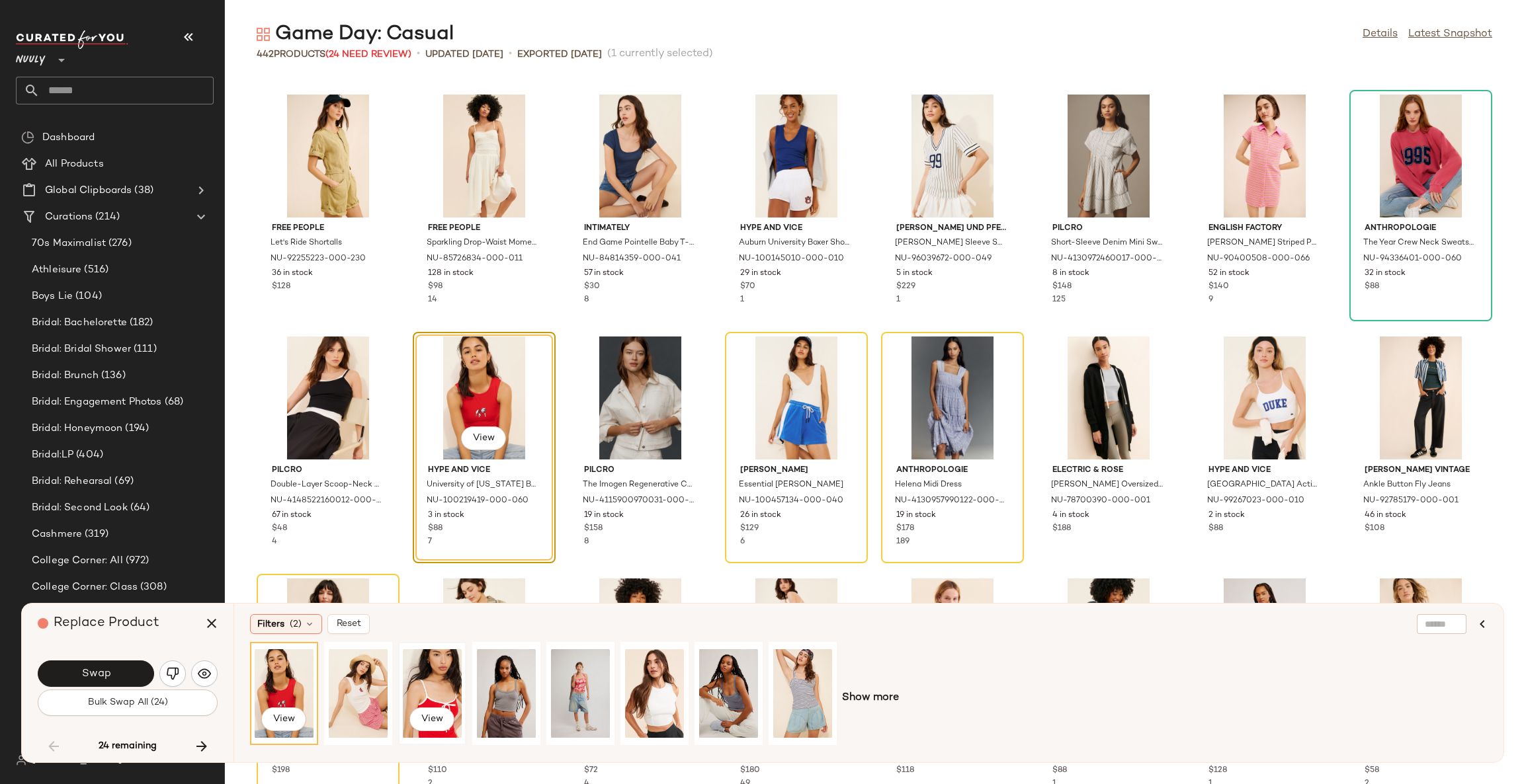
click at [431, 689] on div "View" at bounding box center [432, 694] width 59 height 94
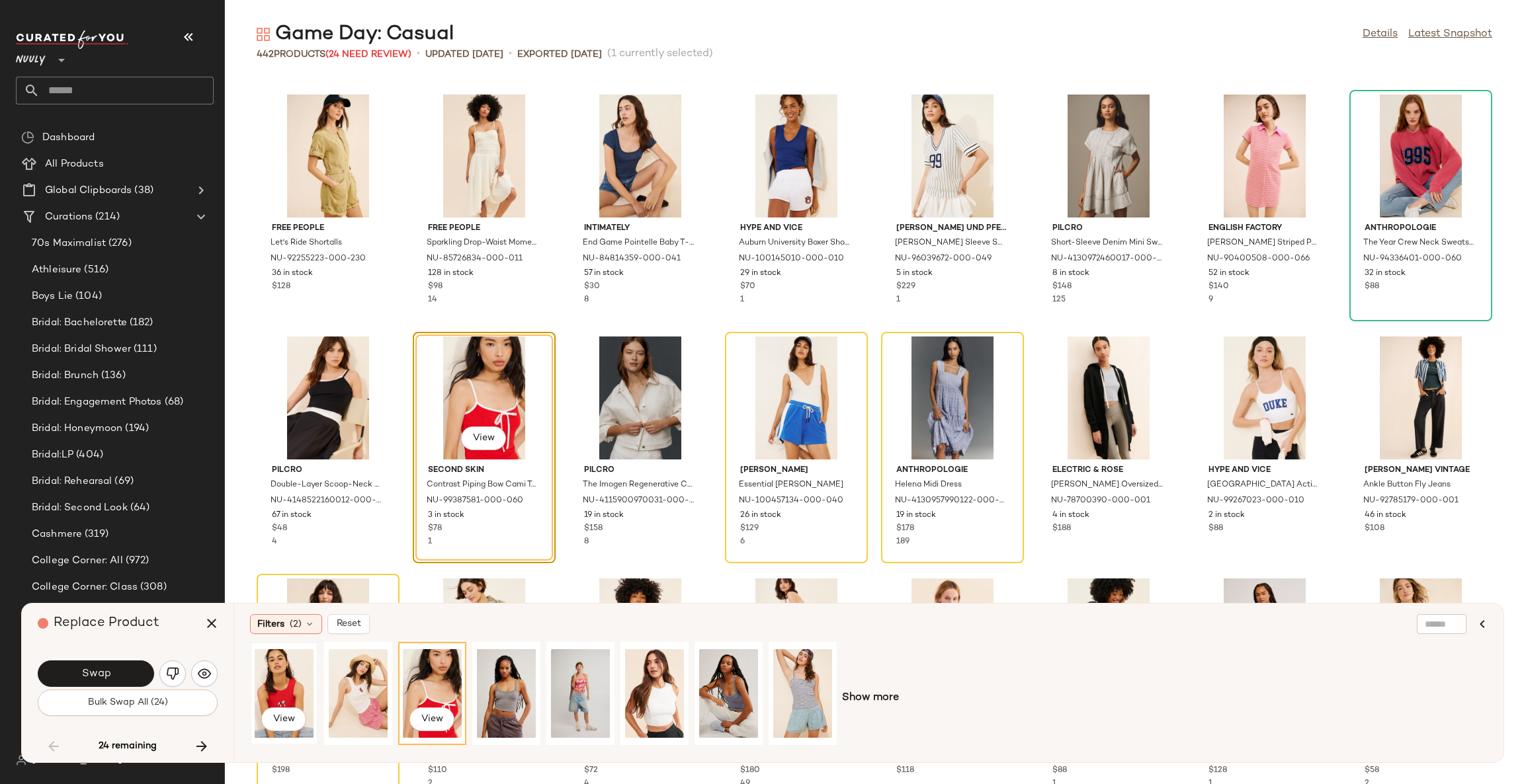
click at [269, 688] on div "View" at bounding box center [284, 694] width 59 height 94
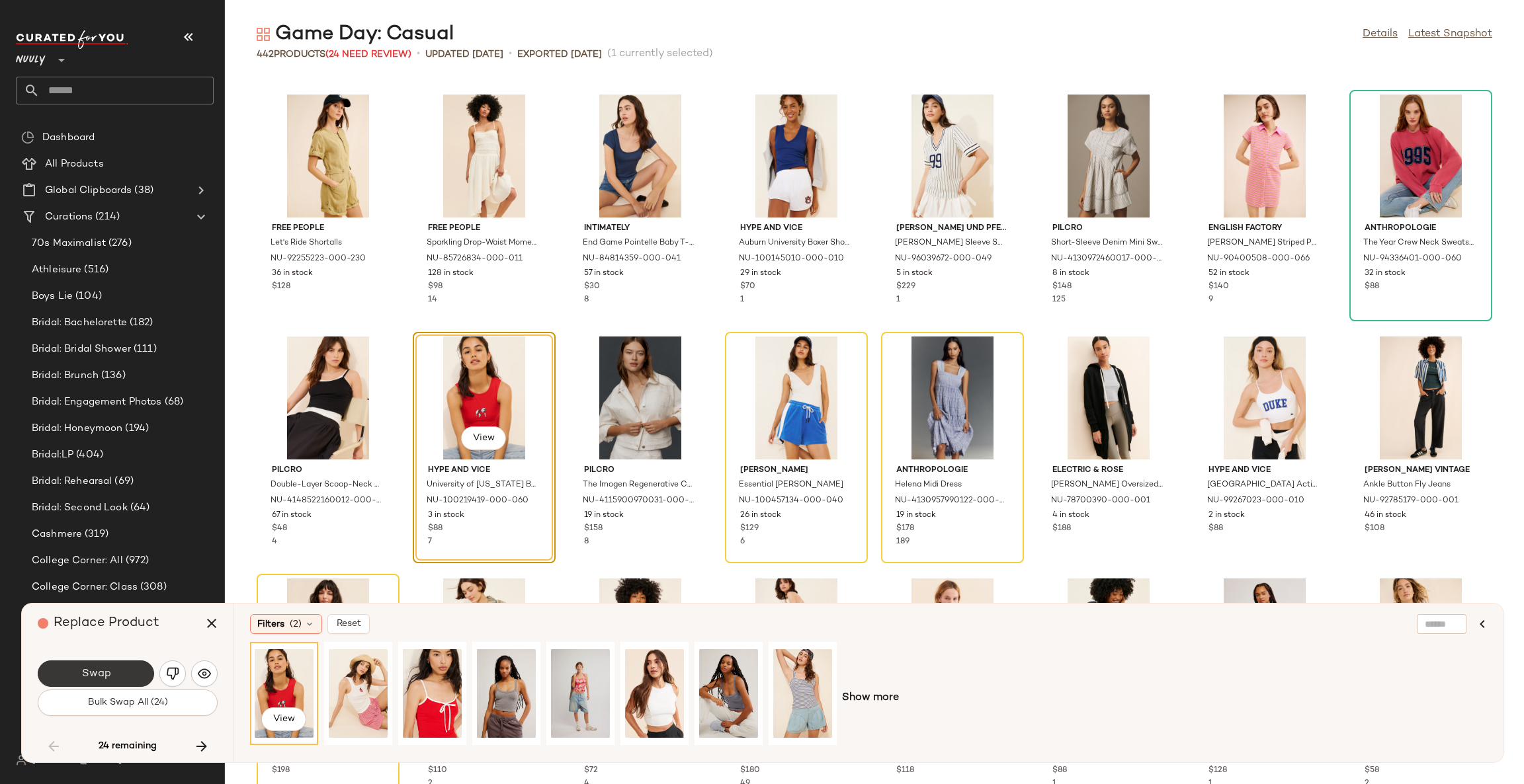
click at [108, 681] on button "Swap" at bounding box center [96, 674] width 116 height 27
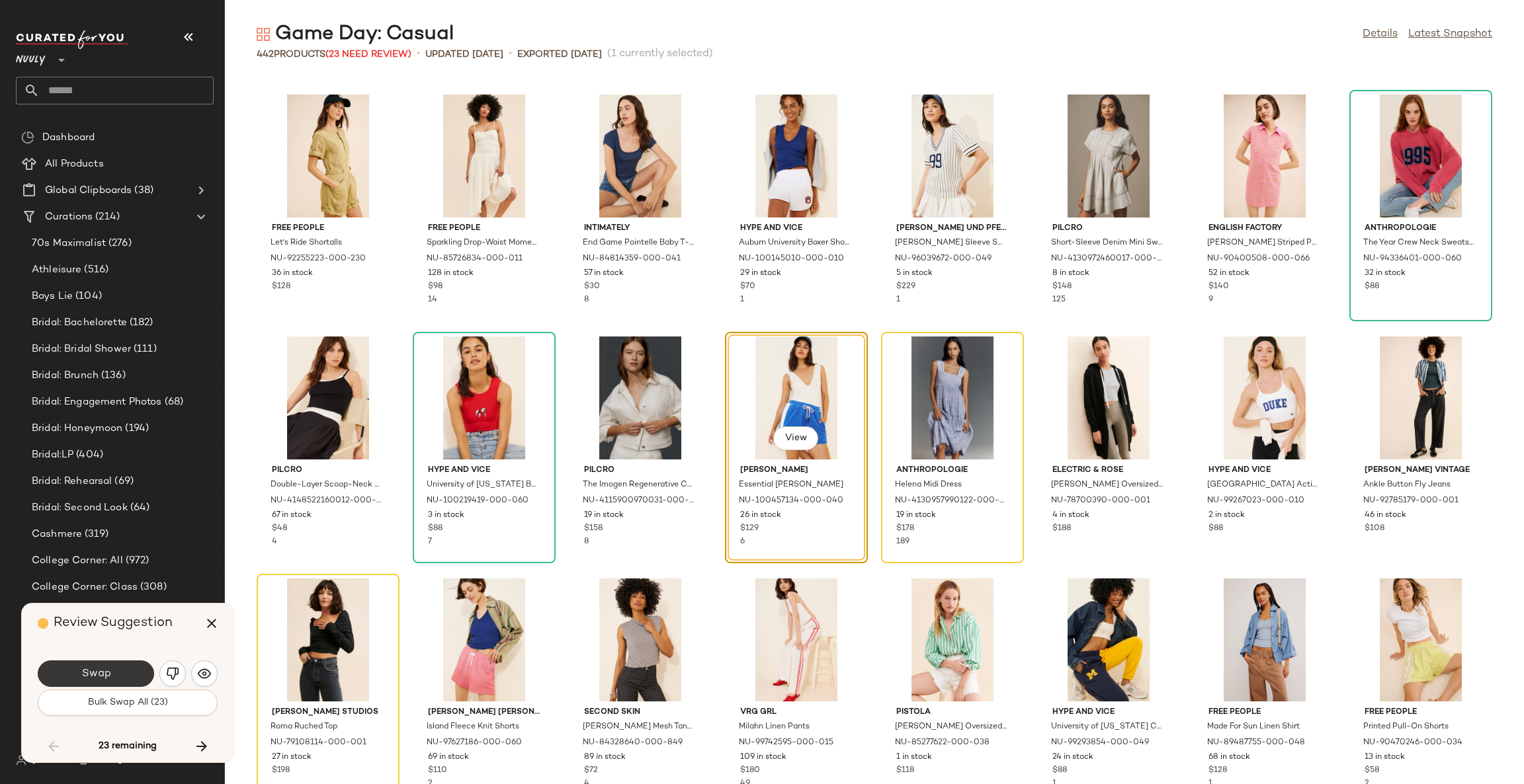
click at [133, 673] on button "Swap" at bounding box center [96, 674] width 116 height 27
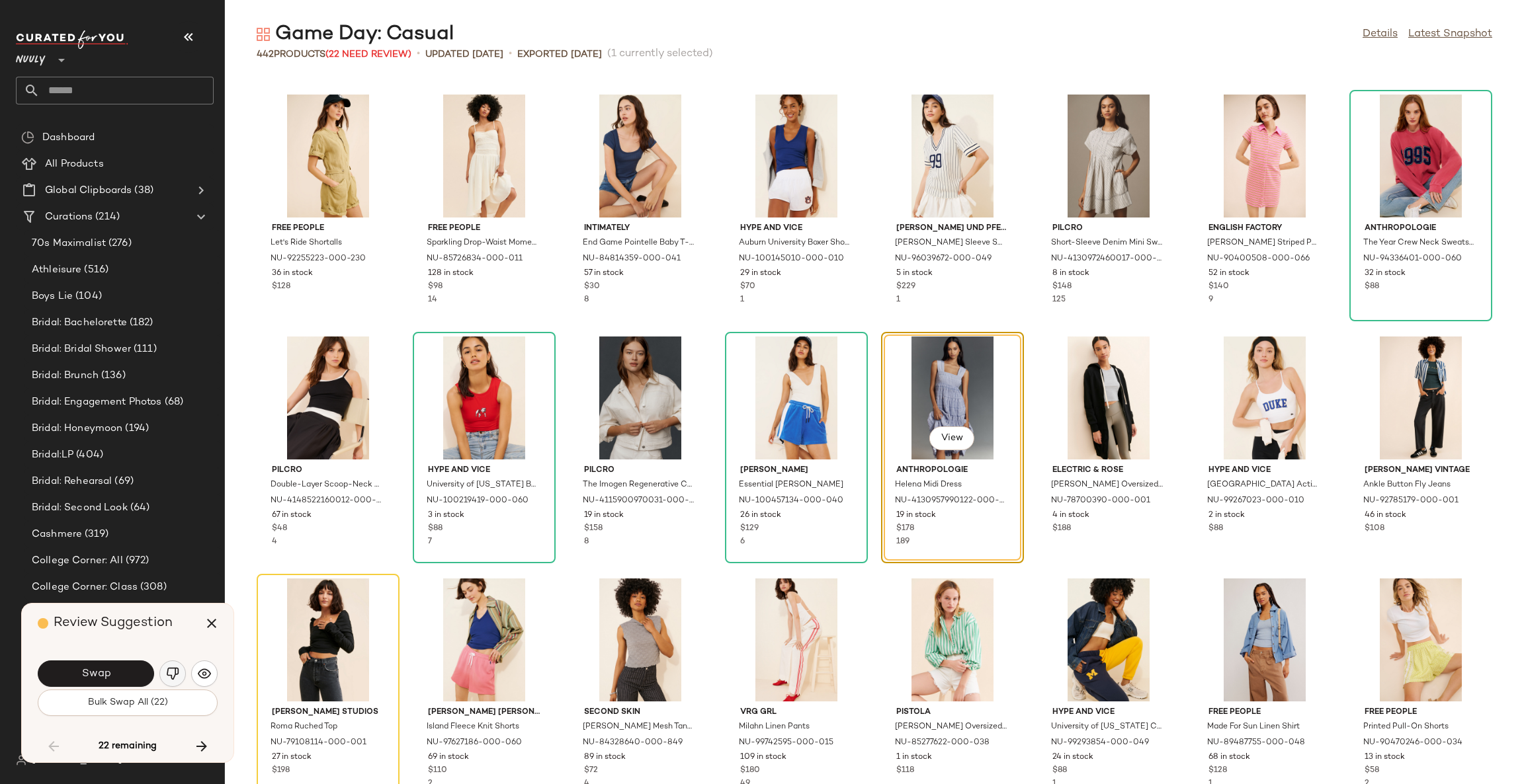
click at [173, 677] on img "button" at bounding box center [172, 673] width 13 height 13
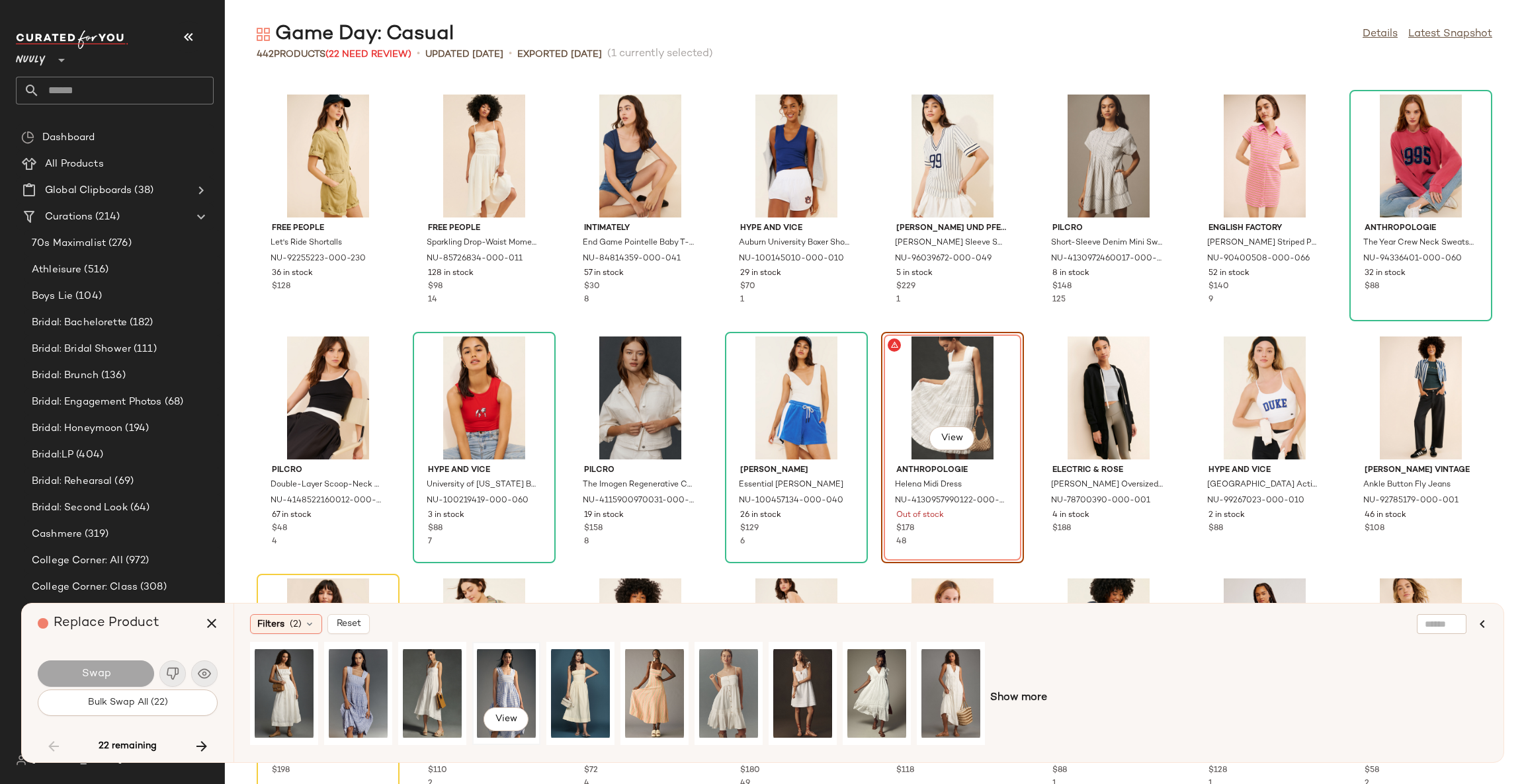
click at [502, 684] on div "View" at bounding box center [506, 694] width 59 height 94
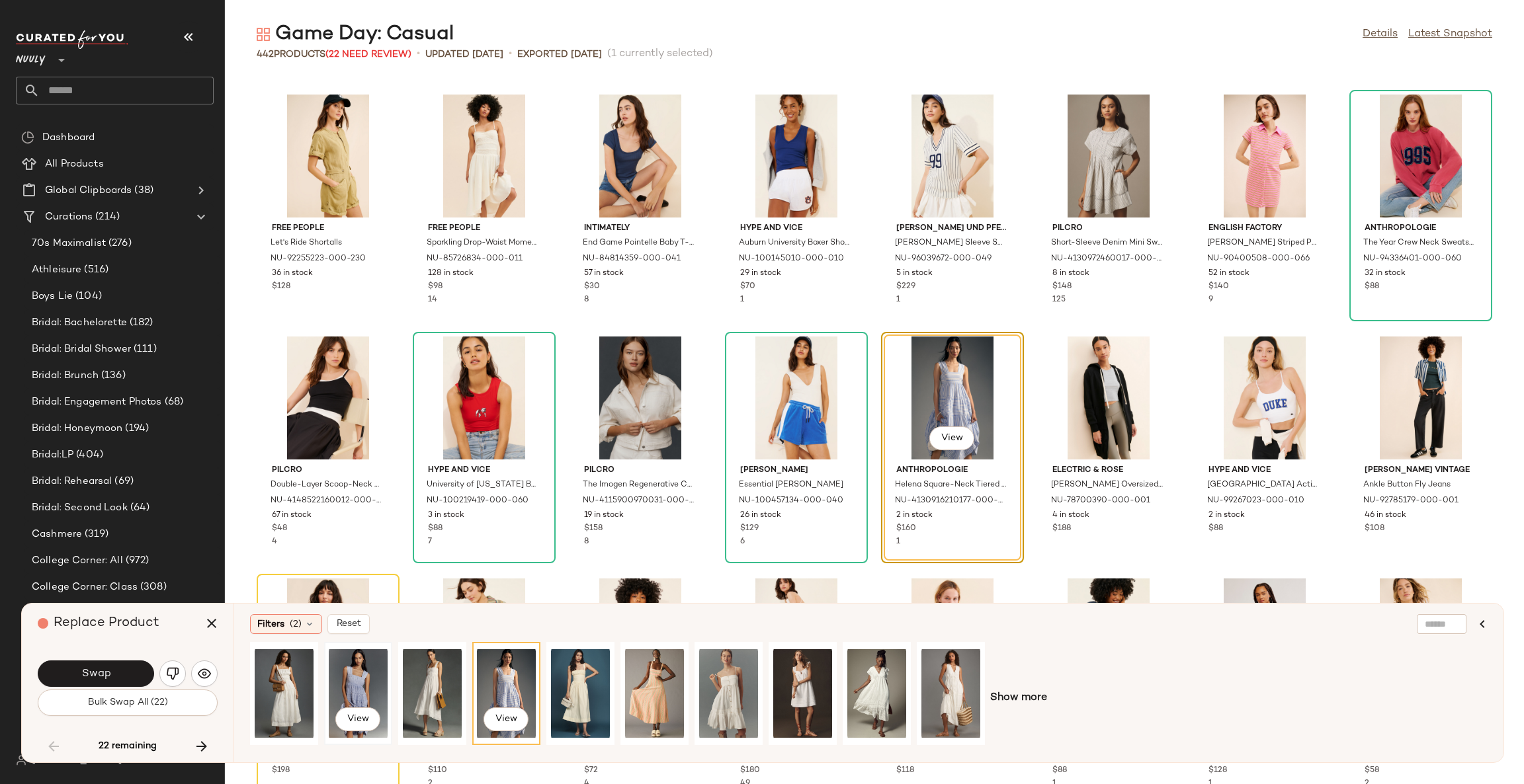
click at [365, 688] on div "View" at bounding box center [358, 694] width 59 height 94
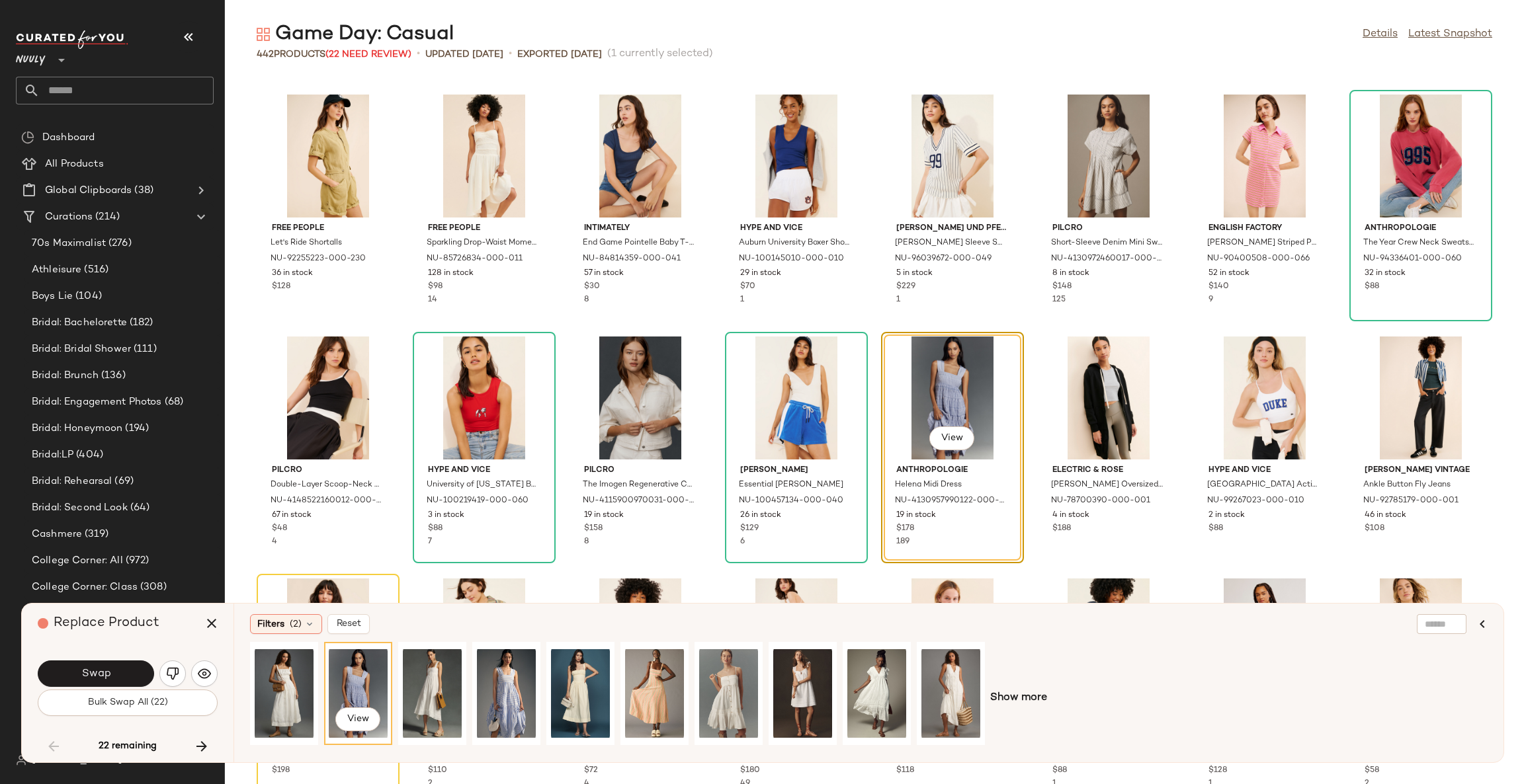
click at [139, 674] on button "Swap" at bounding box center [96, 674] width 116 height 27
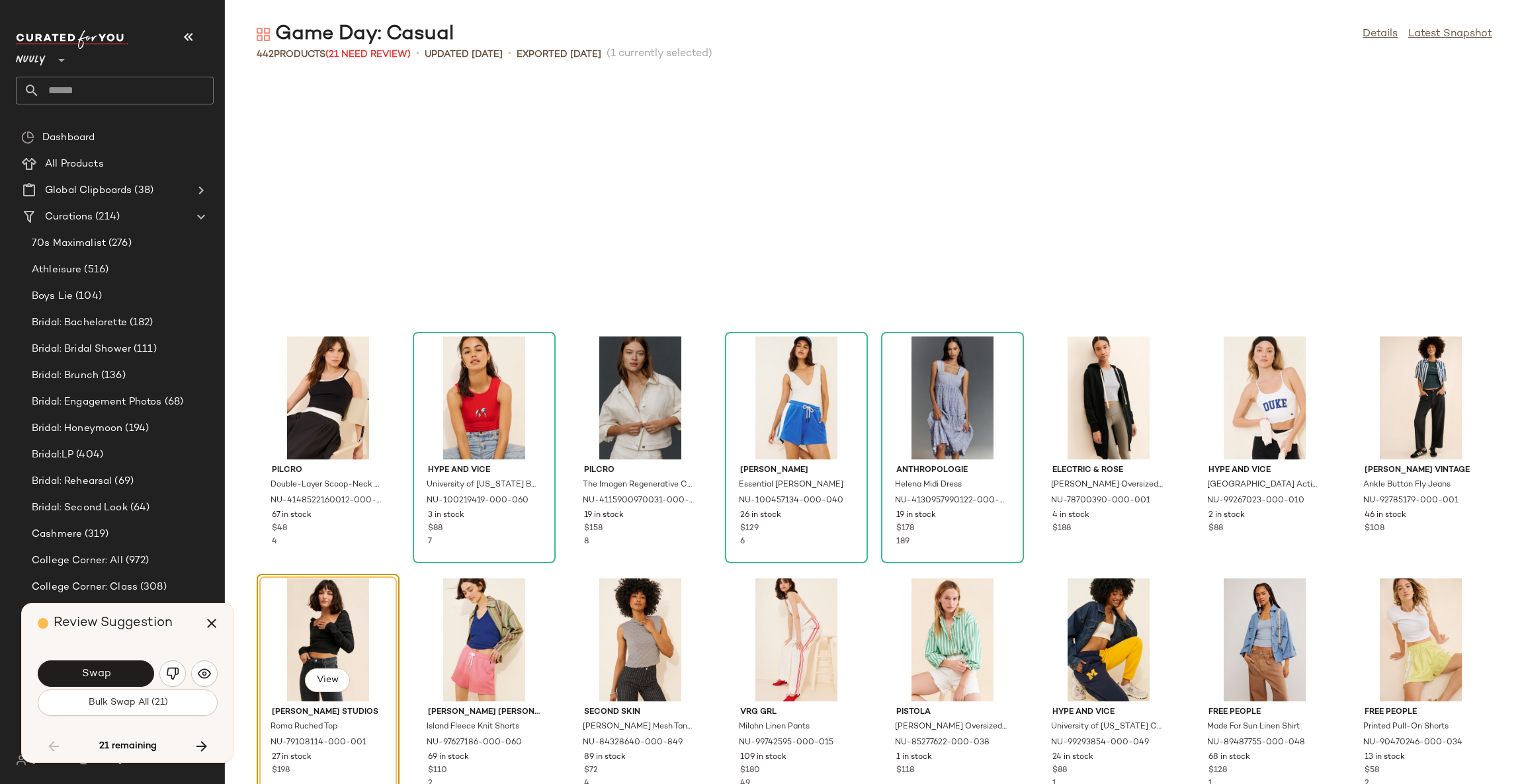
scroll to position [3388, 0]
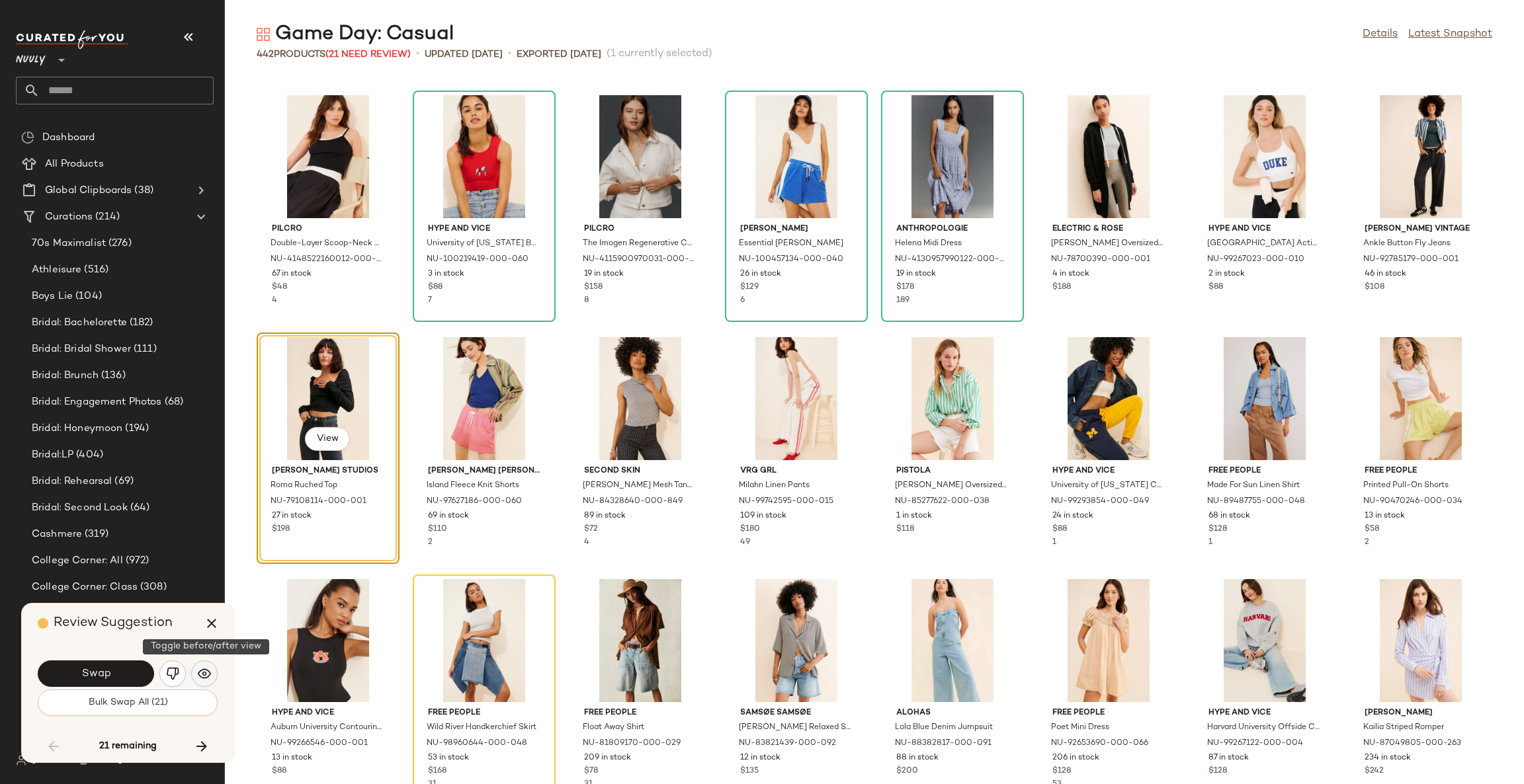
click at [204, 668] on img "button" at bounding box center [204, 673] width 13 height 13
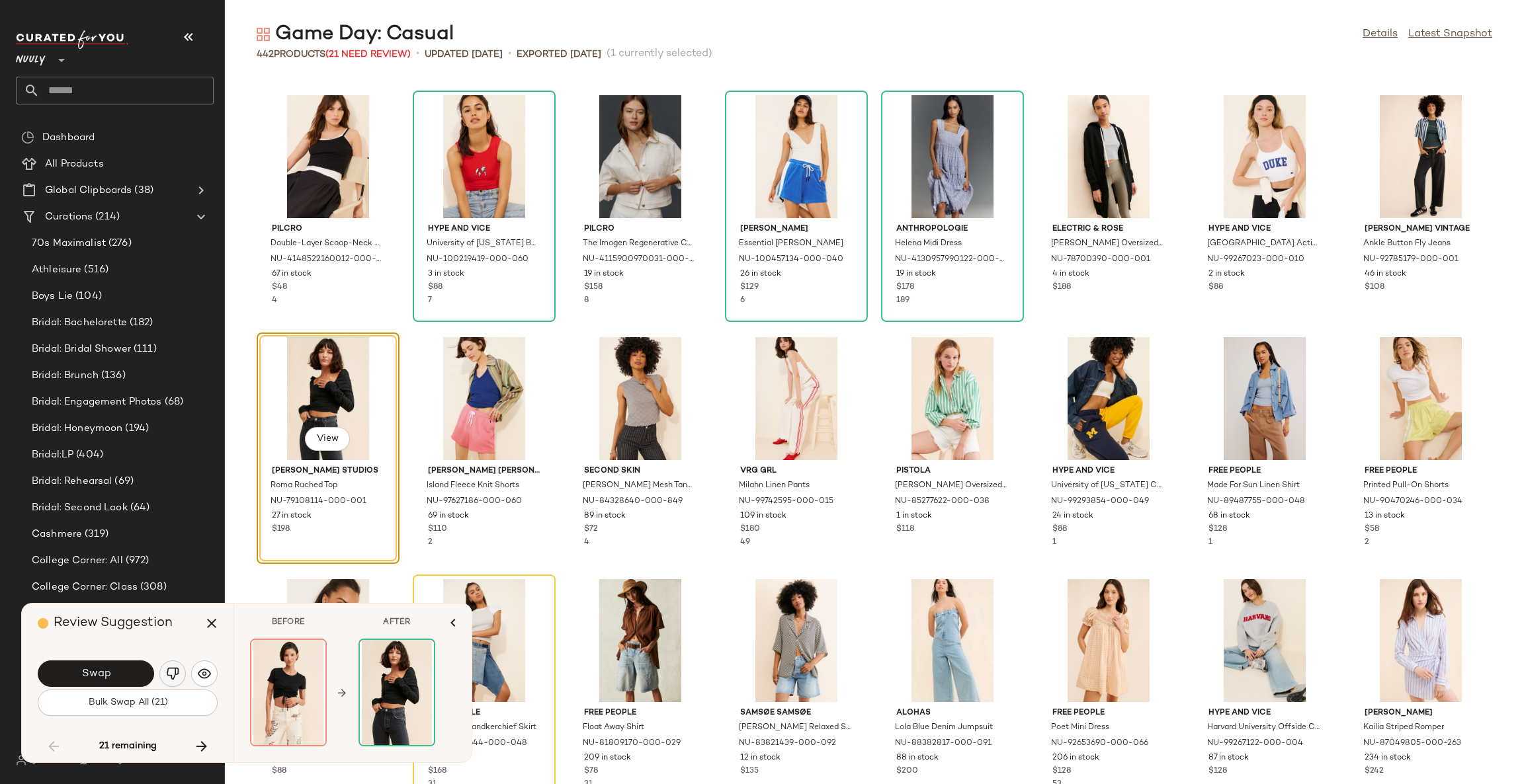
click at [172, 666] on button "button" at bounding box center [172, 674] width 27 height 27
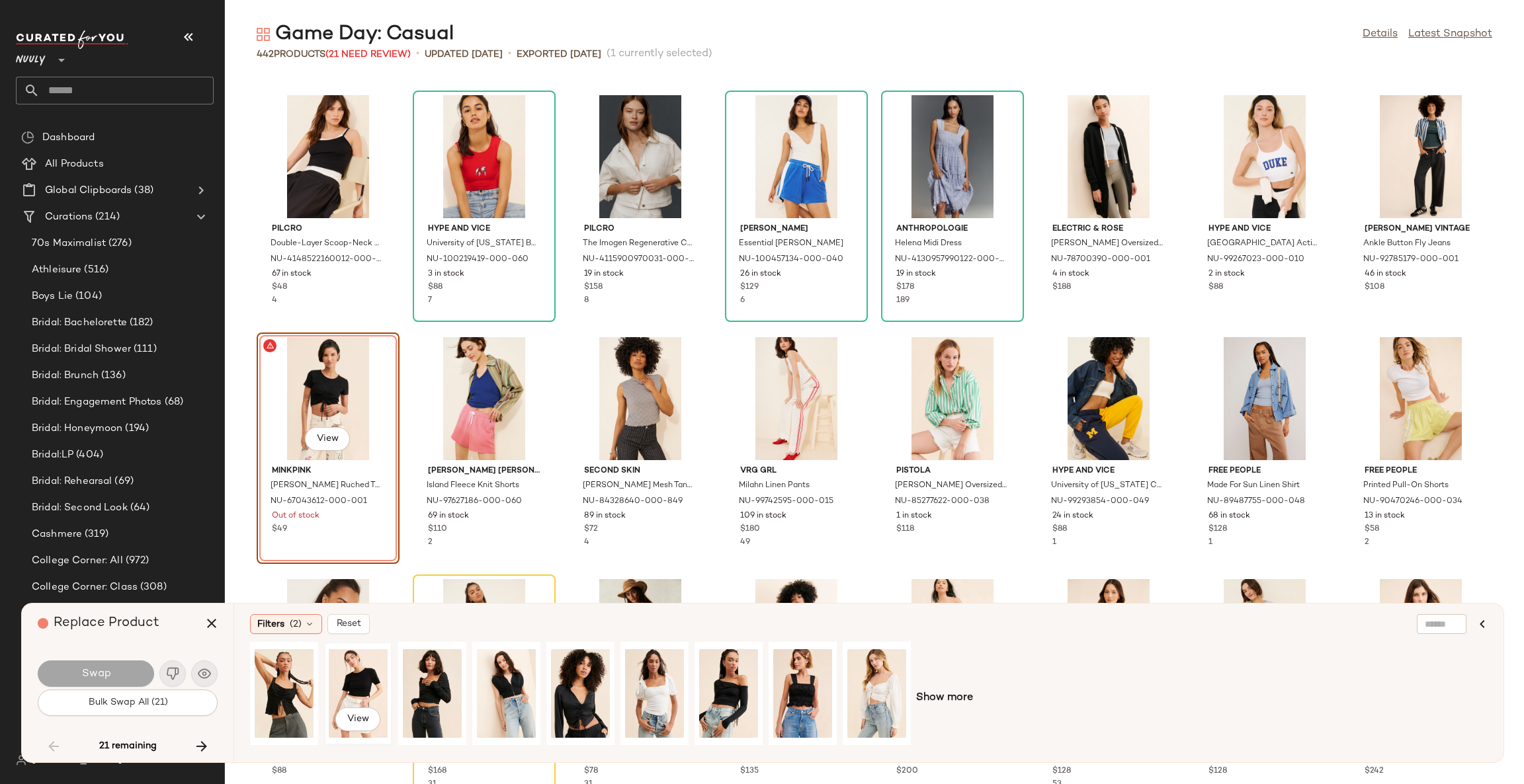
click at [360, 681] on div "View" at bounding box center [358, 694] width 59 height 94
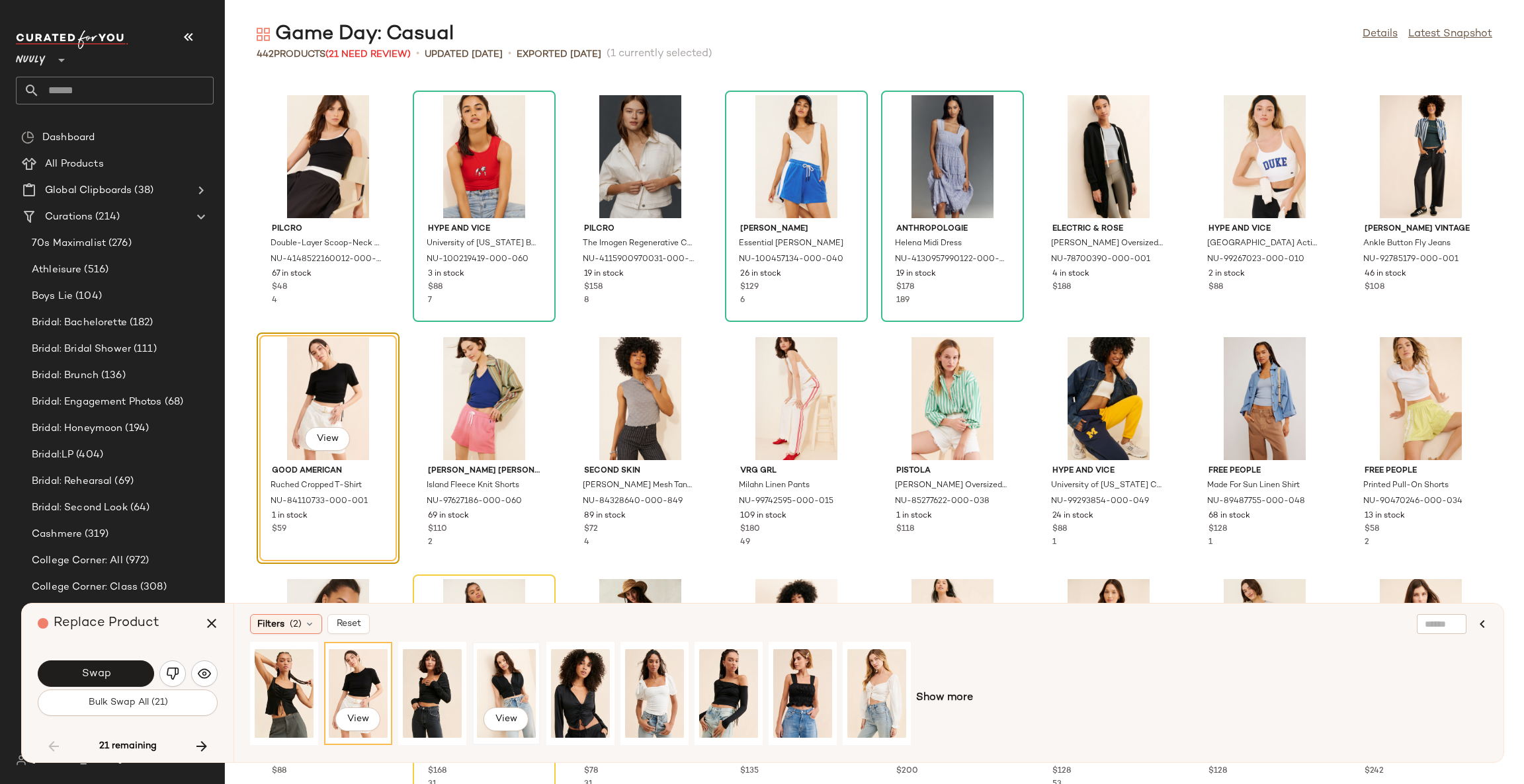
click at [501, 680] on div "View" at bounding box center [506, 694] width 59 height 94
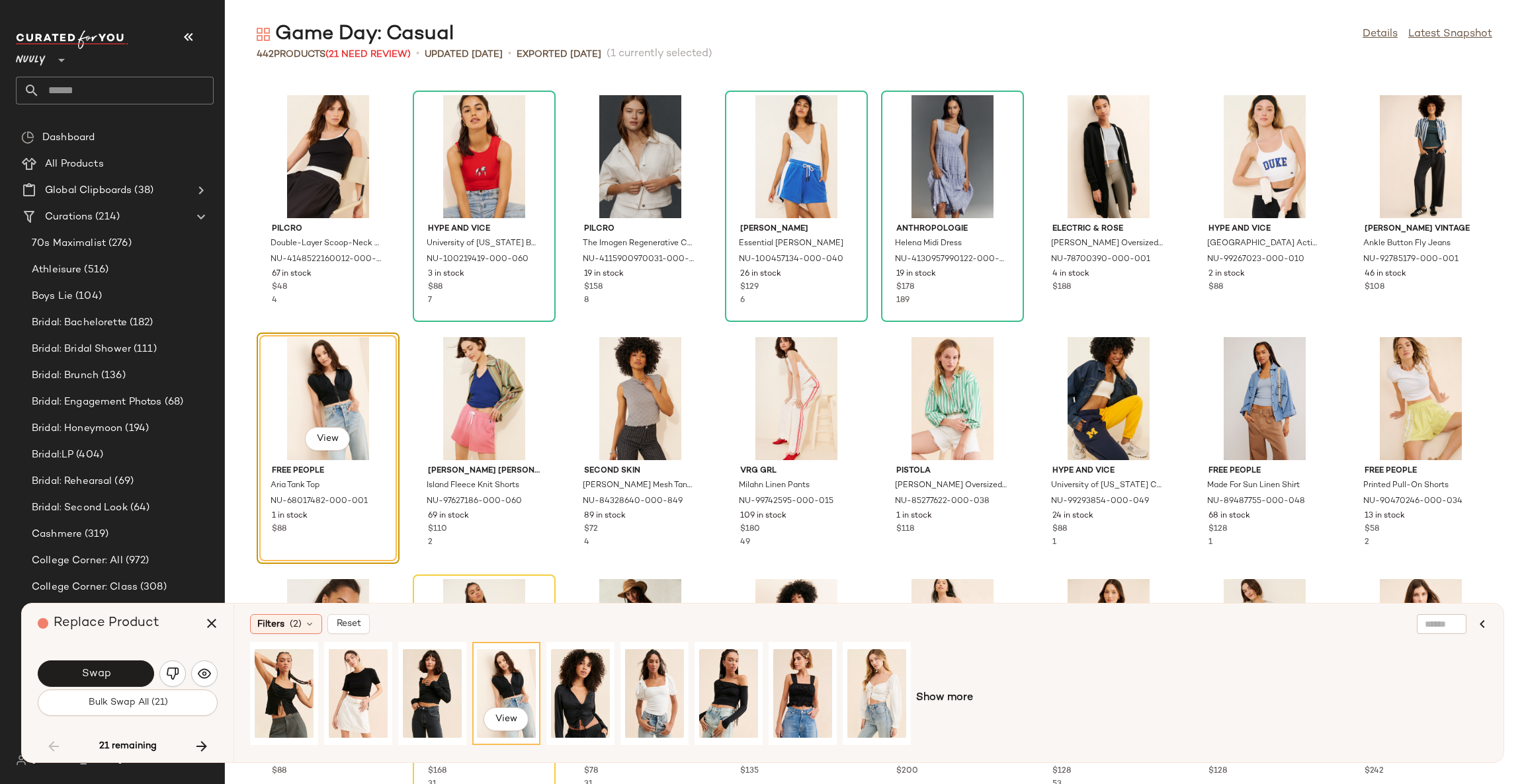
click at [282, 633] on div "Filters (2)" at bounding box center [286, 624] width 72 height 20
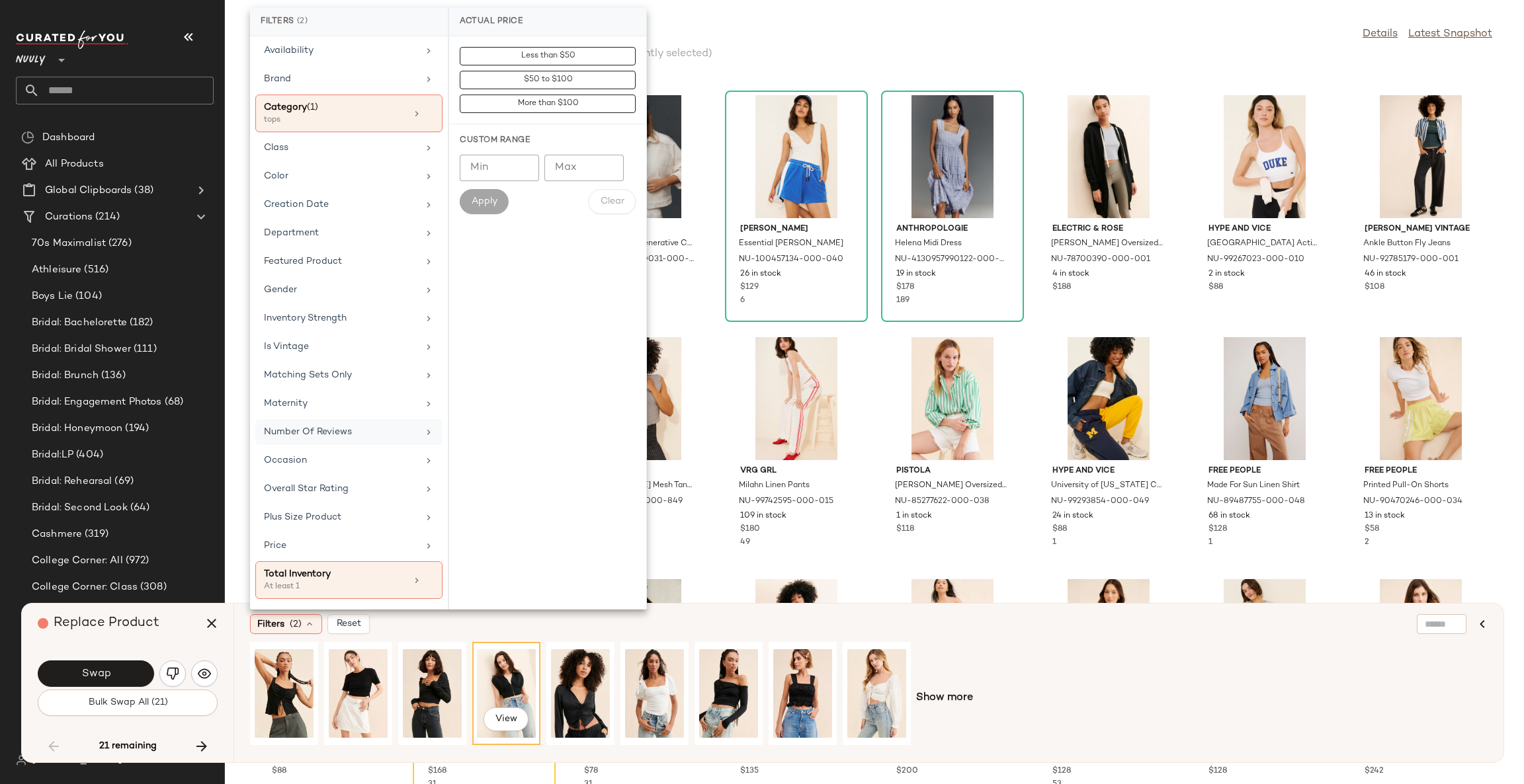
scroll to position [92, 0]
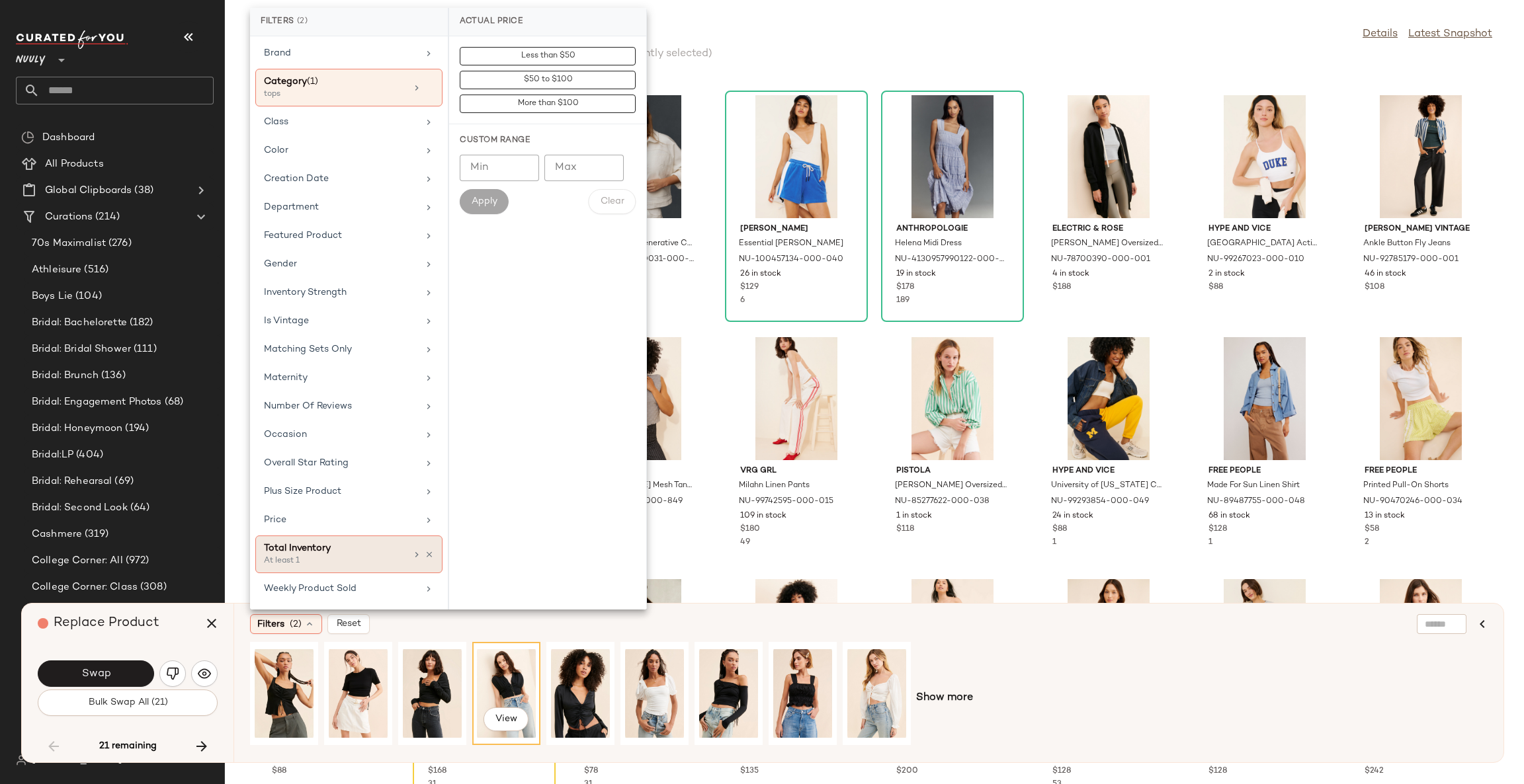
click at [355, 546] on div "Total Inventory" at bounding box center [335, 548] width 142 height 14
click at [498, 144] on input "Min" at bounding box center [500, 144] width 80 height 27
type input "**"
click at [491, 171] on button "Apply" at bounding box center [484, 178] width 49 height 25
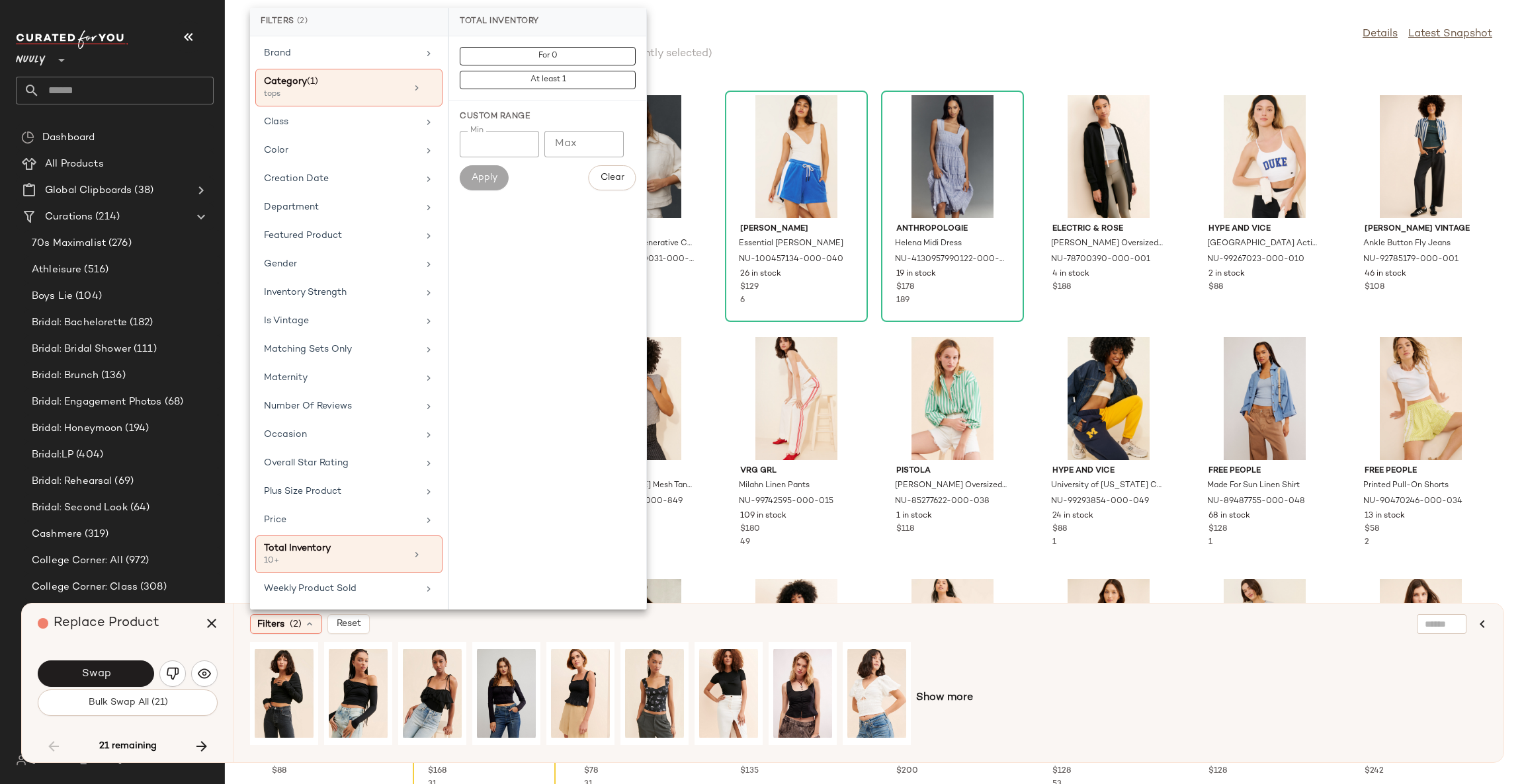
click at [702, 623] on div "Filters (2) Reset" at bounding box center [805, 624] width 1109 height 20
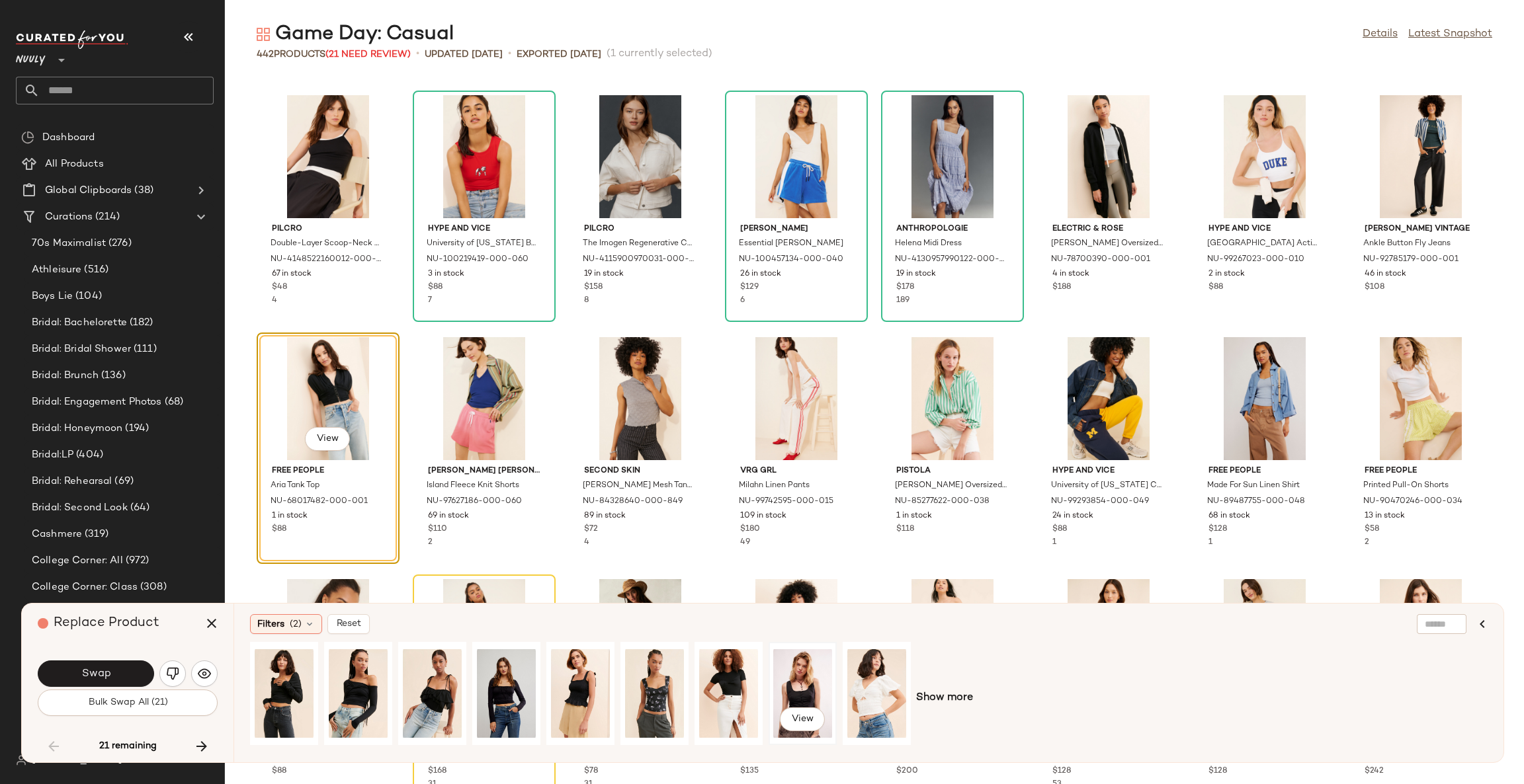
click at [792, 685] on div "View" at bounding box center [802, 694] width 59 height 94
click at [742, 686] on div "View" at bounding box center [729, 694] width 59 height 94
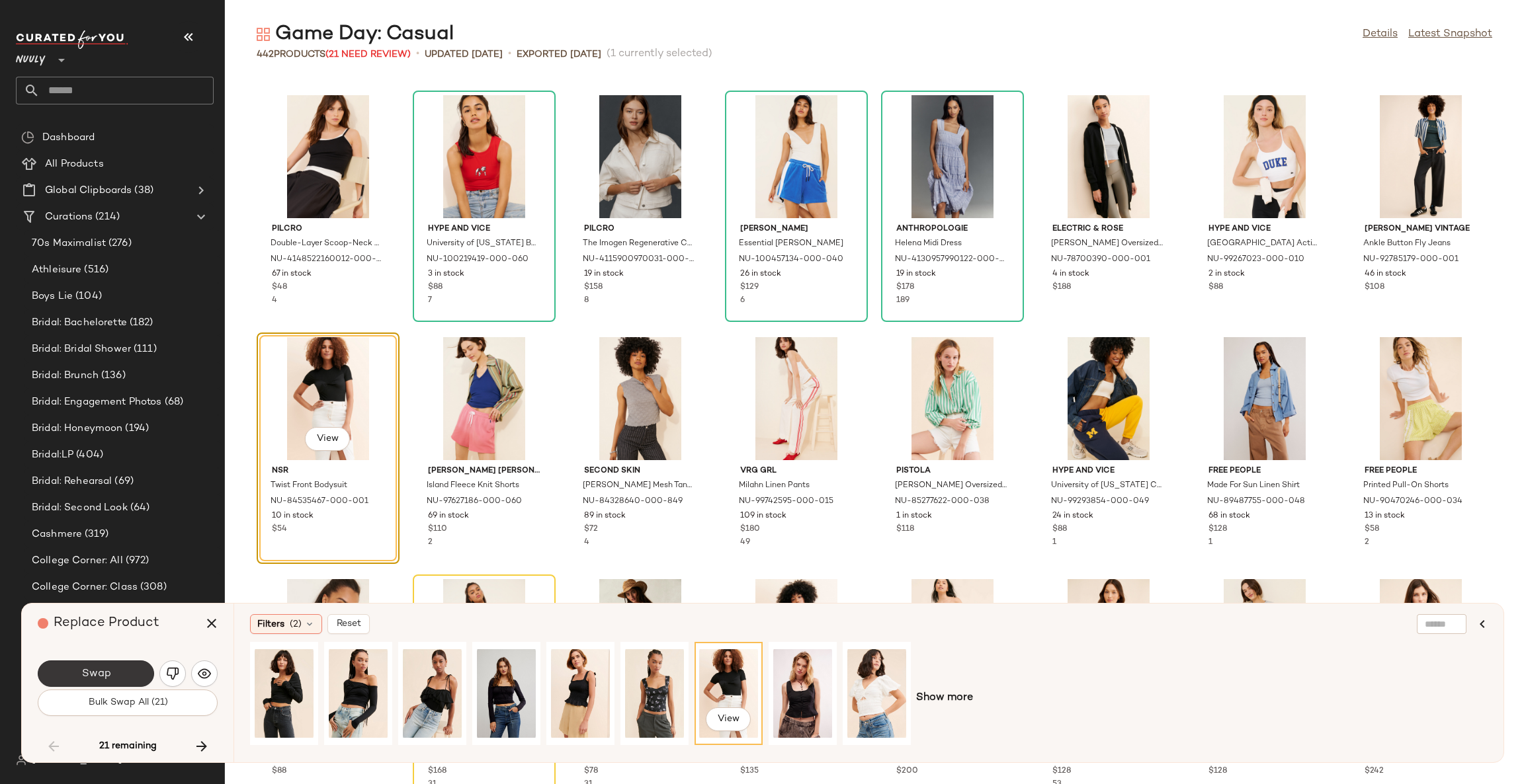
click at [141, 671] on button "Swap" at bounding box center [96, 674] width 116 height 27
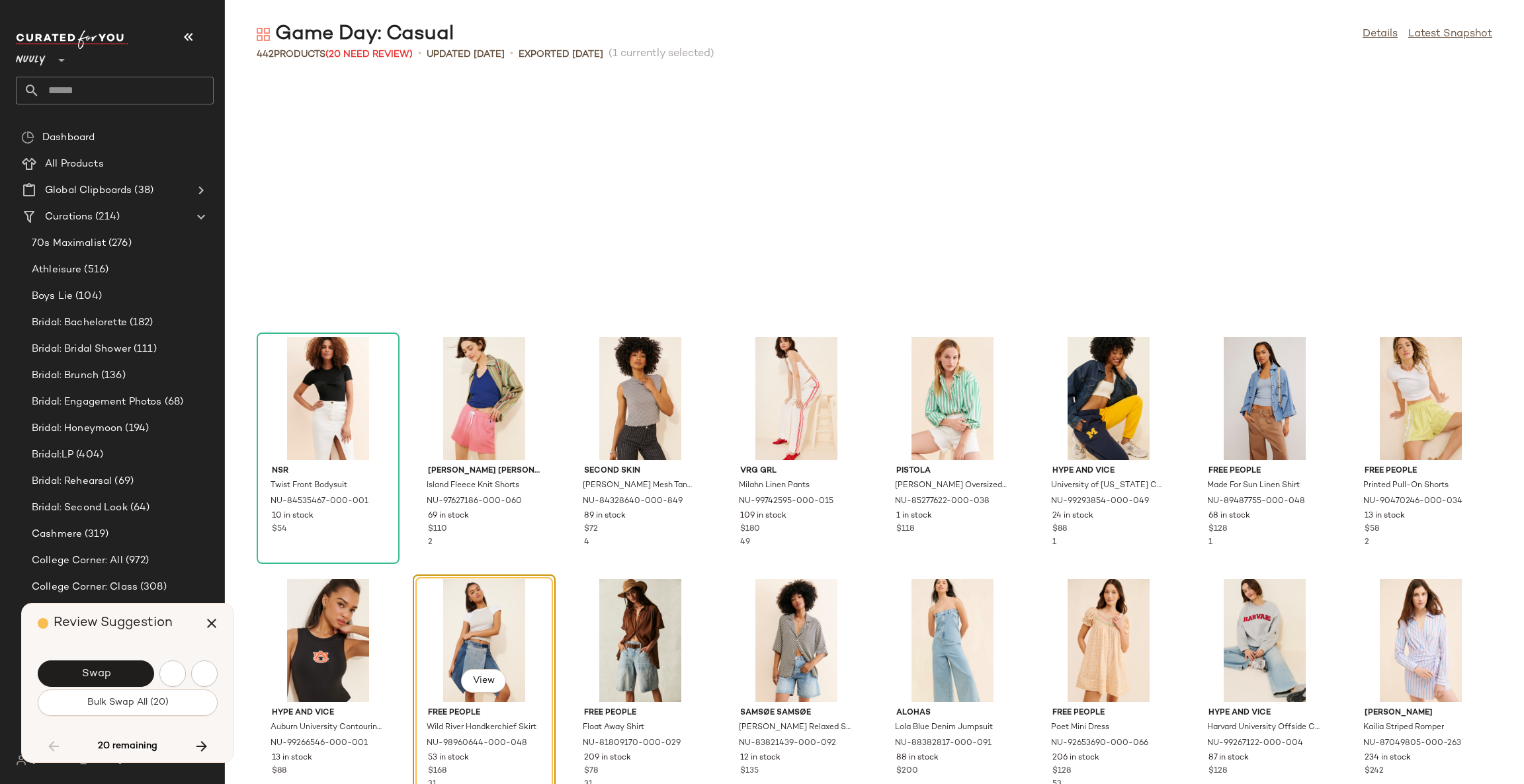
scroll to position [3630, 0]
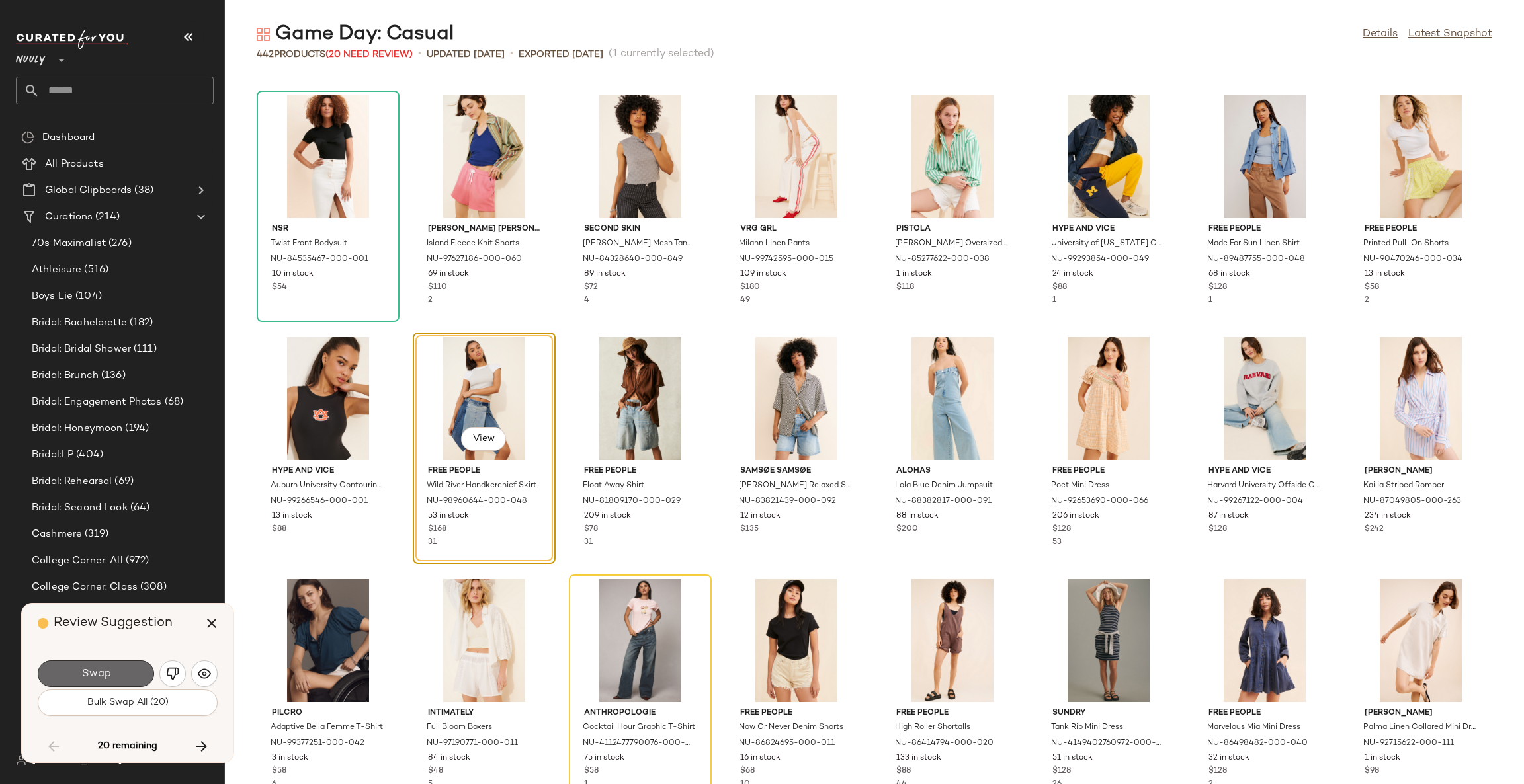
click at [125, 665] on button "Swap" at bounding box center [96, 674] width 116 height 27
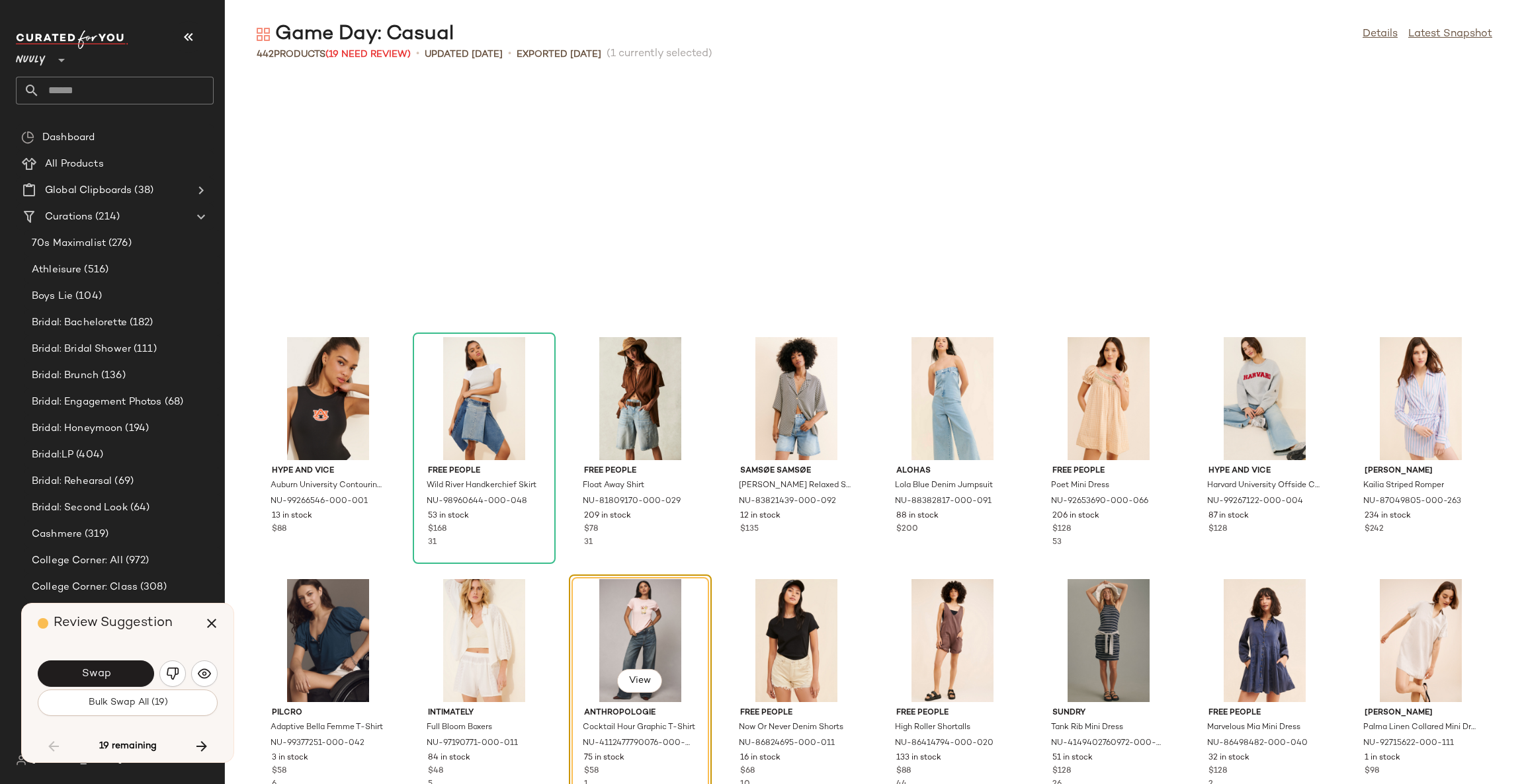
scroll to position [3872, 0]
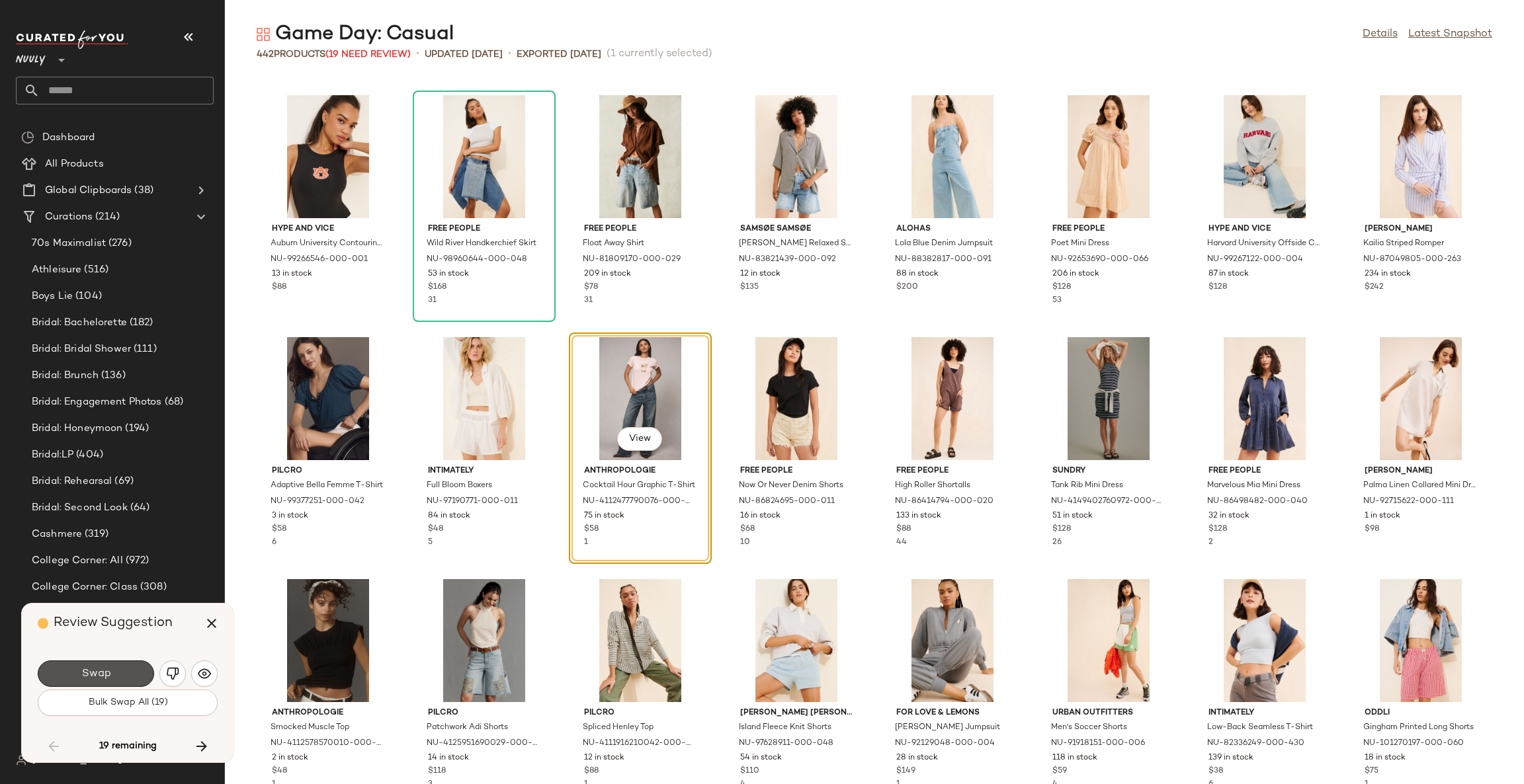
click at [125, 665] on button "Swap" at bounding box center [96, 674] width 116 height 27
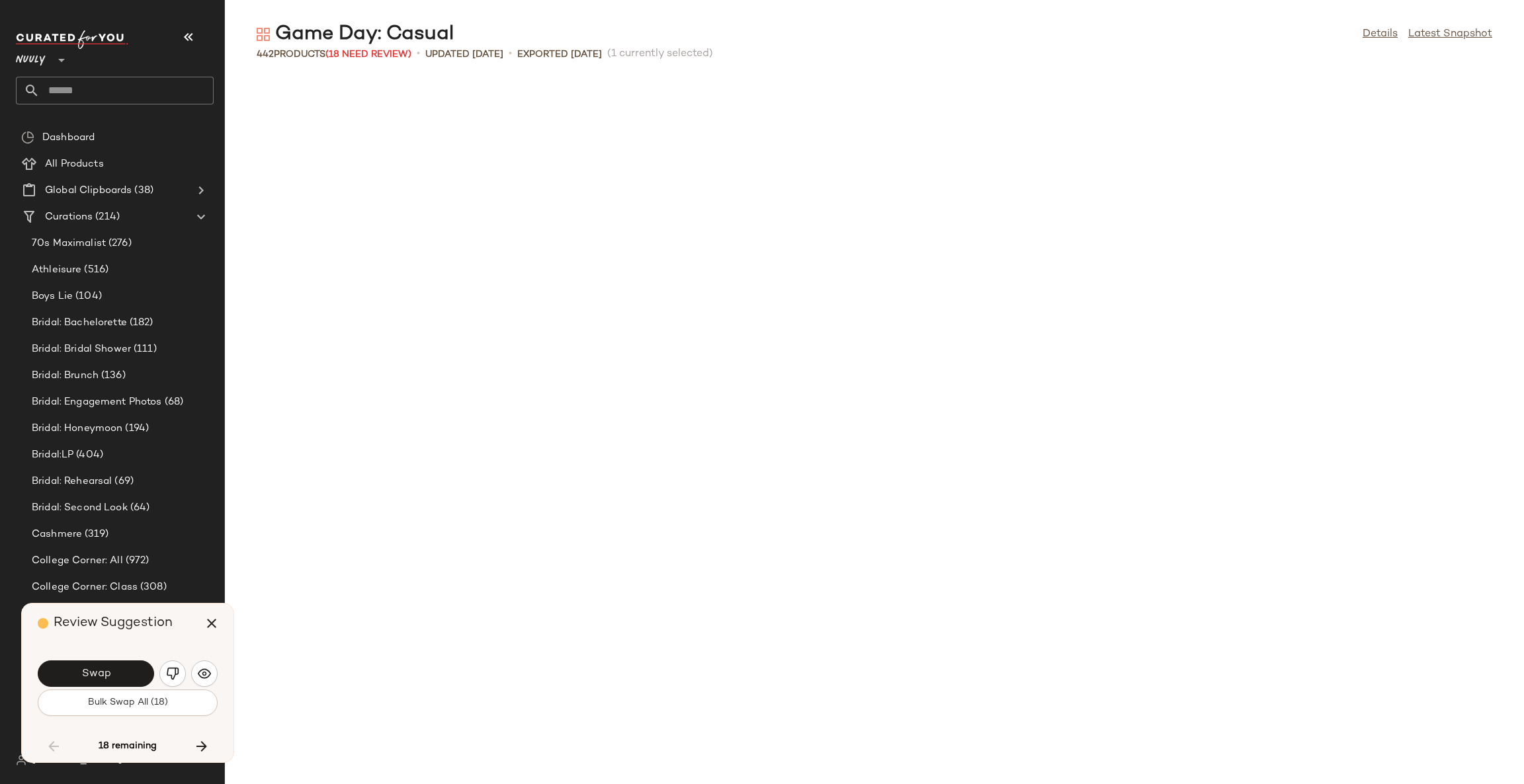
scroll to position [4598, 0]
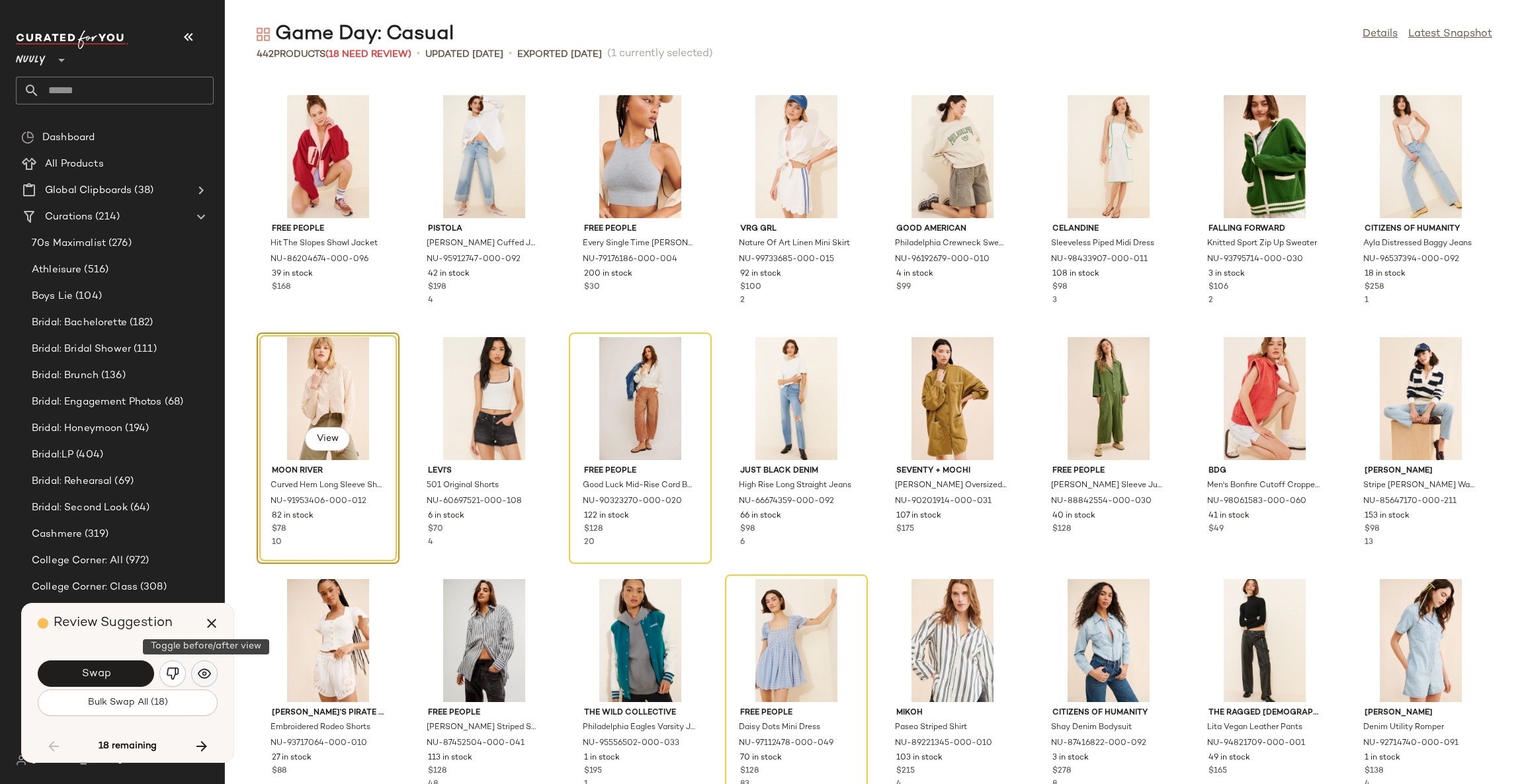
click at [208, 677] on img "button" at bounding box center [204, 673] width 13 height 13
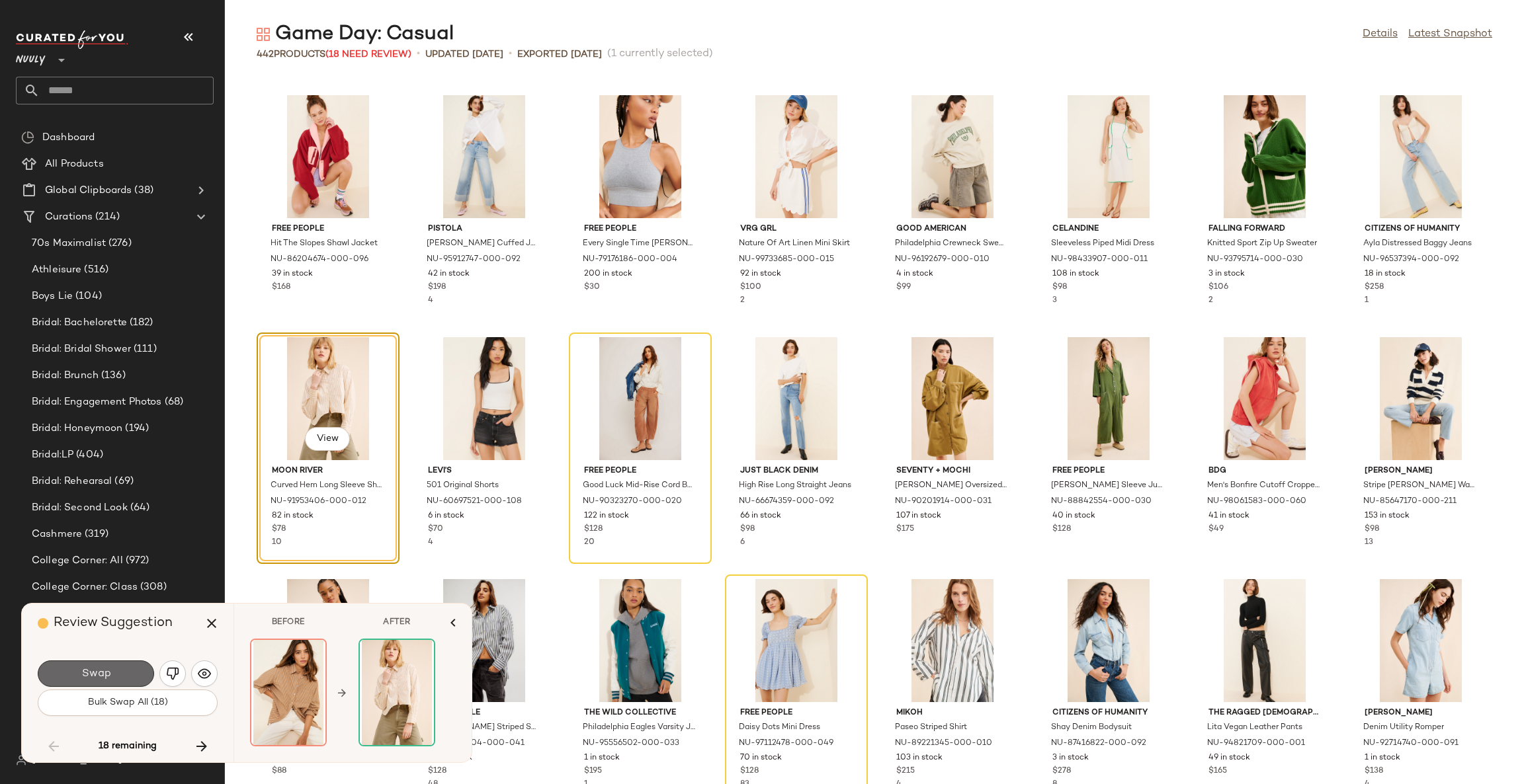
click at [133, 669] on button "Swap" at bounding box center [96, 674] width 116 height 27
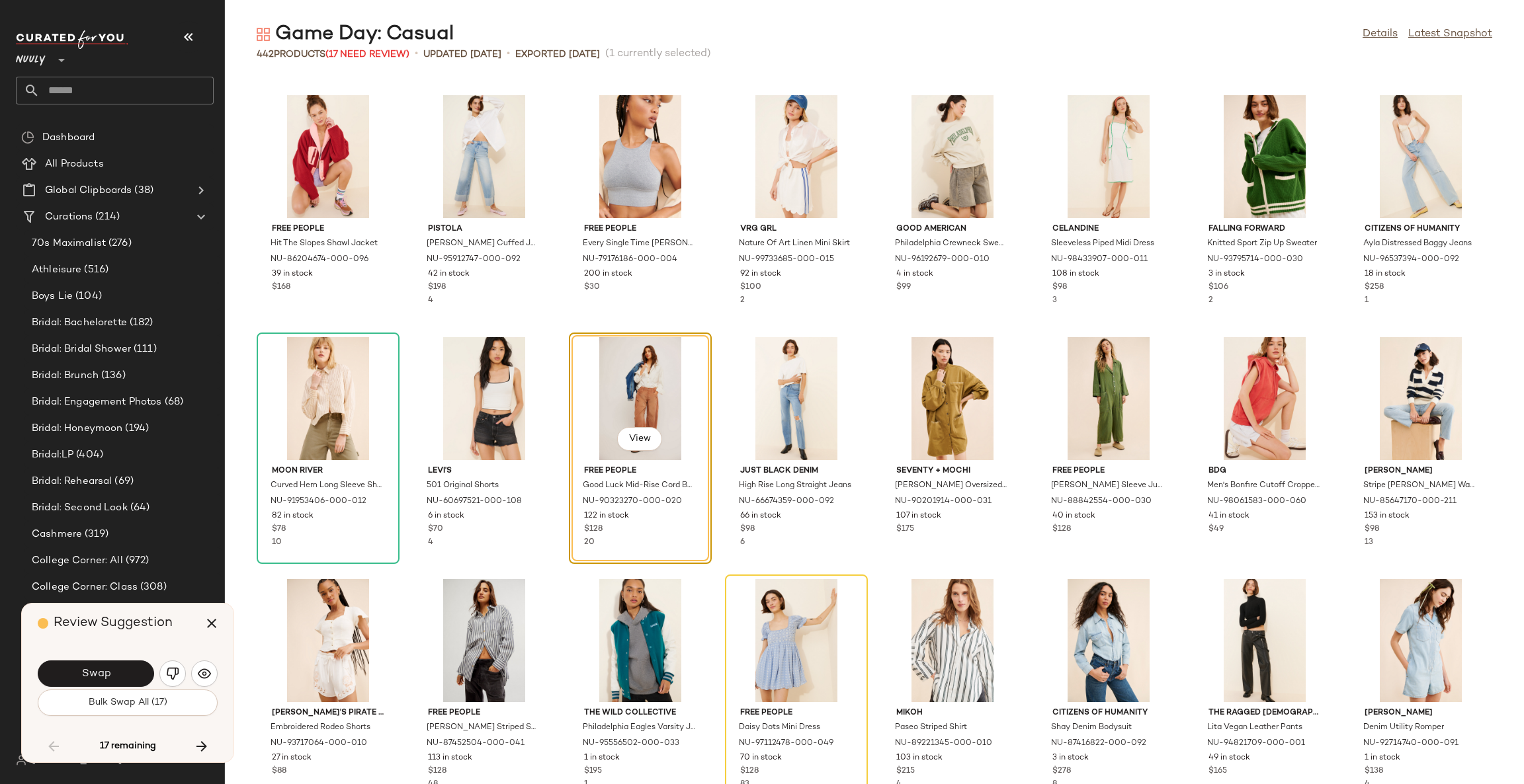
click at [133, 669] on button "Swap" at bounding box center [96, 674] width 116 height 27
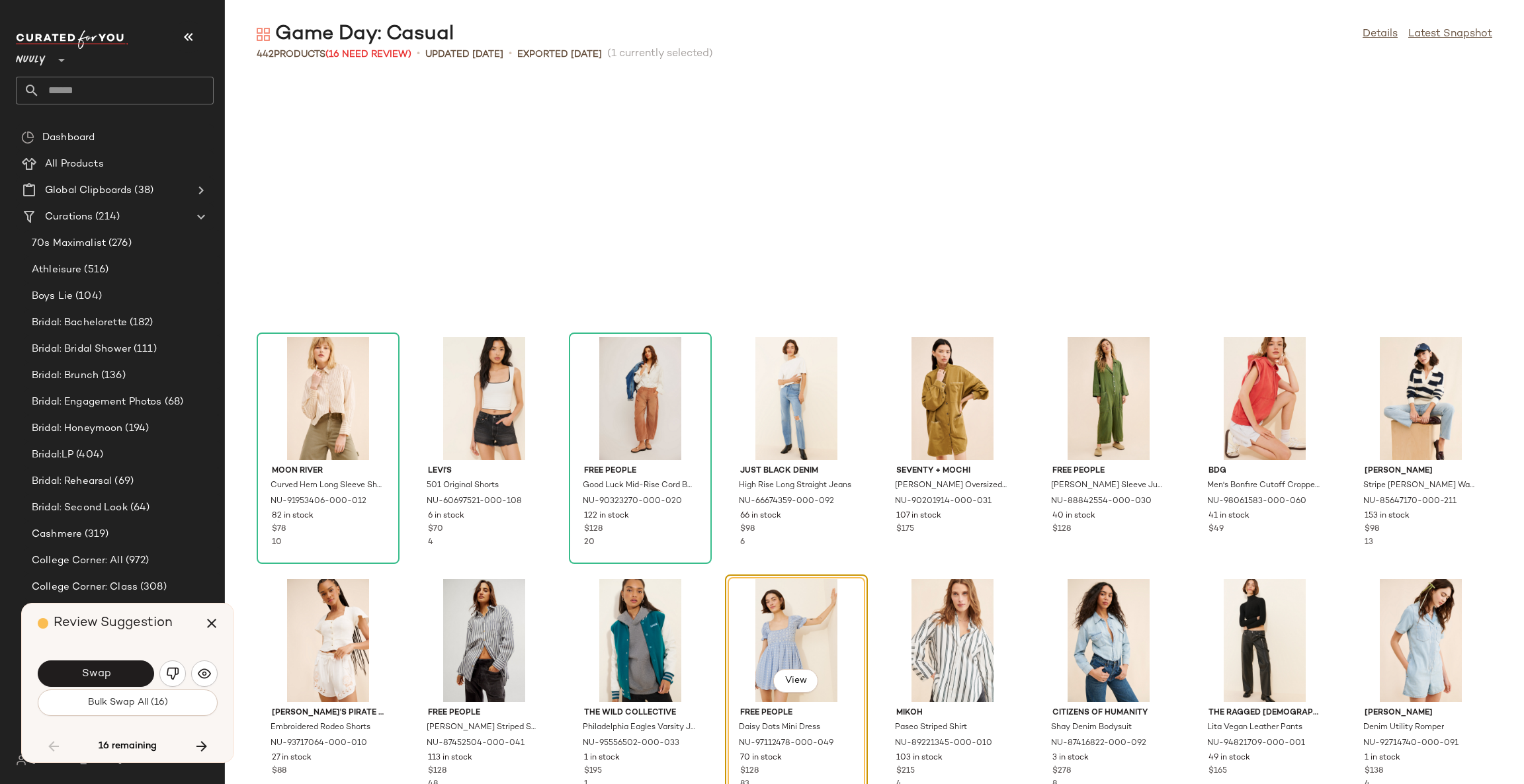
scroll to position [4840, 0]
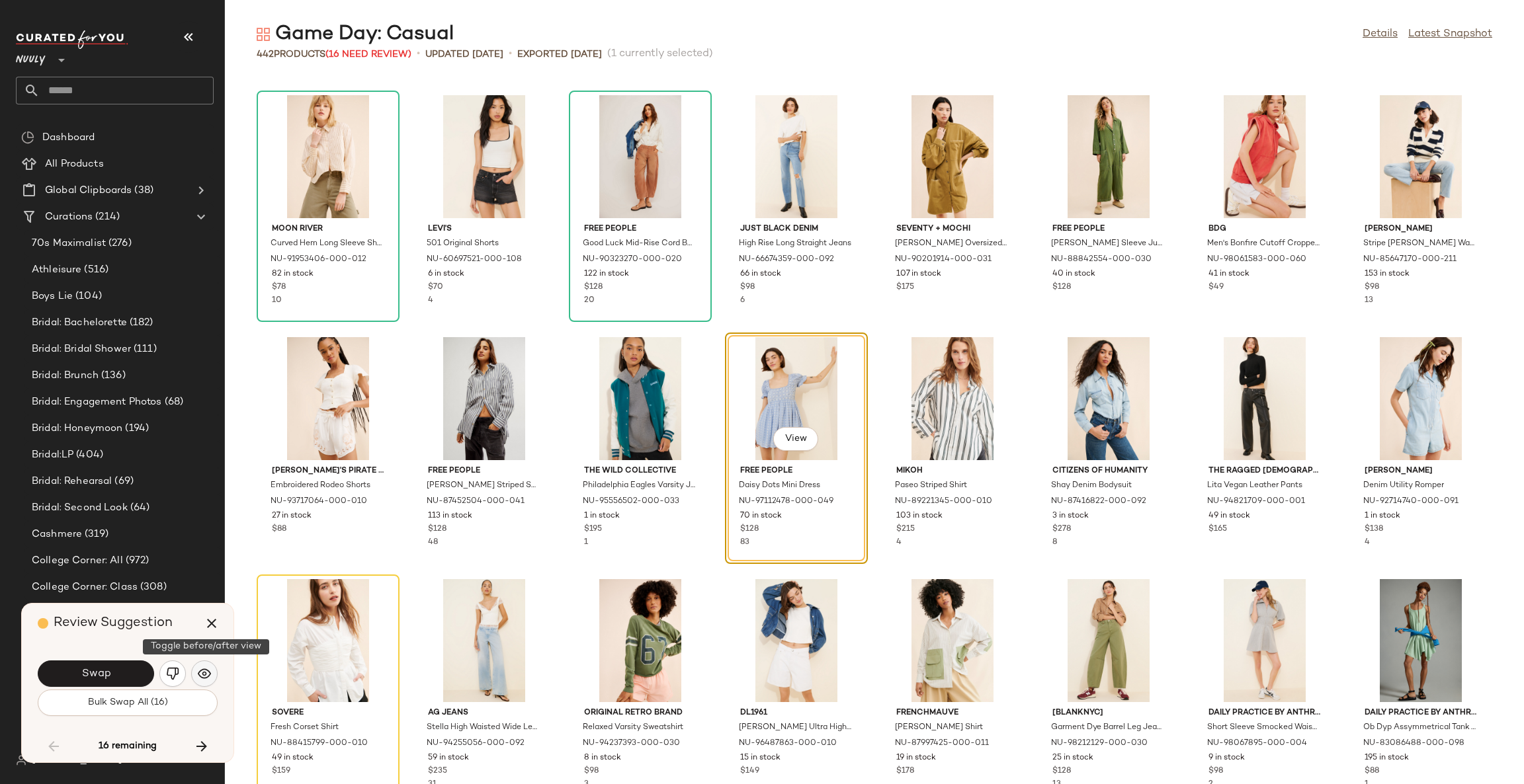
click at [198, 673] on img "button" at bounding box center [204, 673] width 13 height 13
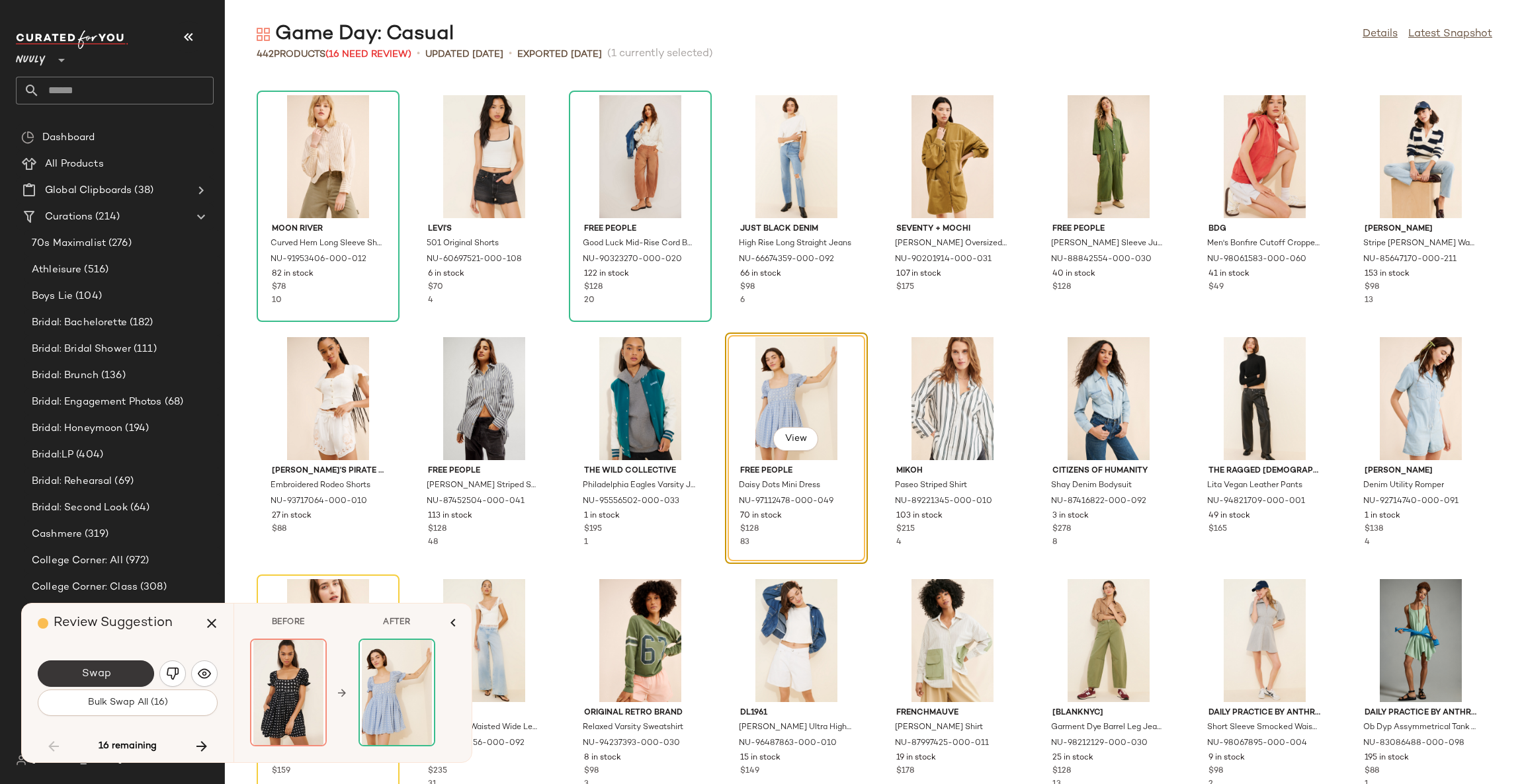
click at [125, 672] on button "Swap" at bounding box center [96, 674] width 116 height 27
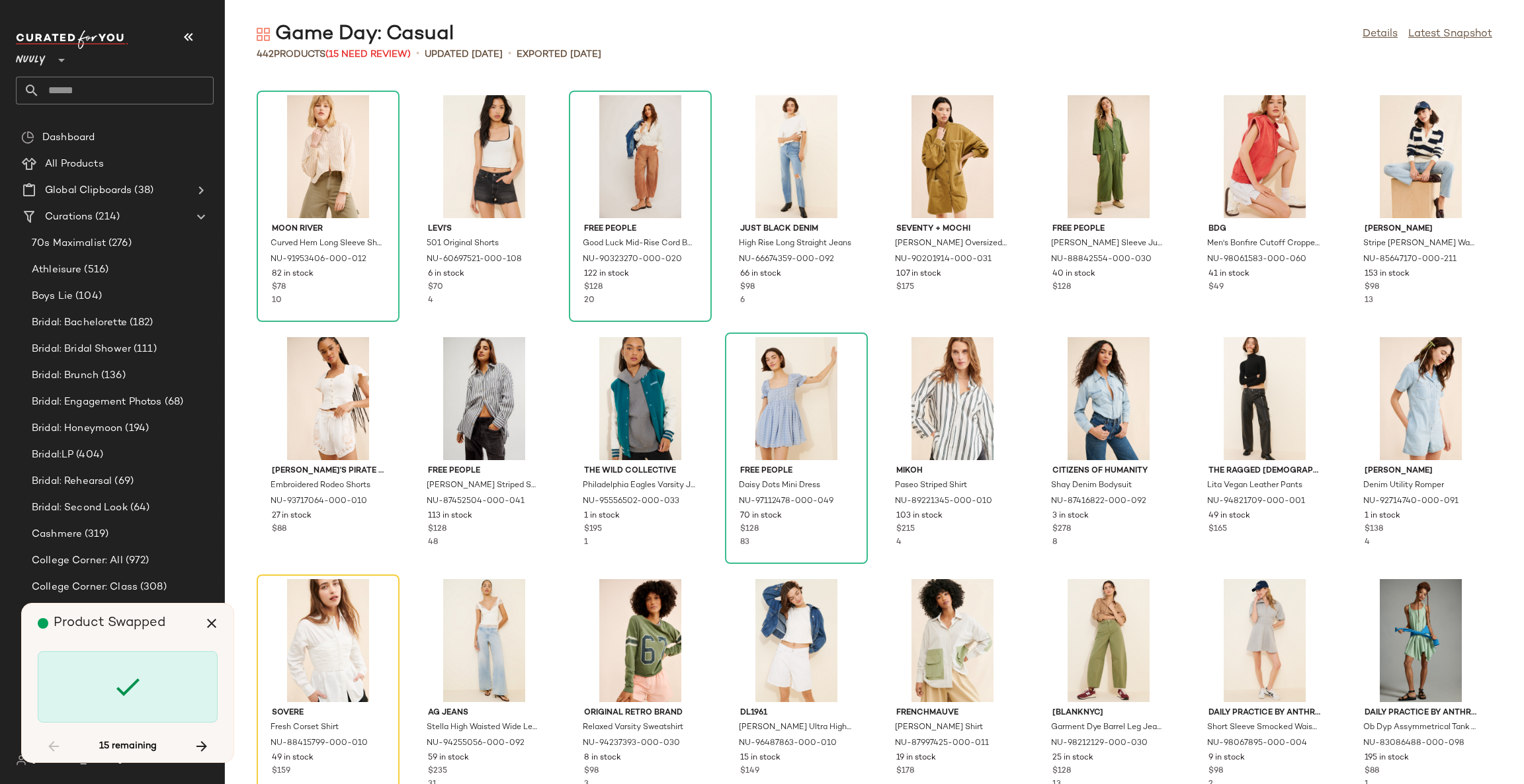
scroll to position [5083, 0]
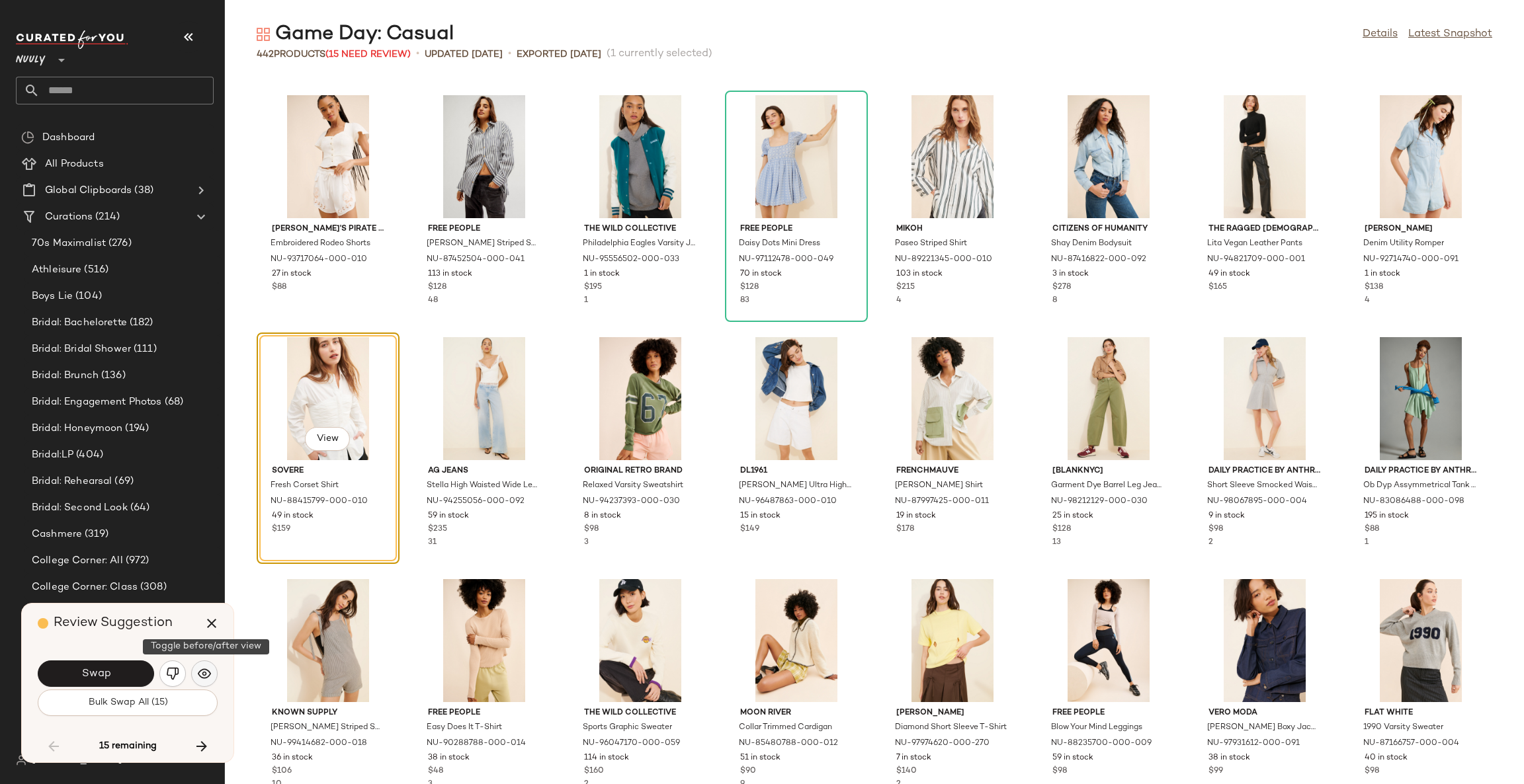
click at [201, 672] on img "button" at bounding box center [204, 673] width 13 height 13
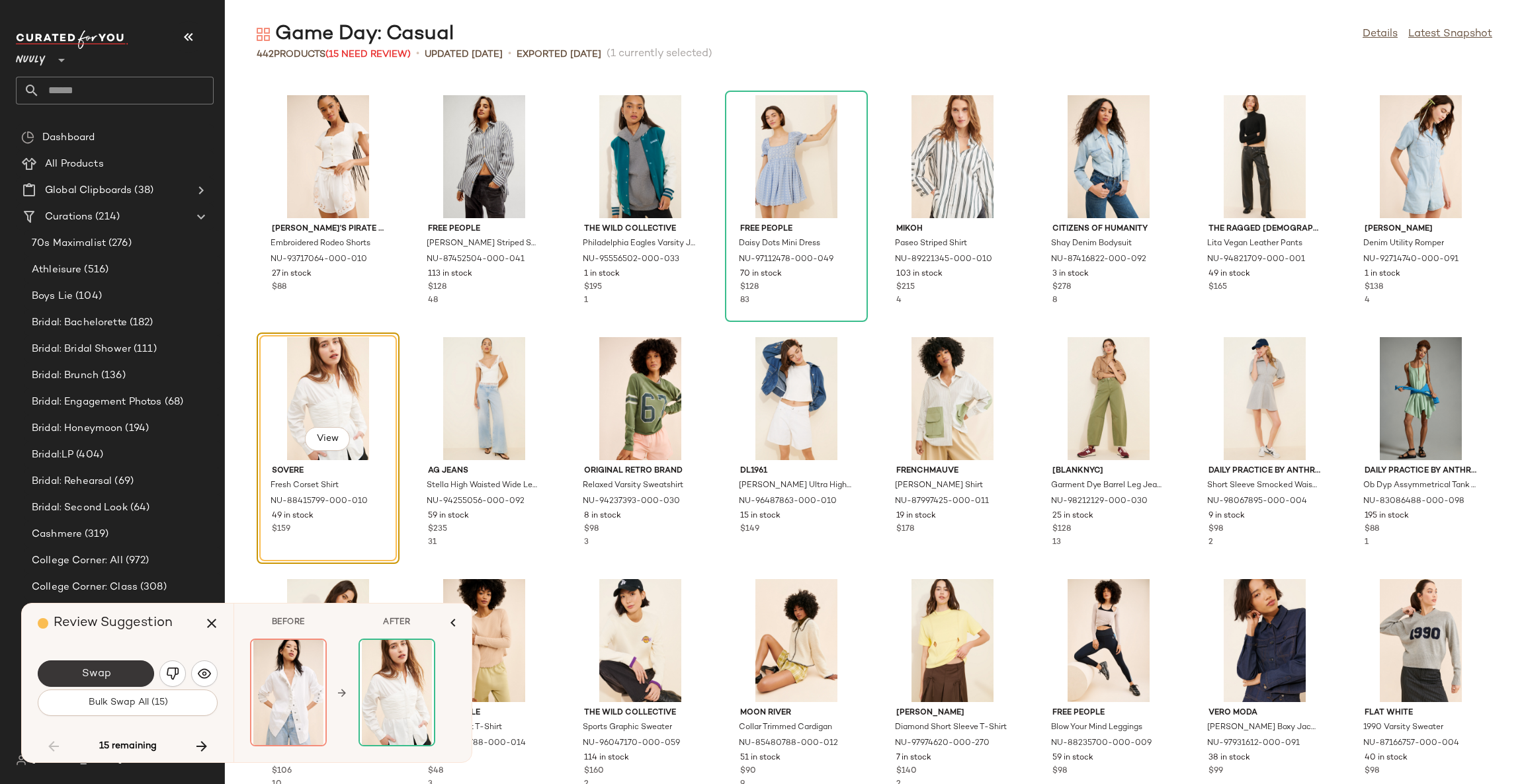
click at [136, 669] on button "Swap" at bounding box center [96, 674] width 116 height 27
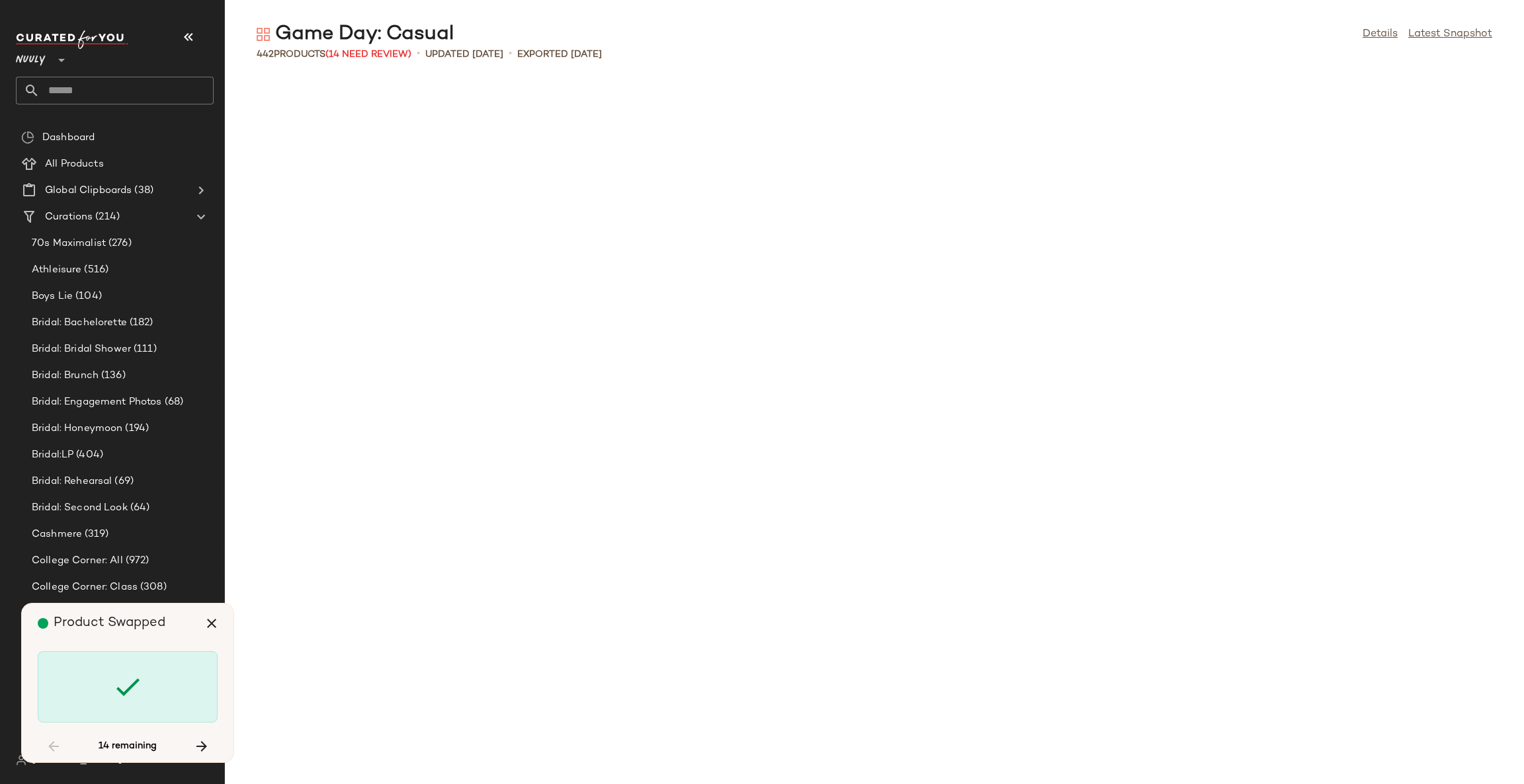
scroll to position [6051, 0]
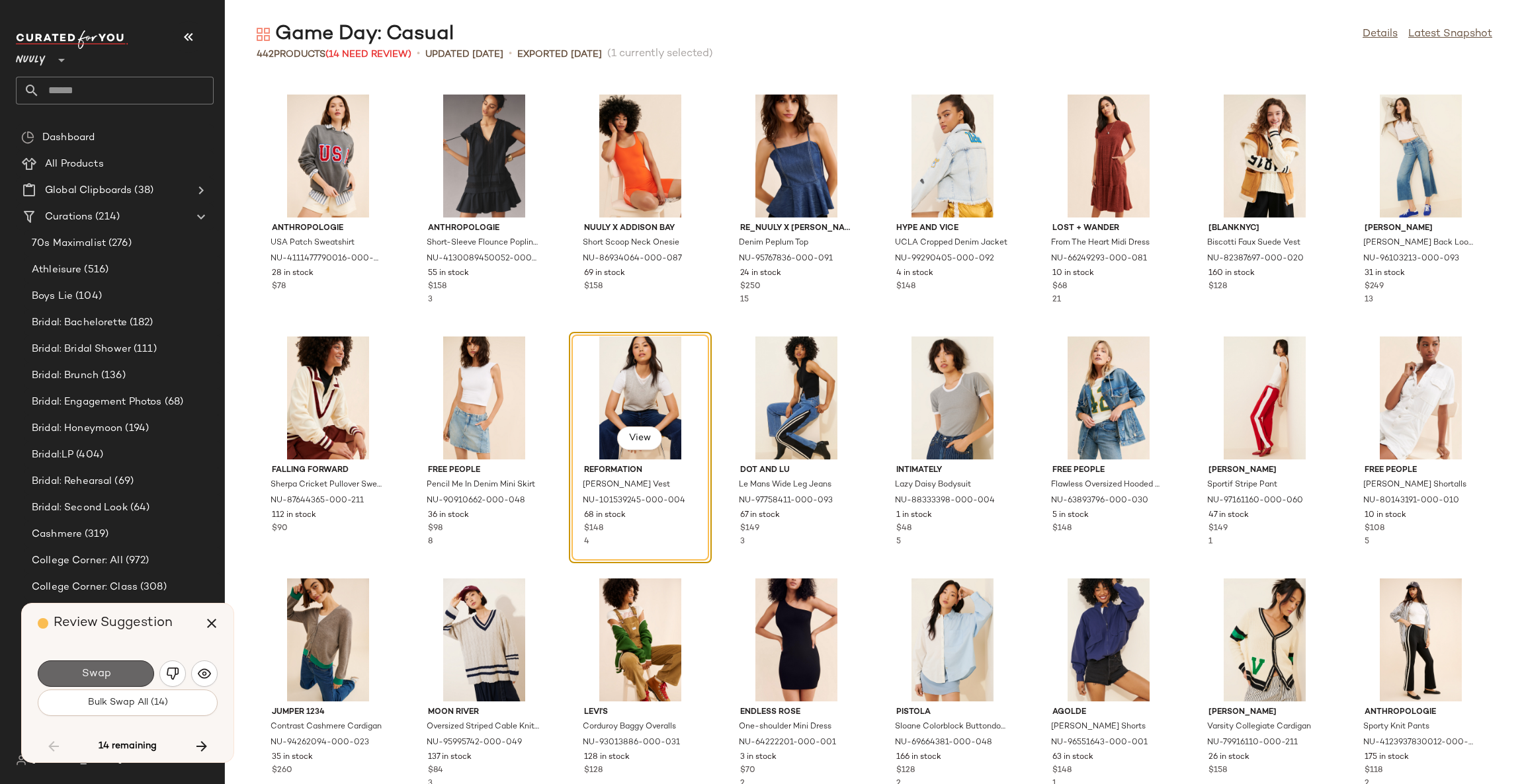
click at [138, 669] on button "Swap" at bounding box center [96, 674] width 116 height 27
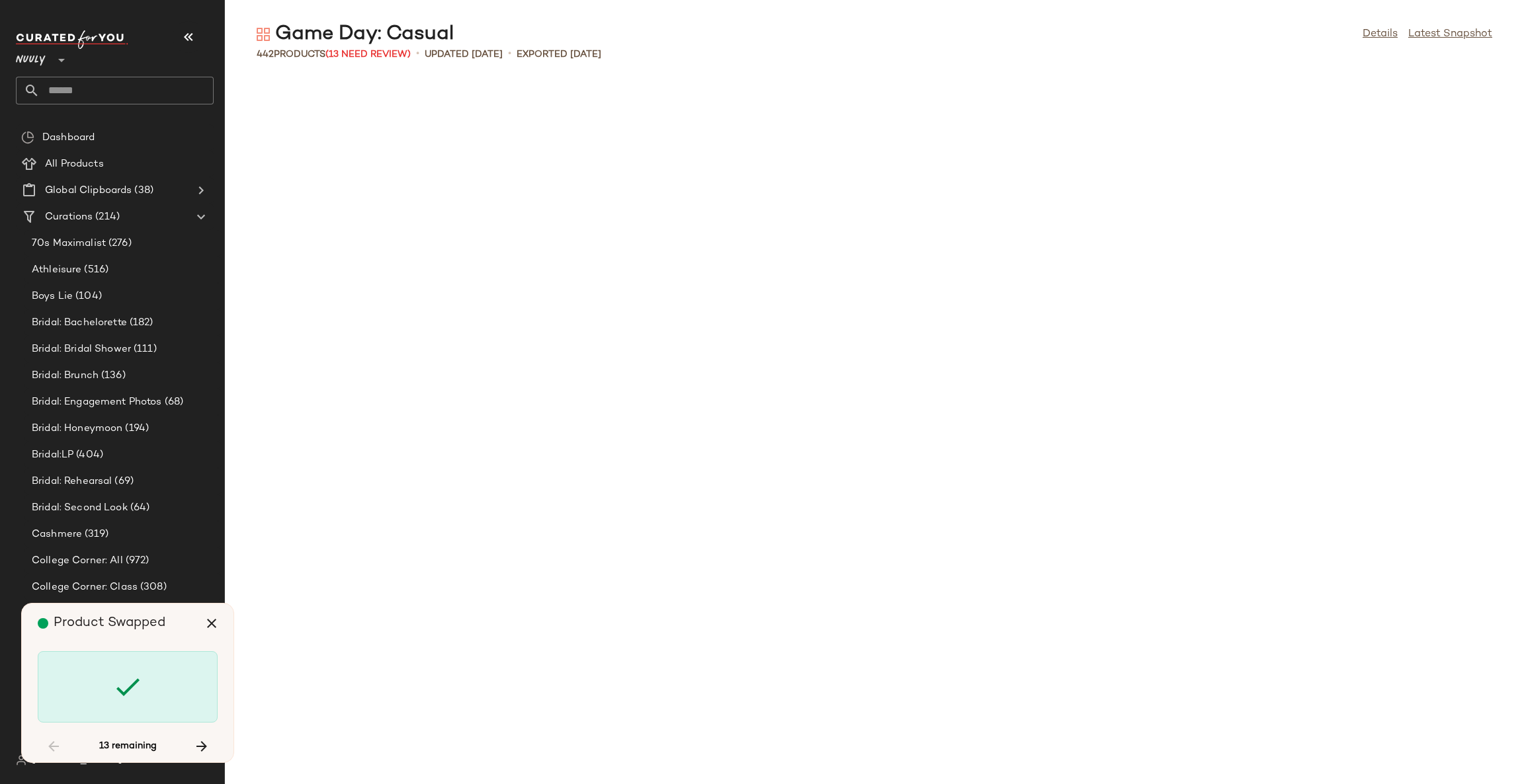
scroll to position [7019, 0]
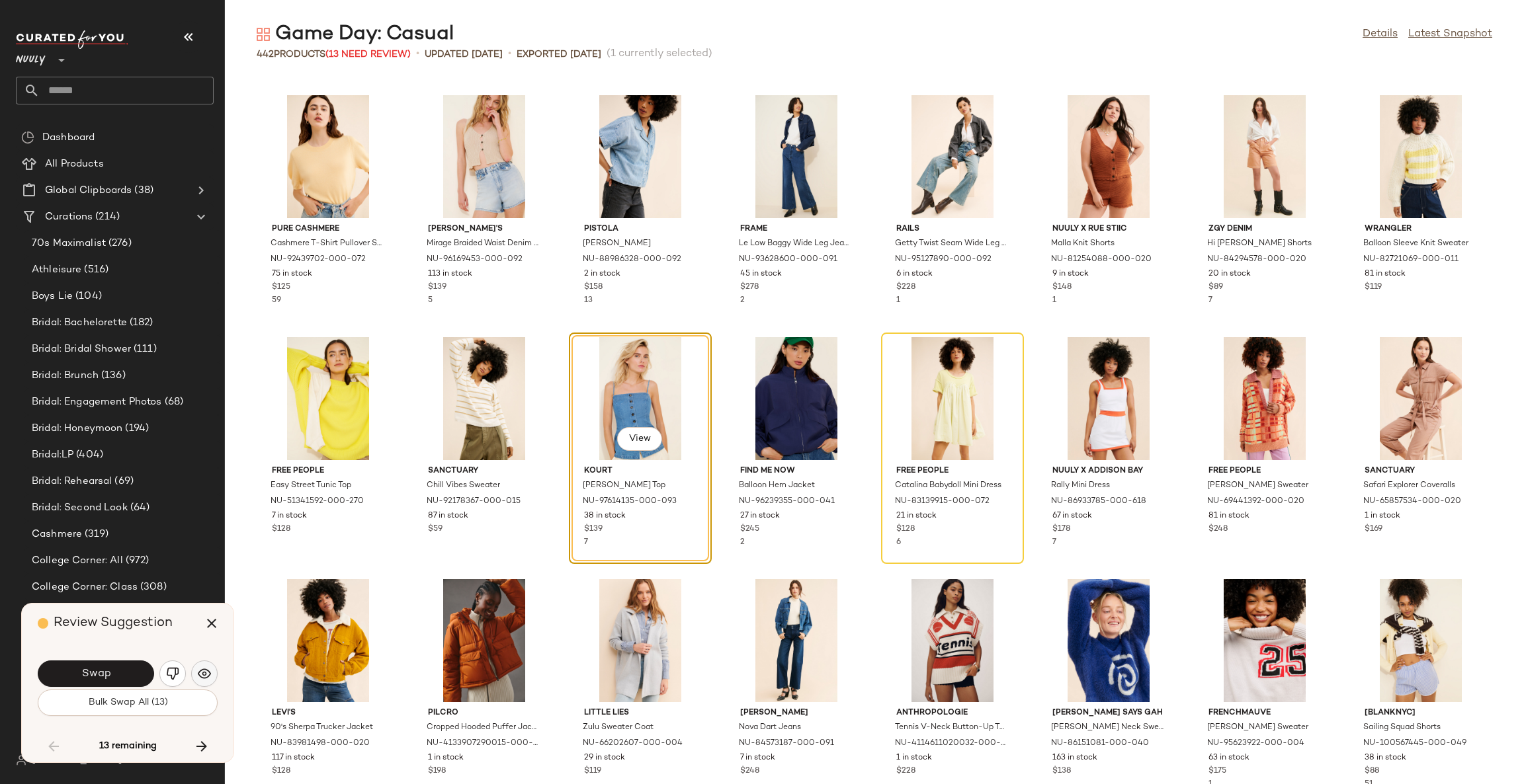
click at [192, 668] on button "button" at bounding box center [204, 674] width 27 height 27
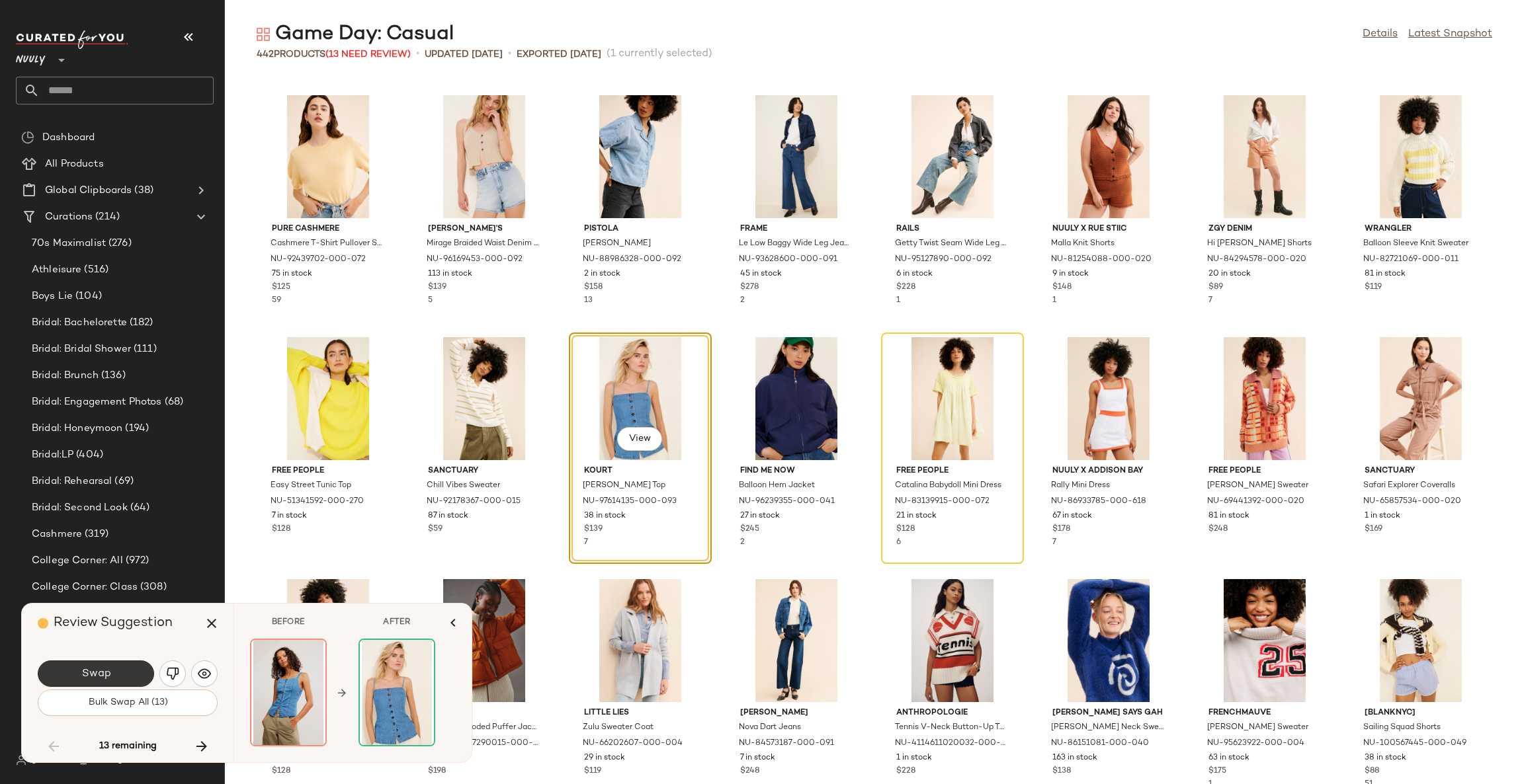
click at [114, 670] on button "Swap" at bounding box center [96, 674] width 116 height 27
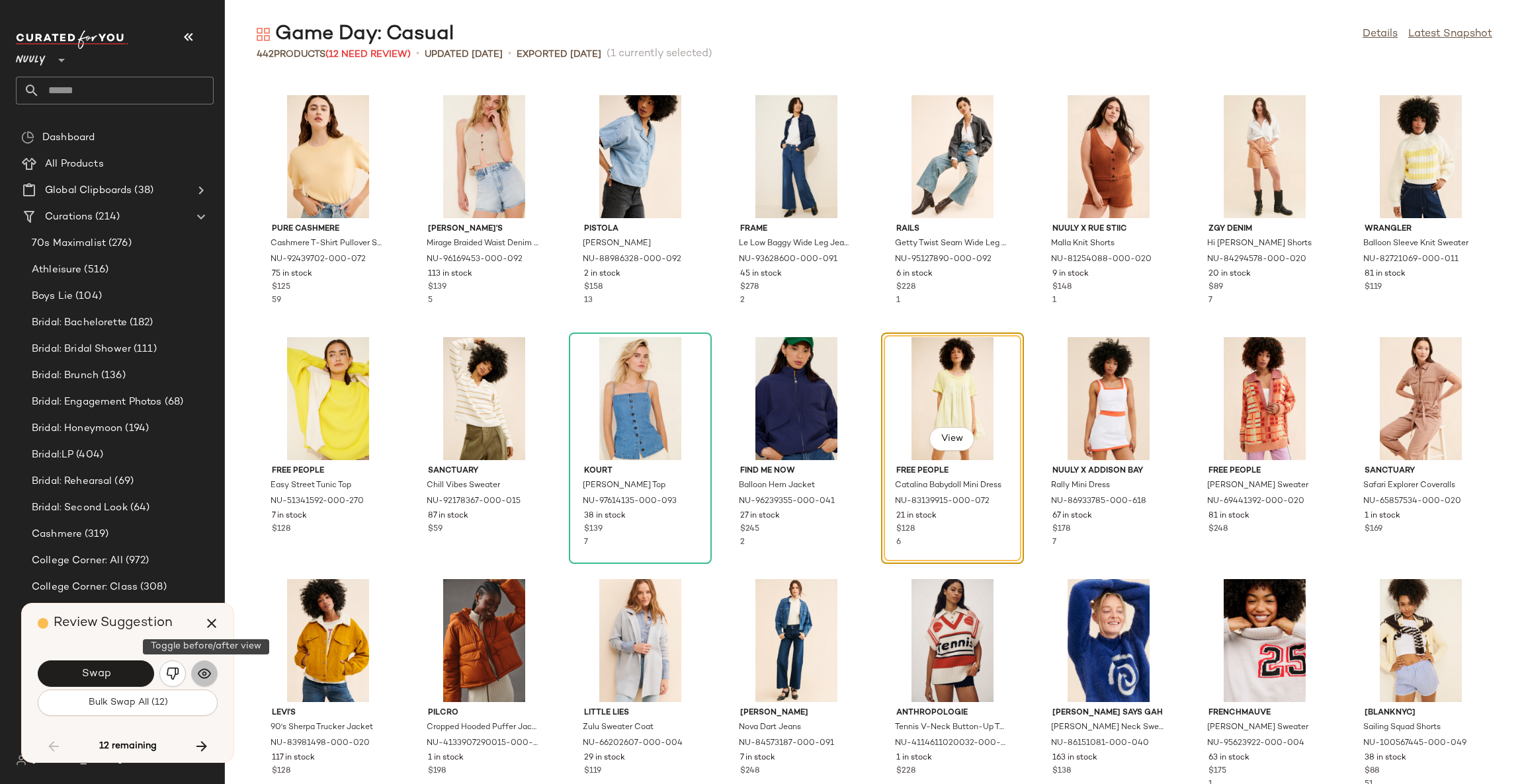
click at [204, 673] on img "button" at bounding box center [204, 673] width 13 height 13
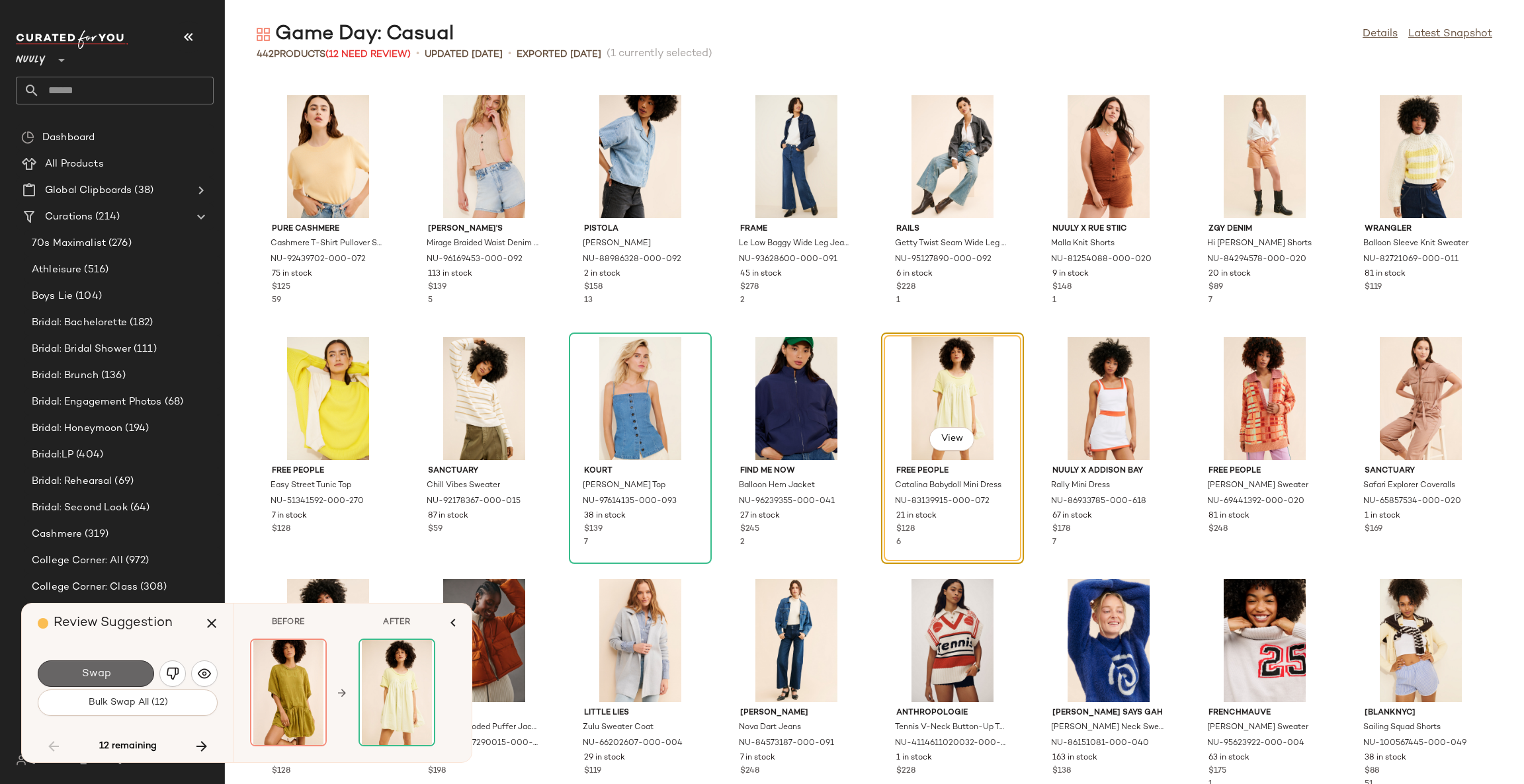
click at [141, 672] on button "Swap" at bounding box center [96, 674] width 116 height 27
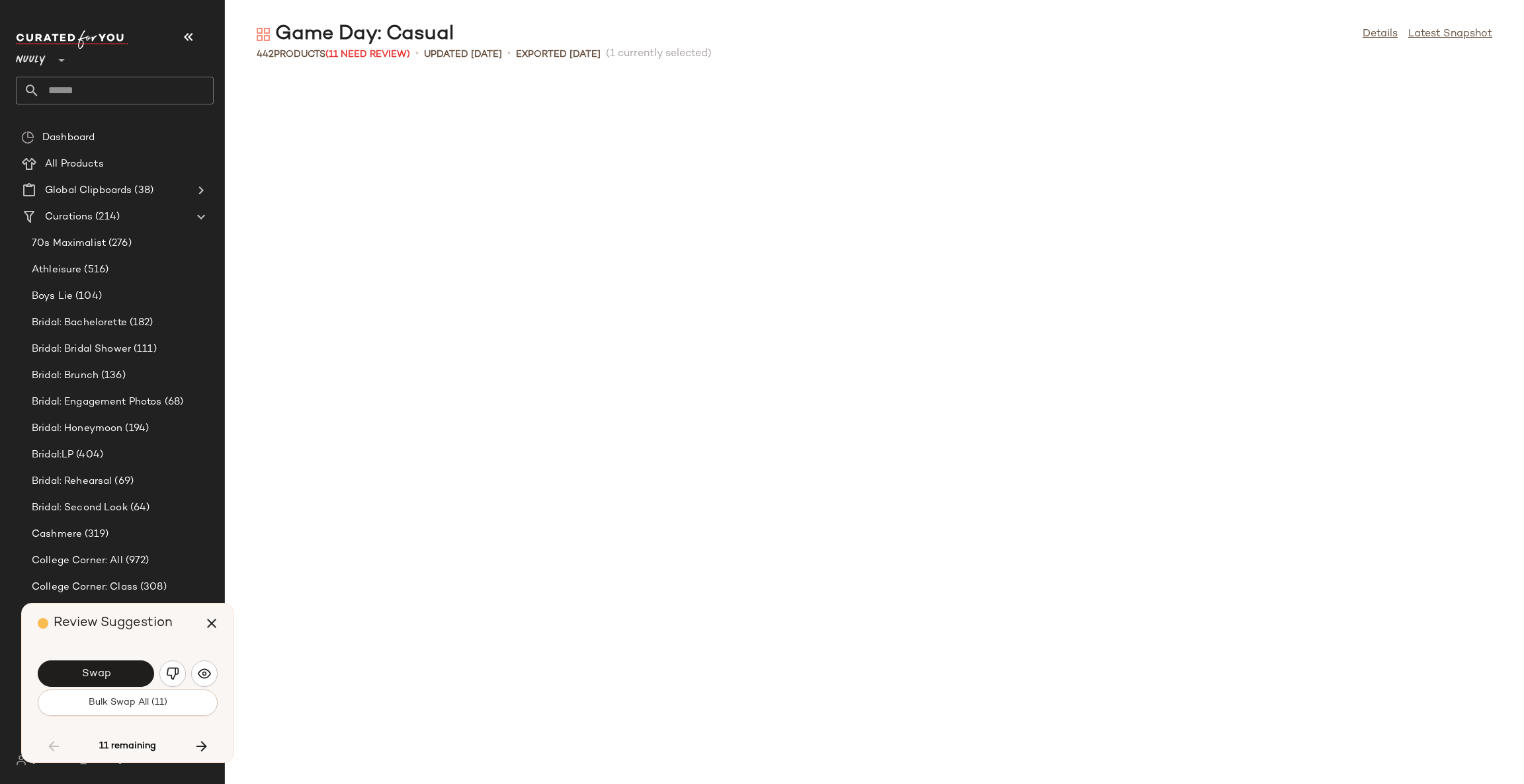
scroll to position [7745, 0]
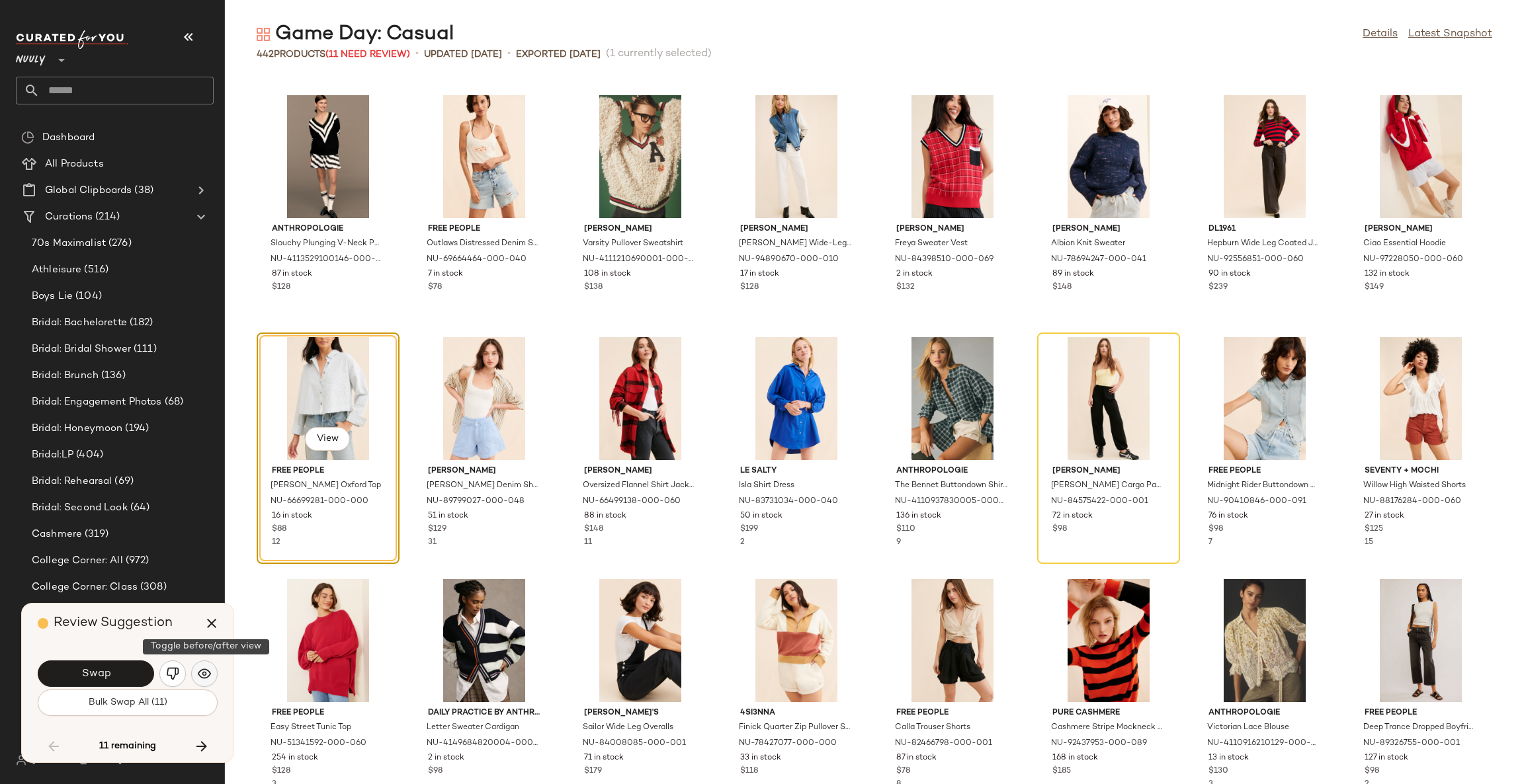
click at [207, 672] on img "button" at bounding box center [204, 673] width 13 height 13
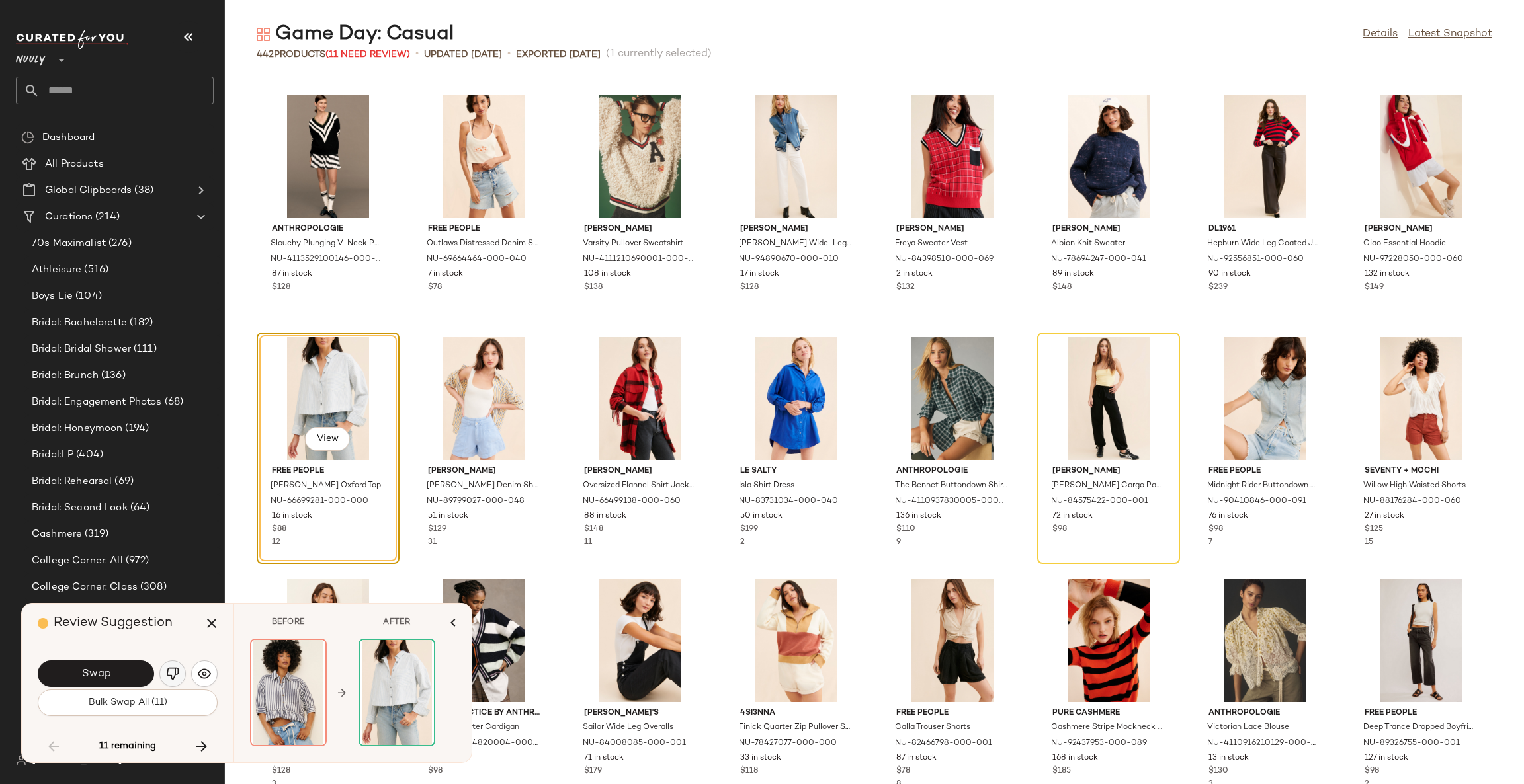
click at [175, 674] on img "button" at bounding box center [172, 673] width 13 height 13
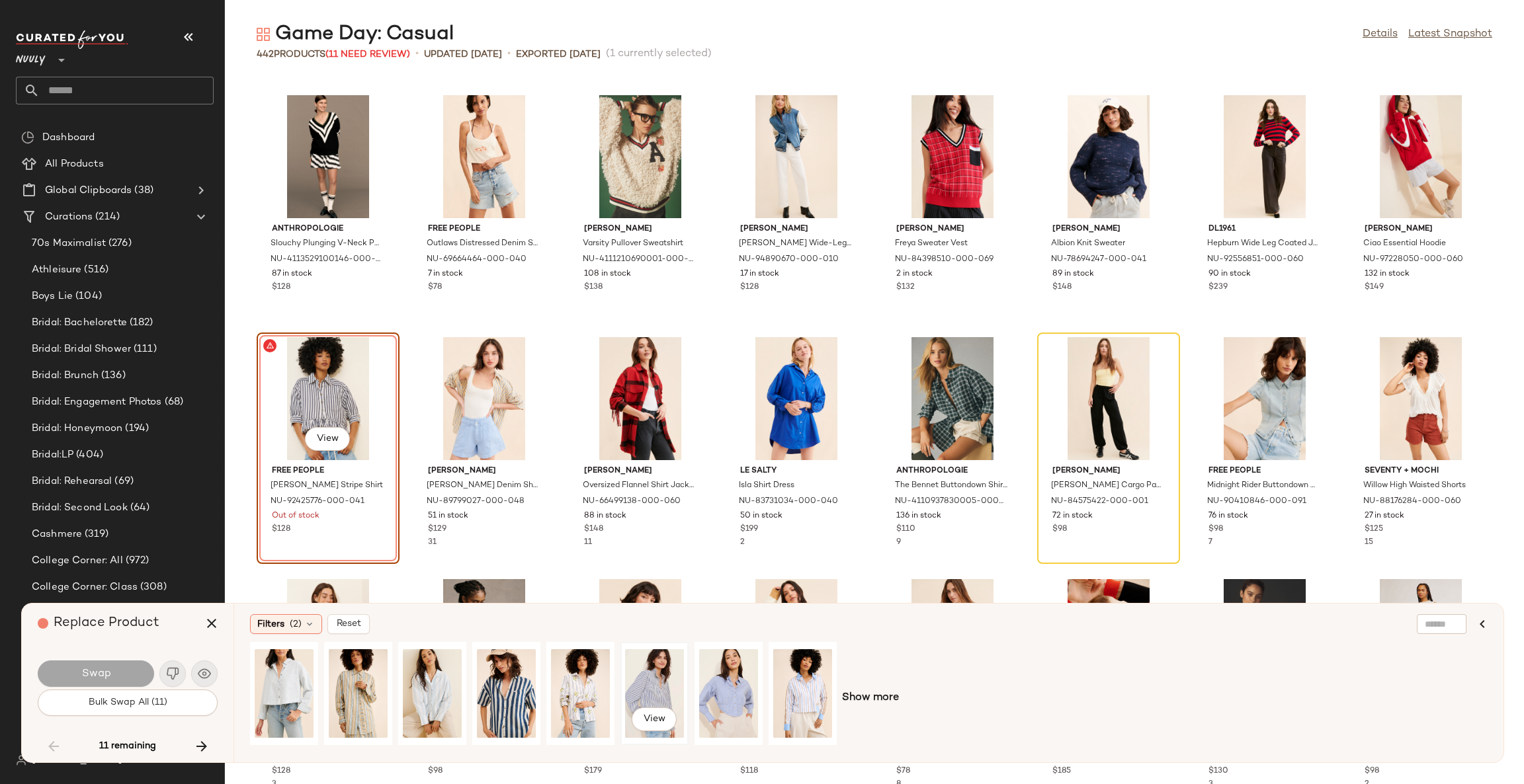
click at [656, 683] on div "View" at bounding box center [654, 694] width 59 height 94
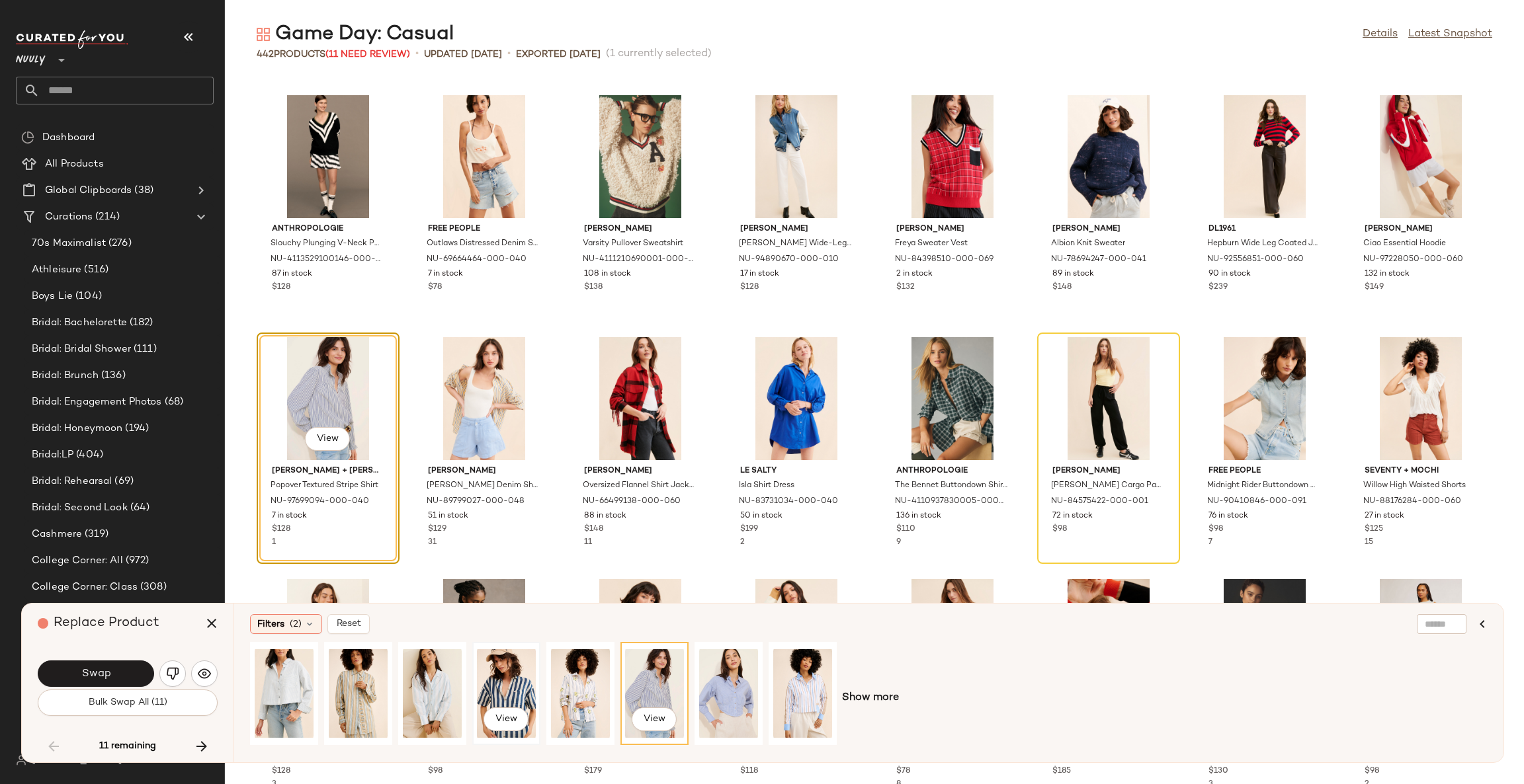
click at [504, 686] on div "View" at bounding box center [506, 694] width 59 height 94
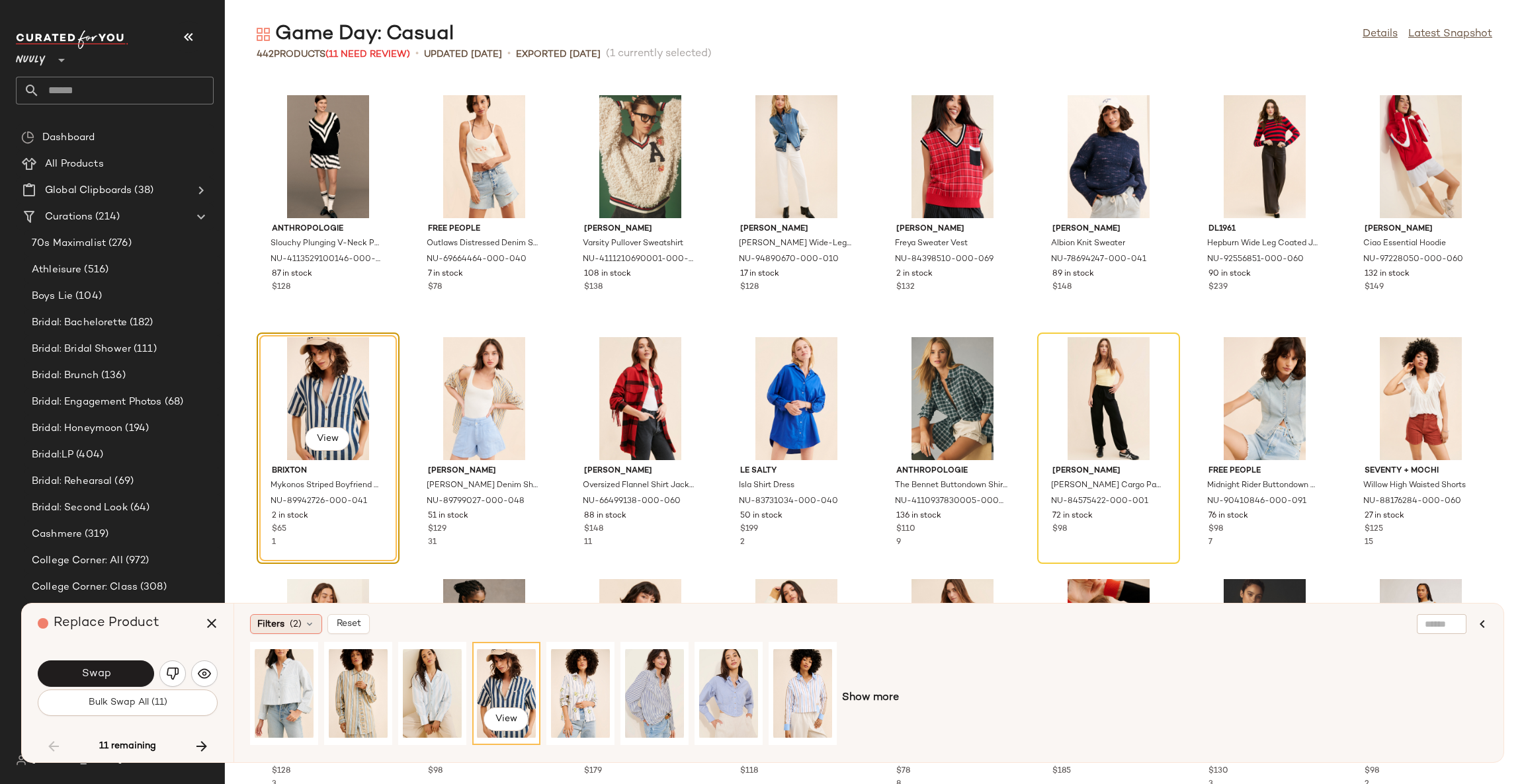
click at [288, 625] on div "Filters (2)" at bounding box center [286, 624] width 72 height 20
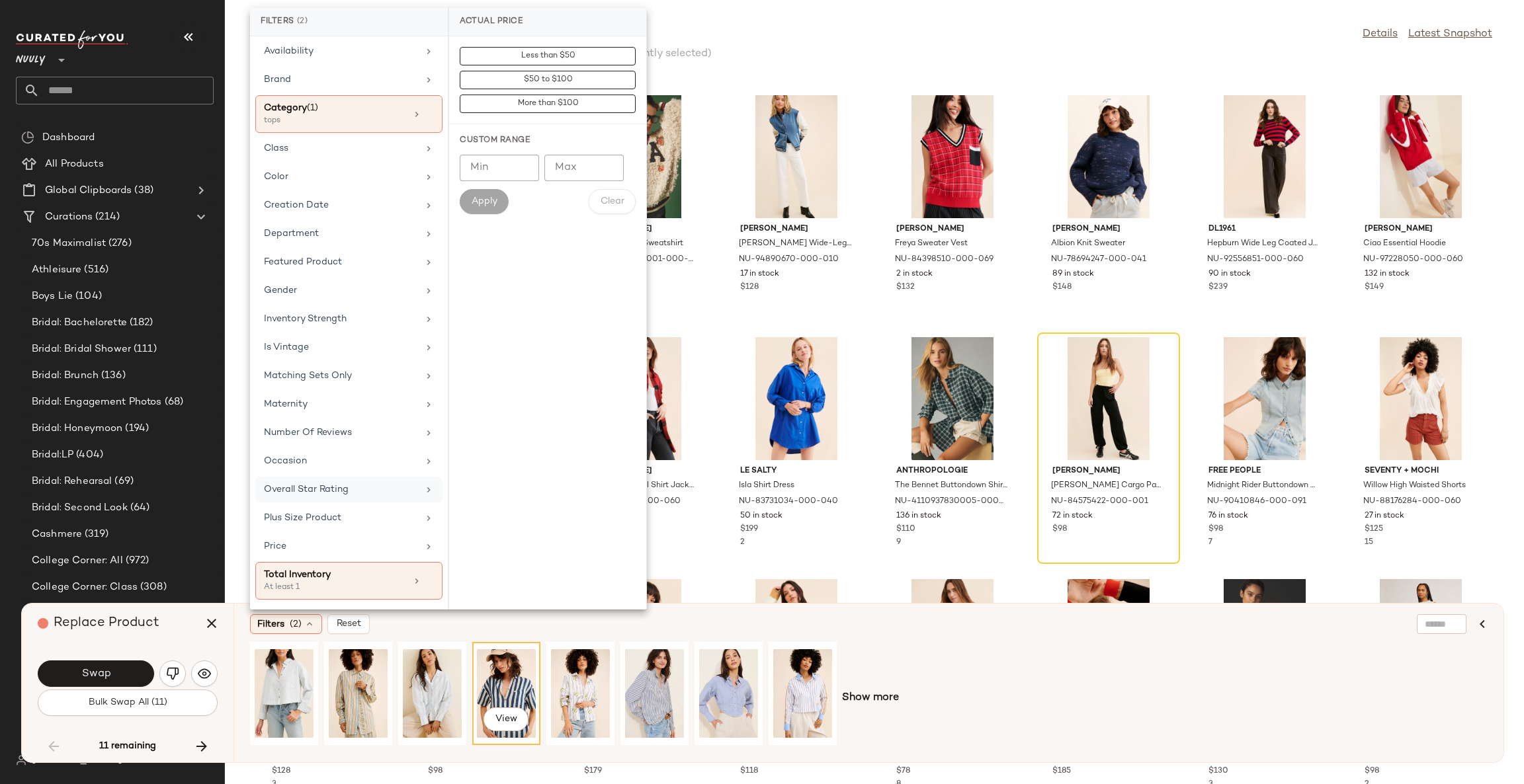
scroll to position [92, 0]
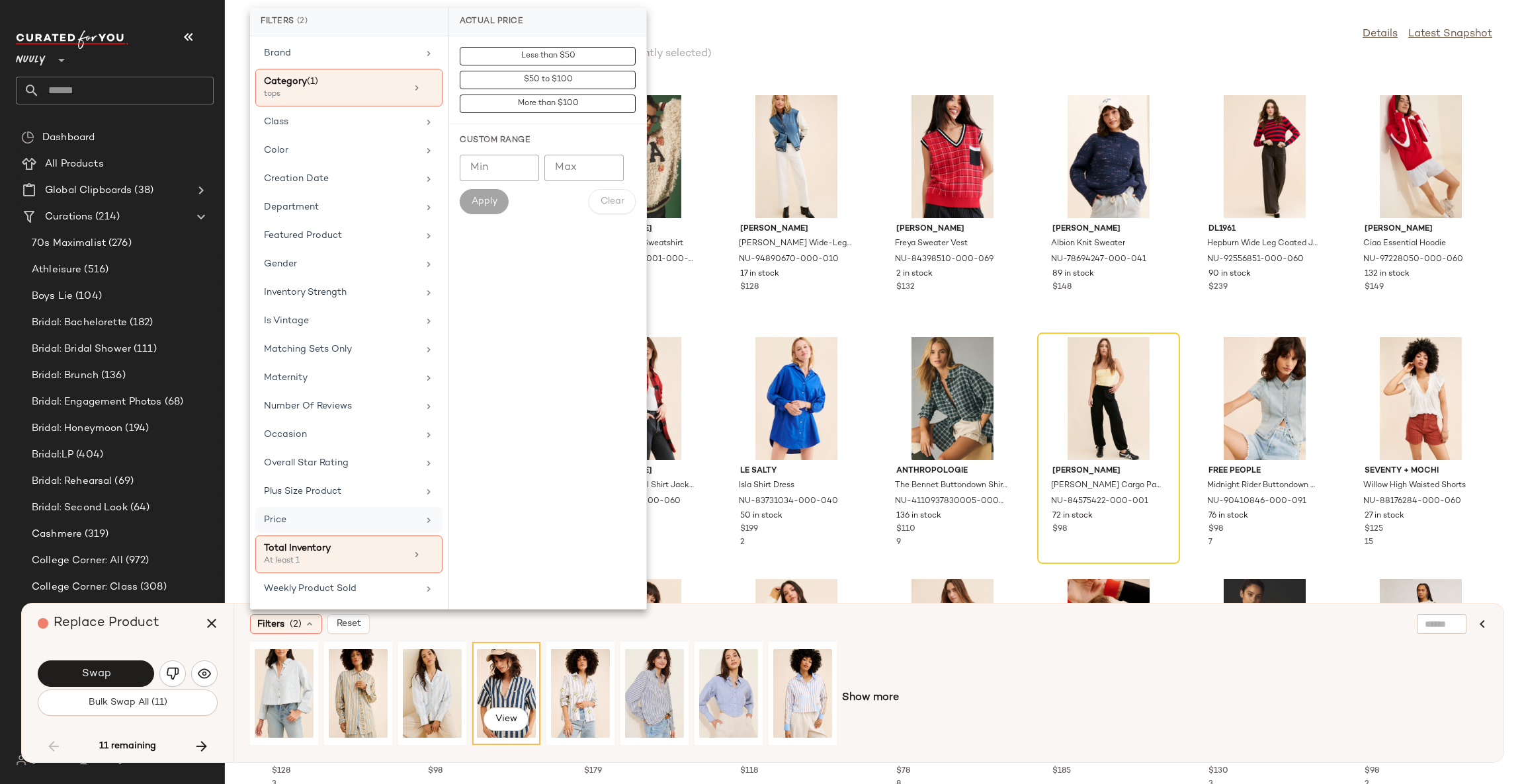
click at [367, 553] on div "Total Inventory" at bounding box center [335, 548] width 142 height 14
click at [482, 140] on input "Min" at bounding box center [500, 144] width 80 height 27
type input "**"
click at [478, 180] on span "Apply" at bounding box center [484, 178] width 27 height 10
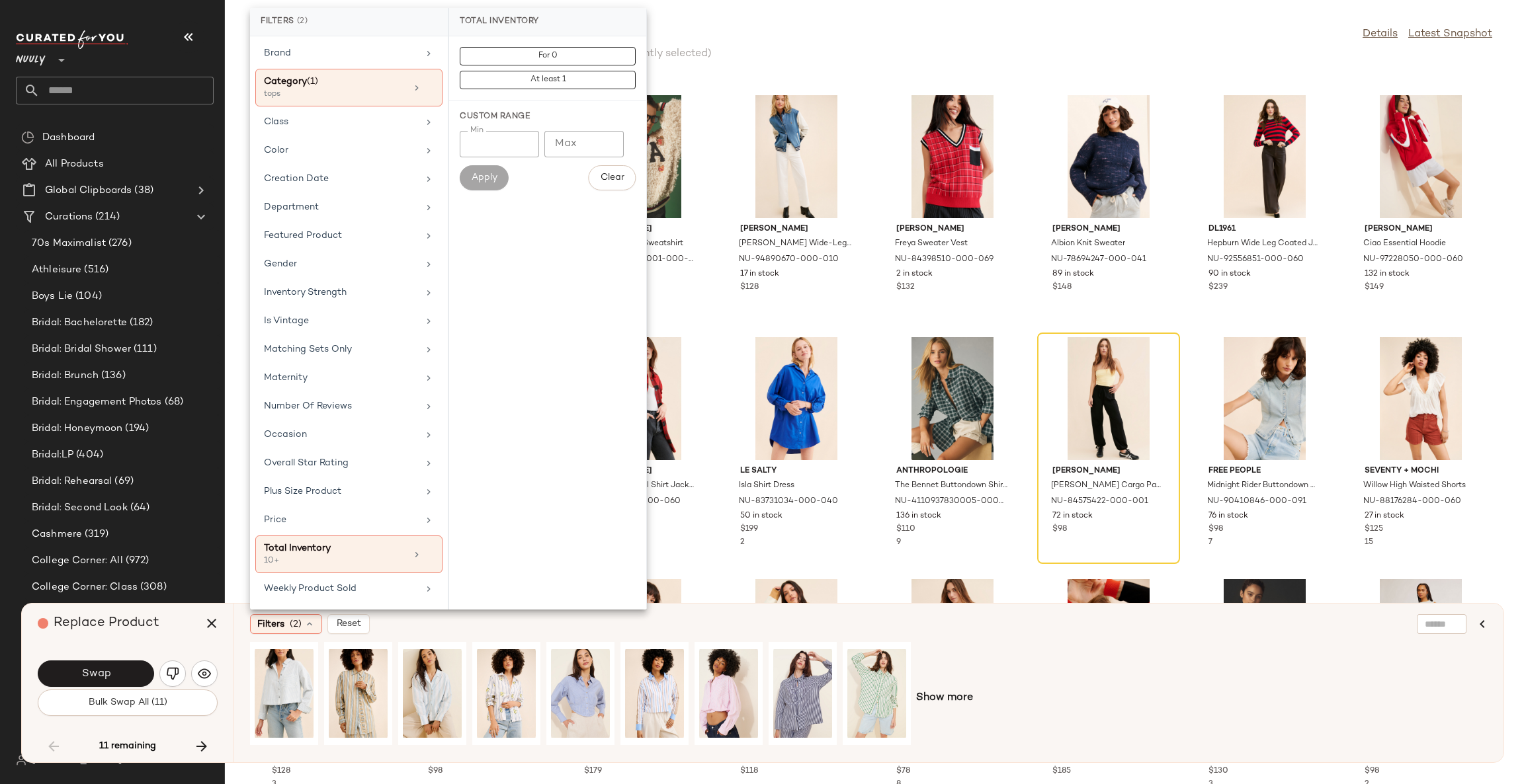
click at [483, 631] on div "Filters (2) Reset" at bounding box center [805, 624] width 1109 height 20
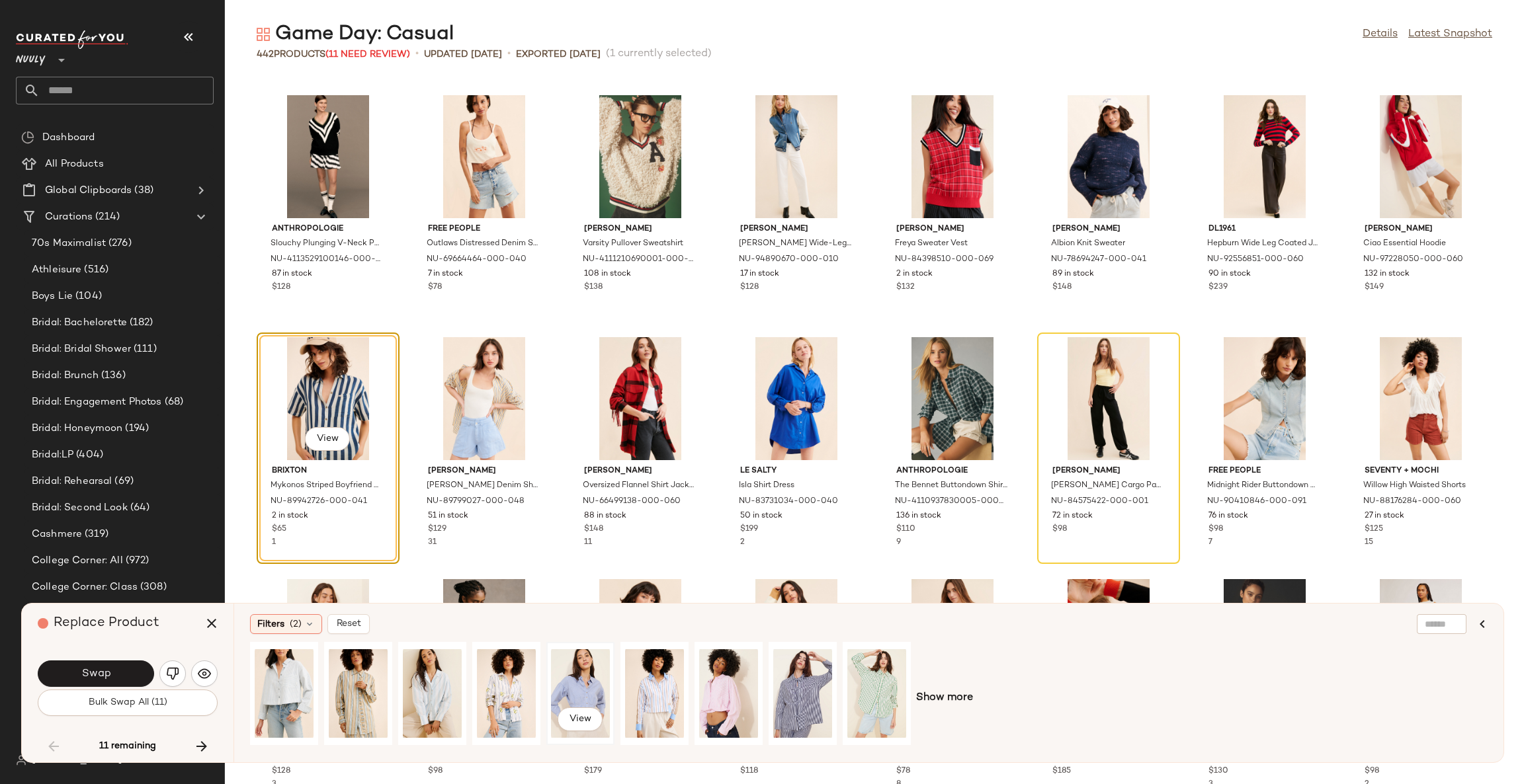
click at [587, 677] on div "View" at bounding box center [580, 694] width 59 height 94
click at [657, 675] on div "View" at bounding box center [654, 694] width 59 height 94
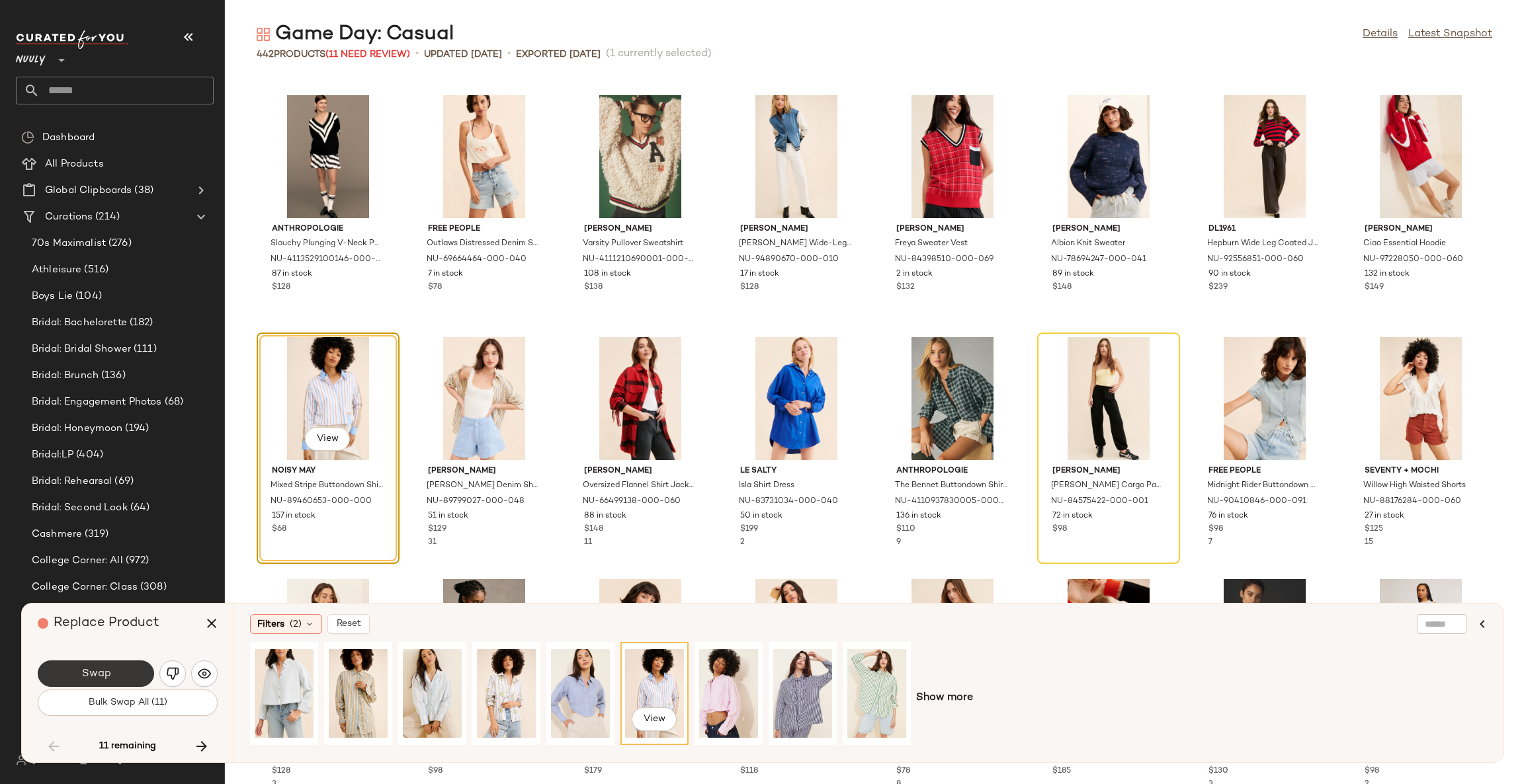
click at [107, 676] on span "Swap" at bounding box center [95, 674] width 29 height 13
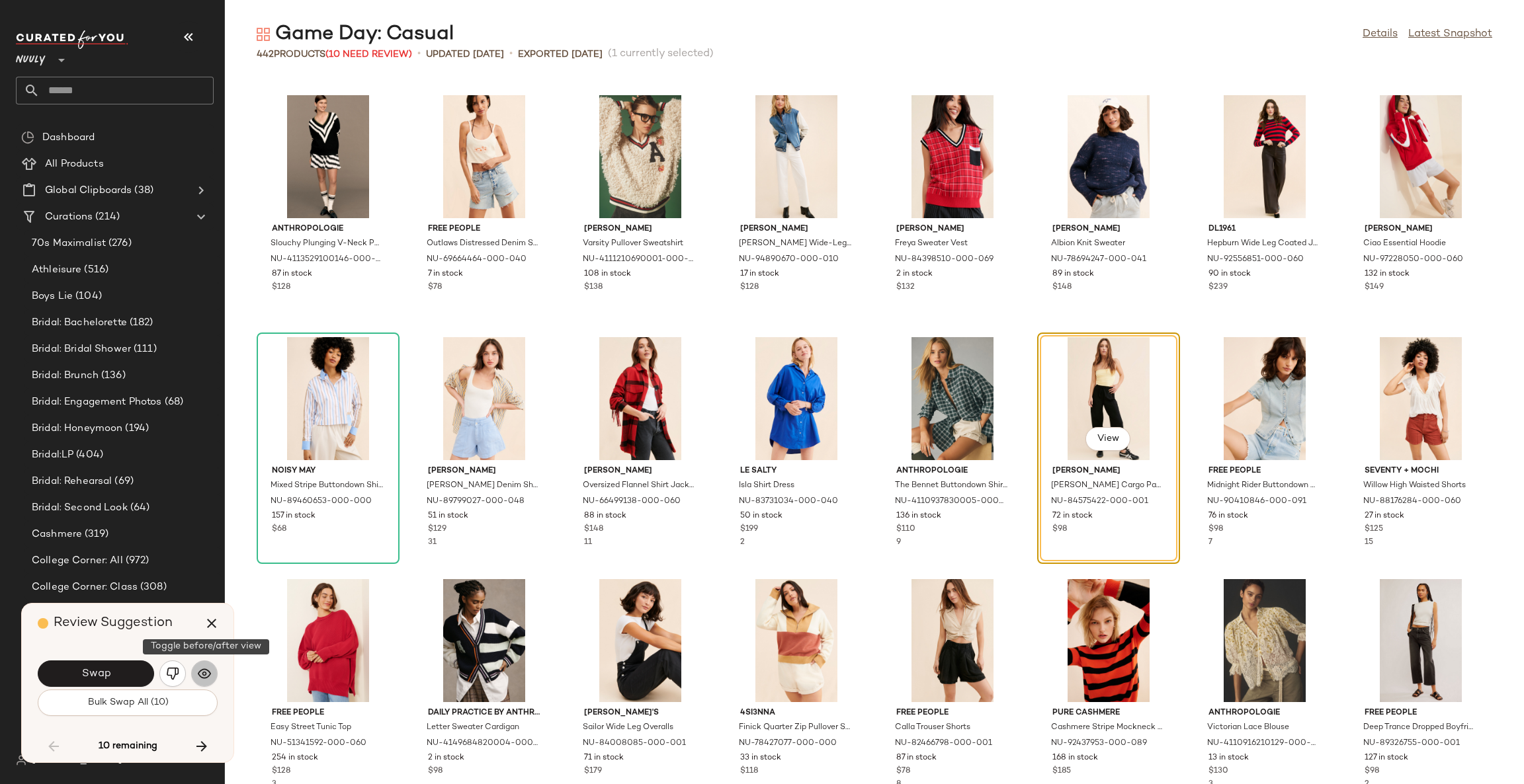
click at [205, 683] on button "button" at bounding box center [204, 674] width 27 height 27
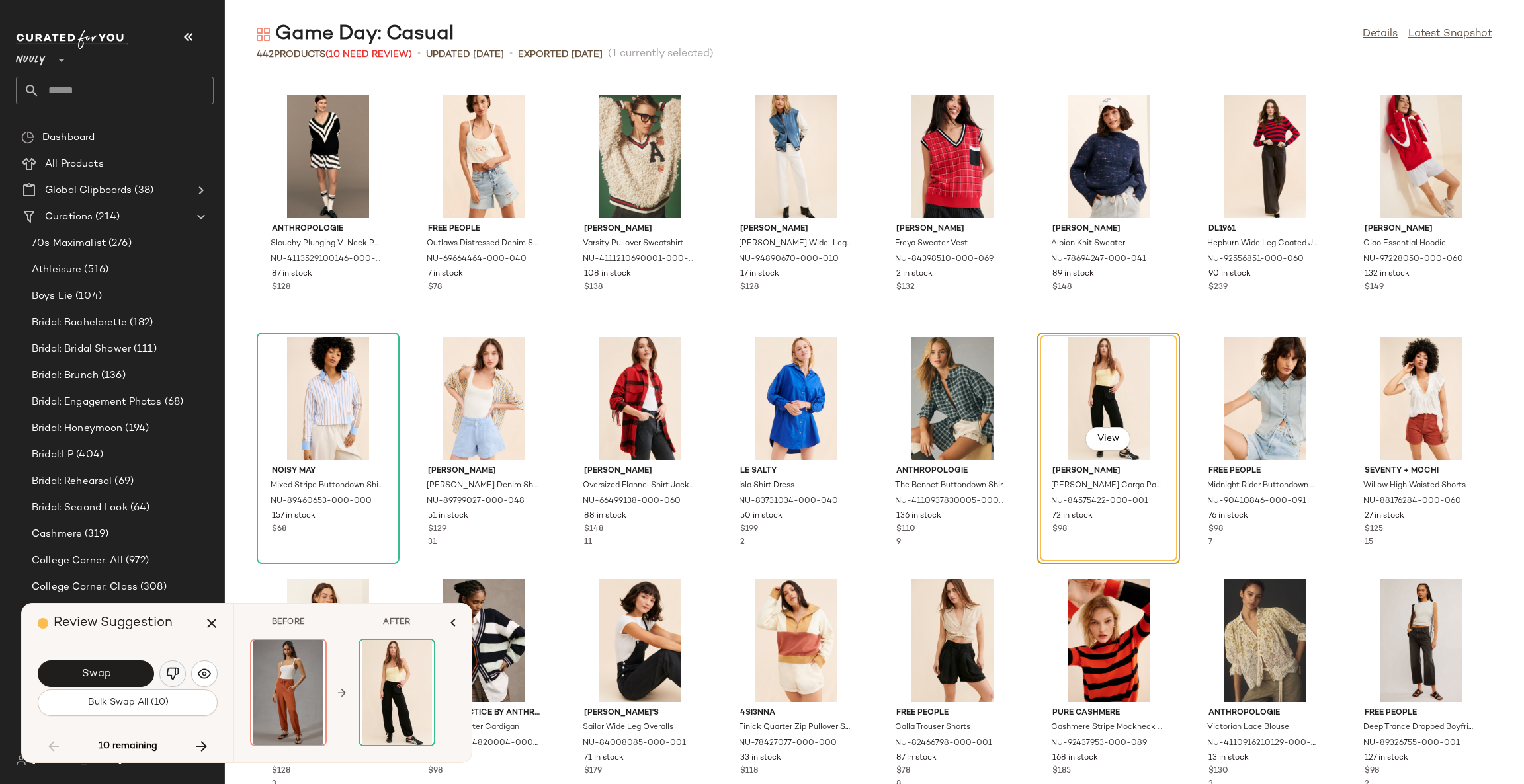
click at [175, 672] on img "button" at bounding box center [172, 673] width 13 height 13
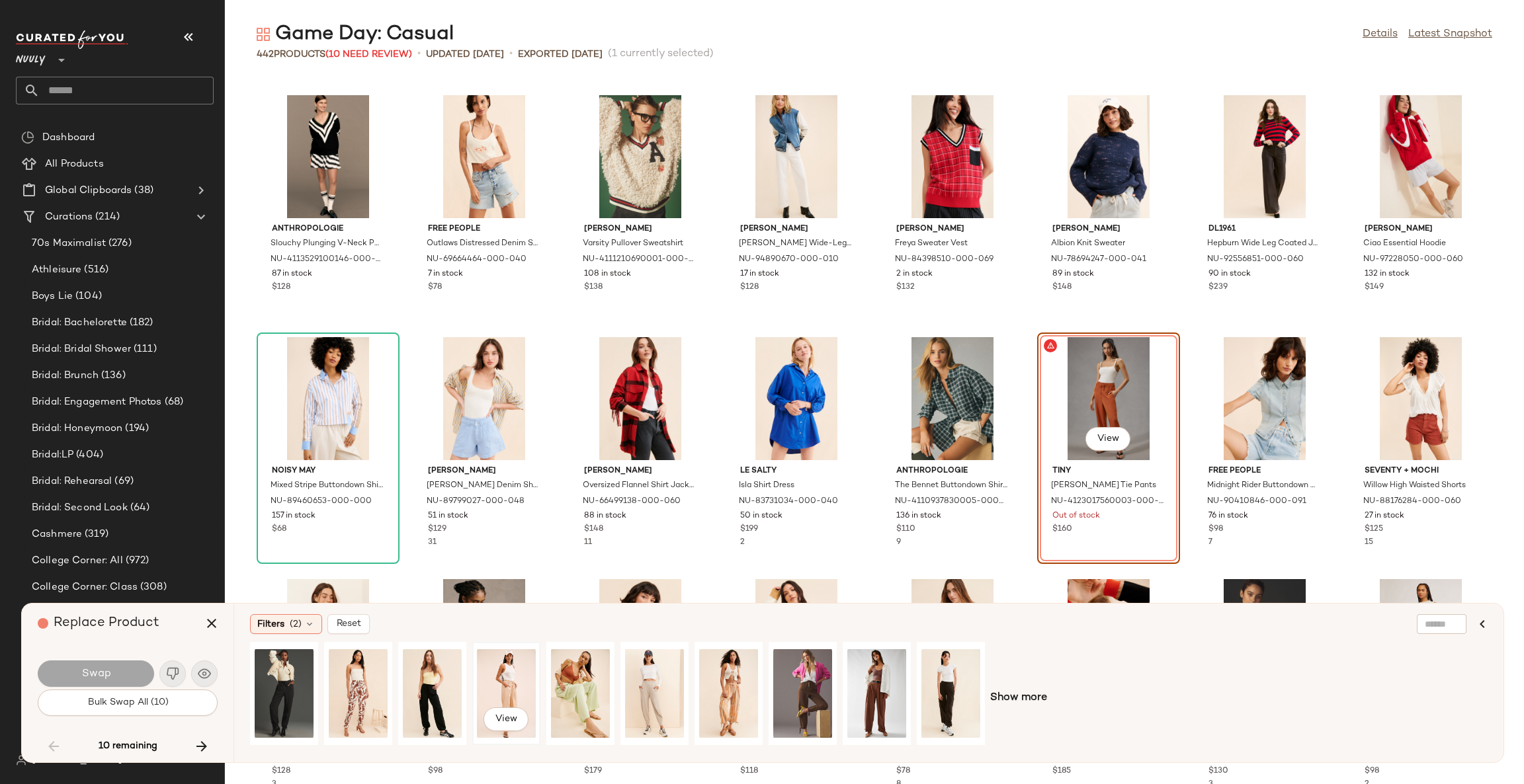
click at [502, 681] on div "View" at bounding box center [506, 694] width 59 height 94
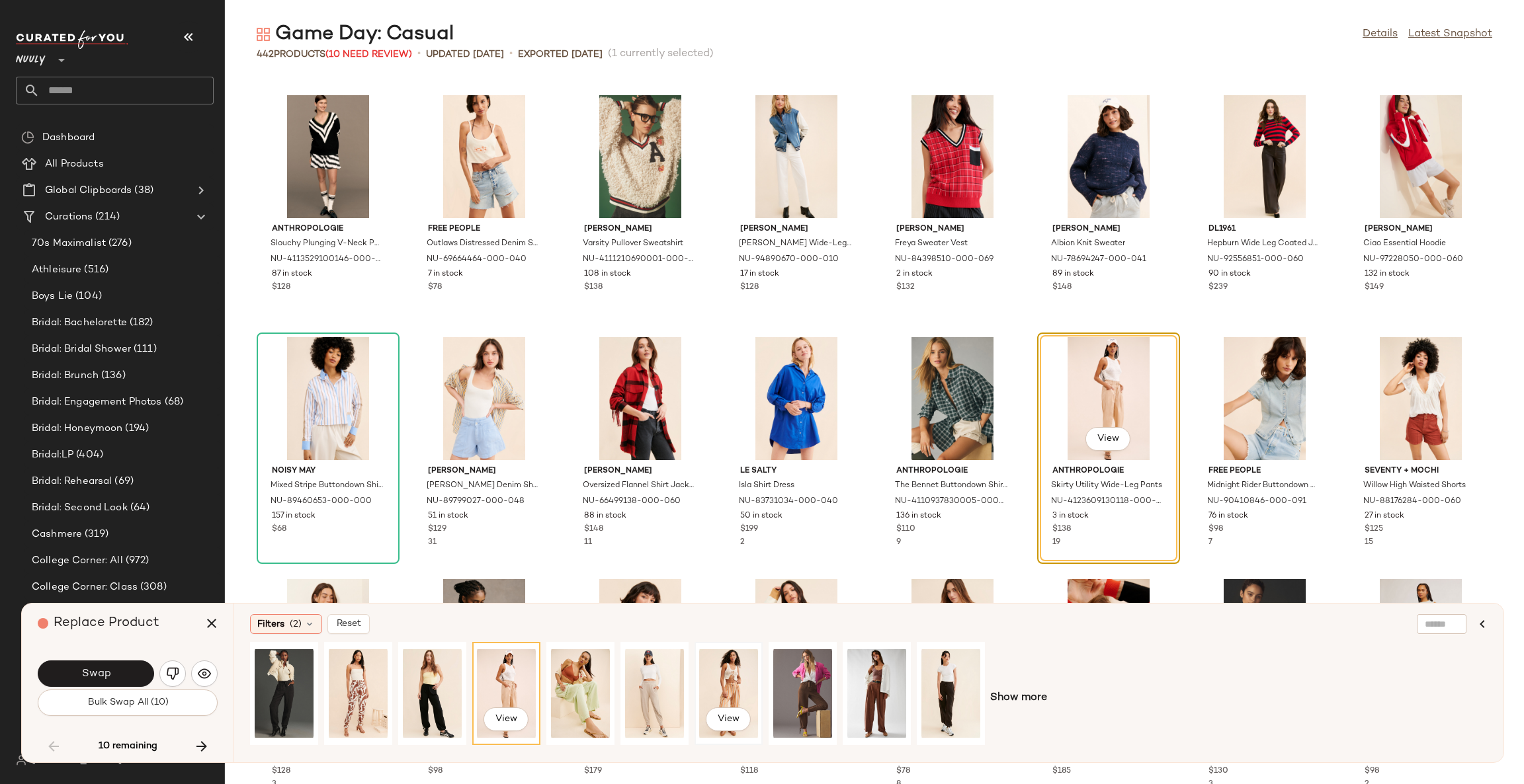
click at [743, 684] on div "View" at bounding box center [729, 694] width 59 height 94
click at [866, 683] on div "View" at bounding box center [877, 694] width 59 height 94
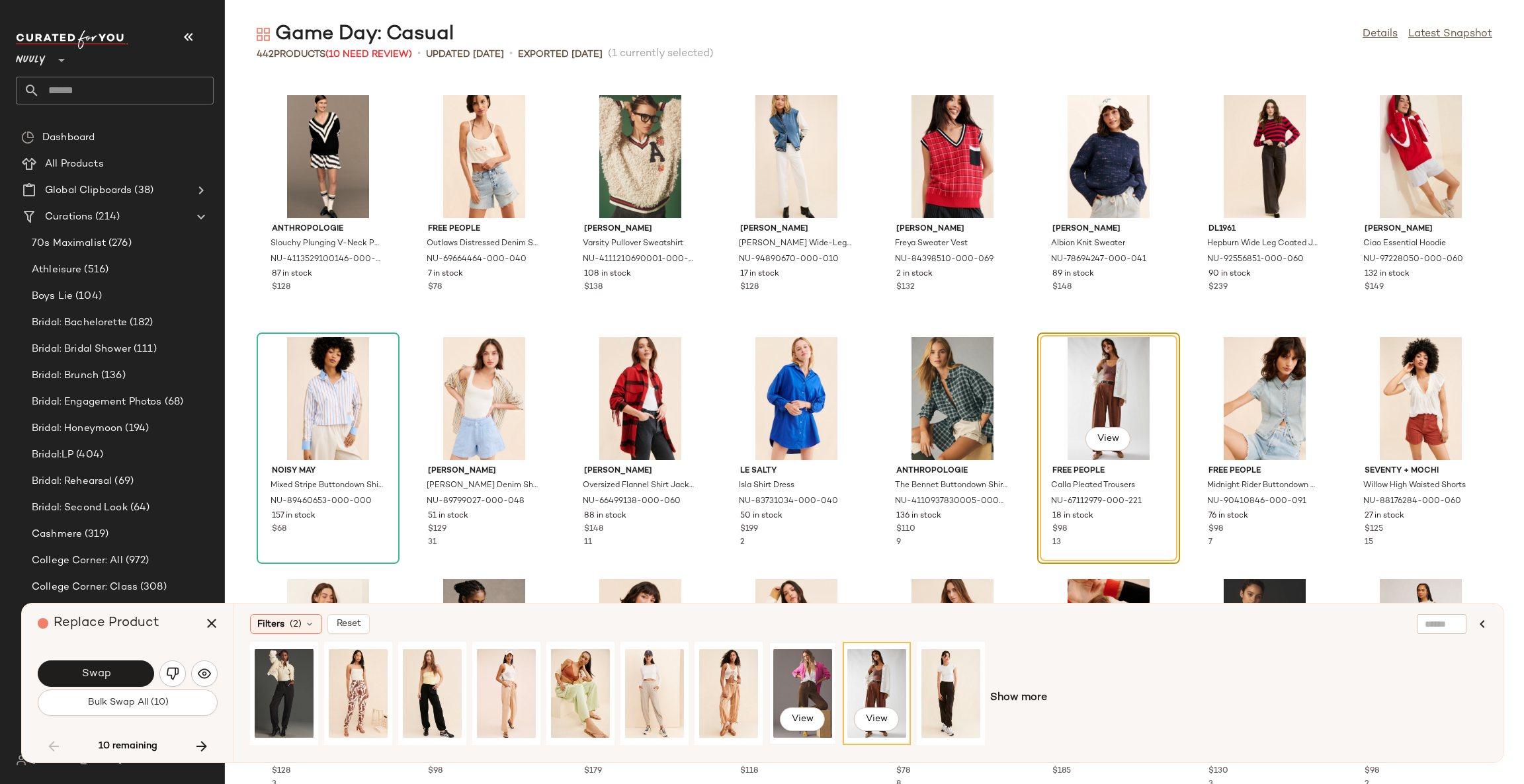
click at [814, 683] on div "View" at bounding box center [802, 694] width 59 height 94
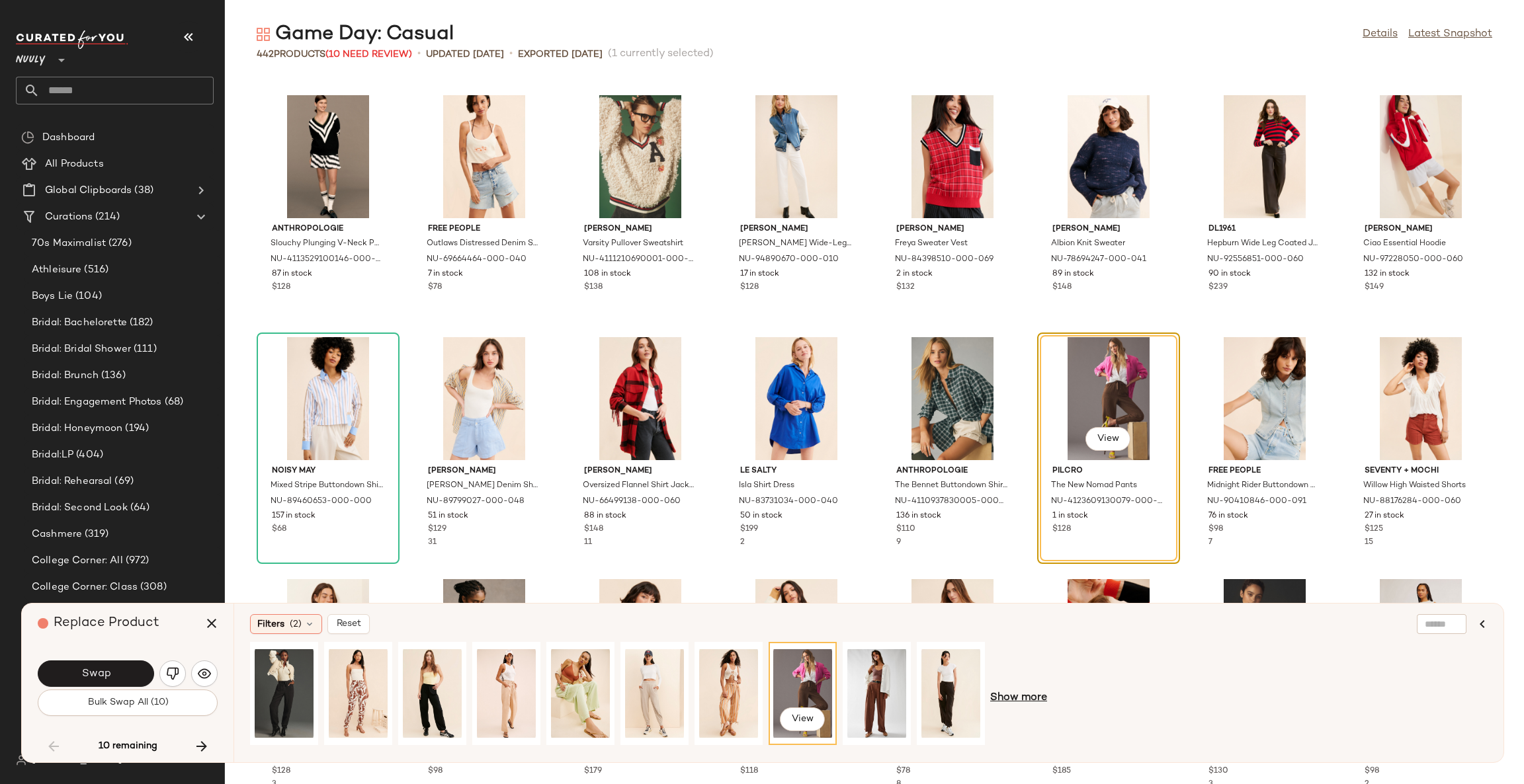
click at [1022, 697] on span "Show more" at bounding box center [1019, 698] width 57 height 16
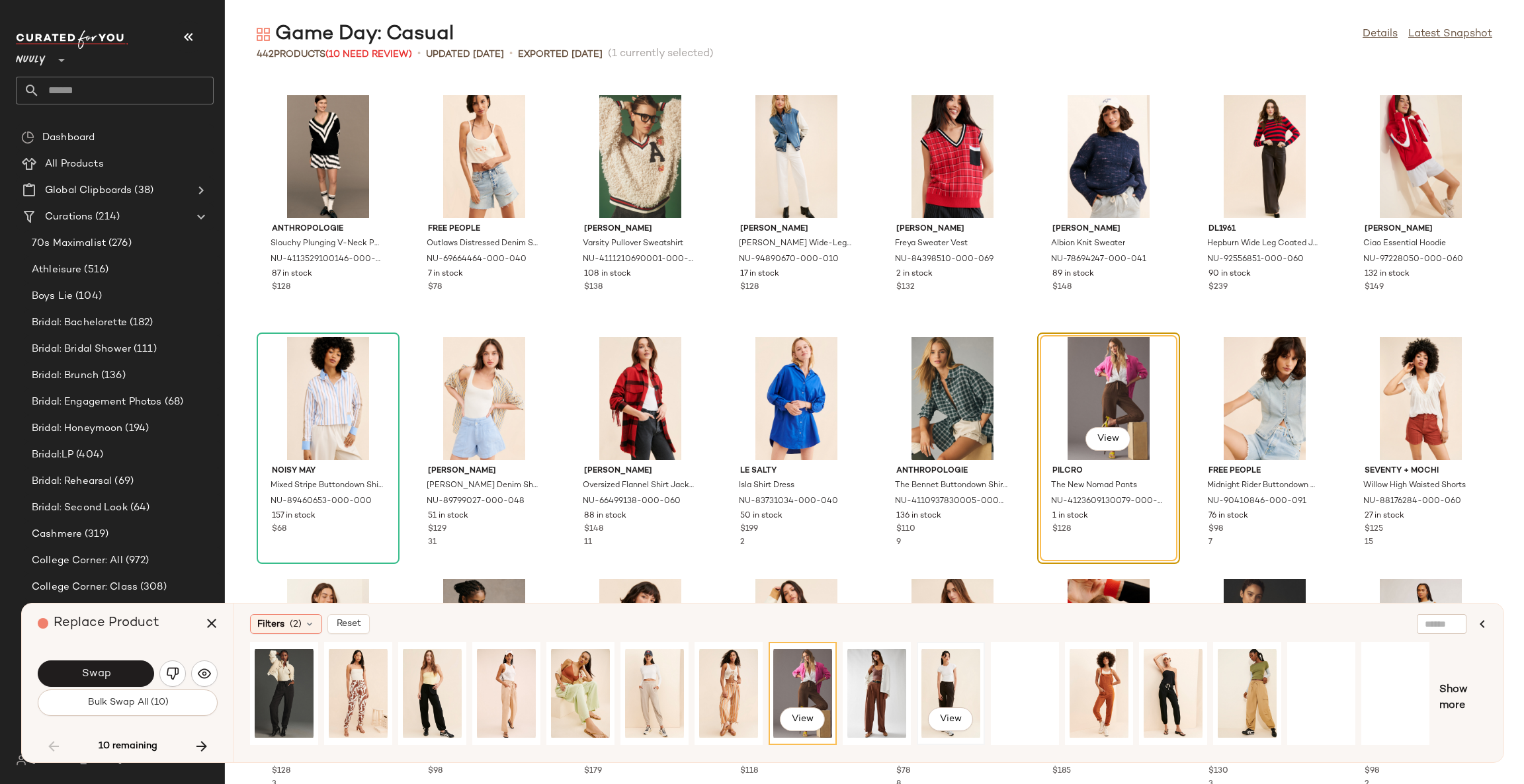
click at [947, 694] on div "View" at bounding box center [950, 694] width 59 height 94
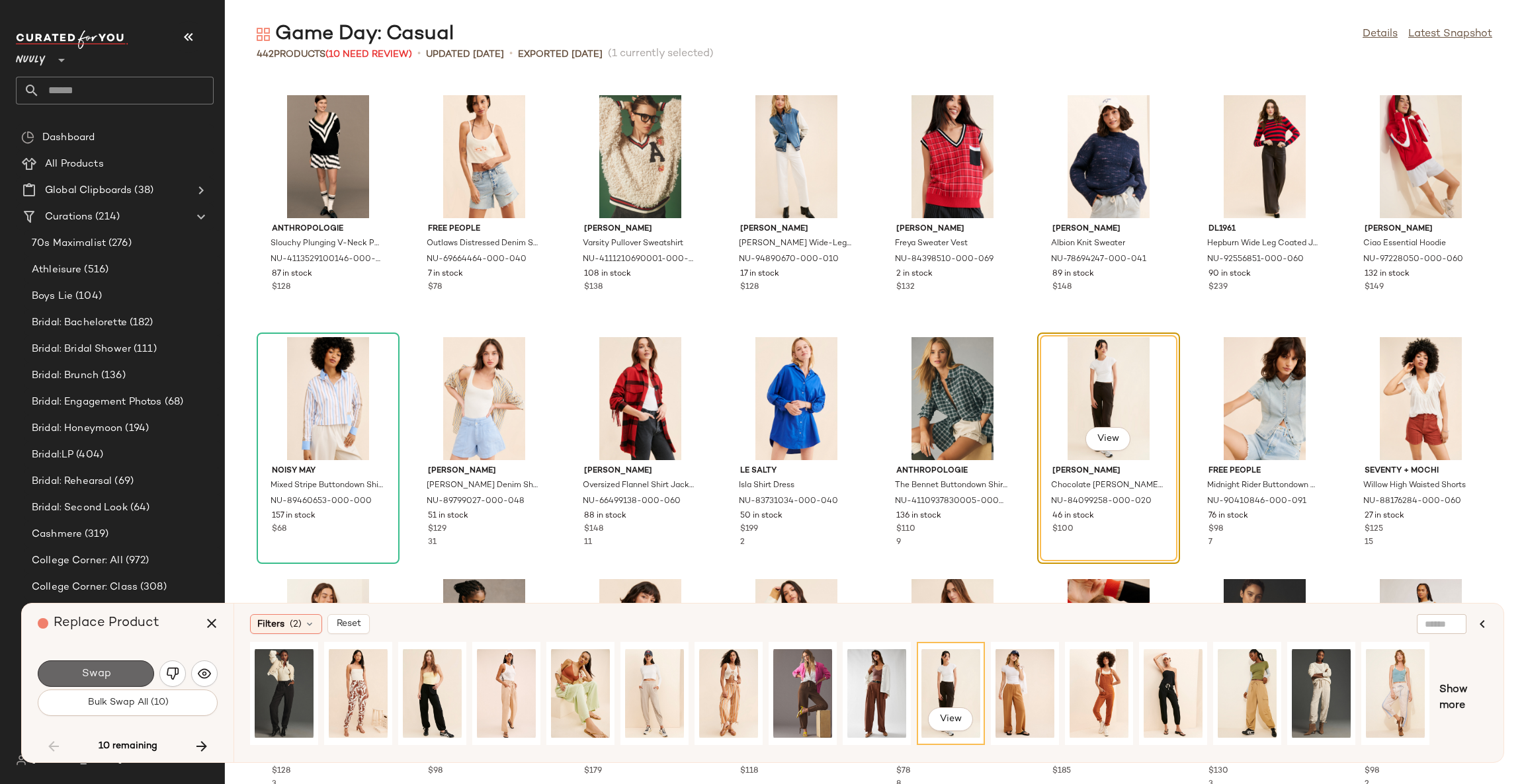
click at [124, 672] on button "Swap" at bounding box center [96, 674] width 116 height 27
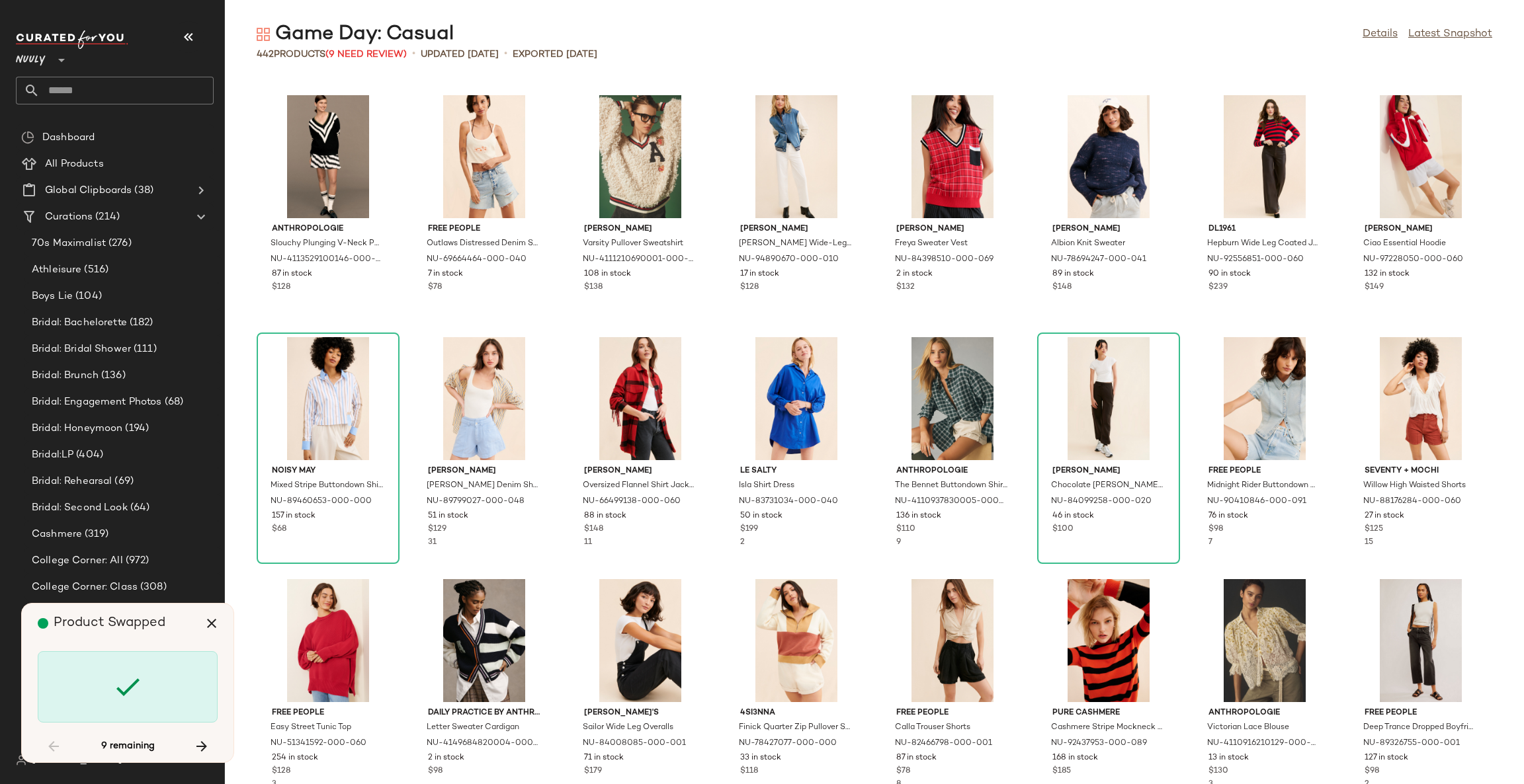
scroll to position [8713, 0]
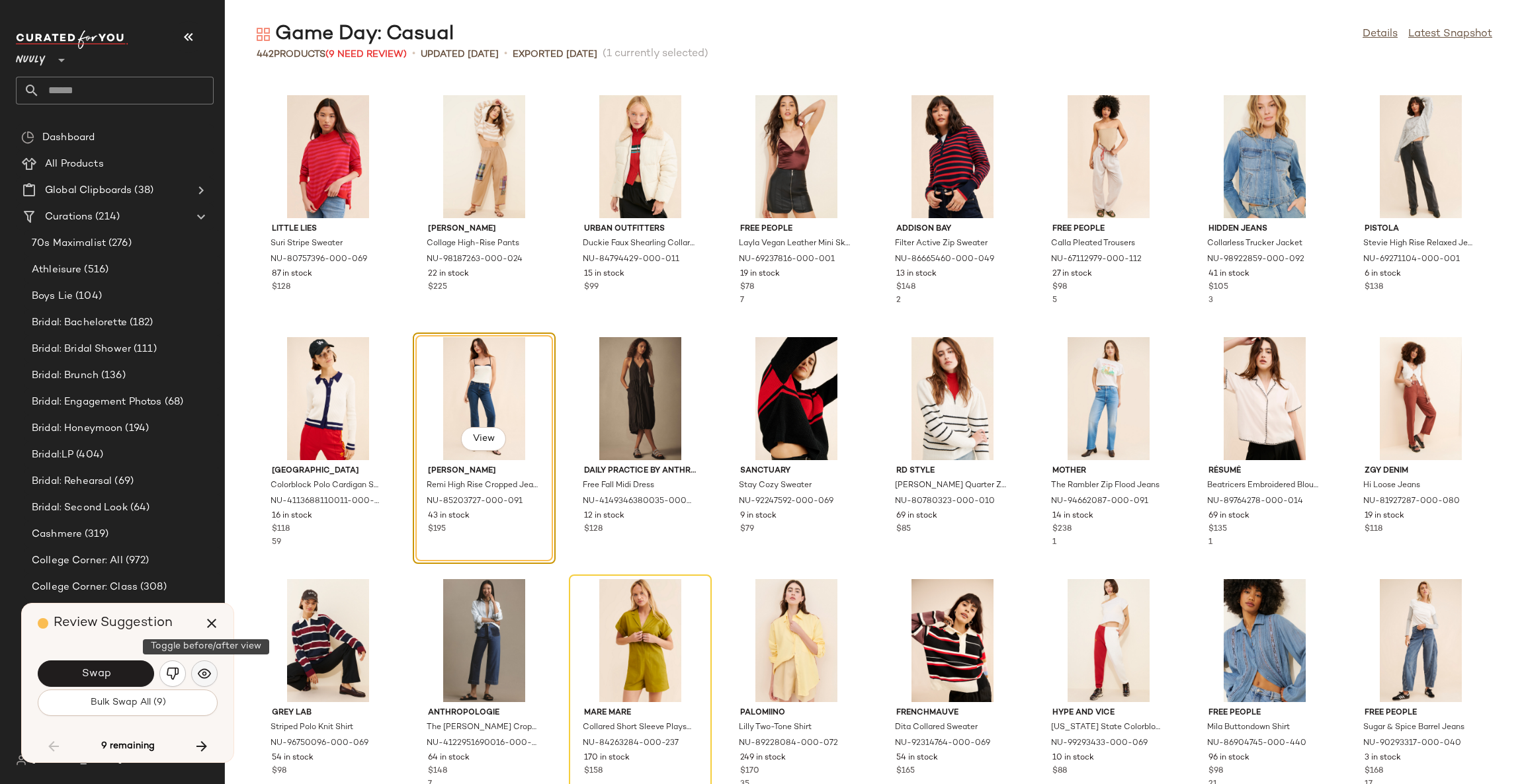
click at [200, 673] on img "button" at bounding box center [204, 673] width 13 height 13
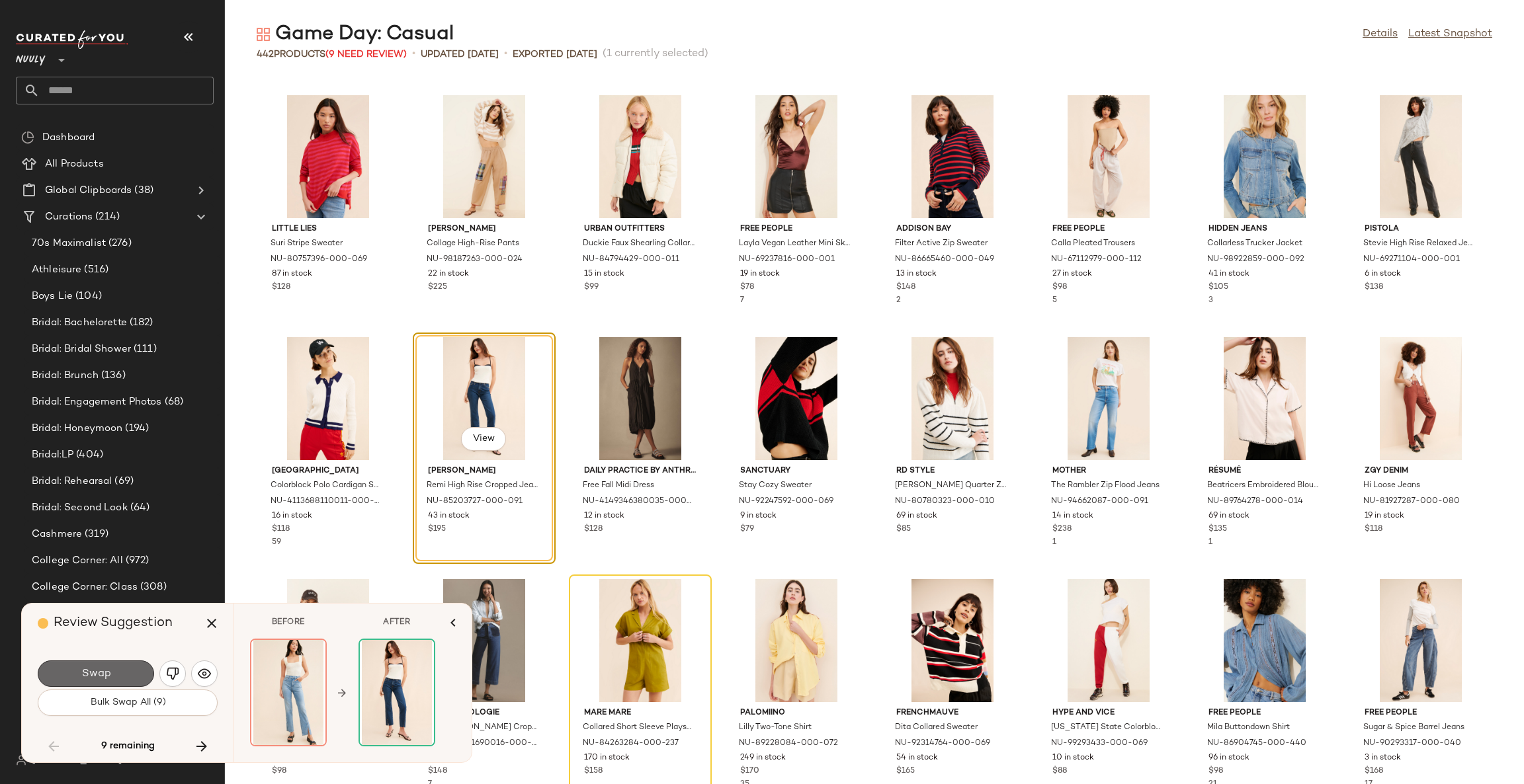
click at [139, 671] on button "Swap" at bounding box center [96, 674] width 116 height 27
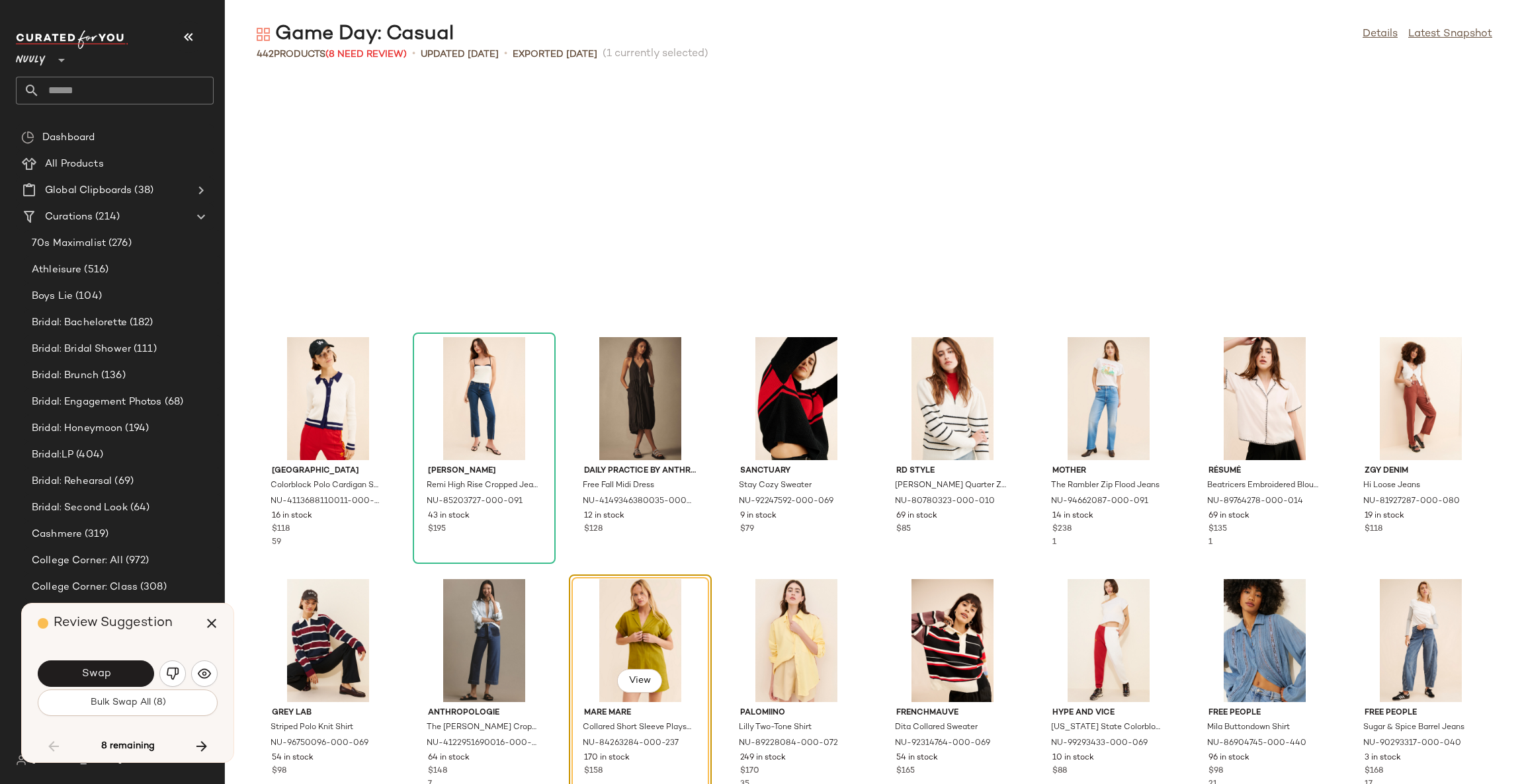
scroll to position [8955, 0]
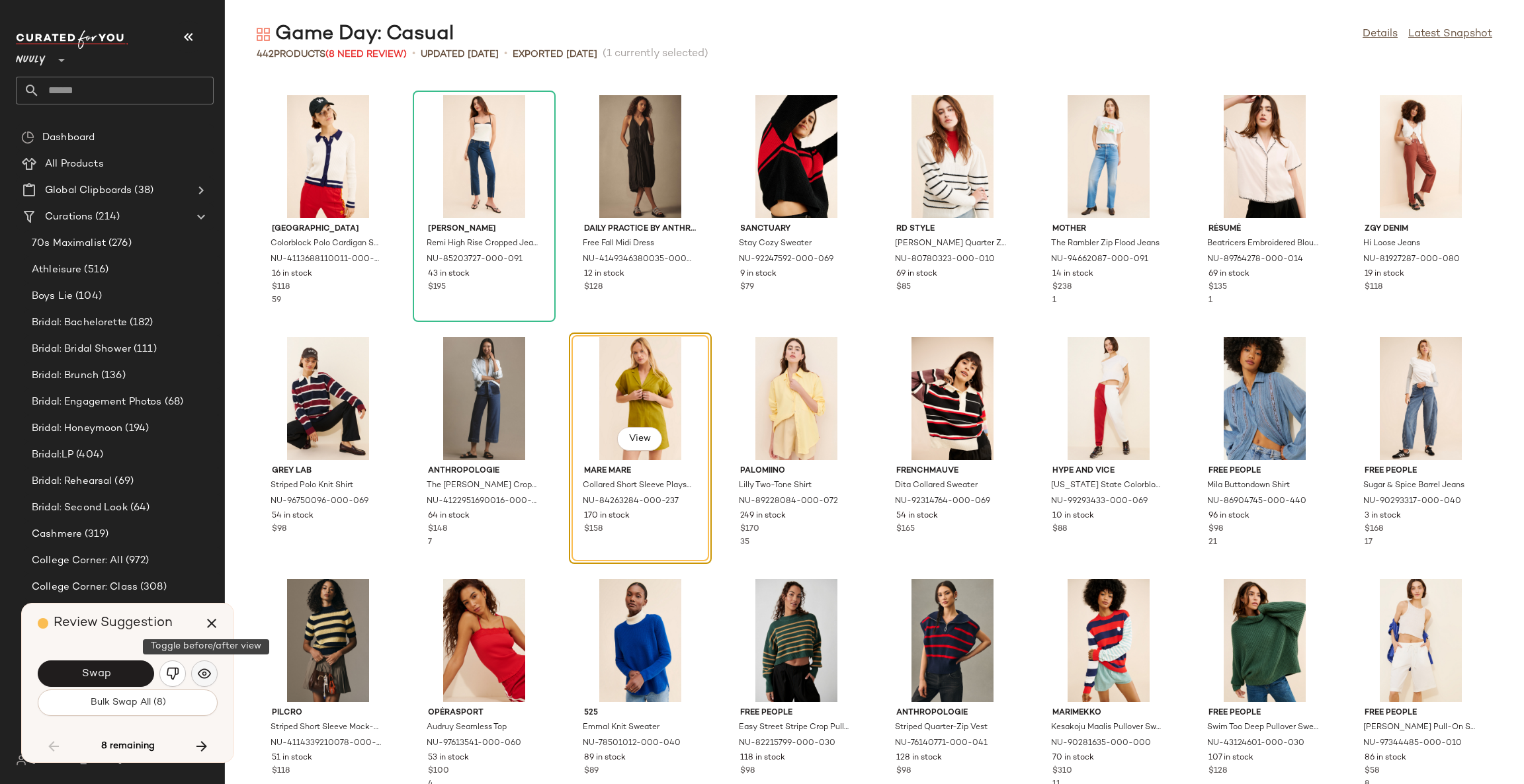
click at [208, 672] on img "button" at bounding box center [204, 673] width 13 height 13
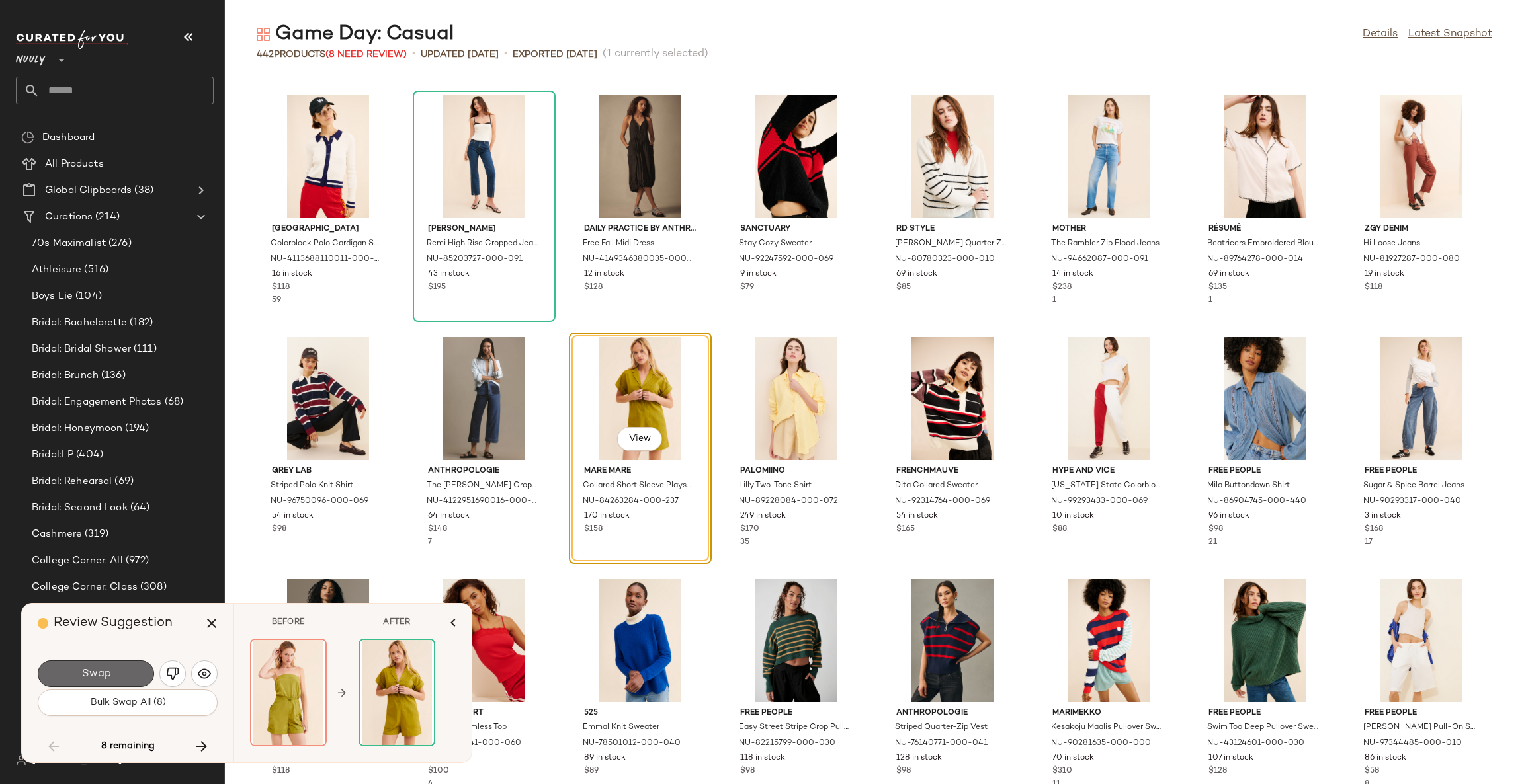
click at [130, 669] on button "Swap" at bounding box center [96, 674] width 116 height 27
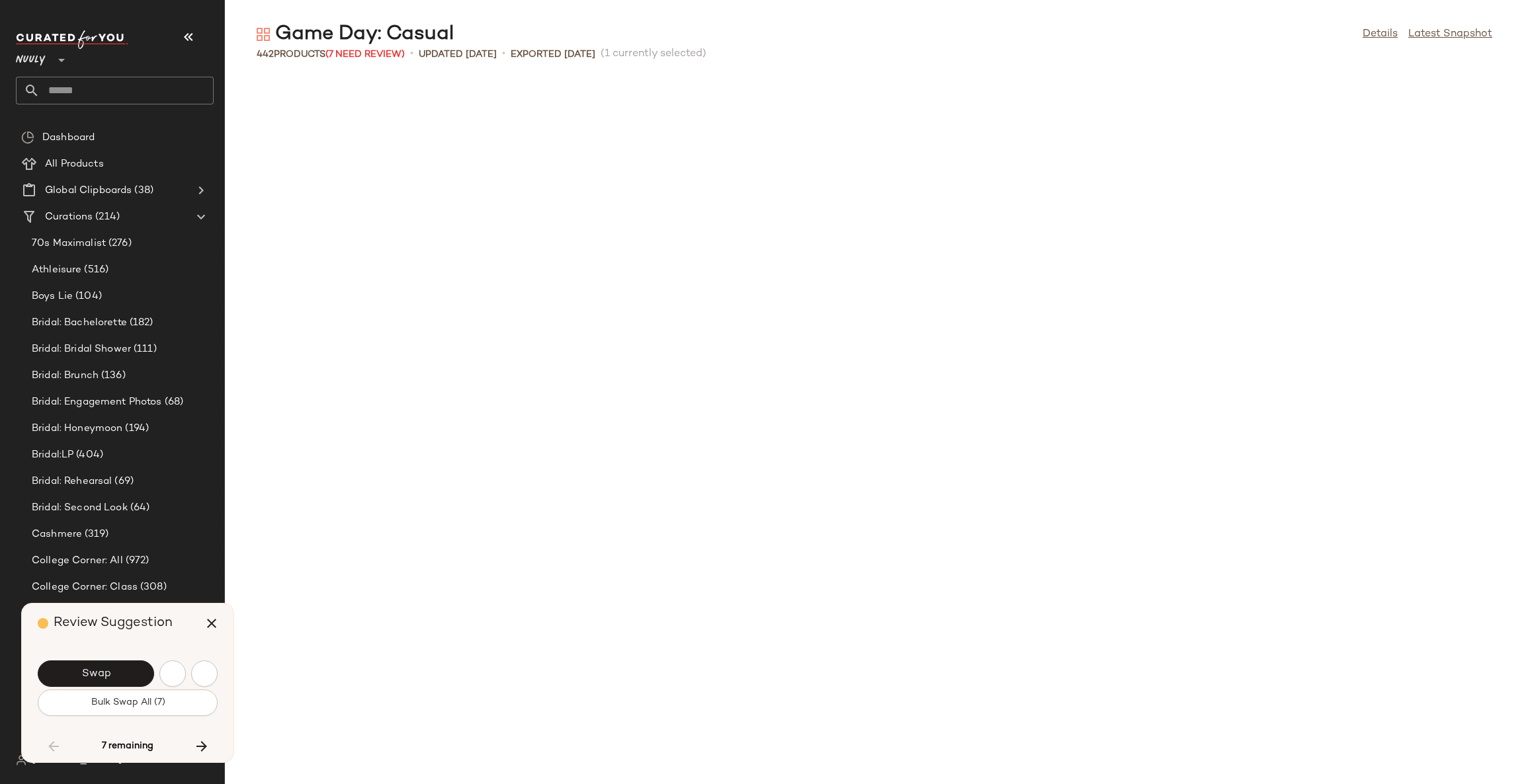
scroll to position [9681, 0]
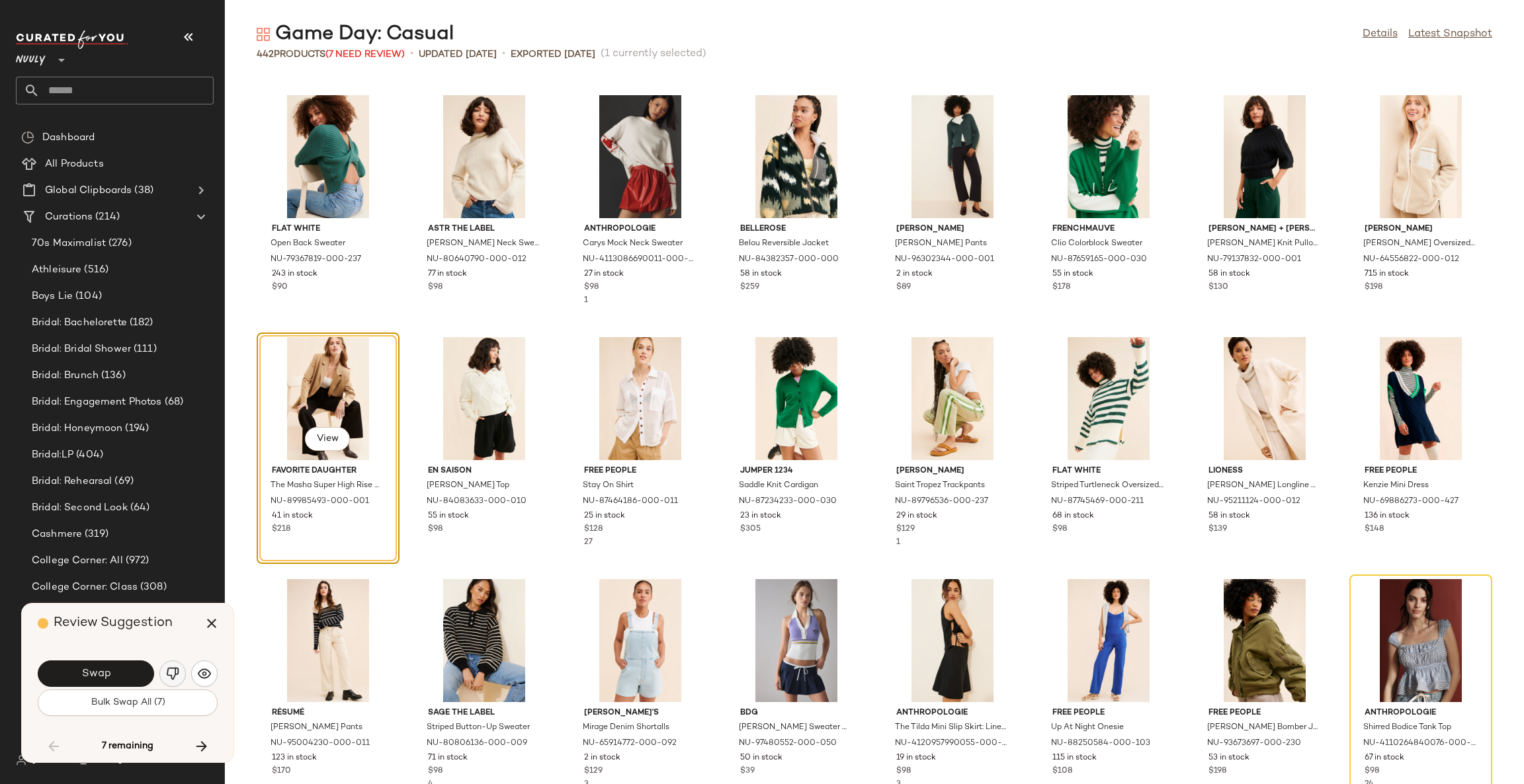
click at [172, 670] on img "button" at bounding box center [172, 673] width 13 height 13
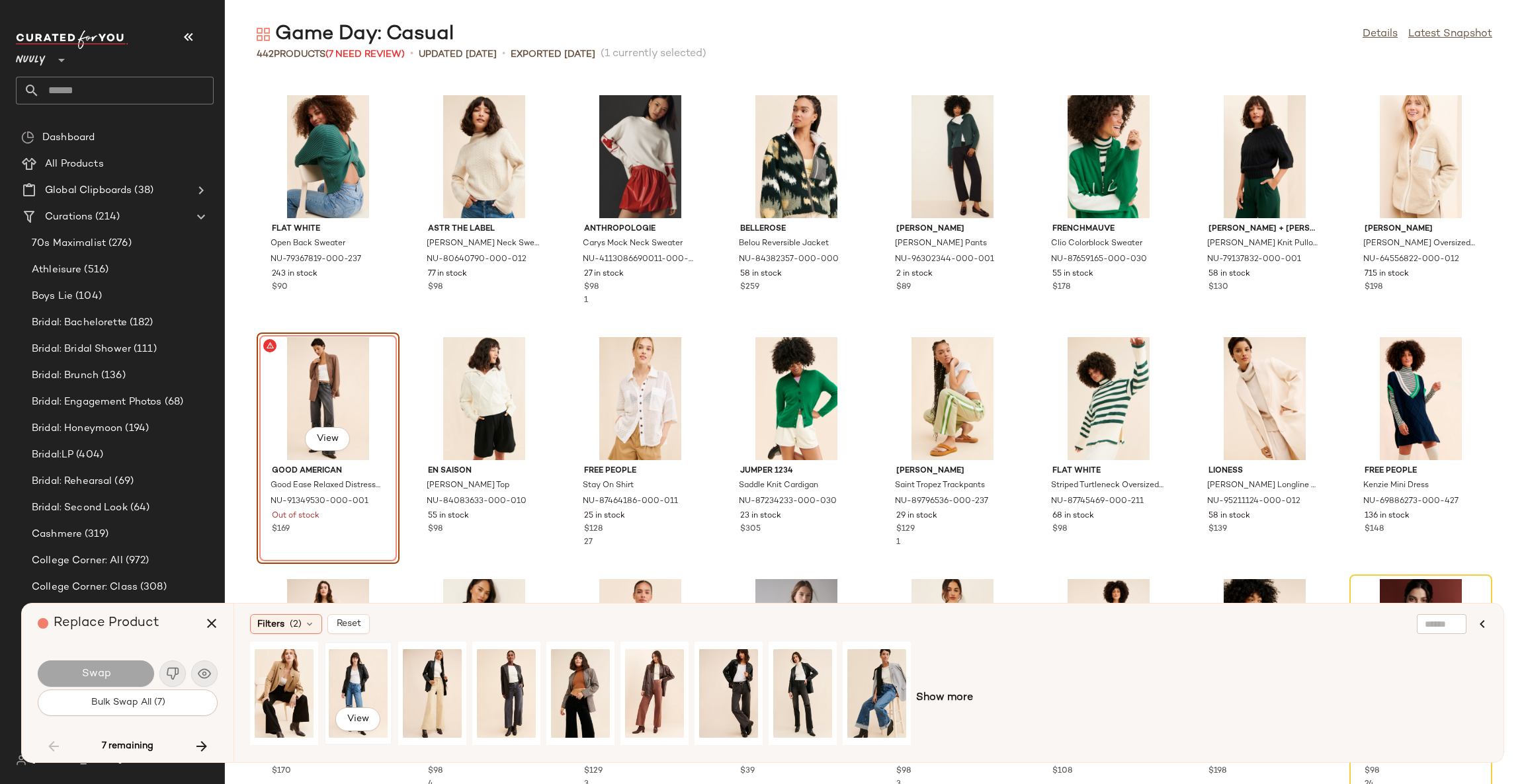
click at [363, 684] on div "View" at bounding box center [358, 694] width 59 height 94
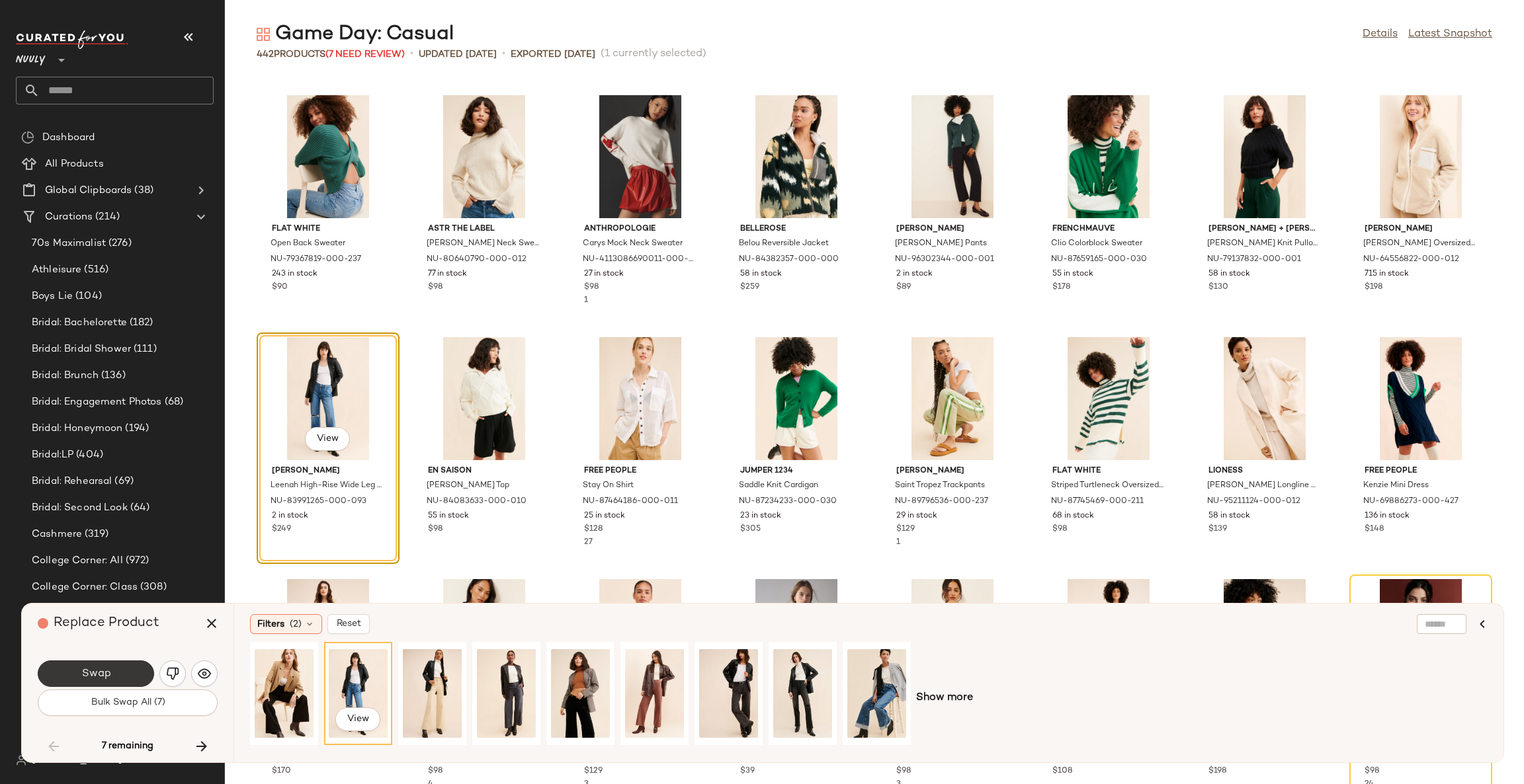
click at [133, 673] on button "Swap" at bounding box center [96, 674] width 116 height 27
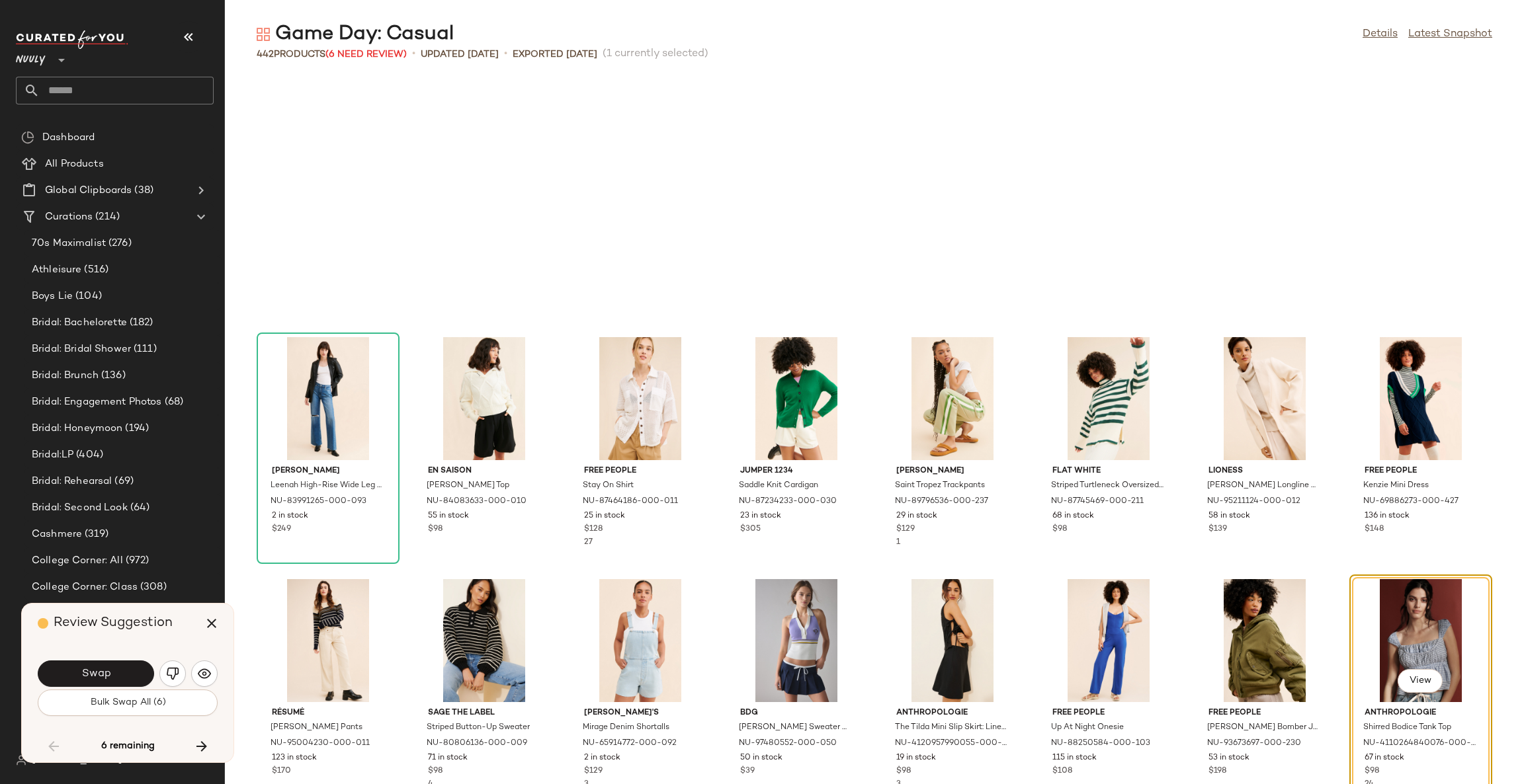
scroll to position [9923, 0]
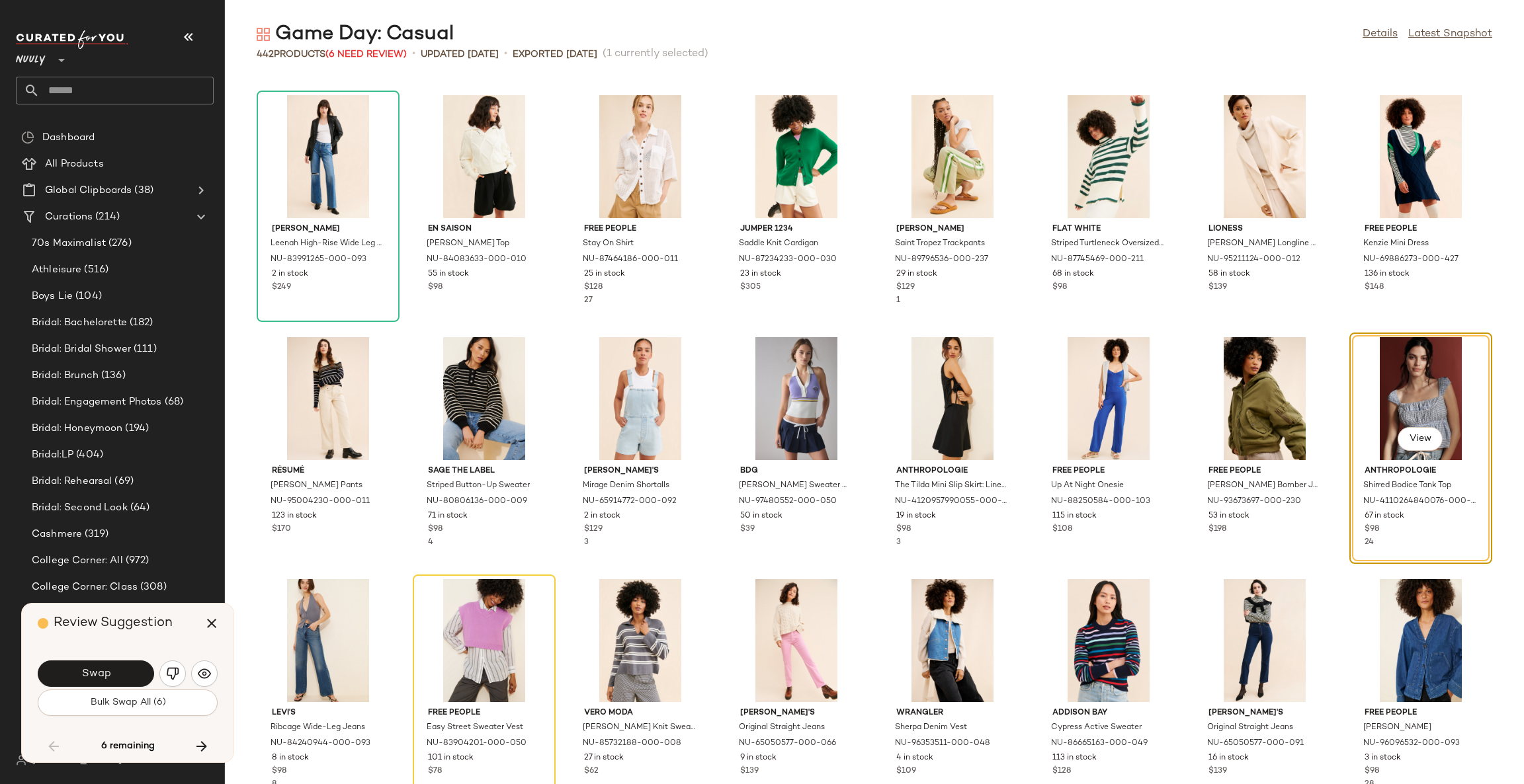
click at [228, 675] on div "Review Suggestion Swap Bulk Swap All (6) 6 remaining" at bounding box center [127, 683] width 211 height 159
click at [202, 675] on img "button" at bounding box center [204, 673] width 13 height 13
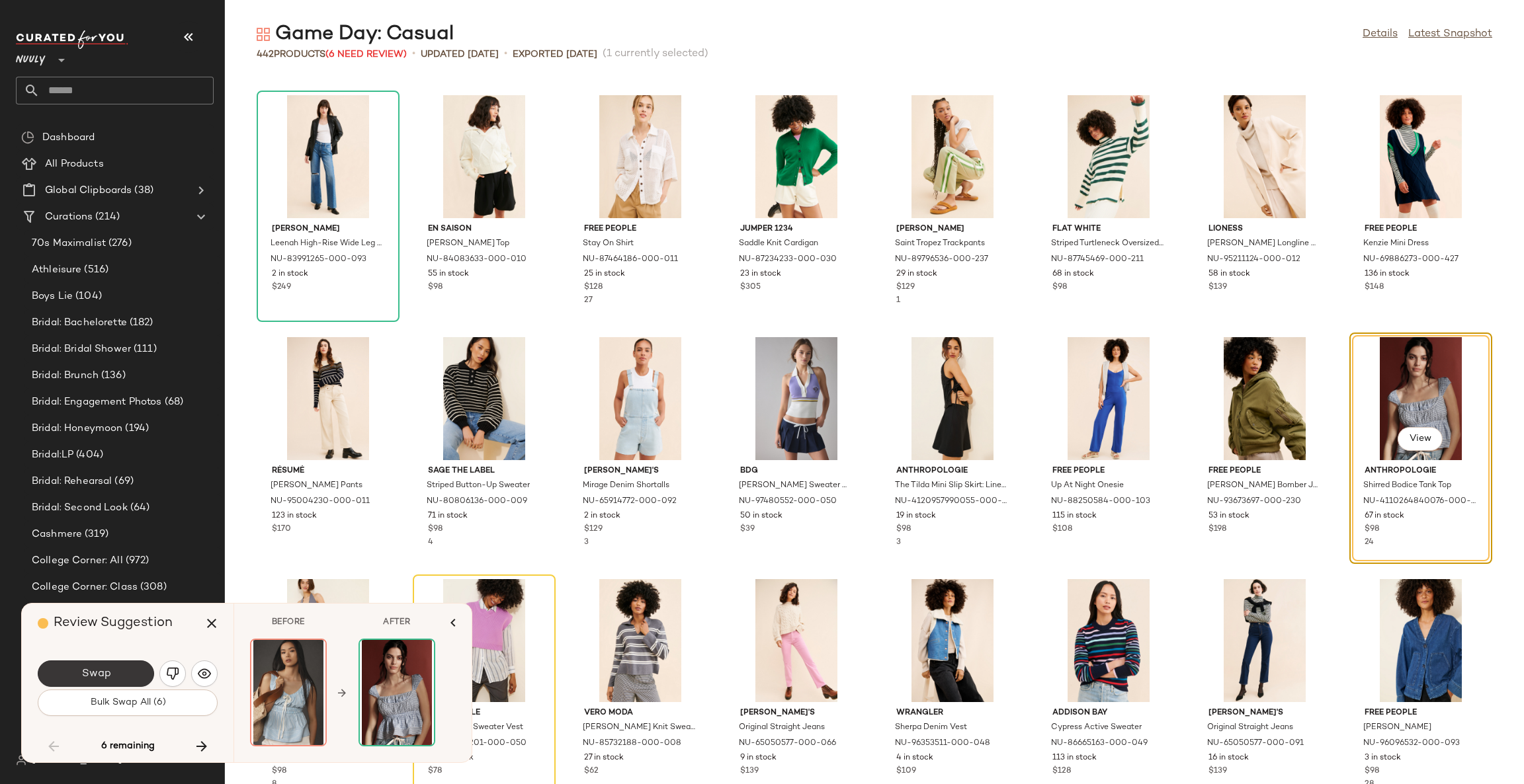
click at [121, 675] on button "Swap" at bounding box center [96, 674] width 116 height 27
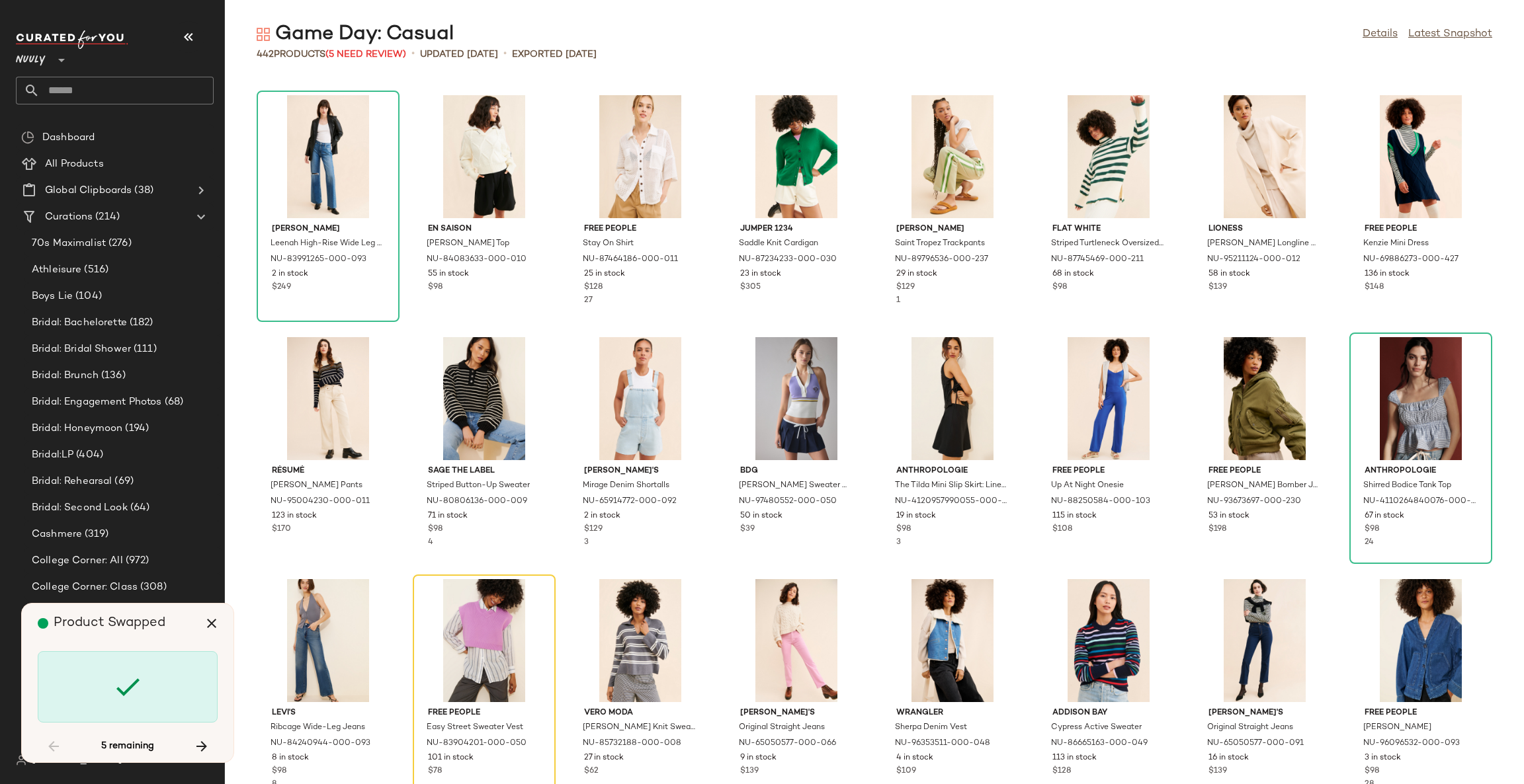
scroll to position [10165, 0]
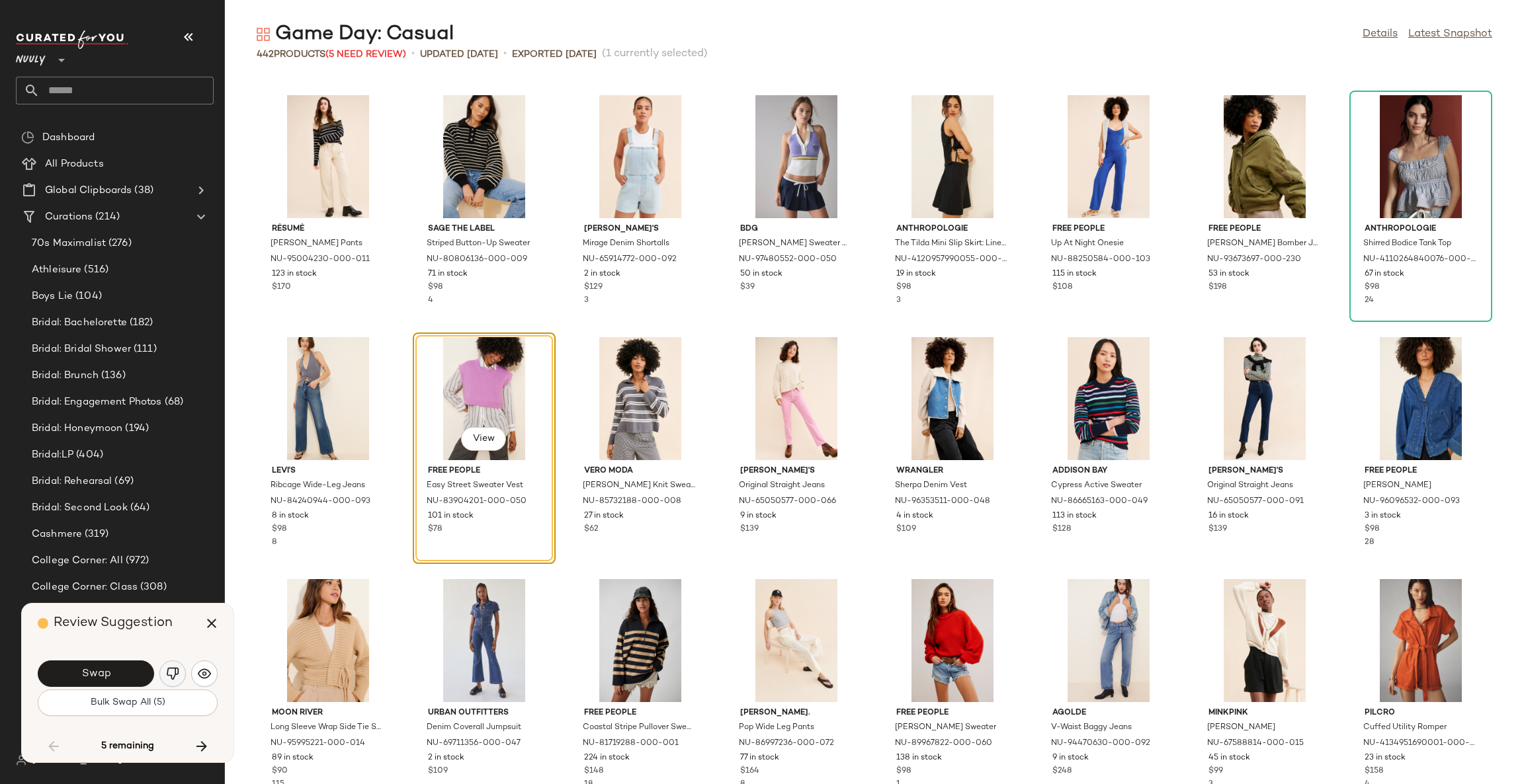
click at [175, 673] on img "button" at bounding box center [172, 673] width 13 height 13
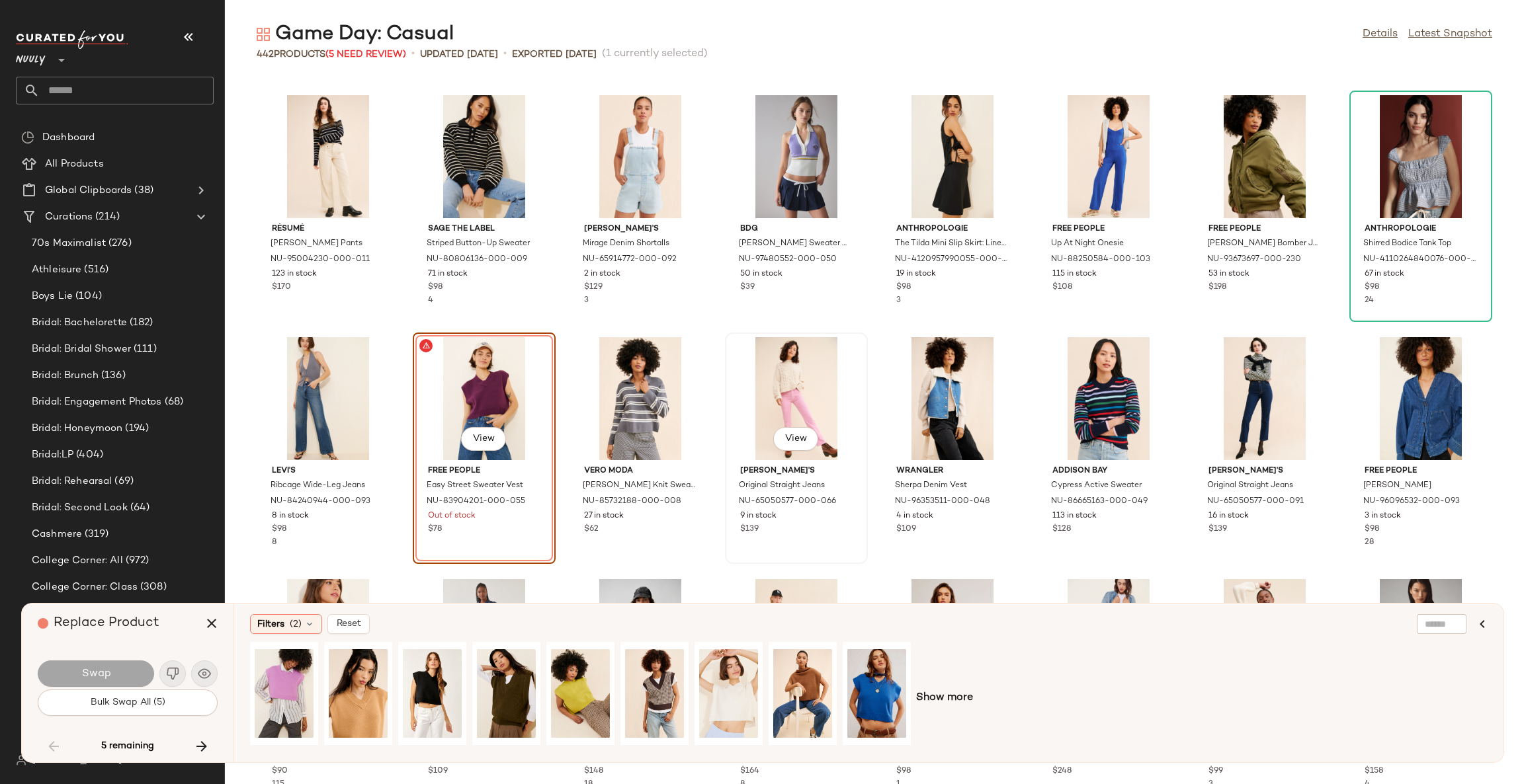
scroll to position [10265, 0]
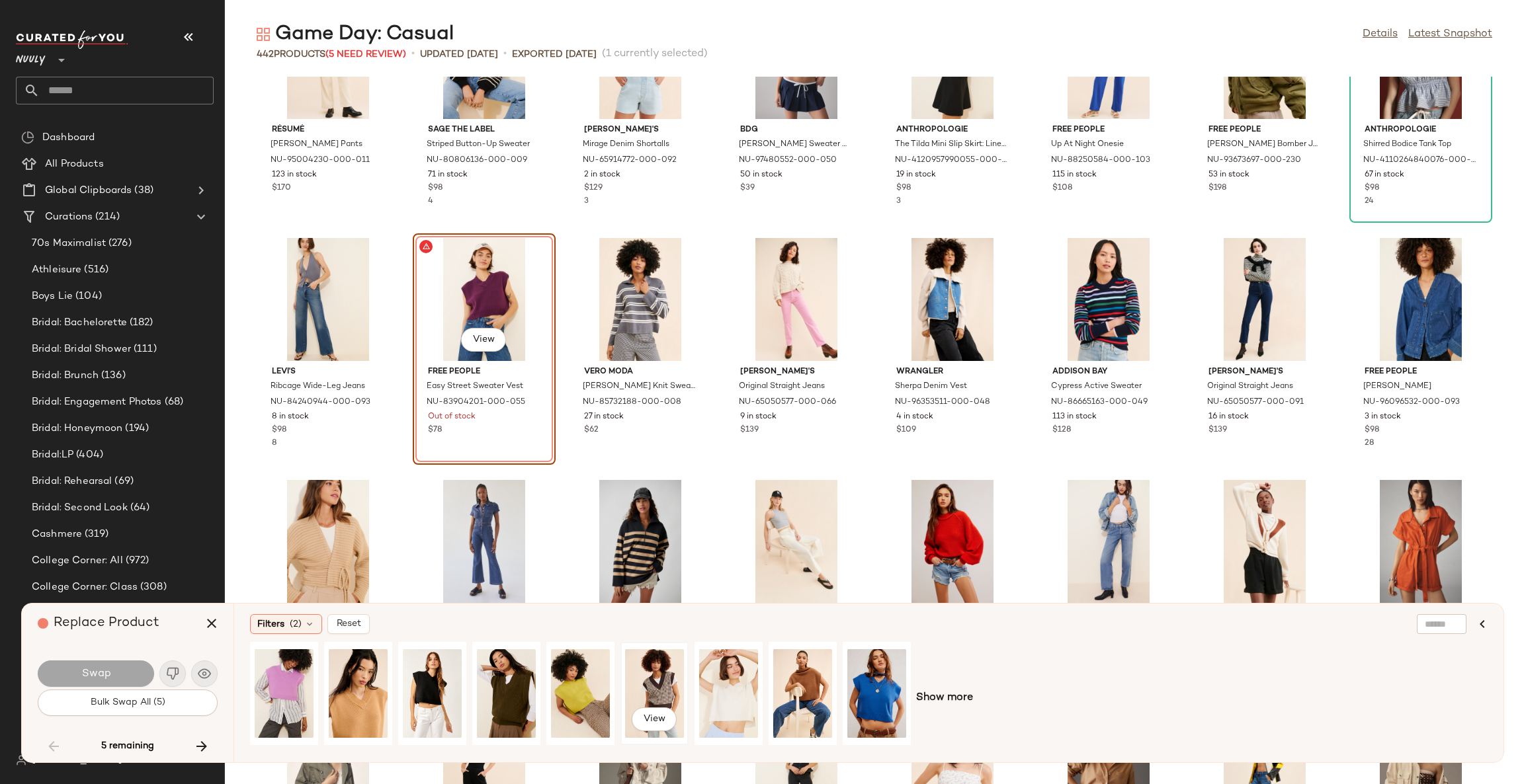
click at [661, 677] on div "View" at bounding box center [654, 694] width 59 height 94
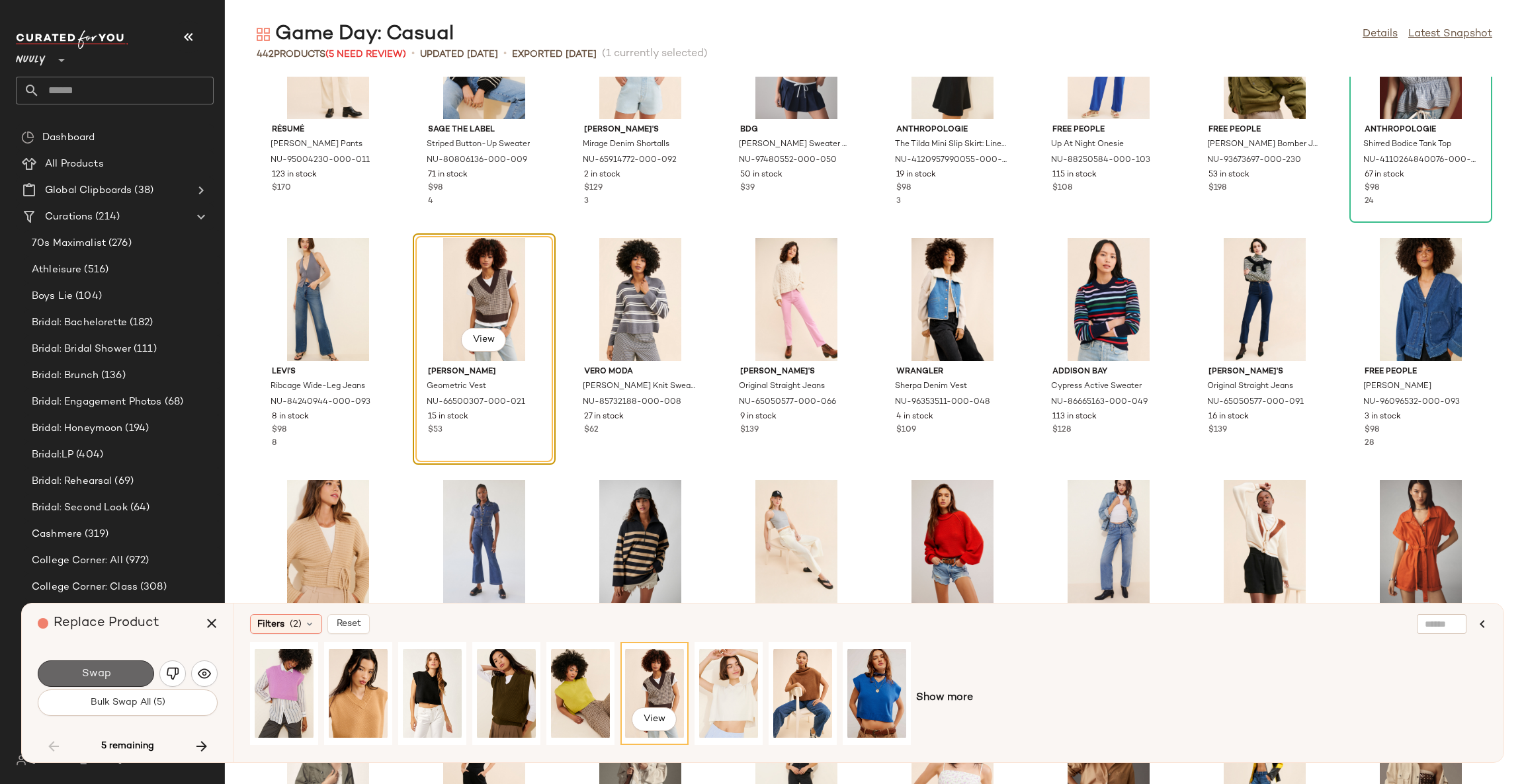
click at [105, 670] on span "Swap" at bounding box center [95, 674] width 29 height 13
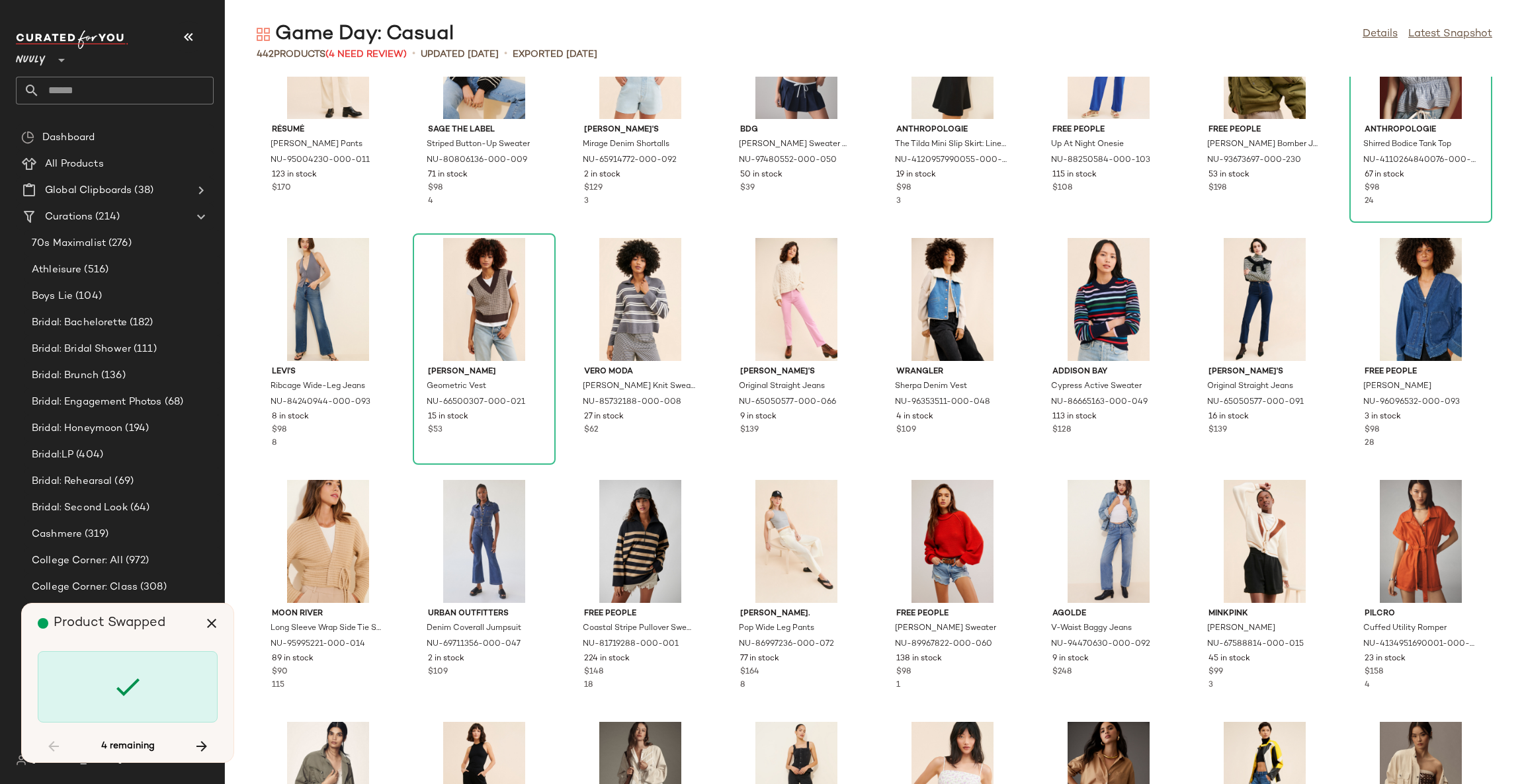
scroll to position [11860, 0]
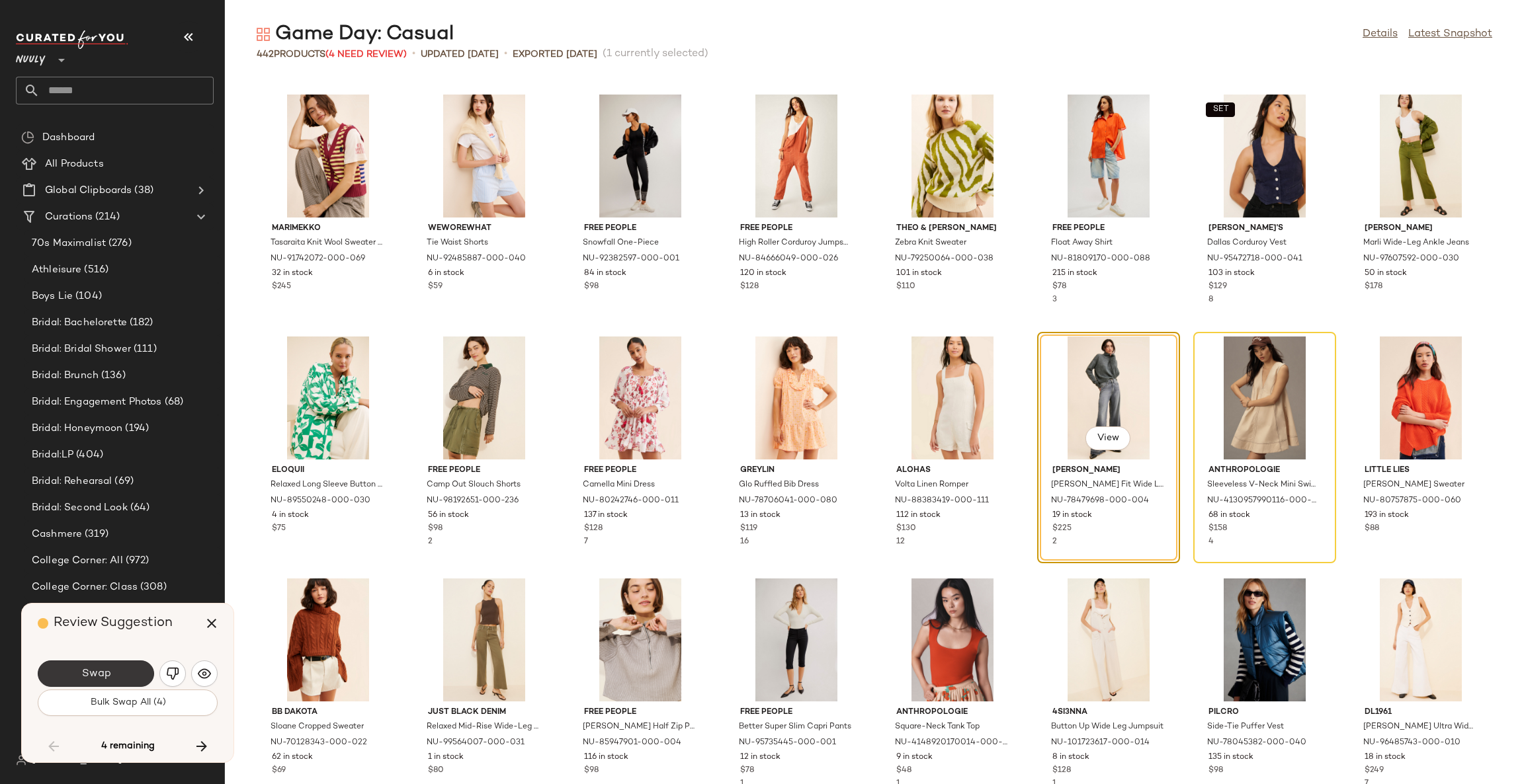
click at [128, 671] on button "Swap" at bounding box center [96, 674] width 116 height 27
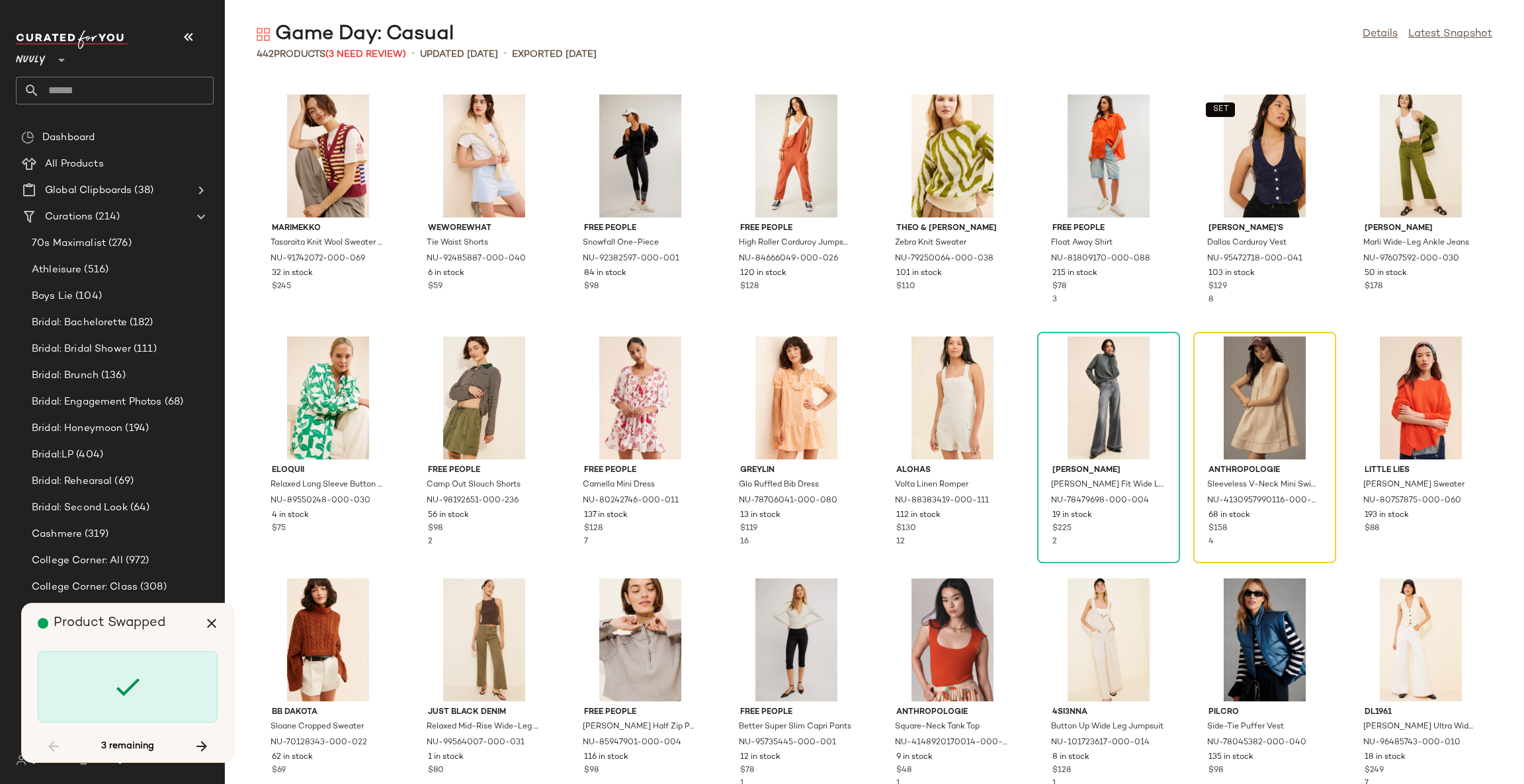
click at [128, 671] on icon at bounding box center [127, 687] width 32 height 32
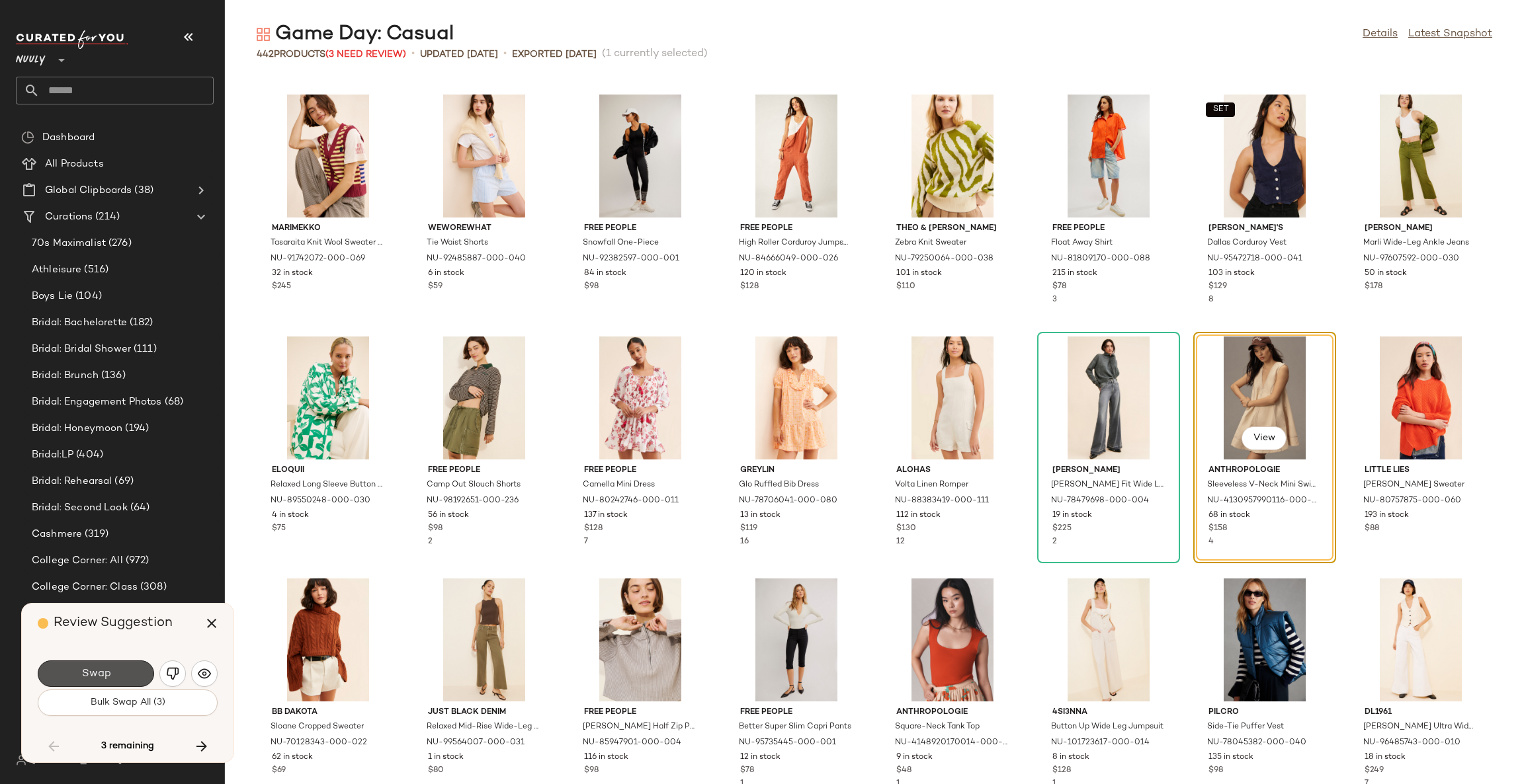
click at [128, 671] on button "Swap" at bounding box center [96, 674] width 116 height 27
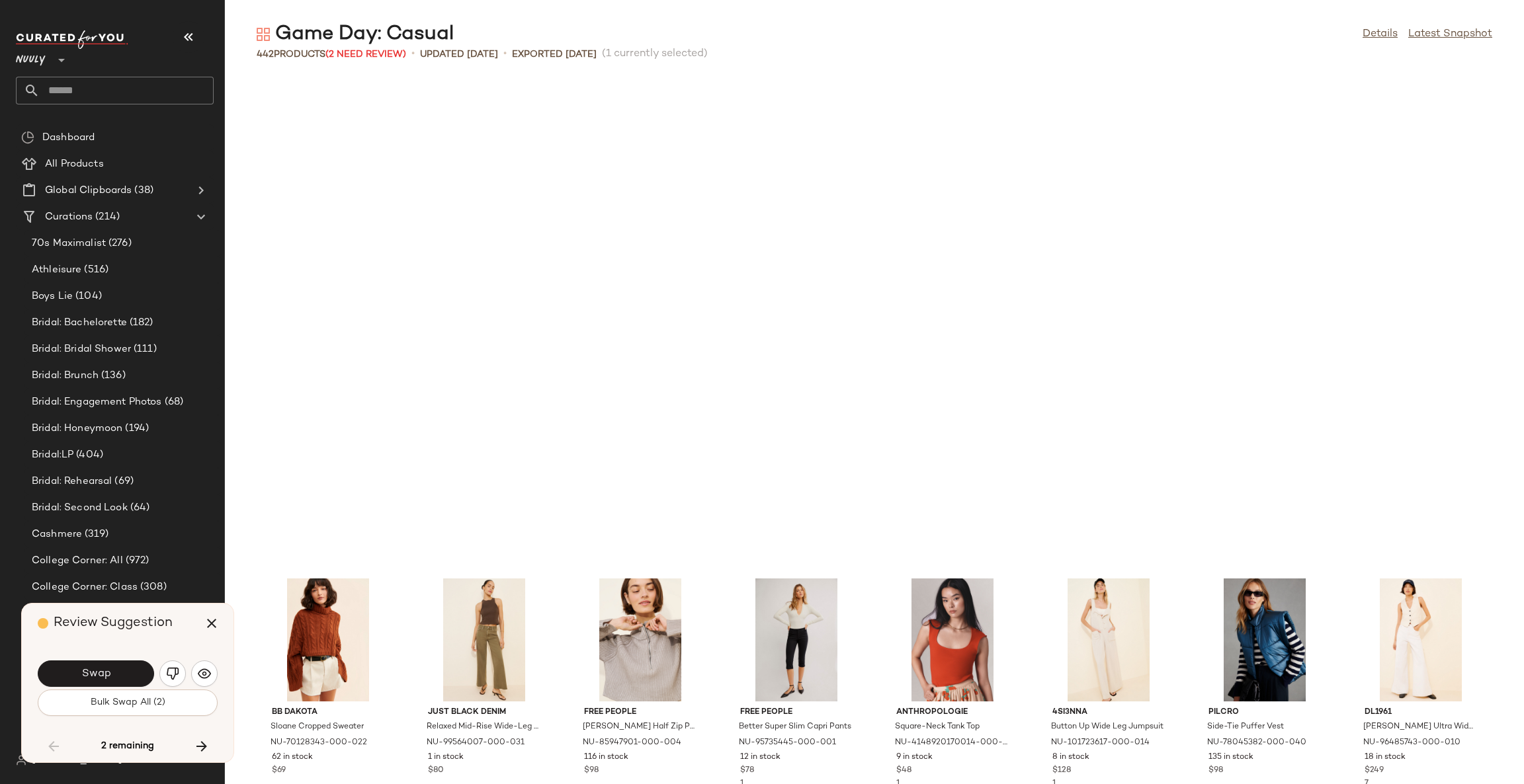
scroll to position [12345, 0]
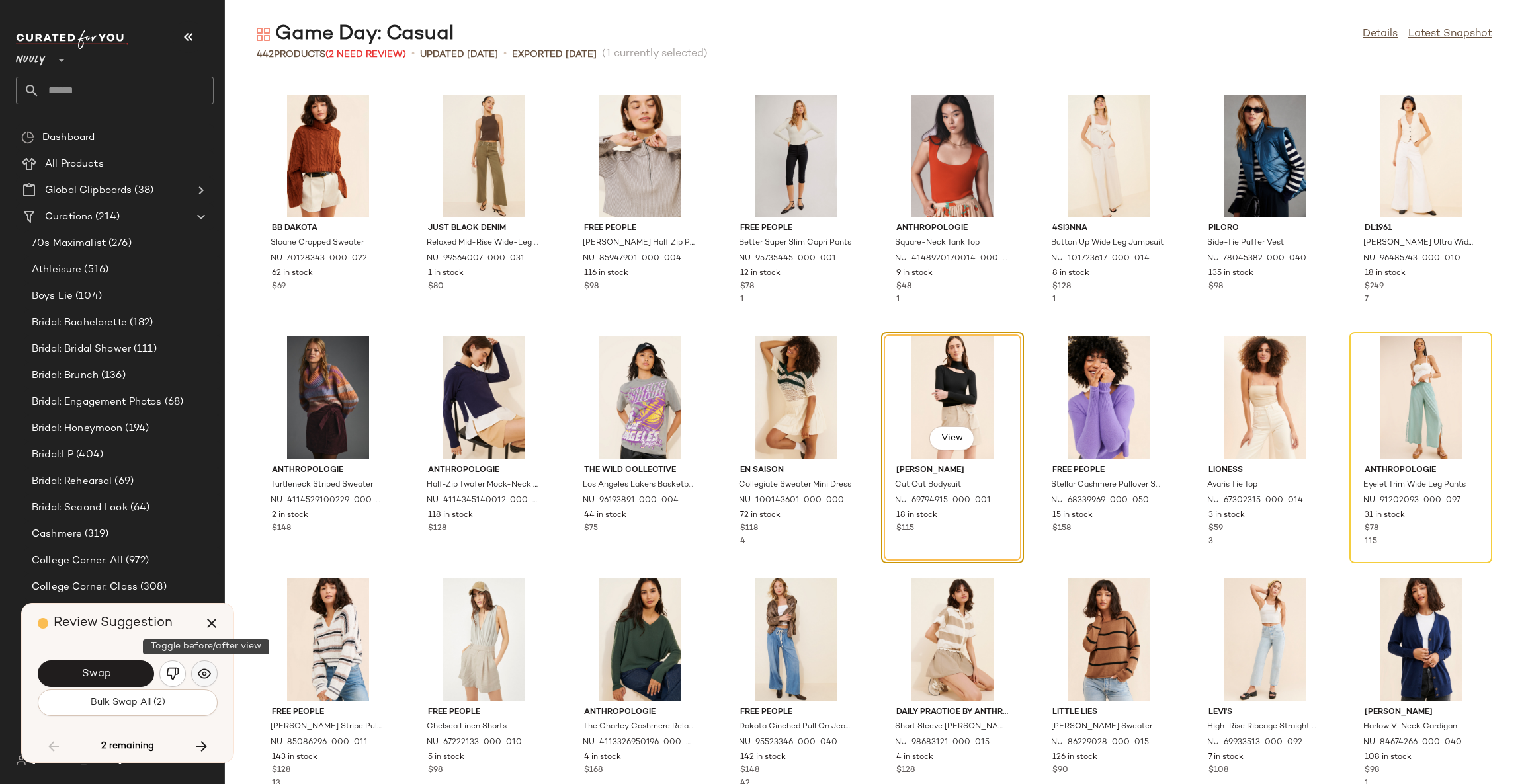
click at [204, 671] on img "button" at bounding box center [204, 673] width 13 height 13
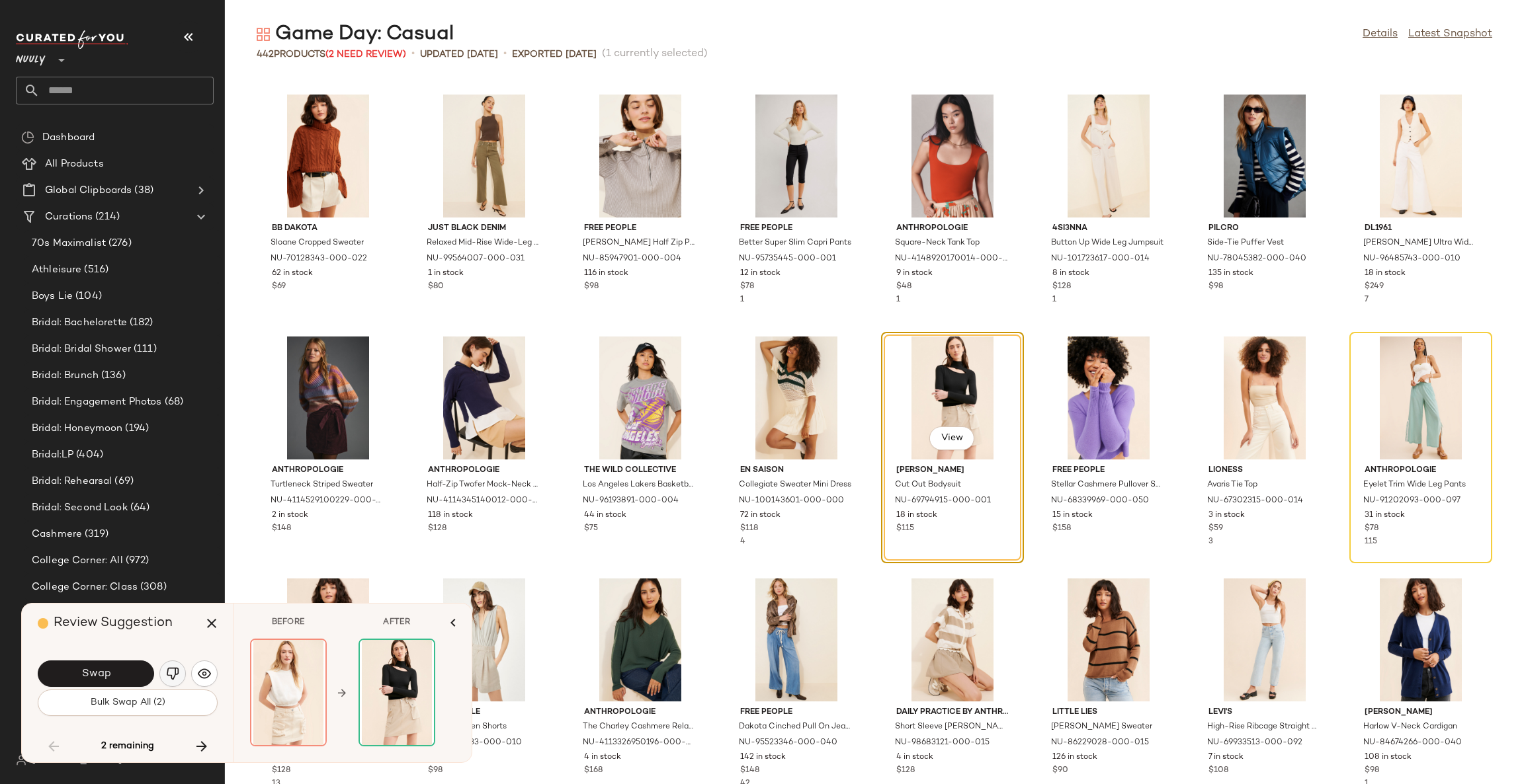
click at [176, 672] on img "button" at bounding box center [172, 673] width 13 height 13
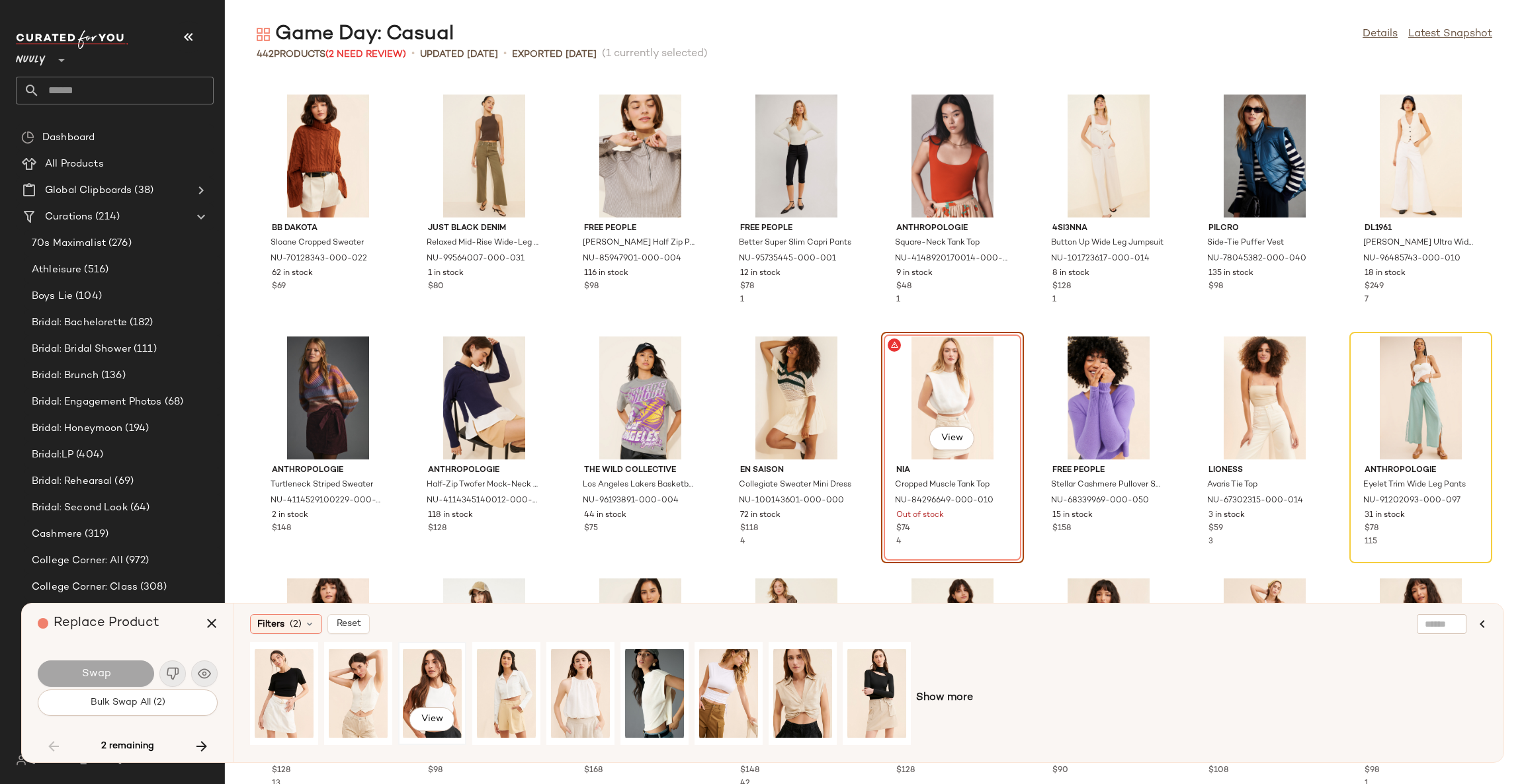
click at [430, 692] on div "View" at bounding box center [432, 694] width 59 height 94
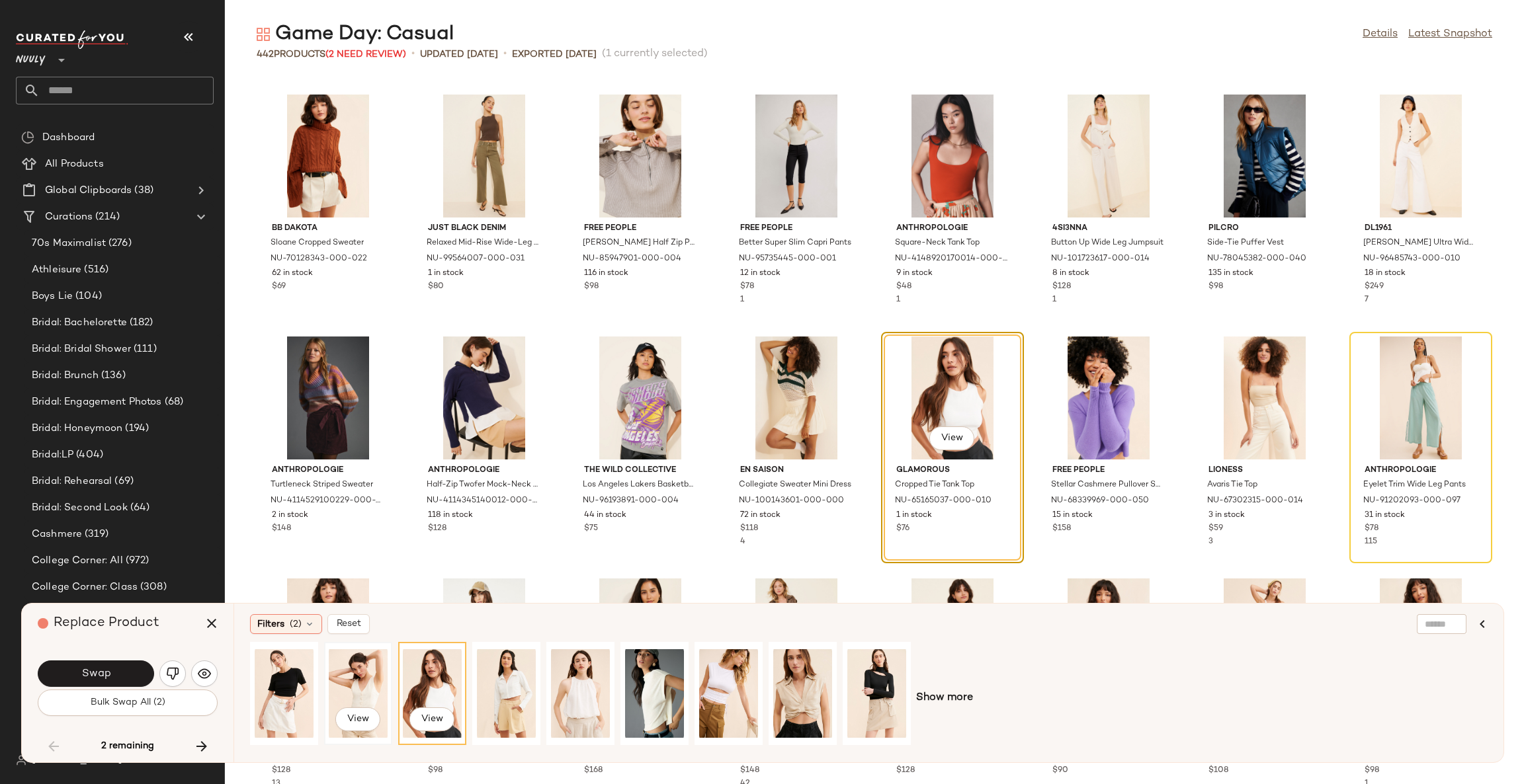
click at [365, 689] on div "View" at bounding box center [358, 694] width 59 height 94
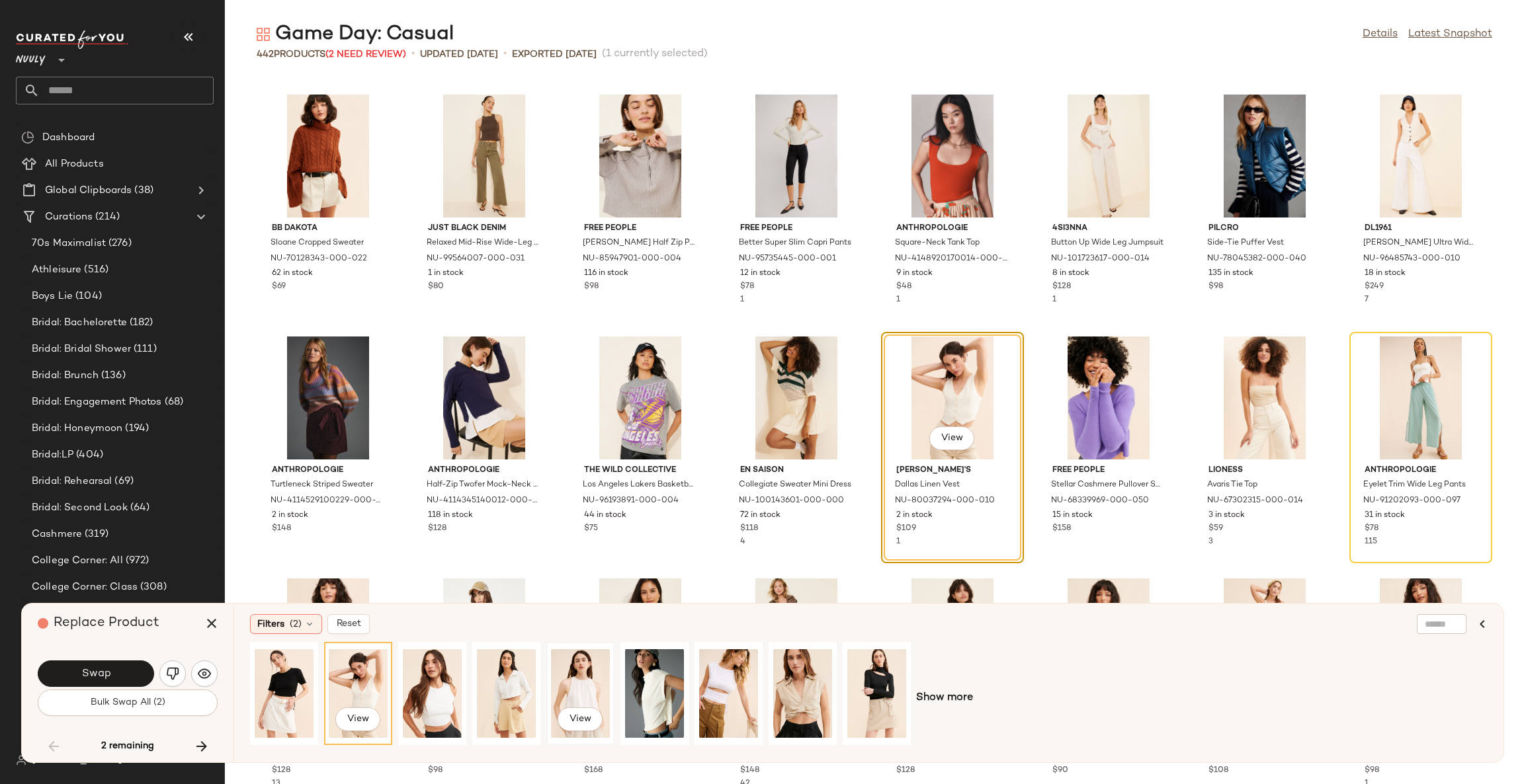
click at [586, 681] on div "View" at bounding box center [580, 694] width 59 height 94
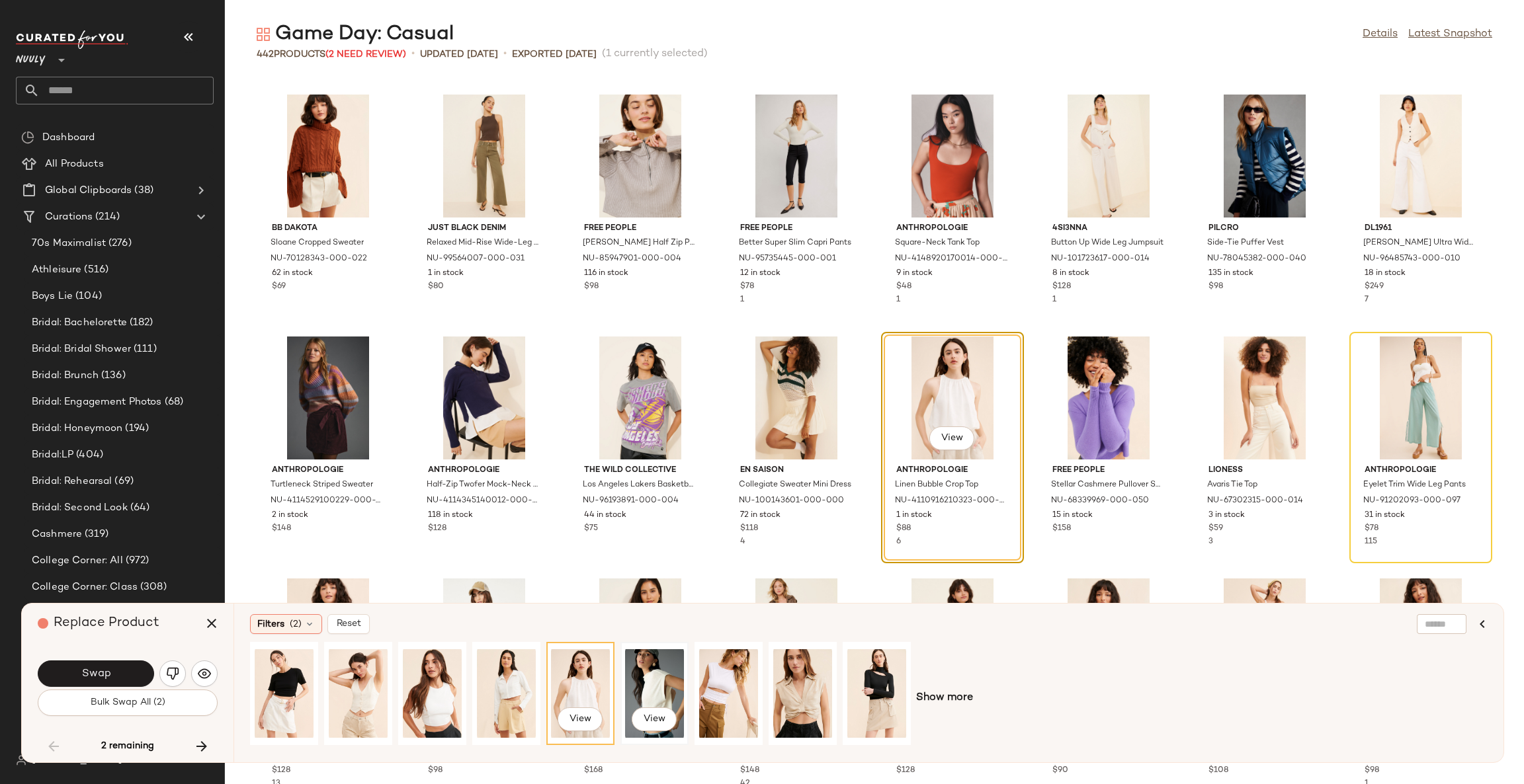
click at [671, 686] on div "View" at bounding box center [654, 694] width 59 height 94
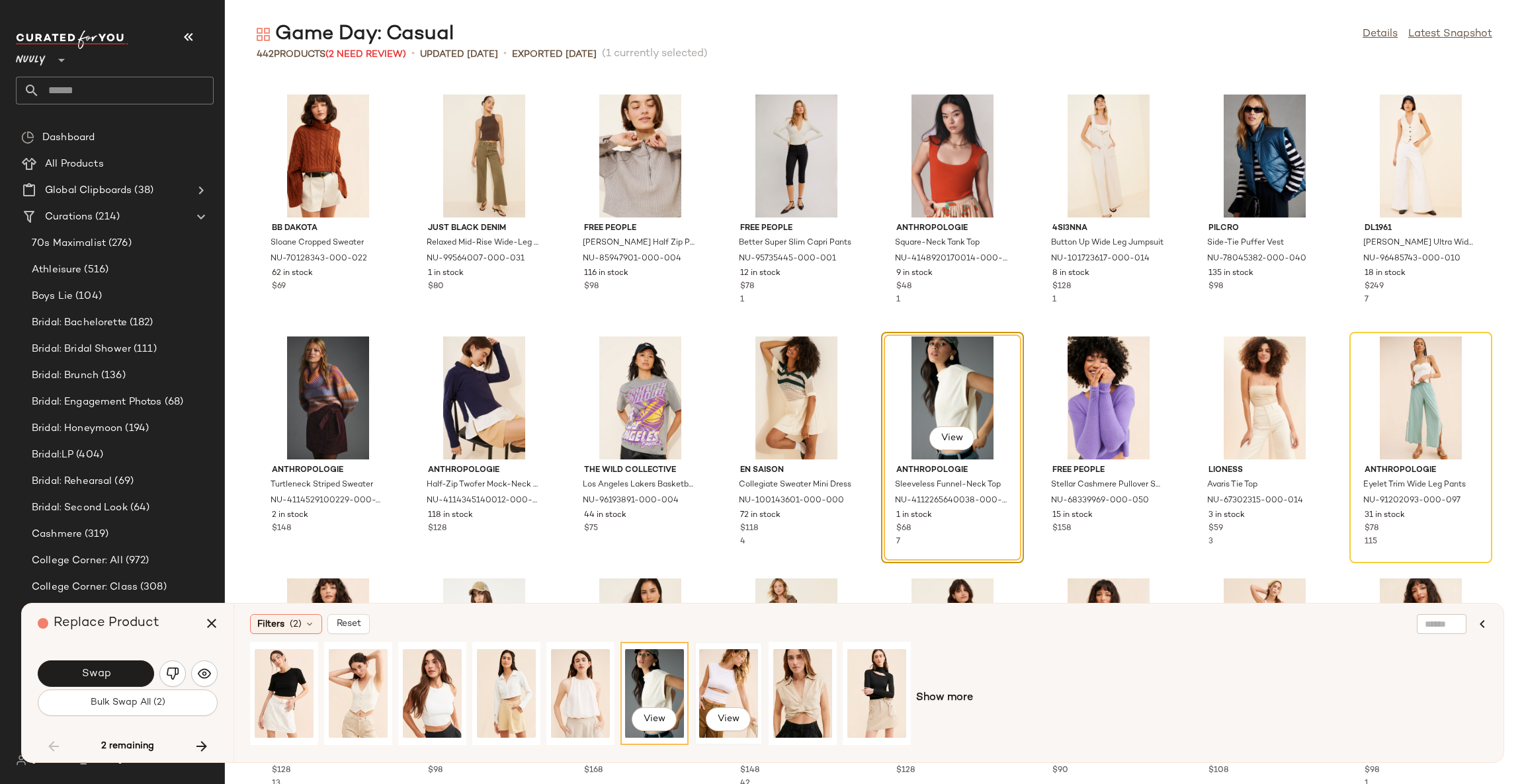
click at [729, 677] on div "View" at bounding box center [729, 694] width 59 height 94
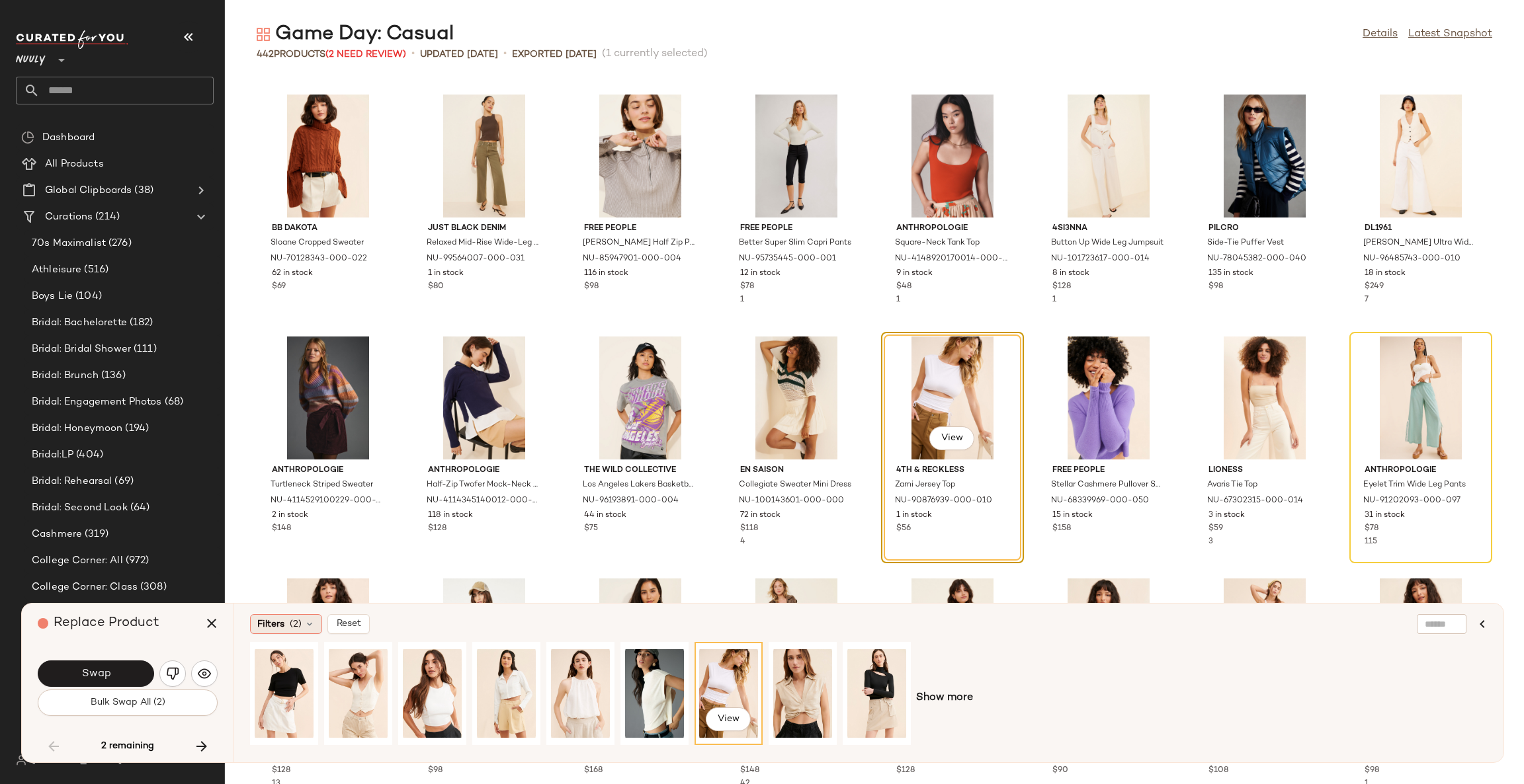
click at [300, 625] on span "(2)" at bounding box center [295, 625] width 12 height 14
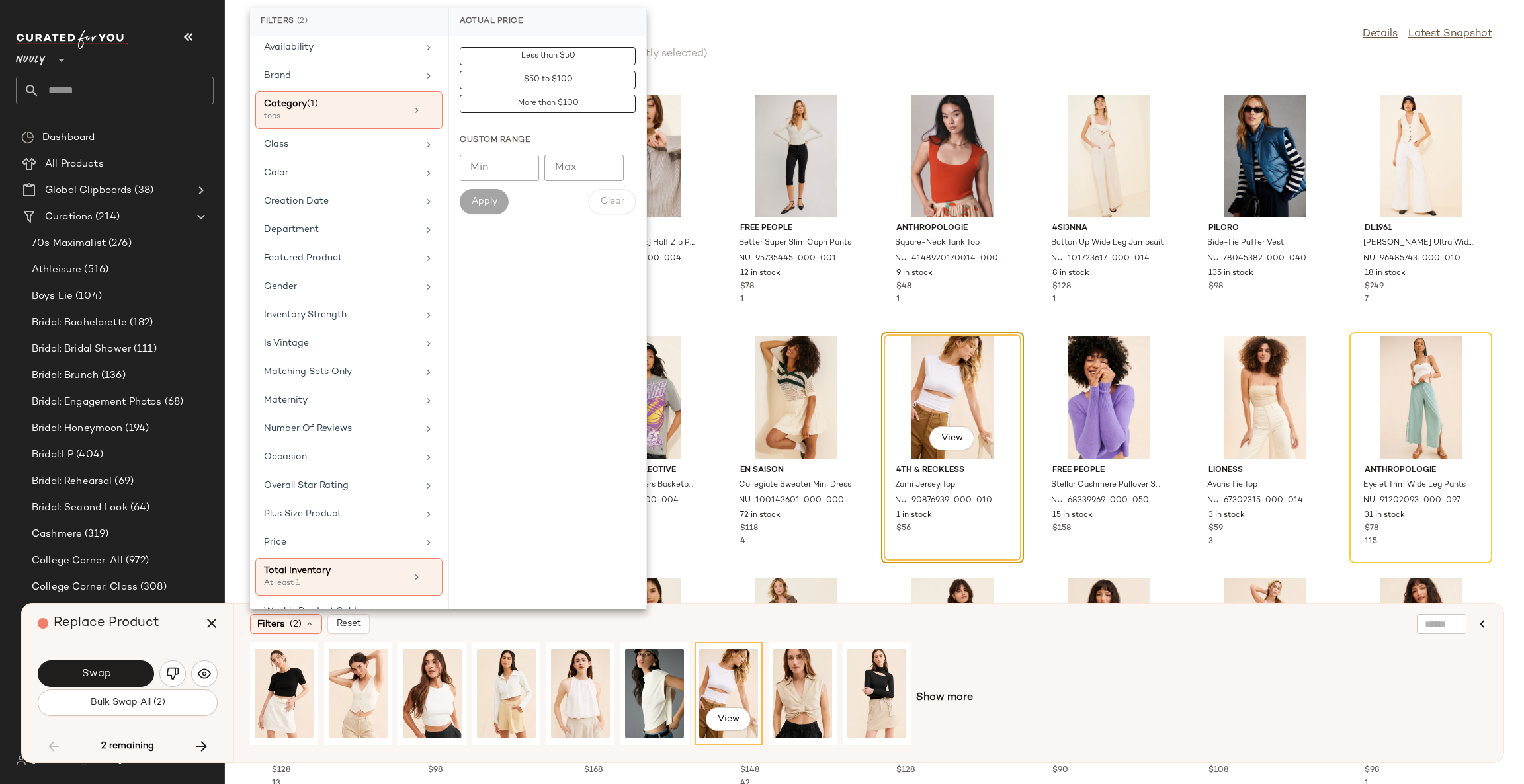
scroll to position [92, 0]
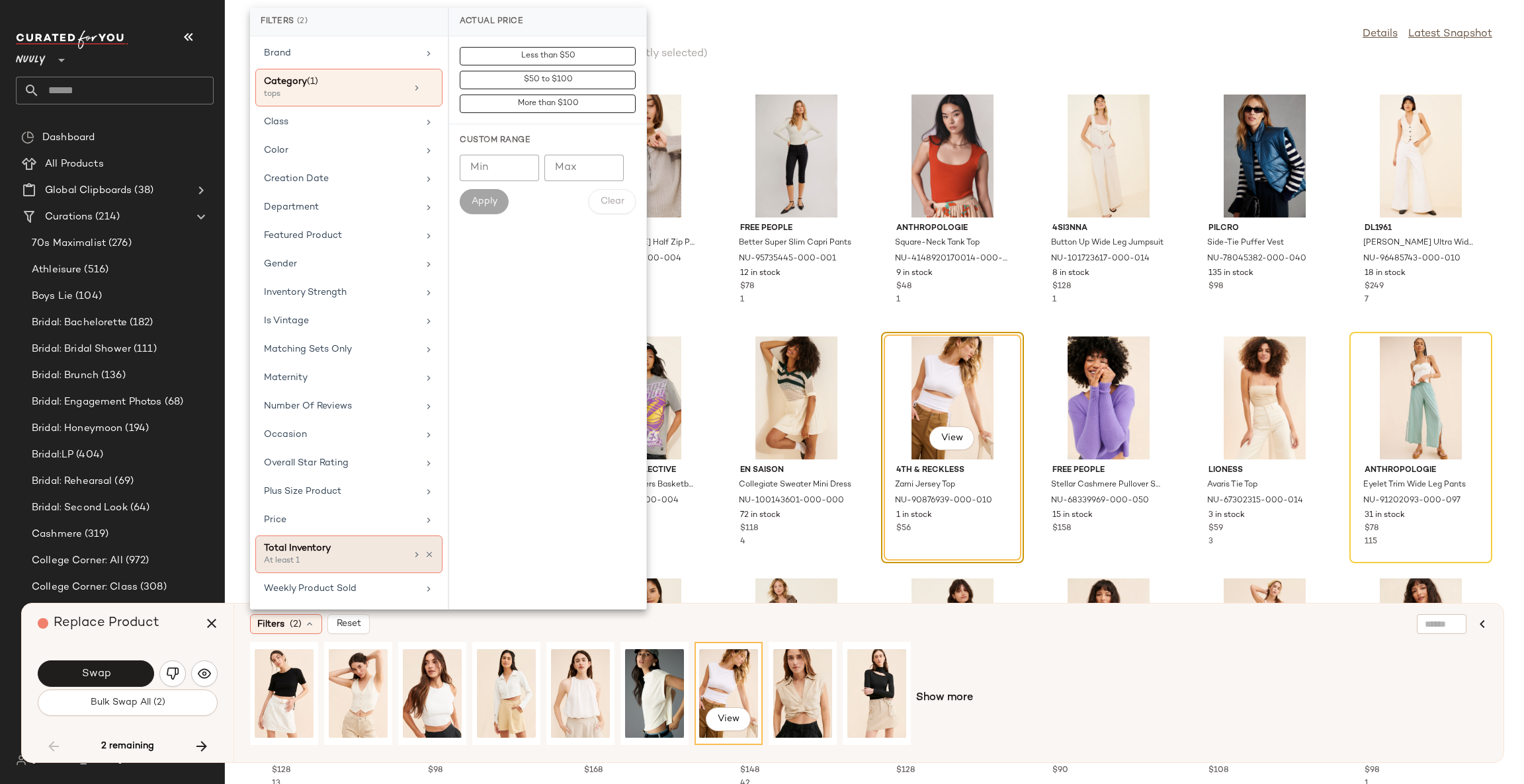
click at [340, 557] on div "At least 1" at bounding box center [330, 561] width 133 height 12
click at [478, 138] on input "Min" at bounding box center [500, 144] width 80 height 27
type input "*"
click at [475, 172] on span "Apply" at bounding box center [484, 178] width 27 height 10
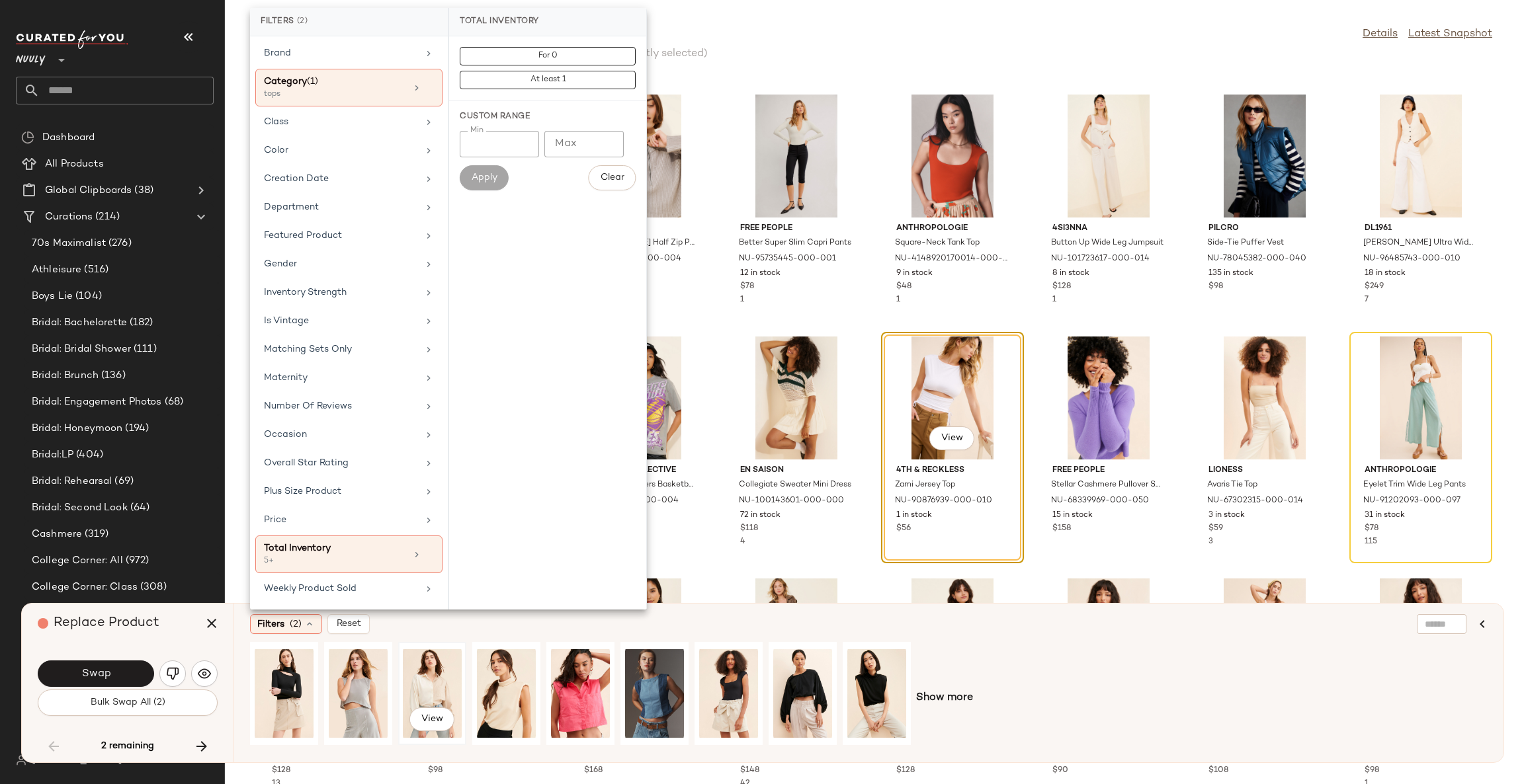
click at [440, 672] on div "View" at bounding box center [432, 694] width 59 height 94
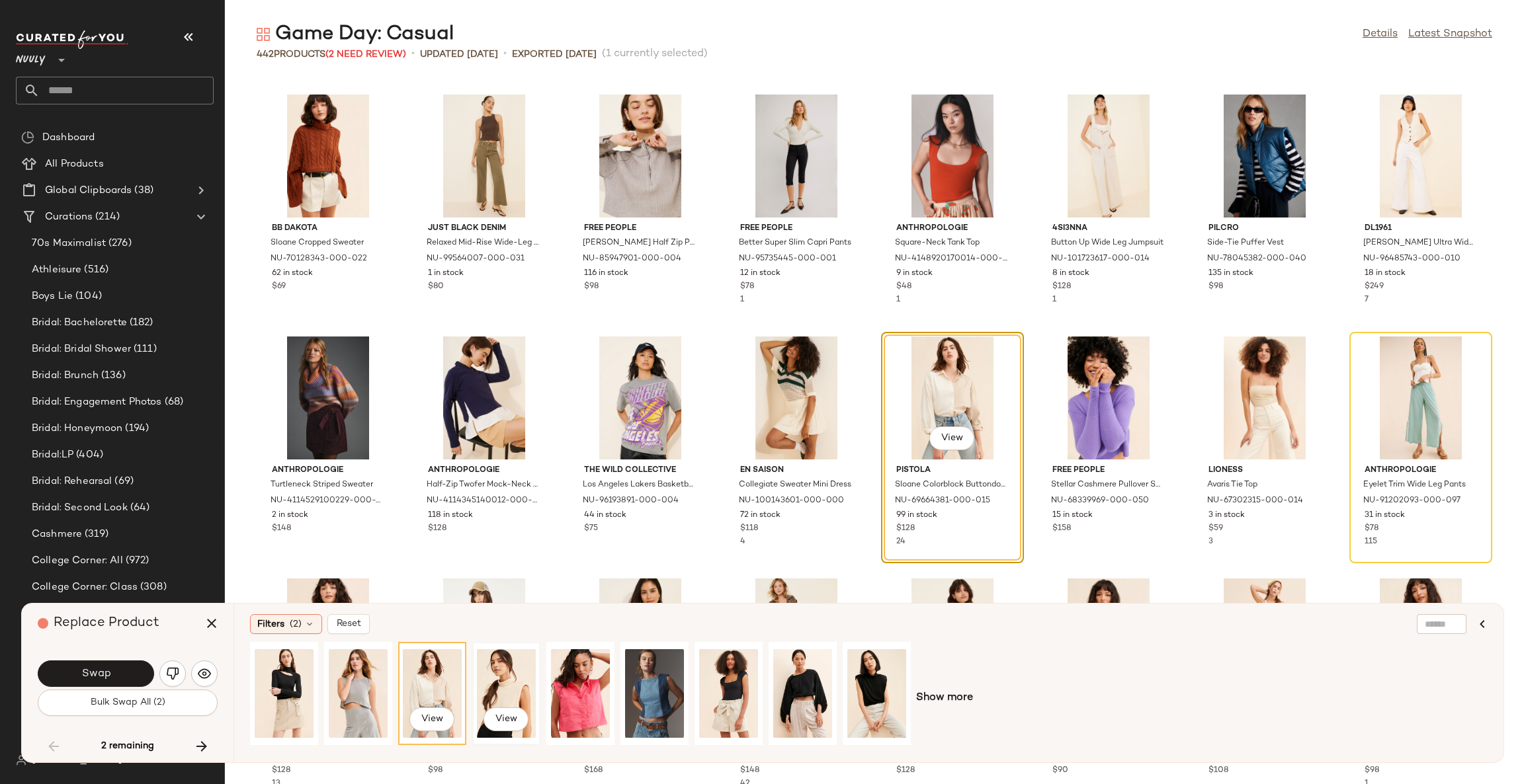
click at [519, 685] on div "View" at bounding box center [506, 694] width 59 height 94
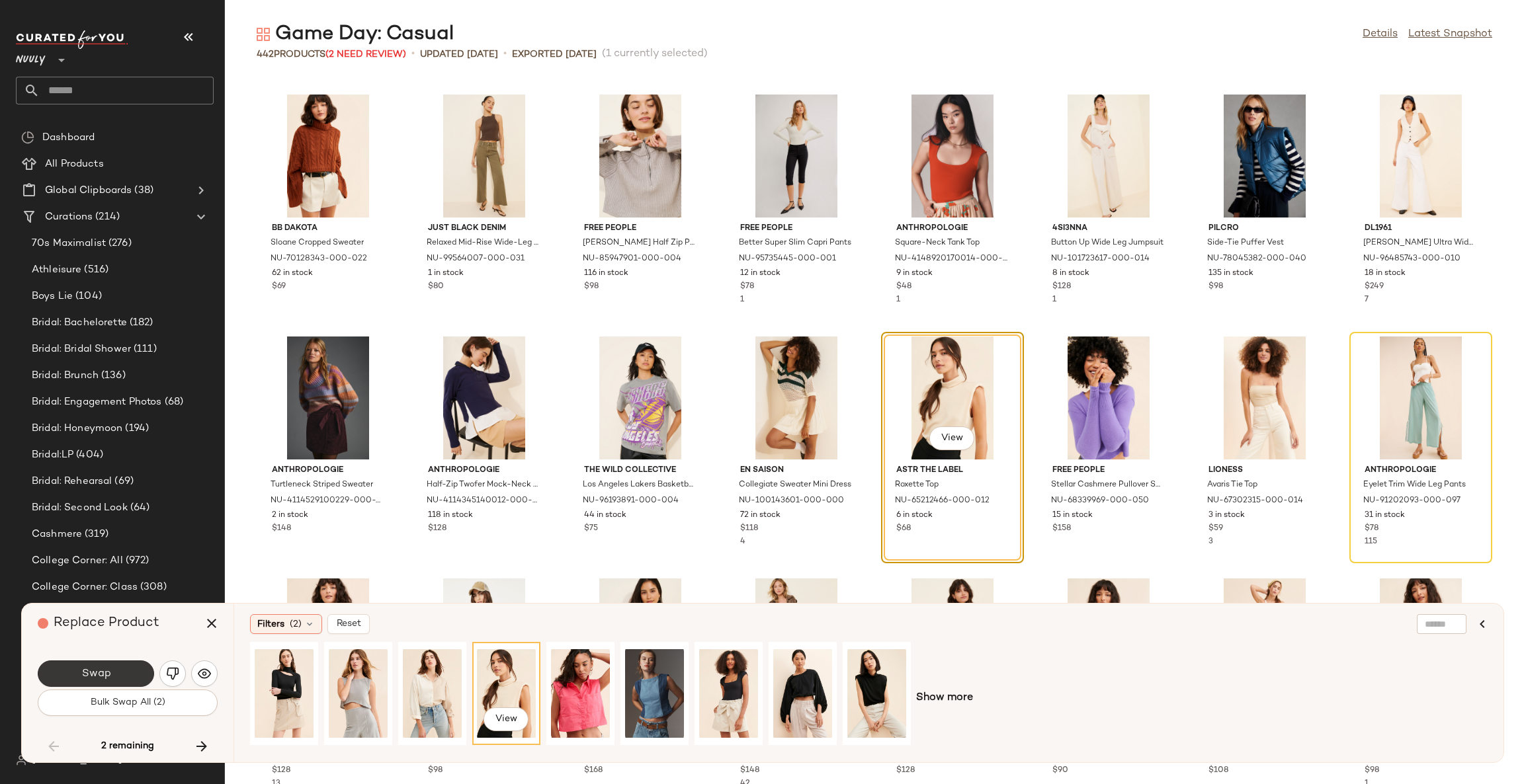
click at [100, 673] on span "Swap" at bounding box center [95, 674] width 29 height 13
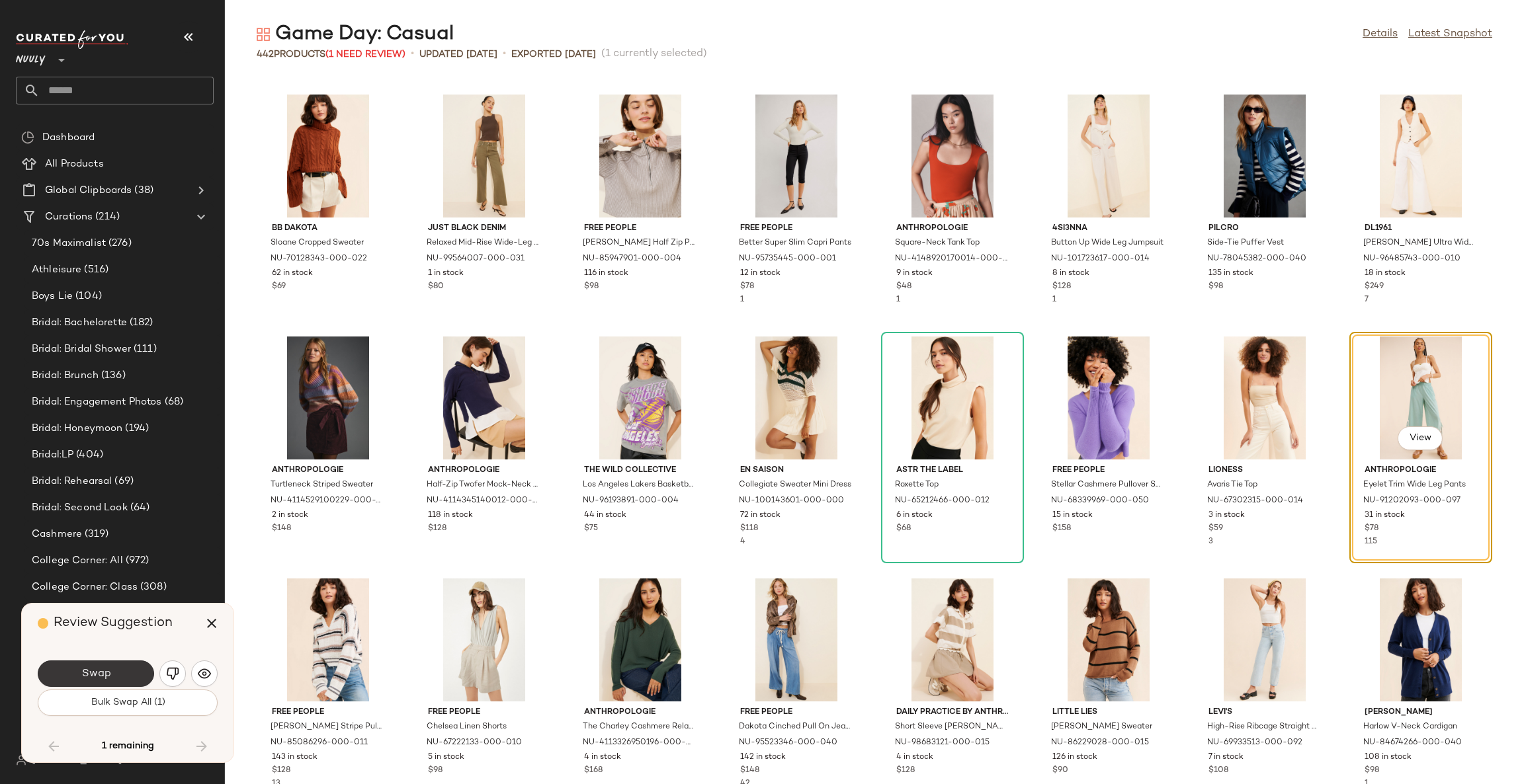
click at [116, 673] on button "Swap" at bounding box center [96, 674] width 116 height 27
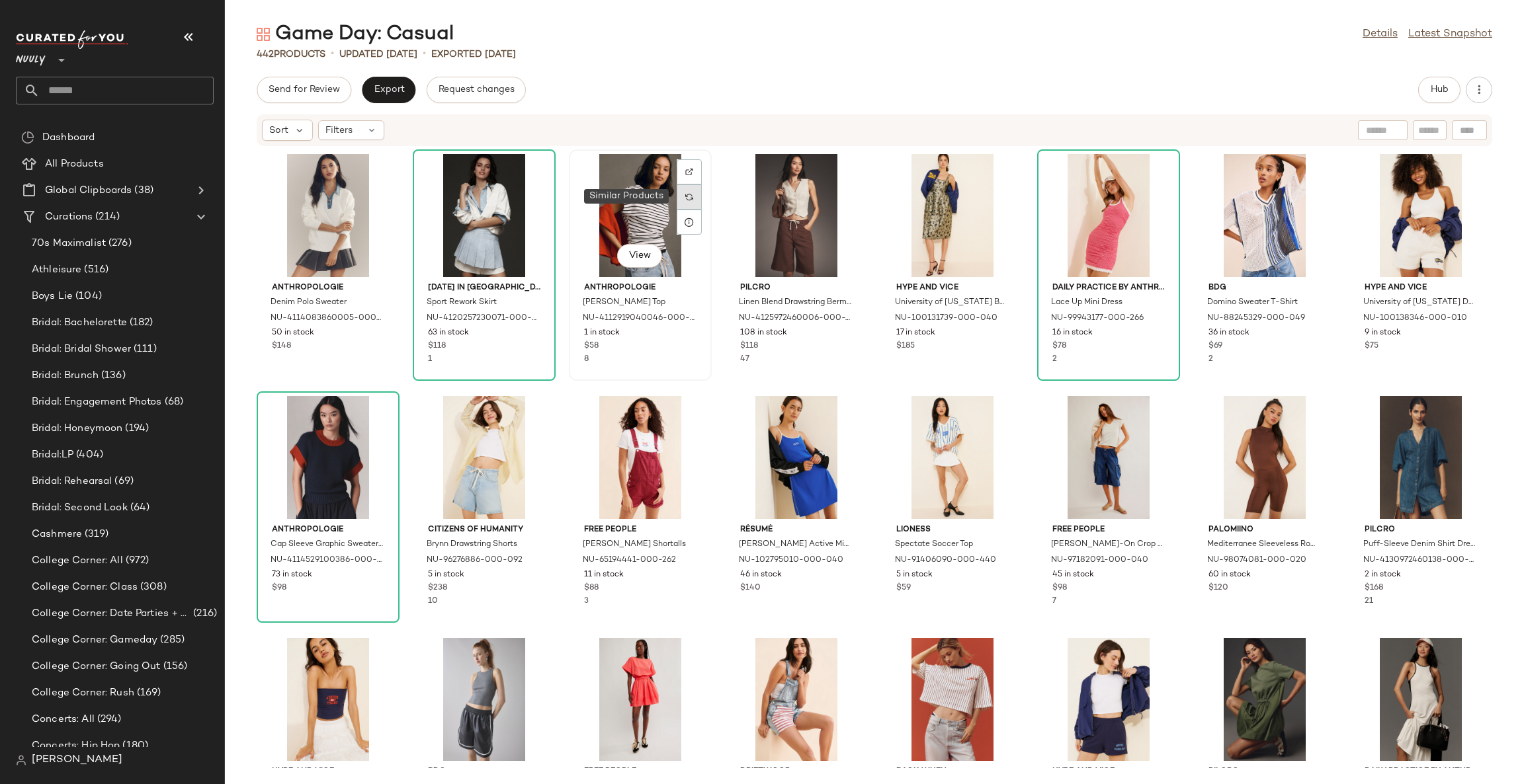
click at [685, 196] on img at bounding box center [689, 197] width 8 height 8
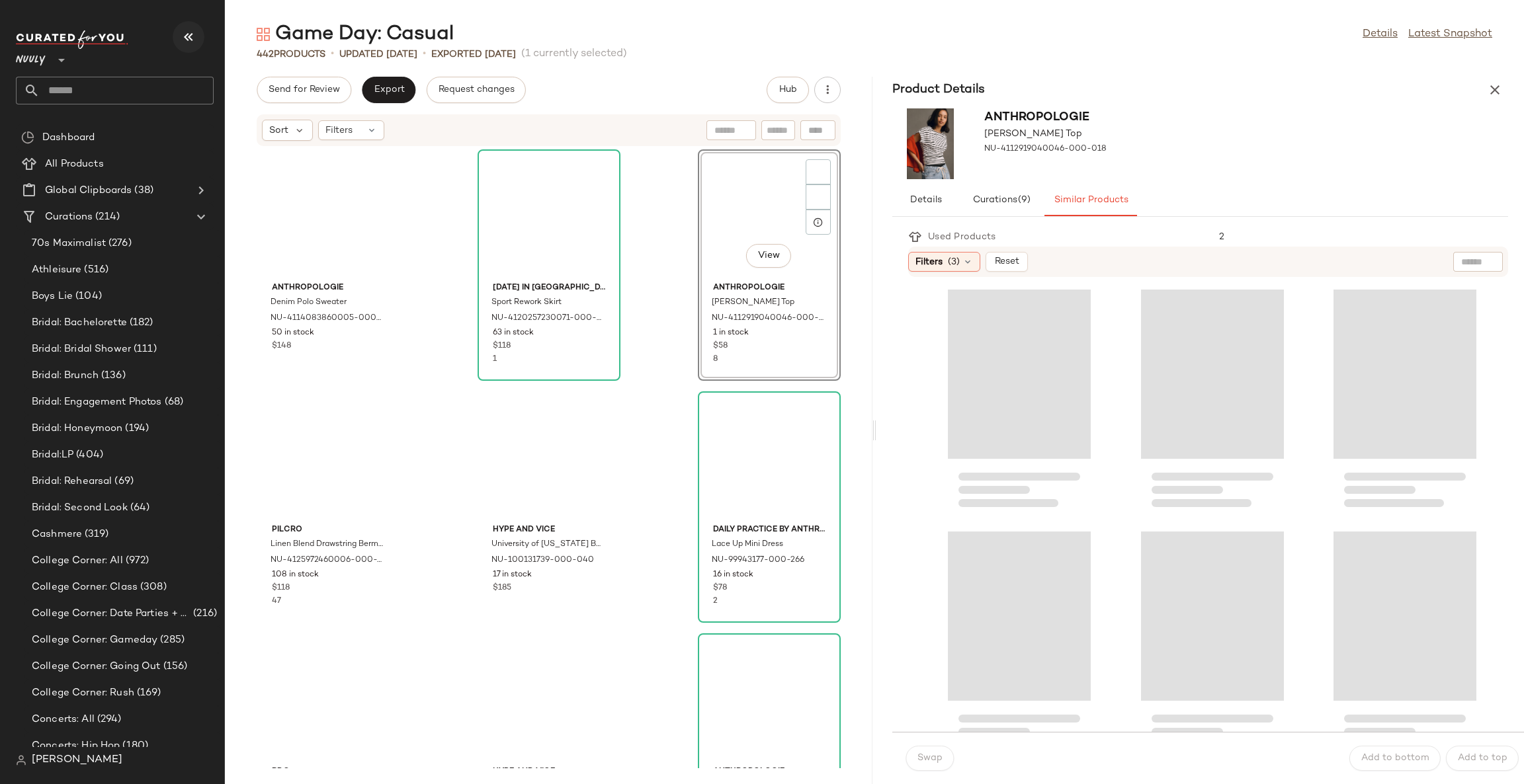
click at [181, 35] on icon "button" at bounding box center [188, 37] width 16 height 16
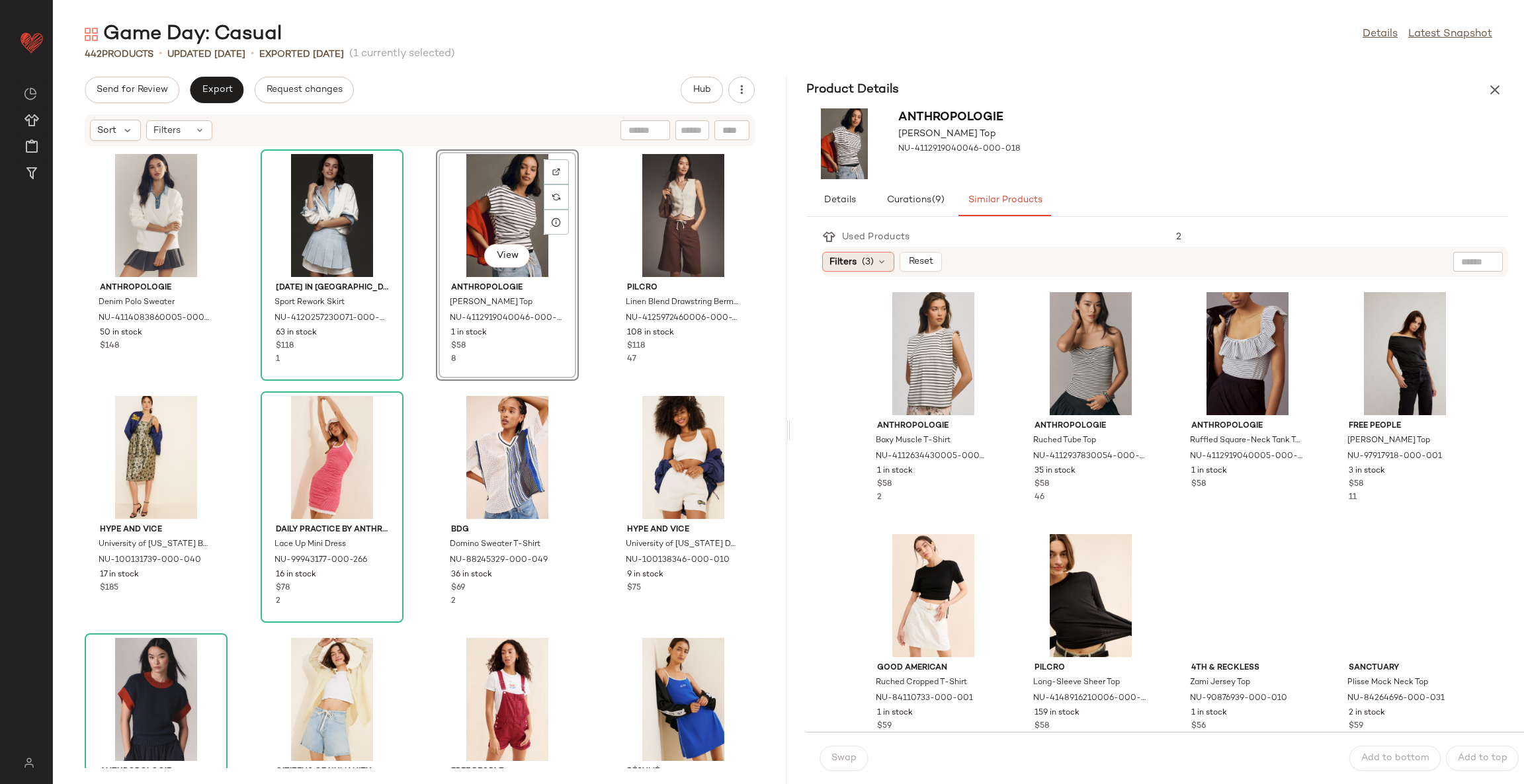
click at [867, 260] on span "(3)" at bounding box center [868, 262] width 12 height 14
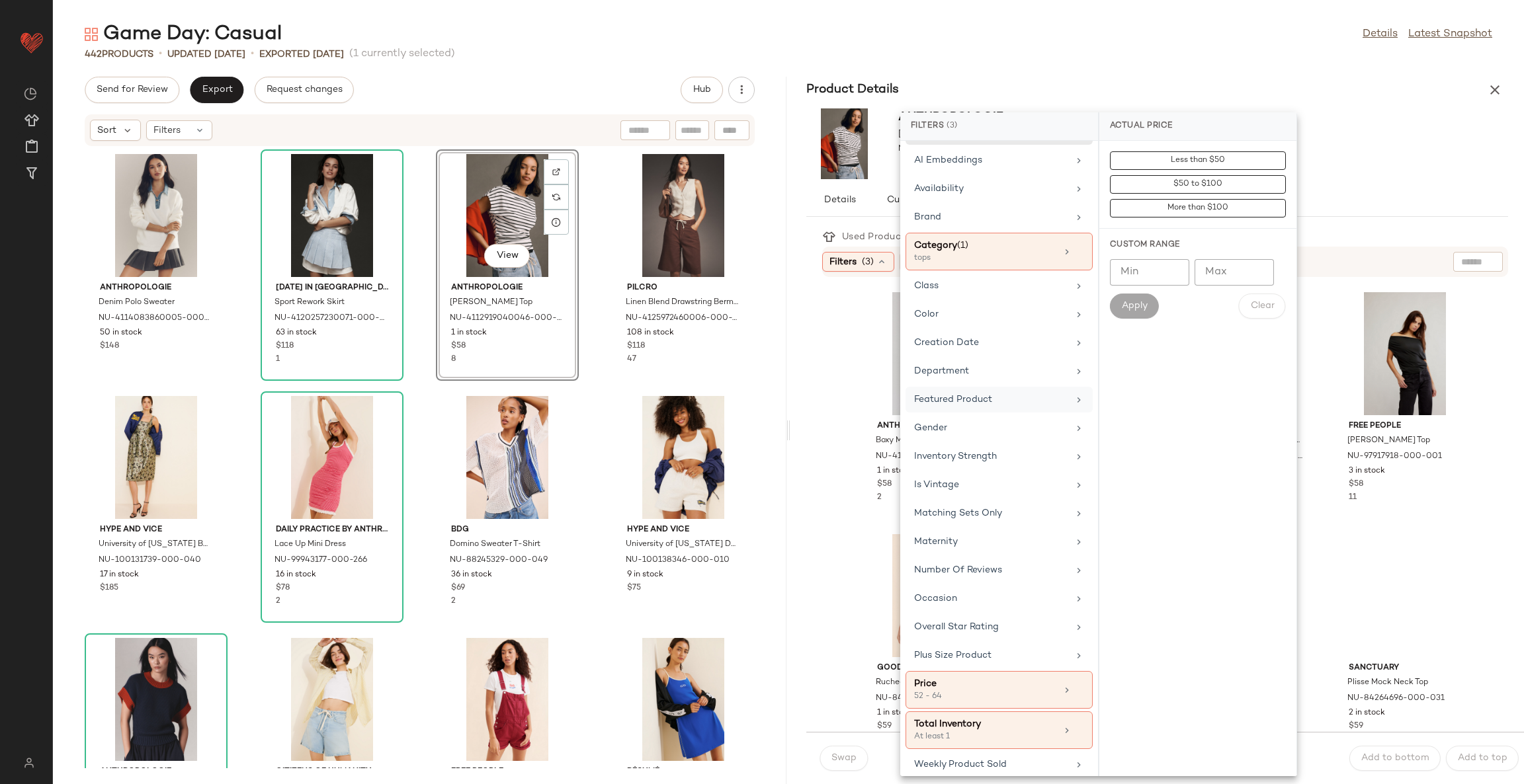
scroll to position [41, 0]
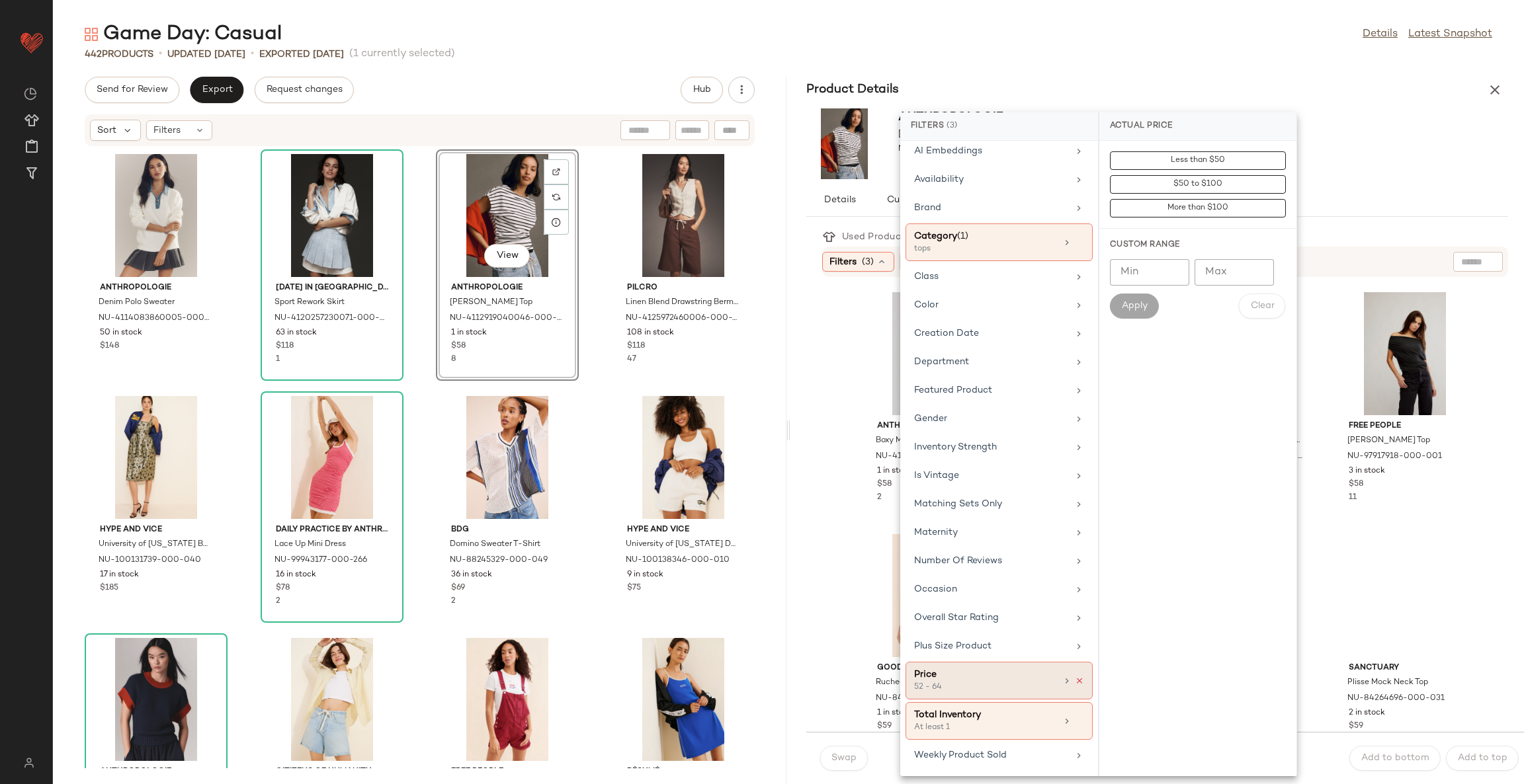
click at [1075, 677] on icon at bounding box center [1080, 681] width 10 height 10
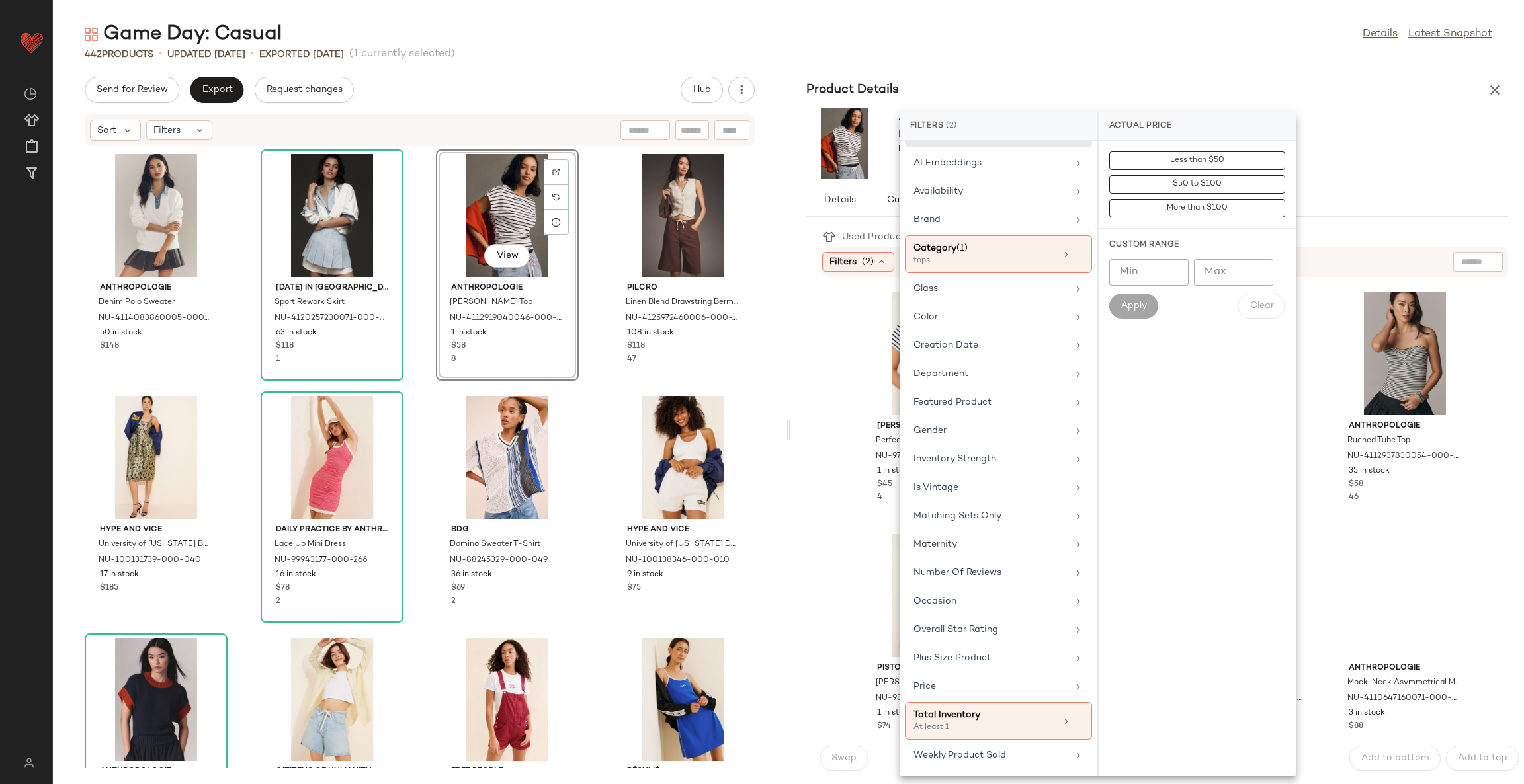
drag, startPoint x: 1057, startPoint y: 718, endPoint x: 1049, endPoint y: 701, distance: 18.8
click at [1060, 718] on icon at bounding box center [1066, 722] width 10 height 10
click at [1153, 241] on input "Min" at bounding box center [1149, 249] width 80 height 27
type input "**"
click at [1125, 282] on span "Apply" at bounding box center [1133, 282] width 27 height 10
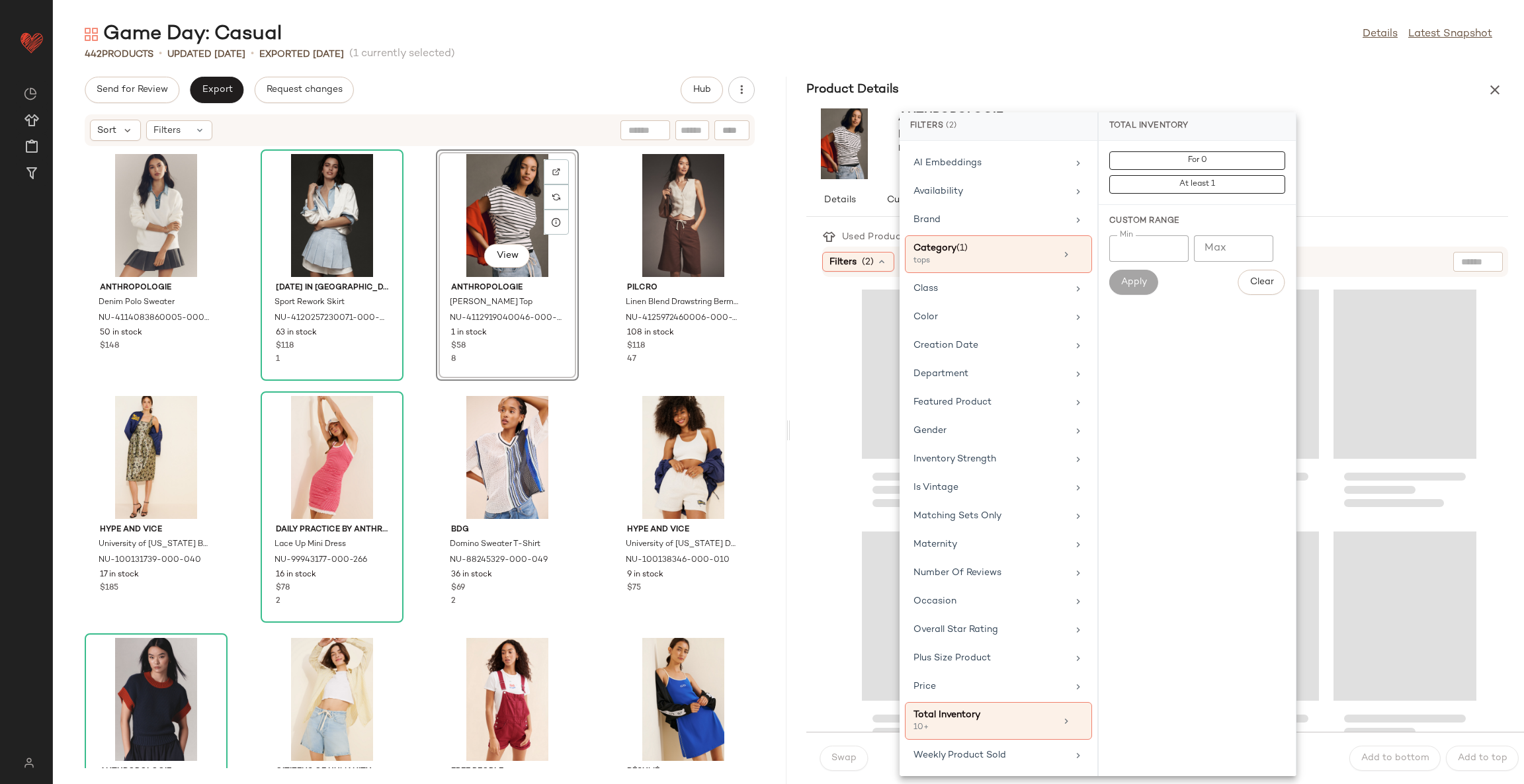
click at [807, 448] on div "Used Products 6 Filters (2) Reset" at bounding box center [1165, 480] width 717 height 504
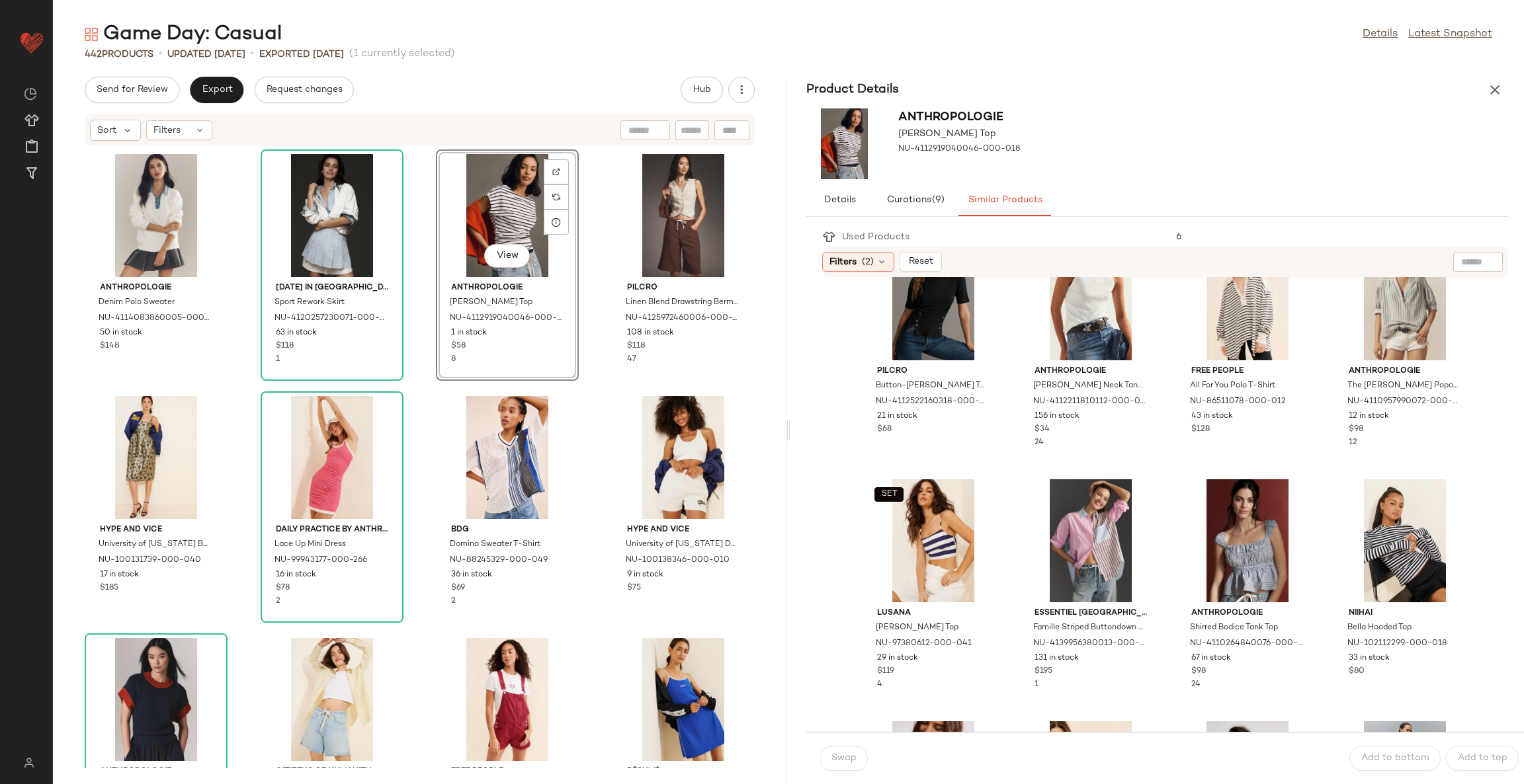
scroll to position [0, 0]
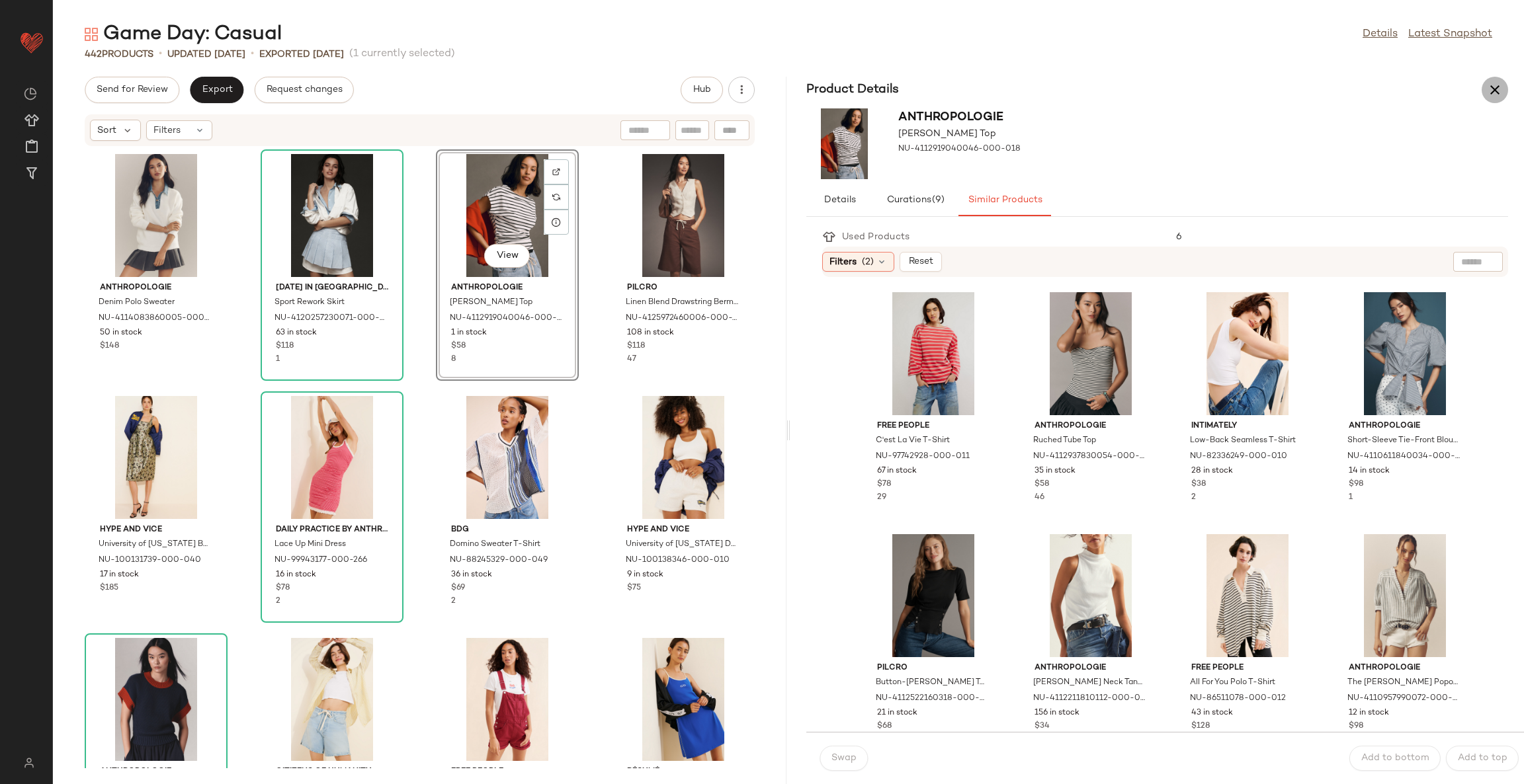
click at [1502, 90] on button "button" at bounding box center [1495, 90] width 27 height 27
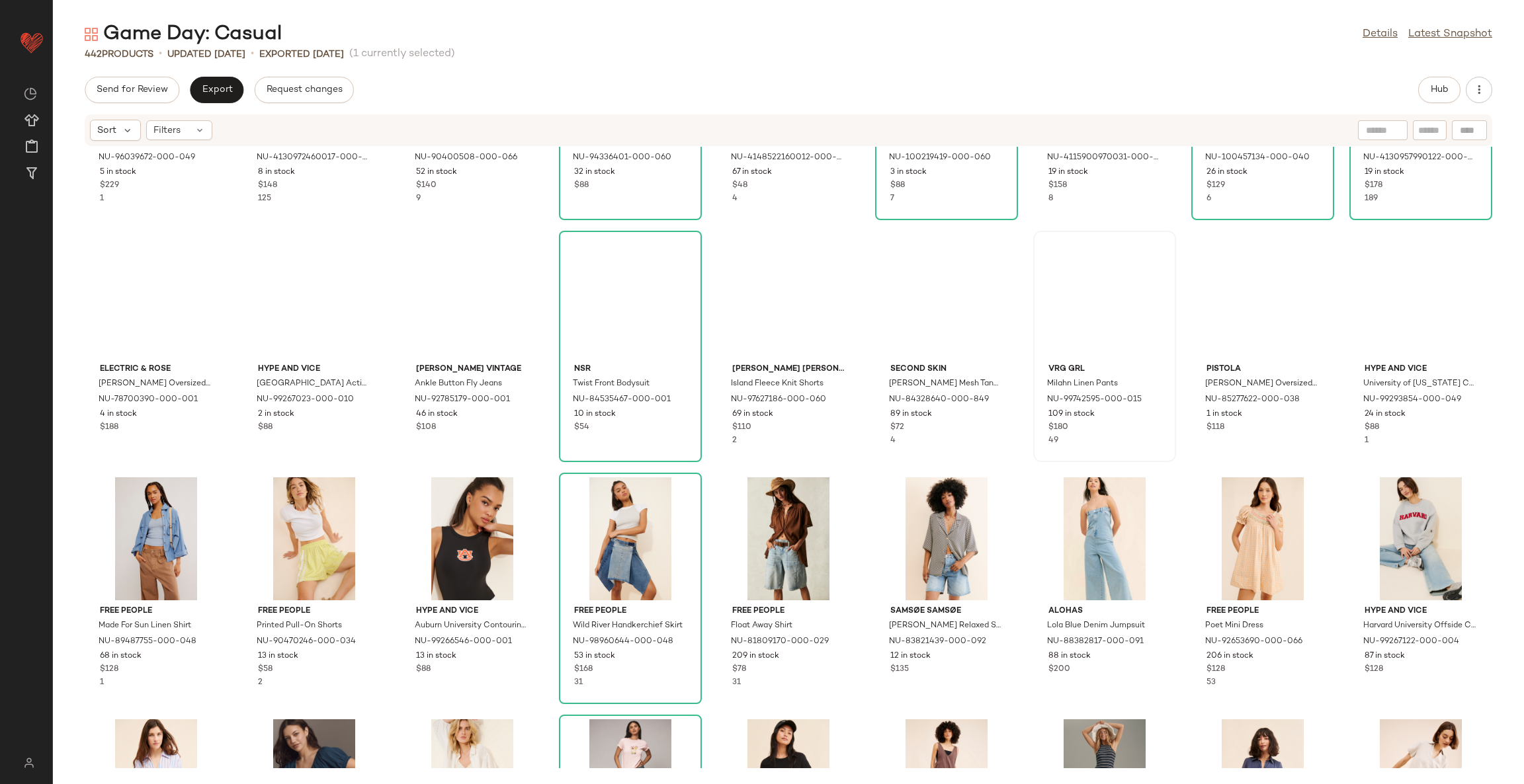
scroll to position [2986, 0]
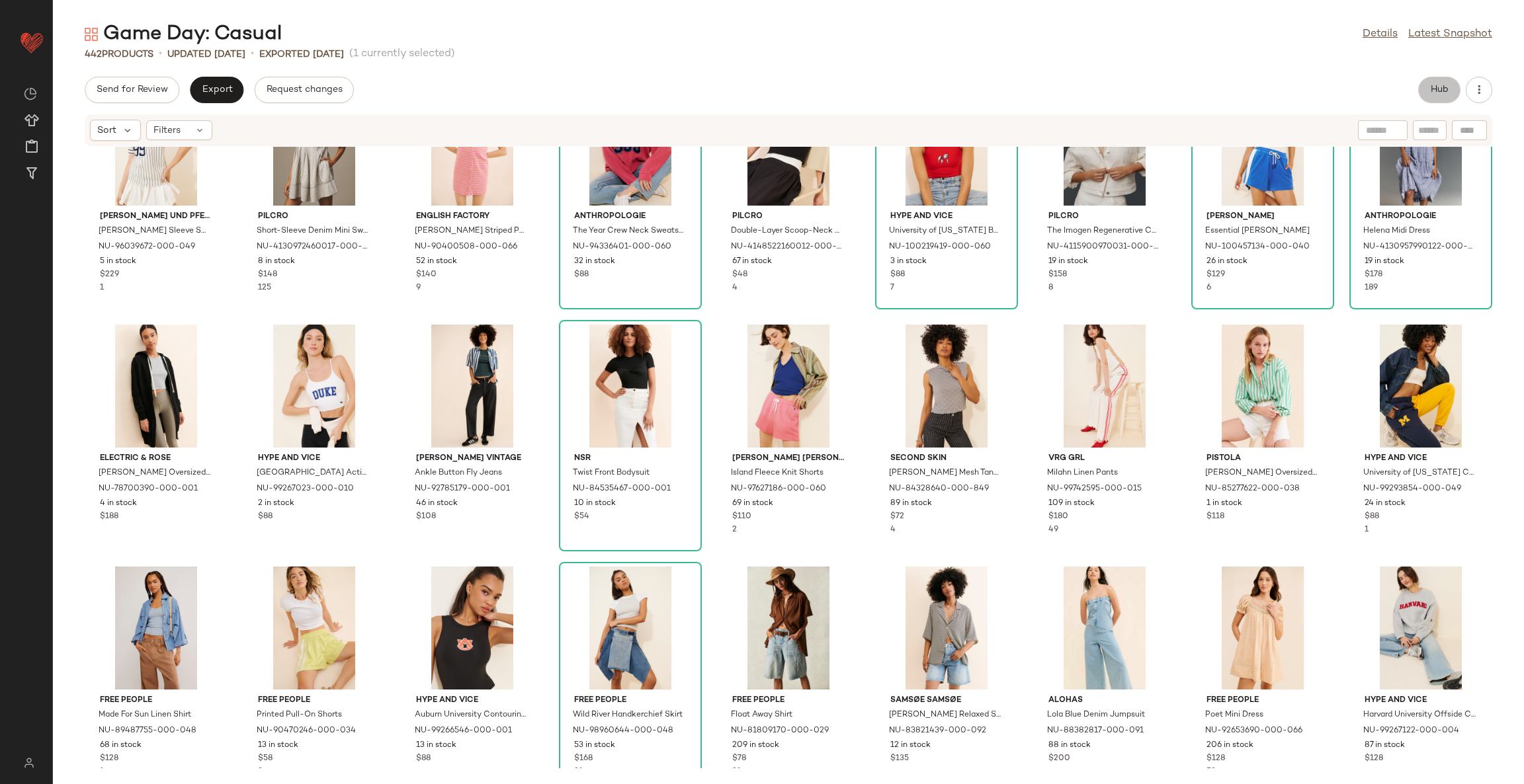
click at [1430, 91] on span "Hub" at bounding box center [1438, 90] width 18 height 10
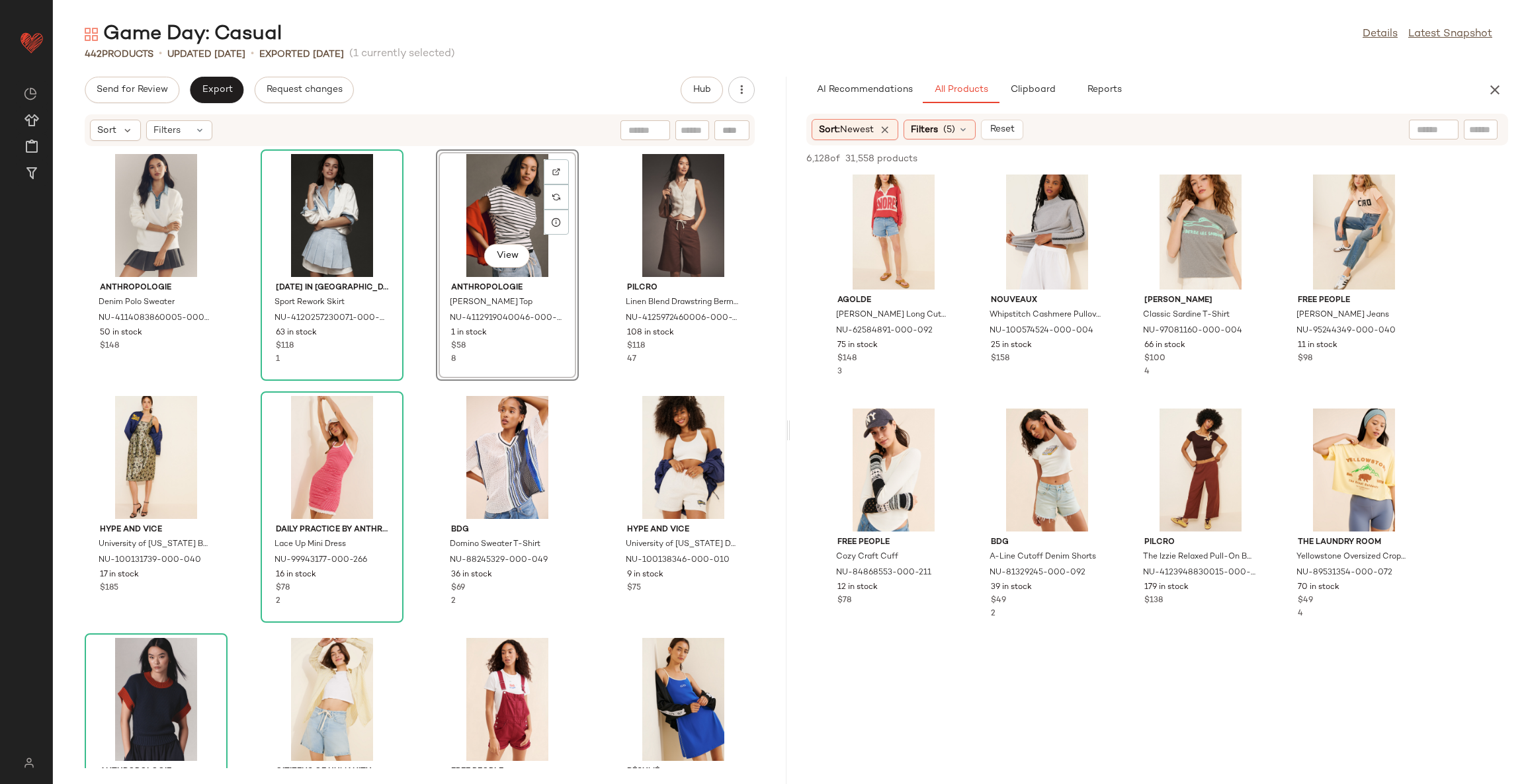
scroll to position [991, 0]
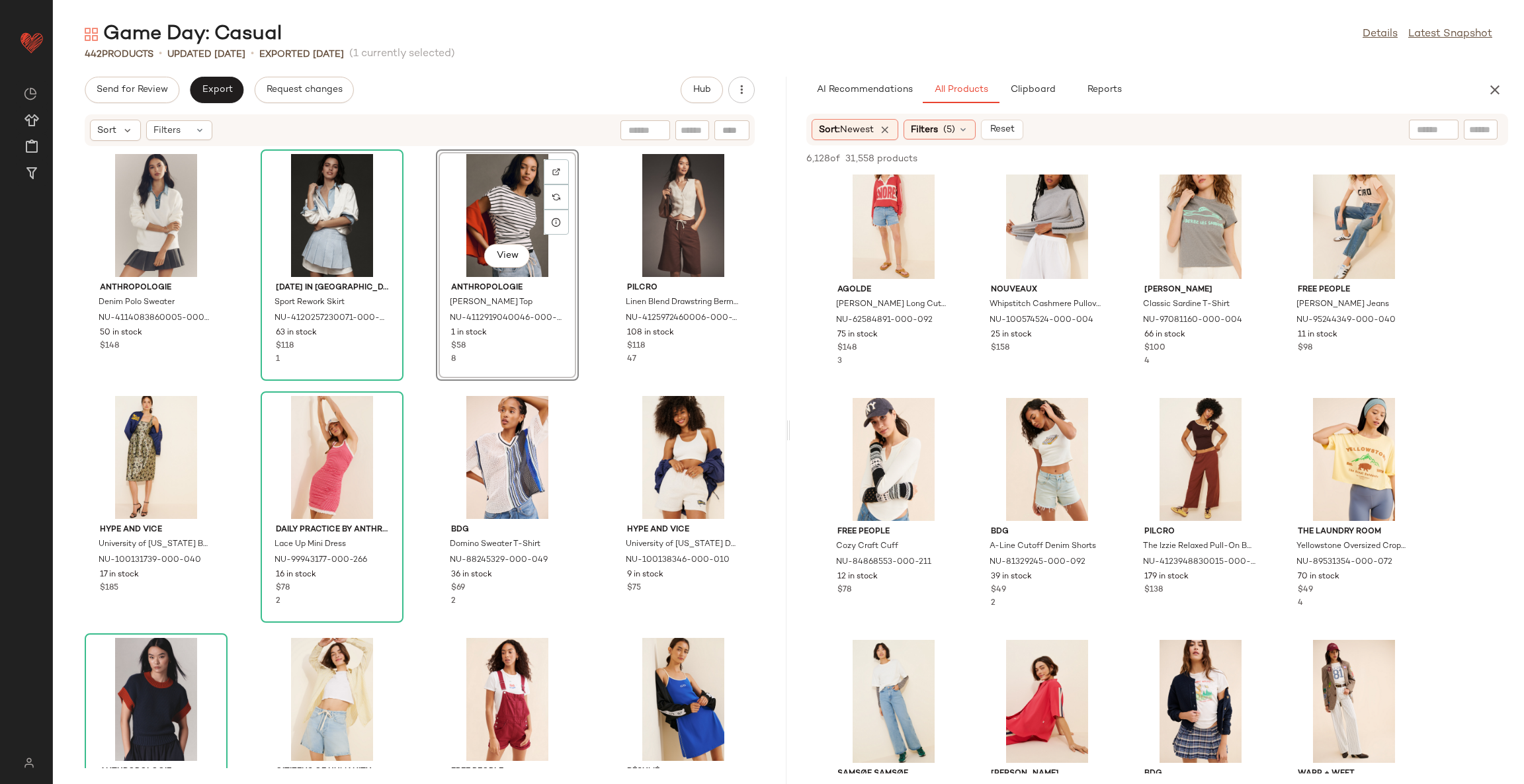
click at [1418, 134] on input "text" at bounding box center [1433, 130] width 34 height 14
type input "**********"
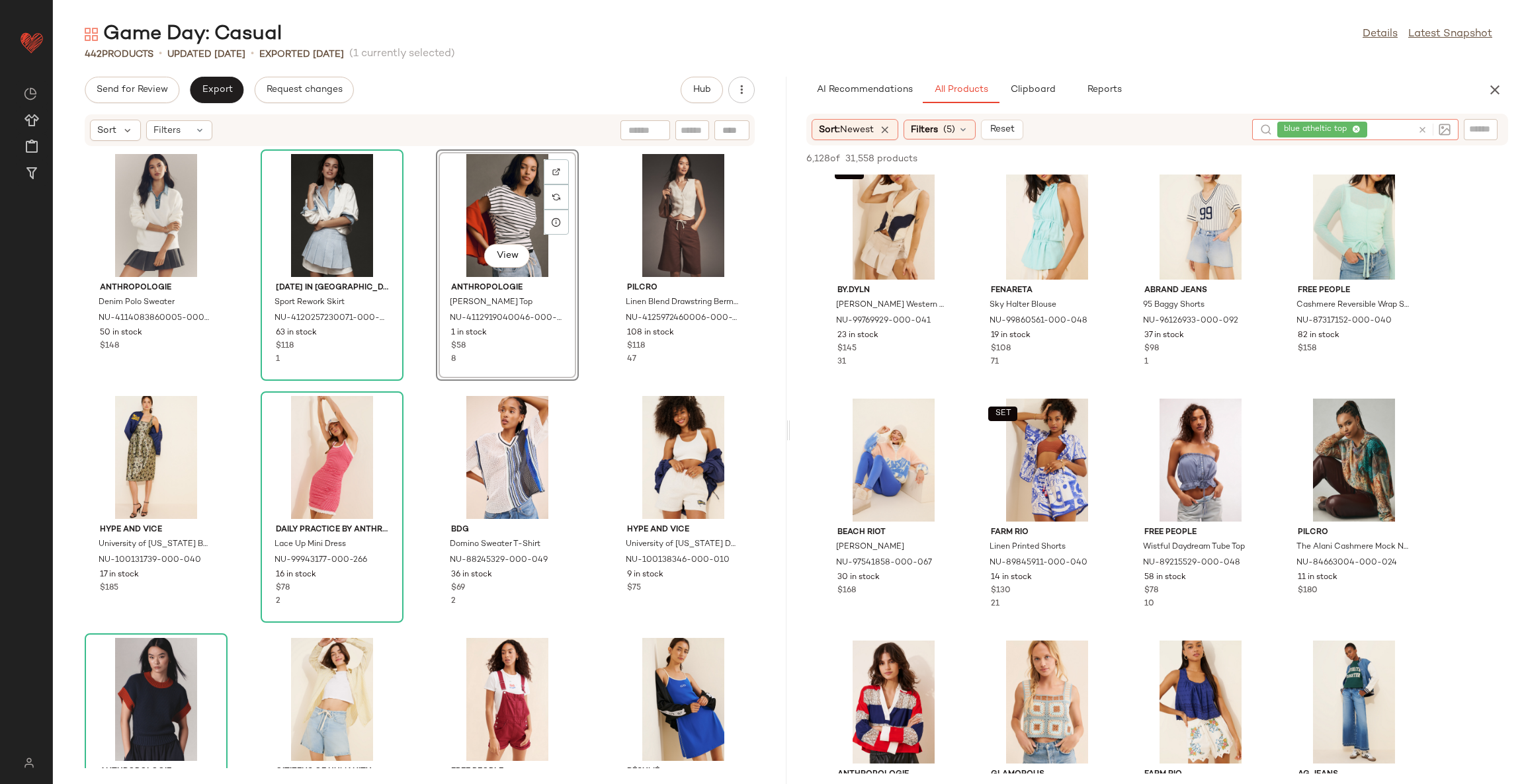
scroll to position [6349, 0]
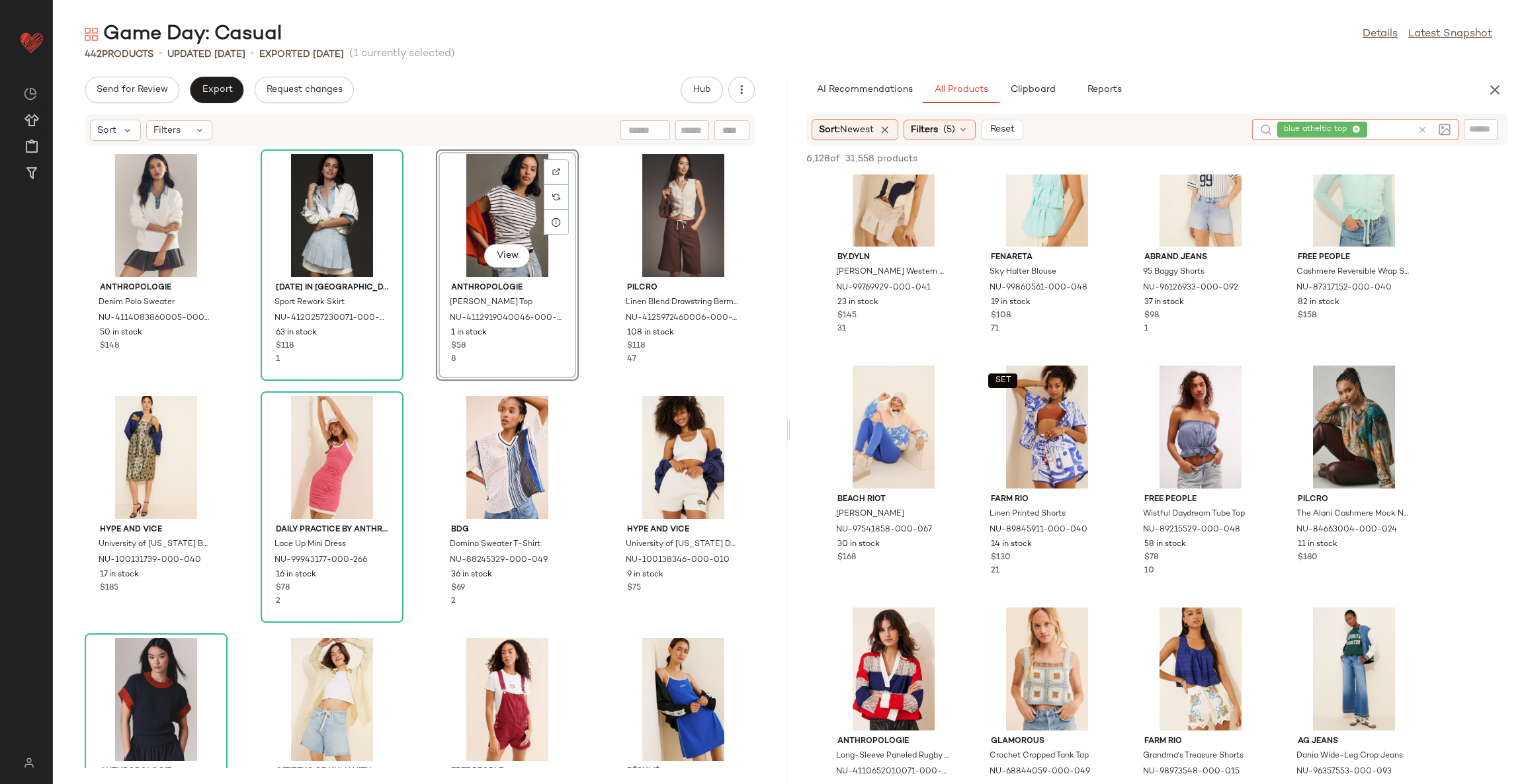
click at [1423, 126] on icon at bounding box center [1422, 129] width 10 height 10
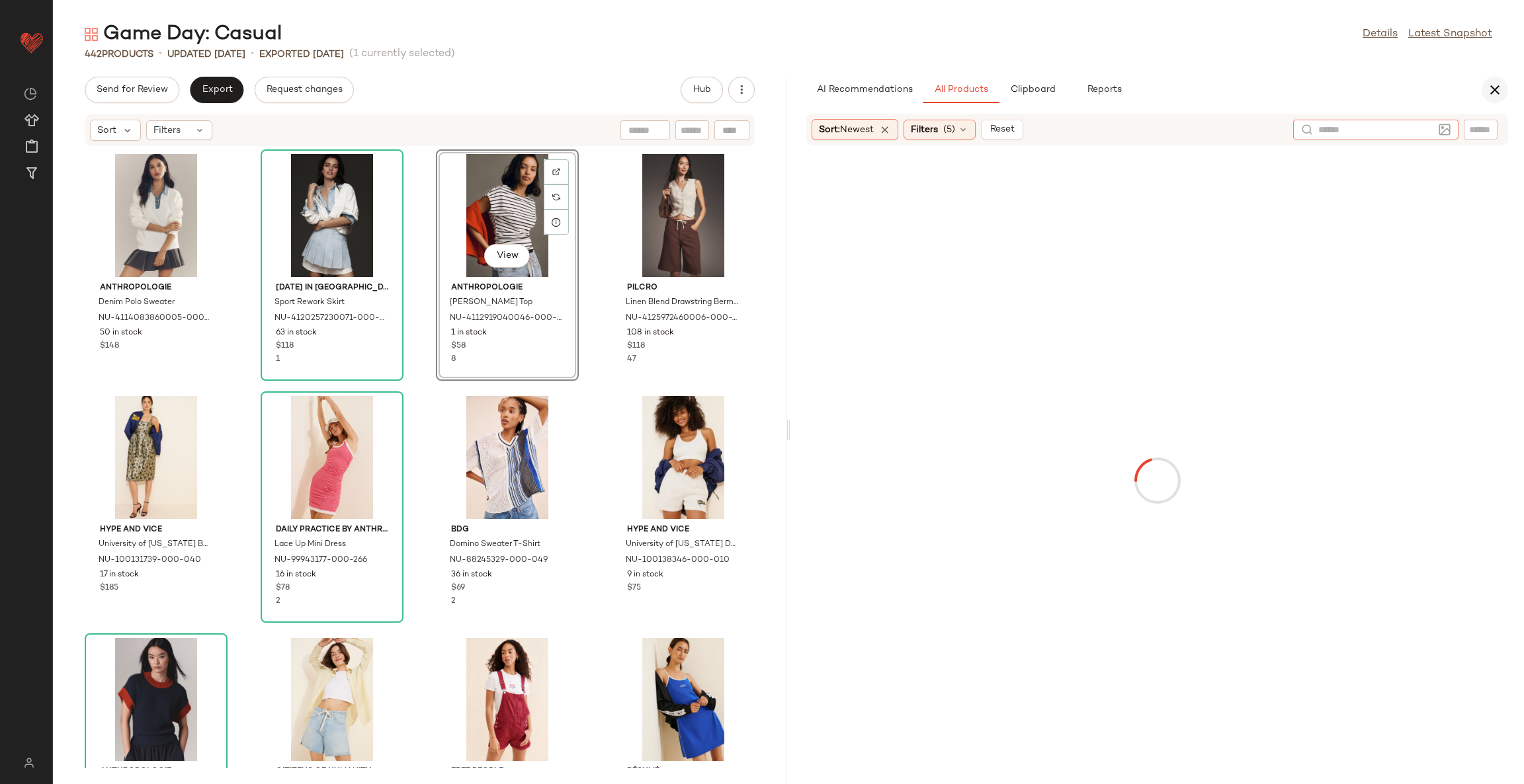
click at [1498, 88] on icon "button" at bounding box center [1495, 90] width 16 height 16
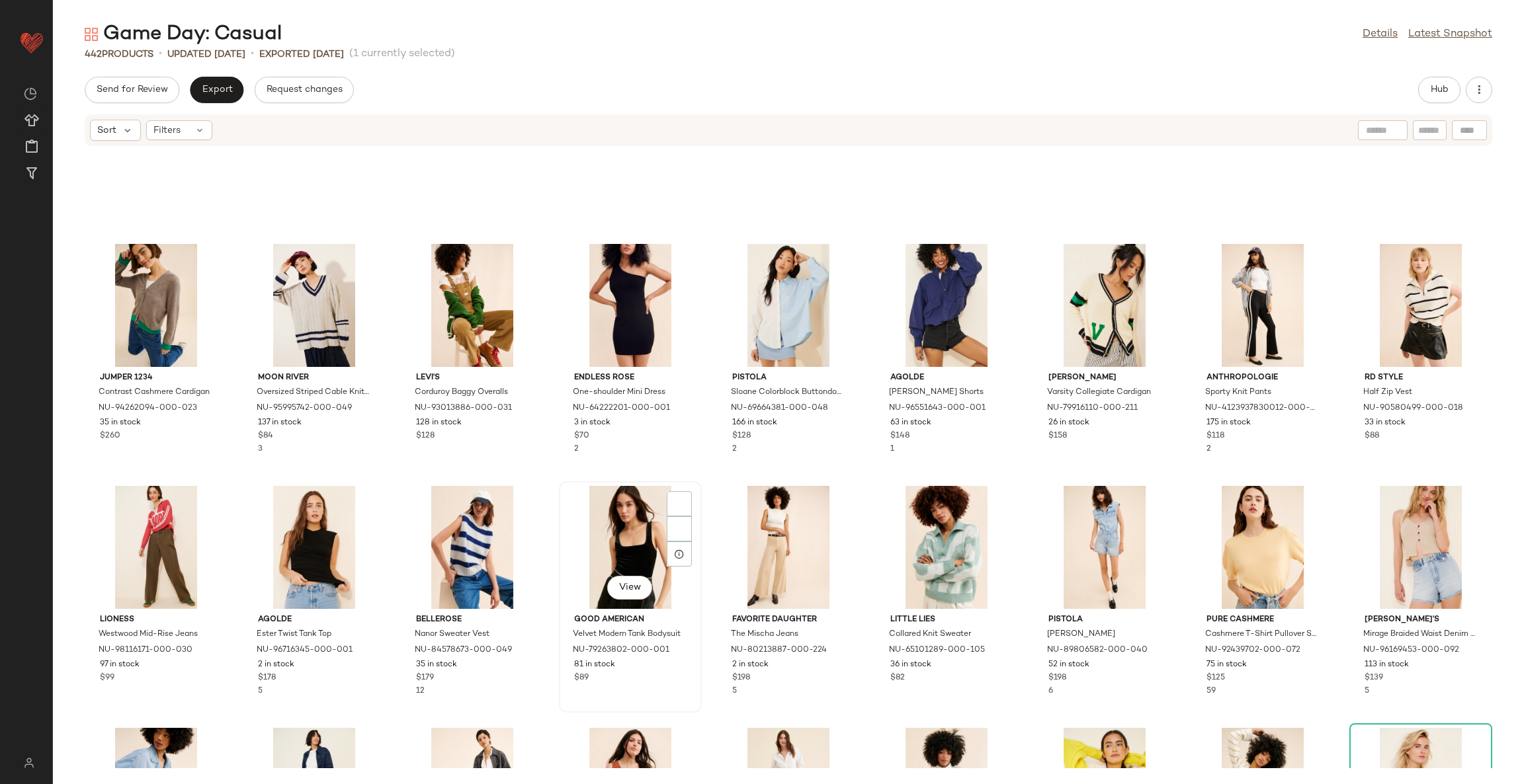
scroll to position [5729, 0]
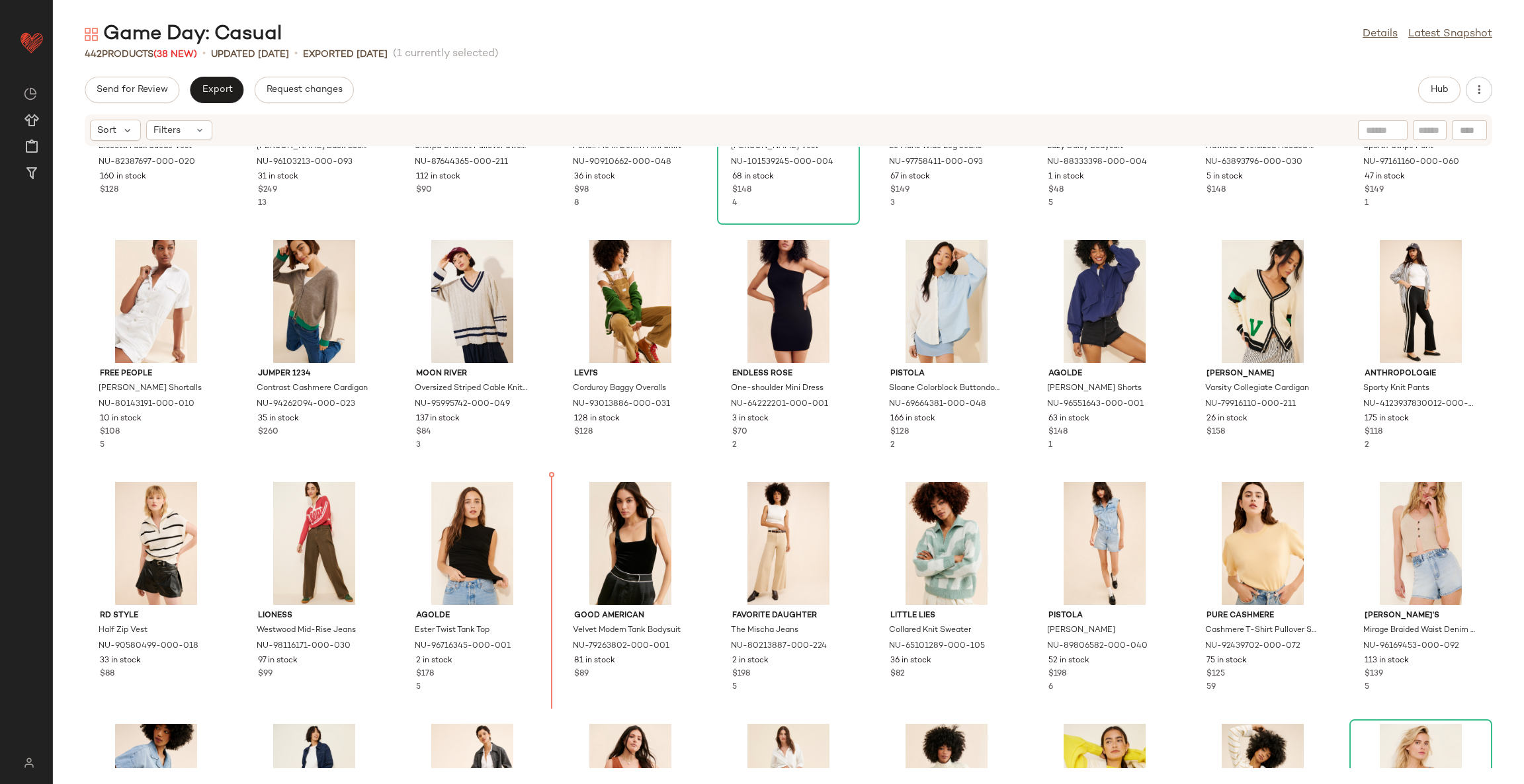
scroll to position [5754, 0]
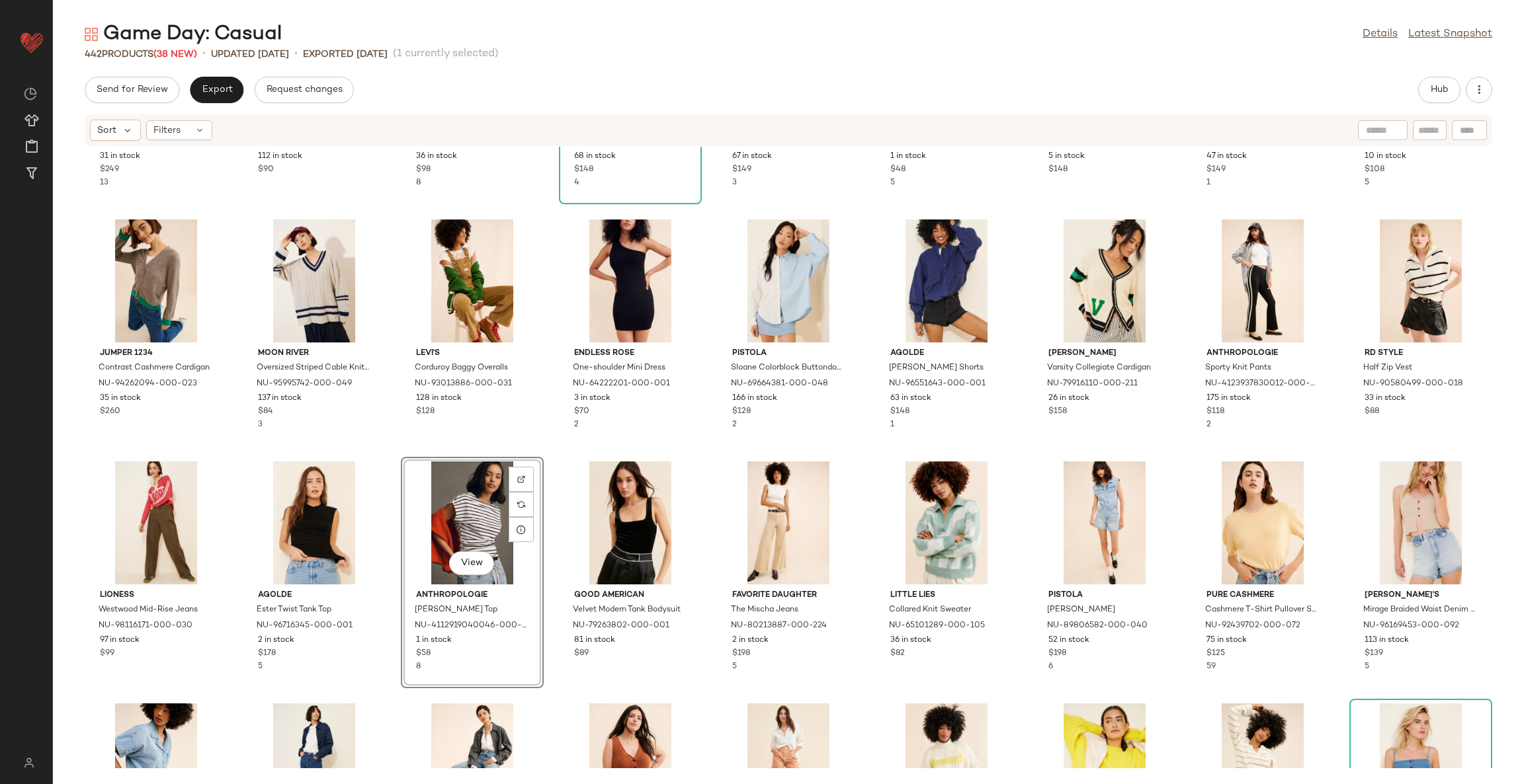
click at [543, 467] on div "Paige Anessa Cross Back Loop Wide Leg Jeans NU-96103213-000-093 31 in stock $24…" at bounding box center [788, 457] width 1471 height 622
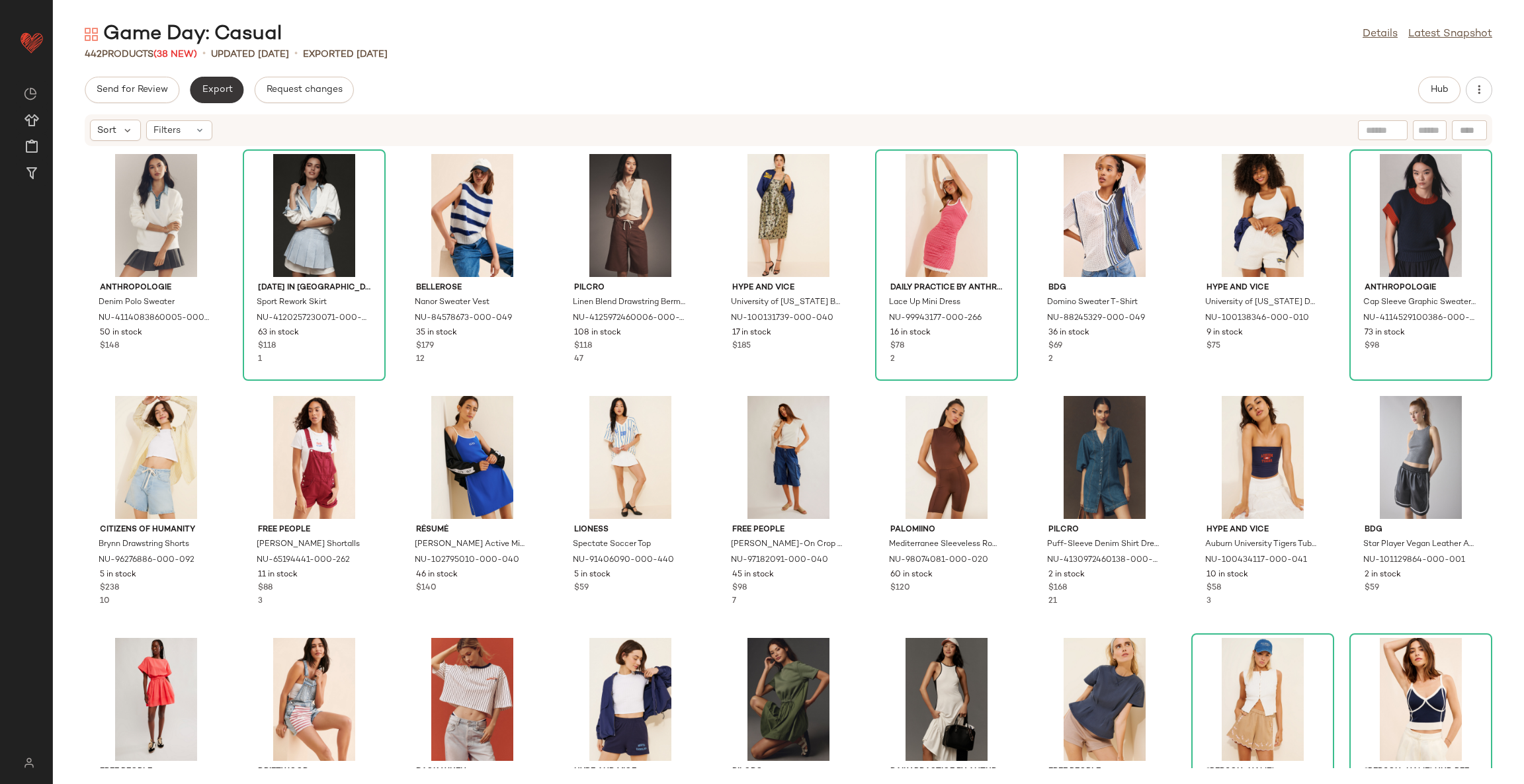
click at [228, 90] on span "Export" at bounding box center [217, 90] width 31 height 10
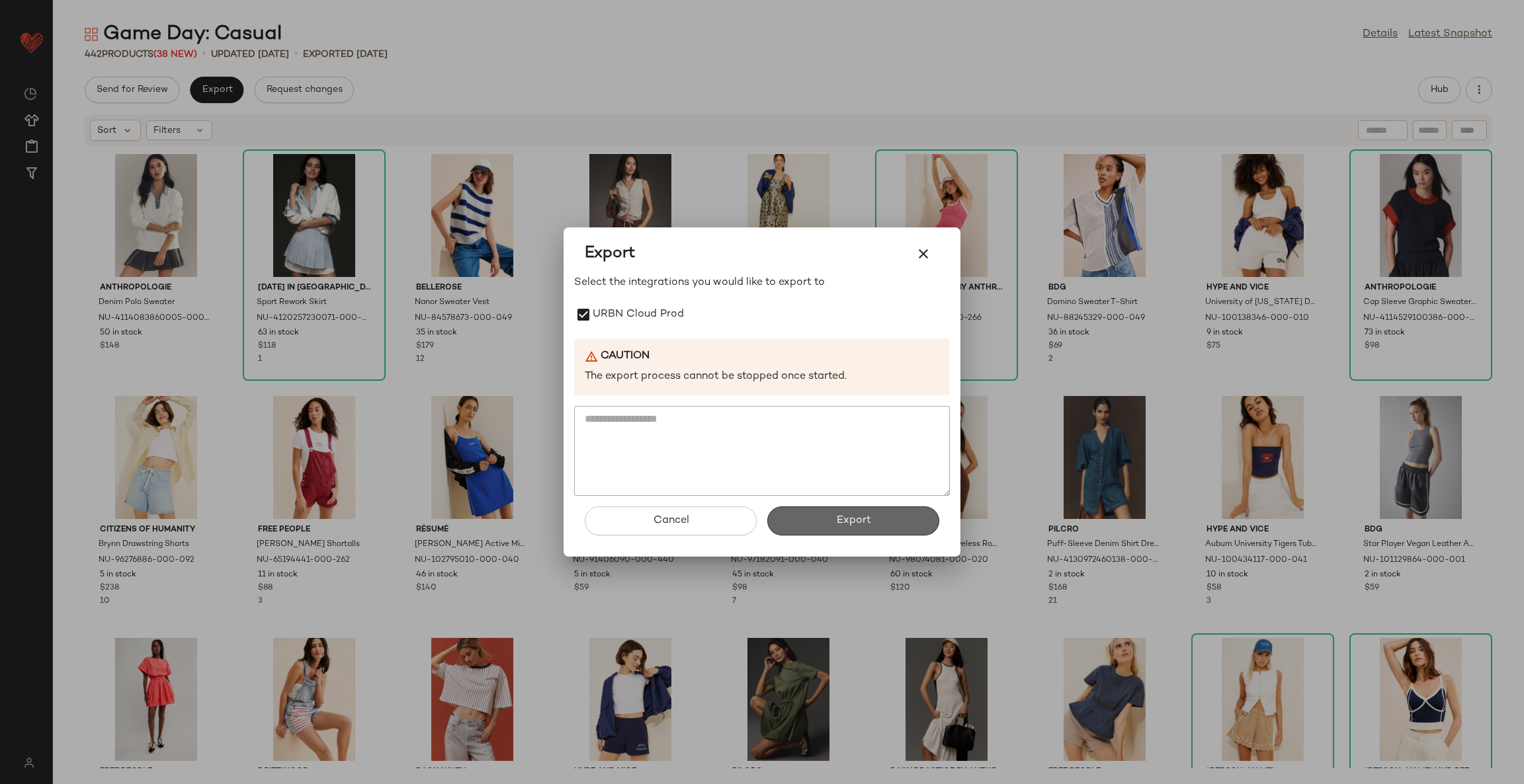
click at [812, 520] on button "Export" at bounding box center [853, 522] width 172 height 29
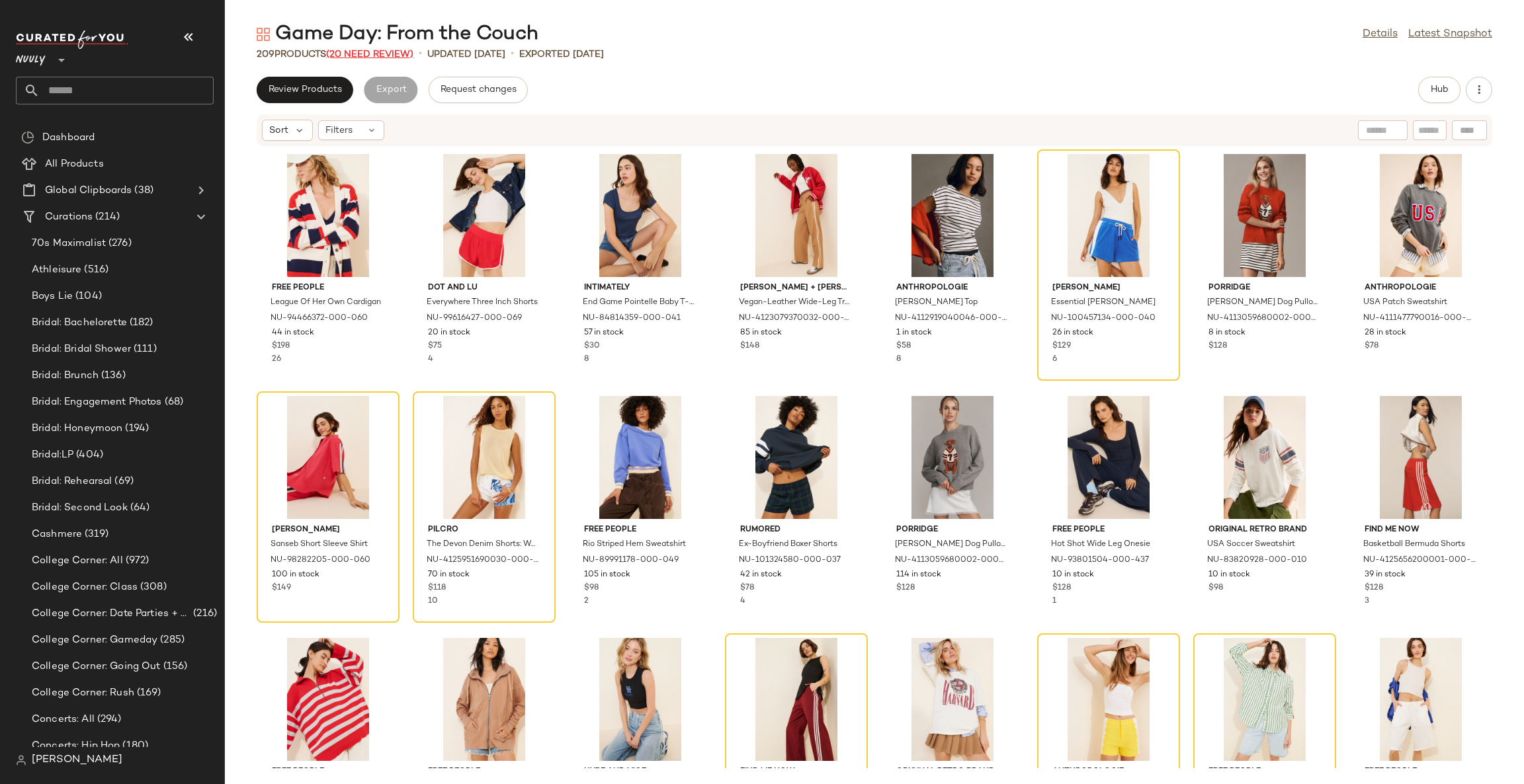
click at [362, 54] on span "(20 Need Review)" at bounding box center [369, 54] width 88 height 10
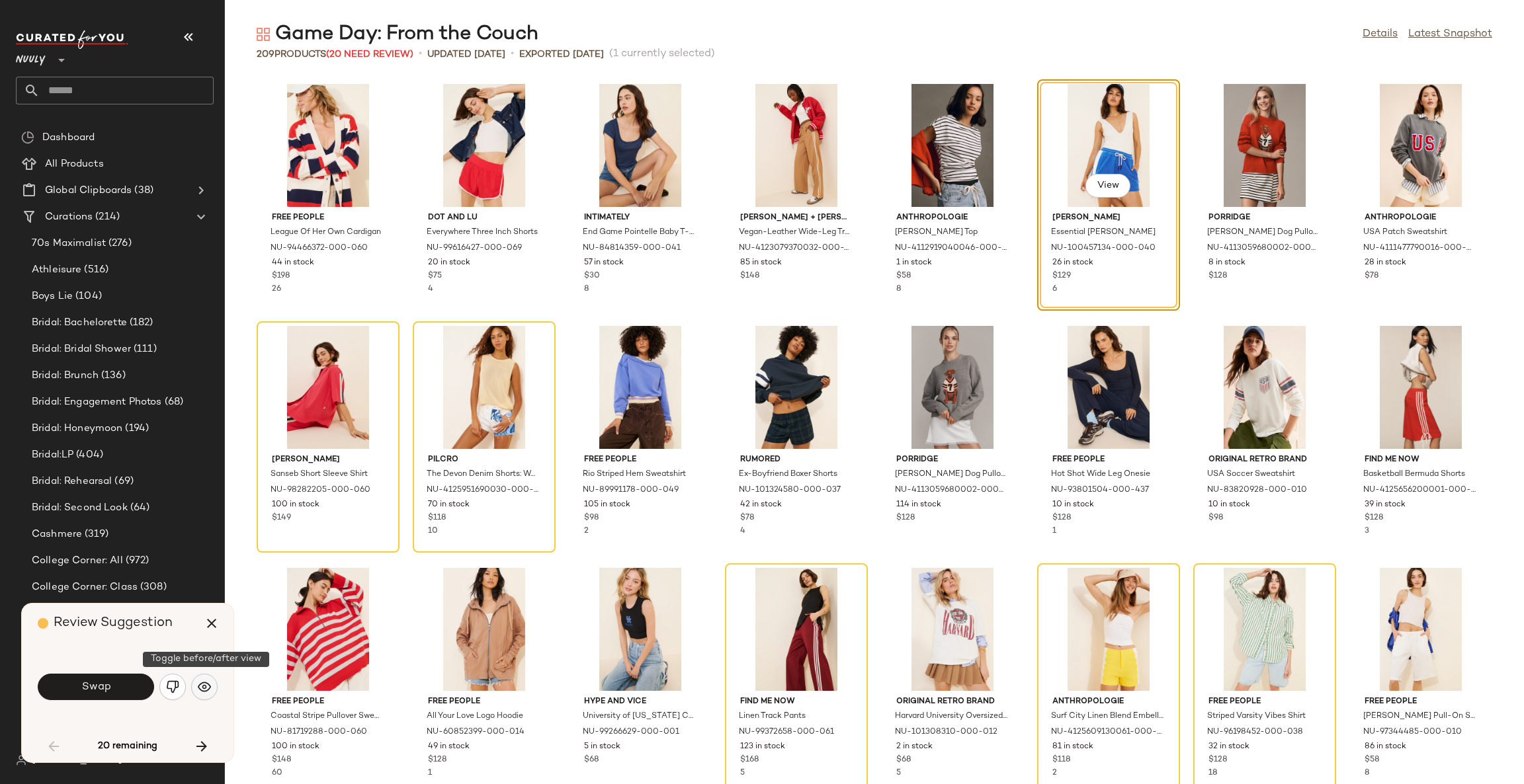
click at [204, 693] on img "button" at bounding box center [204, 687] width 13 height 13
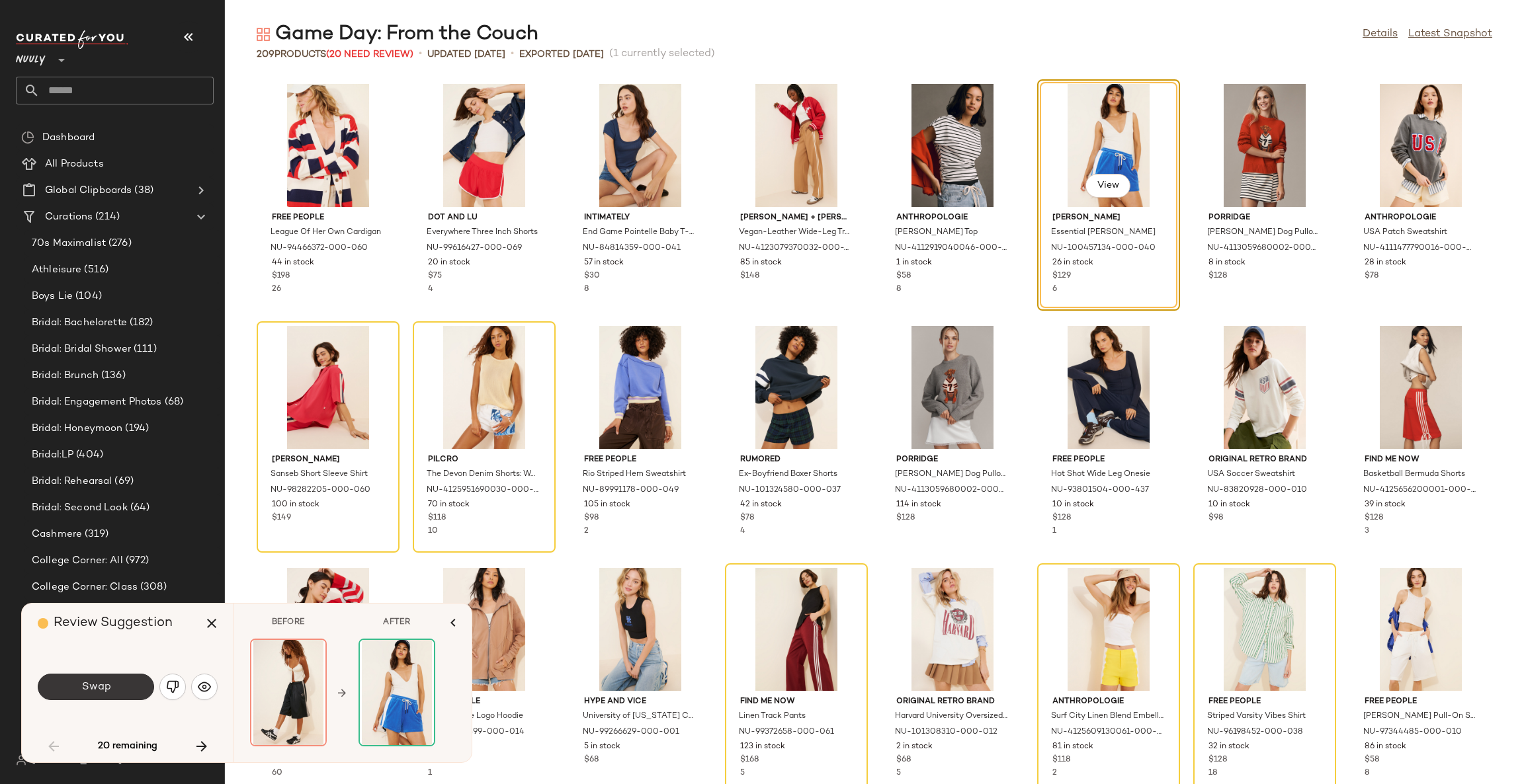
click at [138, 682] on button "Swap" at bounding box center [96, 687] width 116 height 27
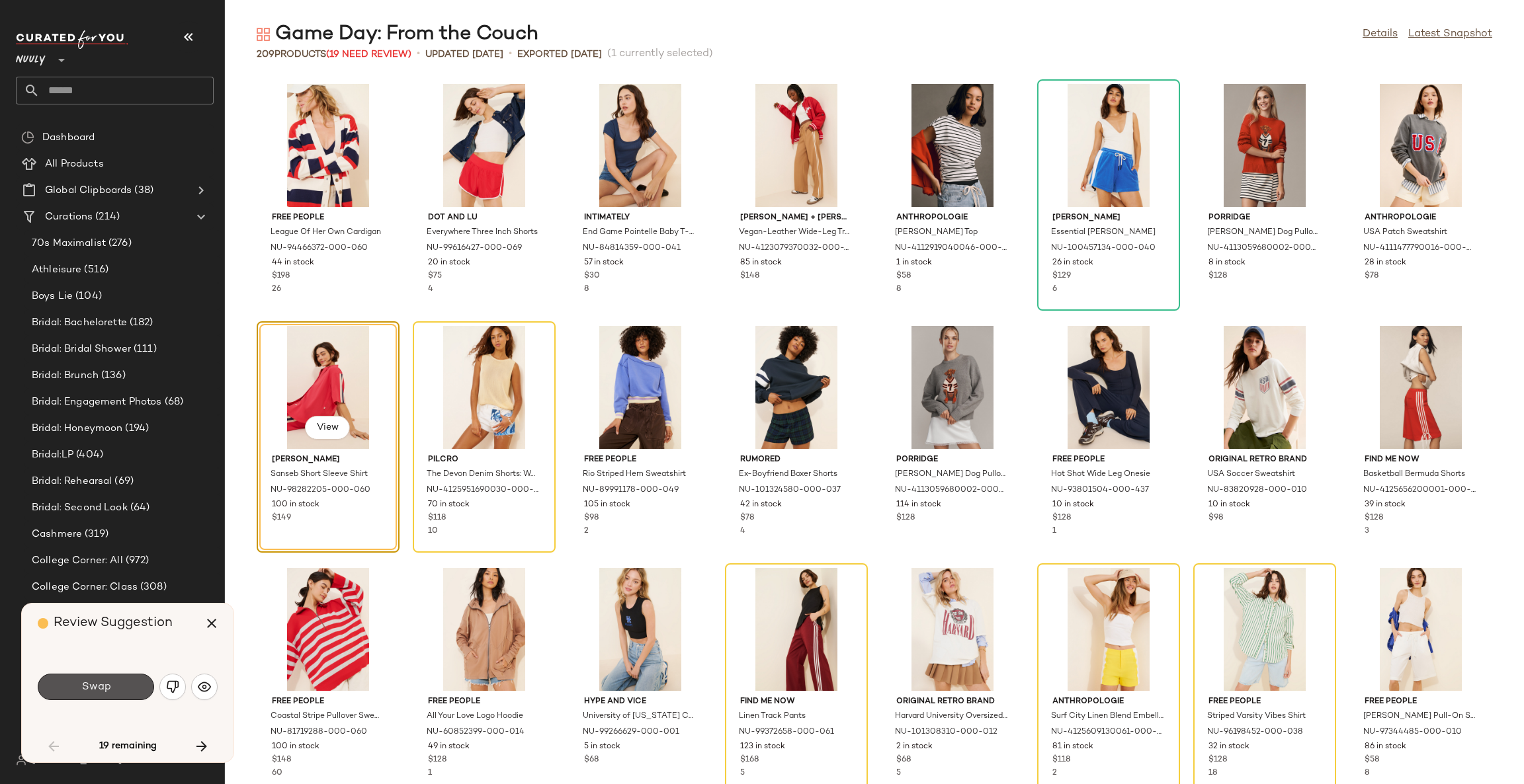
click at [138, 682] on button "Swap" at bounding box center [96, 687] width 116 height 27
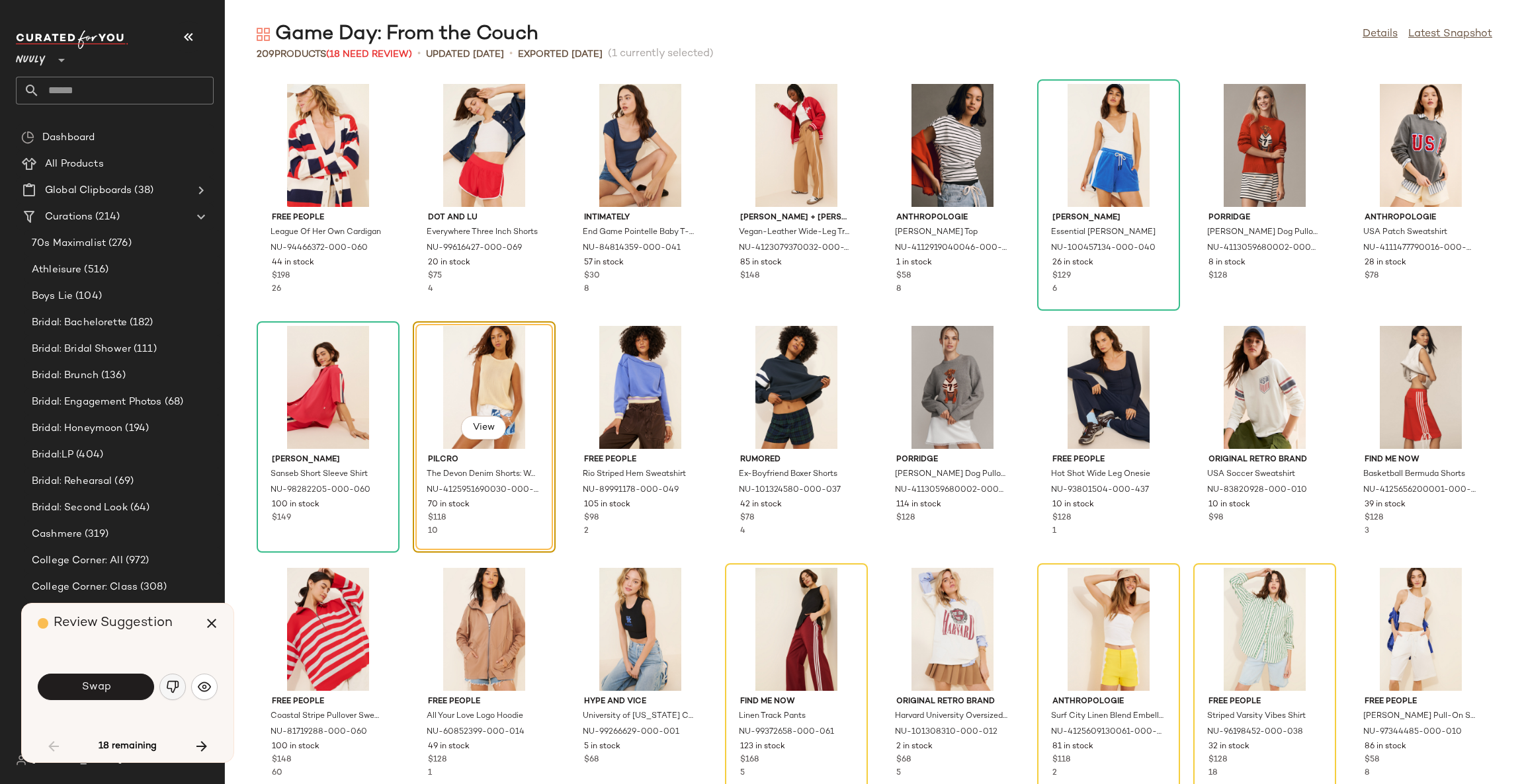
click at [178, 686] on img "button" at bounding box center [172, 687] width 13 height 13
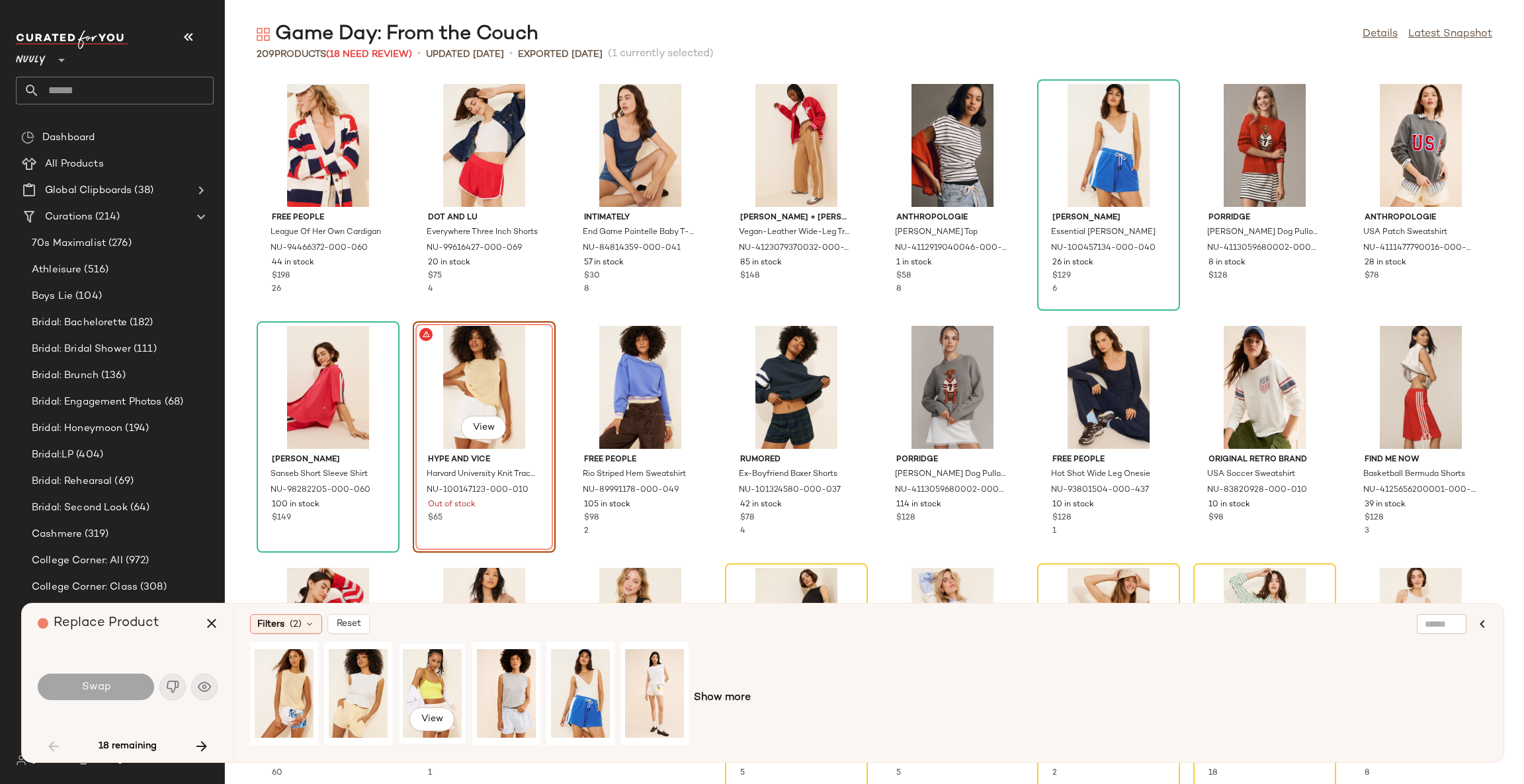
click at [448, 686] on div "View" at bounding box center [432, 694] width 59 height 94
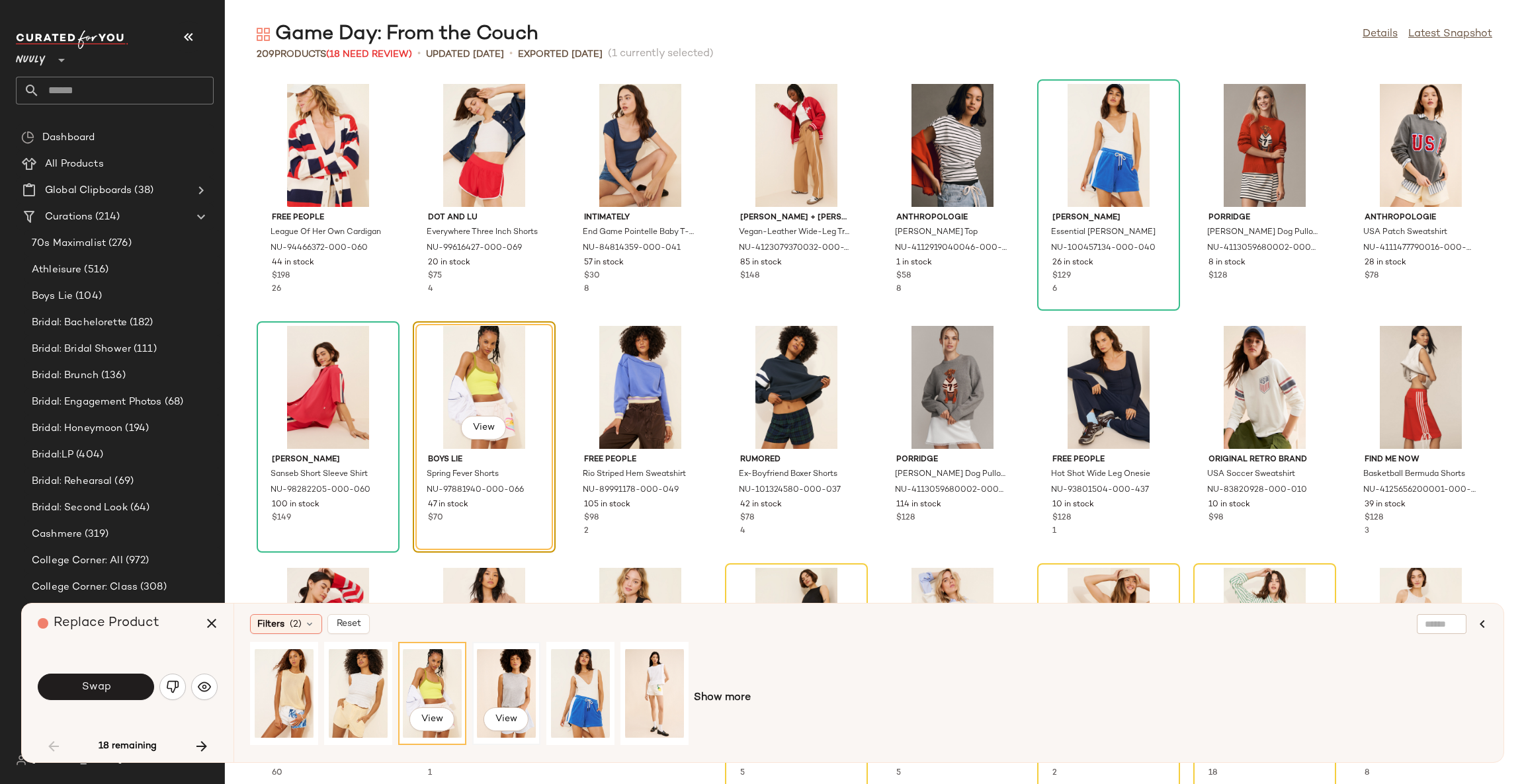
click at [517, 688] on div "View" at bounding box center [506, 694] width 59 height 94
click at [355, 690] on div "View" at bounding box center [358, 694] width 59 height 94
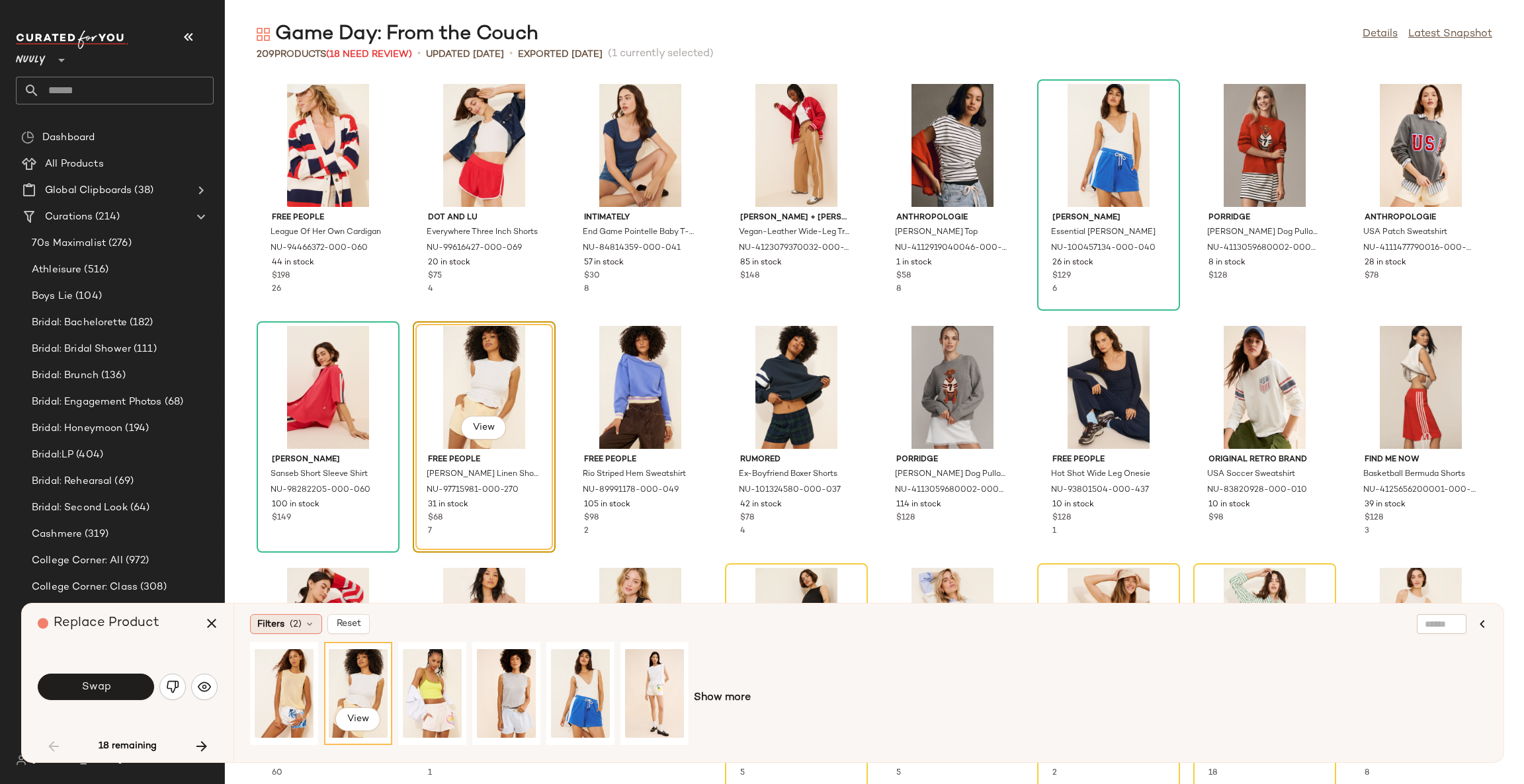
click at [310, 625] on icon at bounding box center [309, 625] width 10 height 10
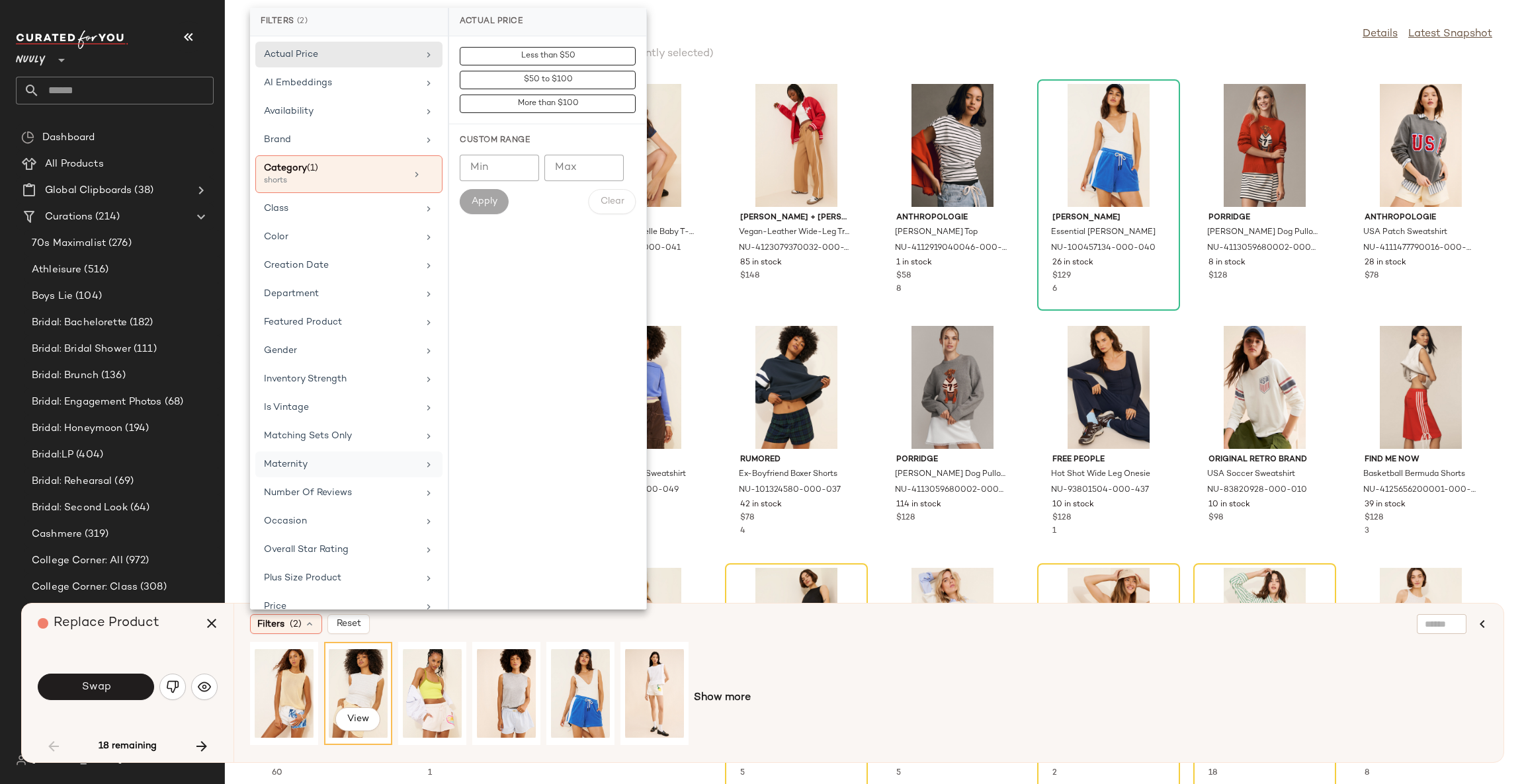
scroll to position [92, 0]
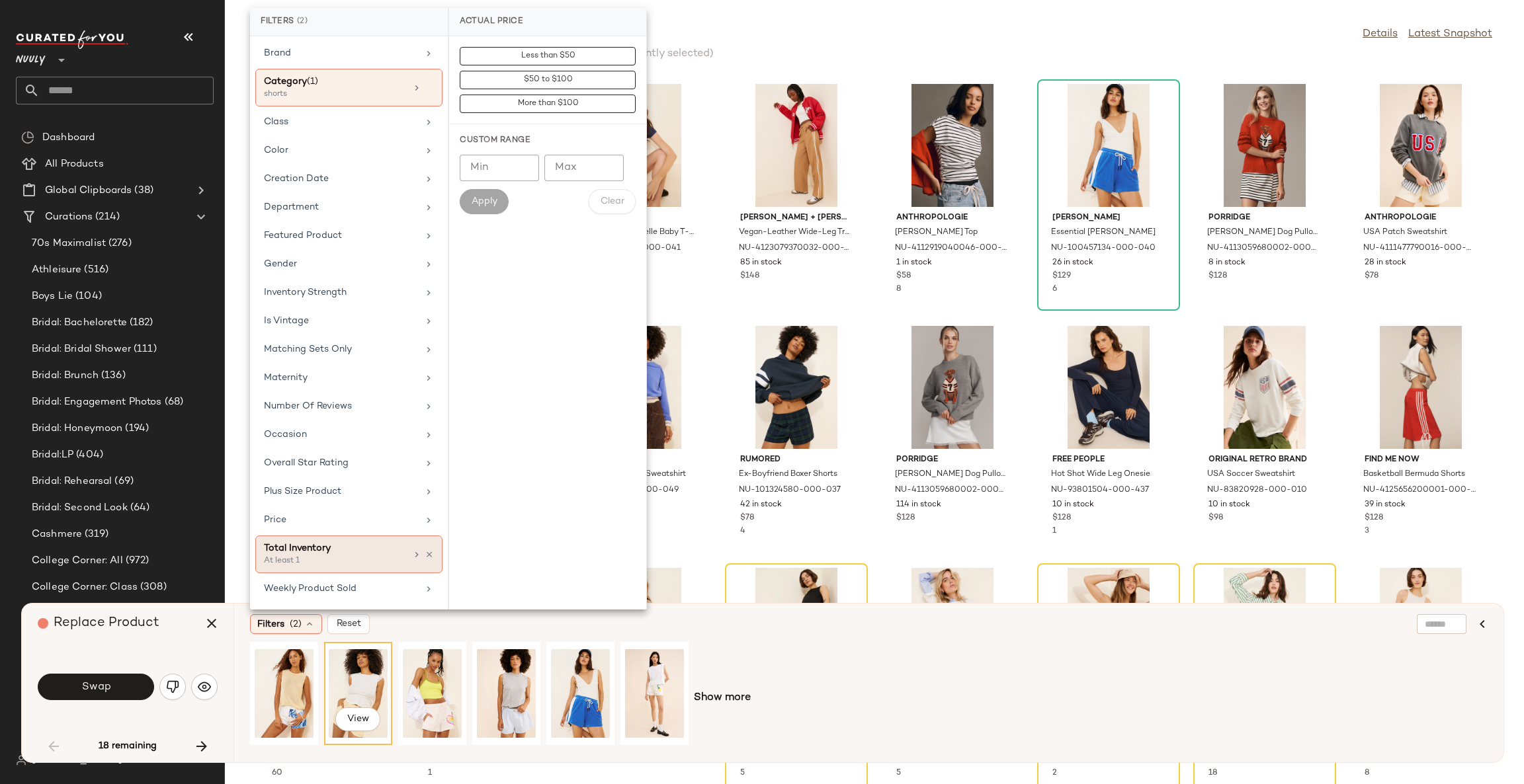
click at [391, 547] on div "Total Inventory" at bounding box center [335, 548] width 142 height 14
click at [503, 148] on input "Min" at bounding box center [500, 144] width 80 height 27
type input "**"
click at [493, 178] on span "Apply" at bounding box center [484, 178] width 27 height 10
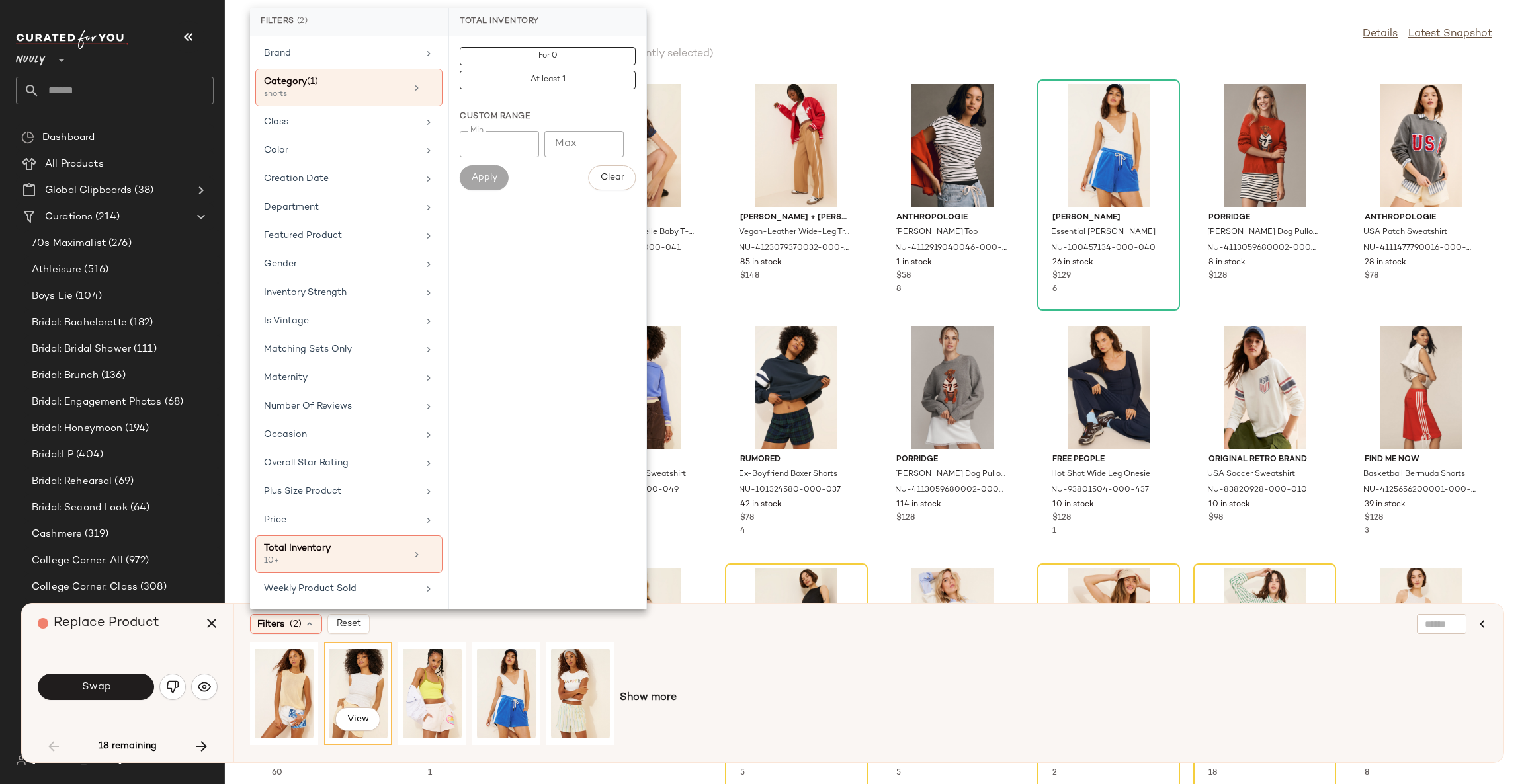
click at [486, 626] on div "Filters (2) Reset" at bounding box center [805, 624] width 1109 height 20
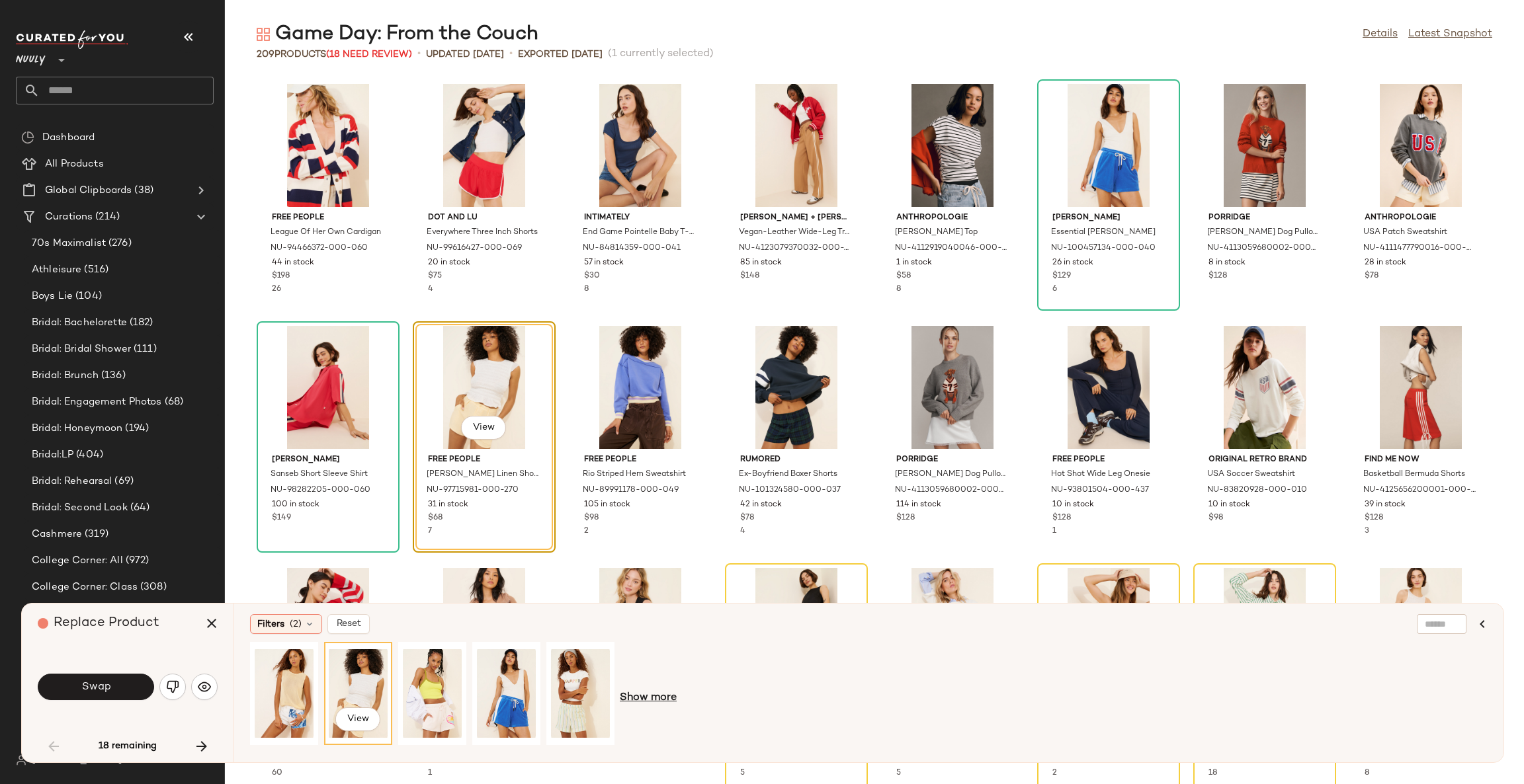
click at [636, 692] on span "Show more" at bounding box center [648, 698] width 57 height 16
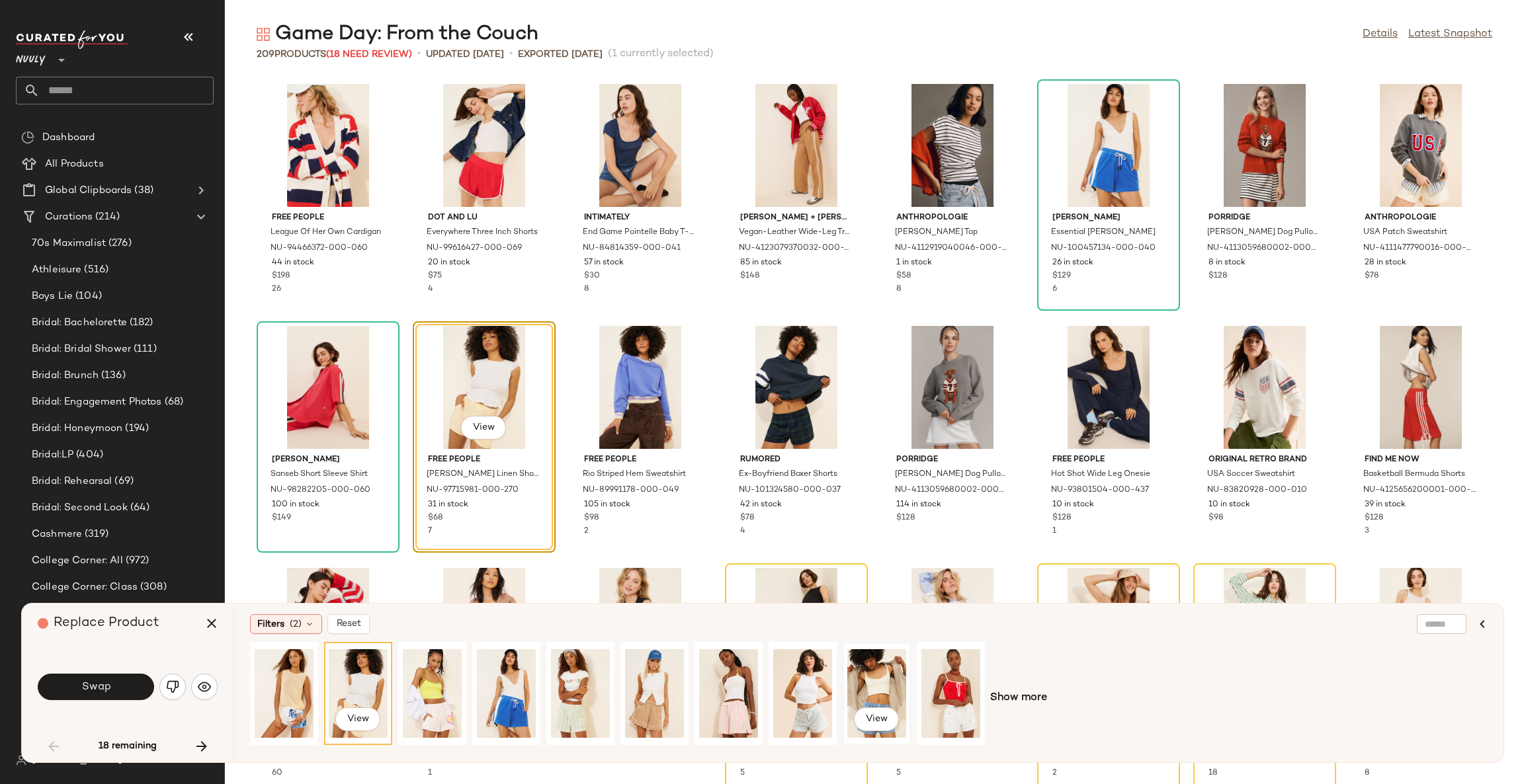
click at [879, 686] on div "View" at bounding box center [877, 694] width 59 height 94
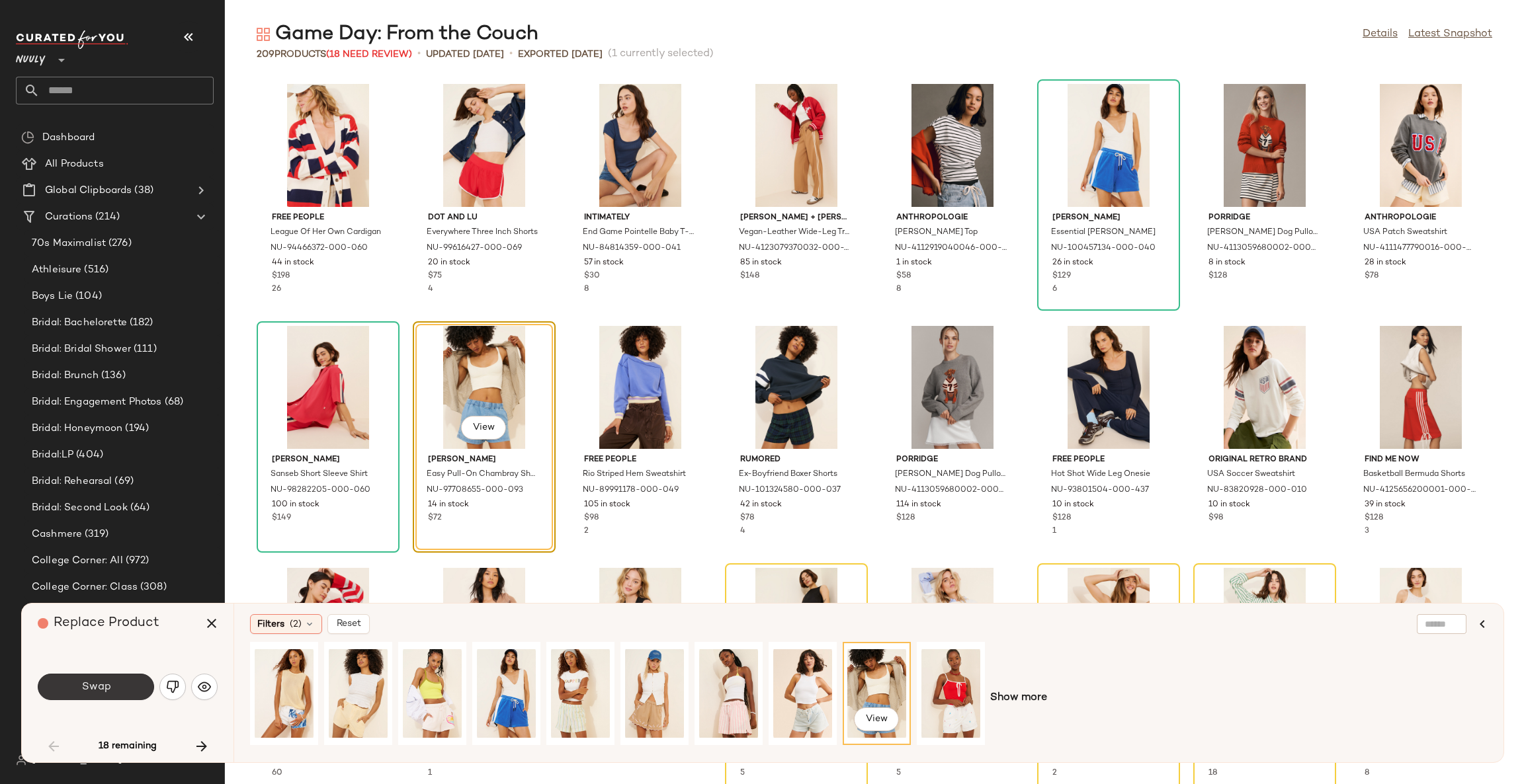
click at [133, 688] on button "Swap" at bounding box center [96, 687] width 116 height 27
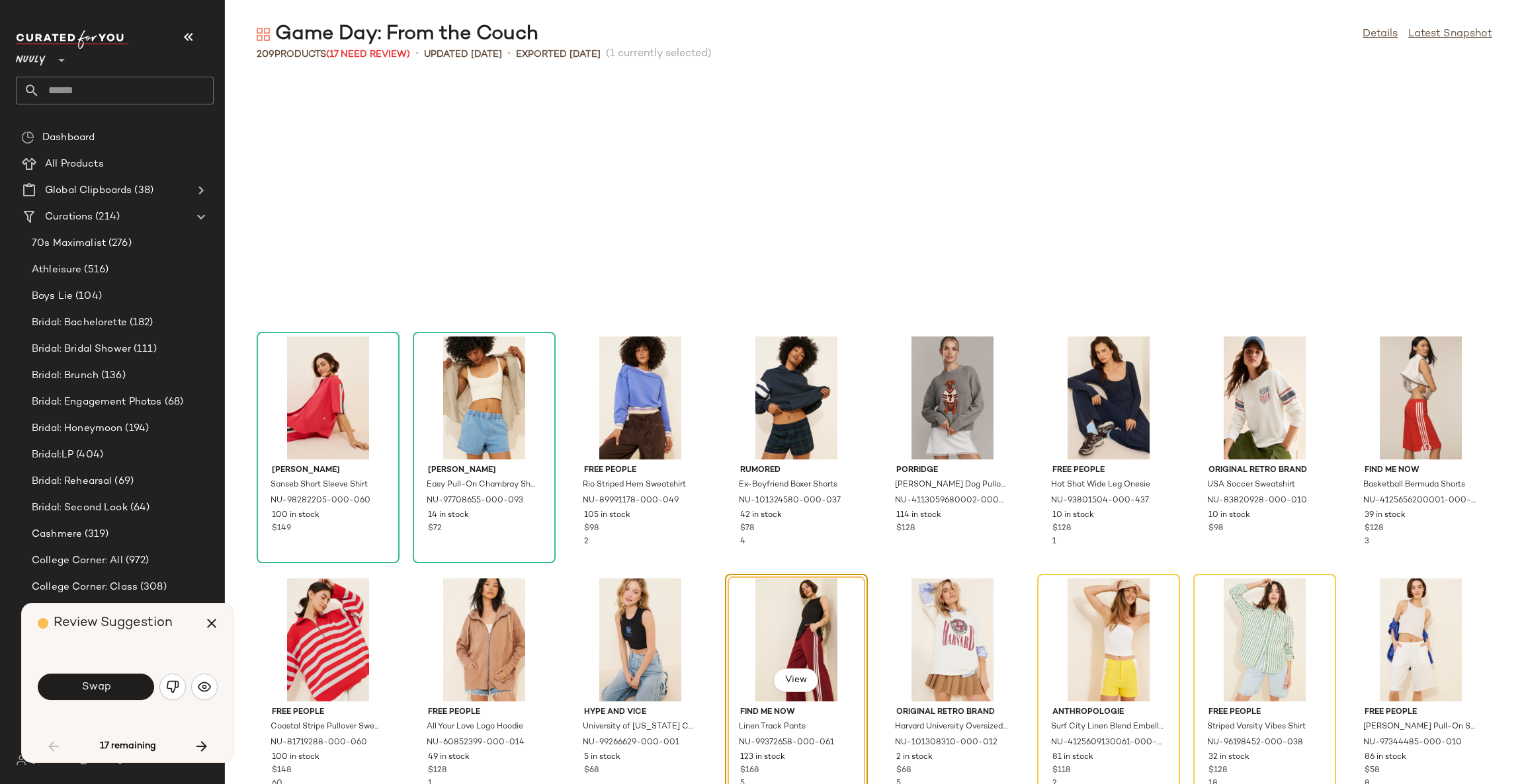
scroll to position [253, 0]
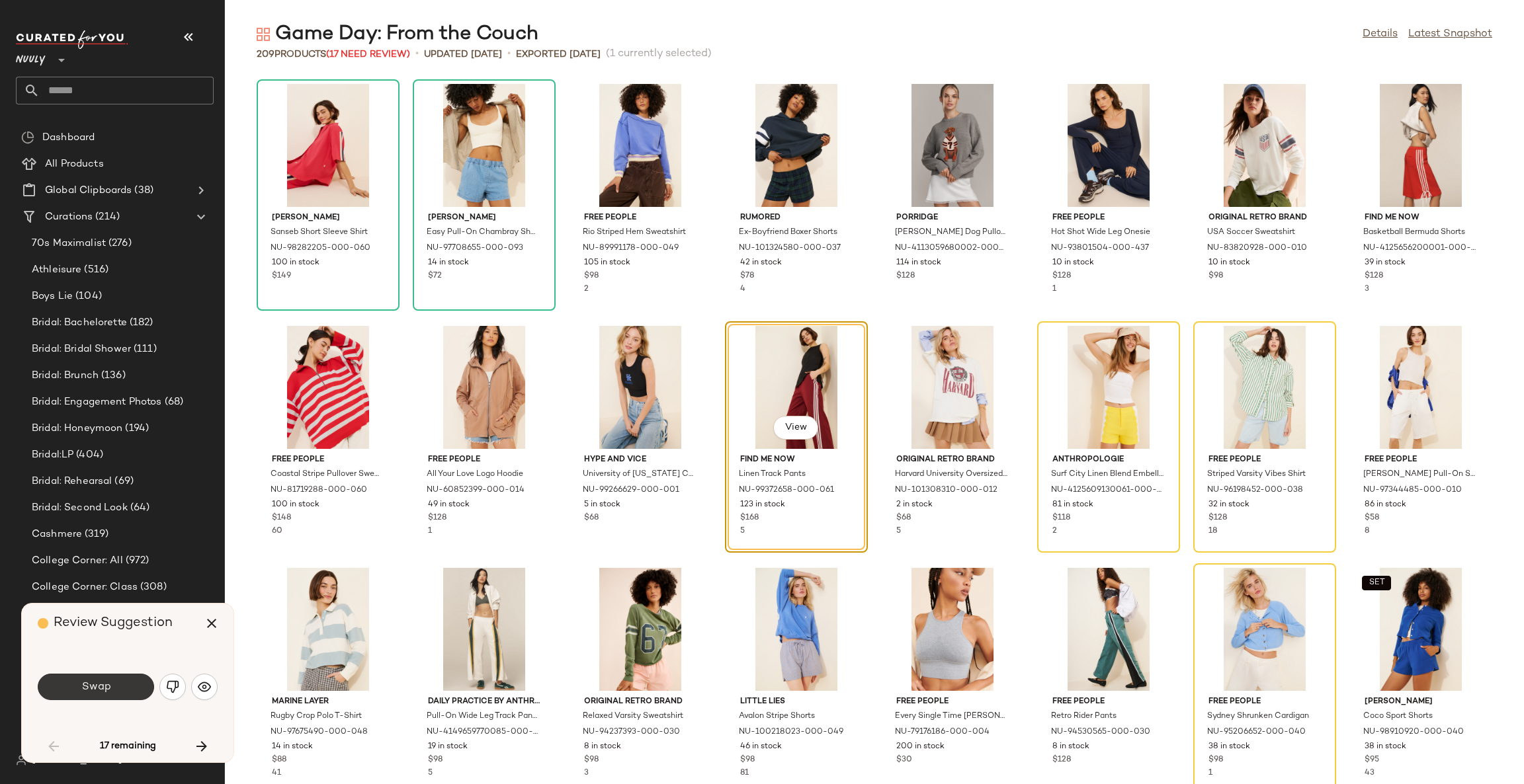
click at [67, 689] on button "Swap" at bounding box center [96, 687] width 116 height 27
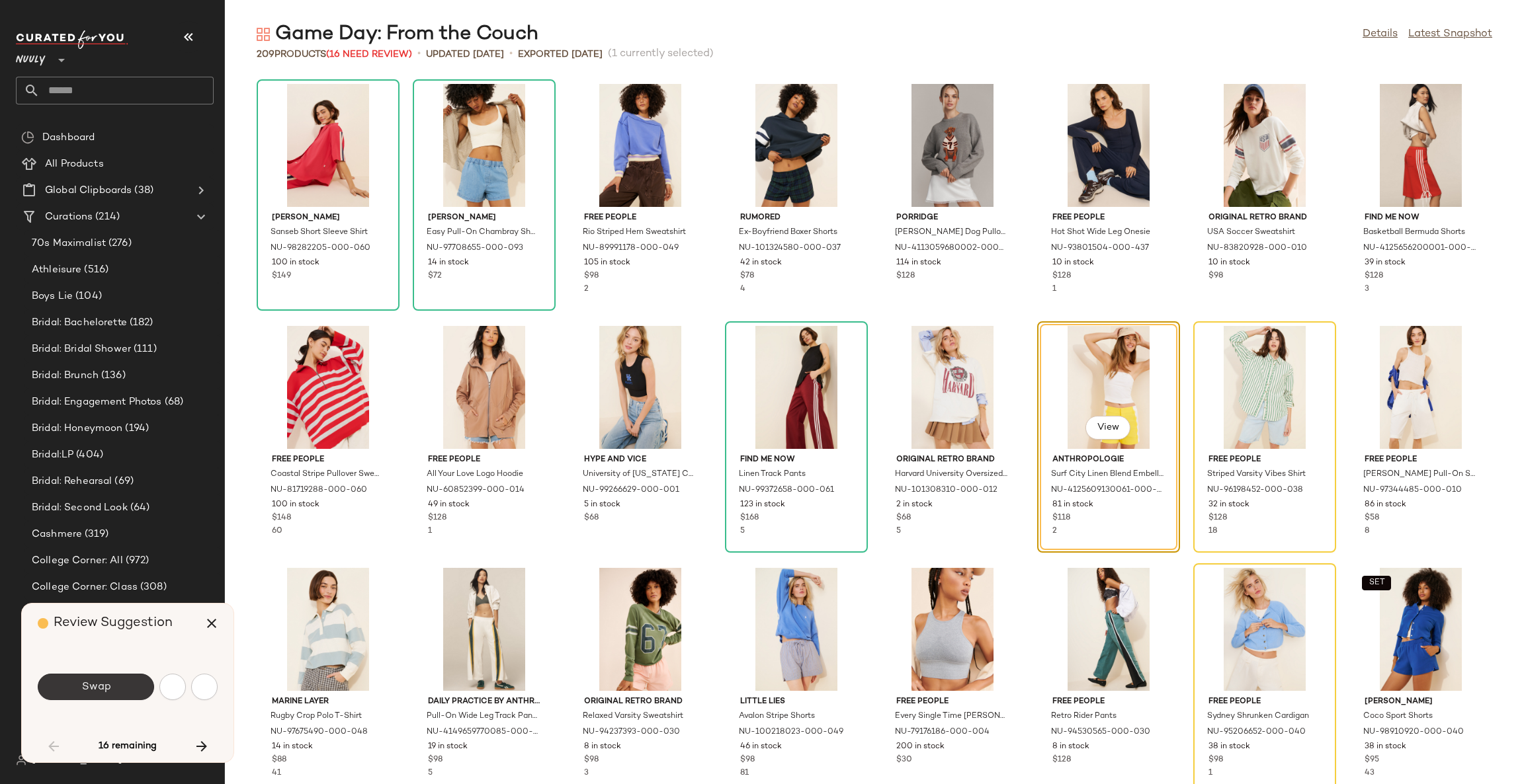
scroll to position [242, 0]
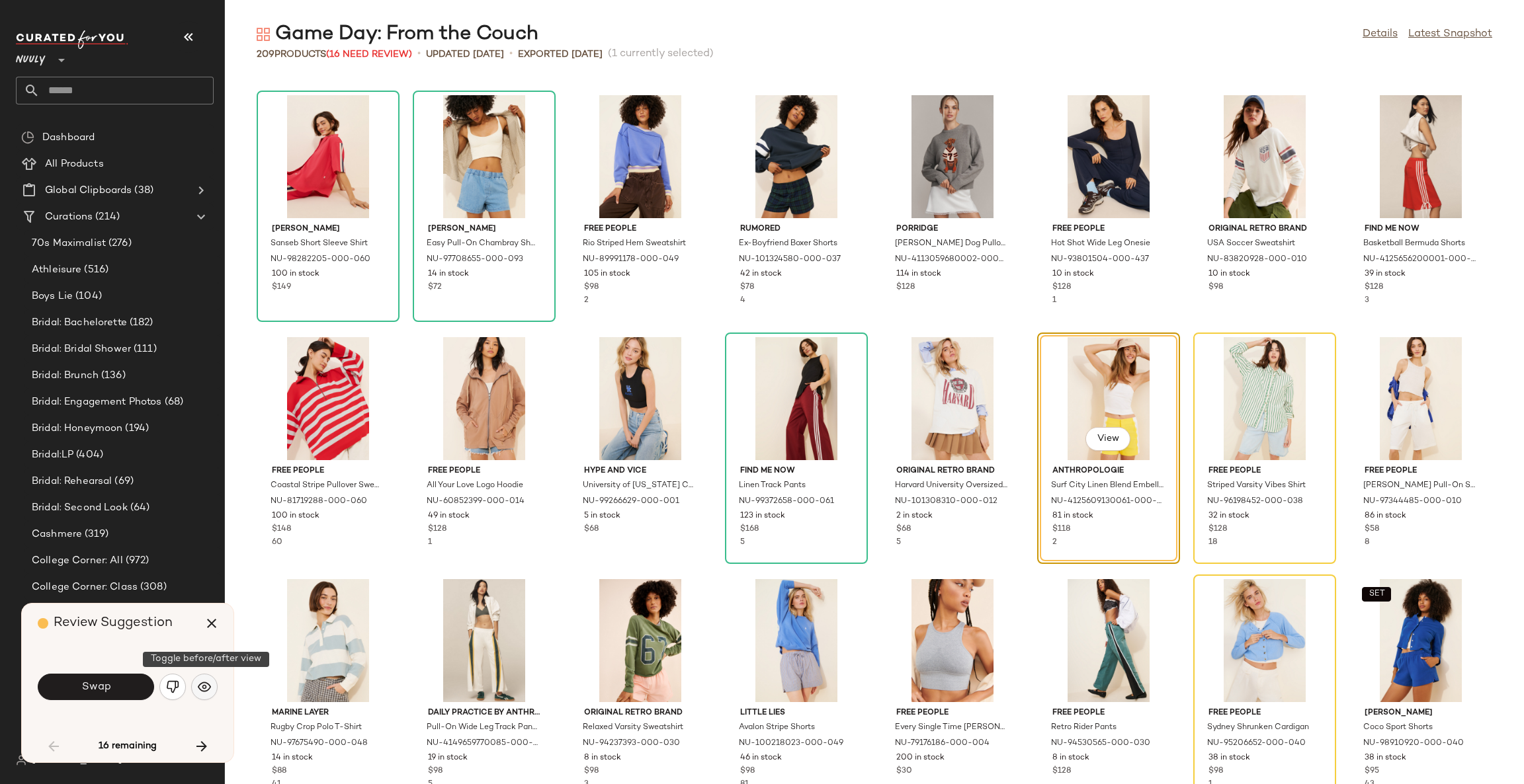
click at [198, 688] on img "button" at bounding box center [204, 687] width 13 height 13
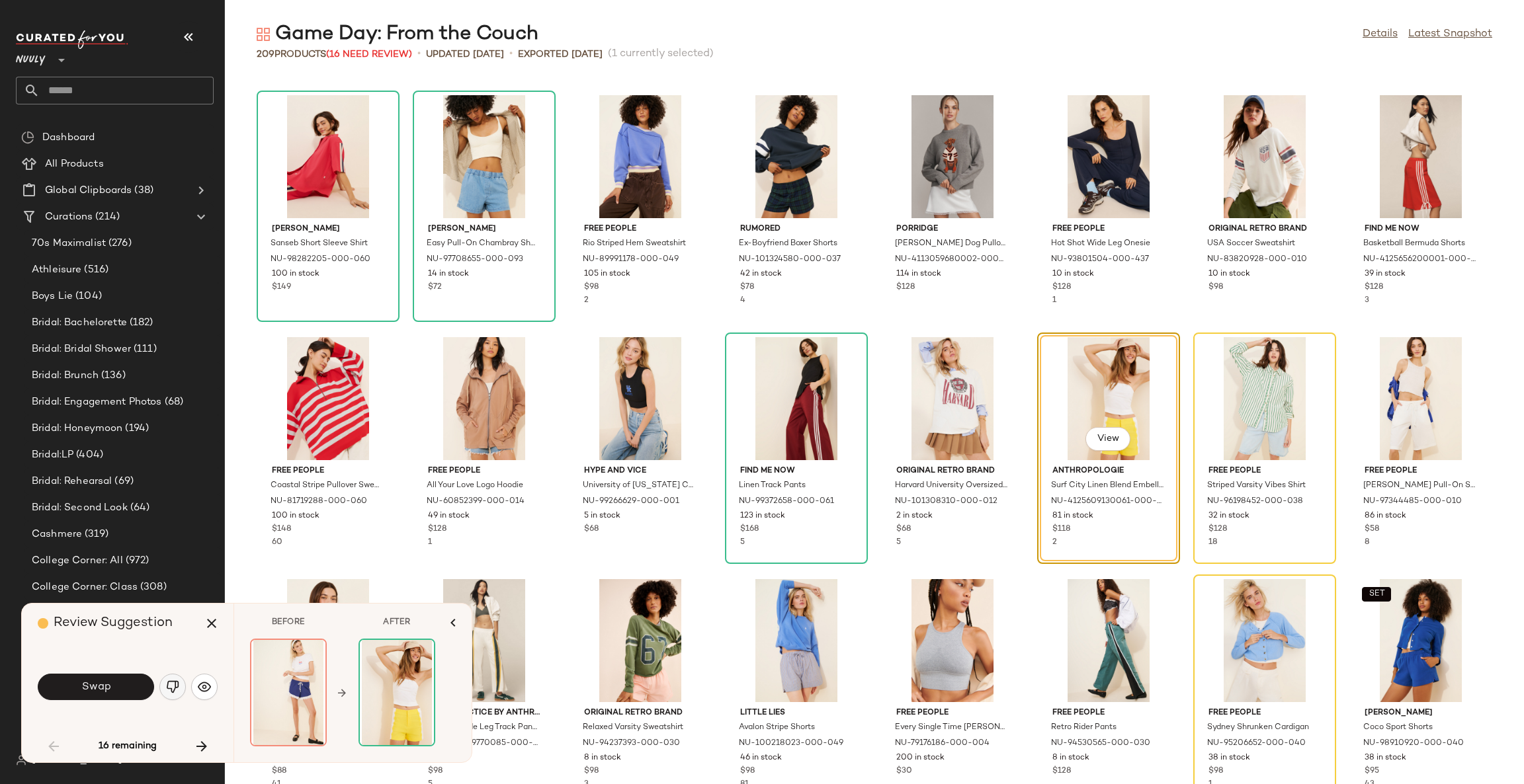
click at [180, 683] on button "button" at bounding box center [172, 687] width 27 height 27
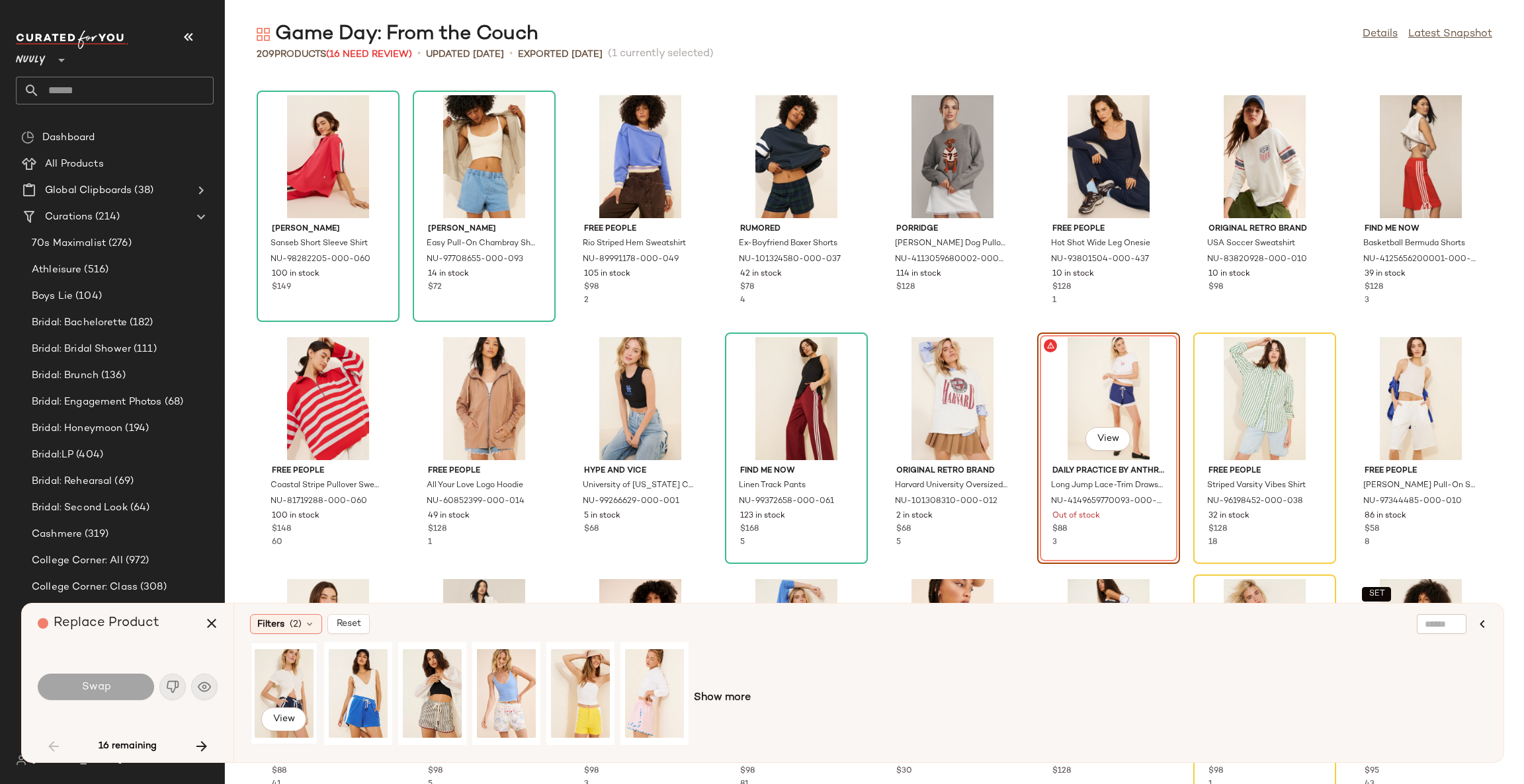
click at [292, 677] on div "View" at bounding box center [284, 694] width 59 height 94
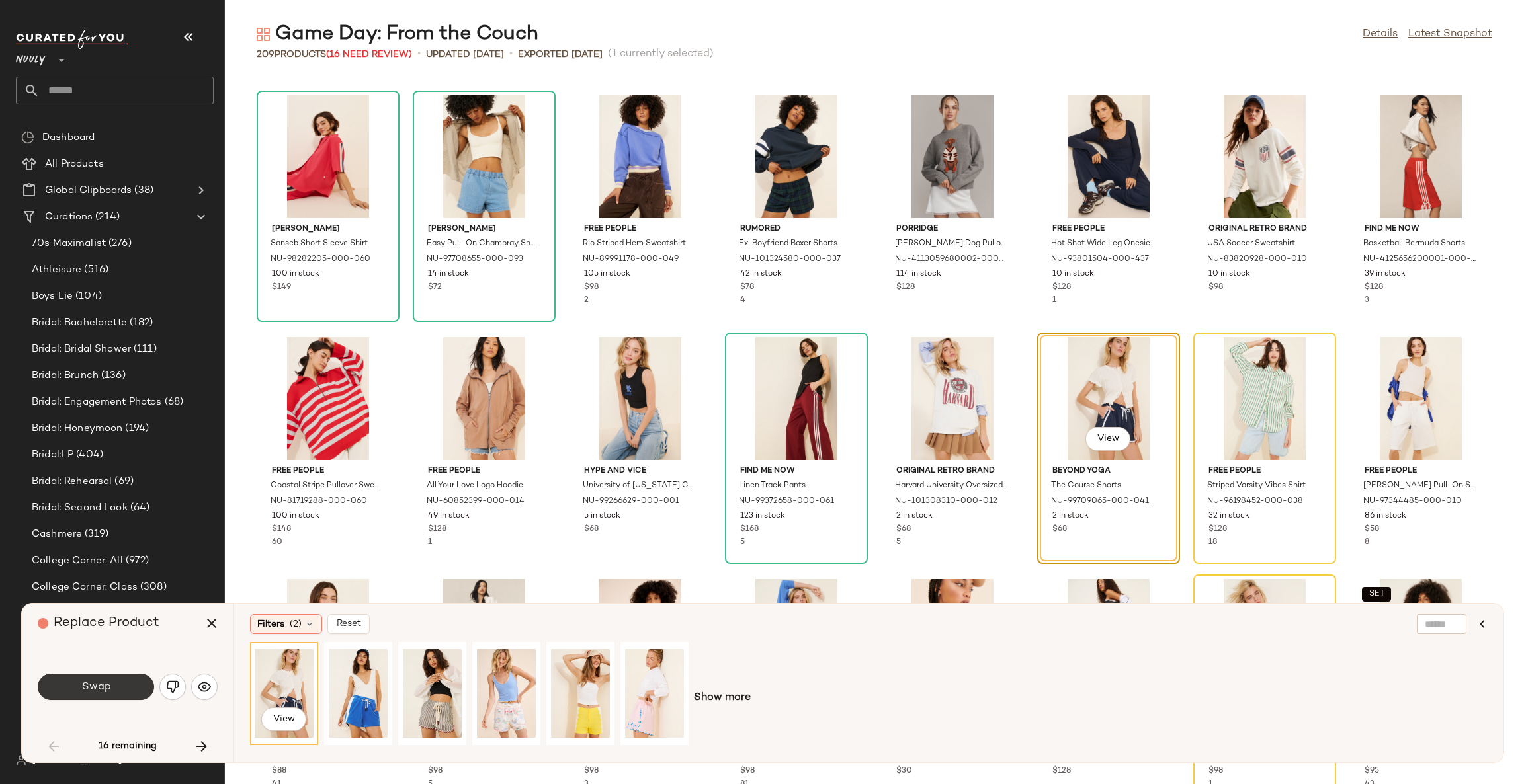
click at [102, 695] on button "Swap" at bounding box center [96, 687] width 116 height 27
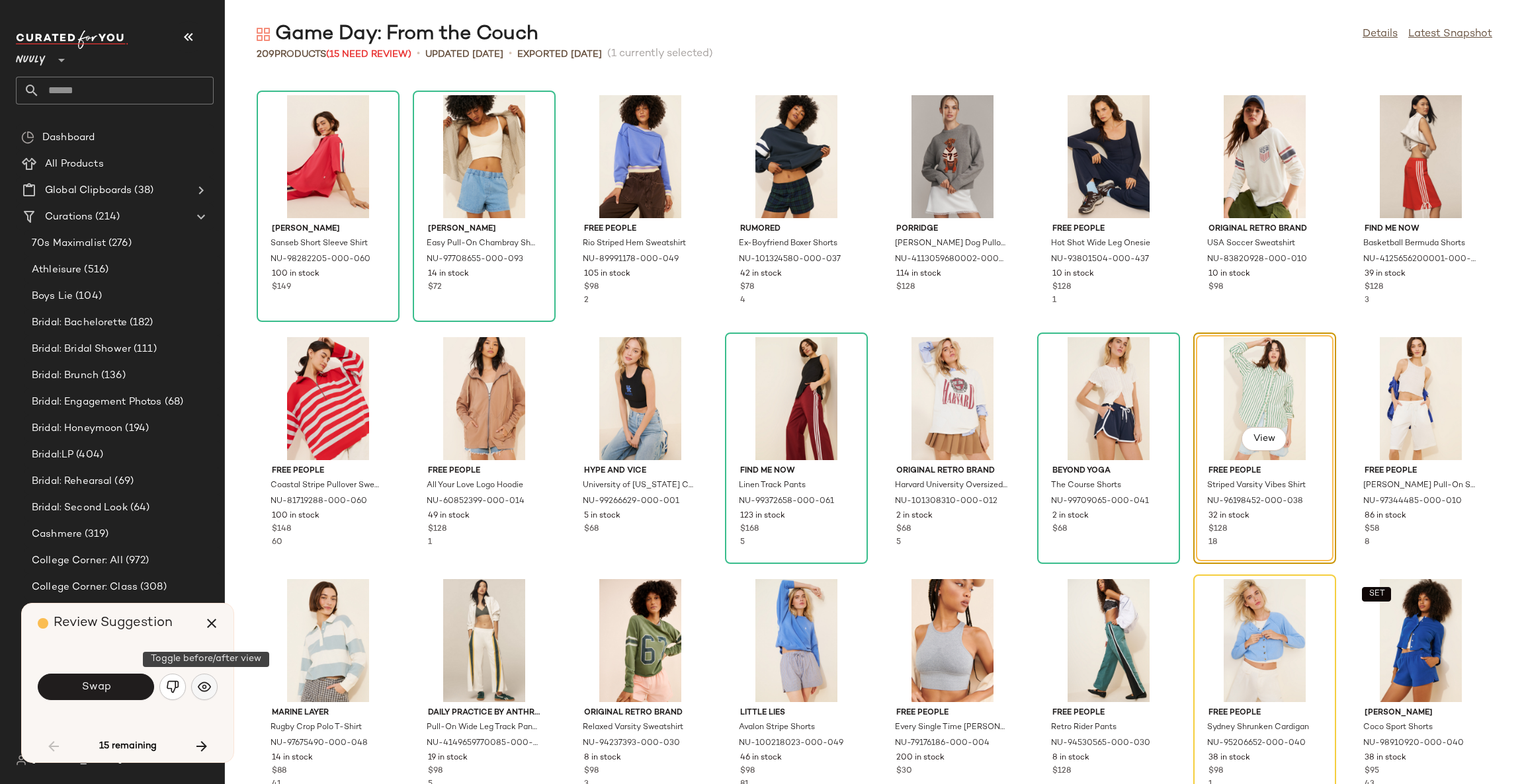
click at [204, 686] on img "button" at bounding box center [204, 687] width 13 height 13
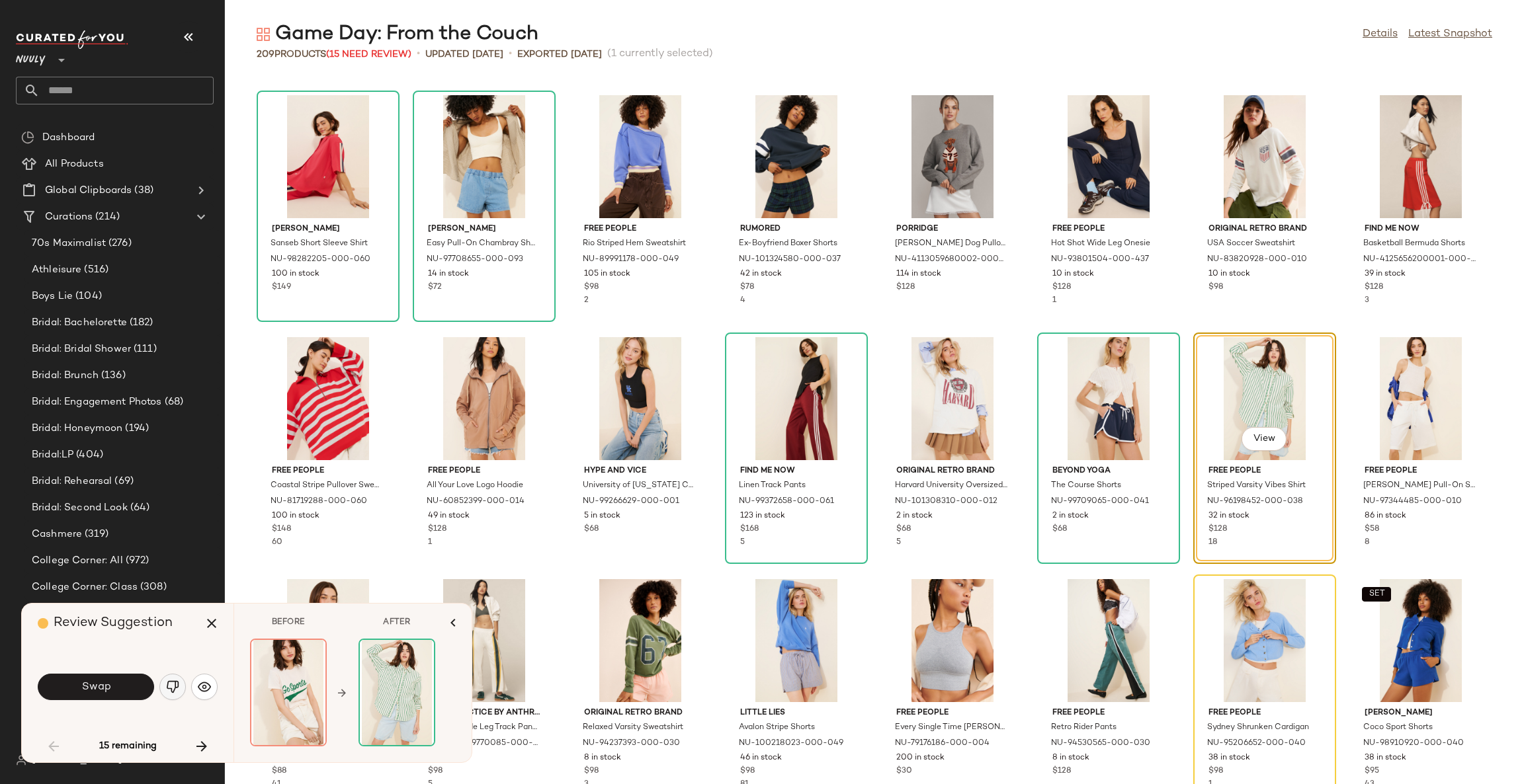
click at [176, 688] on img "button" at bounding box center [172, 687] width 13 height 13
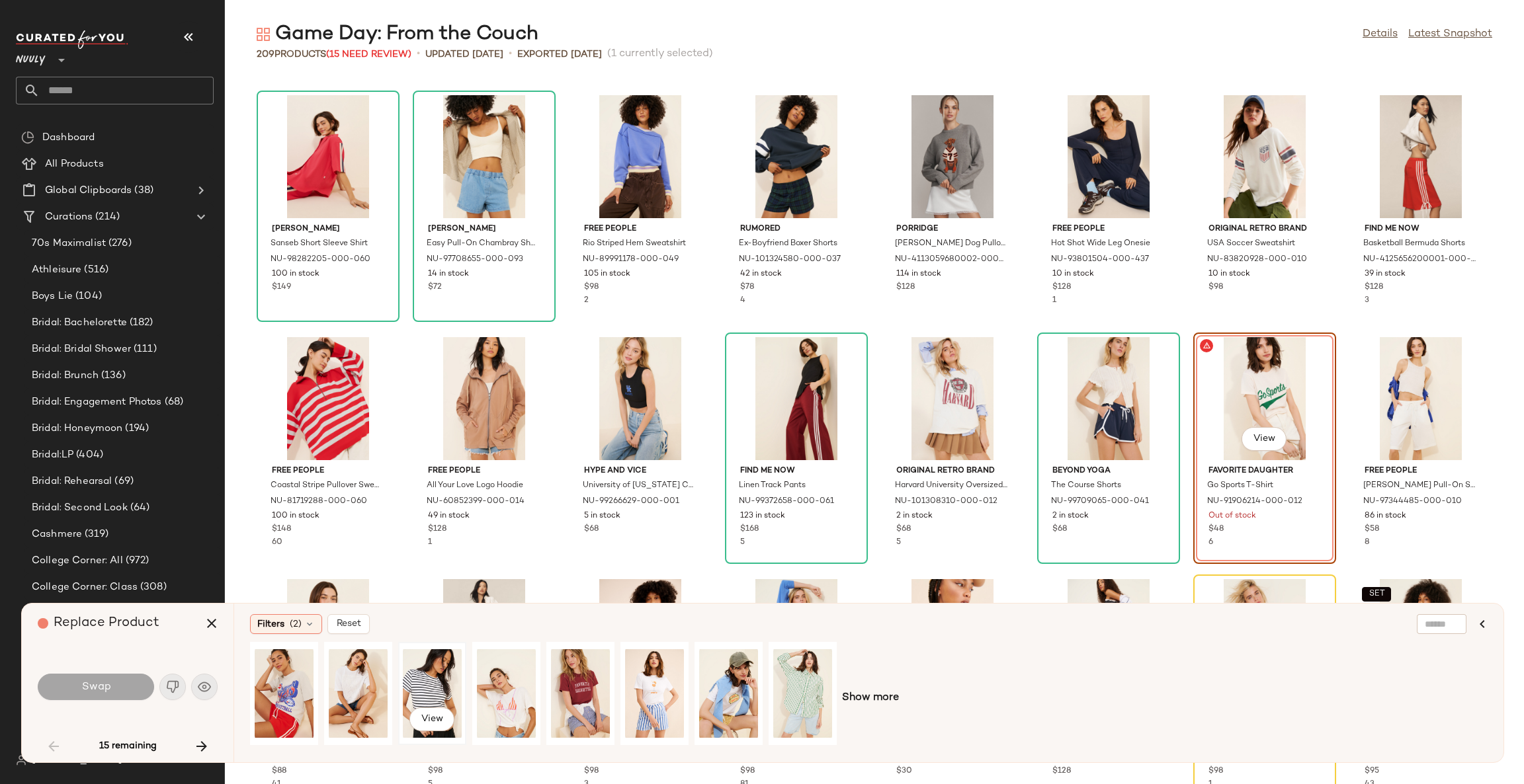
click at [431, 689] on div "View" at bounding box center [432, 694] width 59 height 94
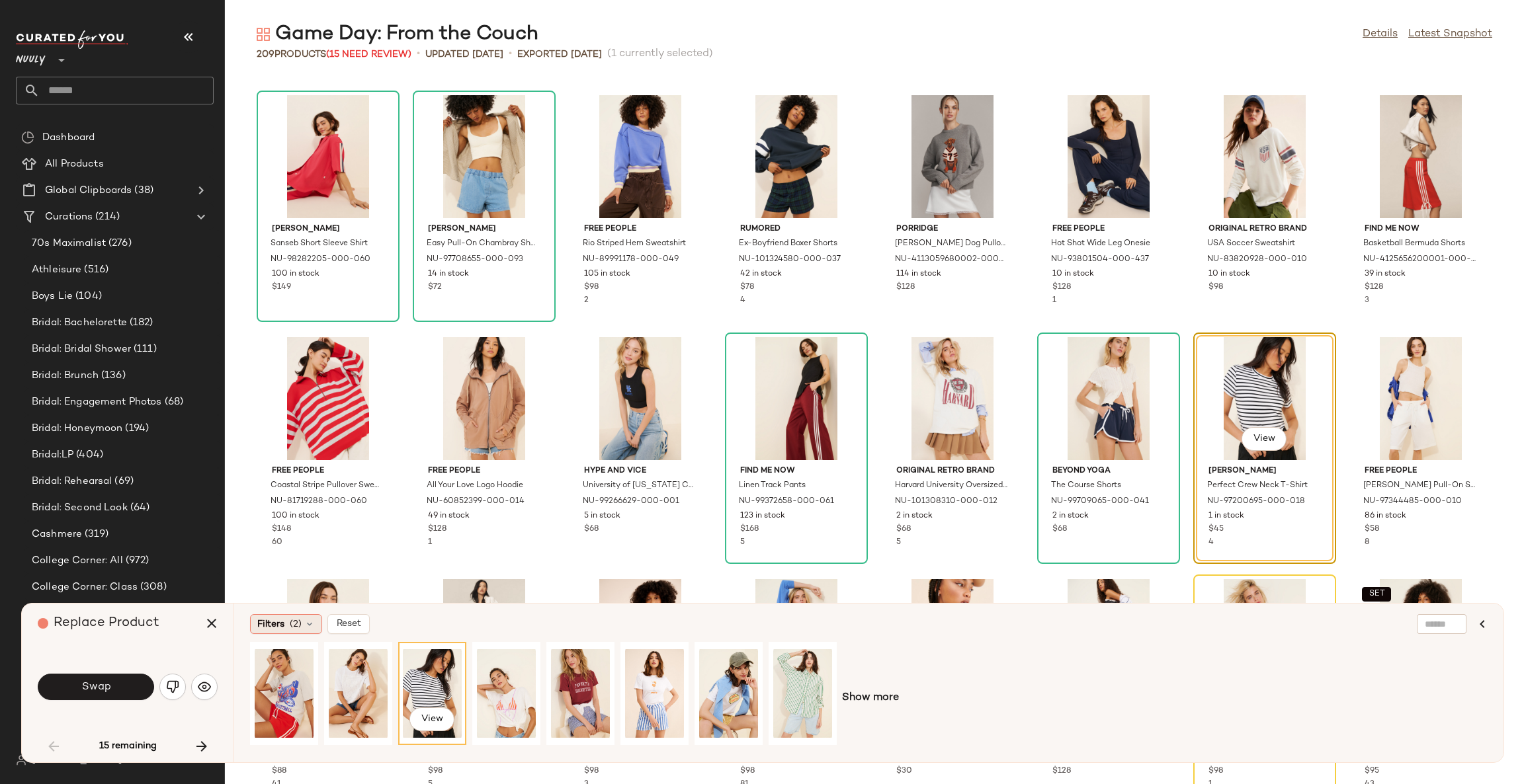
click at [304, 626] on icon at bounding box center [309, 625] width 10 height 10
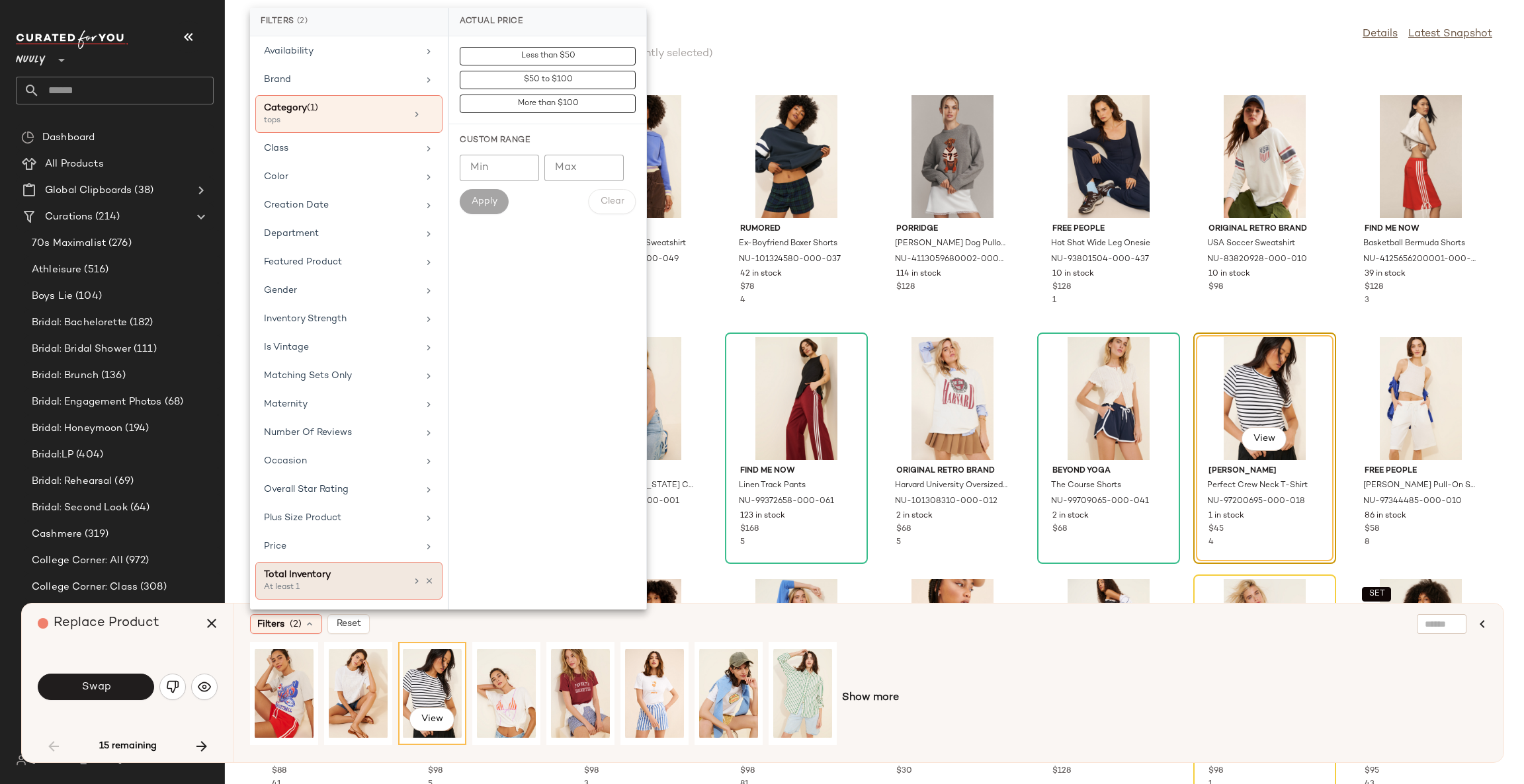
scroll to position [92, 0]
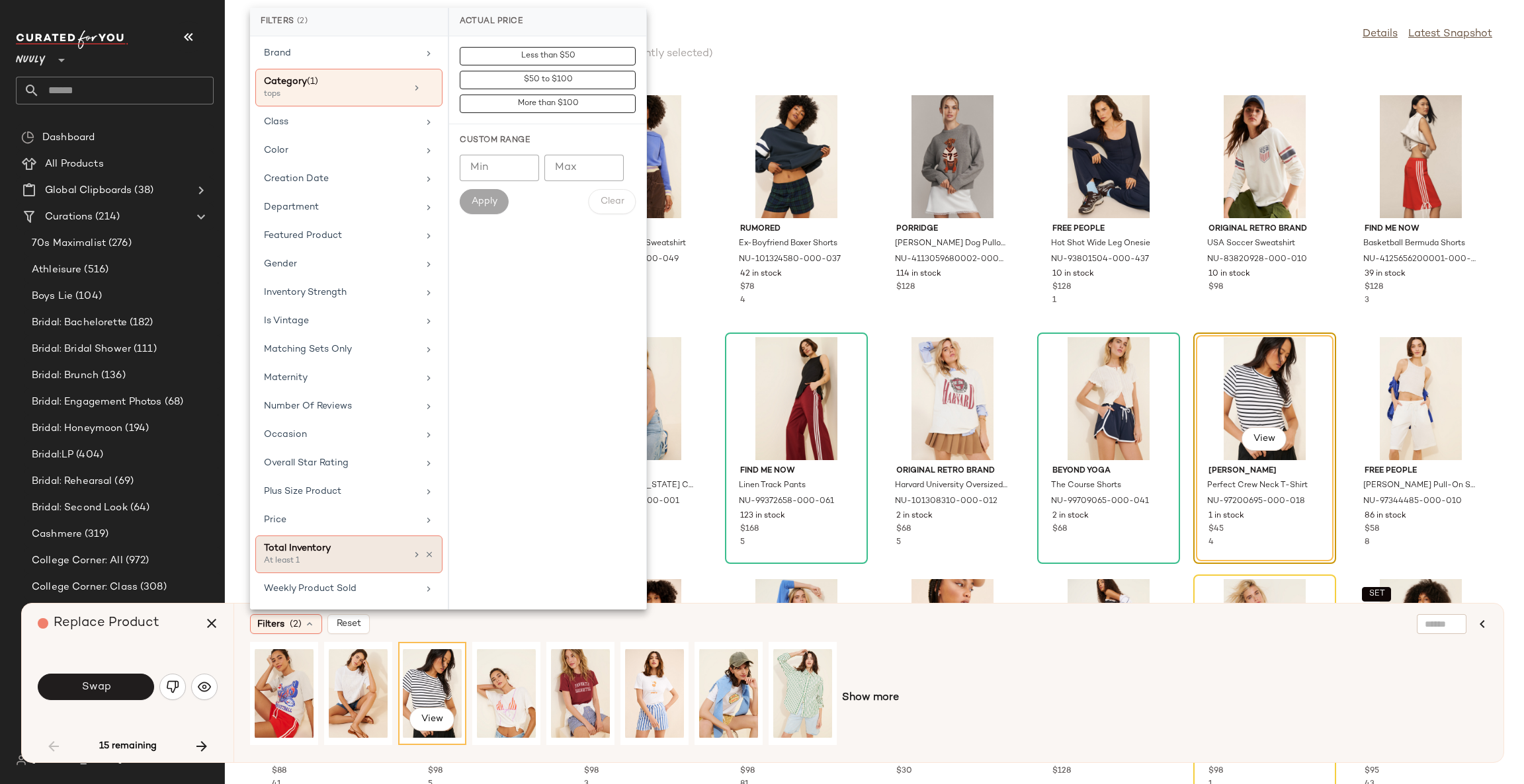
click at [334, 557] on div "At least 1" at bounding box center [330, 561] width 133 height 12
click at [502, 141] on input "Min" at bounding box center [500, 144] width 80 height 27
type input "*"
click at [483, 169] on button "Apply" at bounding box center [484, 178] width 49 height 25
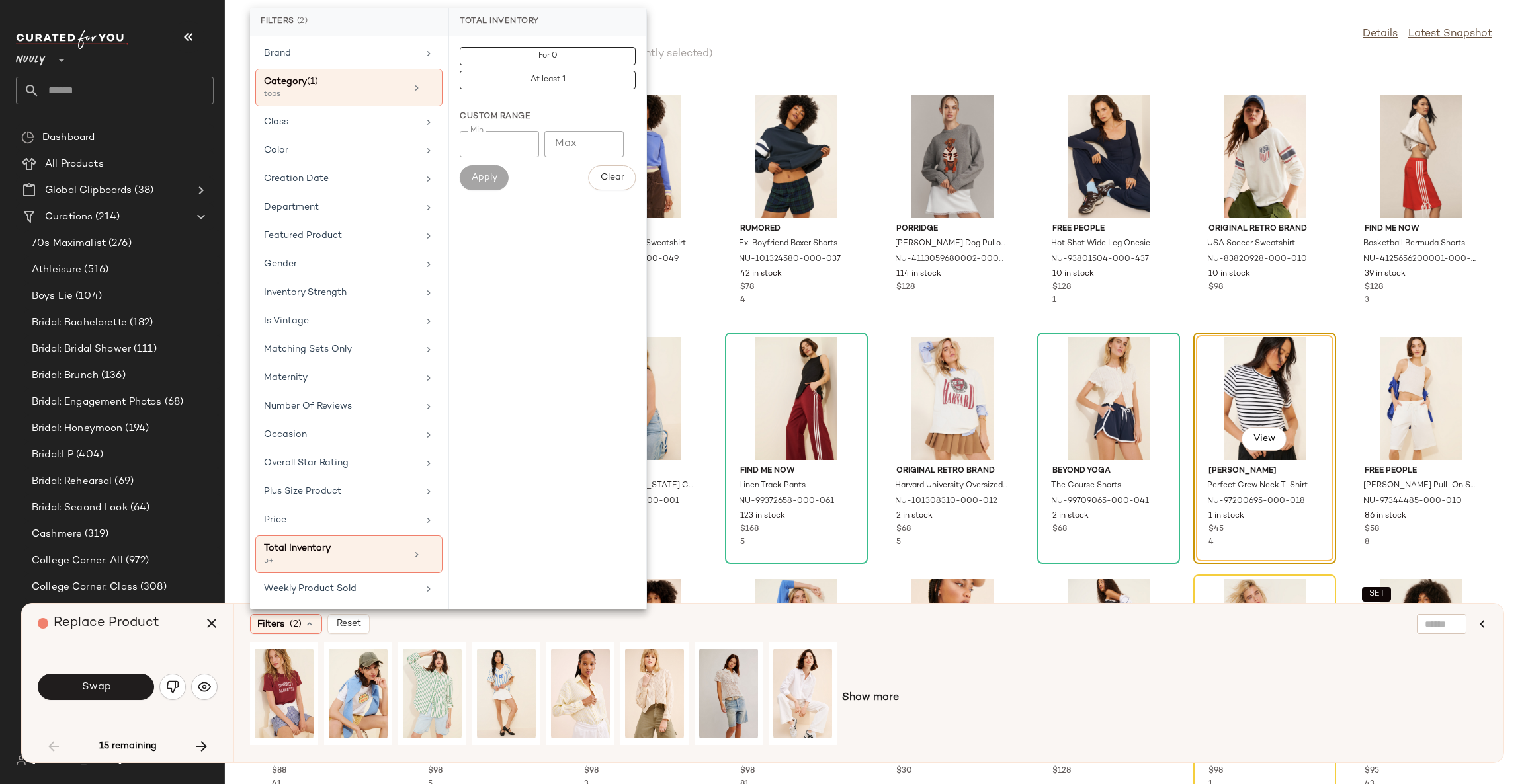
click at [748, 625] on div "Filters (2) Reset" at bounding box center [805, 624] width 1109 height 20
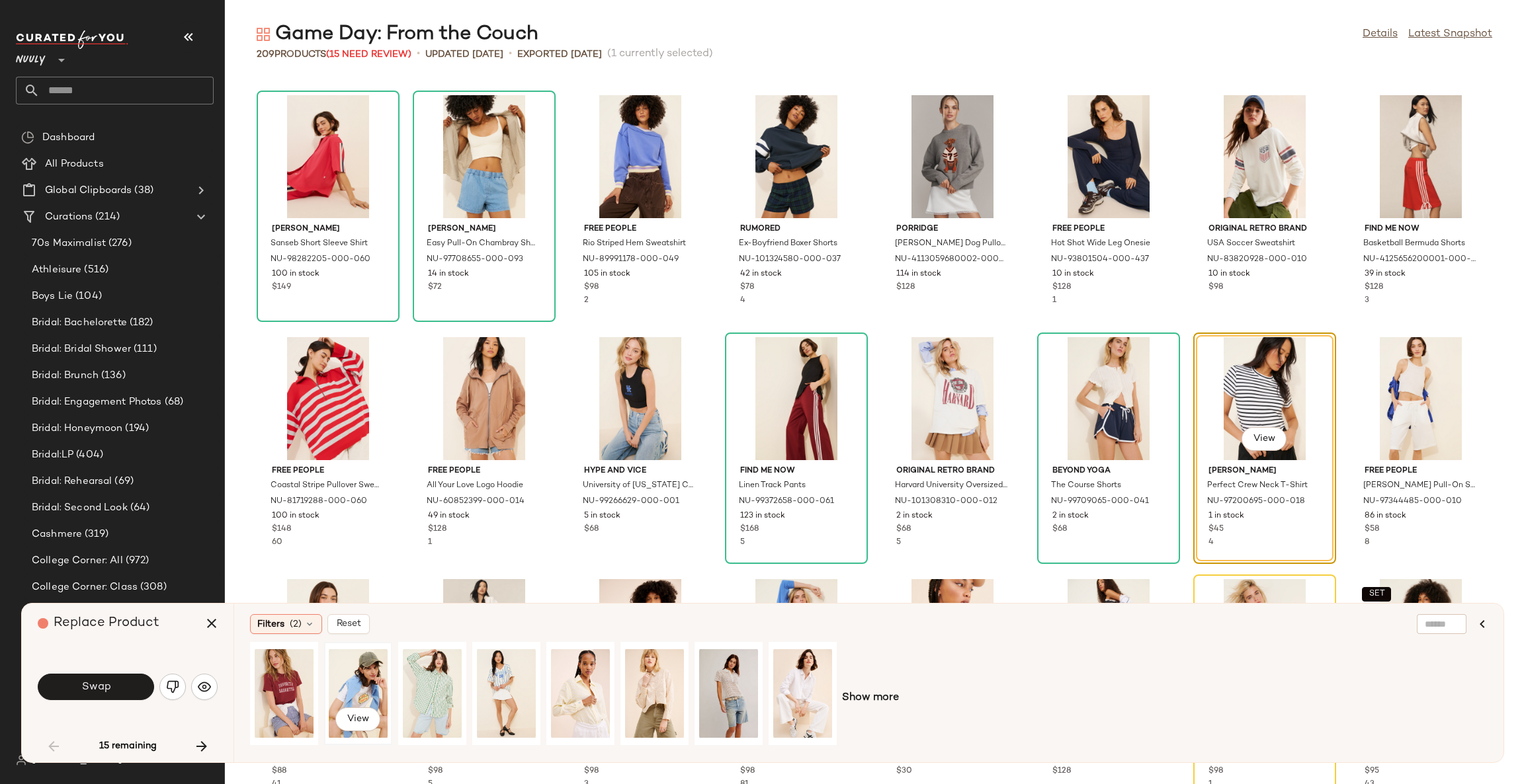
click at [368, 697] on div "View" at bounding box center [358, 694] width 59 height 94
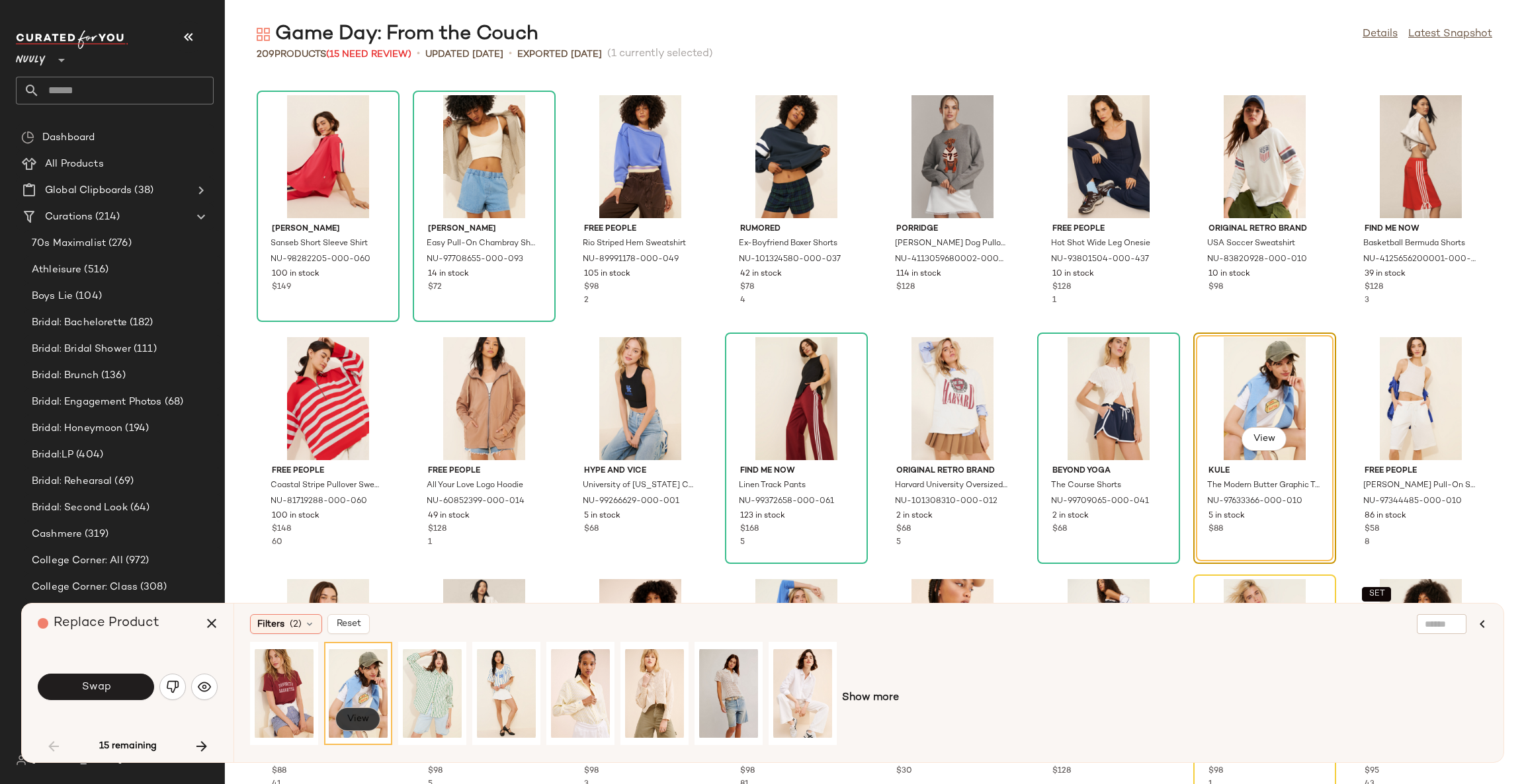
click at [362, 714] on button "View" at bounding box center [358, 719] width 45 height 23
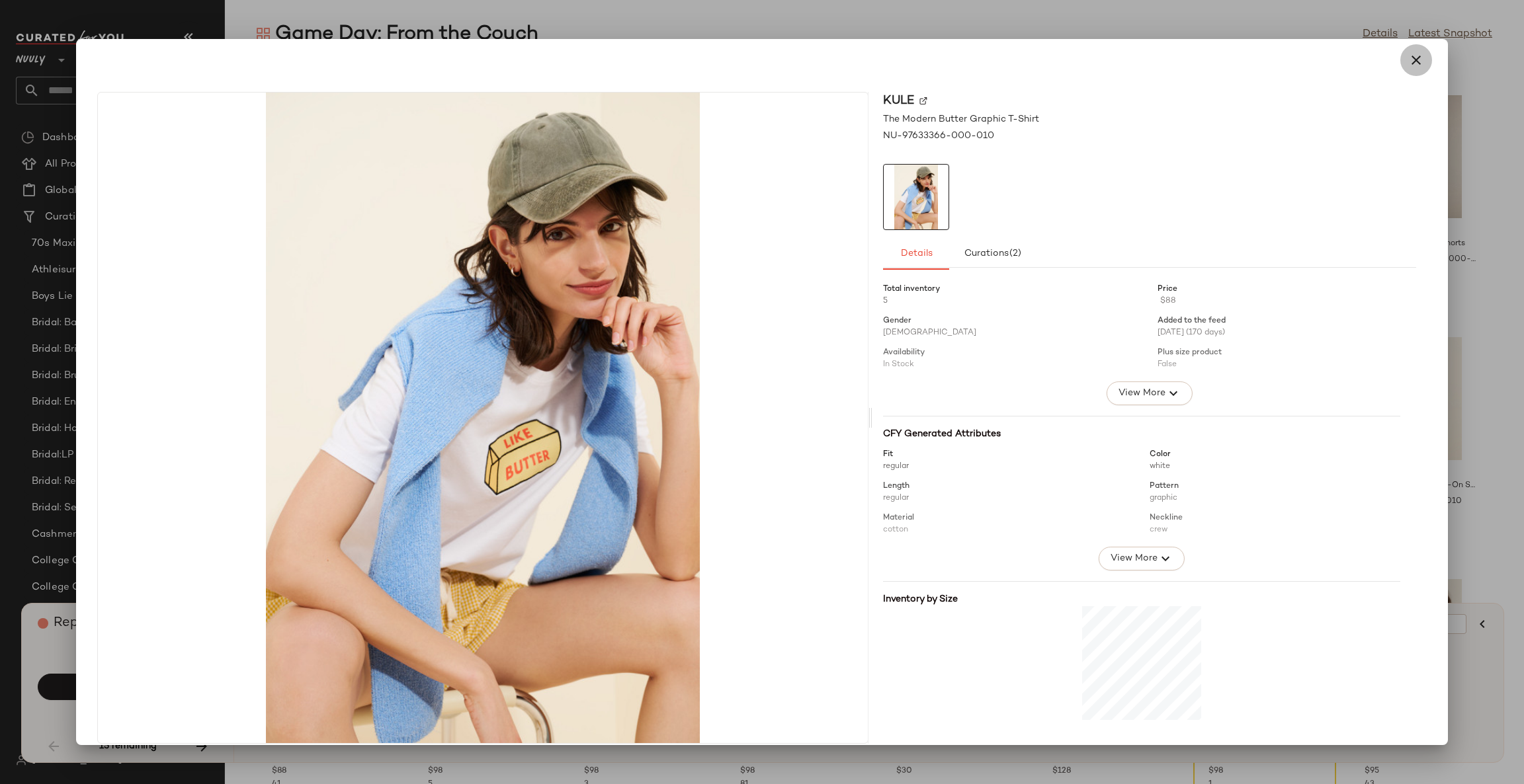
click at [1408, 66] on icon "button" at bounding box center [1416, 60] width 16 height 16
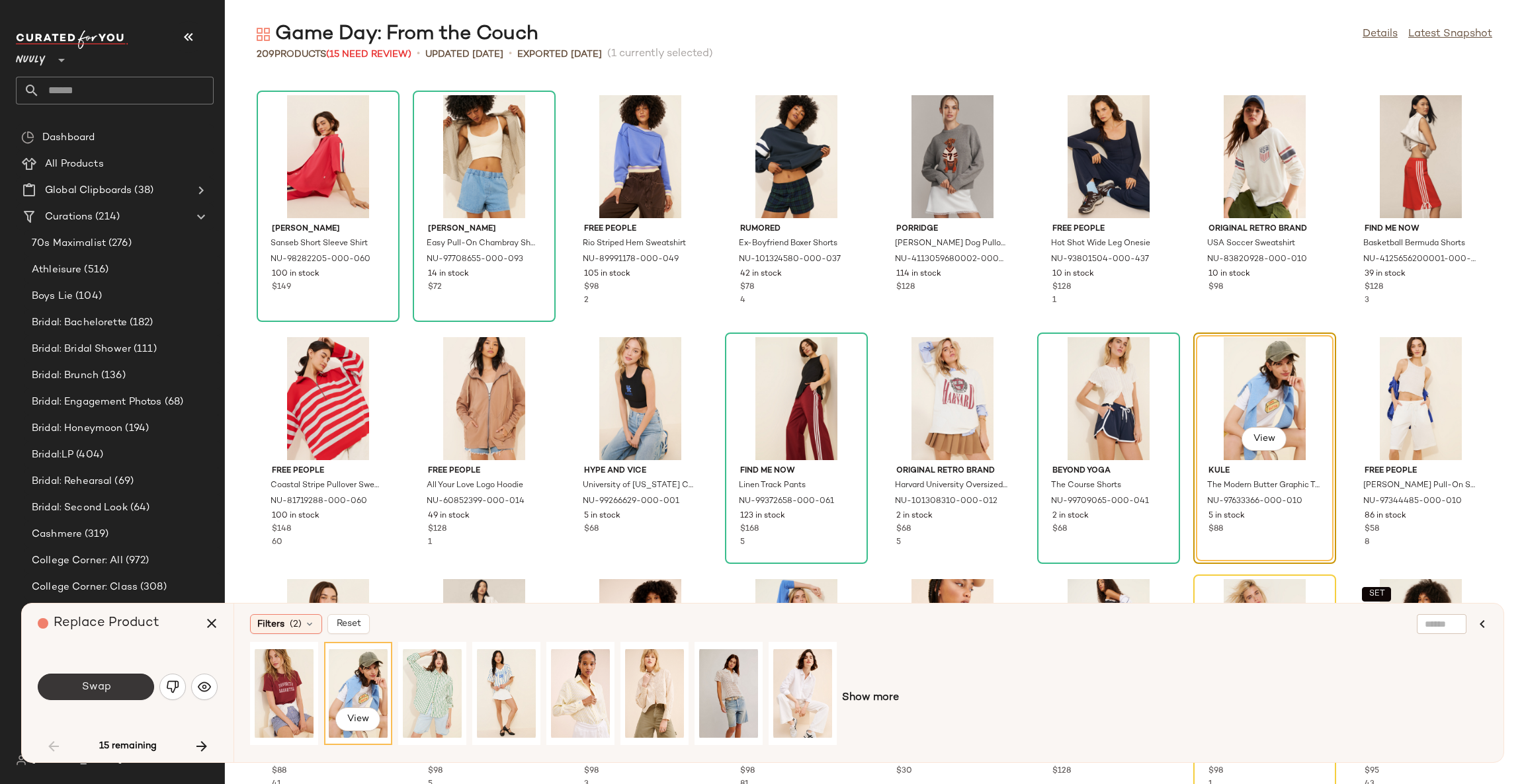
click at [134, 692] on button "Swap" at bounding box center [96, 687] width 116 height 27
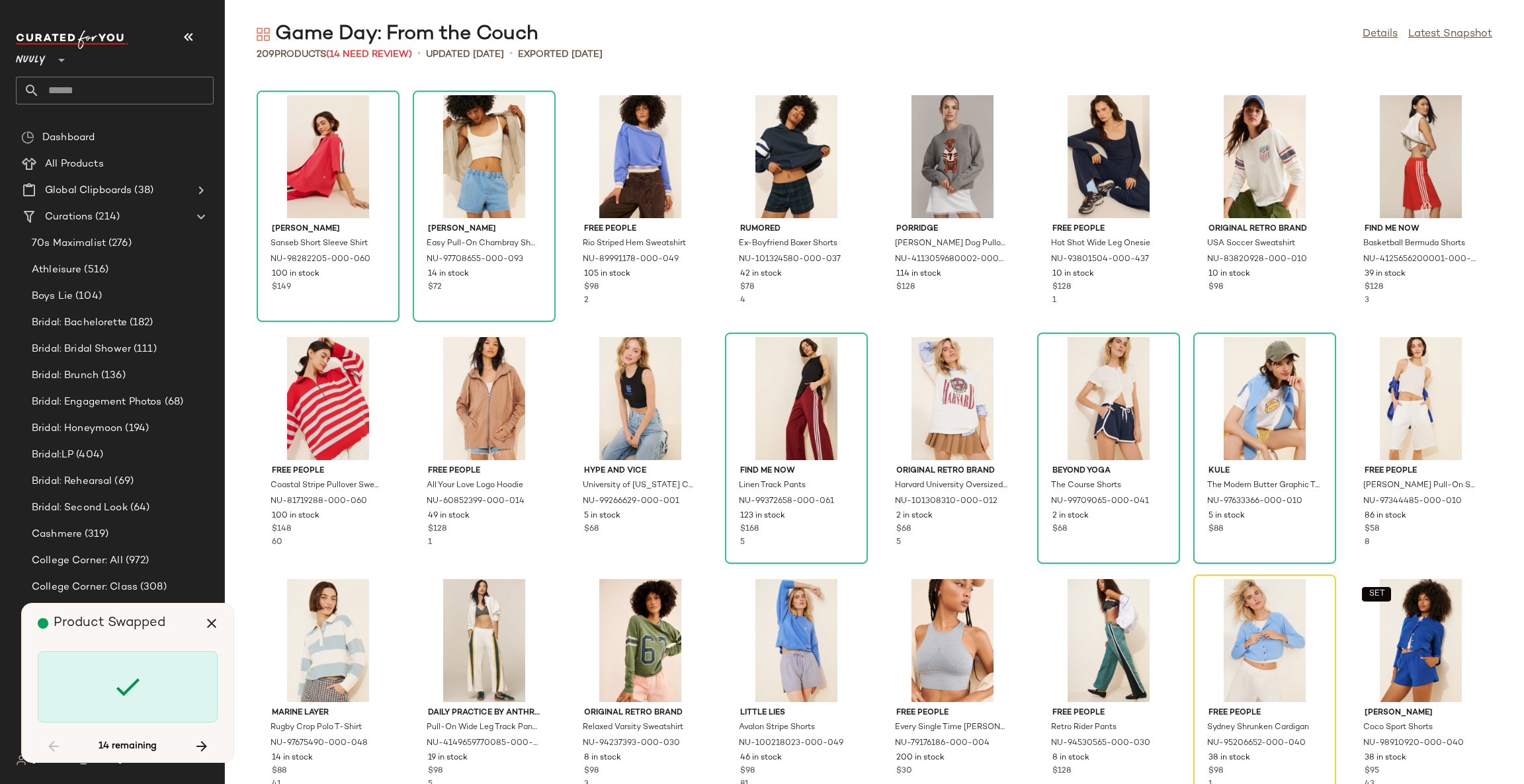
scroll to position [483, 0]
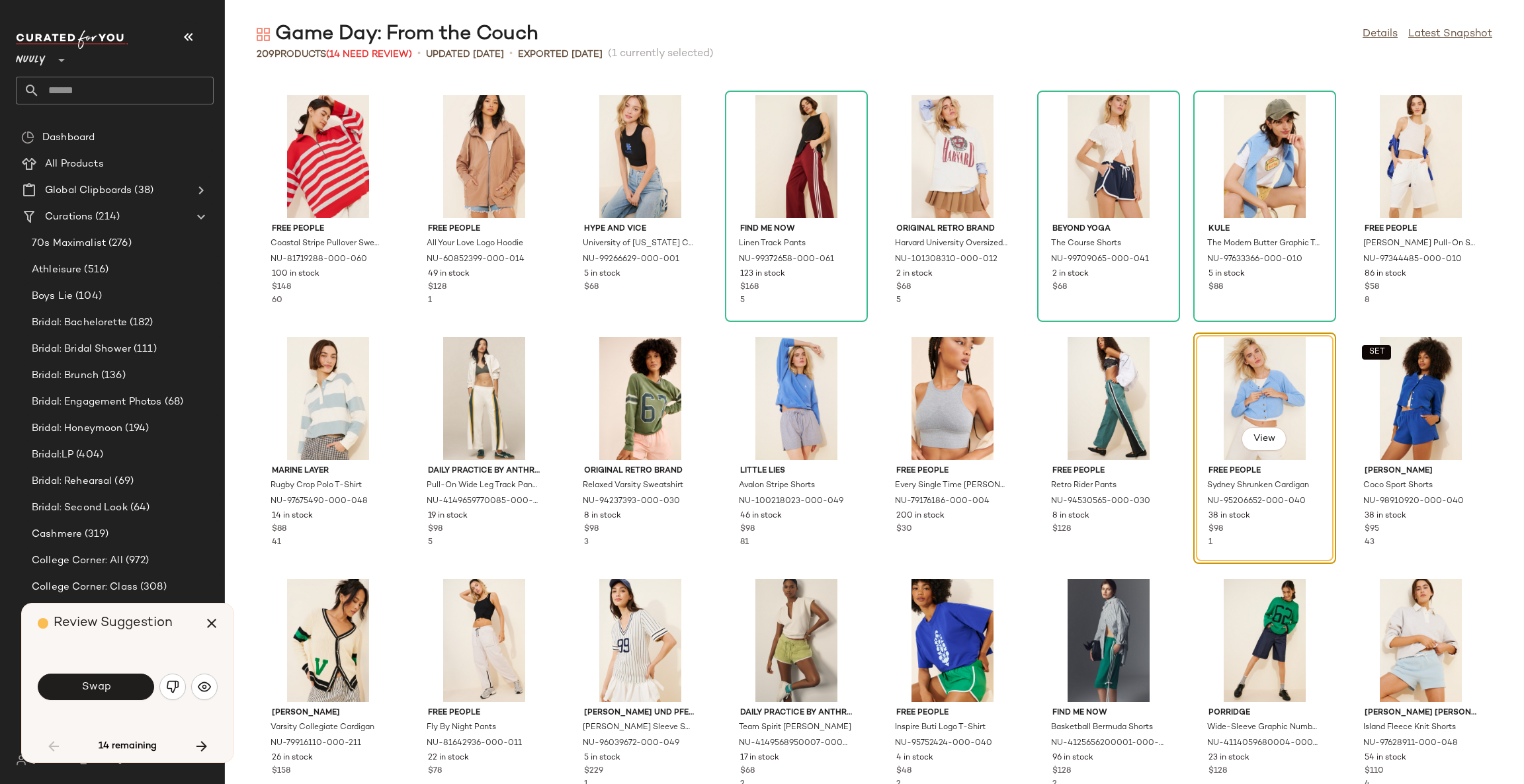
click at [558, 380] on div "Free People Coastal Stripe Pullover Sweater NU-81719288-000-060 100 in stock $1…" at bounding box center [874, 431] width 1299 height 708
click at [202, 690] on img "button" at bounding box center [204, 687] width 13 height 13
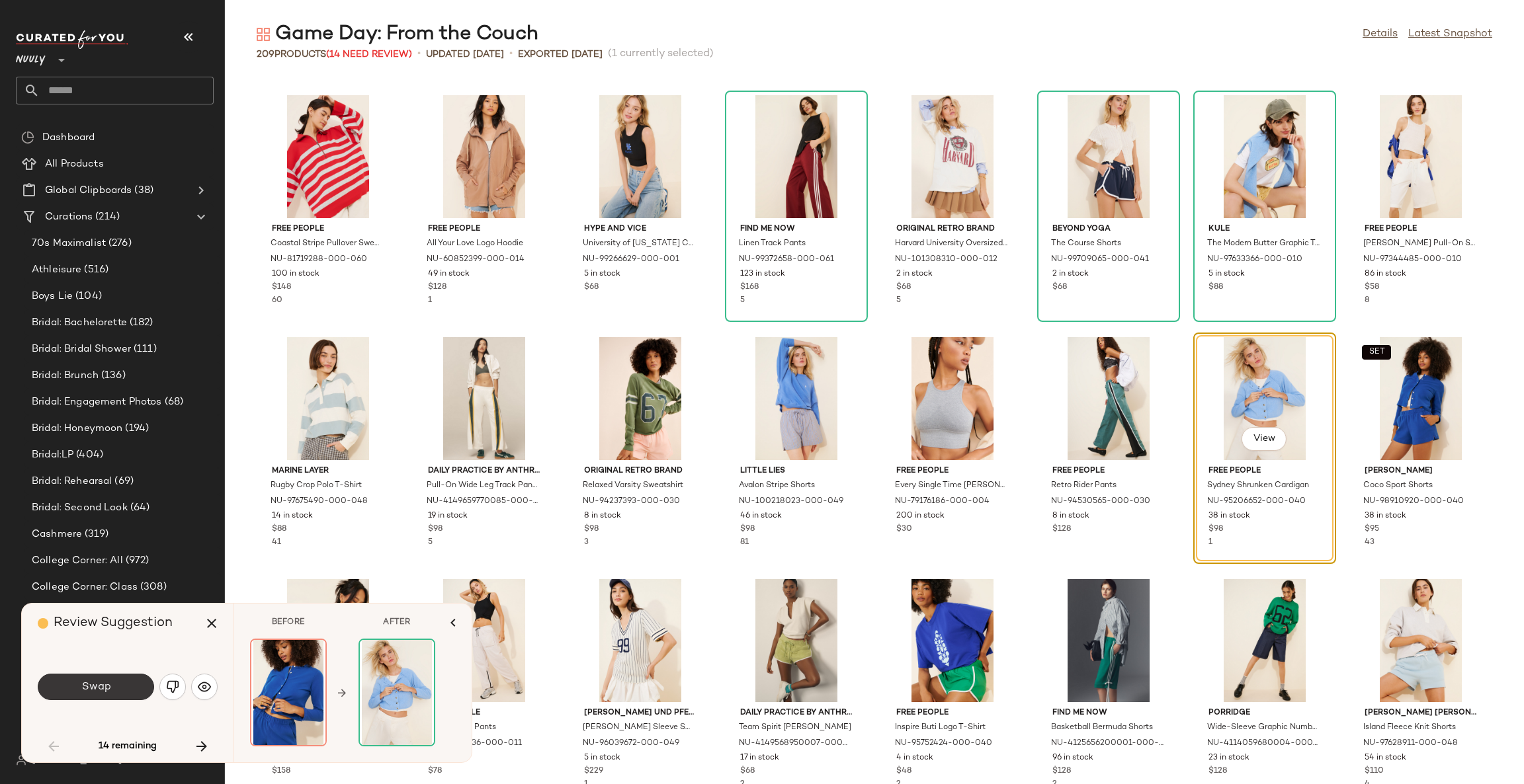
click at [130, 682] on button "Swap" at bounding box center [96, 687] width 116 height 27
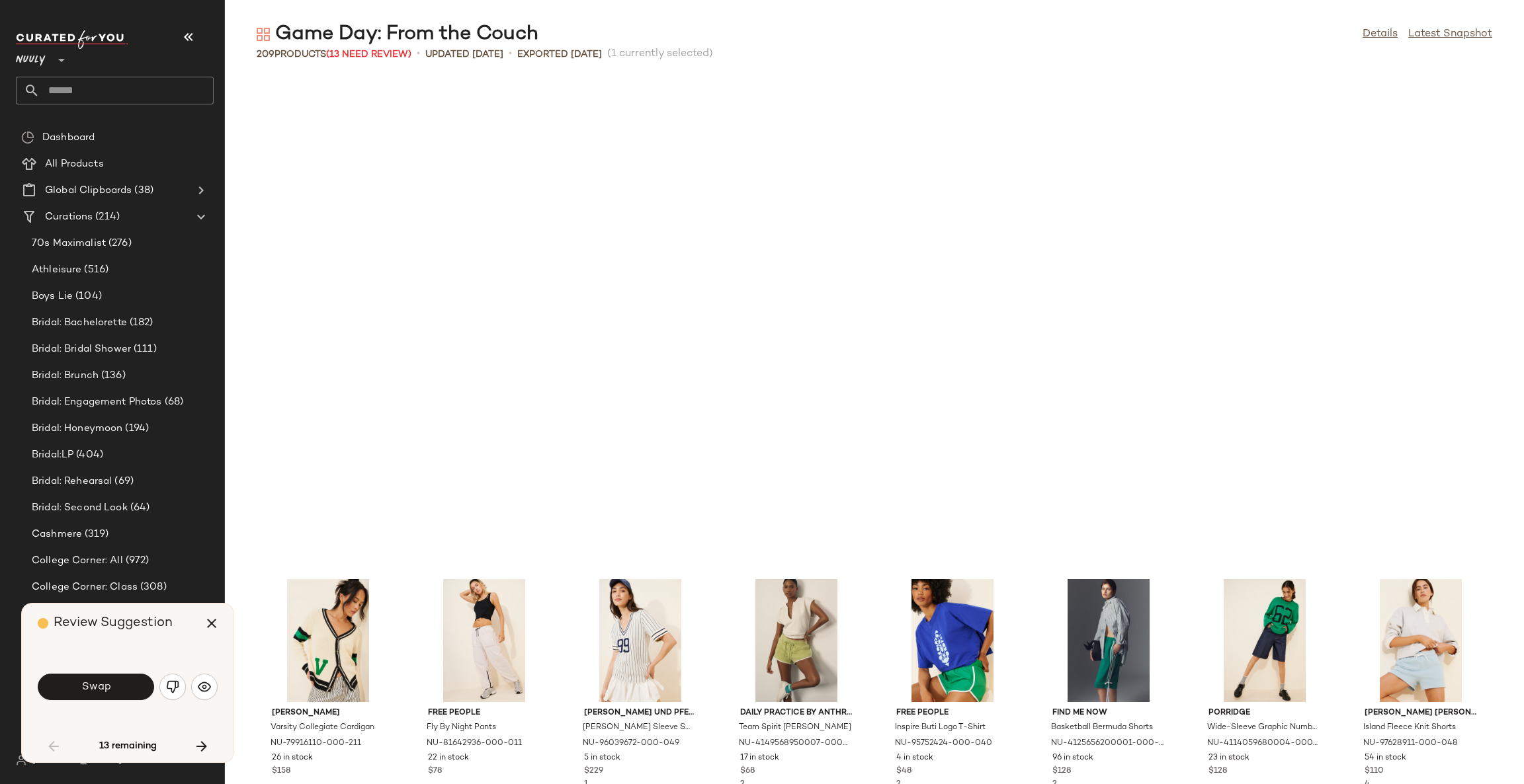
scroll to position [968, 0]
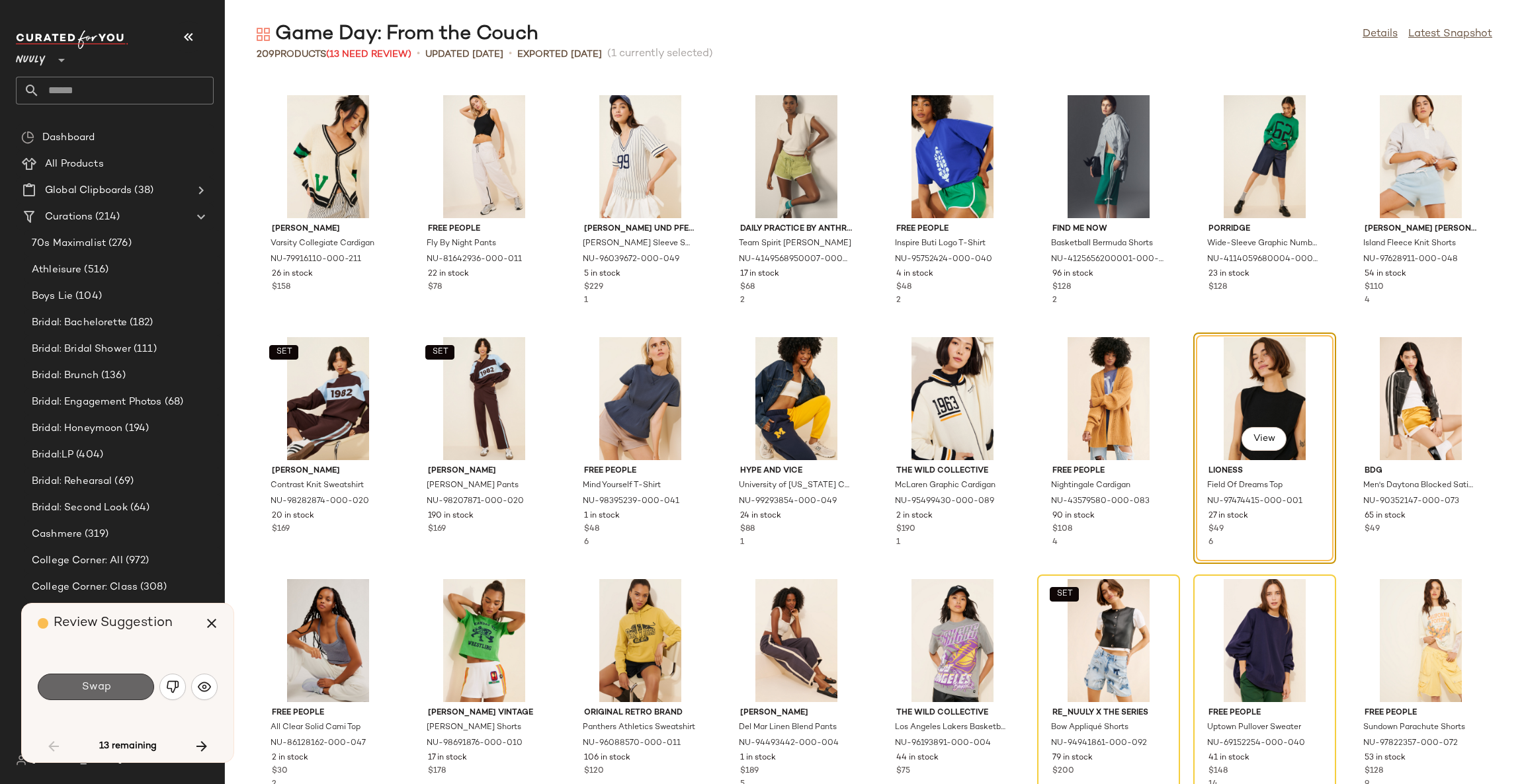
click at [136, 681] on button "Swap" at bounding box center [96, 687] width 116 height 27
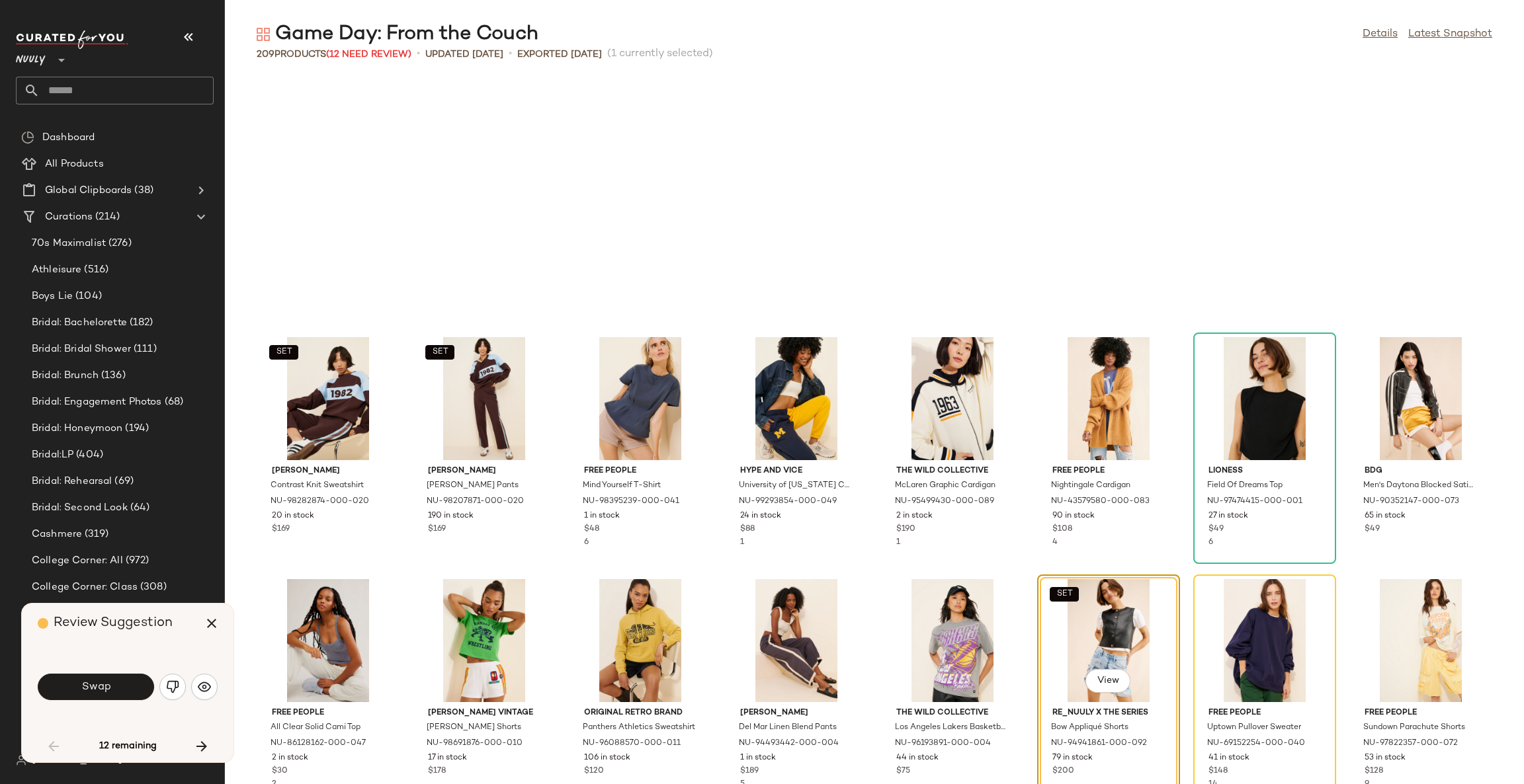
scroll to position [1209, 0]
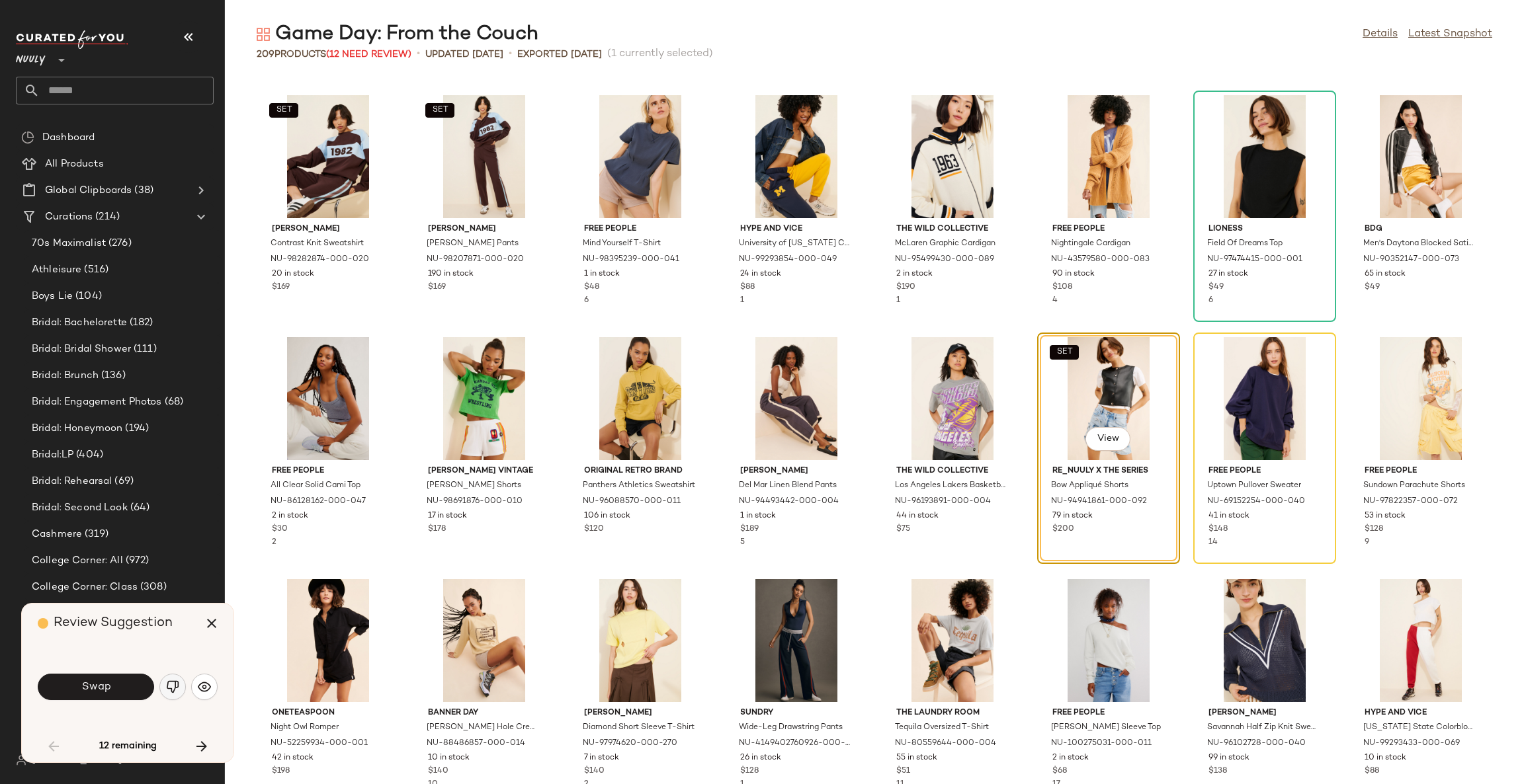
click at [169, 690] on img "button" at bounding box center [172, 687] width 13 height 13
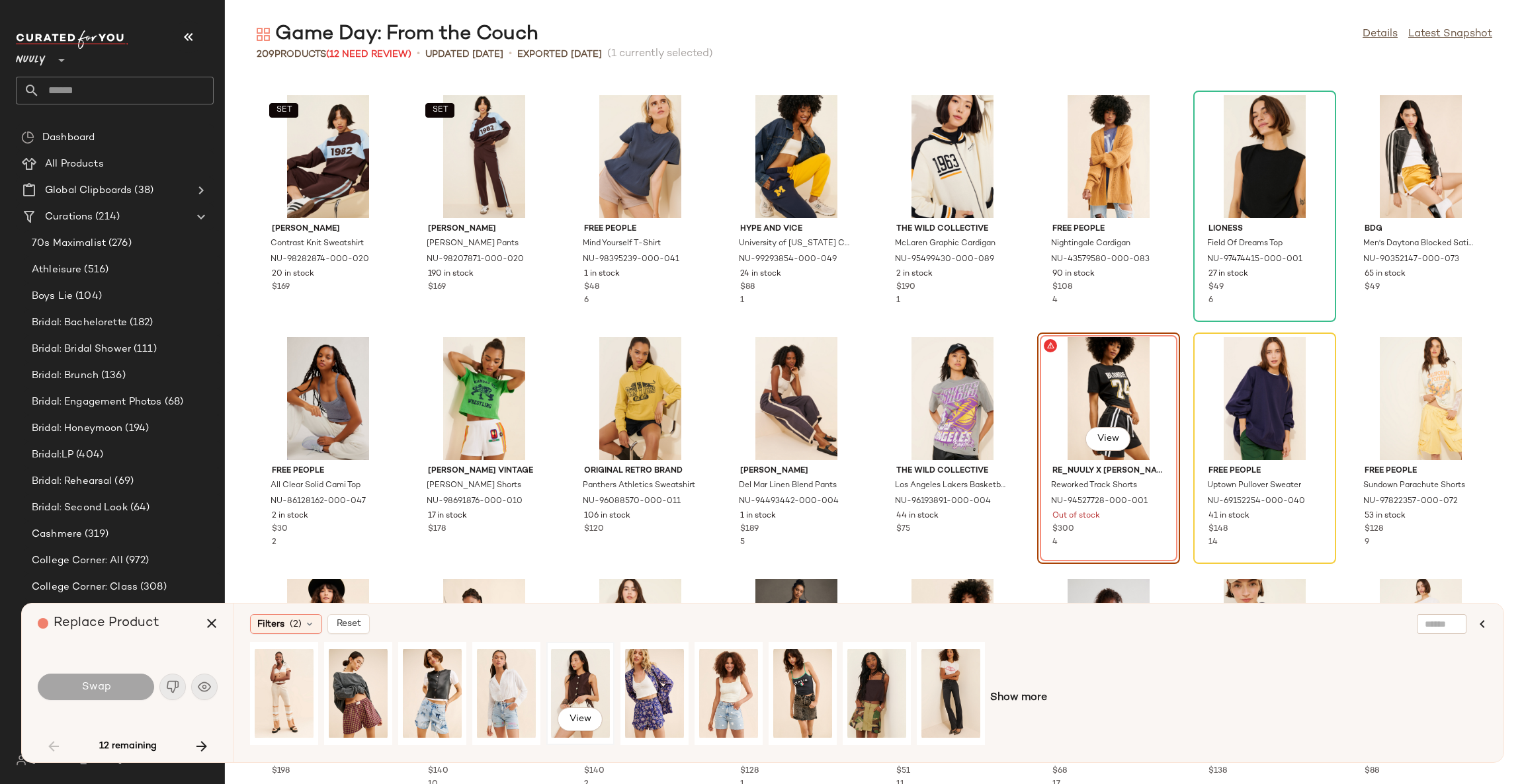
click at [574, 695] on div "View" at bounding box center [580, 694] width 59 height 94
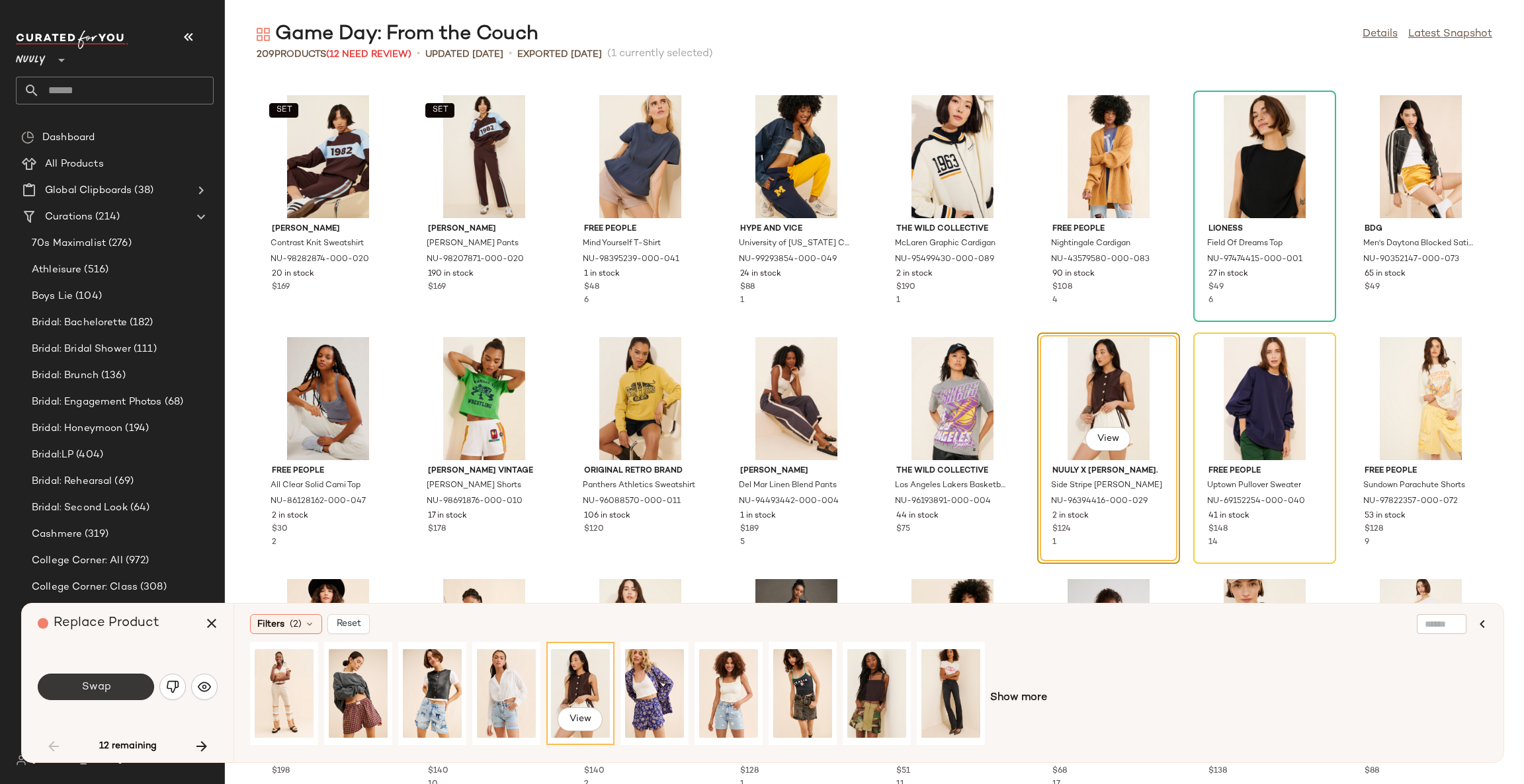
click at [104, 689] on span "Swap" at bounding box center [95, 687] width 29 height 13
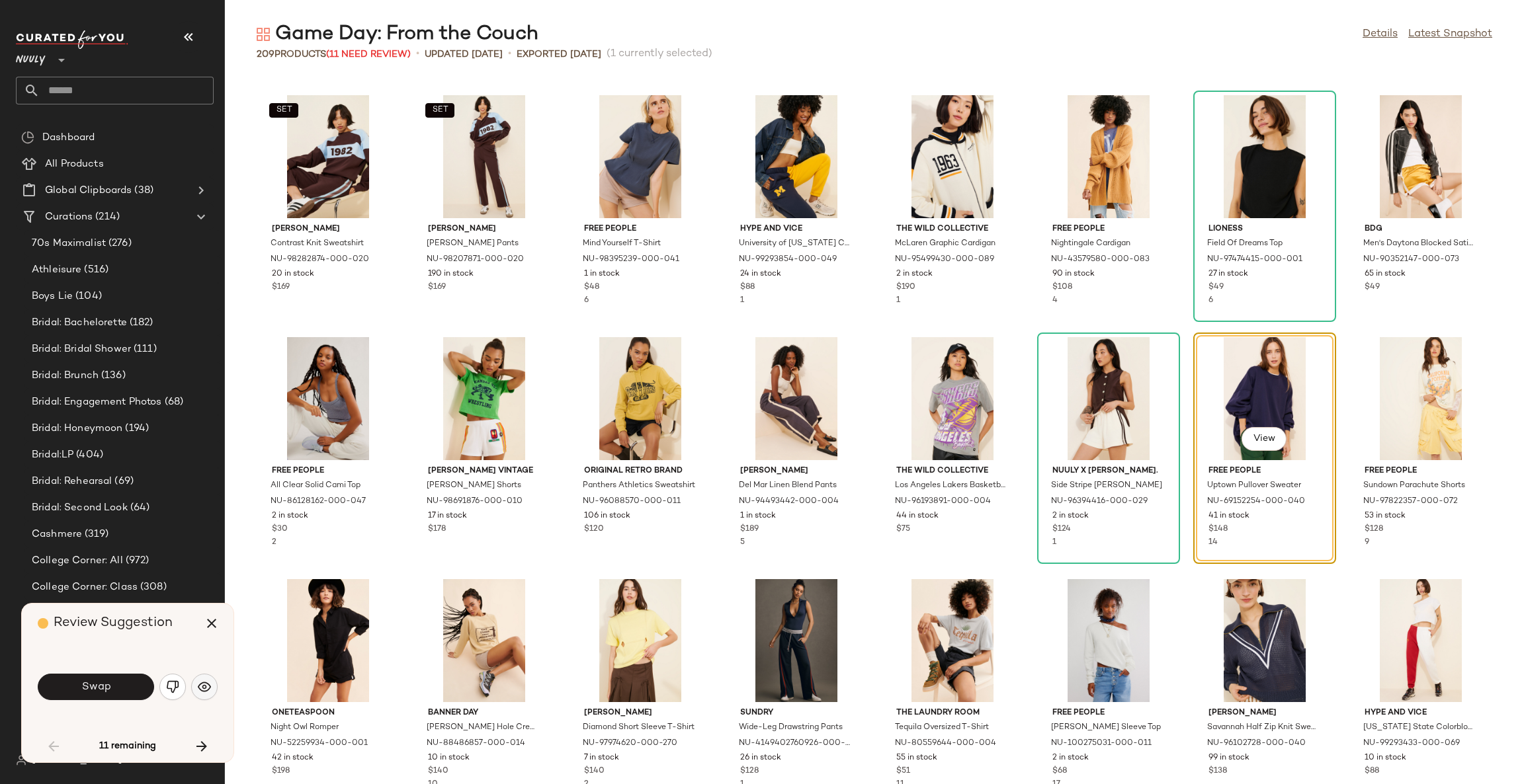
click at [203, 689] on img "button" at bounding box center [204, 687] width 13 height 13
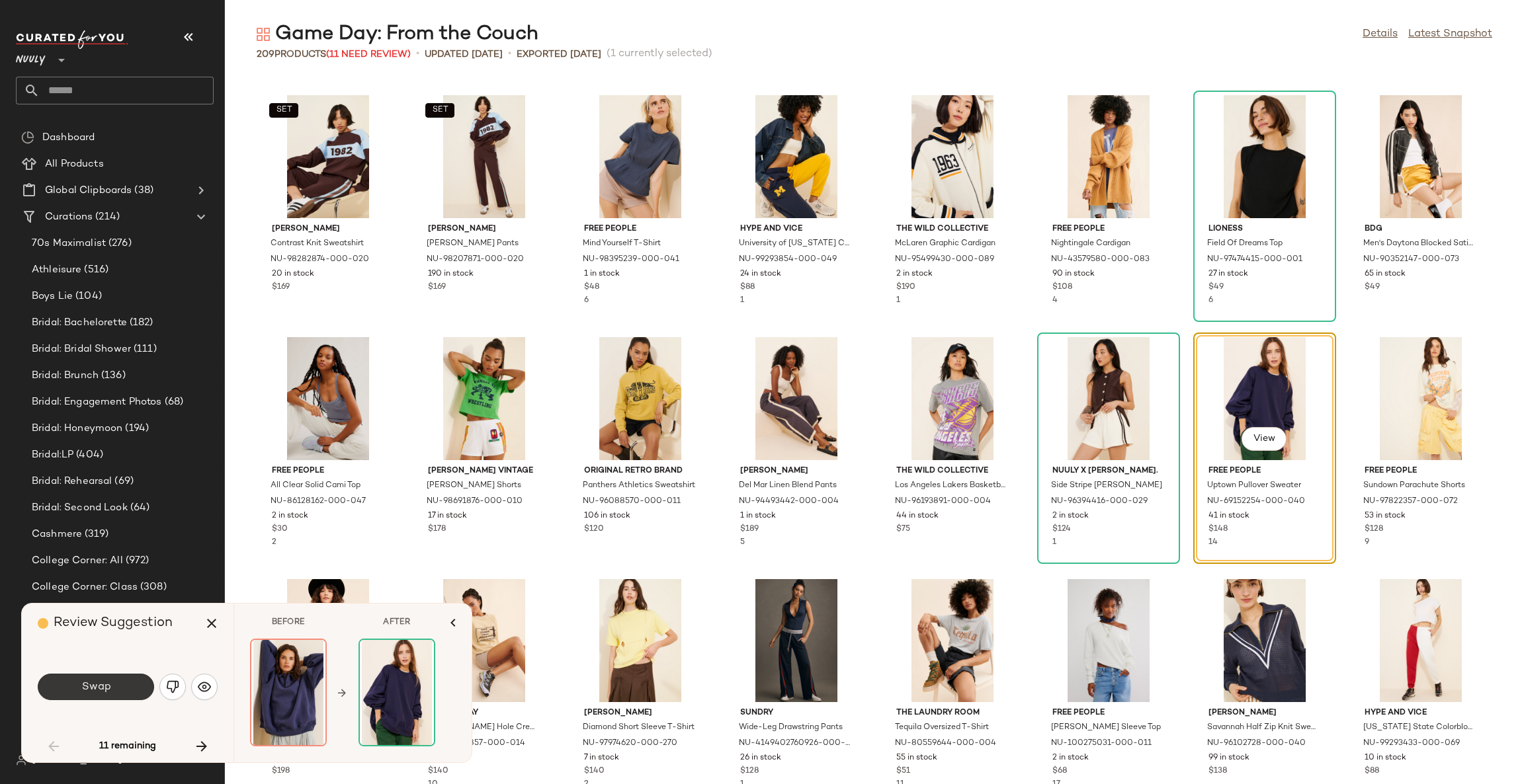
click at [127, 690] on button "Swap" at bounding box center [96, 687] width 116 height 27
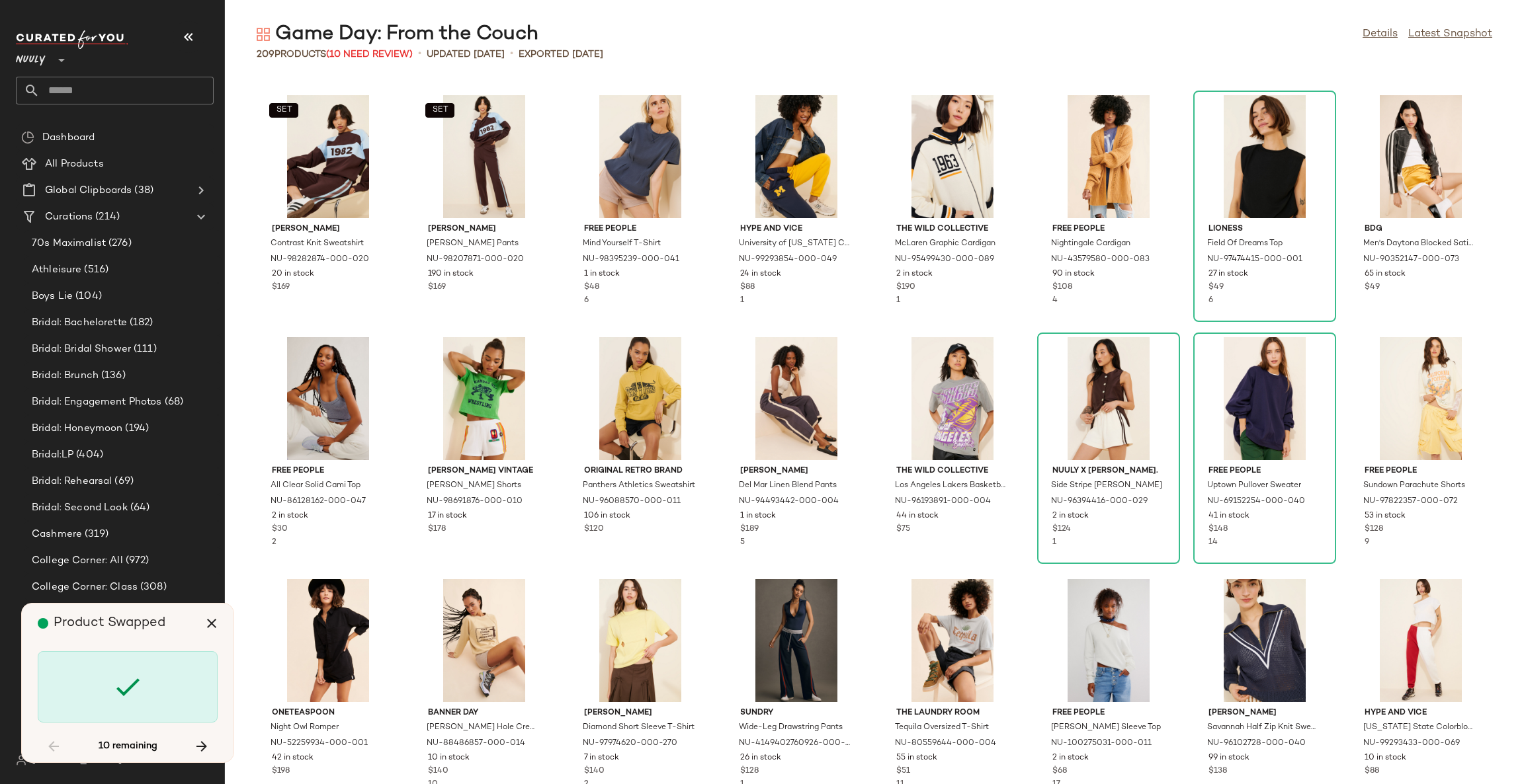
scroll to position [1694, 0]
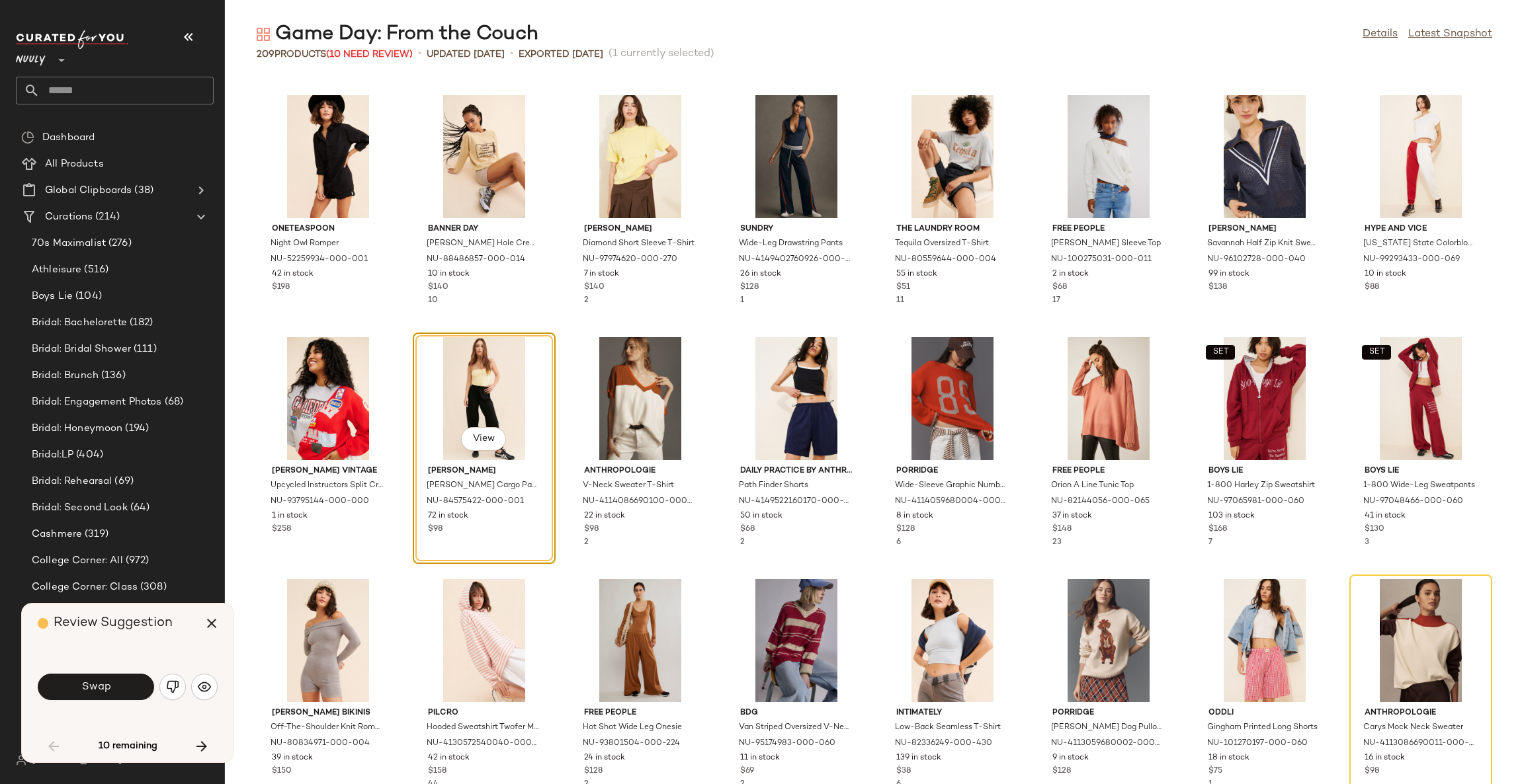
click at [127, 690] on button "Swap" at bounding box center [96, 687] width 116 height 27
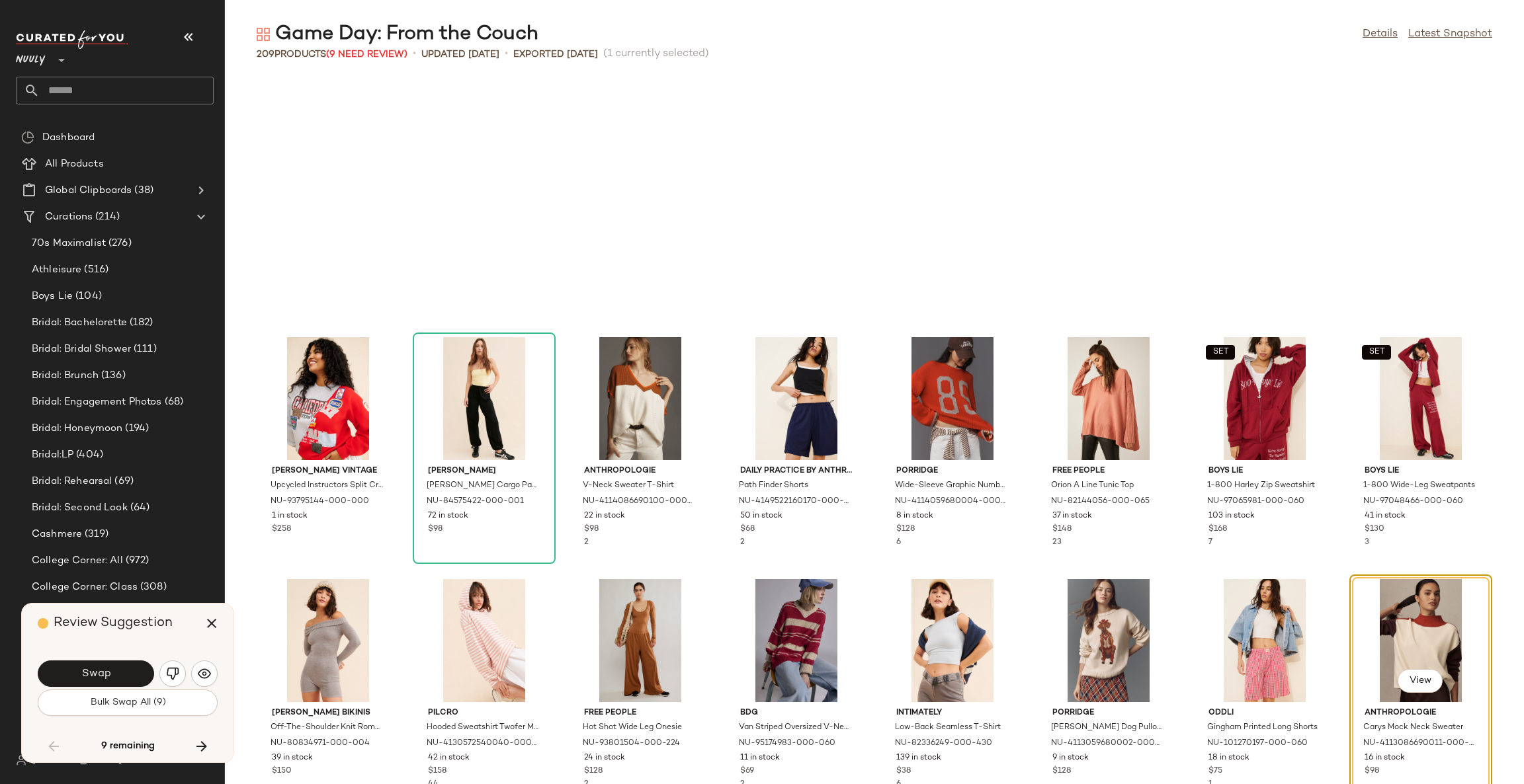
scroll to position [1935, 0]
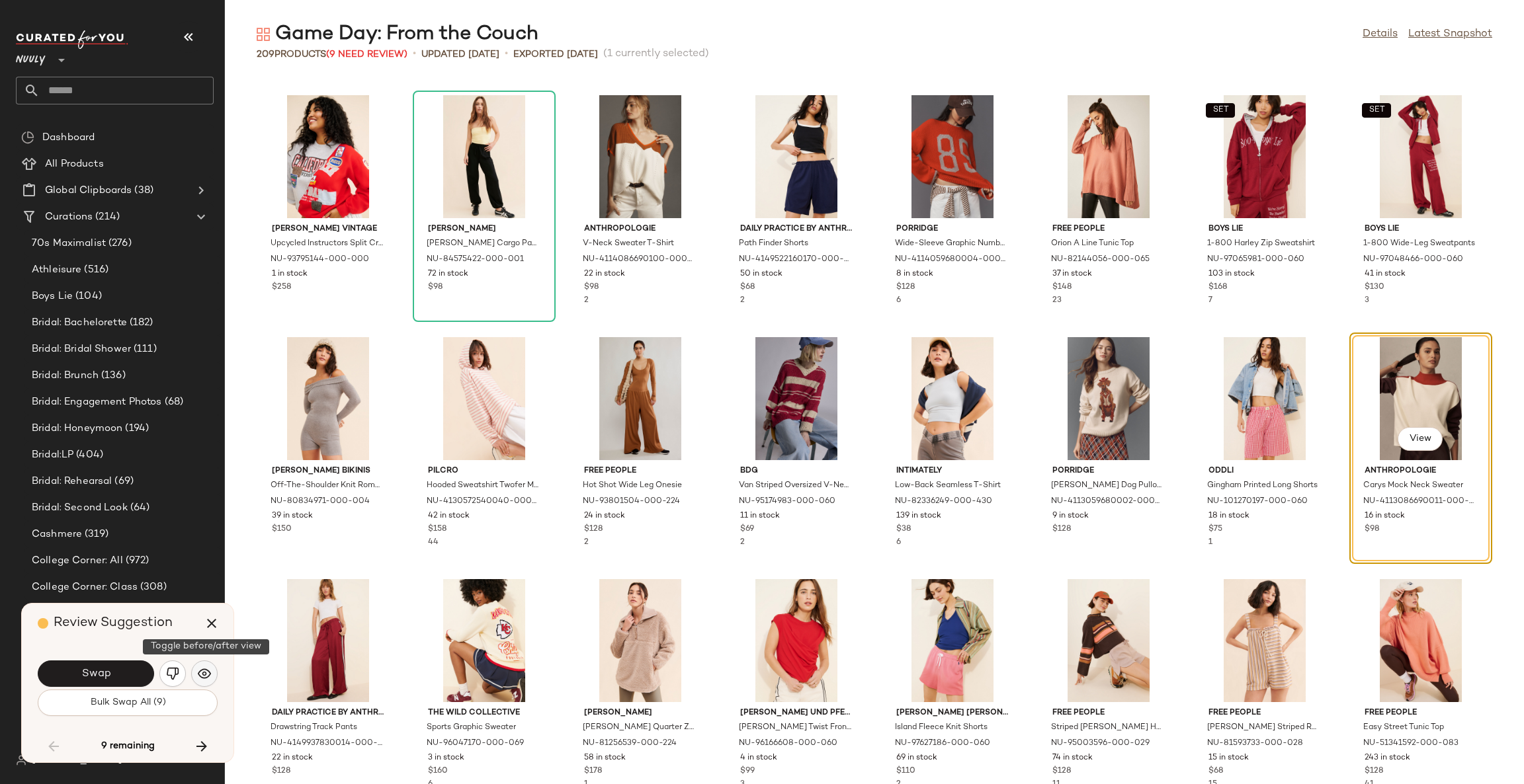
click at [201, 682] on button "button" at bounding box center [204, 674] width 27 height 27
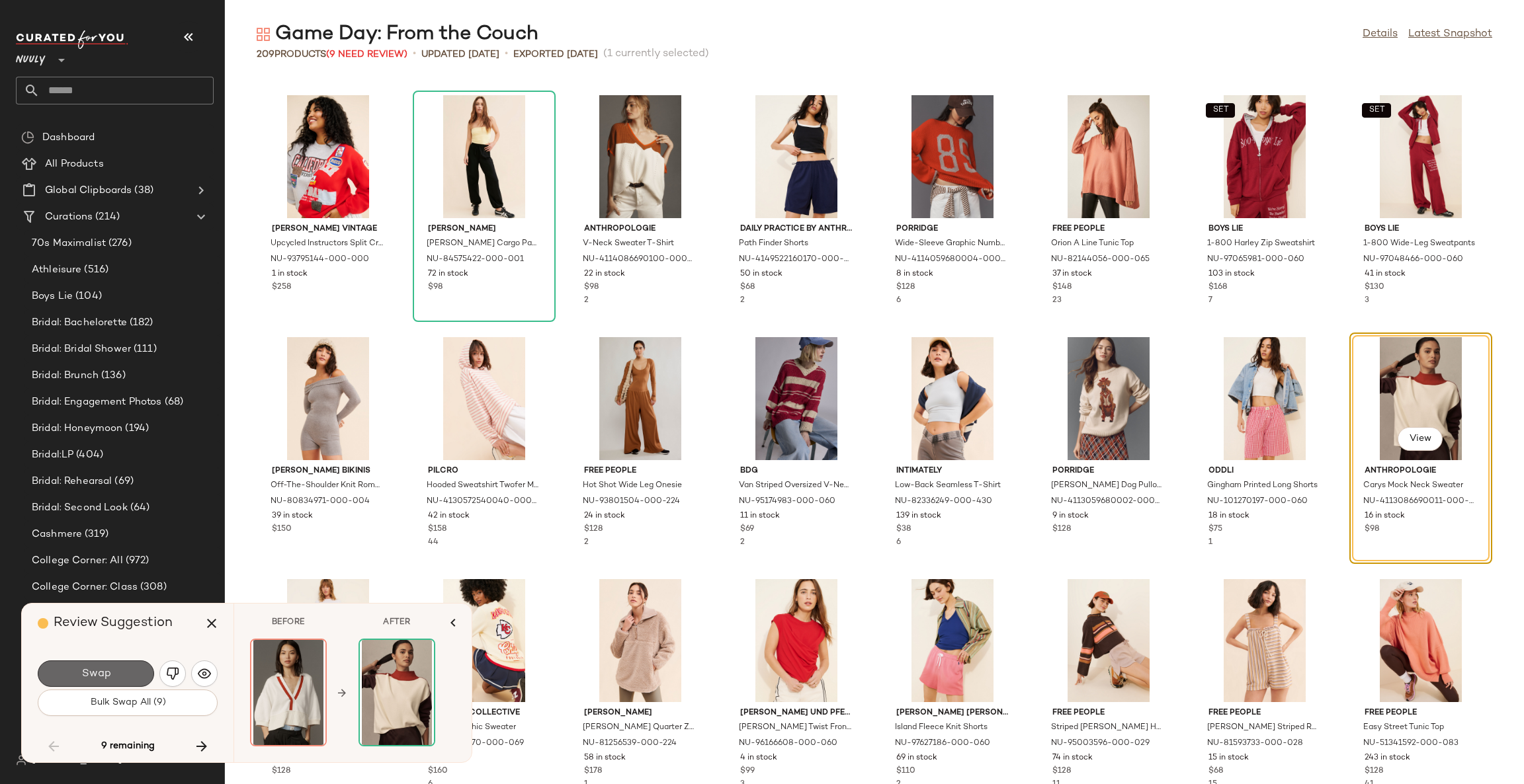
click at [121, 675] on button "Swap" at bounding box center [96, 674] width 116 height 27
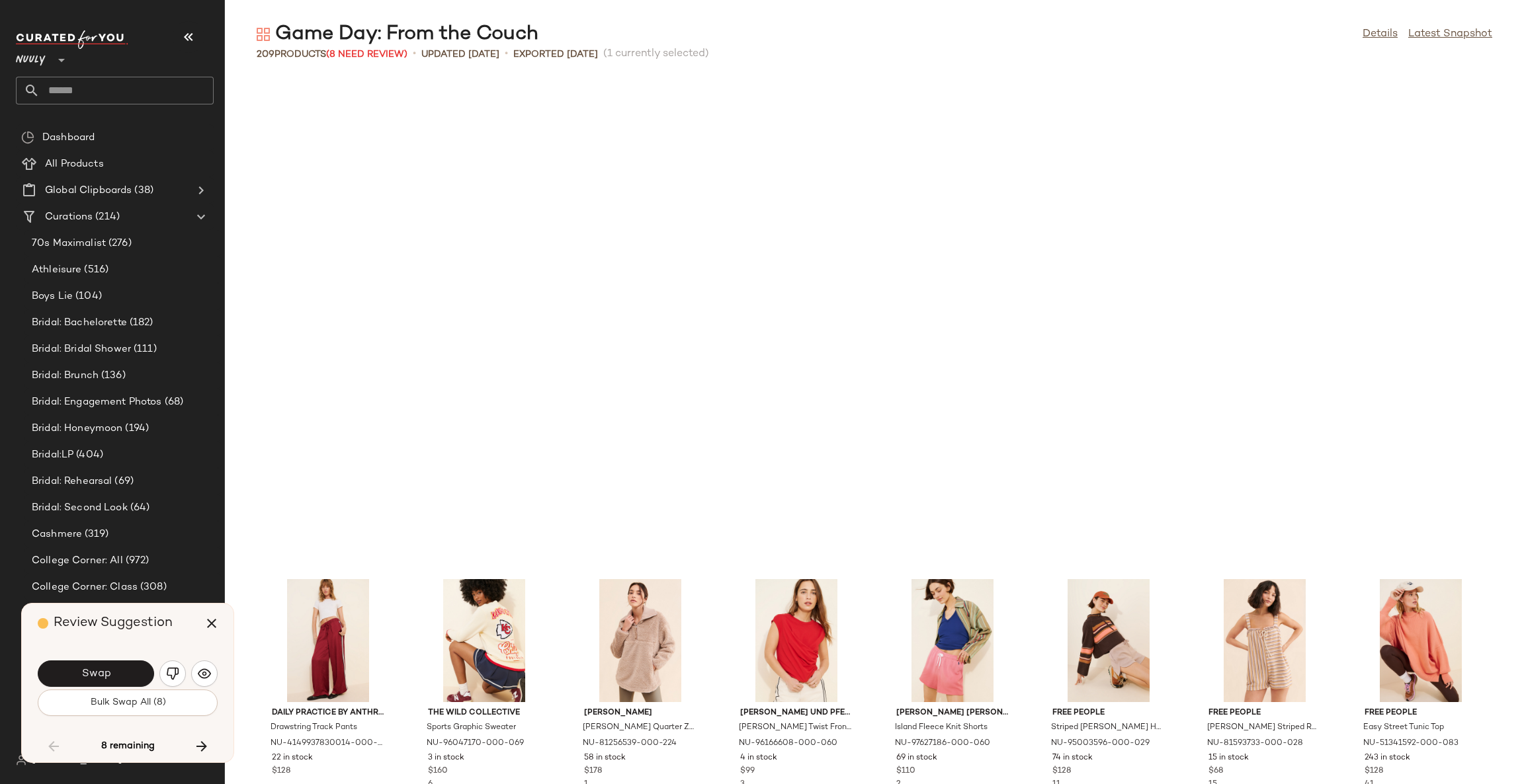
scroll to position [2420, 0]
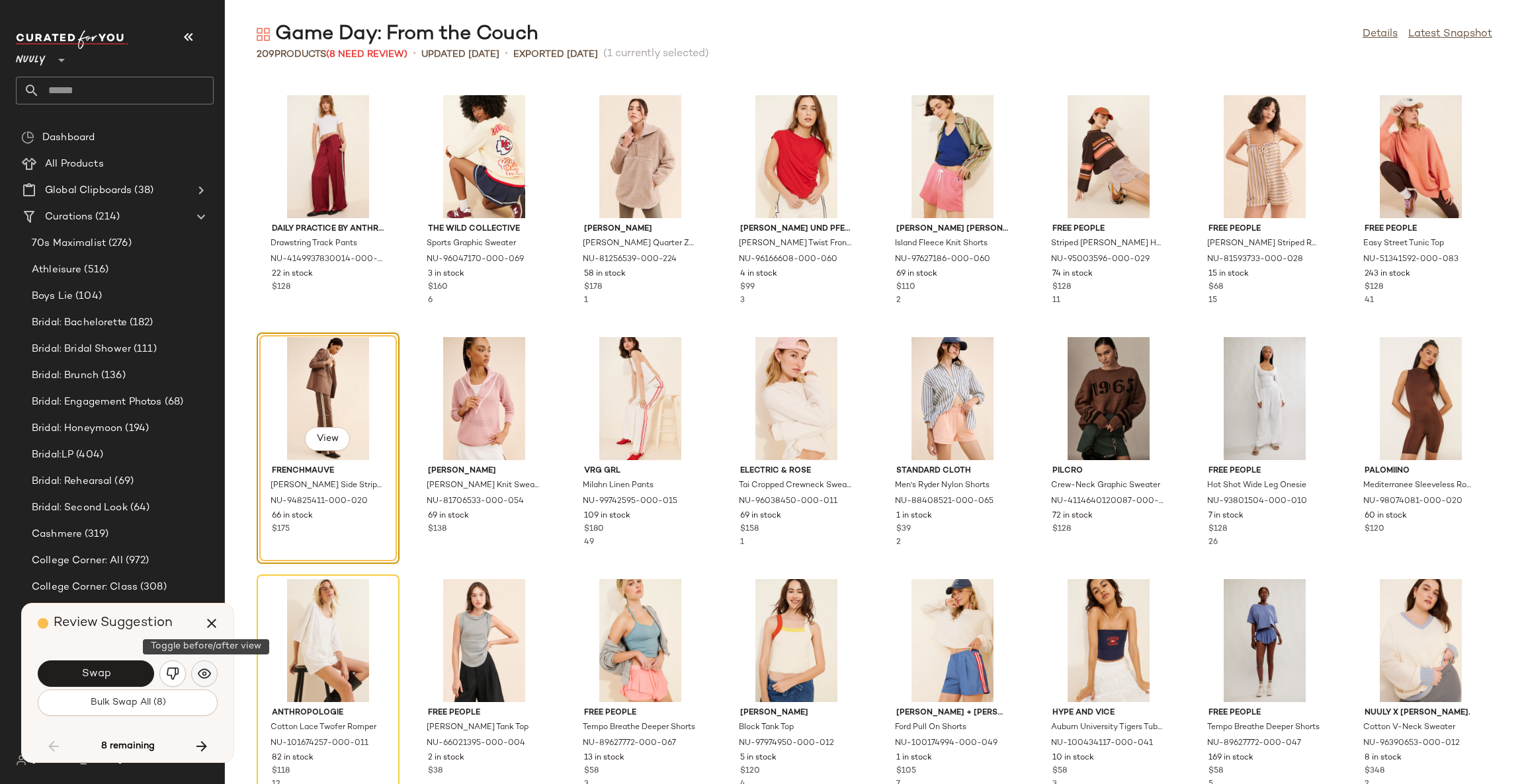
click at [200, 677] on img "button" at bounding box center [204, 673] width 13 height 13
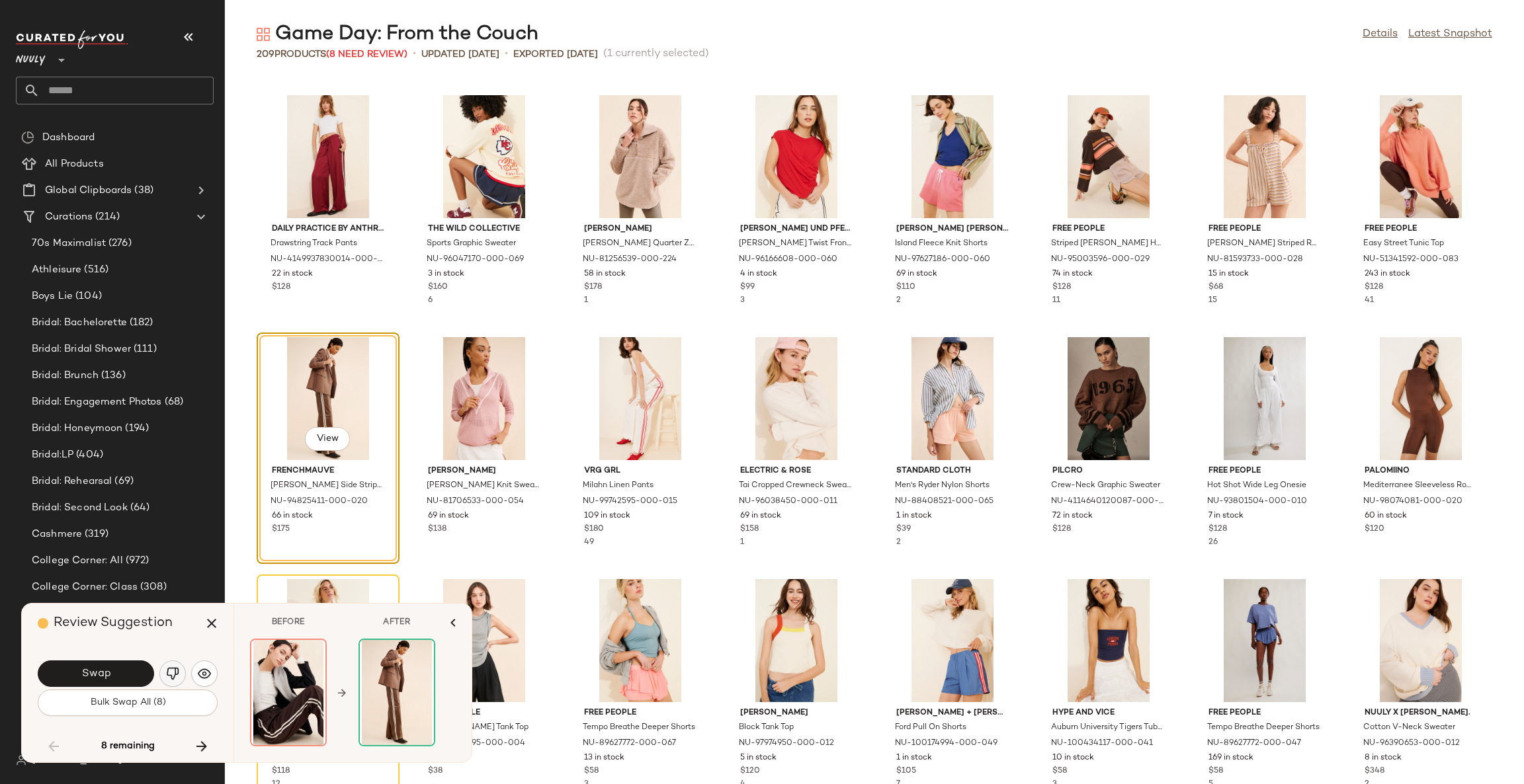
click at [174, 677] on img "button" at bounding box center [172, 673] width 13 height 13
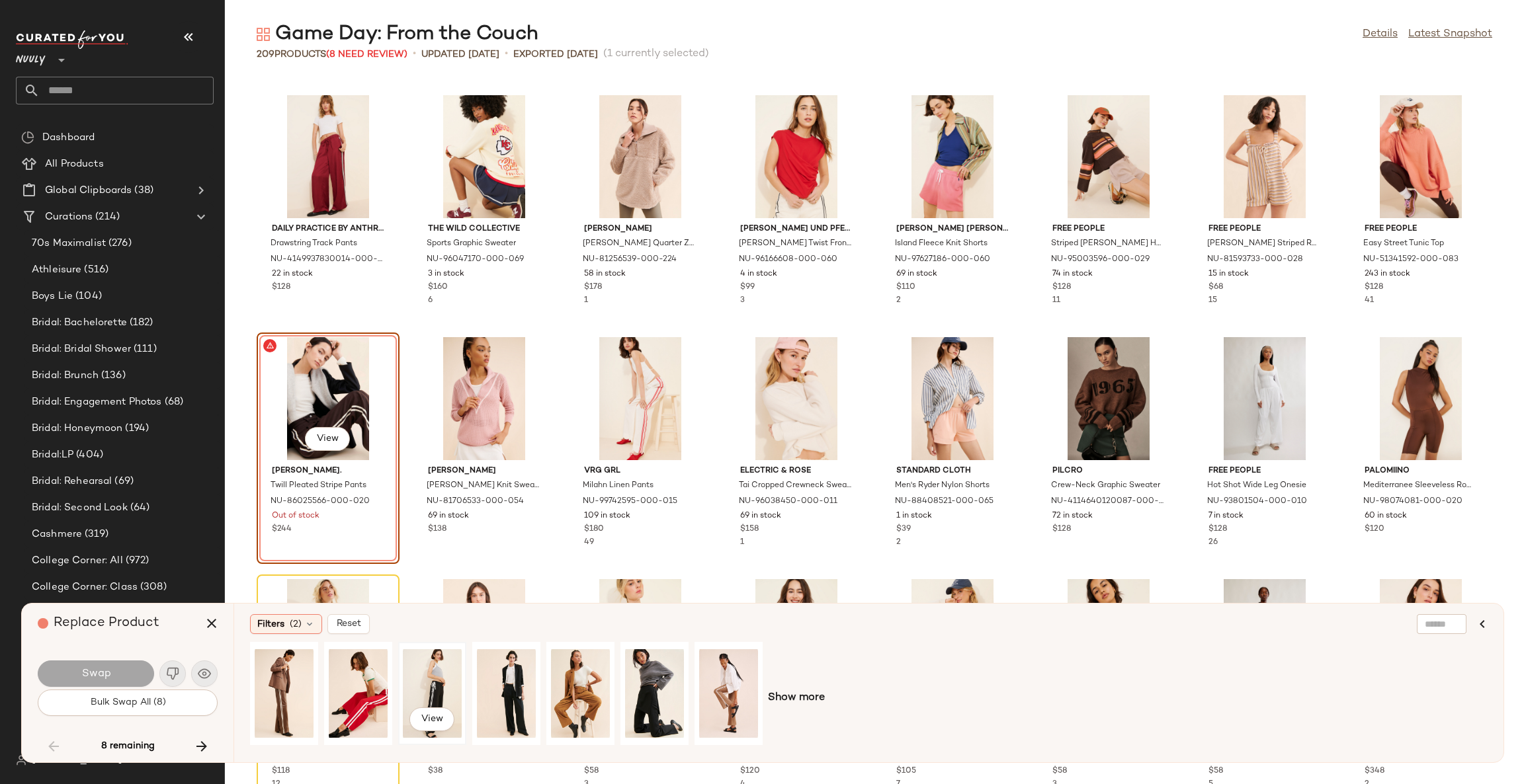
click at [431, 686] on div "View" at bounding box center [432, 694] width 59 height 94
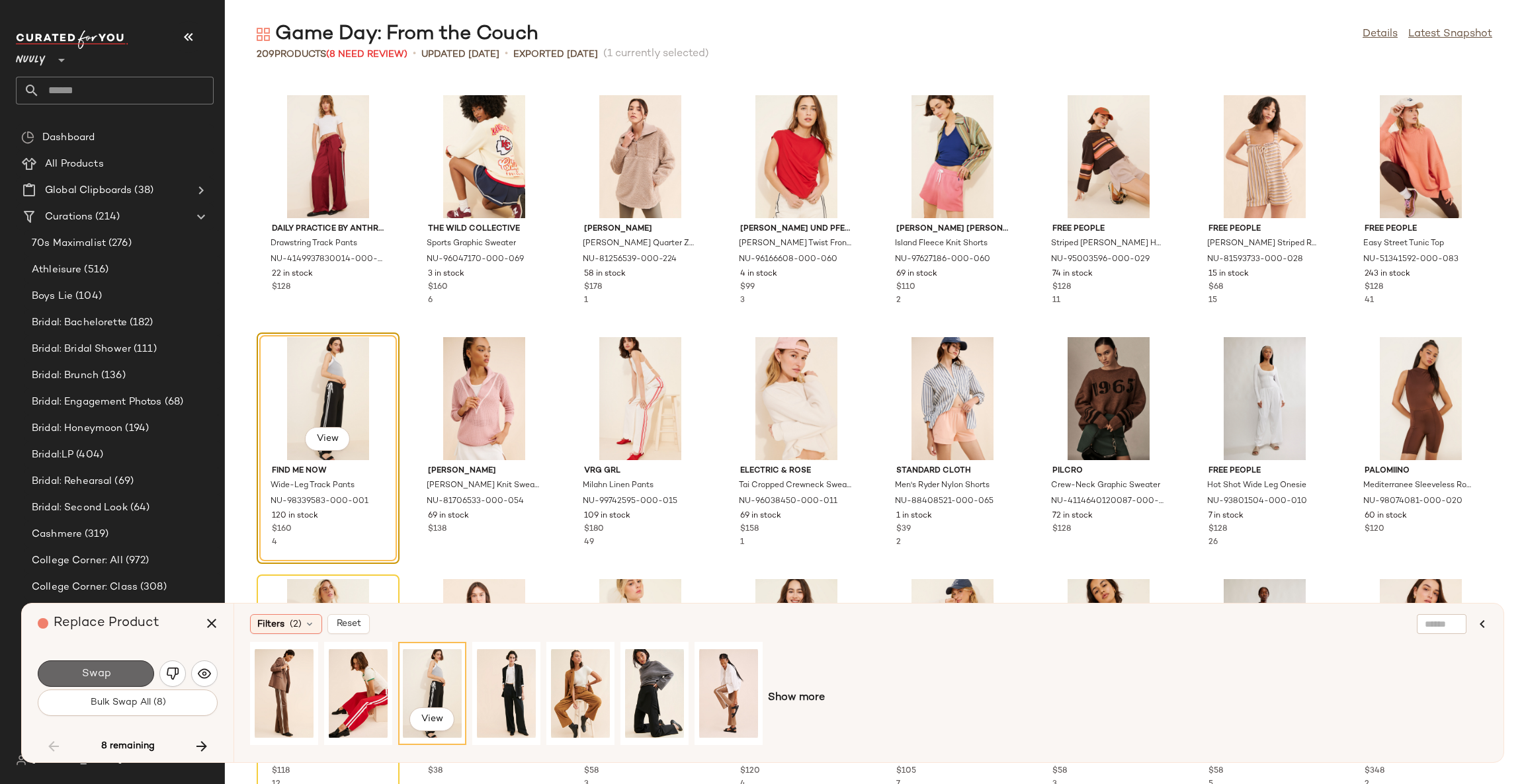
click at [125, 677] on button "Swap" at bounding box center [96, 674] width 116 height 27
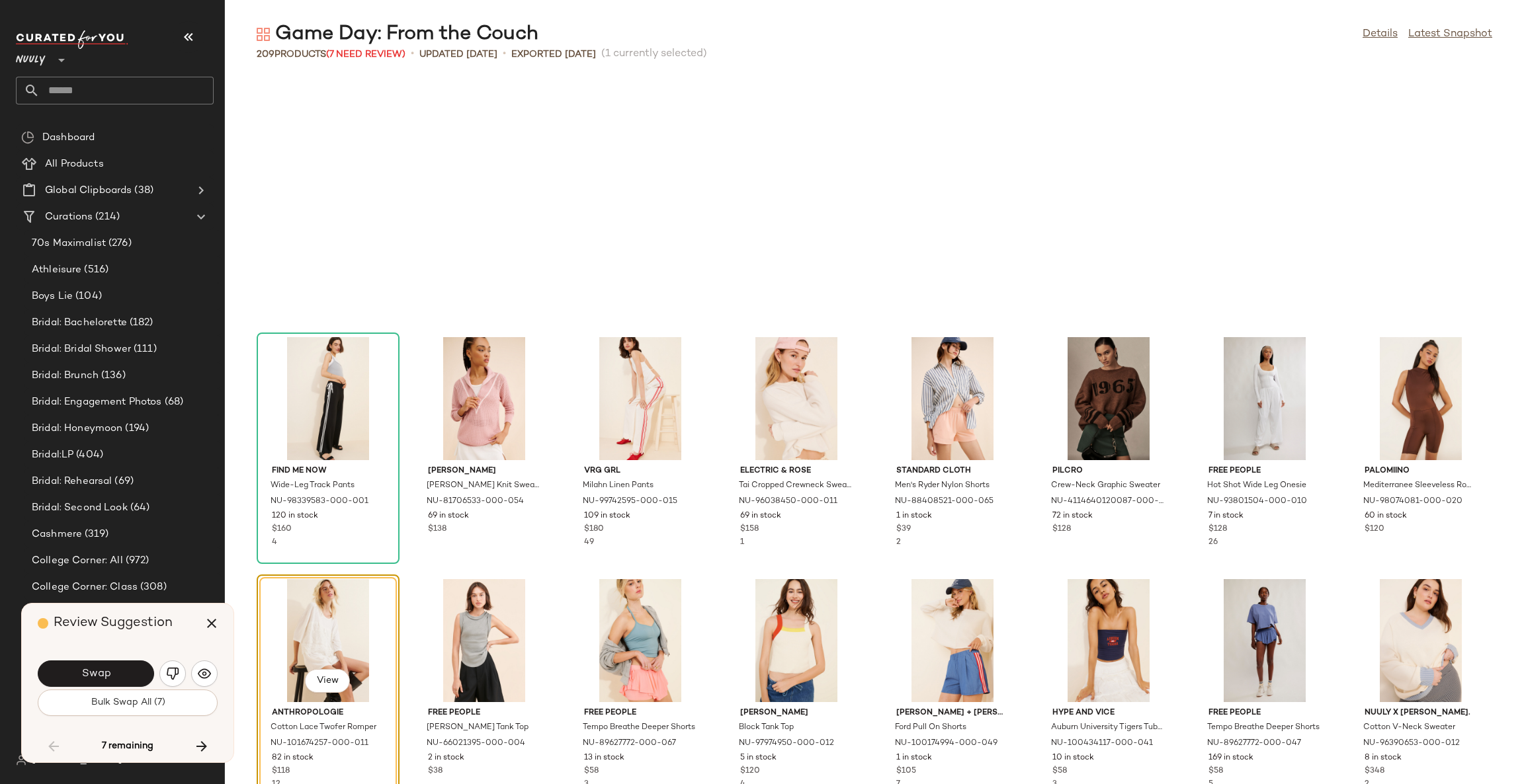
scroll to position [2662, 0]
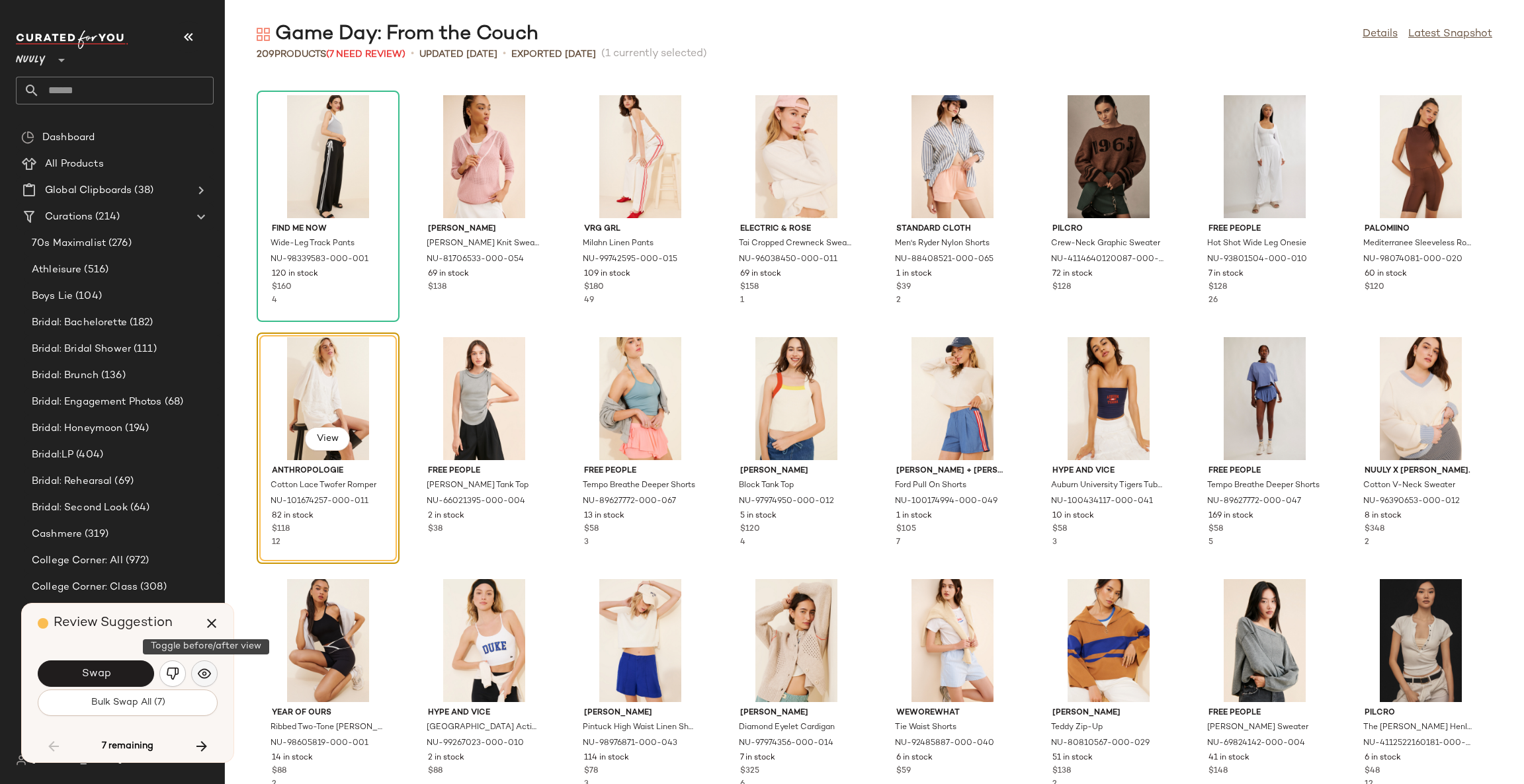
click at [204, 668] on img "button" at bounding box center [204, 673] width 13 height 13
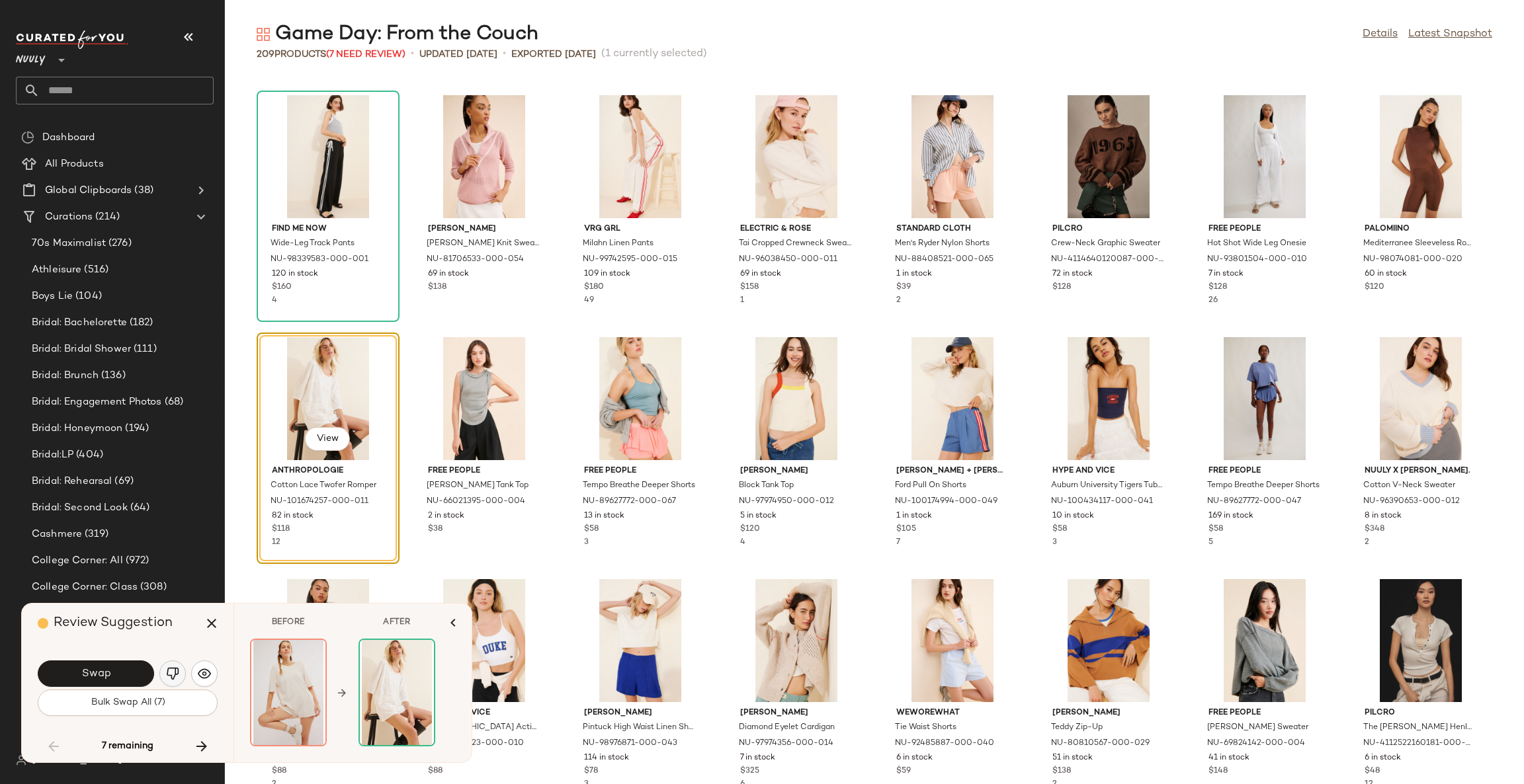
click at [175, 671] on img "button" at bounding box center [172, 673] width 13 height 13
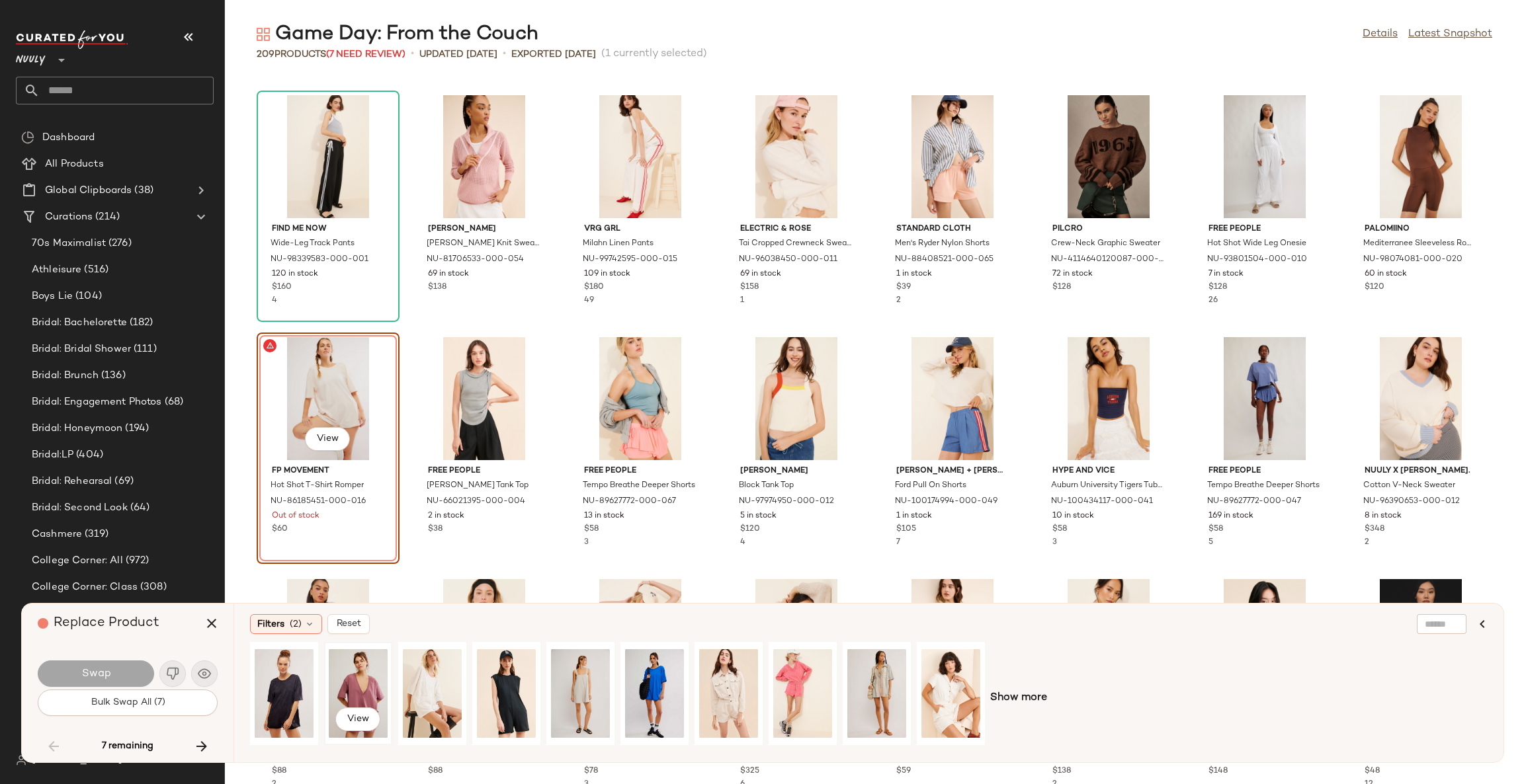
click at [354, 677] on div "View" at bounding box center [358, 694] width 59 height 94
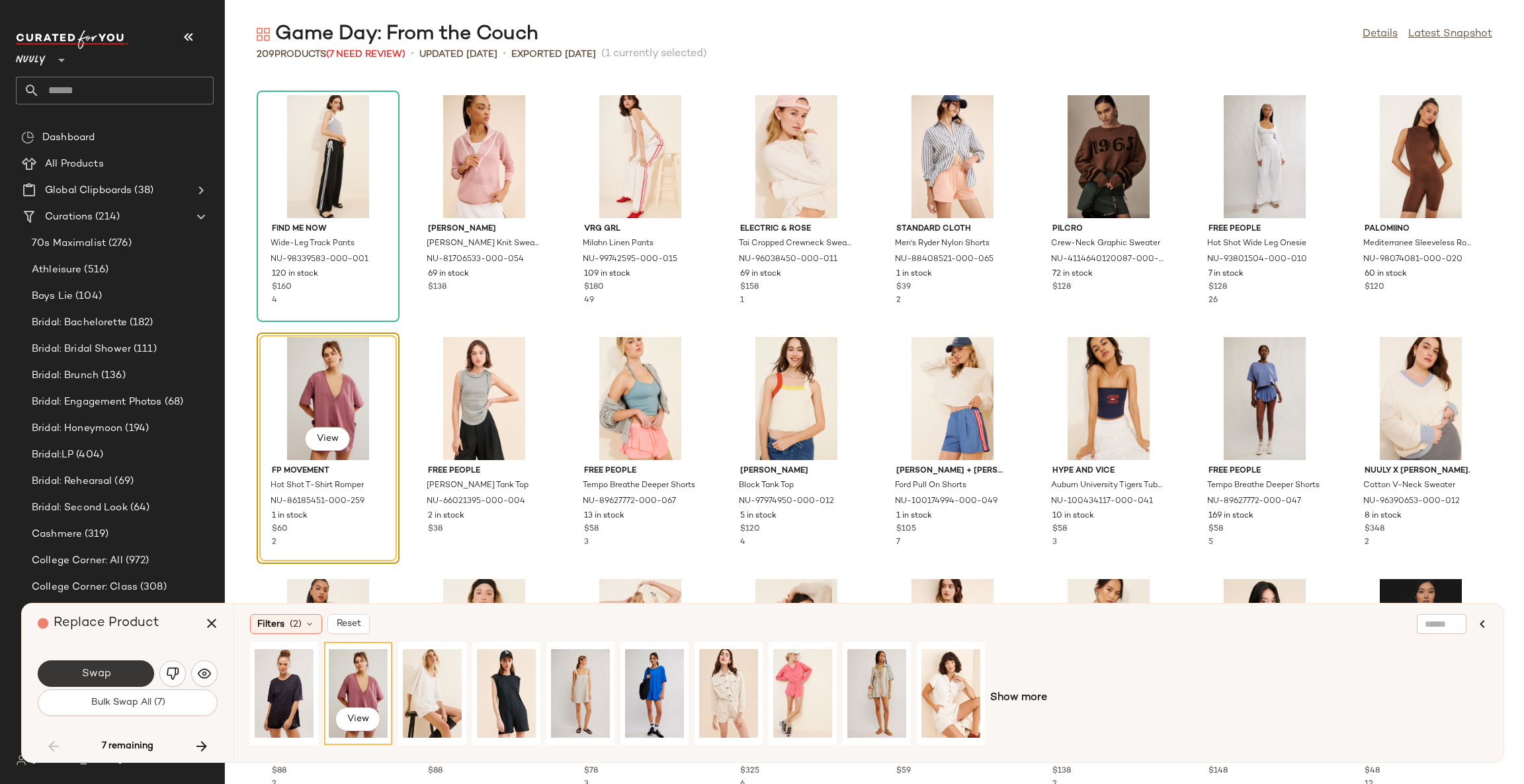
click at [140, 675] on button "Swap" at bounding box center [96, 674] width 116 height 27
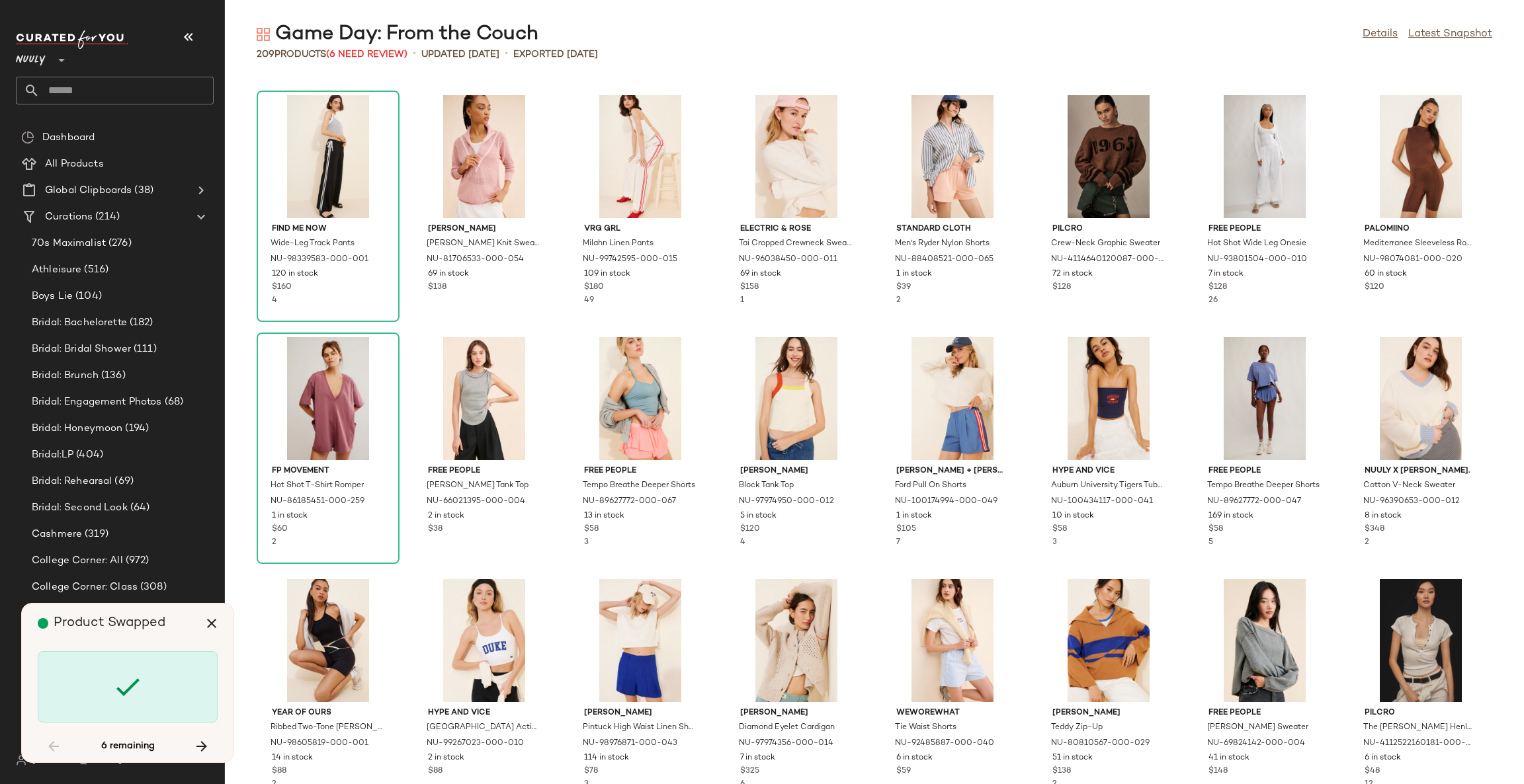
scroll to position [3146, 0]
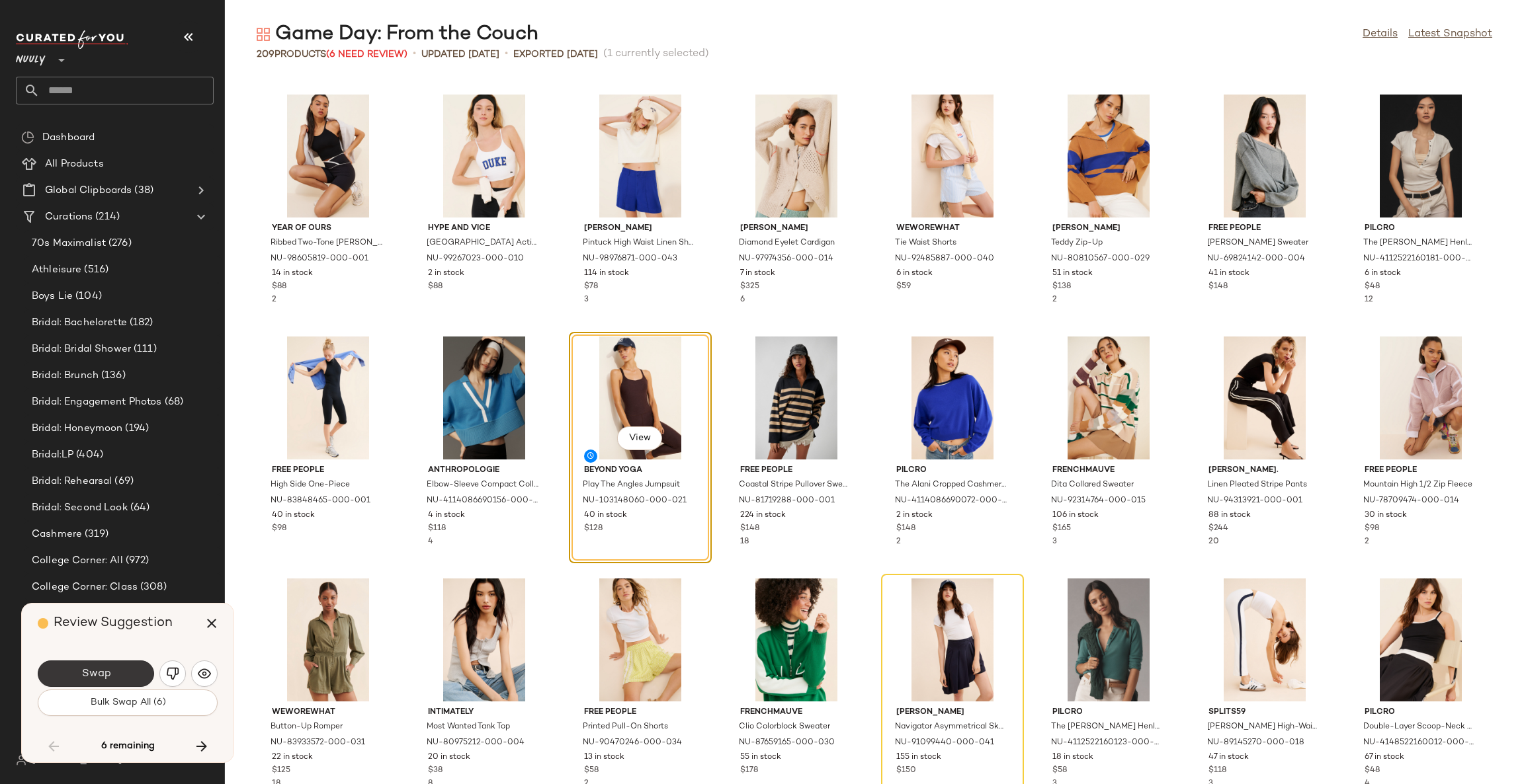
click at [119, 672] on button "Swap" at bounding box center [96, 674] width 116 height 27
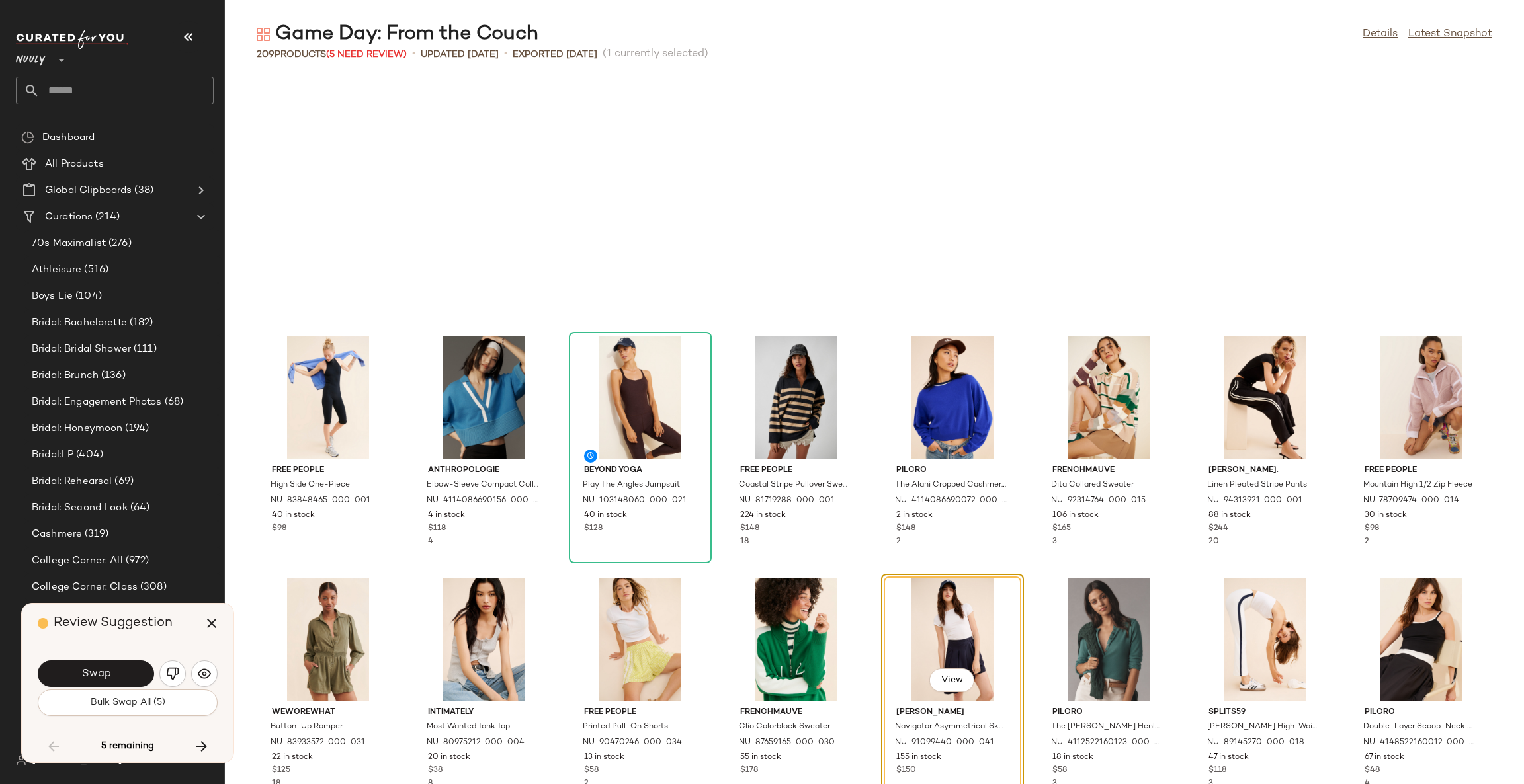
scroll to position [3388, 0]
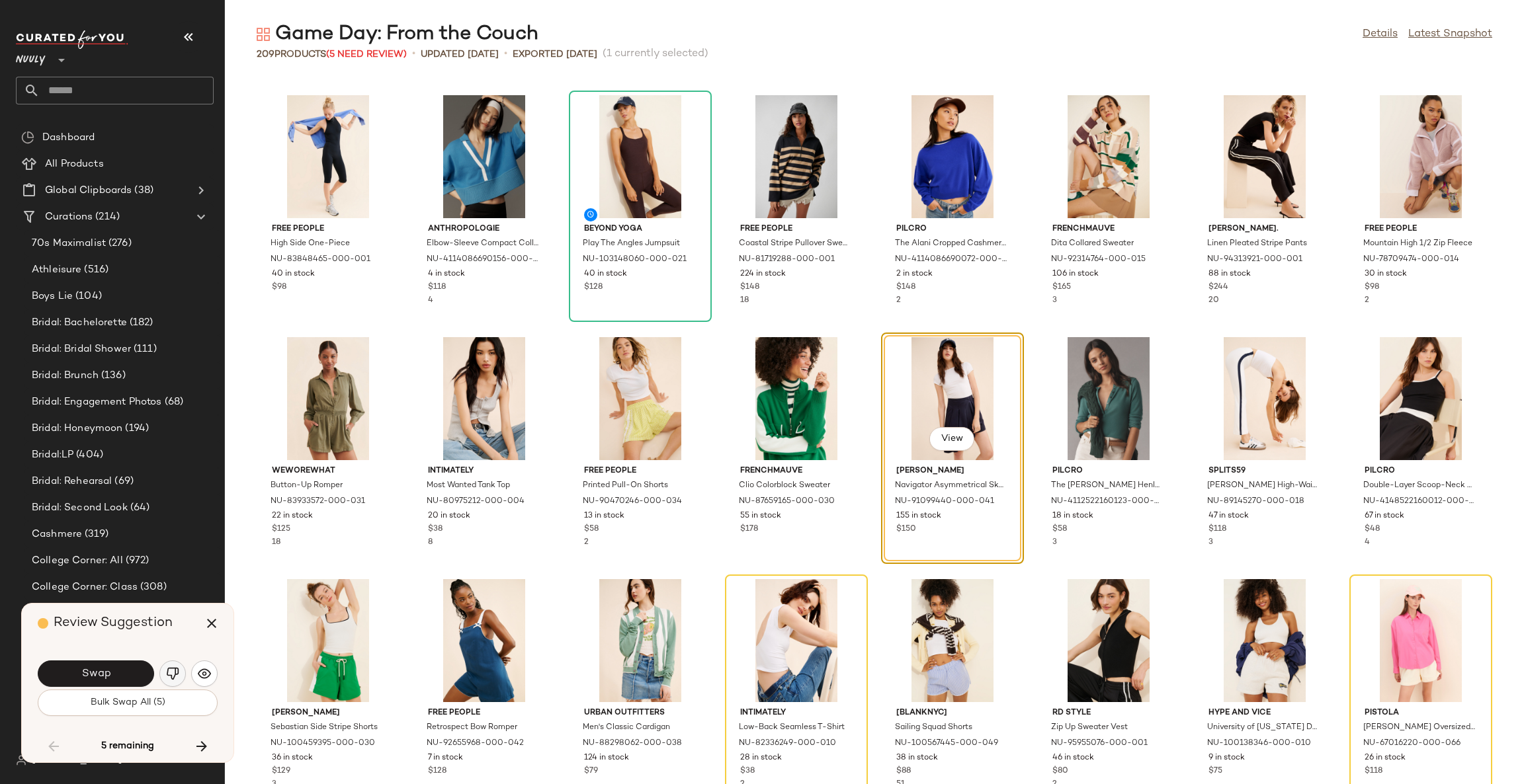
click at [175, 677] on img "button" at bounding box center [172, 673] width 13 height 13
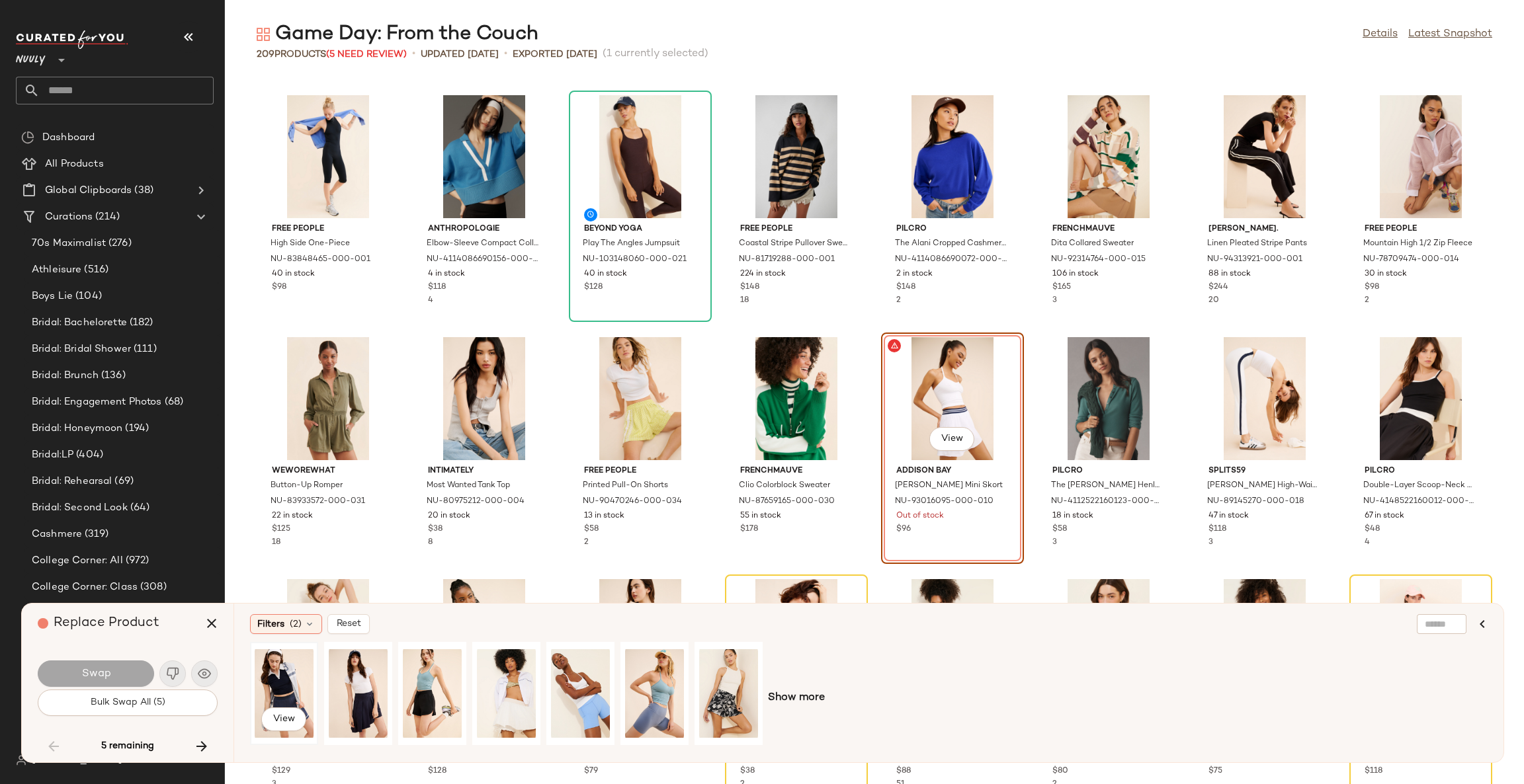
click at [279, 681] on div "View" at bounding box center [284, 694] width 59 height 94
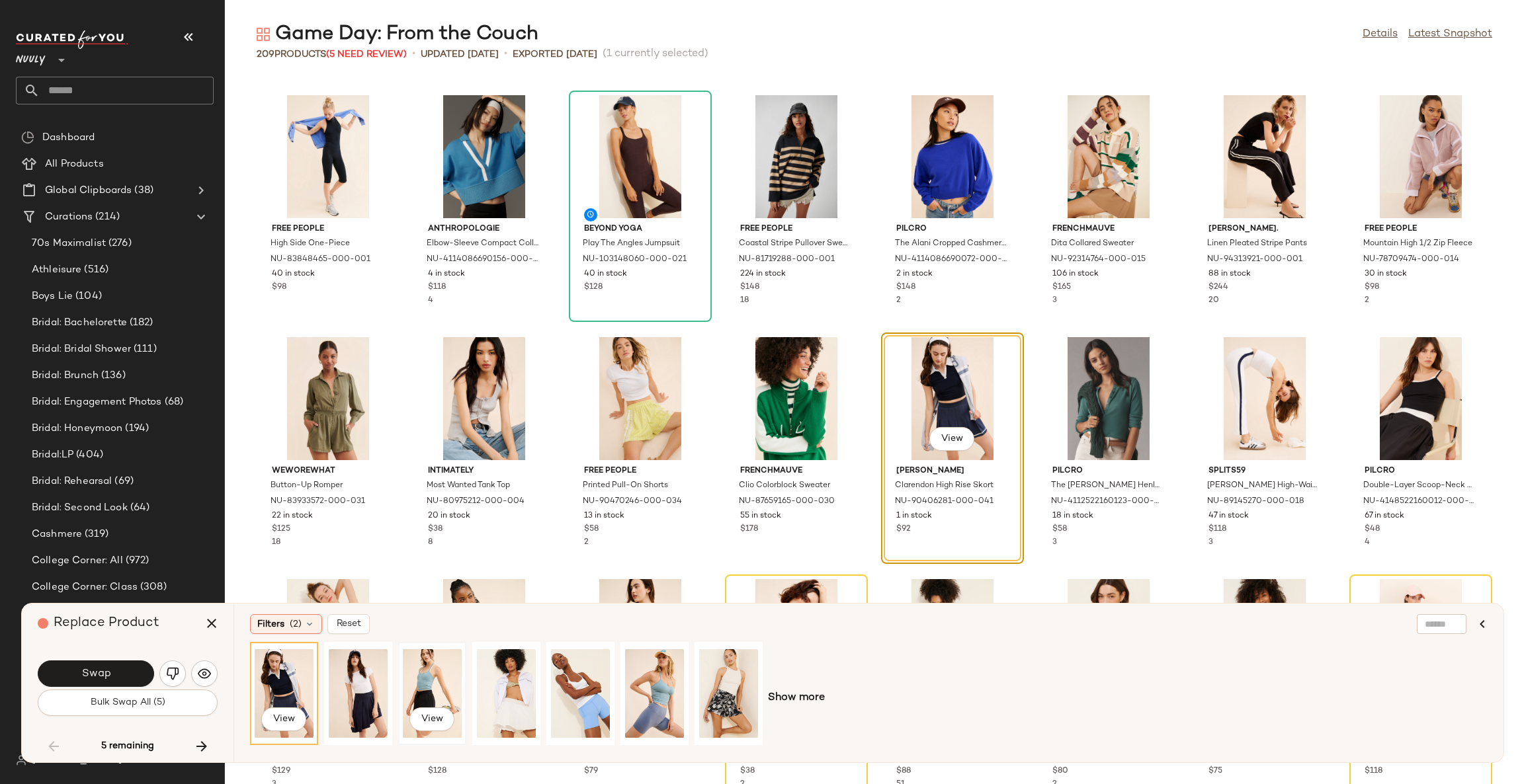
click at [418, 682] on div "View" at bounding box center [432, 694] width 59 height 94
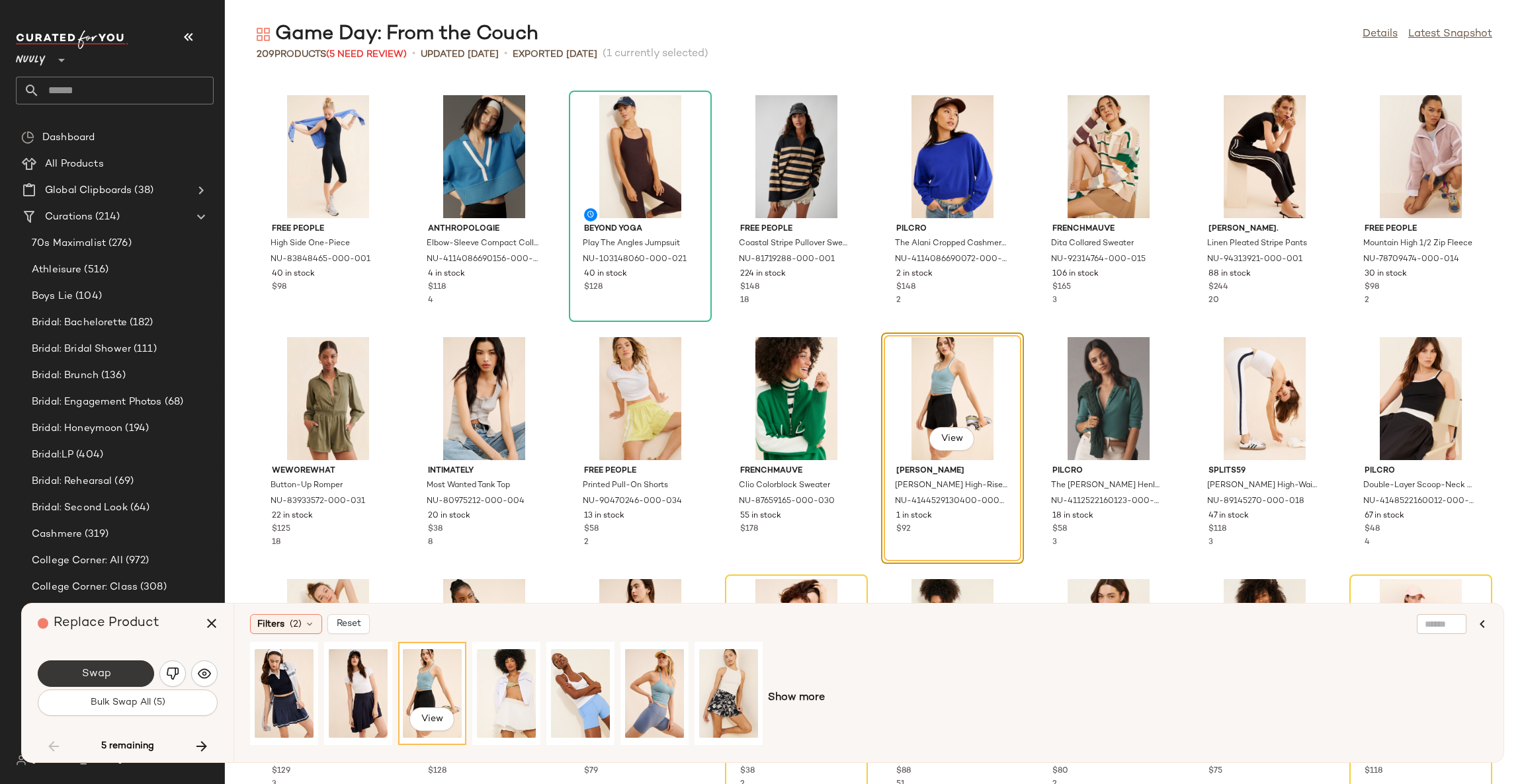
click at [138, 677] on button "Swap" at bounding box center [96, 674] width 116 height 27
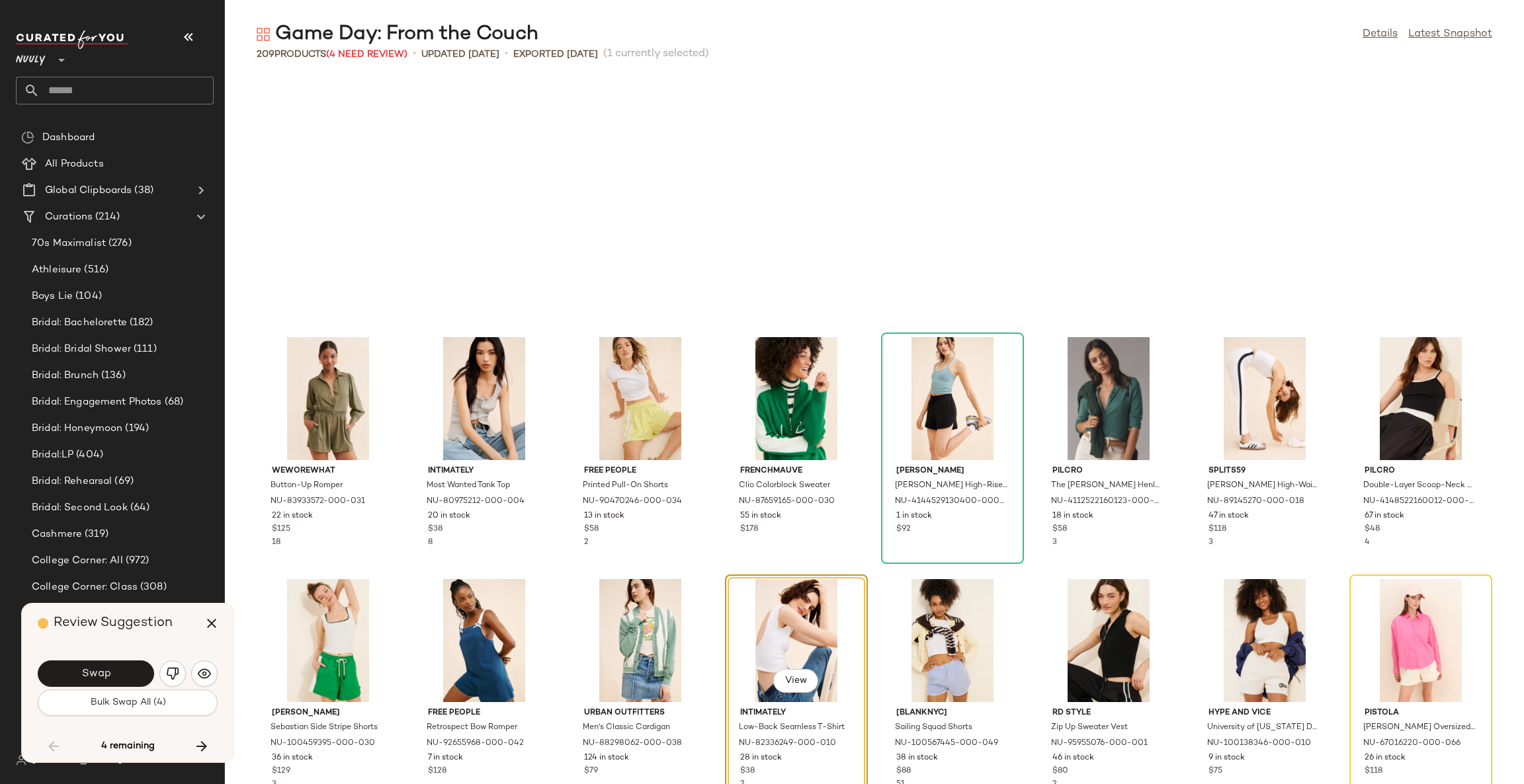
scroll to position [3630, 0]
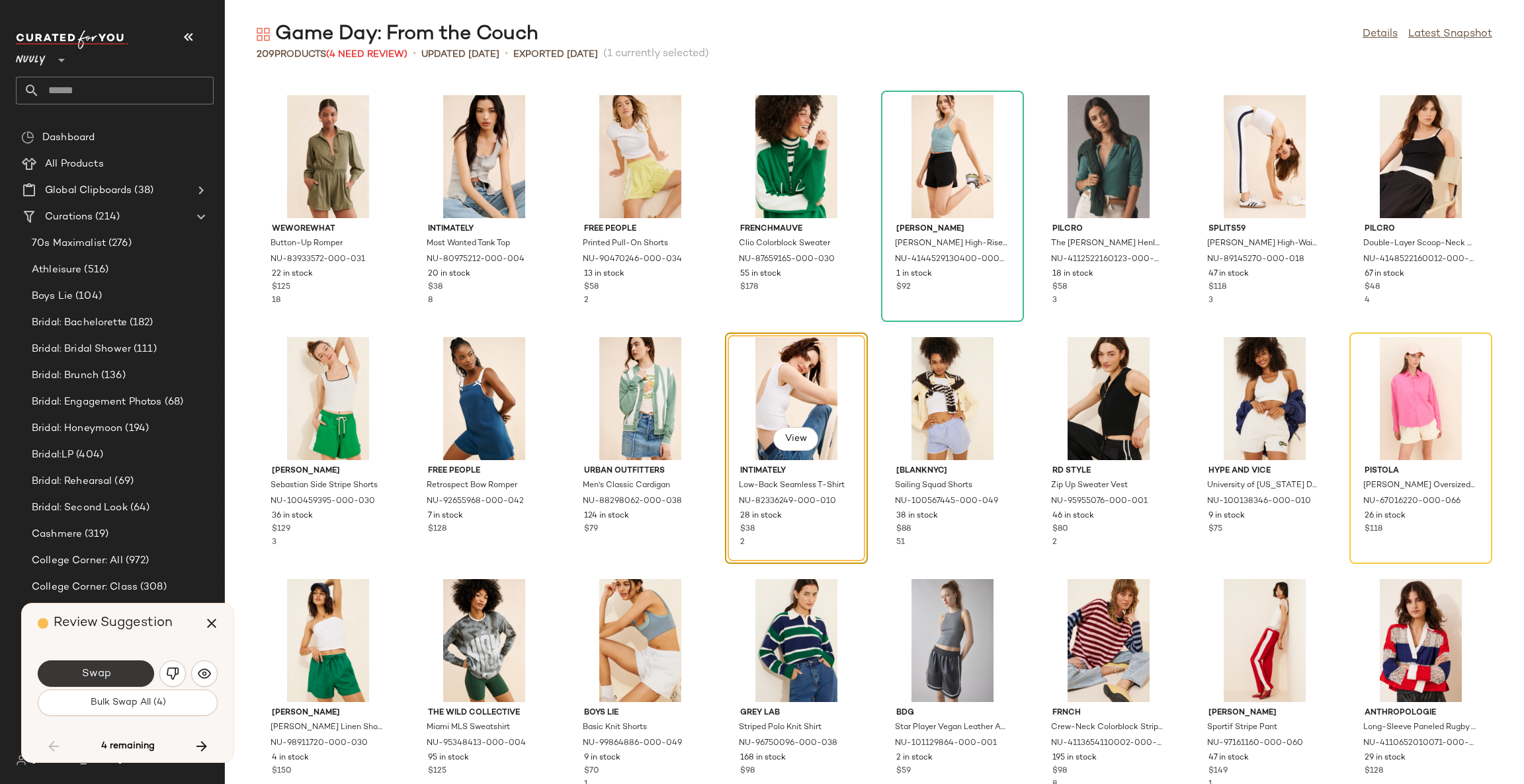
click at [136, 676] on button "Swap" at bounding box center [96, 674] width 116 height 27
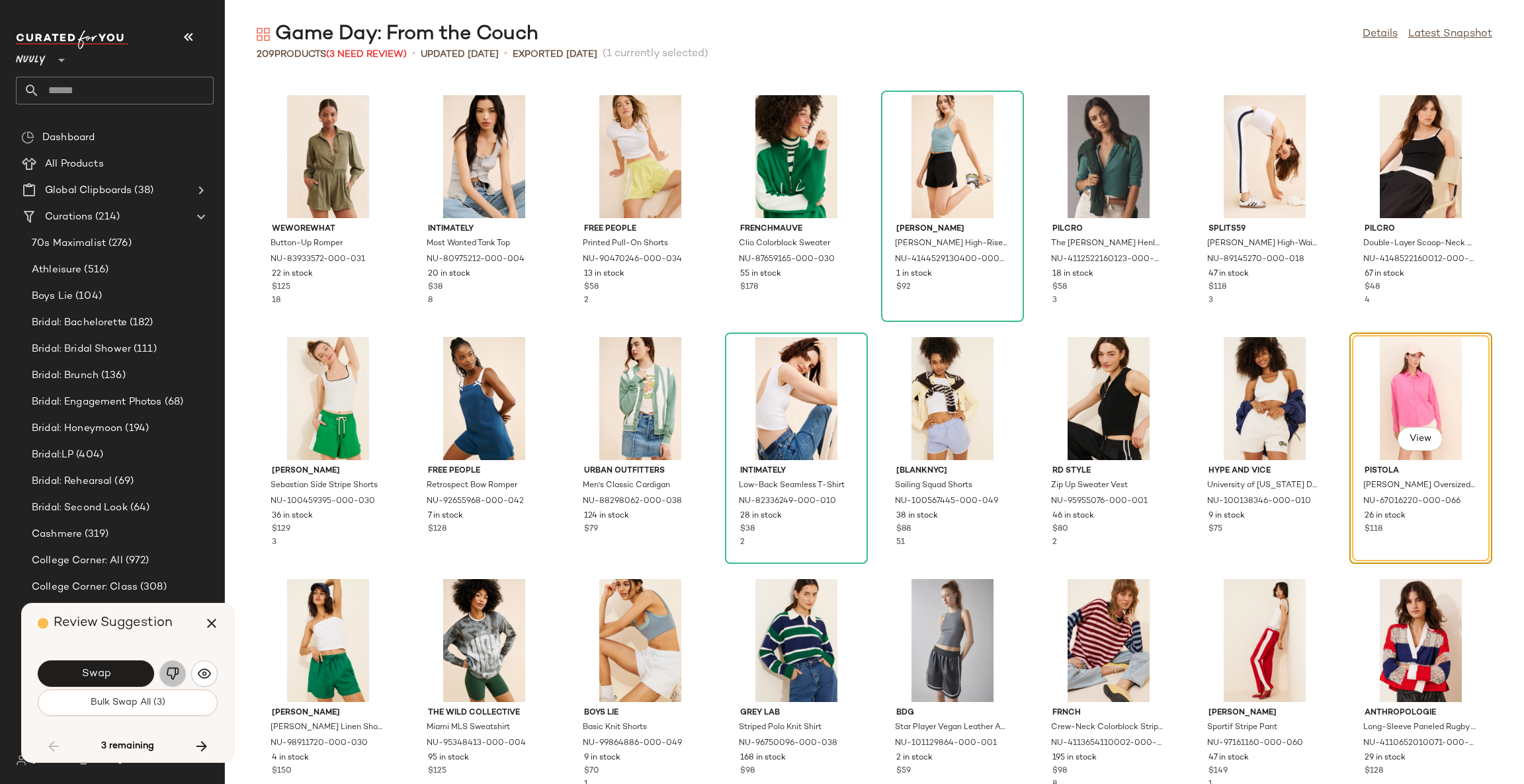
click at [167, 676] on img "button" at bounding box center [172, 673] width 13 height 13
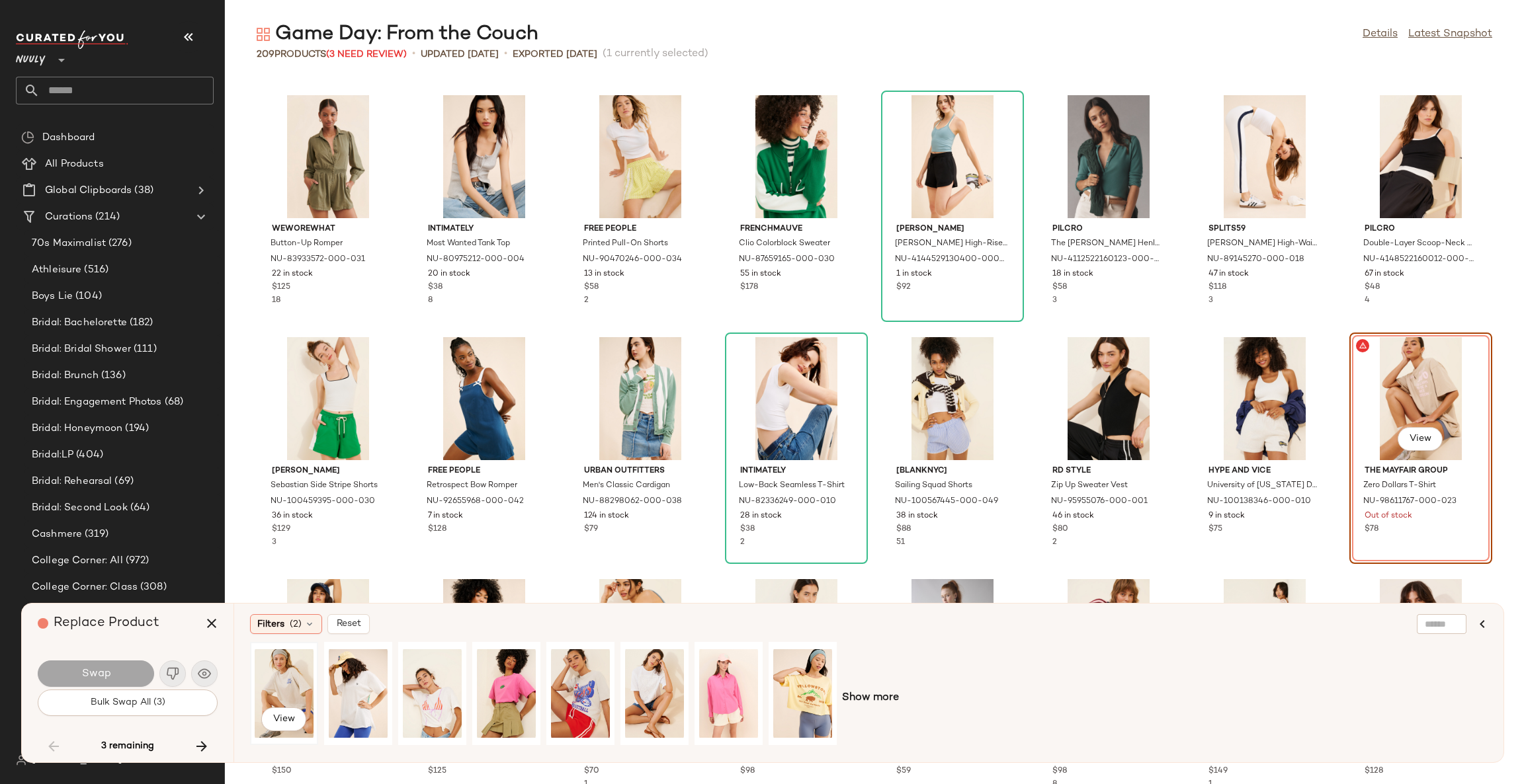
click at [292, 684] on div "View" at bounding box center [284, 694] width 59 height 94
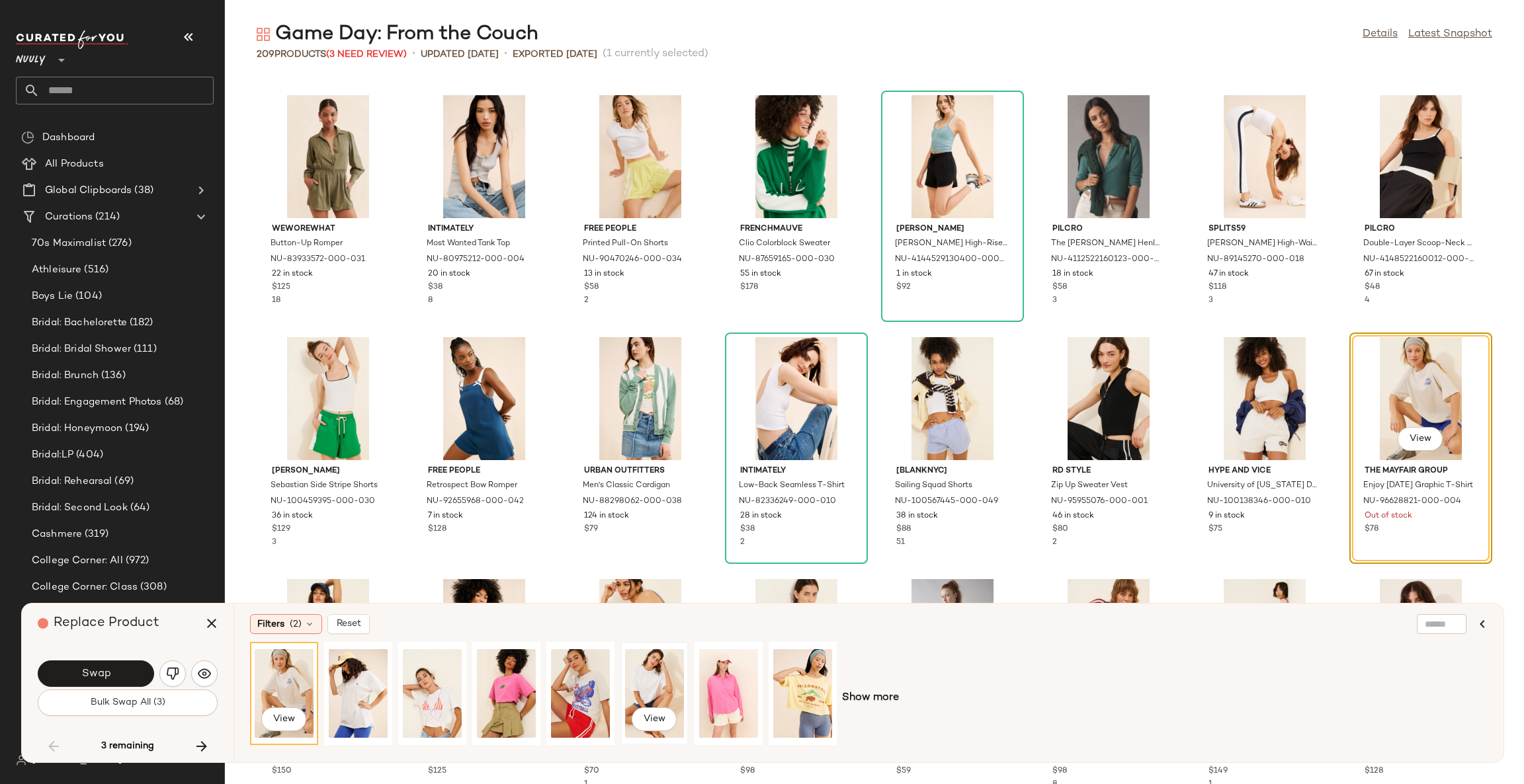
click at [670, 682] on div "View" at bounding box center [654, 694] width 59 height 94
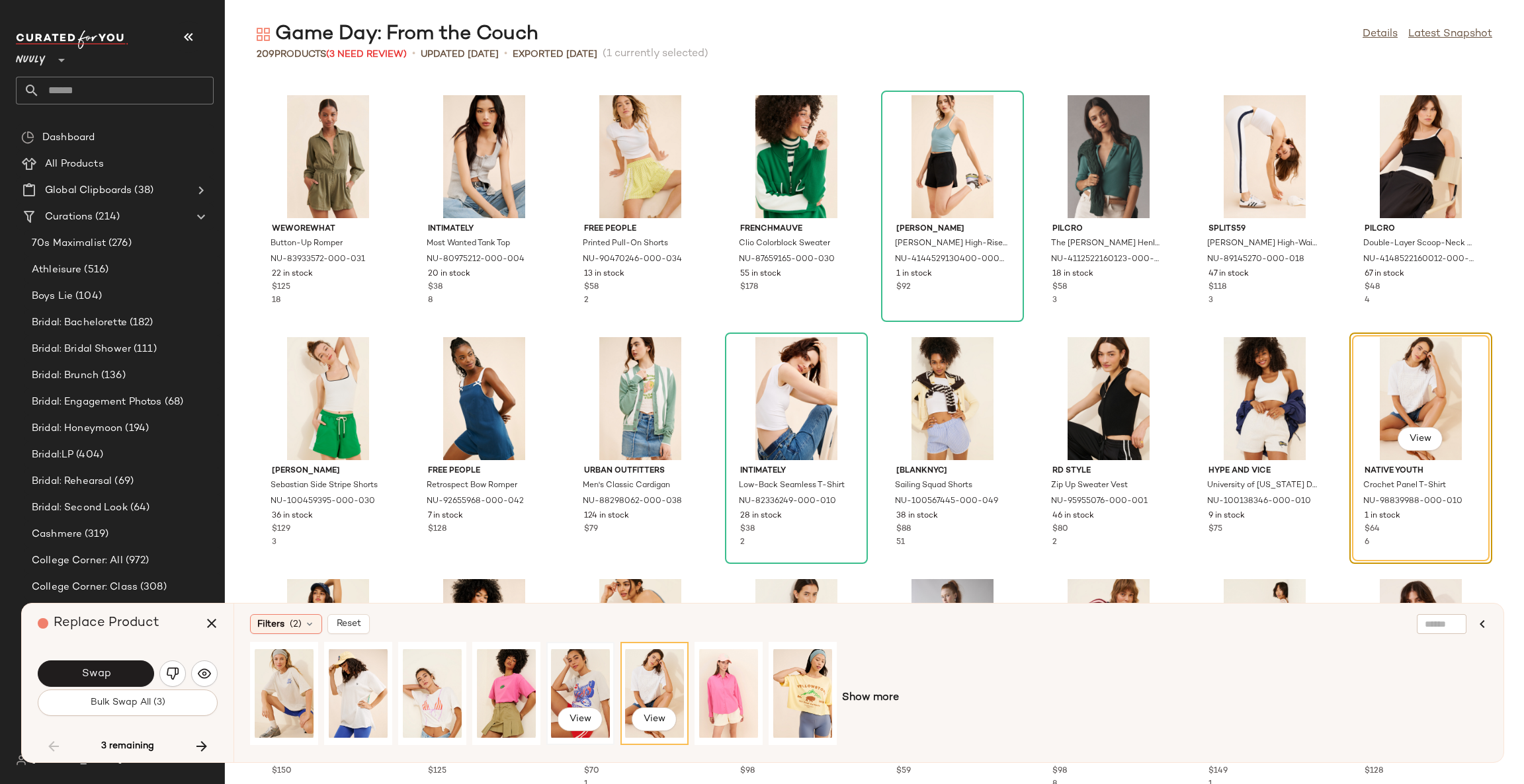
click at [593, 678] on div "View" at bounding box center [580, 694] width 59 height 94
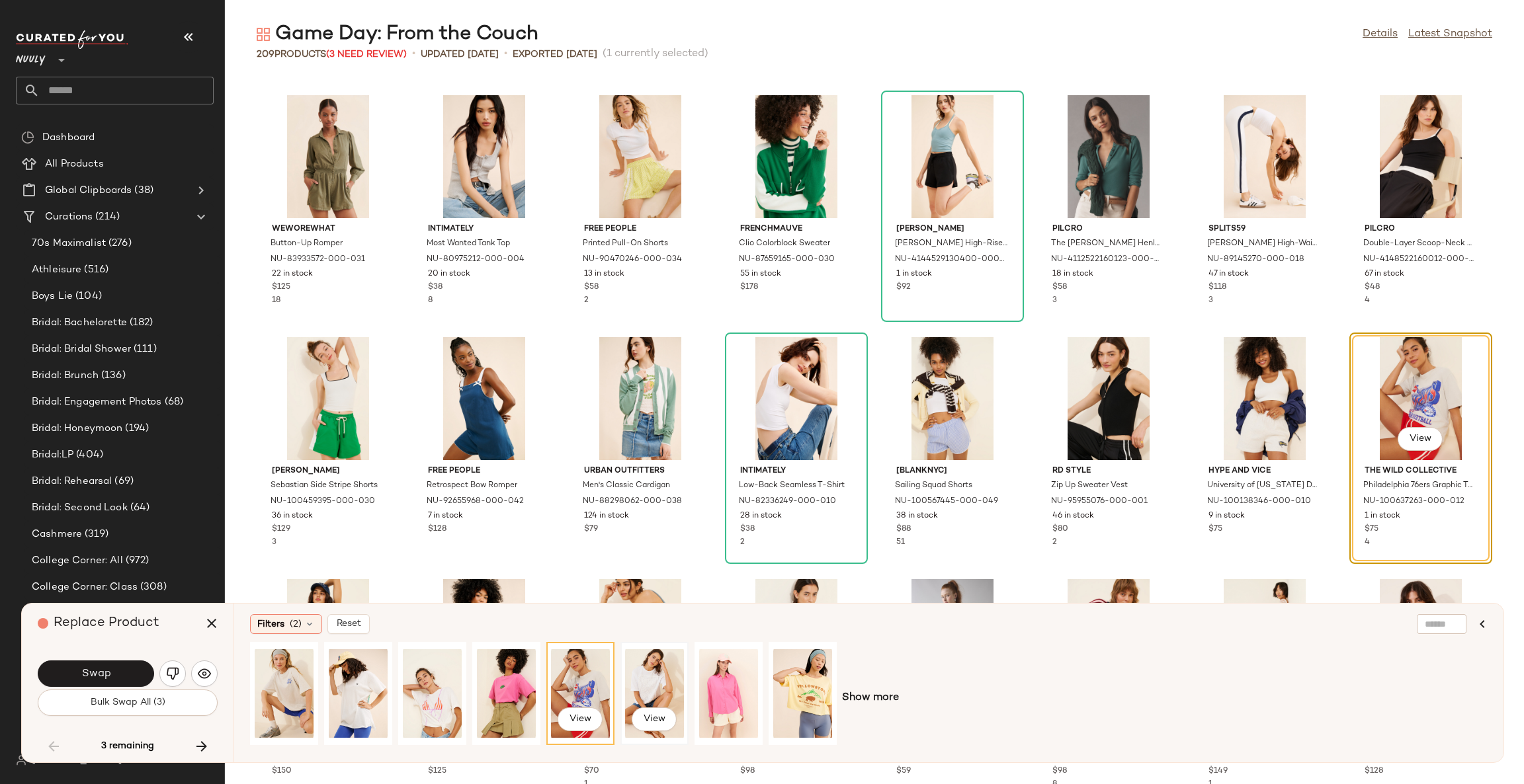
click at [629, 682] on div "View" at bounding box center [654, 694] width 59 height 94
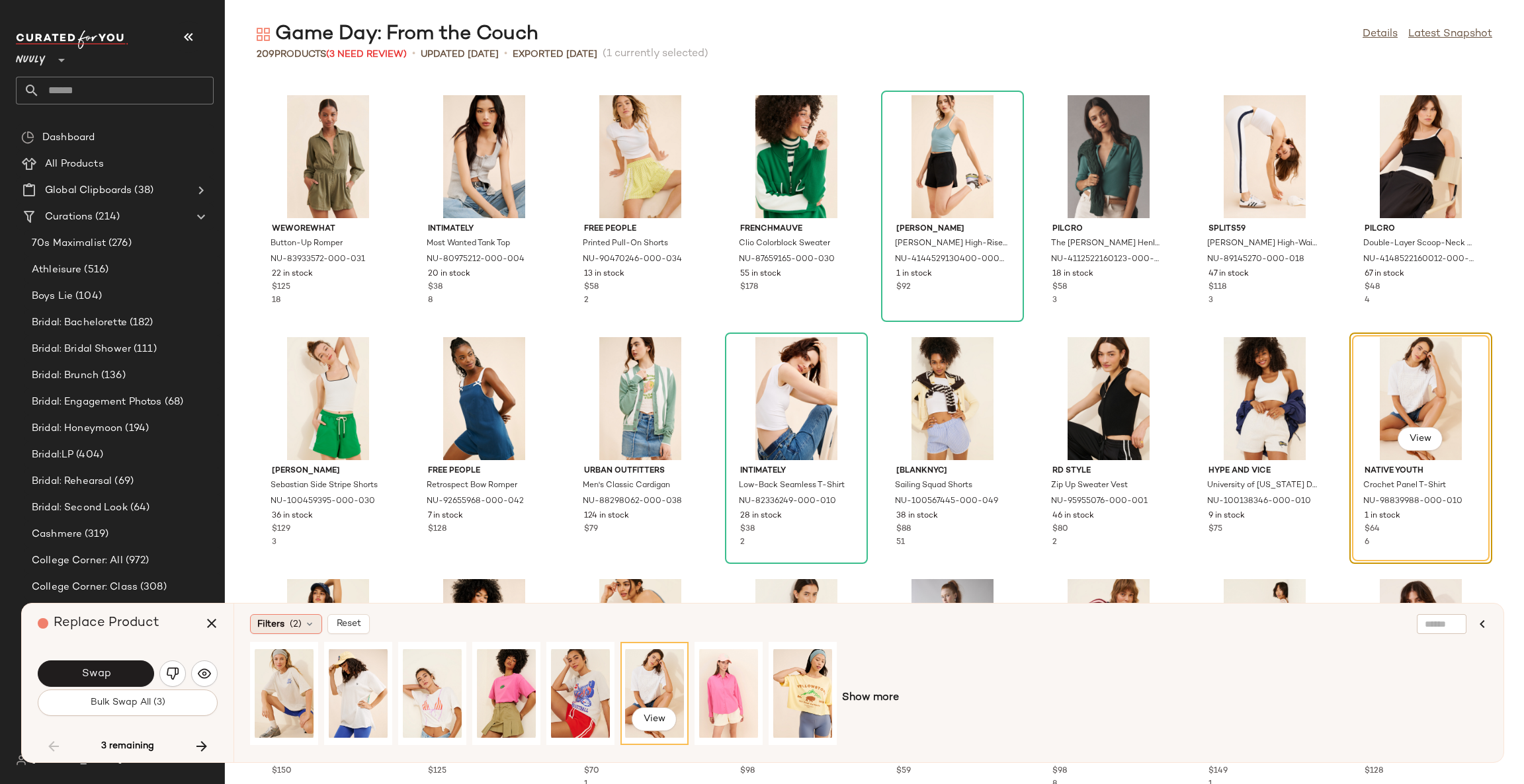
click at [309, 627] on icon at bounding box center [309, 625] width 10 height 10
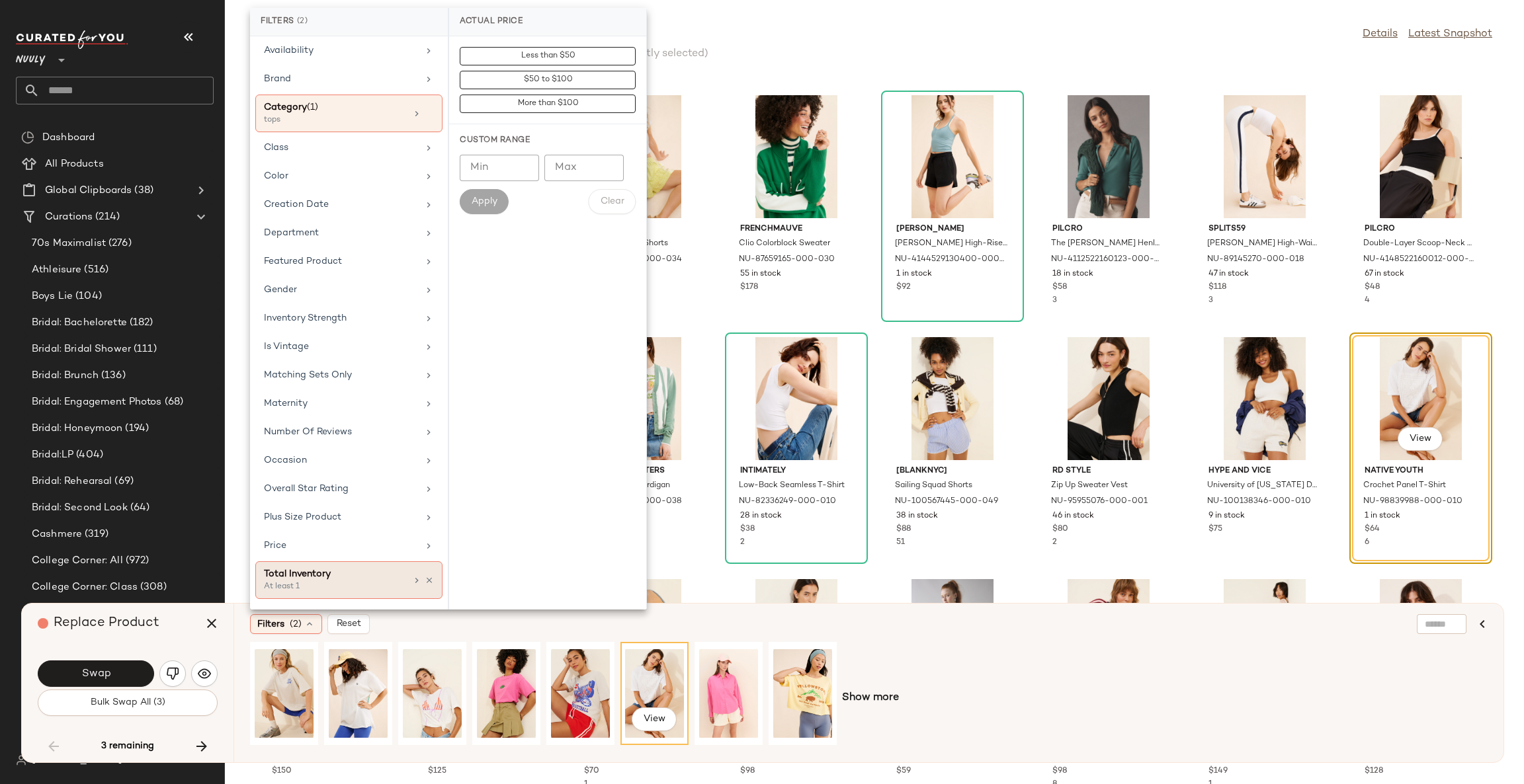
scroll to position [92, 0]
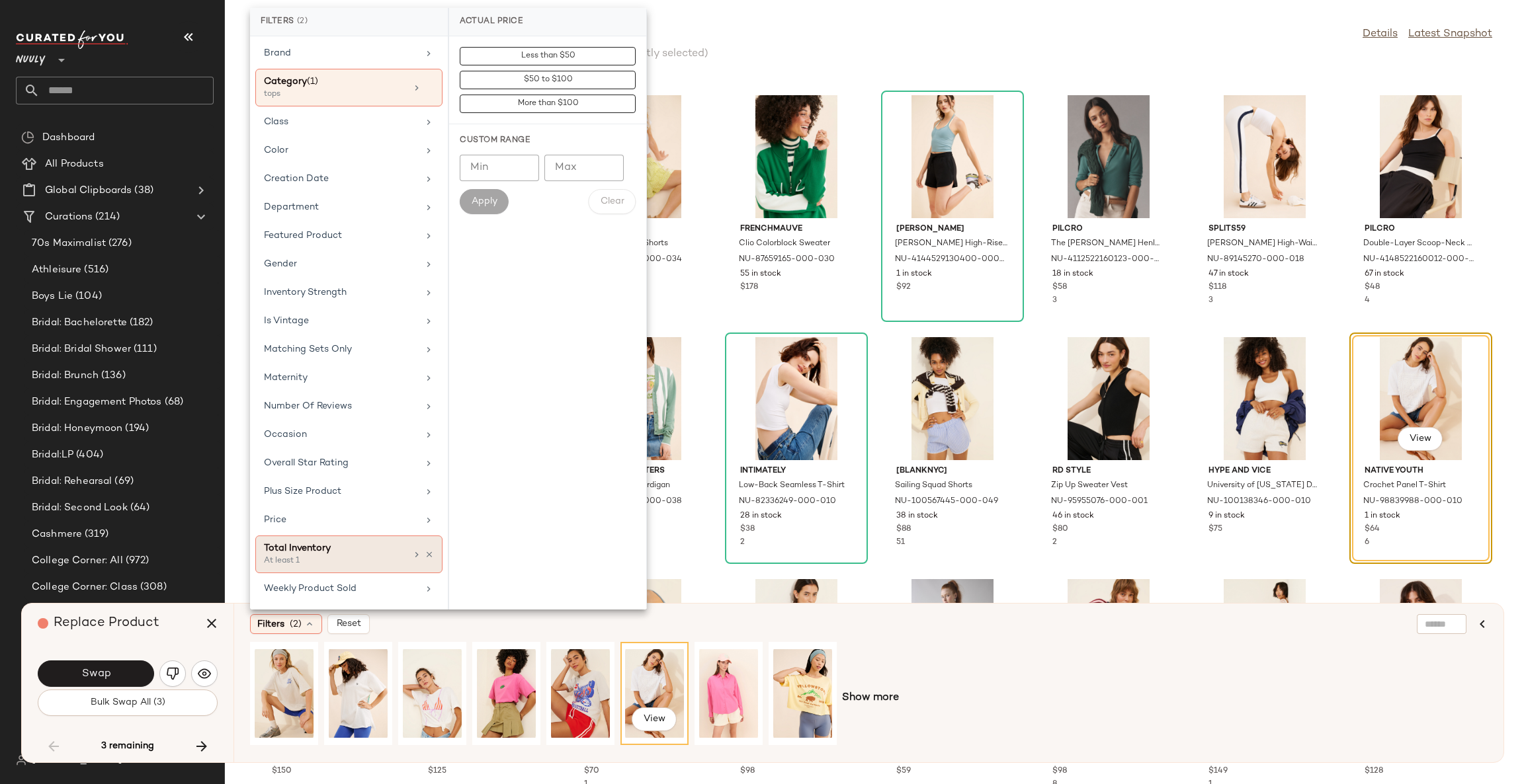
click at [351, 560] on div "At least 1" at bounding box center [330, 561] width 133 height 12
click at [495, 146] on input "Min" at bounding box center [500, 144] width 80 height 27
type input "*"
click at [483, 183] on span "Apply" at bounding box center [484, 178] width 27 height 10
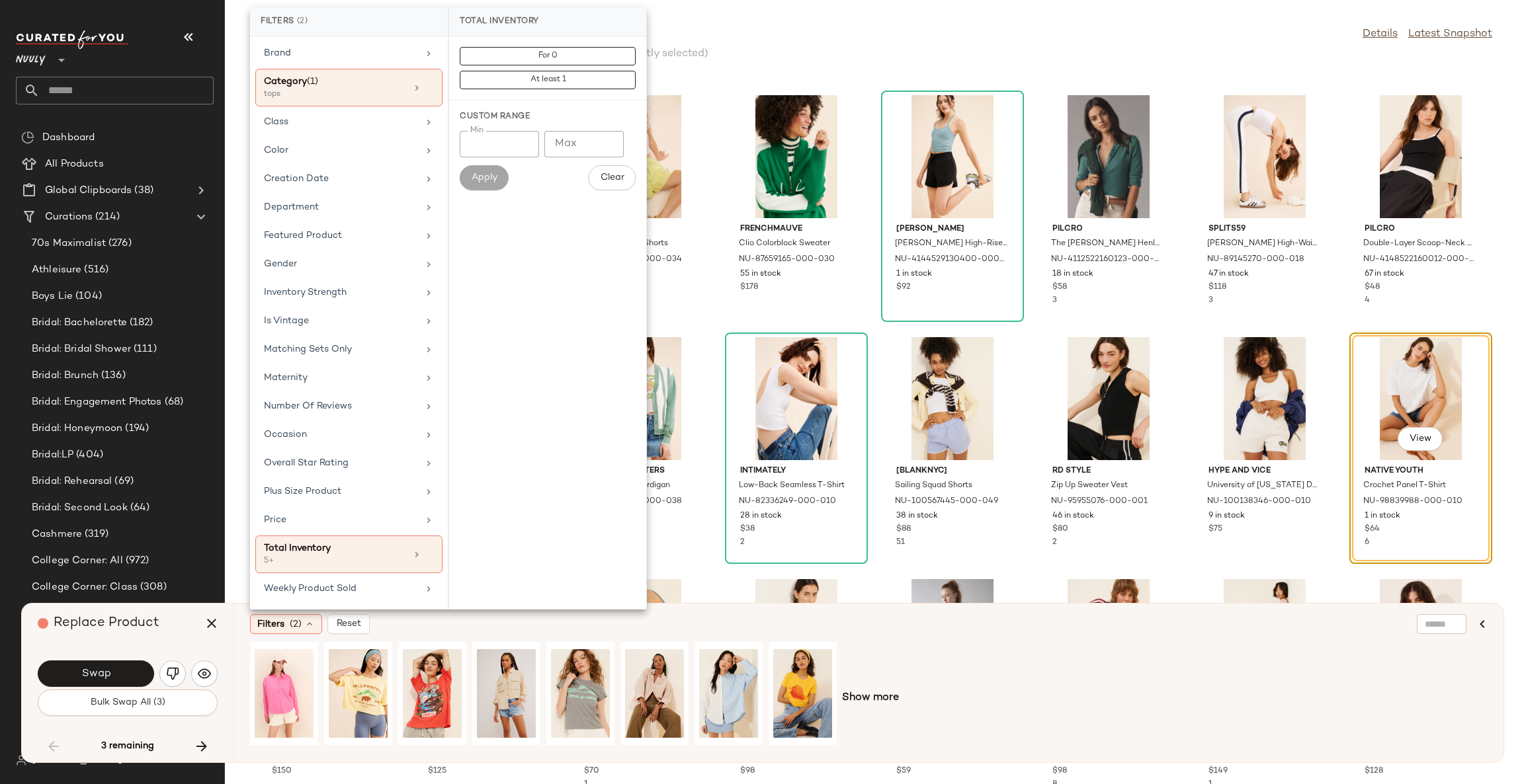
click at [700, 629] on div "Filters (2) Reset" at bounding box center [805, 624] width 1109 height 20
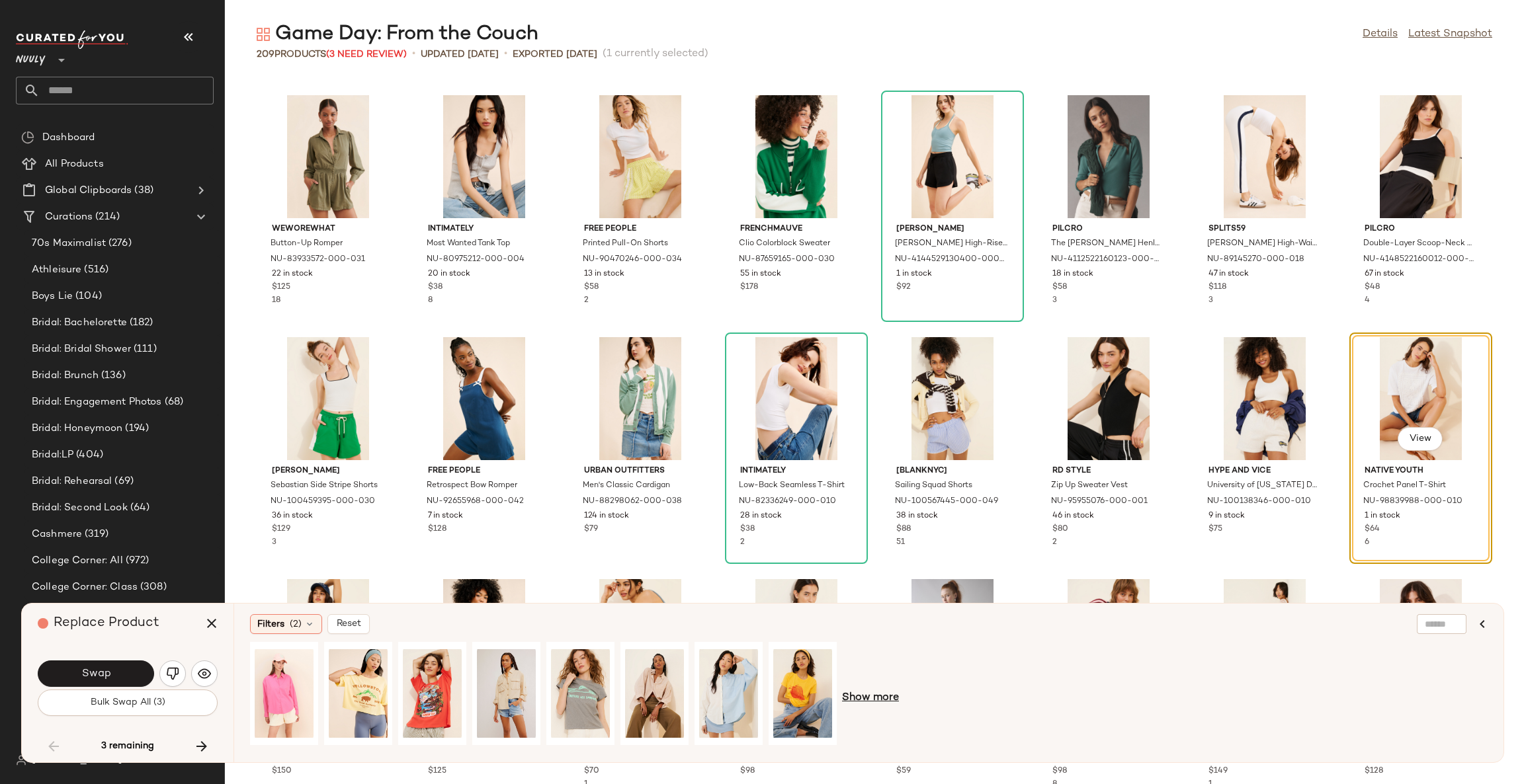
click at [871, 700] on div "Show more" at bounding box center [869, 698] width 1237 height 113
click at [879, 705] on span "Show more" at bounding box center [871, 698] width 57 height 16
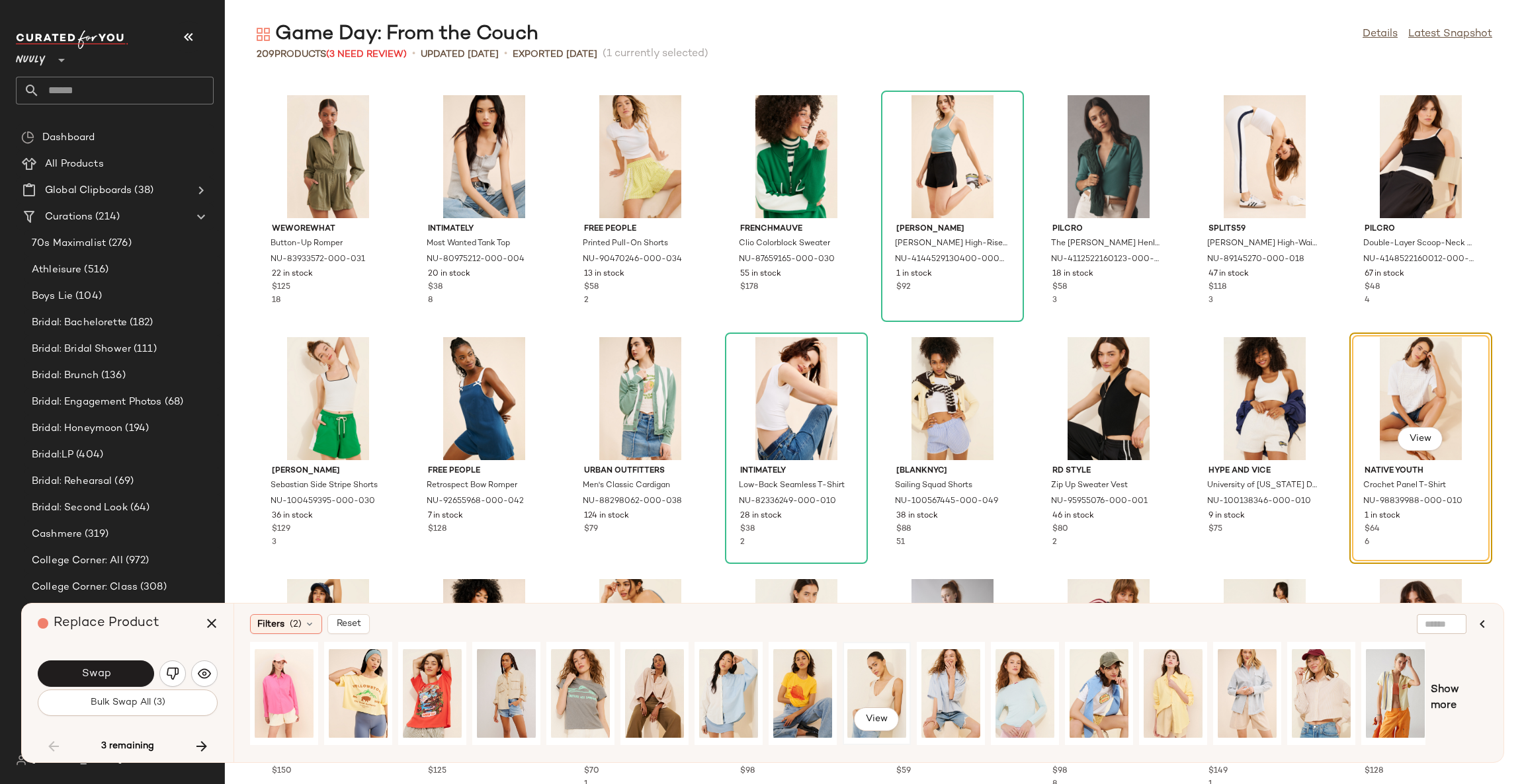
click at [892, 686] on div "View" at bounding box center [877, 694] width 59 height 94
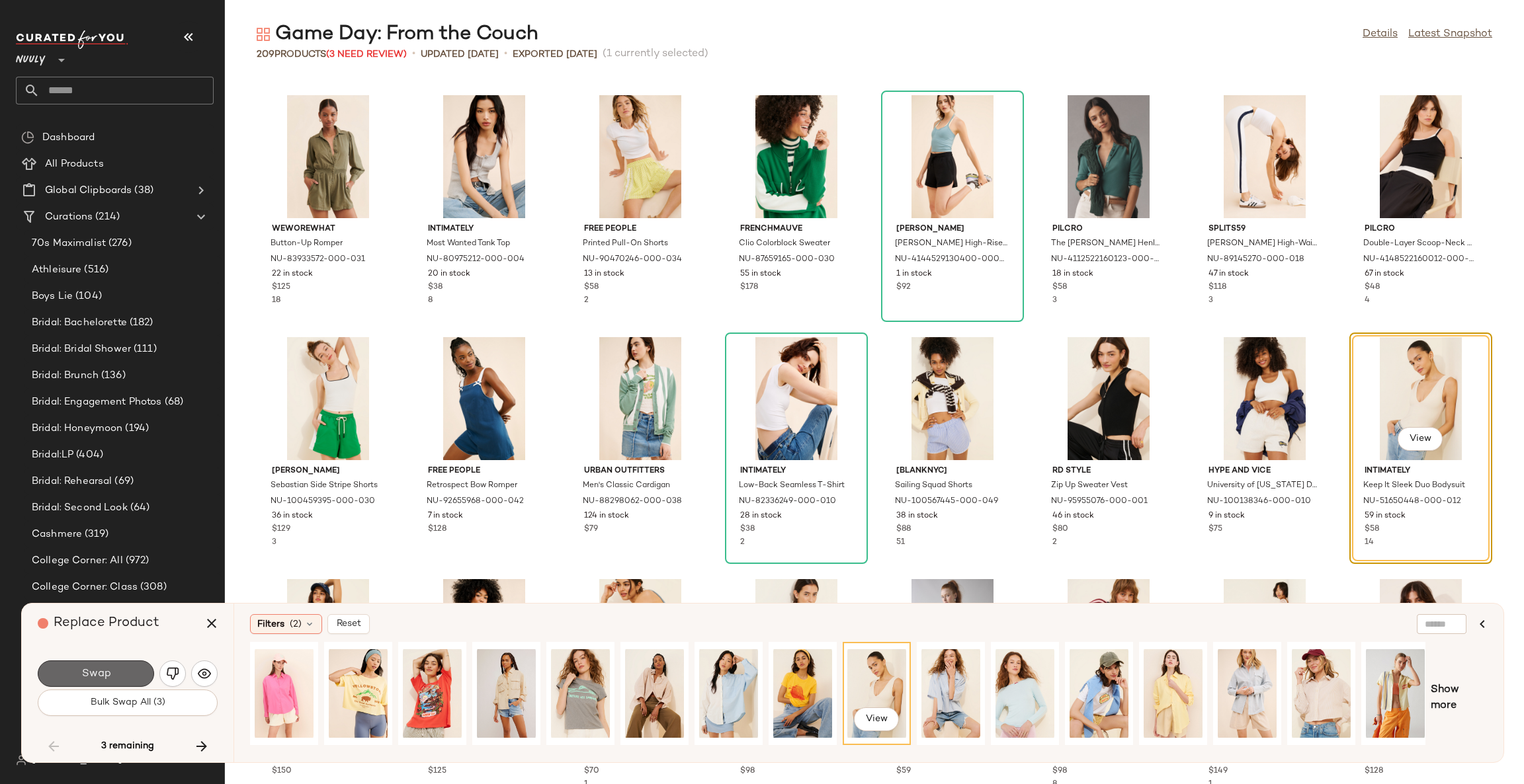
click at [110, 677] on button "Swap" at bounding box center [96, 674] width 116 height 27
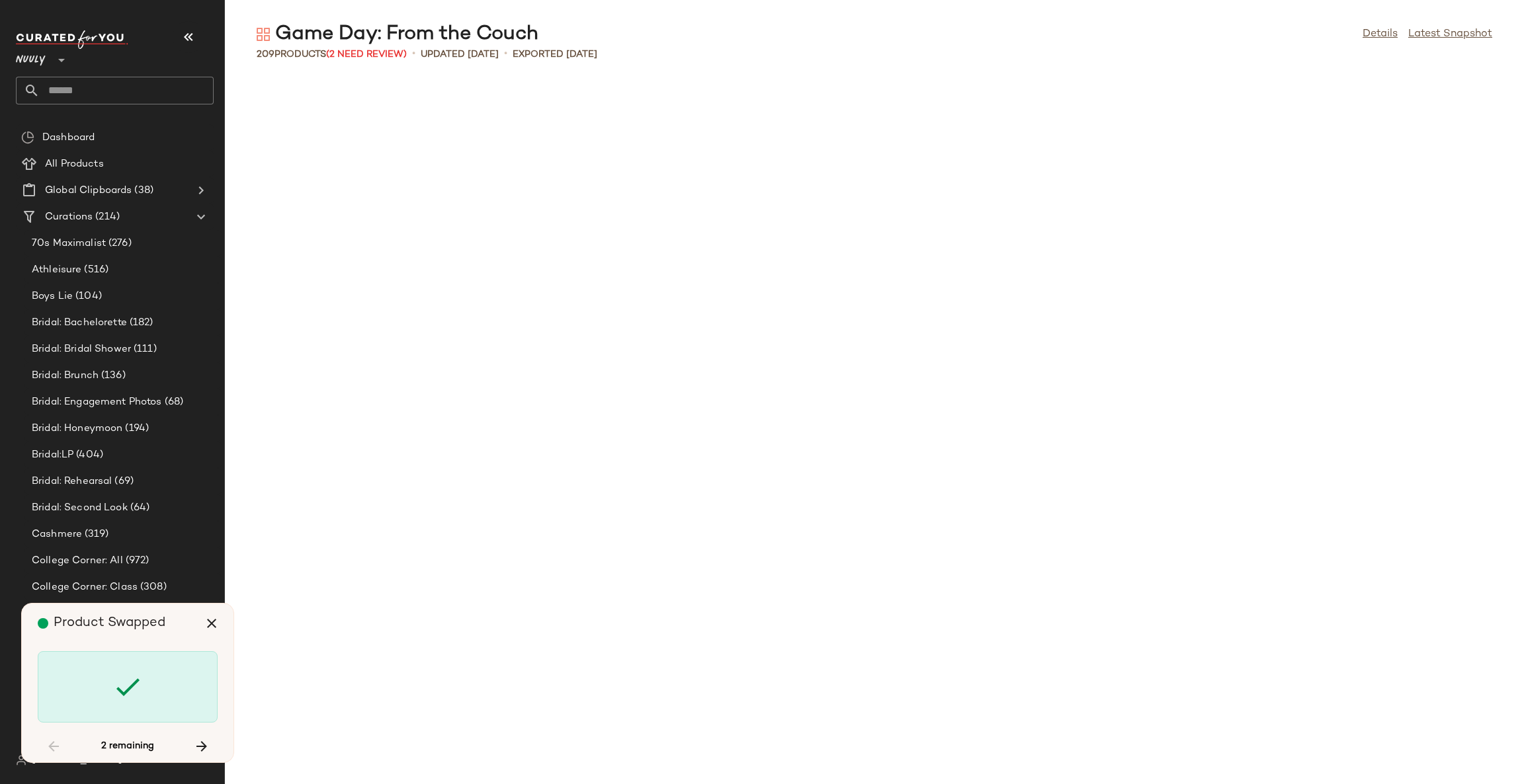
scroll to position [5083, 0]
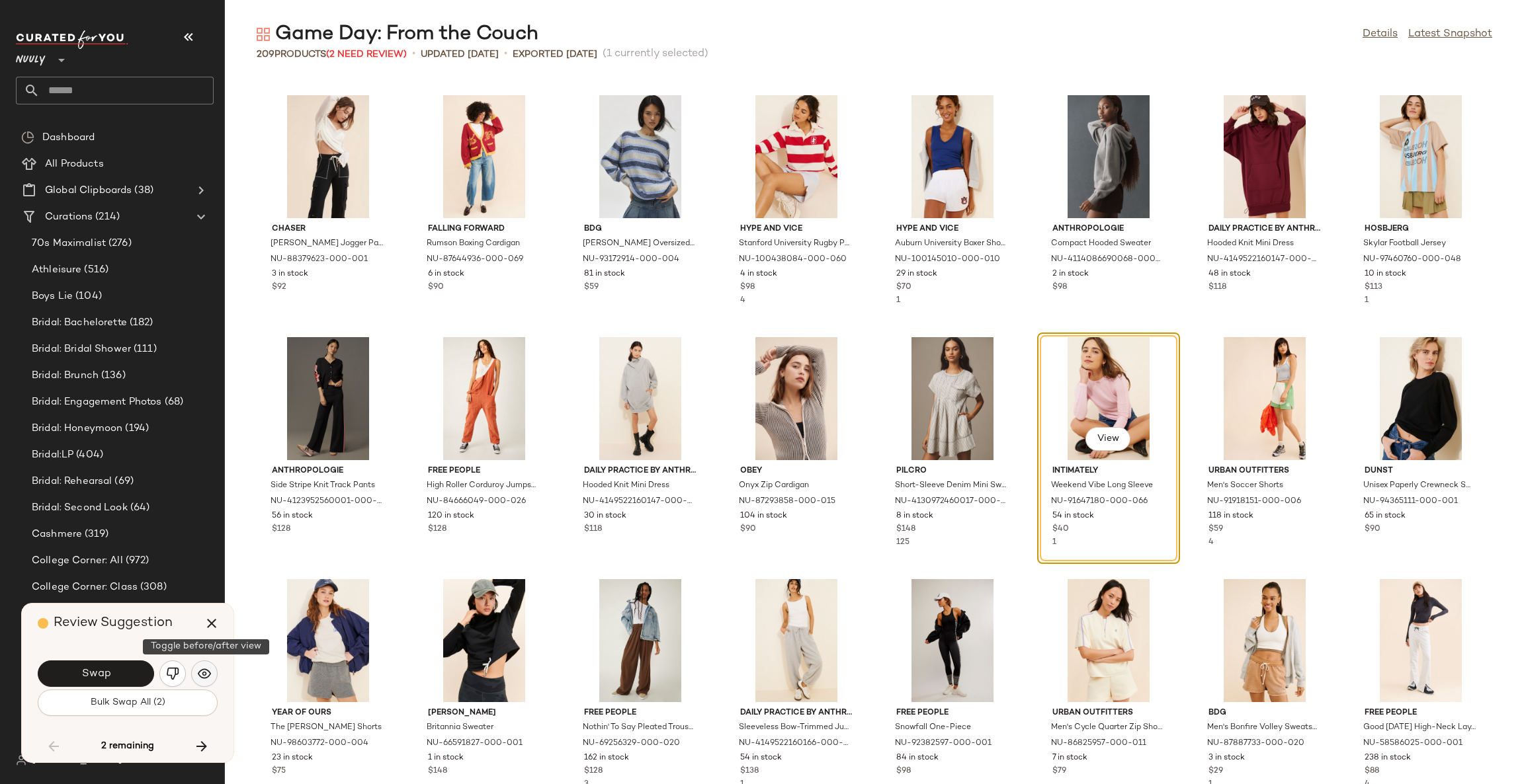
click at [205, 671] on img "button" at bounding box center [204, 673] width 13 height 13
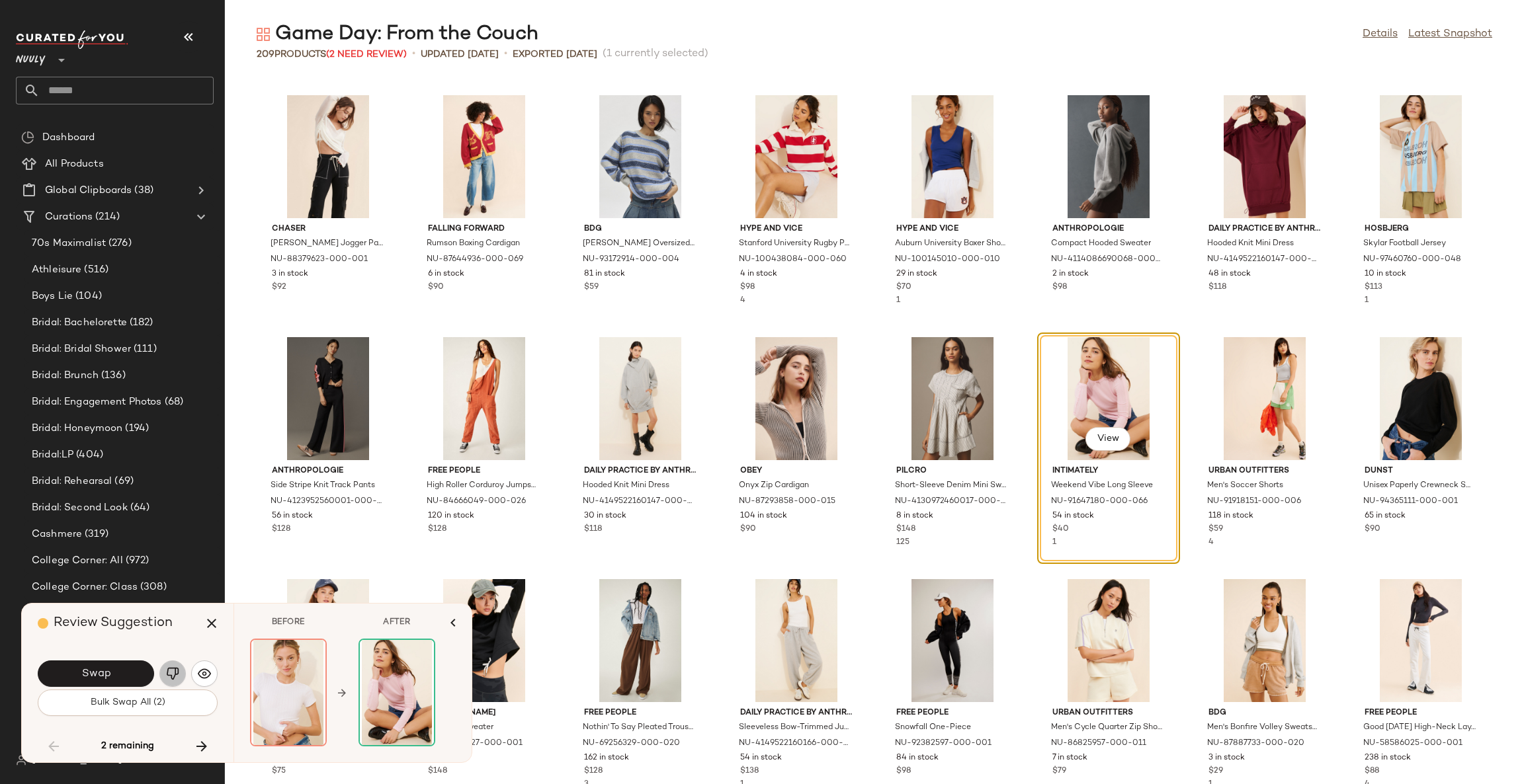
click at [173, 670] on img "button" at bounding box center [172, 673] width 13 height 13
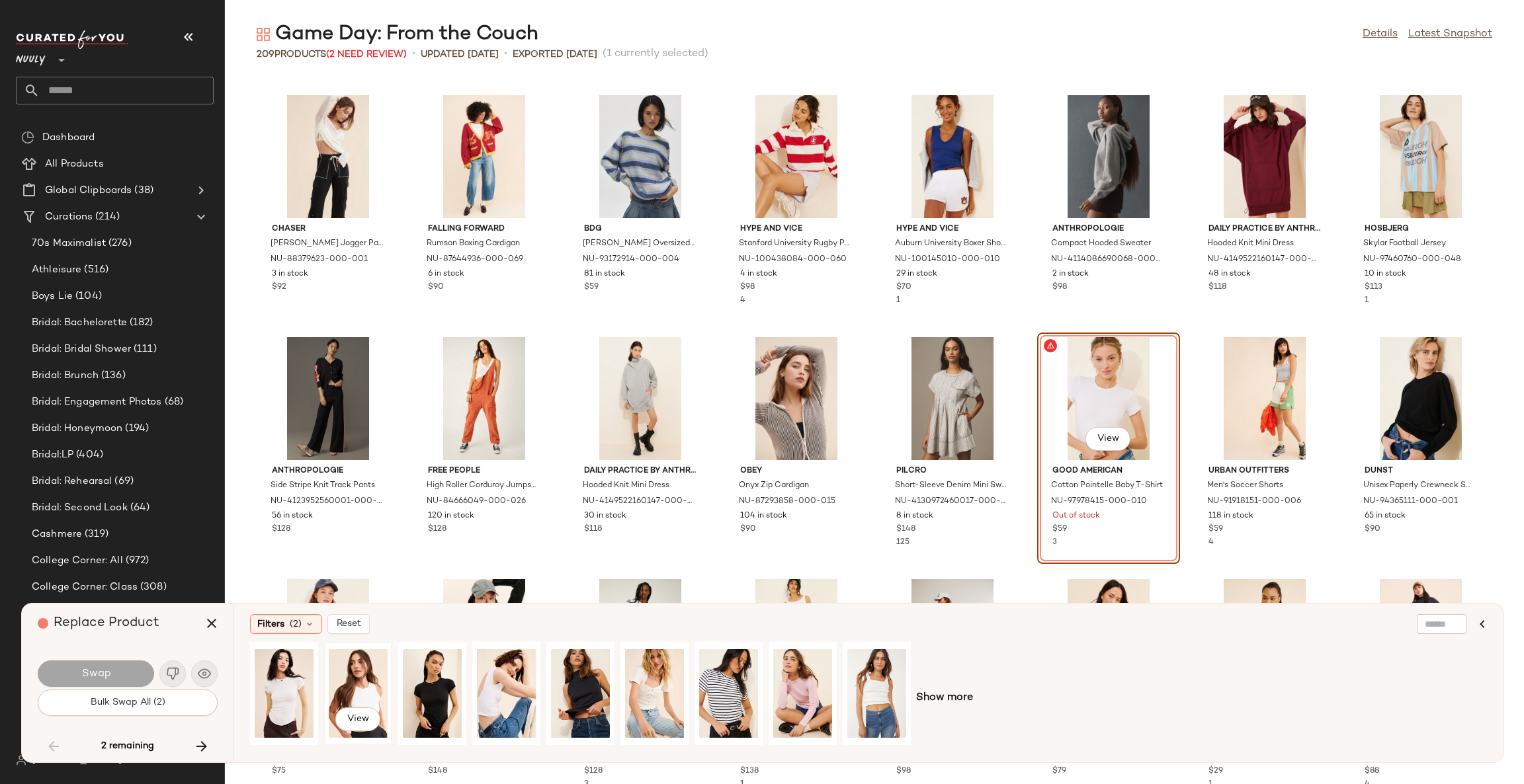
click at [367, 686] on div "View" at bounding box center [358, 694] width 59 height 94
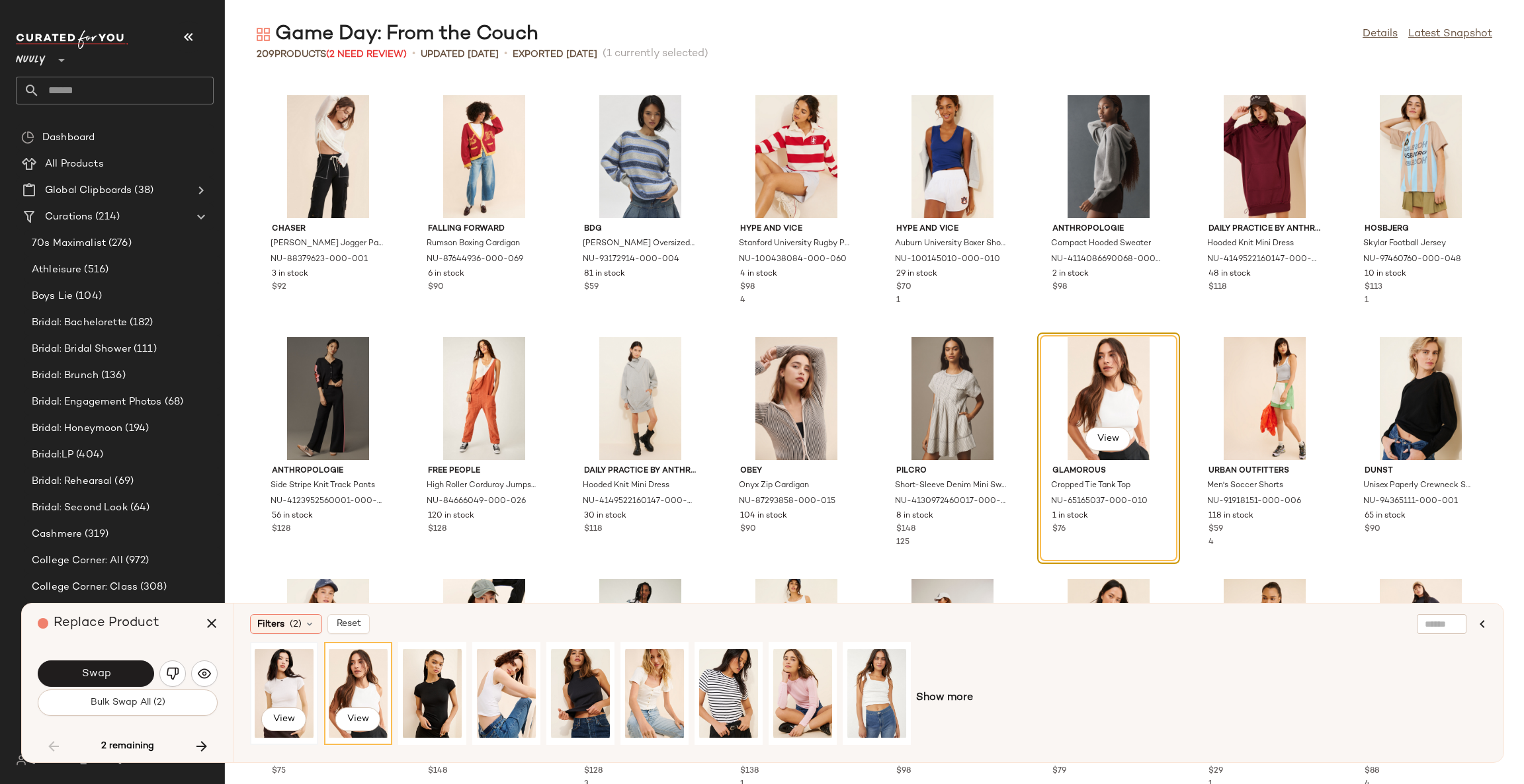
click at [275, 688] on div "View" at bounding box center [284, 694] width 59 height 94
click at [309, 619] on icon at bounding box center [309, 625] width 10 height 10
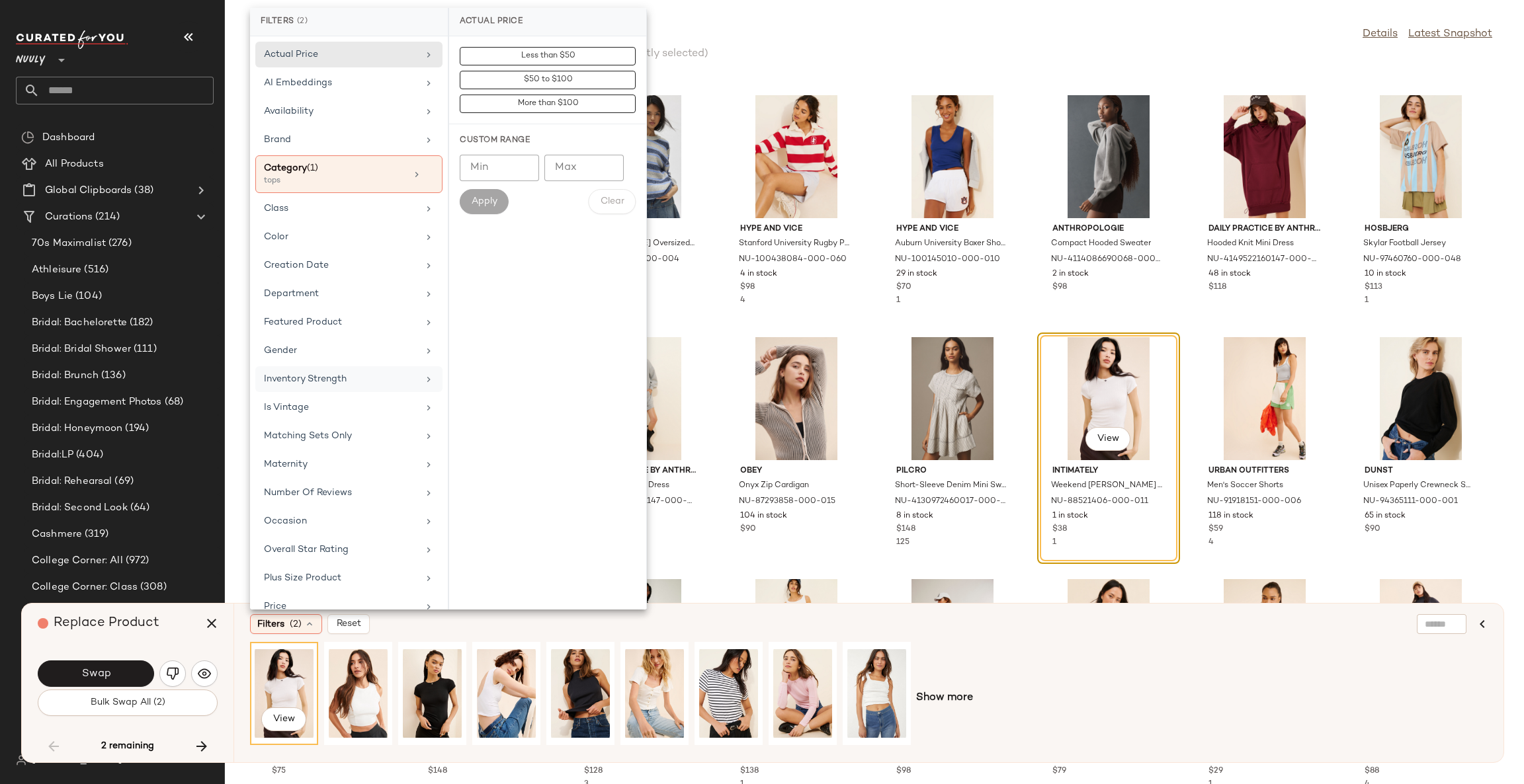
scroll to position [92, 0]
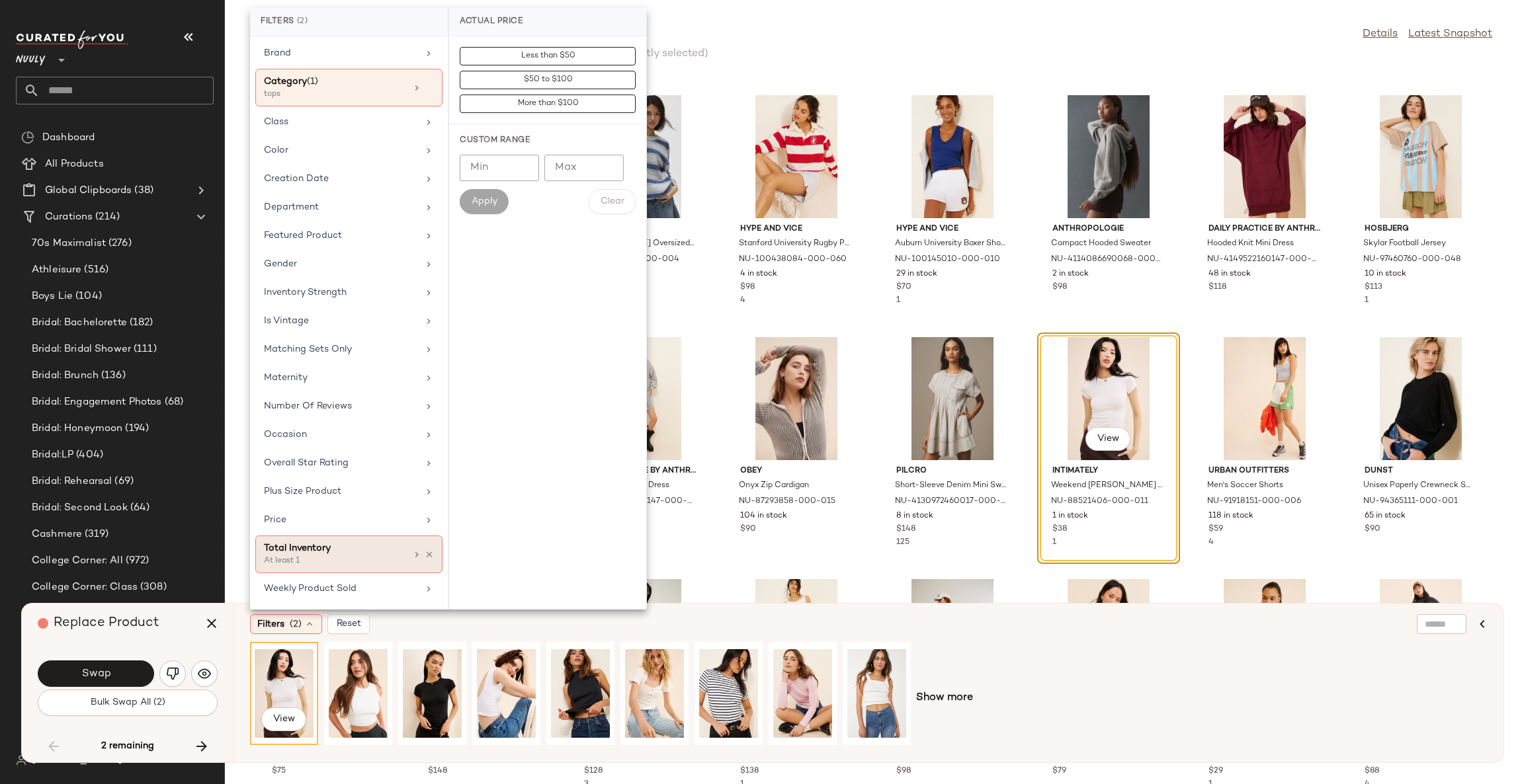
click at [399, 558] on div "Total Inventory At least 1" at bounding box center [335, 554] width 142 height 26
click at [513, 152] on input "Min" at bounding box center [500, 144] width 80 height 27
type input "*"
click at [486, 171] on button "Apply" at bounding box center [484, 178] width 49 height 25
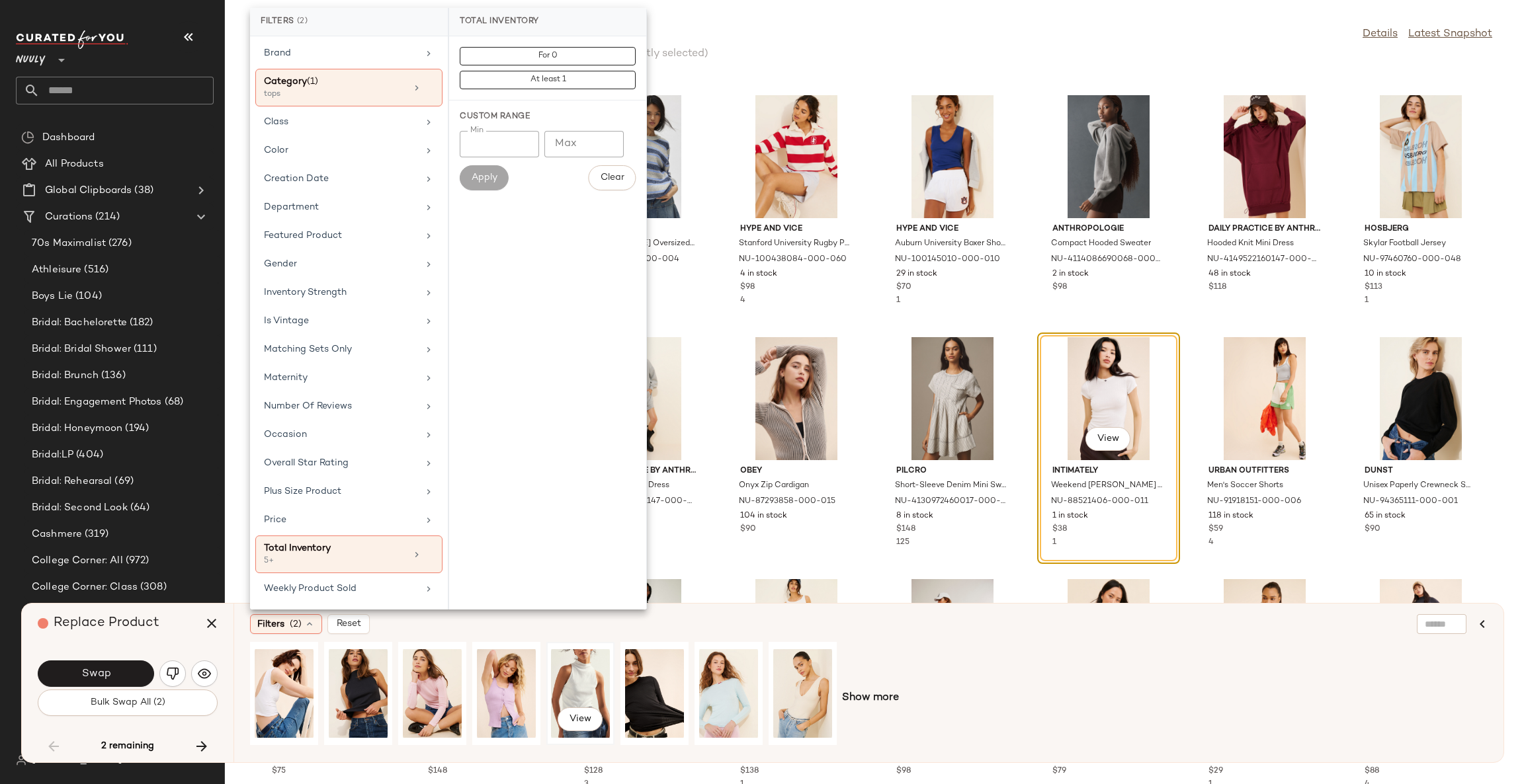
click at [592, 674] on div "View" at bounding box center [580, 694] width 59 height 94
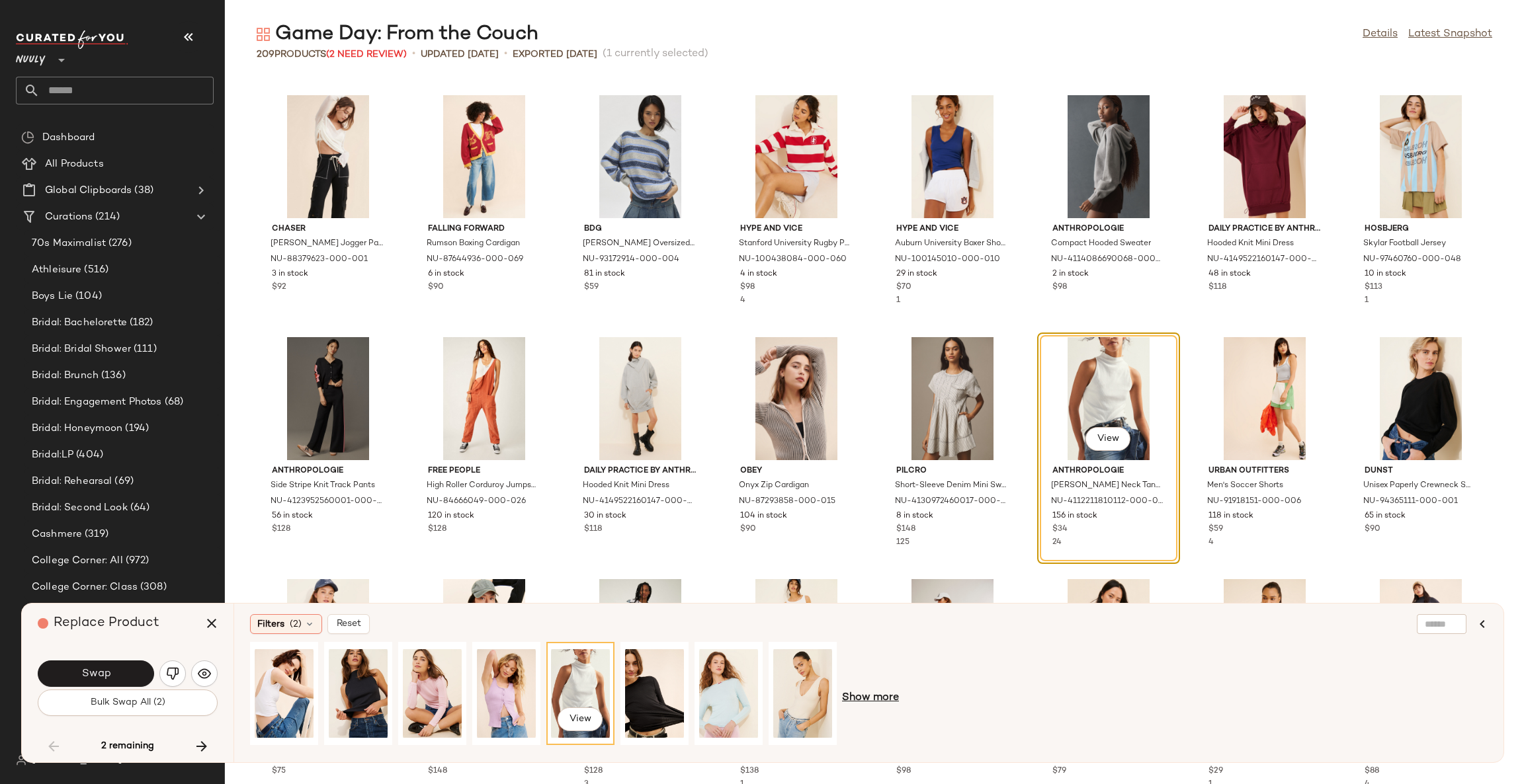
click at [866, 693] on span "Show more" at bounding box center [871, 698] width 57 height 16
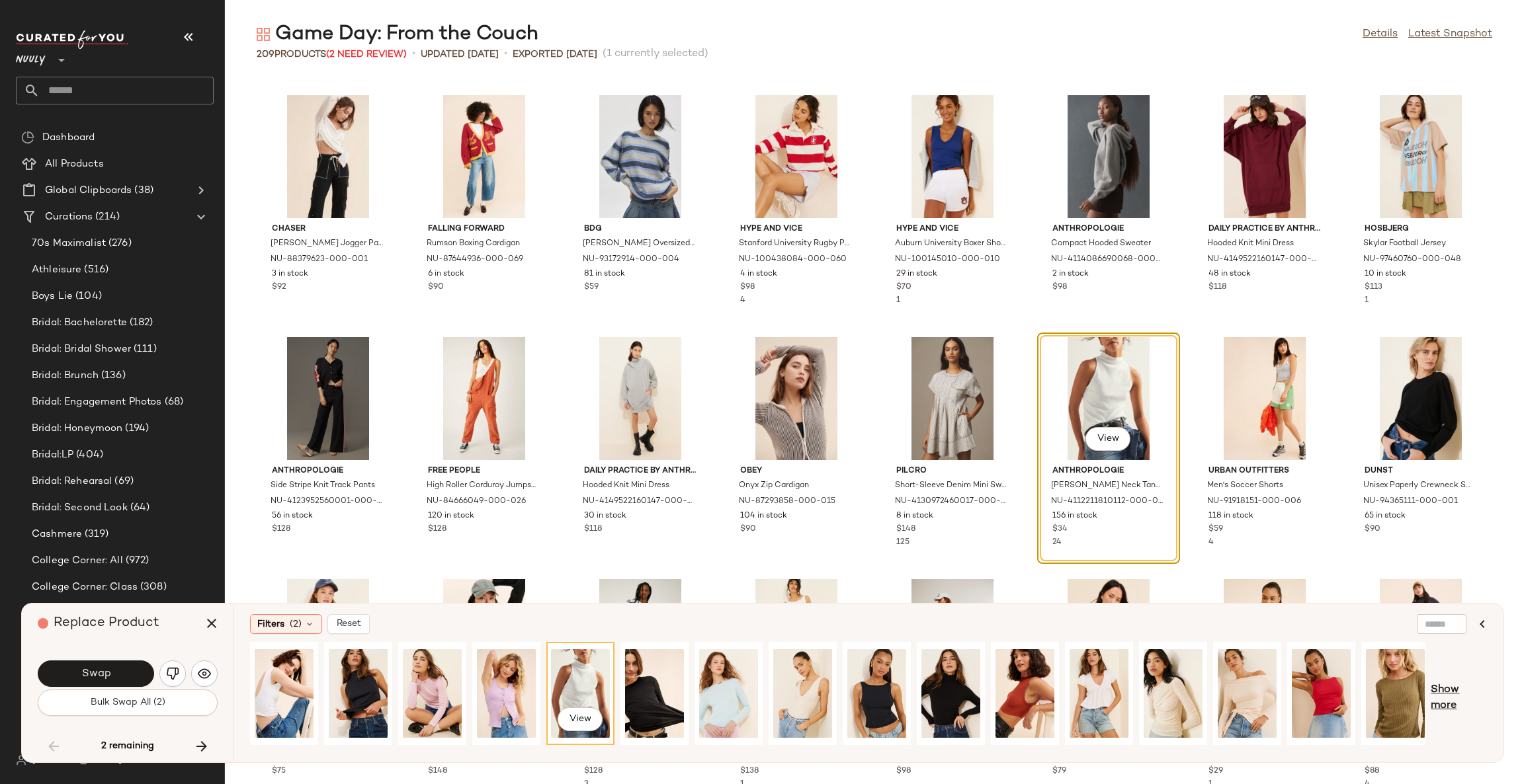
click at [1456, 708] on span "Show more" at bounding box center [1459, 698] width 57 height 32
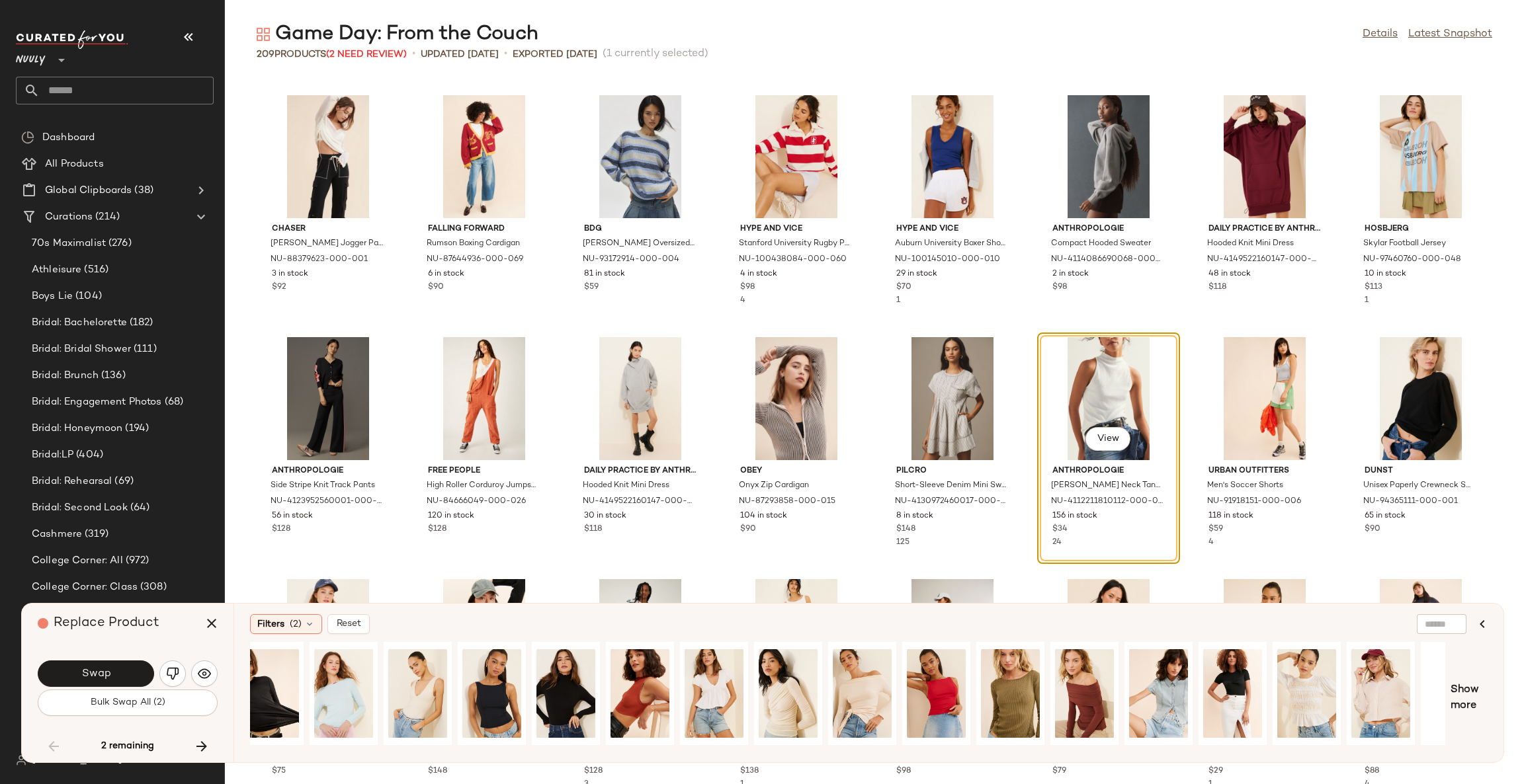
scroll to position [0, 650]
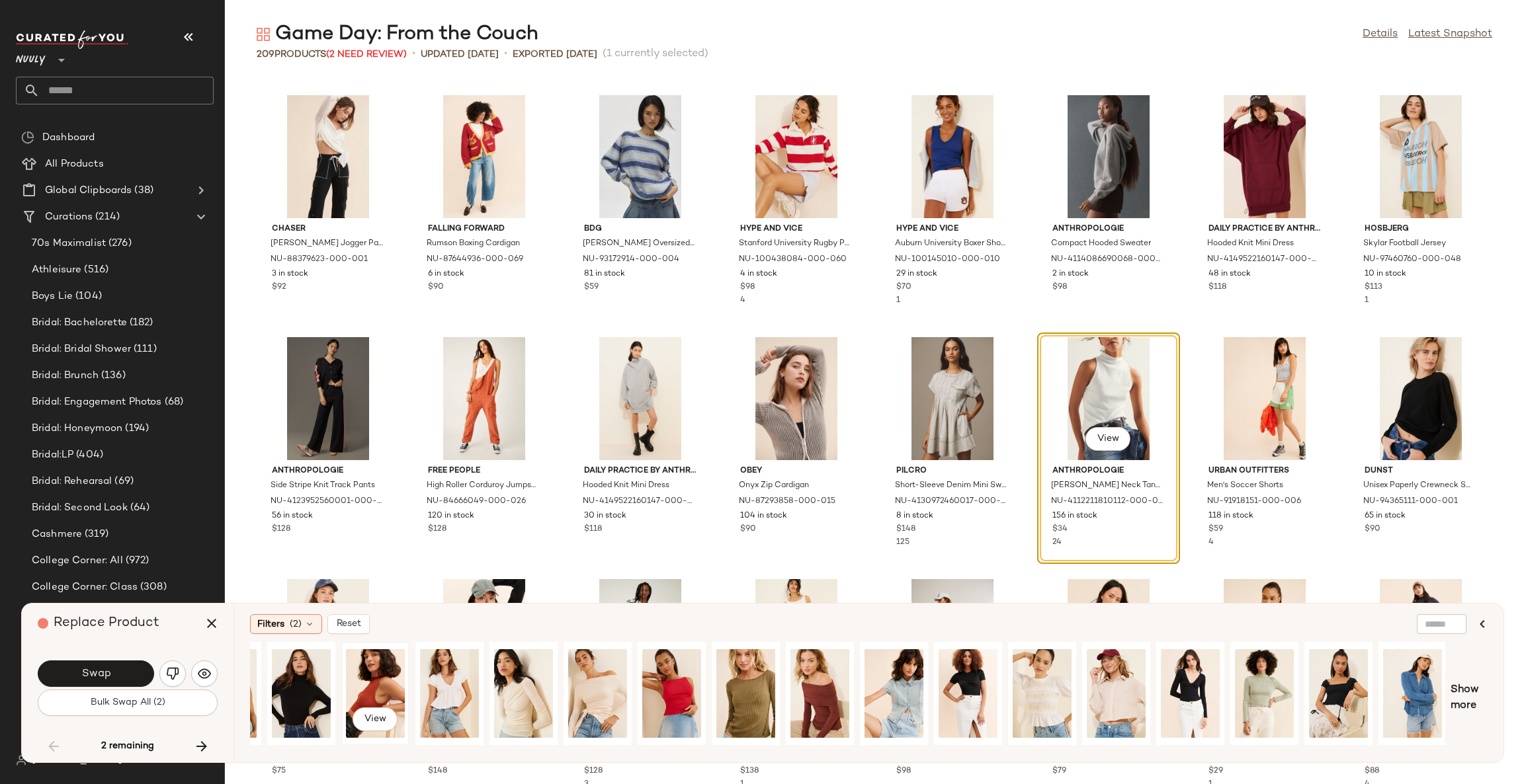
click at [385, 689] on div "View" at bounding box center [375, 694] width 59 height 94
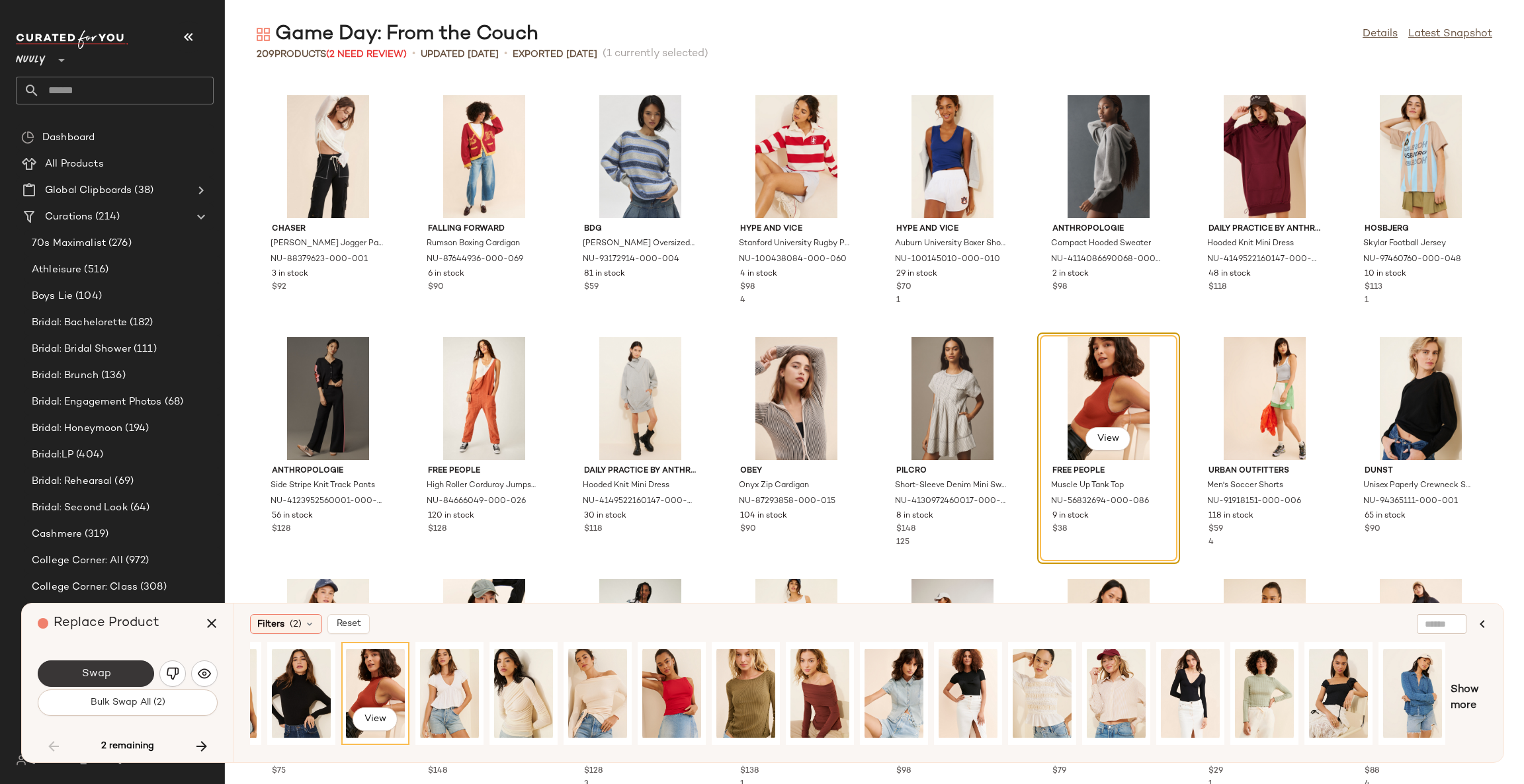
click at [88, 672] on span "Swap" at bounding box center [95, 674] width 29 height 13
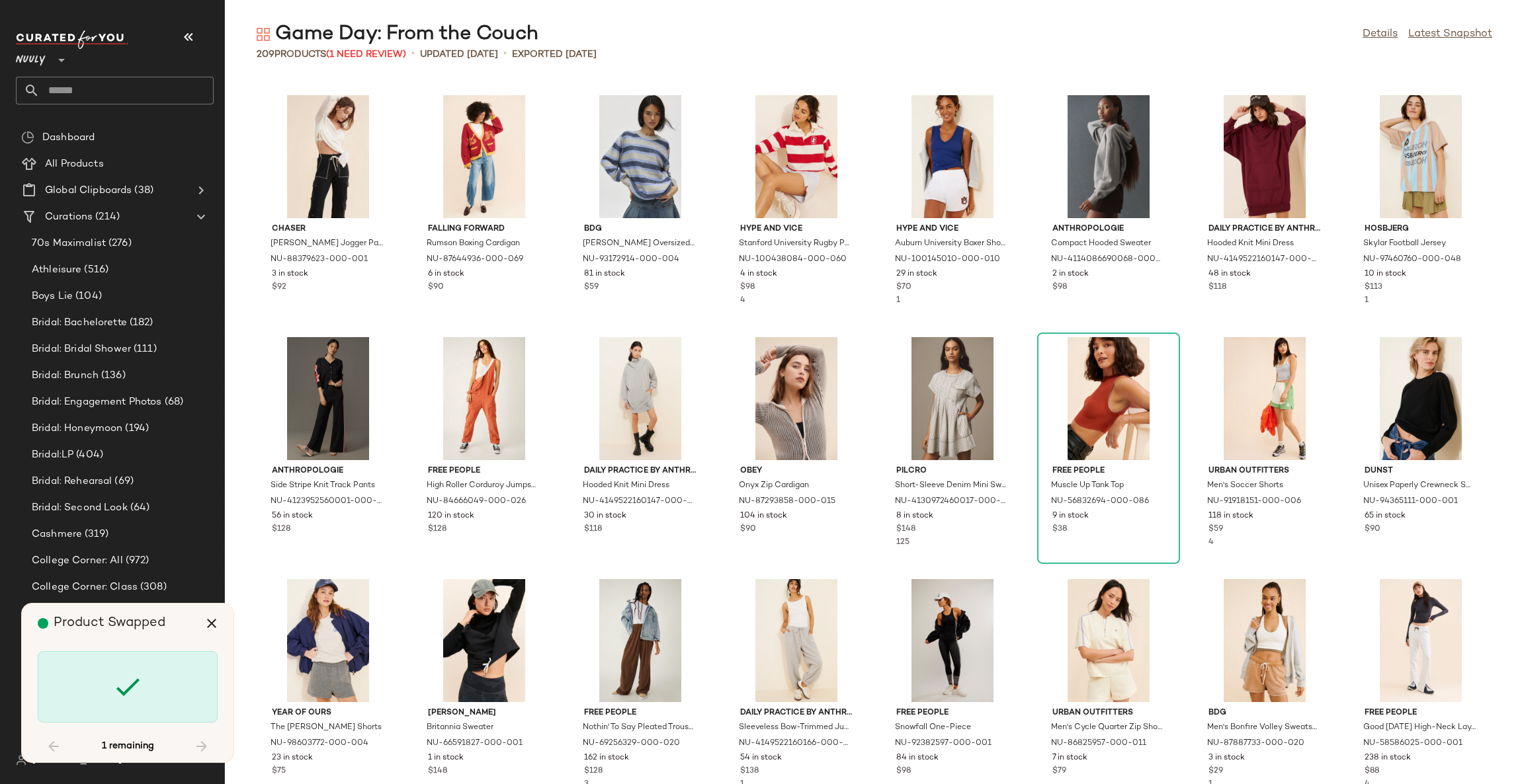
scroll to position [5809, 0]
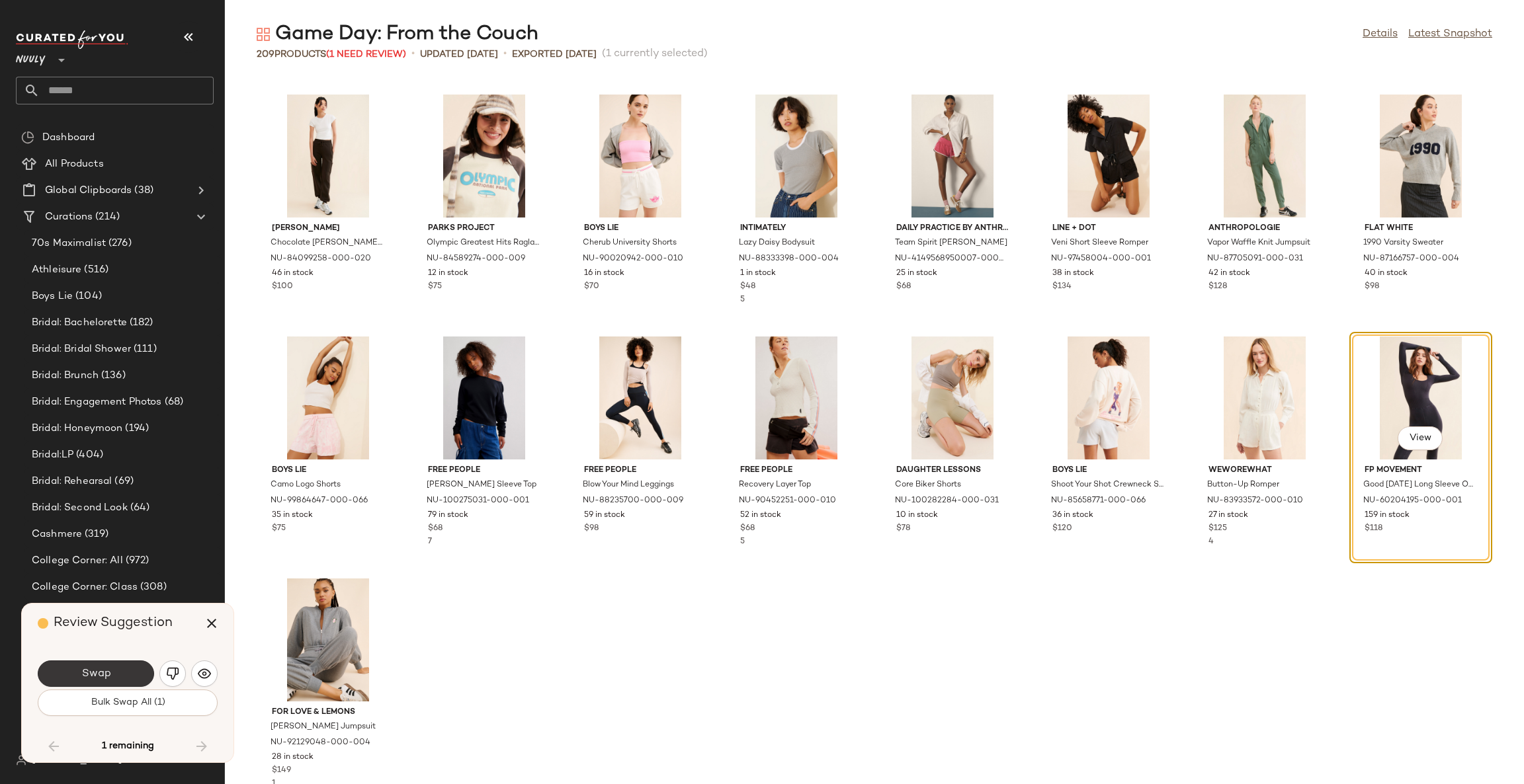
click at [109, 677] on span "Swap" at bounding box center [95, 674] width 29 height 13
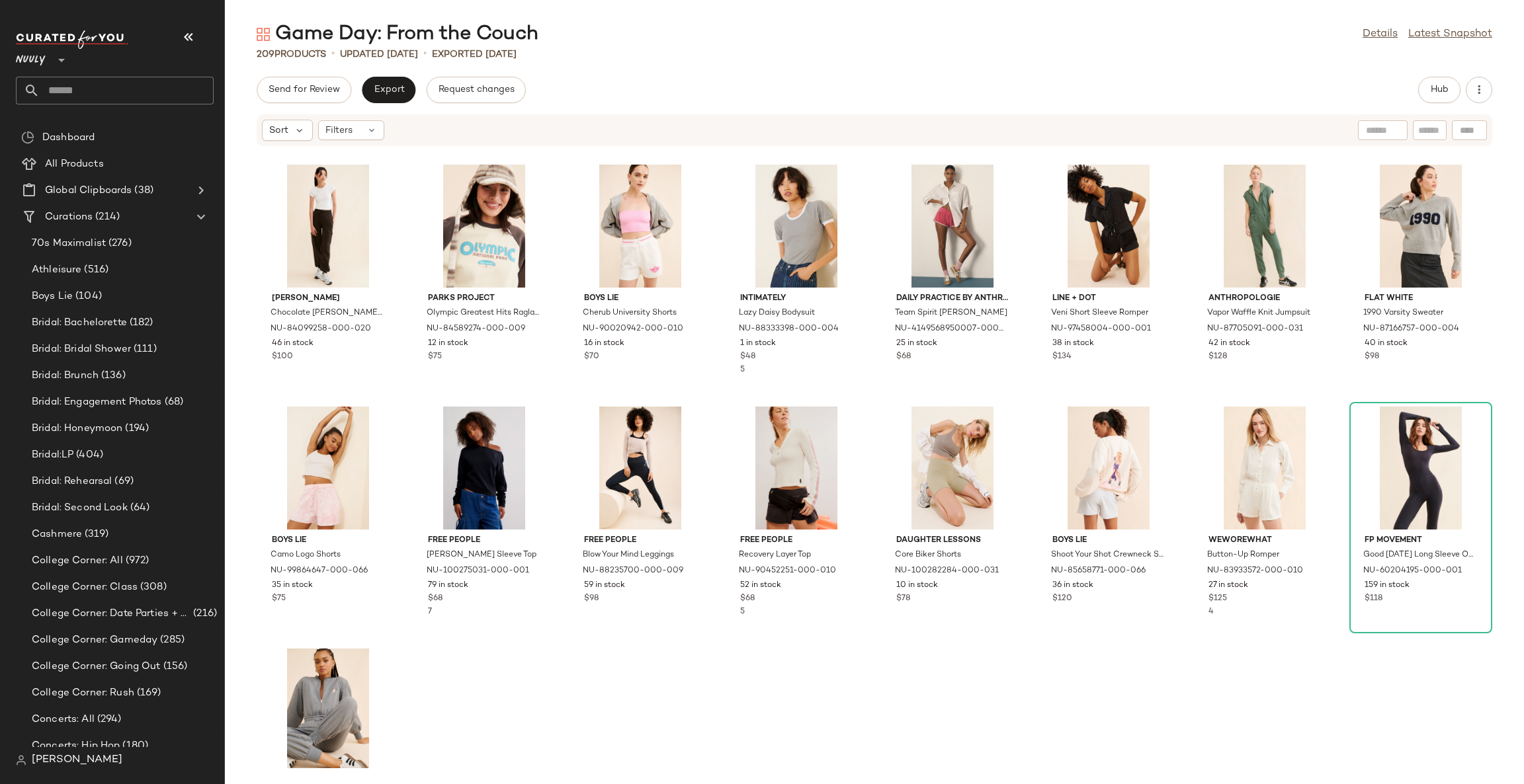
click at [526, 685] on div "Damson Madder Chocolate [PERSON_NAME] Pant NU-84099258-000-020 46 in stock $100…" at bounding box center [874, 457] width 1299 height 622
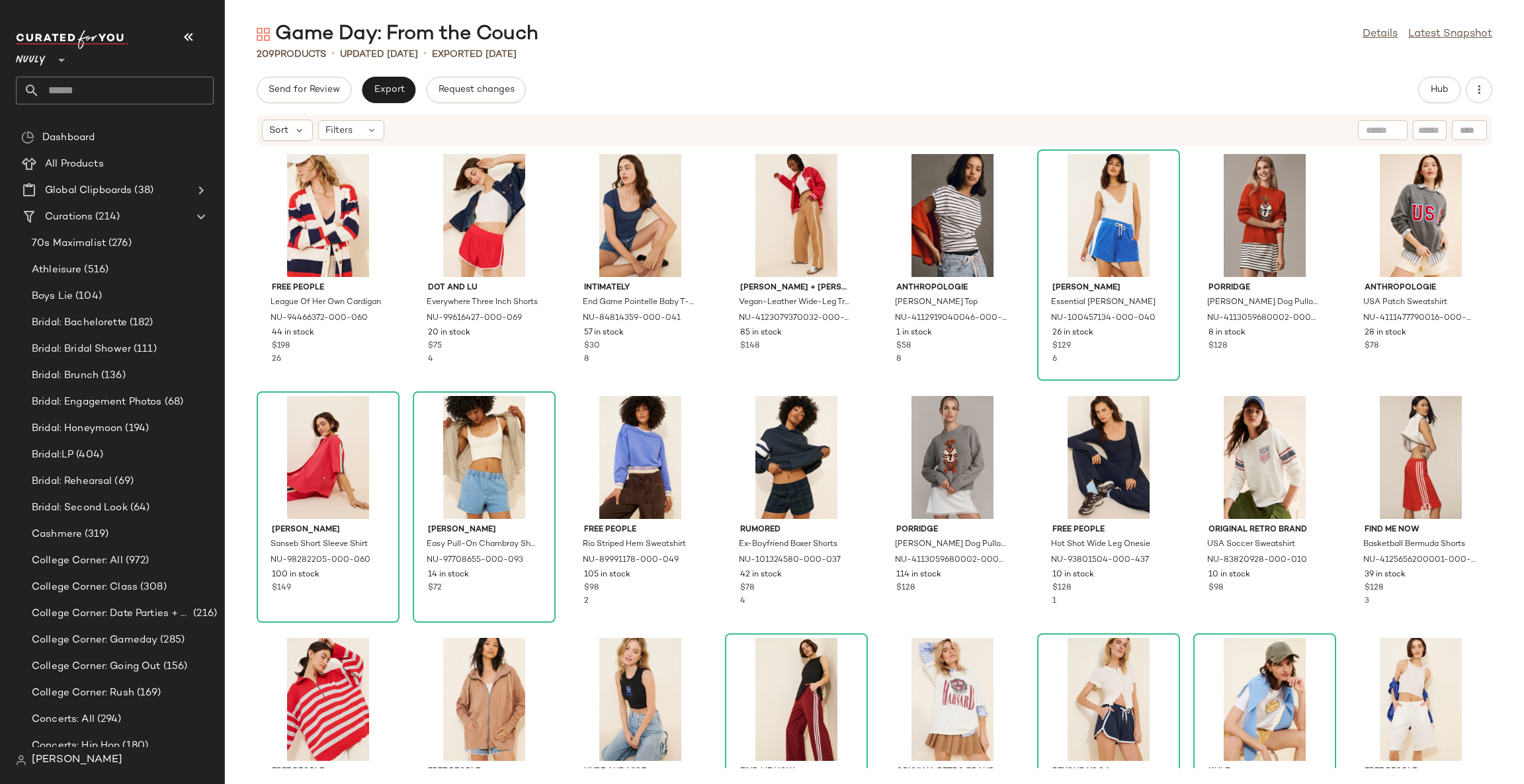
scroll to position [308, 0]
click at [872, 395] on div "Free People League Of Her Own Cardigan NU-94466372-000-060 44 in stock $198 26 …" at bounding box center [874, 457] width 1299 height 622
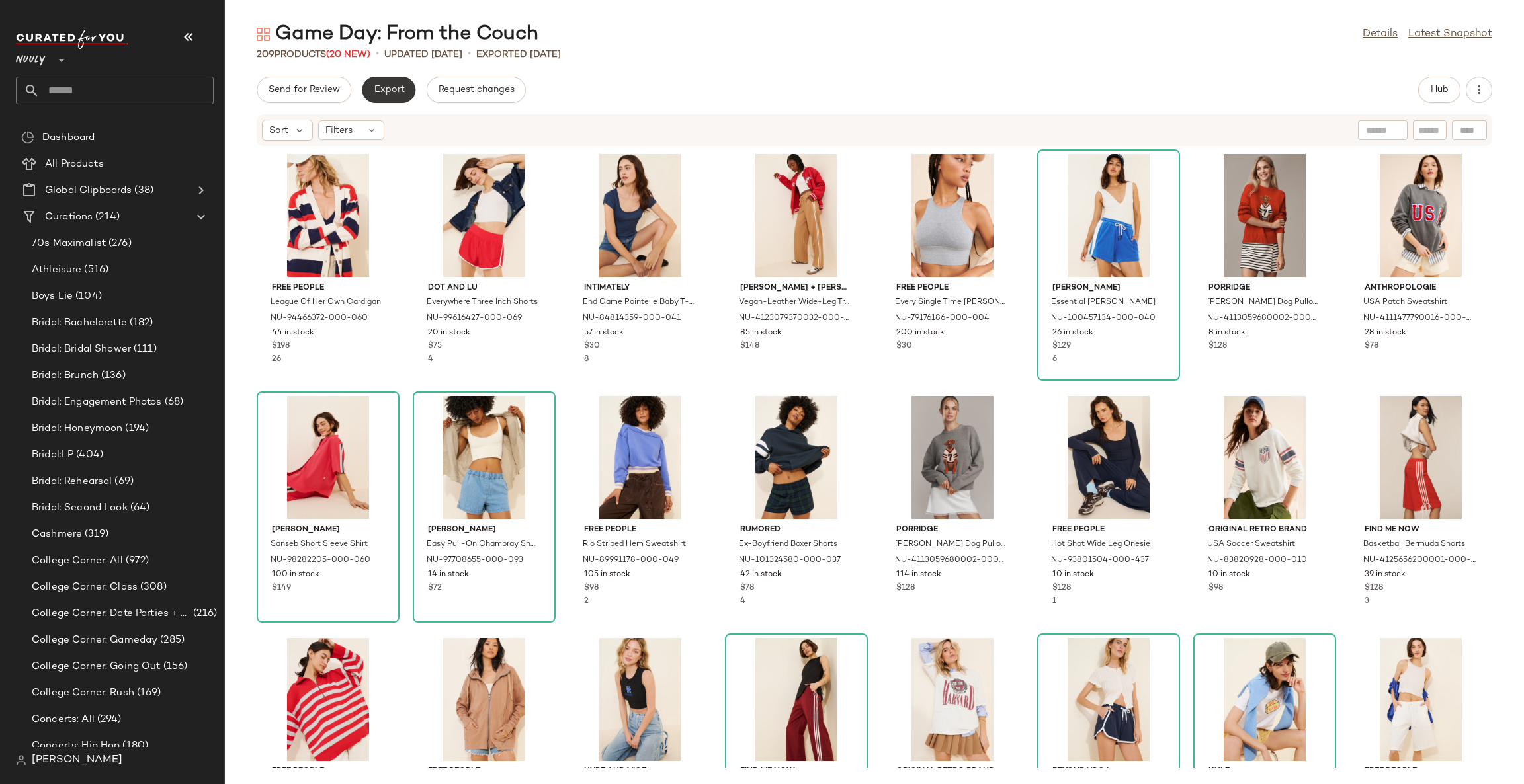
click at [391, 87] on span "Export" at bounding box center [389, 90] width 31 height 10
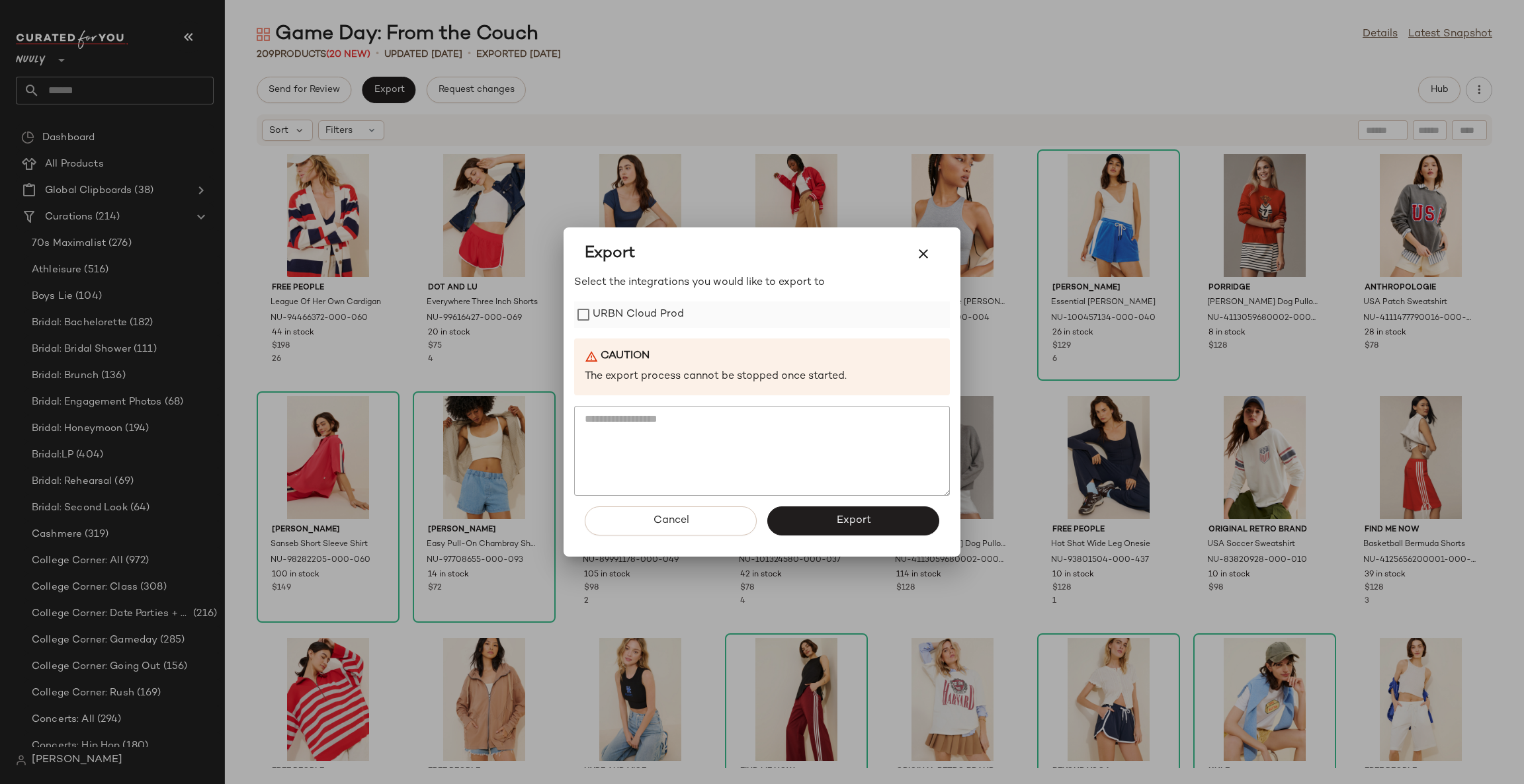
click at [658, 312] on label "URBN Cloud Prod" at bounding box center [638, 314] width 91 height 27
click at [812, 526] on button "Export" at bounding box center [853, 522] width 172 height 29
